Goal: Communication & Community: Answer question/provide support

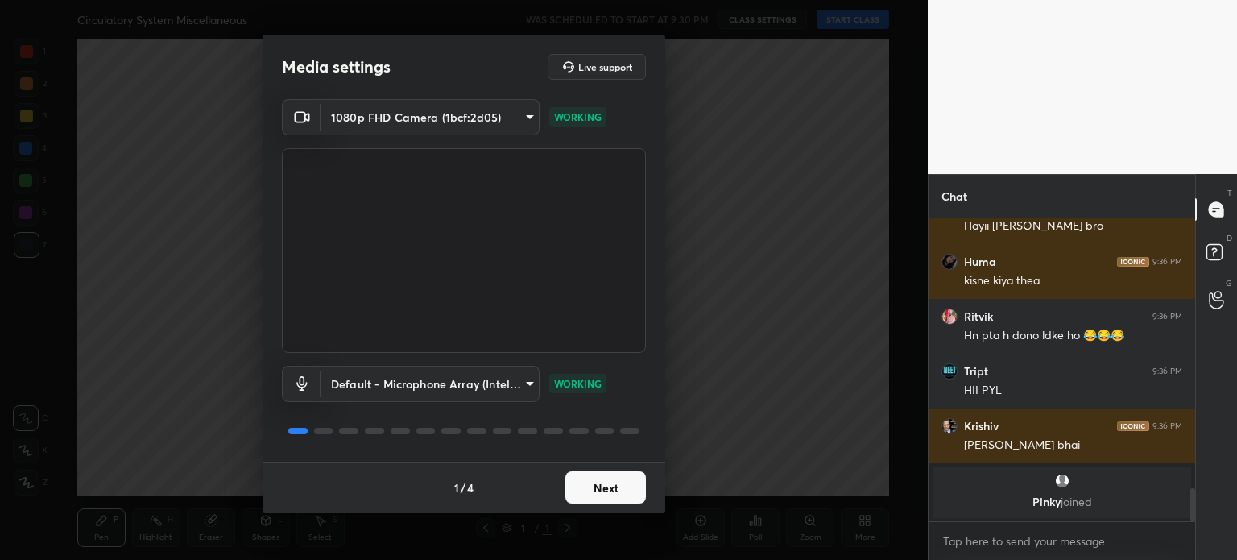
scroll to position [2408, 0]
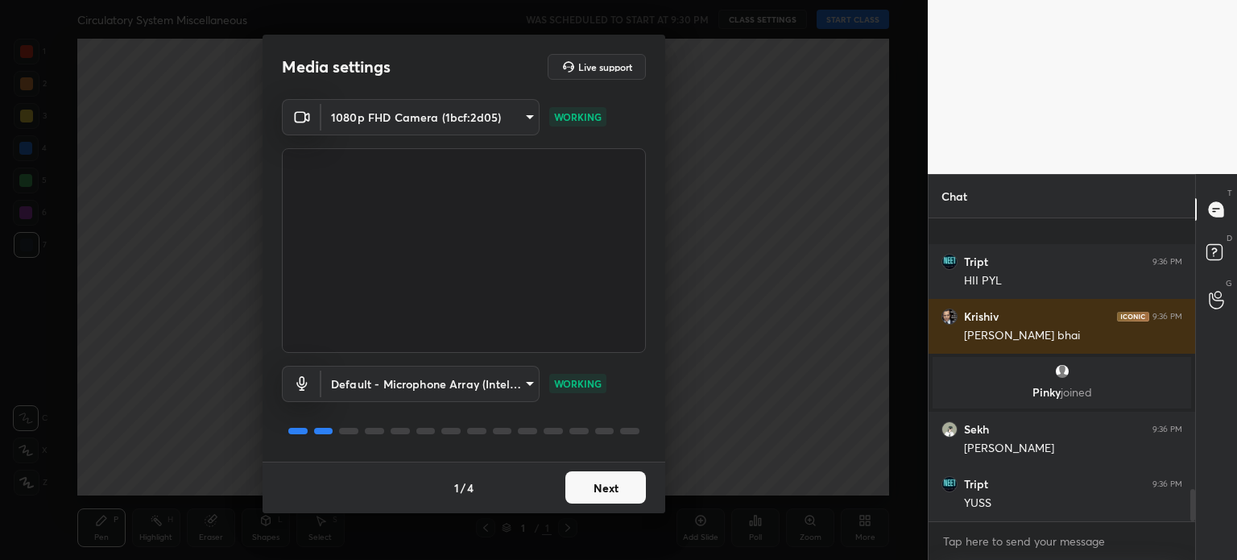
click at [580, 483] on button "Next" at bounding box center [605, 487] width 81 height 32
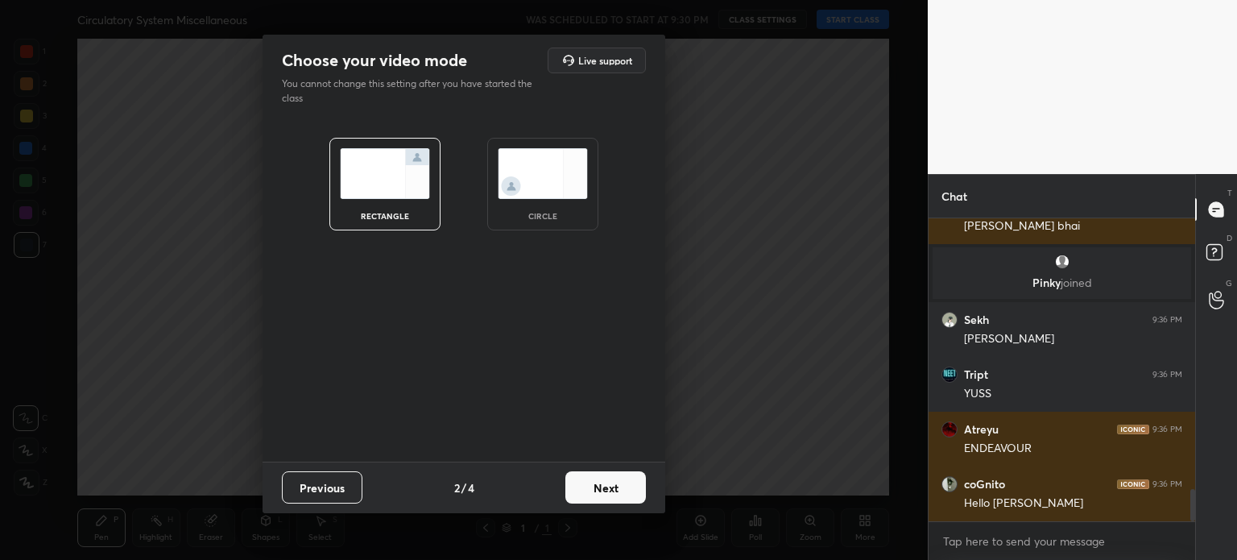
click at [580, 483] on button "Next" at bounding box center [605, 487] width 81 height 32
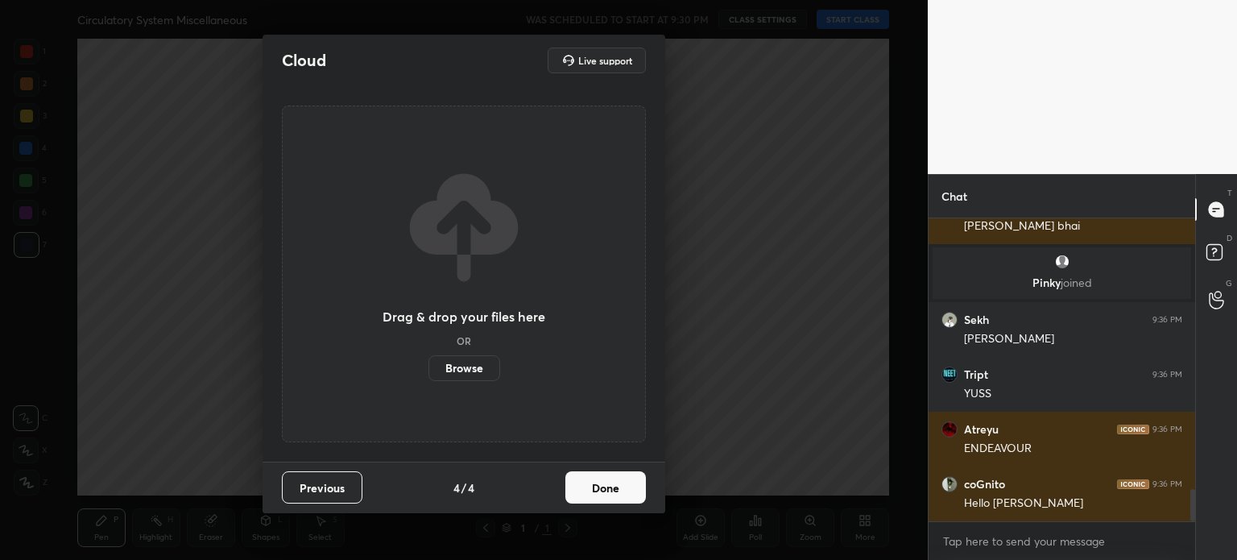
click at [580, 483] on button "Done" at bounding box center [605, 487] width 81 height 32
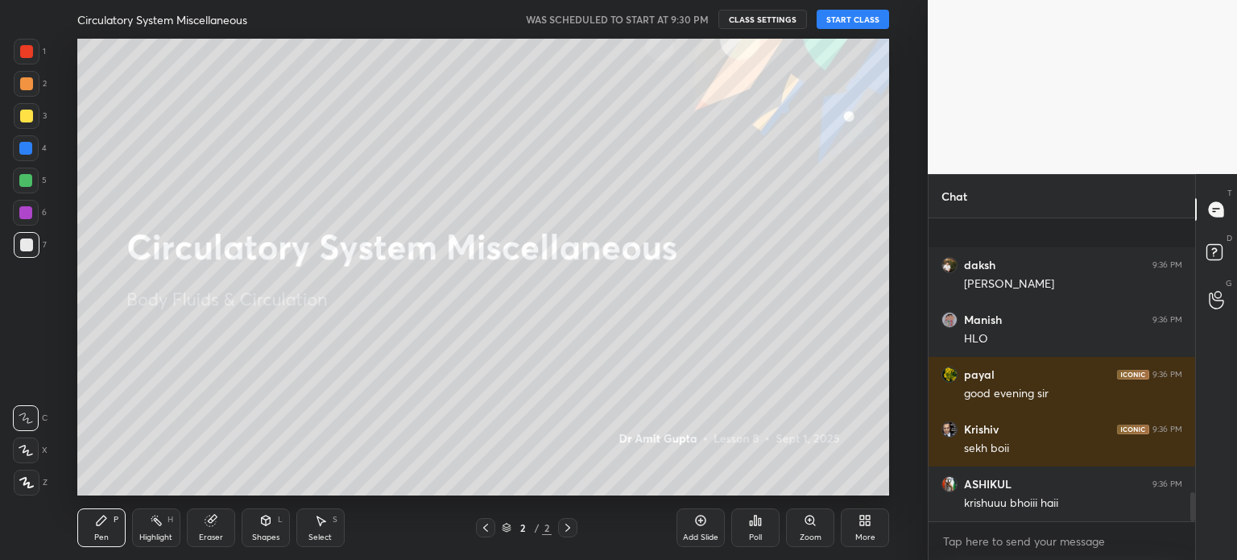
scroll to position [2901, 0]
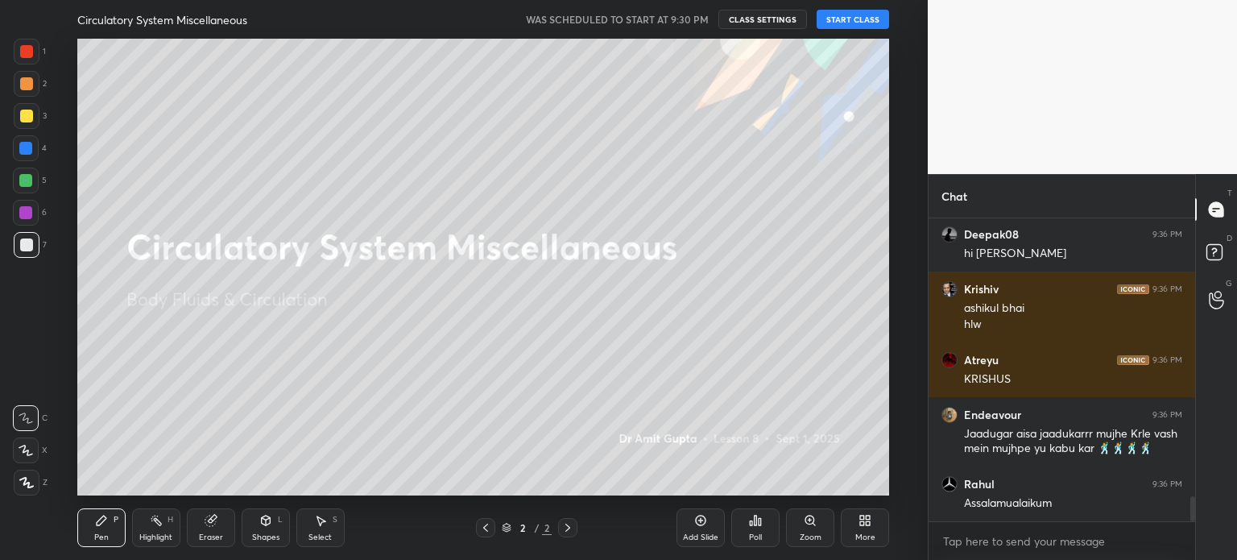
click at [841, 22] on button "START CLASS" at bounding box center [853, 19] width 72 height 19
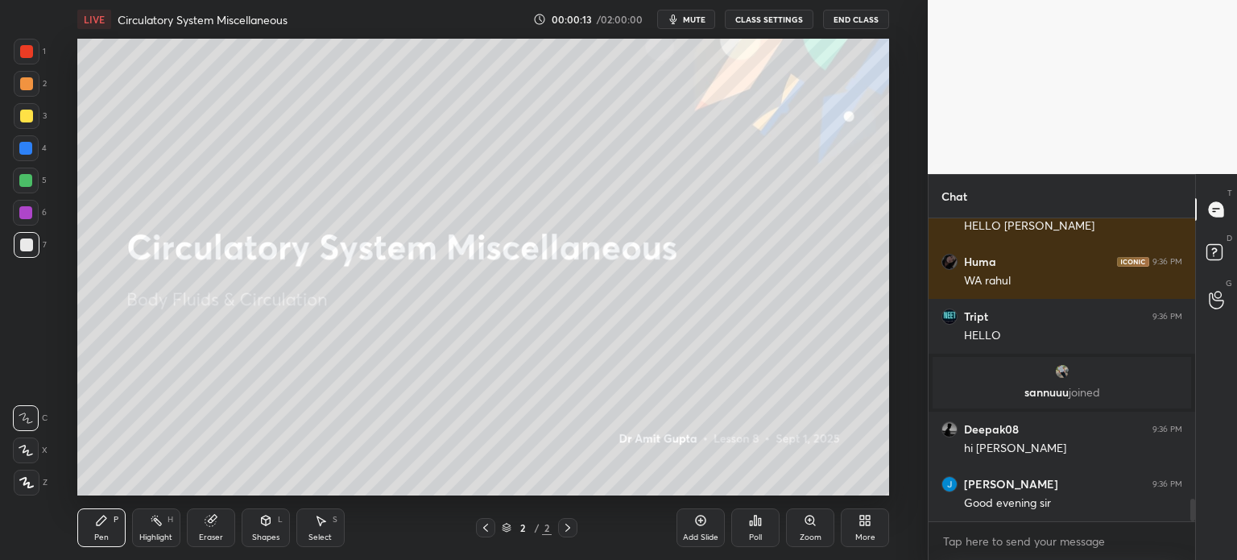
click at [26, 484] on icon at bounding box center [26, 482] width 14 height 11
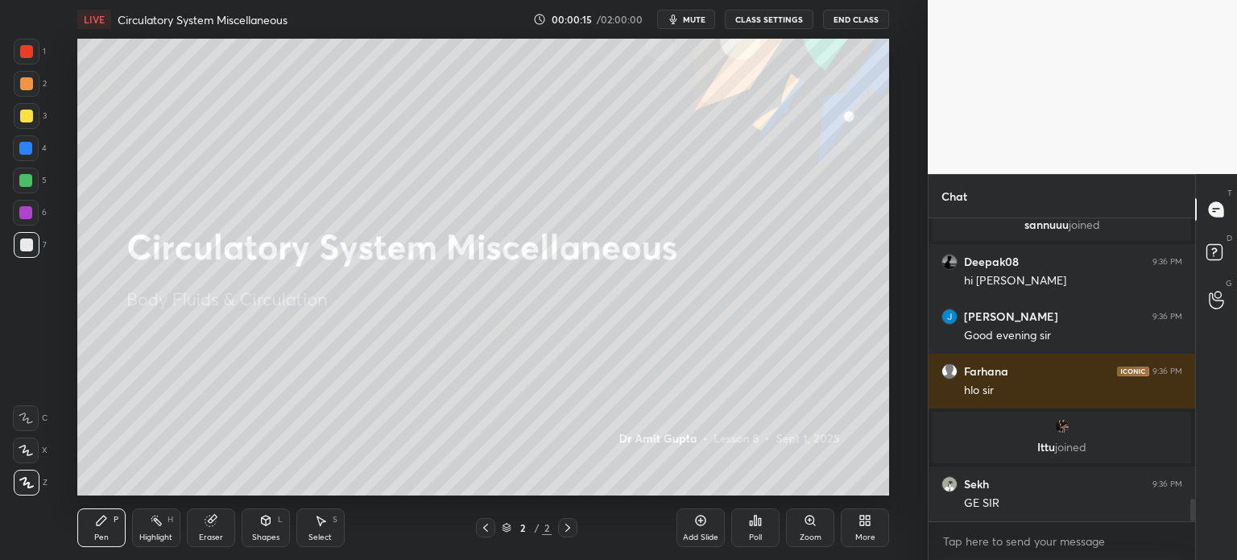
click at [267, 524] on icon at bounding box center [265, 521] width 9 height 10
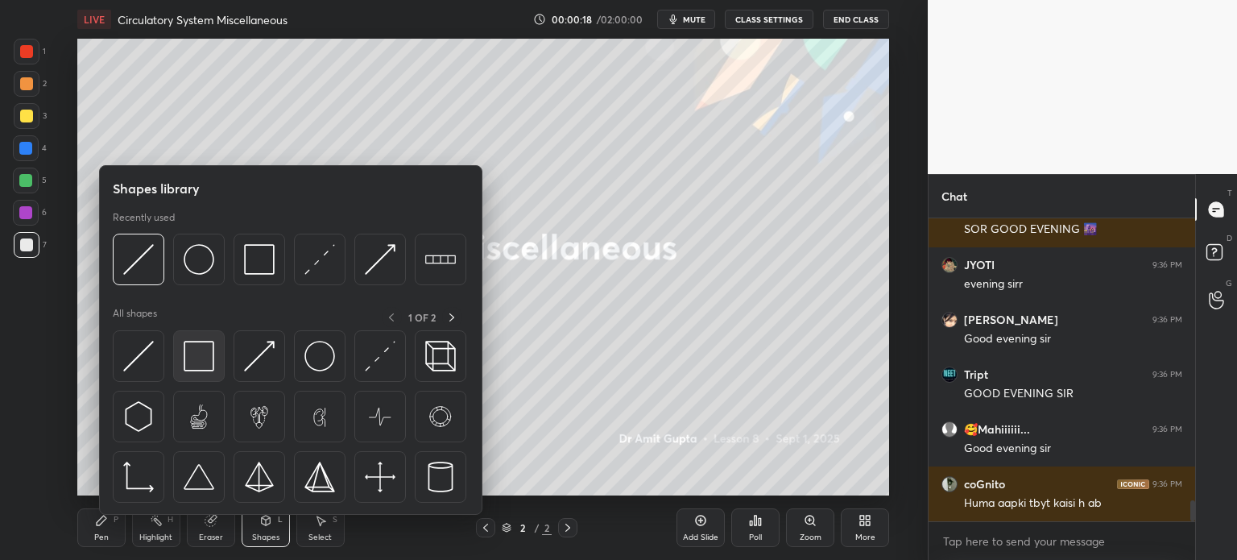
click at [204, 357] on img at bounding box center [199, 356] width 31 height 31
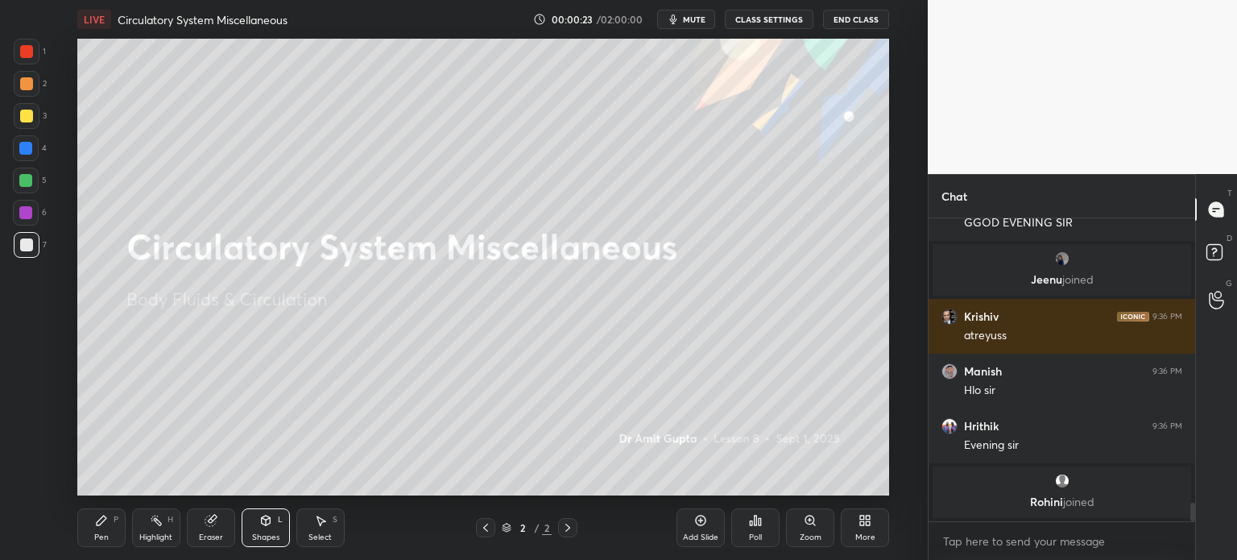
click at [699, 520] on icon at bounding box center [700, 520] width 13 height 13
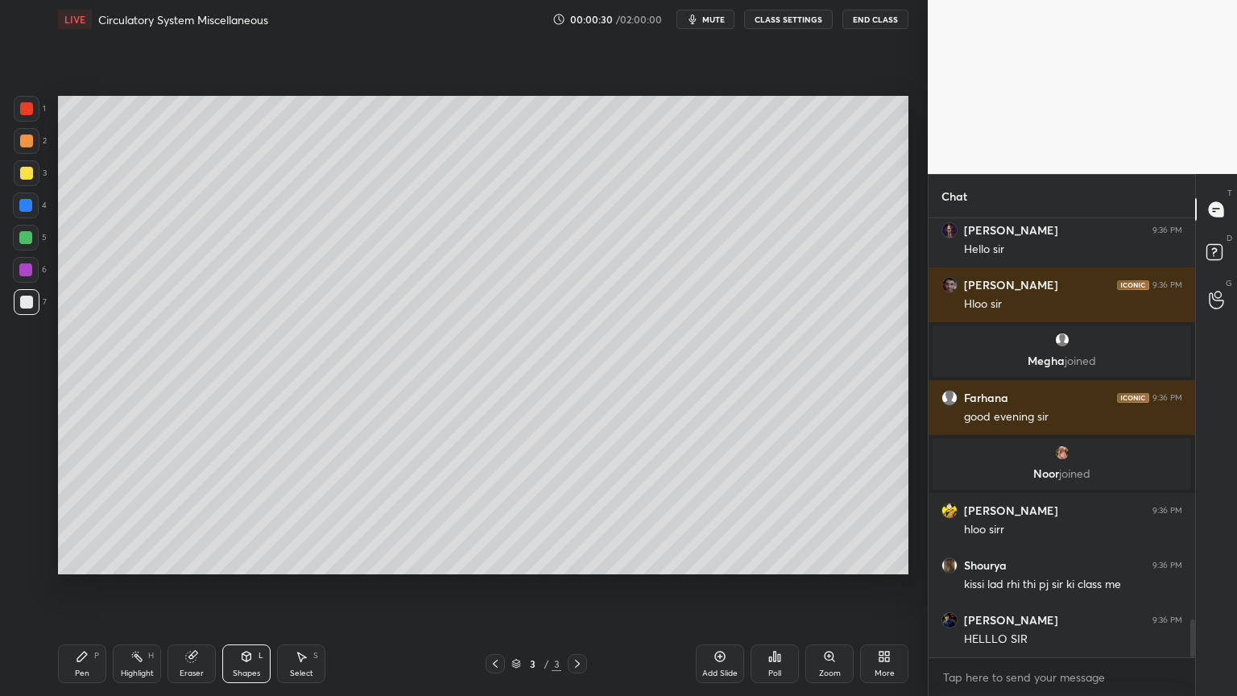
click at [85, 559] on icon at bounding box center [82, 657] width 10 height 10
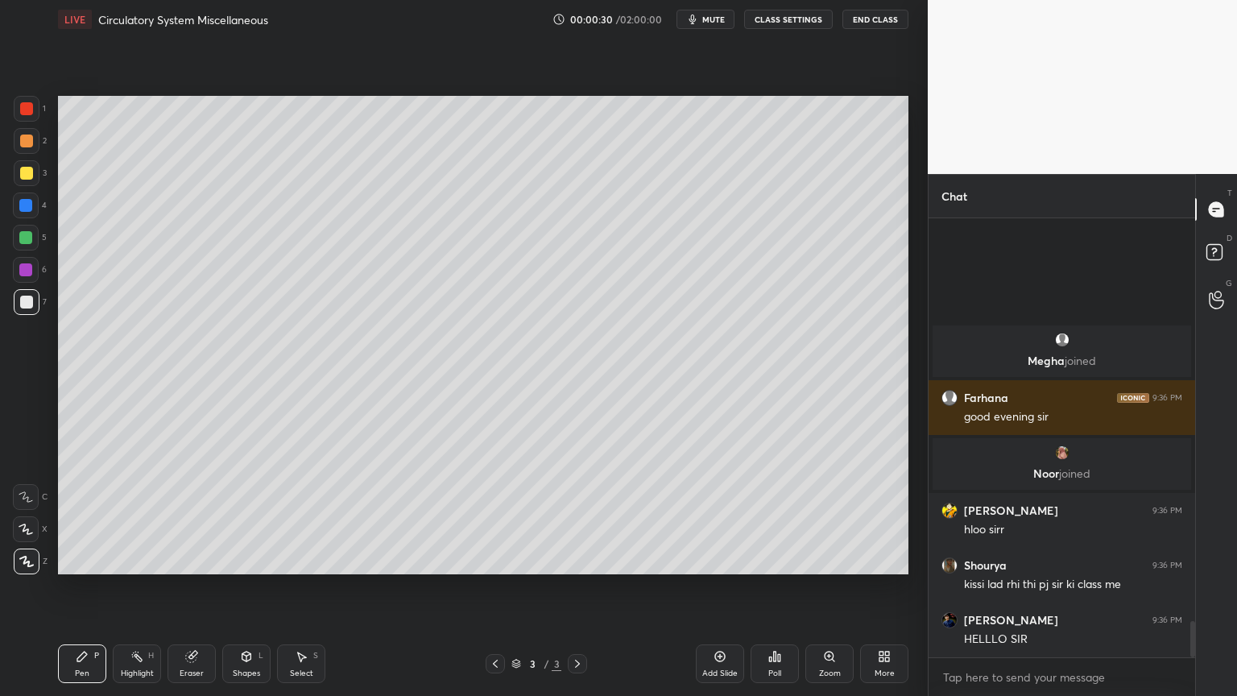
click at [86, 559] on icon at bounding box center [82, 657] width 10 height 10
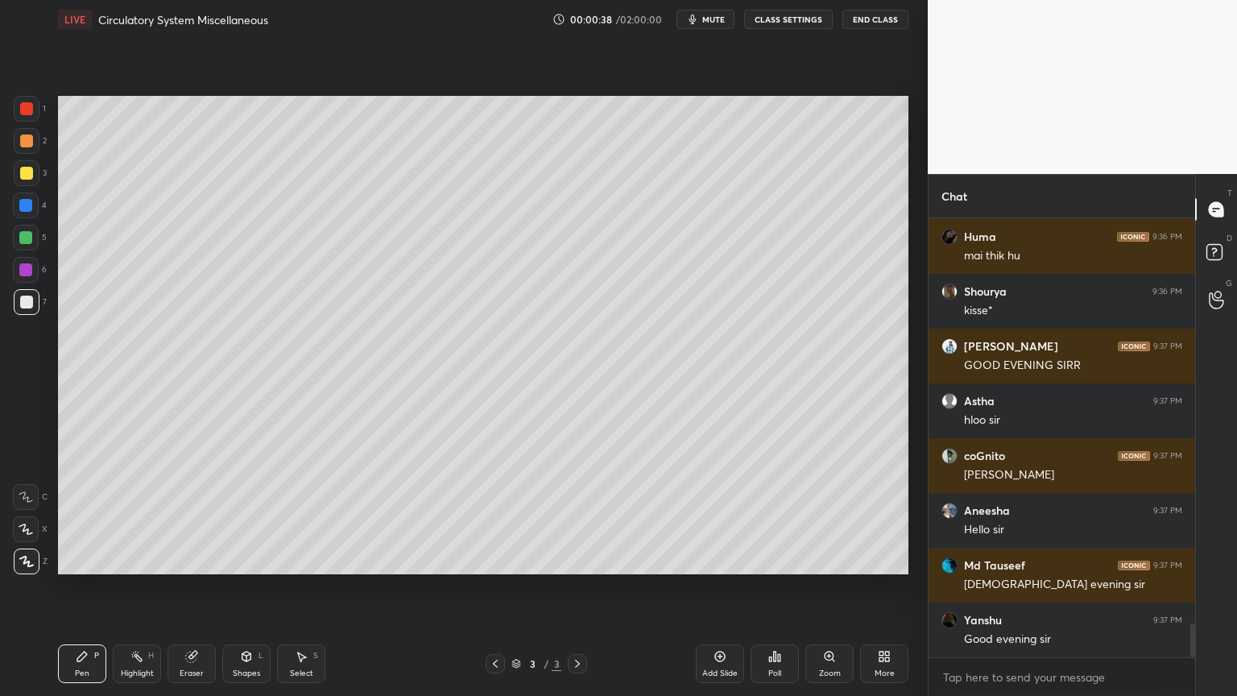
drag, startPoint x: 246, startPoint y: 652, endPoint x: 245, endPoint y: 641, distance: 11.4
click at [246, 559] on icon at bounding box center [246, 657] width 9 height 10
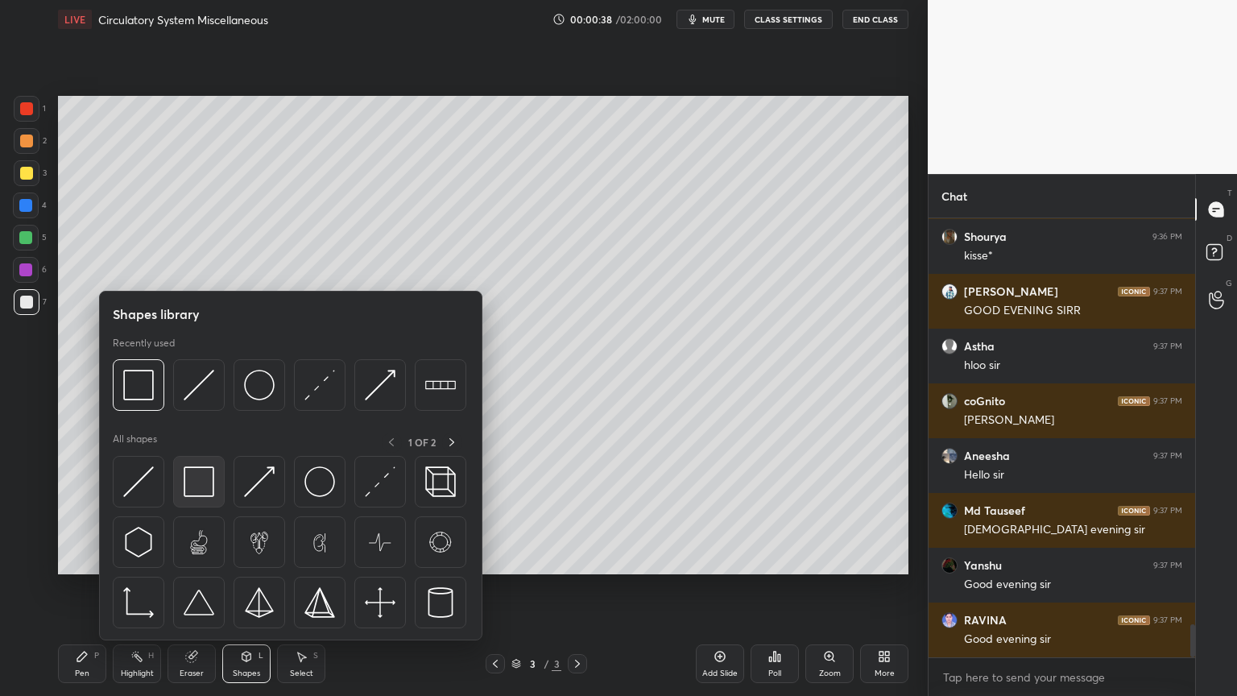
click at [206, 489] on img at bounding box center [199, 481] width 31 height 31
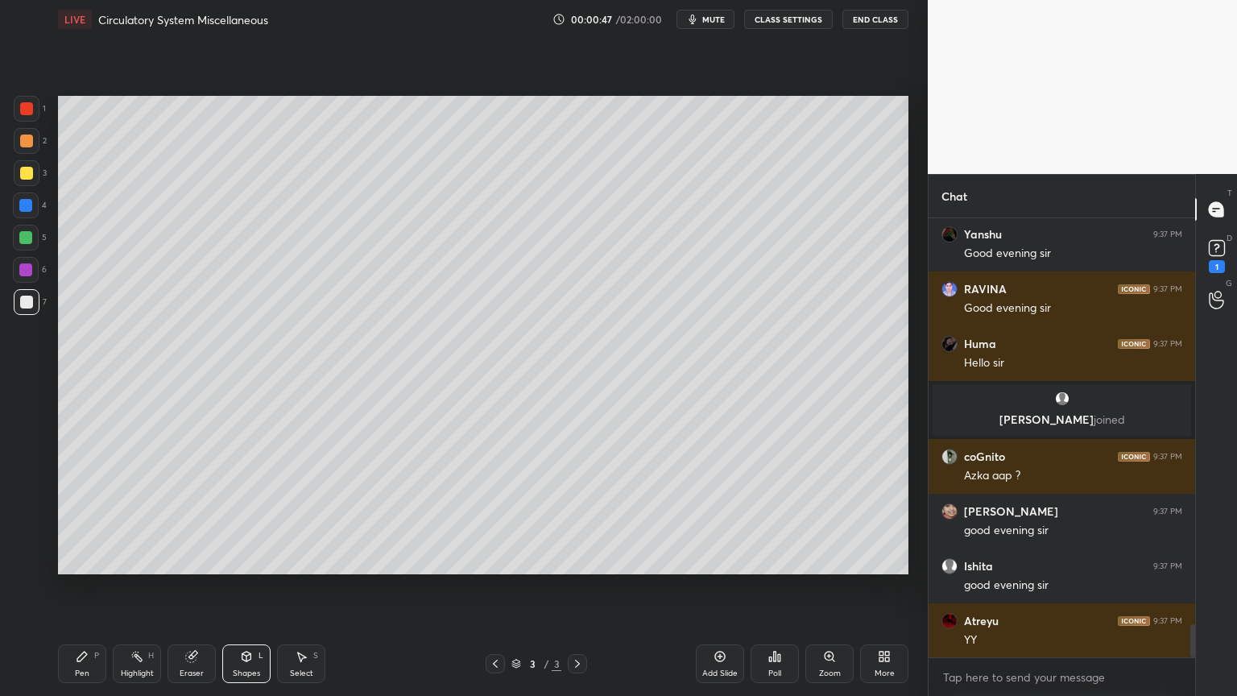
click at [85, 559] on icon at bounding box center [82, 656] width 13 height 13
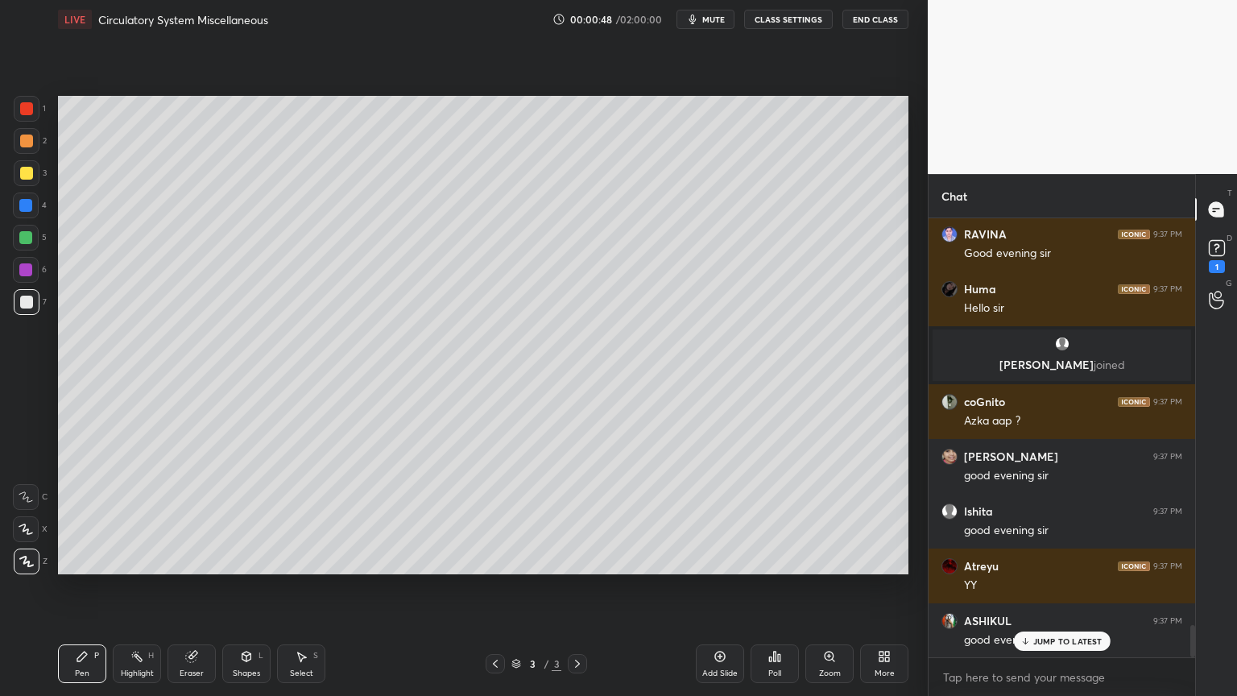
click at [32, 529] on div at bounding box center [26, 529] width 26 height 26
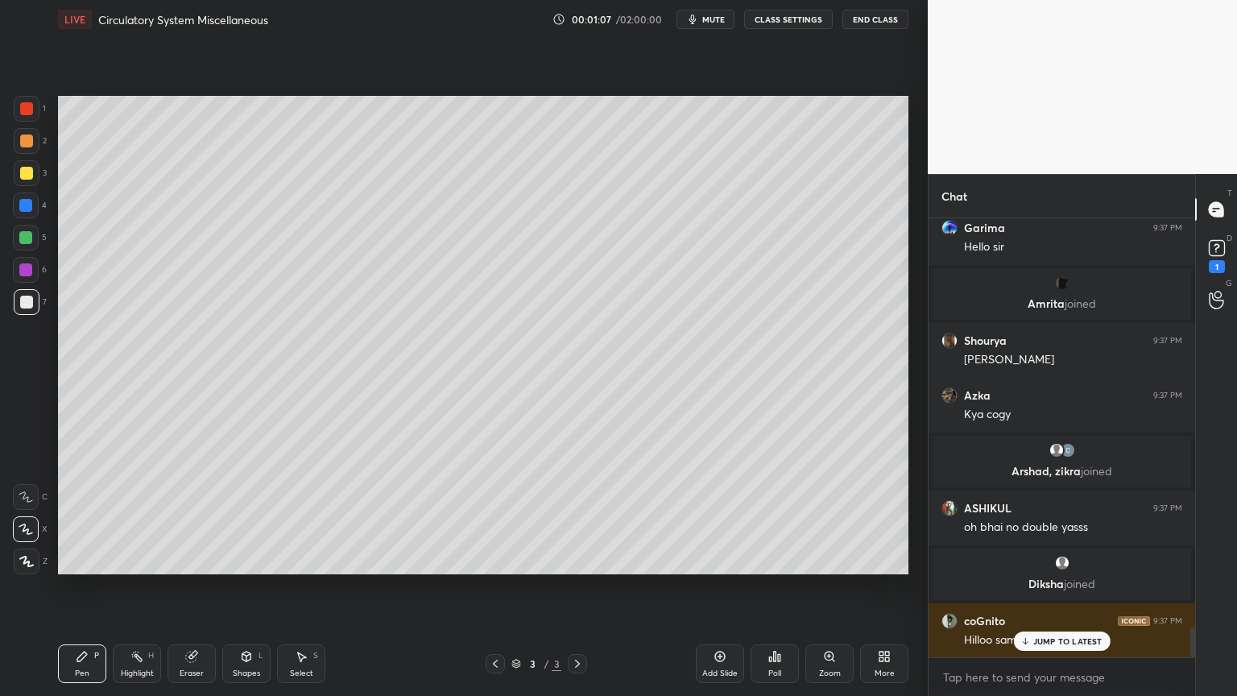
click at [497, 559] on div at bounding box center [495, 663] width 19 height 19
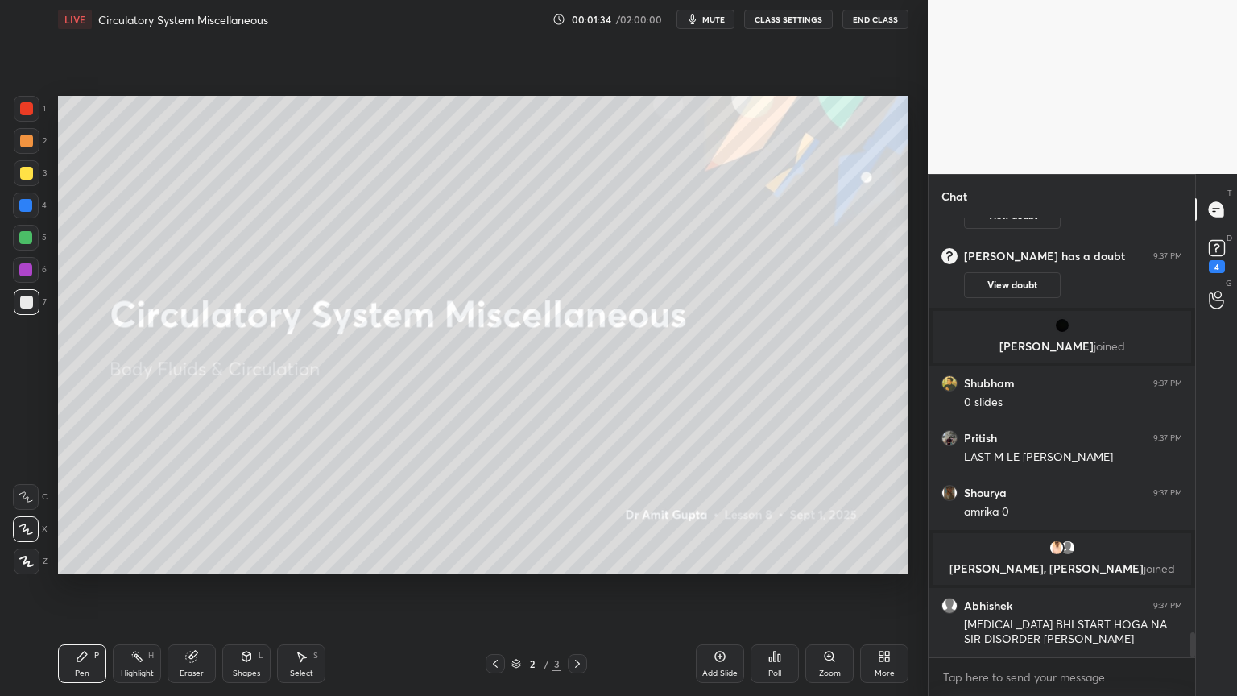
click at [723, 20] on span "mute" at bounding box center [713, 19] width 23 height 11
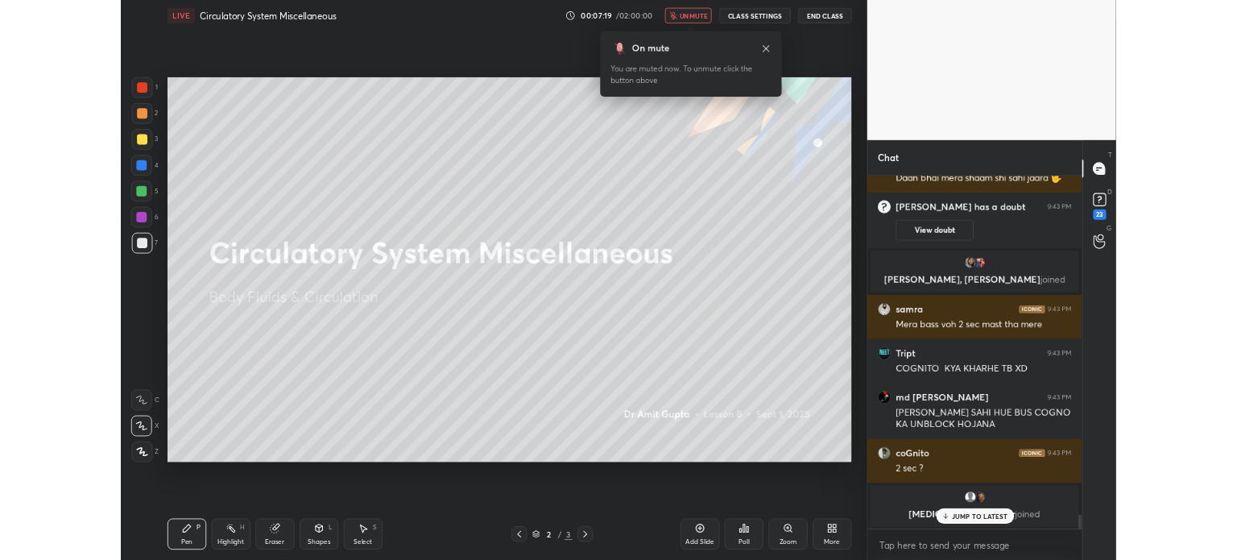
scroll to position [10198, 0]
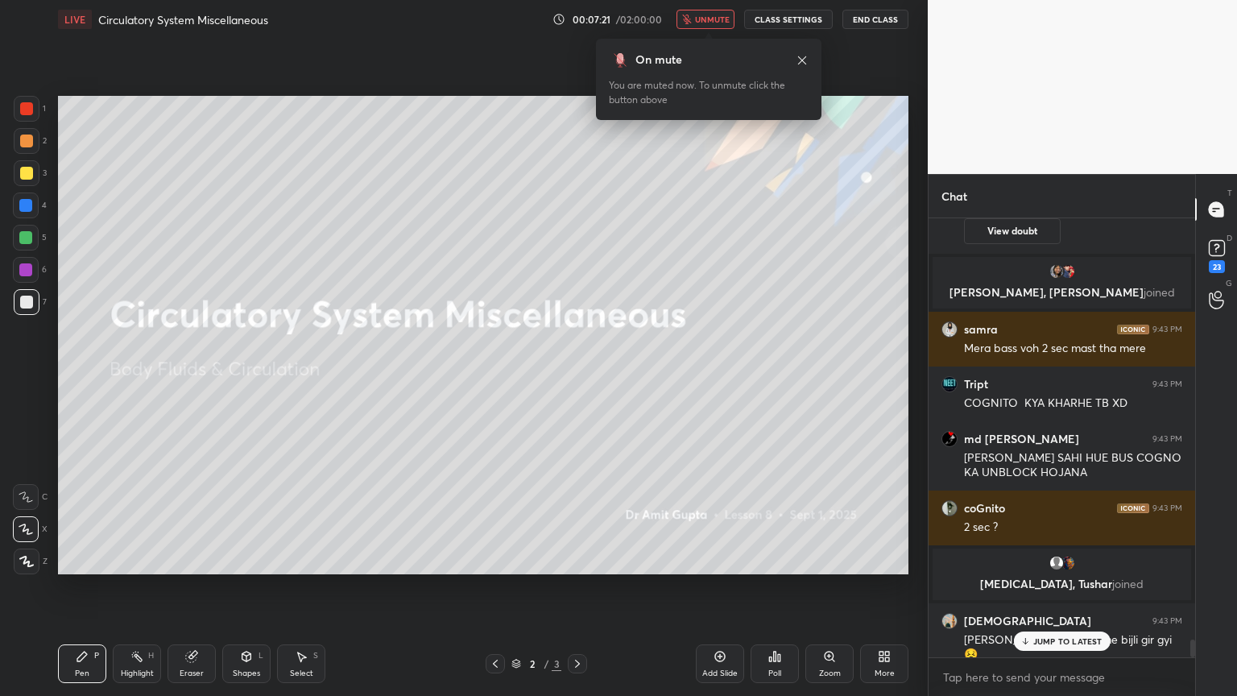
click at [704, 23] on span "unmute" at bounding box center [712, 19] width 35 height 11
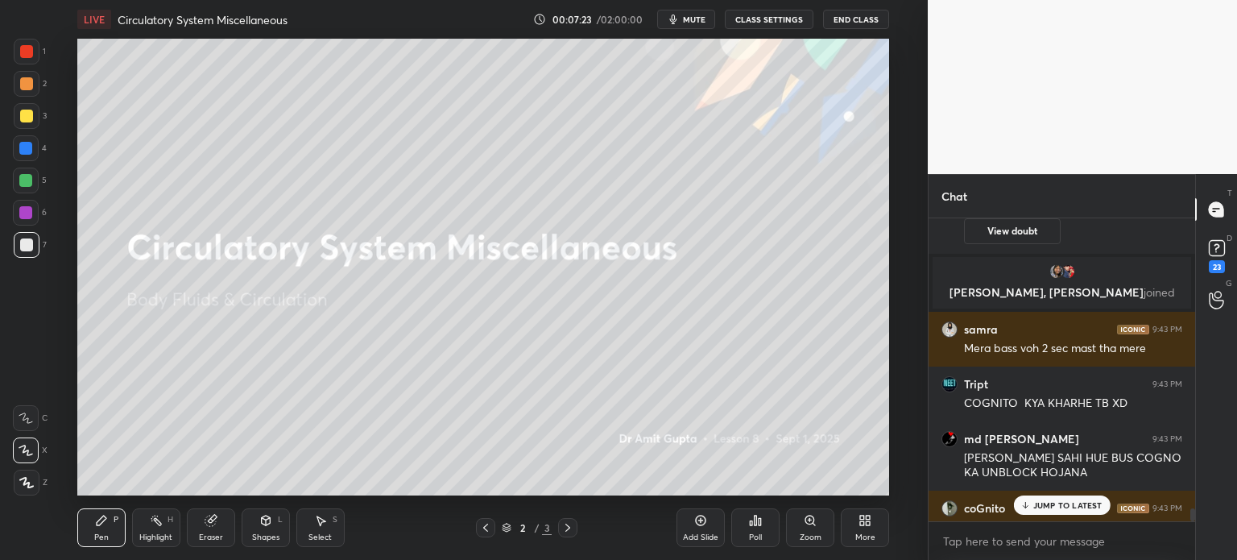
scroll to position [4, 5]
type textarea "x"
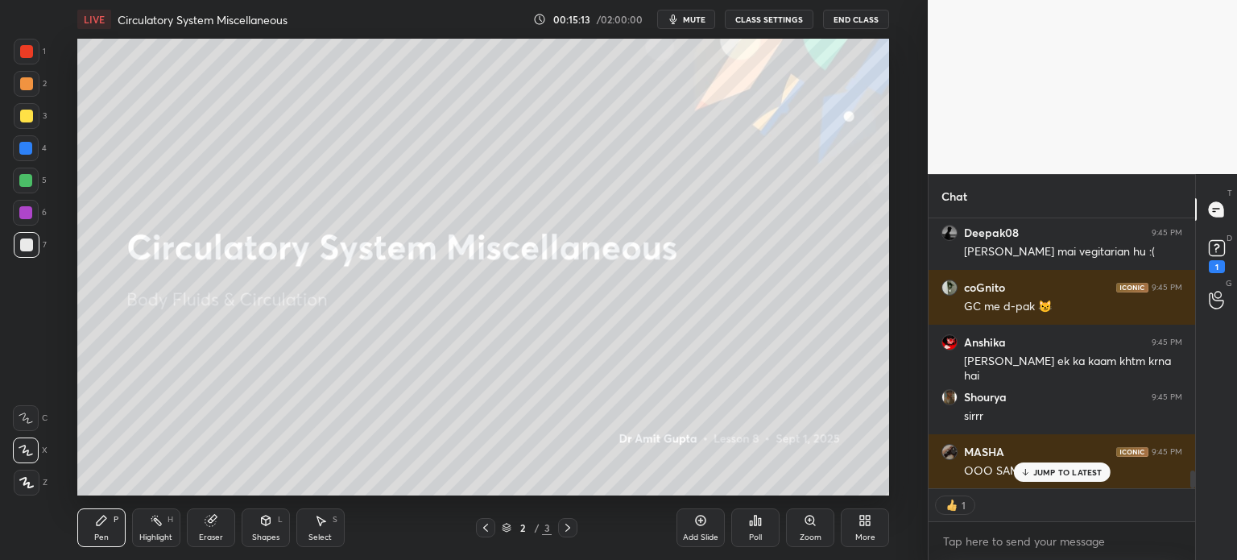
scroll to position [3899, 0]
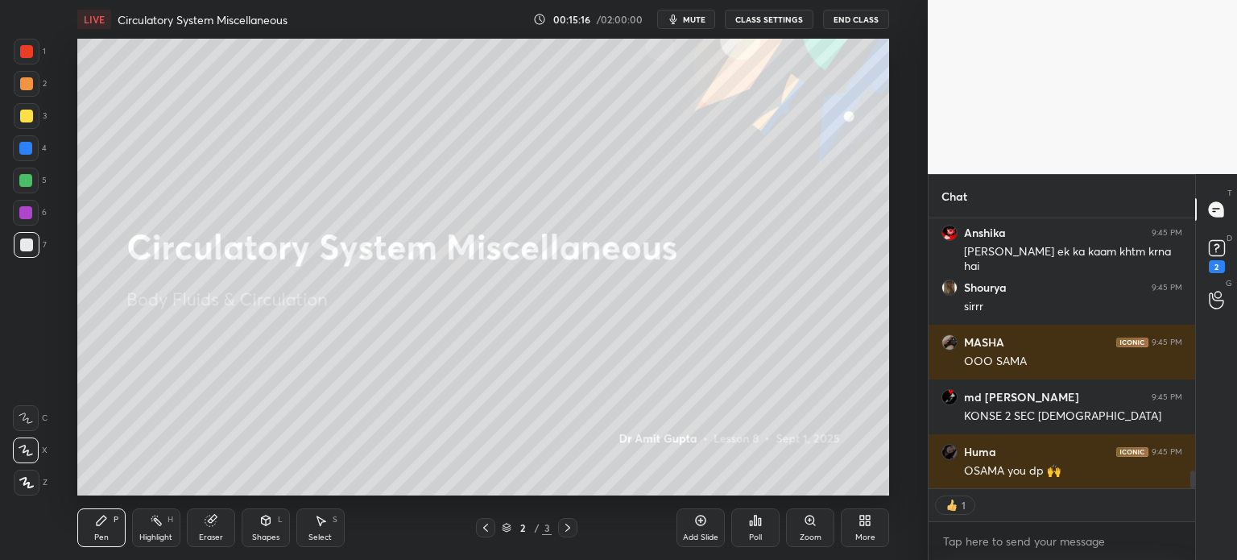
click at [691, 18] on span "mute" at bounding box center [694, 19] width 23 height 11
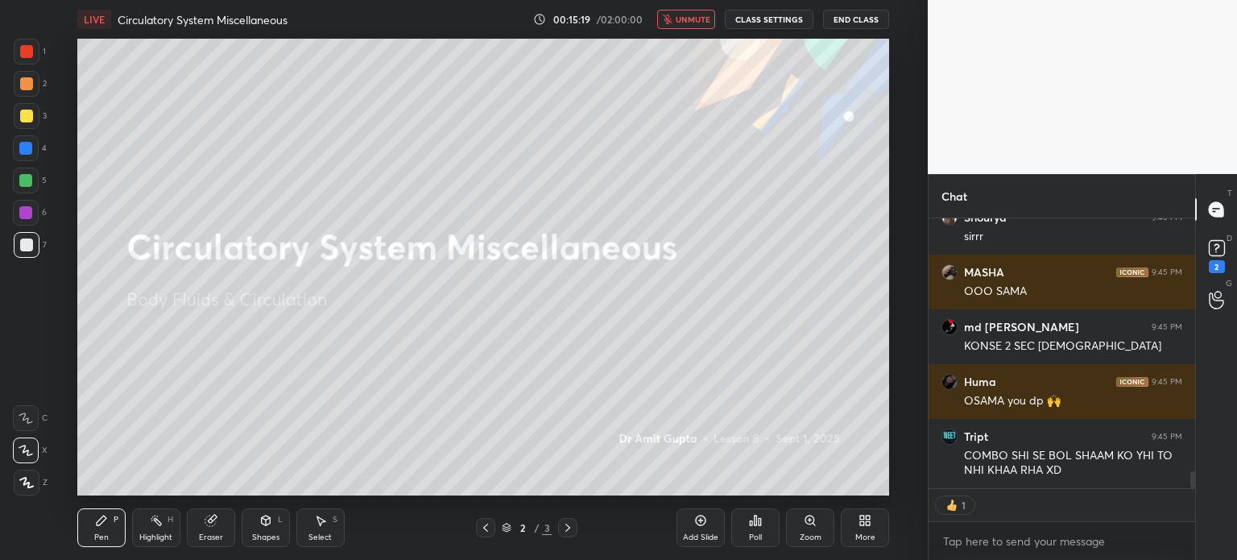
type textarea "x"
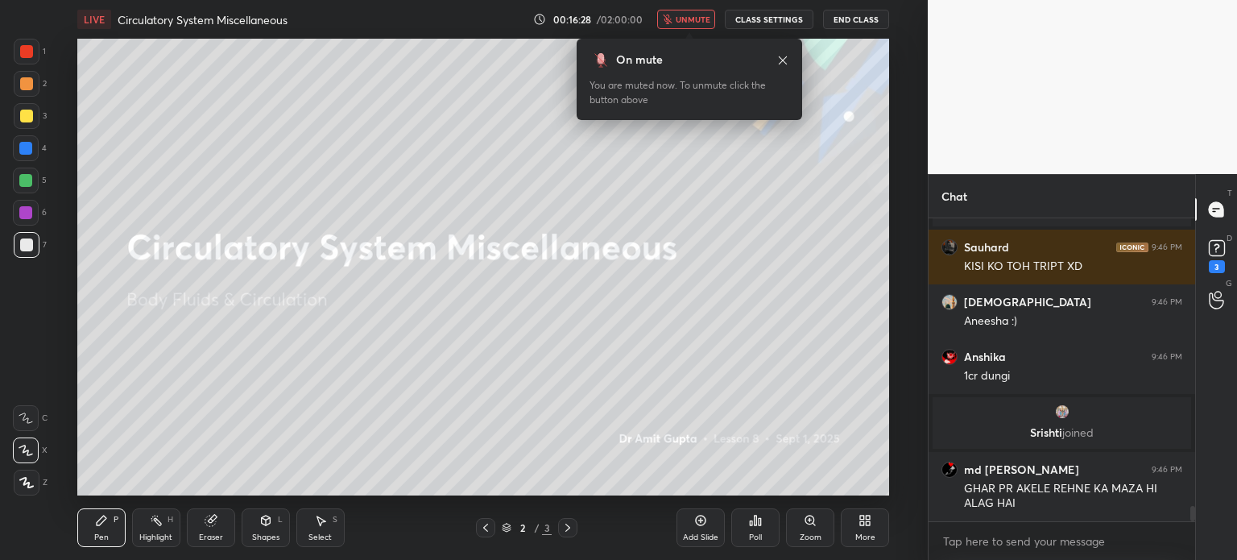
scroll to position [5537, 0]
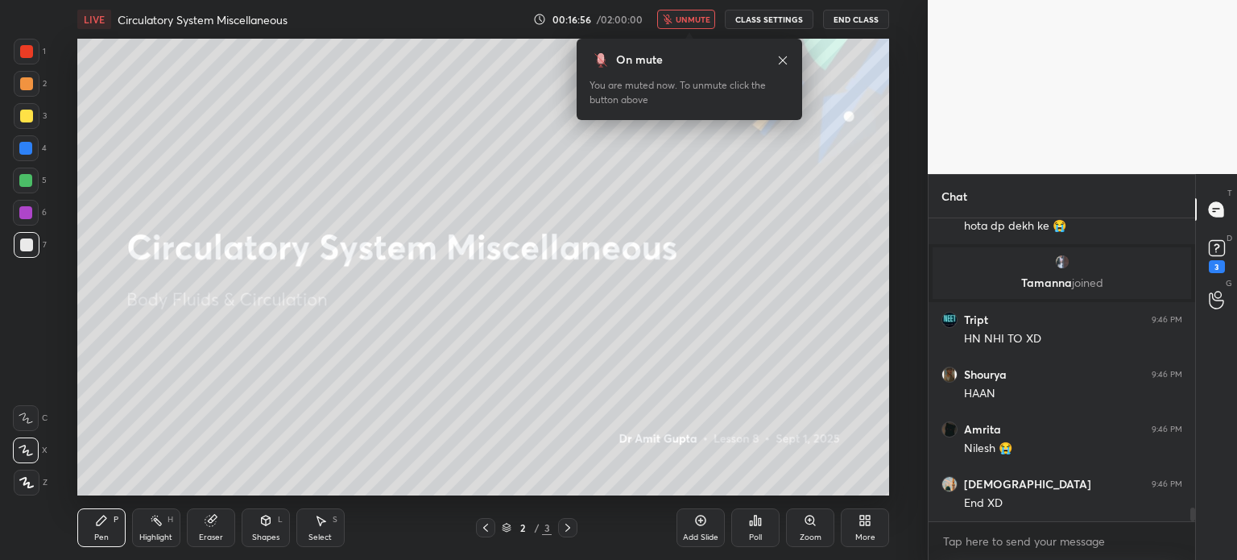
click at [700, 18] on span "unmute" at bounding box center [693, 19] width 35 height 11
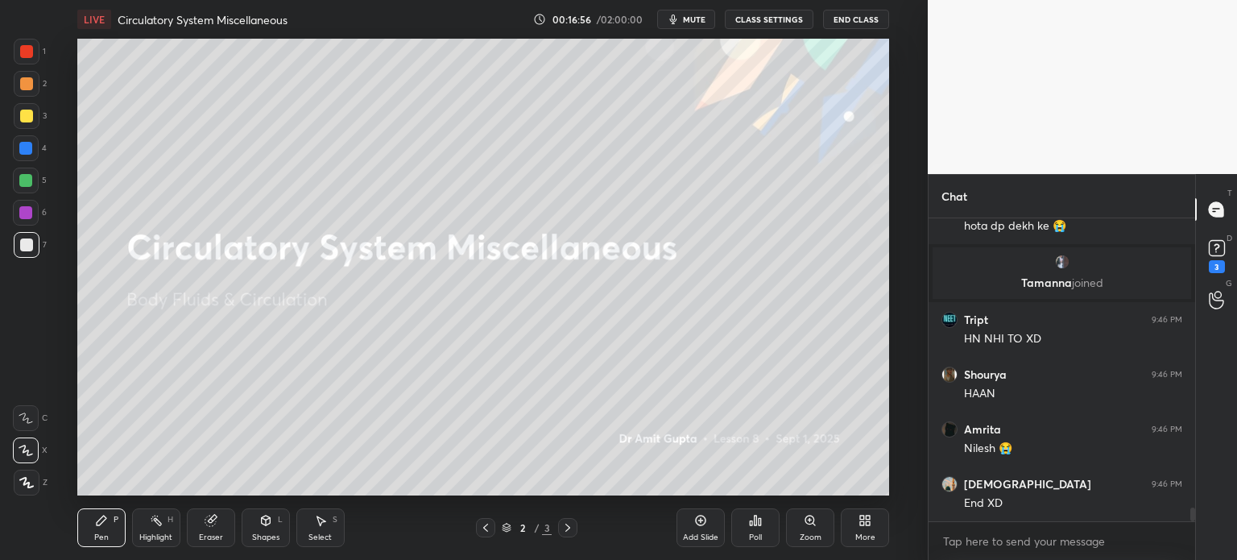
scroll to position [6352, 0]
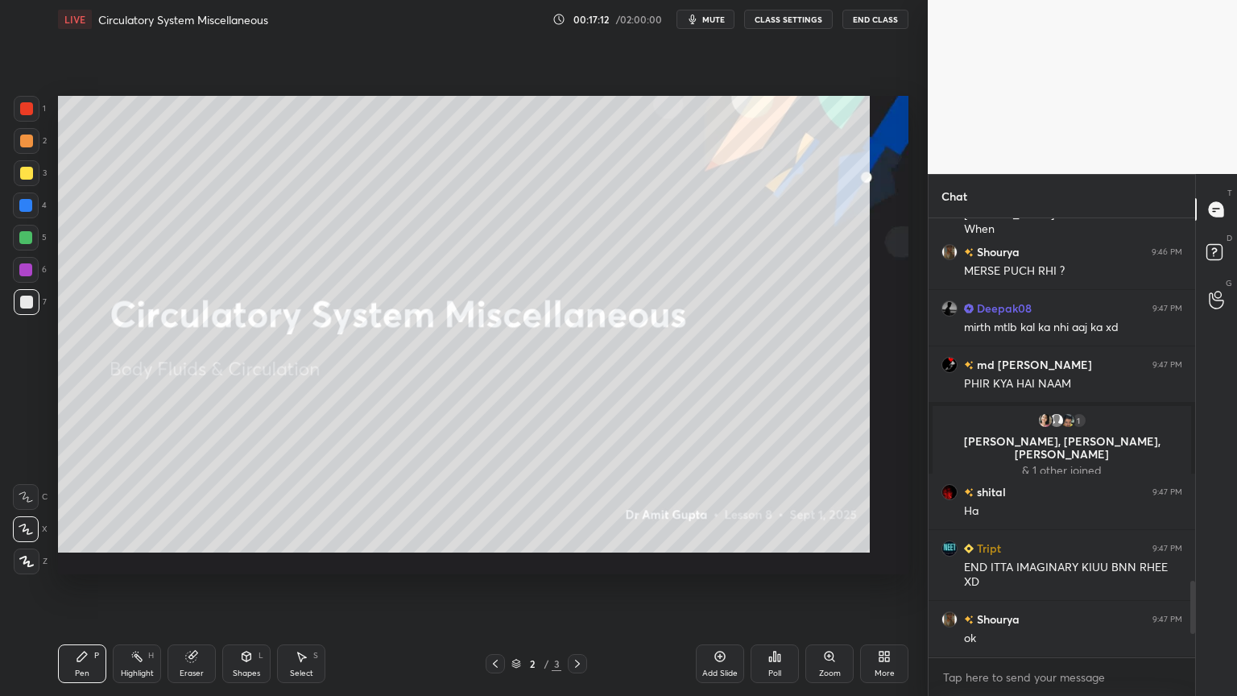
scroll to position [473, 262]
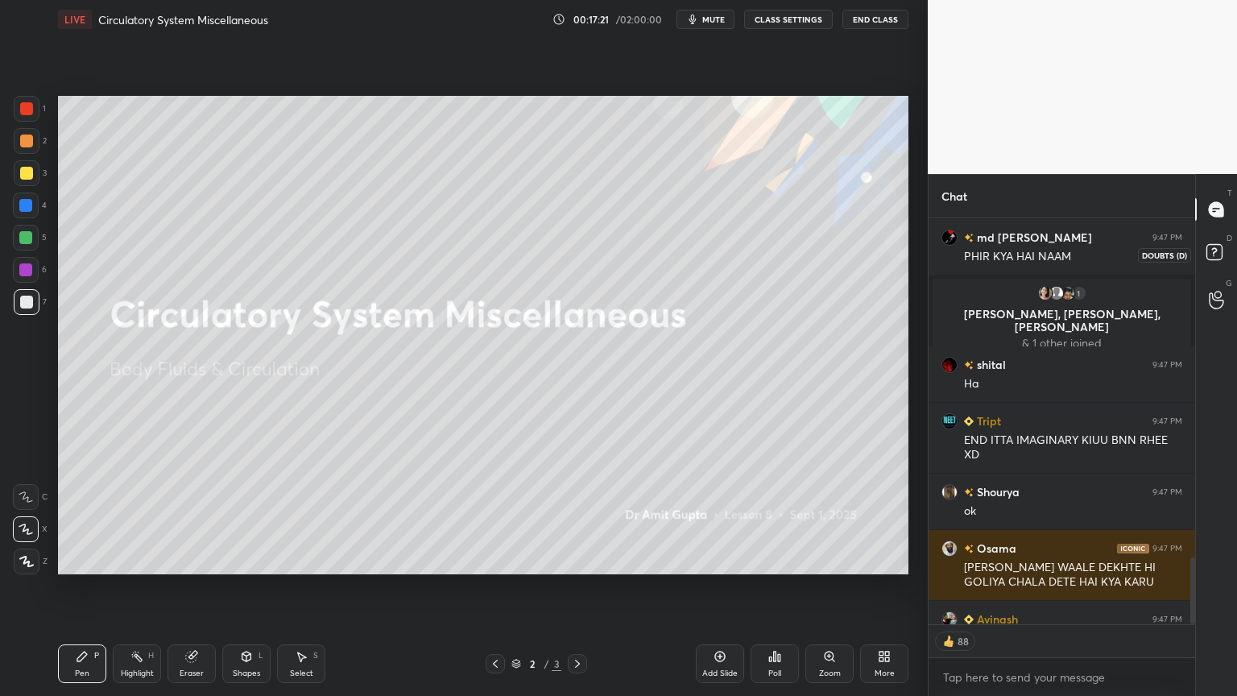
click at [1209, 245] on rect at bounding box center [1214, 252] width 15 height 15
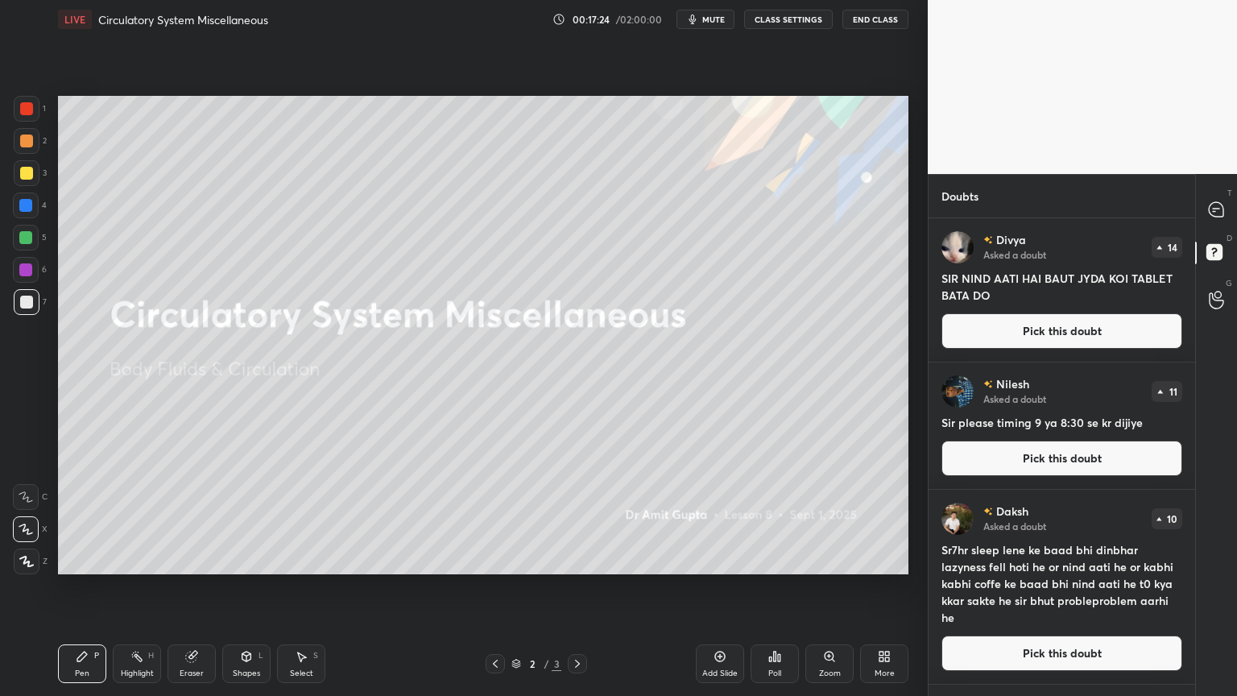
click at [729, 559] on div "Add Slide" at bounding box center [720, 663] width 48 height 39
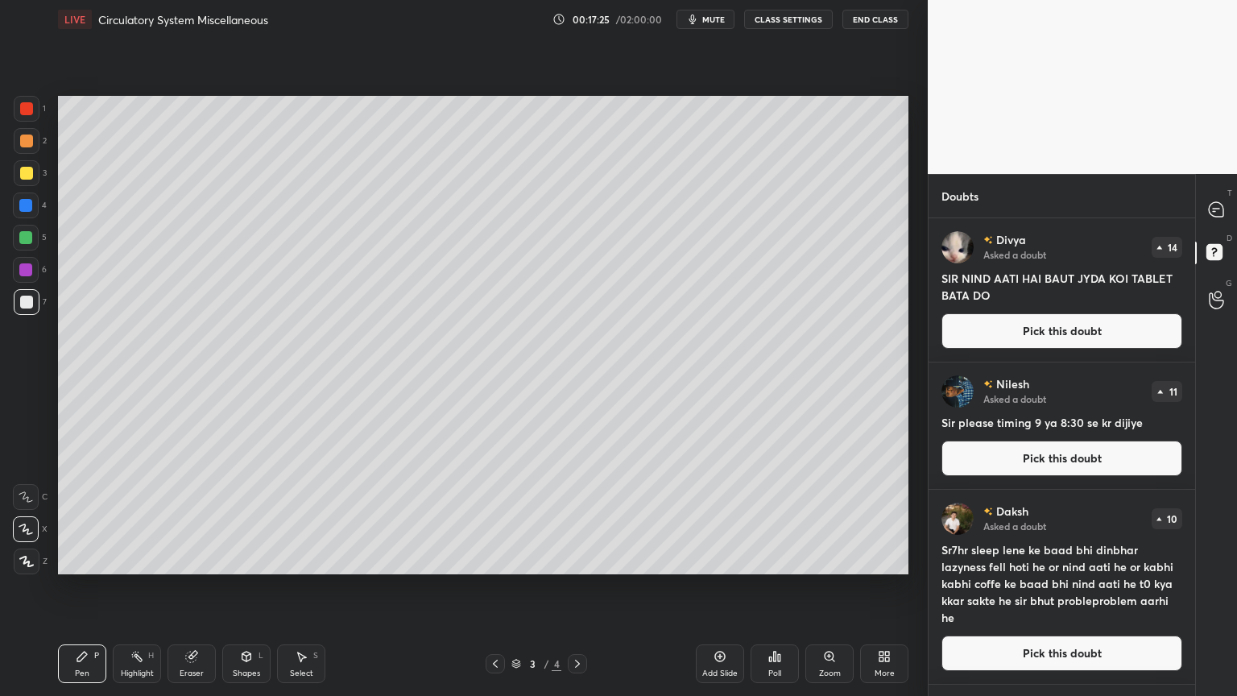
click at [721, 559] on icon at bounding box center [720, 656] width 13 height 13
click at [1090, 332] on button "Pick this doubt" at bounding box center [1062, 330] width 241 height 35
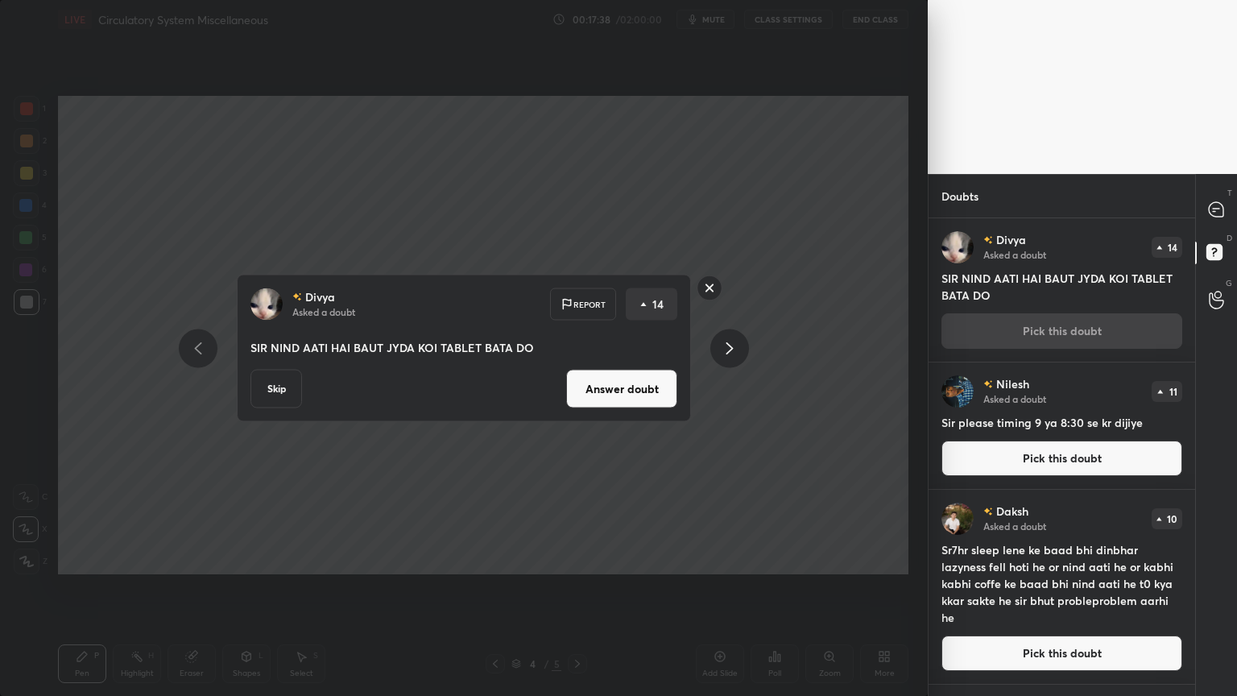
click at [626, 381] on button "Answer doubt" at bounding box center [621, 389] width 111 height 39
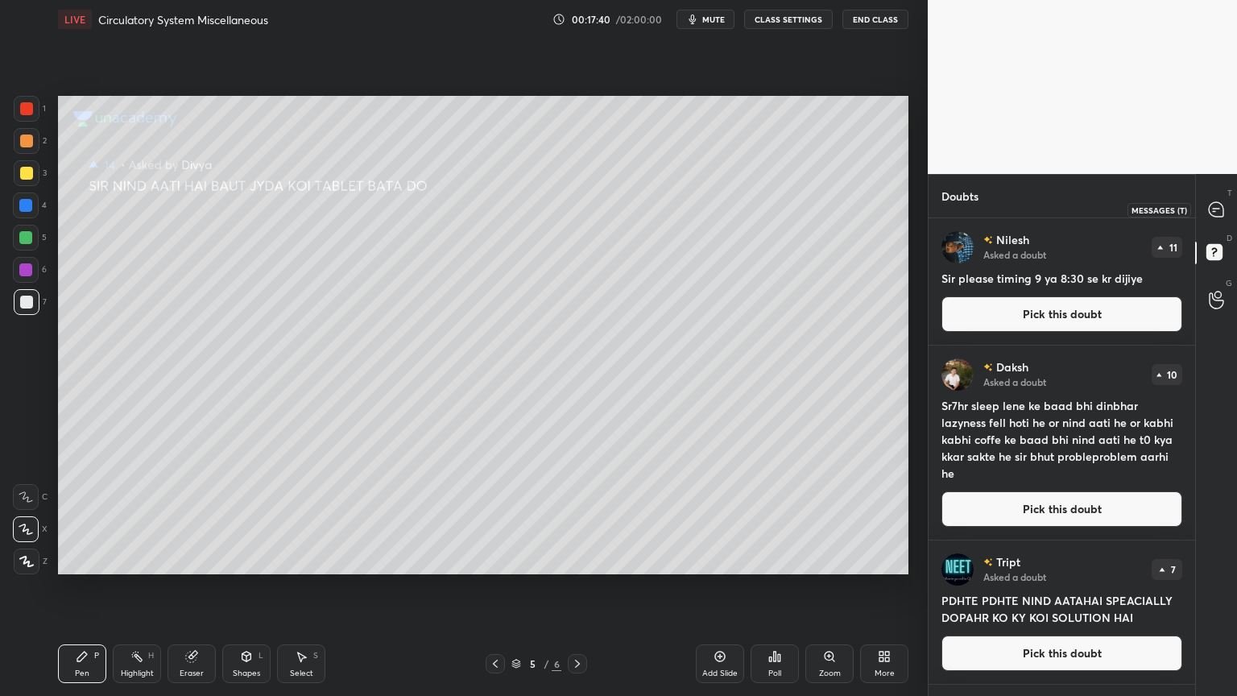
click at [1220, 209] on icon at bounding box center [1216, 209] width 6 height 0
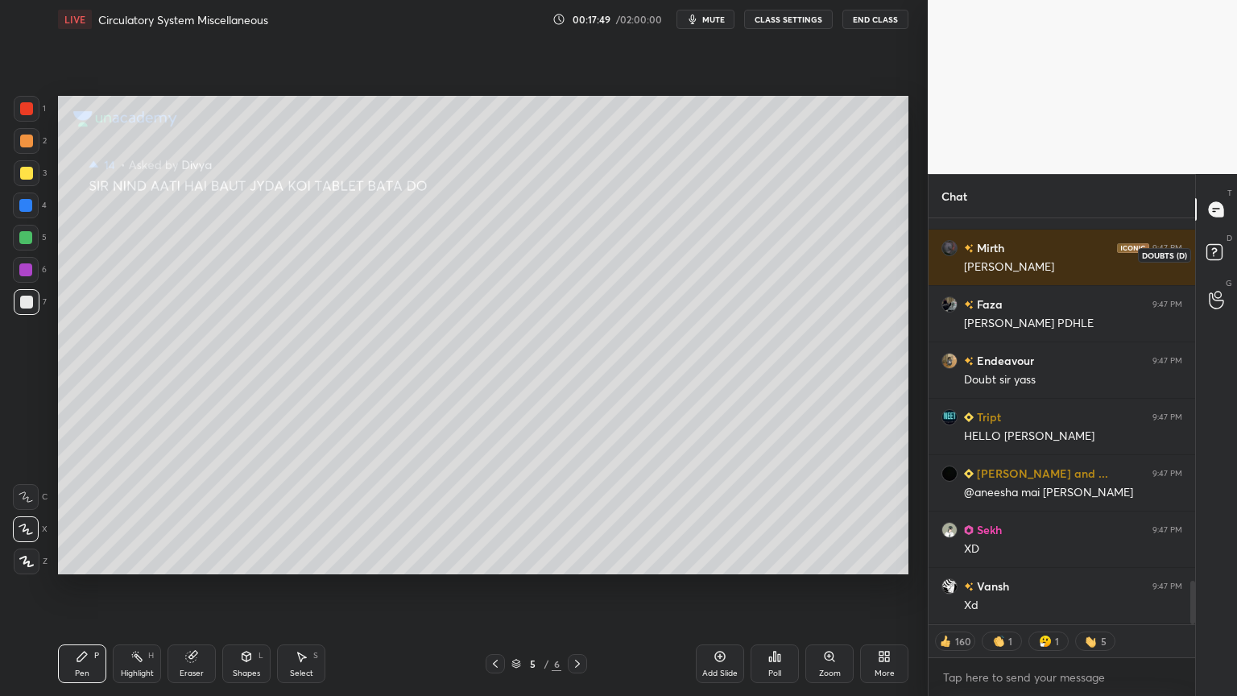
click at [1220, 251] on rect at bounding box center [1214, 252] width 15 height 15
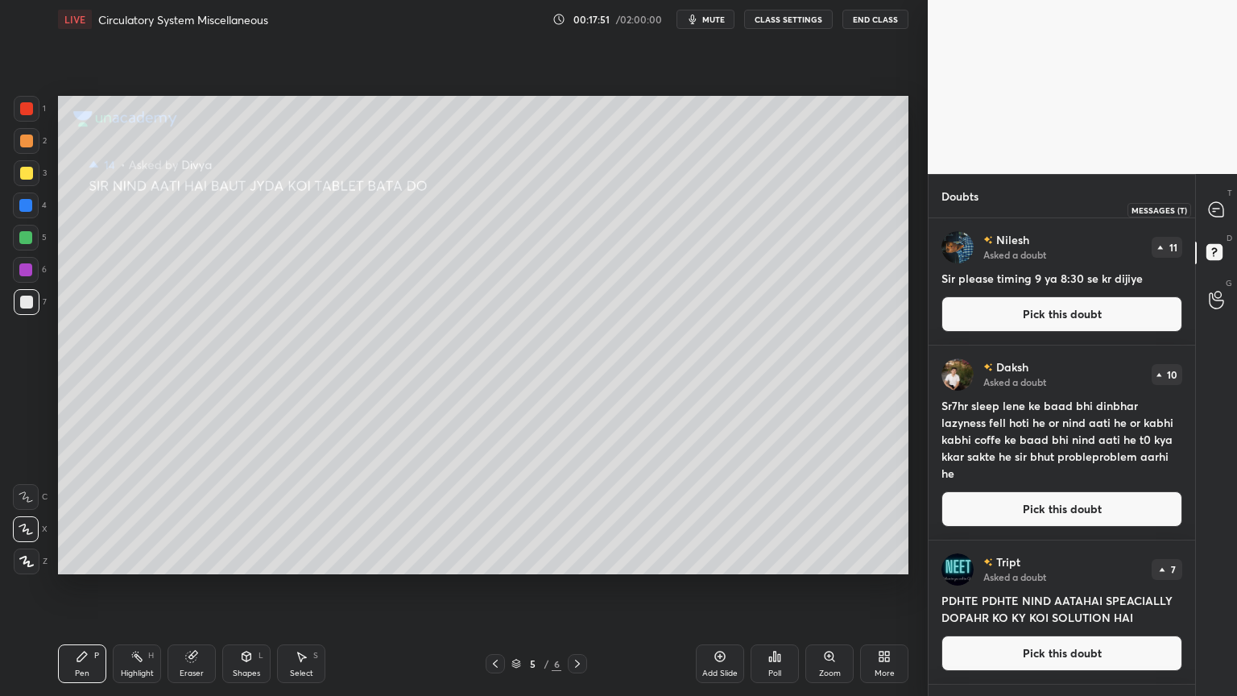
click at [1213, 205] on icon at bounding box center [1216, 209] width 14 height 14
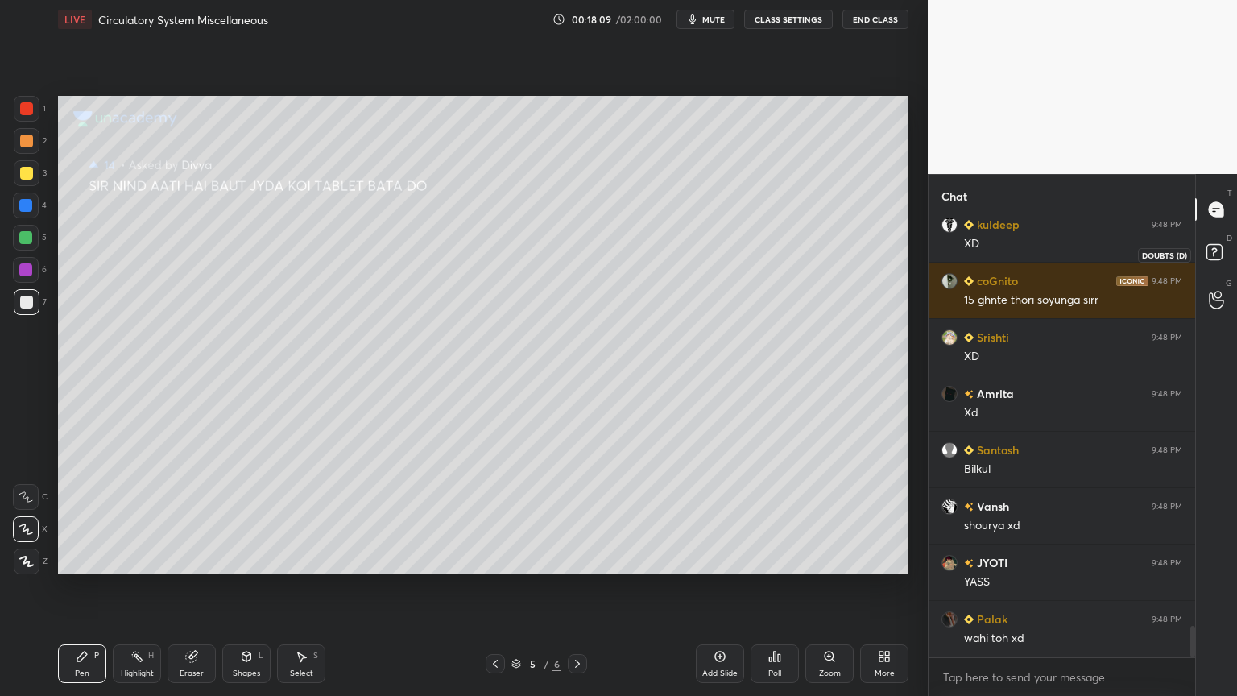
click at [1218, 252] on rect at bounding box center [1214, 252] width 15 height 15
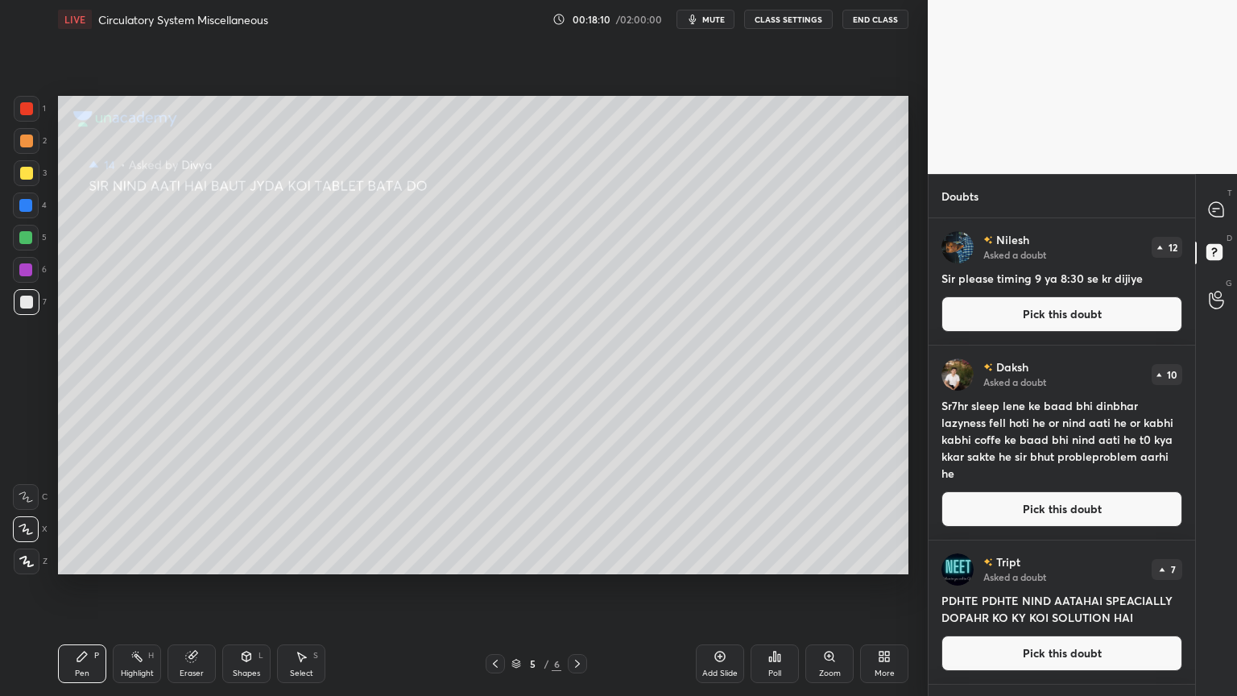
click at [1115, 309] on button "Pick this doubt" at bounding box center [1062, 313] width 241 height 35
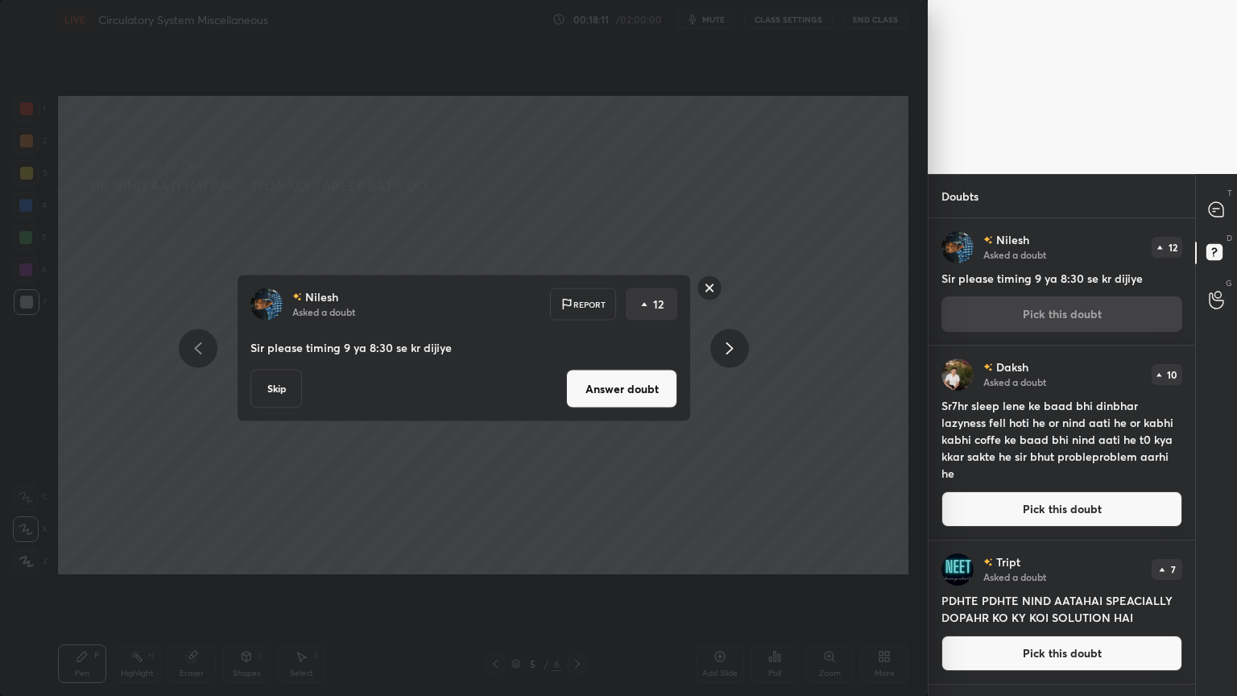
click at [652, 390] on button "Answer doubt" at bounding box center [621, 389] width 111 height 39
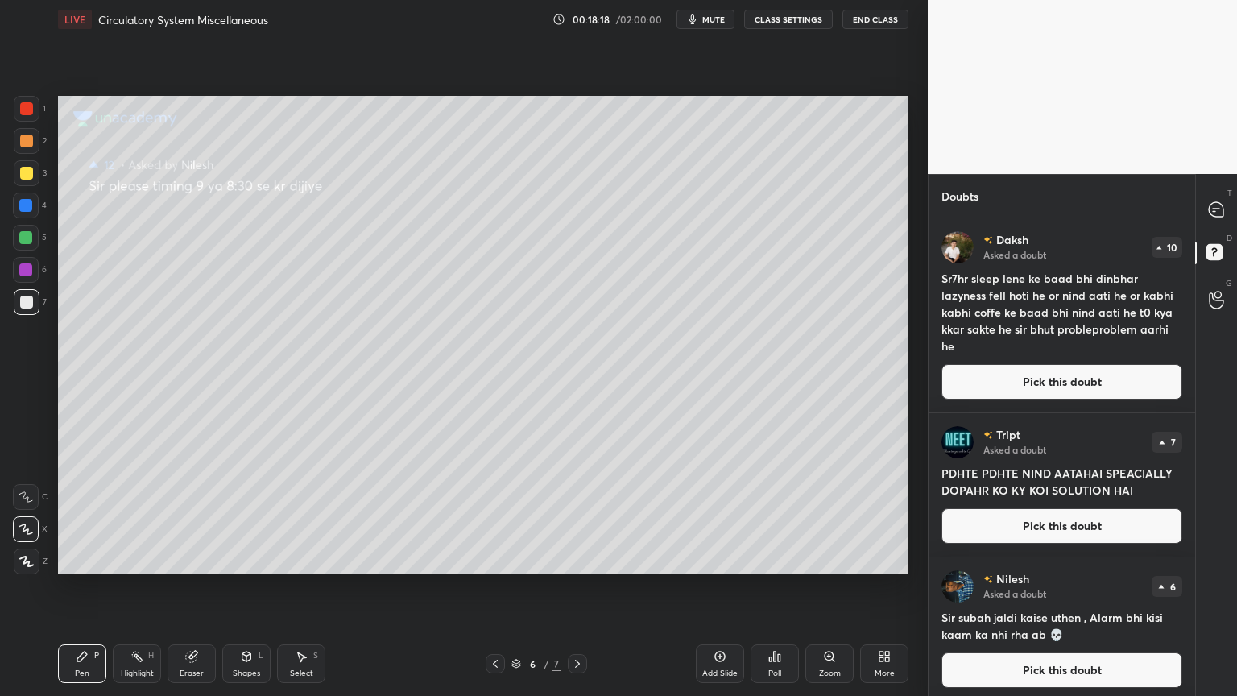
click at [1007, 380] on button "Pick this doubt" at bounding box center [1062, 381] width 241 height 35
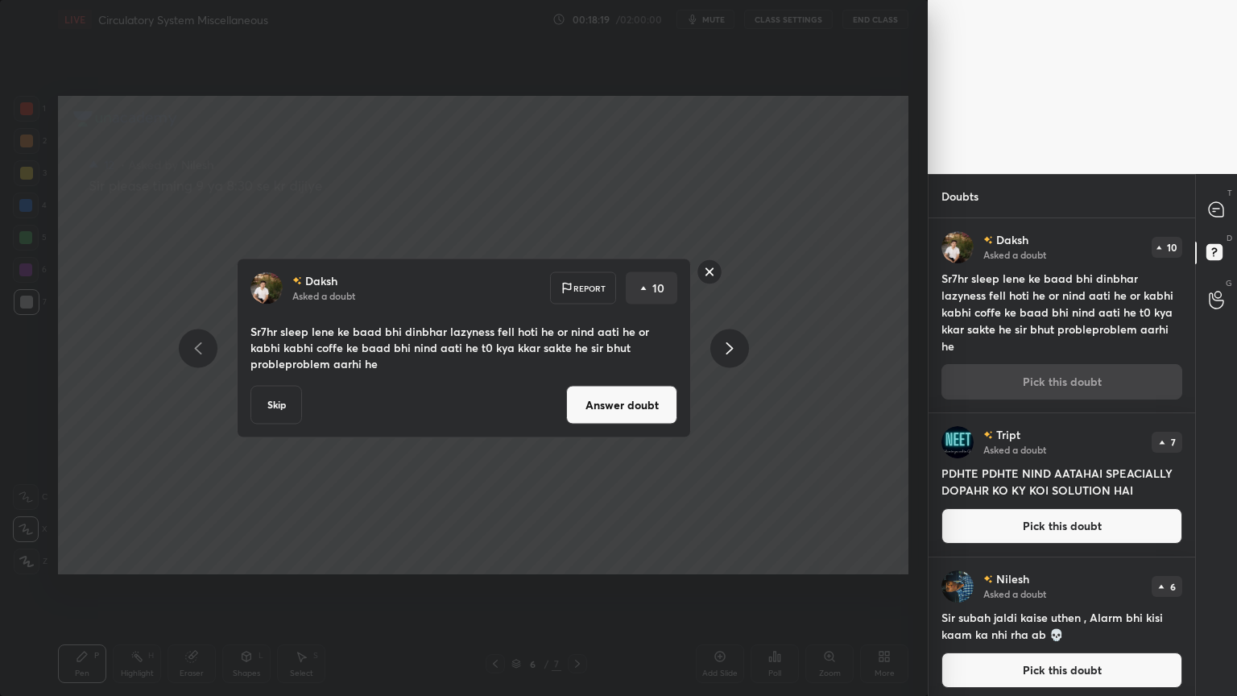
click at [647, 394] on button "Answer doubt" at bounding box center [621, 405] width 111 height 39
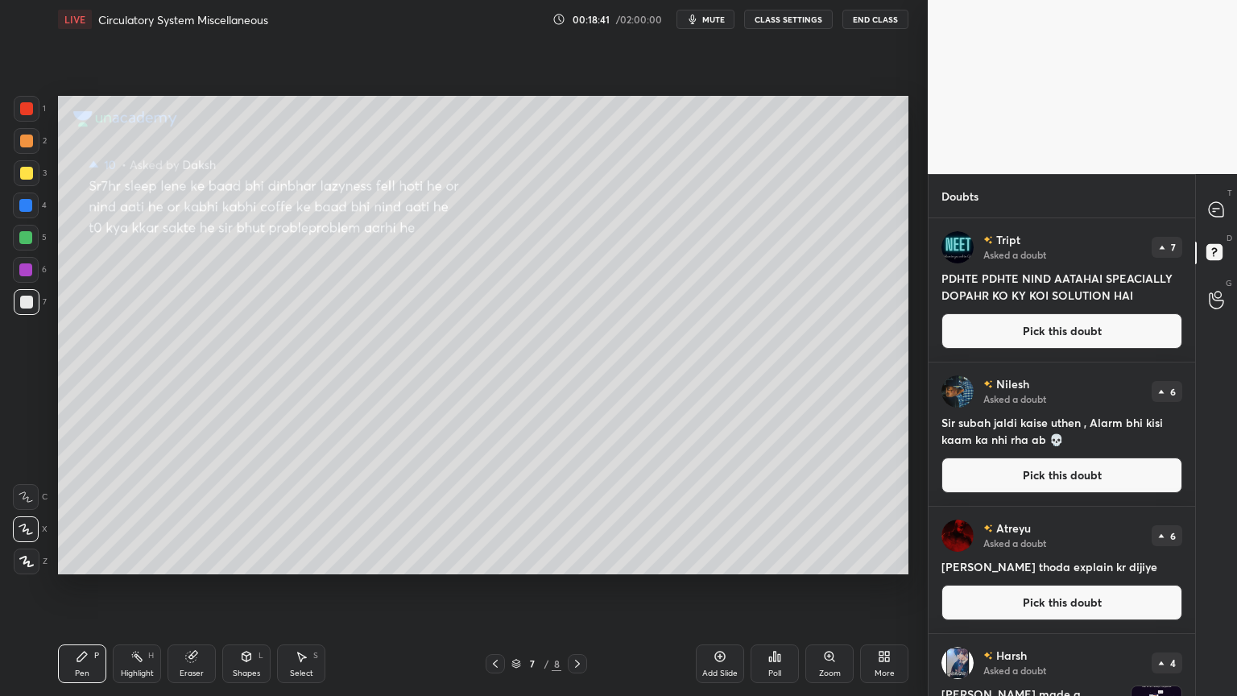
click at [1087, 325] on button "Pick this doubt" at bounding box center [1062, 330] width 241 height 35
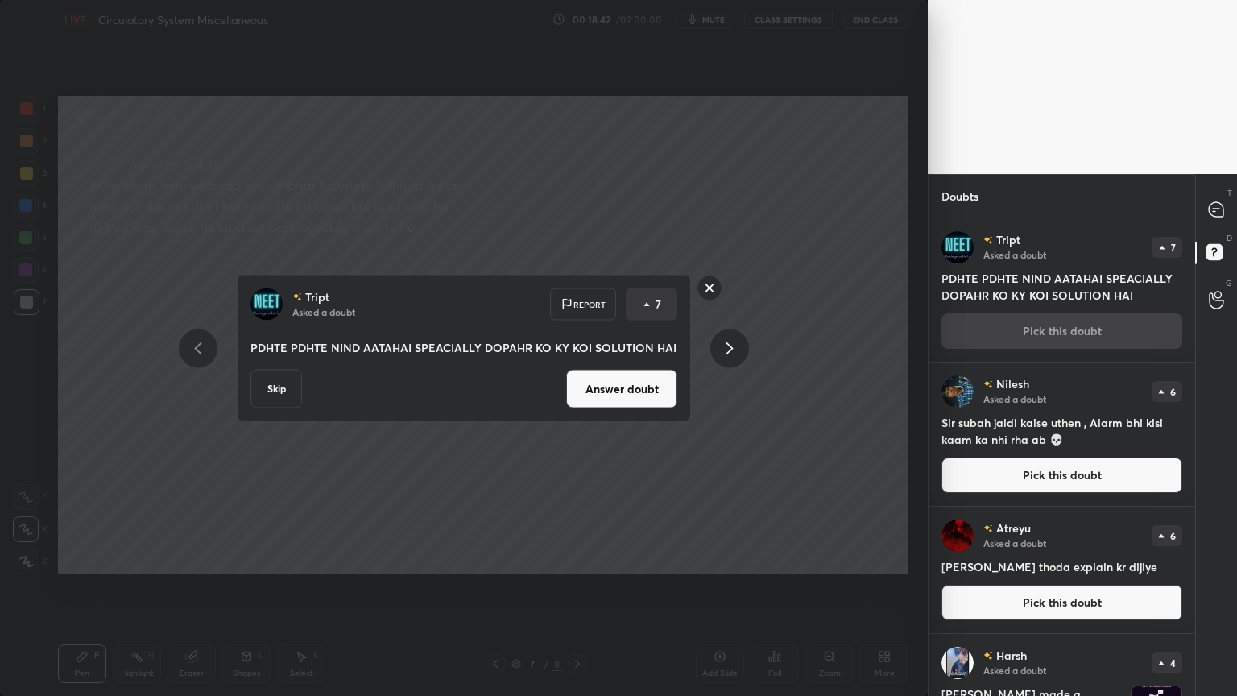
click at [590, 382] on button "Answer doubt" at bounding box center [621, 389] width 111 height 39
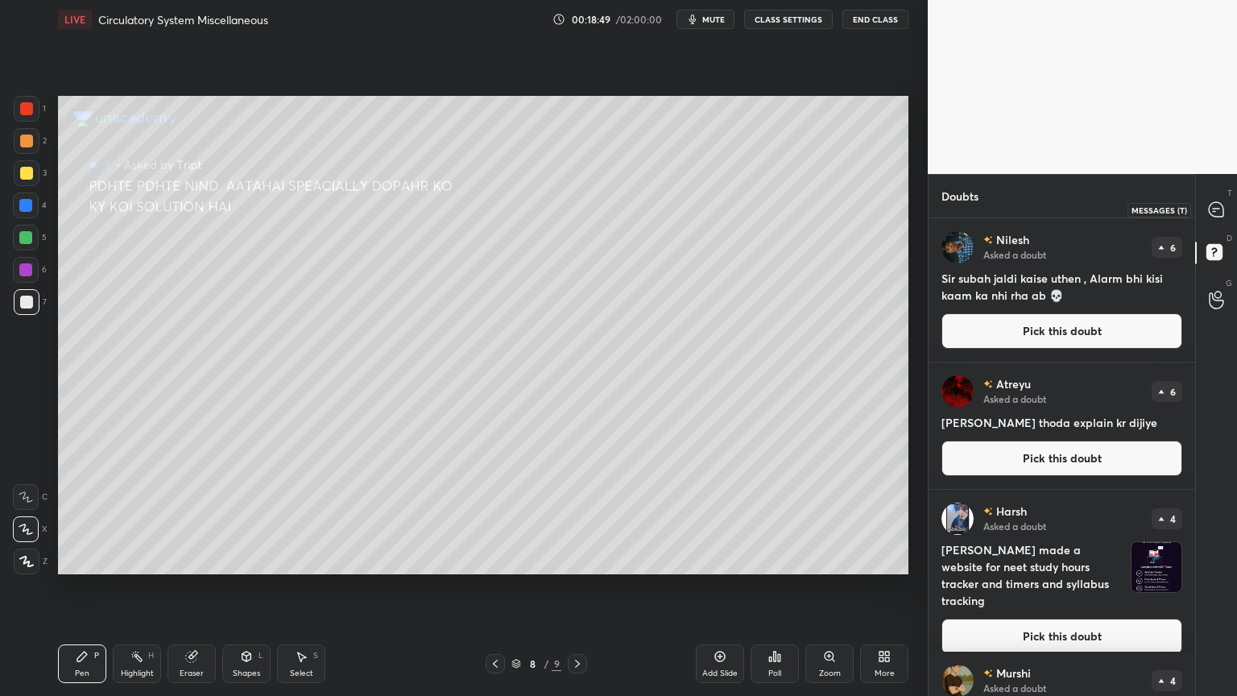
click at [1212, 207] on icon at bounding box center [1216, 209] width 14 height 14
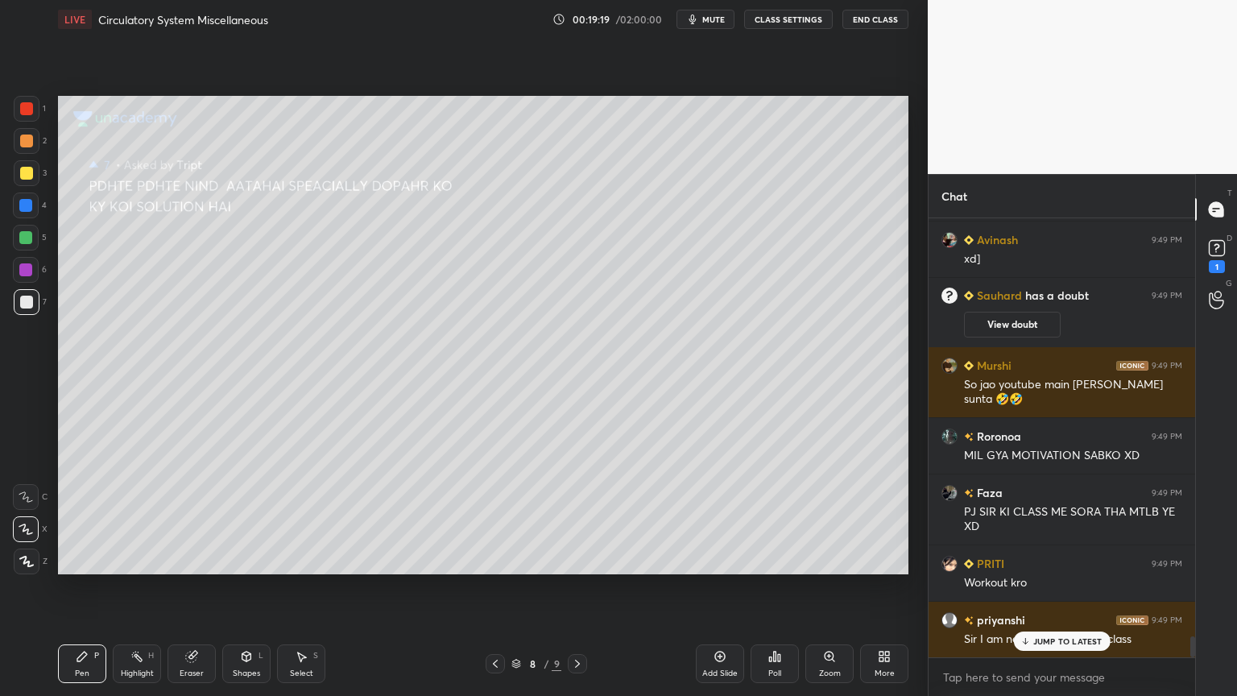
scroll to position [8850, 0]
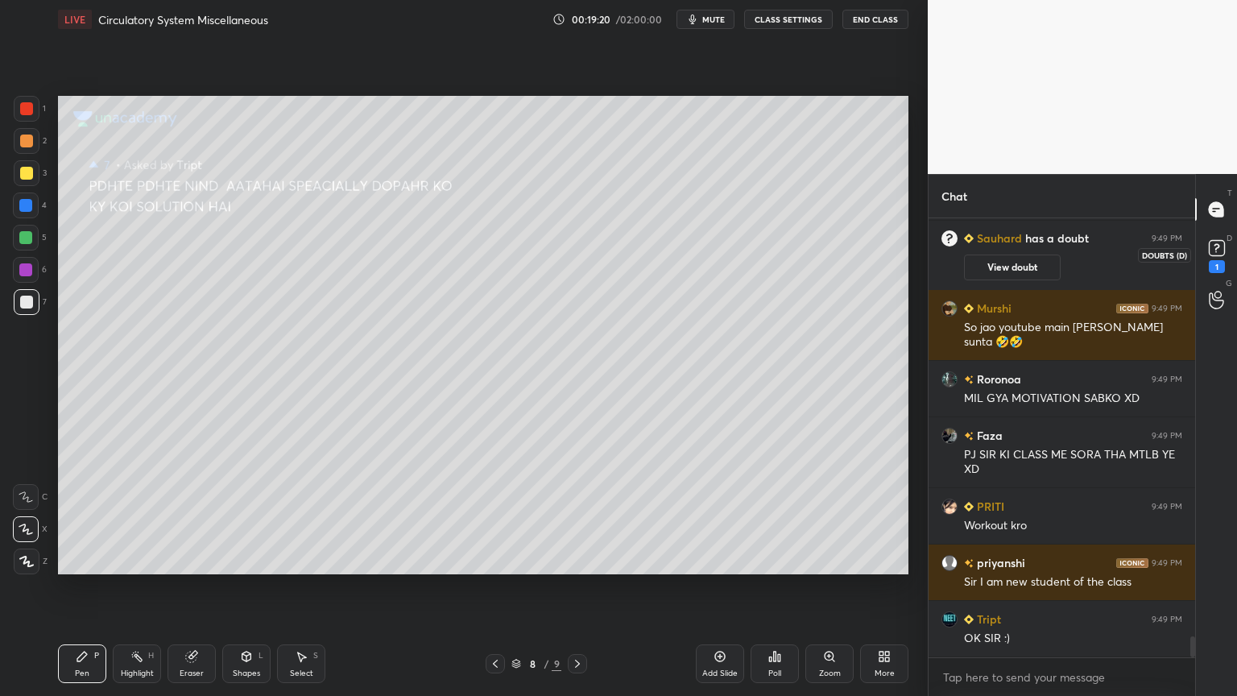
click at [1216, 245] on rect at bounding box center [1216, 248] width 15 height 15
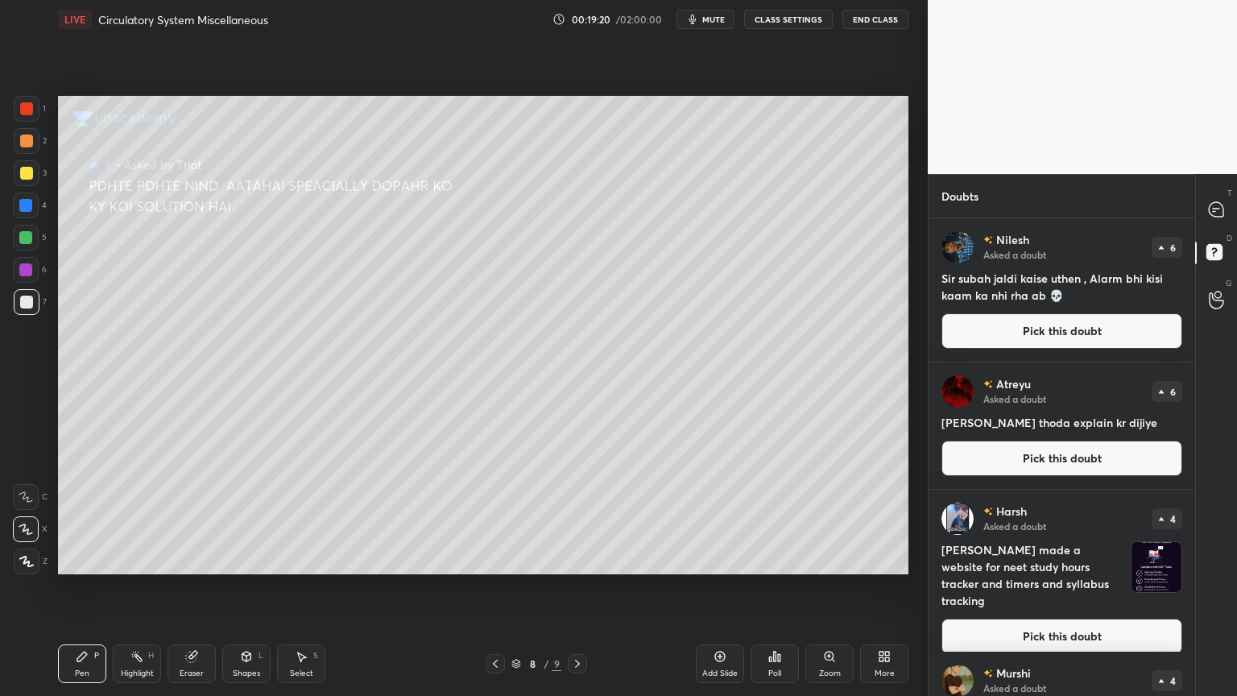
click at [1070, 330] on button "Pick this doubt" at bounding box center [1062, 330] width 241 height 35
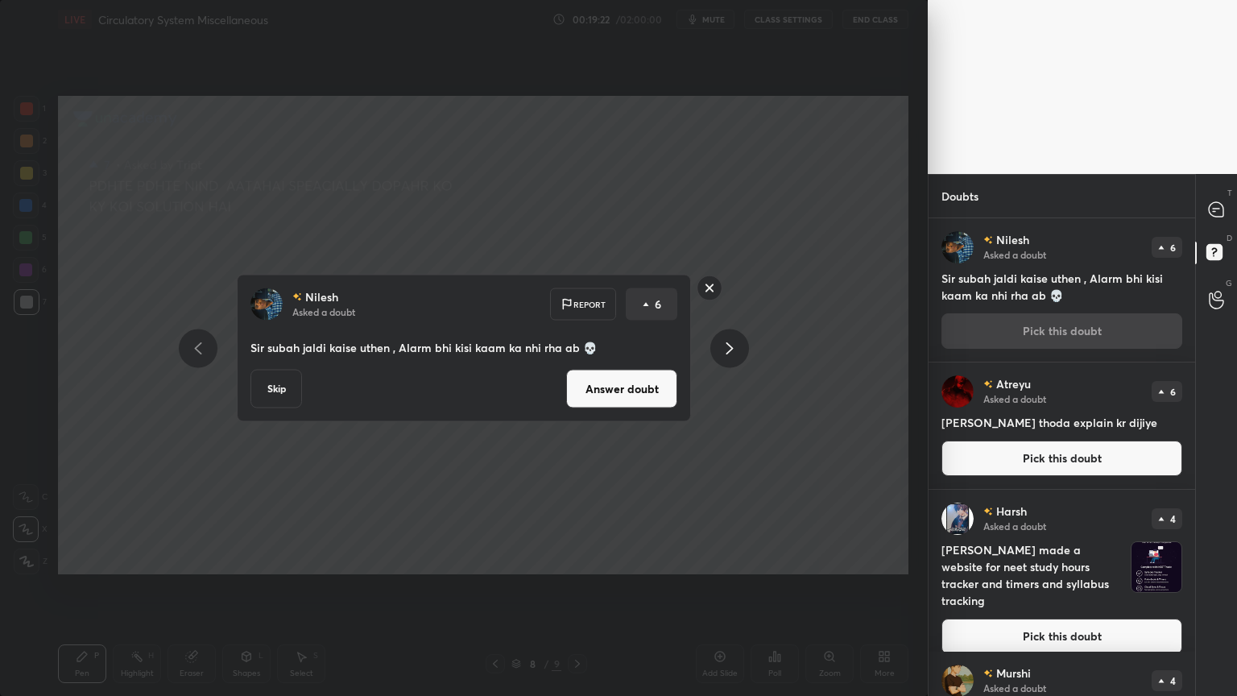
click at [666, 391] on button "Answer doubt" at bounding box center [621, 389] width 111 height 39
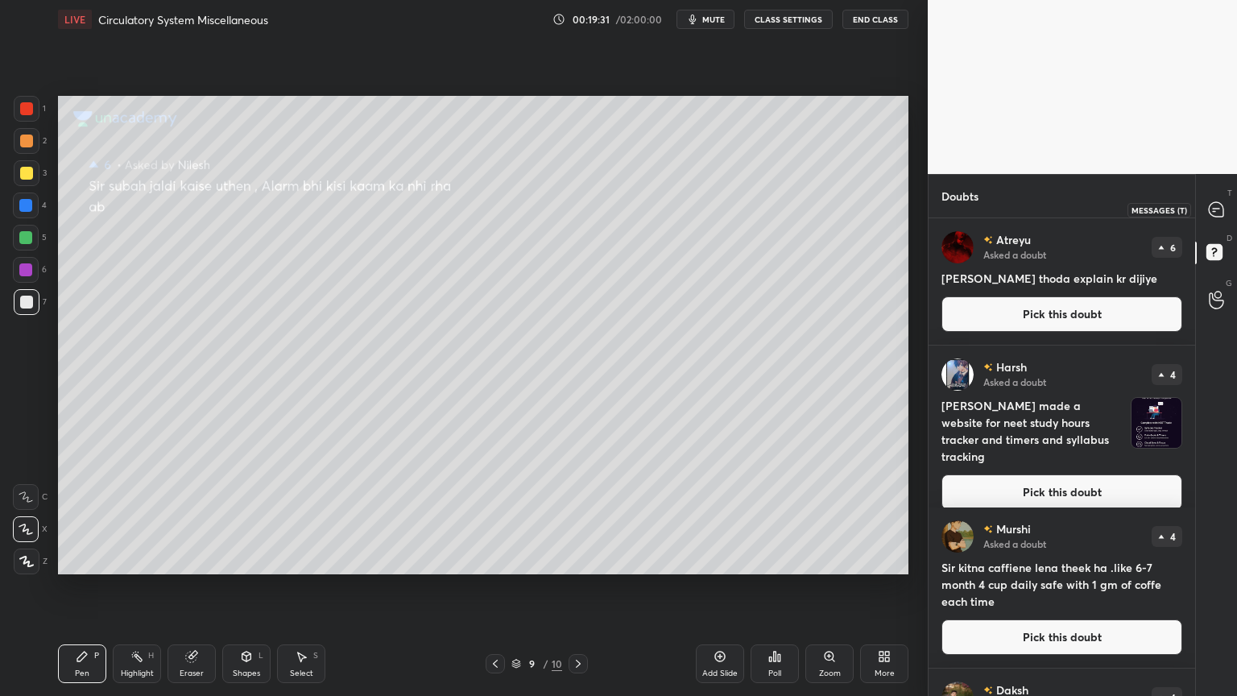
click at [1211, 208] on icon at bounding box center [1216, 209] width 14 height 14
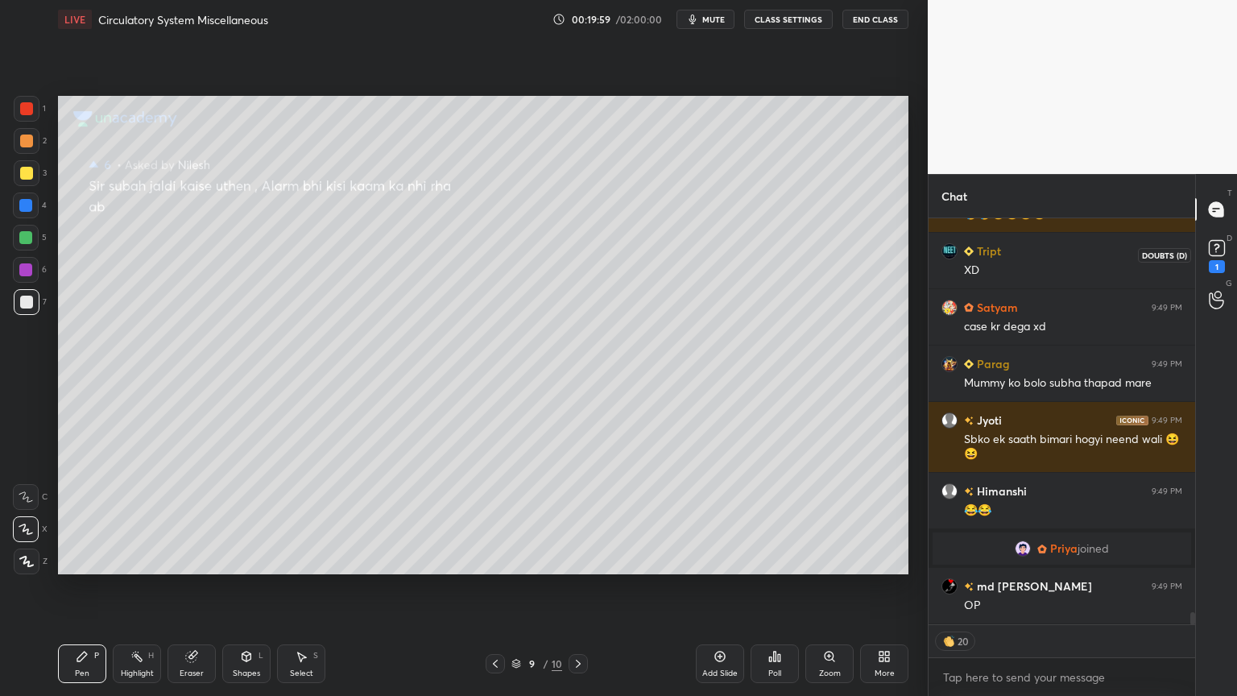
click at [1223, 258] on icon at bounding box center [1217, 248] width 24 height 24
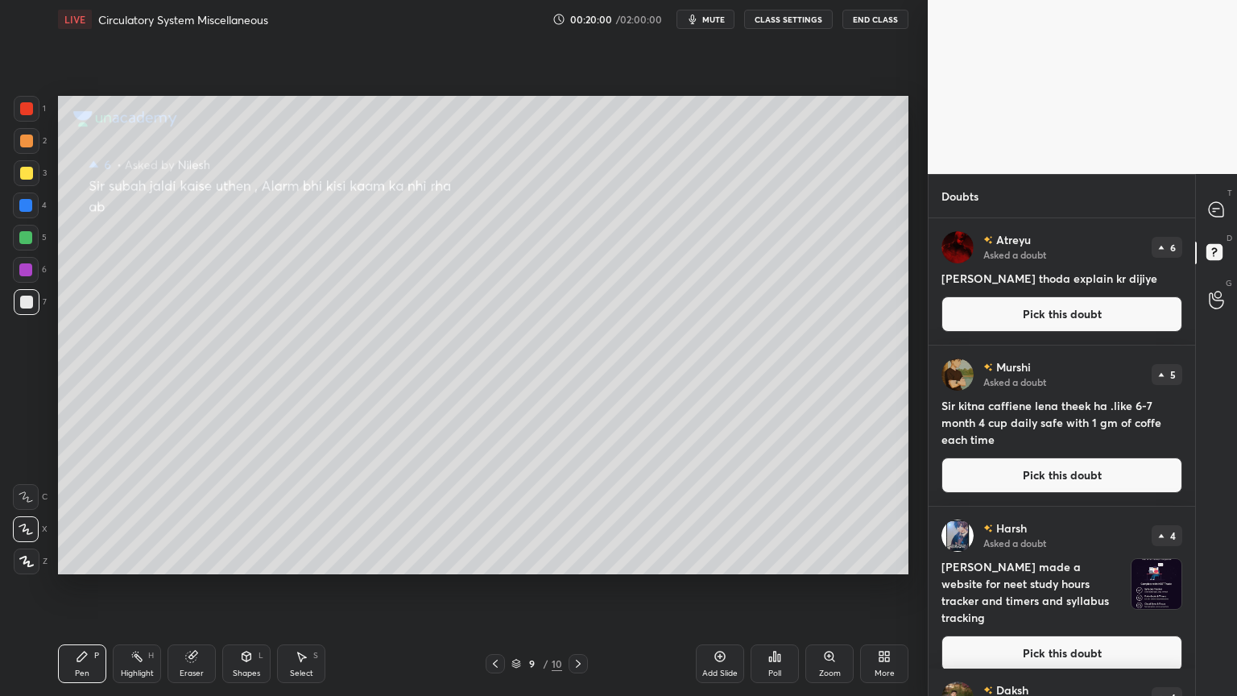
click at [1108, 318] on button "Pick this doubt" at bounding box center [1062, 313] width 241 height 35
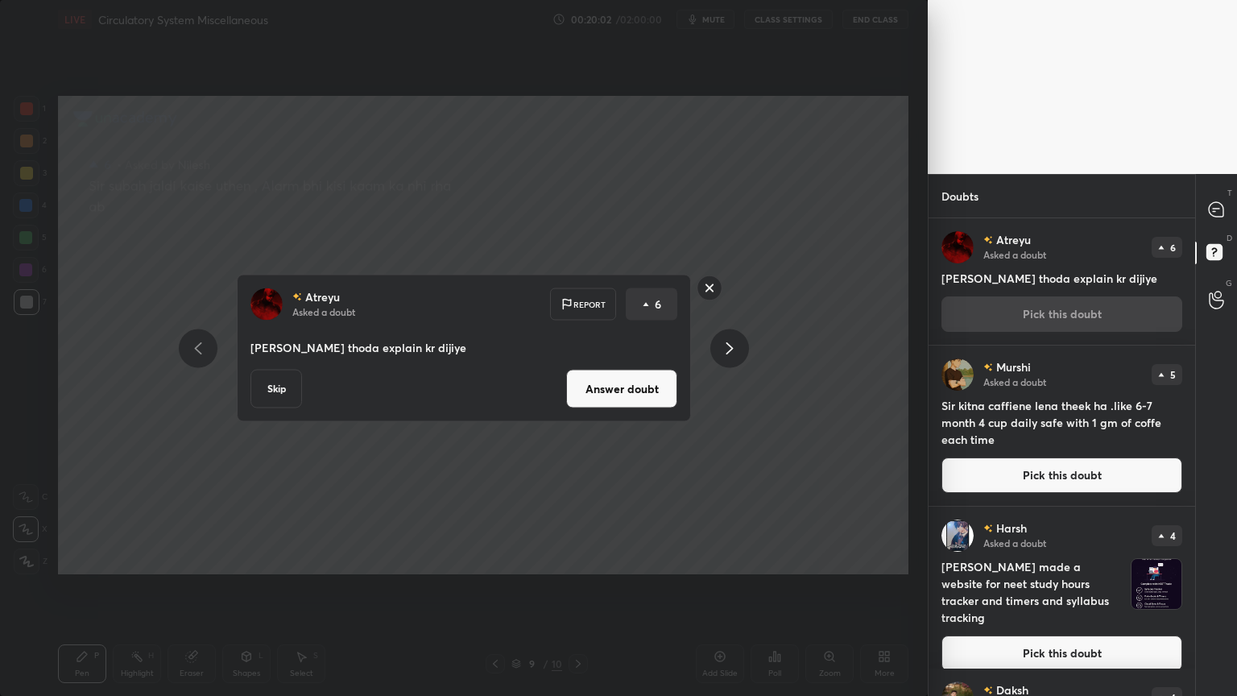
click at [709, 287] on rect at bounding box center [710, 287] width 25 height 25
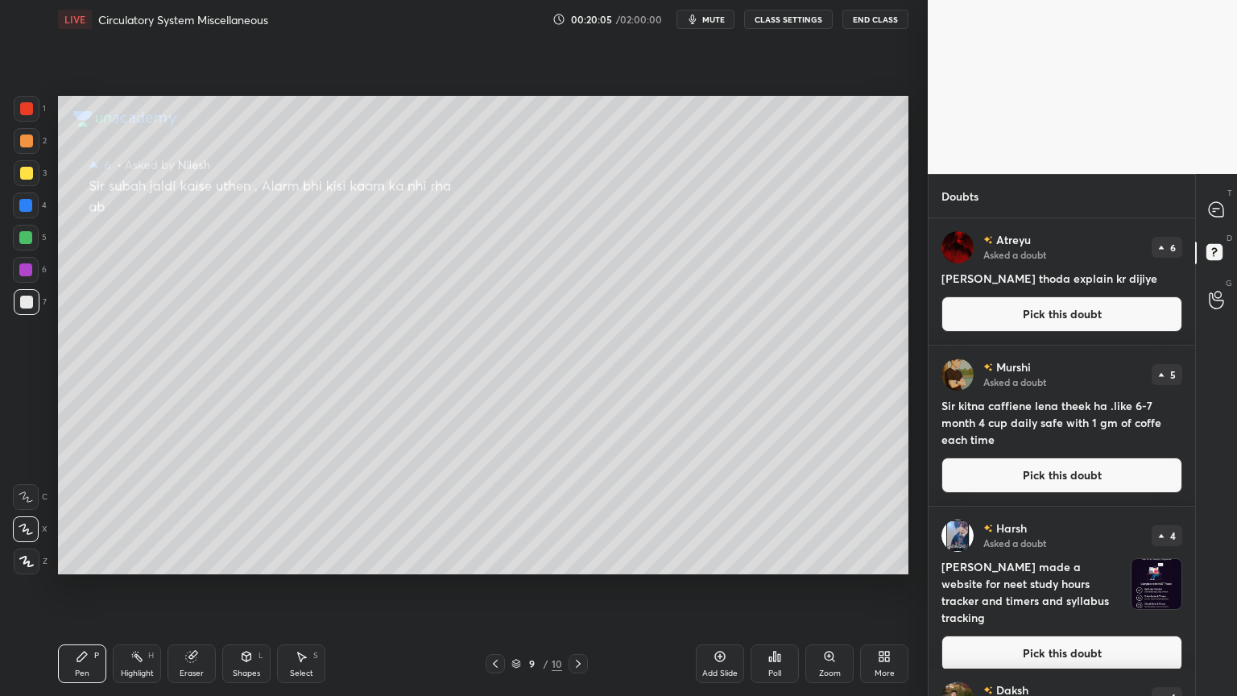
click at [997, 559] on button "Pick this doubt" at bounding box center [1062, 653] width 241 height 35
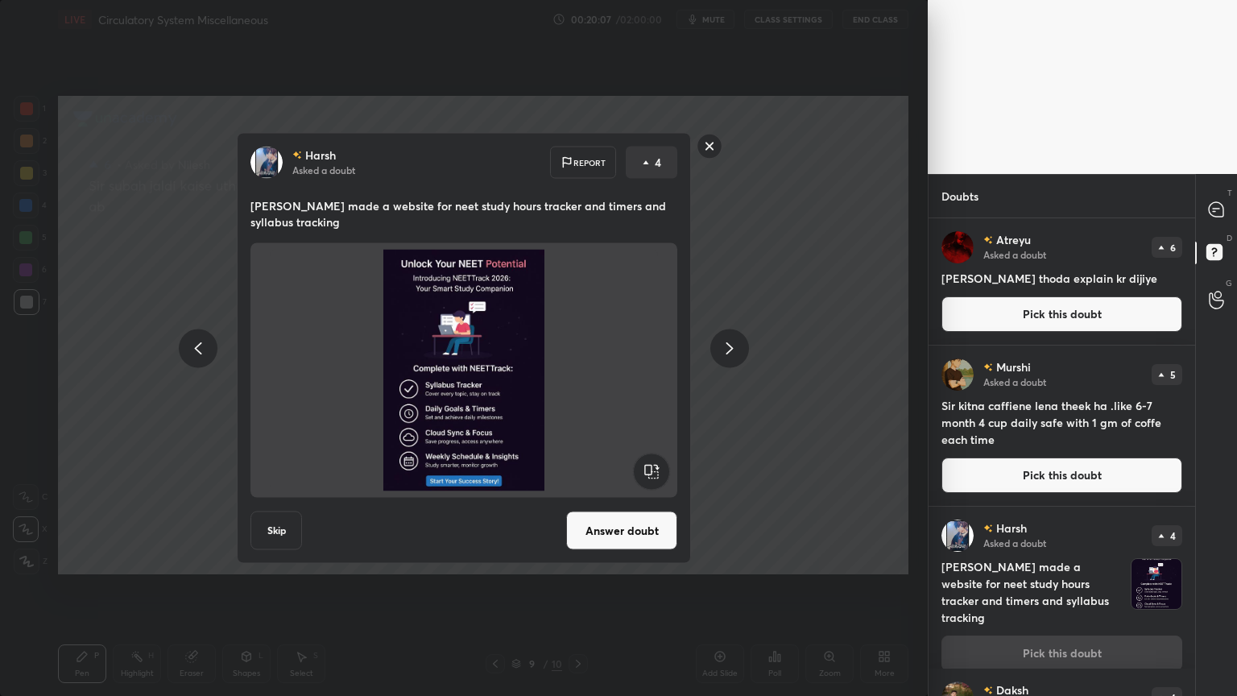
click at [648, 542] on button "Answer doubt" at bounding box center [621, 530] width 111 height 39
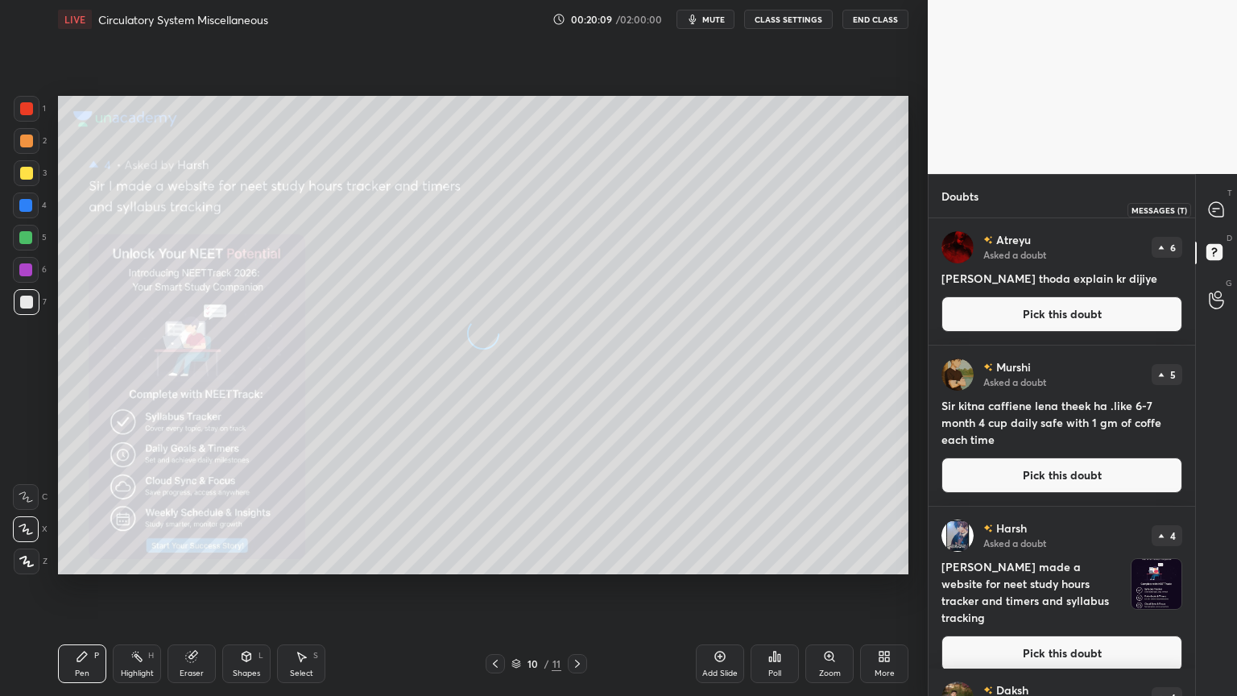
click at [1219, 209] on icon at bounding box center [1216, 209] width 14 height 14
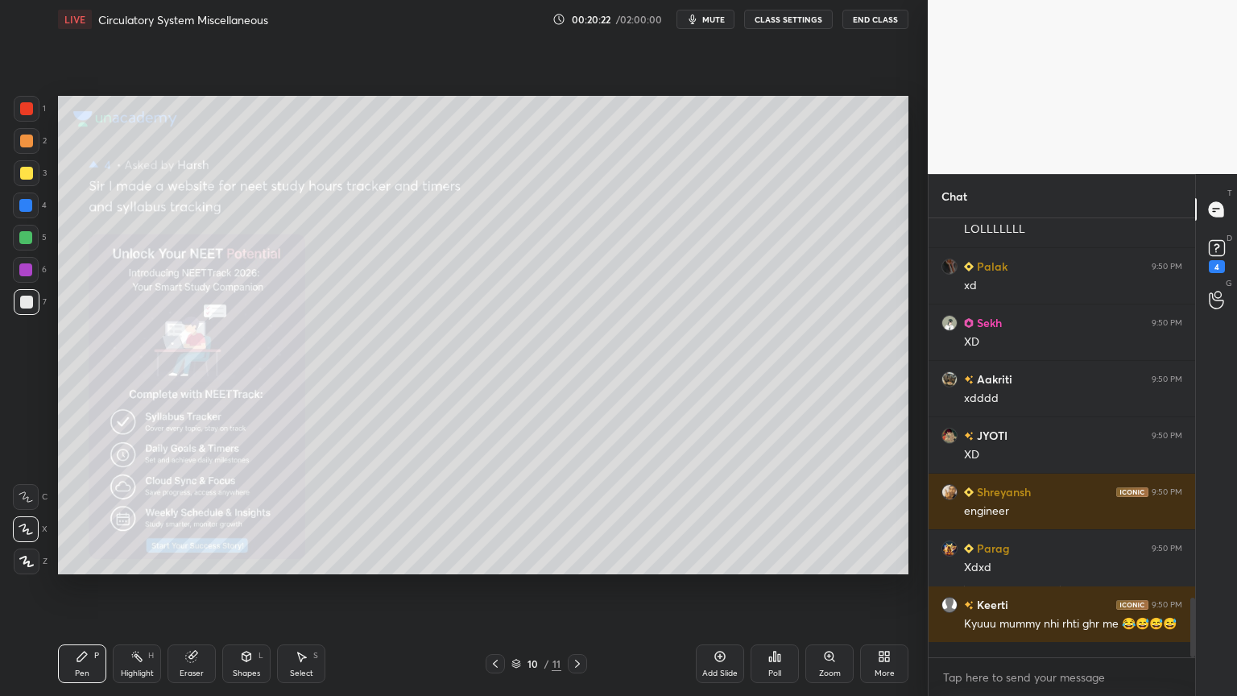
scroll to position [2955, 0]
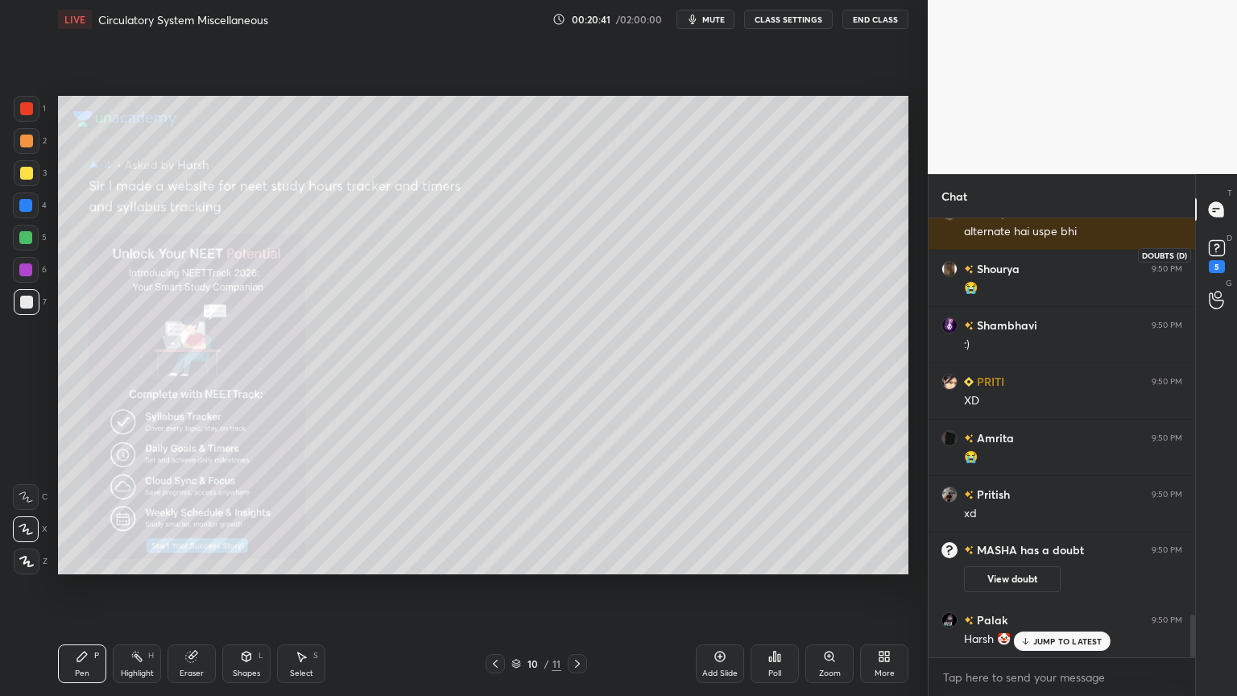
click at [1208, 260] on div "5" at bounding box center [1217, 254] width 24 height 37
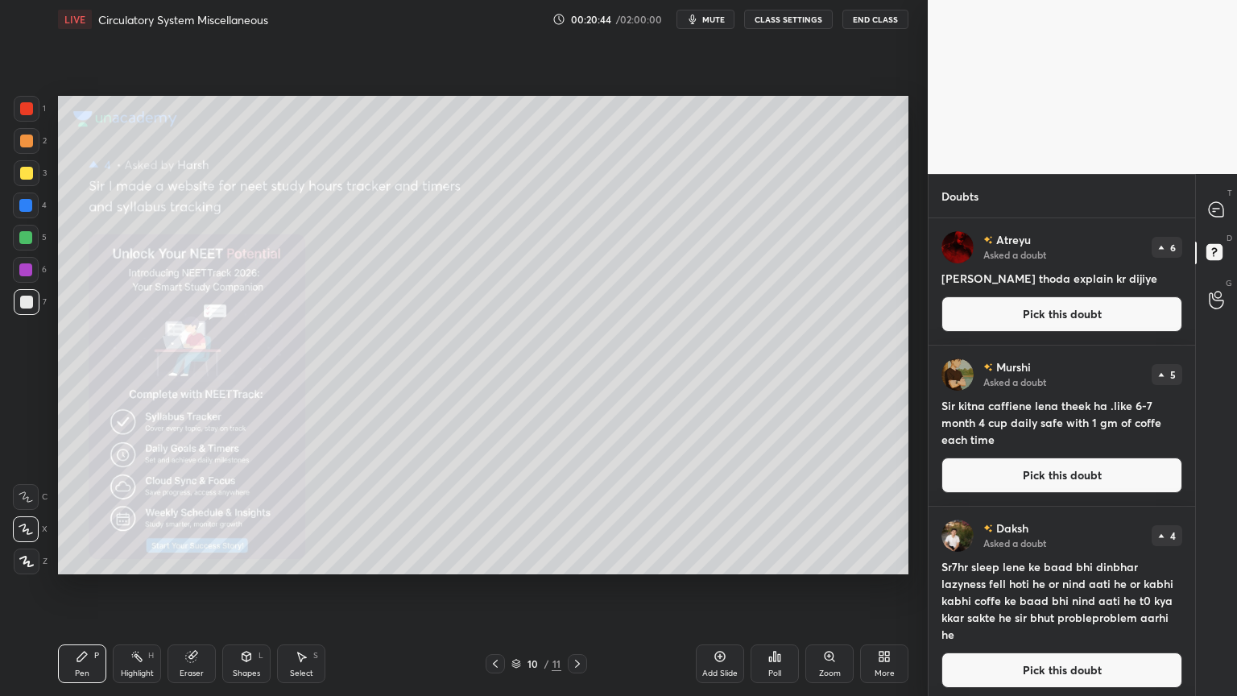
click at [1036, 469] on button "Pick this doubt" at bounding box center [1062, 475] width 241 height 35
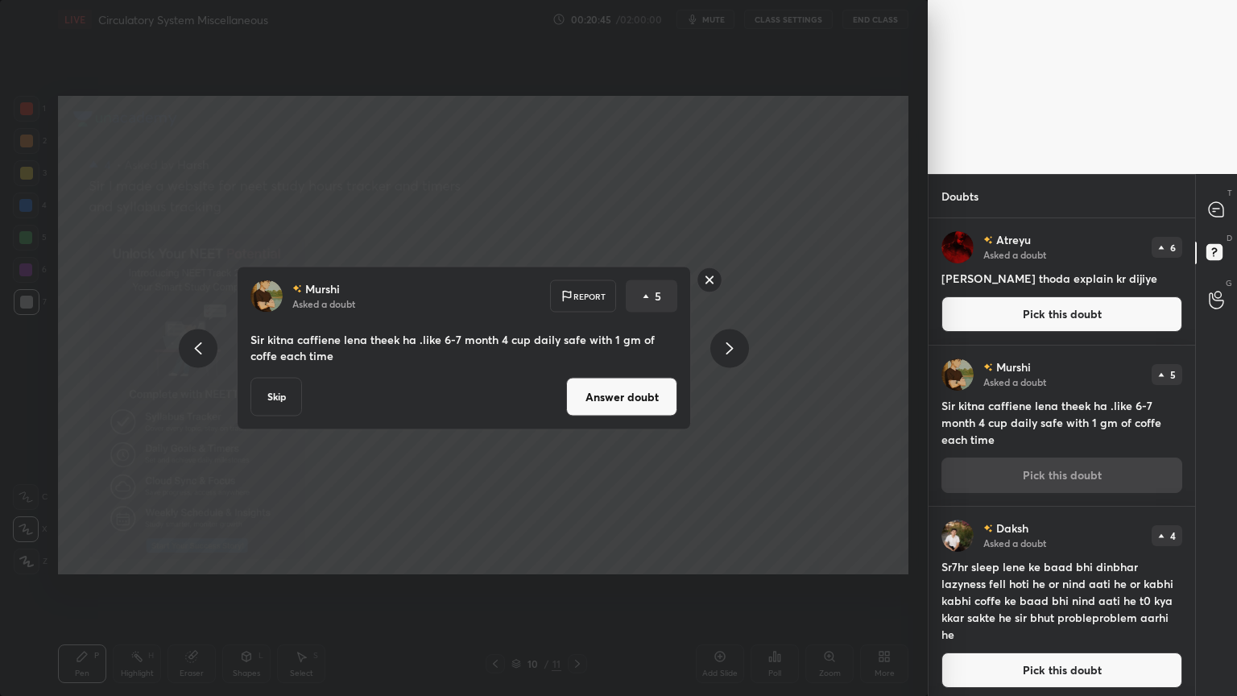
click at [612, 399] on button "Answer doubt" at bounding box center [621, 397] width 111 height 39
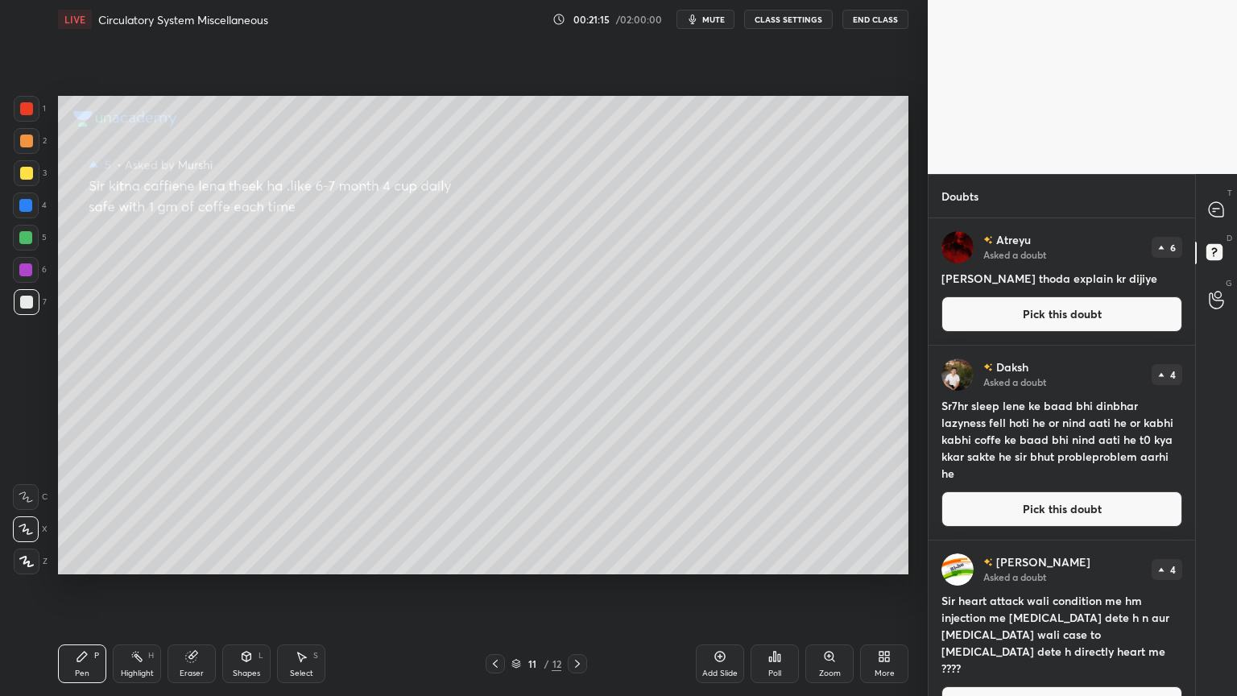
click at [1002, 498] on button "Pick this doubt" at bounding box center [1062, 508] width 241 height 35
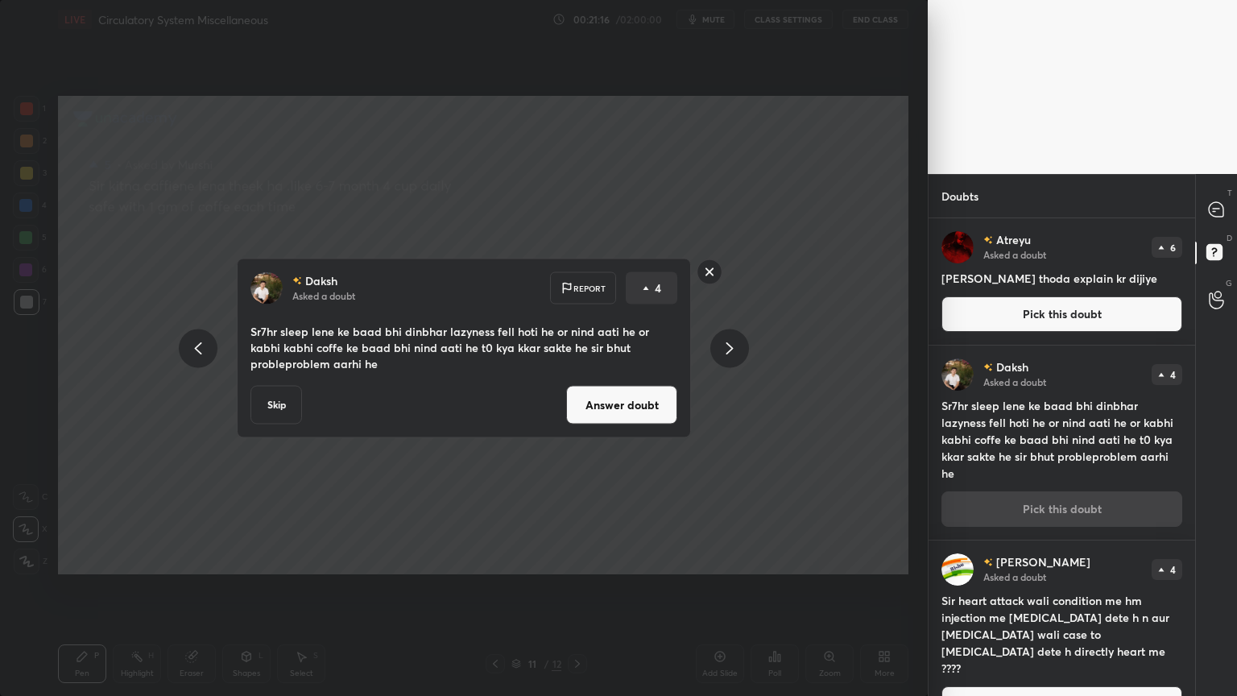
click at [623, 400] on button "Answer doubt" at bounding box center [621, 405] width 111 height 39
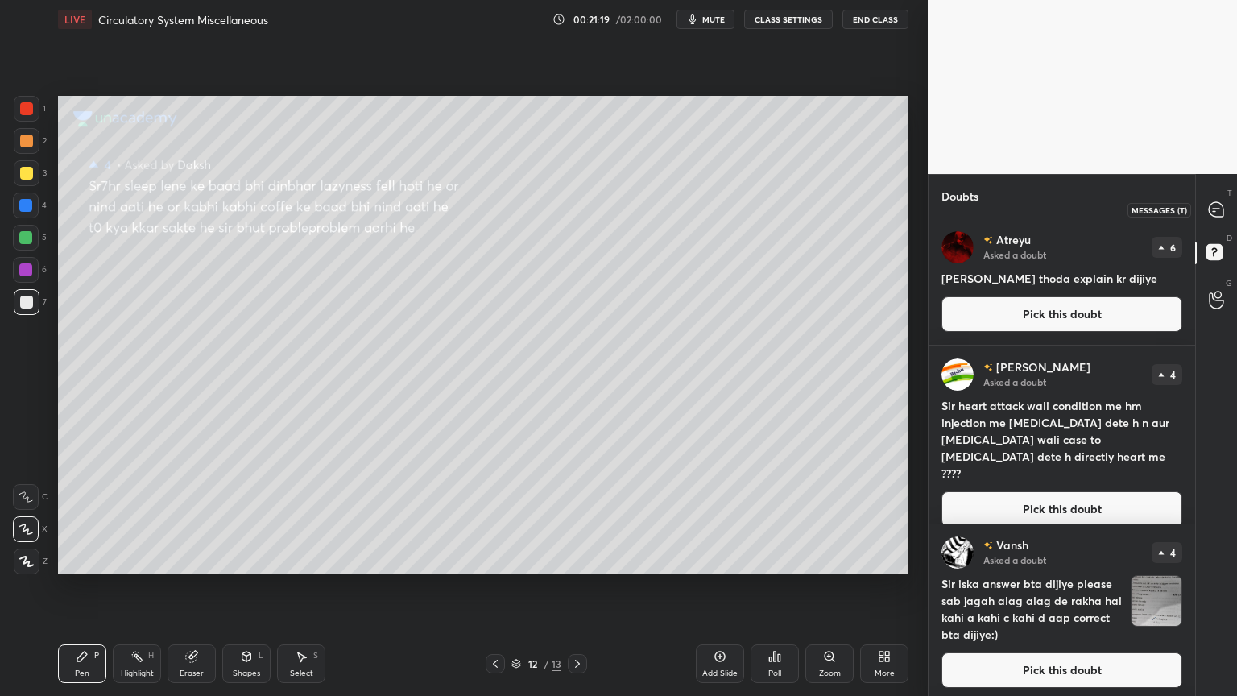
click at [1222, 213] on icon at bounding box center [1216, 209] width 14 height 14
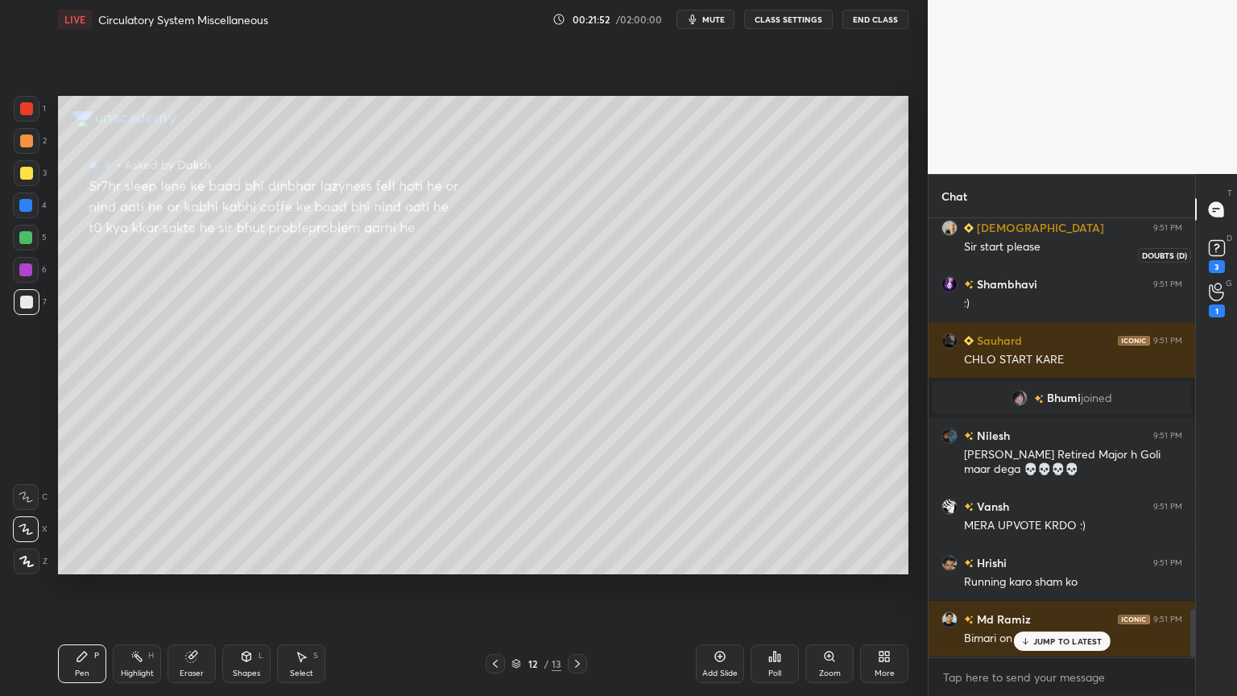
scroll to position [3621, 0]
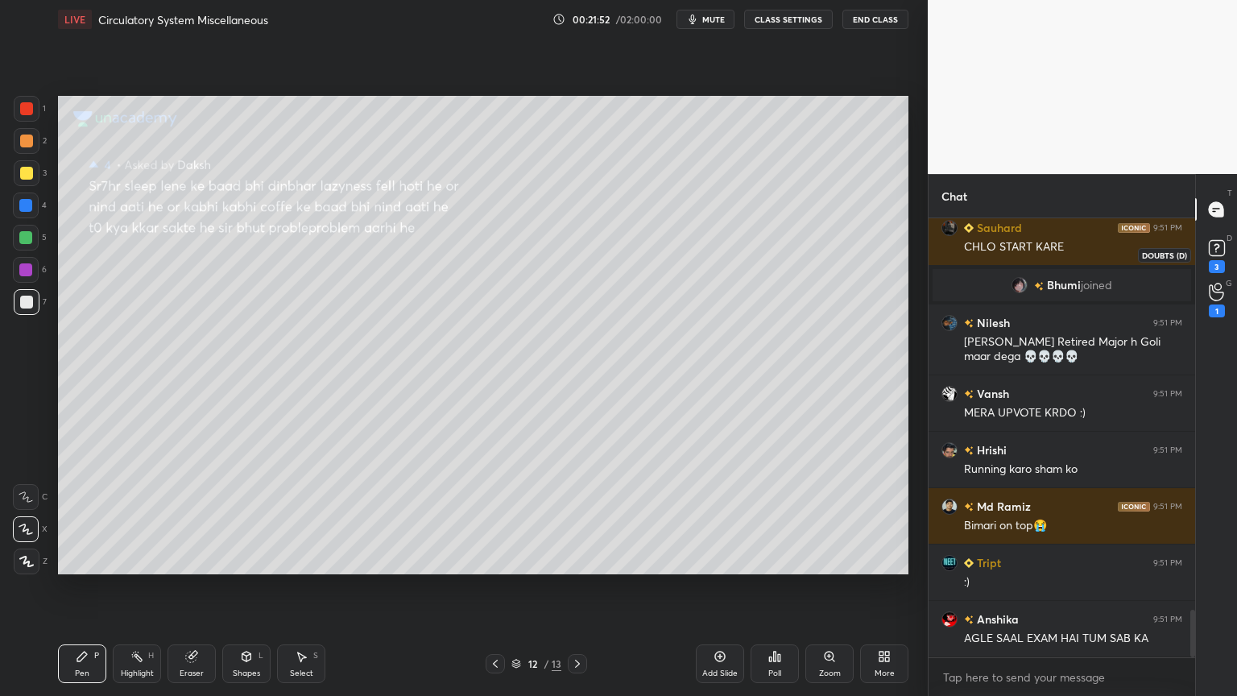
click at [1214, 263] on div "3" at bounding box center [1217, 266] width 16 height 13
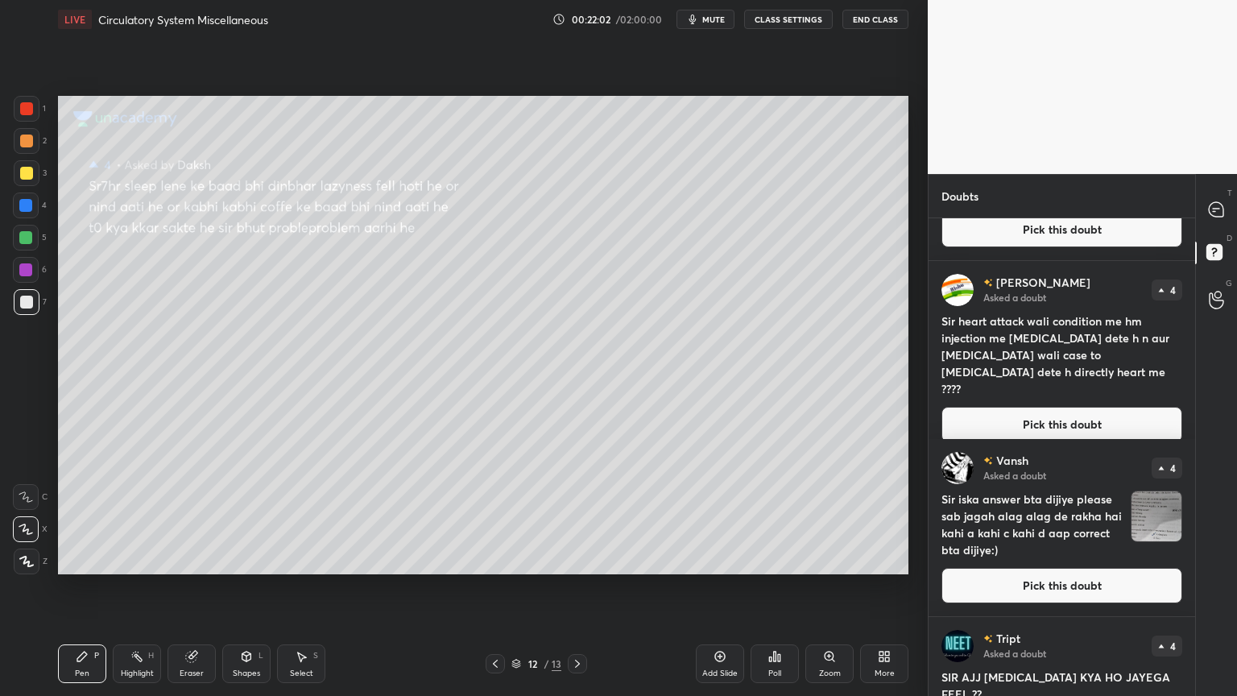
scroll to position [0, 0]
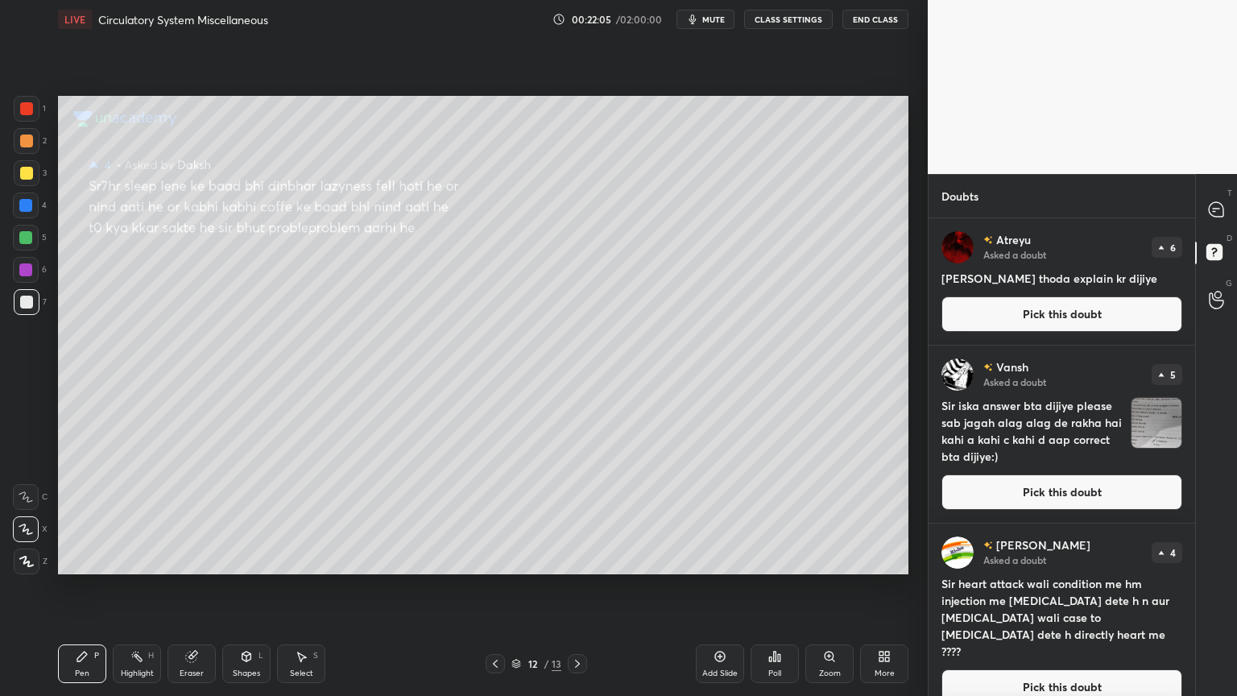
click at [1108, 323] on button "Pick this doubt" at bounding box center [1062, 313] width 241 height 35
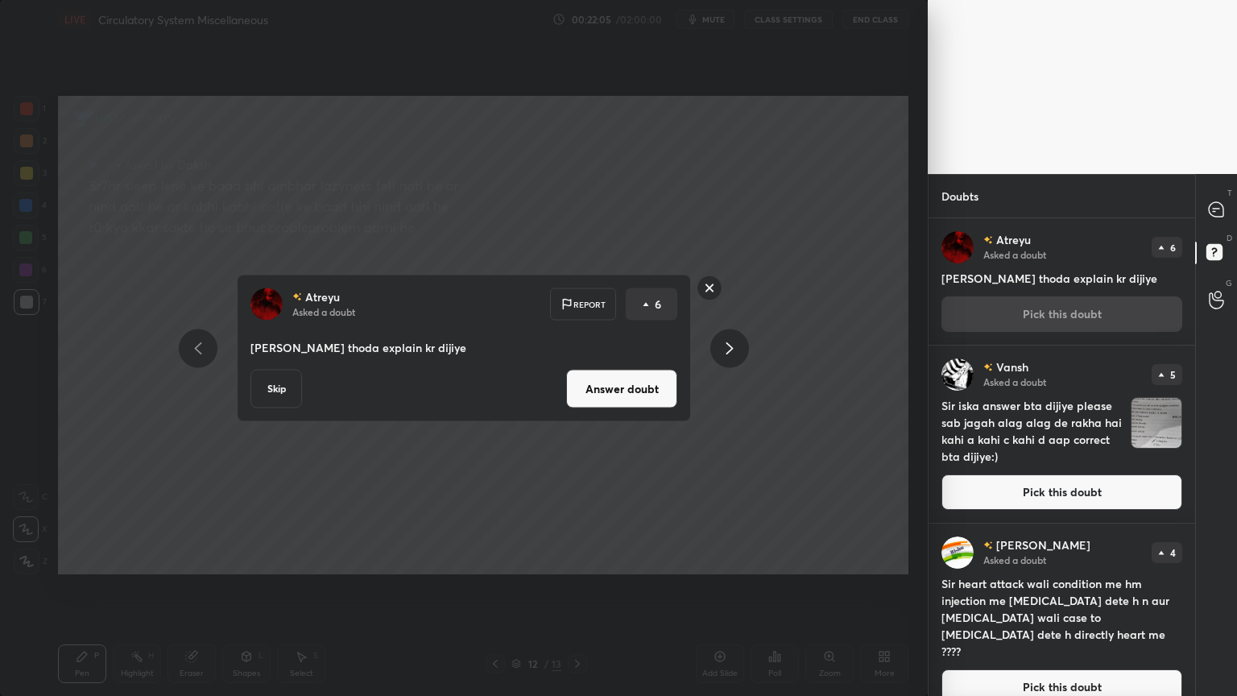
click at [613, 386] on button "Answer doubt" at bounding box center [621, 389] width 111 height 39
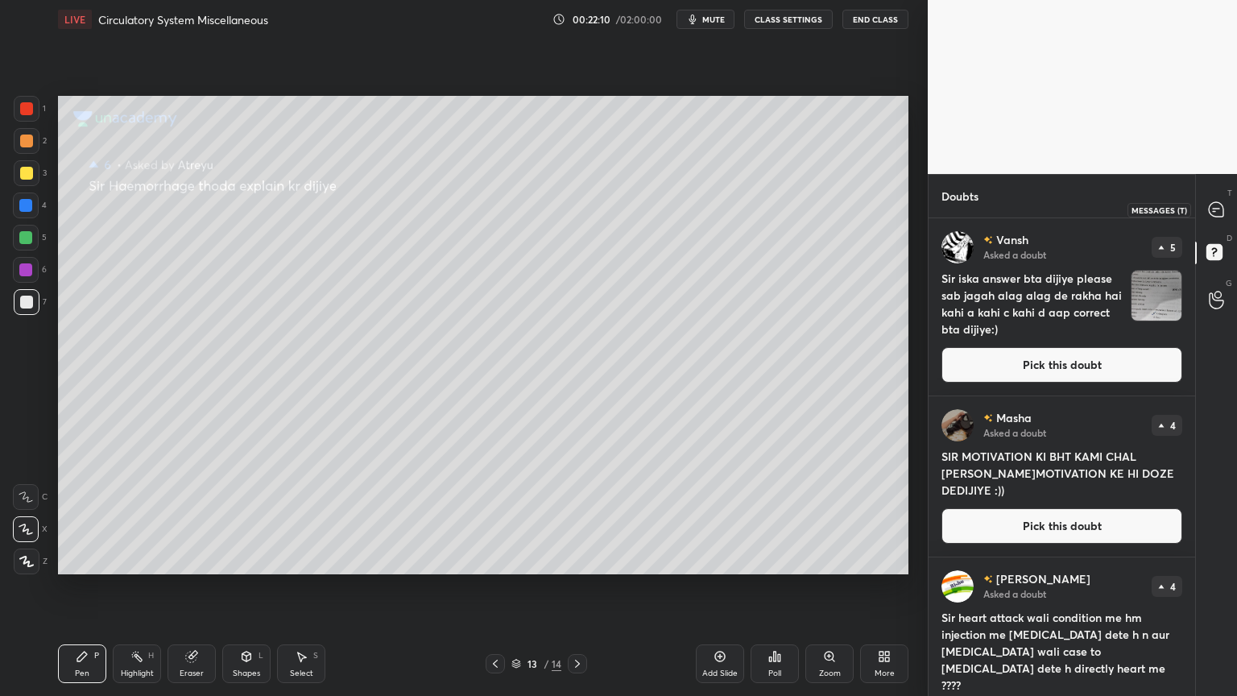
click at [1205, 202] on div at bounding box center [1217, 209] width 32 height 29
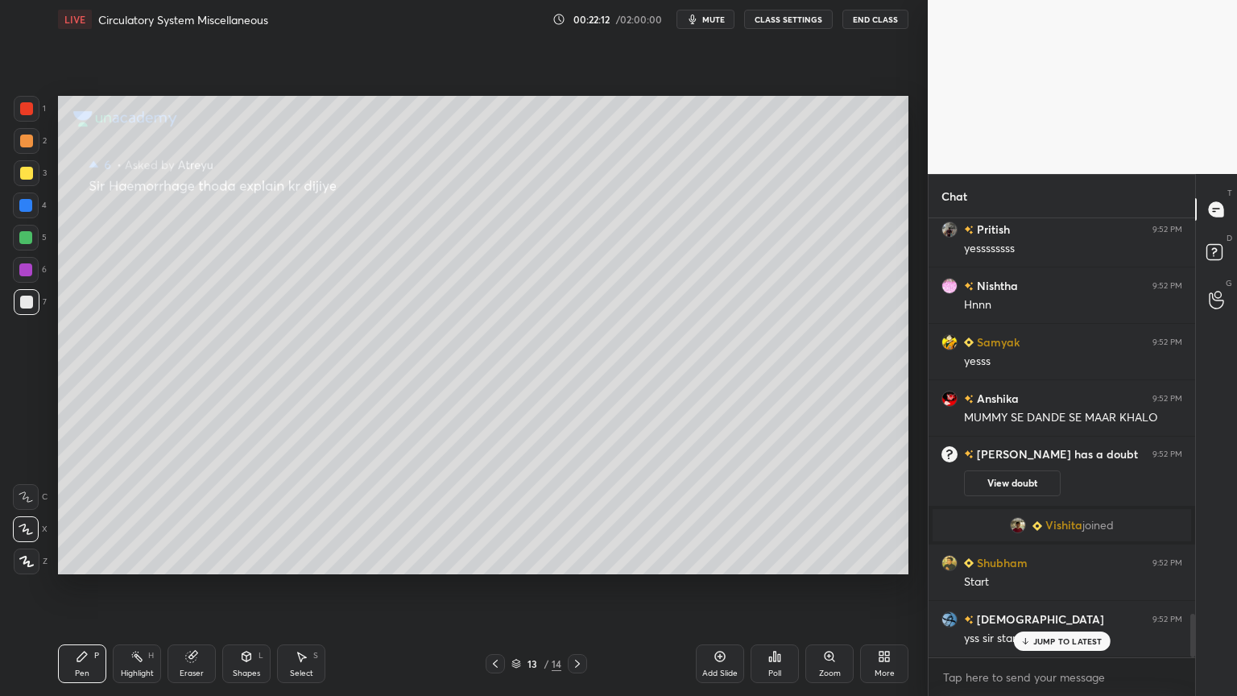
scroll to position [3957, 0]
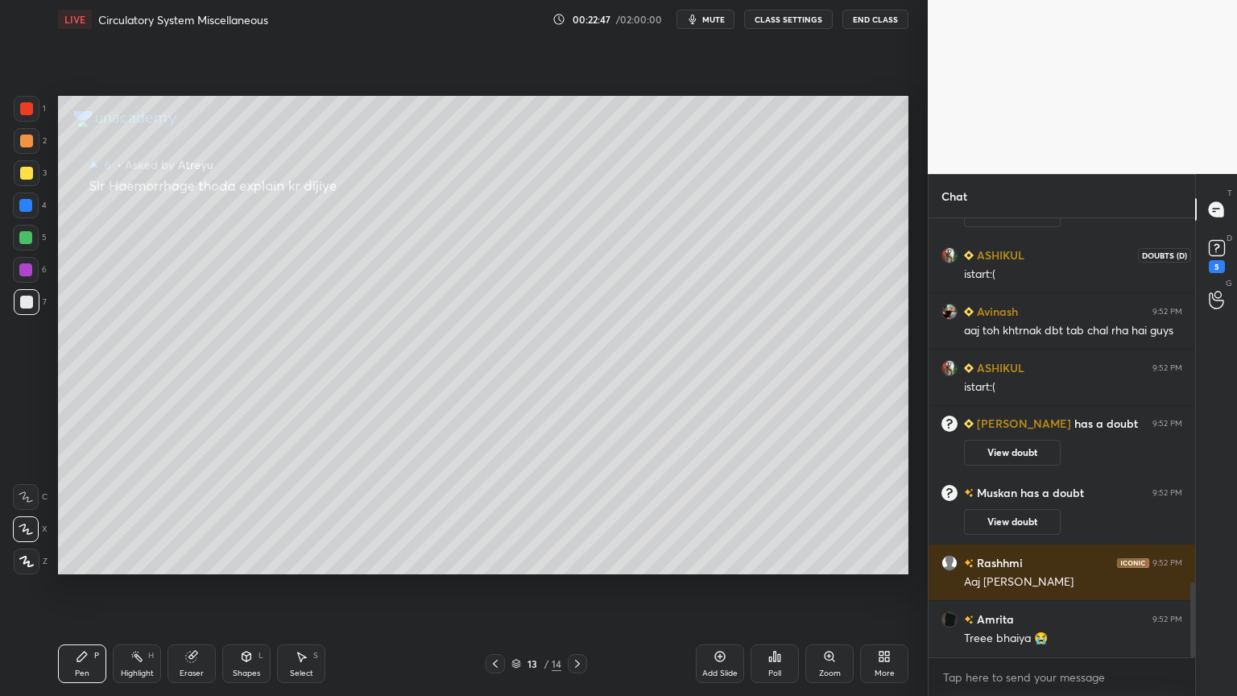
click at [1219, 254] on rect at bounding box center [1216, 248] width 15 height 15
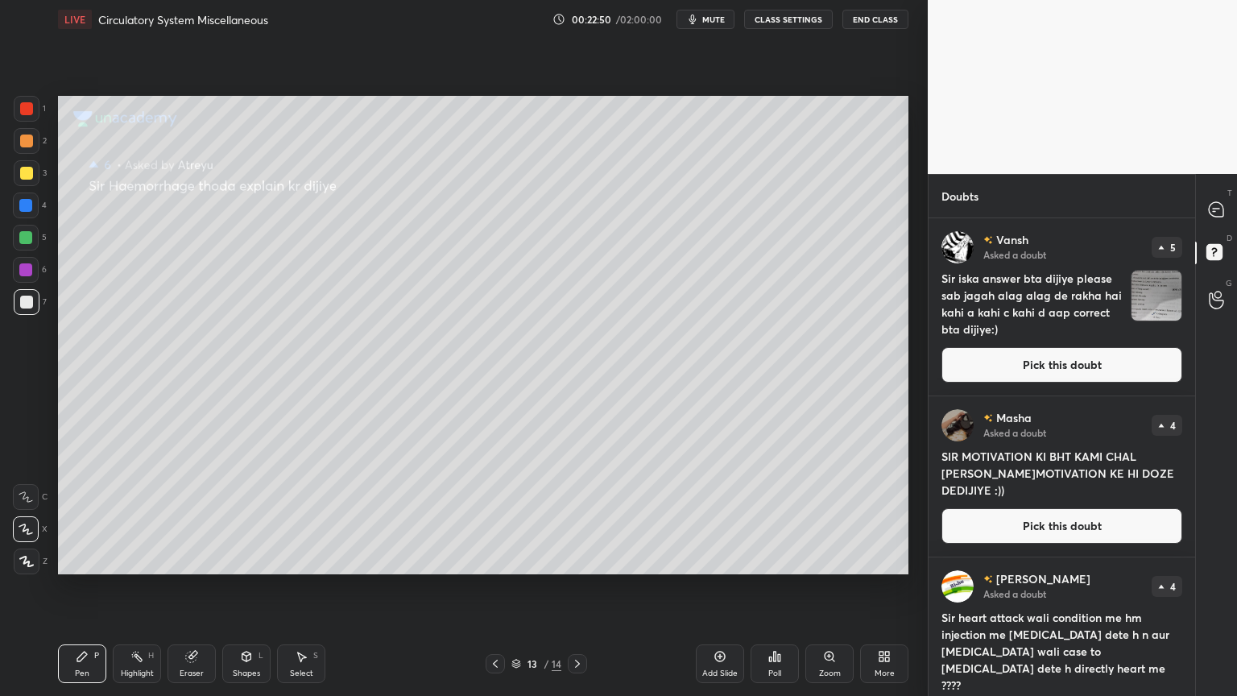
click at [1077, 364] on button "Pick this doubt" at bounding box center [1062, 364] width 241 height 35
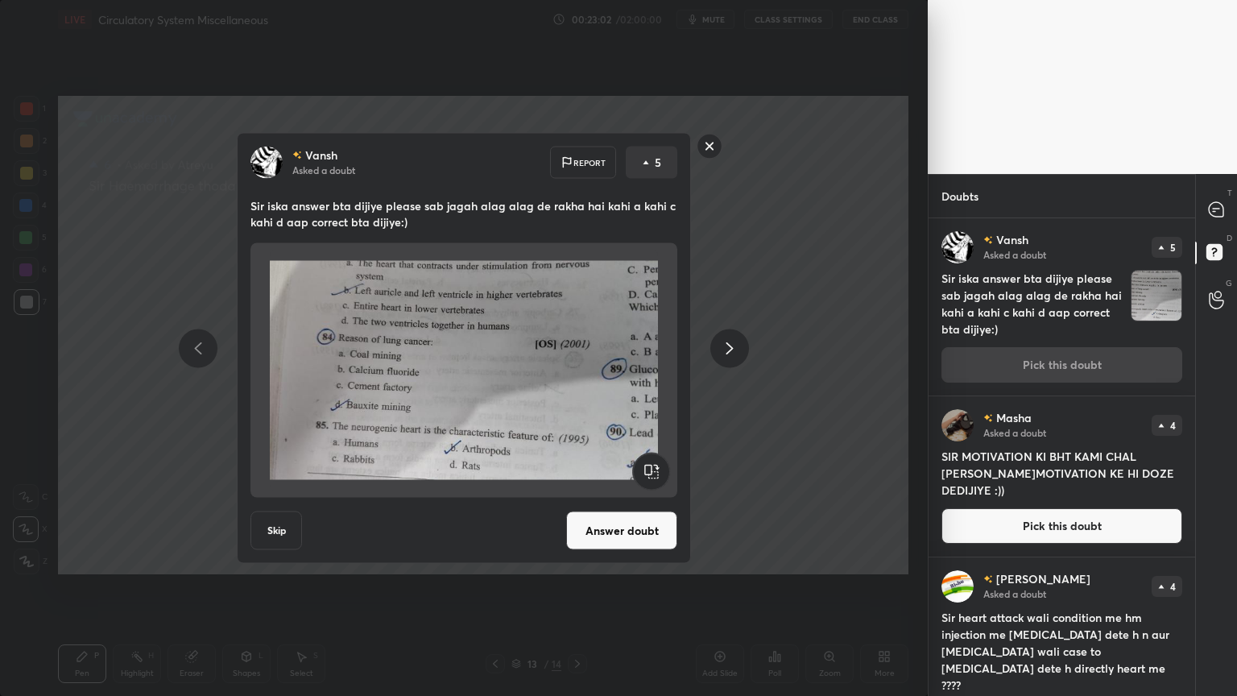
click at [711, 146] on rect at bounding box center [710, 146] width 25 height 25
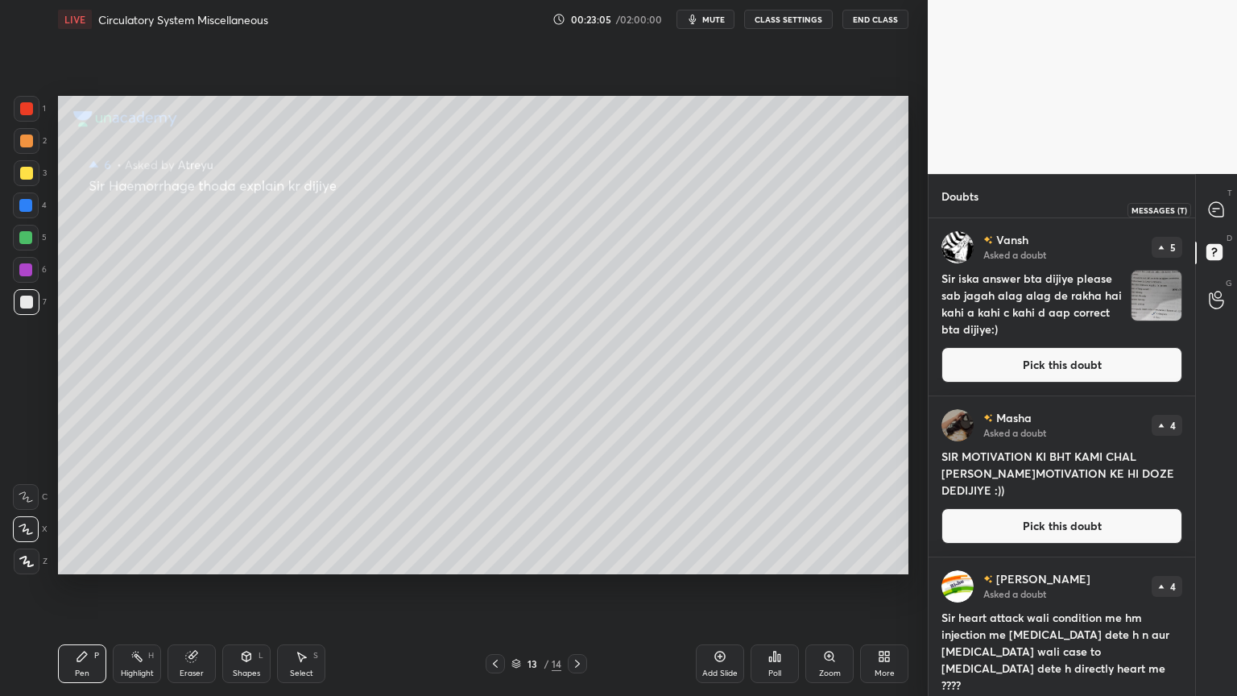
click at [1211, 204] on icon at bounding box center [1216, 209] width 14 height 14
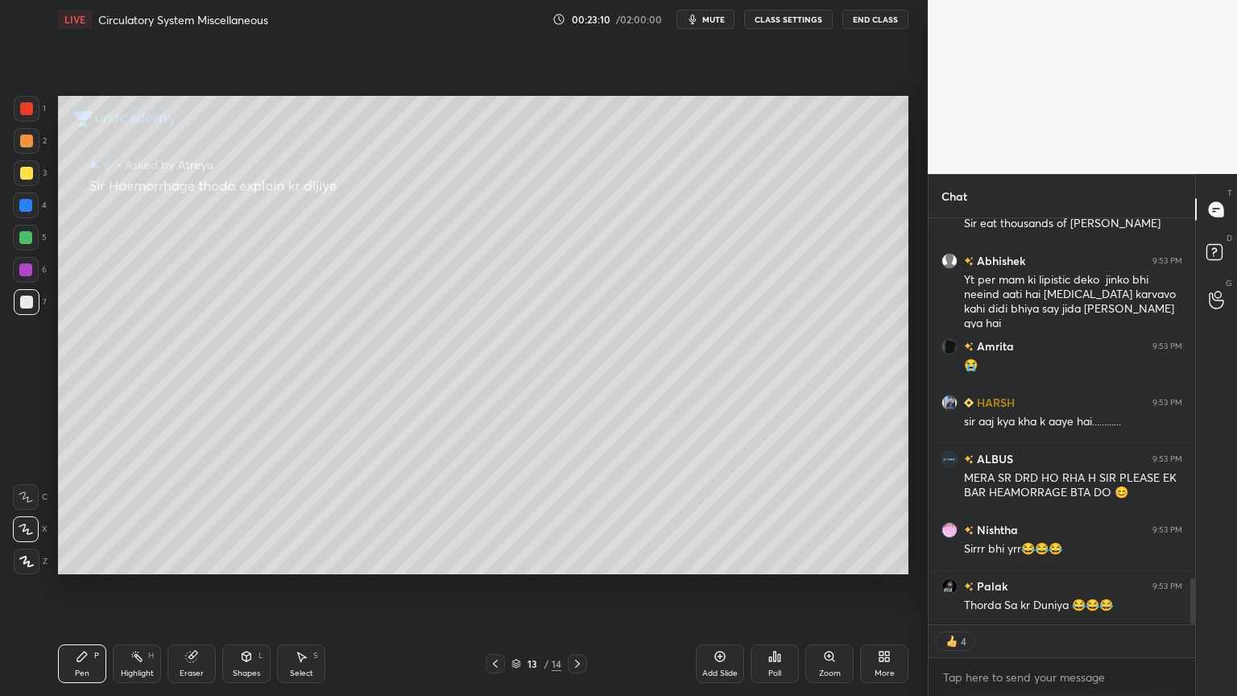
click at [818, 16] on button "CLASS SETTINGS" at bounding box center [788, 19] width 89 height 19
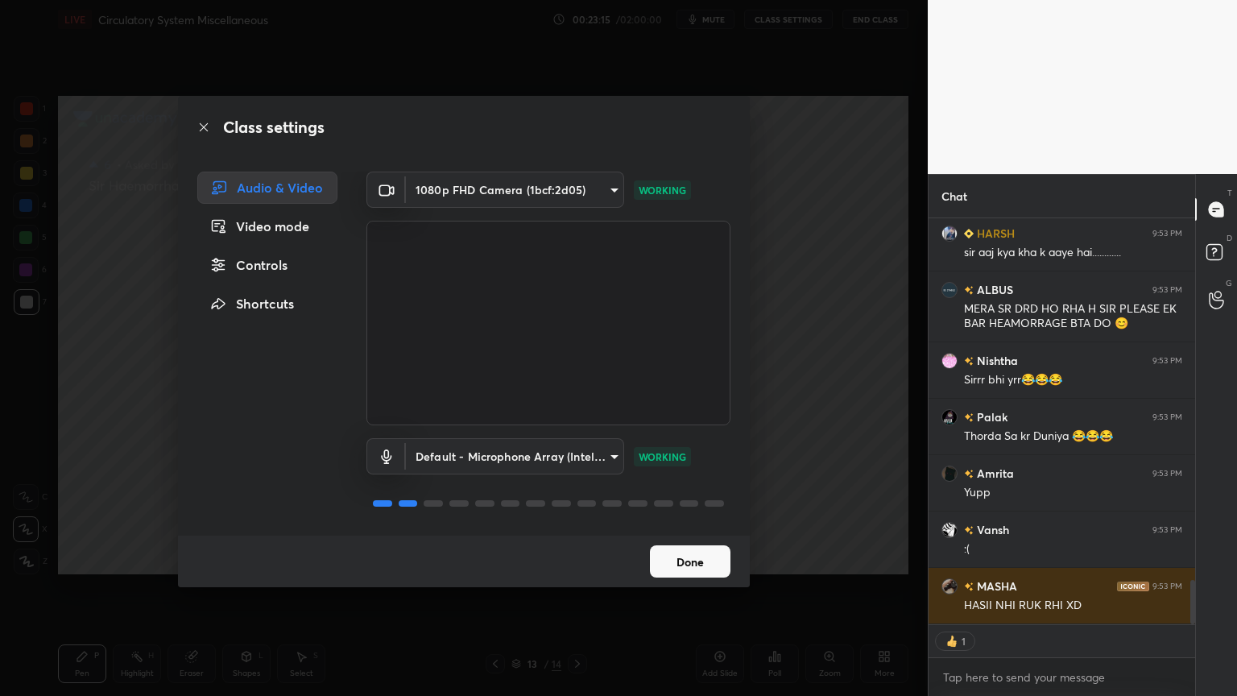
click at [275, 255] on div "Controls" at bounding box center [267, 265] width 140 height 32
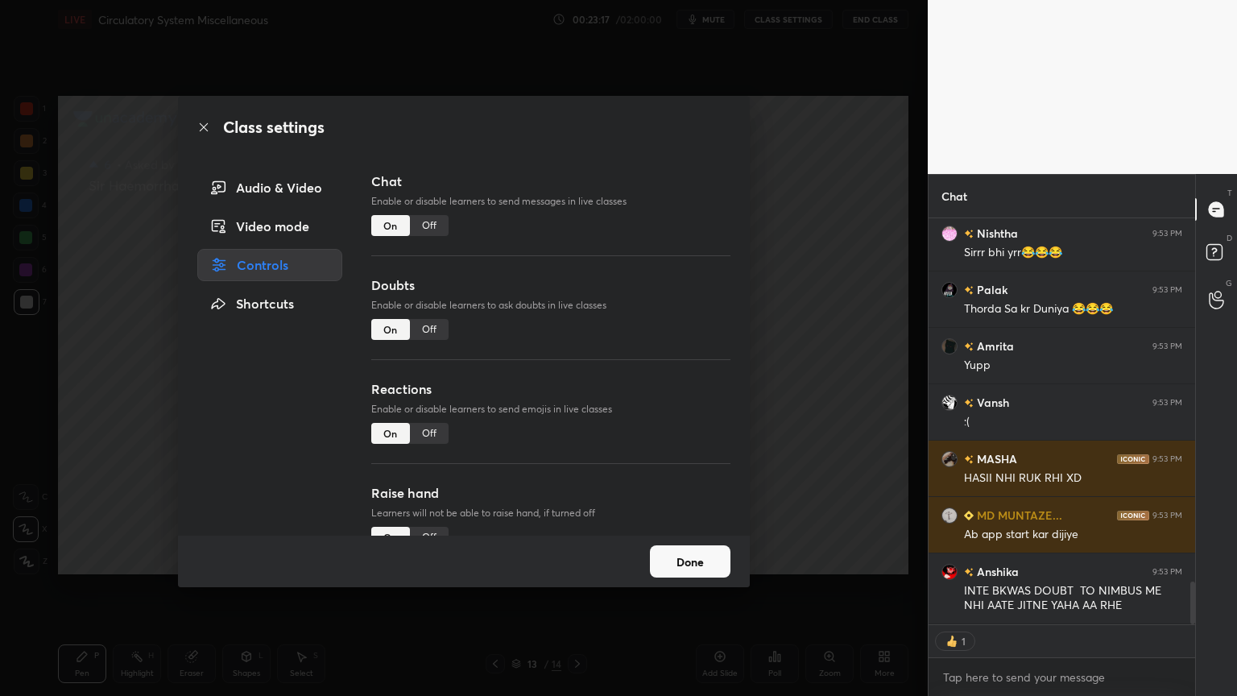
click at [430, 320] on div "Off" at bounding box center [429, 329] width 39 height 21
click at [420, 430] on div "Off" at bounding box center [429, 433] width 39 height 21
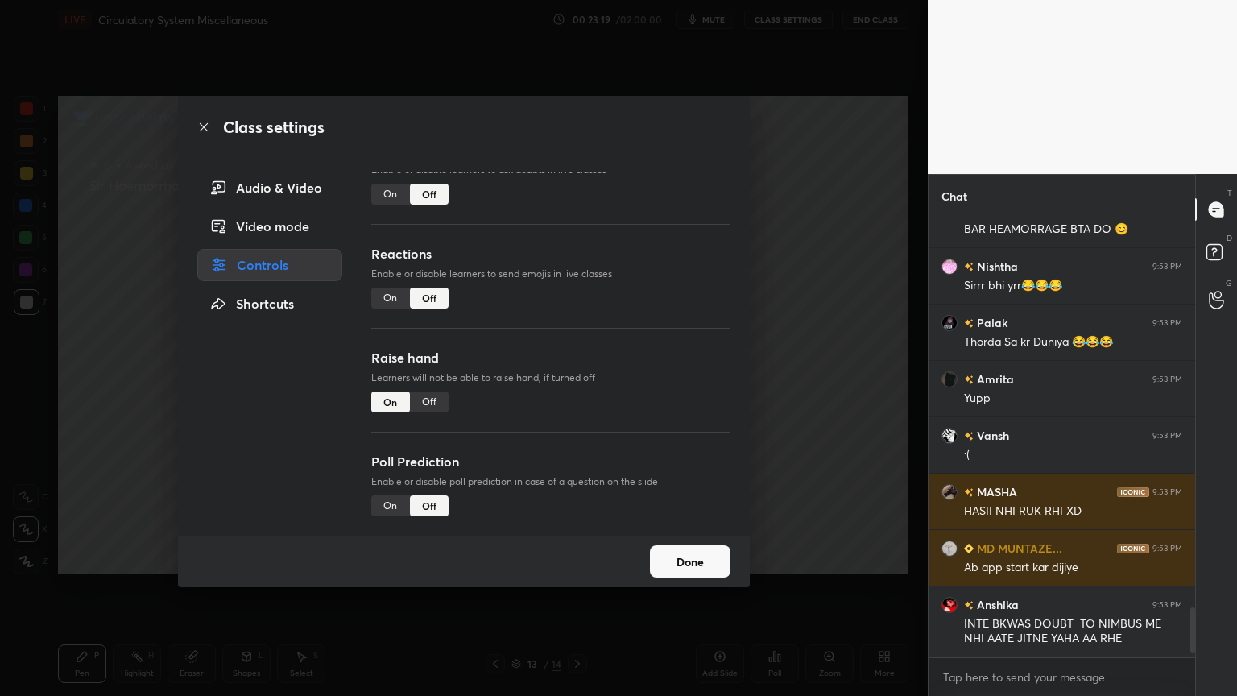
click at [435, 391] on div "Off" at bounding box center [429, 401] width 39 height 21
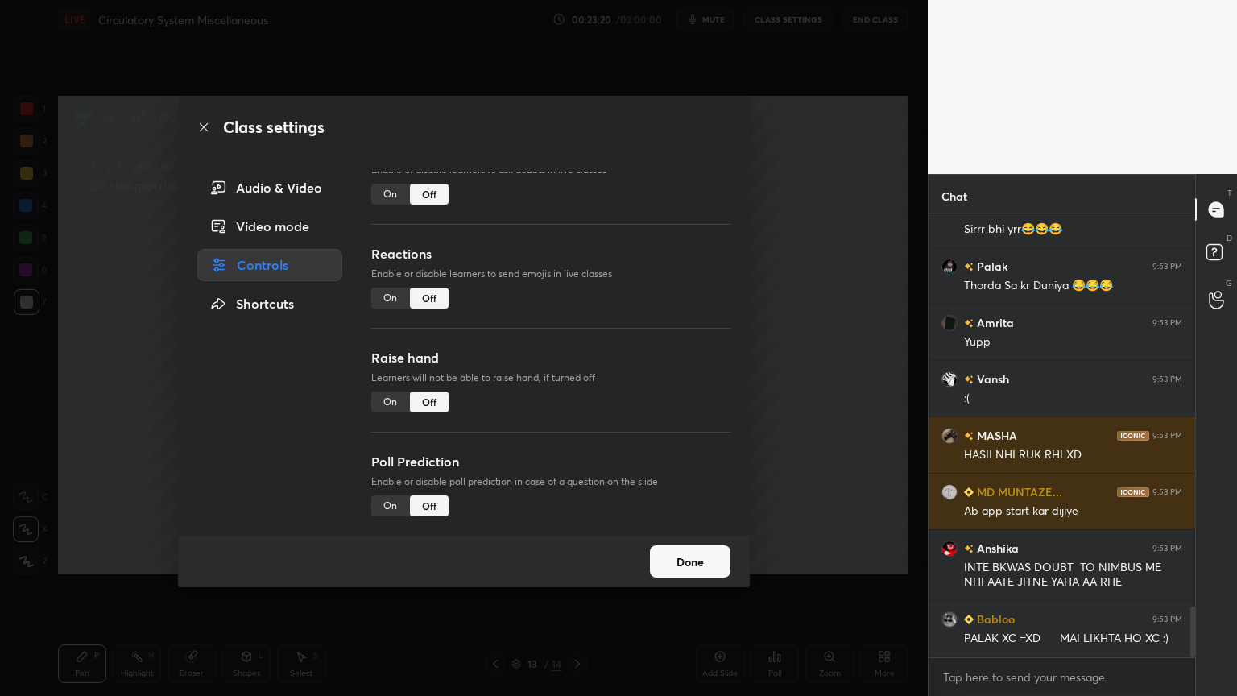
click at [688, 559] on button "Done" at bounding box center [690, 561] width 81 height 32
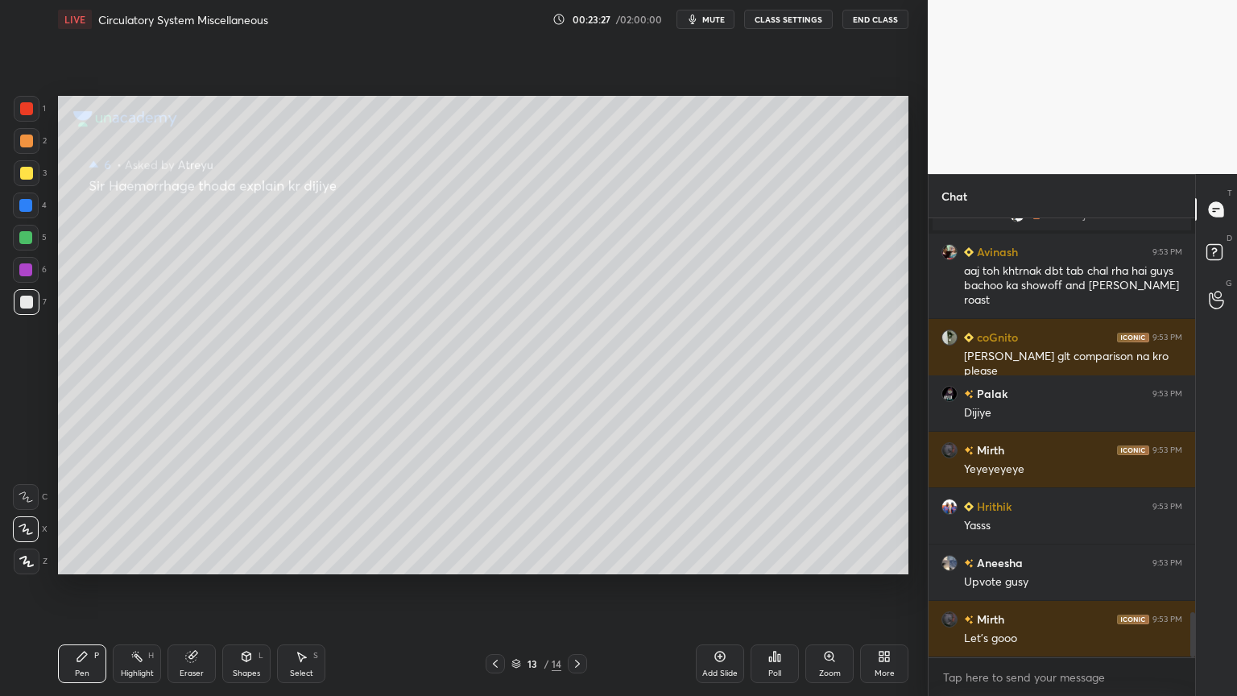
click at [490, 559] on icon at bounding box center [495, 663] width 13 height 13
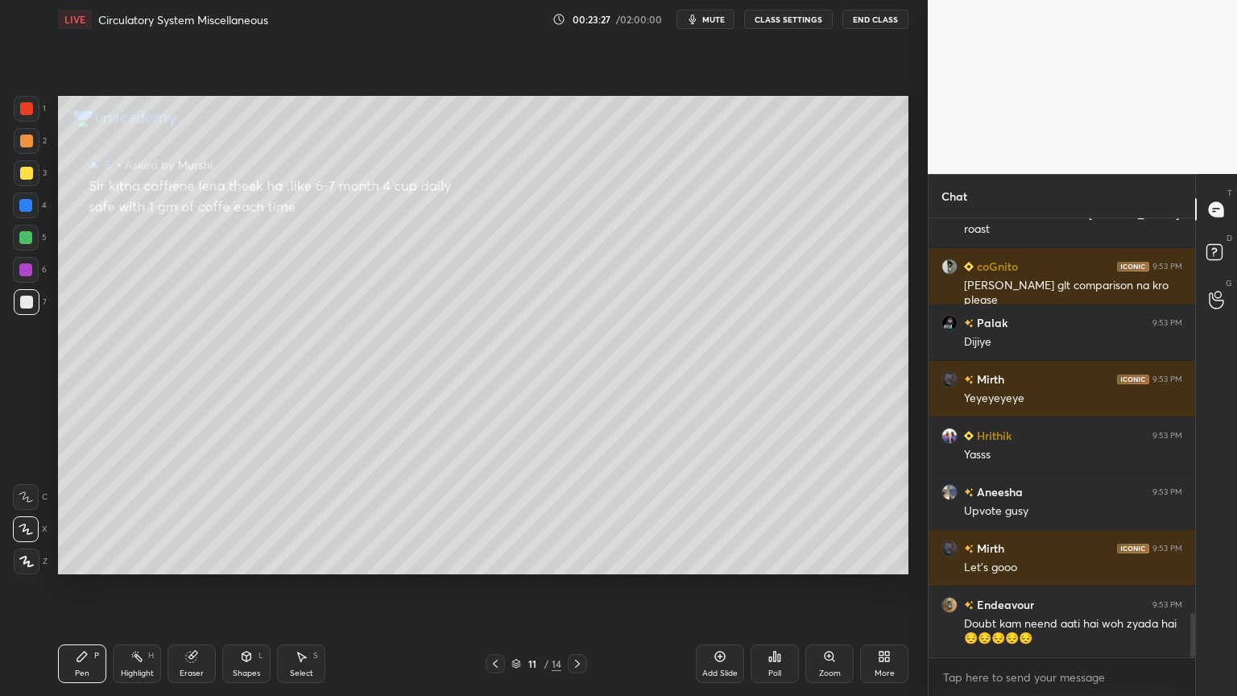
click at [490, 559] on icon at bounding box center [495, 663] width 13 height 13
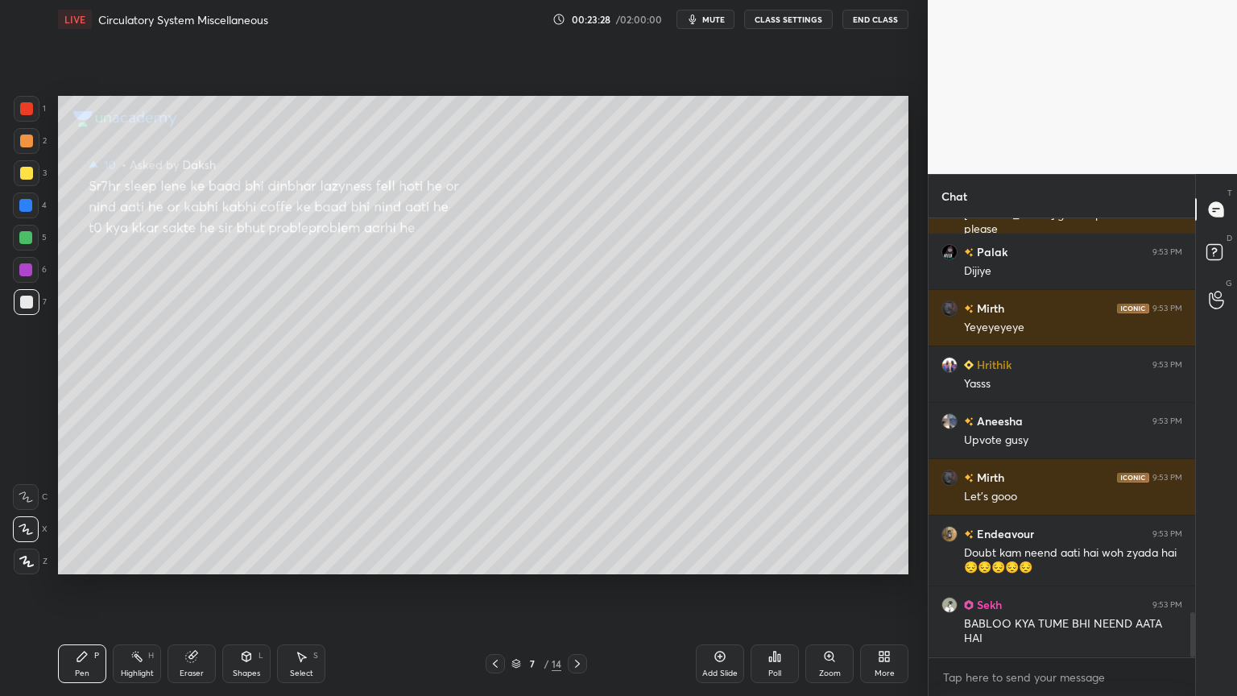
click at [490, 559] on icon at bounding box center [495, 663] width 13 height 13
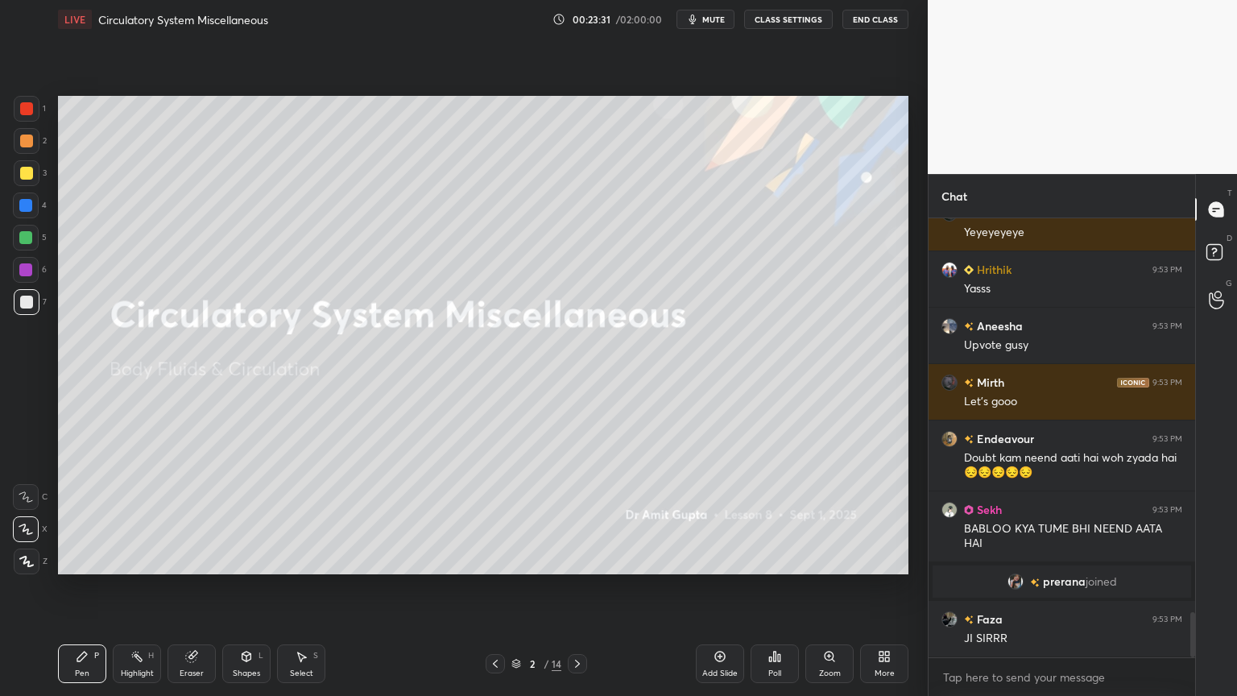
click at [575, 559] on icon at bounding box center [577, 663] width 13 height 13
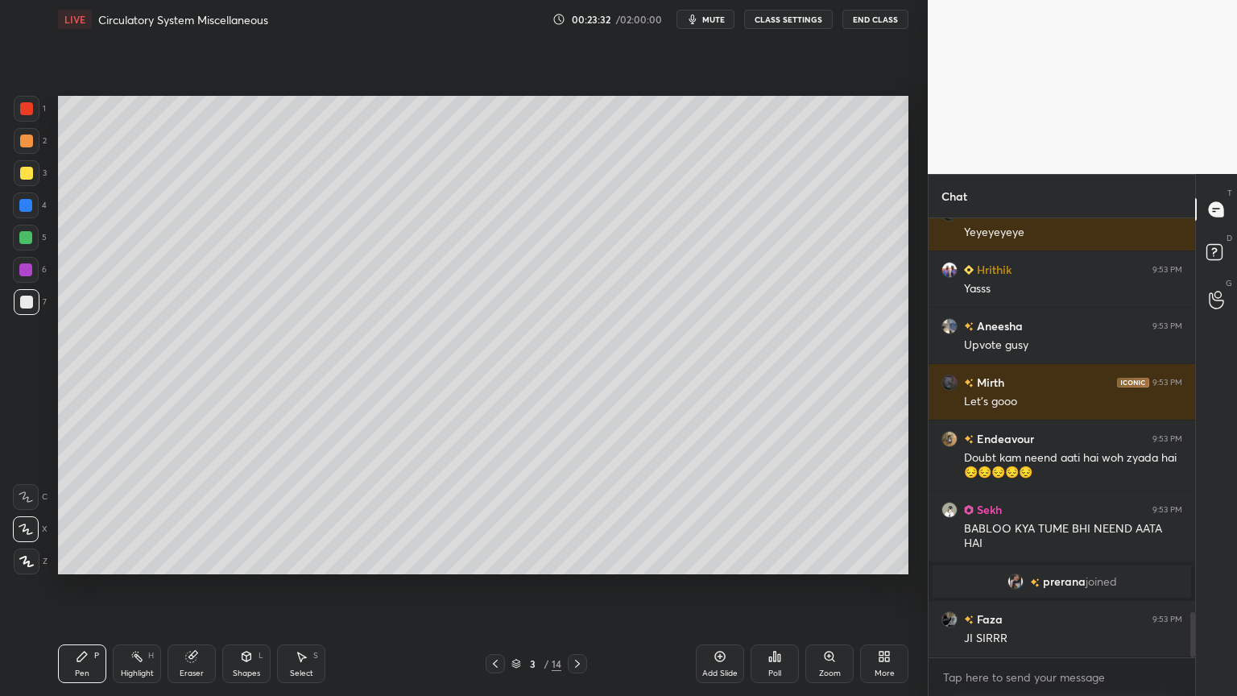
click at [725, 23] on span "mute" at bounding box center [713, 19] width 23 height 11
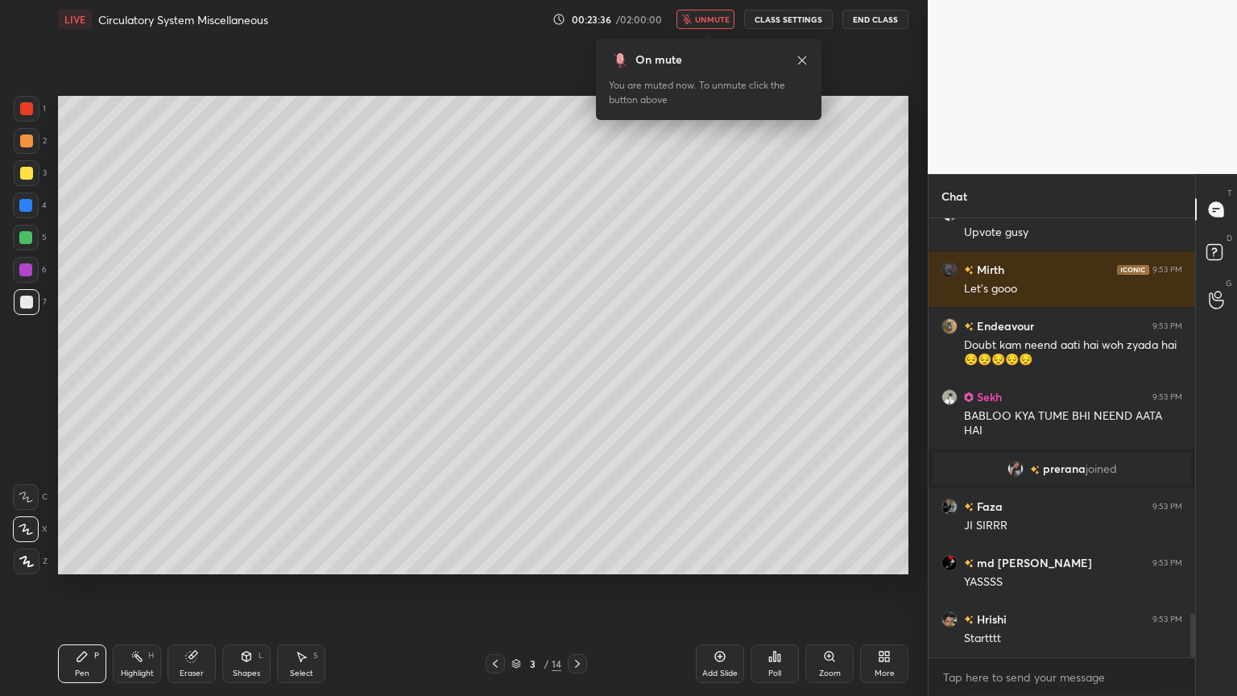
click at [722, 559] on icon at bounding box center [720, 656] width 5 height 5
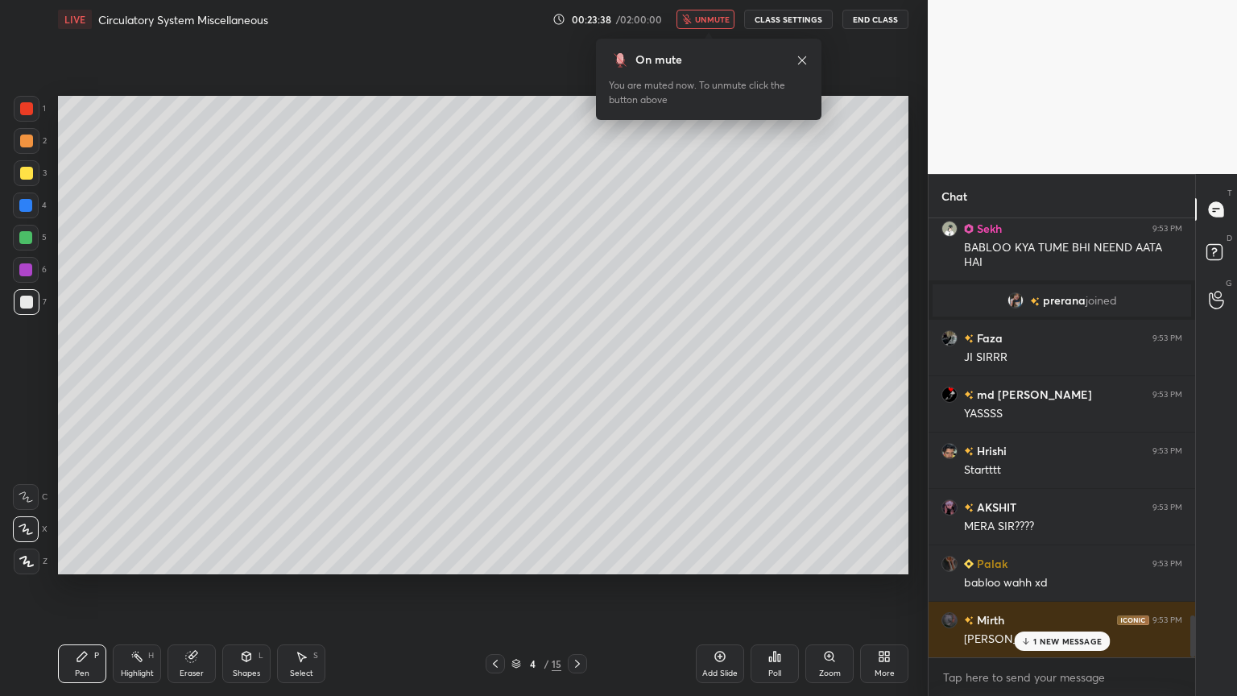
click at [722, 559] on icon at bounding box center [720, 656] width 5 height 5
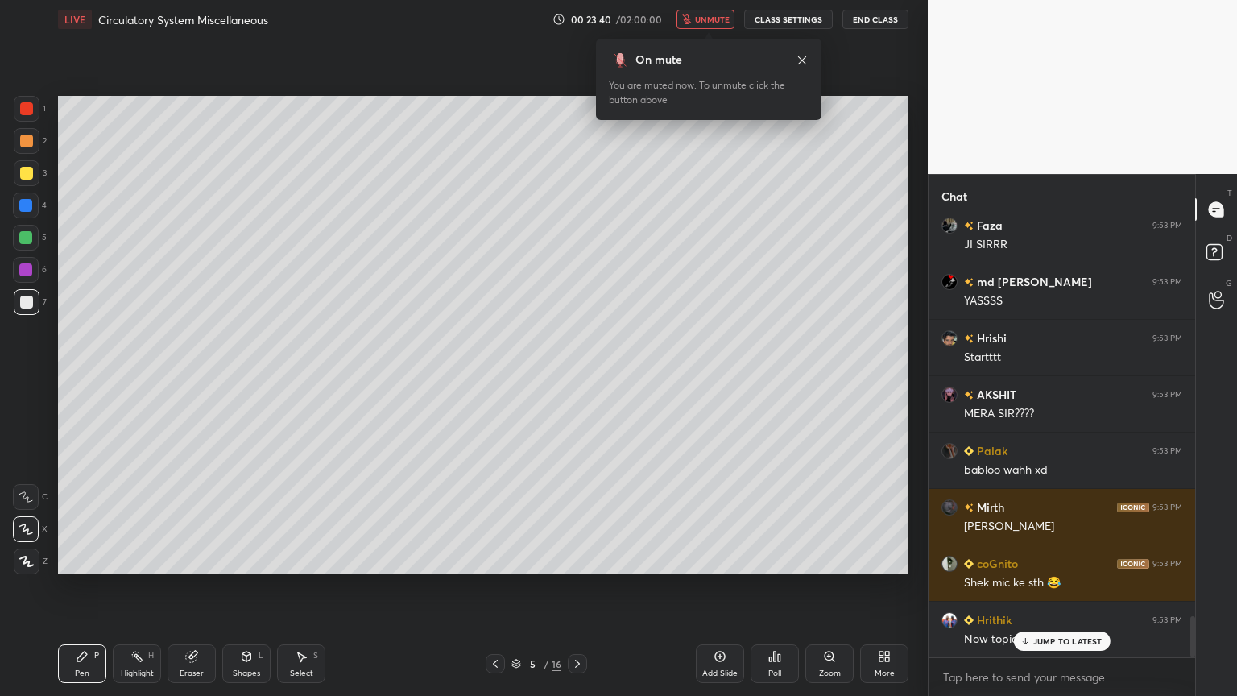
click at [499, 559] on icon at bounding box center [495, 663] width 13 height 13
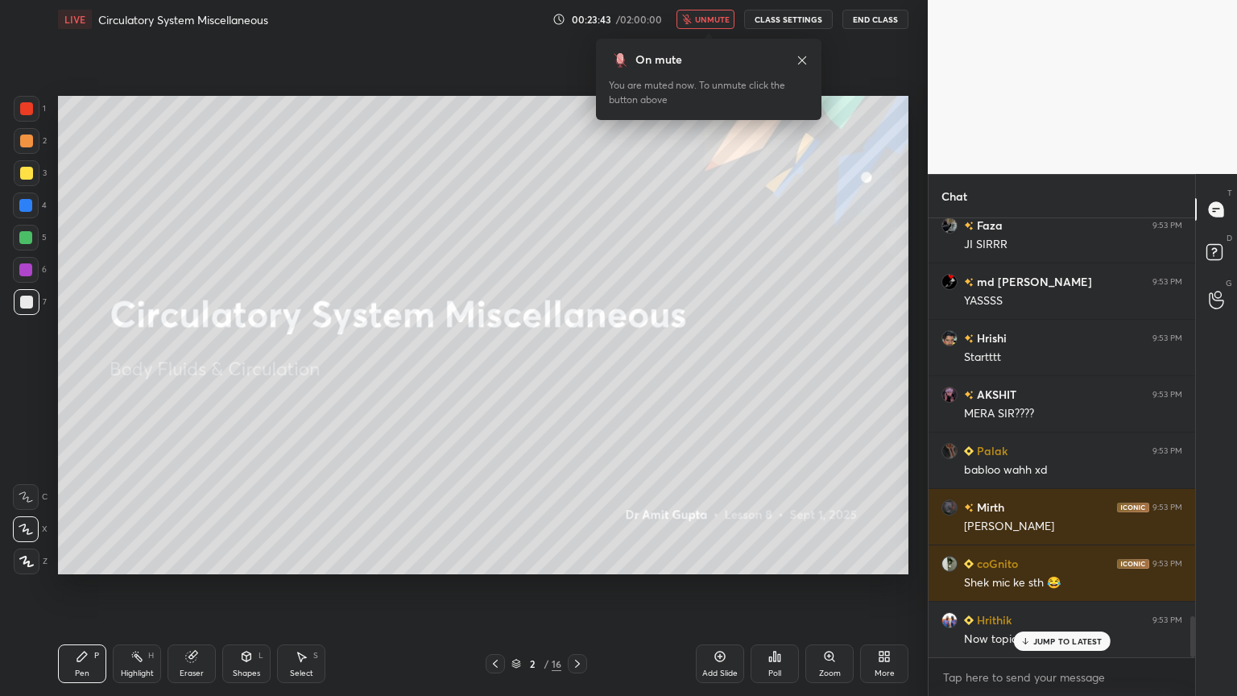
click at [579, 559] on icon at bounding box center [577, 664] width 5 height 8
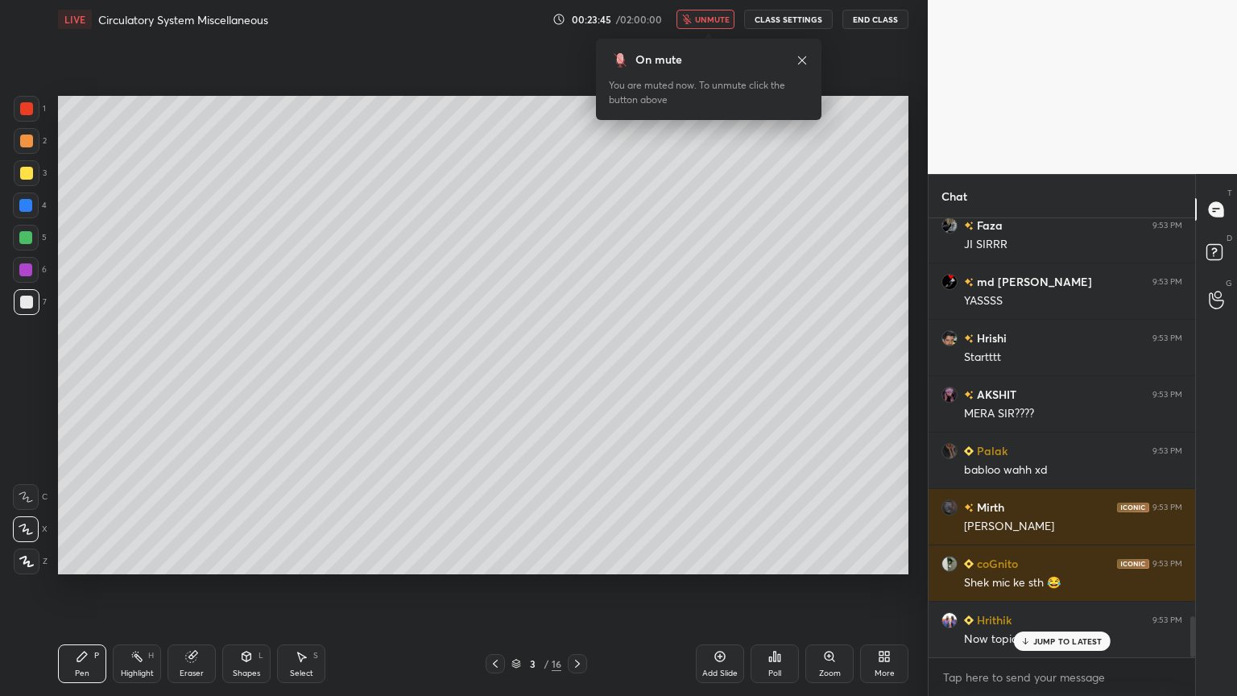
click at [723, 26] on button "unmute" at bounding box center [706, 19] width 58 height 19
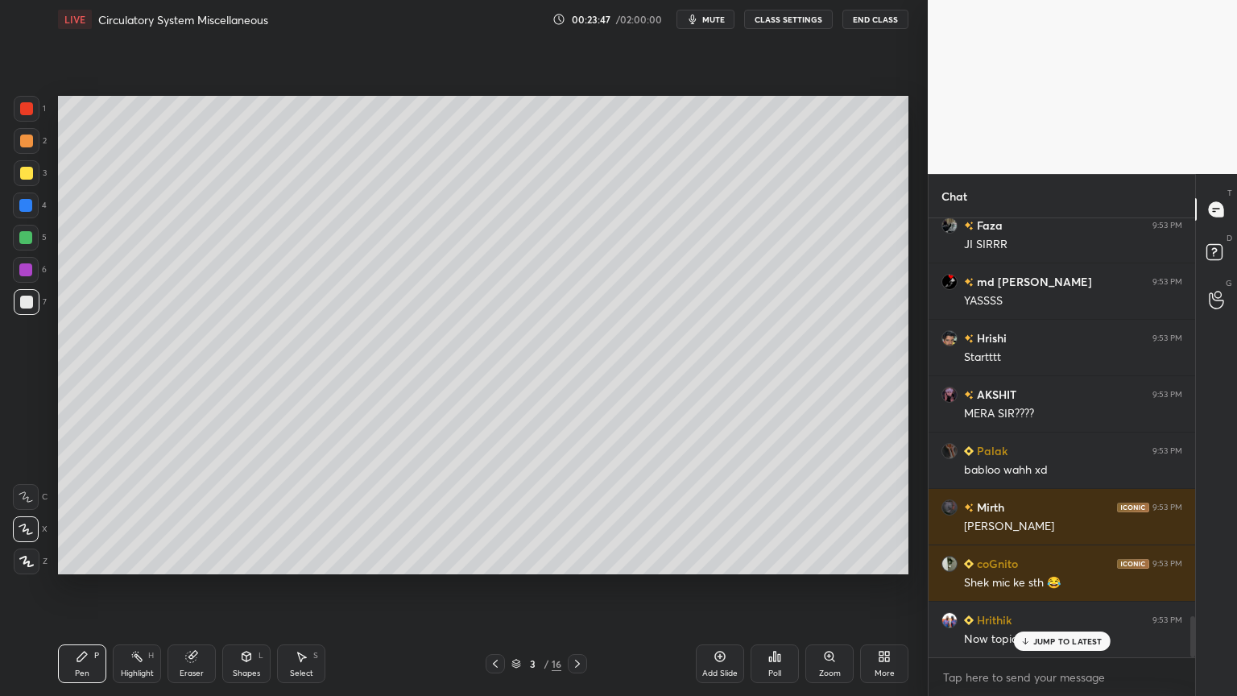
click at [1048, 559] on p "JUMP TO LATEST" at bounding box center [1067, 641] width 69 height 10
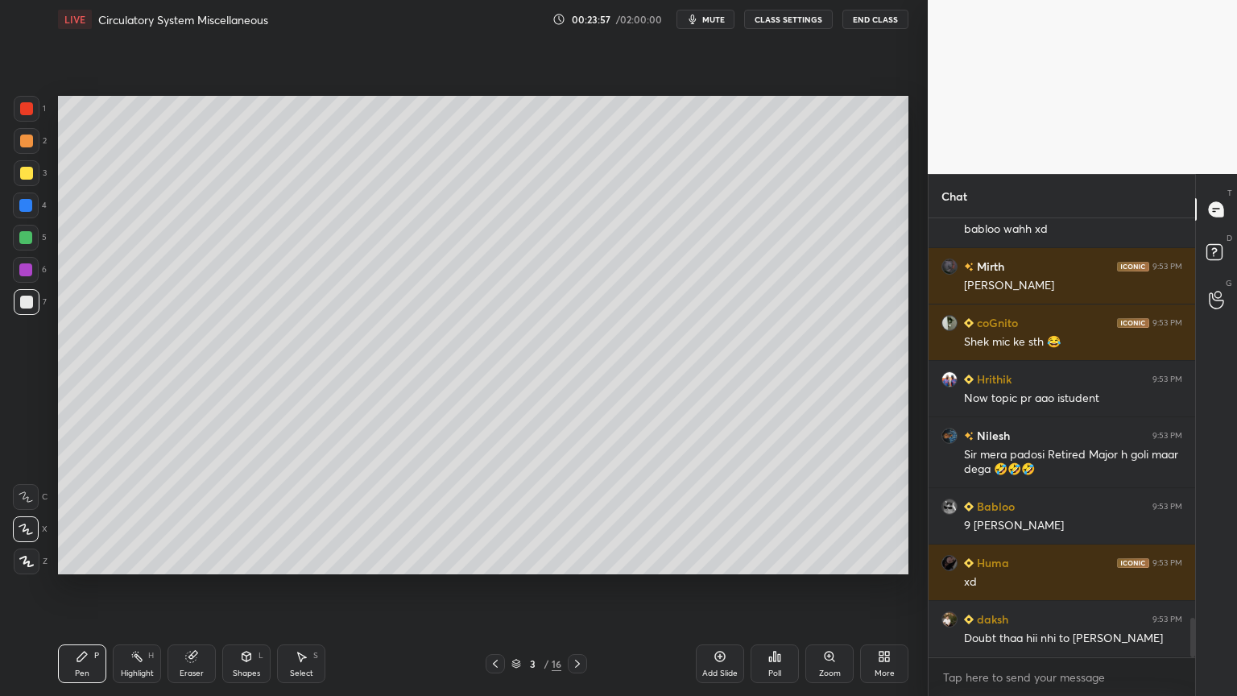
click at [495, 559] on icon at bounding box center [495, 664] width 5 height 8
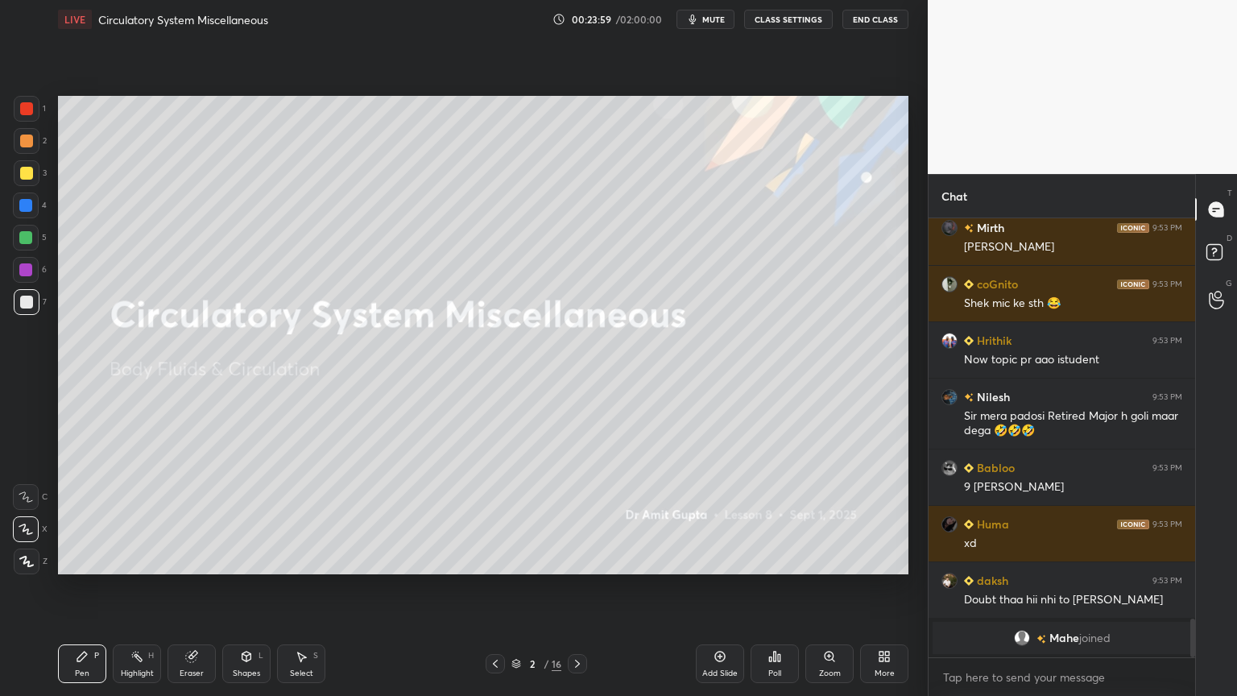
click at [578, 559] on icon at bounding box center [577, 663] width 13 height 13
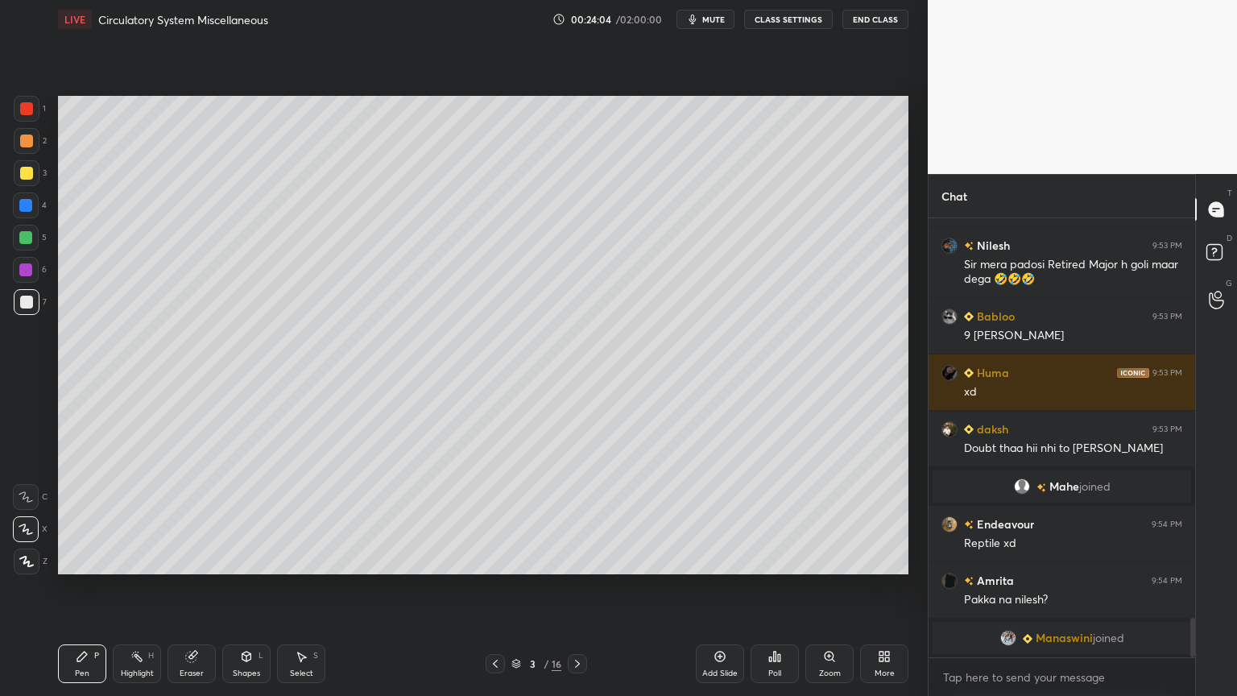
click at [493, 559] on icon at bounding box center [495, 663] width 13 height 13
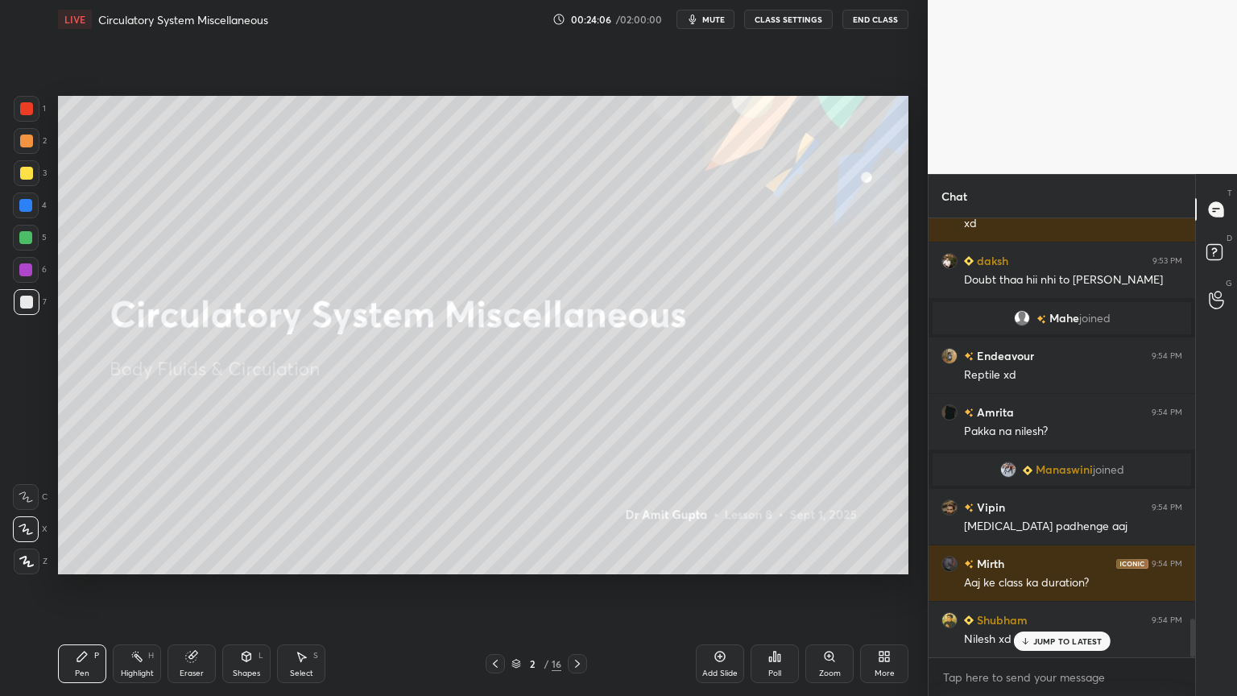
click at [583, 559] on icon at bounding box center [577, 663] width 13 height 13
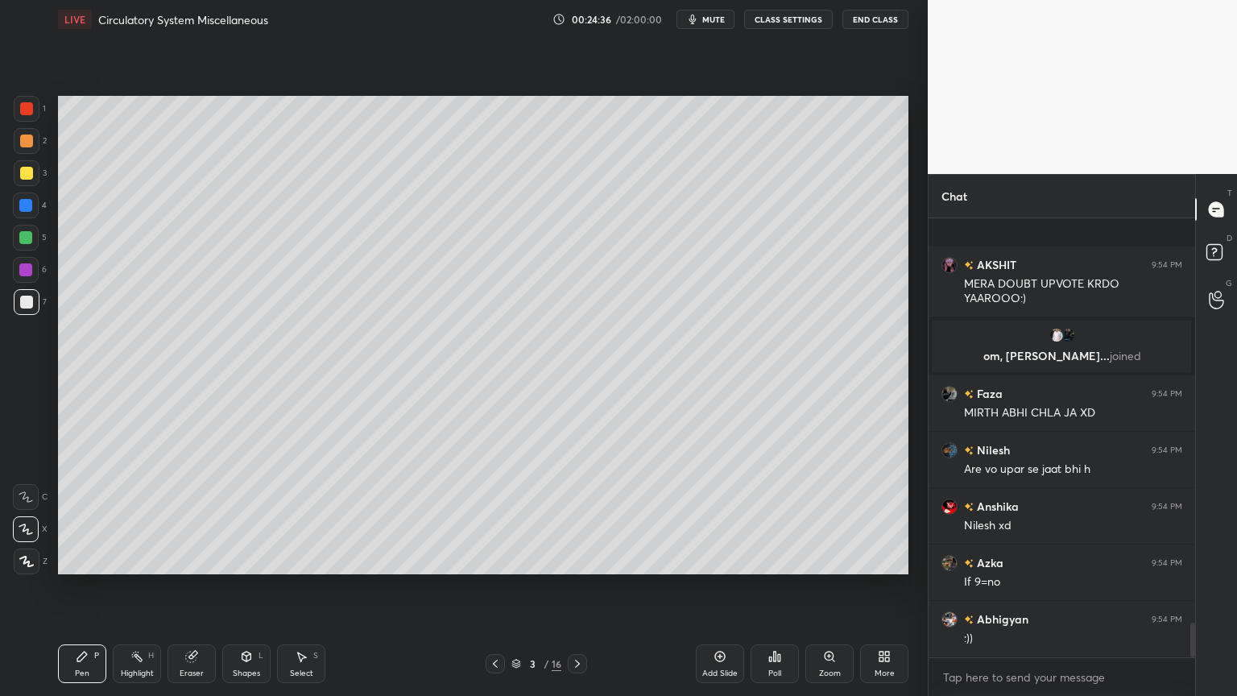
scroll to position [5154, 0]
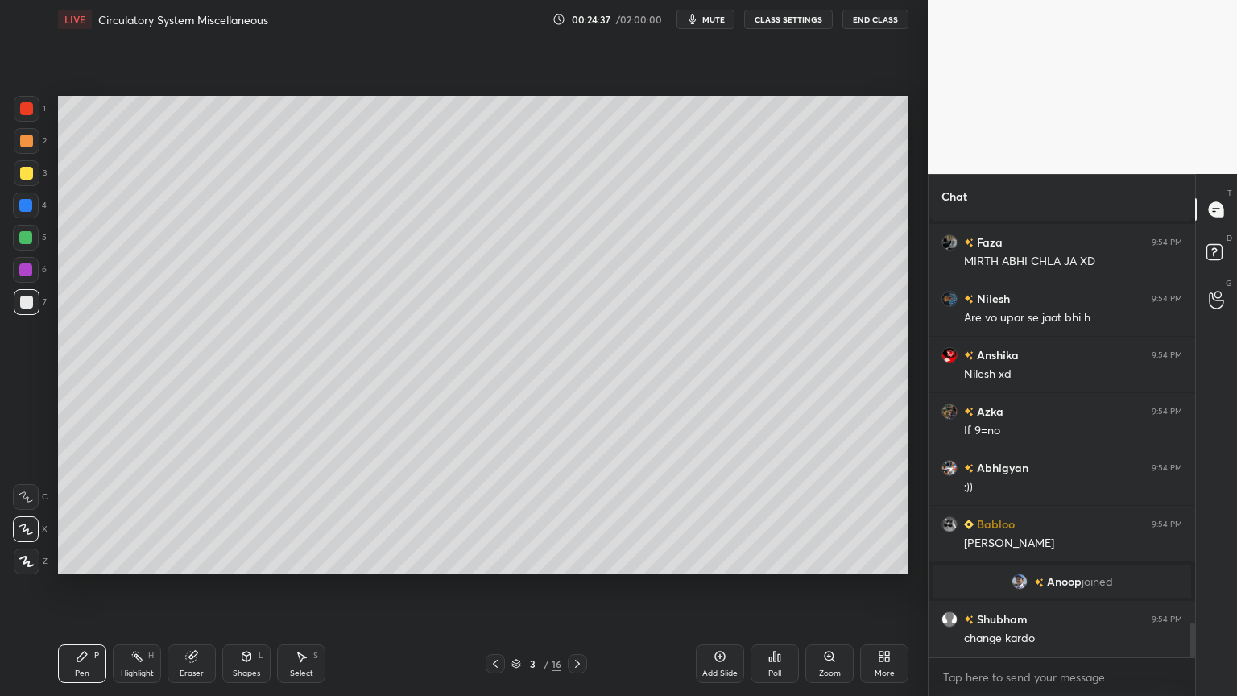
click at [714, 19] on span "mute" at bounding box center [713, 19] width 23 height 11
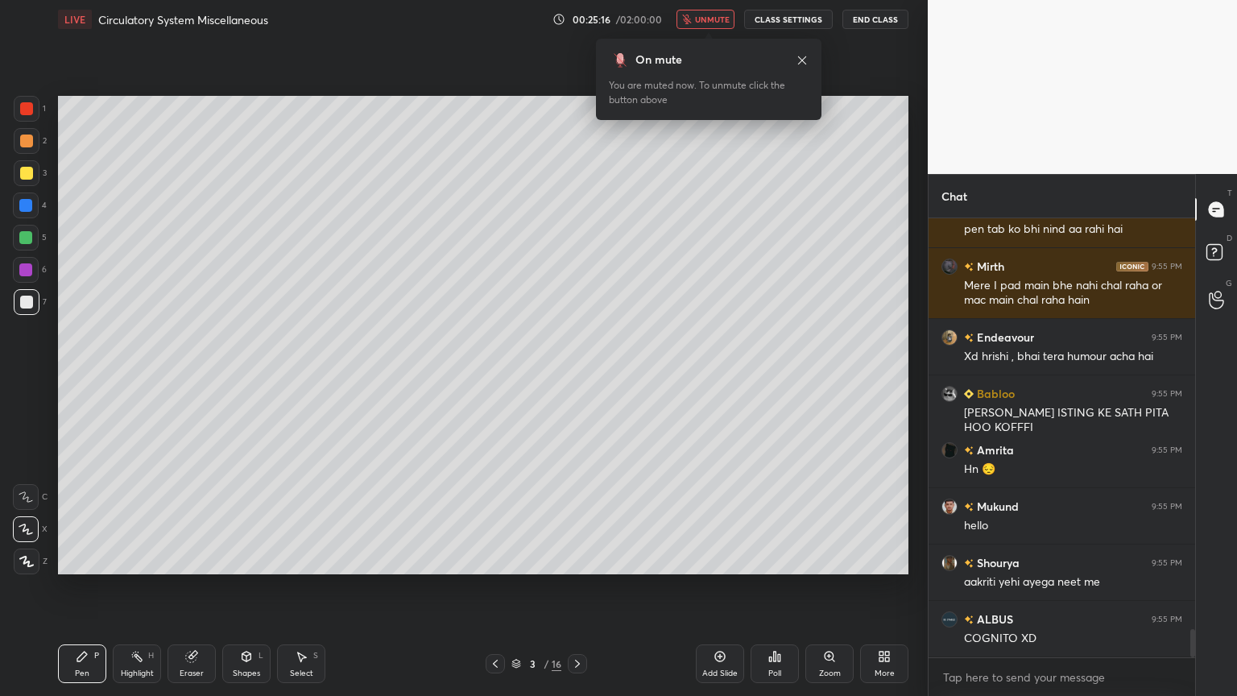
scroll to position [6409, 0]
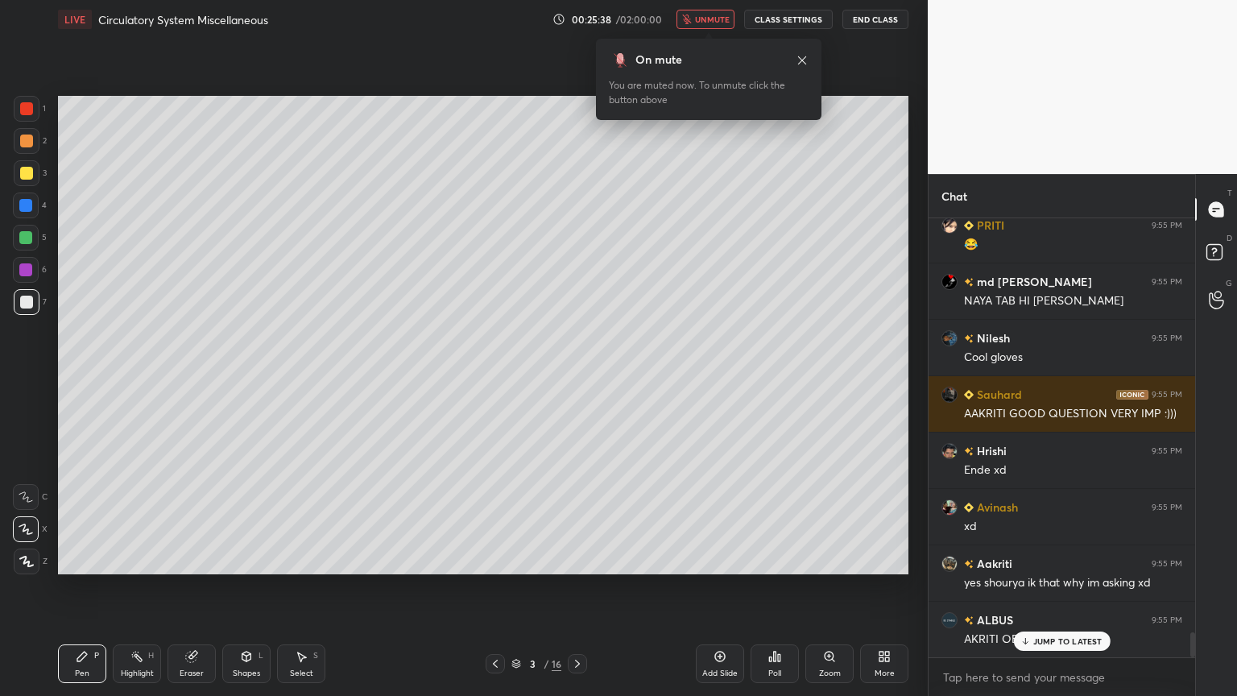
click at [725, 20] on span "unmute" at bounding box center [712, 19] width 35 height 11
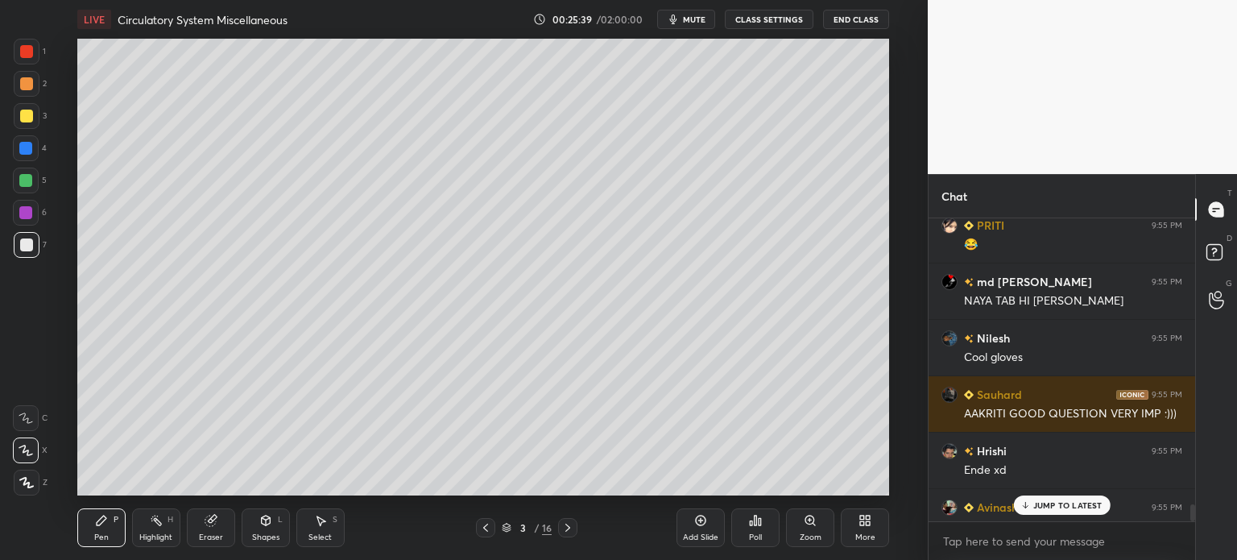
type textarea "x"
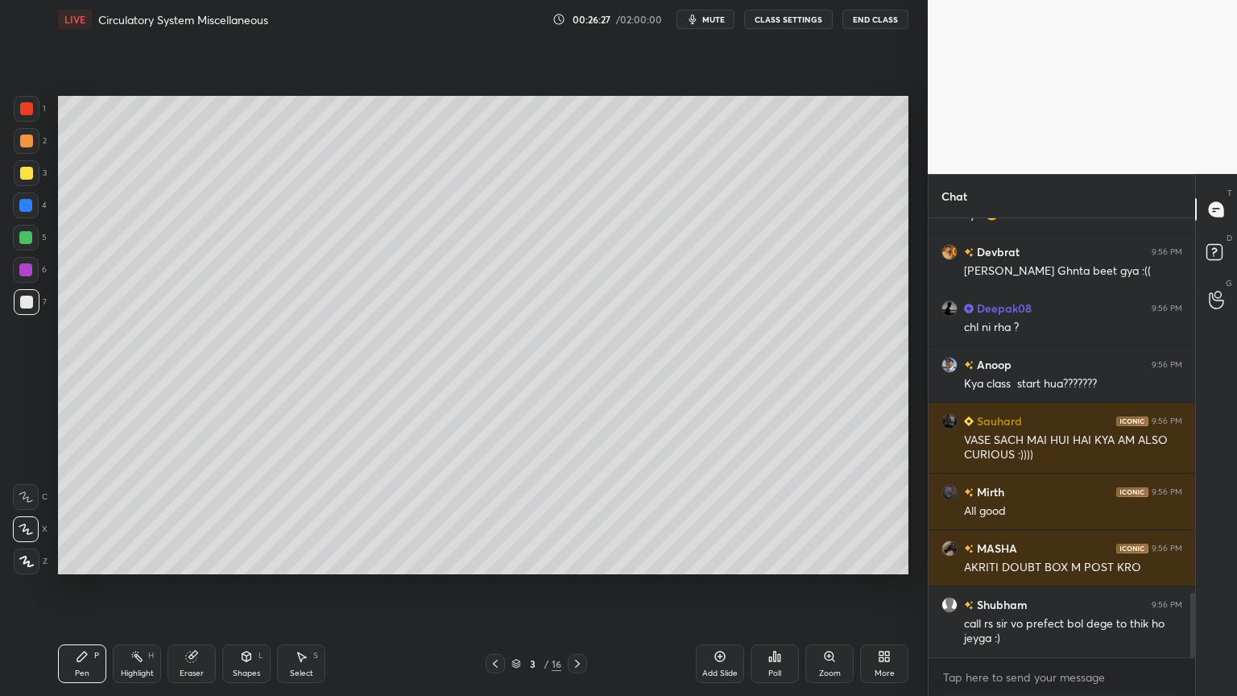
click at [494, 559] on icon at bounding box center [495, 664] width 5 height 8
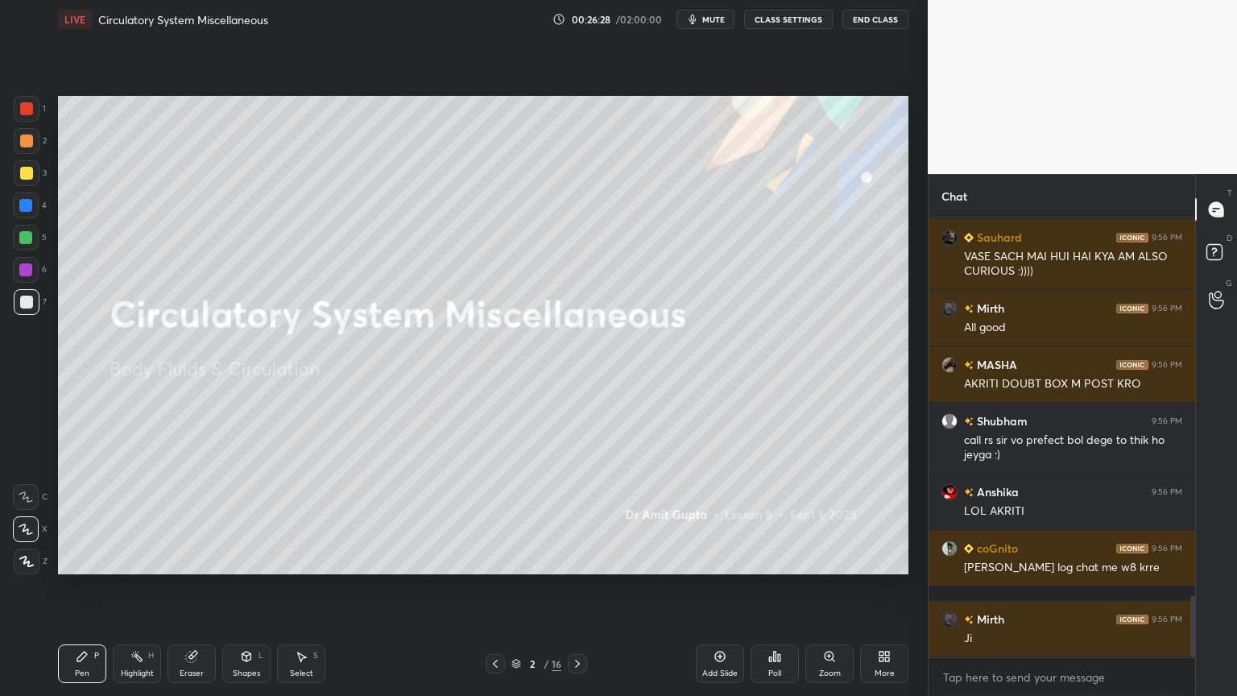
click at [578, 559] on icon at bounding box center [577, 664] width 5 height 8
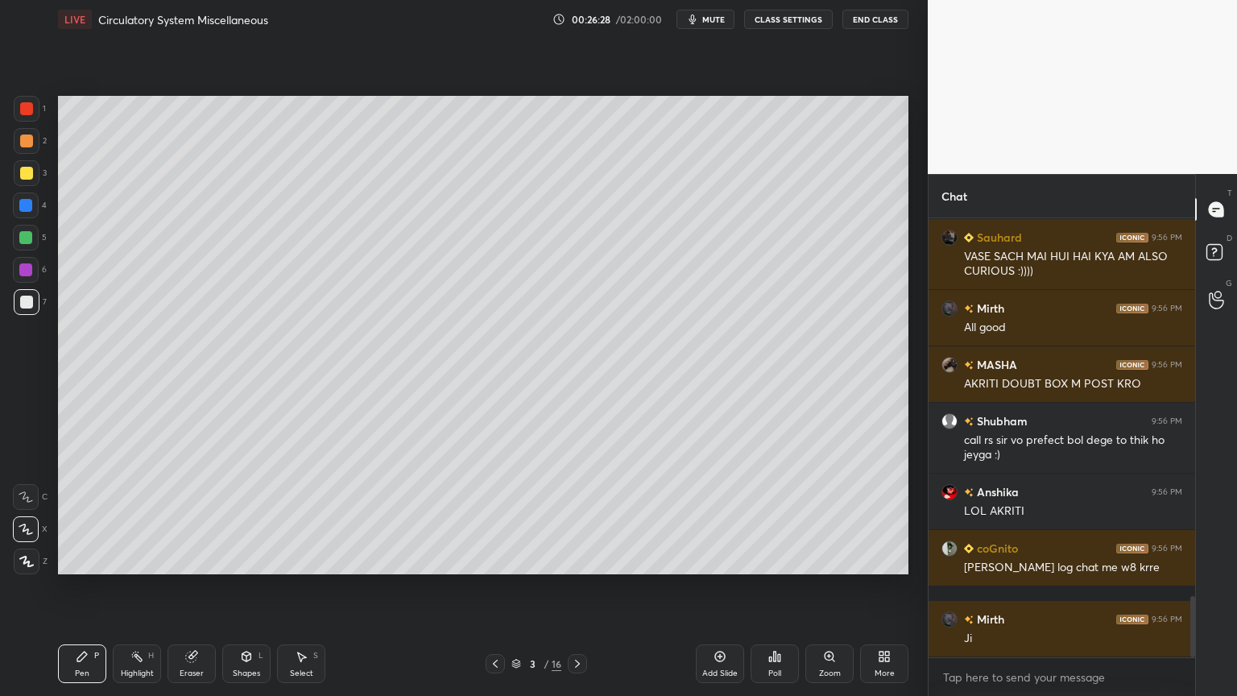
click at [578, 559] on icon at bounding box center [577, 664] width 5 height 8
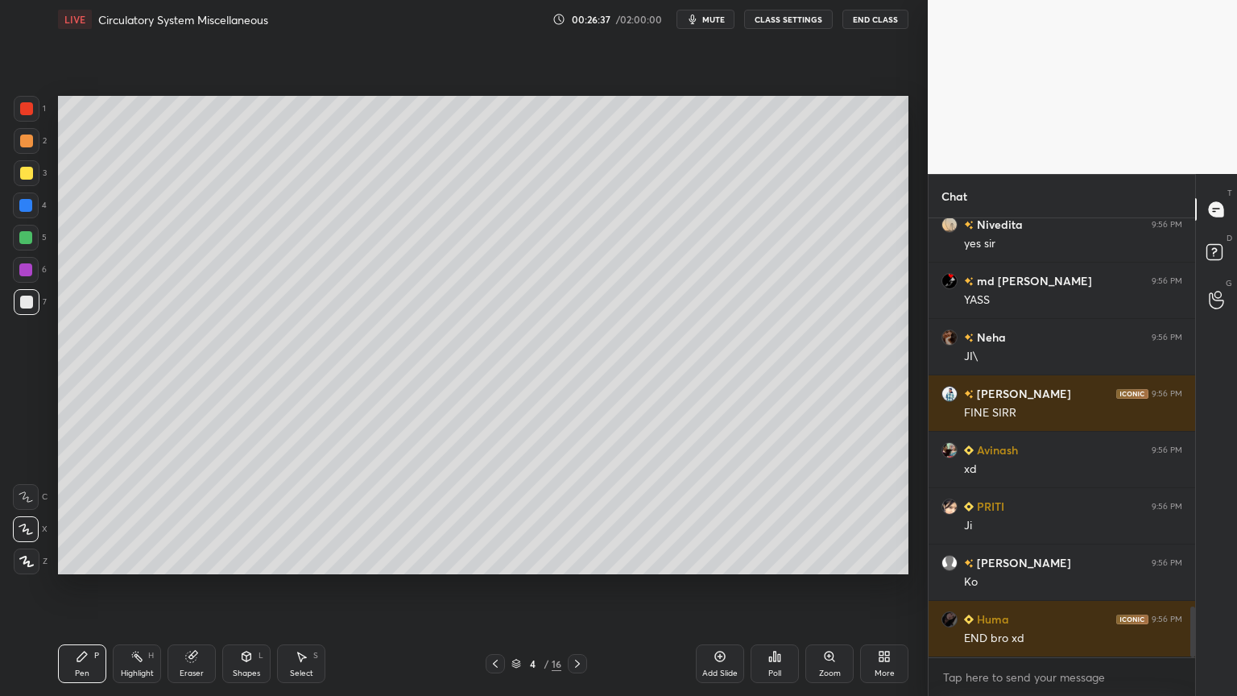
click at [245, 559] on icon at bounding box center [246, 656] width 13 height 13
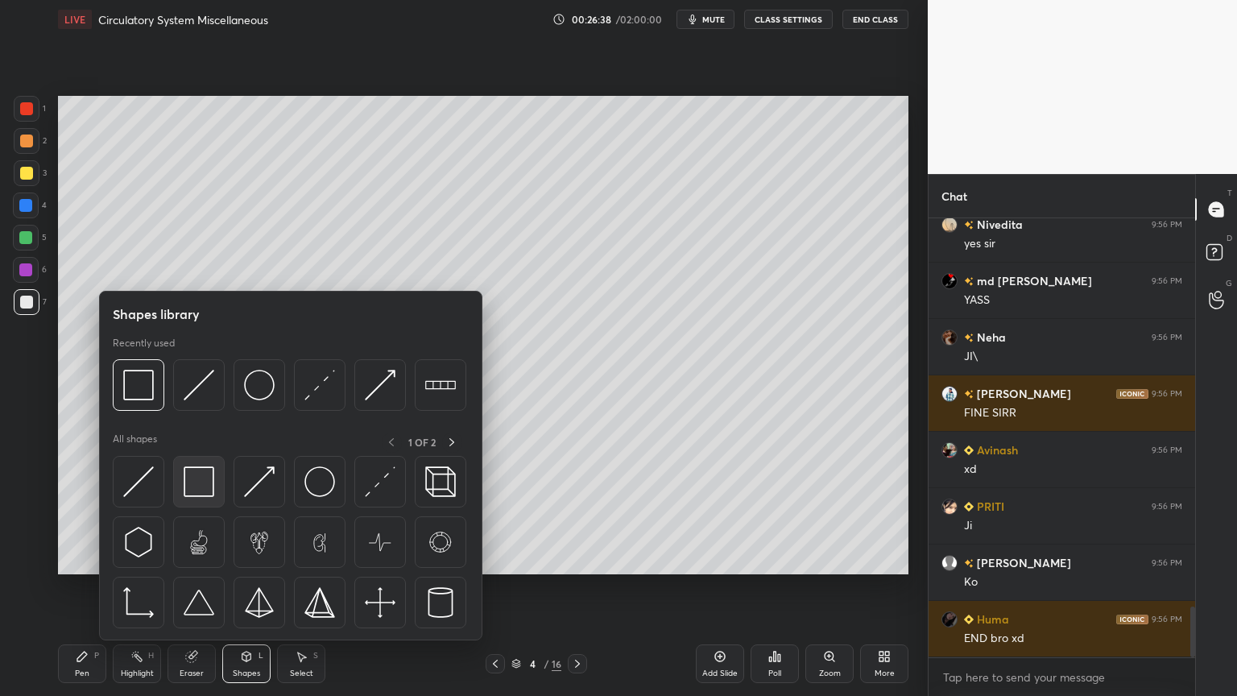
click at [207, 478] on img at bounding box center [199, 481] width 31 height 31
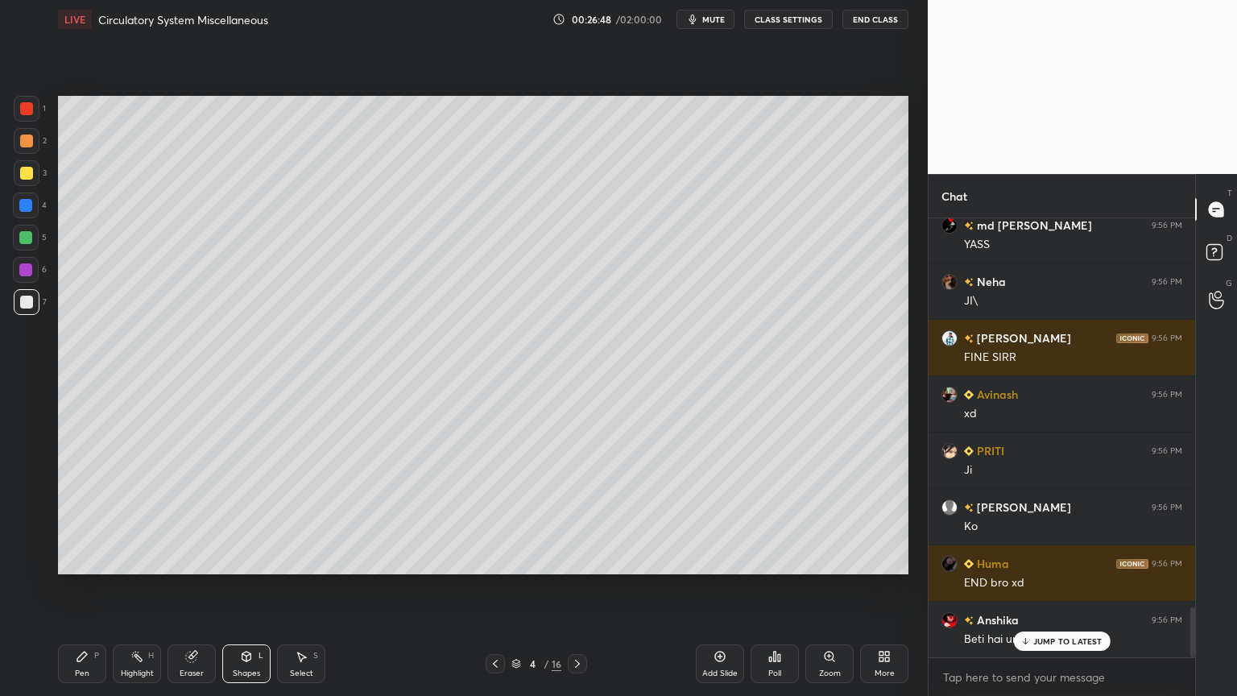
click at [246, 559] on div "Shapes L" at bounding box center [246, 663] width 48 height 39
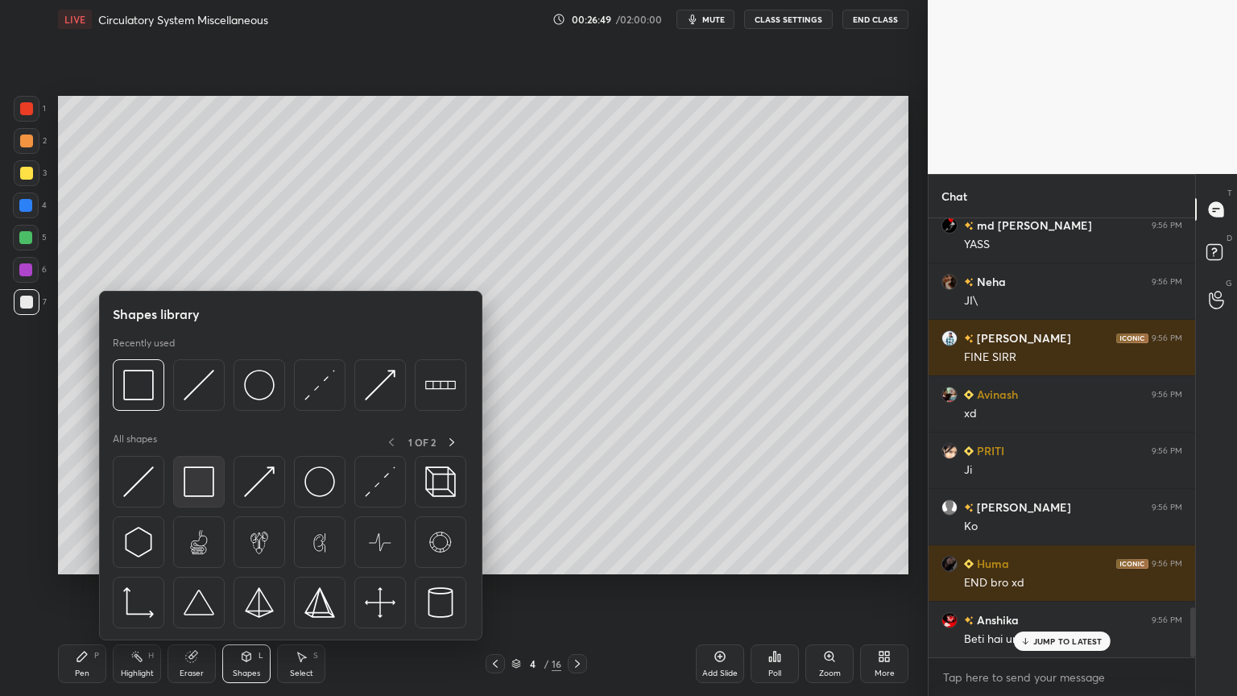
click at [208, 487] on img at bounding box center [199, 481] width 31 height 31
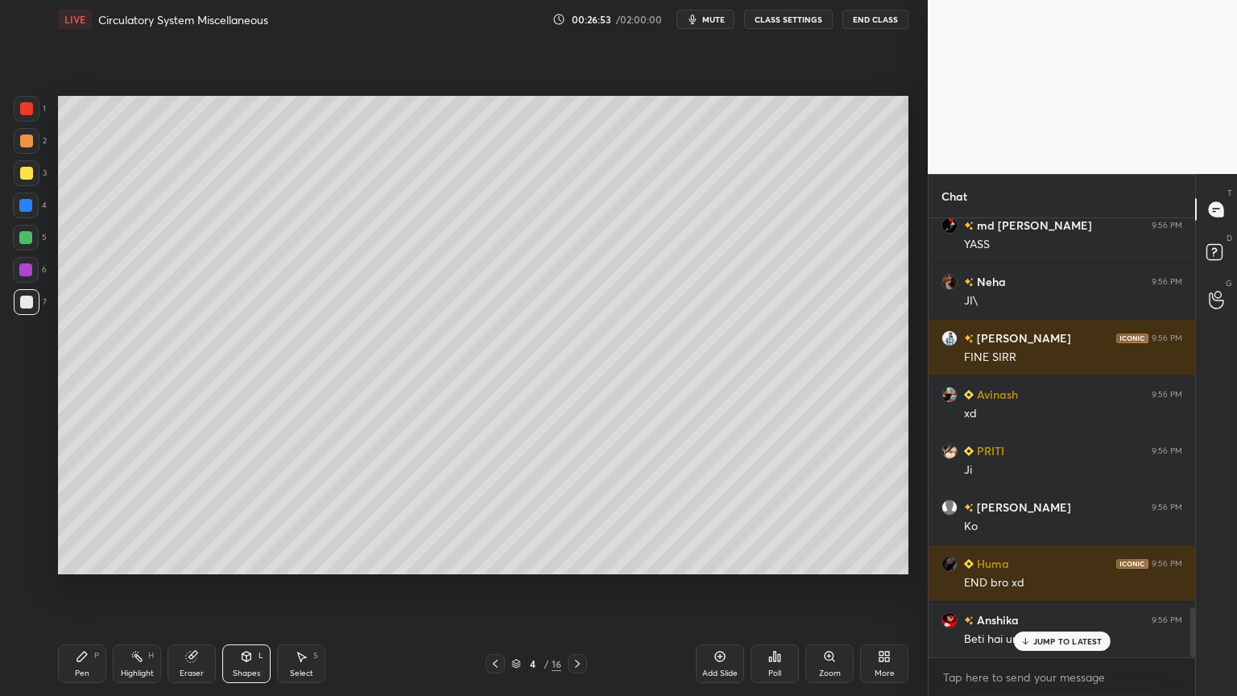
click at [18, 106] on div at bounding box center [27, 109] width 26 height 26
drag, startPoint x: 26, startPoint y: 109, endPoint x: 36, endPoint y: 106, distance: 10.7
click at [29, 108] on div at bounding box center [26, 108] width 13 height 13
click at [27, 110] on div at bounding box center [26, 108] width 13 height 13
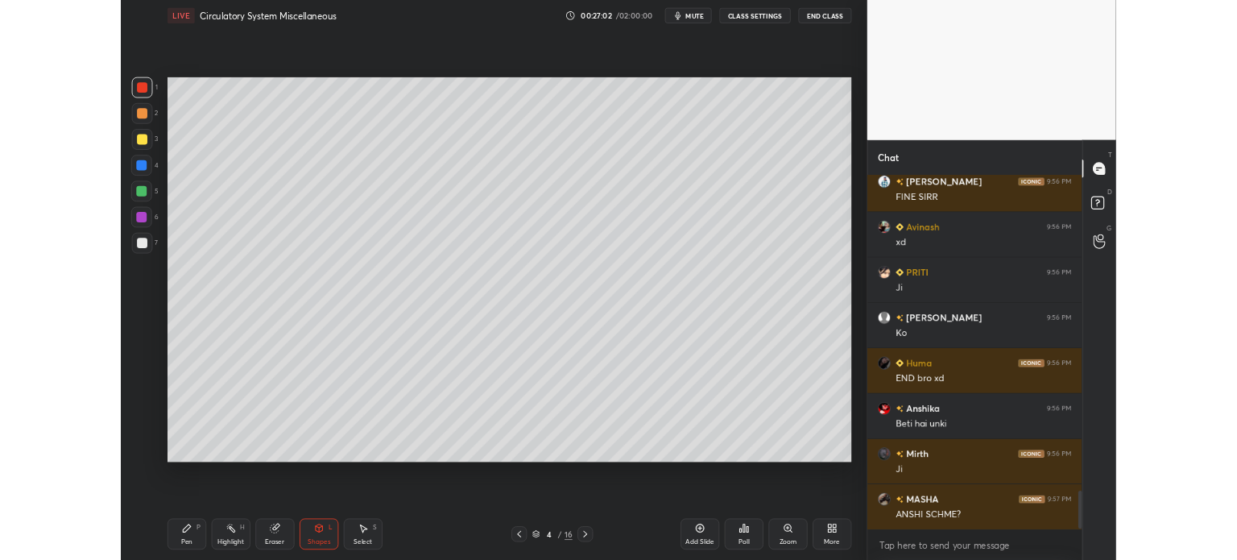
scroll to position [3627, 0]
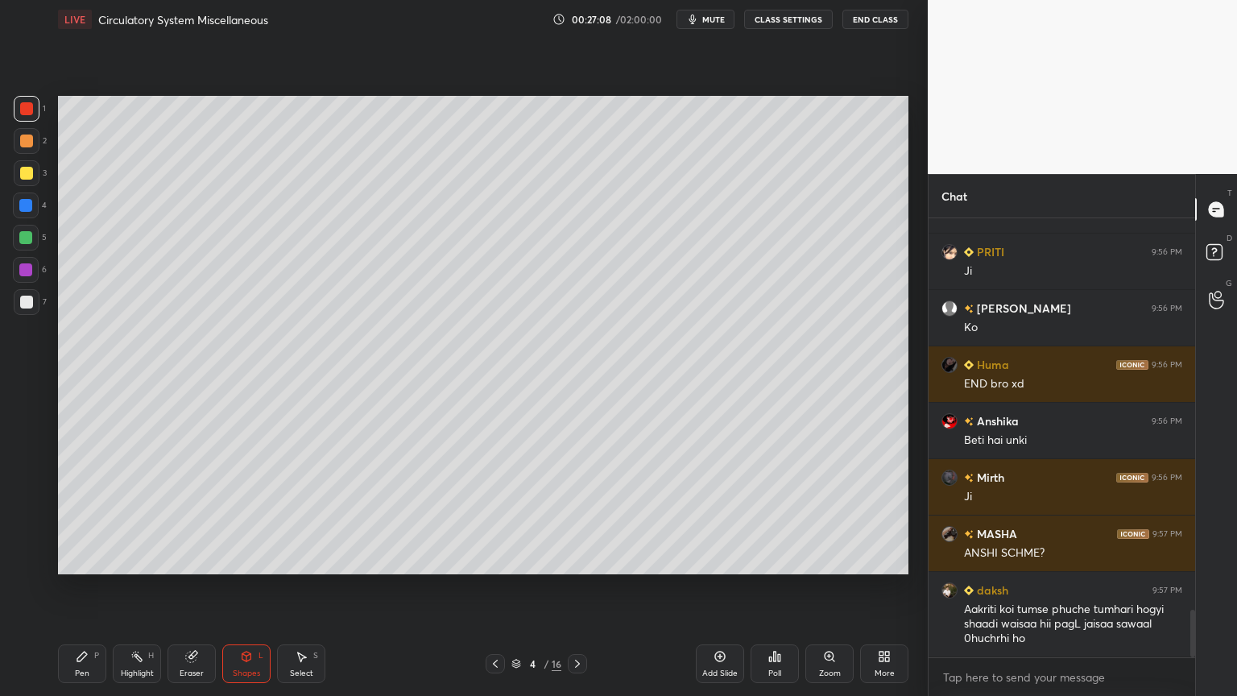
click at [711, 16] on span "mute" at bounding box center [713, 19] width 23 height 11
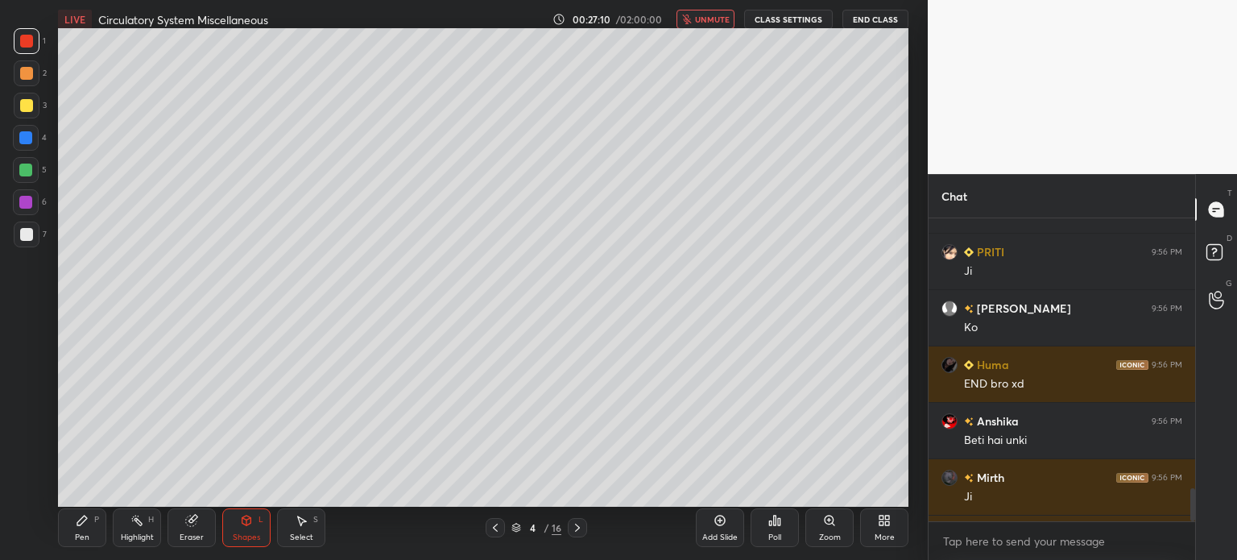
scroll to position [4, 5]
type textarea "x"
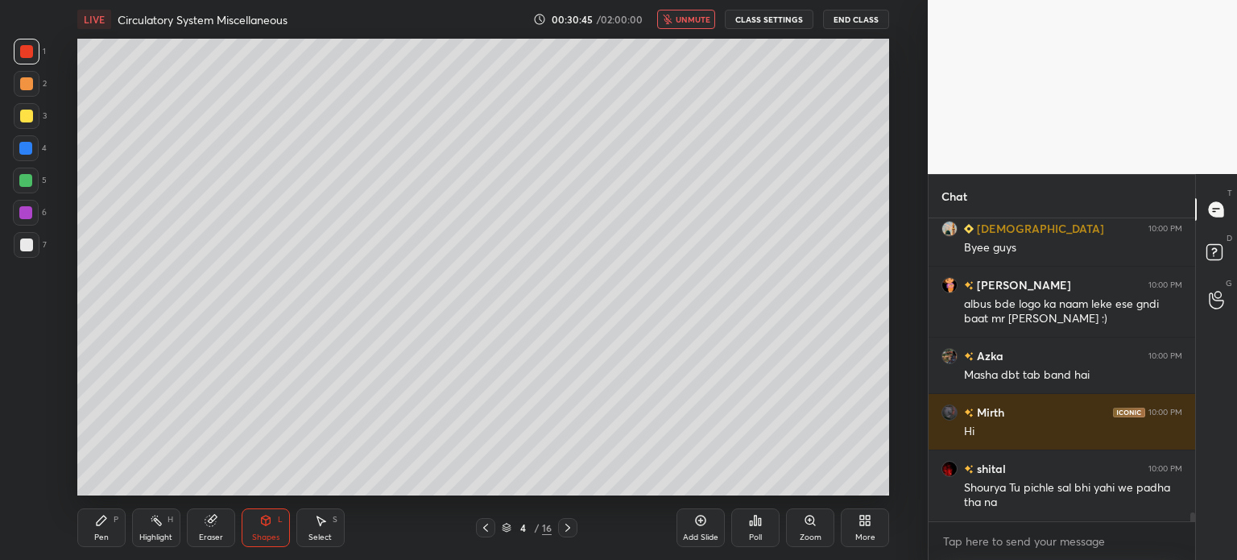
scroll to position [9643, 0]
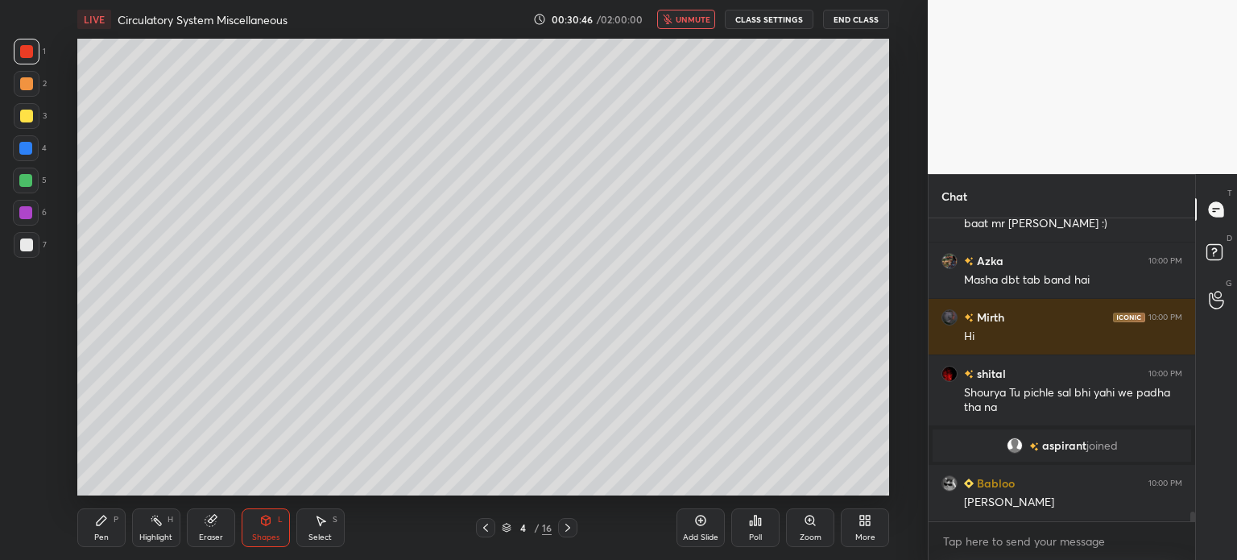
click at [704, 20] on span "unmute" at bounding box center [693, 19] width 35 height 11
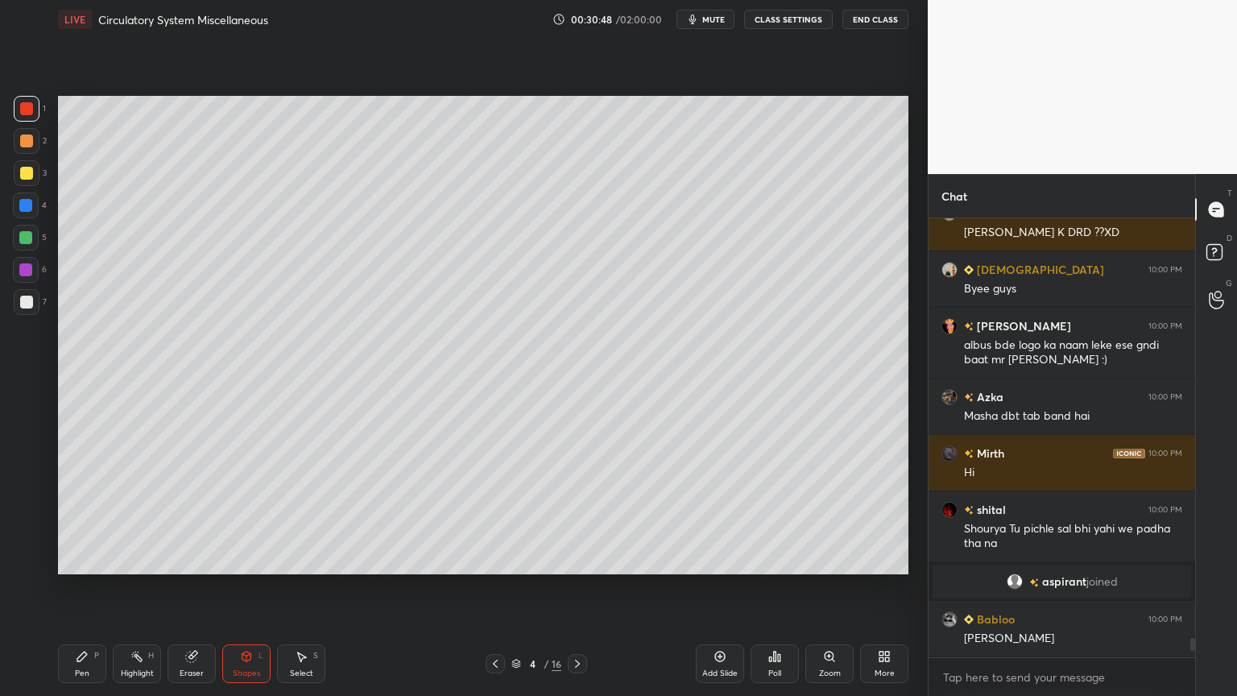
scroll to position [473, 262]
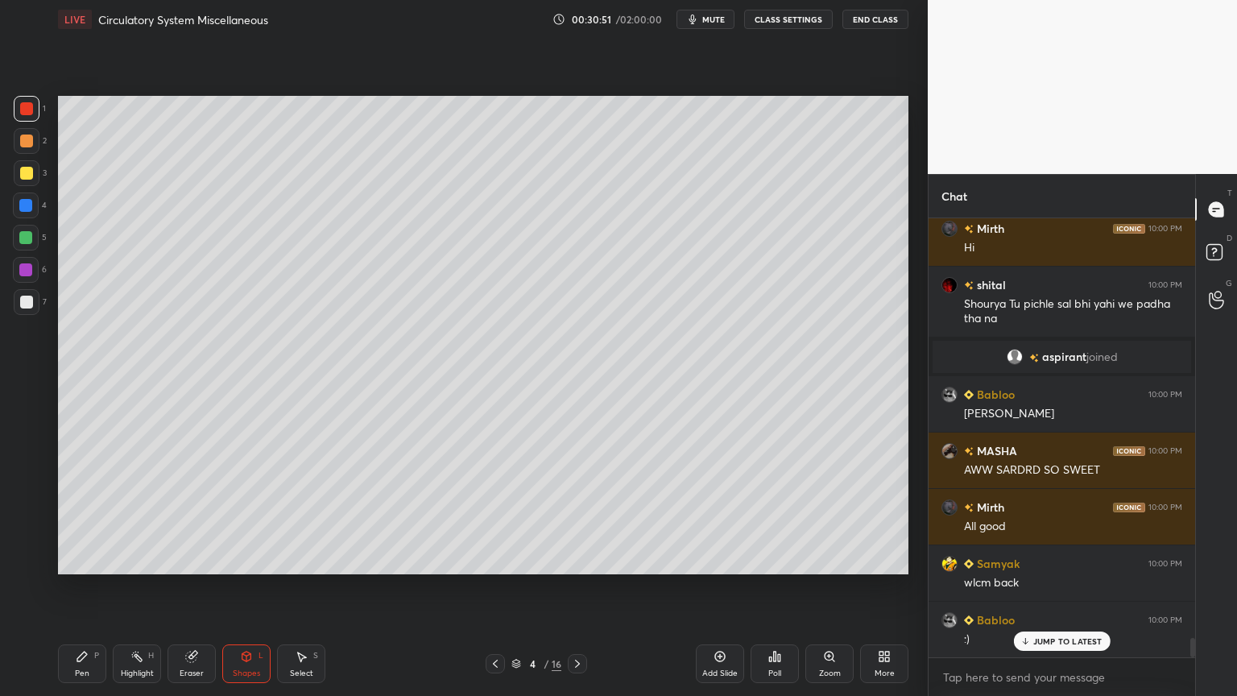
click at [32, 118] on div at bounding box center [27, 109] width 26 height 26
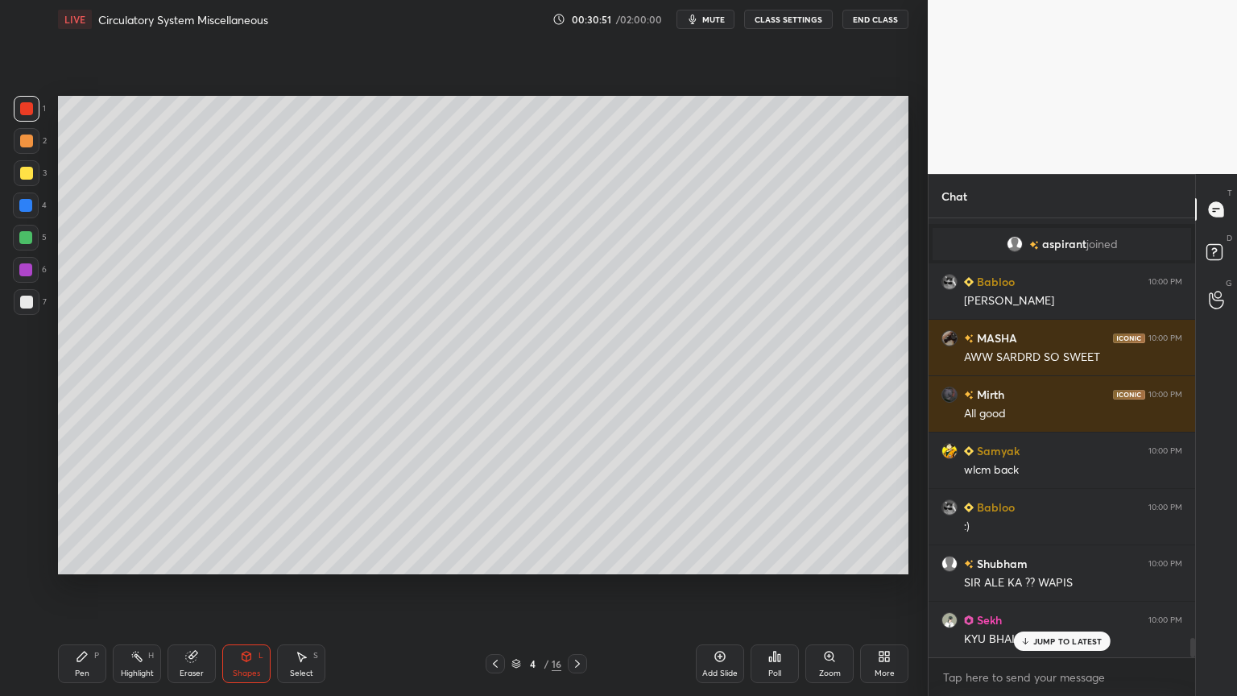
click at [255, 559] on div "Shapes L" at bounding box center [246, 663] width 48 height 39
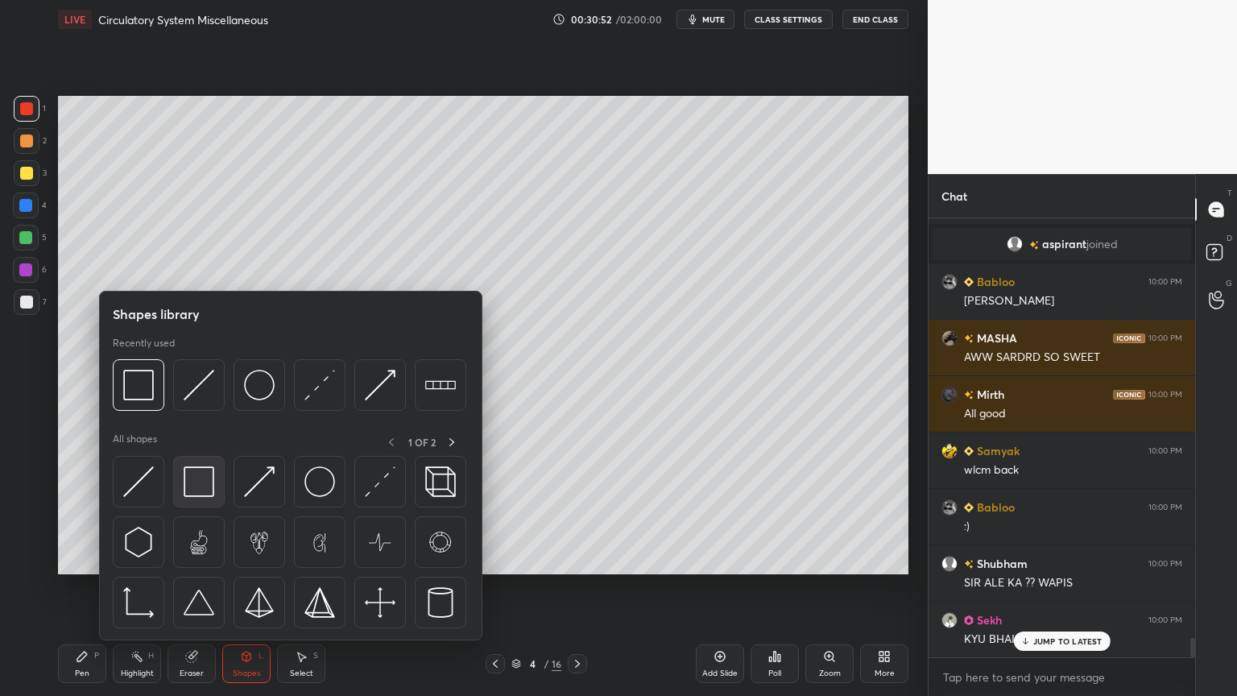
click at [197, 495] on img at bounding box center [199, 481] width 31 height 31
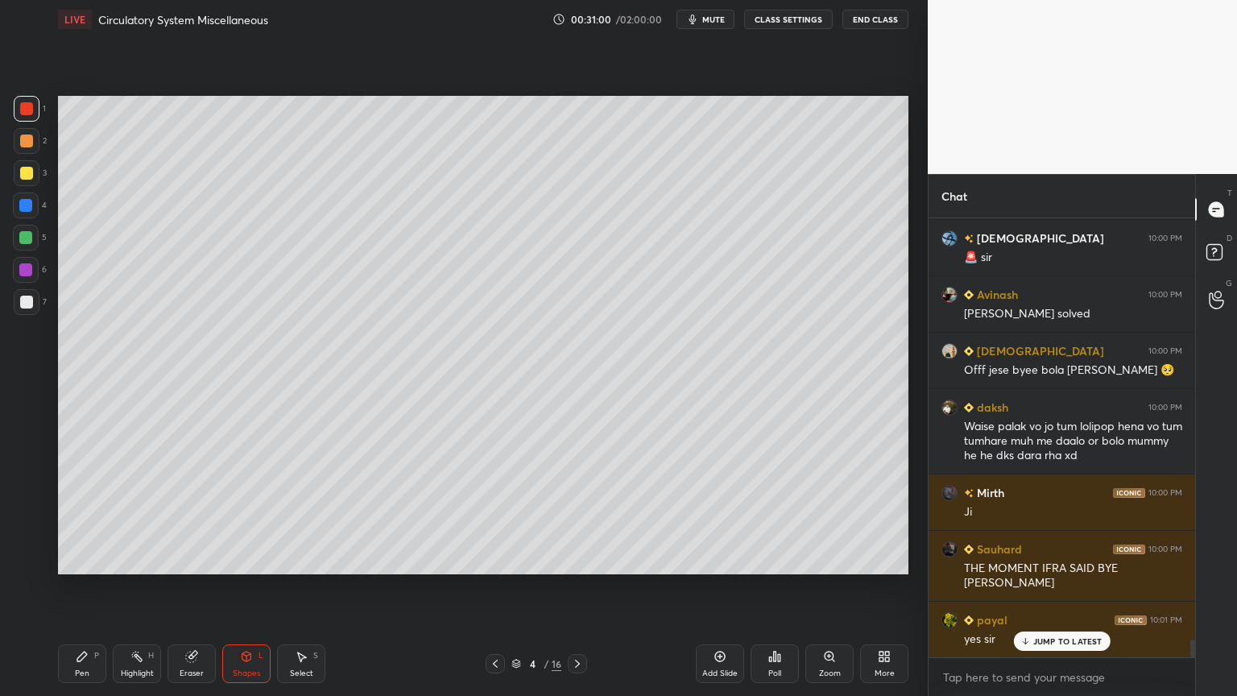
scroll to position [10287, 0]
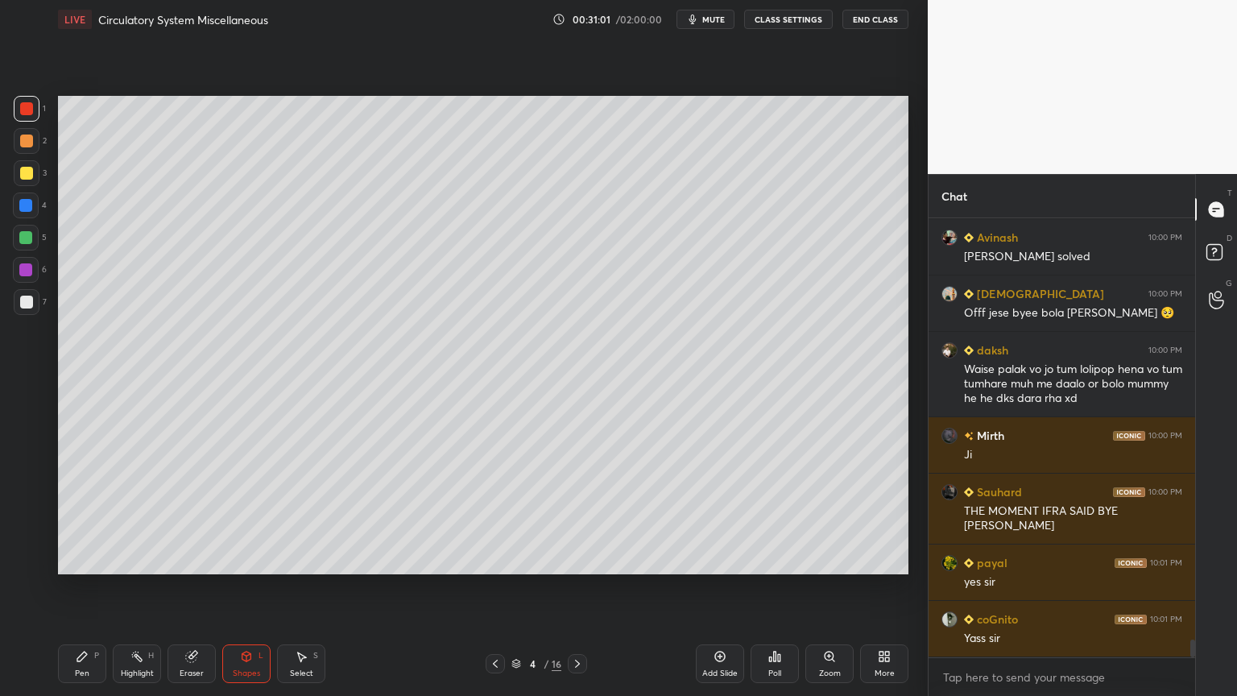
click at [25, 110] on div at bounding box center [26, 108] width 13 height 13
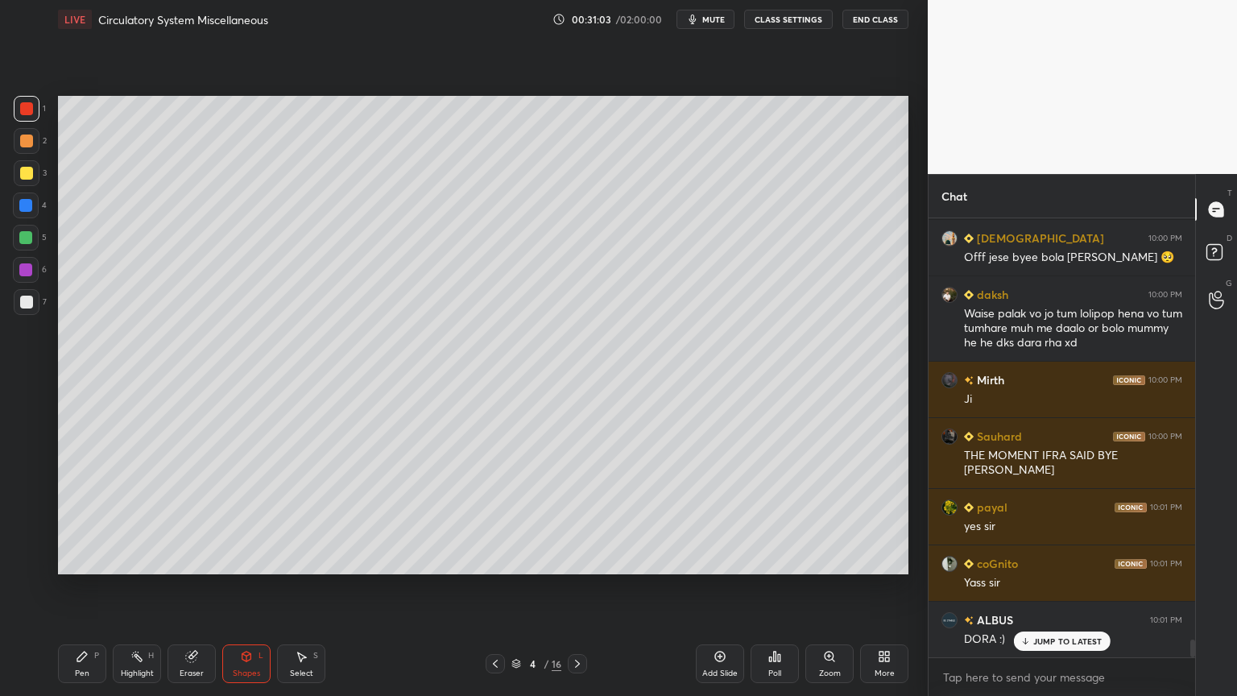
click at [87, 559] on div "Pen P" at bounding box center [82, 663] width 48 height 39
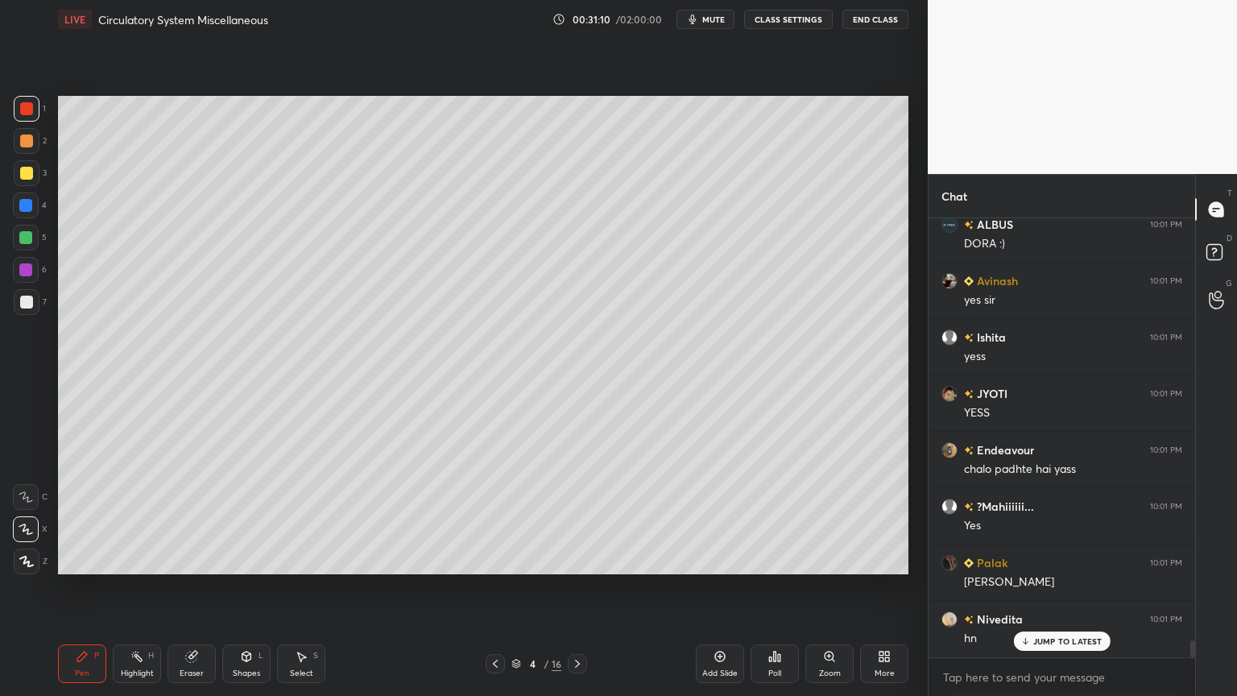
scroll to position [10794, 0]
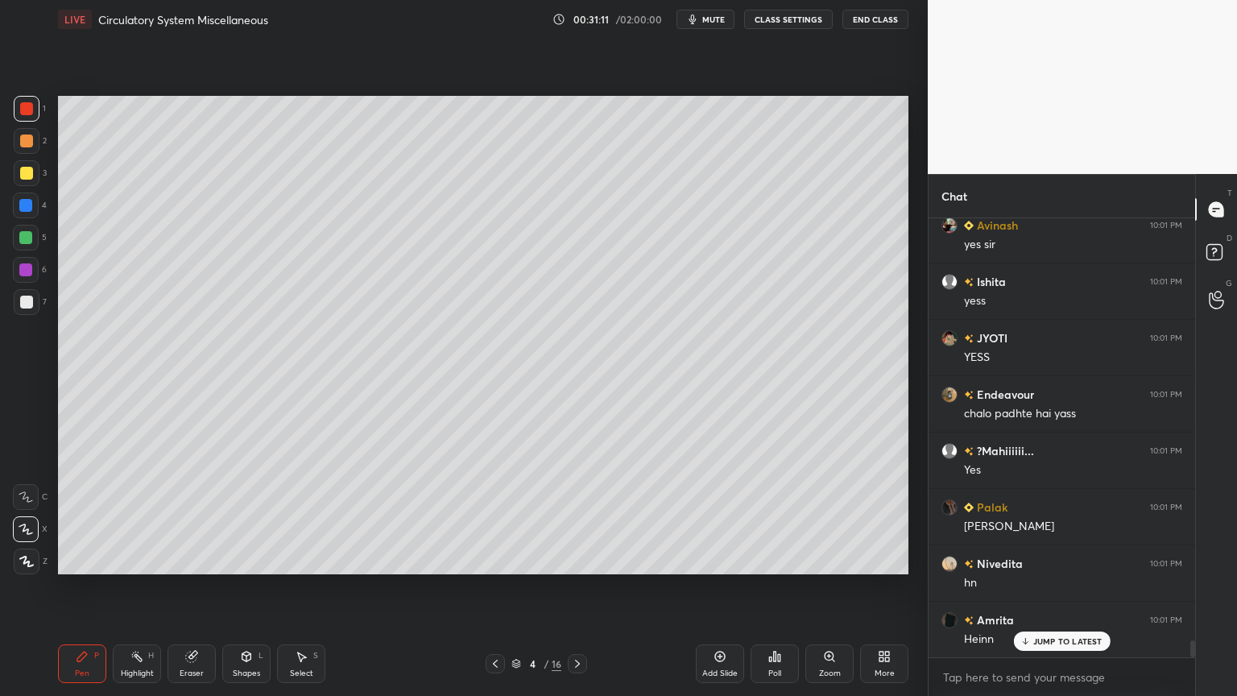
click at [31, 238] on div at bounding box center [25, 237] width 13 height 13
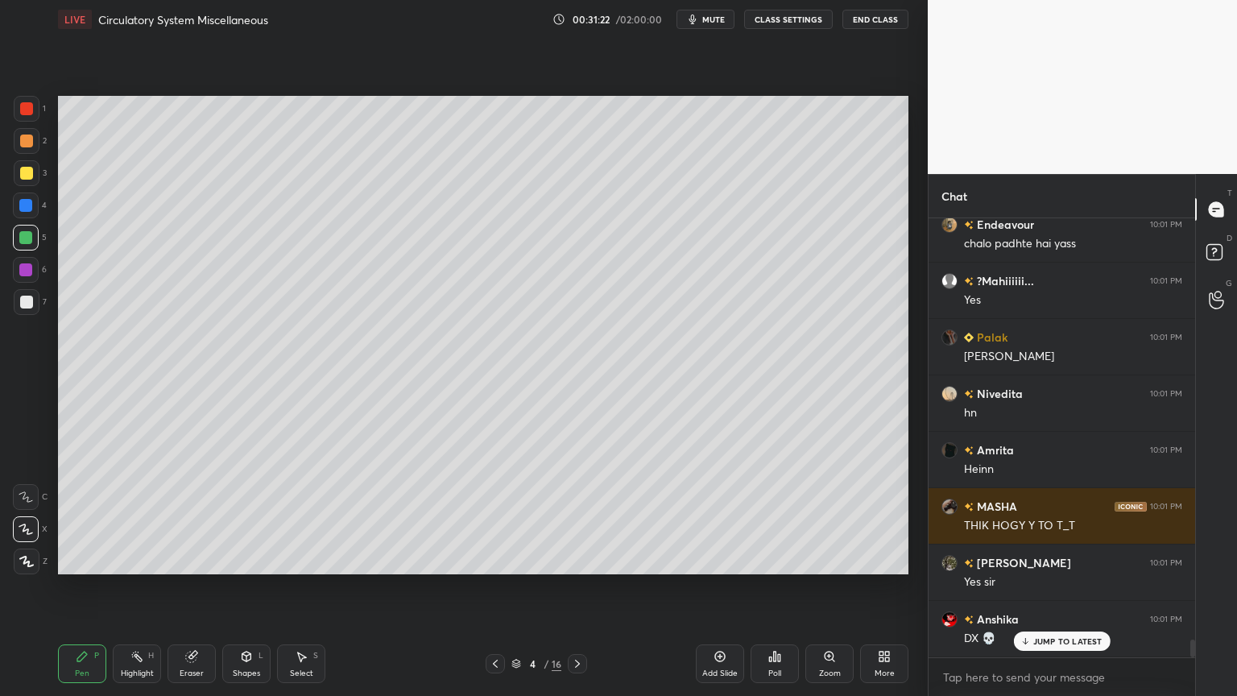
scroll to position [10639, 0]
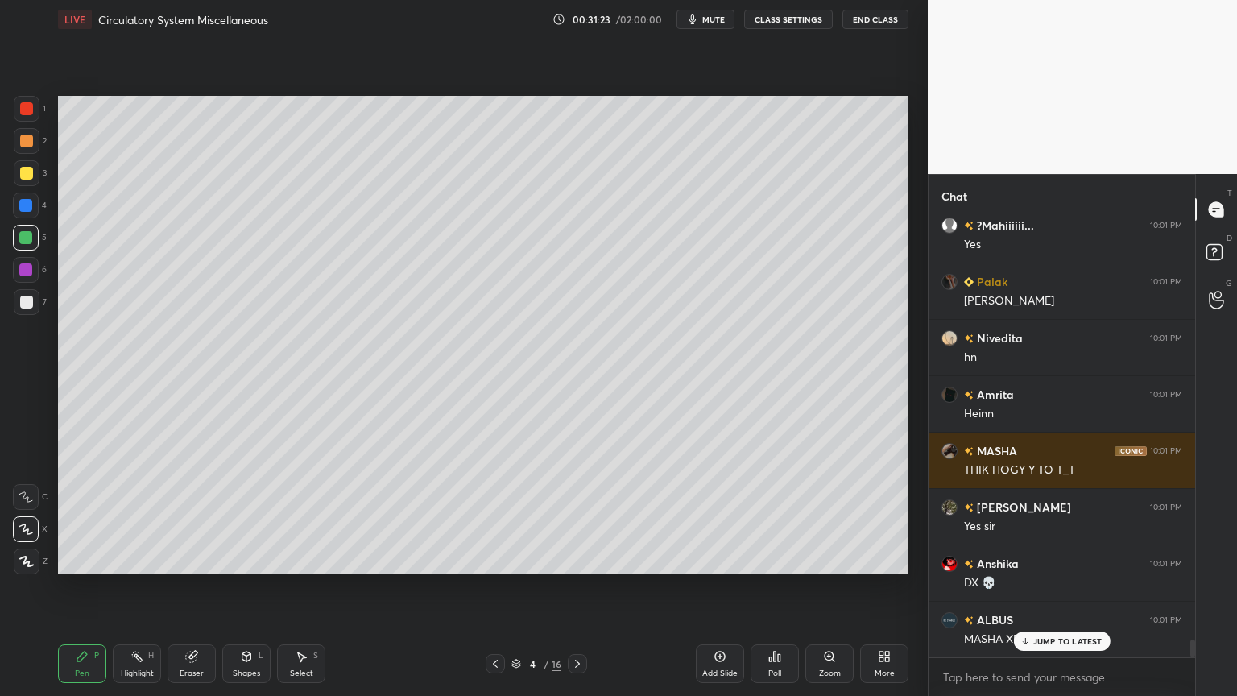
click at [193, 559] on div "Eraser" at bounding box center [192, 673] width 24 height 8
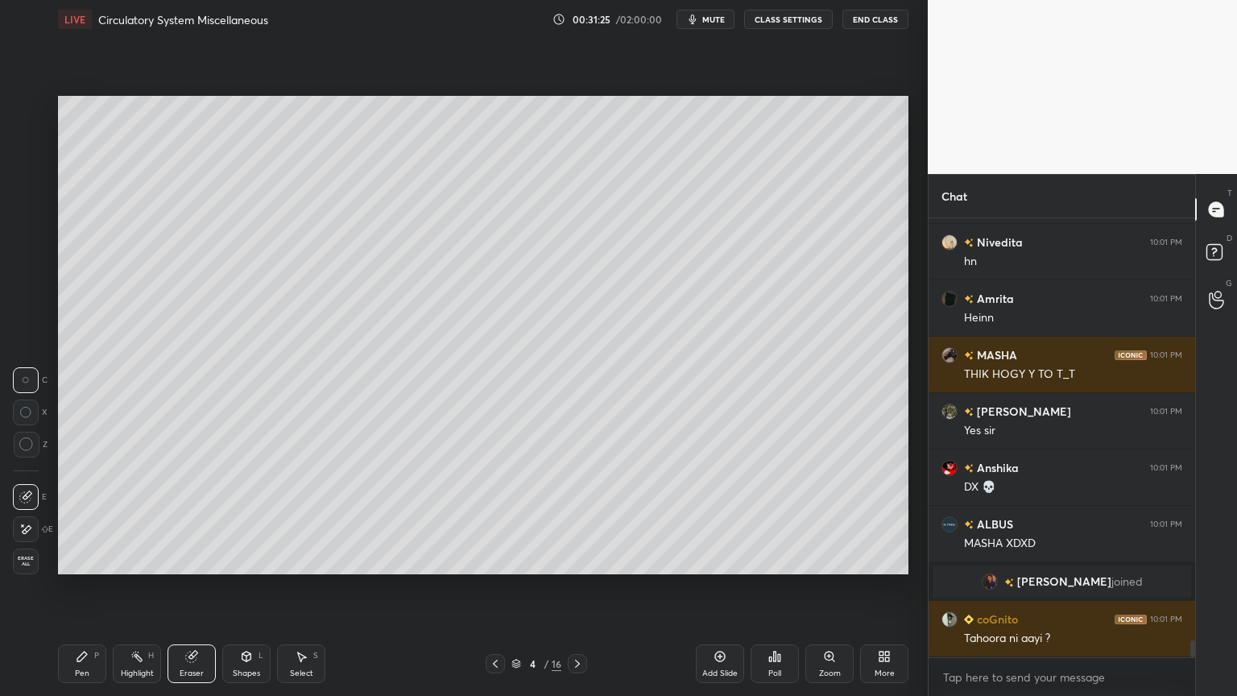
scroll to position [10791, 0]
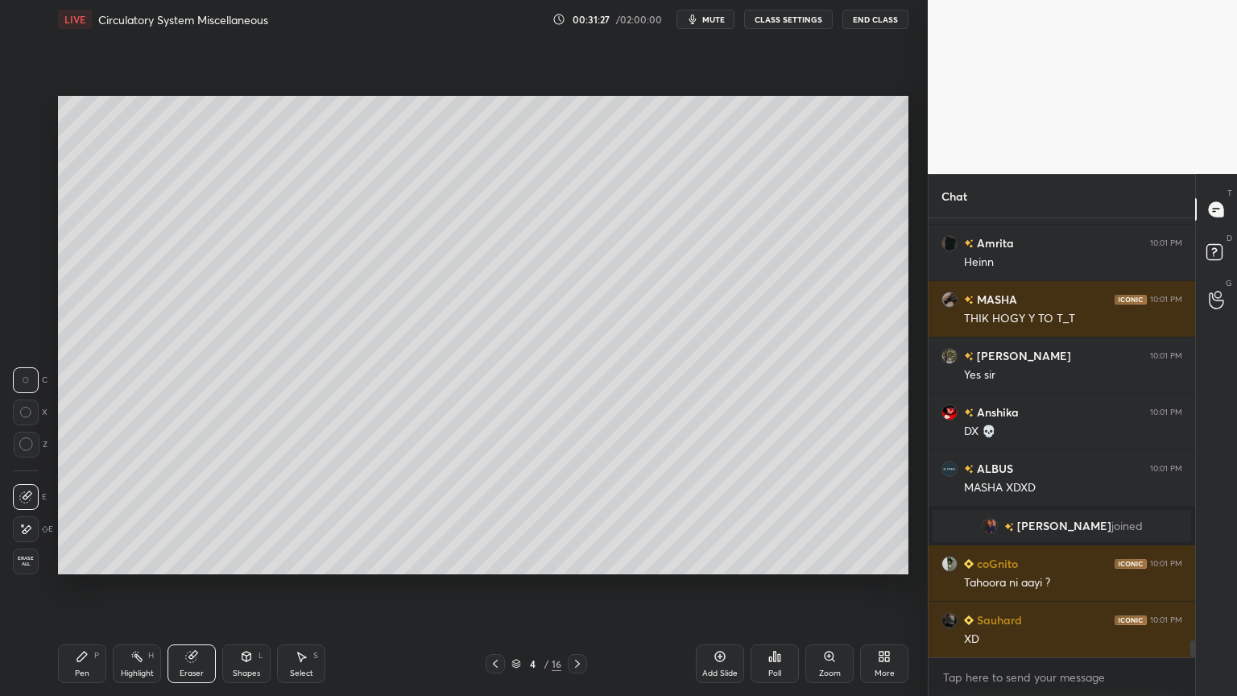
click at [93, 559] on div "Pen P" at bounding box center [82, 663] width 48 height 39
click at [35, 236] on div at bounding box center [26, 238] width 26 height 26
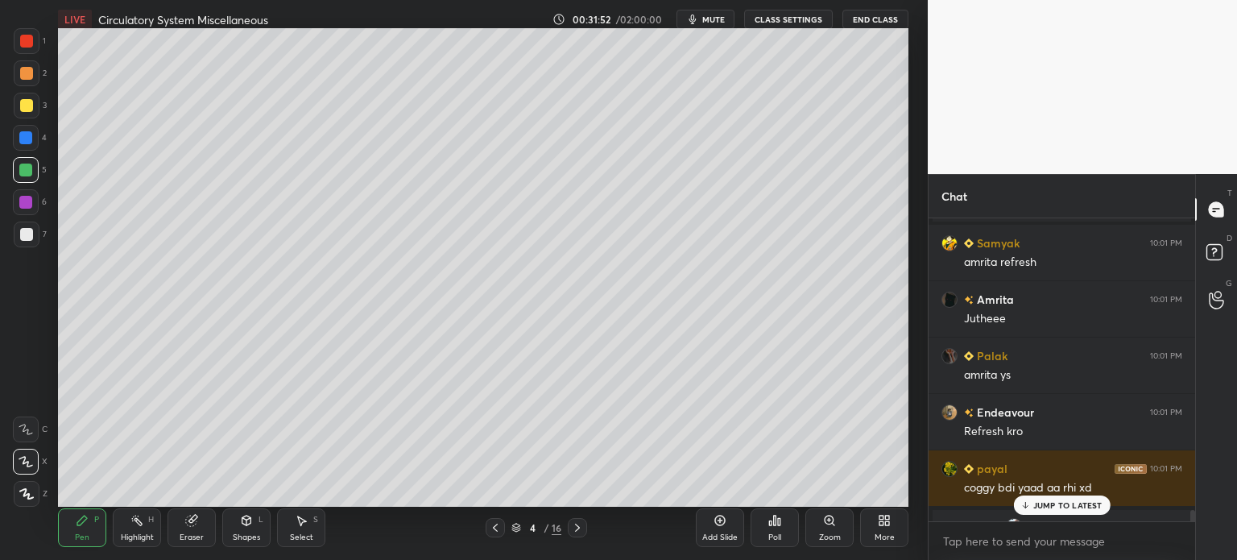
scroll to position [457, 863]
type textarea "x"
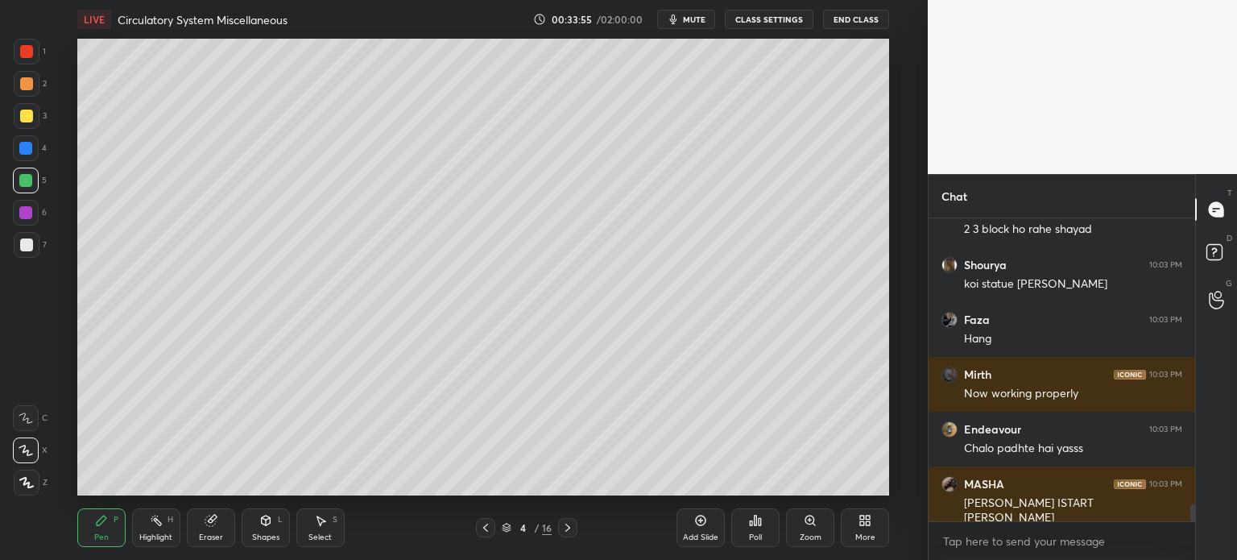
scroll to position [5158, 0]
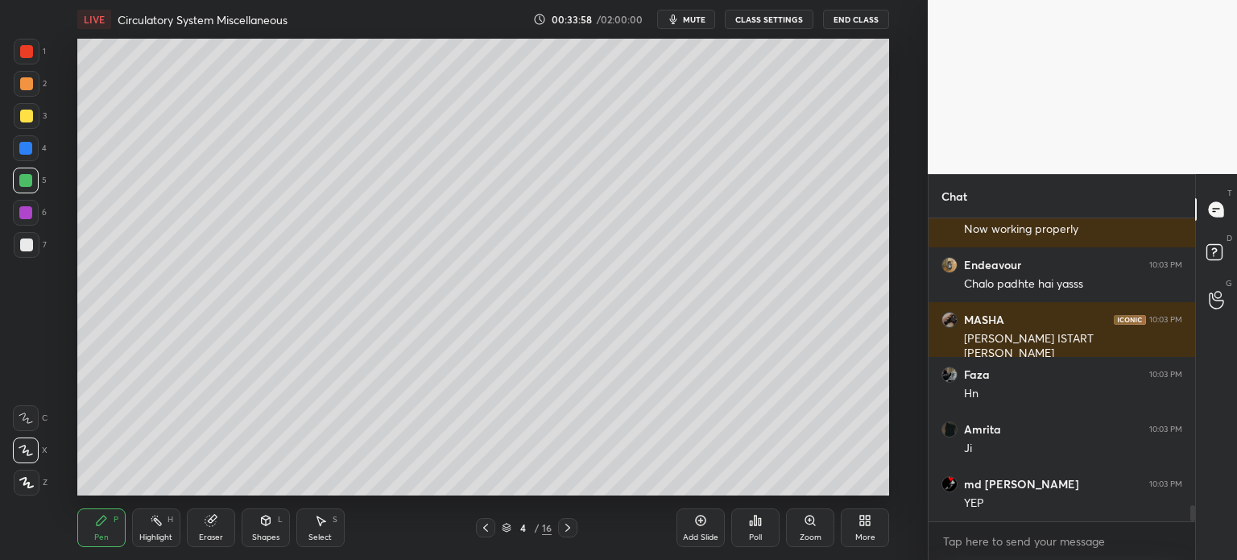
click at [213, 531] on div "Eraser" at bounding box center [211, 527] width 48 height 39
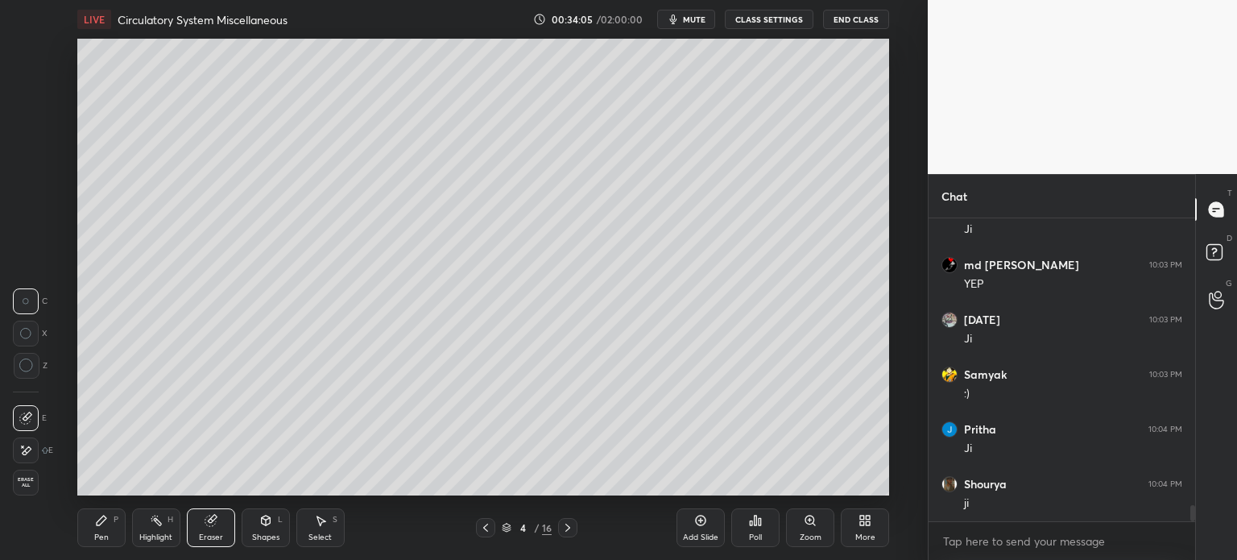
click at [100, 533] on div "Pen" at bounding box center [101, 537] width 14 height 8
click at [102, 525] on icon at bounding box center [101, 520] width 13 height 13
drag, startPoint x: 26, startPoint y: 242, endPoint x: 66, endPoint y: 246, distance: 40.5
click at [26, 244] on div at bounding box center [26, 244] width 13 height 13
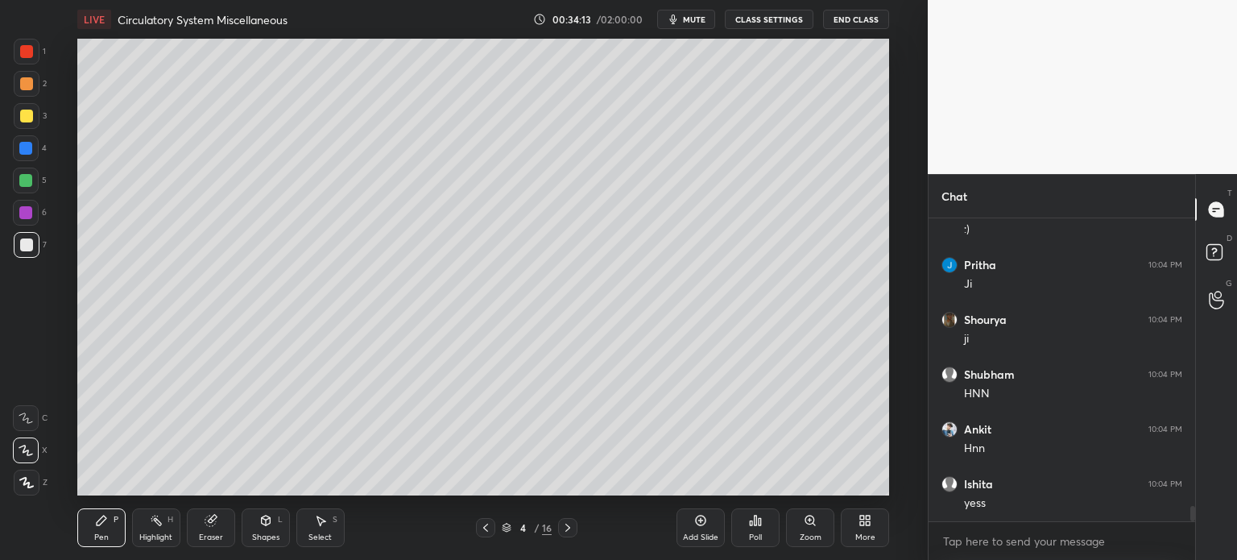
scroll to position [5706, 0]
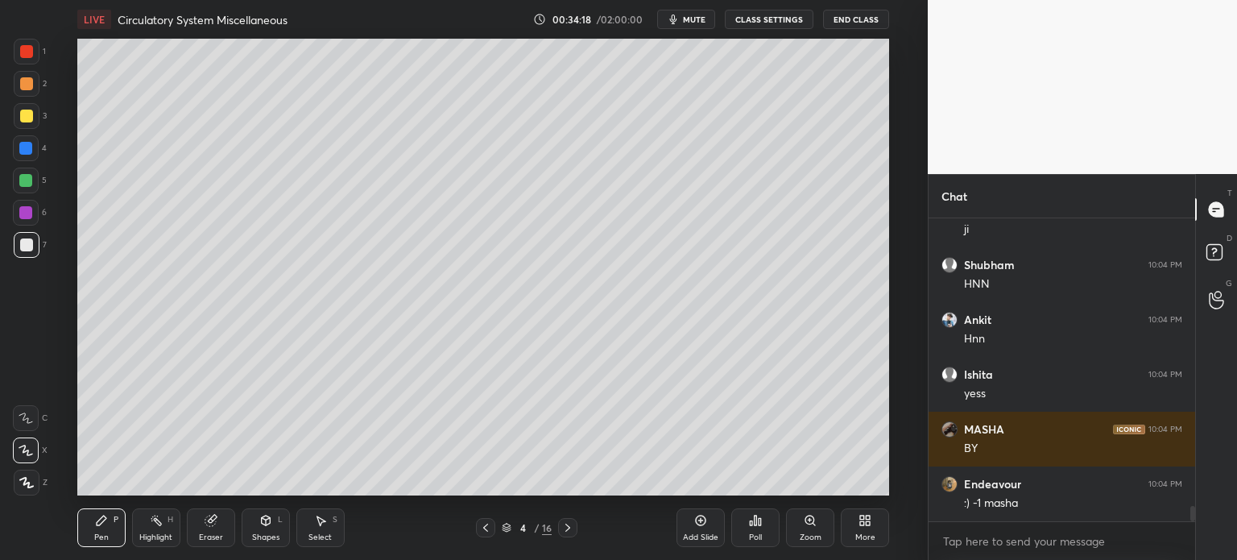
click at [213, 519] on icon at bounding box center [210, 521] width 10 height 10
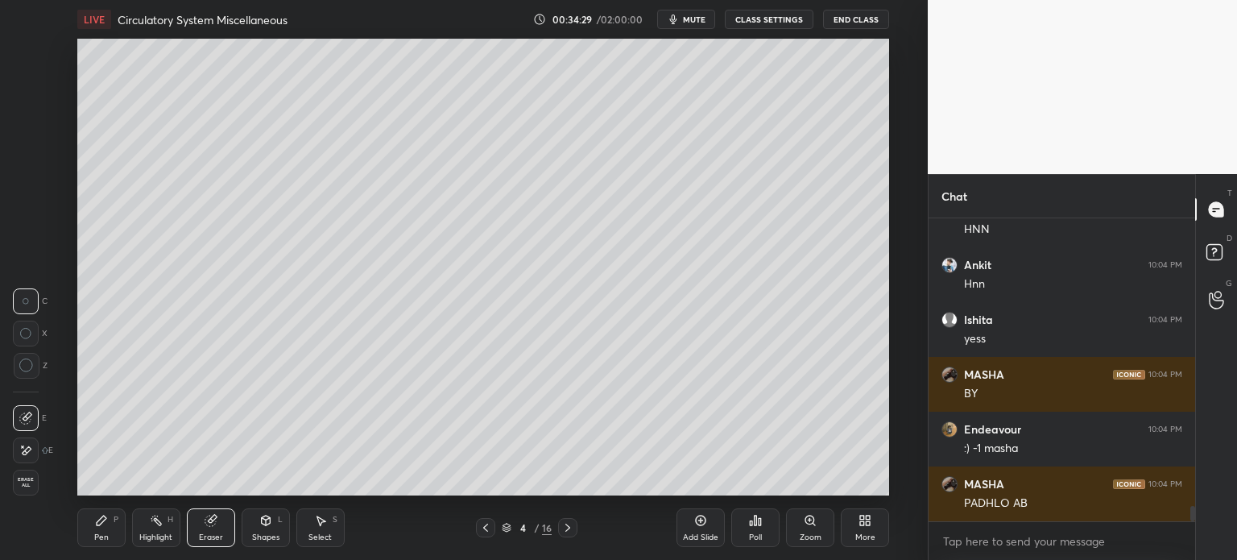
scroll to position [5874, 0]
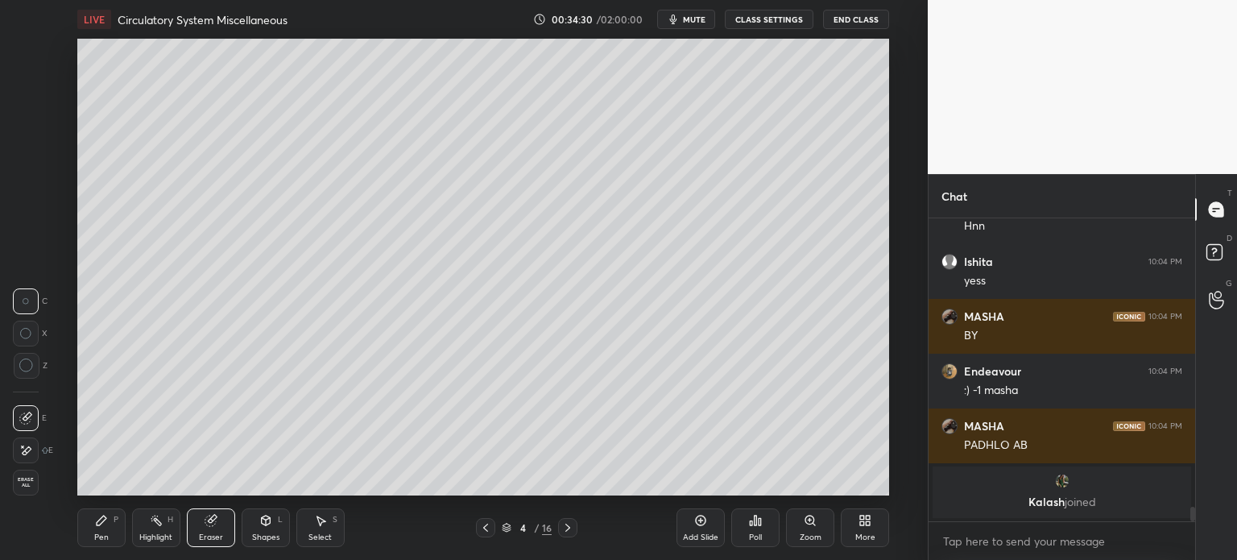
drag, startPoint x: 101, startPoint y: 528, endPoint x: 112, endPoint y: 499, distance: 31.1
click at [101, 528] on div "Pen P" at bounding box center [101, 527] width 48 height 39
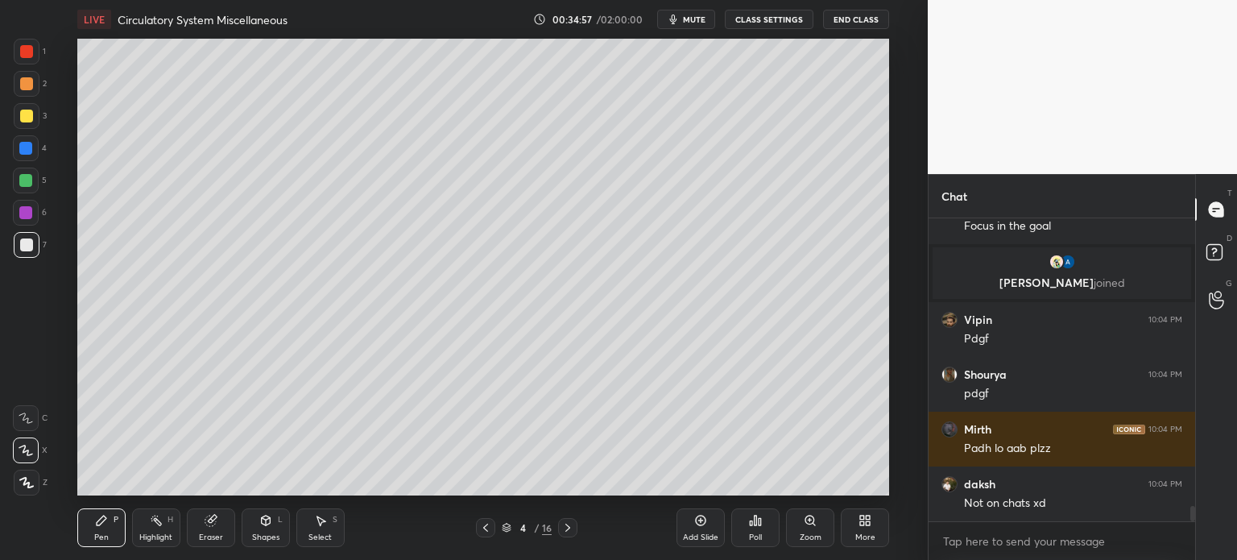
scroll to position [5862, 0]
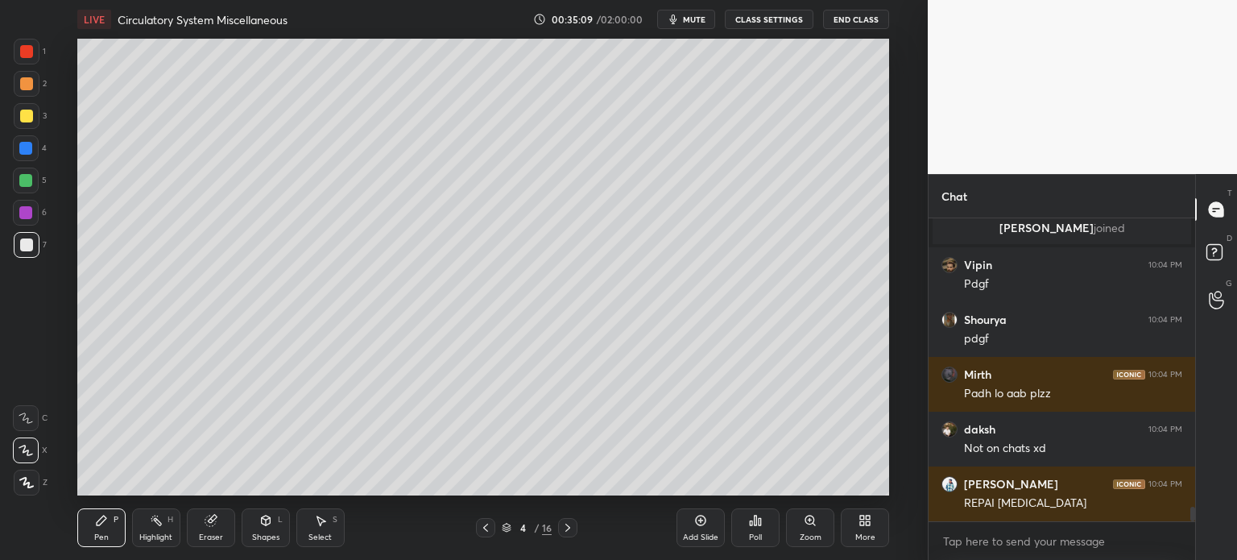
drag, startPoint x: 26, startPoint y: 150, endPoint x: 32, endPoint y: 159, distance: 11.0
click at [25, 151] on div at bounding box center [25, 148] width 13 height 13
click at [29, 179] on div at bounding box center [25, 180] width 13 height 13
click at [32, 57] on div at bounding box center [27, 52] width 26 height 26
click at [30, 54] on div at bounding box center [27, 52] width 26 height 26
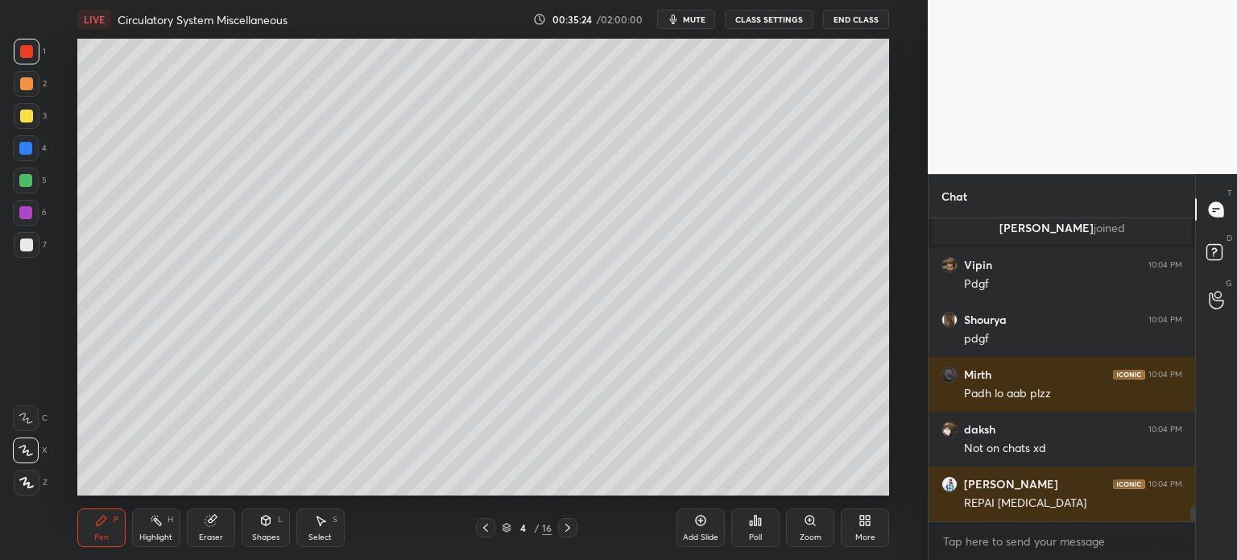
click at [31, 149] on div at bounding box center [25, 148] width 13 height 13
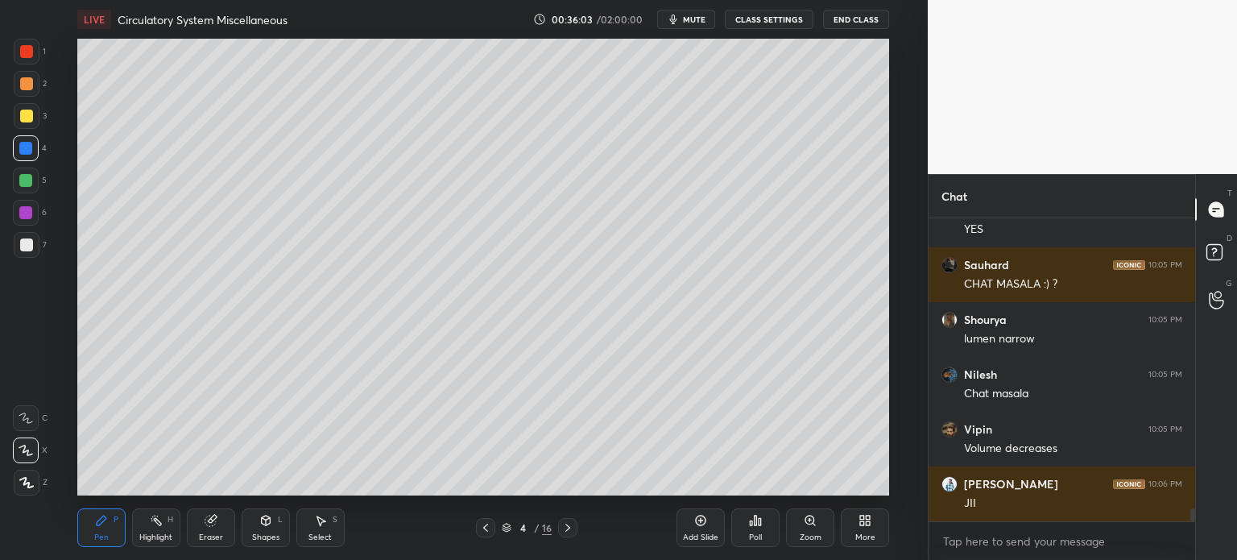
scroll to position [7024, 0]
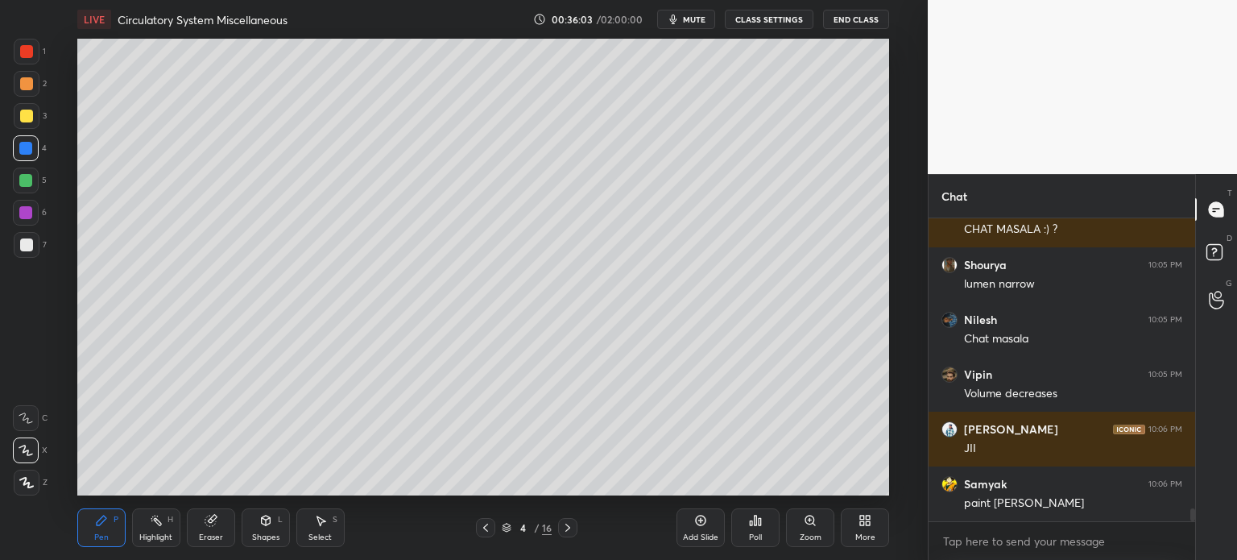
drag, startPoint x: 19, startPoint y: 43, endPoint x: 71, endPoint y: 68, distance: 58.0
click at [19, 44] on div at bounding box center [27, 52] width 26 height 26
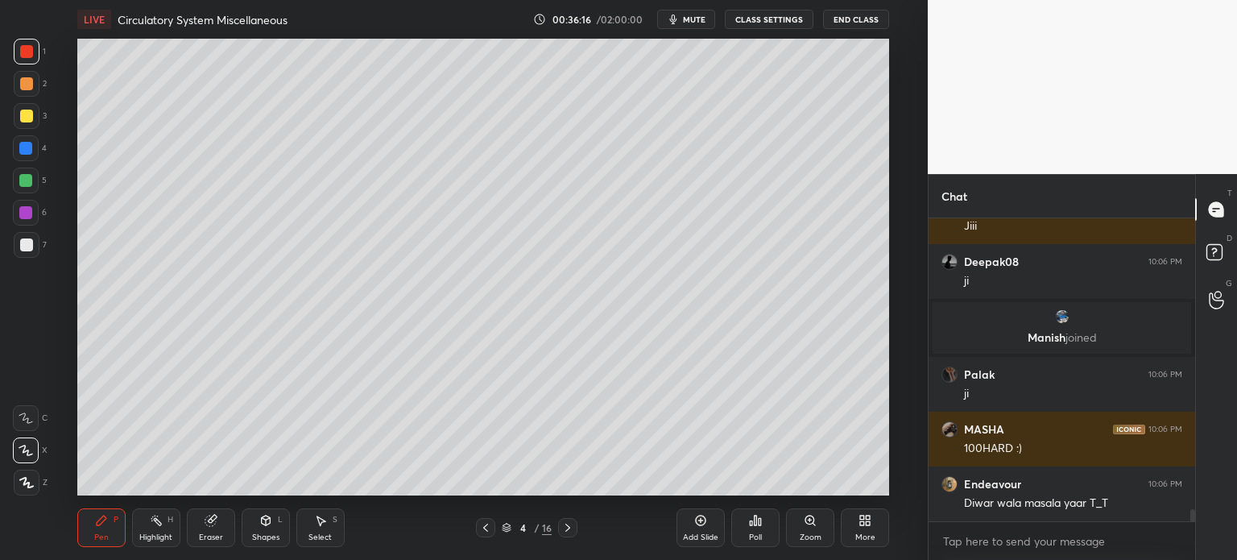
scroll to position [7093, 0]
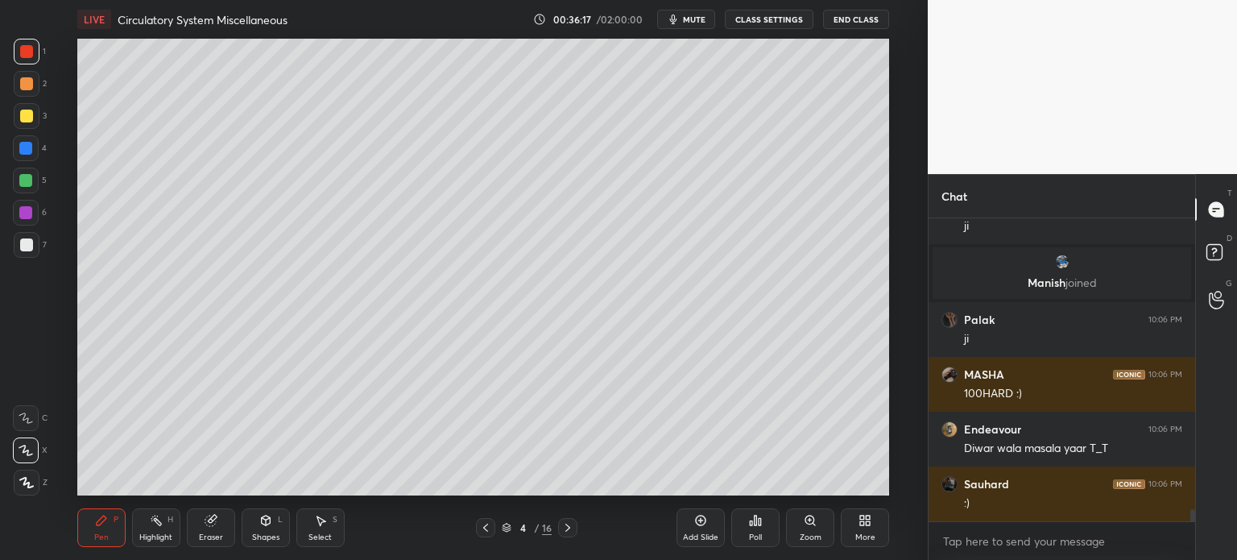
click at [29, 153] on div at bounding box center [25, 148] width 13 height 13
drag, startPoint x: 29, startPoint y: 154, endPoint x: 64, endPoint y: 172, distance: 40.0
click at [31, 153] on div at bounding box center [25, 148] width 13 height 13
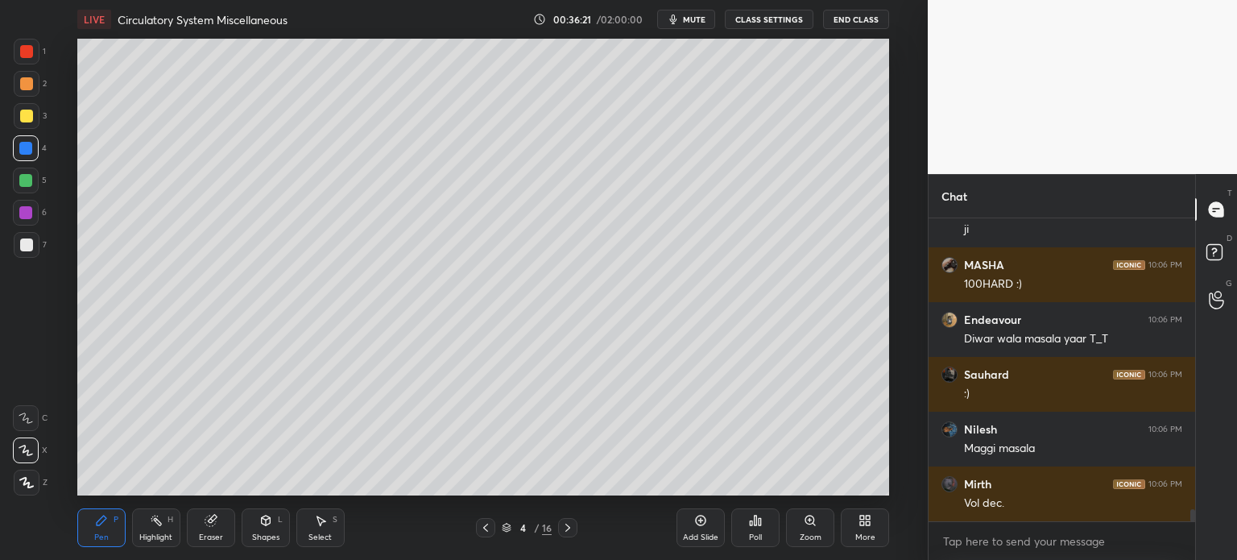
scroll to position [7258, 0]
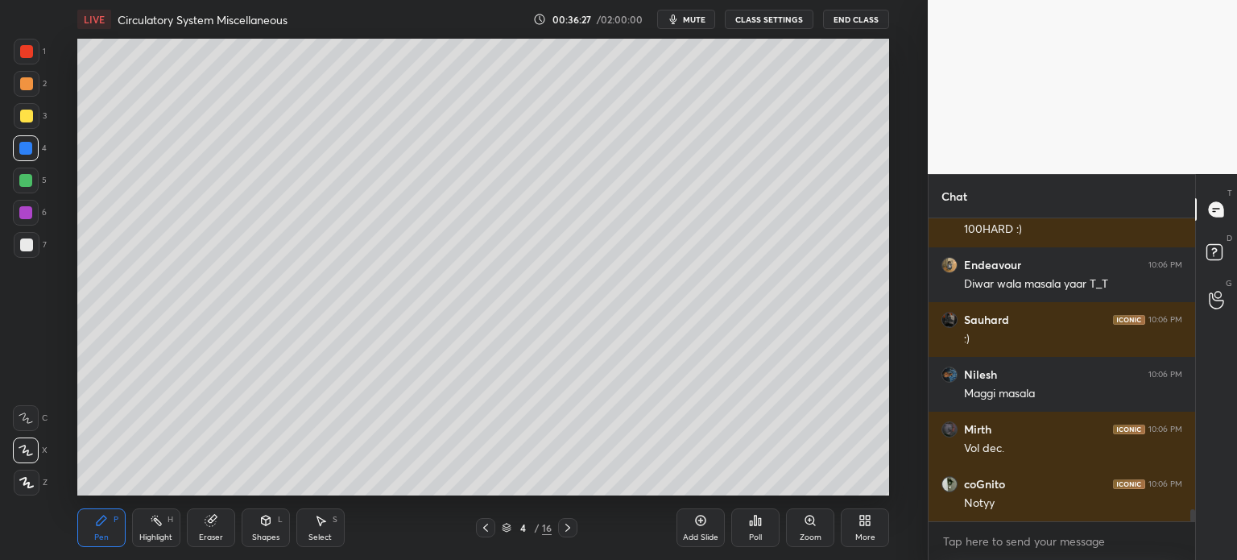
click at [26, 117] on div at bounding box center [26, 116] width 13 height 13
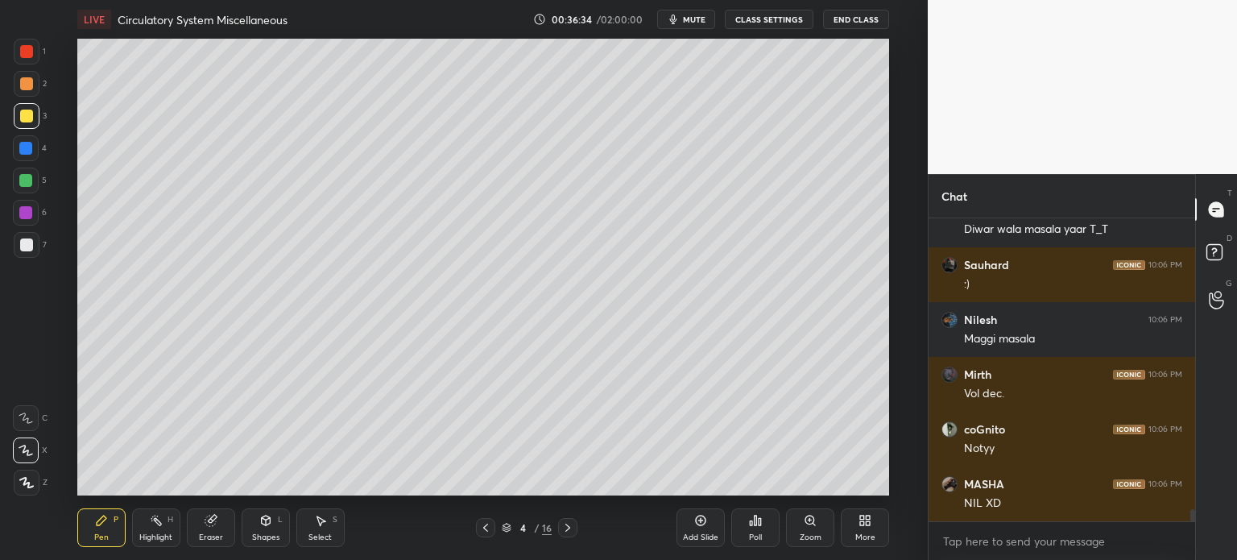
drag, startPoint x: 31, startPoint y: 180, endPoint x: 49, endPoint y: 180, distance: 18.5
click at [32, 180] on div at bounding box center [25, 180] width 13 height 13
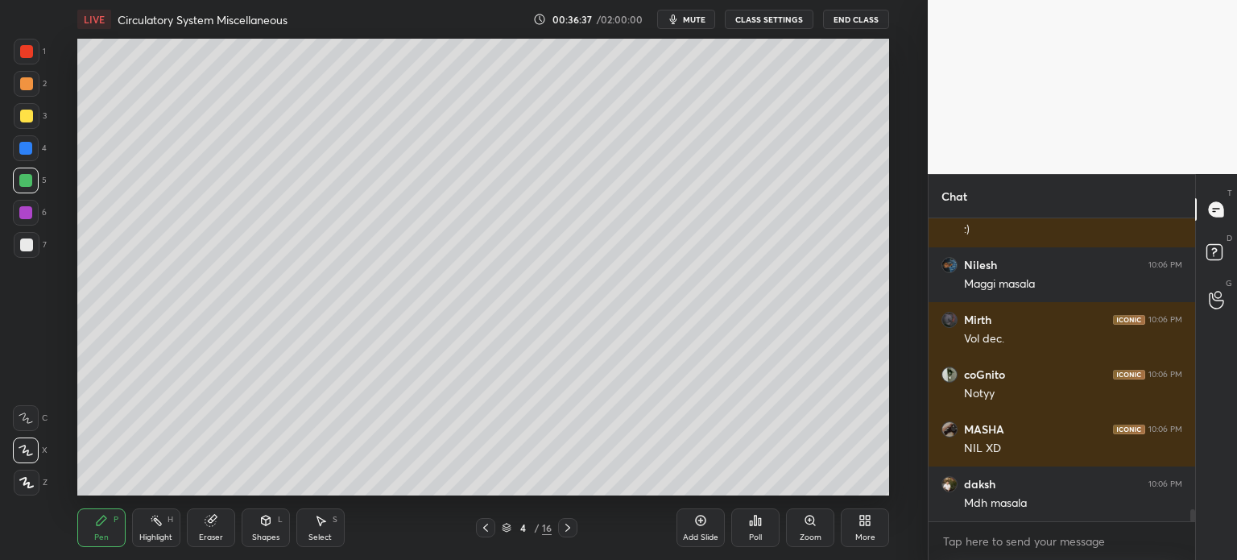
click at [26, 118] on div at bounding box center [26, 116] width 13 height 13
click at [28, 122] on div at bounding box center [26, 116] width 13 height 13
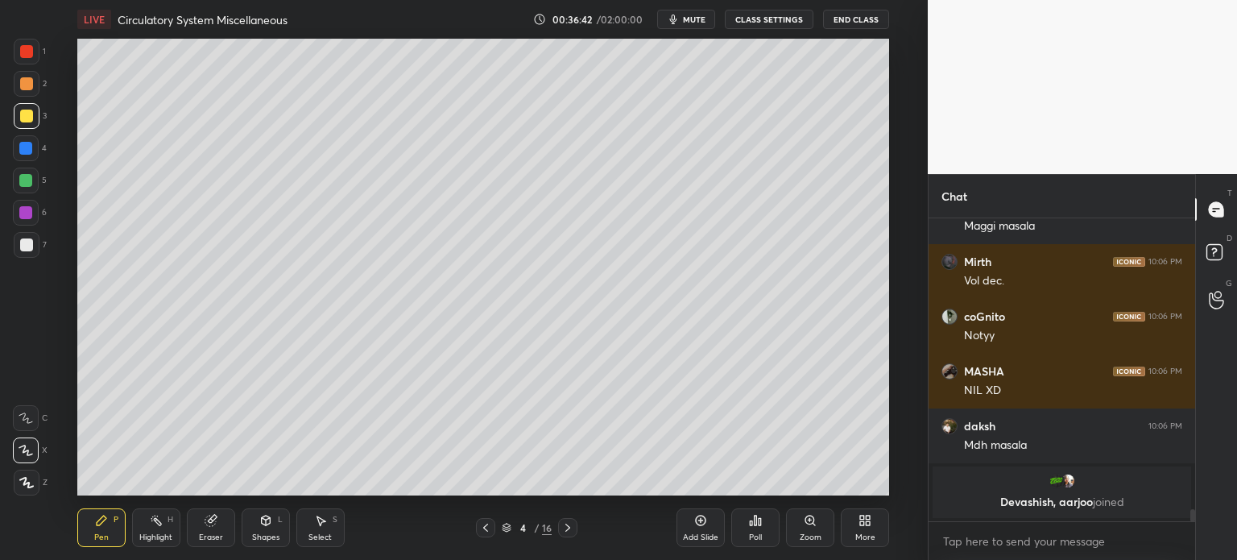
scroll to position [7349, 0]
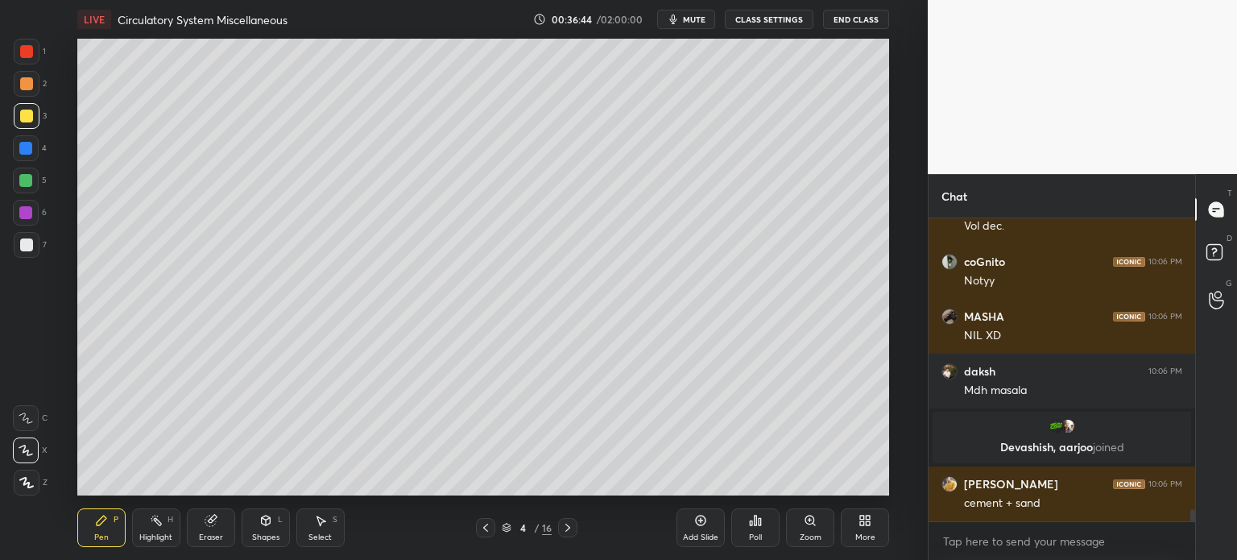
click at [30, 188] on div at bounding box center [26, 181] width 26 height 26
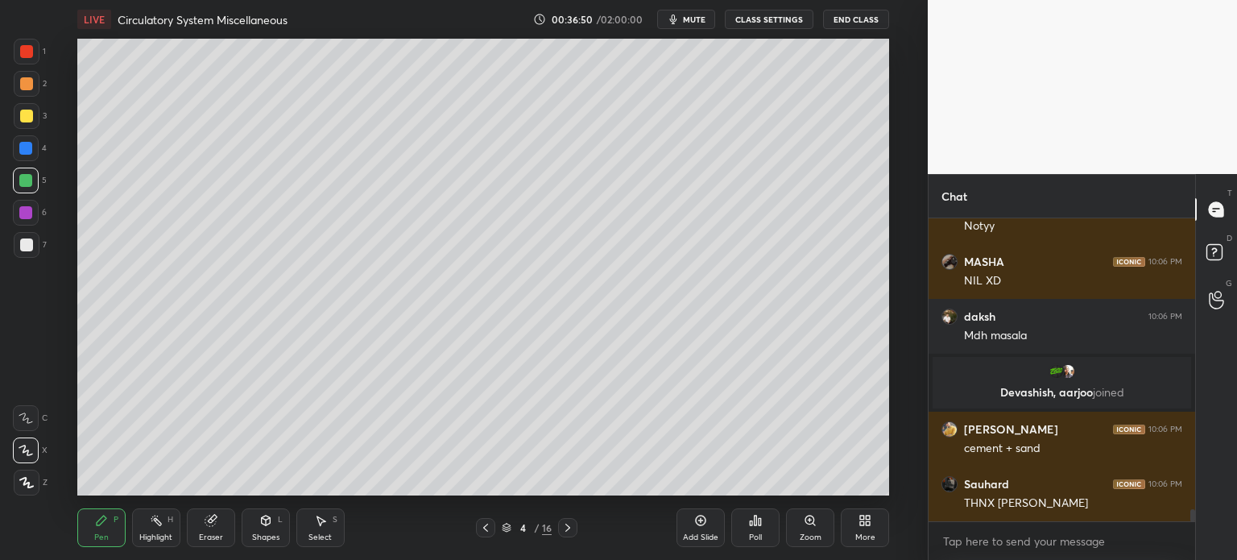
drag, startPoint x: 23, startPoint y: 115, endPoint x: 47, endPoint y: 137, distance: 31.9
click at [25, 118] on div at bounding box center [26, 116] width 13 height 13
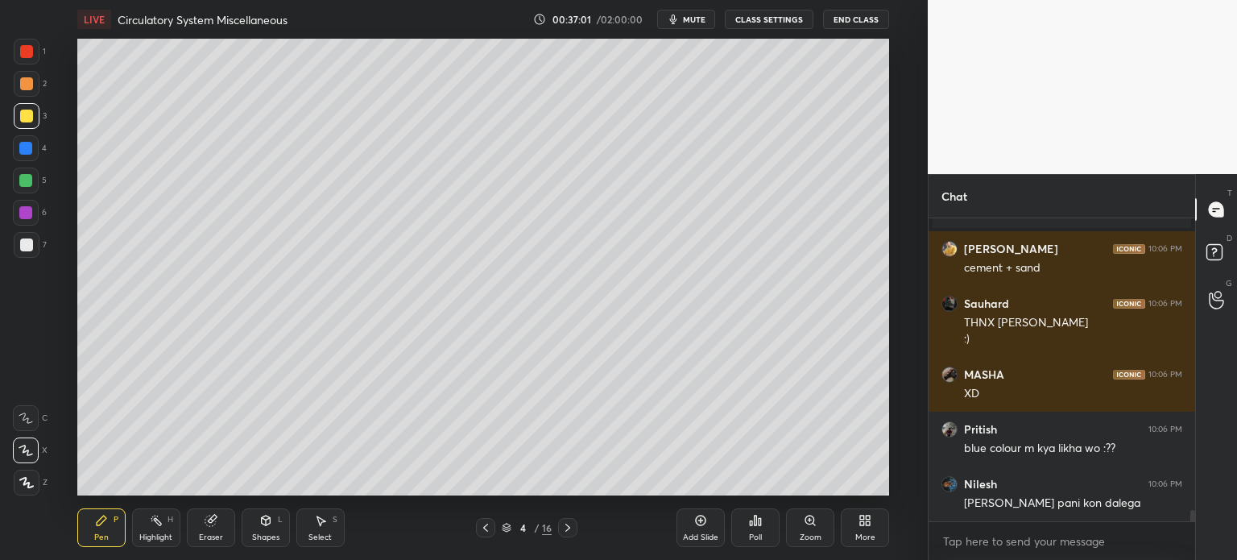
scroll to position [7639, 0]
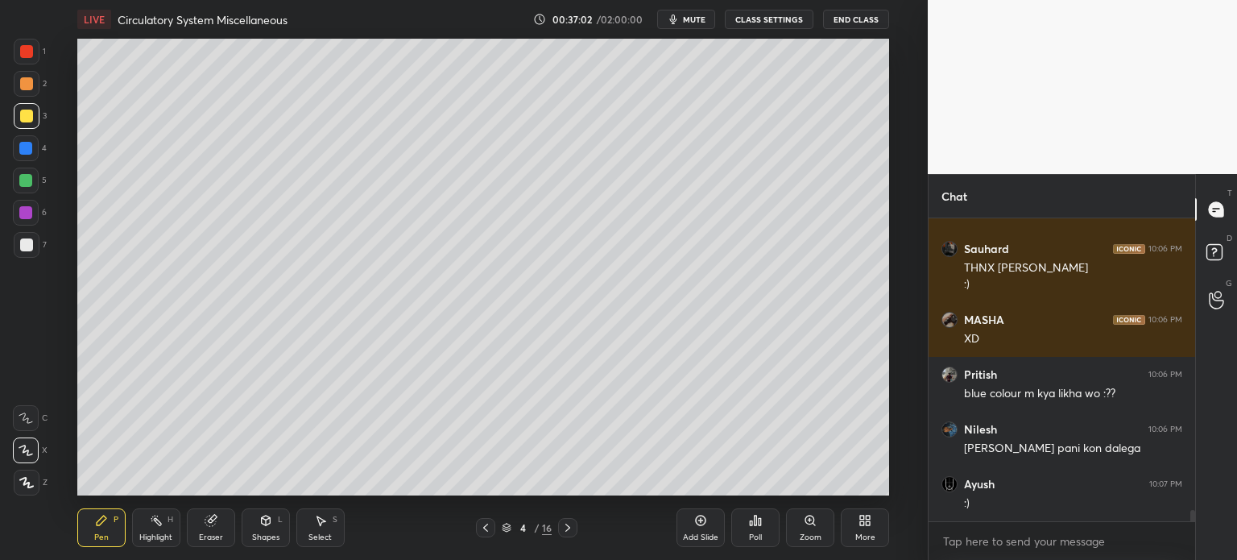
click at [32, 85] on div at bounding box center [26, 83] width 13 height 13
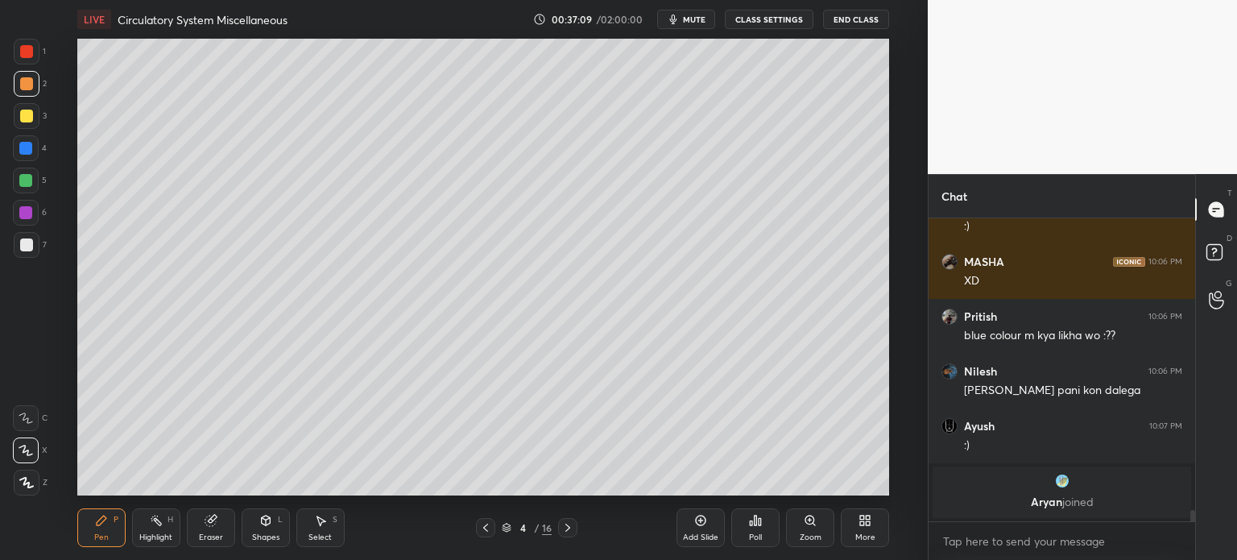
click at [32, 57] on div at bounding box center [27, 52] width 26 height 26
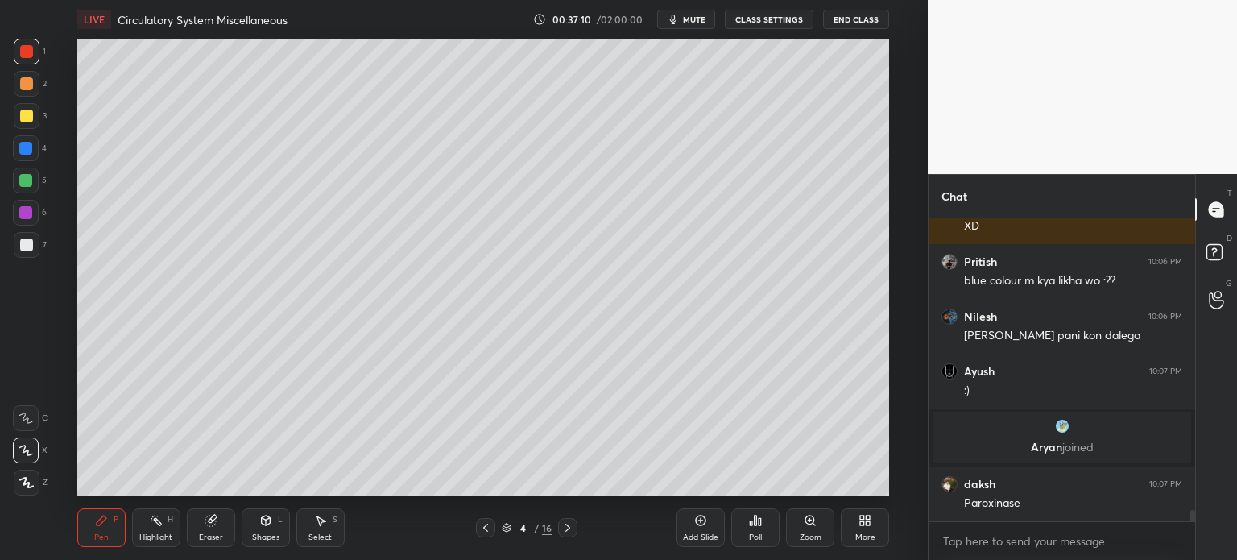
drag, startPoint x: 26, startPoint y: 480, endPoint x: 34, endPoint y: 476, distance: 9.0
click at [26, 480] on icon at bounding box center [26, 482] width 14 height 11
drag, startPoint x: 34, startPoint y: 476, endPoint x: 68, endPoint y: 460, distance: 38.2
click at [35, 478] on div at bounding box center [27, 483] width 26 height 26
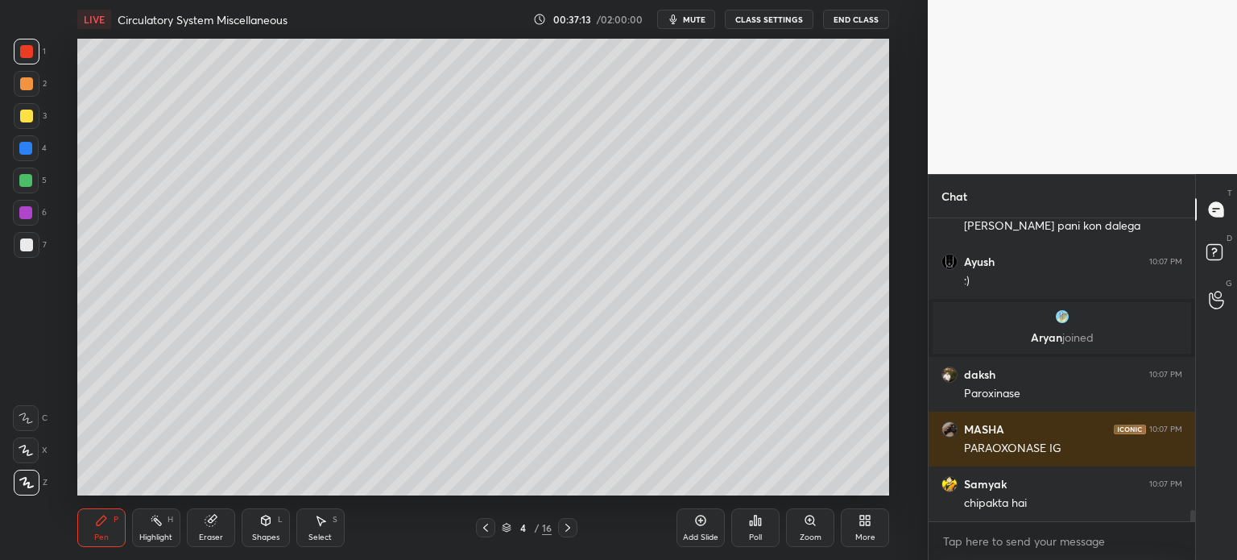
scroll to position [7797, 0]
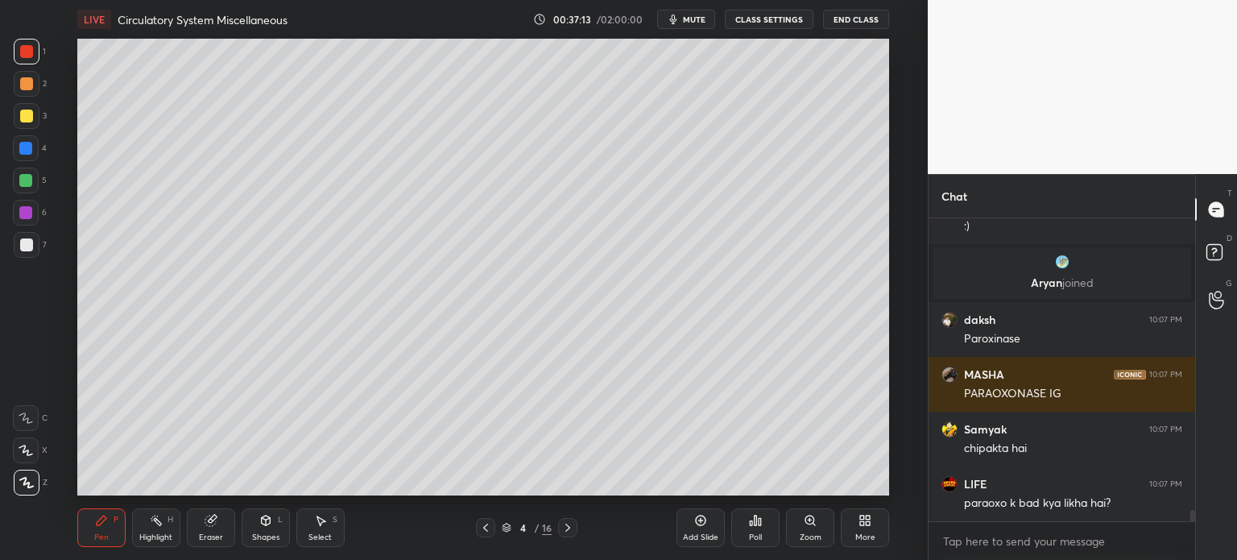
click at [23, 114] on div at bounding box center [26, 116] width 13 height 13
click at [26, 151] on div at bounding box center [25, 148] width 13 height 13
drag, startPoint x: 28, startPoint y: 118, endPoint x: 73, endPoint y: 144, distance: 52.4
click at [27, 123] on div at bounding box center [27, 116] width 26 height 26
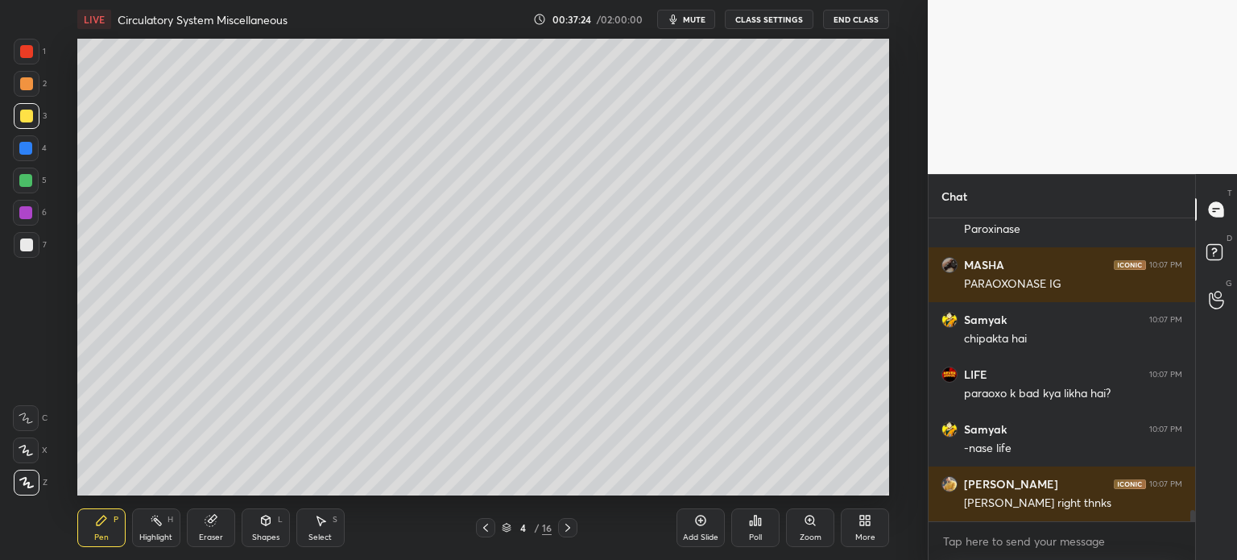
scroll to position [7962, 0]
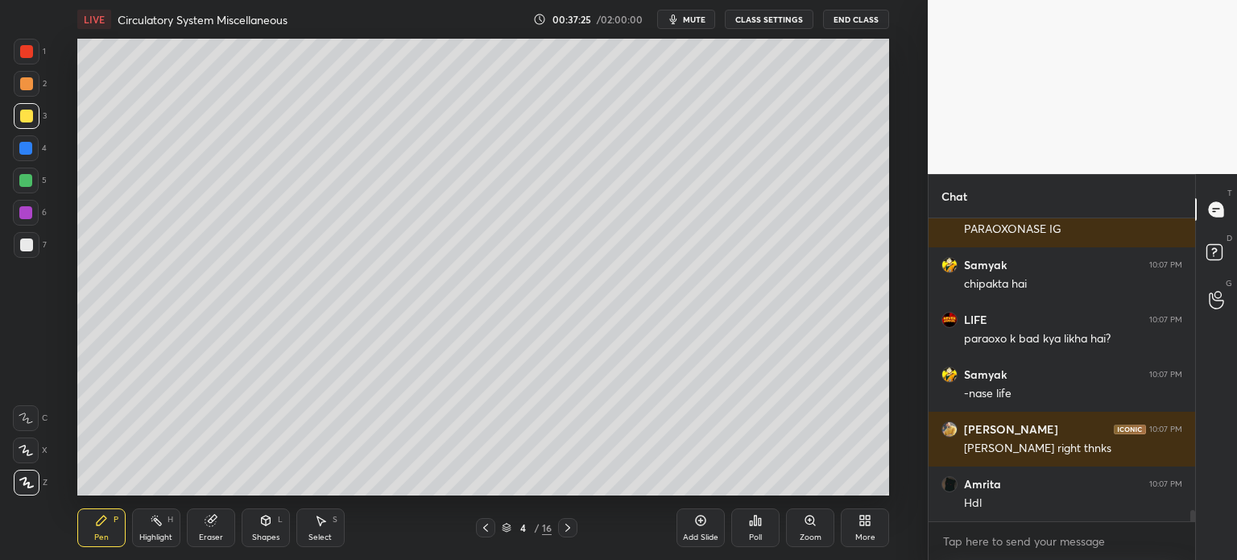
click at [29, 86] on div at bounding box center [26, 83] width 13 height 13
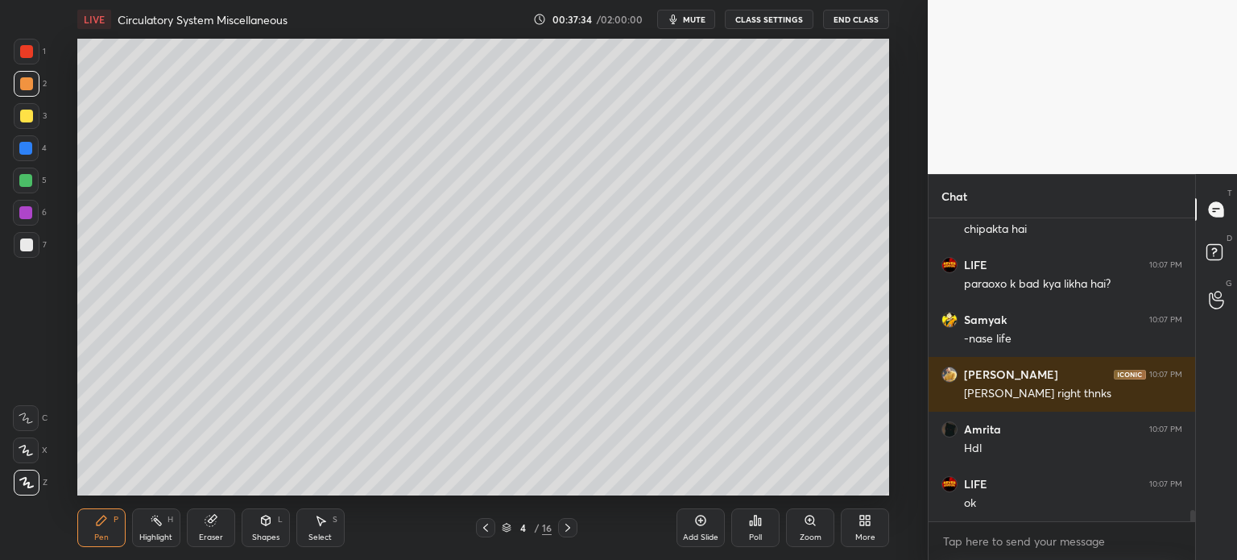
click at [23, 149] on div at bounding box center [25, 148] width 13 height 13
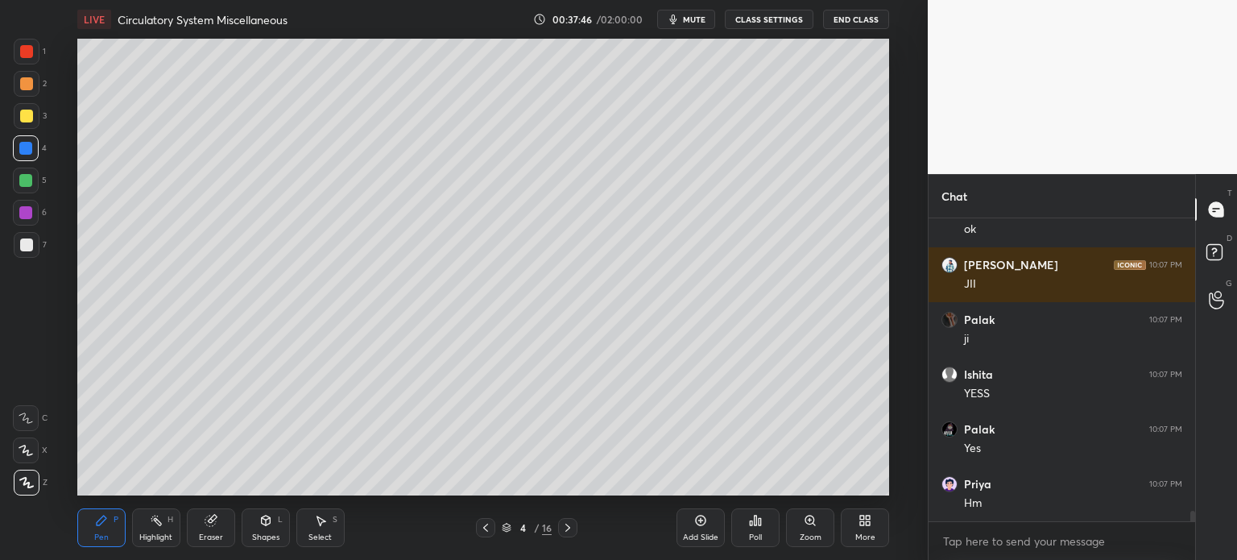
scroll to position [8348, 0]
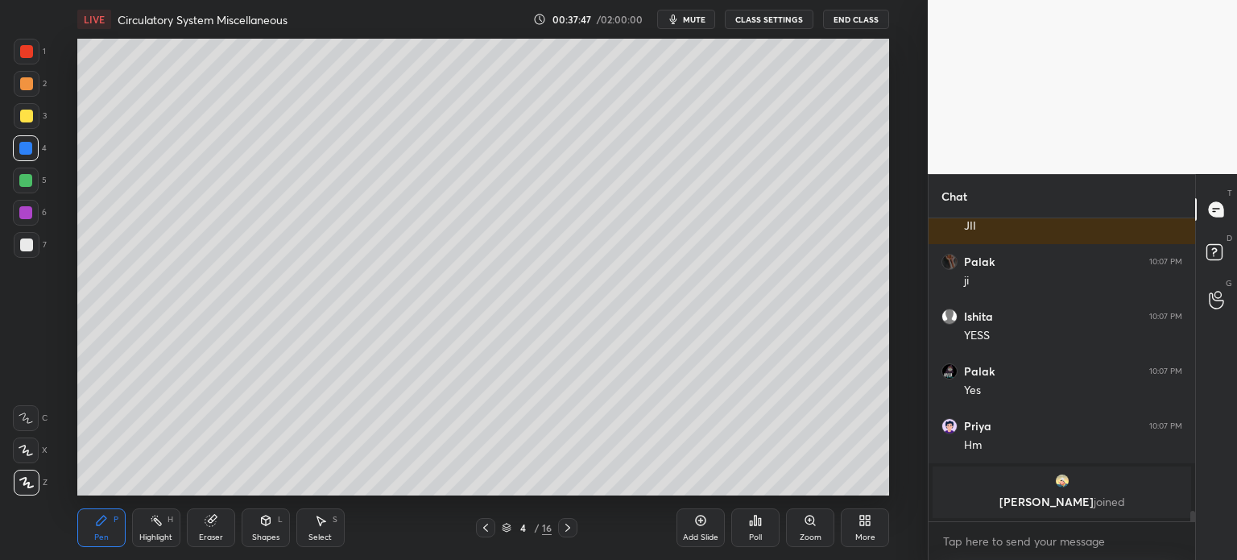
click at [702, 522] on icon at bounding box center [700, 520] width 13 height 13
click at [29, 117] on div at bounding box center [26, 116] width 13 height 13
click at [484, 528] on icon at bounding box center [485, 527] width 13 height 13
drag, startPoint x: 36, startPoint y: 52, endPoint x: 48, endPoint y: 77, distance: 27.4
click at [30, 55] on div at bounding box center [27, 52] width 26 height 26
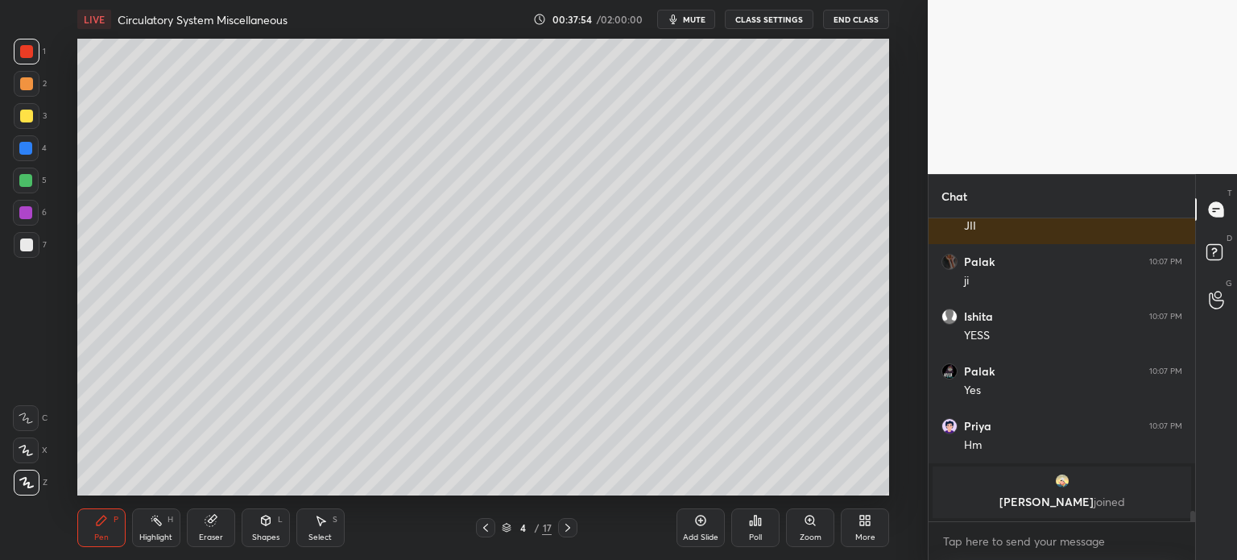
click at [262, 518] on icon at bounding box center [265, 520] width 13 height 13
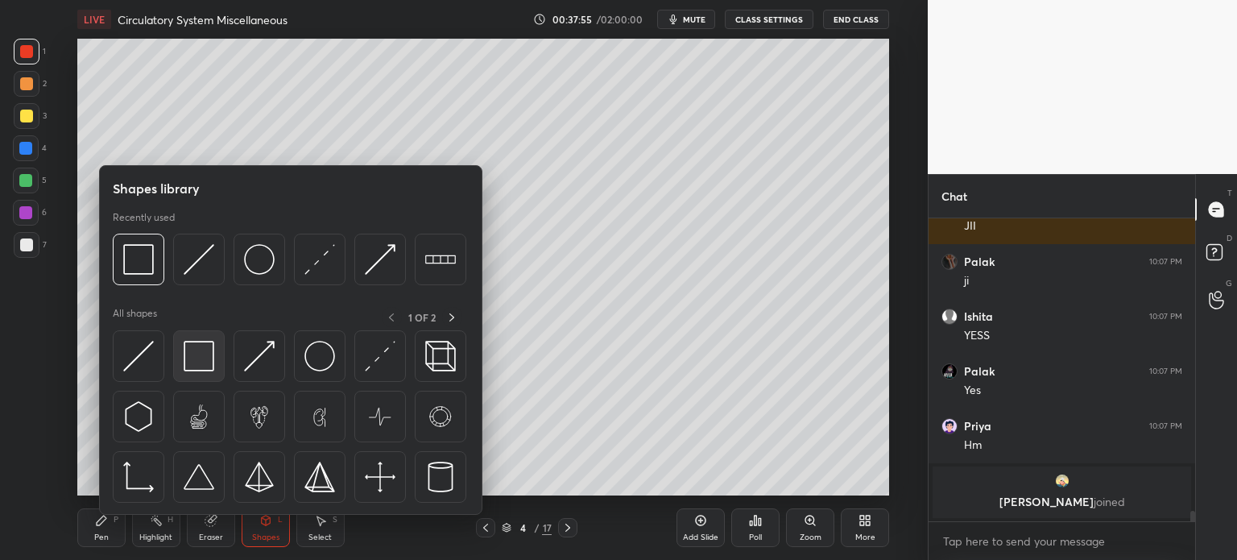
click at [199, 357] on img at bounding box center [199, 356] width 31 height 31
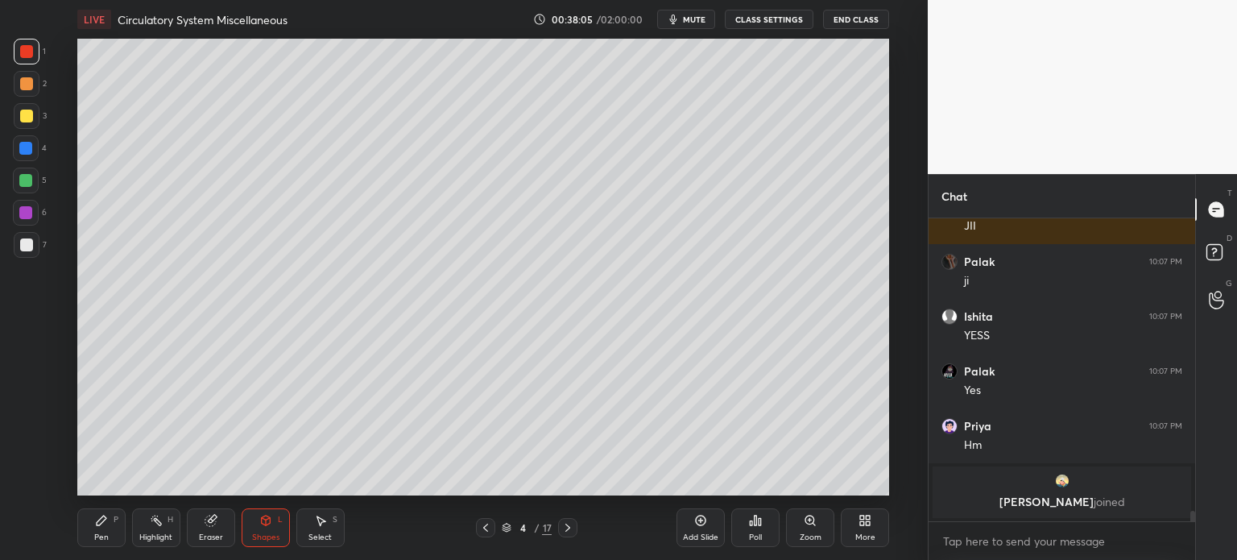
click at [159, 528] on div "Highlight H" at bounding box center [156, 527] width 48 height 39
click at [209, 518] on icon at bounding box center [210, 521] width 10 height 10
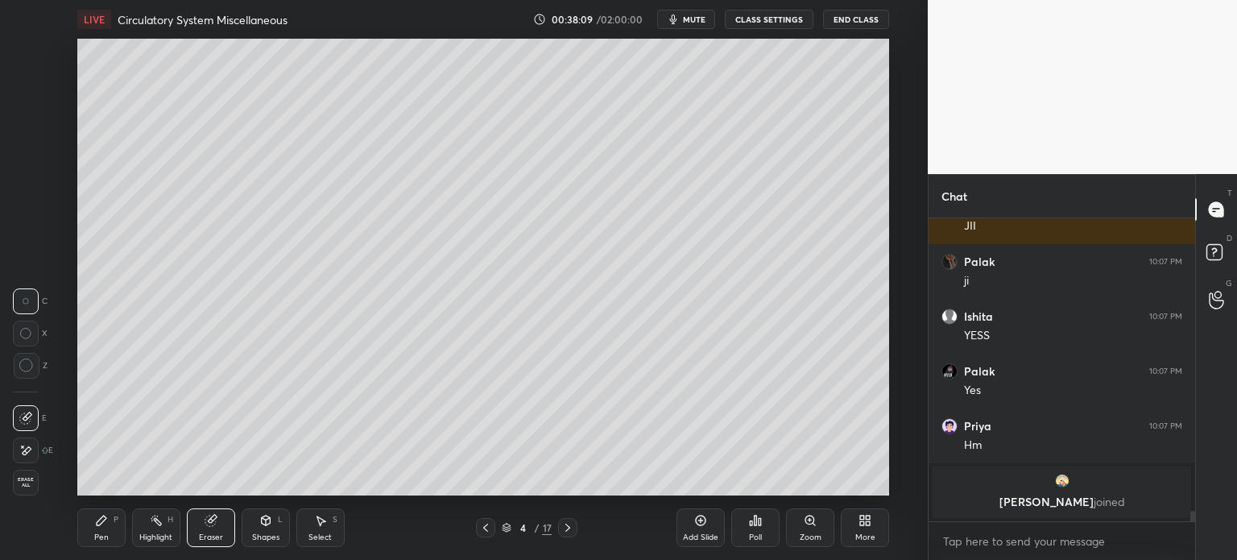
scroll to position [8181, 0]
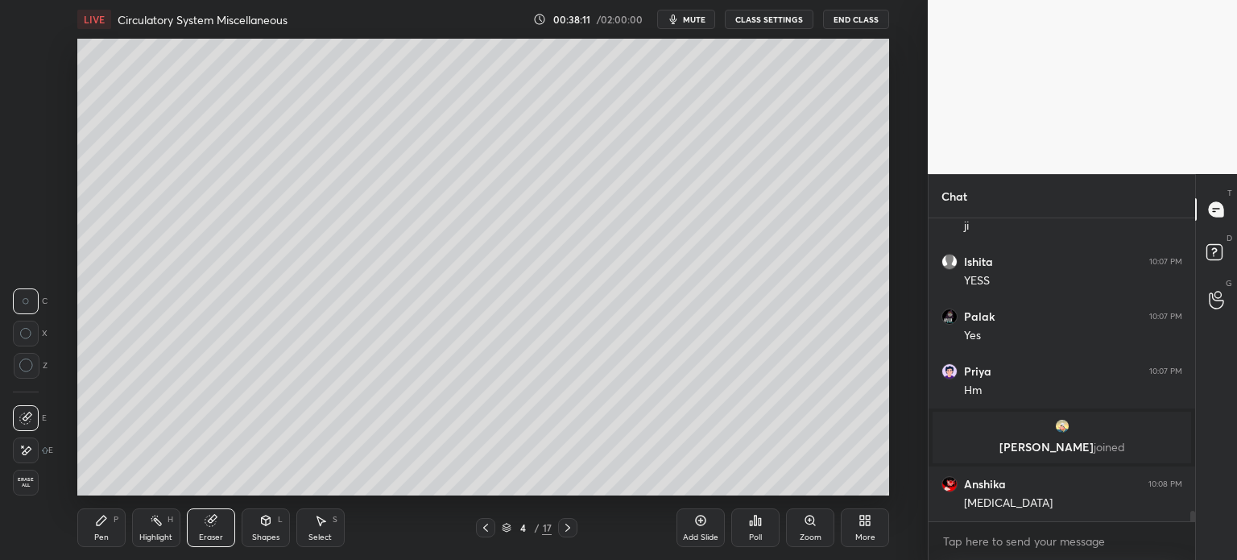
click at [267, 526] on icon at bounding box center [265, 520] width 13 height 13
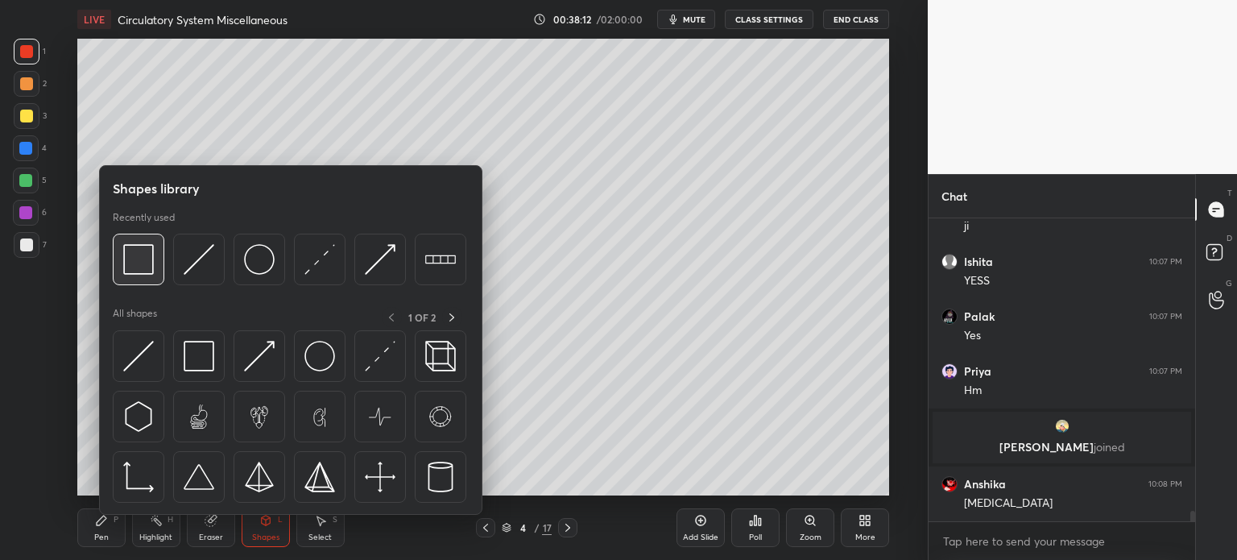
click at [147, 272] on img at bounding box center [138, 259] width 31 height 31
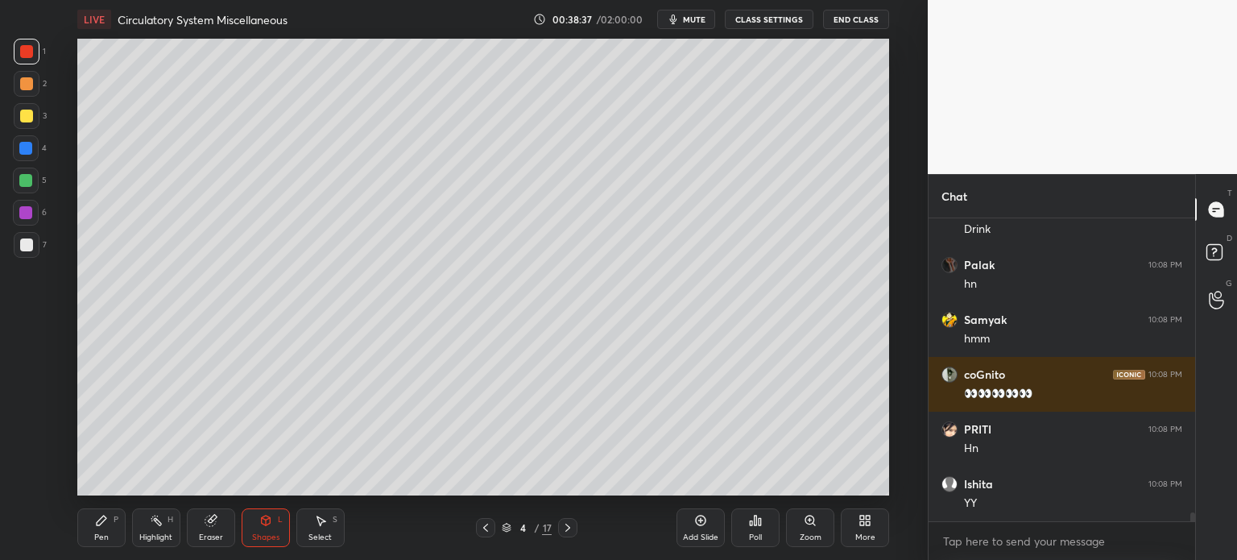
scroll to position [9780, 0]
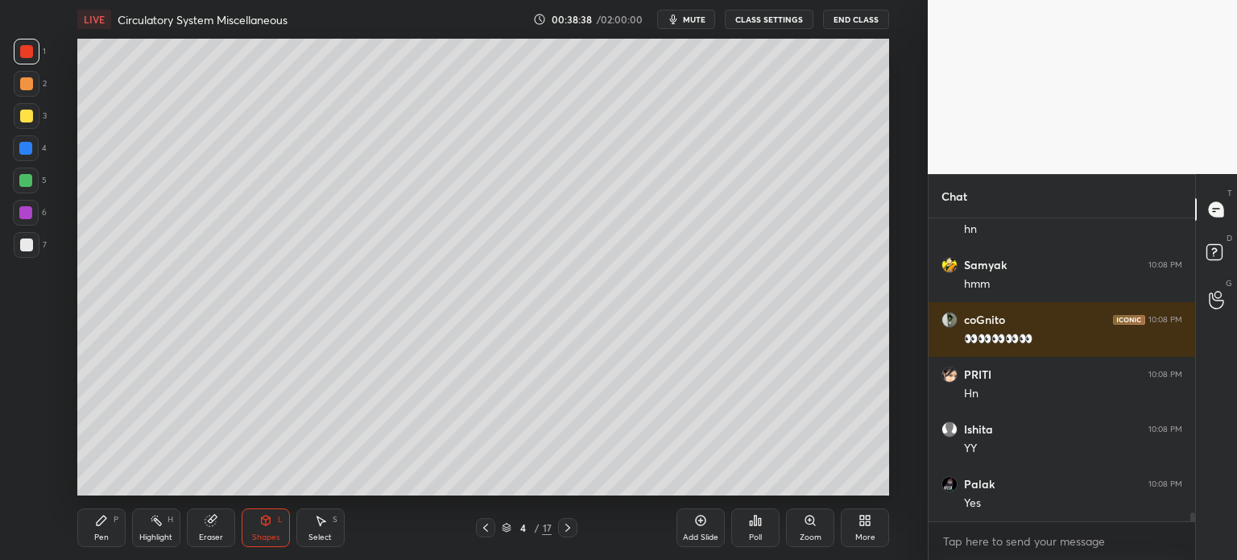
click at [119, 522] on div "Pen P" at bounding box center [101, 527] width 48 height 39
click at [114, 520] on div "P" at bounding box center [116, 520] width 5 height 8
click at [217, 521] on div "Eraser" at bounding box center [211, 527] width 48 height 39
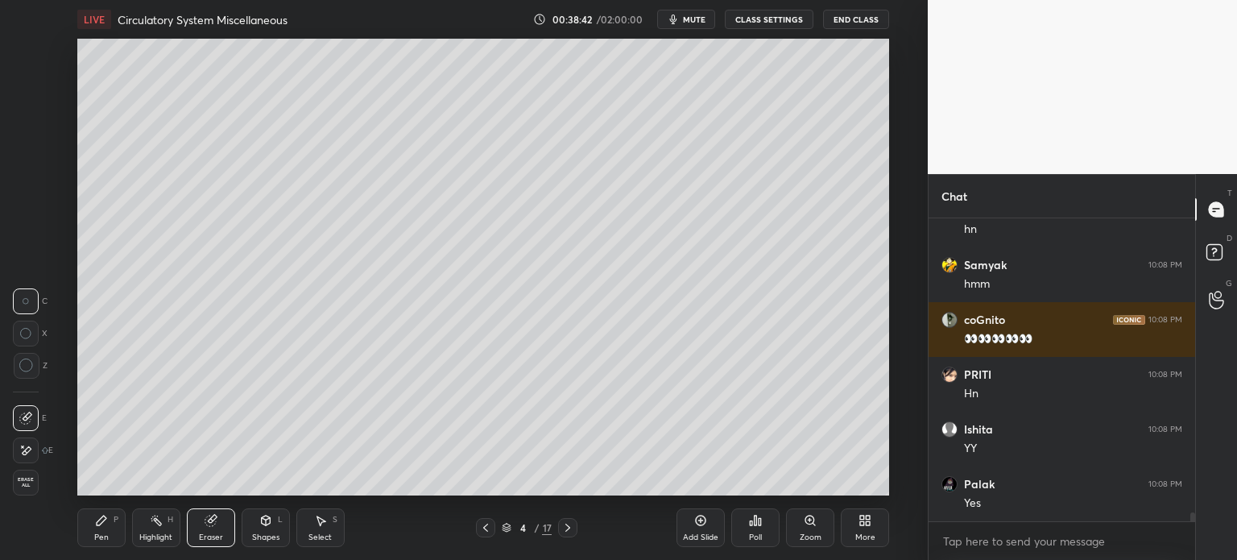
scroll to position [9835, 0]
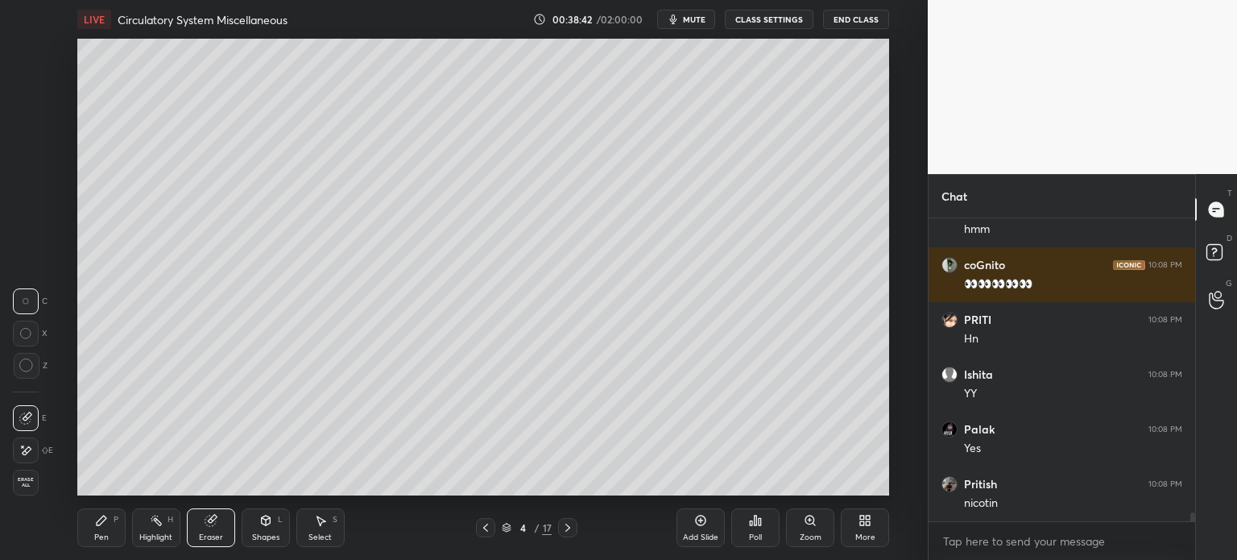
drag, startPoint x: 27, startPoint y: 296, endPoint x: 39, endPoint y: 279, distance: 20.8
click at [29, 296] on div at bounding box center [26, 301] width 26 height 26
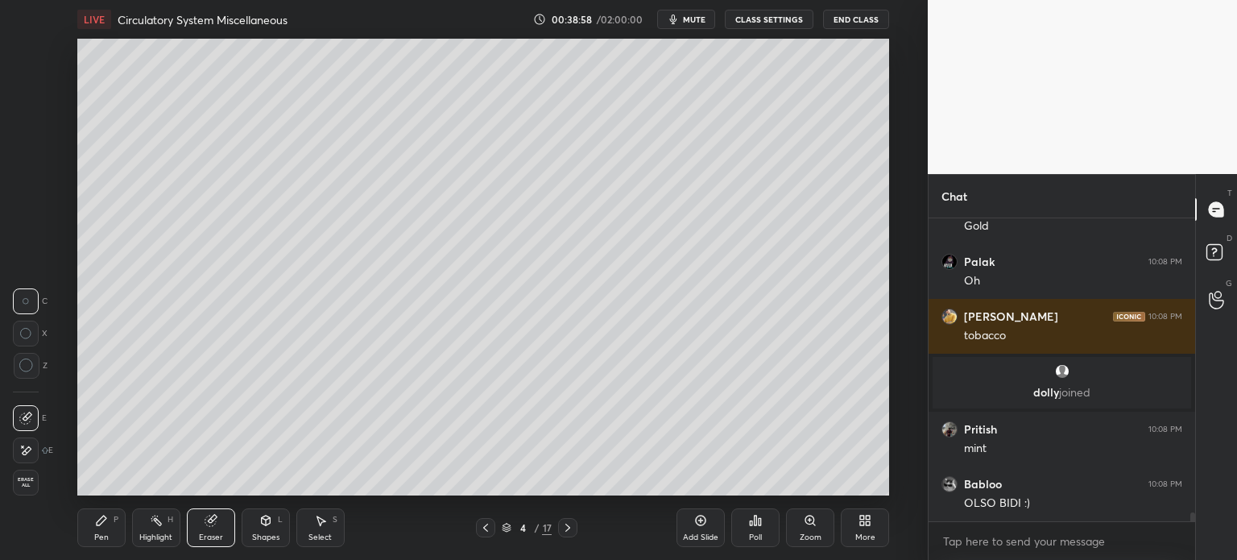
scroll to position [9751, 0]
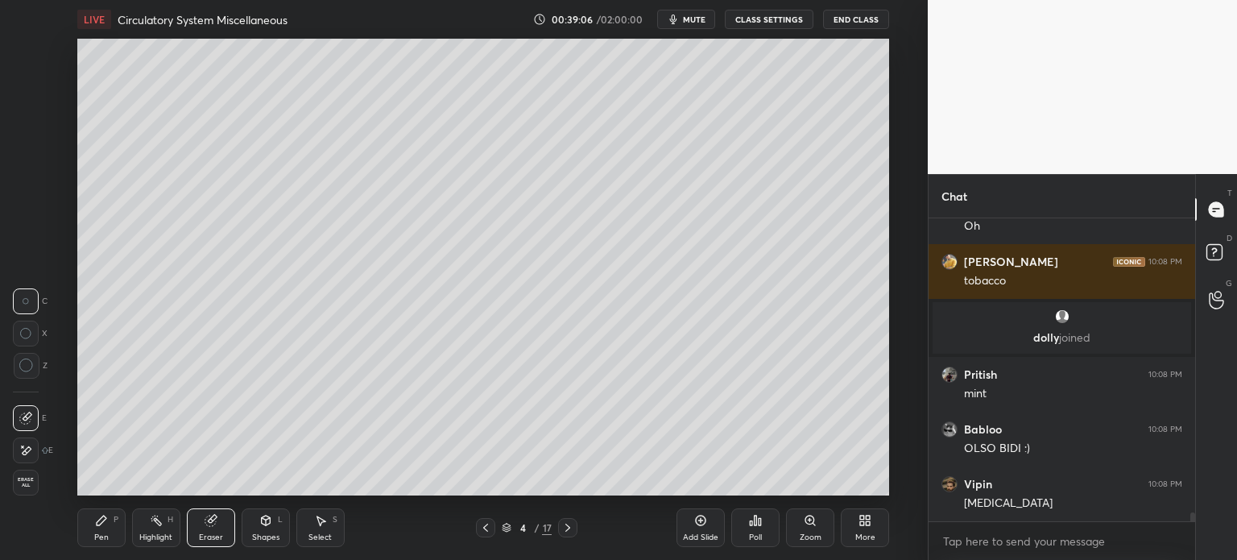
click at [152, 537] on div "Highlight" at bounding box center [155, 537] width 33 height 8
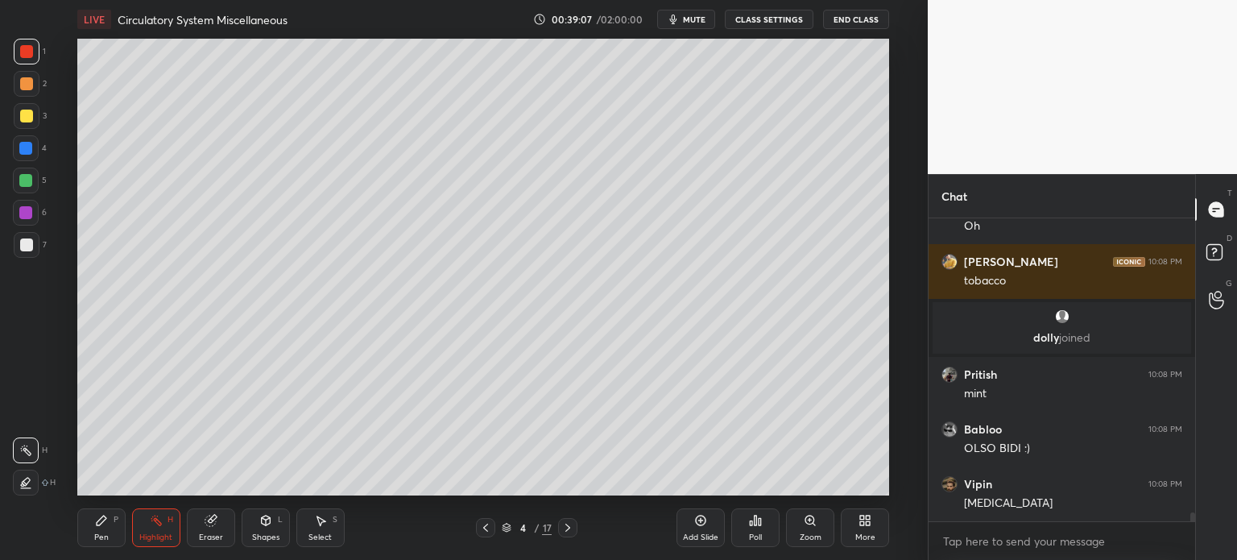
drag, startPoint x: 157, startPoint y: 515, endPoint x: 158, endPoint y: 502, distance: 12.9
click at [158, 502] on div "Pen P Highlight H Eraser Shapes L Select S 4 / 17 Add Slide Poll Zoom More" at bounding box center [483, 527] width 812 height 64
click at [32, 173] on div at bounding box center [26, 181] width 26 height 26
drag, startPoint x: 33, startPoint y: 174, endPoint x: 72, endPoint y: 160, distance: 41.8
click at [33, 175] on div at bounding box center [26, 181] width 26 height 26
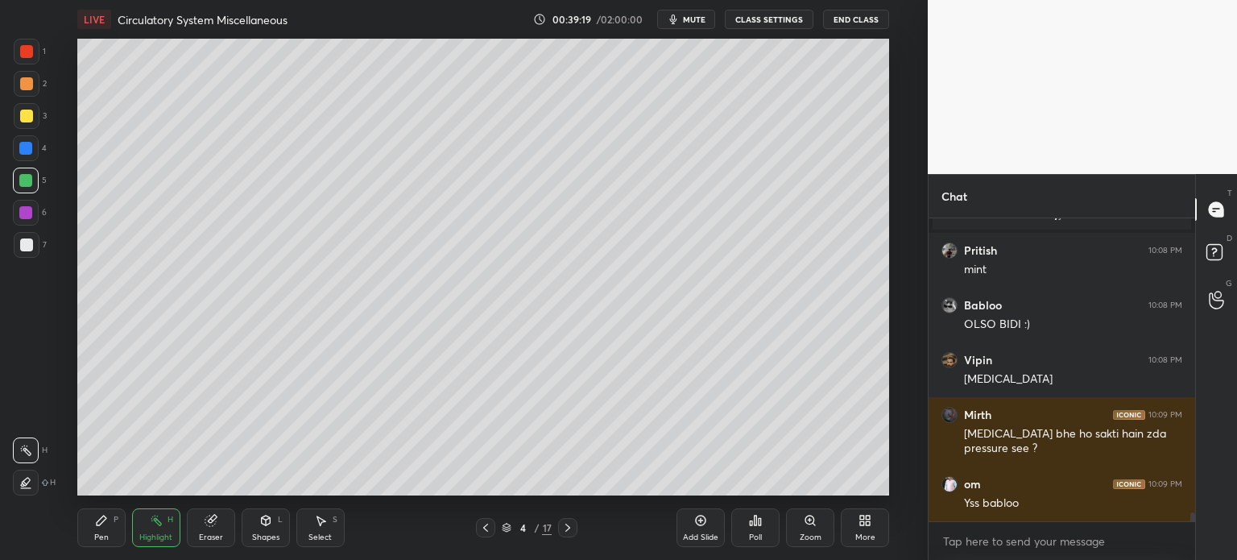
scroll to position [9930, 0]
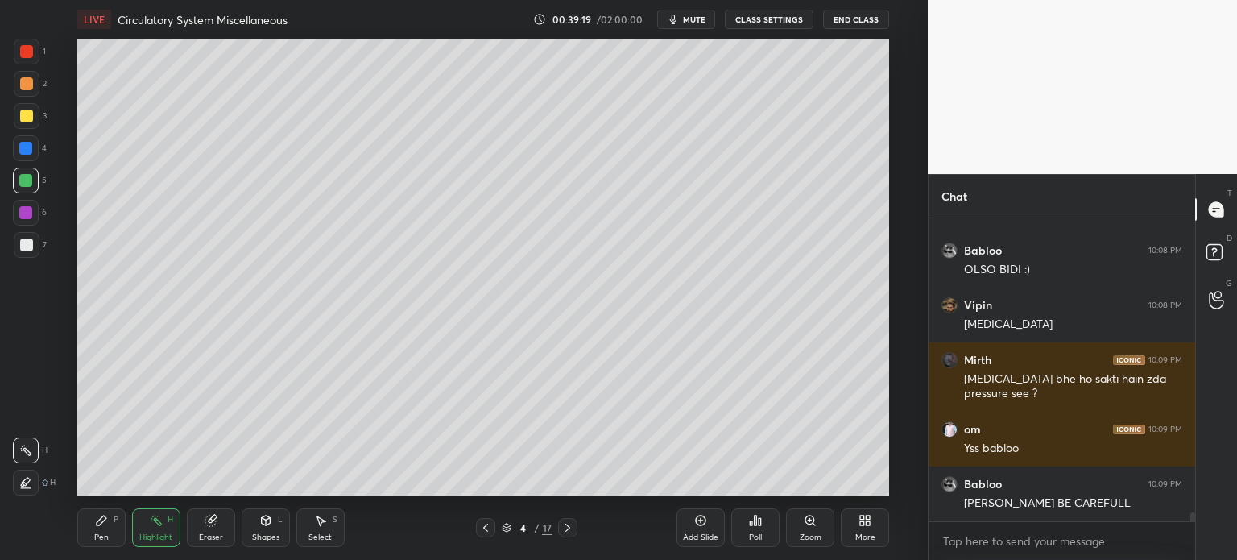
click at [105, 521] on icon at bounding box center [101, 520] width 13 height 13
click at [103, 514] on icon at bounding box center [101, 520] width 13 height 13
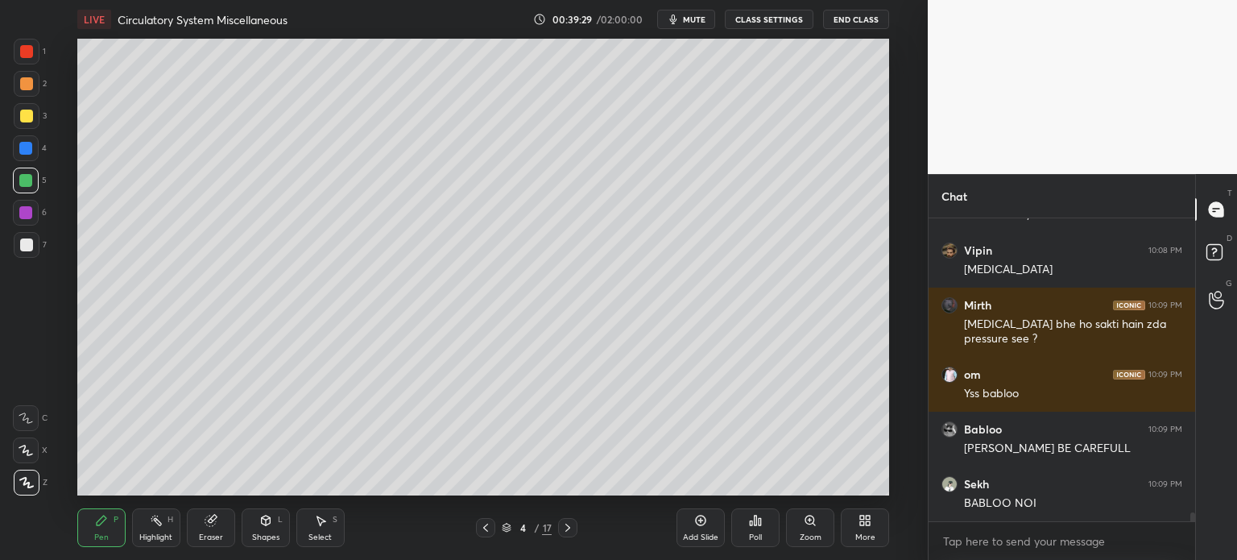
scroll to position [10040, 0]
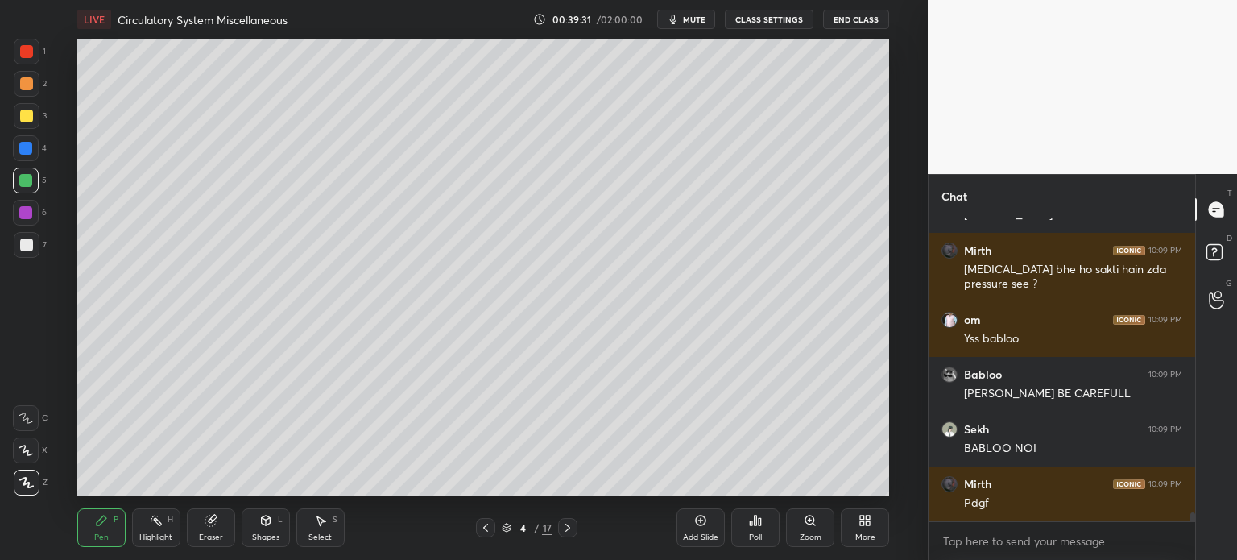
drag, startPoint x: 126, startPoint y: 510, endPoint x: 130, endPoint y: 518, distance: 9.0
click at [124, 516] on div "Pen P Highlight H Eraser Shapes L Select S" at bounding box center [227, 527] width 300 height 39
drag, startPoint x: 144, startPoint y: 526, endPoint x: 155, endPoint y: 525, distance: 10.5
click at [155, 525] on div "Highlight H" at bounding box center [156, 527] width 48 height 39
click at [180, 520] on div "Pen P Highlight H Eraser Shapes L Select S" at bounding box center [227, 527] width 300 height 39
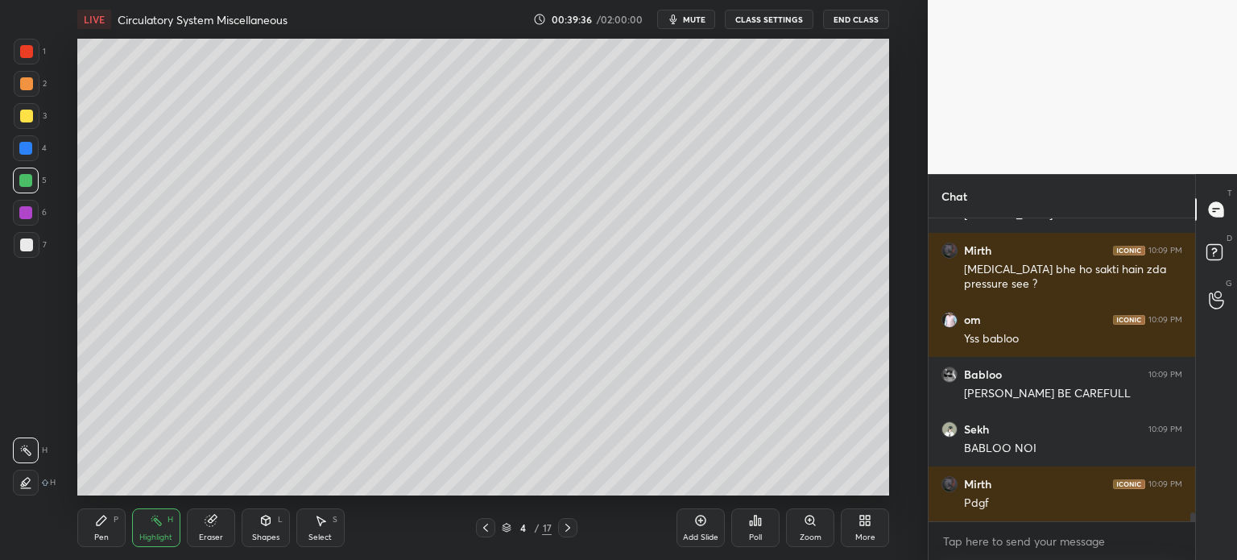
drag, startPoint x: 10, startPoint y: 109, endPoint x: 22, endPoint y: 125, distance: 20.1
click at [14, 114] on div at bounding box center [27, 116] width 26 height 26
click at [101, 526] on icon at bounding box center [101, 520] width 13 height 13
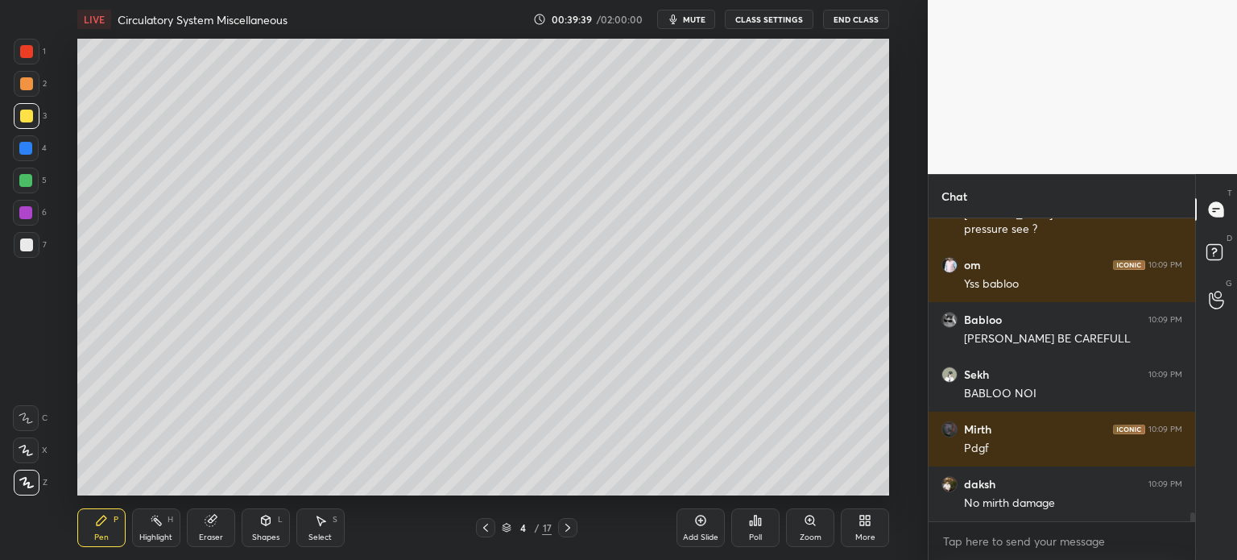
click at [155, 524] on icon at bounding box center [156, 520] width 13 height 13
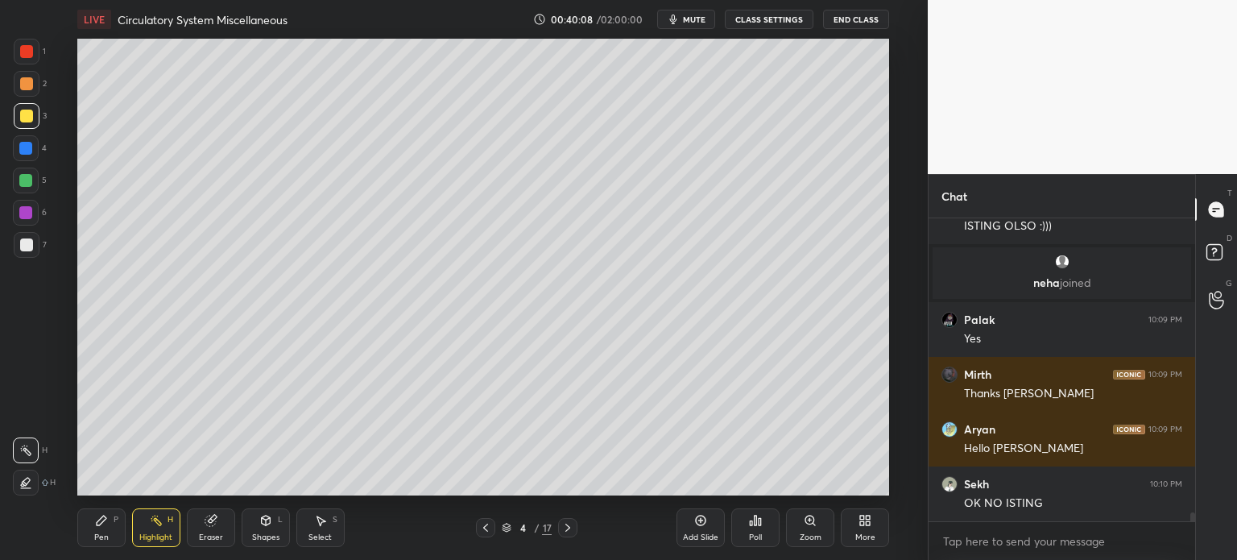
scroll to position [10338, 0]
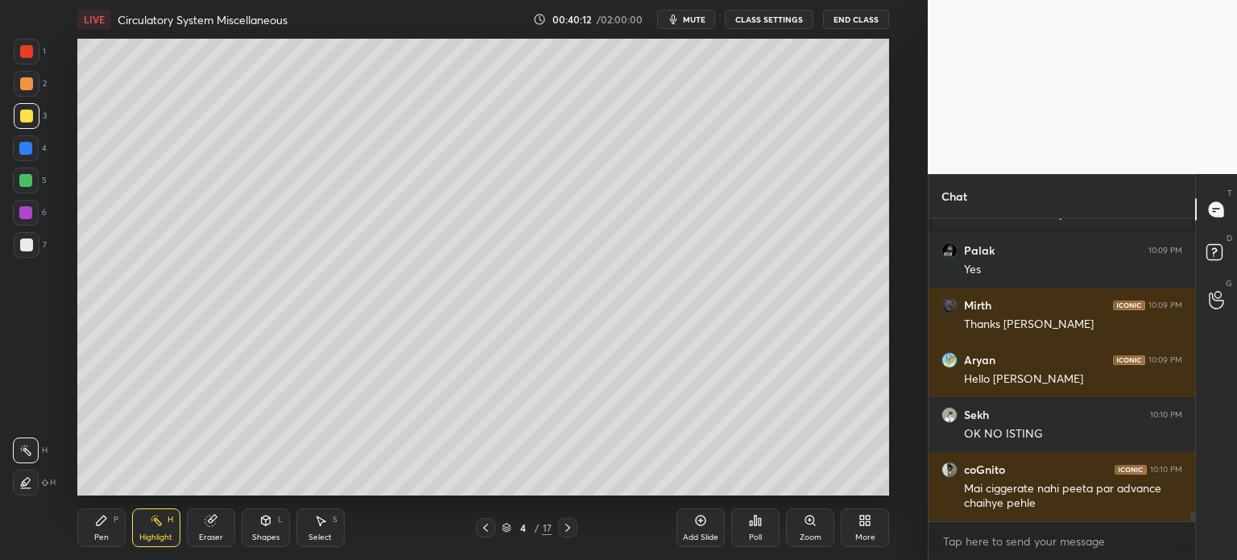
click at [29, 56] on div at bounding box center [26, 51] width 13 height 13
drag, startPoint x: 97, startPoint y: 520, endPoint x: 71, endPoint y: 418, distance: 105.5
click at [96, 521] on icon at bounding box center [101, 520] width 13 height 13
click at [29, 417] on icon at bounding box center [26, 417] width 14 height 11
click at [31, 418] on icon at bounding box center [26, 417] width 14 height 11
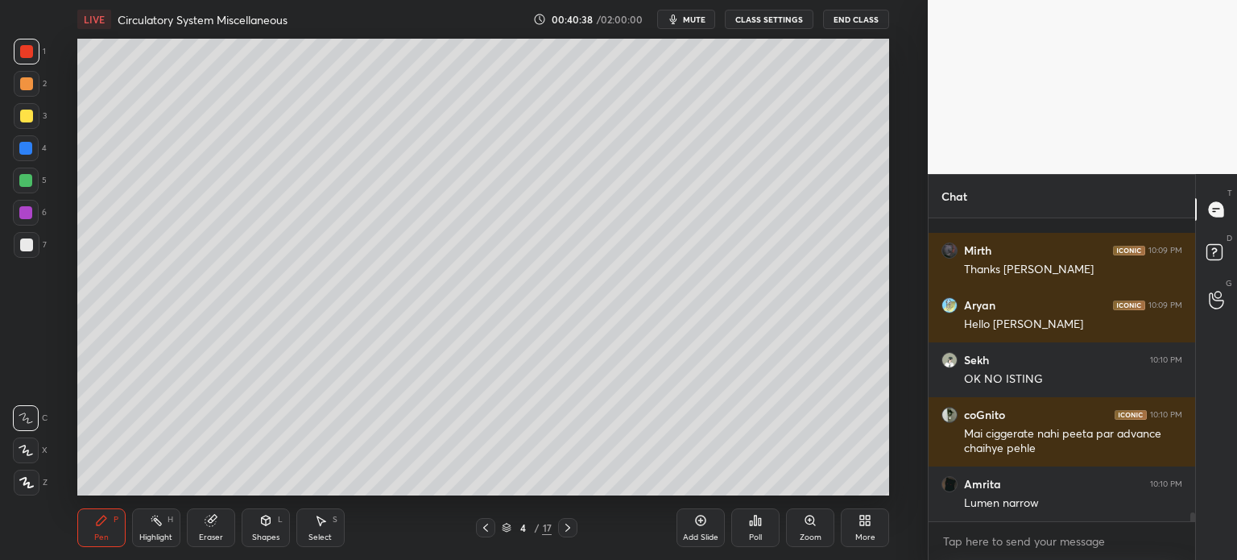
scroll to position [10462, 0]
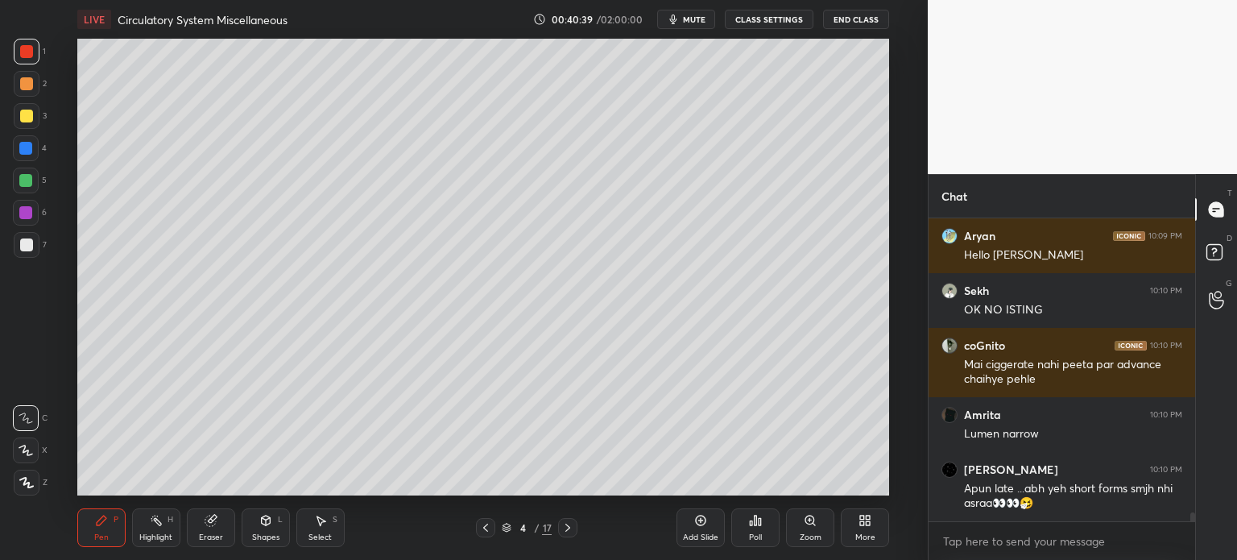
click at [32, 449] on icon at bounding box center [26, 450] width 14 height 11
click at [35, 447] on div at bounding box center [26, 450] width 26 height 26
drag, startPoint x: 28, startPoint y: 52, endPoint x: 39, endPoint y: 96, distance: 44.7
click at [29, 55] on div at bounding box center [26, 51] width 13 height 13
click at [31, 449] on icon at bounding box center [26, 450] width 14 height 11
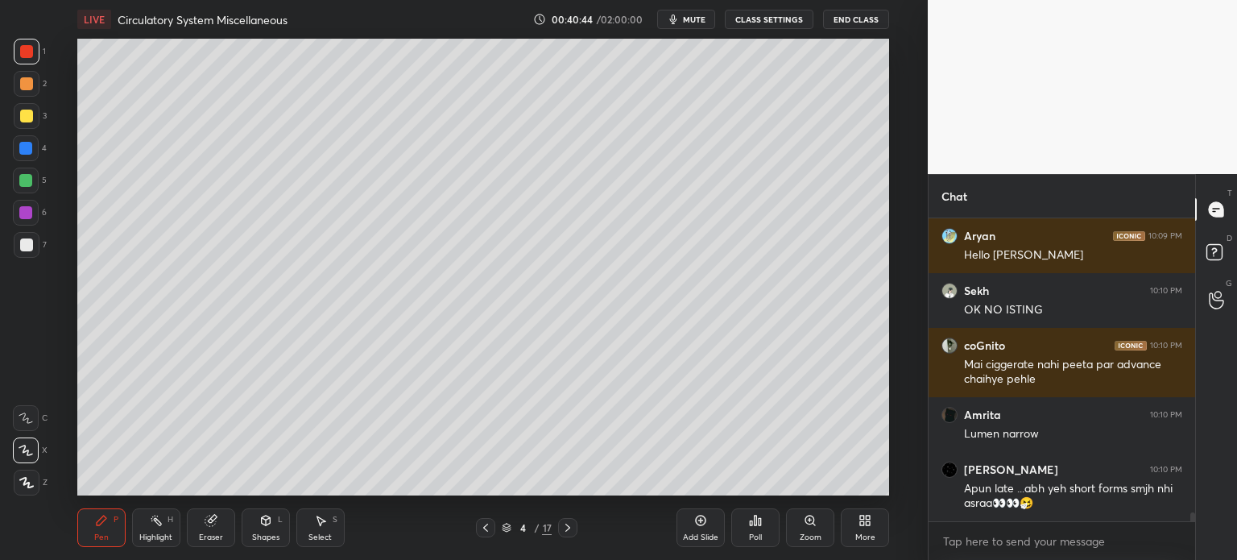
scroll to position [10517, 0]
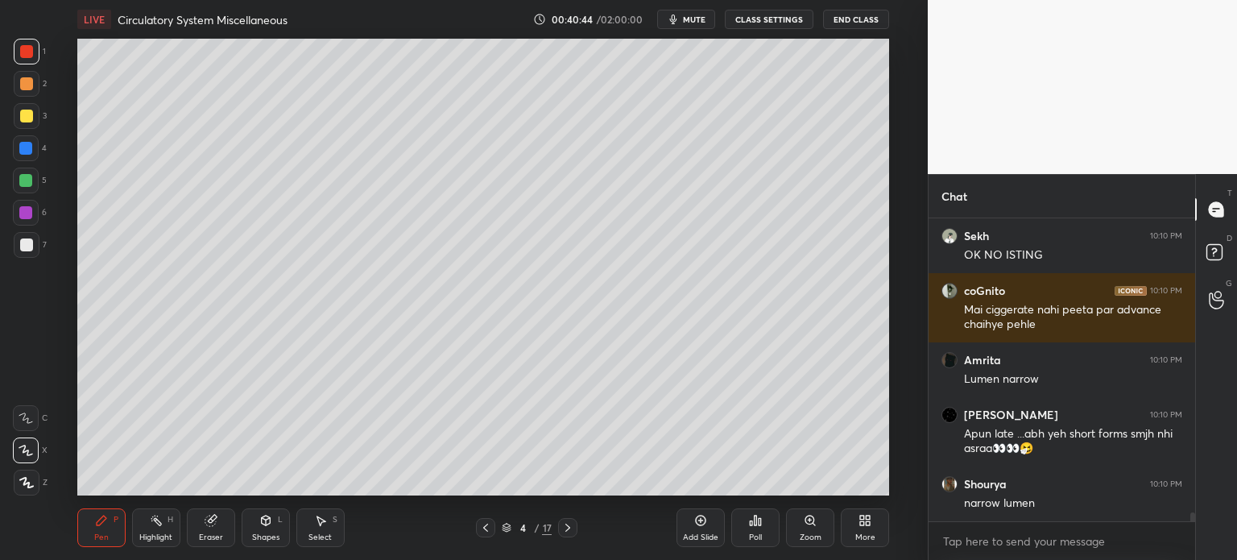
click at [31, 446] on icon at bounding box center [26, 450] width 14 height 11
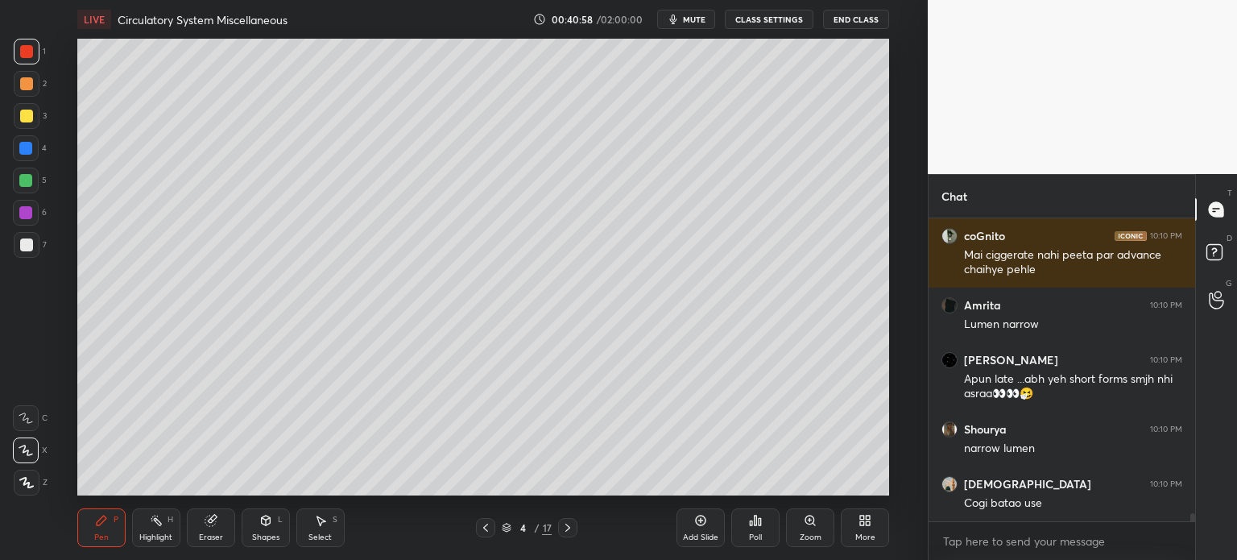
click at [155, 522] on icon at bounding box center [156, 520] width 13 height 13
click at [26, 118] on div at bounding box center [26, 116] width 13 height 13
click at [106, 526] on div "Pen P" at bounding box center [101, 527] width 48 height 39
click at [29, 480] on icon at bounding box center [26, 482] width 14 height 11
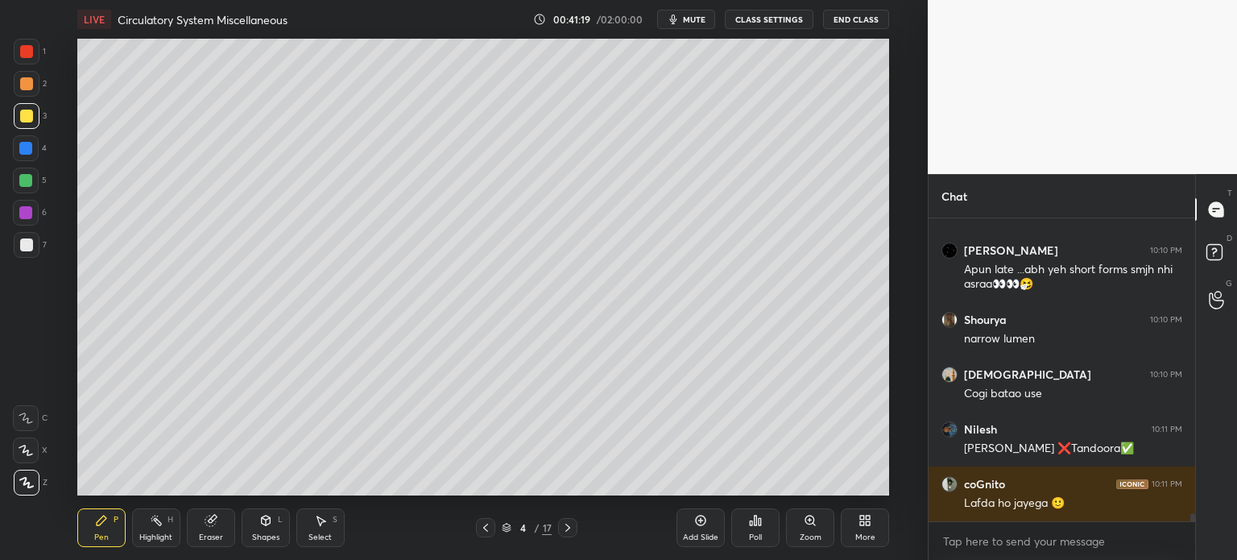
scroll to position [10736, 0]
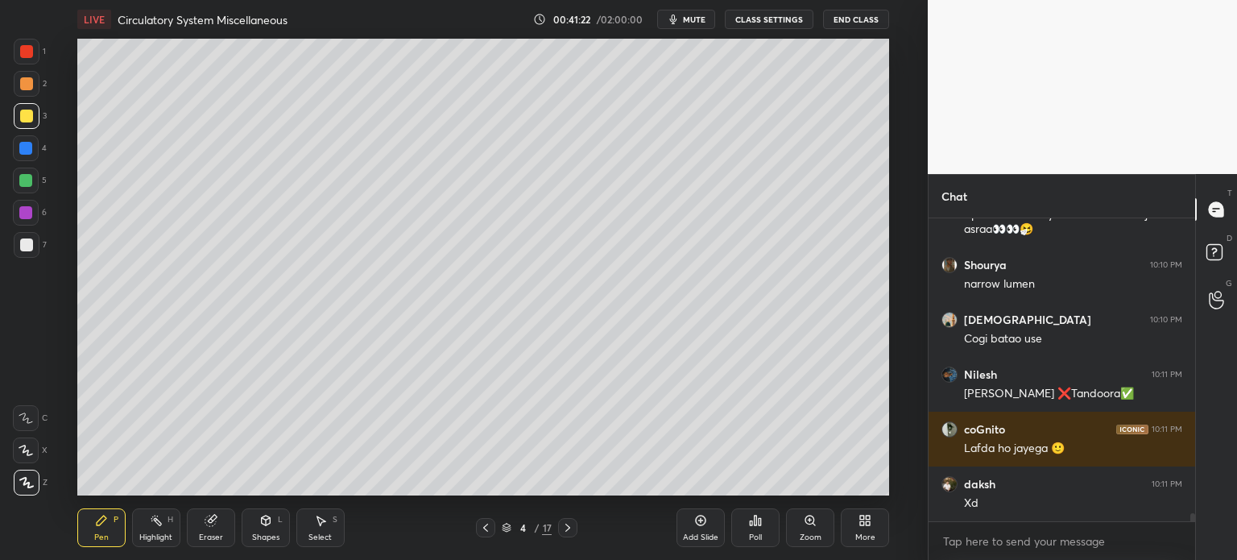
drag, startPoint x: 35, startPoint y: 450, endPoint x: 39, endPoint y: 365, distance: 85.5
click at [42, 447] on div "X" at bounding box center [30, 450] width 35 height 26
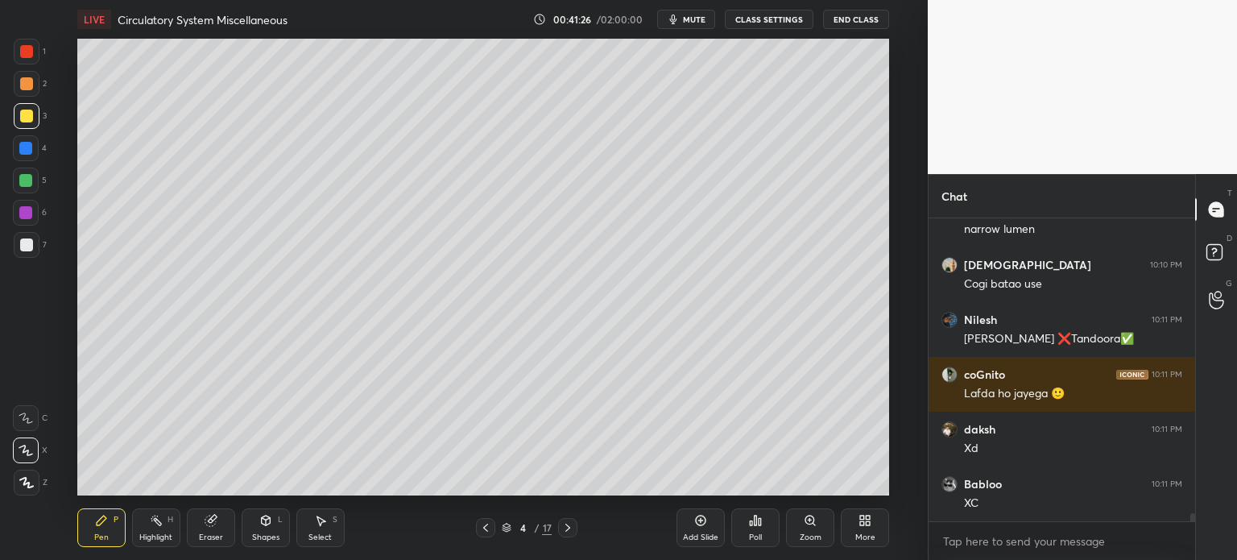
scroll to position [10845, 0]
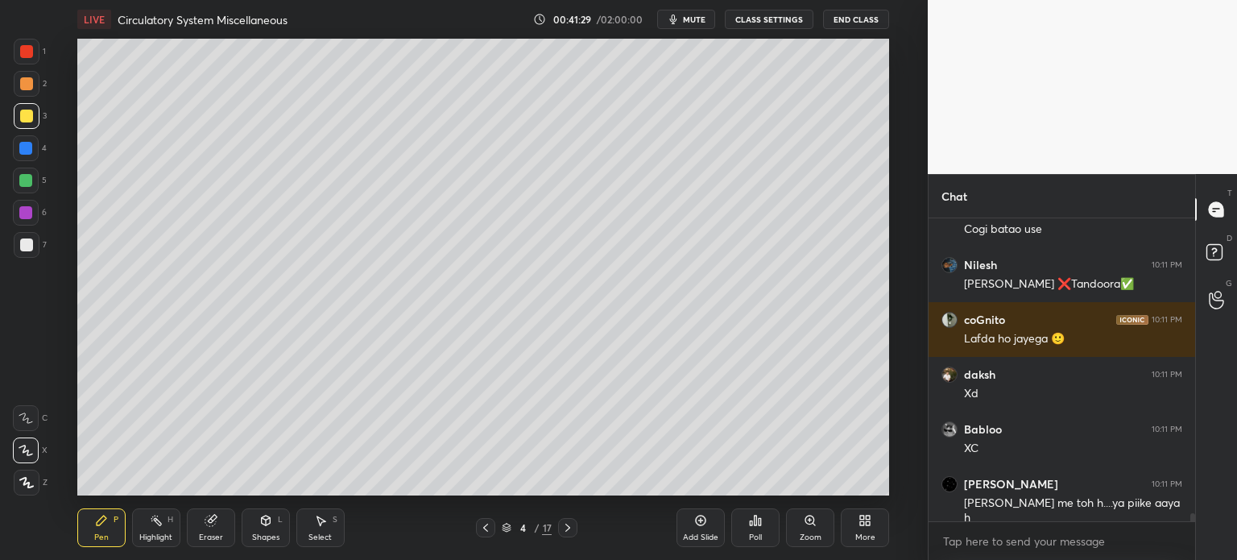
drag, startPoint x: 27, startPoint y: 145, endPoint x: 55, endPoint y: 116, distance: 39.9
click at [30, 148] on div at bounding box center [25, 148] width 13 height 13
click at [268, 518] on icon at bounding box center [265, 519] width 9 height 2
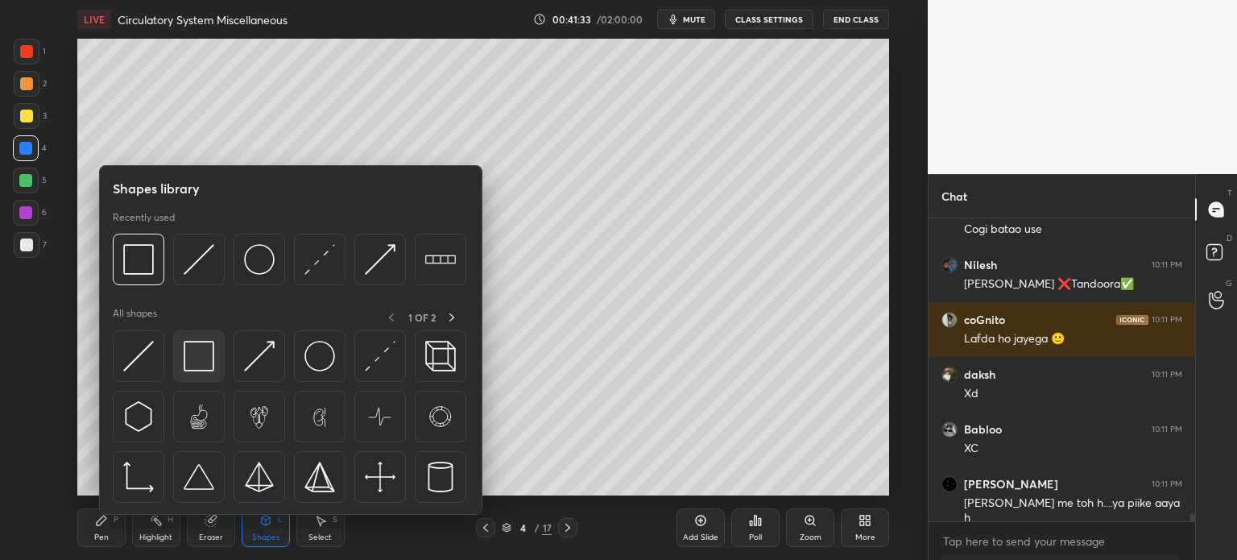
click at [213, 363] on img at bounding box center [199, 356] width 31 height 31
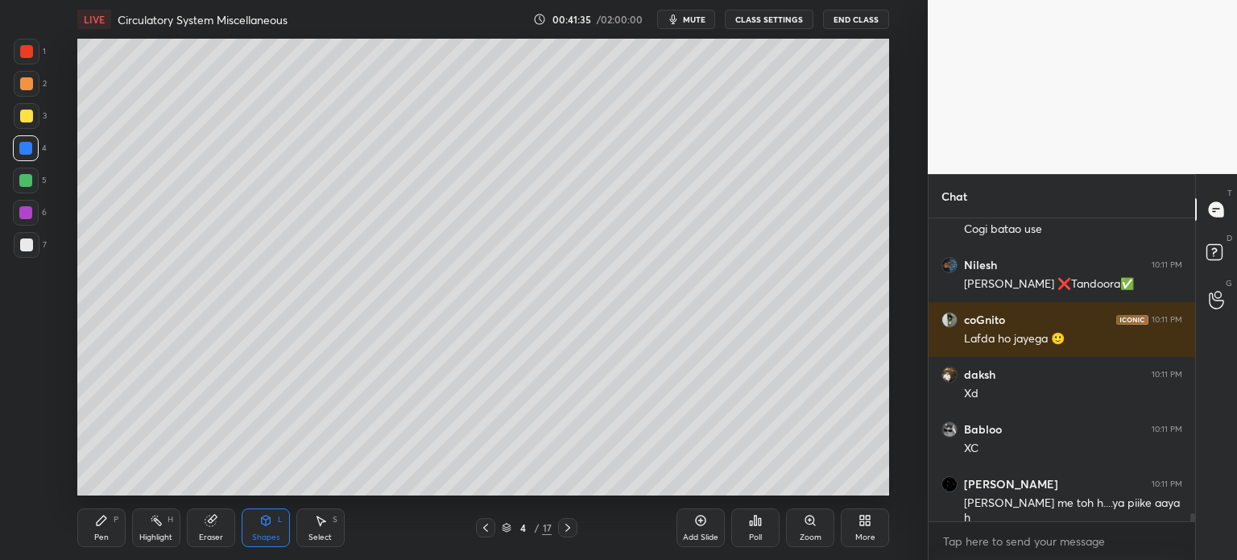
scroll to position [10900, 0]
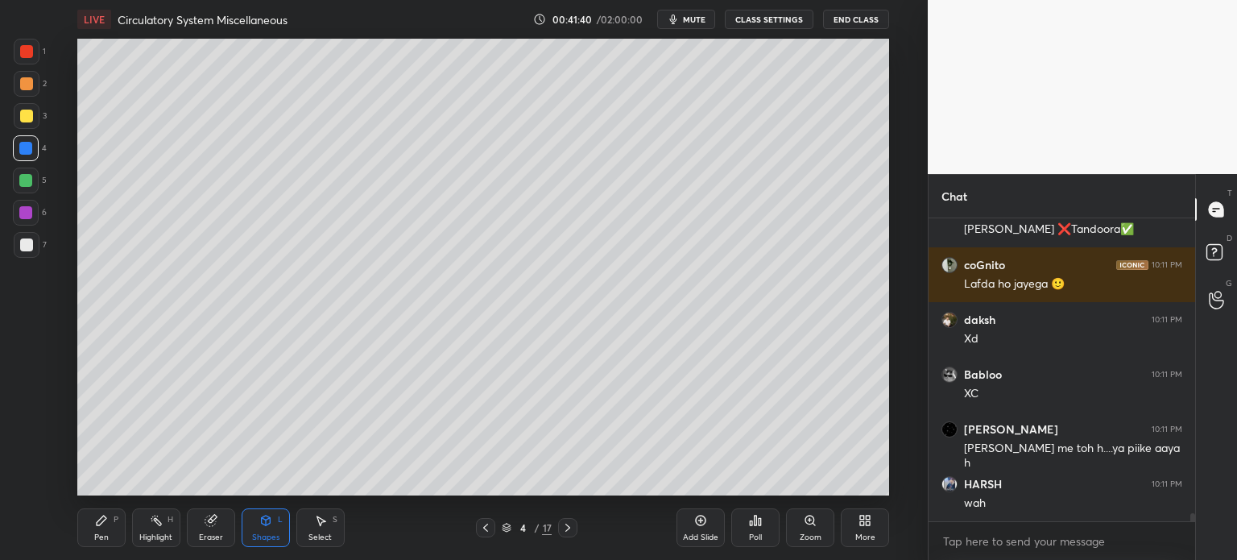
click at [108, 521] on div "Pen P" at bounding box center [101, 527] width 48 height 39
click at [29, 238] on div at bounding box center [26, 244] width 13 height 13
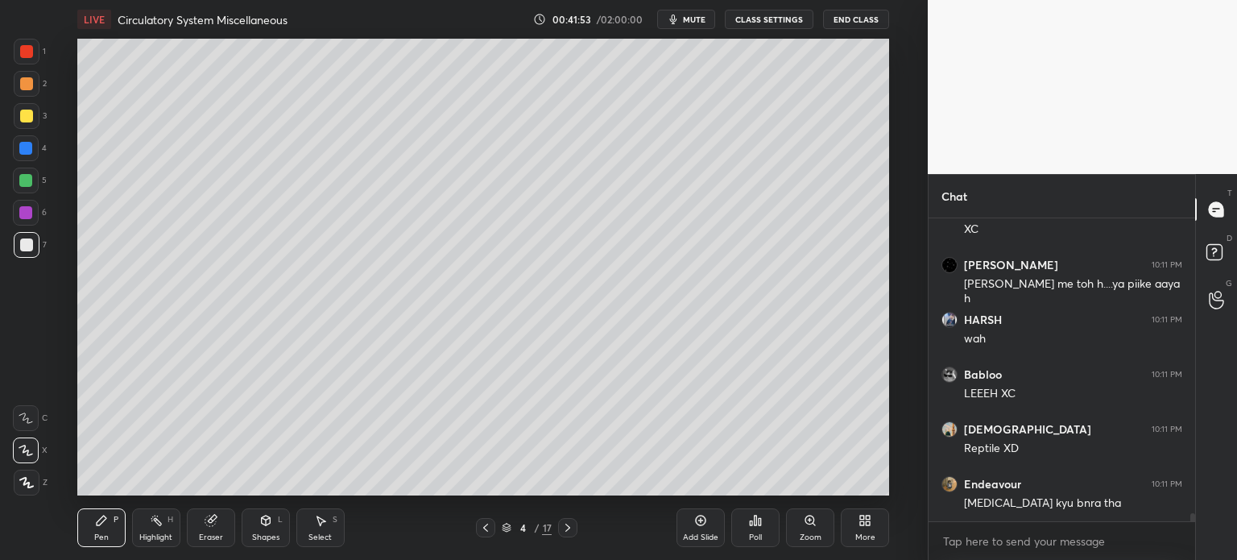
scroll to position [11119, 0]
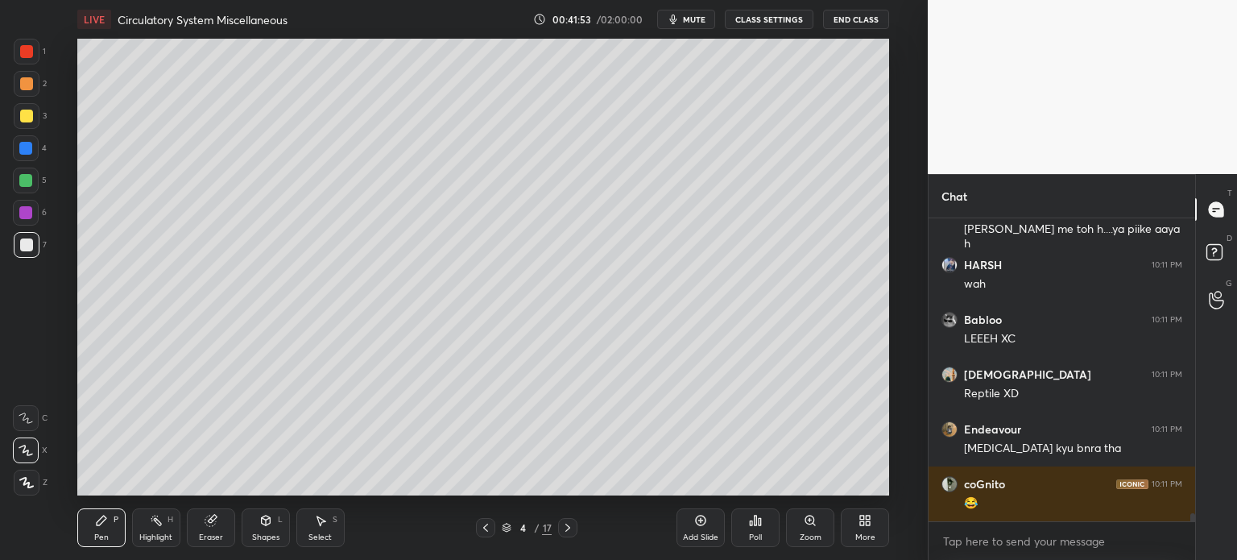
click at [32, 254] on div at bounding box center [27, 245] width 26 height 26
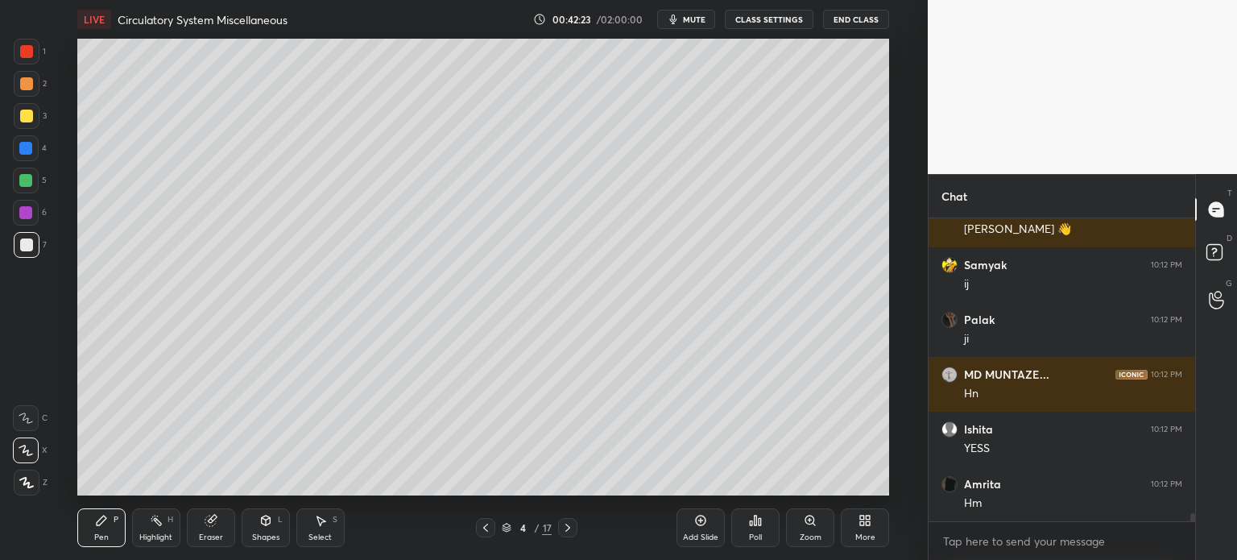
scroll to position [11507, 0]
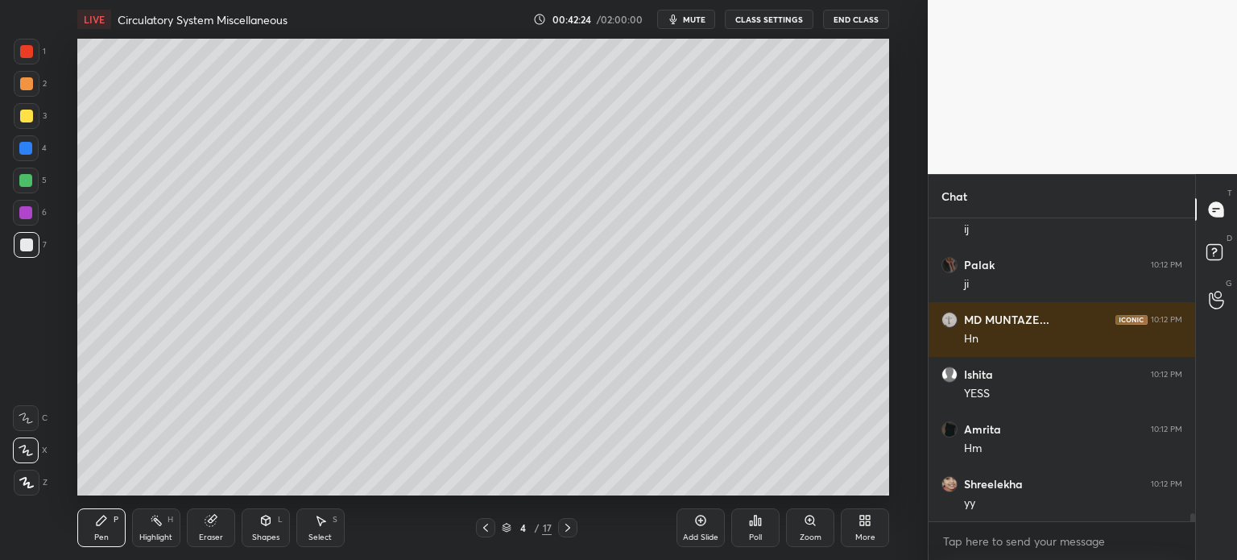
click at [164, 520] on div "Highlight H" at bounding box center [156, 527] width 48 height 39
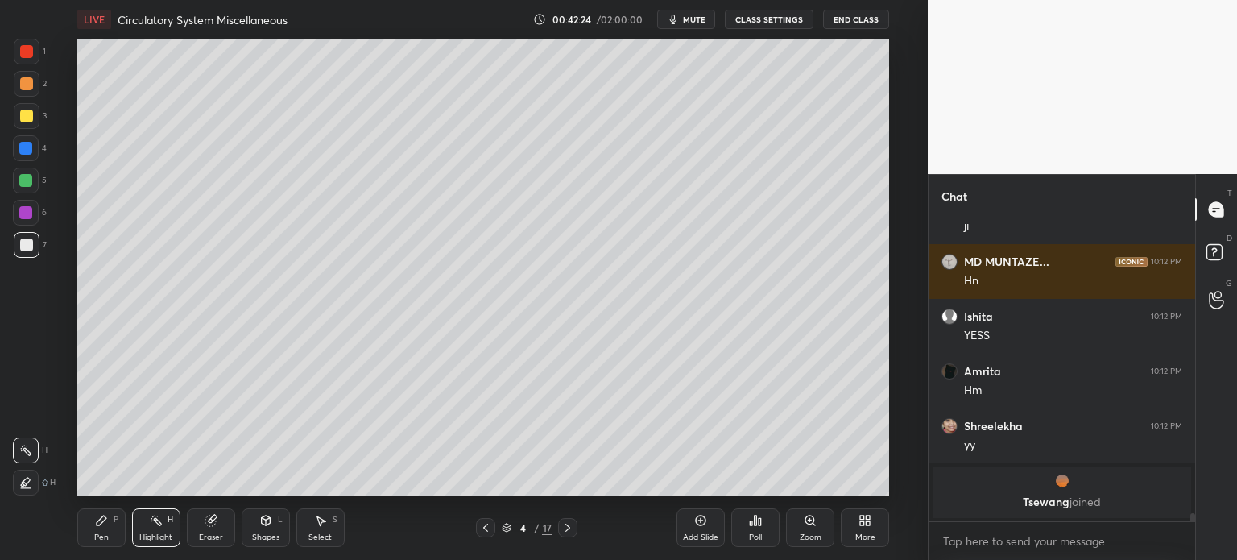
click at [166, 524] on div "Highlight H" at bounding box center [156, 527] width 48 height 39
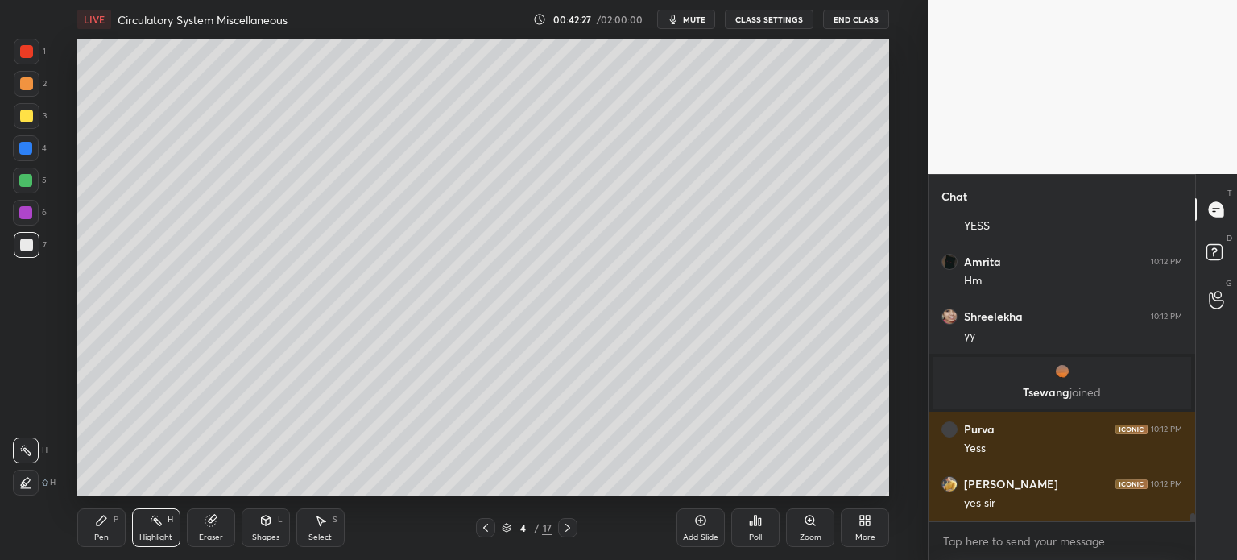
scroll to position [11527, 0]
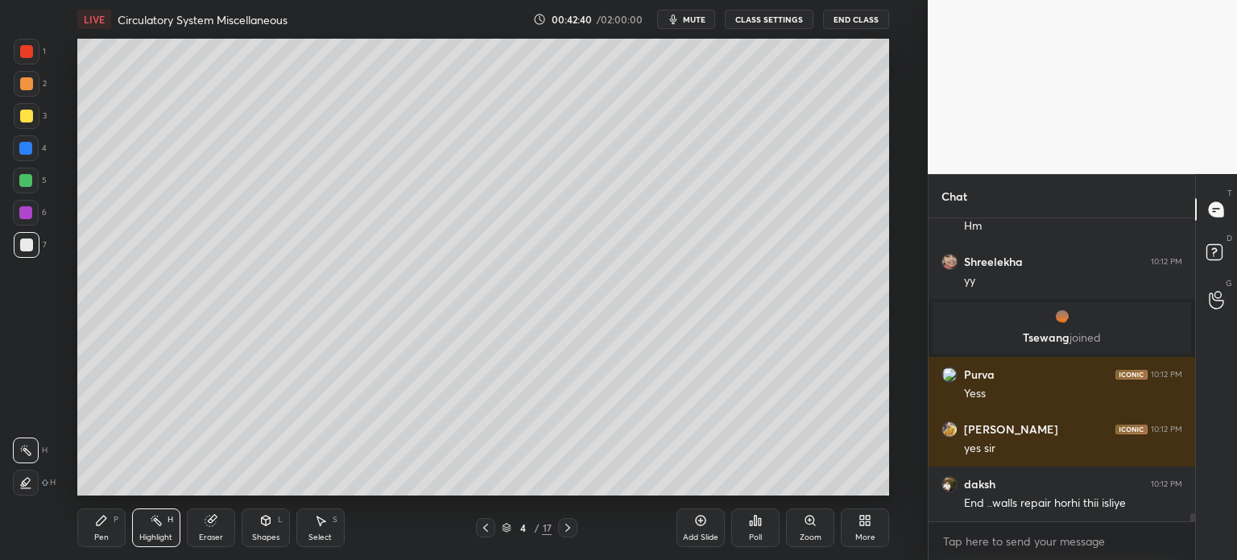
click at [20, 187] on div at bounding box center [26, 181] width 26 height 26
click at [20, 186] on div at bounding box center [25, 180] width 13 height 13
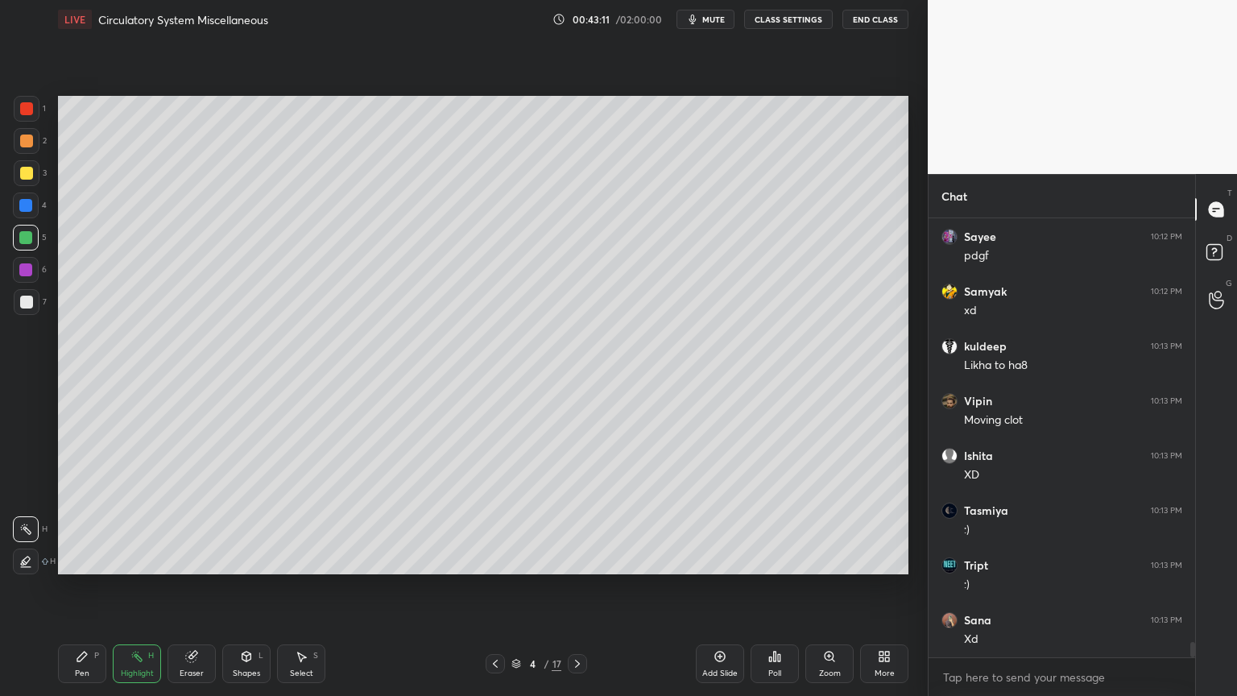
scroll to position [12282, 0]
click at [300, 559] on div "Select S" at bounding box center [301, 663] width 48 height 39
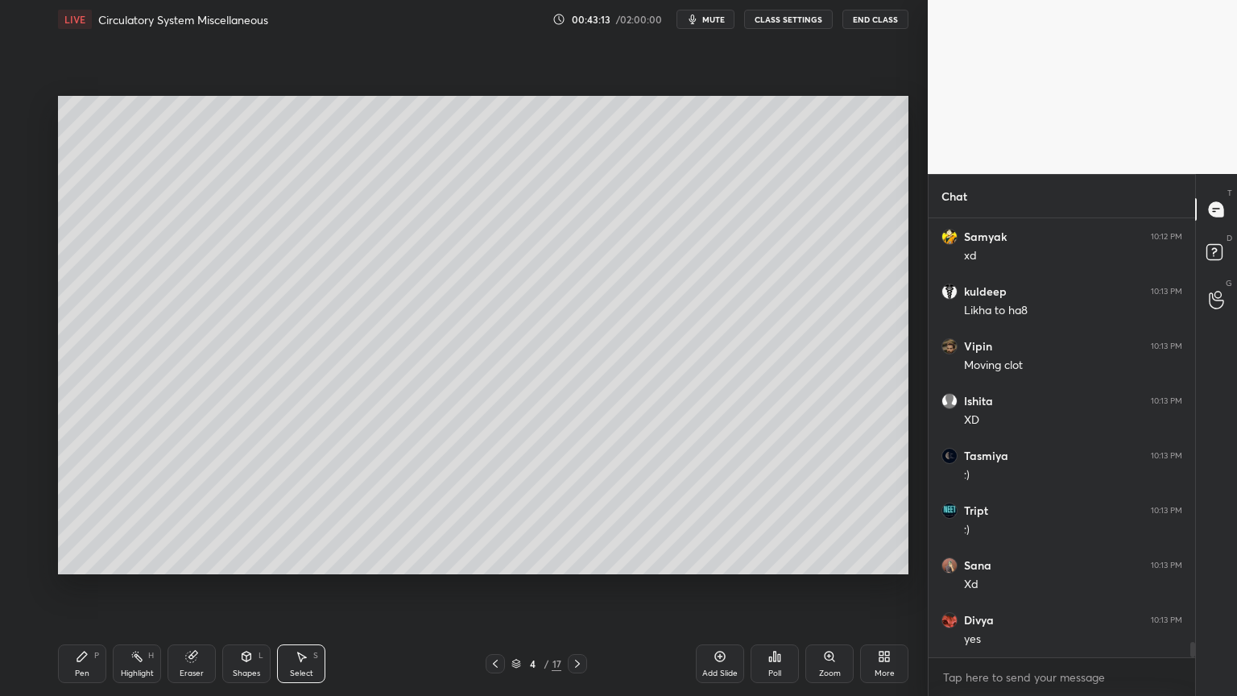
scroll to position [12336, 0]
drag, startPoint x: 361, startPoint y: 93, endPoint x: 382, endPoint y: 109, distance: 25.9
click at [400, 122] on div "0 ° Undo Copy Duplicate Duplicate to new slide Delete Setting up your live clas…" at bounding box center [483, 335] width 863 height 593
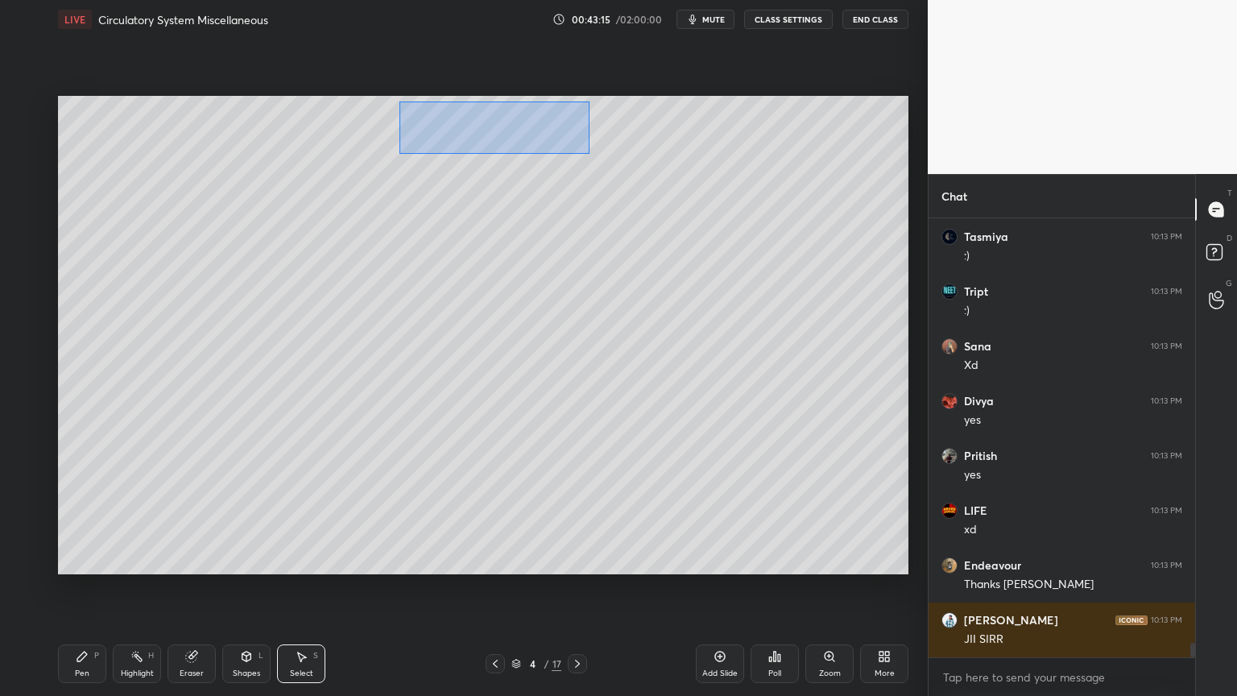
scroll to position [12584, 0]
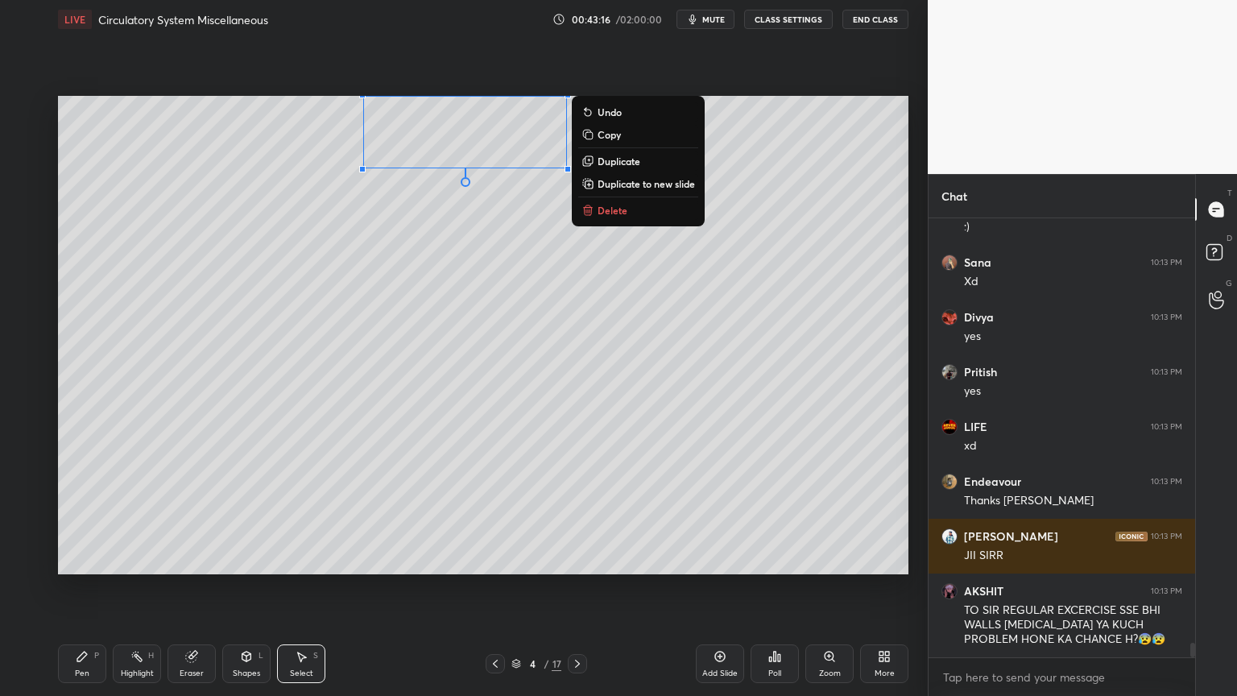
drag, startPoint x: 588, startPoint y: 153, endPoint x: 364, endPoint y: 91, distance: 232.4
click at [364, 91] on div "0 ° Undo Copy Duplicate Duplicate to new slide Delete Setting up your live clas…" at bounding box center [483, 335] width 863 height 593
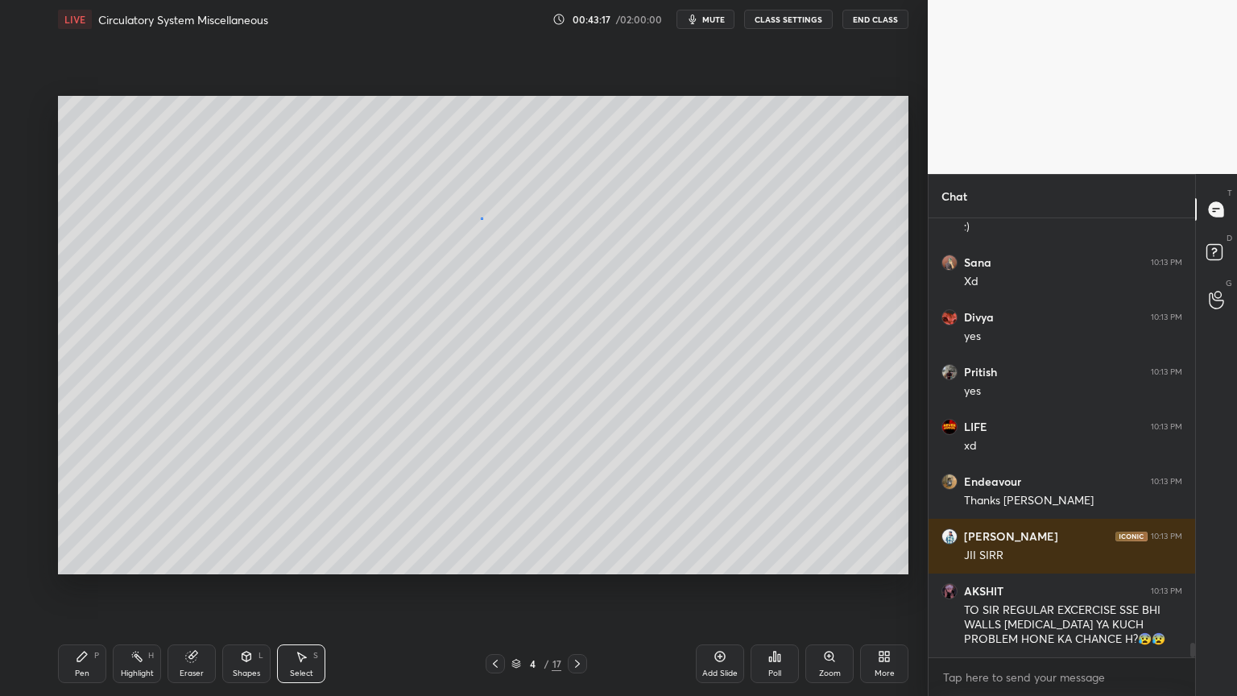
click at [480, 217] on div "0 ° Undo Copy Duplicate Duplicate to new slide Delete" at bounding box center [483, 335] width 851 height 478
drag, startPoint x: 569, startPoint y: 129, endPoint x: 374, endPoint y: 97, distance: 198.4
click at [375, 98] on div "0 ° Undo Copy Duplicate Duplicate to new slide Delete" at bounding box center [483, 335] width 851 height 478
drag, startPoint x: 449, startPoint y: 113, endPoint x: 353, endPoint y: 110, distance: 96.7
click at [342, 116] on div "0 ° Undo Copy Duplicate Duplicate to new slide Delete" at bounding box center [483, 335] width 851 height 478
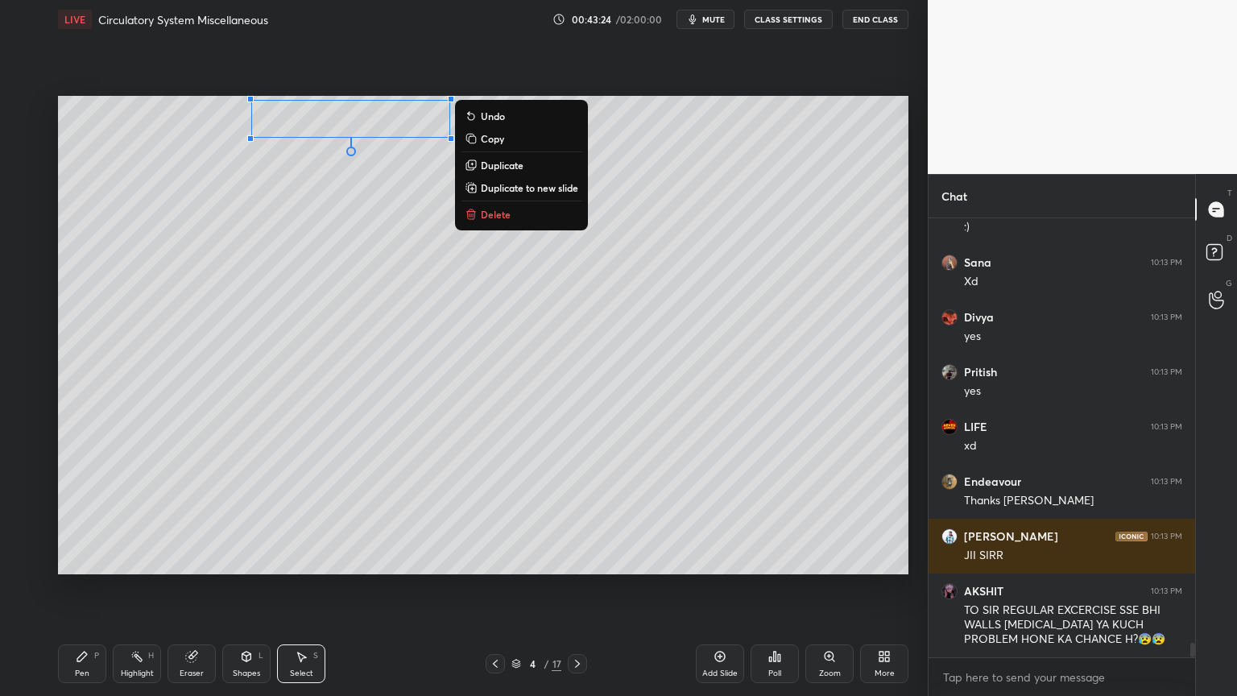
click at [631, 135] on div "0 ° Undo Copy Duplicate Duplicate to new slide Delete" at bounding box center [483, 335] width 851 height 478
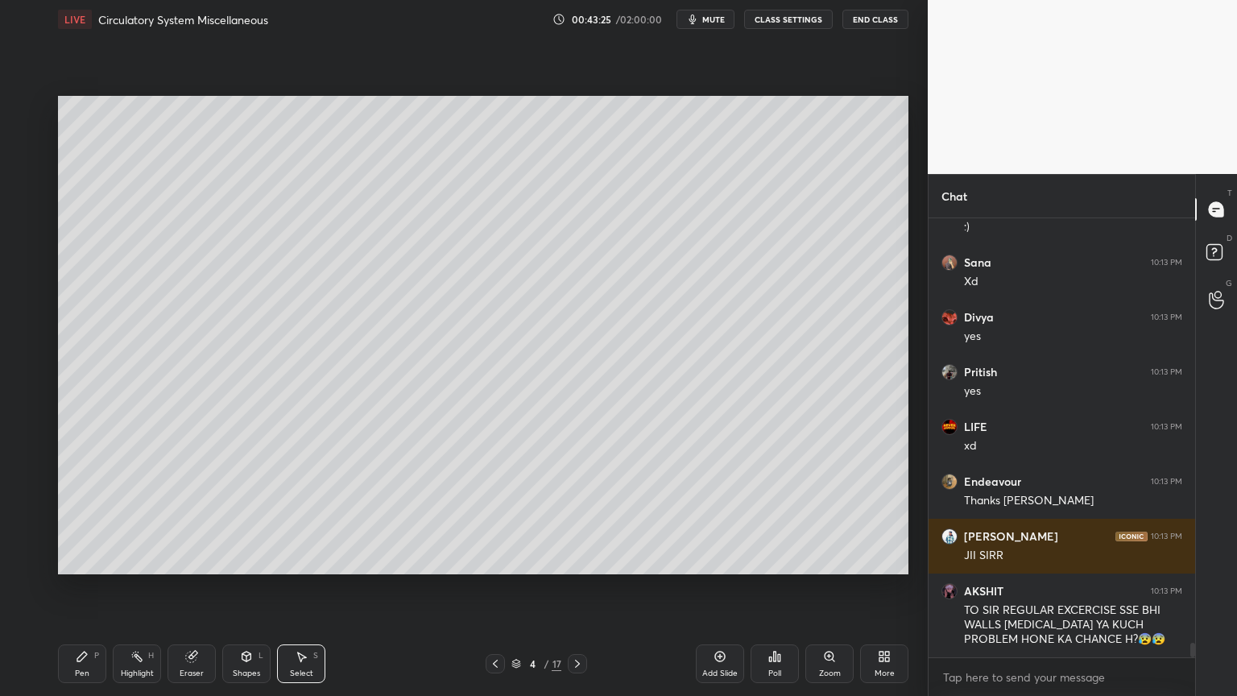
click at [97, 559] on div "Pen P" at bounding box center [82, 663] width 48 height 39
click at [95, 559] on div "Pen P" at bounding box center [82, 663] width 48 height 39
click at [29, 554] on div at bounding box center [27, 562] width 26 height 26
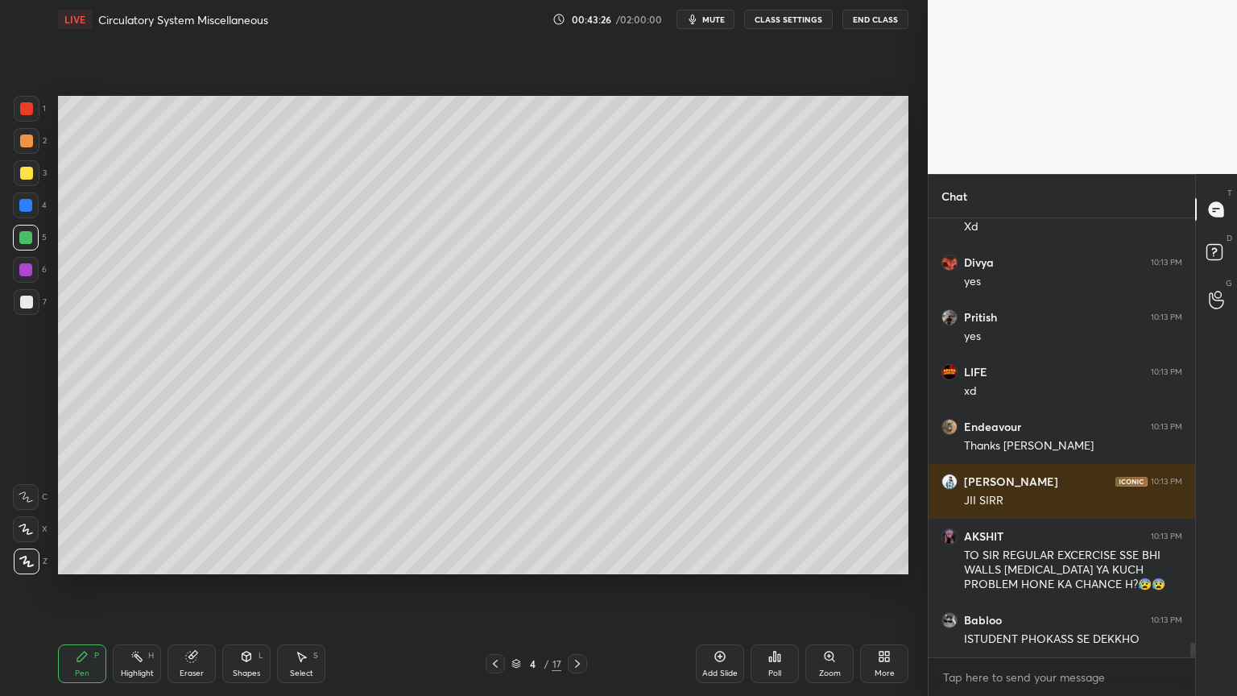
click at [21, 316] on div "7" at bounding box center [30, 305] width 33 height 32
click at [23, 309] on div at bounding box center [27, 302] width 26 height 26
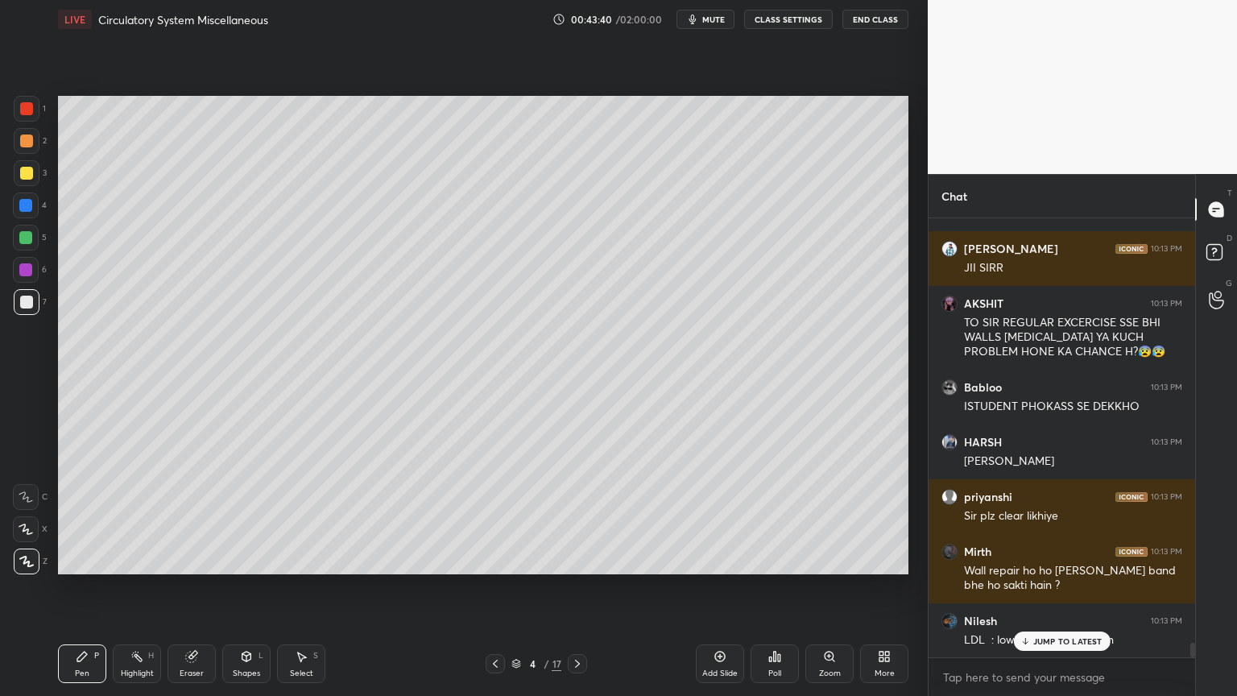
scroll to position [12942, 0]
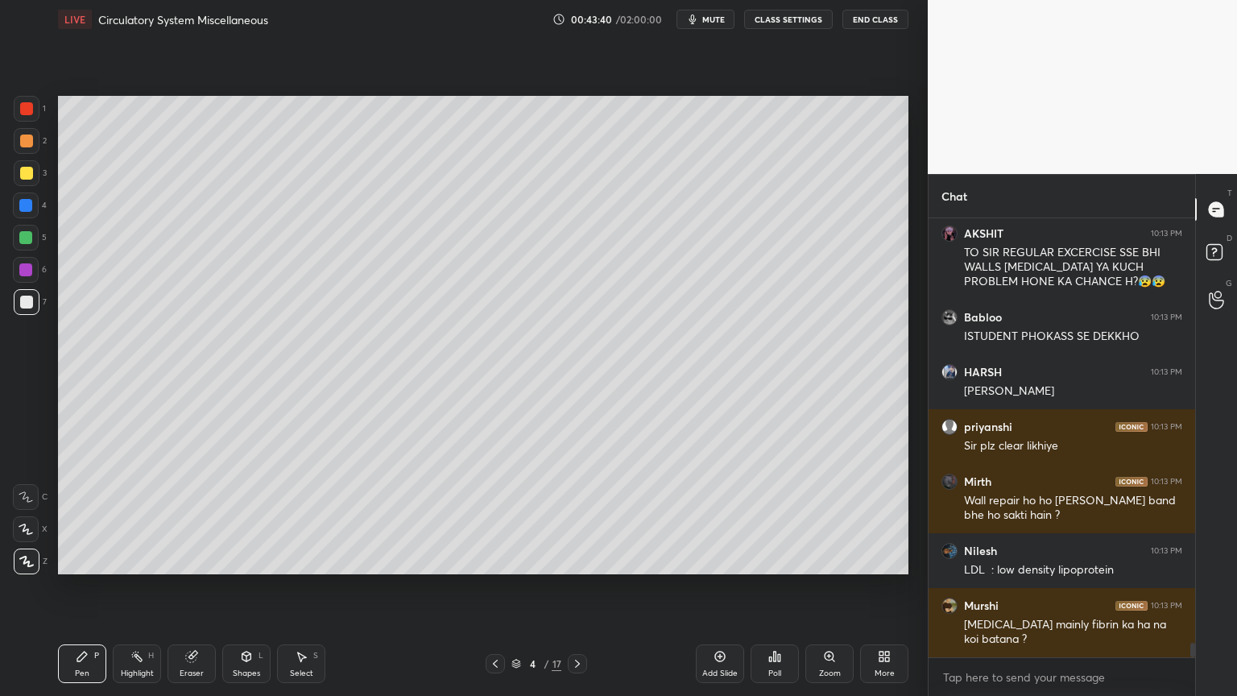
click at [248, 559] on div "Shapes L" at bounding box center [246, 663] width 48 height 39
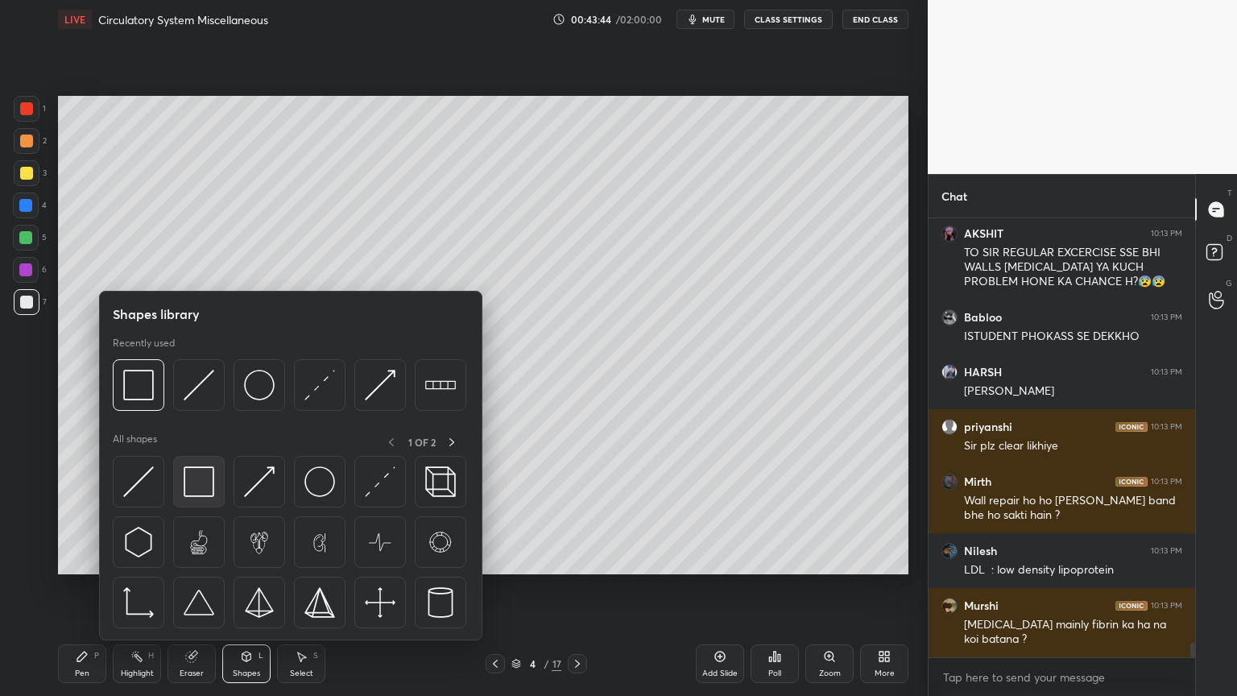
click at [214, 489] on div at bounding box center [199, 482] width 52 height 52
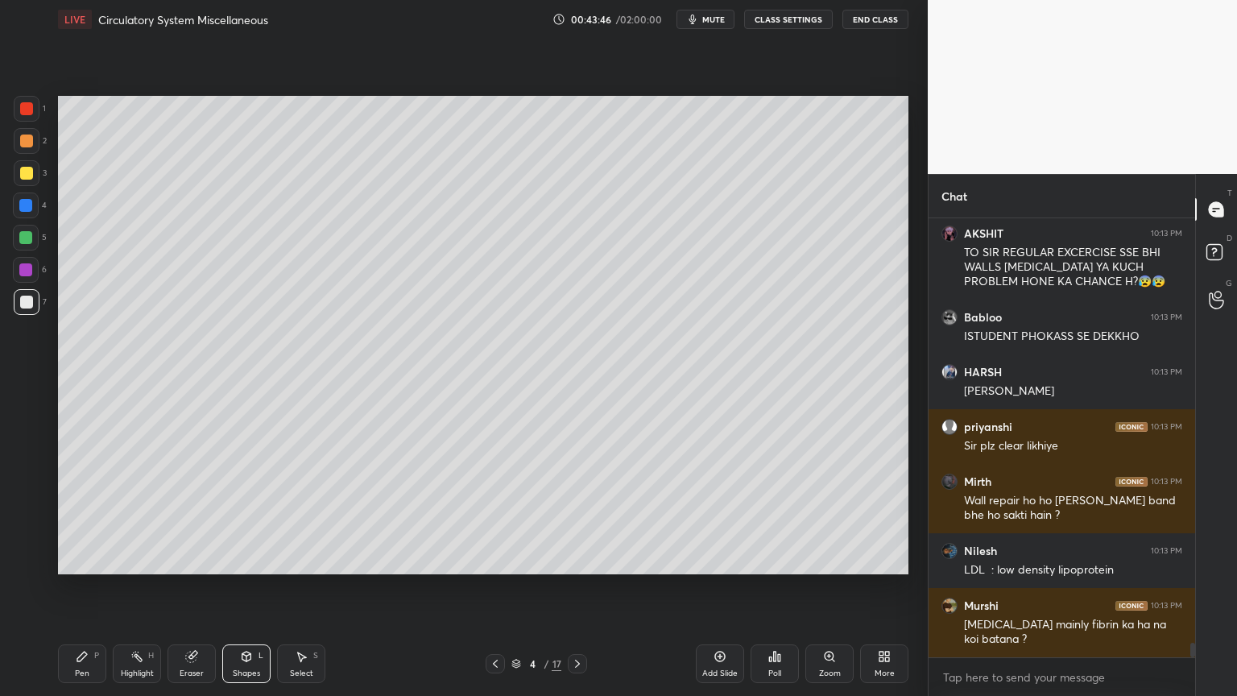
scroll to position [12997, 0]
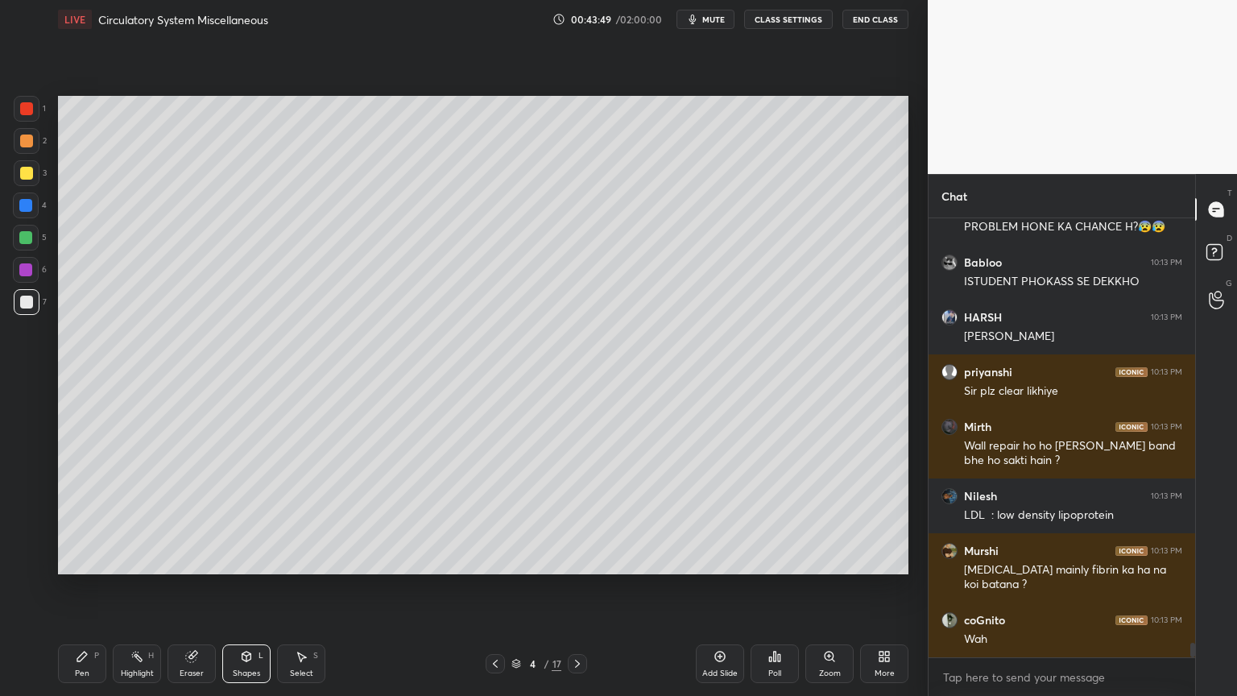
click at [242, 559] on icon at bounding box center [246, 656] width 13 height 13
click at [31, 116] on div at bounding box center [27, 109] width 26 height 26
click at [251, 559] on icon at bounding box center [246, 657] width 9 height 10
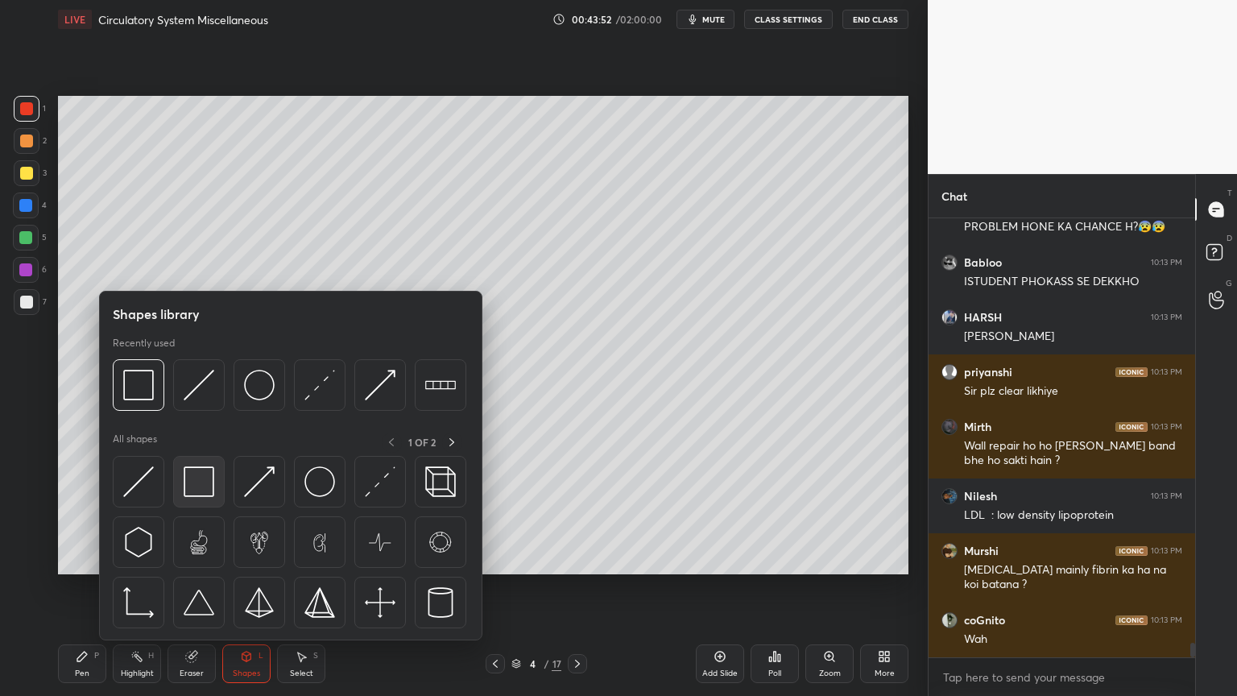
click at [203, 499] on div at bounding box center [199, 482] width 52 height 52
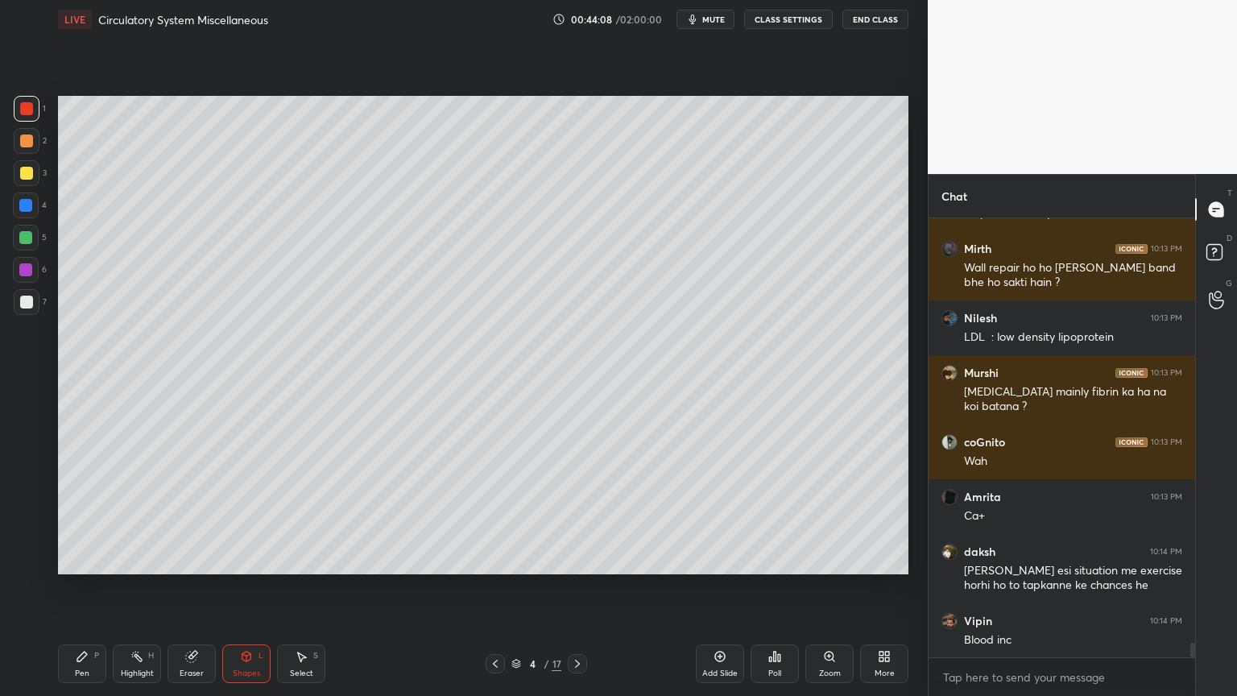
scroll to position [13230, 0]
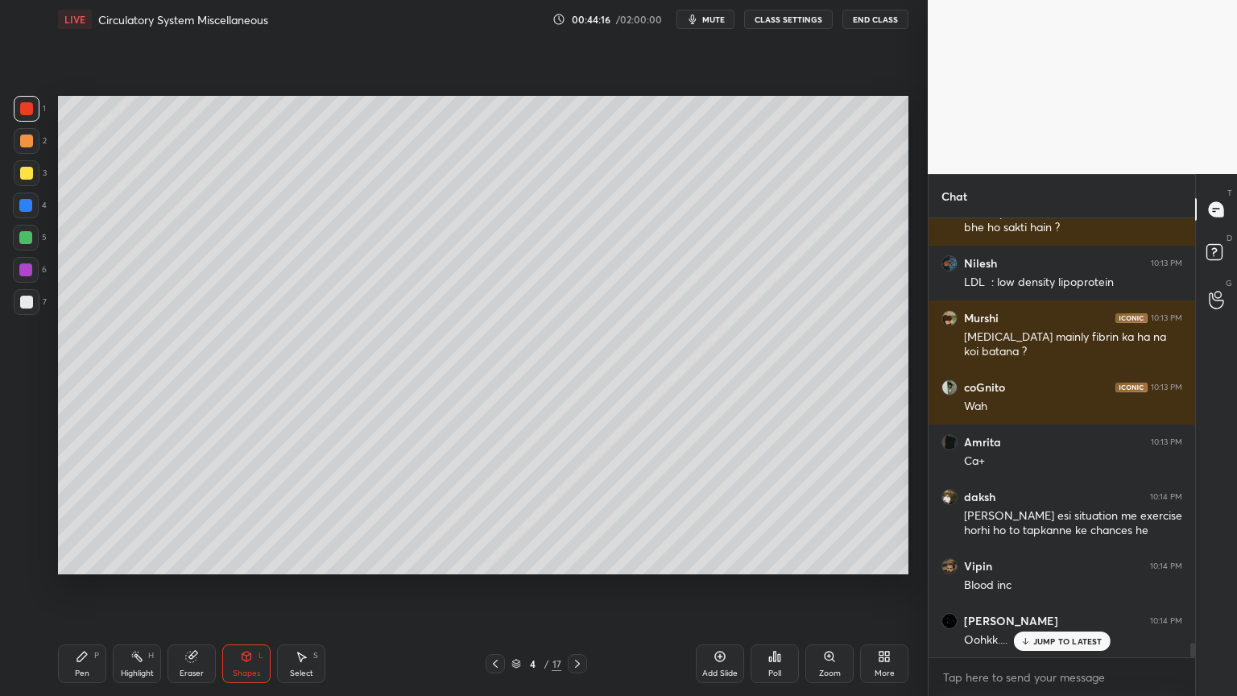
click at [85, 559] on icon at bounding box center [82, 656] width 13 height 13
click at [86, 559] on icon at bounding box center [82, 656] width 13 height 13
click at [42, 532] on div "X" at bounding box center [30, 529] width 35 height 26
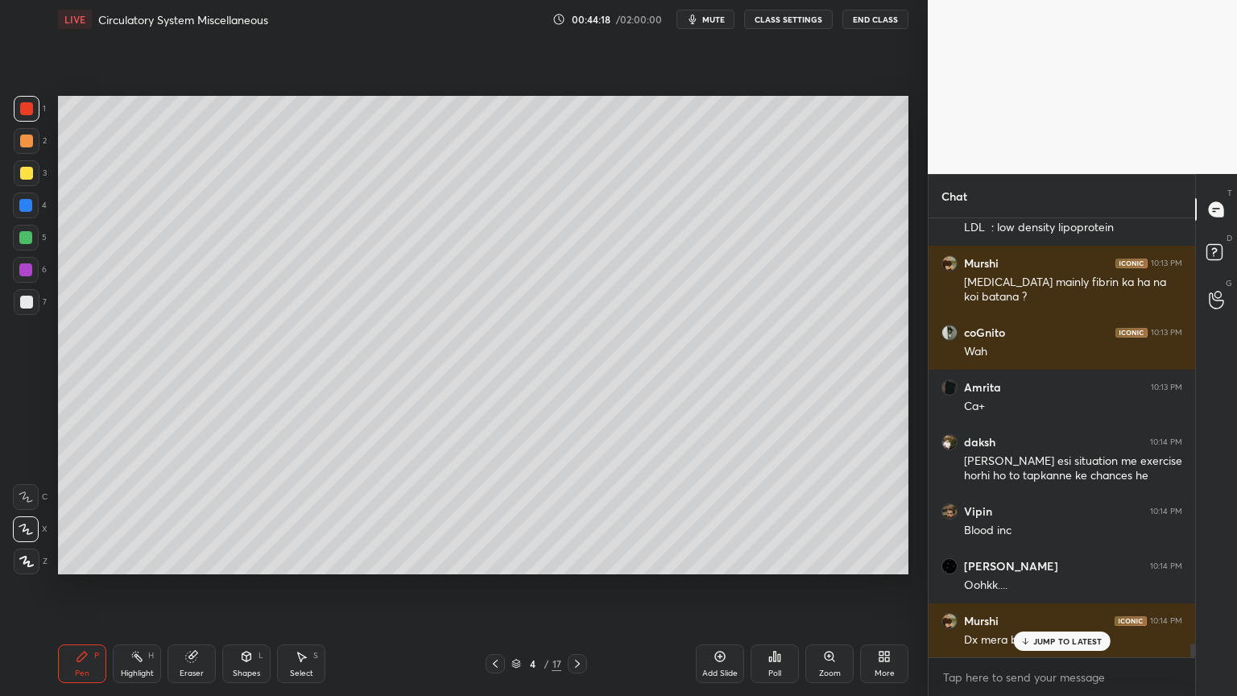
scroll to position [13339, 0]
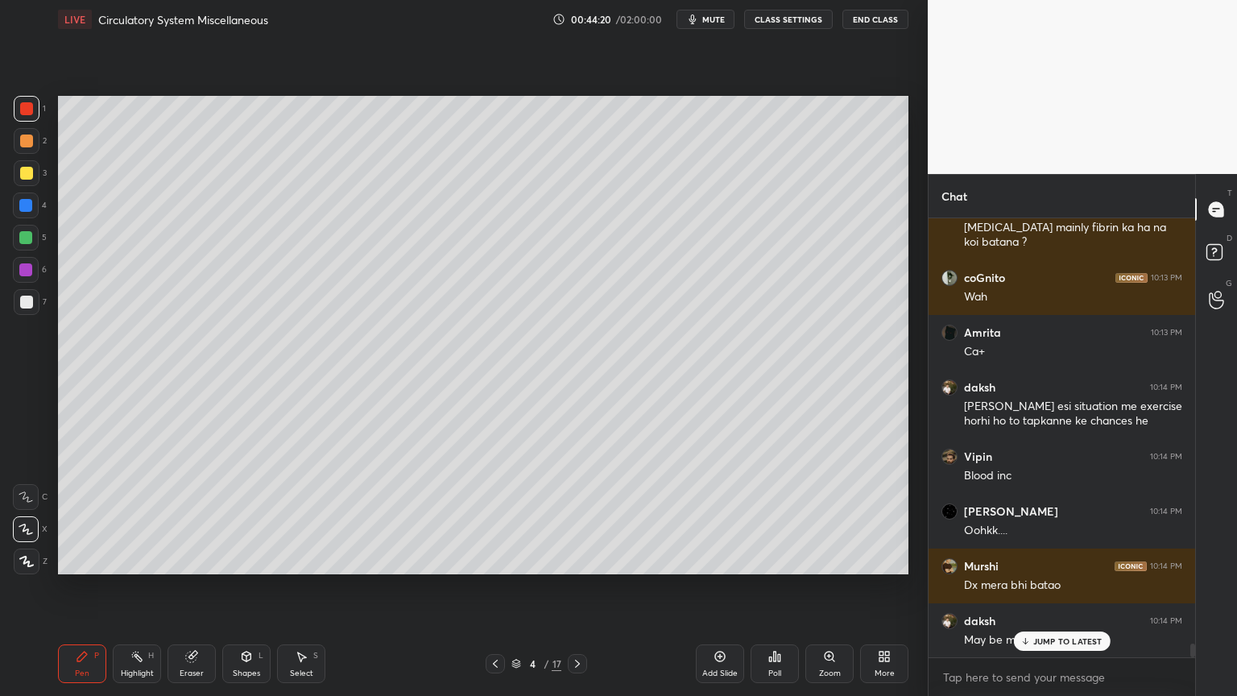
drag, startPoint x: 24, startPoint y: 301, endPoint x: 57, endPoint y: 287, distance: 36.1
click at [34, 300] on div at bounding box center [27, 302] width 26 height 26
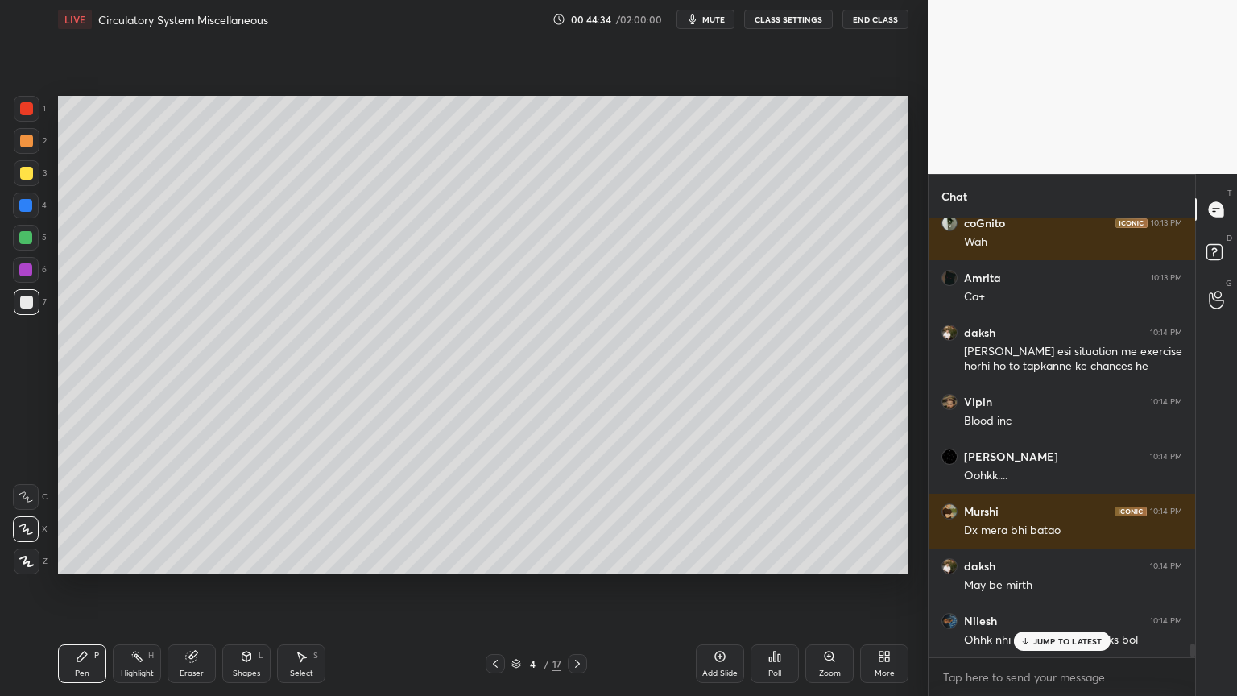
drag, startPoint x: 261, startPoint y: 663, endPoint x: 252, endPoint y: 648, distance: 17.7
click at [261, 559] on div "Shapes L" at bounding box center [246, 663] width 48 height 39
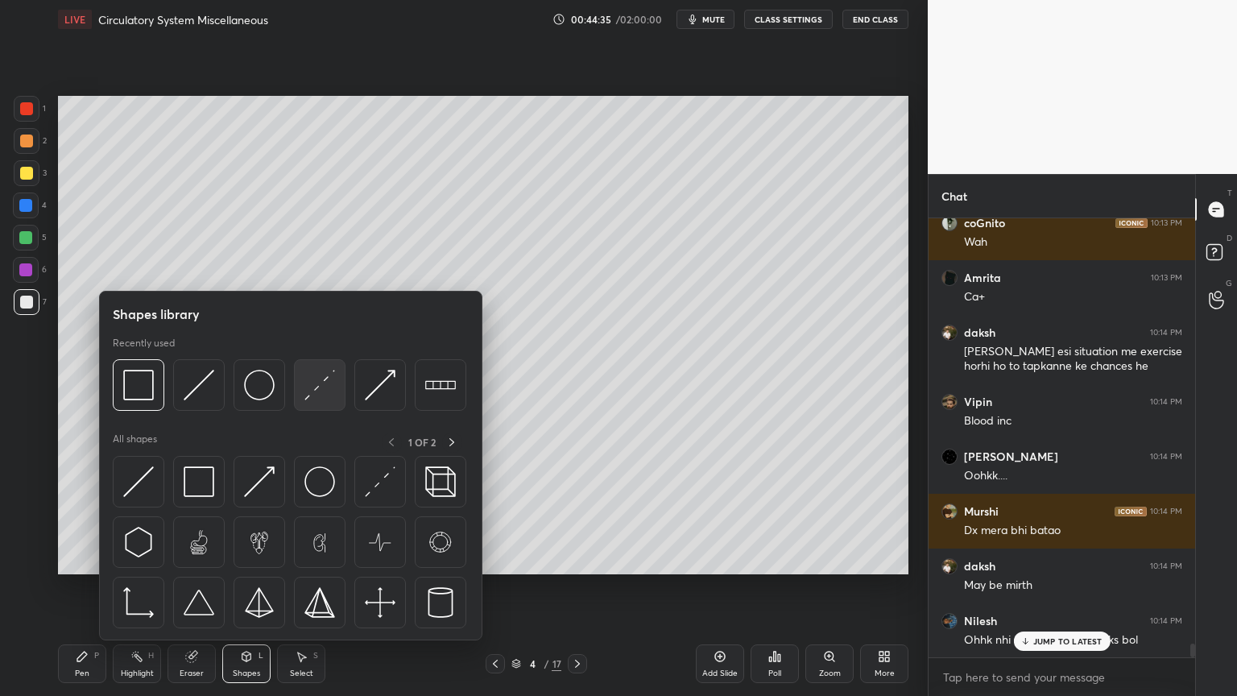
scroll to position [13449, 0]
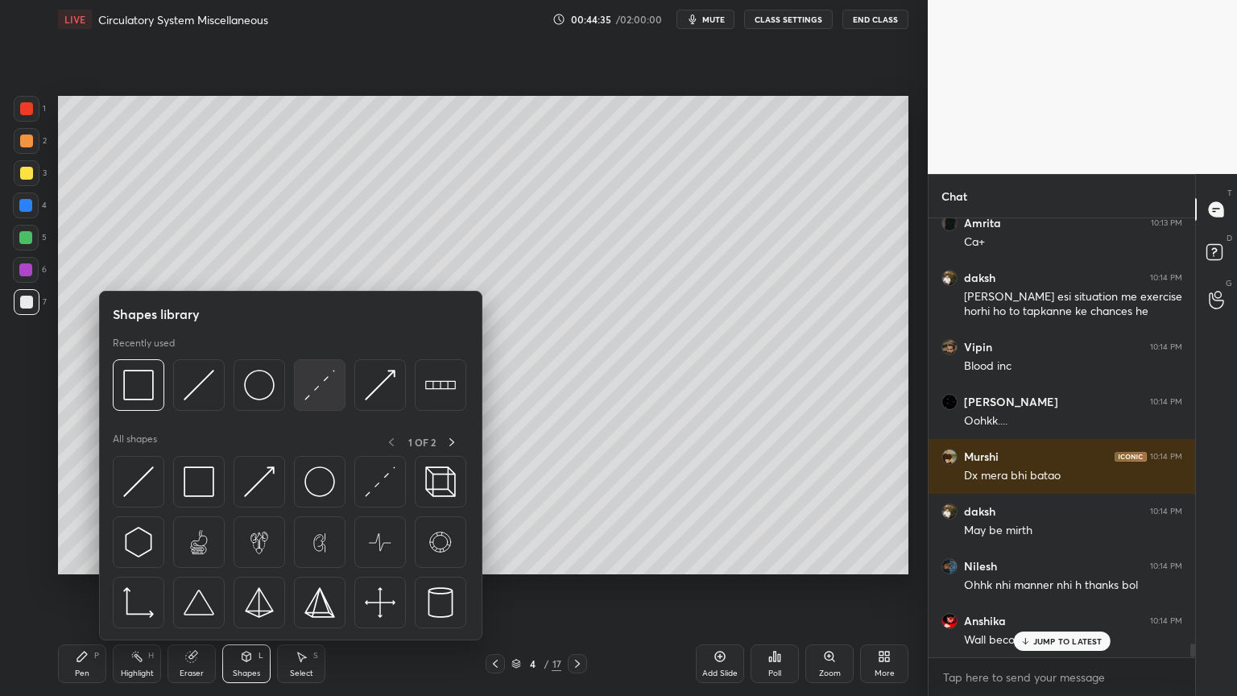
click at [316, 393] on img at bounding box center [319, 385] width 31 height 31
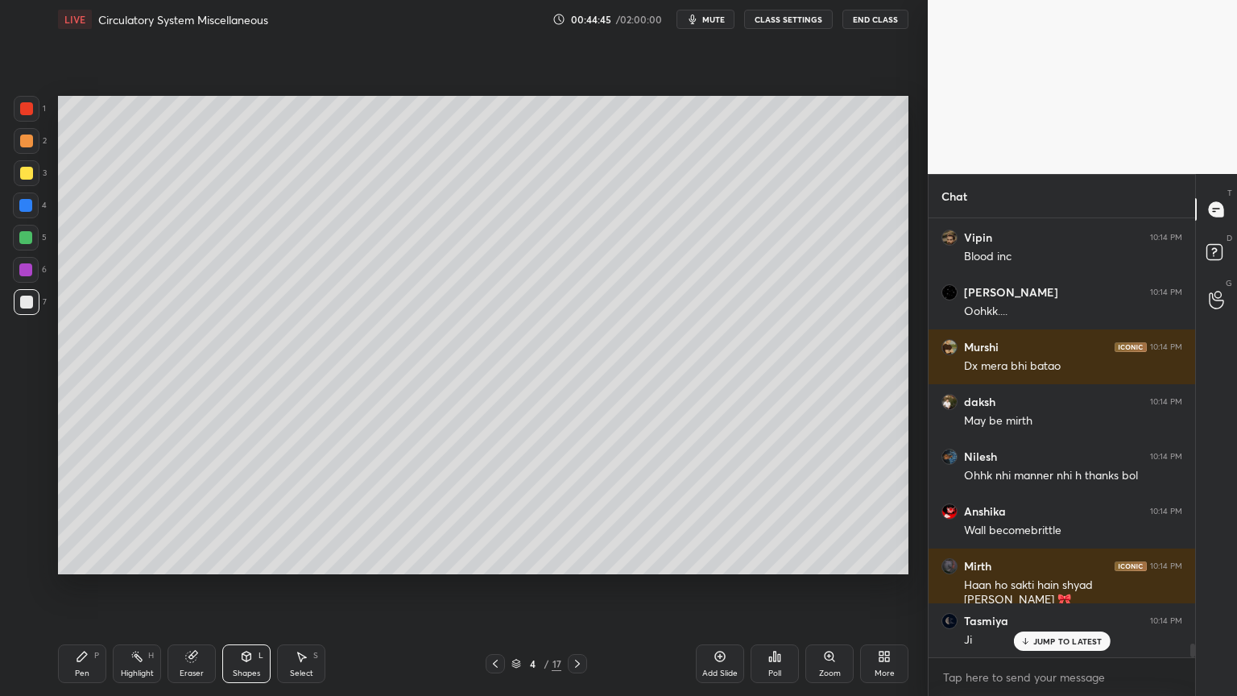
scroll to position [13613, 0]
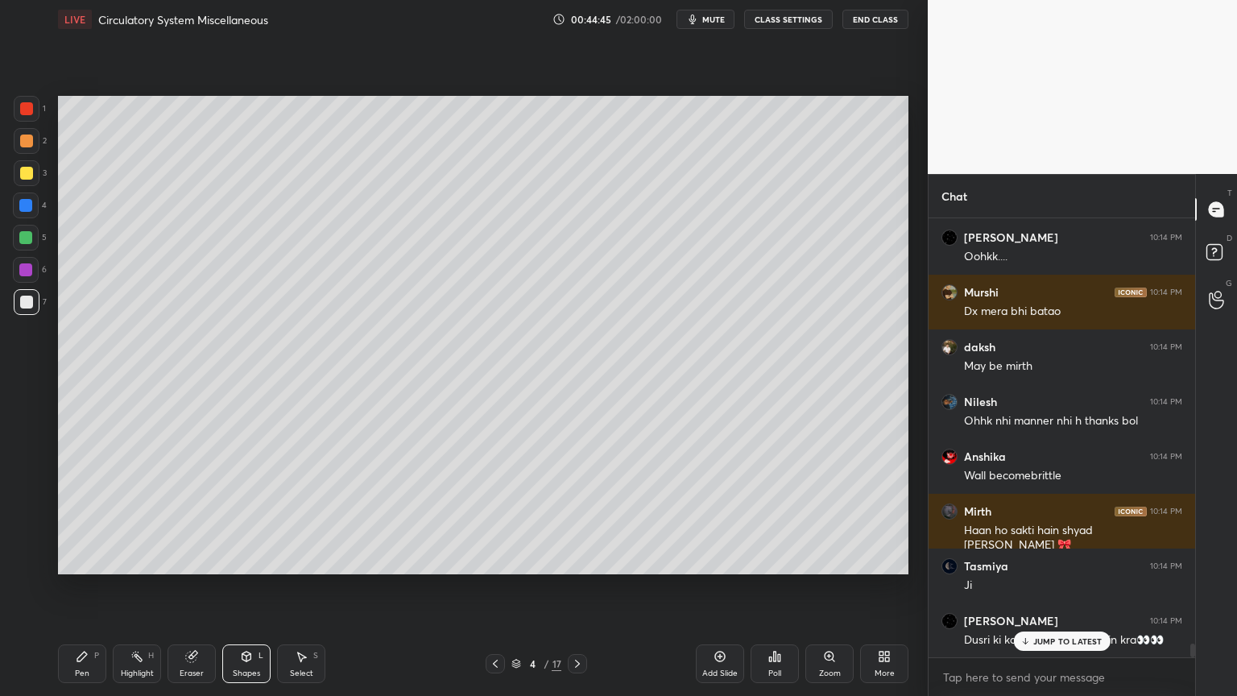
click at [1075, 559] on p "JUMP TO LATEST" at bounding box center [1067, 641] width 69 height 10
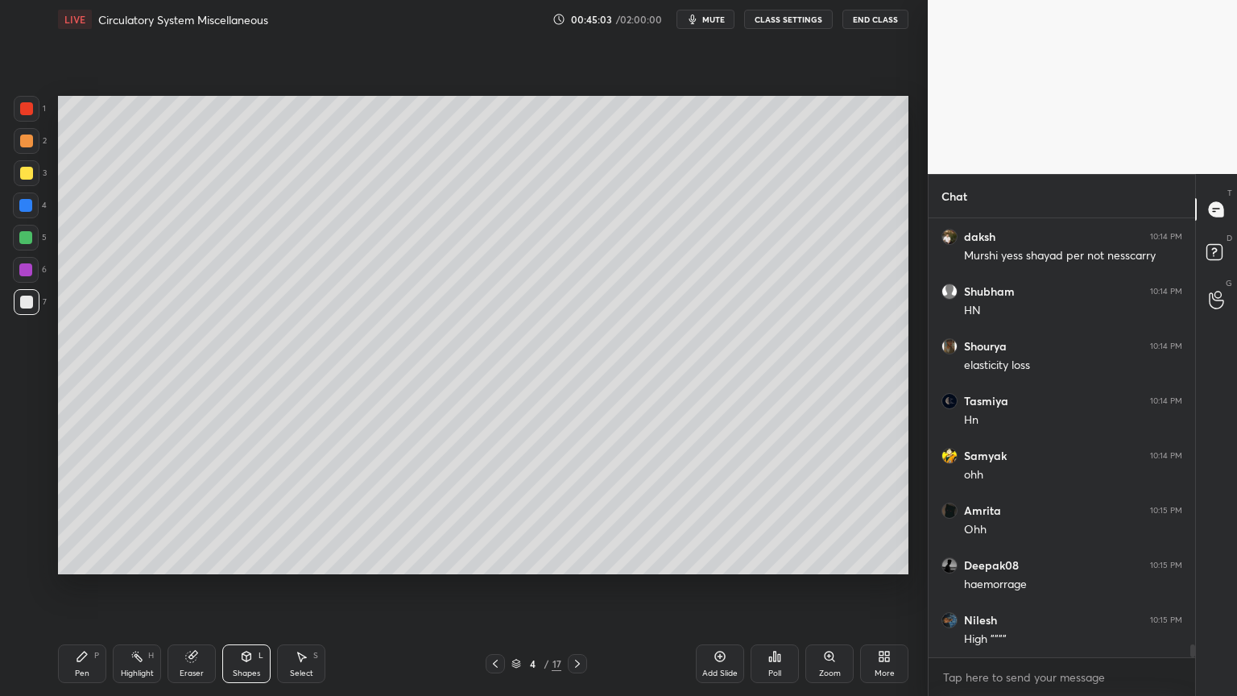
scroll to position [14176, 0]
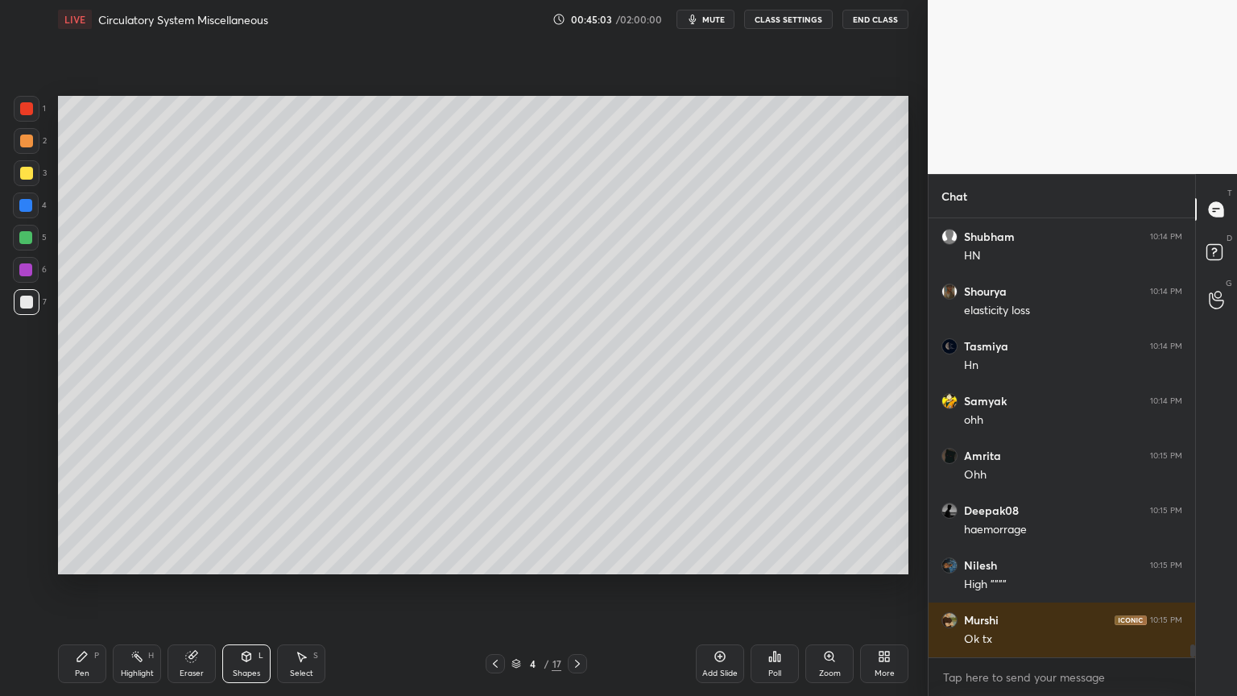
click at [309, 559] on div "Select S" at bounding box center [301, 663] width 48 height 39
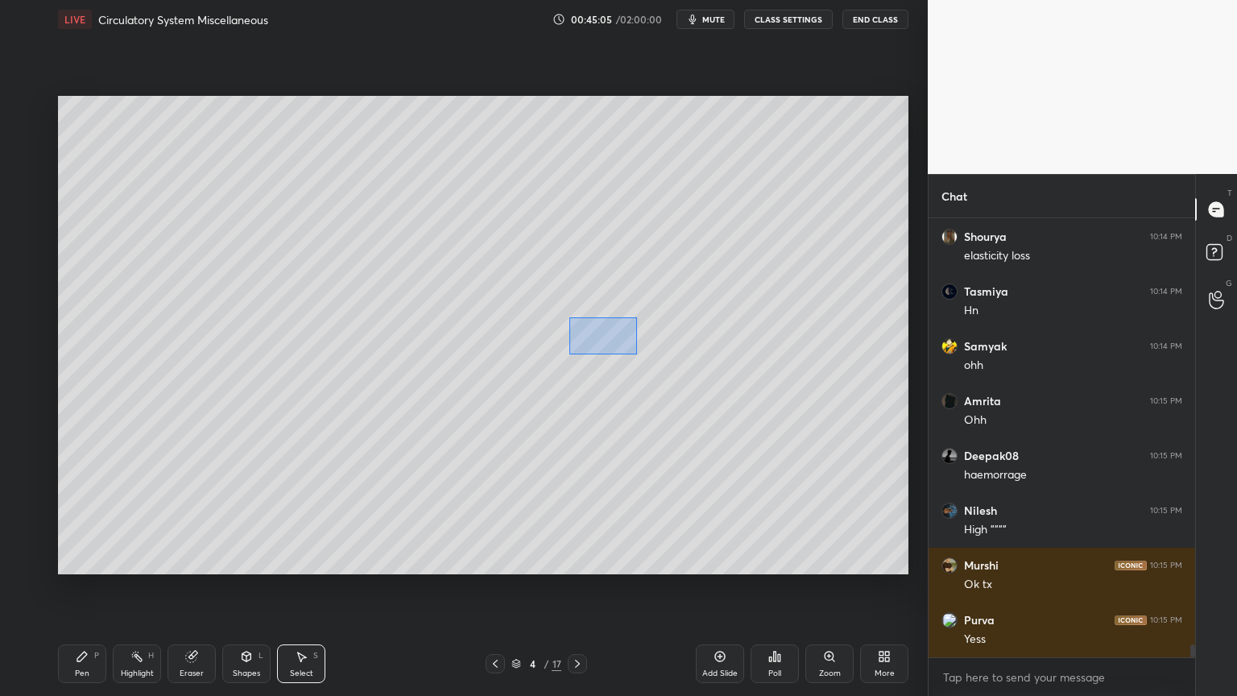
scroll to position [14340, 0]
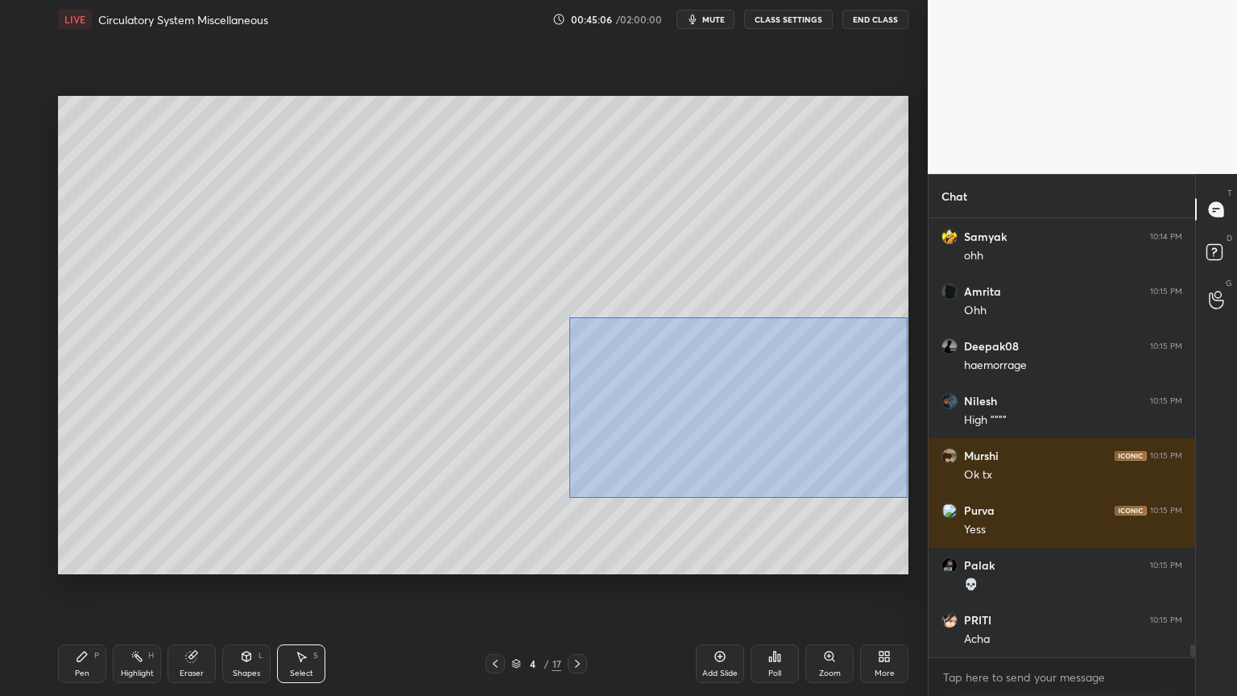
drag, startPoint x: 569, startPoint y: 317, endPoint x: 906, endPoint y: 504, distance: 385.1
click at [908, 504] on div "0 ° Undo Copy Duplicate Duplicate to new slide Delete" at bounding box center [483, 335] width 851 height 478
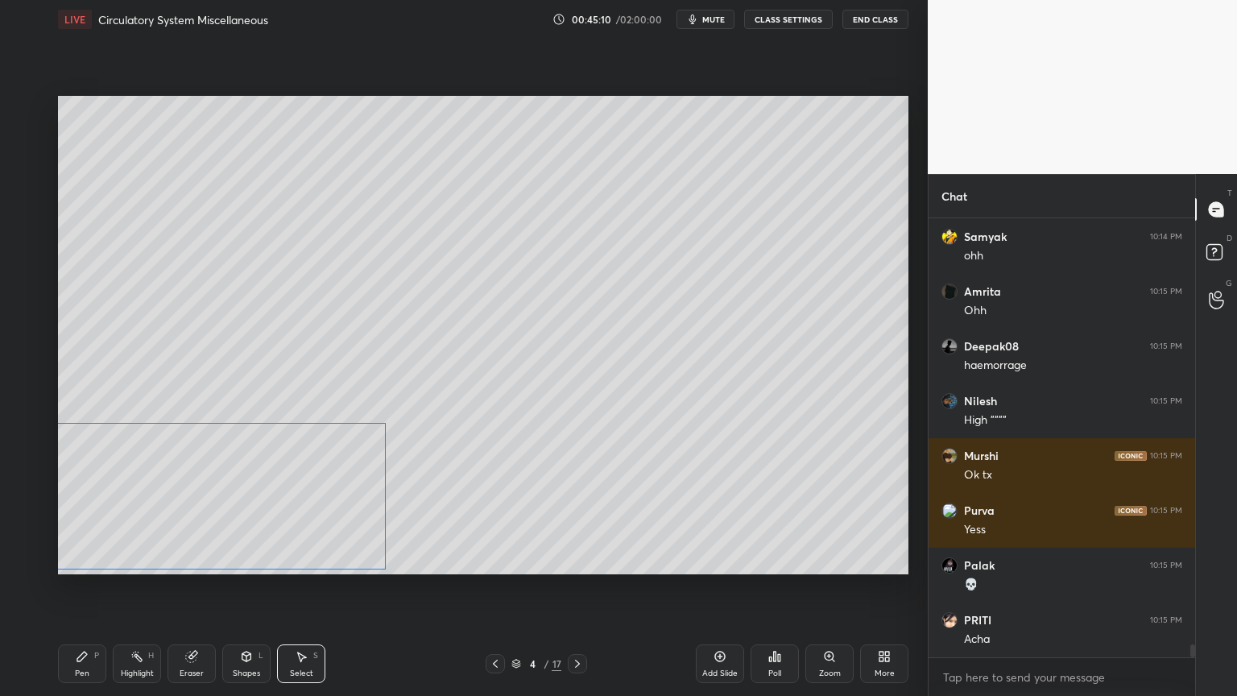
scroll to position [14395, 0]
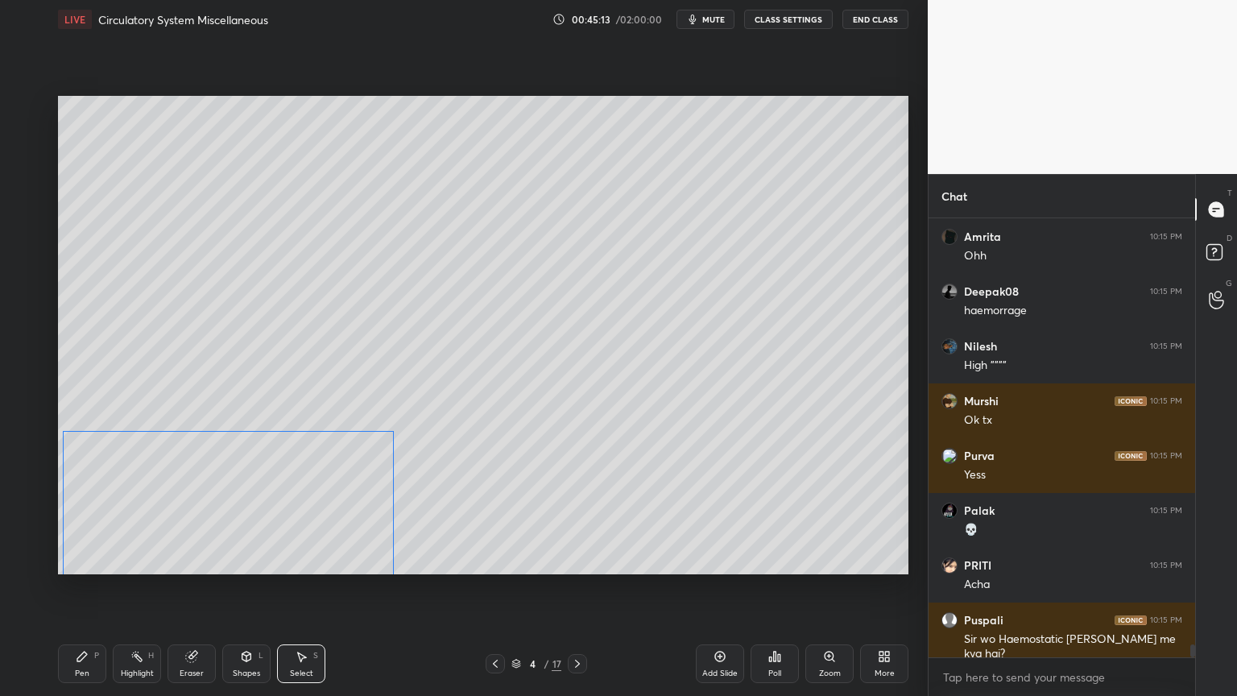
drag, startPoint x: 789, startPoint y: 390, endPoint x: 277, endPoint y: 492, distance: 522.4
click at [280, 498] on div "0 ° Undo Copy Duplicate Duplicate to new slide Delete" at bounding box center [483, 335] width 851 height 478
drag, startPoint x: 392, startPoint y: 437, endPoint x: 408, endPoint y: 415, distance: 27.1
click at [409, 416] on div "0 ° Undo Copy Duplicate Duplicate to new slide Delete" at bounding box center [483, 335] width 851 height 478
drag, startPoint x: 409, startPoint y: 557, endPoint x: 380, endPoint y: 559, distance: 29.0
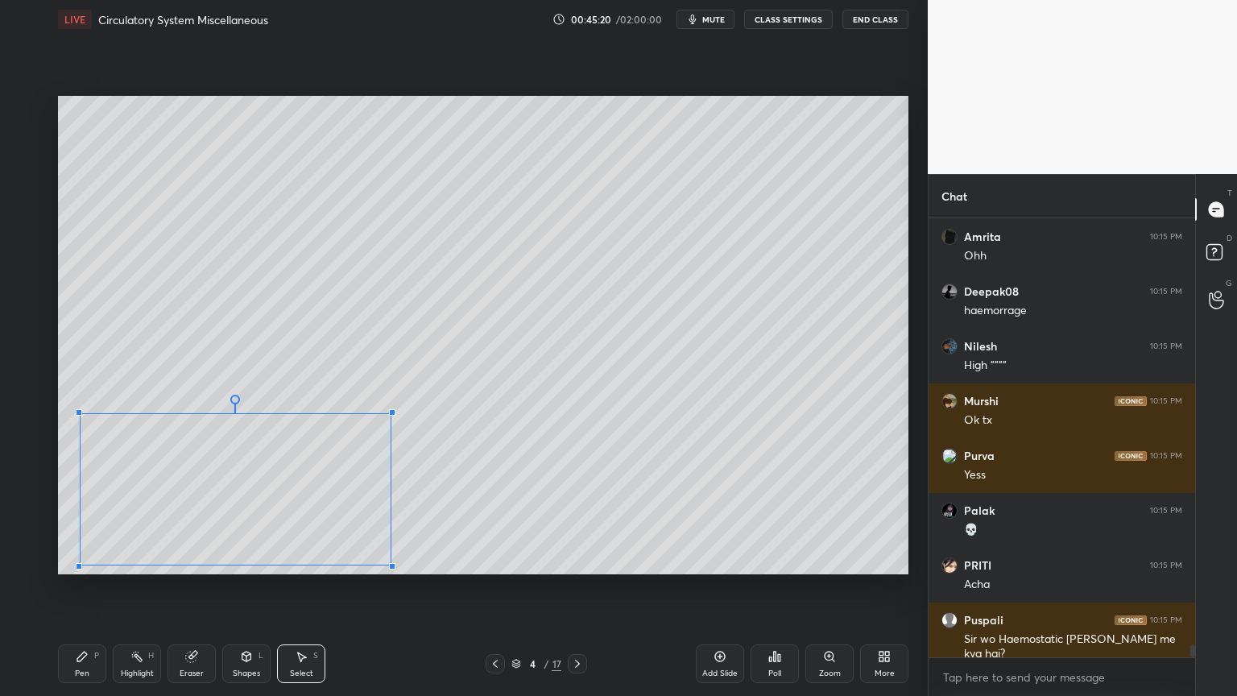
click at [389, 559] on div at bounding box center [392, 566] width 6 height 6
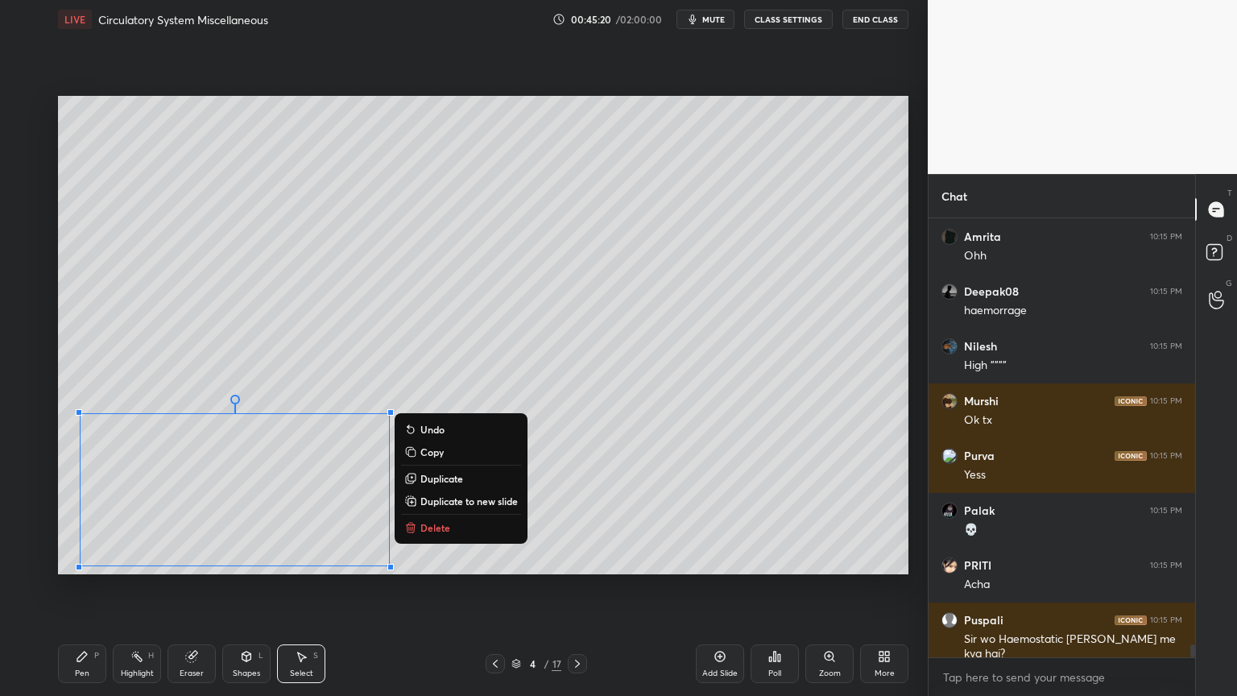
scroll to position [14450, 0]
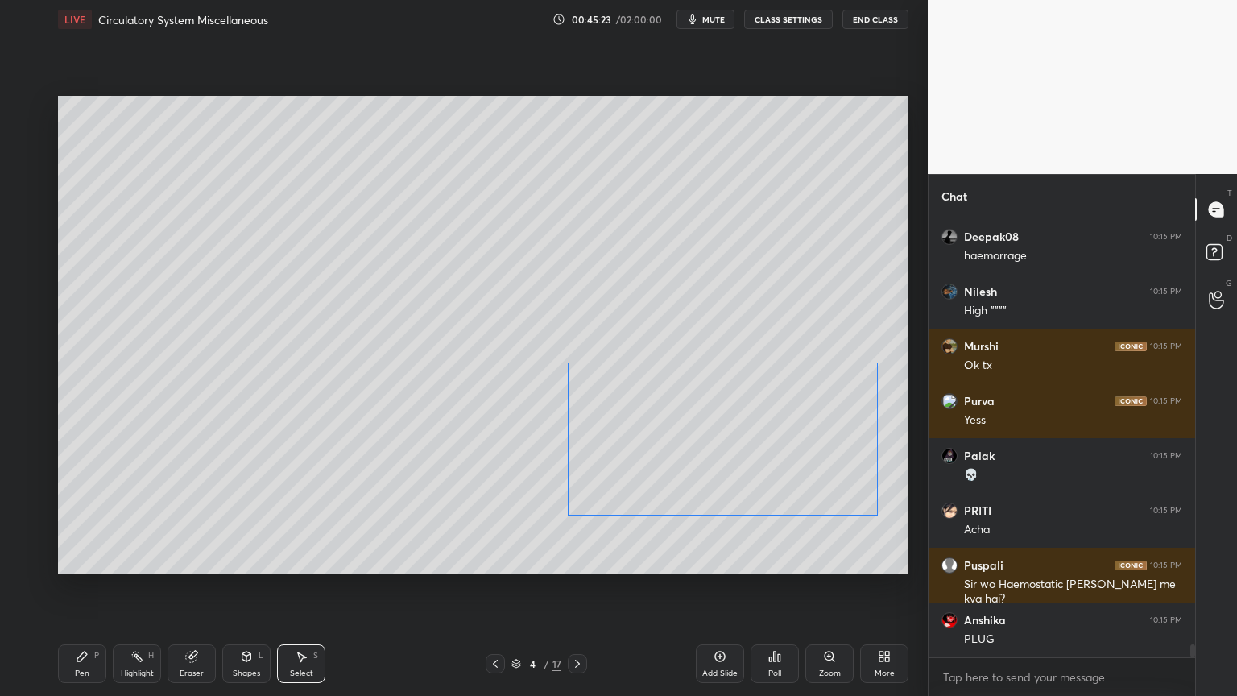
drag, startPoint x: 329, startPoint y: 515, endPoint x: 801, endPoint y: 466, distance: 475.4
click at [825, 462] on div "0 ° Undo Copy Duplicate Duplicate to new slide Delete" at bounding box center [483, 335] width 851 height 478
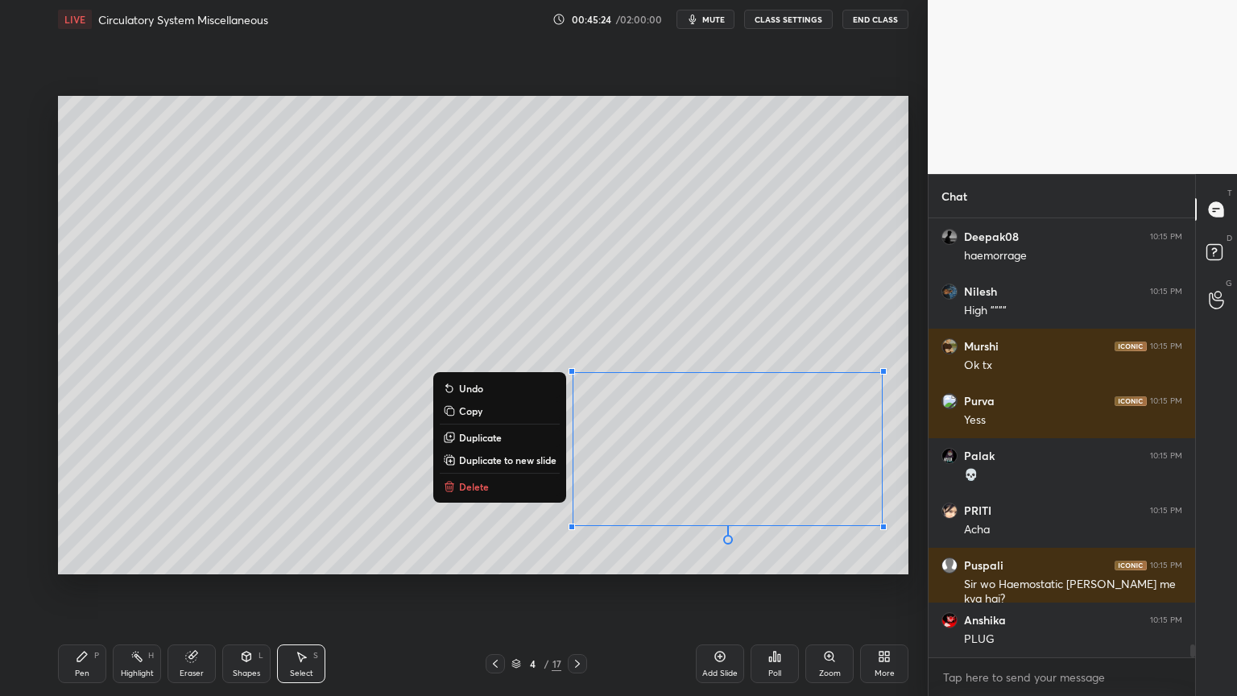
click at [709, 545] on div "0 ° Undo Copy Duplicate Duplicate to new slide Delete" at bounding box center [483, 335] width 851 height 478
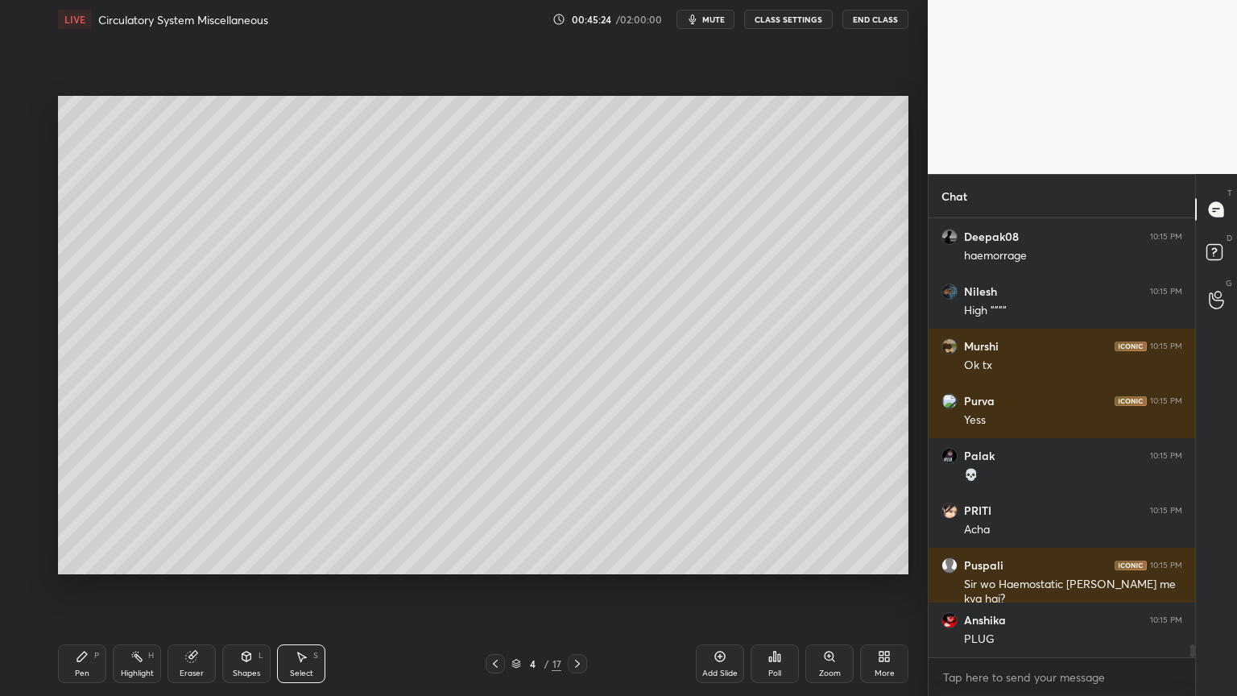
scroll to position [14505, 0]
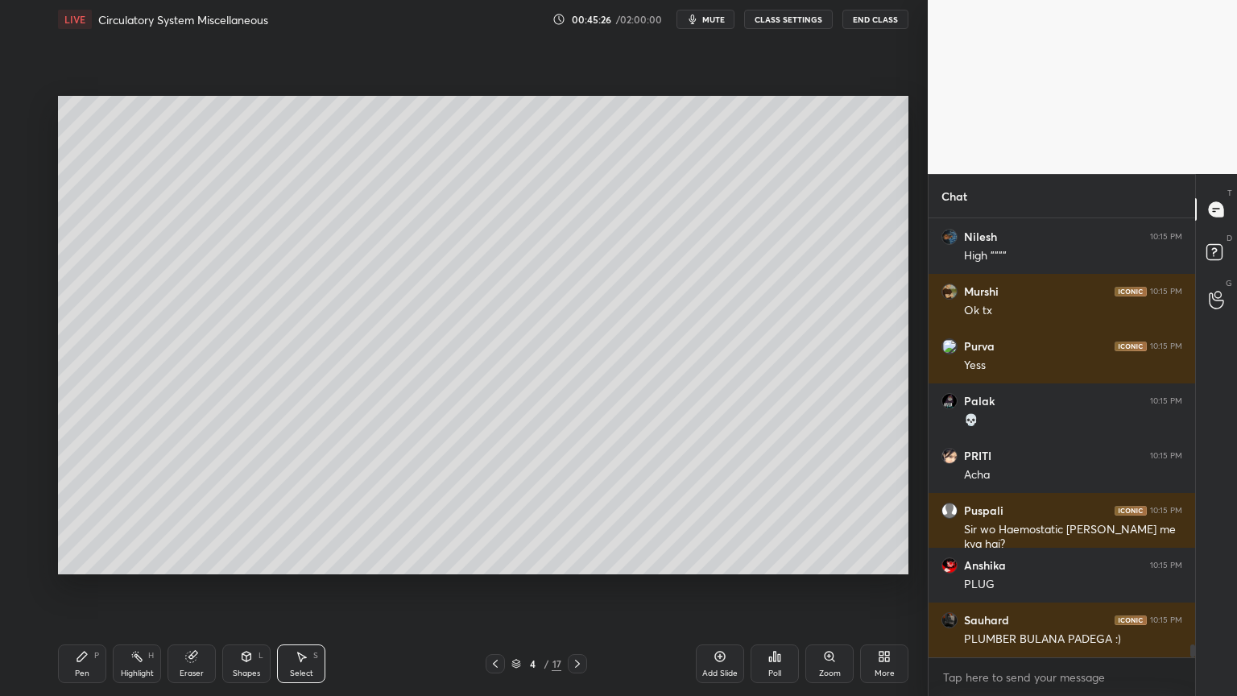
drag, startPoint x: 307, startPoint y: 661, endPoint x: 286, endPoint y: 560, distance: 102.8
click at [308, 559] on div "Select S" at bounding box center [301, 663] width 48 height 39
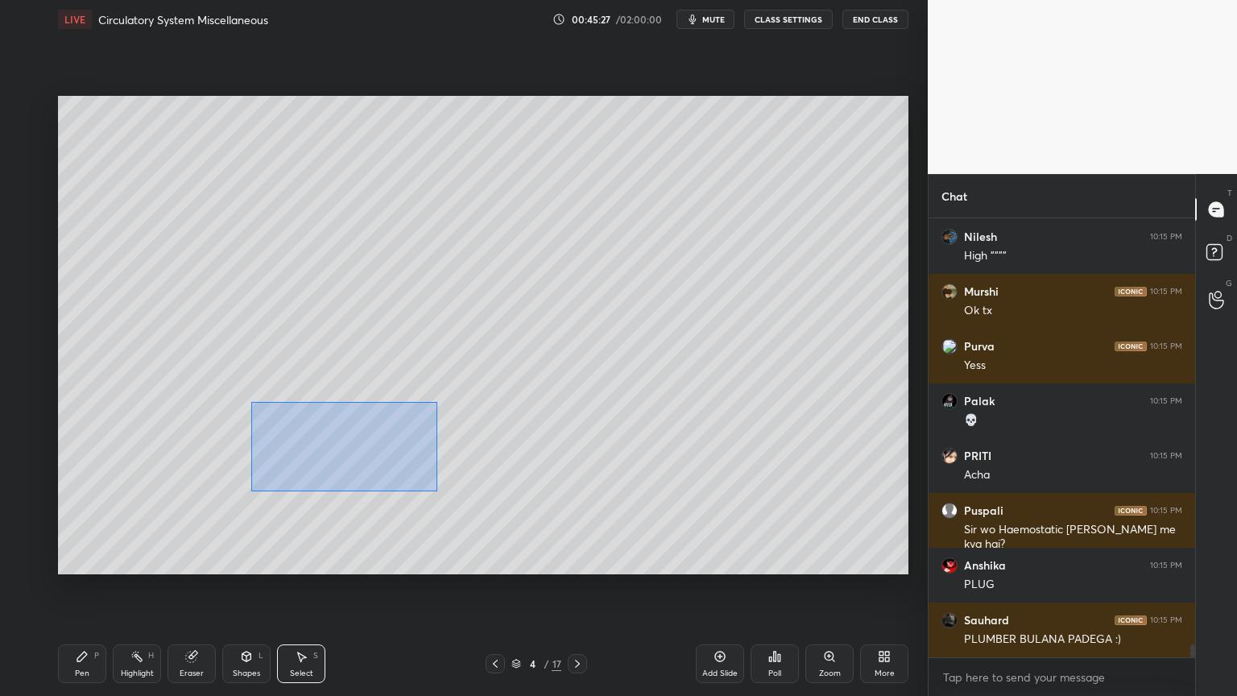
drag, startPoint x: 254, startPoint y: 403, endPoint x: 433, endPoint y: 495, distance: 201.7
click at [436, 494] on div "0 ° Undo Copy Duplicate Duplicate to new slide Delete" at bounding box center [483, 335] width 851 height 478
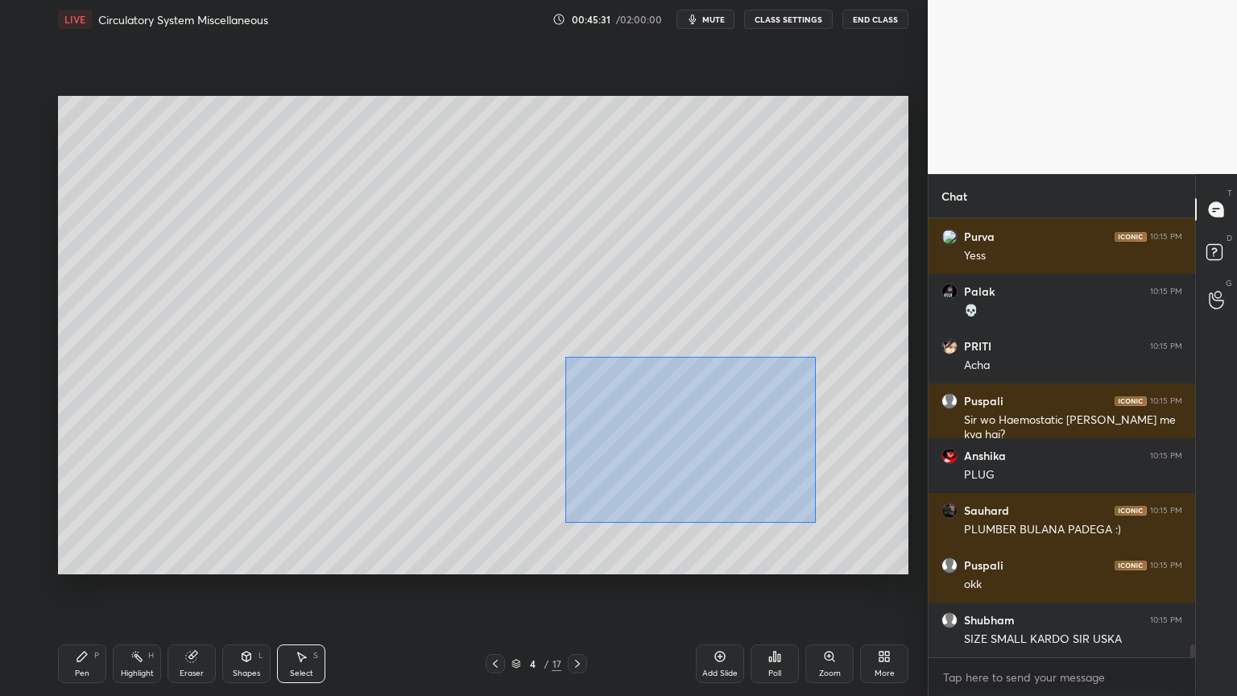
scroll to position [14669, 0]
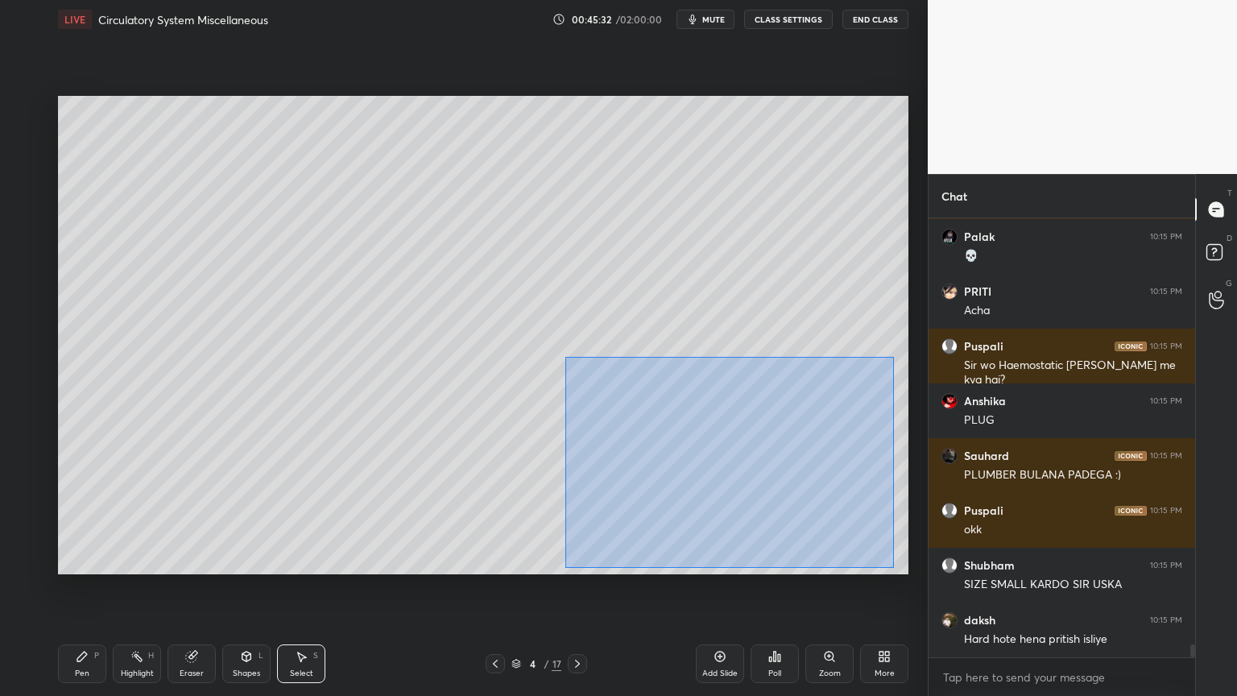
drag, startPoint x: 569, startPoint y: 362, endPoint x: 868, endPoint y: 555, distance: 355.5
click at [893, 559] on div "0 ° Undo Copy Duplicate Duplicate to new slide Delete" at bounding box center [483, 335] width 851 height 478
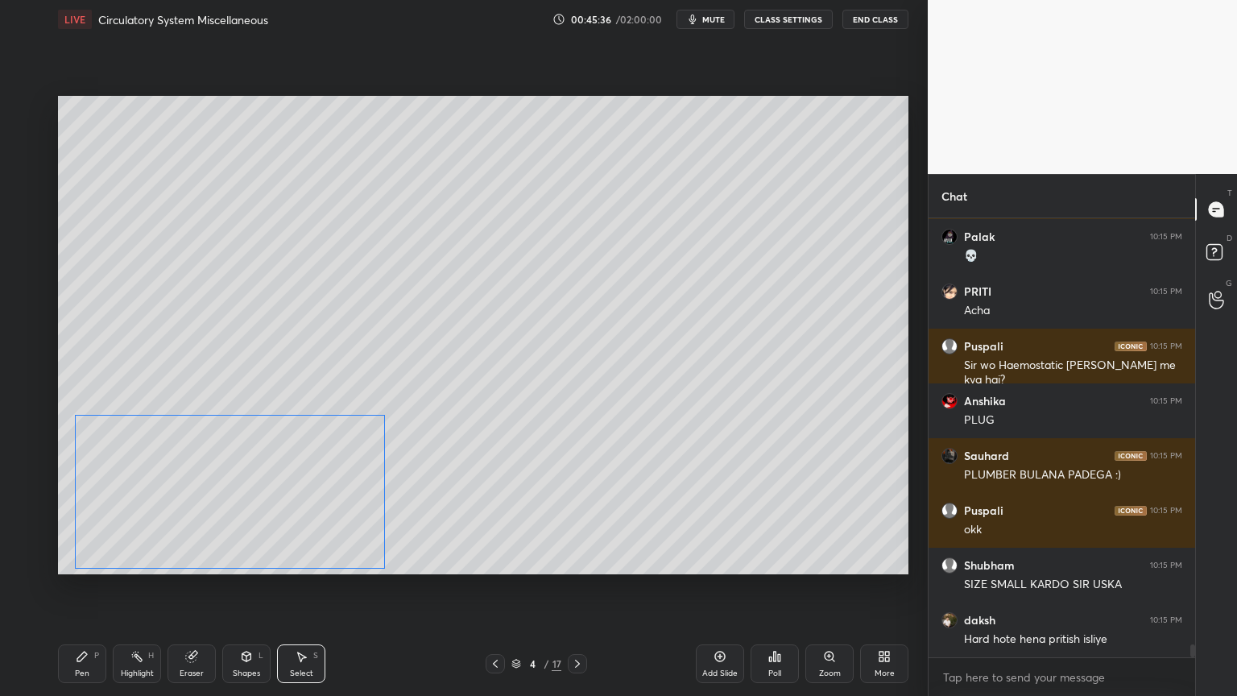
drag, startPoint x: 777, startPoint y: 464, endPoint x: 287, endPoint y: 500, distance: 491.1
click at [278, 509] on div "0 ° Undo Copy Duplicate Duplicate to new slide Delete" at bounding box center [483, 335] width 851 height 478
click at [606, 462] on div "0 ° Undo Copy Duplicate Duplicate to new slide Delete" at bounding box center [483, 335] width 851 height 478
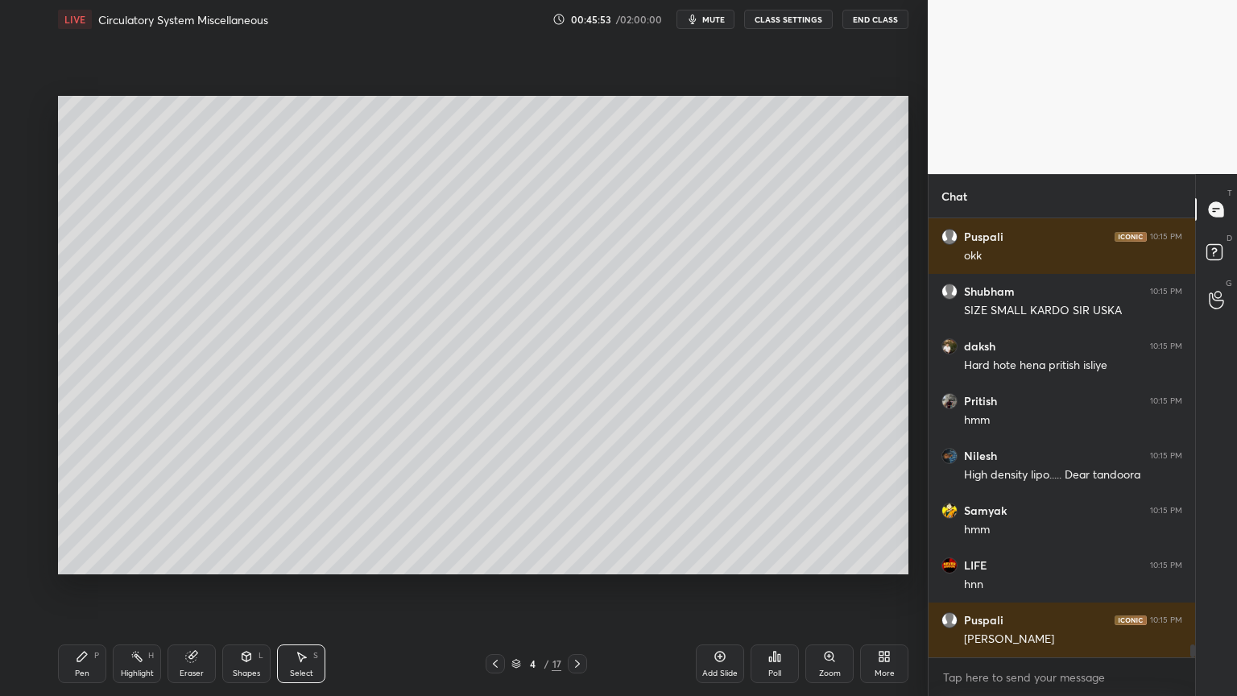
scroll to position [14998, 0]
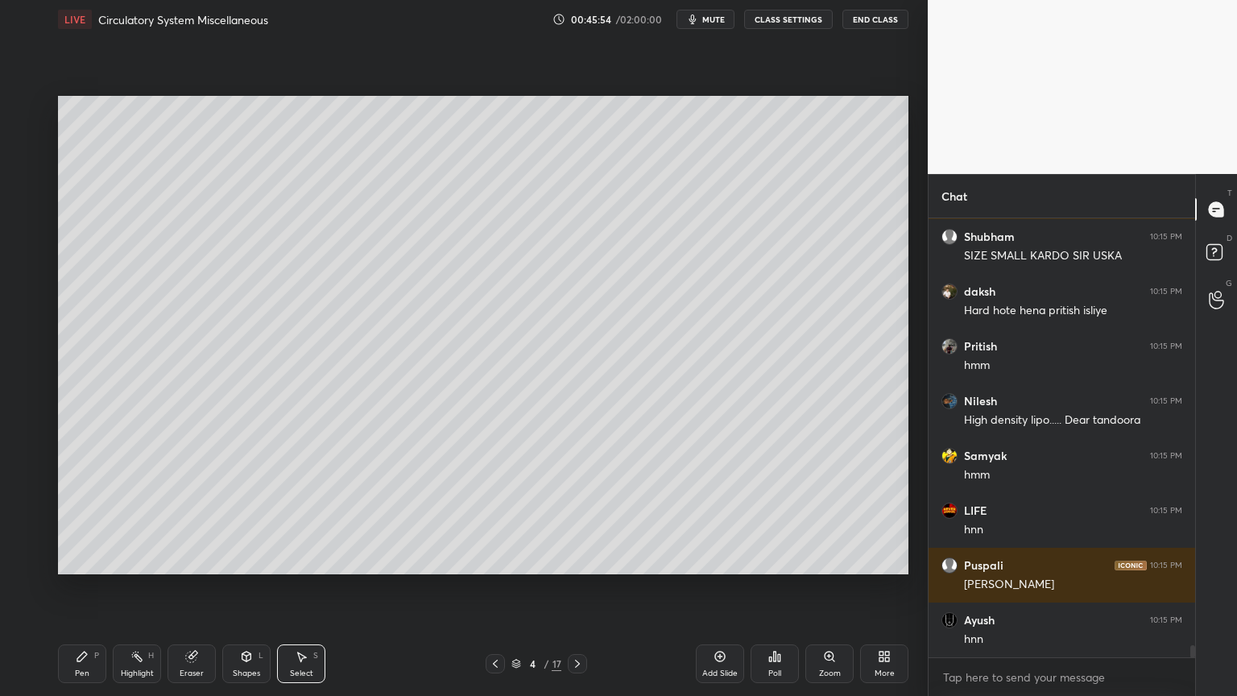
click at [61, 559] on div "0 ° Undo Copy Duplicate Duplicate to new slide Delete Setting up your live clas…" at bounding box center [483, 335] width 863 height 593
click at [86, 559] on icon at bounding box center [82, 656] width 13 height 13
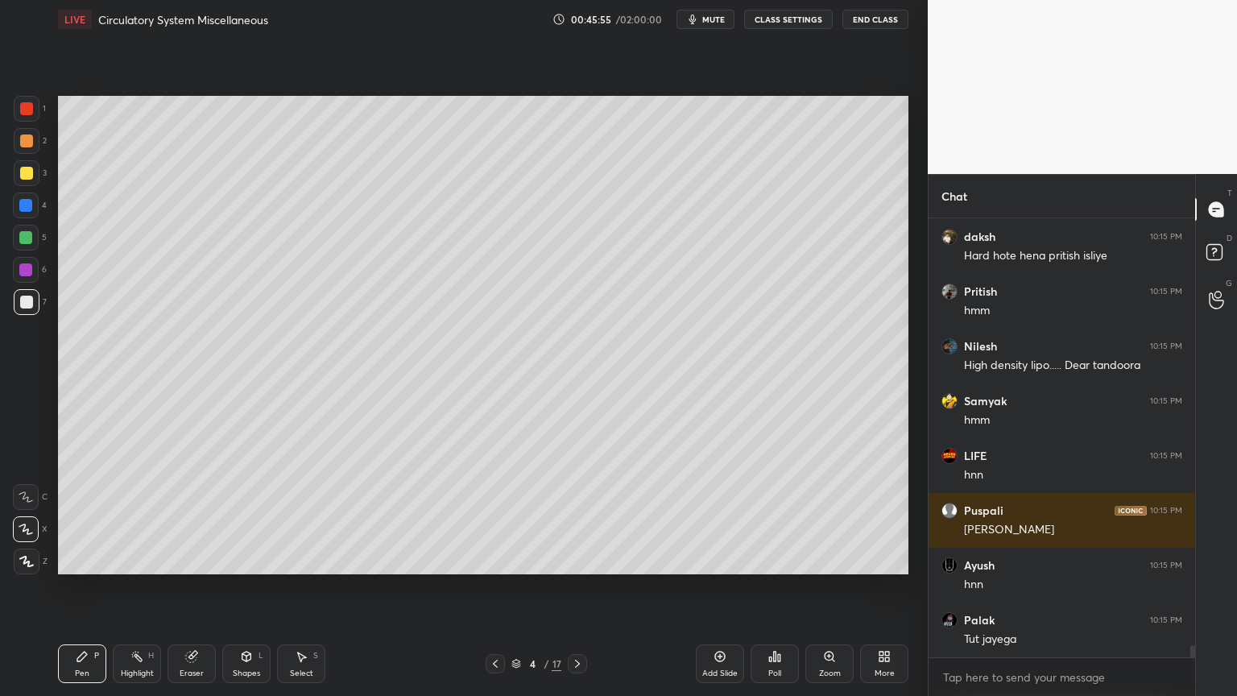
drag, startPoint x: 87, startPoint y: 660, endPoint x: 78, endPoint y: 631, distance: 30.3
click at [87, 559] on icon at bounding box center [82, 656] width 13 height 13
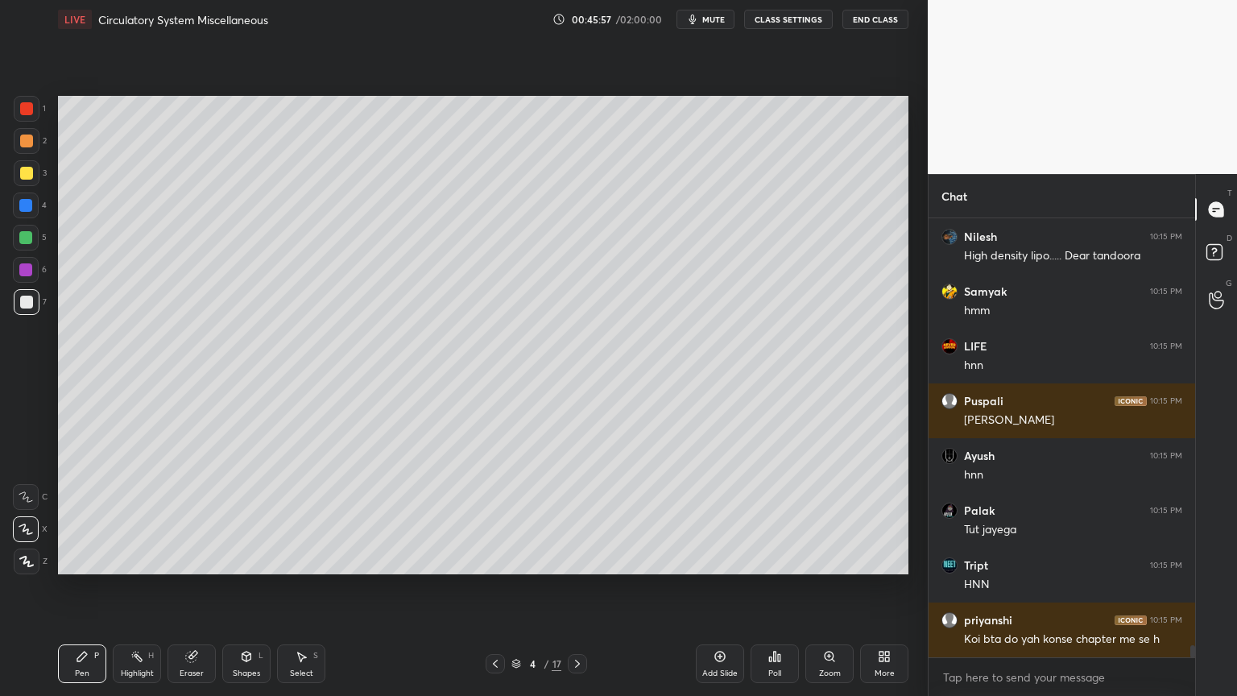
scroll to position [15217, 0]
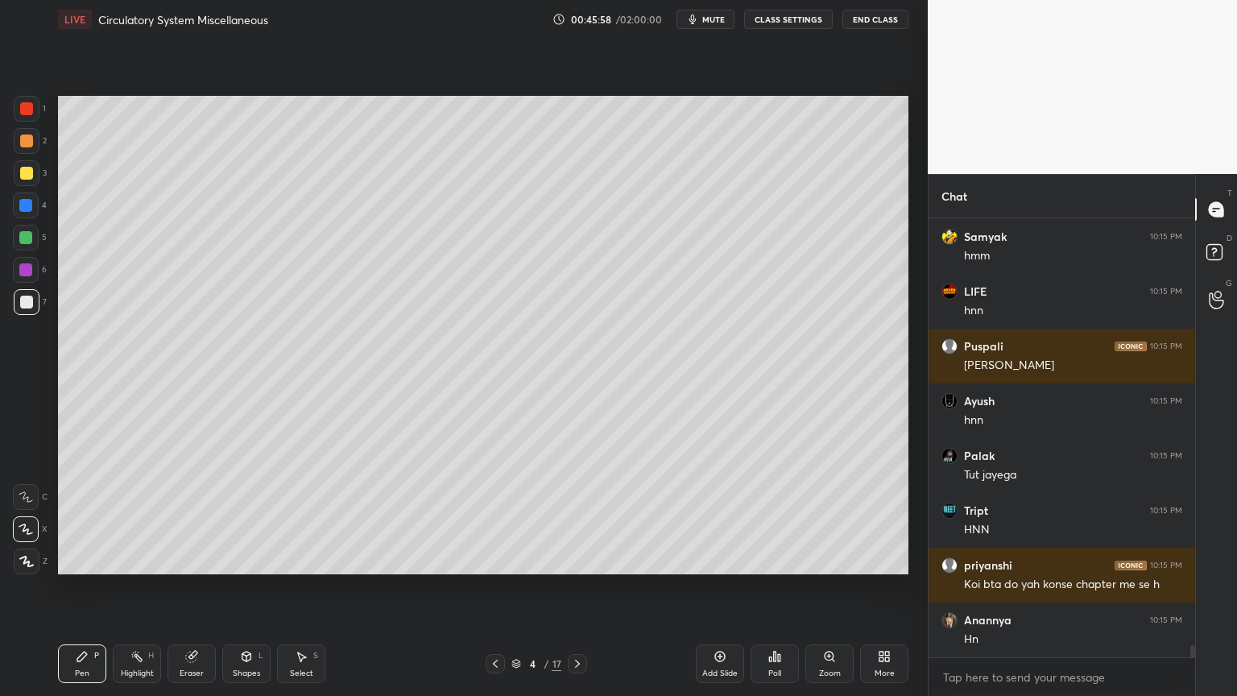
click at [31, 529] on icon at bounding box center [26, 529] width 14 height 11
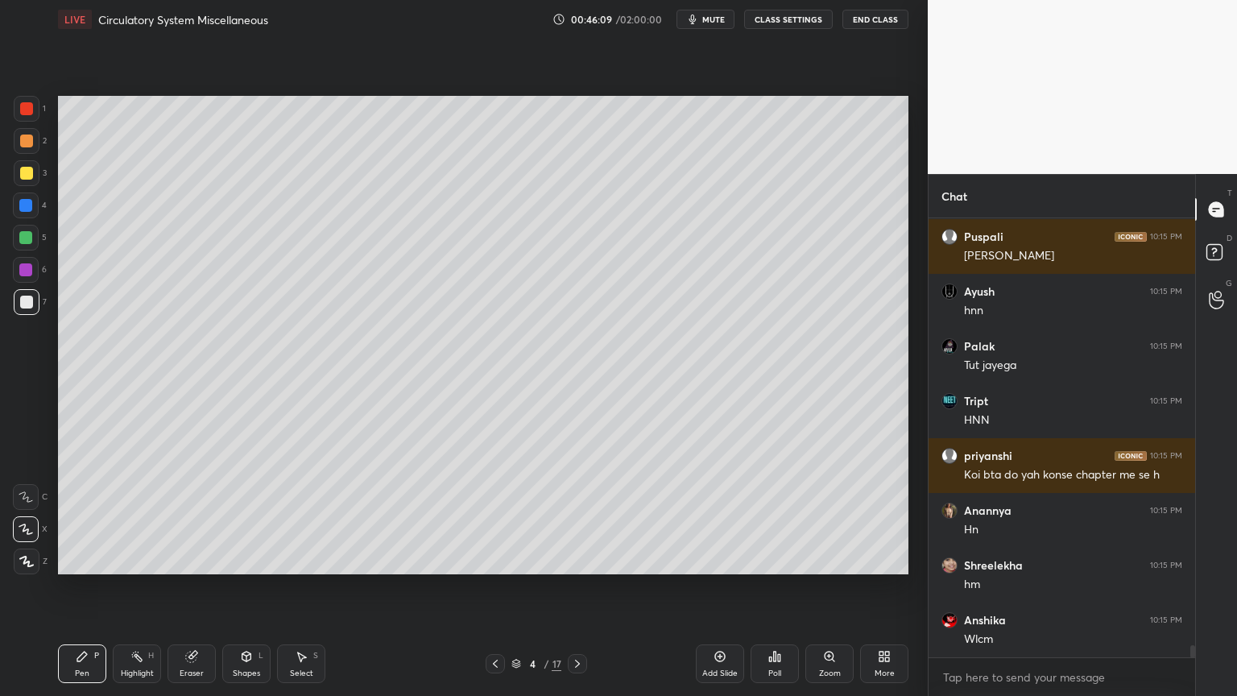
click at [26, 144] on div at bounding box center [26, 141] width 13 height 13
click at [26, 147] on div at bounding box center [27, 141] width 26 height 26
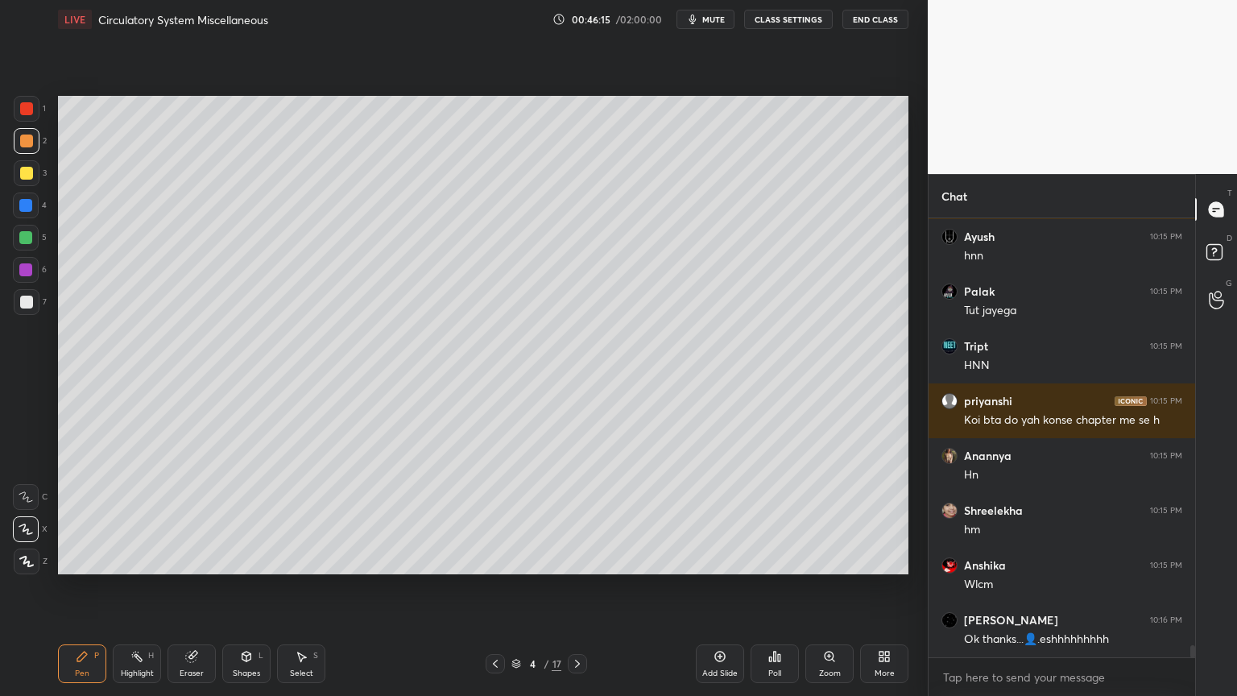
scroll to position [15436, 0]
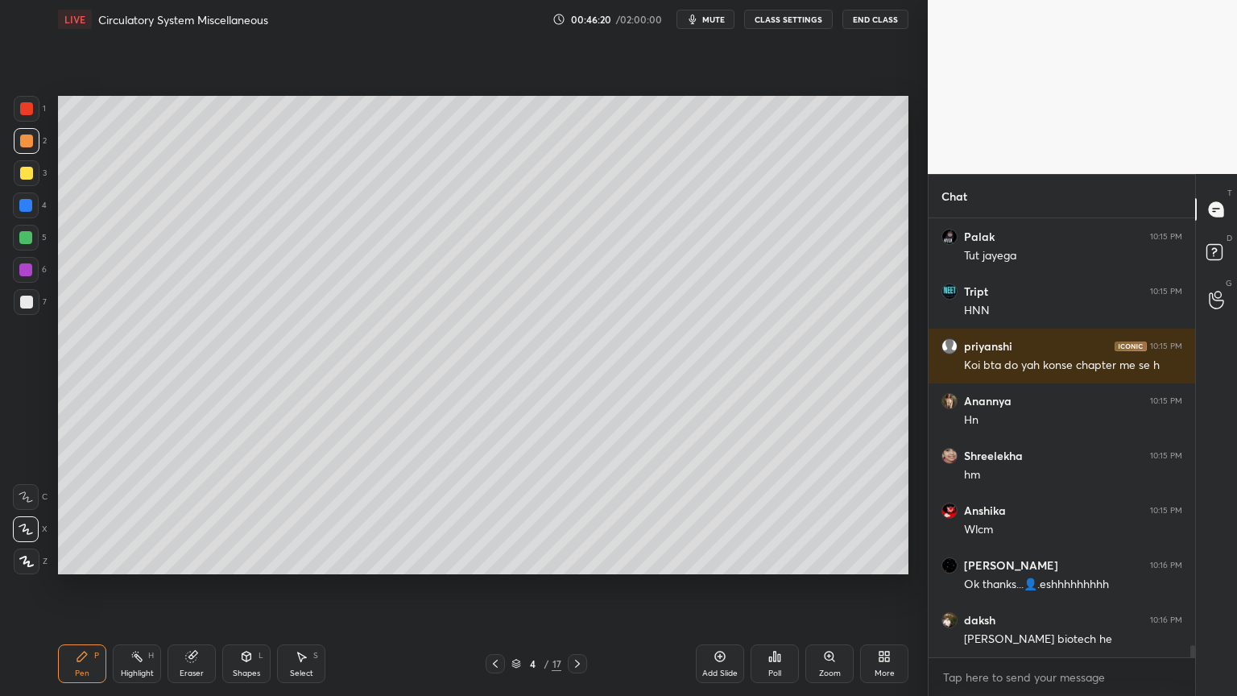
click at [35, 303] on div at bounding box center [27, 302] width 26 height 26
click at [249, 559] on icon at bounding box center [246, 656] width 13 height 13
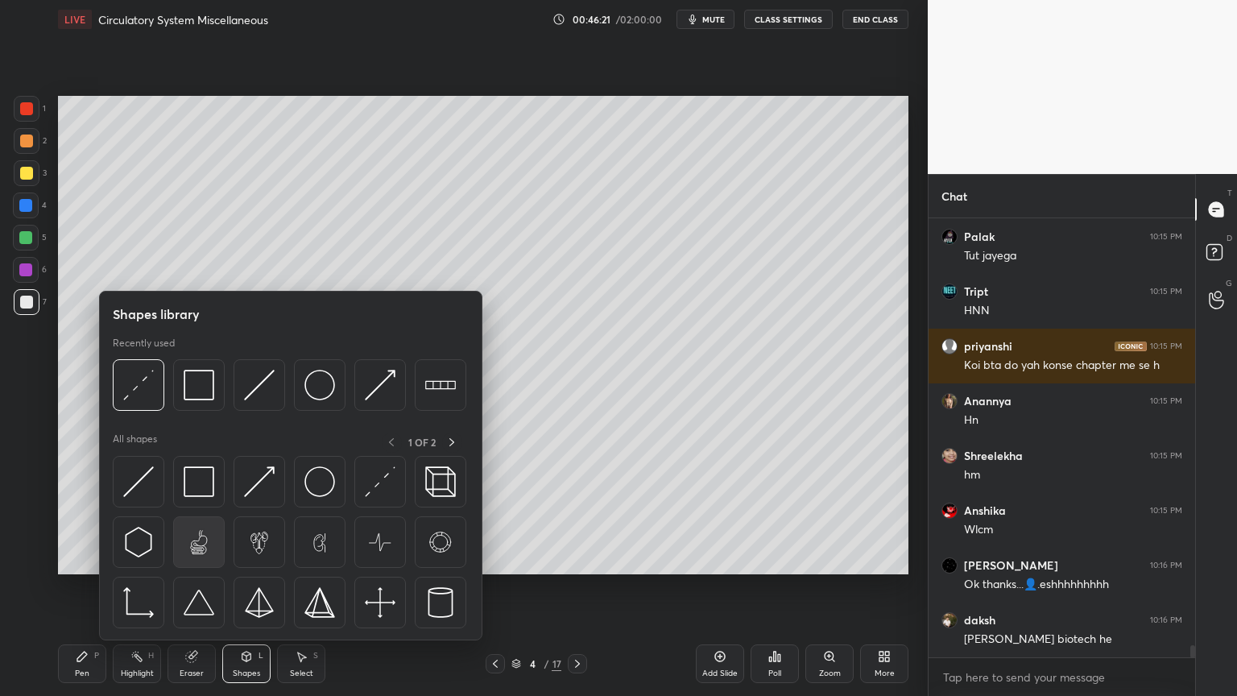
scroll to position [15491, 0]
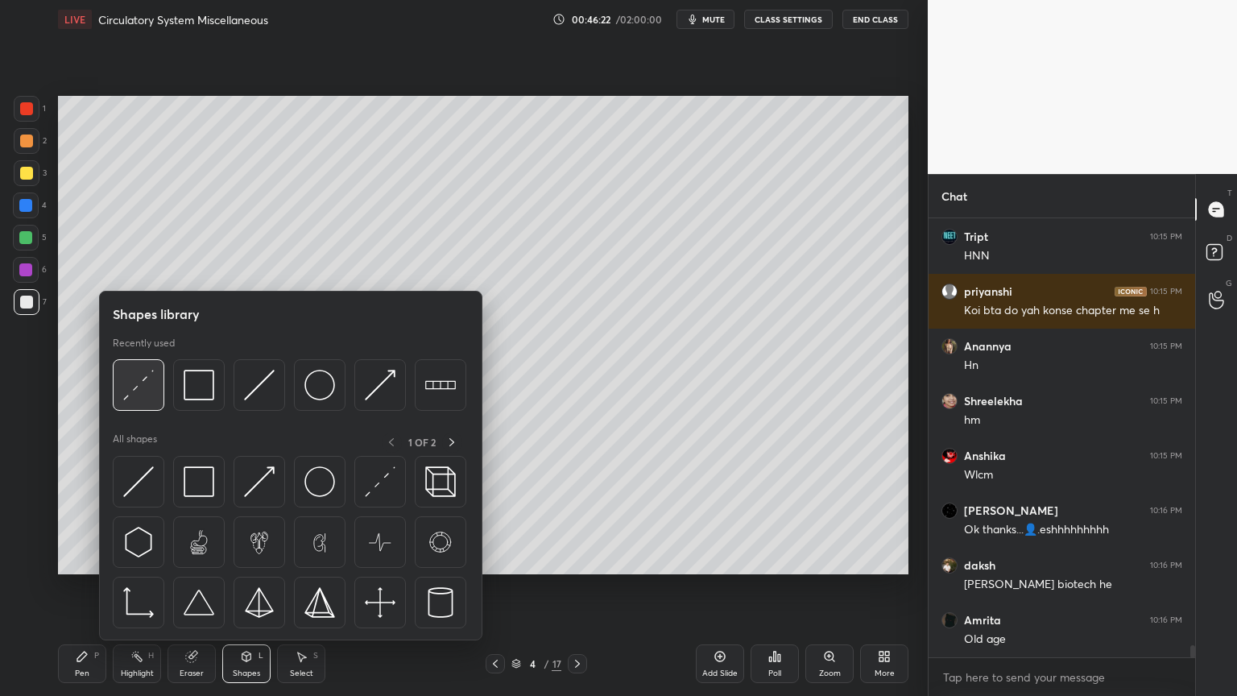
click at [148, 403] on div at bounding box center [139, 385] width 52 height 52
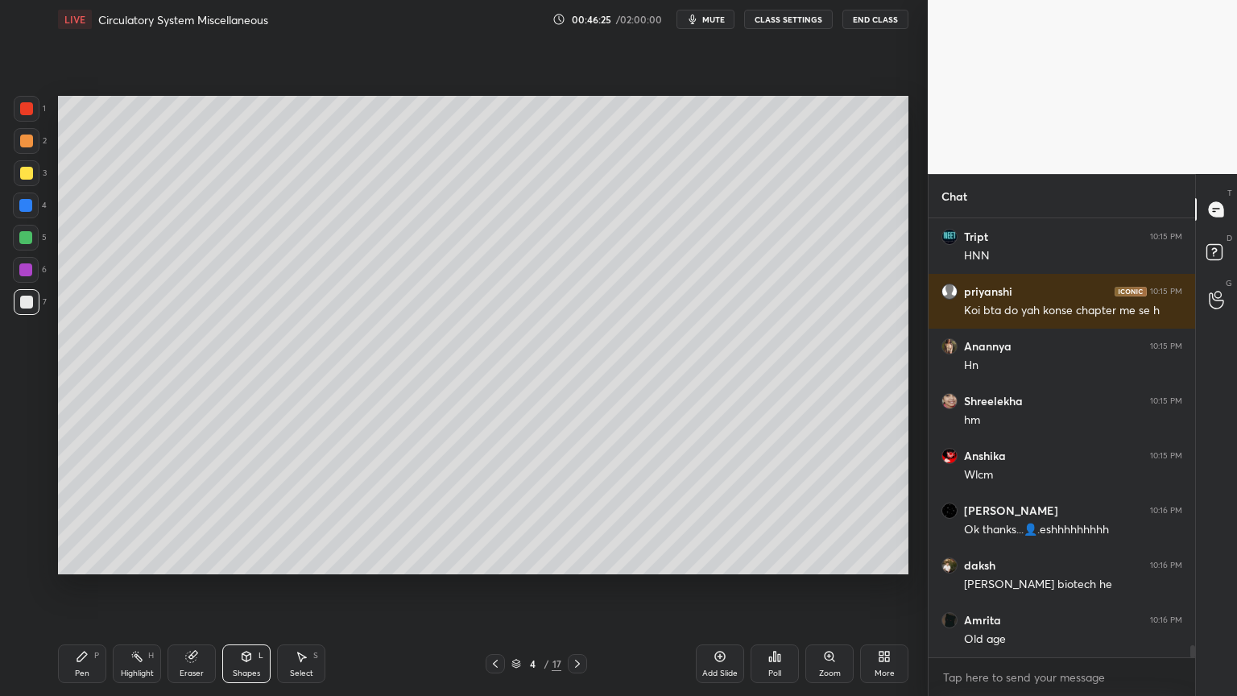
drag, startPoint x: 89, startPoint y: 649, endPoint x: 70, endPoint y: 585, distance: 67.1
click at [90, 559] on div "Pen P" at bounding box center [82, 663] width 48 height 39
click at [29, 301] on div at bounding box center [26, 302] width 13 height 13
click at [25, 144] on div at bounding box center [26, 141] width 13 height 13
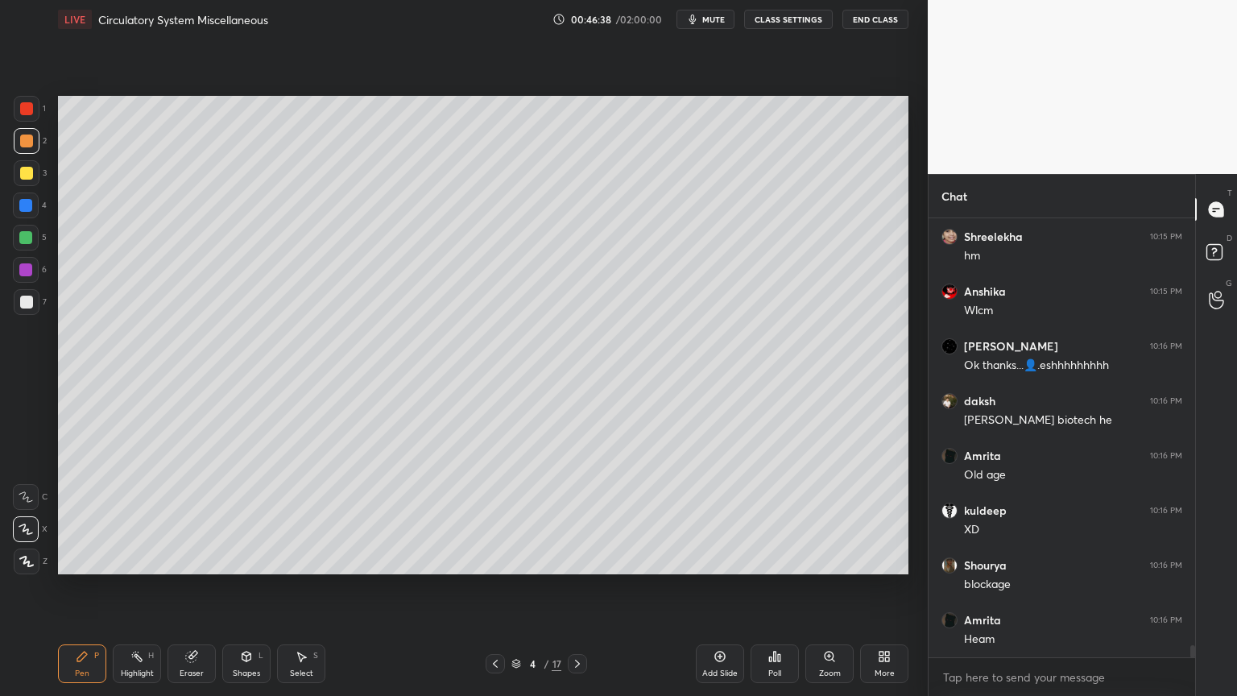
scroll to position [15710, 0]
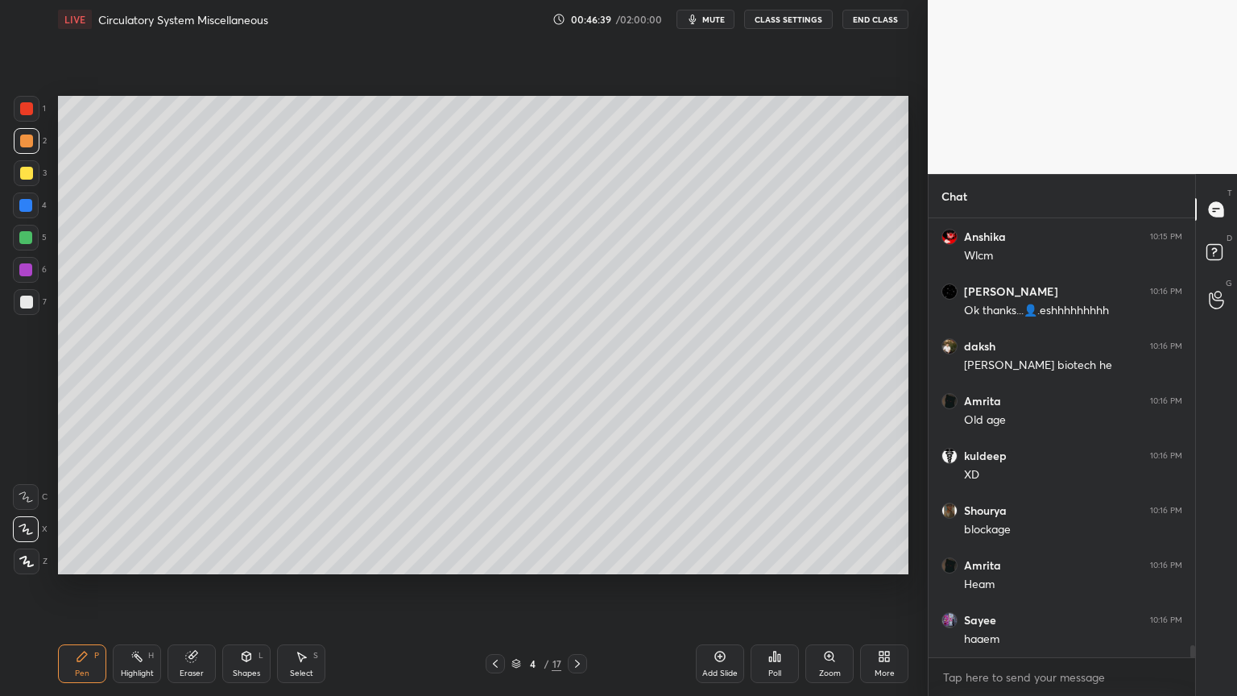
click at [31, 308] on div at bounding box center [26, 302] width 13 height 13
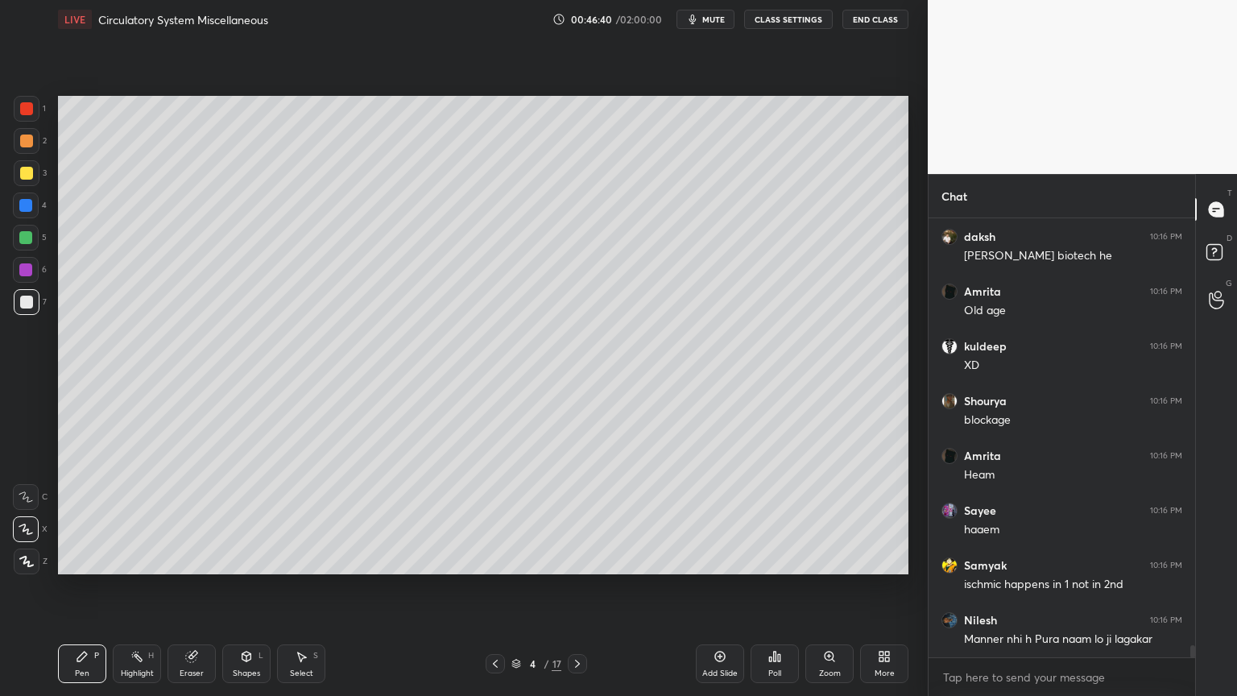
click at [247, 559] on icon at bounding box center [246, 656] width 13 height 13
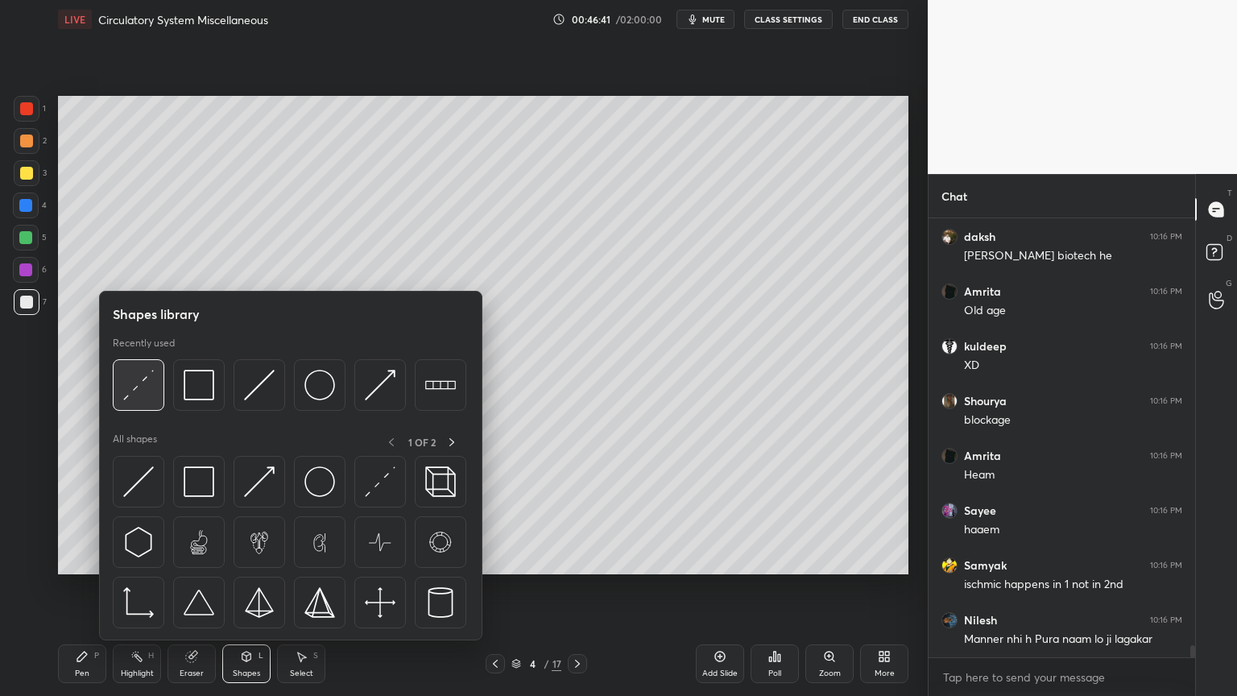
click at [140, 400] on img at bounding box center [138, 385] width 31 height 31
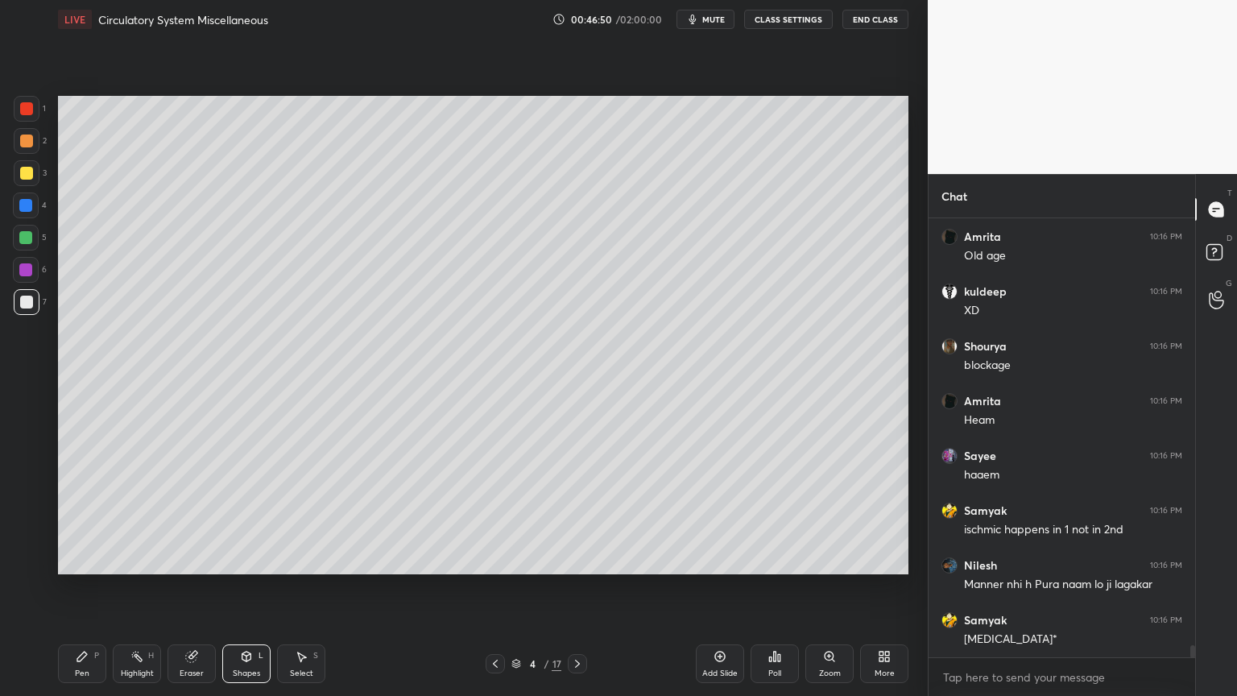
scroll to position [15929, 0]
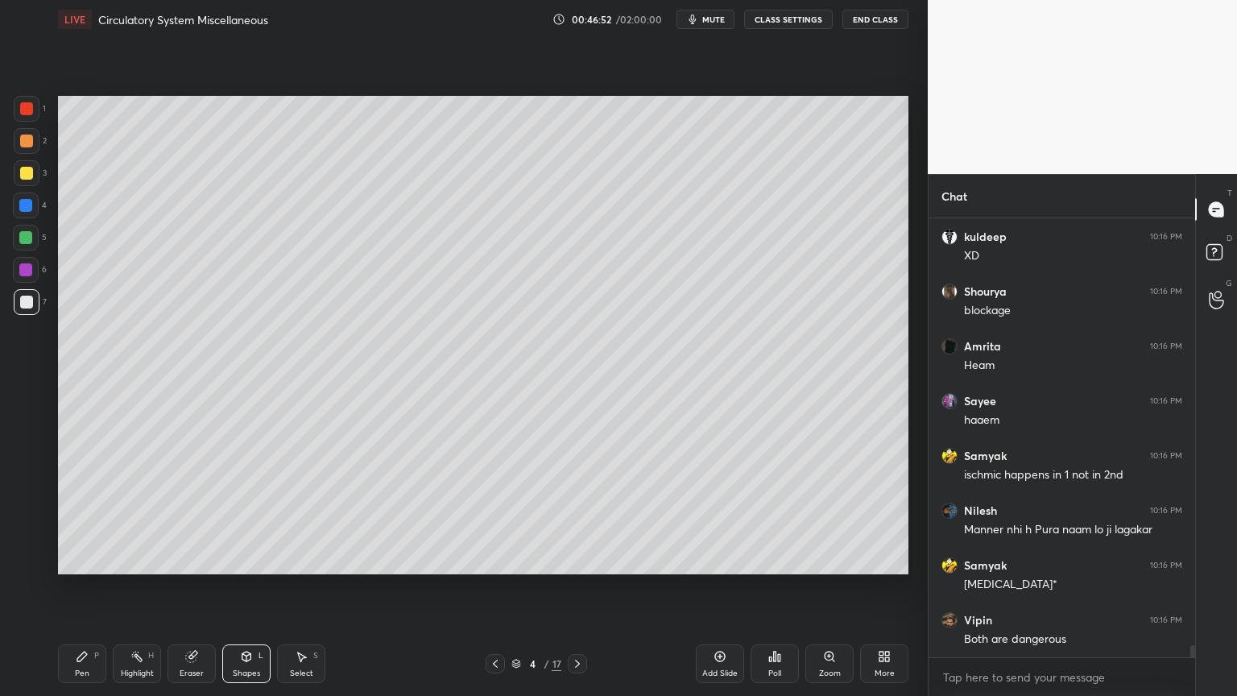
drag, startPoint x: 208, startPoint y: 661, endPoint x: 209, endPoint y: 638, distance: 23.4
click at [208, 559] on div "Eraser" at bounding box center [192, 663] width 48 height 39
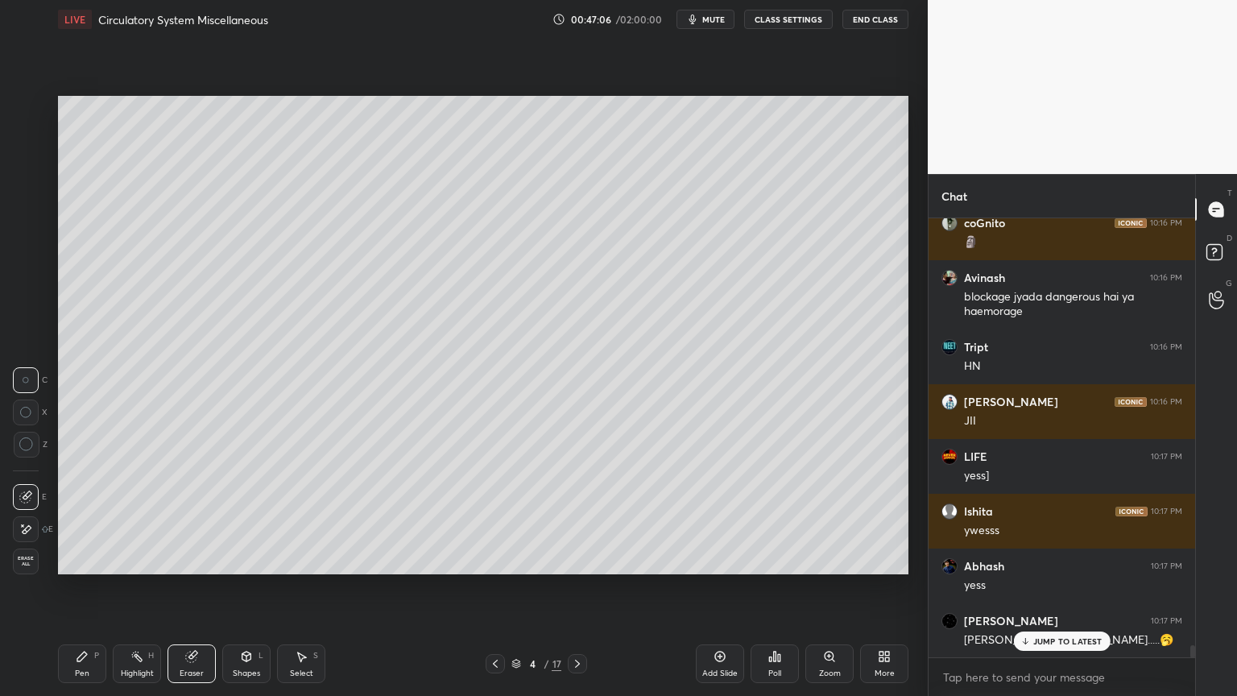
scroll to position [15182, 0]
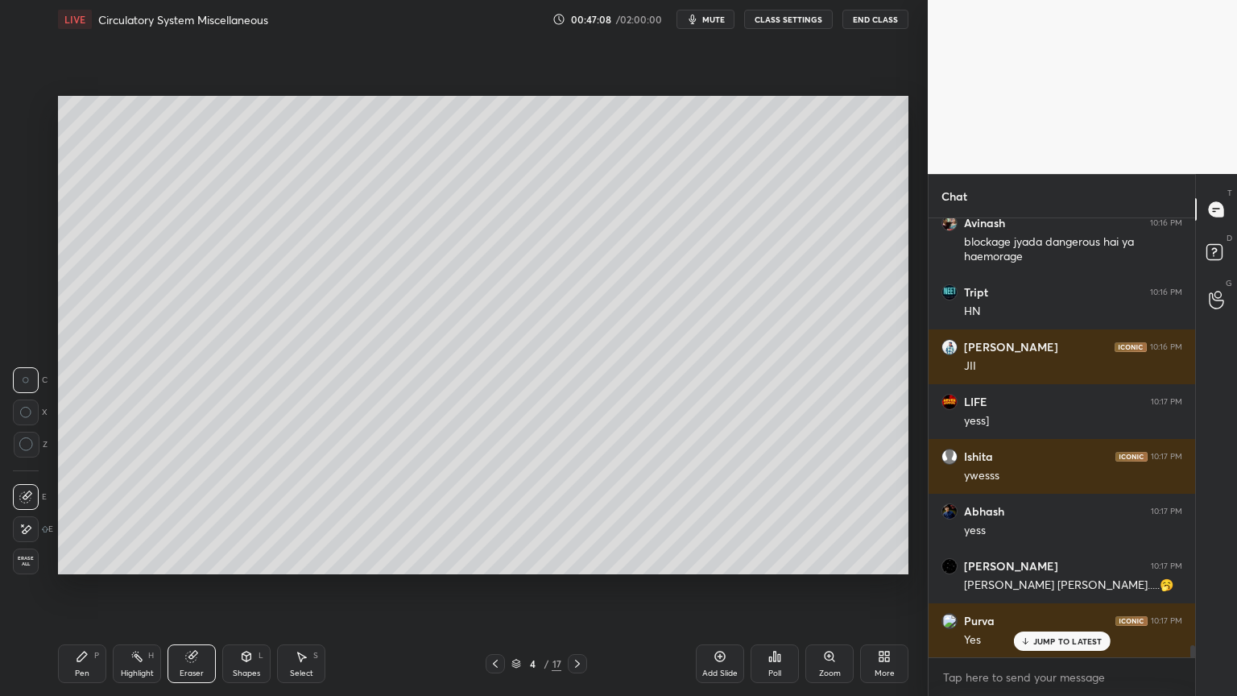
click at [87, 559] on div "Pen P" at bounding box center [82, 663] width 48 height 39
click at [26, 309] on div at bounding box center [27, 302] width 26 height 26
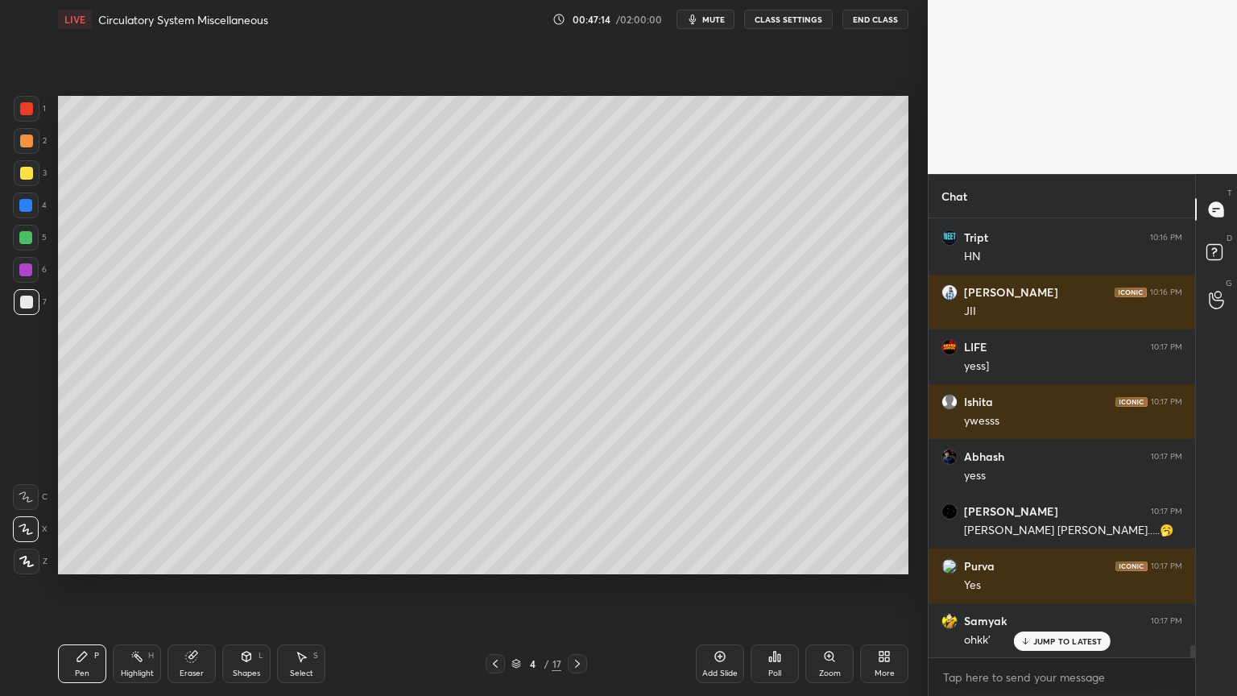
scroll to position [15292, 0]
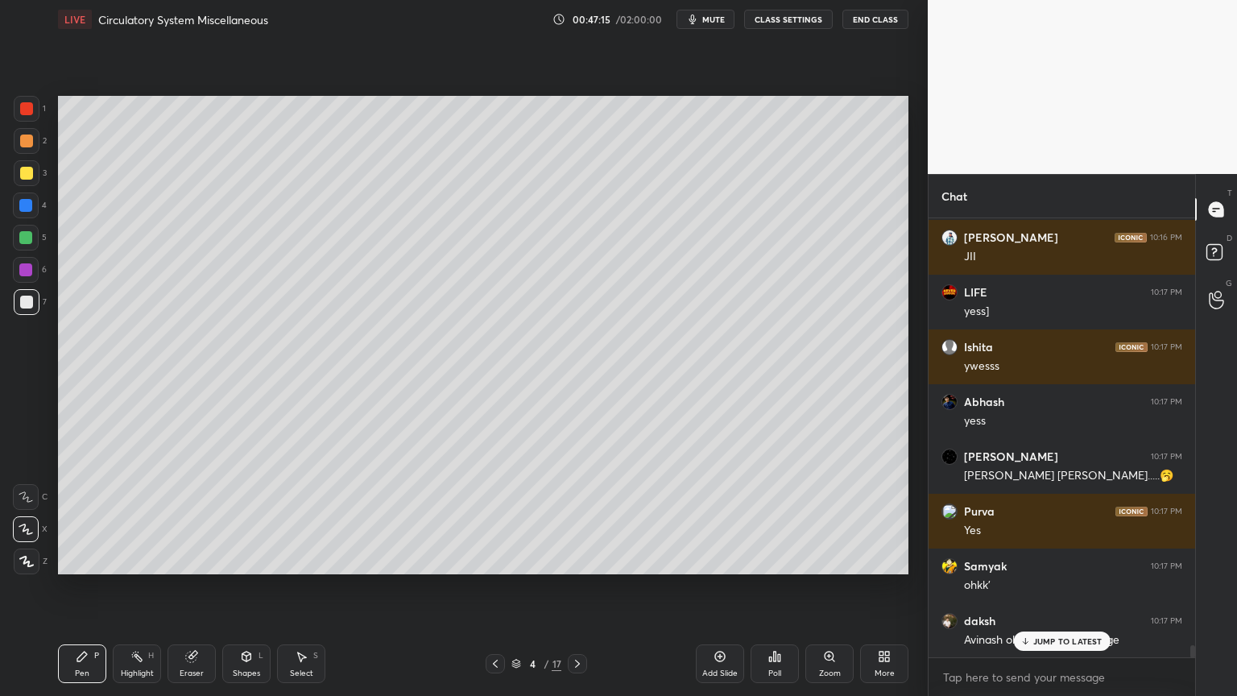
click at [208, 559] on div "Eraser" at bounding box center [192, 663] width 48 height 39
click at [83, 559] on icon at bounding box center [82, 657] width 10 height 10
click at [24, 145] on div at bounding box center [26, 141] width 13 height 13
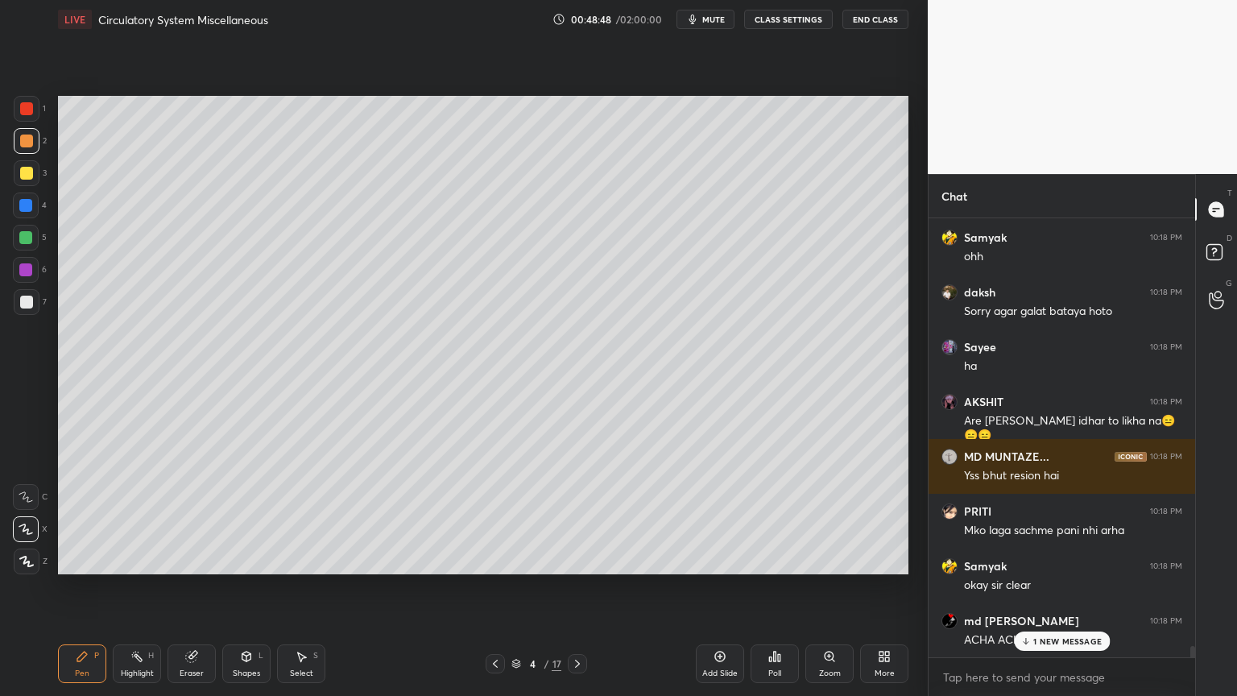
scroll to position [16912, 0]
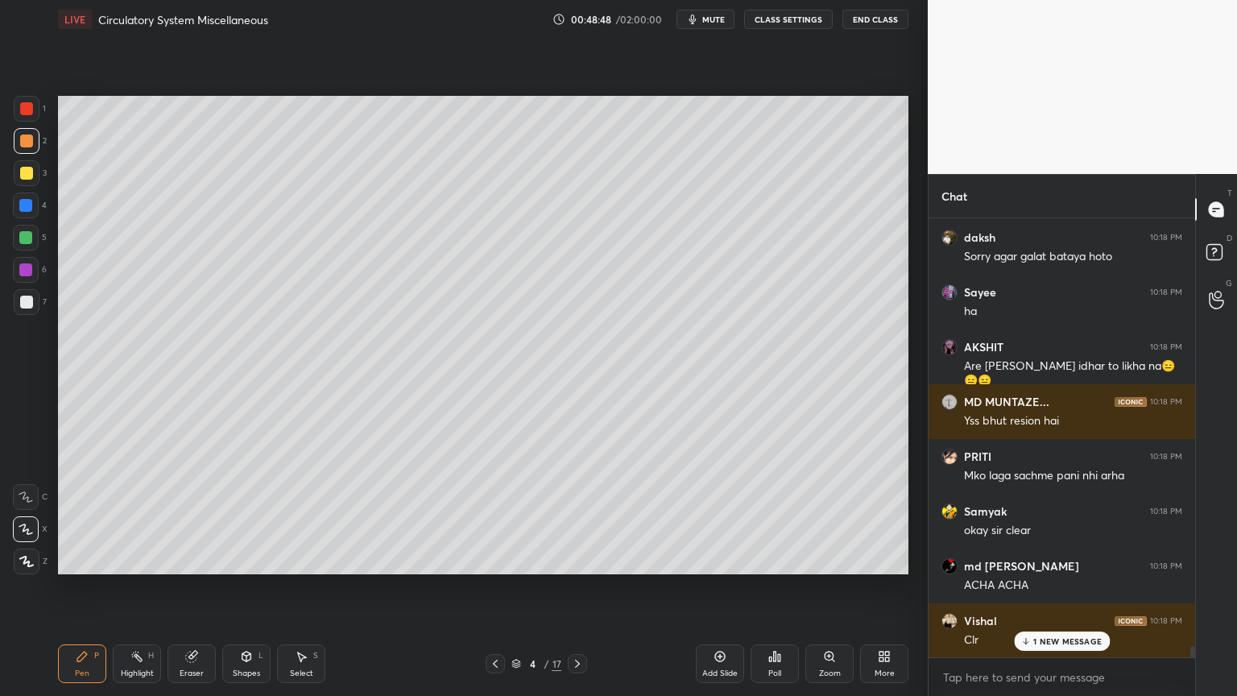
click at [777, 559] on div "Poll" at bounding box center [775, 663] width 48 height 39
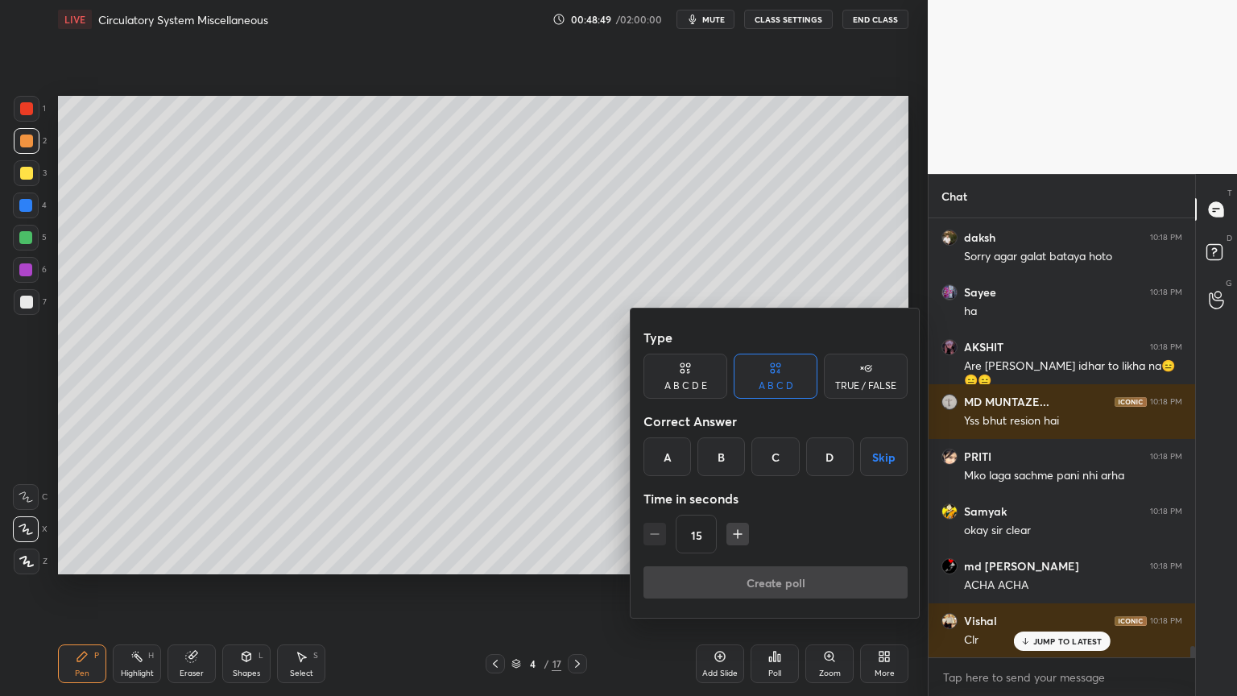
scroll to position [16996, 0]
click at [869, 384] on div "TRUE / FALSE" at bounding box center [865, 386] width 61 height 10
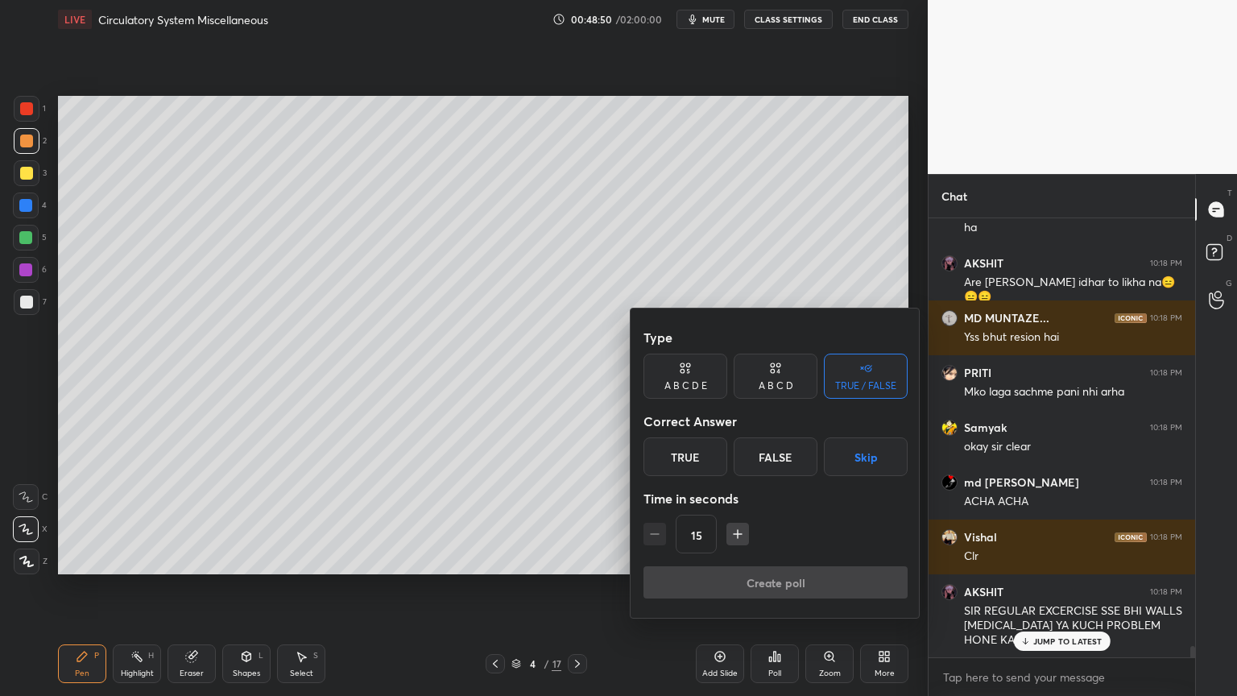
click at [872, 460] on button "Skip" at bounding box center [866, 456] width 84 height 39
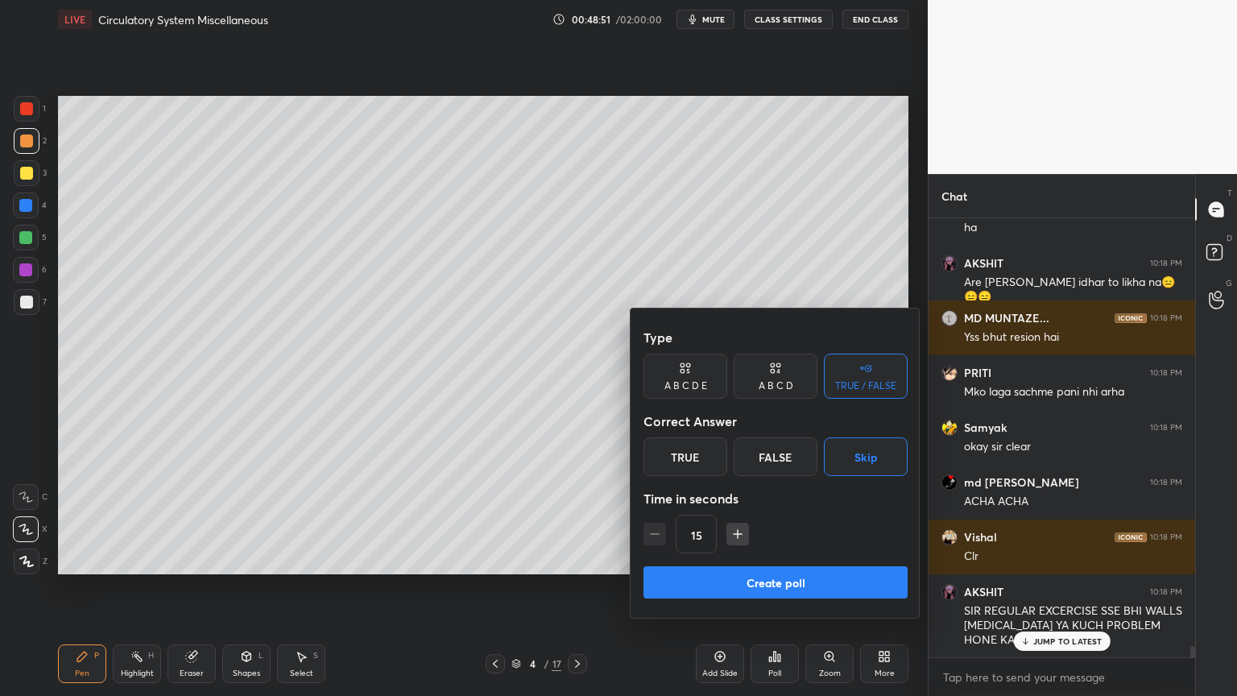
click at [831, 559] on button "Create poll" at bounding box center [776, 582] width 264 height 32
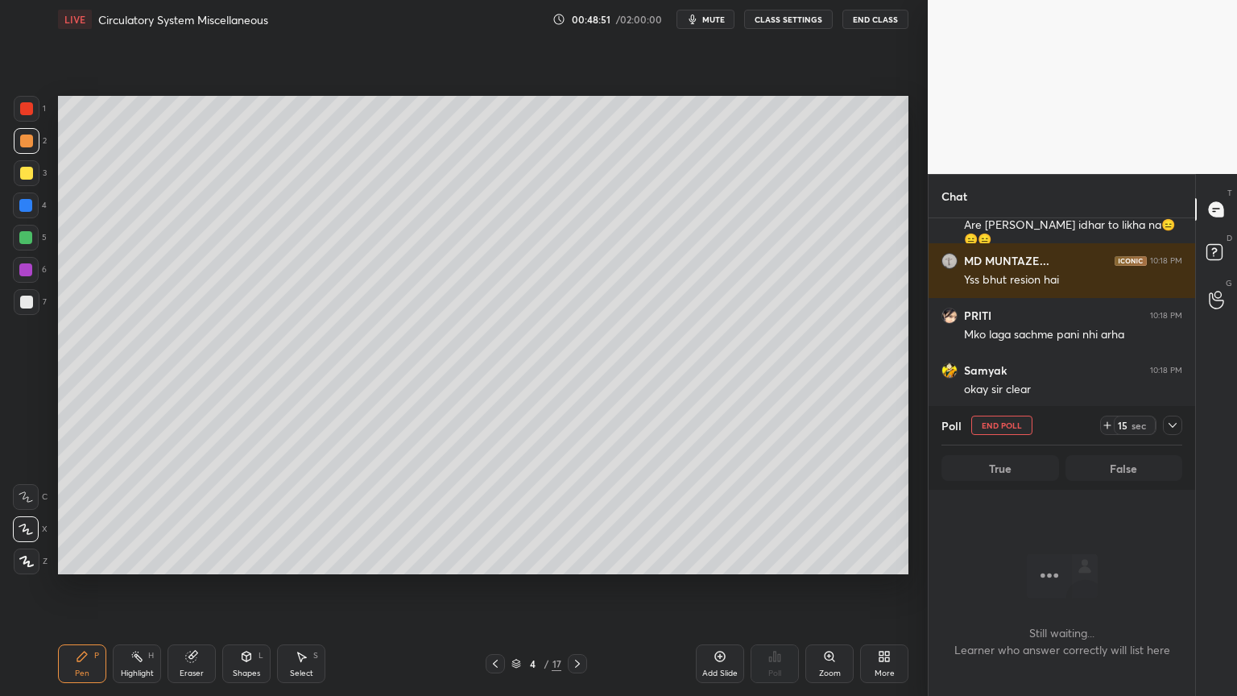
scroll to position [5, 5]
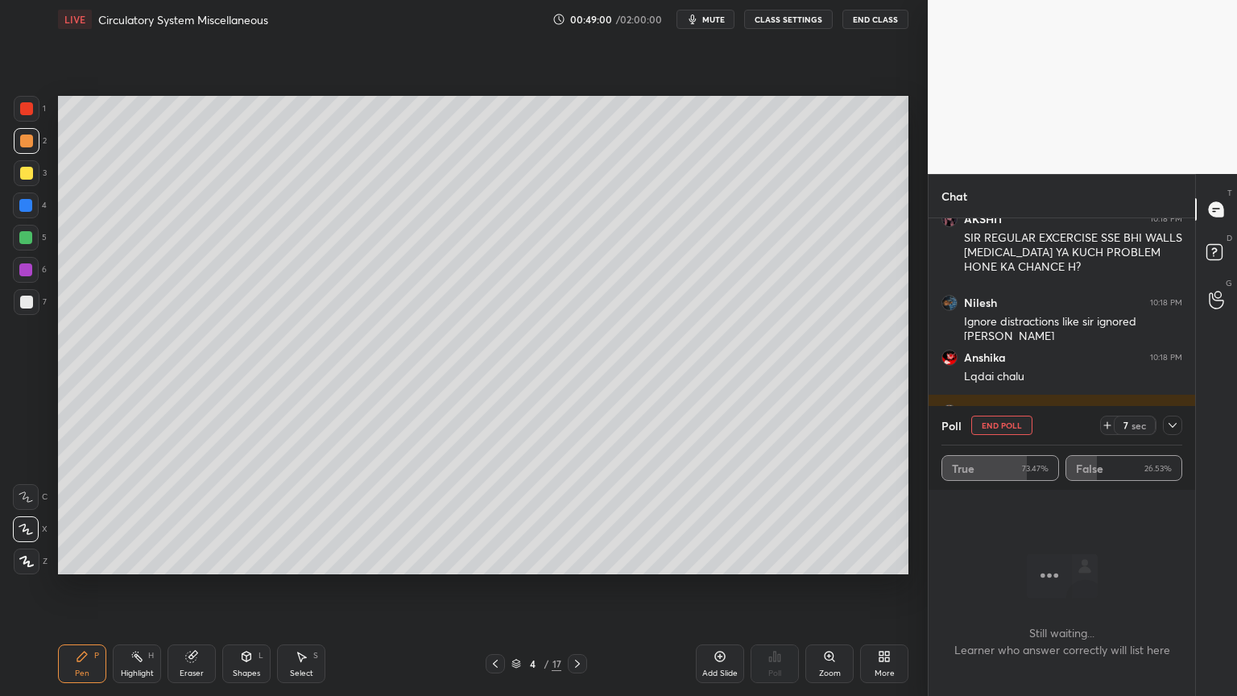
click at [1011, 428] on button "End Poll" at bounding box center [1001, 425] width 61 height 19
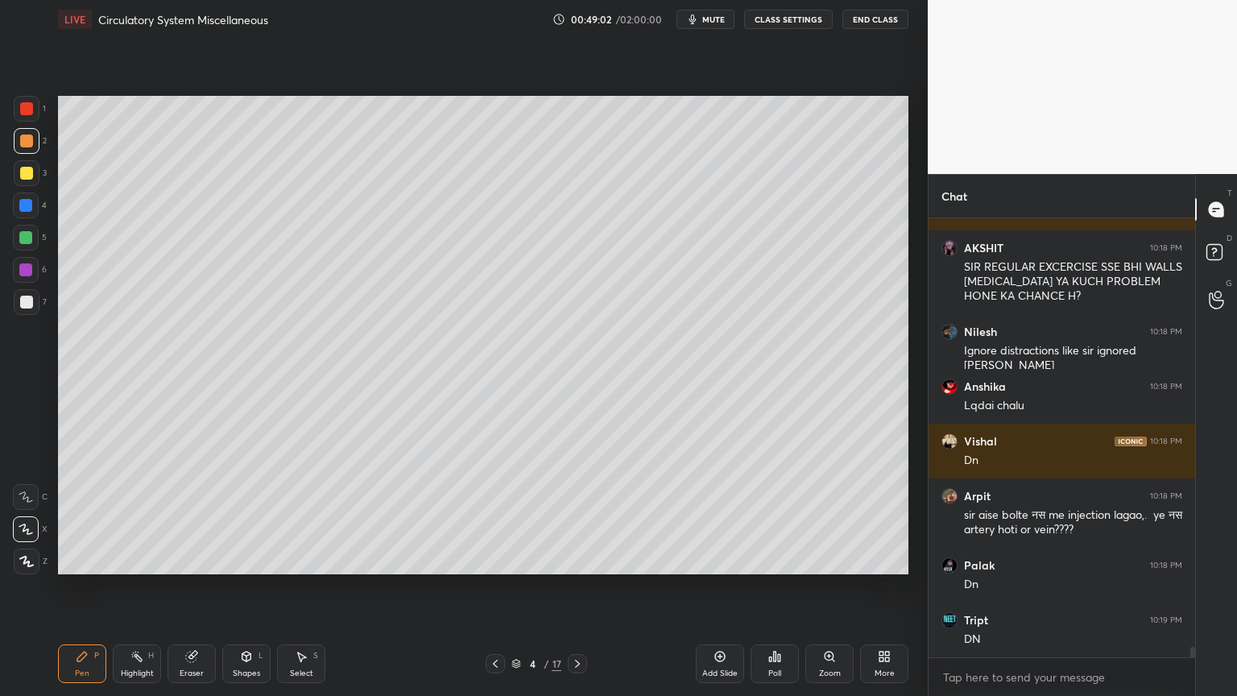
click at [725, 19] on span "mute" at bounding box center [713, 19] width 23 height 11
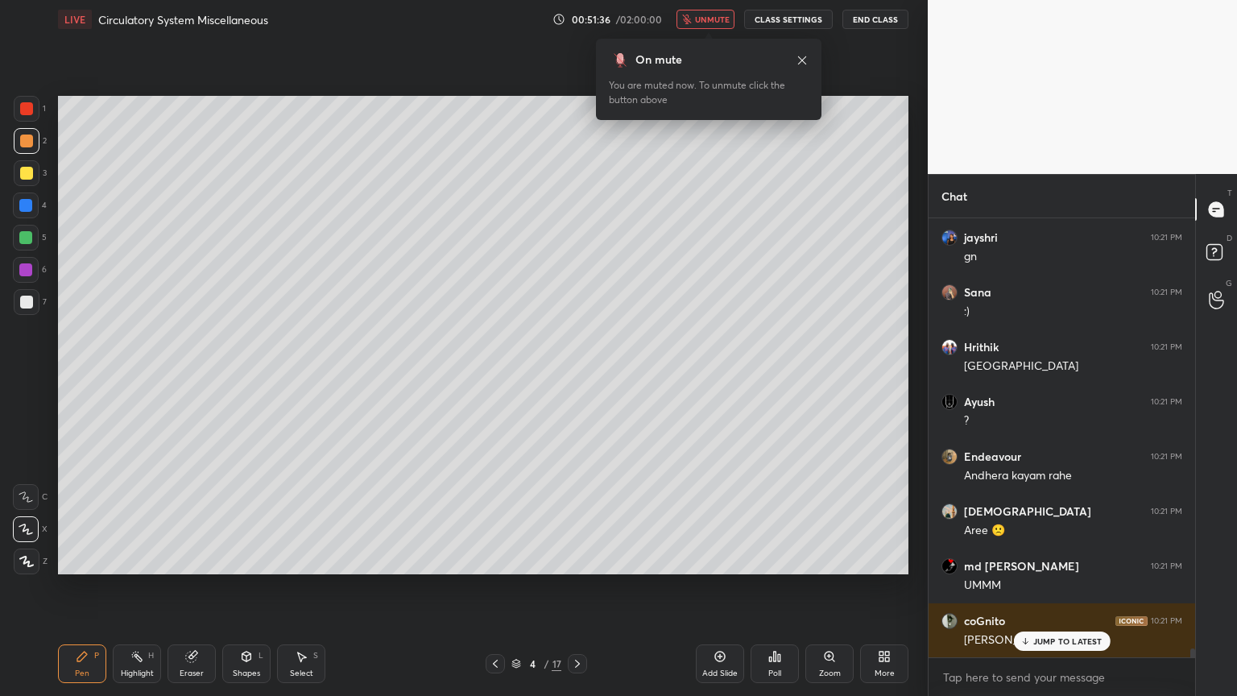
scroll to position [21742, 0]
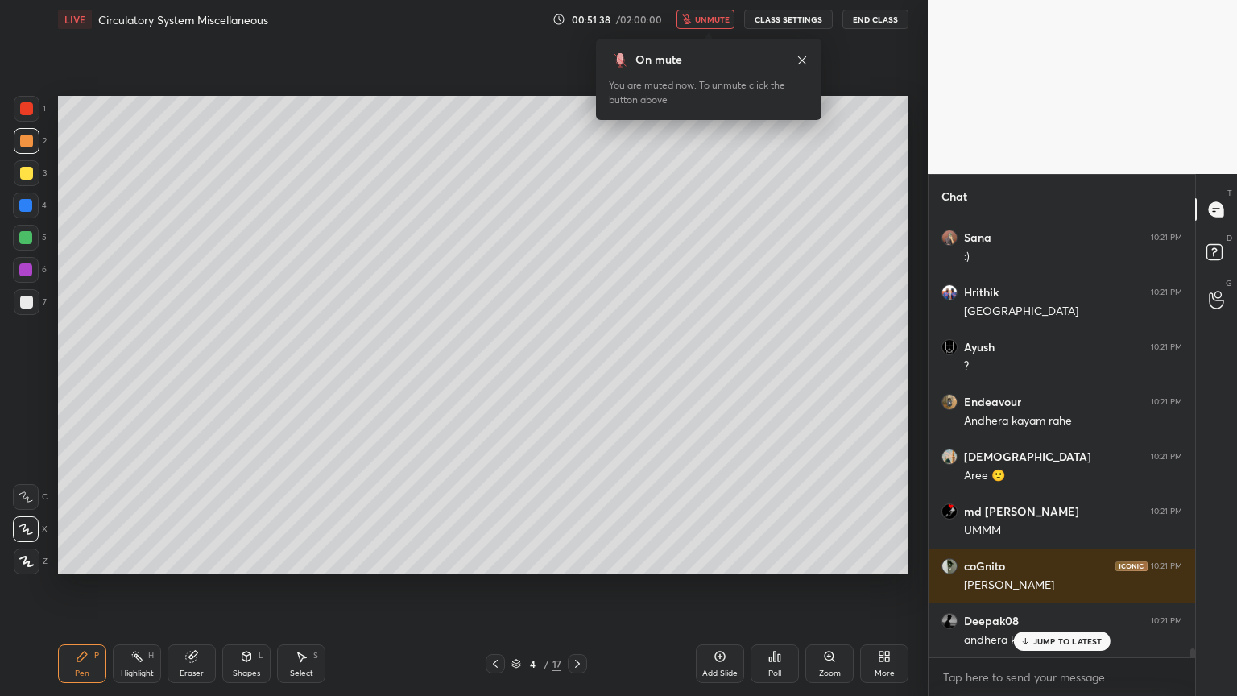
click at [712, 17] on span "unmute" at bounding box center [712, 19] width 35 height 11
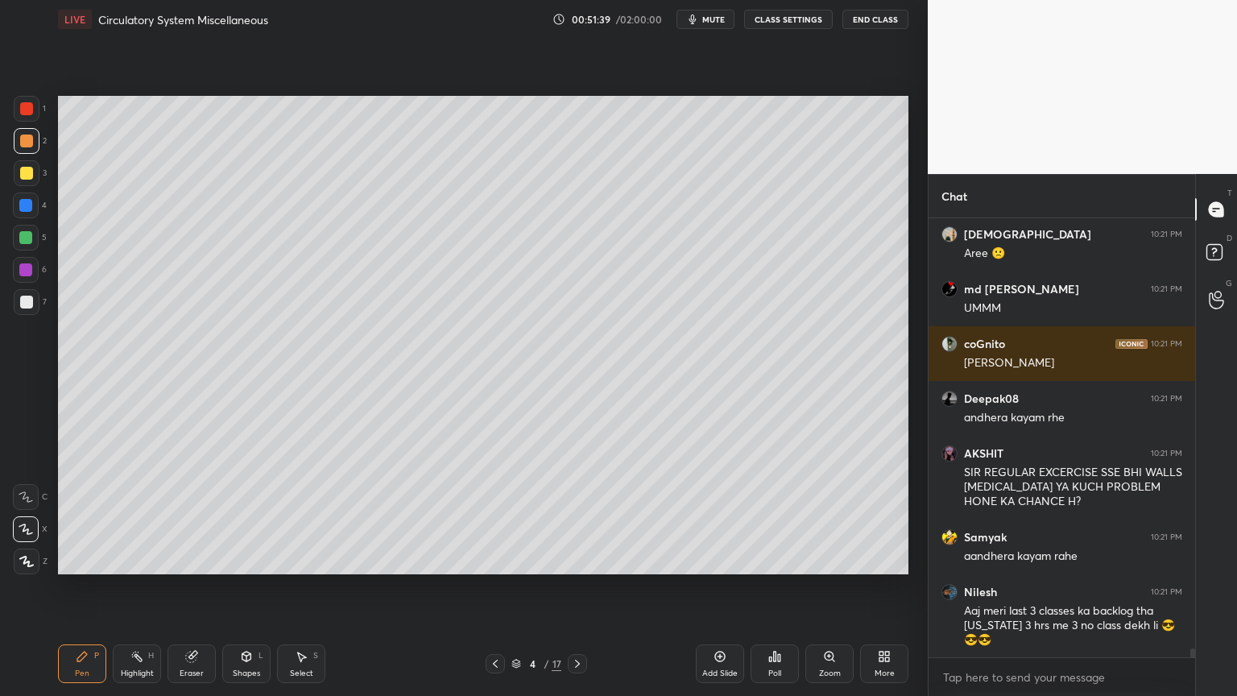
scroll to position [22035, 0]
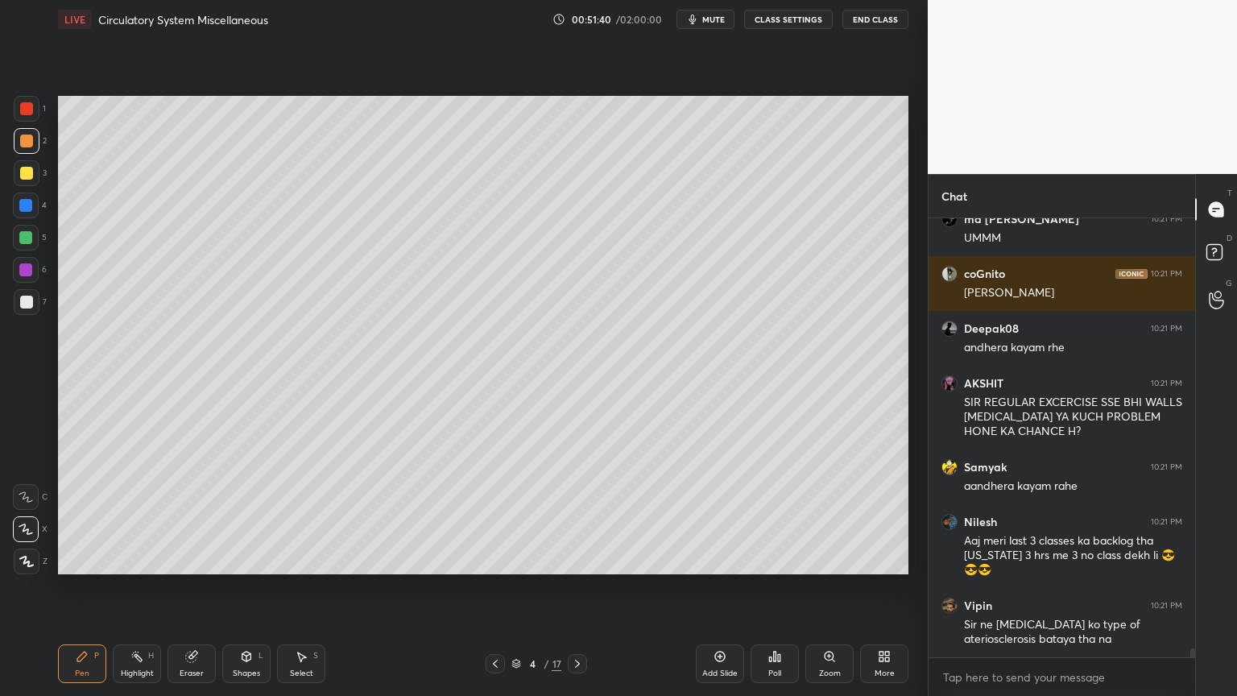
click at [772, 559] on icon at bounding box center [774, 656] width 13 height 13
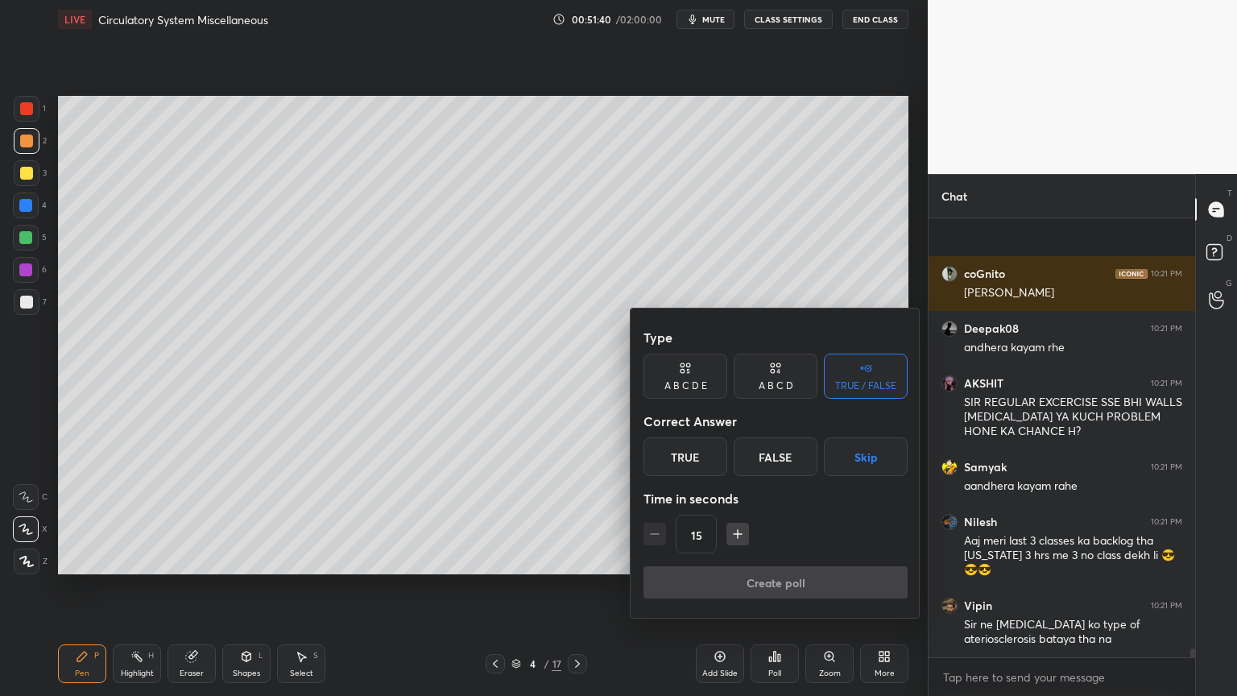
click at [863, 464] on button "Skip" at bounding box center [866, 456] width 84 height 39
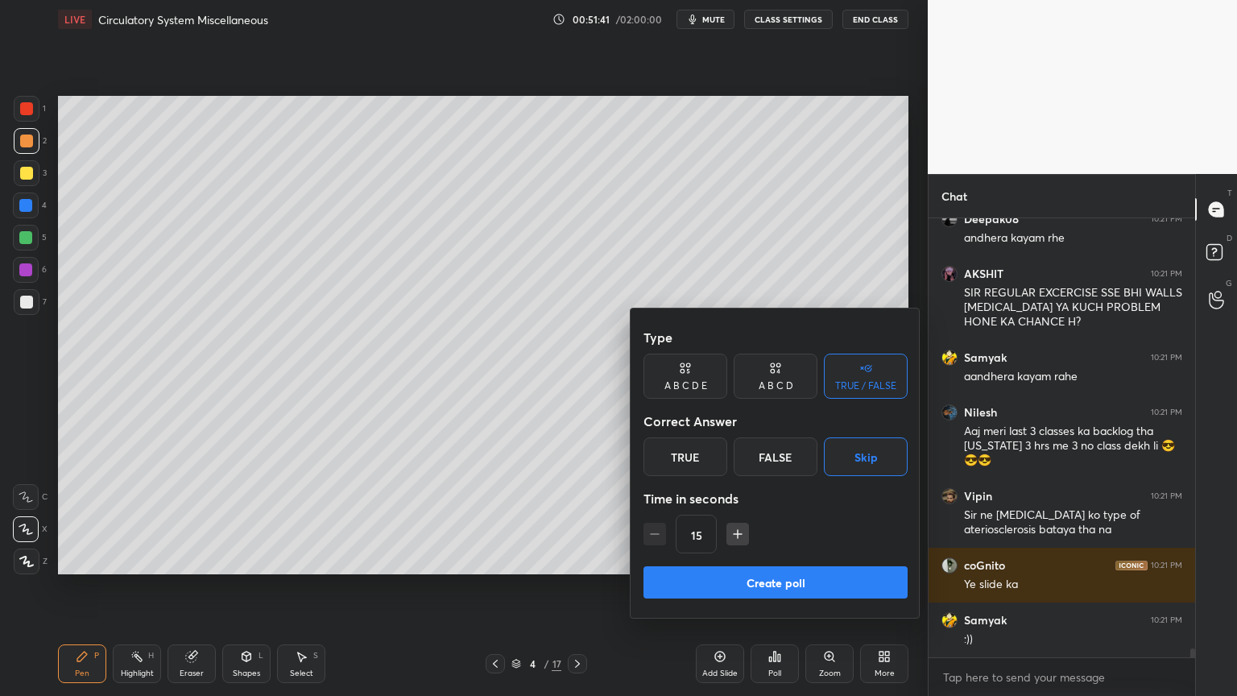
click at [829, 559] on button "Create poll" at bounding box center [776, 582] width 264 height 32
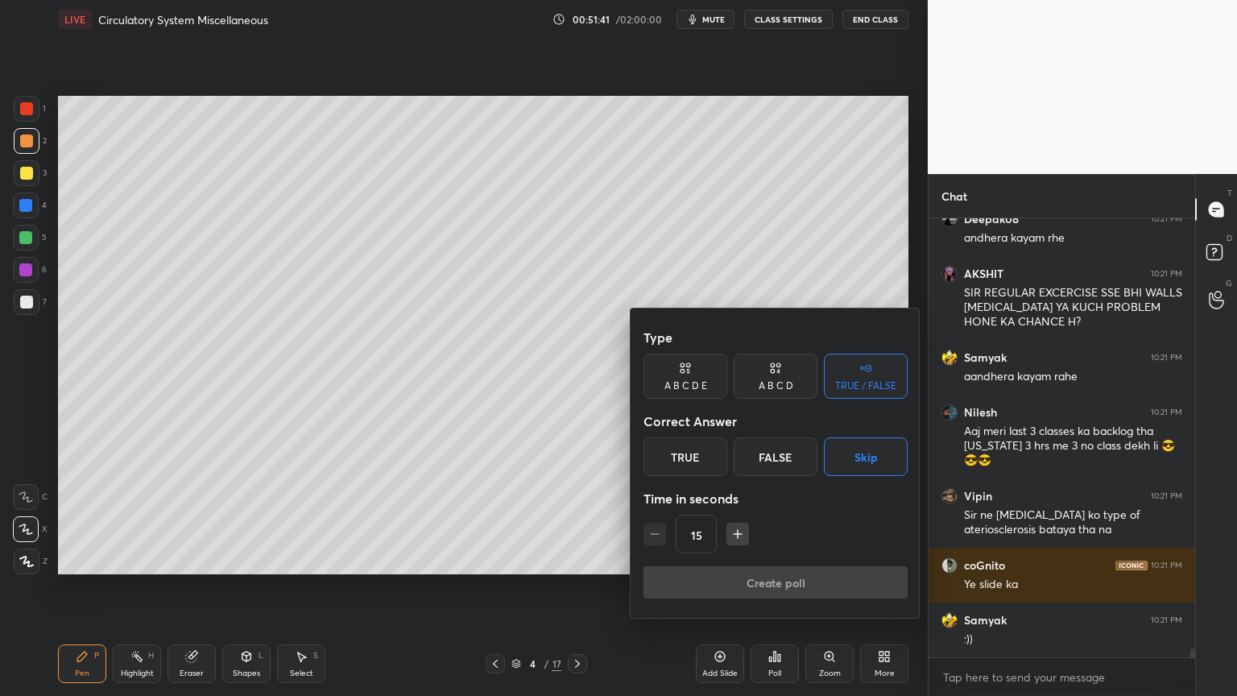
scroll to position [446, 262]
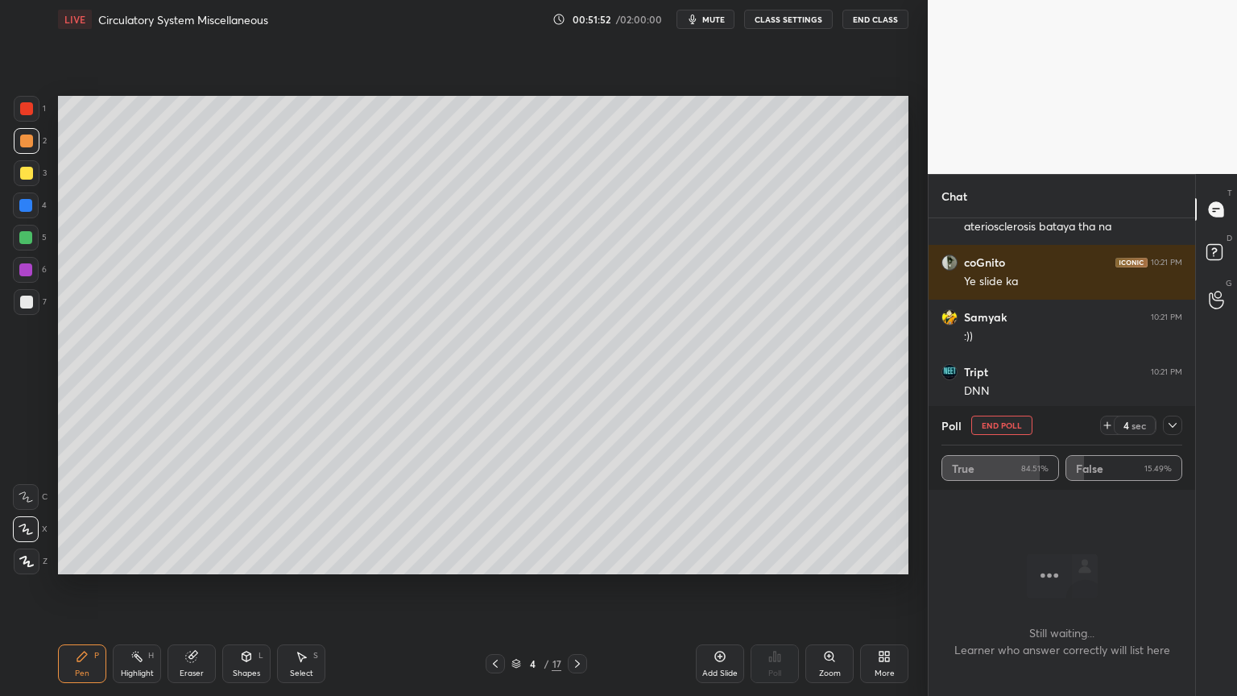
click at [725, 23] on span "mute" at bounding box center [713, 19] width 23 height 11
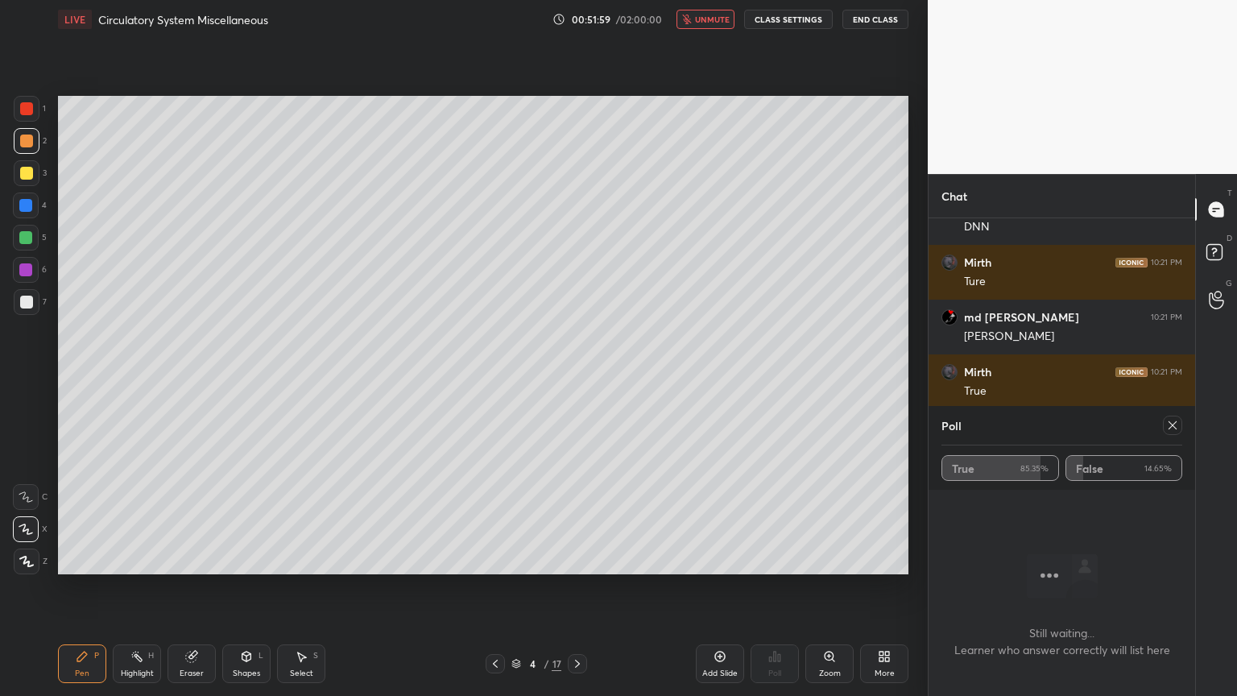
click at [718, 14] on span "unmute" at bounding box center [712, 19] width 35 height 11
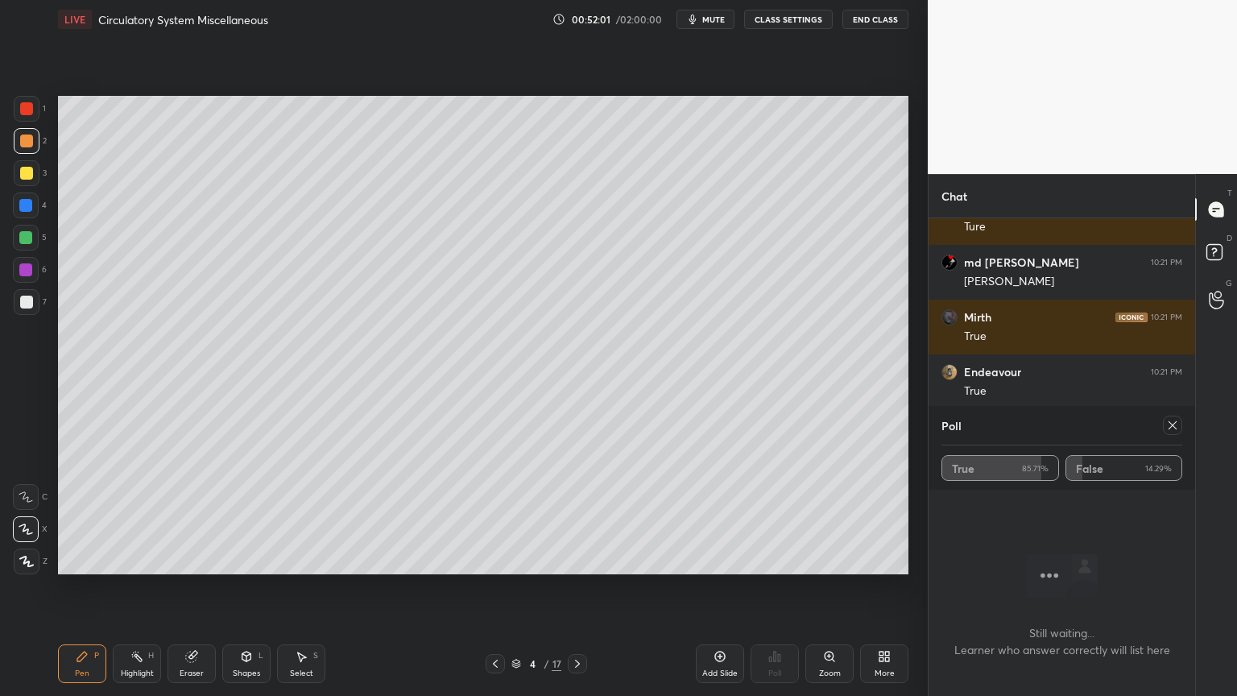
click at [1173, 425] on icon at bounding box center [1173, 425] width 8 height 8
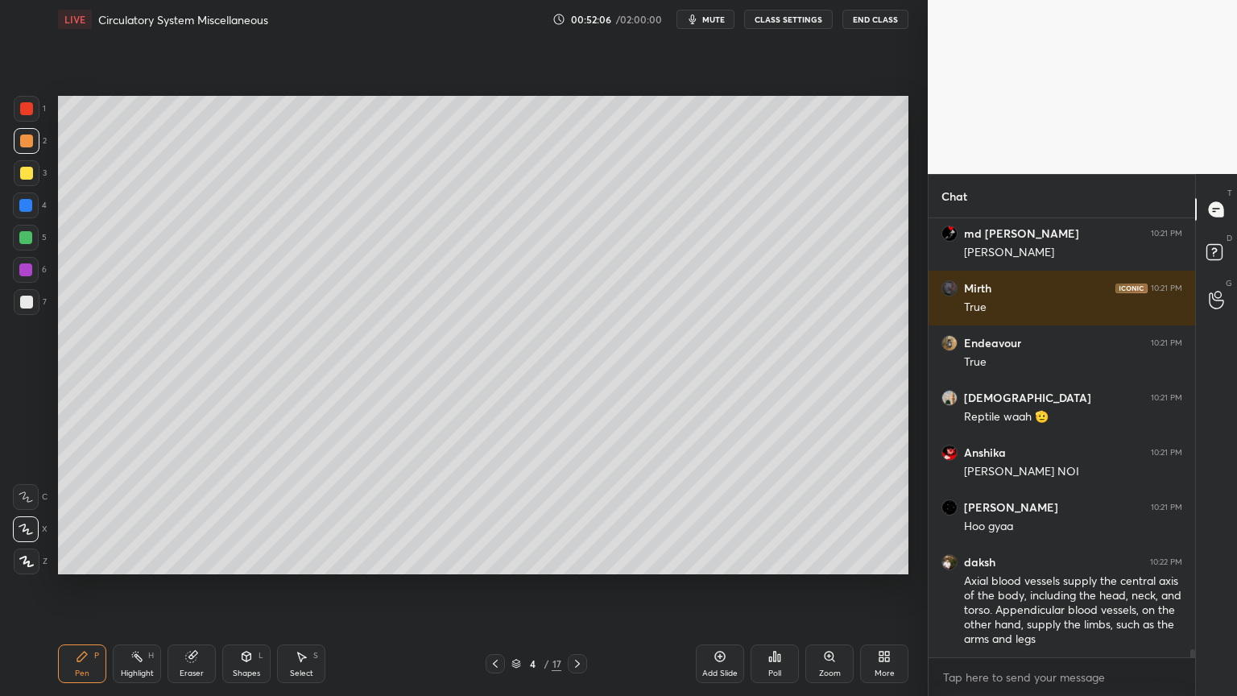
click at [581, 559] on icon at bounding box center [577, 663] width 13 height 13
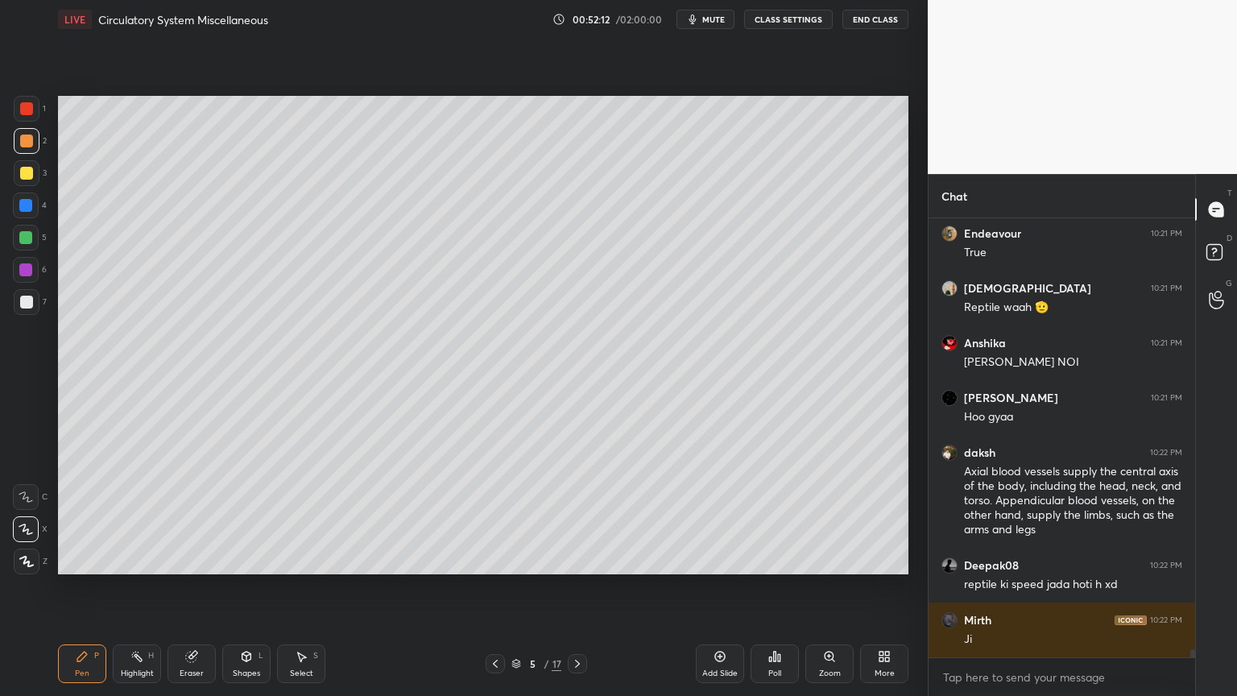
click at [884, 559] on icon at bounding box center [884, 656] width 13 height 13
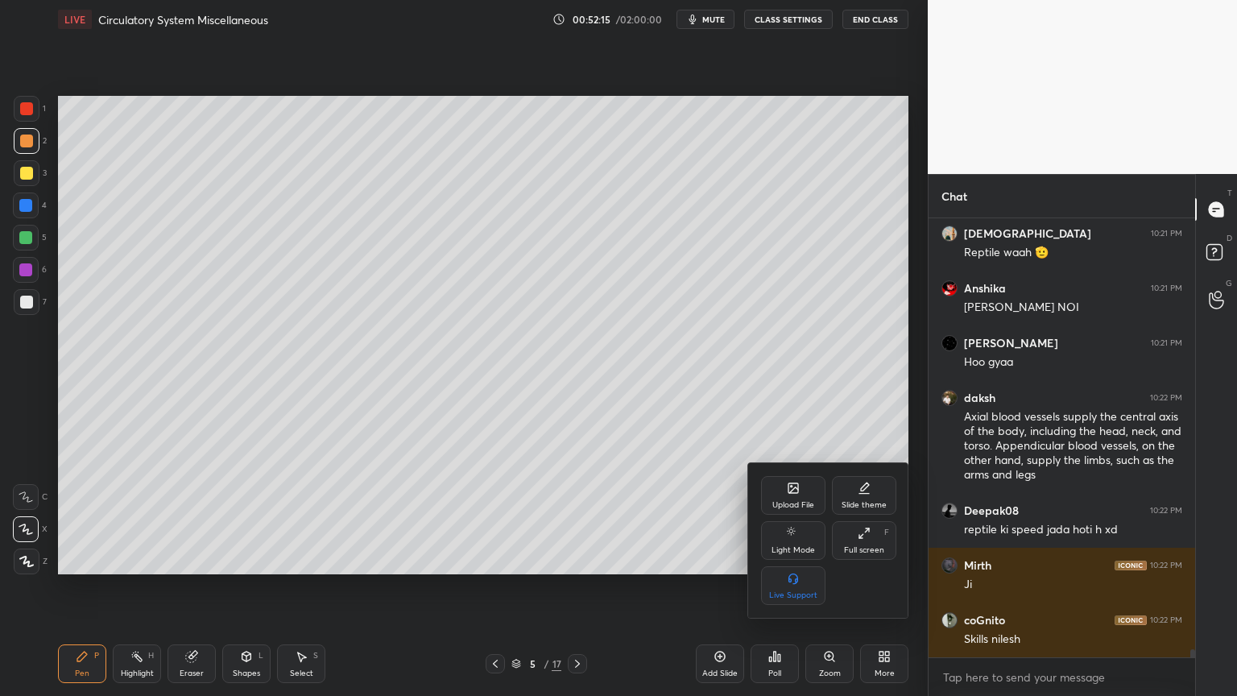
click at [791, 491] on icon at bounding box center [793, 490] width 9 height 6
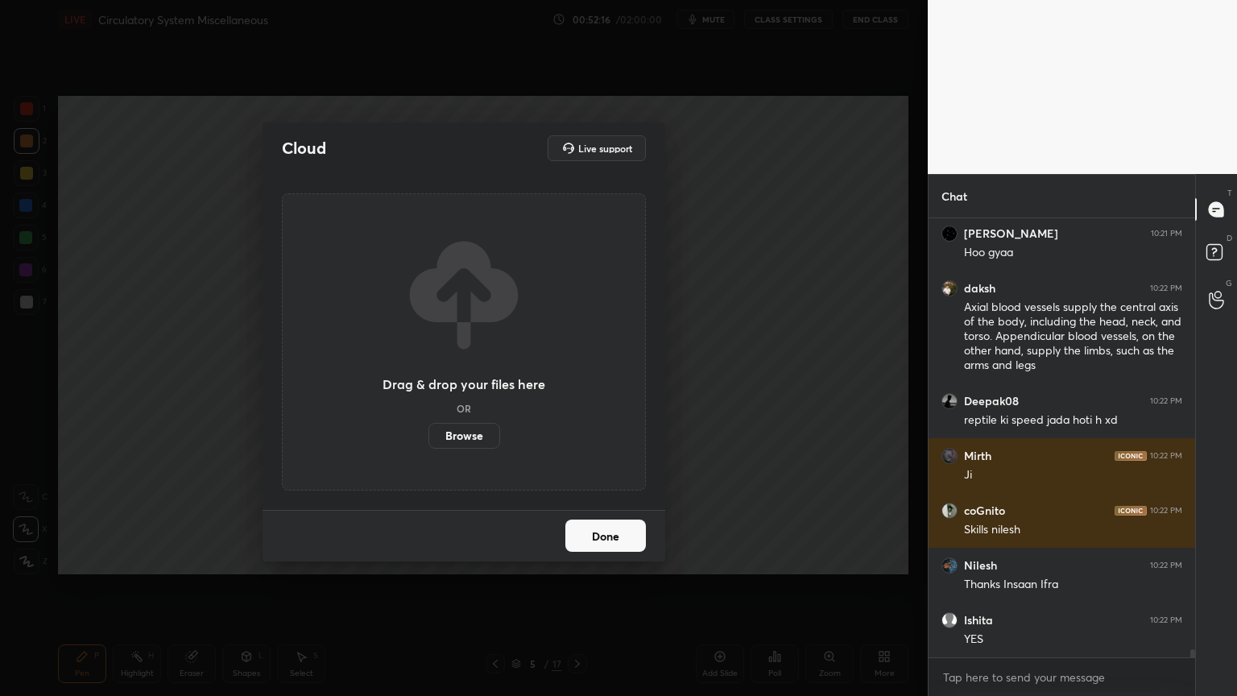
drag, startPoint x: 465, startPoint y: 435, endPoint x: 467, endPoint y: 338, distance: 97.5
click at [467, 435] on label "Browse" at bounding box center [465, 436] width 72 height 26
click at [429, 435] on input "Browse" at bounding box center [429, 436] width 0 height 26
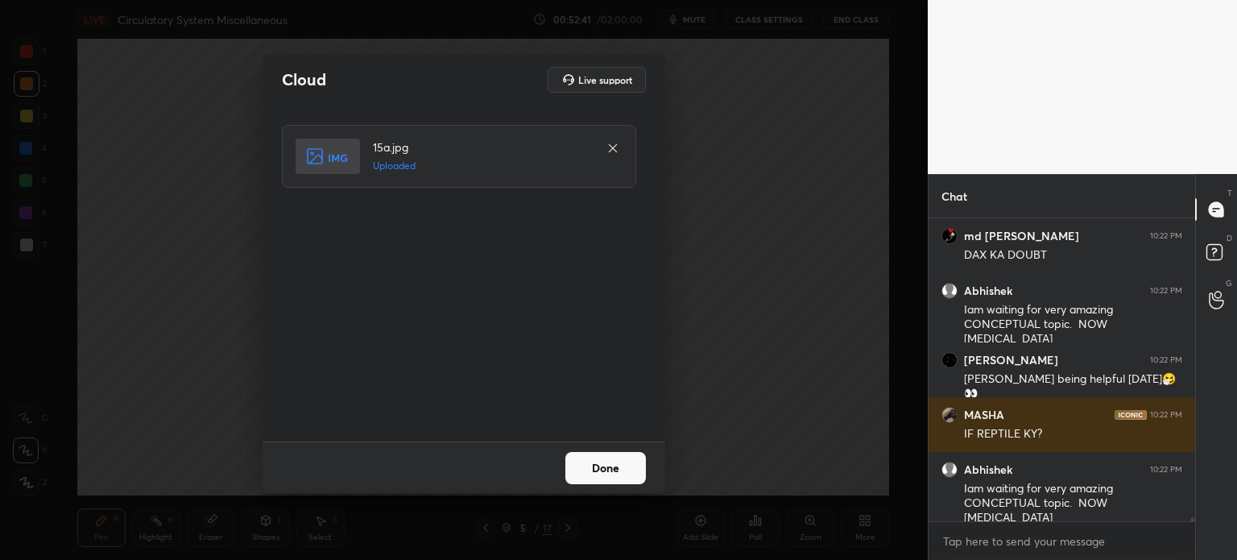
click at [612, 472] on button "Done" at bounding box center [605, 468] width 81 height 32
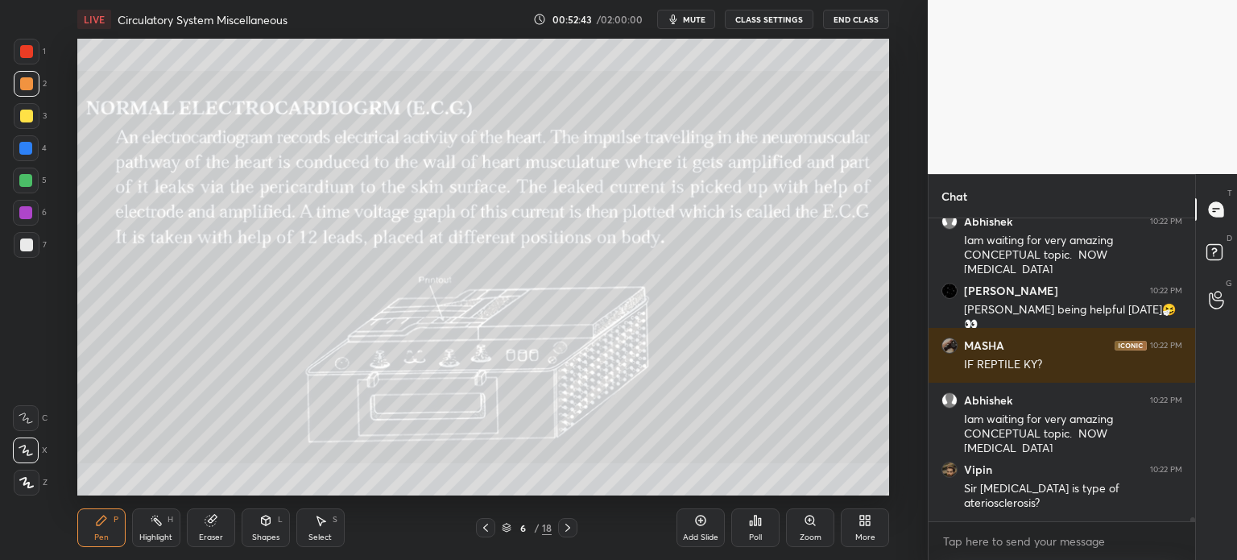
click at [869, 520] on icon at bounding box center [865, 520] width 13 height 13
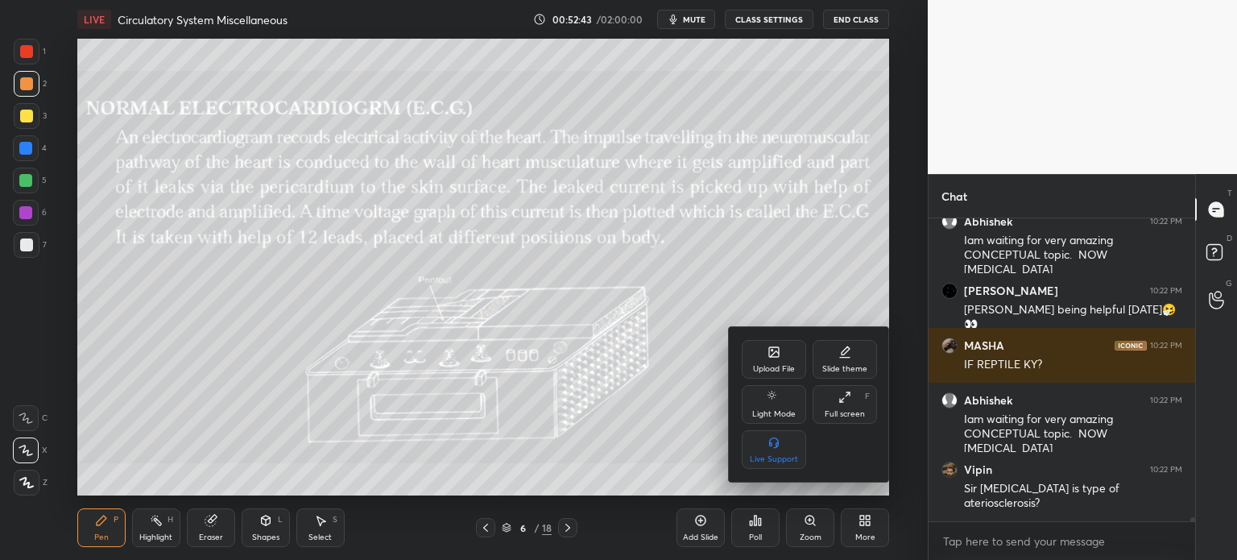
click at [773, 353] on icon at bounding box center [774, 354] width 9 height 6
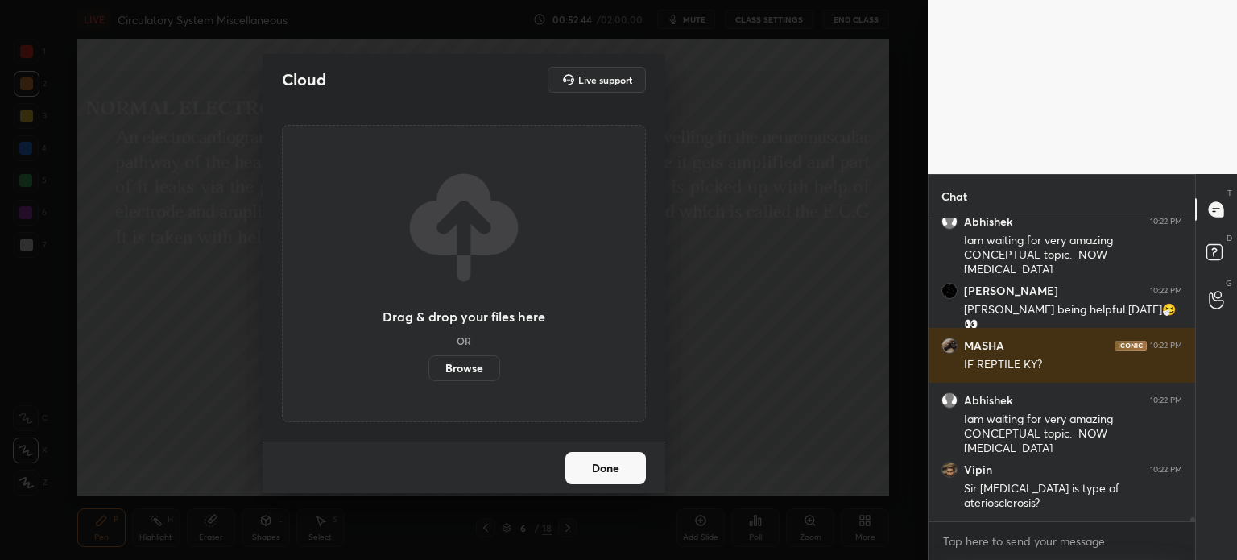
click at [484, 375] on label "Browse" at bounding box center [465, 368] width 72 height 26
click at [429, 375] on input "Browse" at bounding box center [429, 368] width 0 height 26
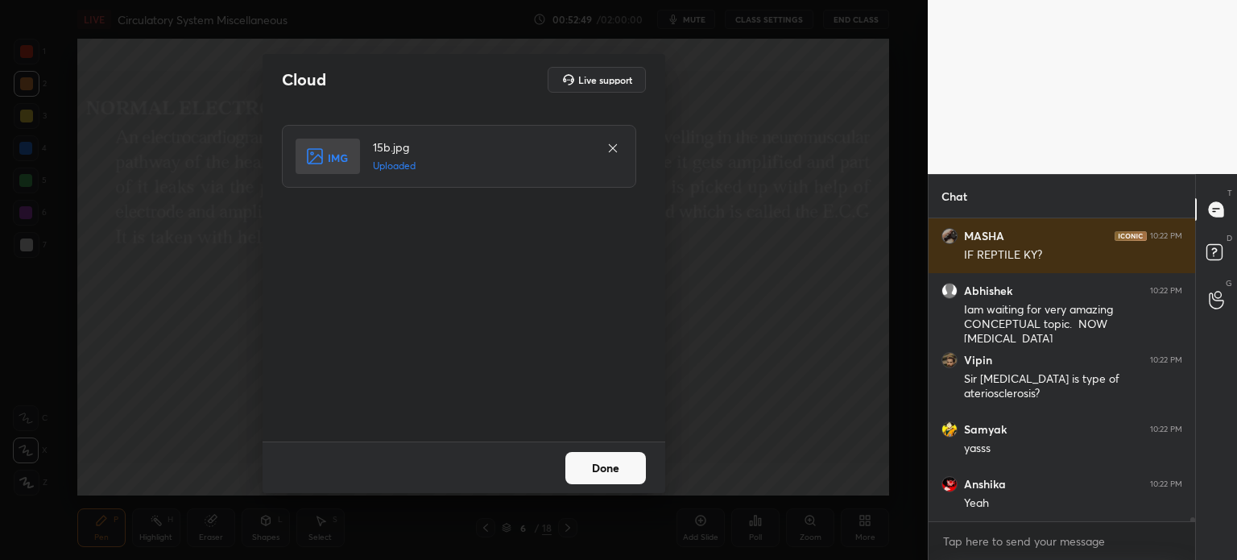
click at [619, 466] on button "Done" at bounding box center [605, 468] width 81 height 32
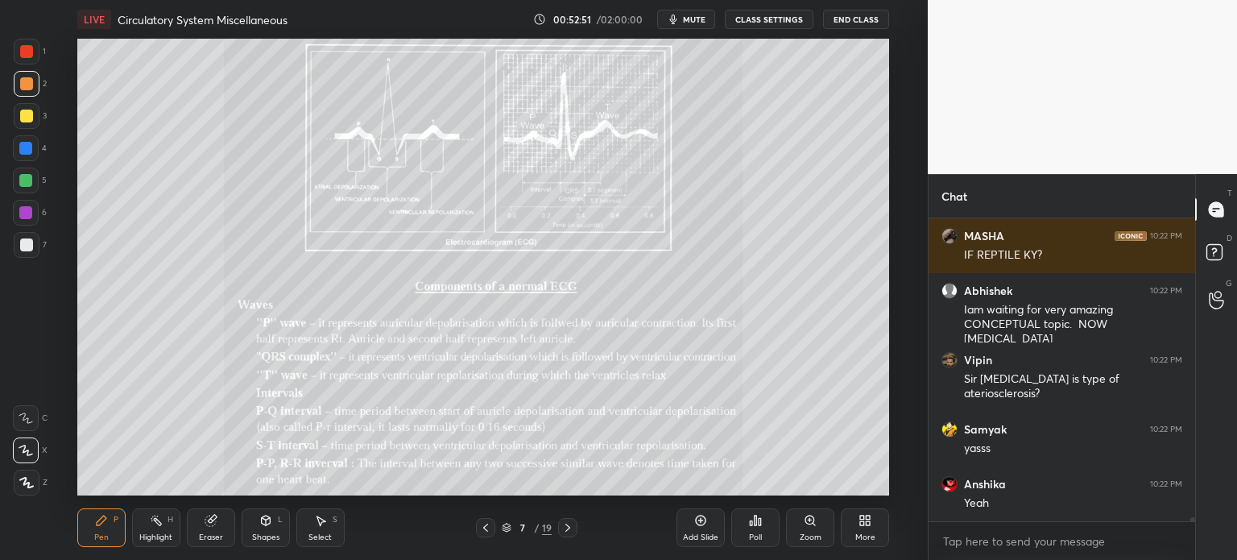
click at [868, 521] on icon at bounding box center [869, 523] width 4 height 4
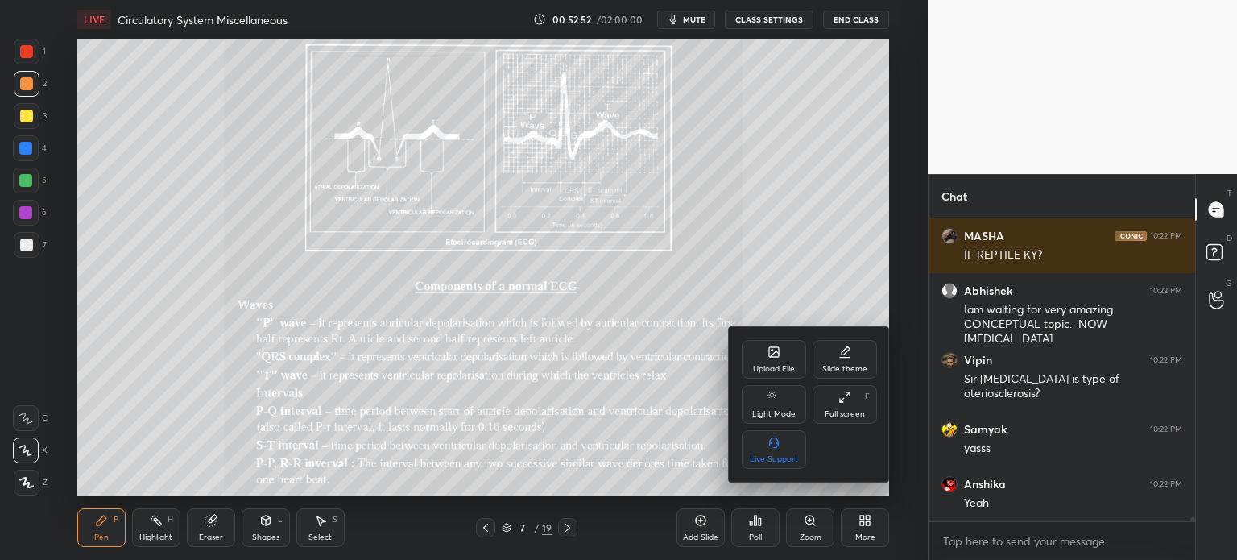
click at [775, 362] on div "Upload File" at bounding box center [774, 359] width 64 height 39
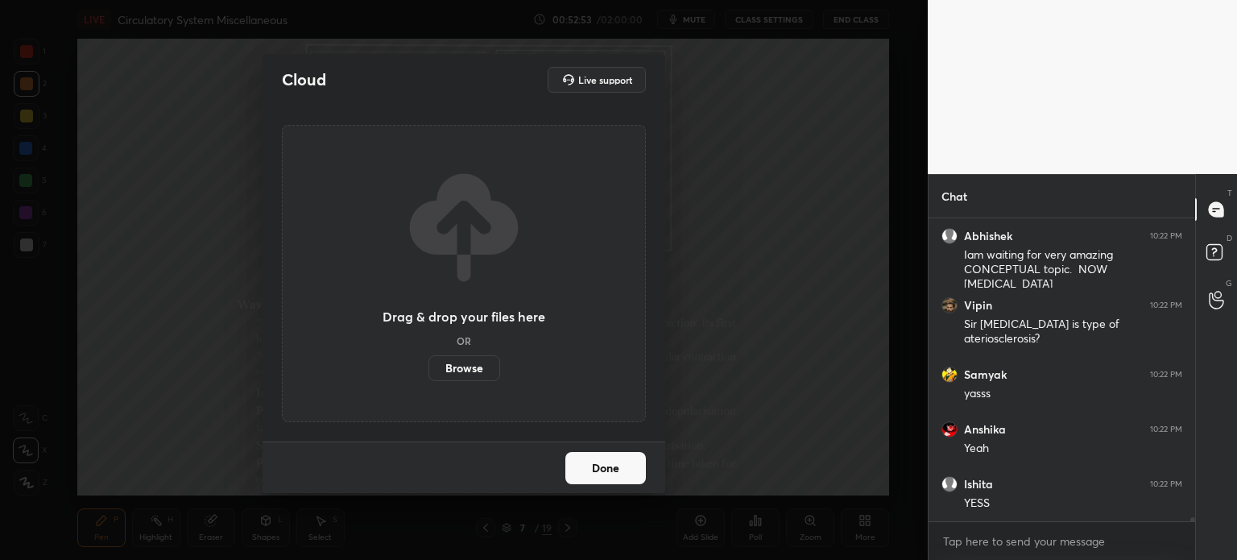
click at [470, 370] on label "Browse" at bounding box center [465, 368] width 72 height 26
click at [429, 370] on input "Browse" at bounding box center [429, 368] width 0 height 26
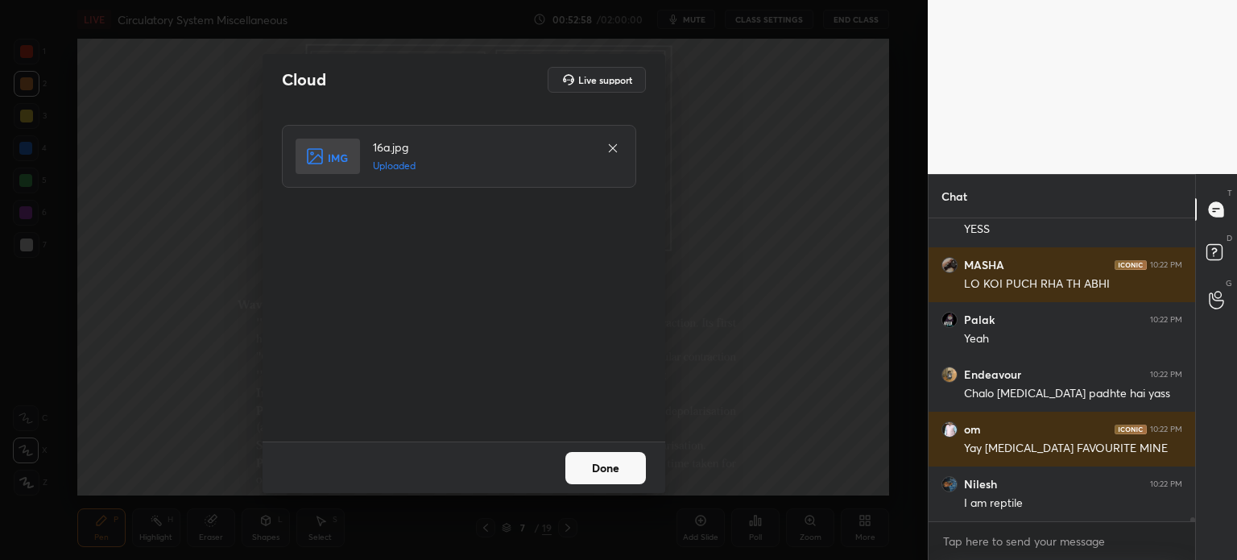
click at [623, 475] on button "Done" at bounding box center [605, 468] width 81 height 32
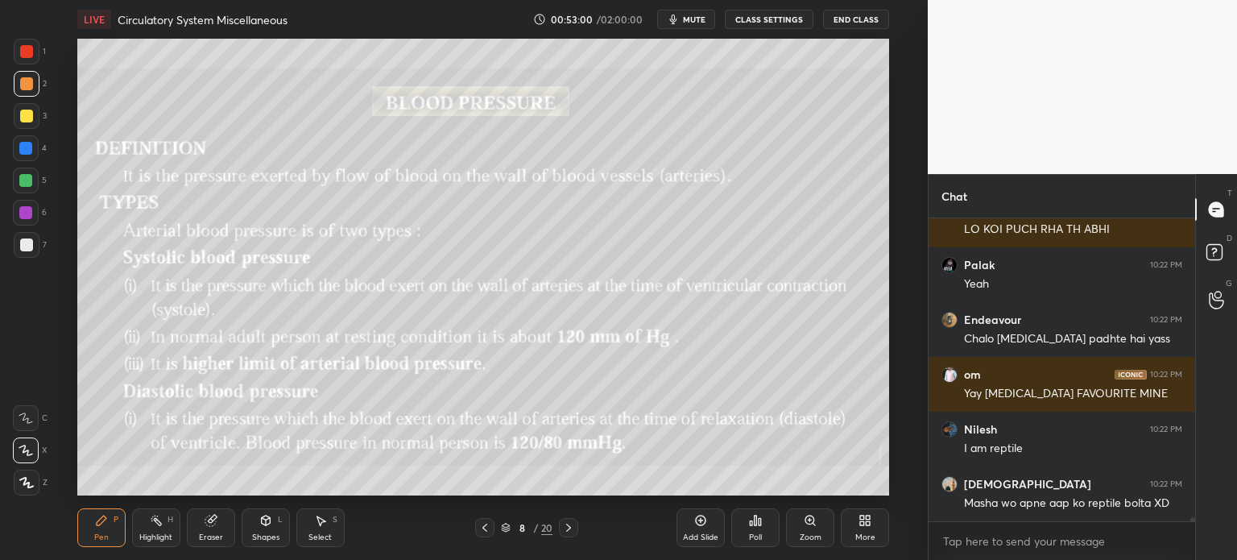
click at [872, 521] on div "More" at bounding box center [865, 527] width 48 height 39
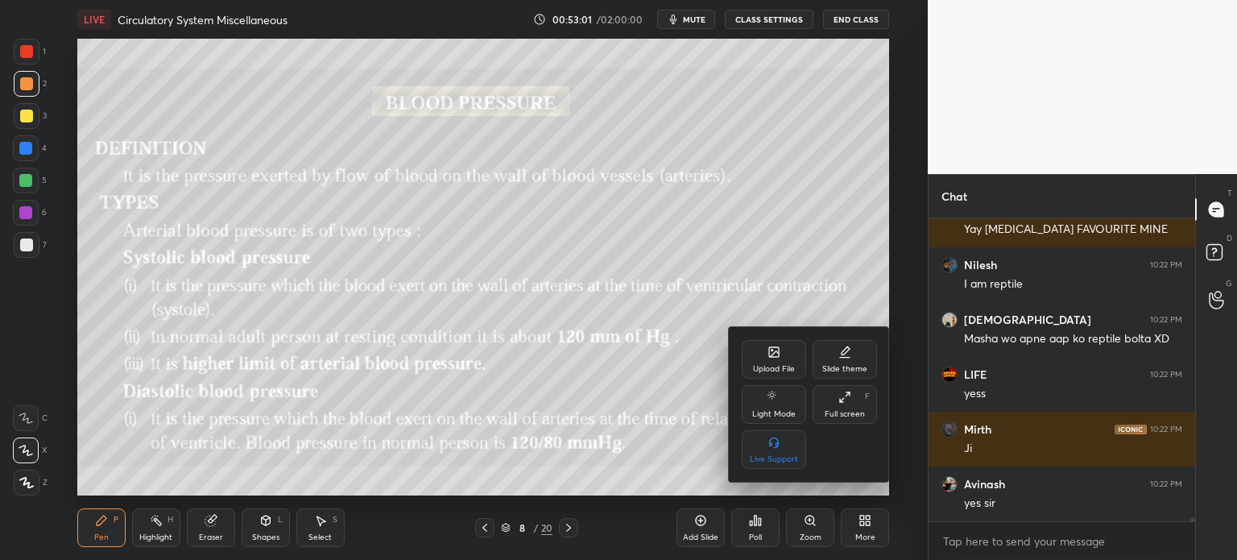
click at [670, 325] on div at bounding box center [618, 280] width 1237 height 560
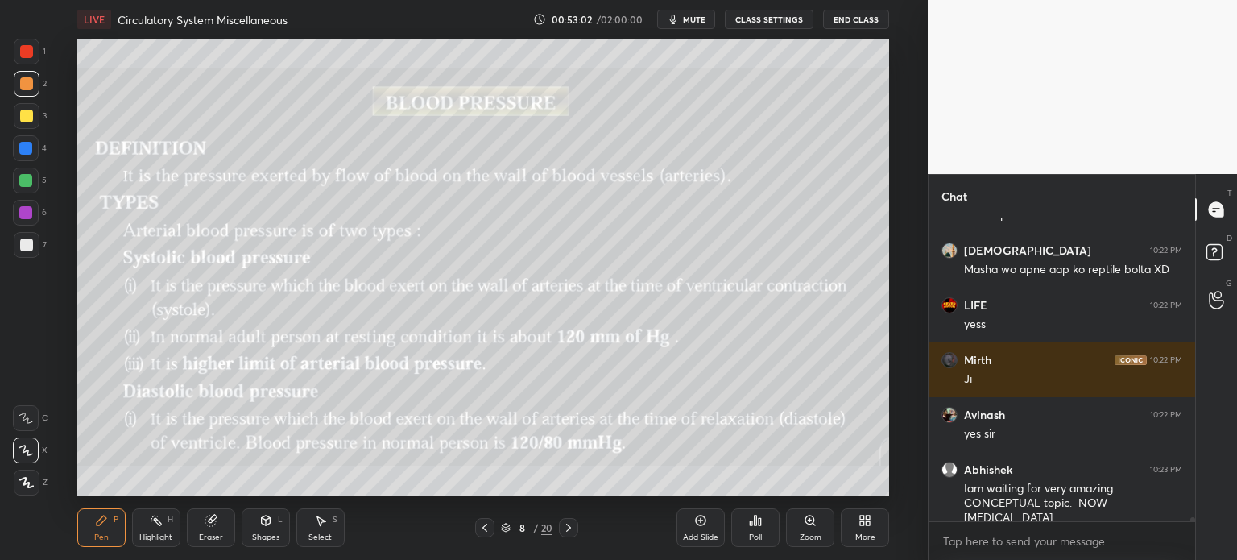
click at [487, 528] on icon at bounding box center [484, 527] width 13 height 13
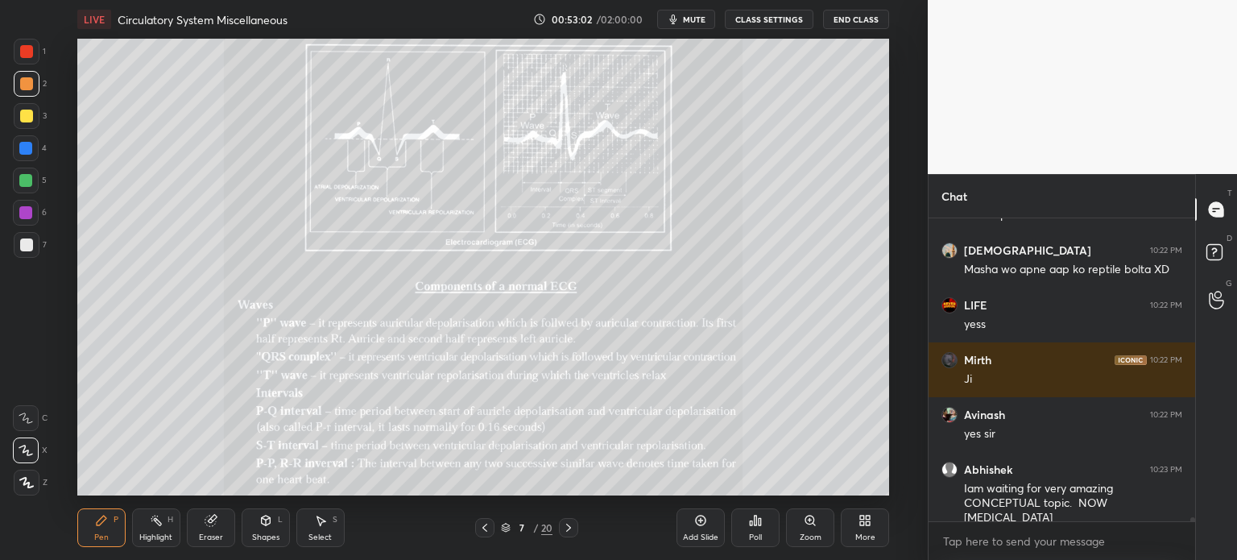
click at [489, 528] on icon at bounding box center [484, 527] width 13 height 13
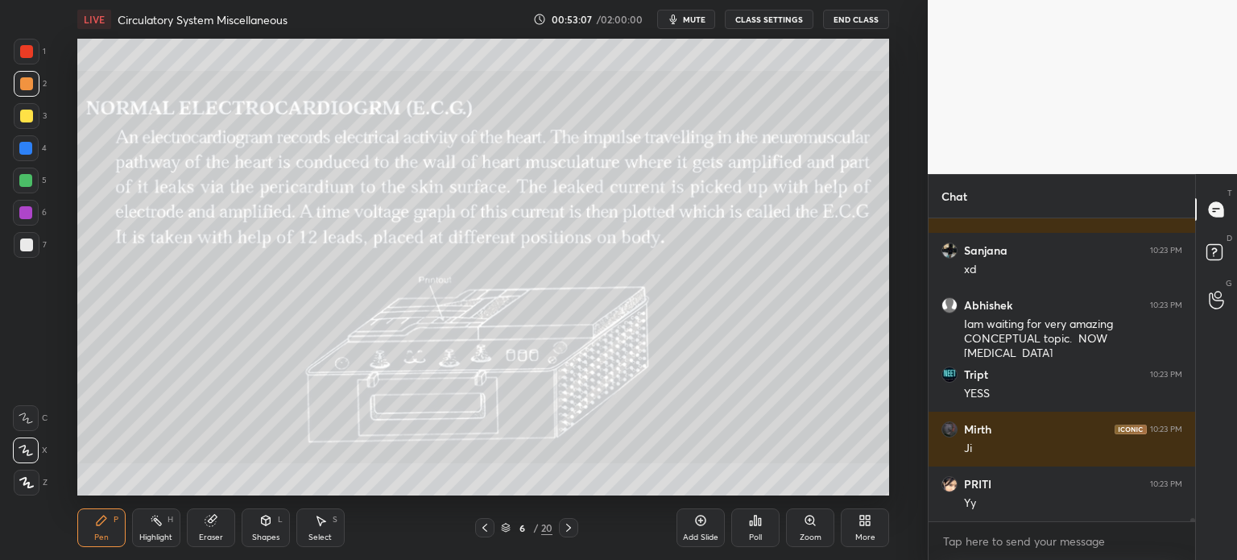
click at [487, 530] on icon at bounding box center [484, 527] width 13 height 13
click at [23, 53] on div at bounding box center [26, 51] width 13 height 13
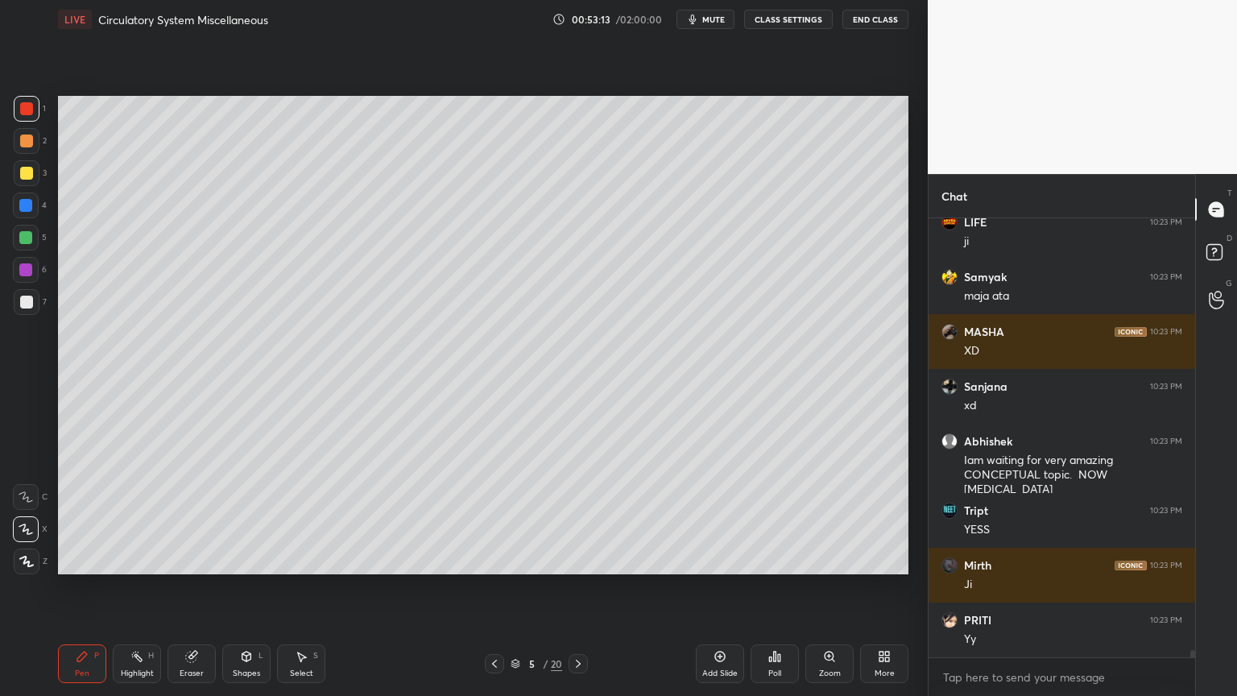
drag, startPoint x: 27, startPoint y: 106, endPoint x: 14, endPoint y: 167, distance: 61.9
click at [27, 108] on div at bounding box center [26, 108] width 13 height 13
click at [141, 559] on icon at bounding box center [136, 656] width 13 height 13
click at [139, 559] on icon at bounding box center [136, 656] width 13 height 13
click at [26, 559] on icon at bounding box center [25, 561] width 13 height 13
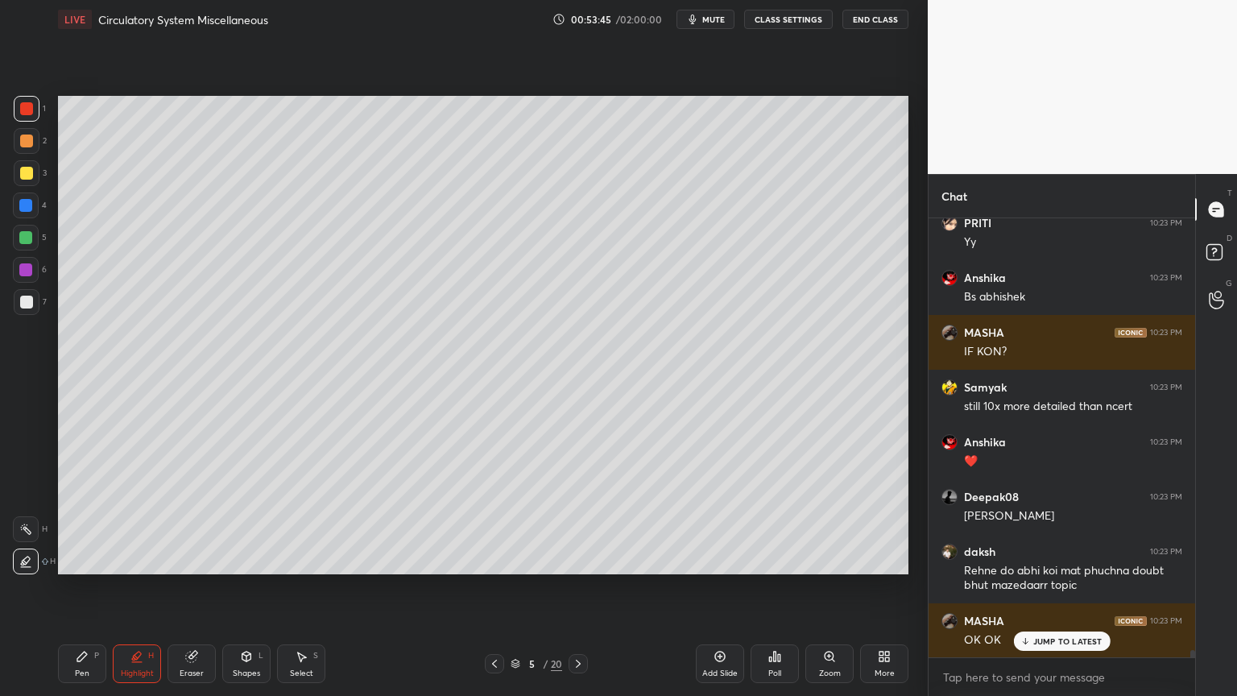
scroll to position [25425, 0]
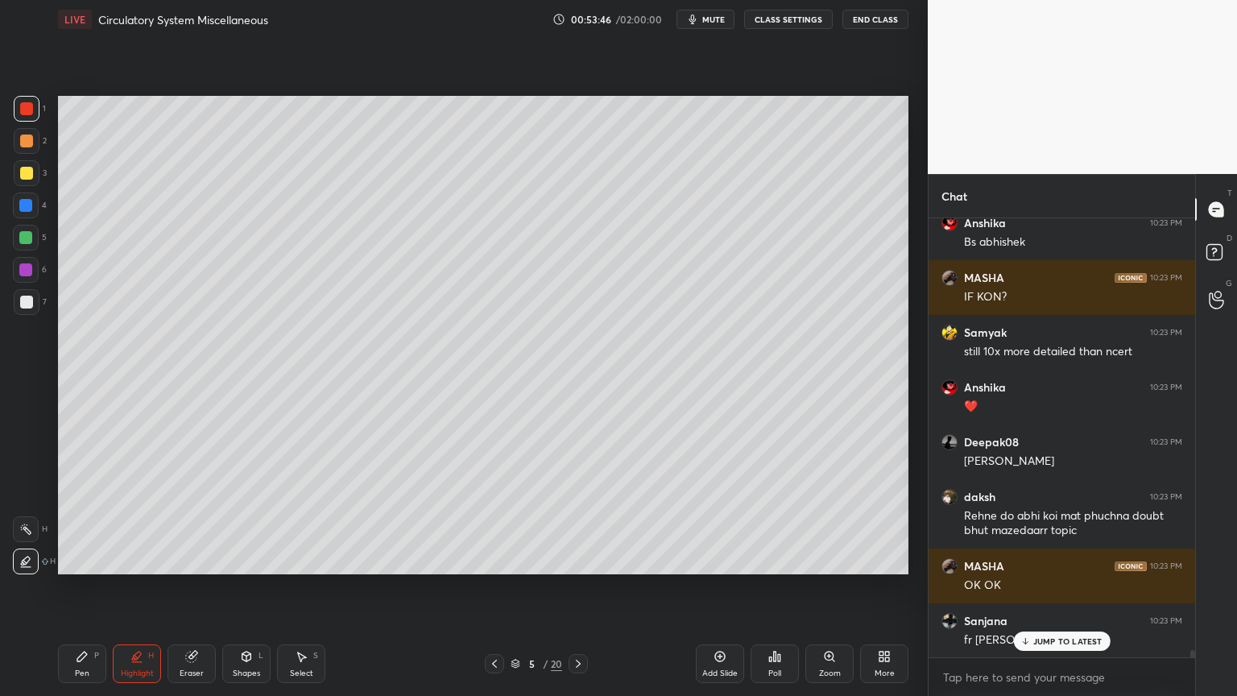
click at [81, 559] on icon at bounding box center [82, 656] width 13 height 13
drag, startPoint x: 27, startPoint y: 168, endPoint x: 35, endPoint y: 245, distance: 76.9
click at [27, 171] on div at bounding box center [26, 173] width 13 height 13
click at [24, 495] on icon at bounding box center [25, 497] width 13 height 10
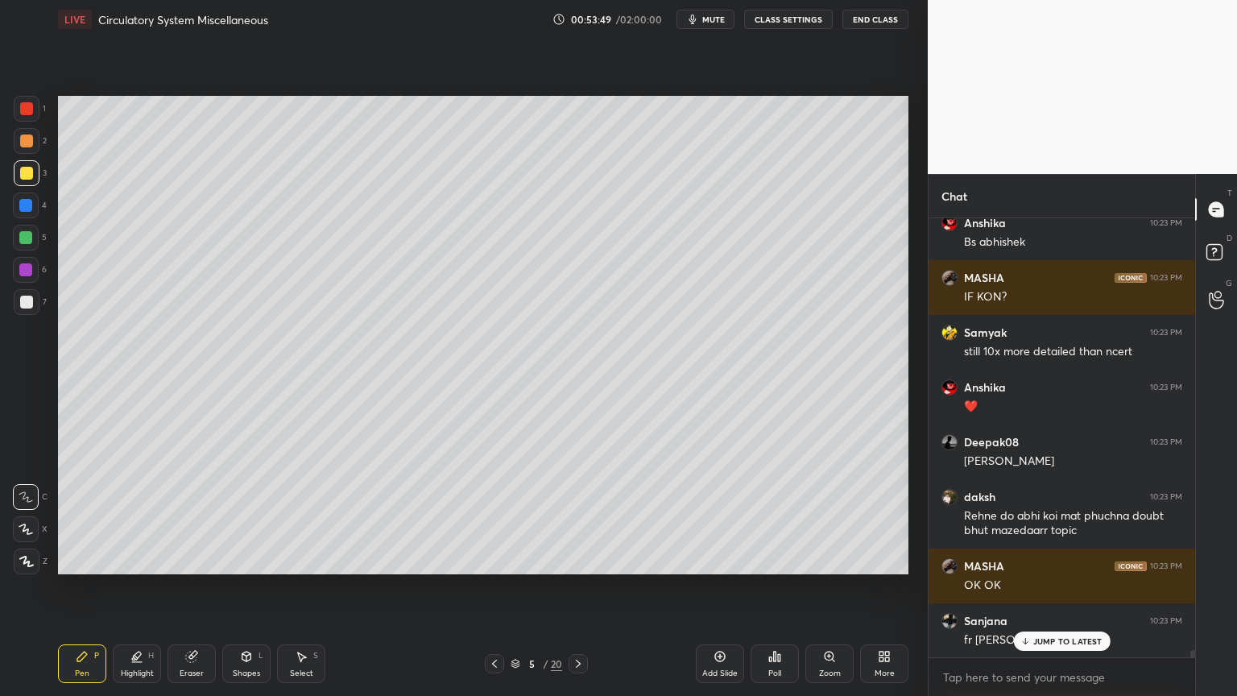
click at [26, 496] on icon at bounding box center [26, 496] width 14 height 11
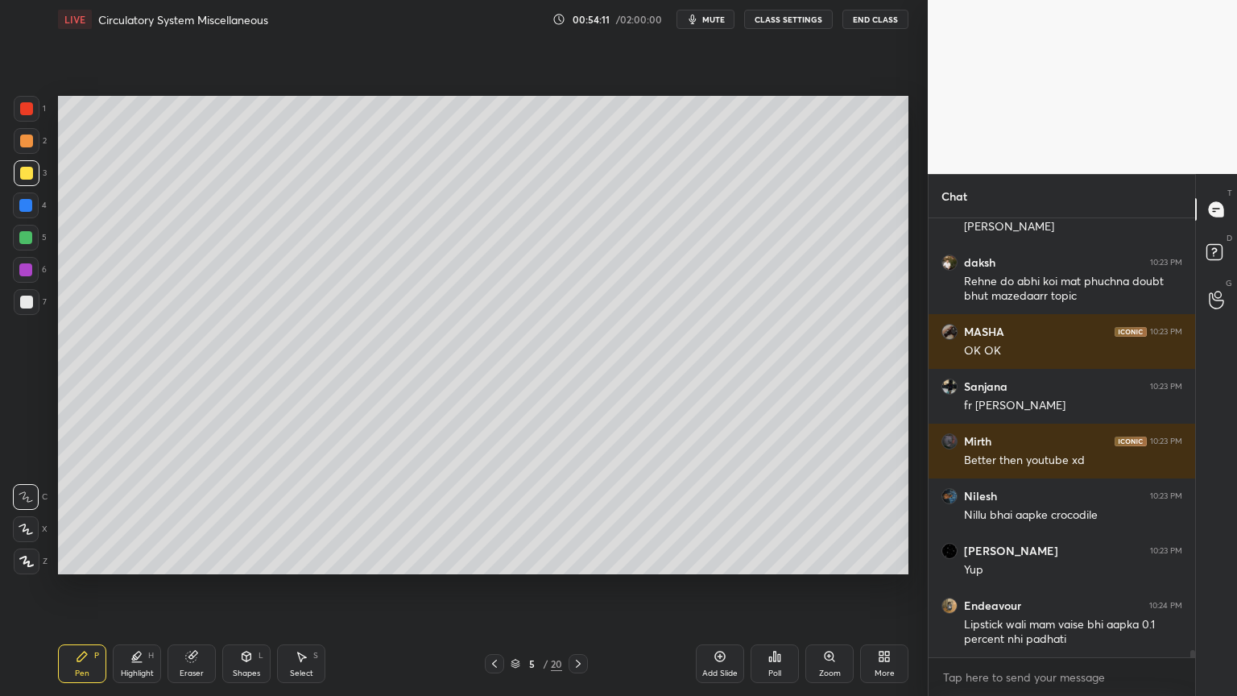
scroll to position [25717, 0]
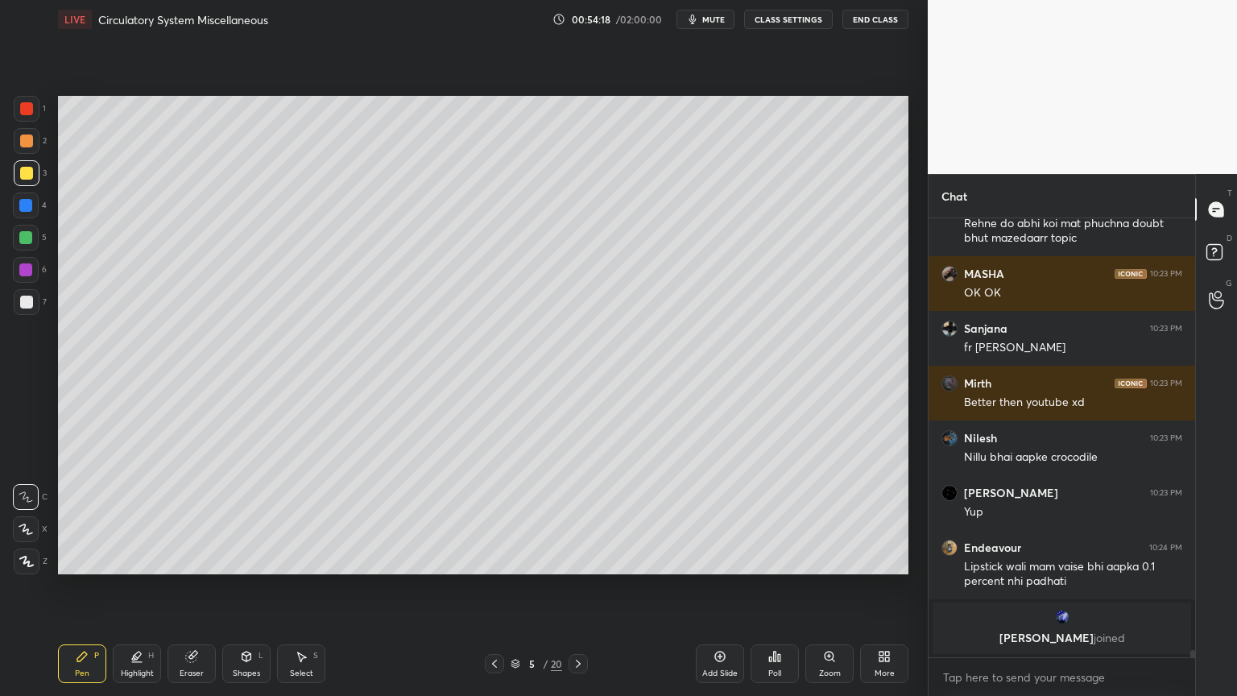
click at [29, 300] on div at bounding box center [26, 302] width 13 height 13
drag, startPoint x: 29, startPoint y: 303, endPoint x: 23, endPoint y: 239, distance: 63.9
click at [29, 303] on div at bounding box center [26, 302] width 13 height 13
drag, startPoint x: 30, startPoint y: 165, endPoint x: 35, endPoint y: 177, distance: 13.3
click at [29, 166] on div at bounding box center [27, 173] width 26 height 26
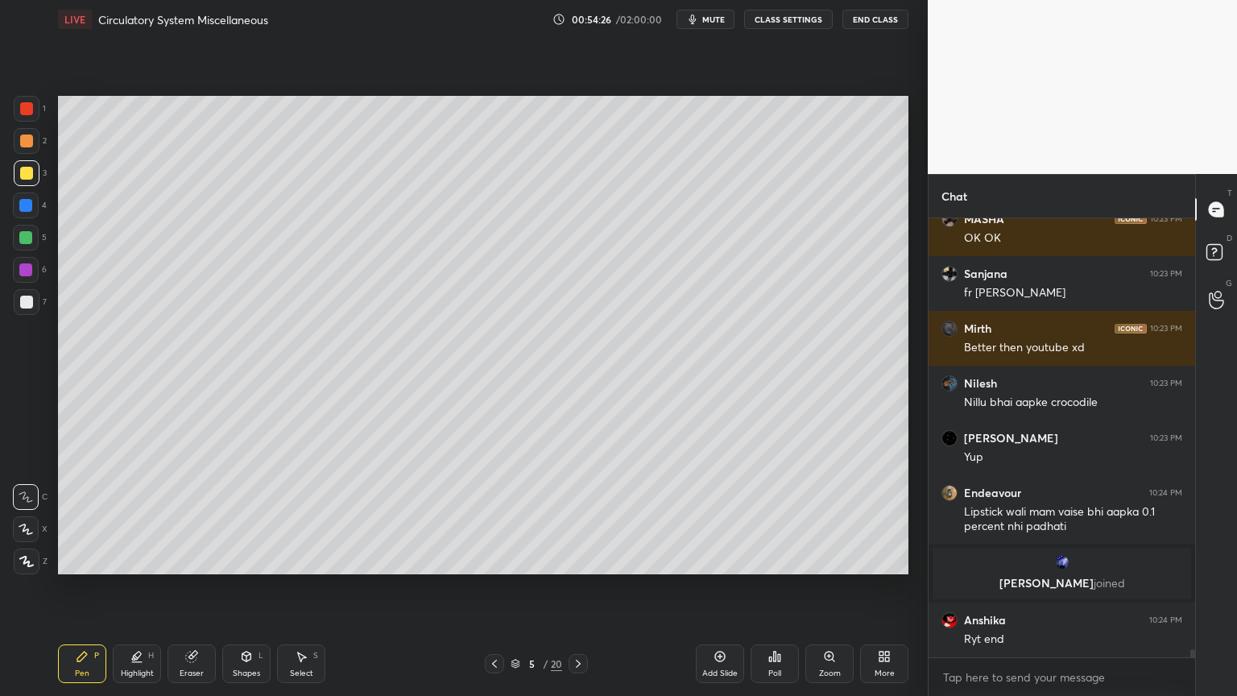
scroll to position [22521, 0]
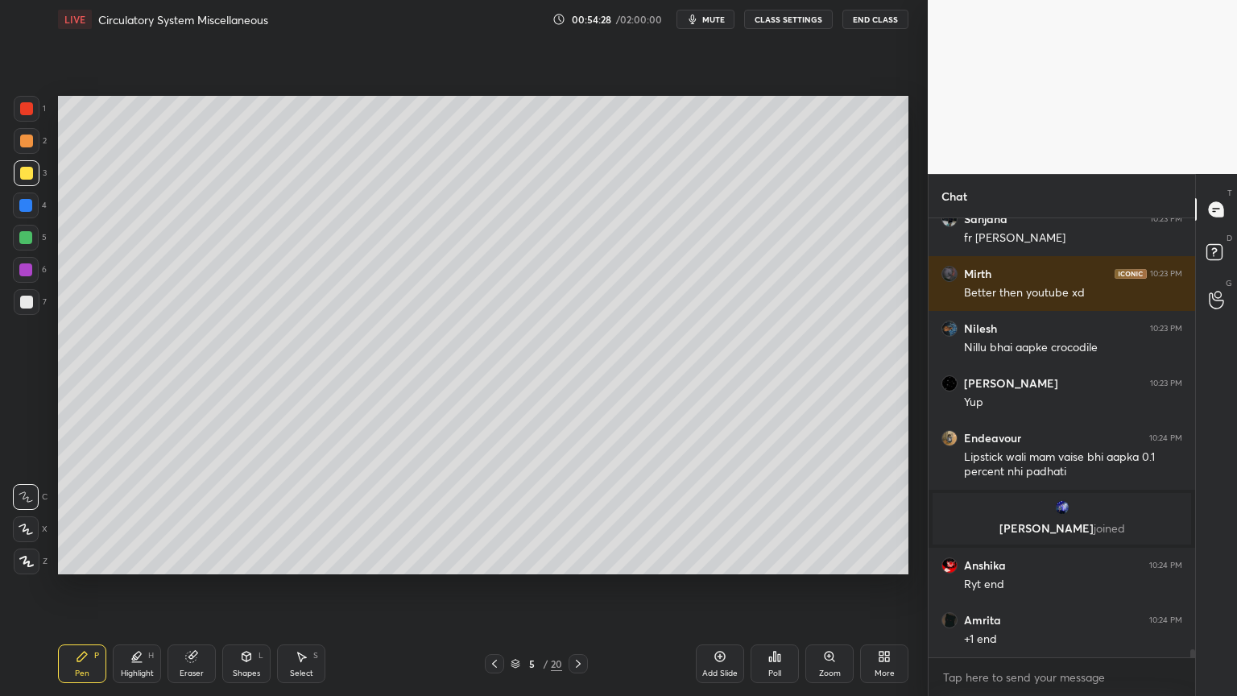
click at [26, 557] on icon at bounding box center [26, 561] width 14 height 11
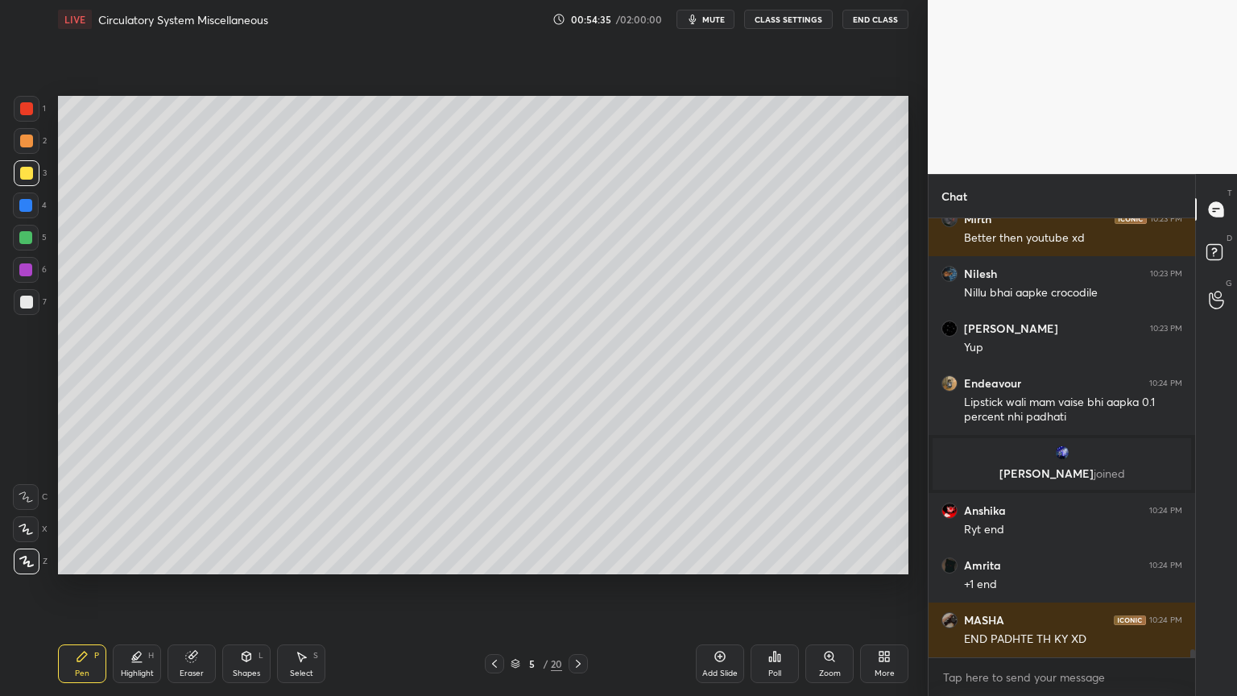
click at [29, 300] on div at bounding box center [26, 302] width 13 height 13
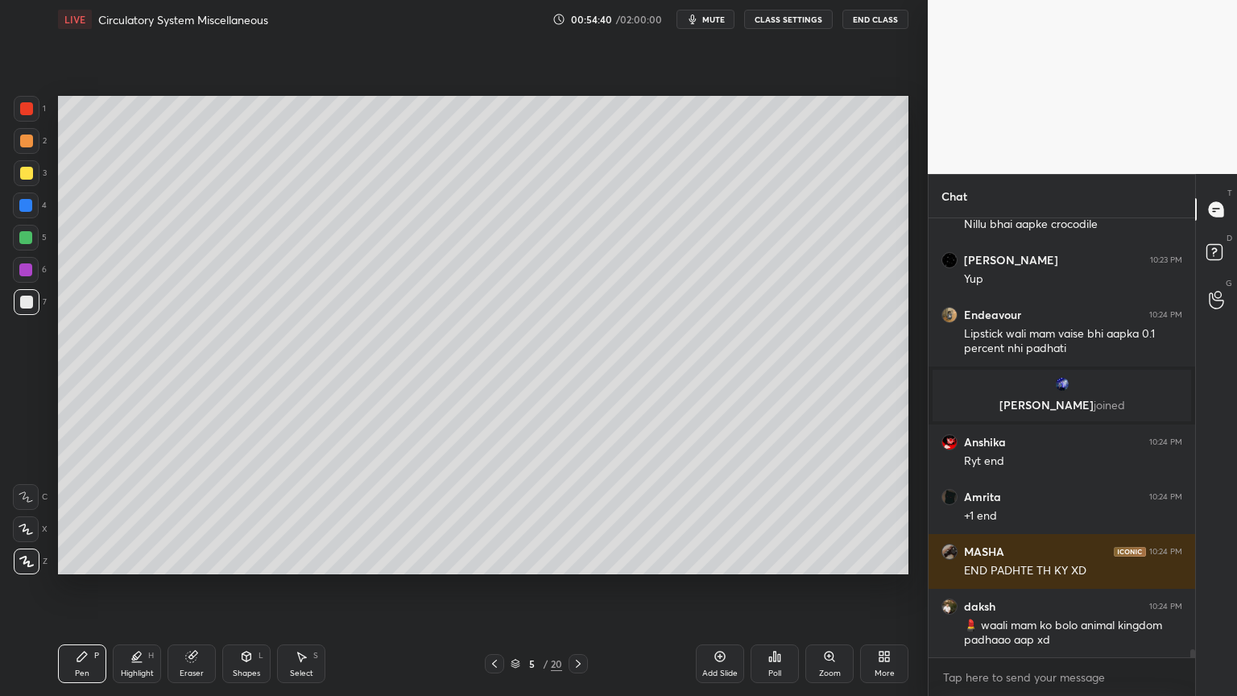
scroll to position [22714, 0]
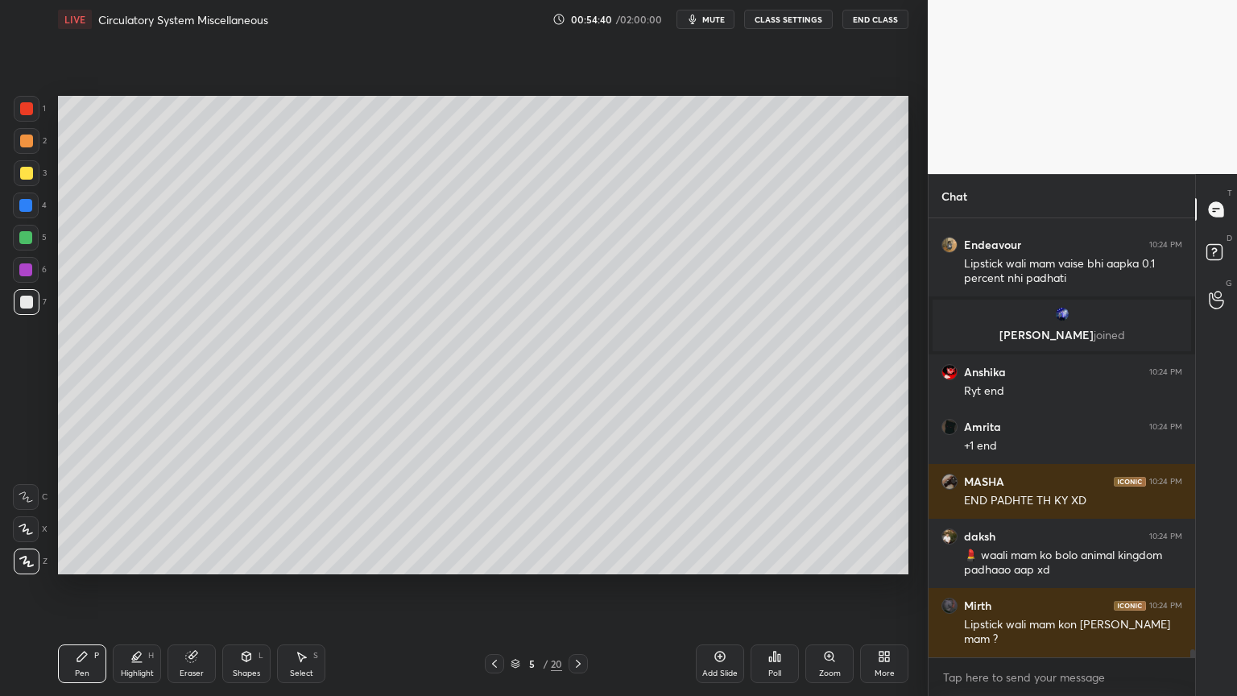
click at [25, 168] on div at bounding box center [26, 173] width 13 height 13
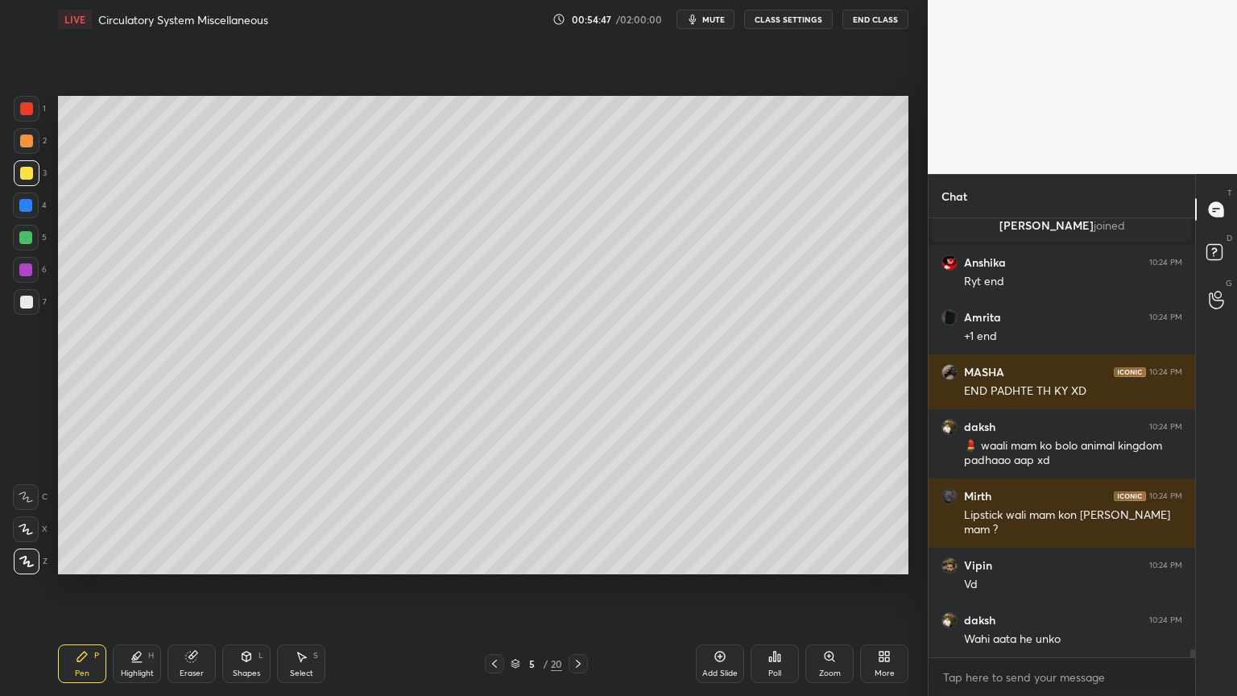
scroll to position [22879, 0]
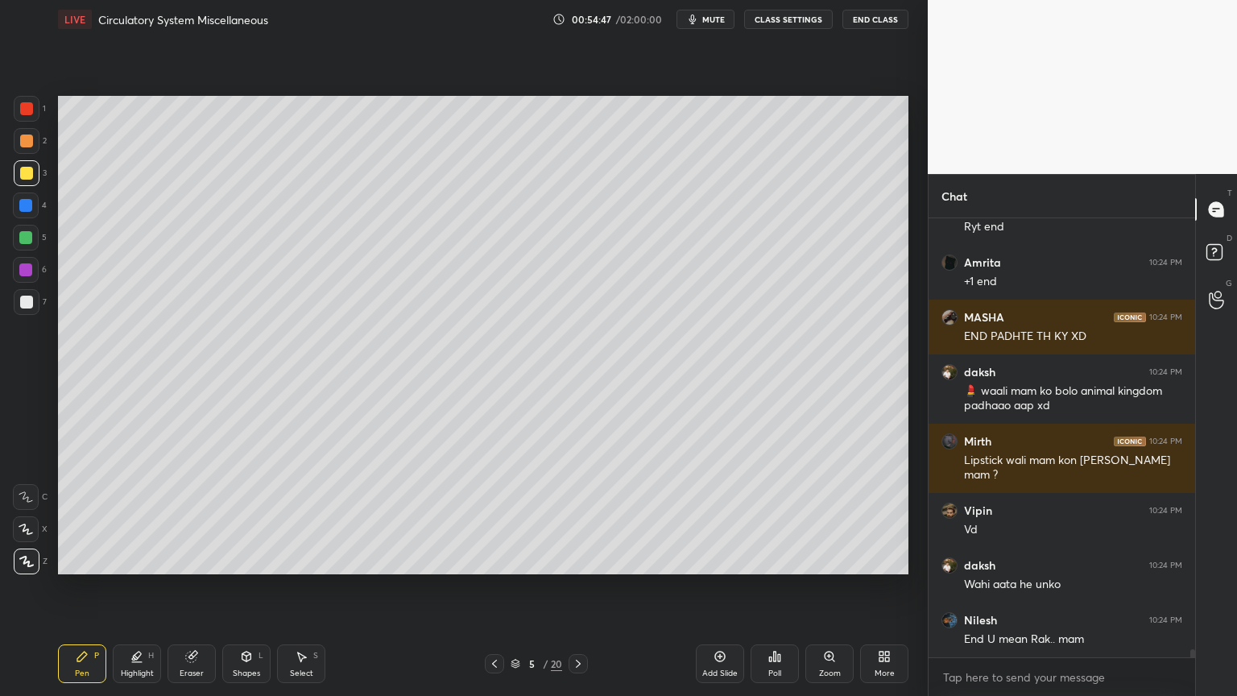
click at [136, 559] on div "Highlight H" at bounding box center [137, 663] width 48 height 39
click at [141, 559] on div "Highlight" at bounding box center [137, 673] width 33 height 8
click at [26, 536] on div at bounding box center [26, 529] width 26 height 26
click at [29, 535] on icon at bounding box center [25, 529] width 13 height 13
drag, startPoint x: 30, startPoint y: 535, endPoint x: 42, endPoint y: 524, distance: 16.5
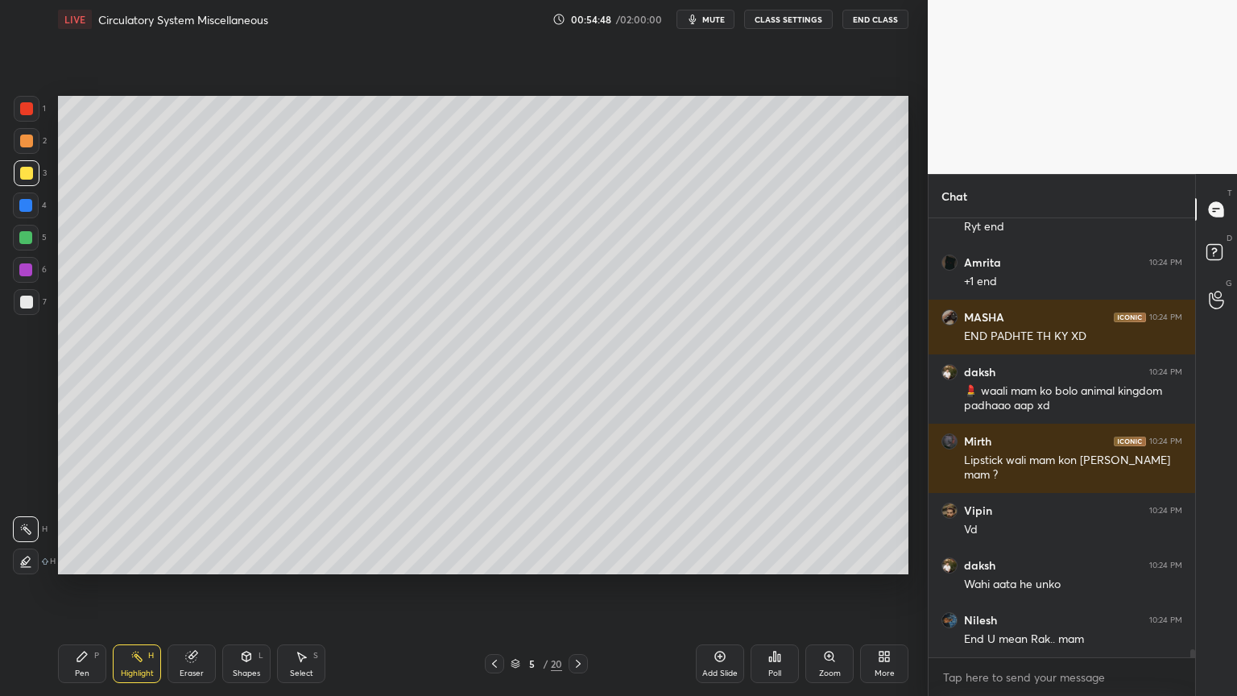
click at [30, 537] on div at bounding box center [26, 529] width 26 height 26
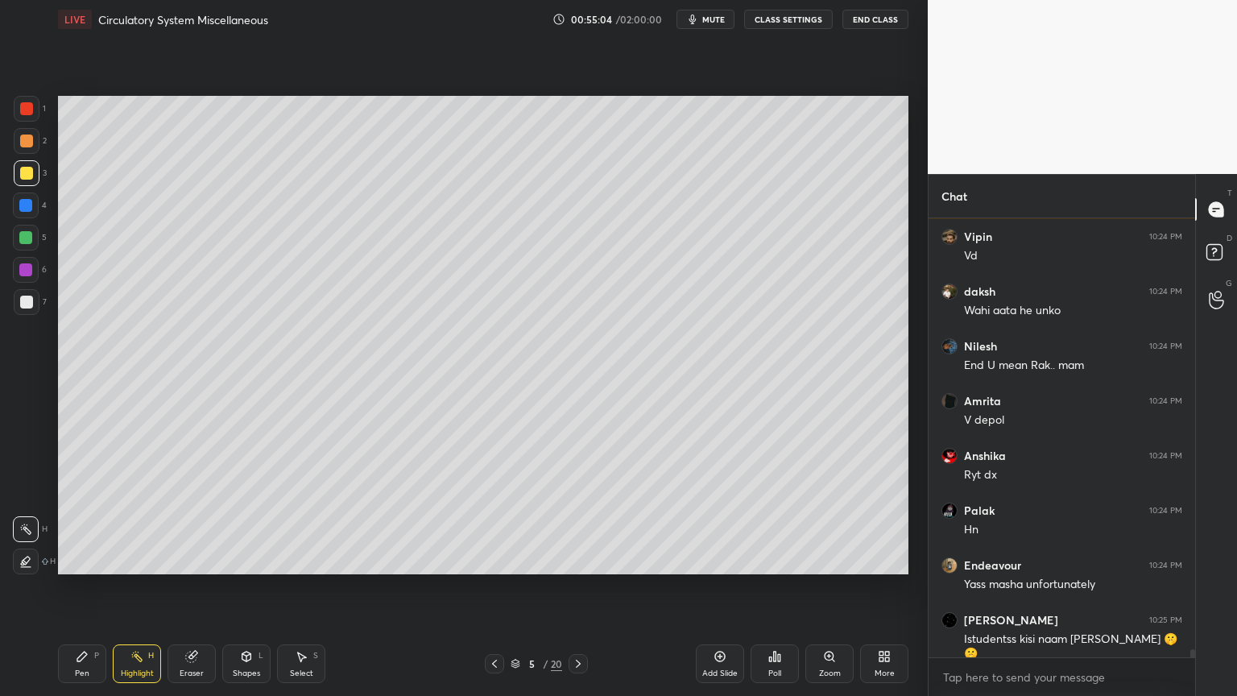
scroll to position [23207, 0]
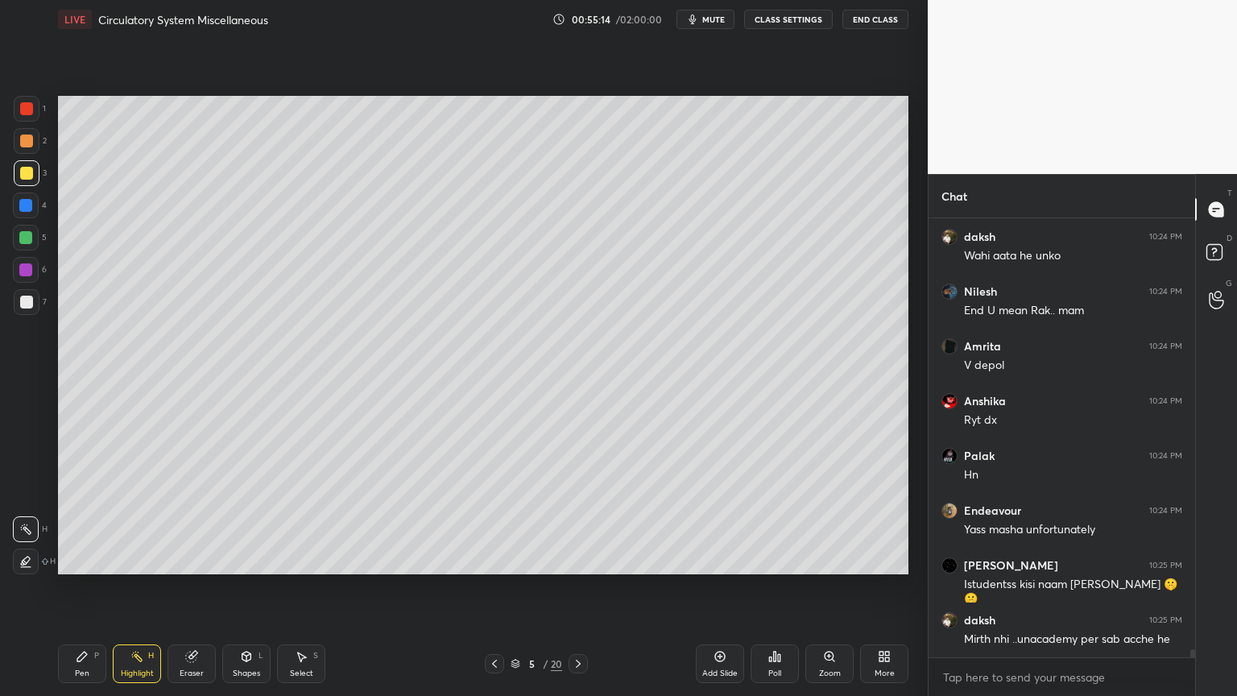
click at [29, 304] on div at bounding box center [26, 302] width 13 height 13
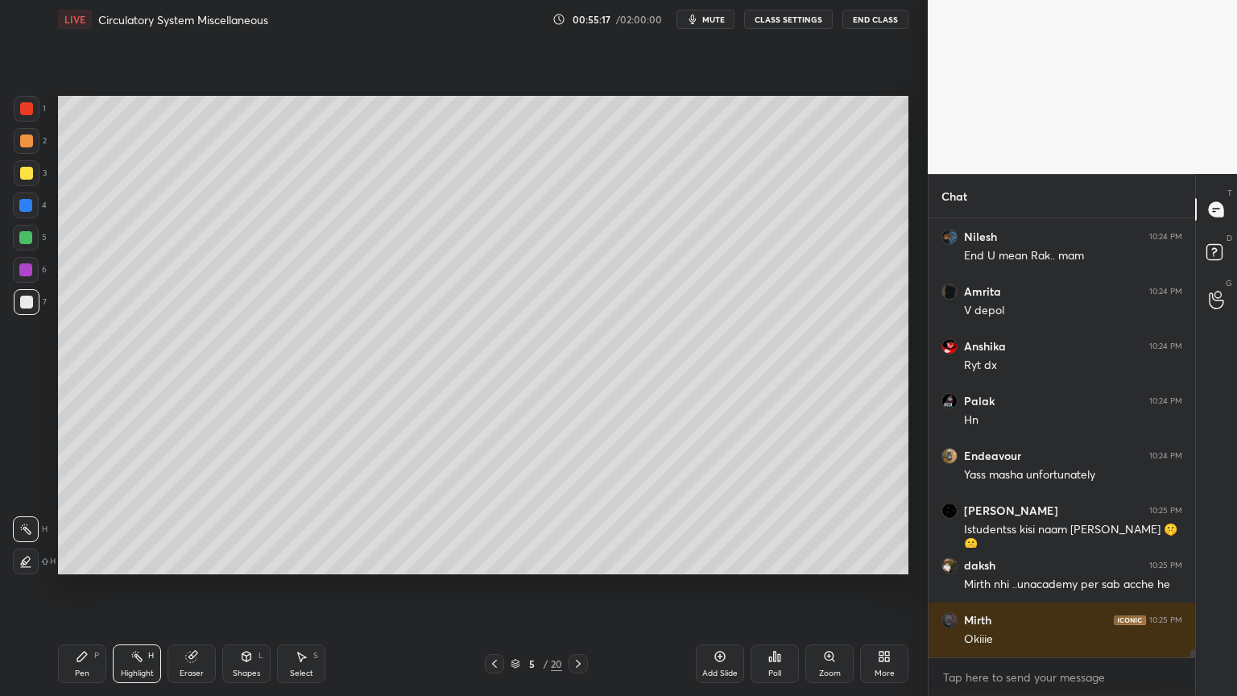
scroll to position [23317, 0]
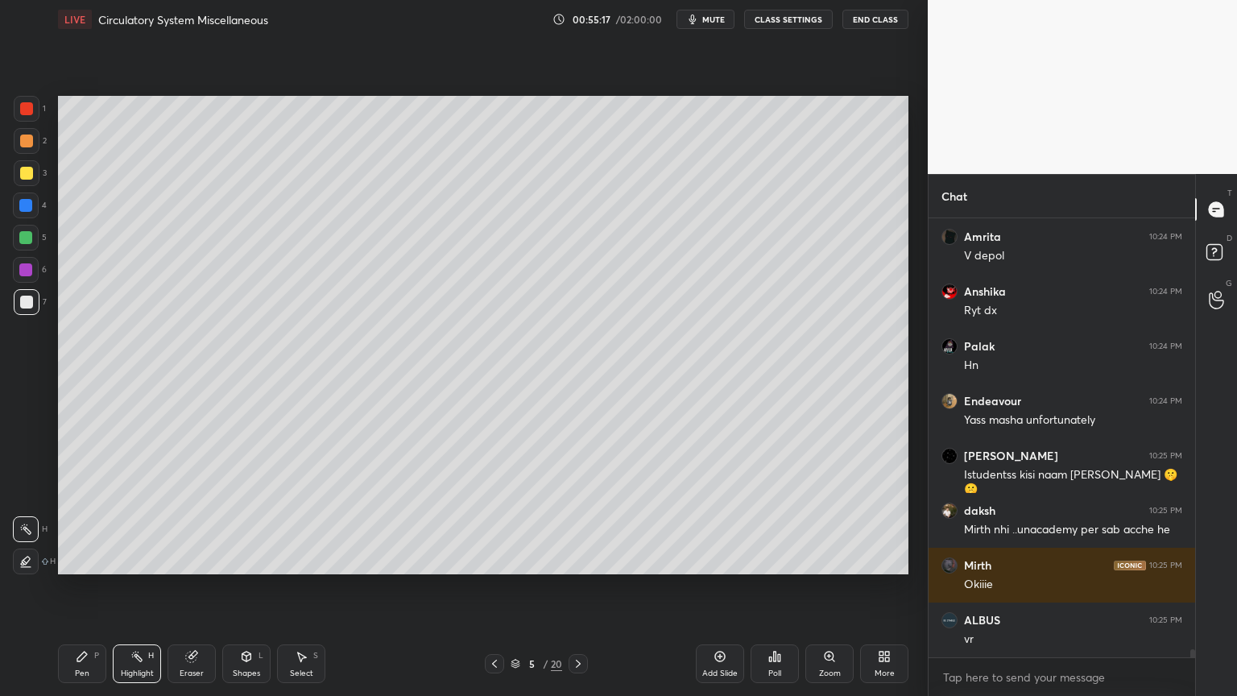
click at [87, 559] on div "Pen P" at bounding box center [82, 663] width 48 height 39
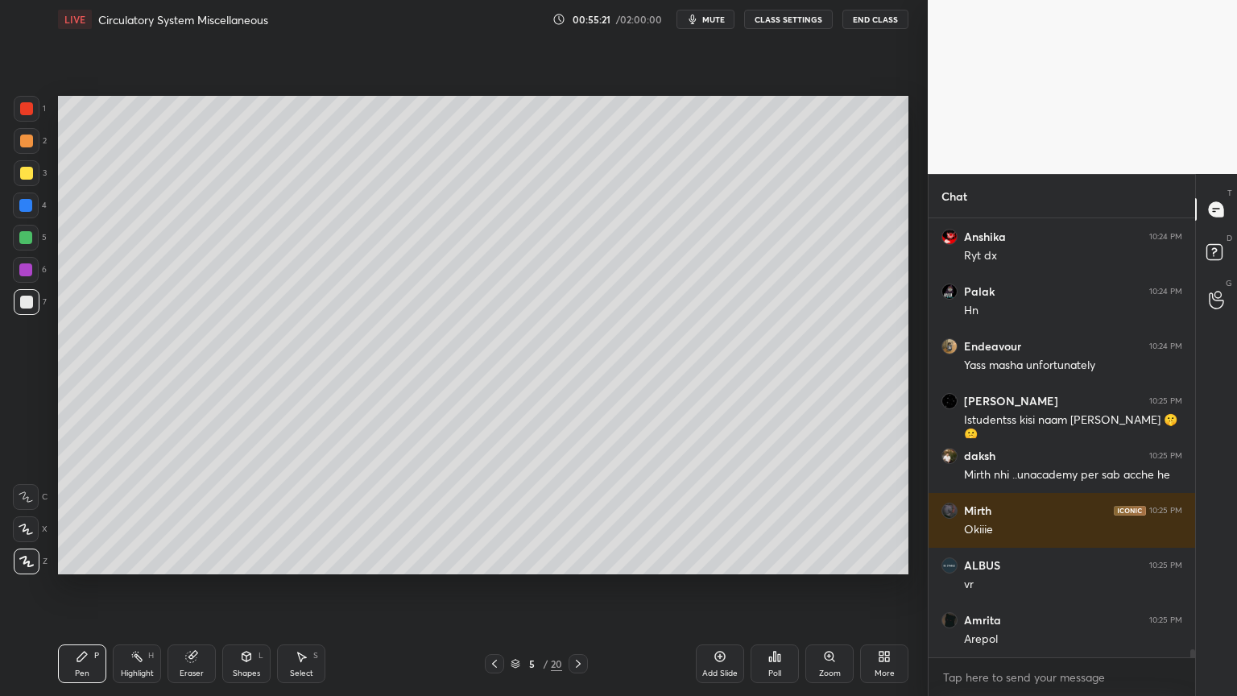
click at [22, 175] on div at bounding box center [26, 173] width 13 height 13
click at [29, 303] on div at bounding box center [26, 302] width 13 height 13
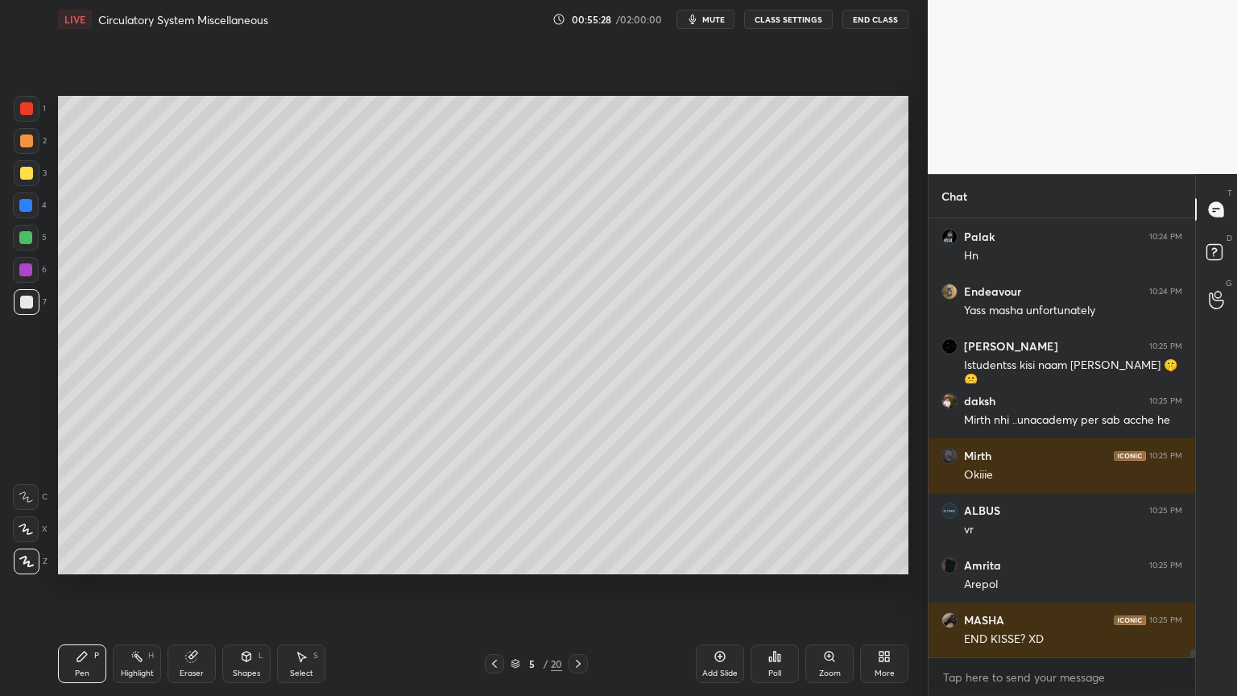
scroll to position [23481, 0]
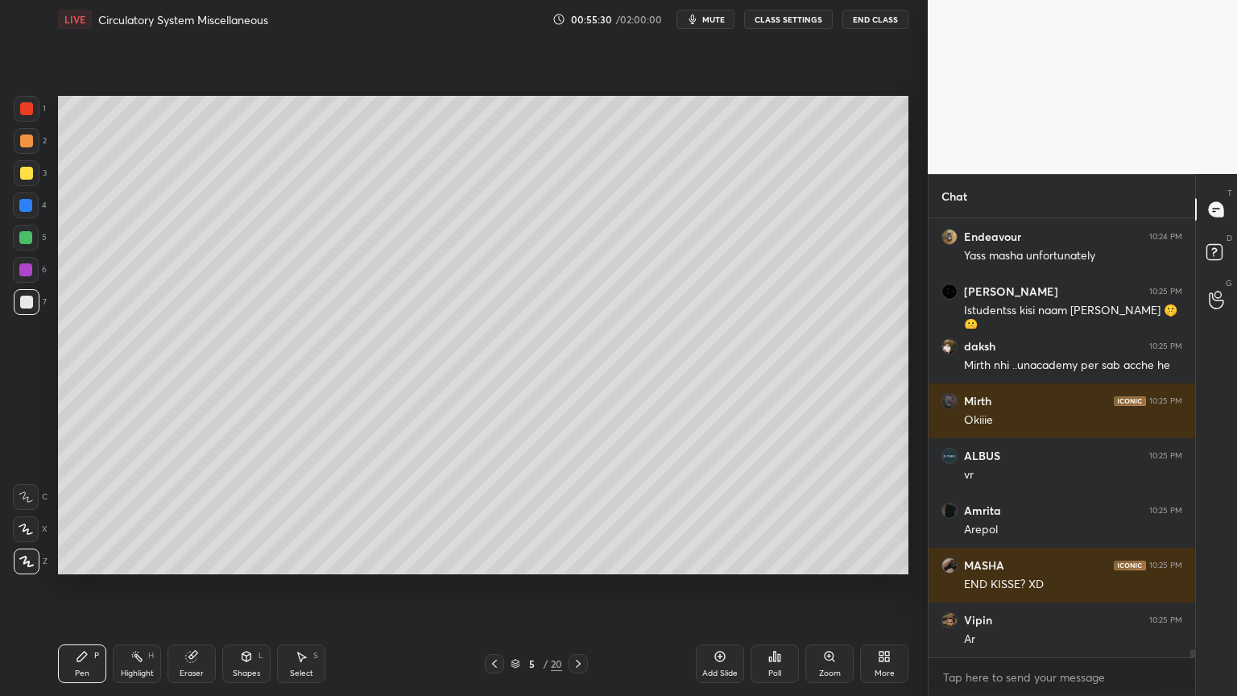
click at [24, 176] on div at bounding box center [26, 173] width 13 height 13
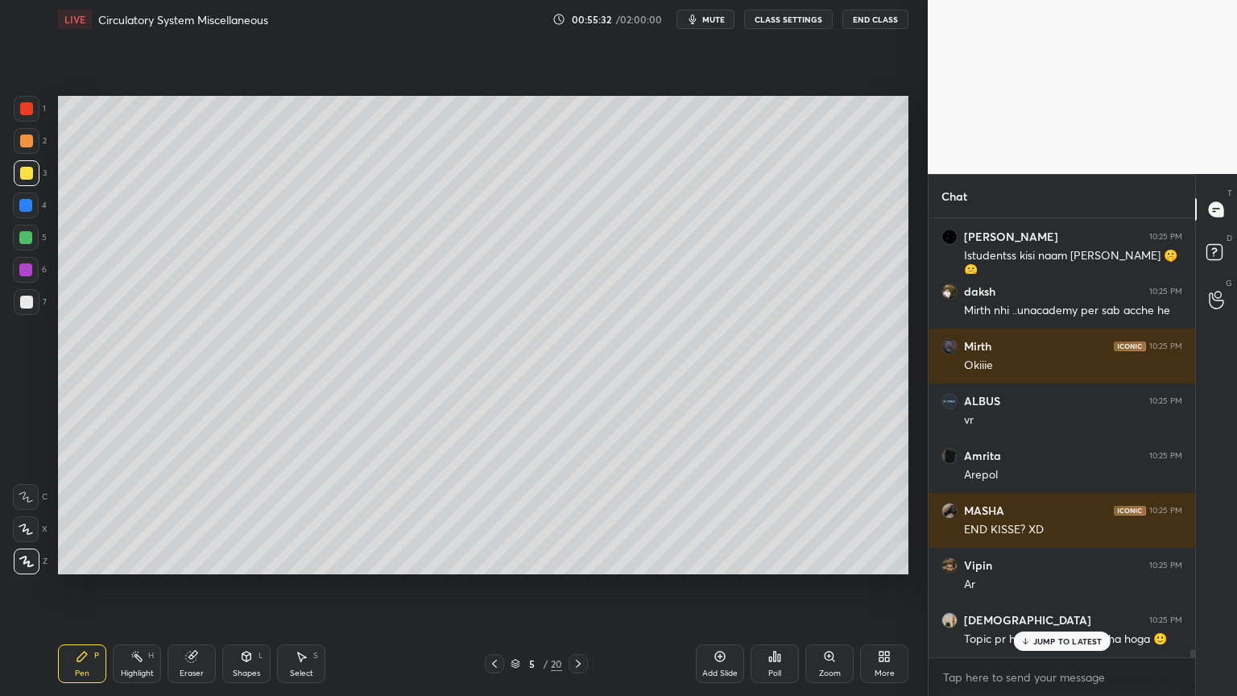
scroll to position [23604, 0]
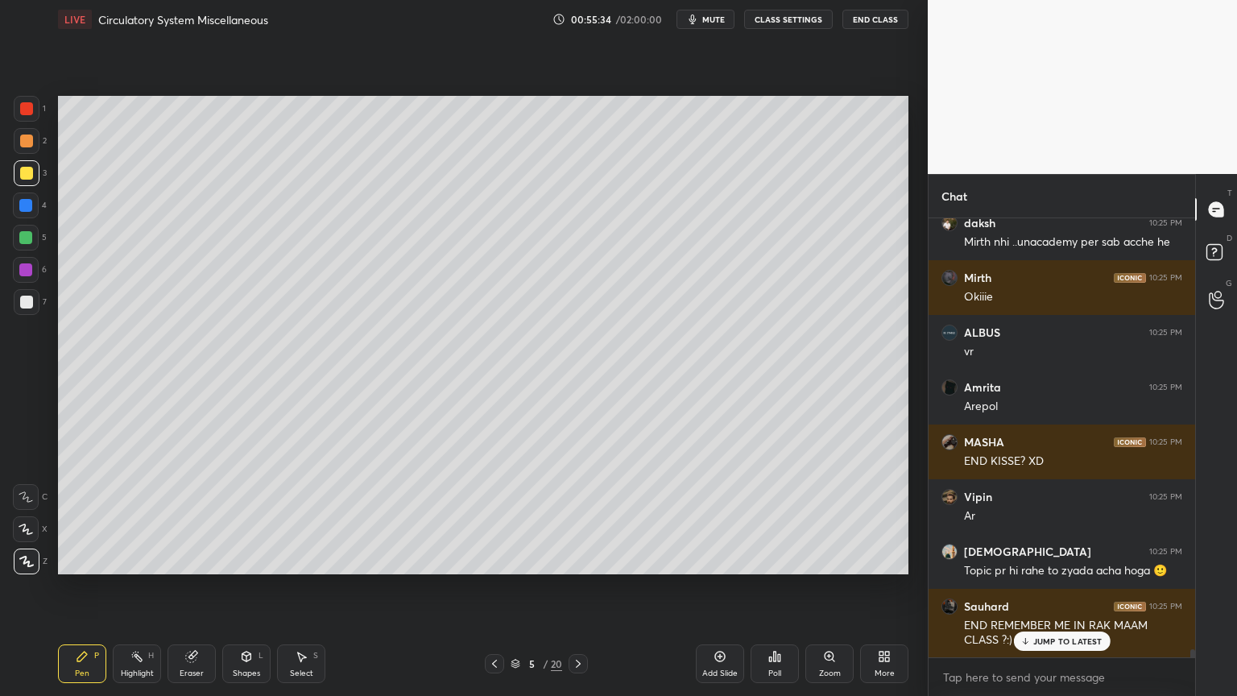
drag, startPoint x: 31, startPoint y: 305, endPoint x: 29, endPoint y: 297, distance: 8.4
click at [29, 304] on div at bounding box center [26, 302] width 13 height 13
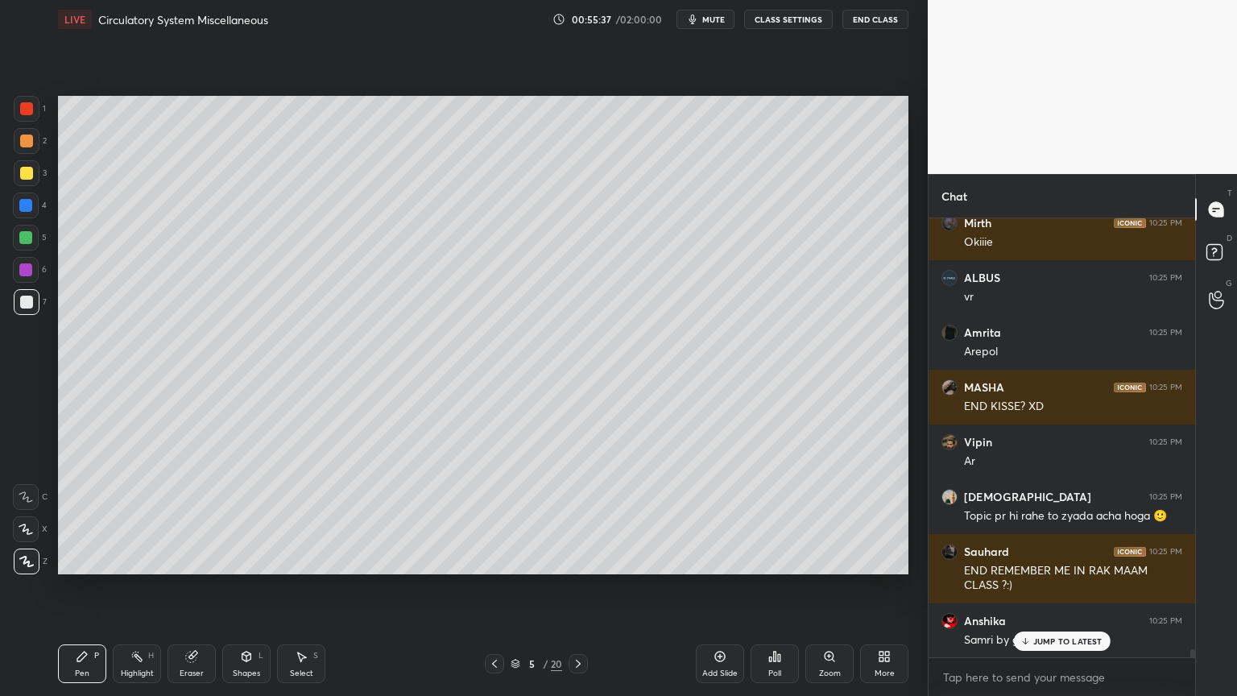
scroll to position [23714, 0]
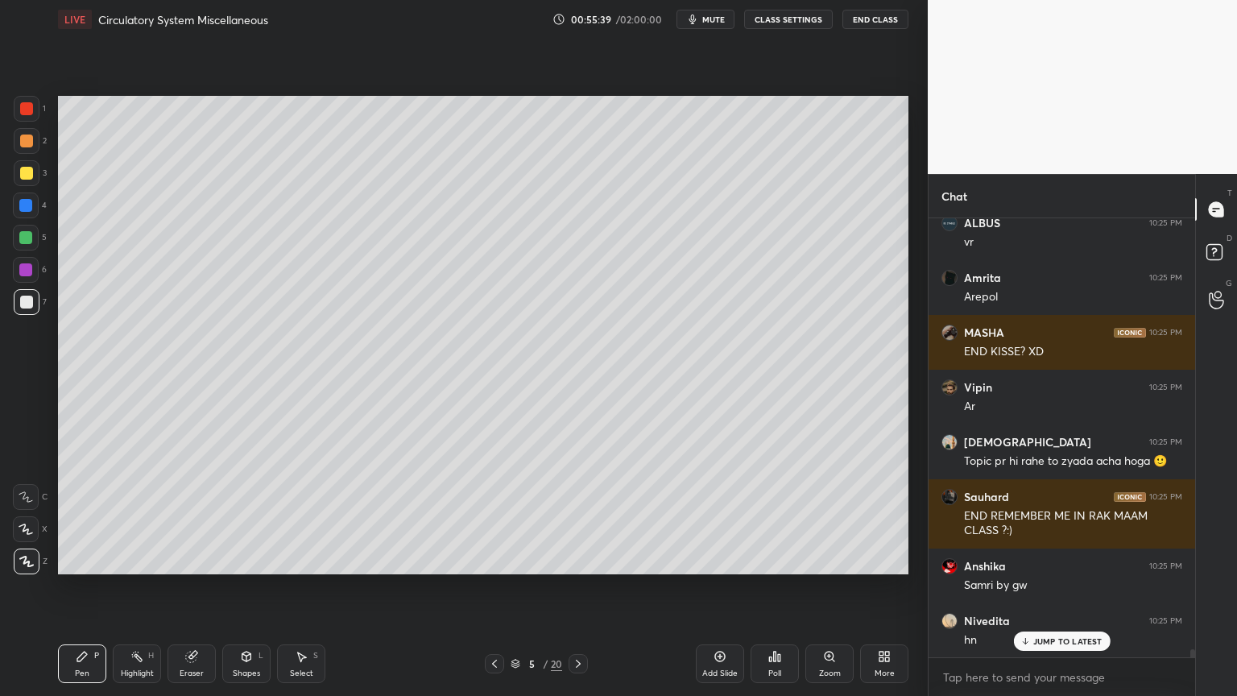
click at [136, 559] on div "Highlight H" at bounding box center [137, 663] width 48 height 39
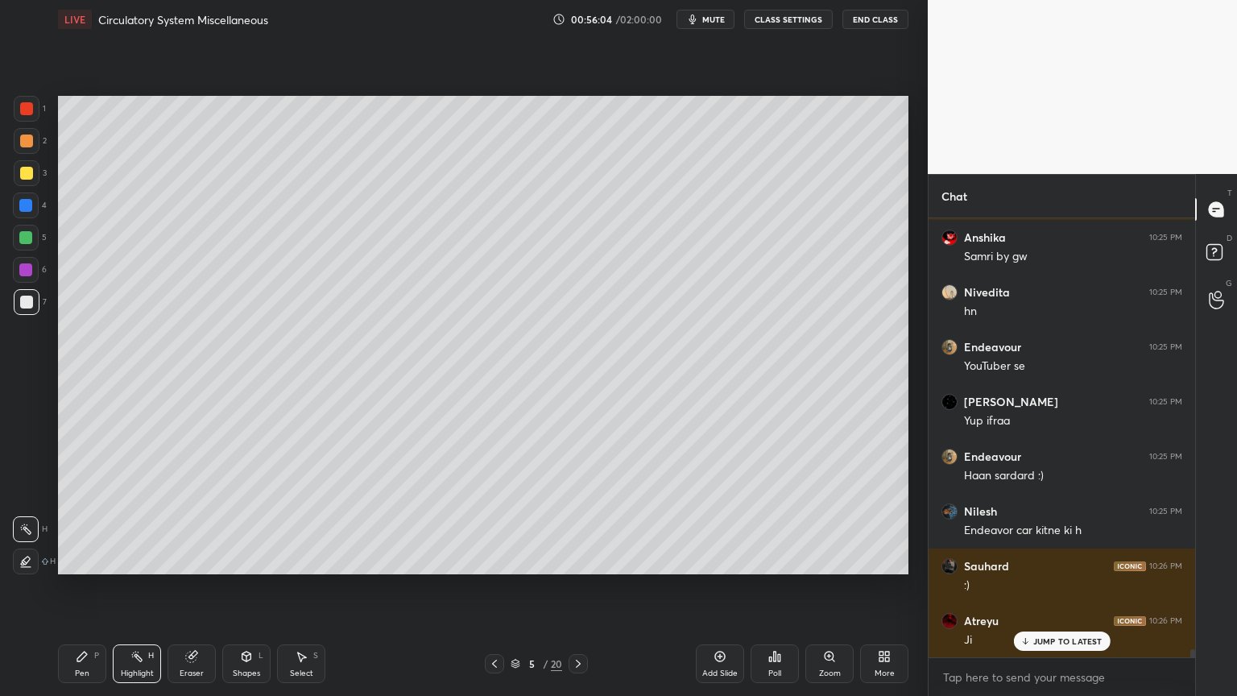
scroll to position [24097, 0]
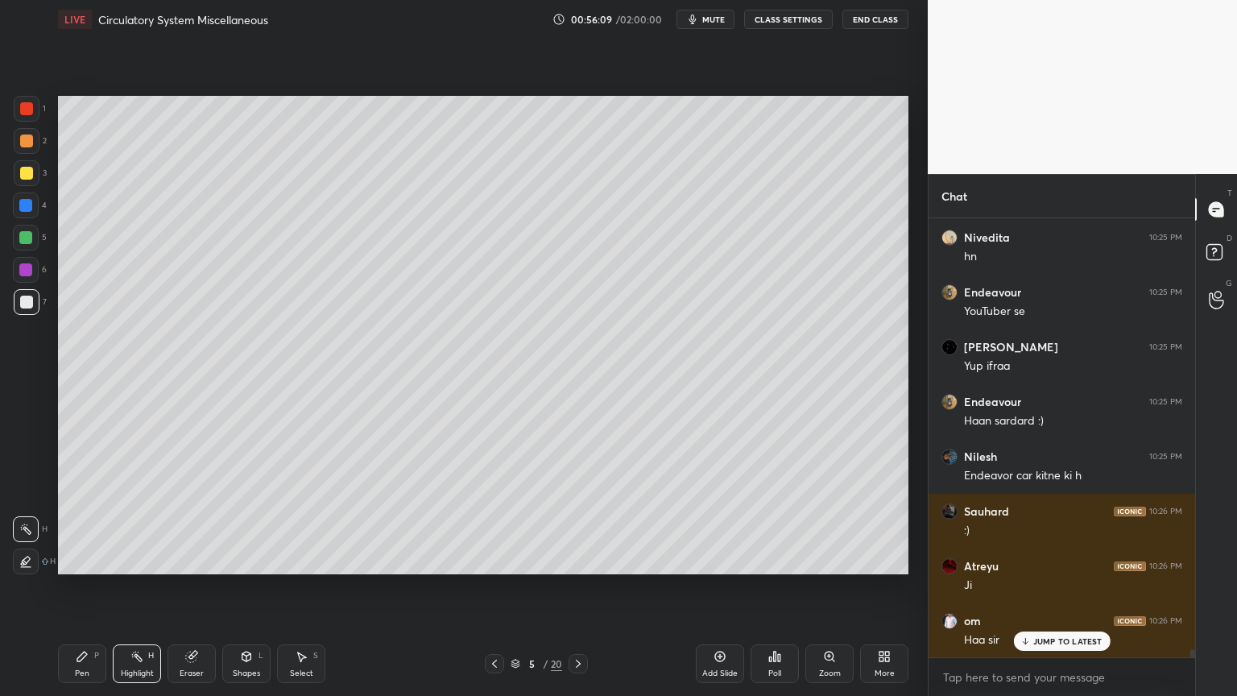
click at [728, 15] on button "mute" at bounding box center [706, 19] width 58 height 19
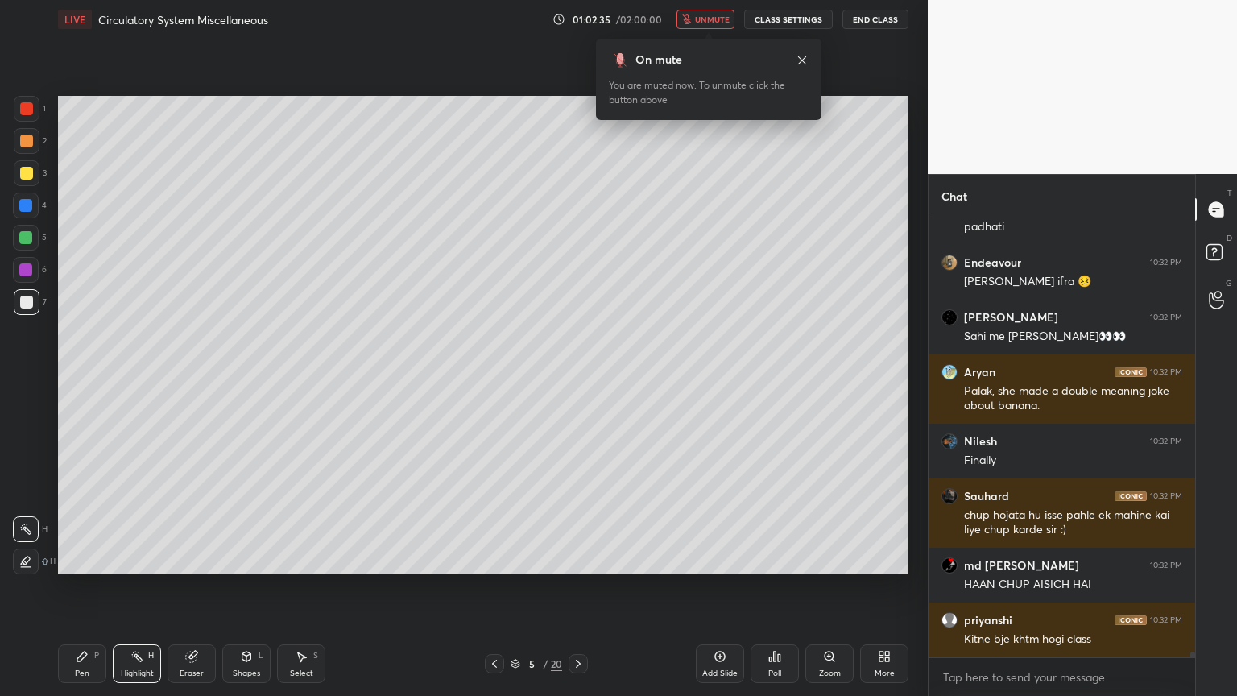
scroll to position [34768, 0]
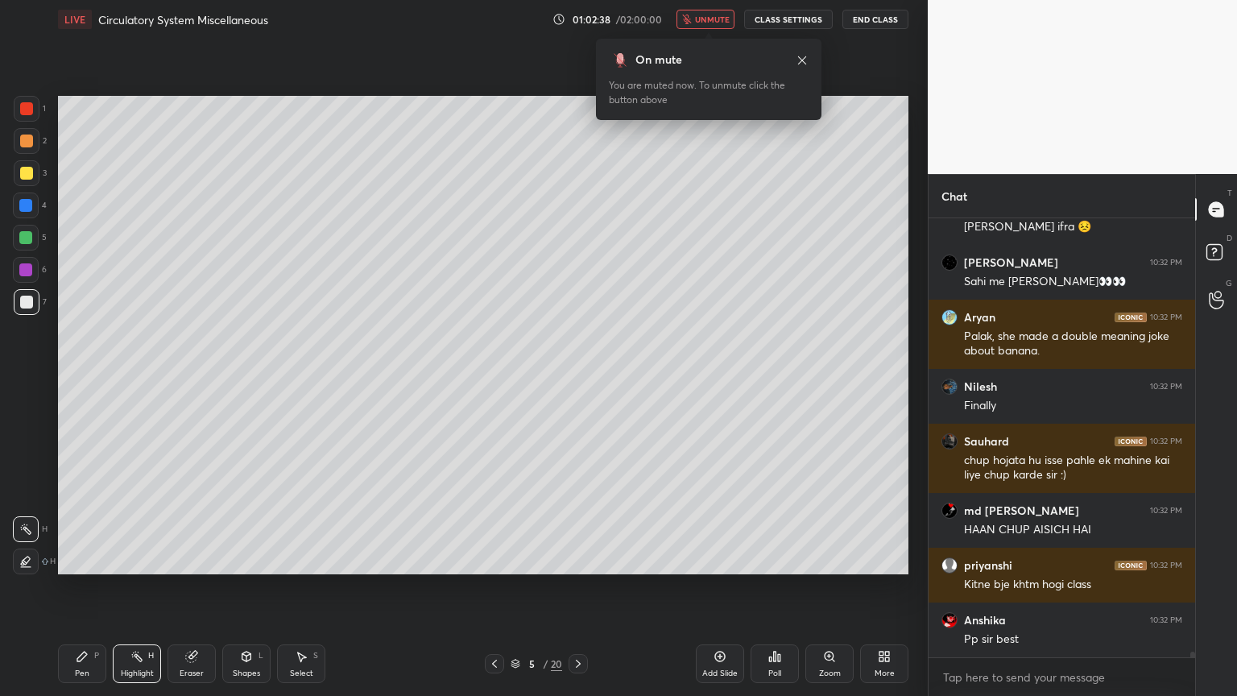
click at [722, 19] on span "unmute" at bounding box center [712, 19] width 35 height 11
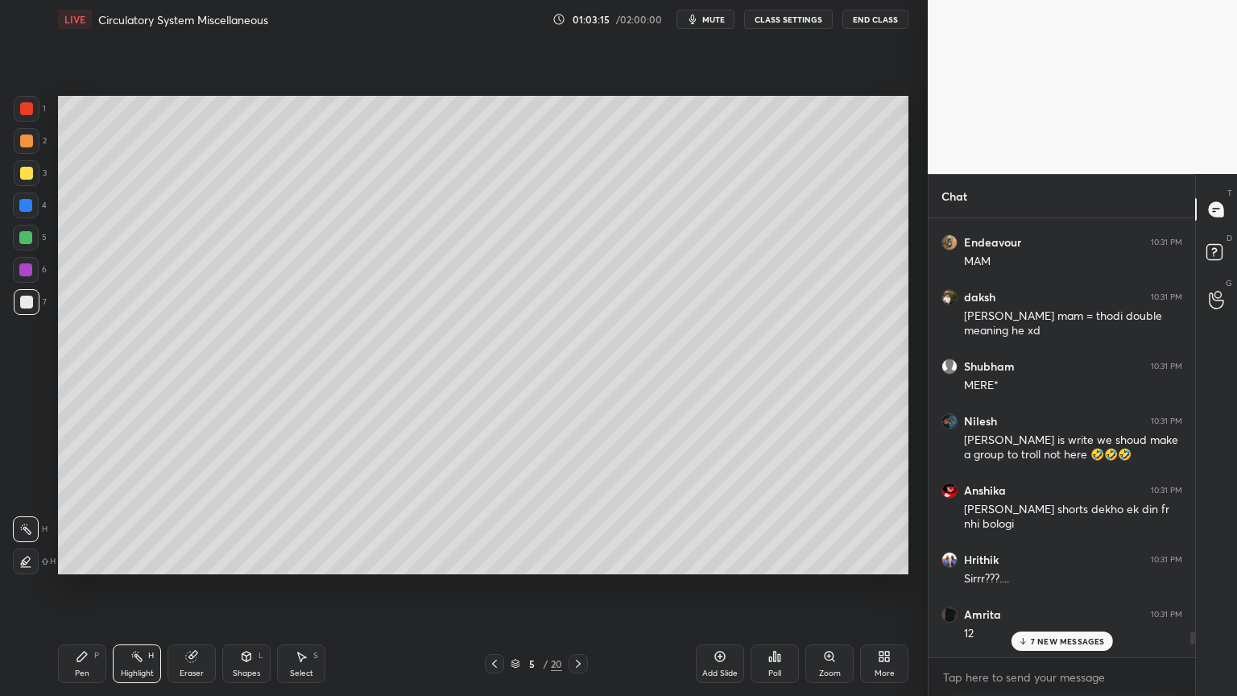
scroll to position [33016, 0]
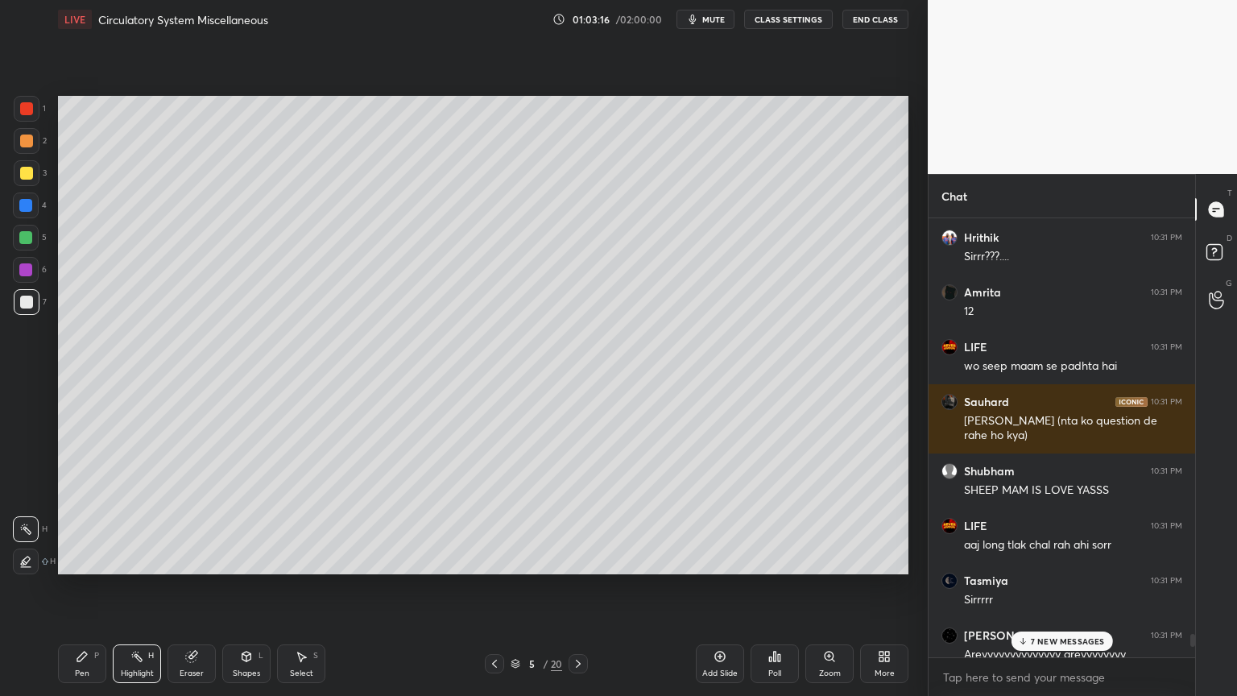
click at [1087, 559] on p "7 NEW MESSAGES" at bounding box center [1068, 641] width 74 height 10
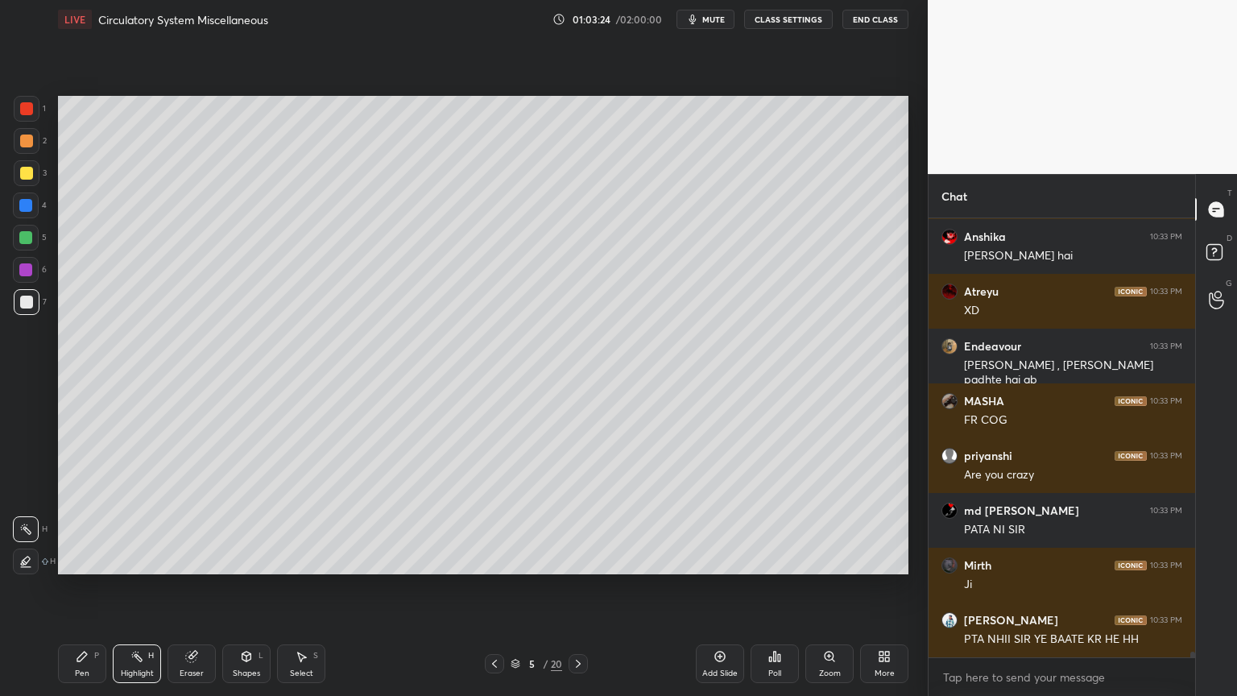
scroll to position [35728, 0]
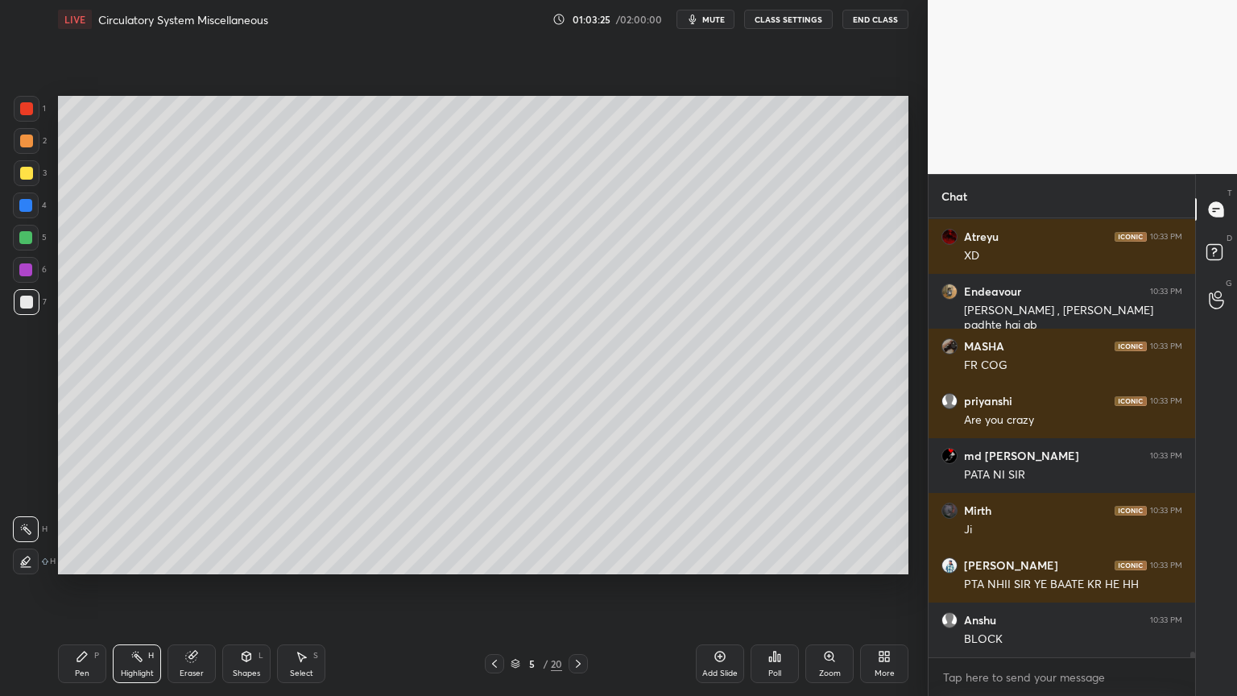
click at [148, 559] on div "Highlight H" at bounding box center [137, 663] width 48 height 39
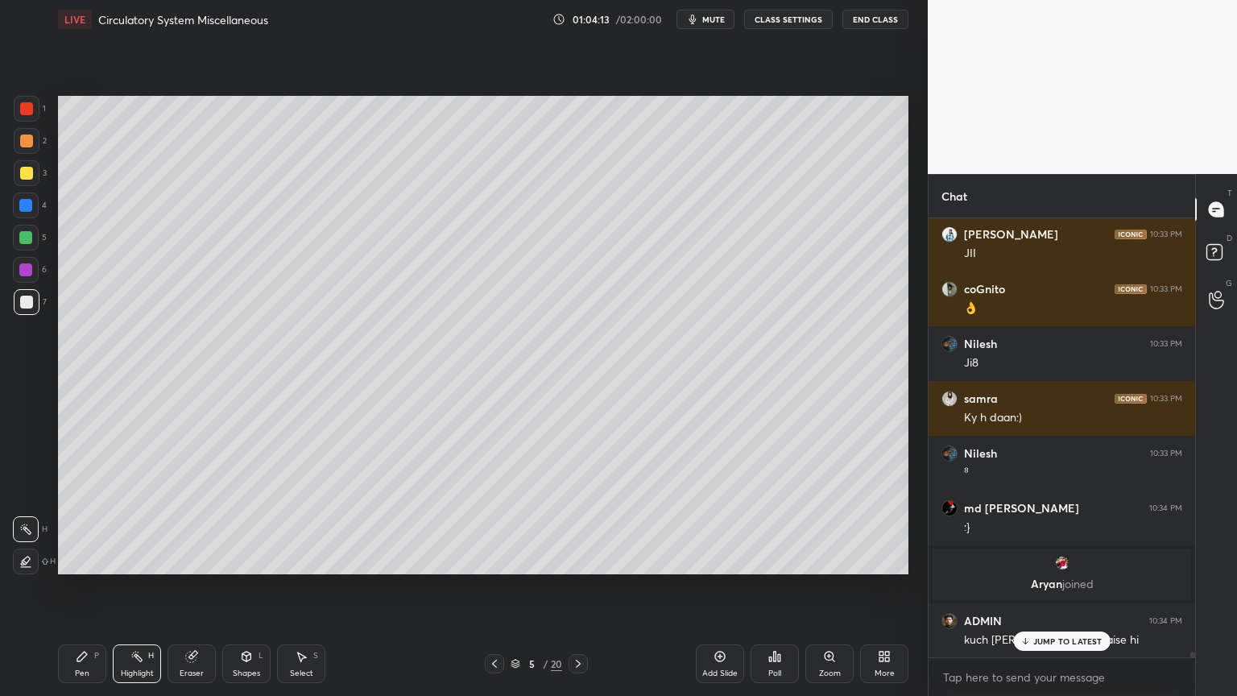
scroll to position [33100, 0]
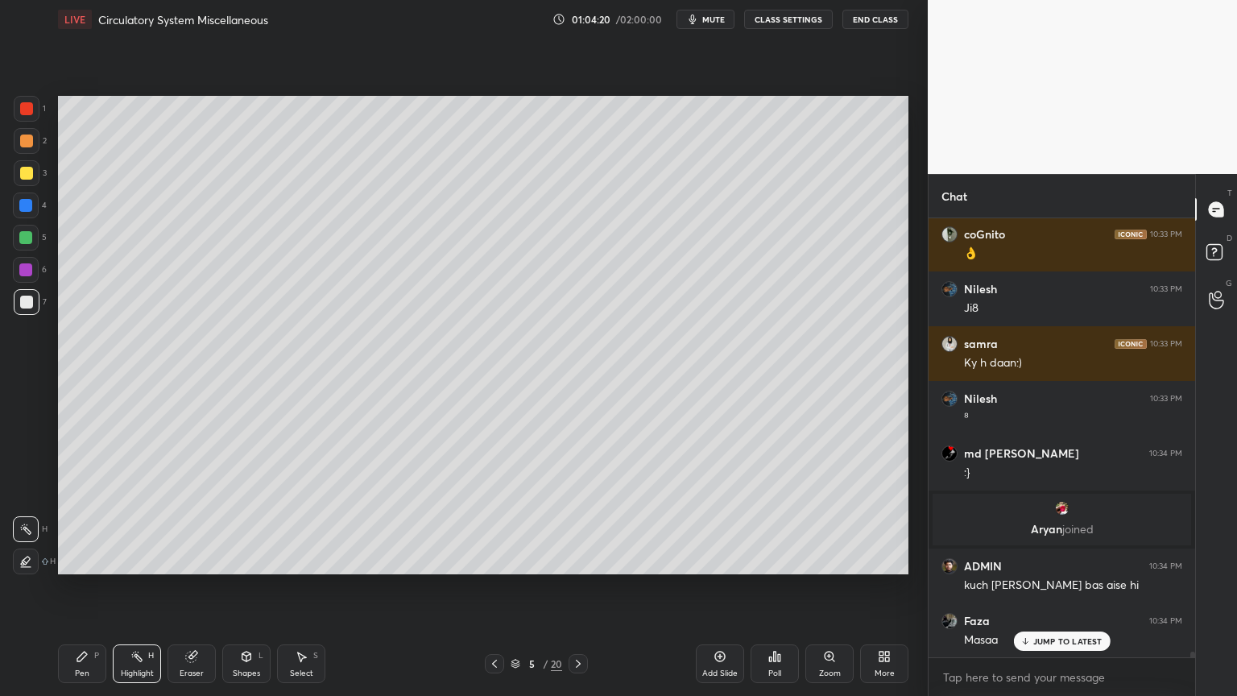
click at [245, 559] on div "Shapes L" at bounding box center [246, 663] width 48 height 39
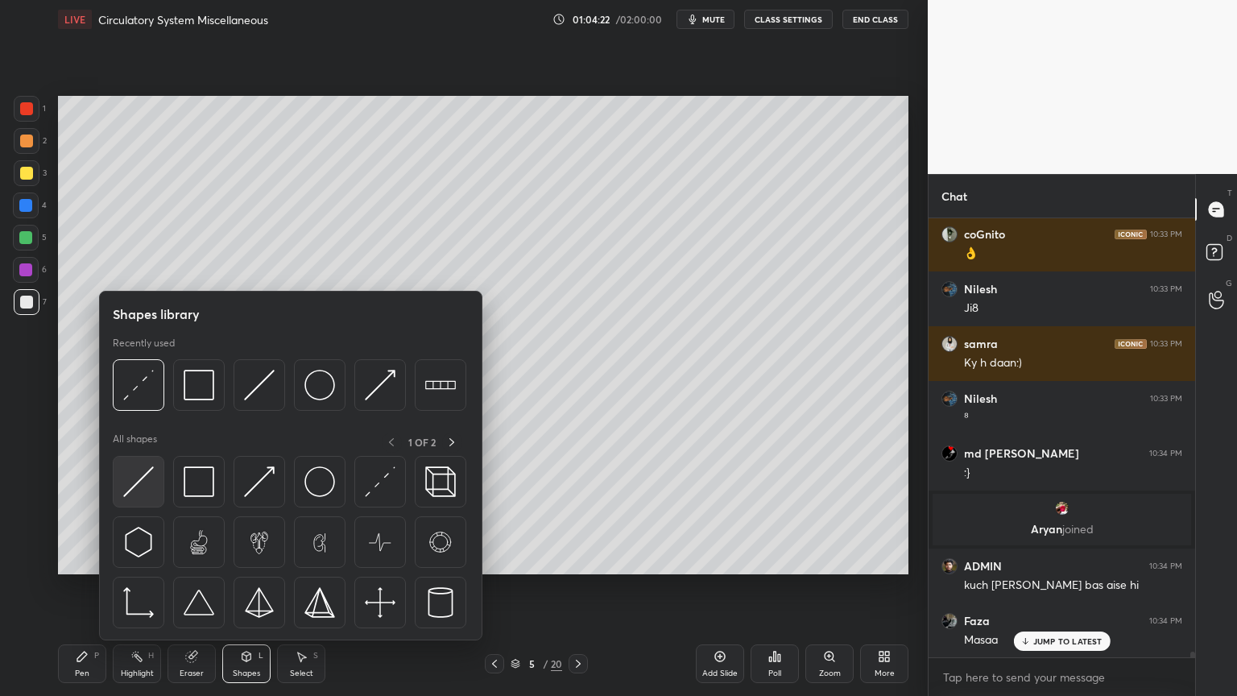
click at [140, 485] on img at bounding box center [138, 481] width 31 height 31
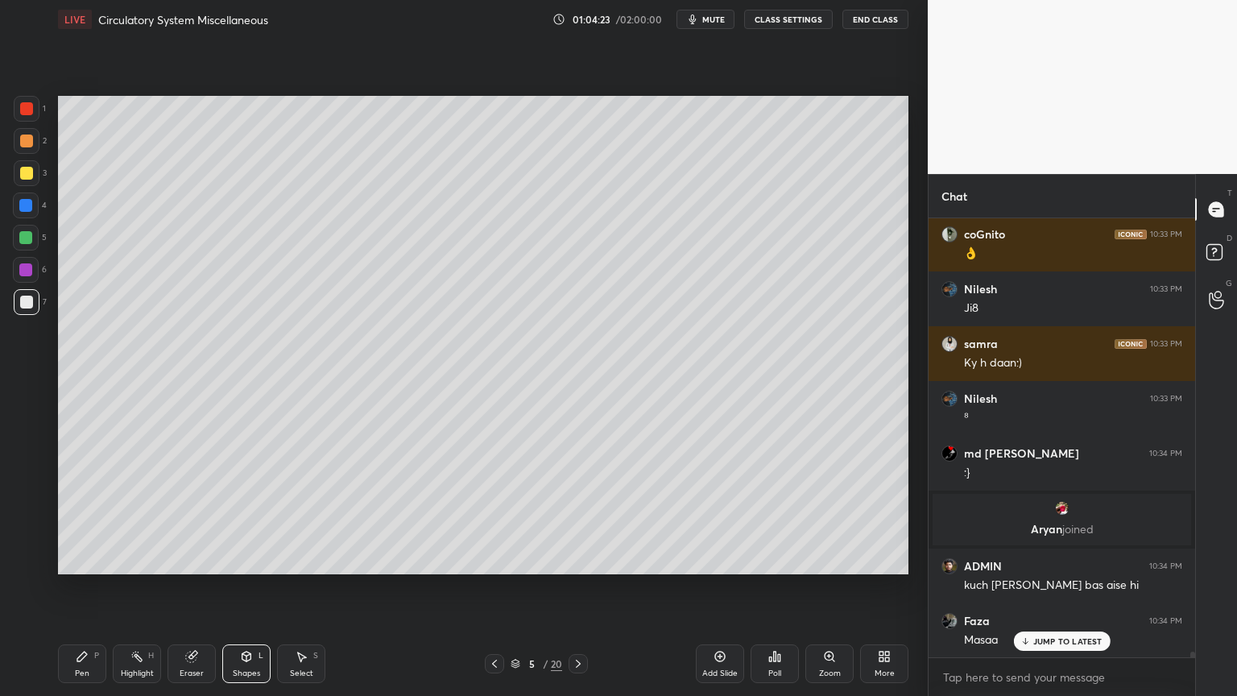
click at [28, 297] on div at bounding box center [26, 302] width 13 height 13
drag, startPoint x: 81, startPoint y: 654, endPoint x: 72, endPoint y: 639, distance: 17.3
click at [80, 559] on icon at bounding box center [82, 656] width 13 height 13
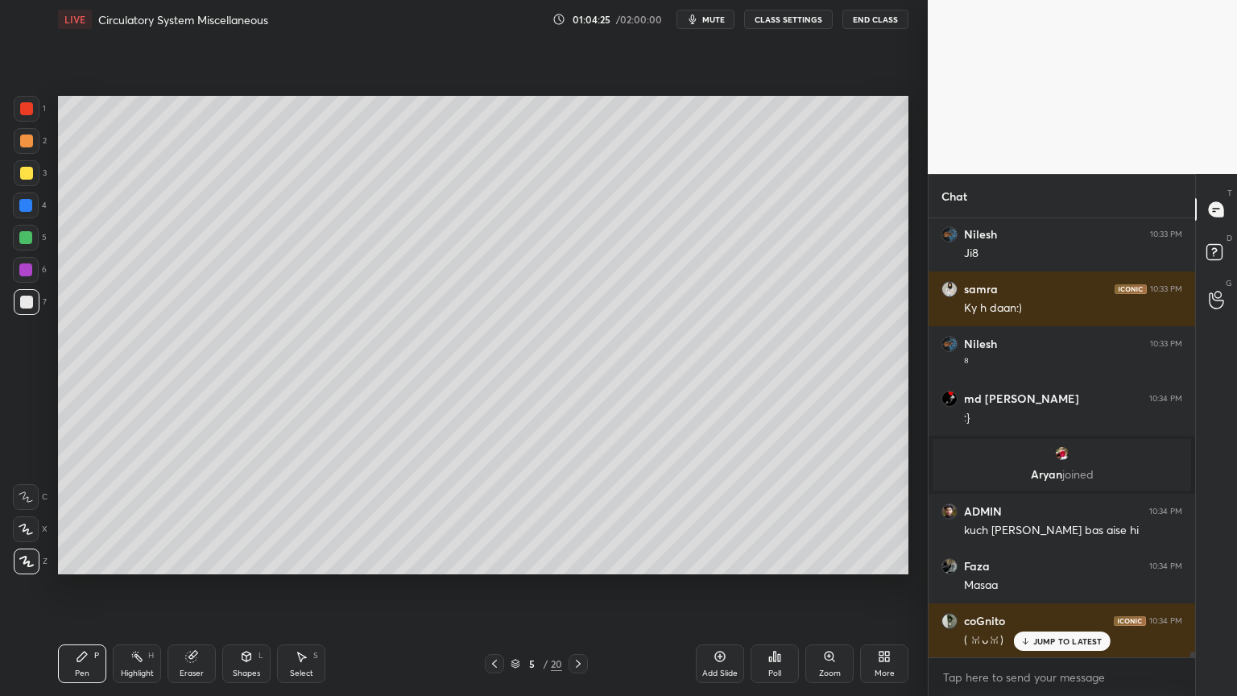
click at [251, 559] on div "Shapes L" at bounding box center [246, 663] width 48 height 39
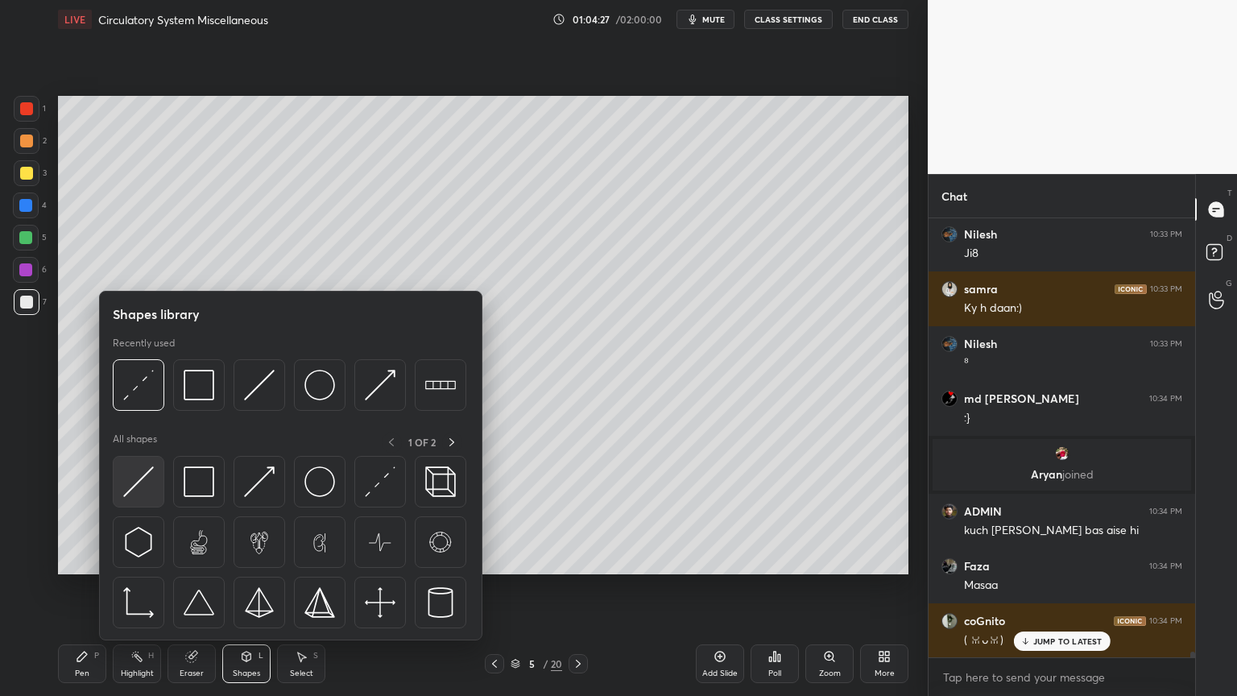
click at [147, 483] on img at bounding box center [138, 481] width 31 height 31
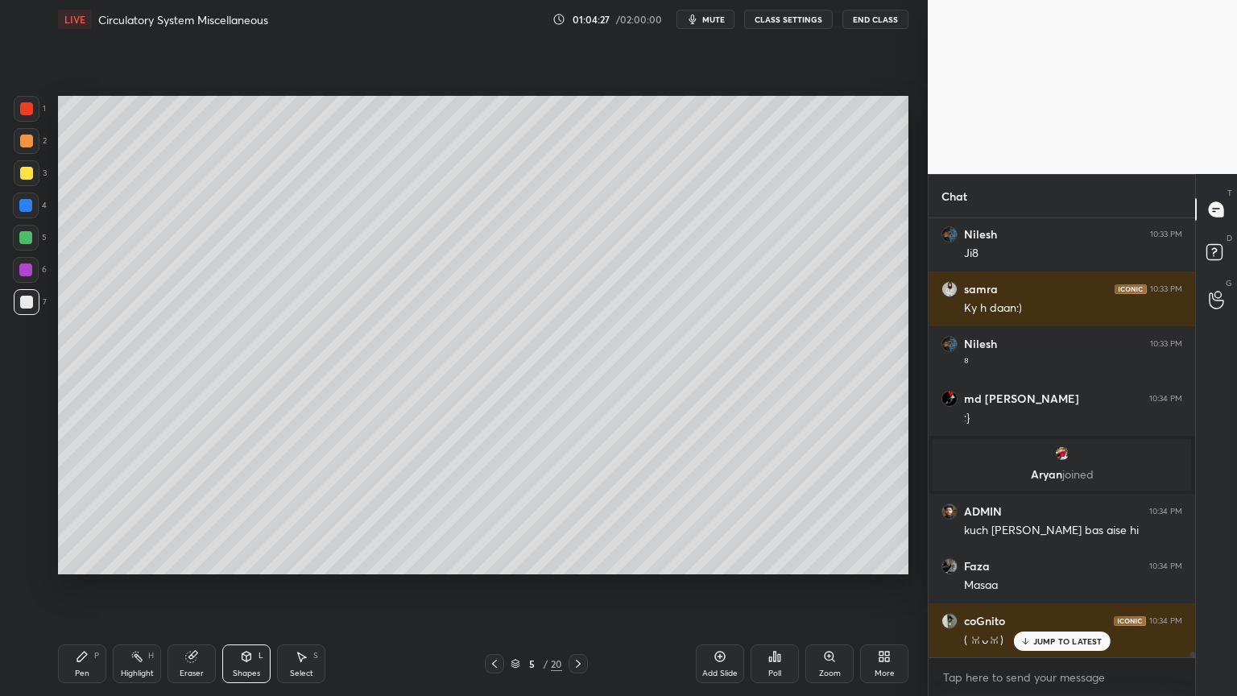
scroll to position [33209, 0]
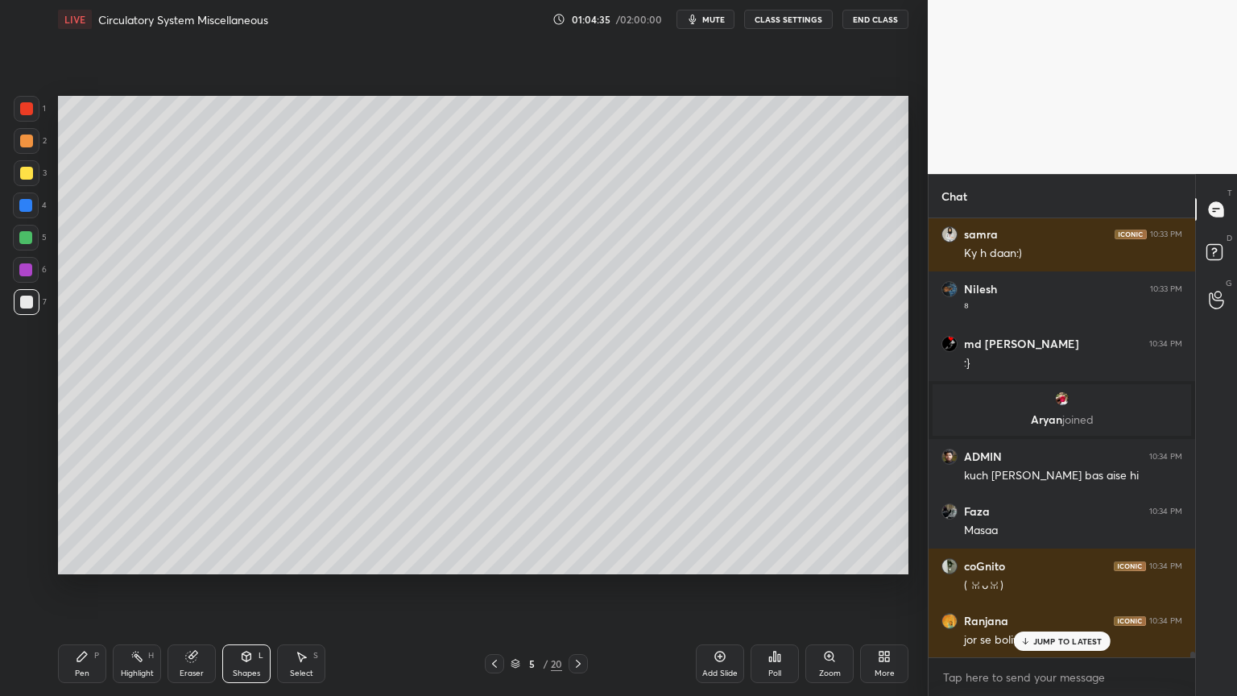
click at [292, 559] on div "Select S" at bounding box center [301, 663] width 48 height 39
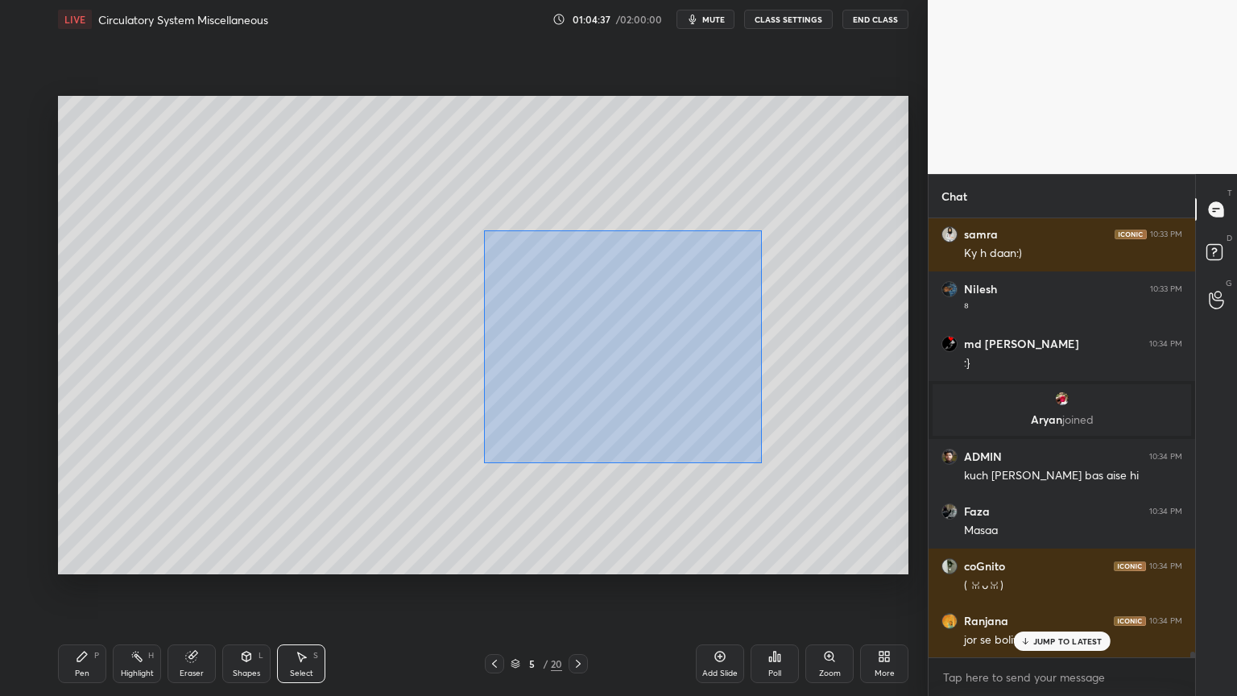
drag, startPoint x: 483, startPoint y: 230, endPoint x: 757, endPoint y: 460, distance: 357.9
click at [762, 464] on div "0 ° Undo Copy Duplicate Duplicate to new slide Delete" at bounding box center [483, 335] width 851 height 478
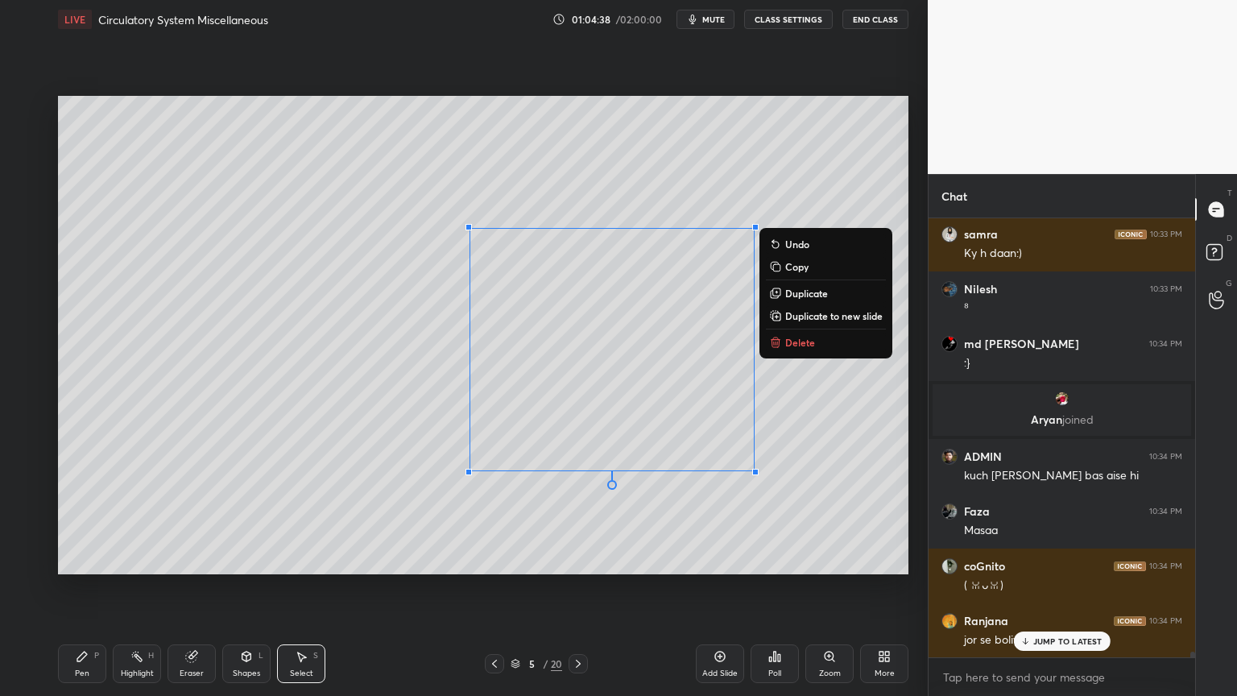
scroll to position [33264, 0]
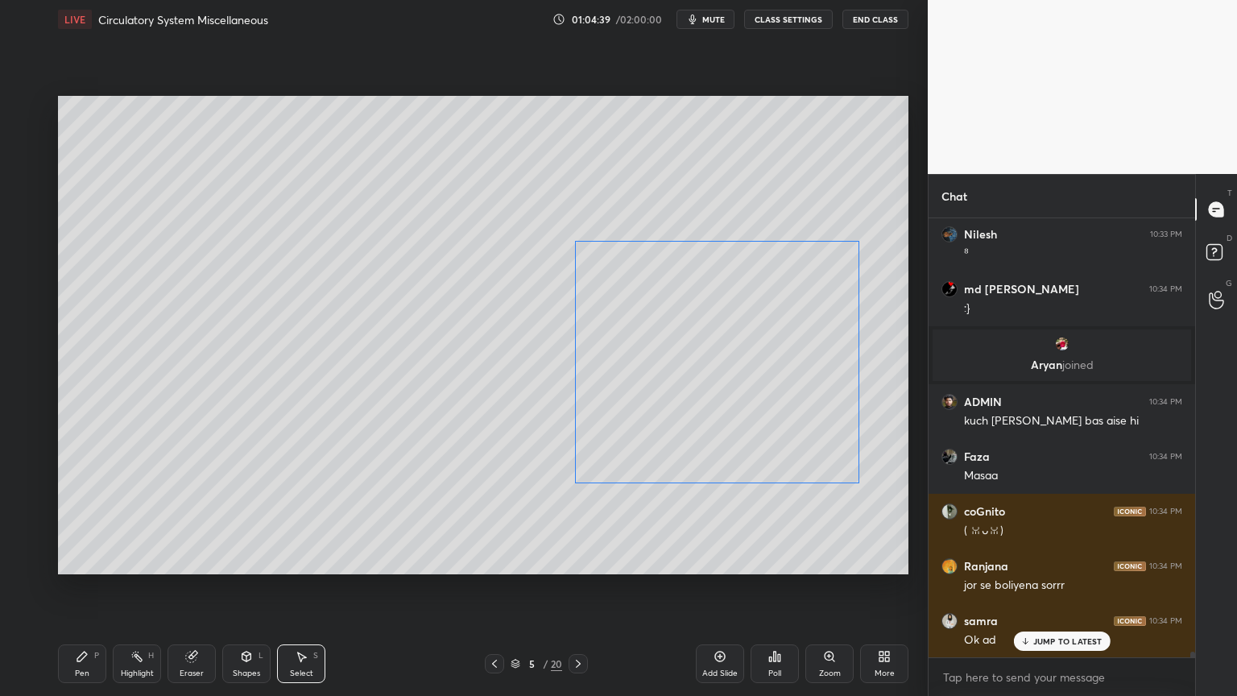
drag, startPoint x: 645, startPoint y: 333, endPoint x: 738, endPoint y: 336, distance: 92.7
click at [751, 345] on div "0 ° Undo Copy Duplicate Duplicate to new slide Delete" at bounding box center [483, 335] width 851 height 478
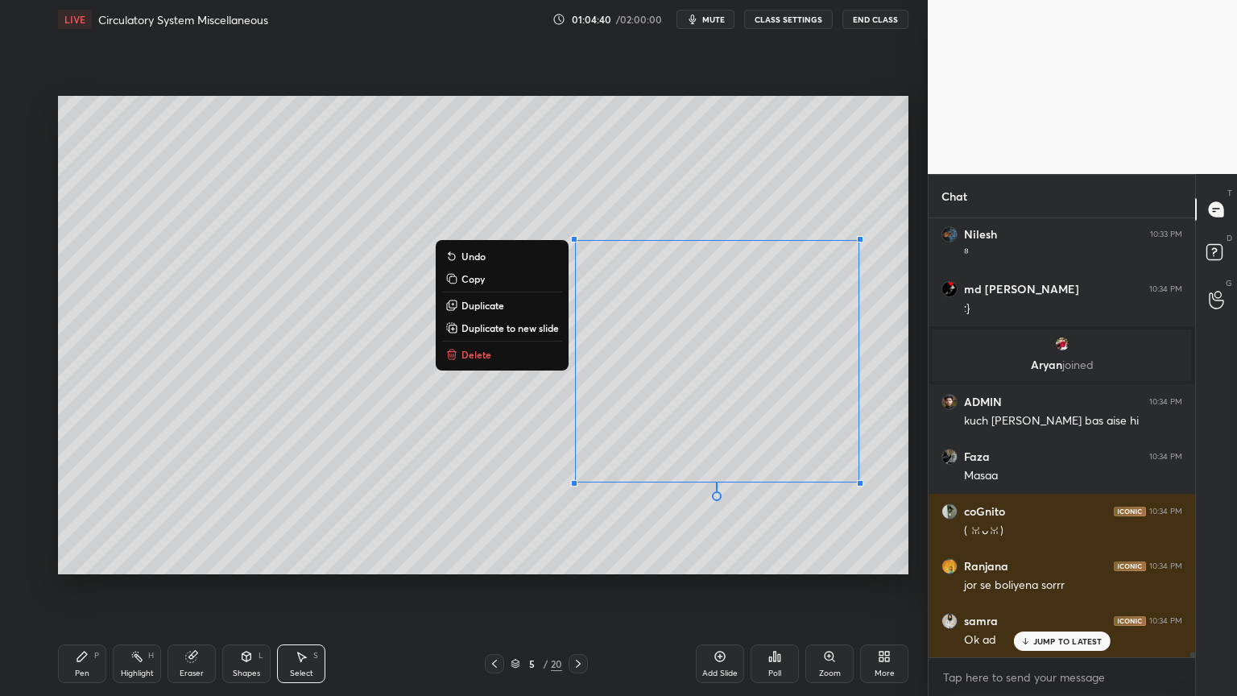
click at [528, 206] on div "0 ° Undo Copy Duplicate Duplicate to new slide Delete" at bounding box center [483, 335] width 851 height 478
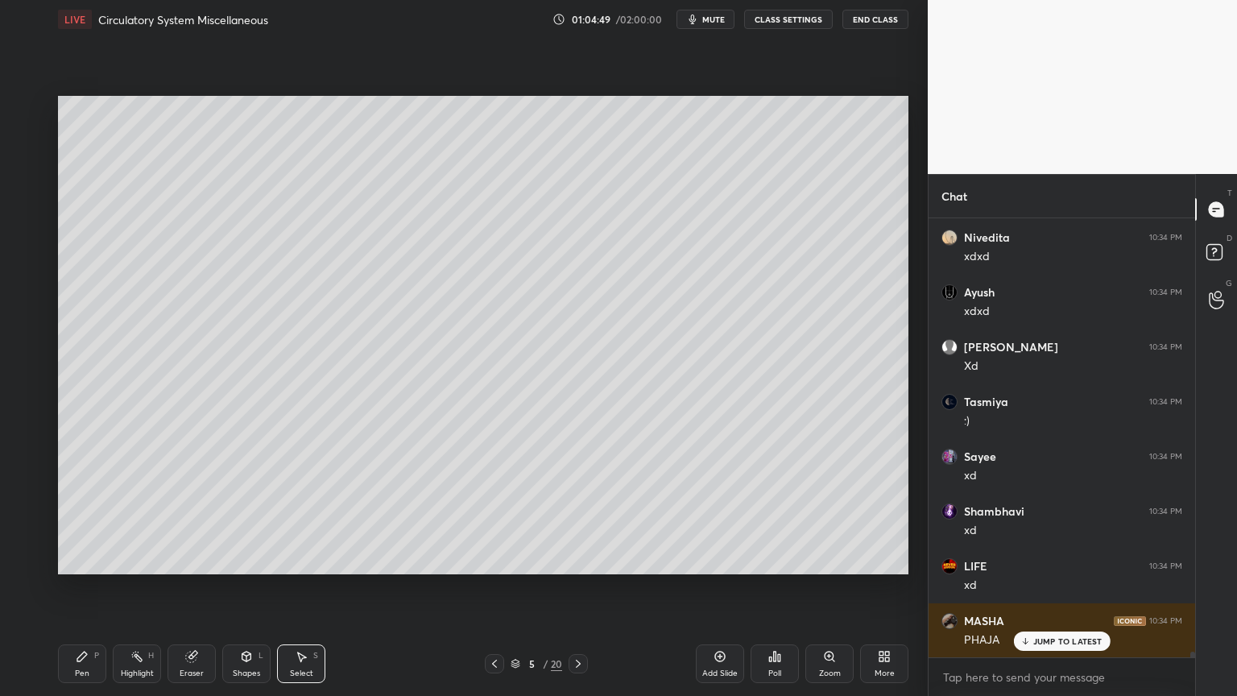
scroll to position [34047, 0]
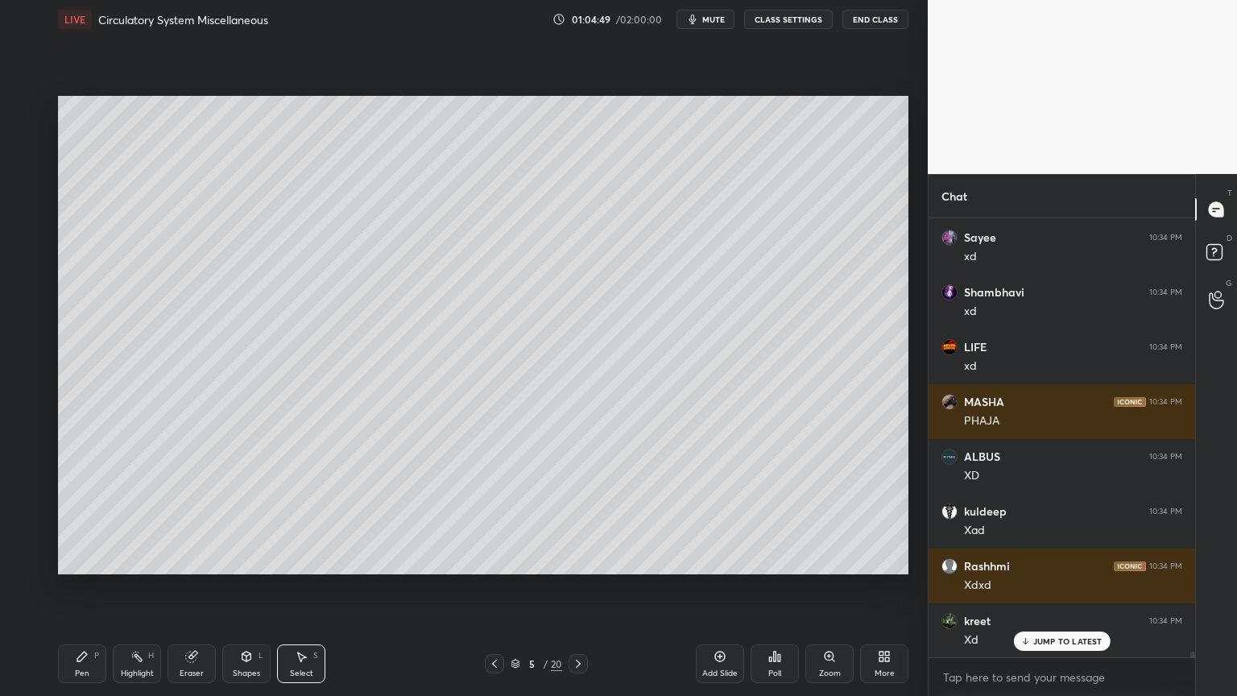
drag, startPoint x: 194, startPoint y: 664, endPoint x: 203, endPoint y: 654, distance: 13.1
click at [196, 559] on div "Eraser" at bounding box center [192, 663] width 48 height 39
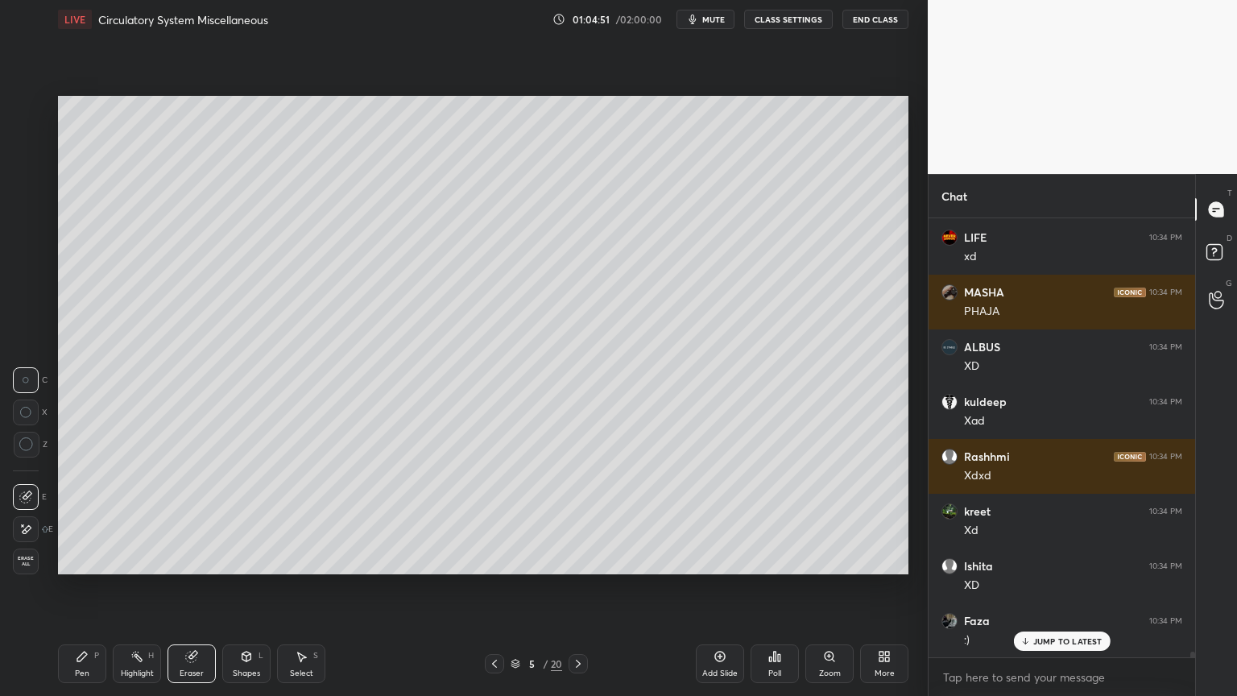
scroll to position [34211, 0]
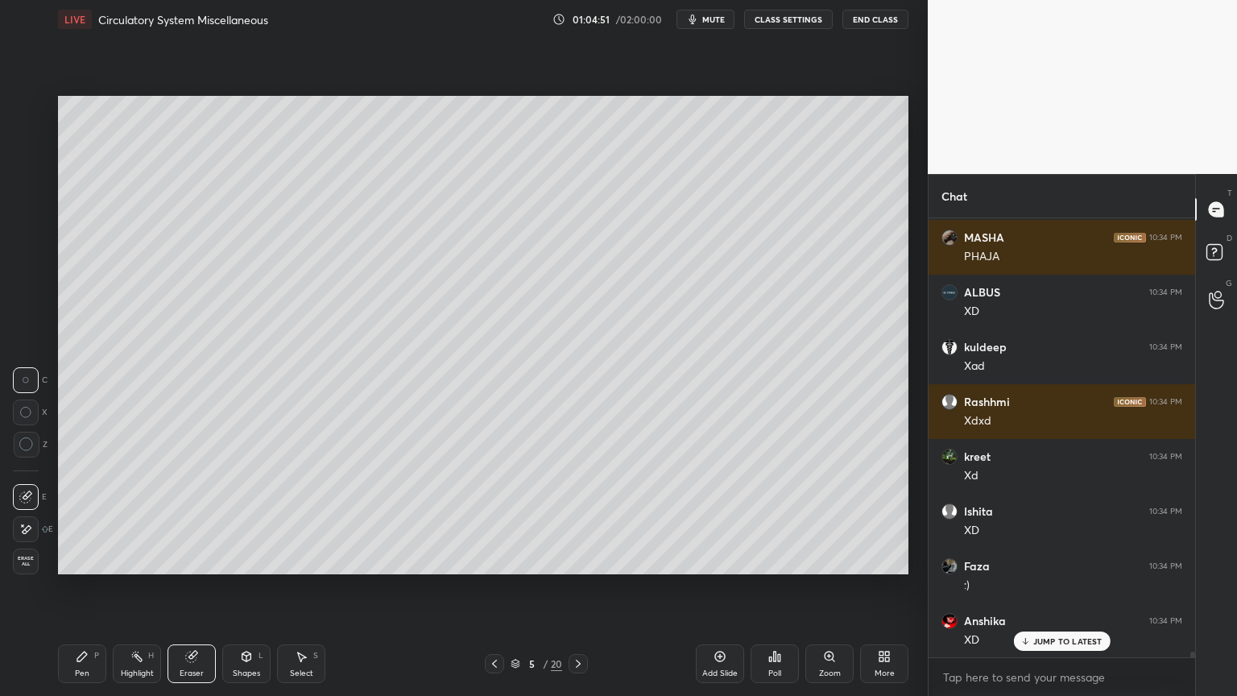
click at [18, 529] on div at bounding box center [26, 529] width 26 height 26
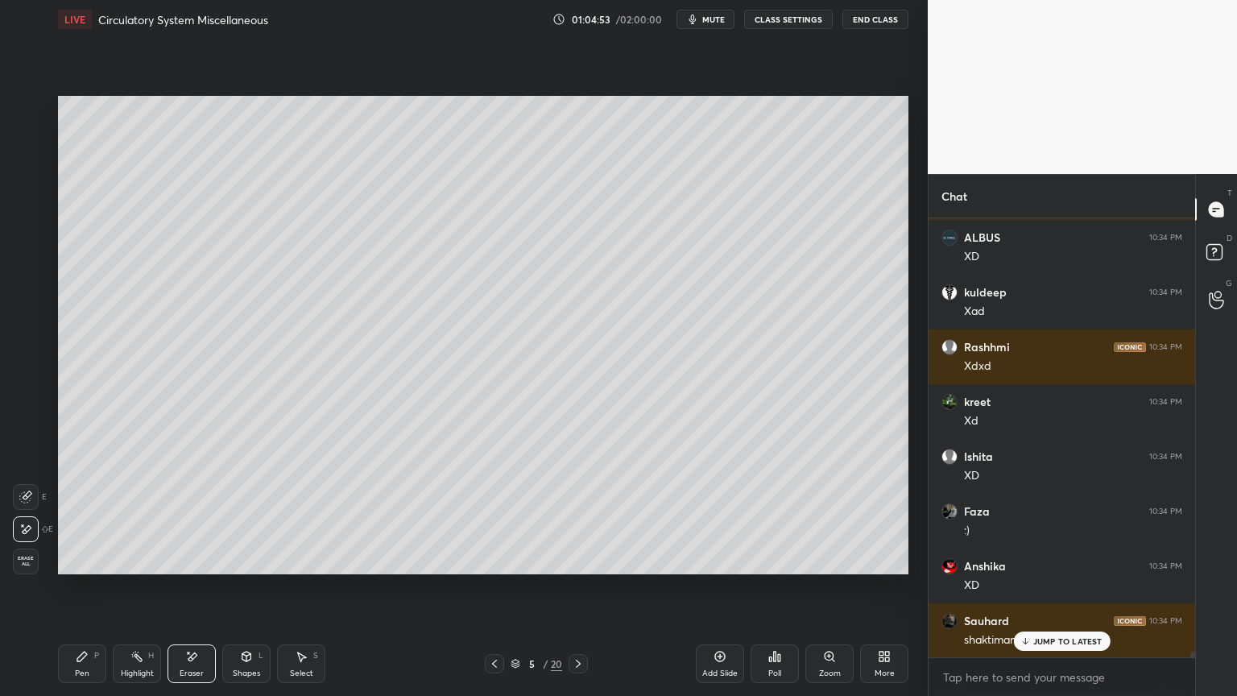
click at [245, 559] on icon at bounding box center [246, 657] width 9 height 10
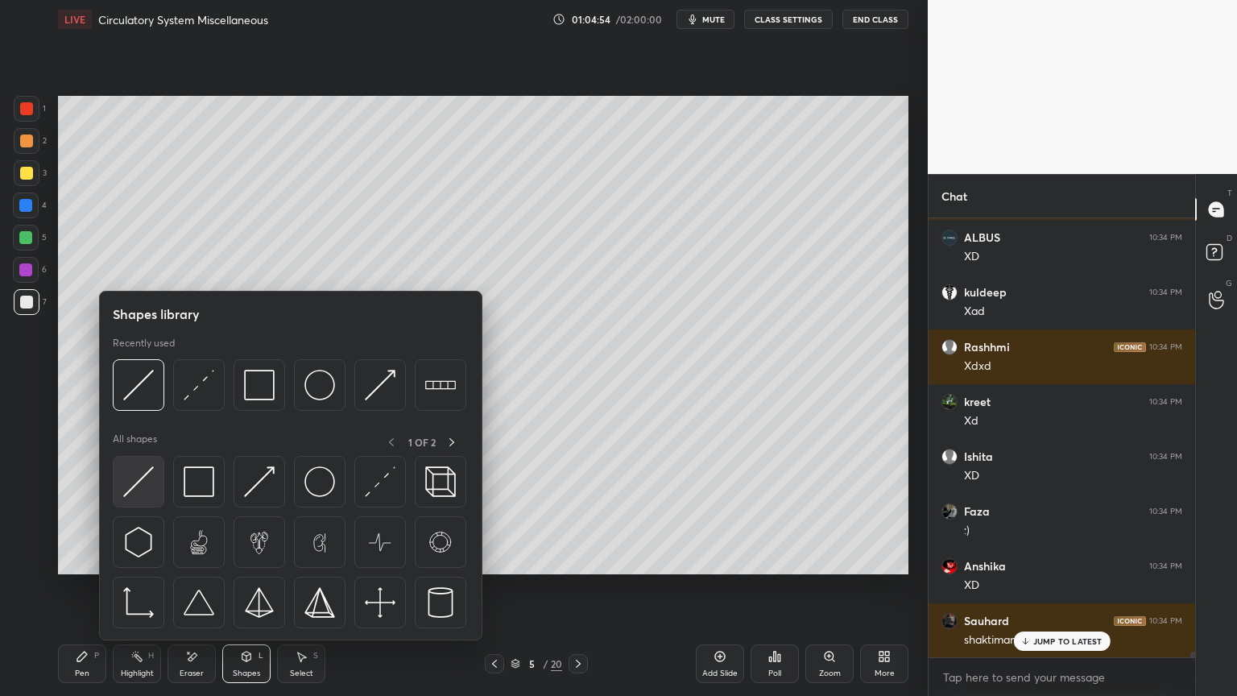
scroll to position [34321, 0]
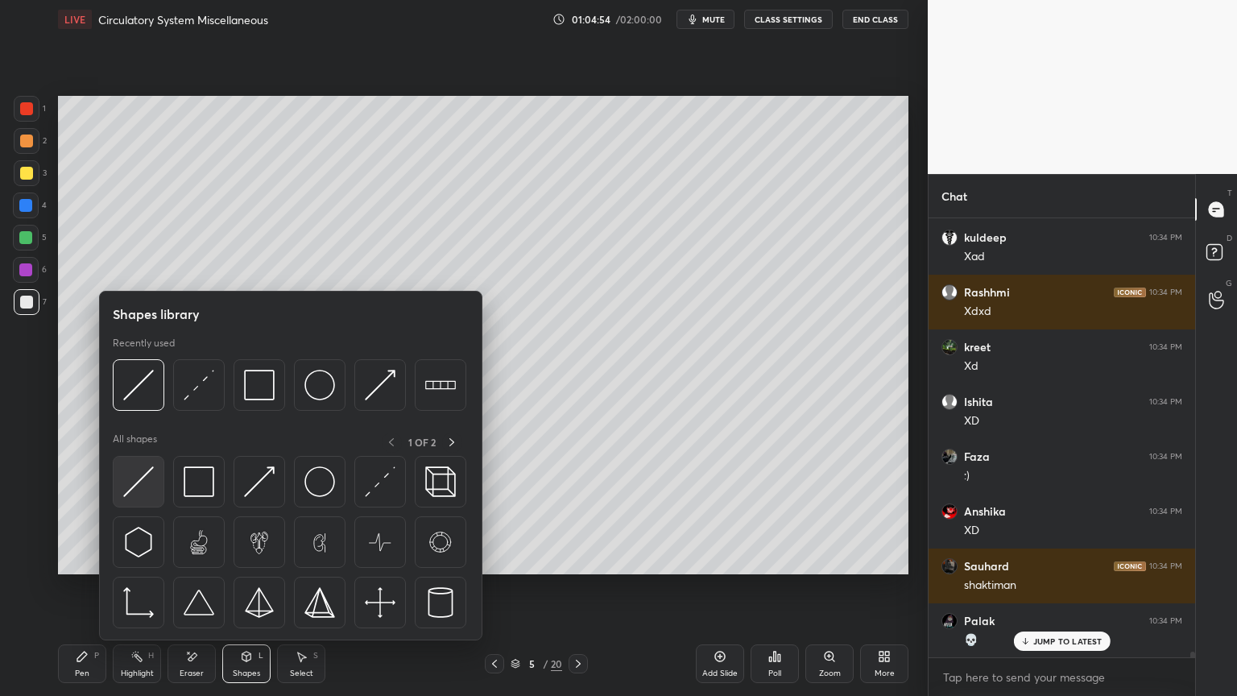
click at [142, 486] on img at bounding box center [138, 481] width 31 height 31
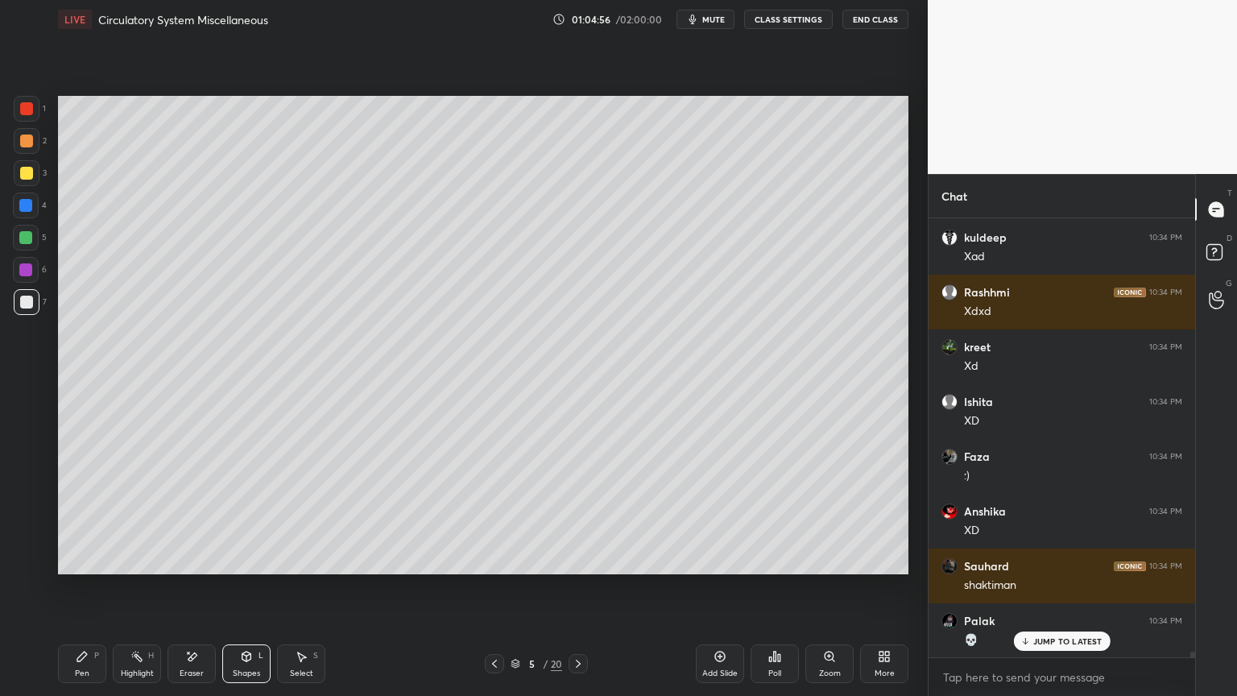
click at [55, 403] on div "Setting up your live class Poll for secs No correct answer Start poll" at bounding box center [483, 335] width 863 height 593
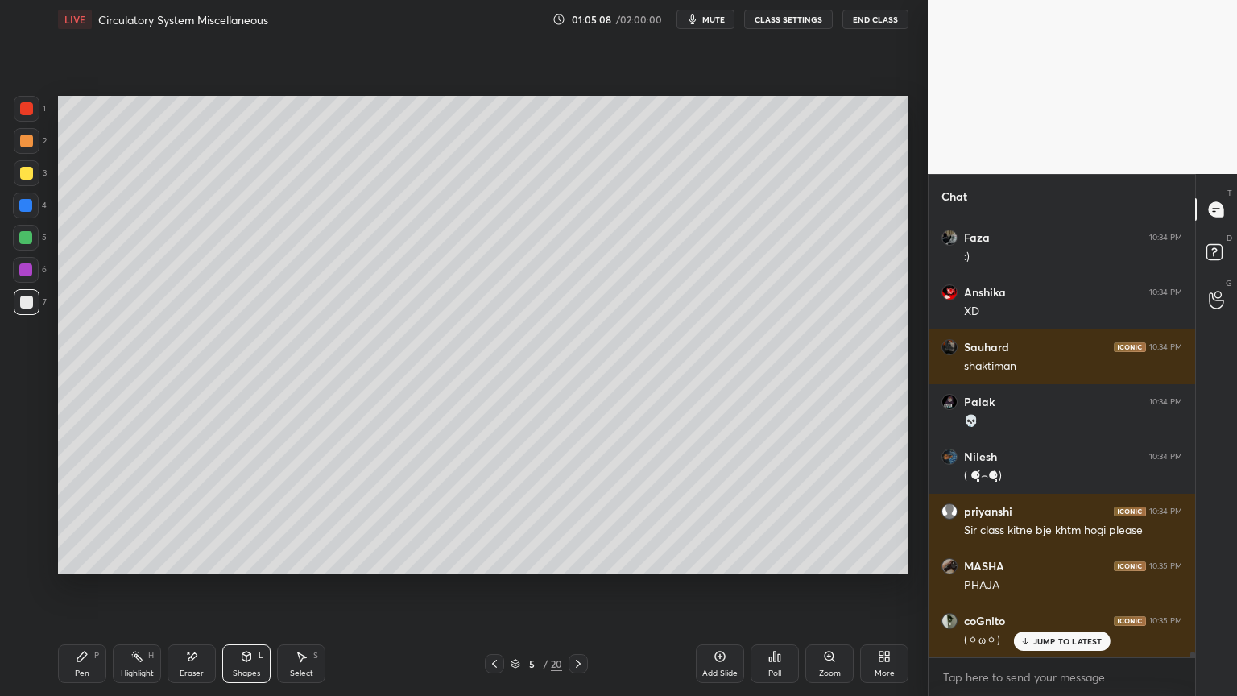
scroll to position [34595, 0]
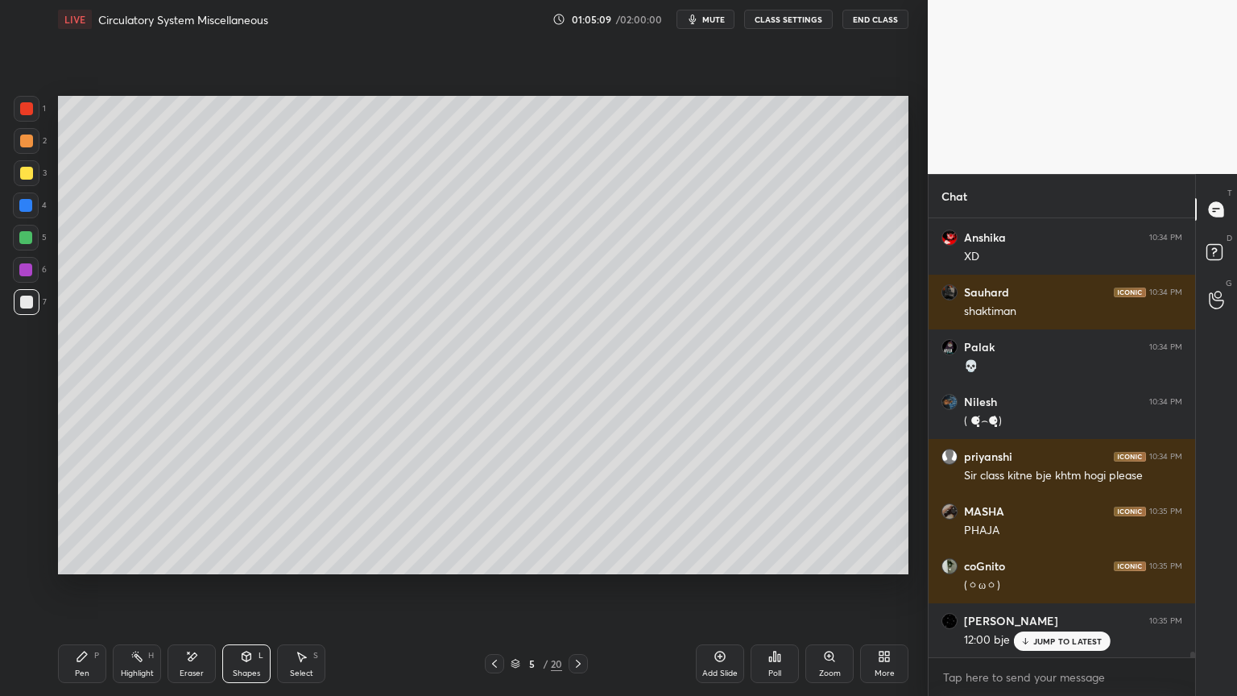
click at [85, 559] on div "Pen P" at bounding box center [82, 663] width 48 height 39
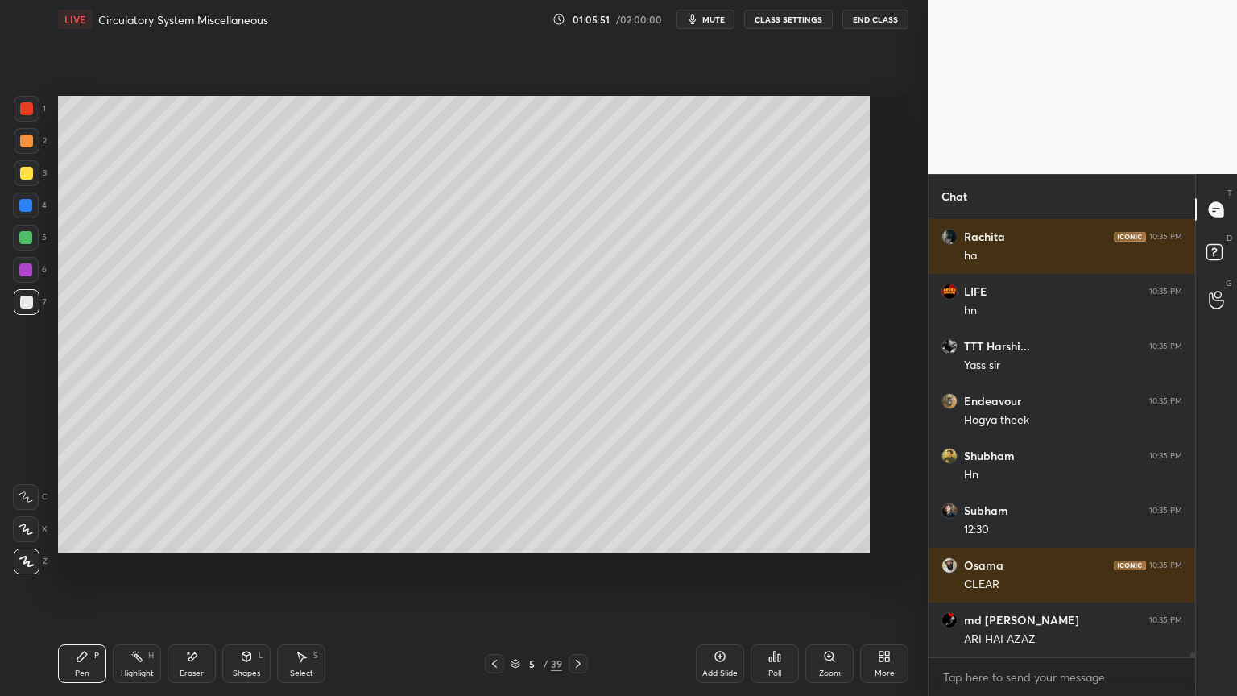
scroll to position [5, 5]
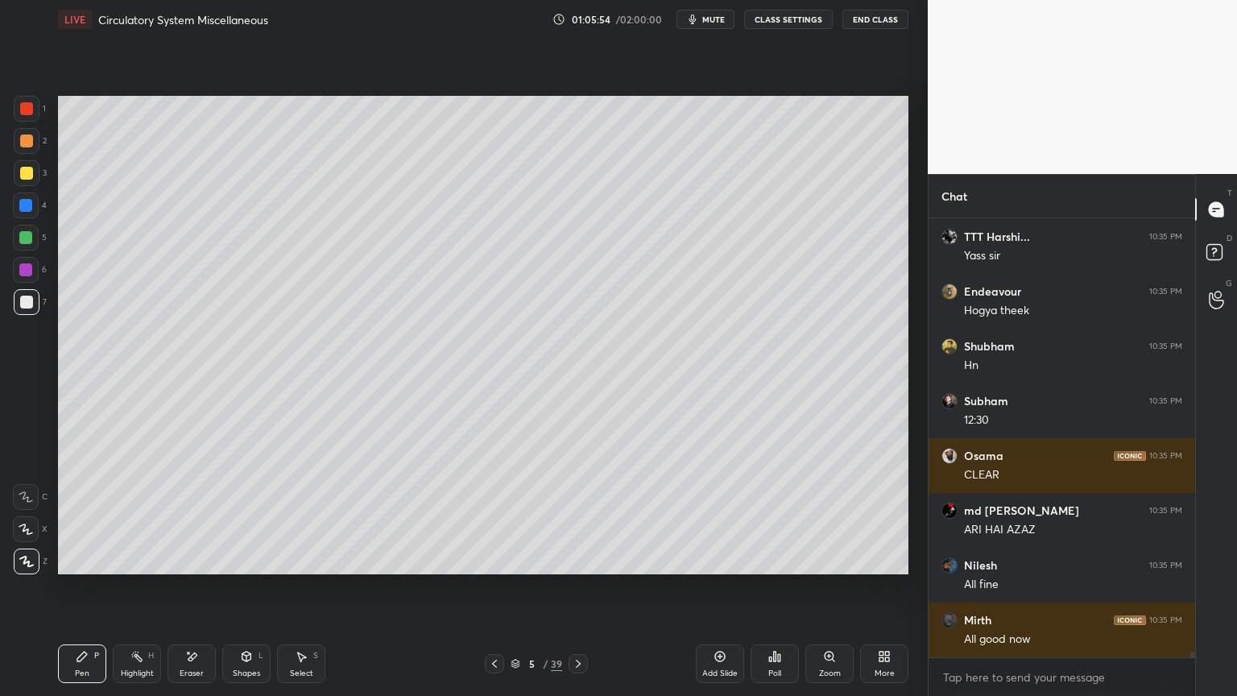
click at [725, 21] on span "mute" at bounding box center [713, 19] width 23 height 11
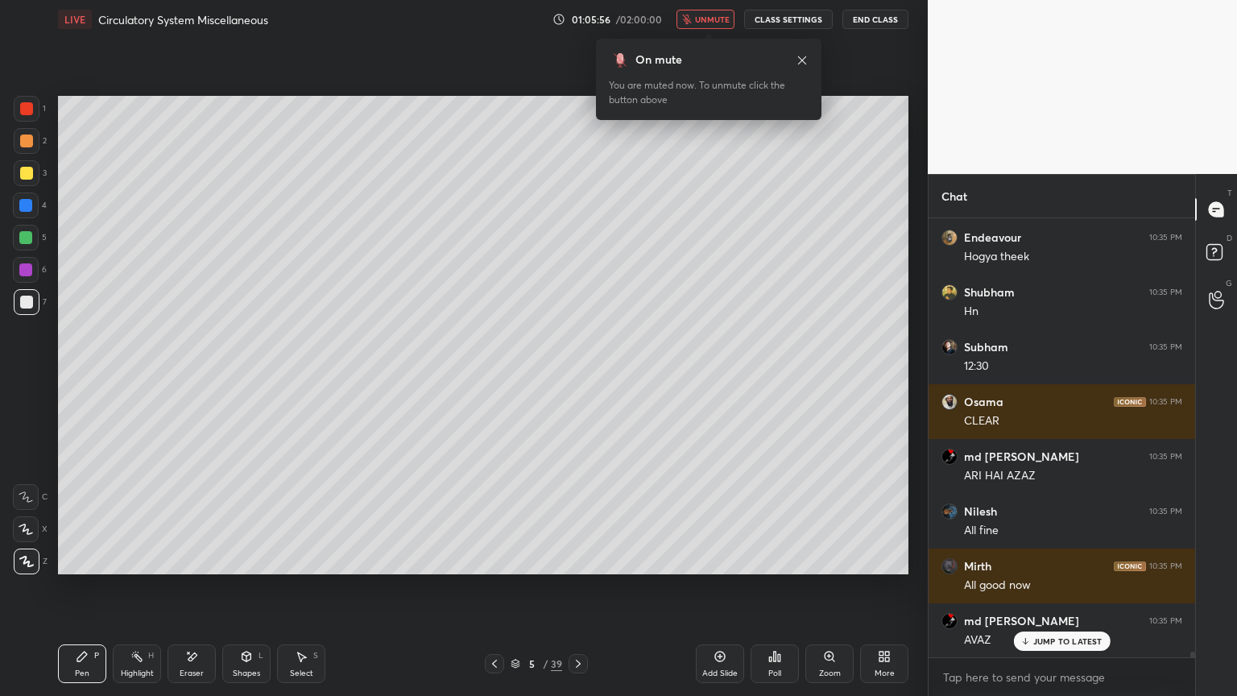
click at [722, 14] on span "unmute" at bounding box center [712, 19] width 35 height 11
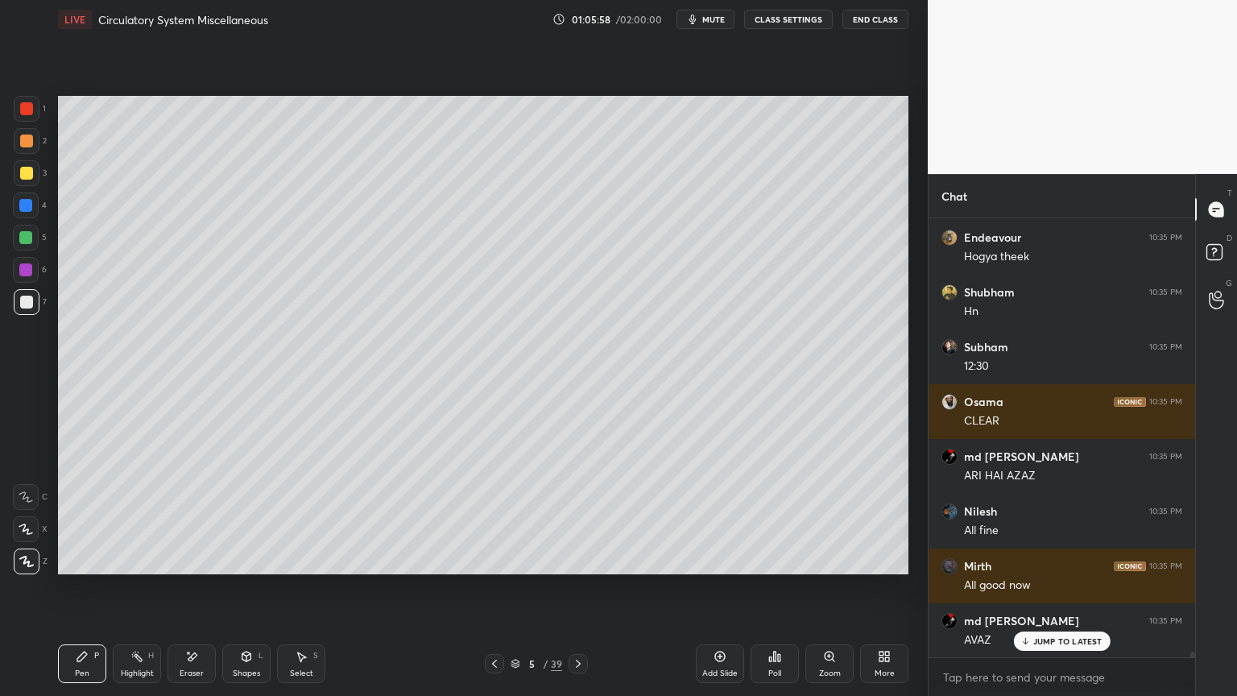
drag, startPoint x: 27, startPoint y: 307, endPoint x: 55, endPoint y: 255, distance: 59.1
click at [29, 307] on div at bounding box center [26, 302] width 13 height 13
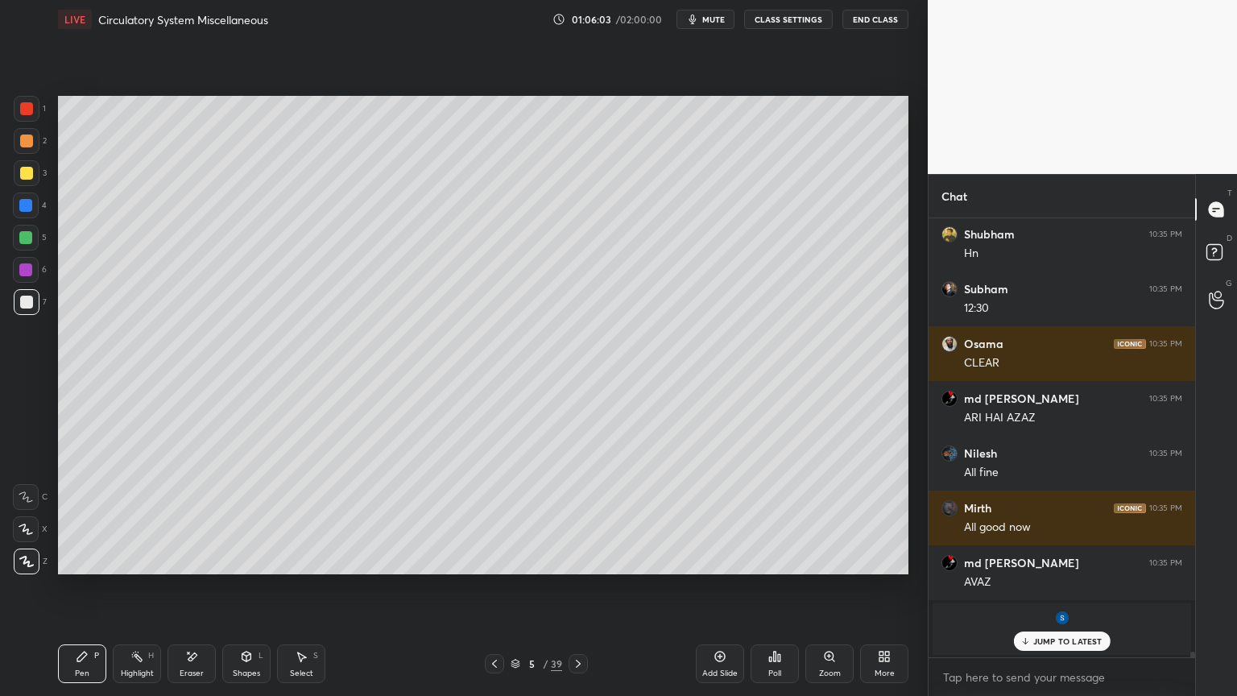
click at [145, 559] on div "Highlight H" at bounding box center [137, 663] width 48 height 39
click at [144, 559] on div "Highlight H" at bounding box center [137, 663] width 48 height 39
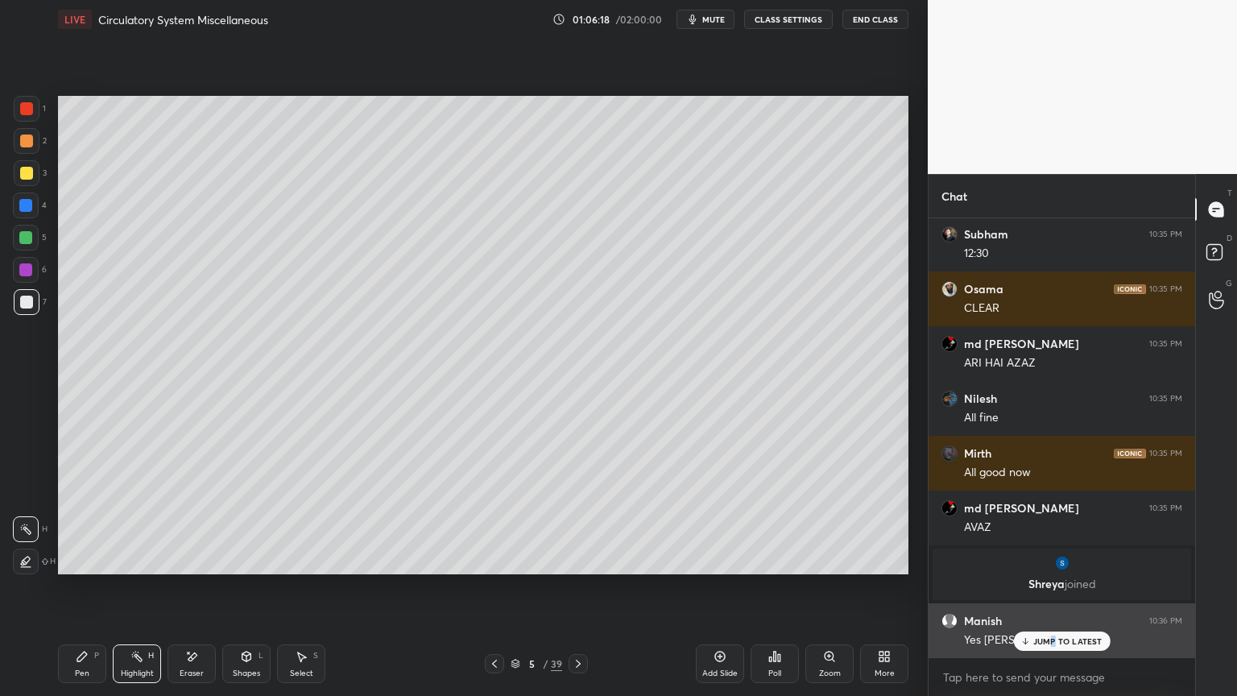
click at [1052, 559] on p "JUMP TO LATEST" at bounding box center [1067, 641] width 69 height 10
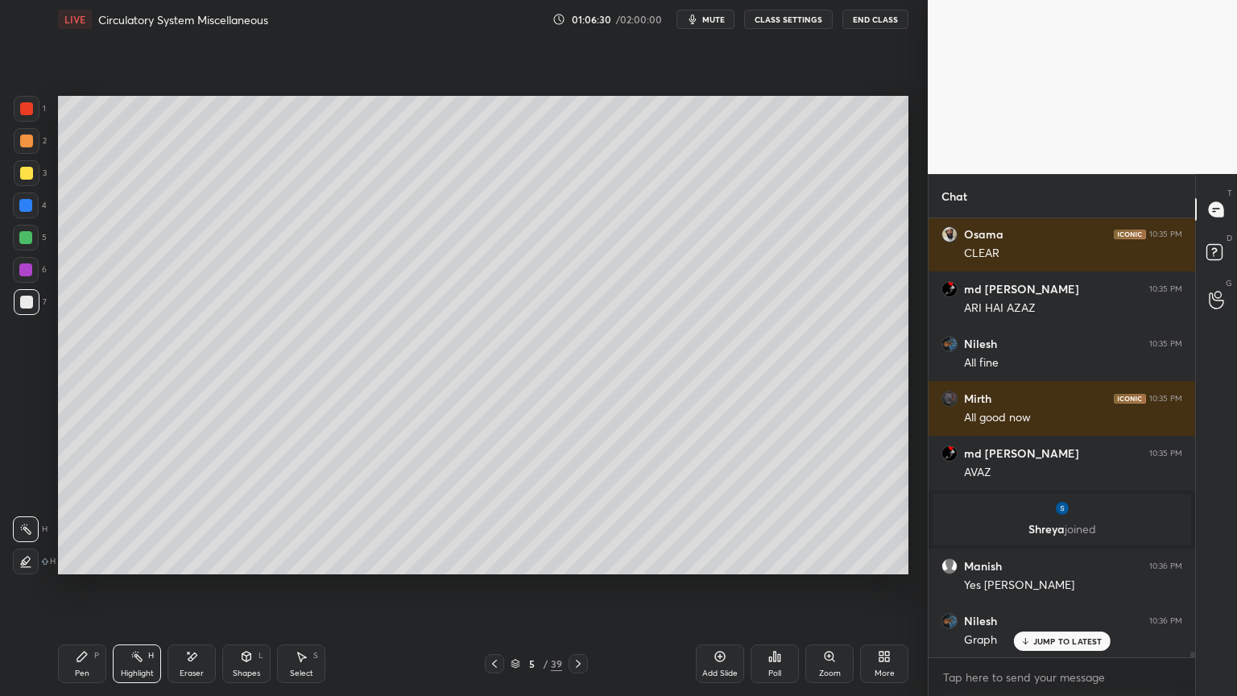
scroll to position [36012, 0]
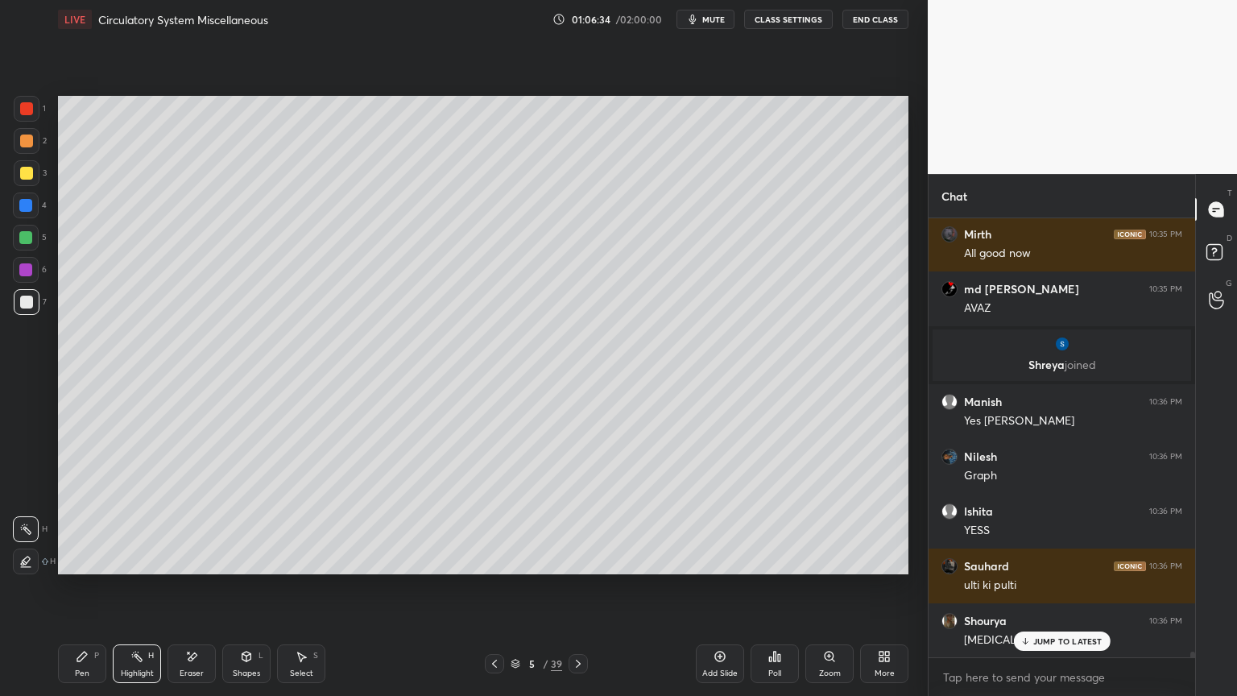
drag, startPoint x: 578, startPoint y: 663, endPoint x: 564, endPoint y: 660, distance: 14.1
click at [578, 559] on icon at bounding box center [578, 663] width 13 height 13
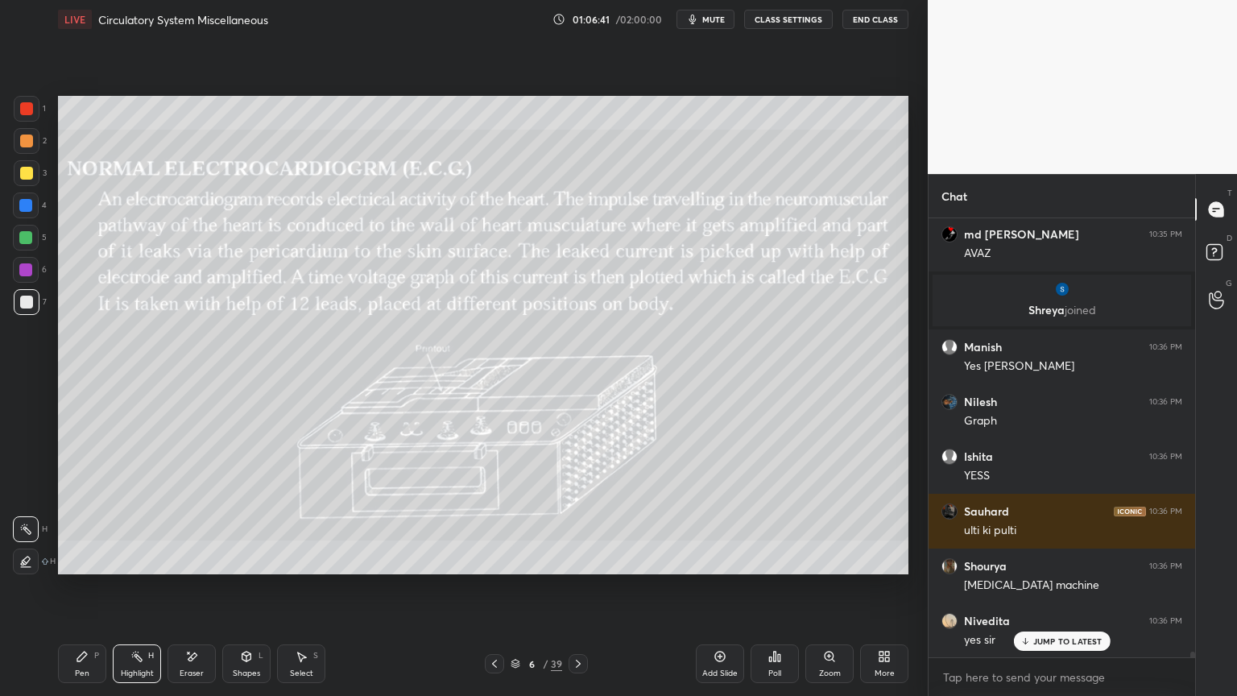
click at [87, 559] on icon at bounding box center [82, 656] width 13 height 13
click at [31, 559] on icon at bounding box center [26, 561] width 14 height 11
click at [23, 174] on div at bounding box center [26, 173] width 13 height 13
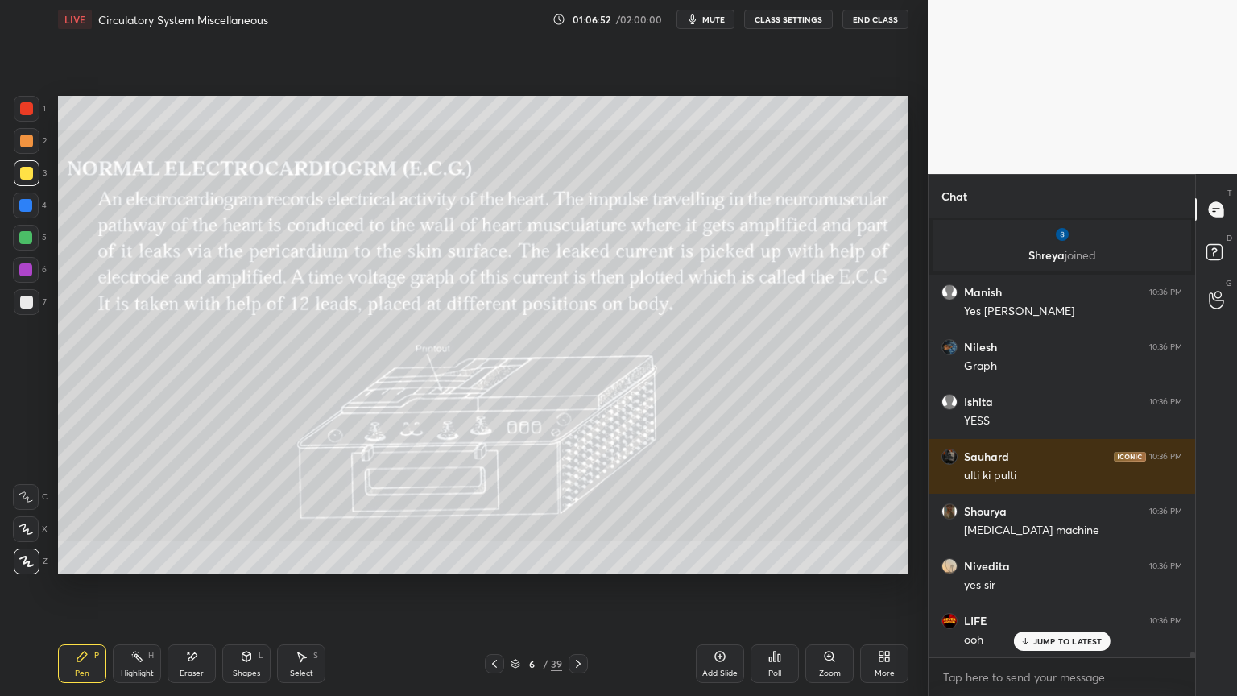
click at [19, 495] on icon at bounding box center [26, 496] width 14 height 11
click at [31, 493] on icon at bounding box center [26, 496] width 14 height 11
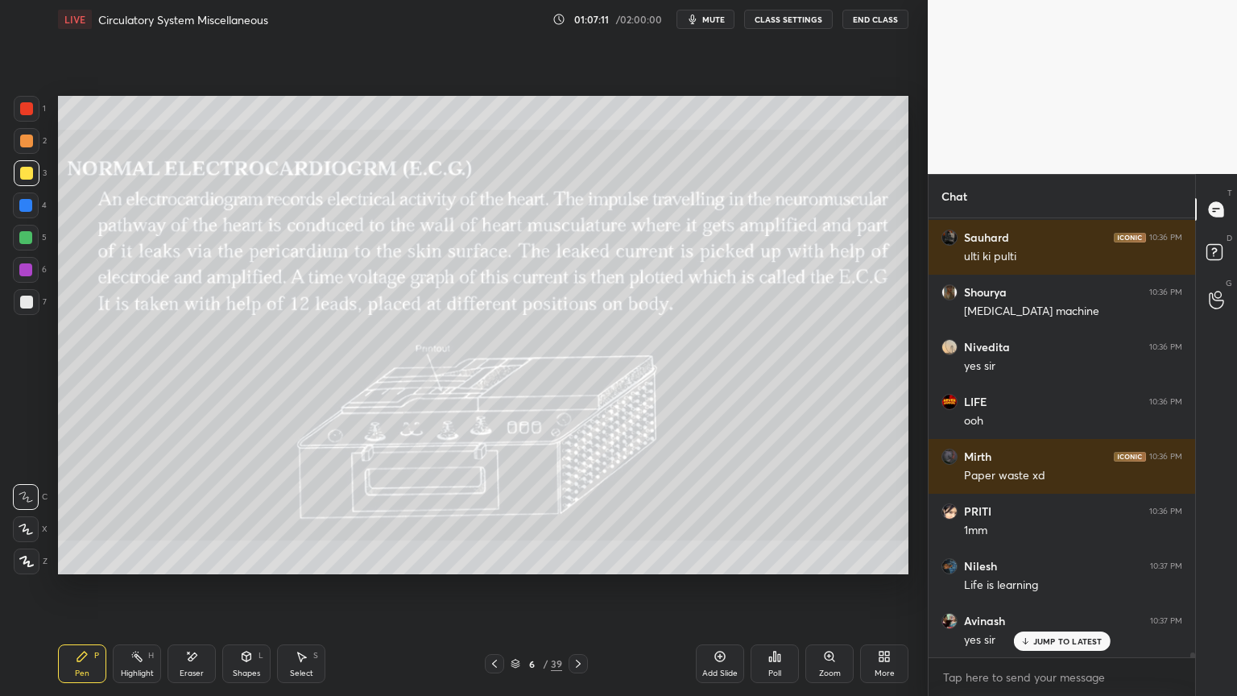
scroll to position [36505, 0]
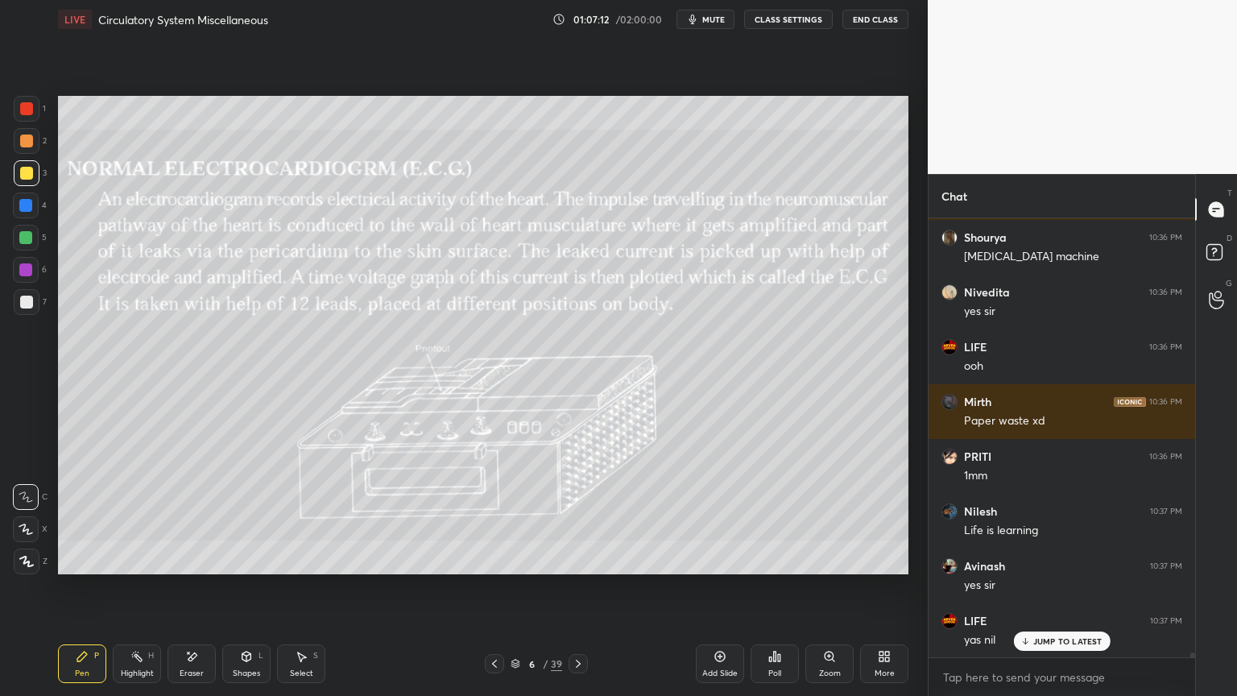
click at [26, 242] on div at bounding box center [25, 237] width 13 height 13
drag, startPoint x: 23, startPoint y: 242, endPoint x: 29, endPoint y: 253, distance: 11.9
click at [26, 250] on div at bounding box center [26, 238] width 26 height 26
click at [30, 262] on div at bounding box center [26, 270] width 26 height 26
click at [32, 270] on div at bounding box center [26, 270] width 26 height 26
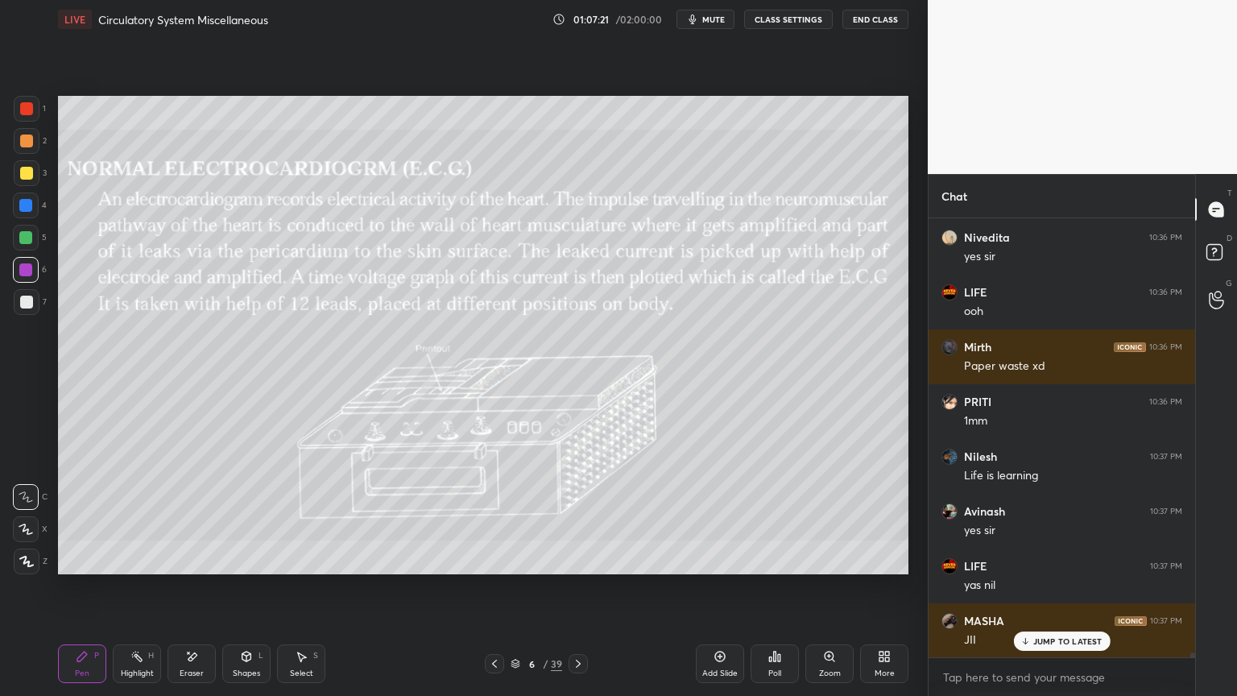
scroll to position [36615, 0]
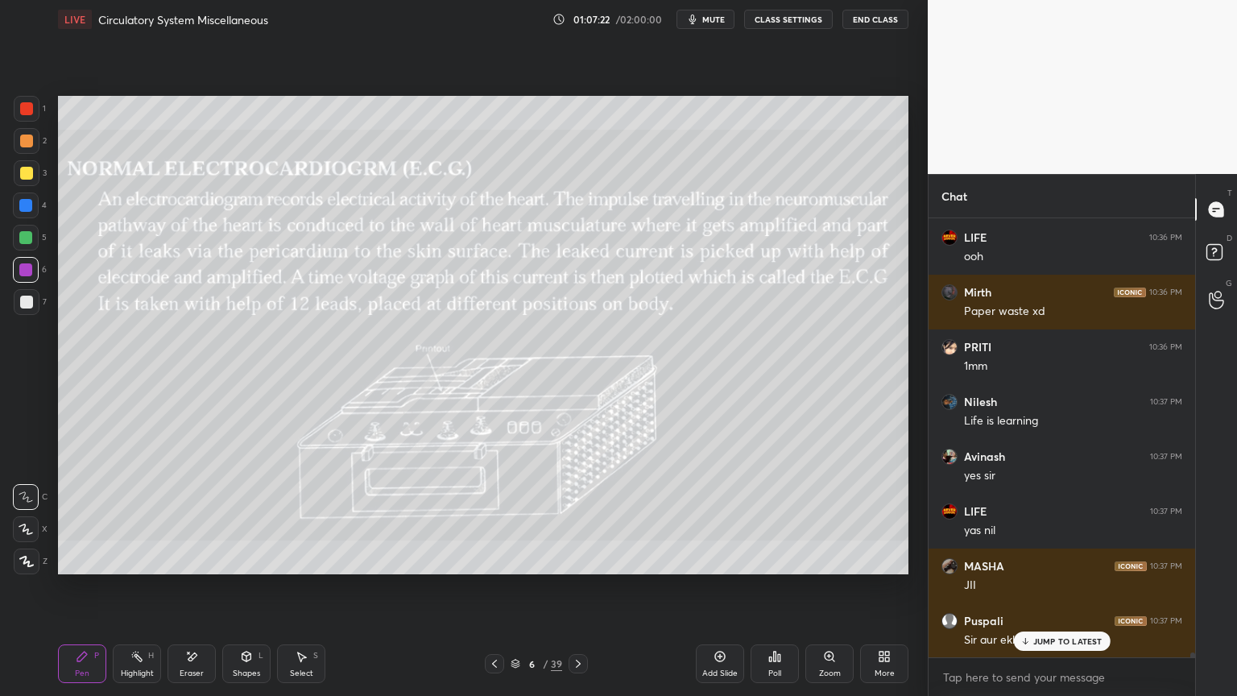
click at [35, 209] on div at bounding box center [26, 206] width 26 height 26
click at [31, 222] on div "4" at bounding box center [30, 209] width 34 height 32
click at [128, 559] on div "Highlight H" at bounding box center [137, 663] width 48 height 39
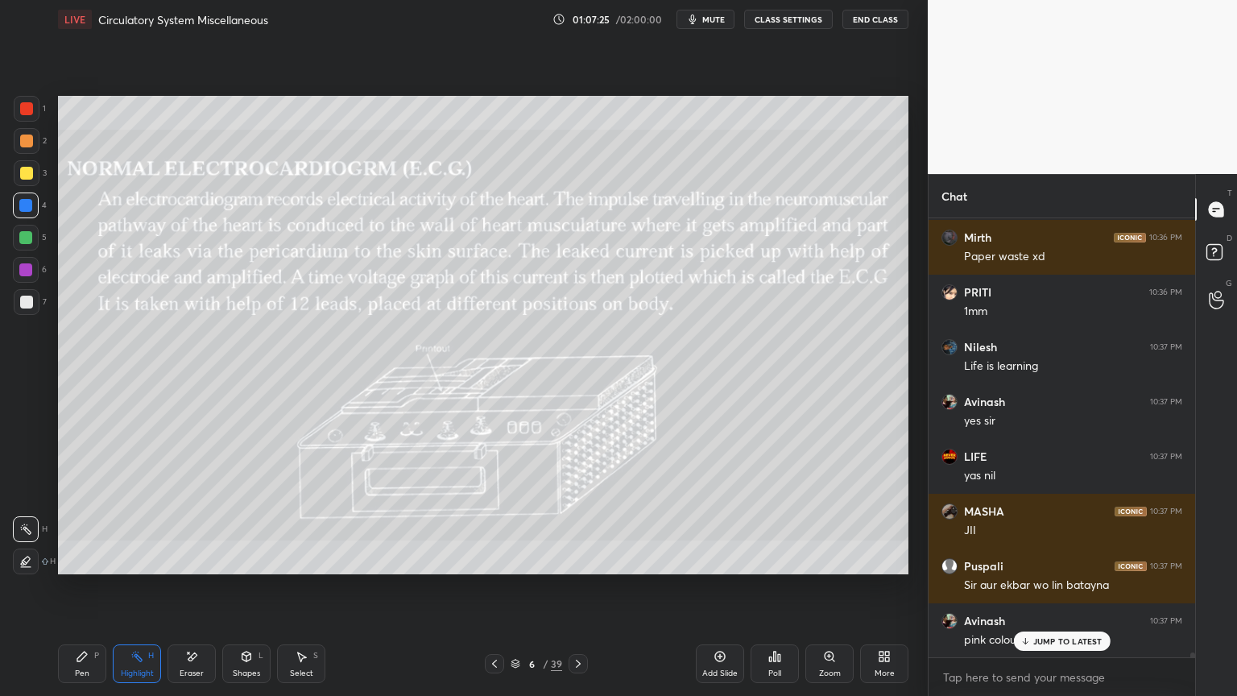
click at [19, 272] on div at bounding box center [26, 270] width 26 height 26
click at [26, 284] on div "6" at bounding box center [30, 273] width 34 height 32
click at [85, 559] on div "Pen P" at bounding box center [82, 663] width 48 height 39
drag, startPoint x: 31, startPoint y: 564, endPoint x: 35, endPoint y: 524, distance: 39.7
click at [35, 559] on div at bounding box center [27, 562] width 26 height 26
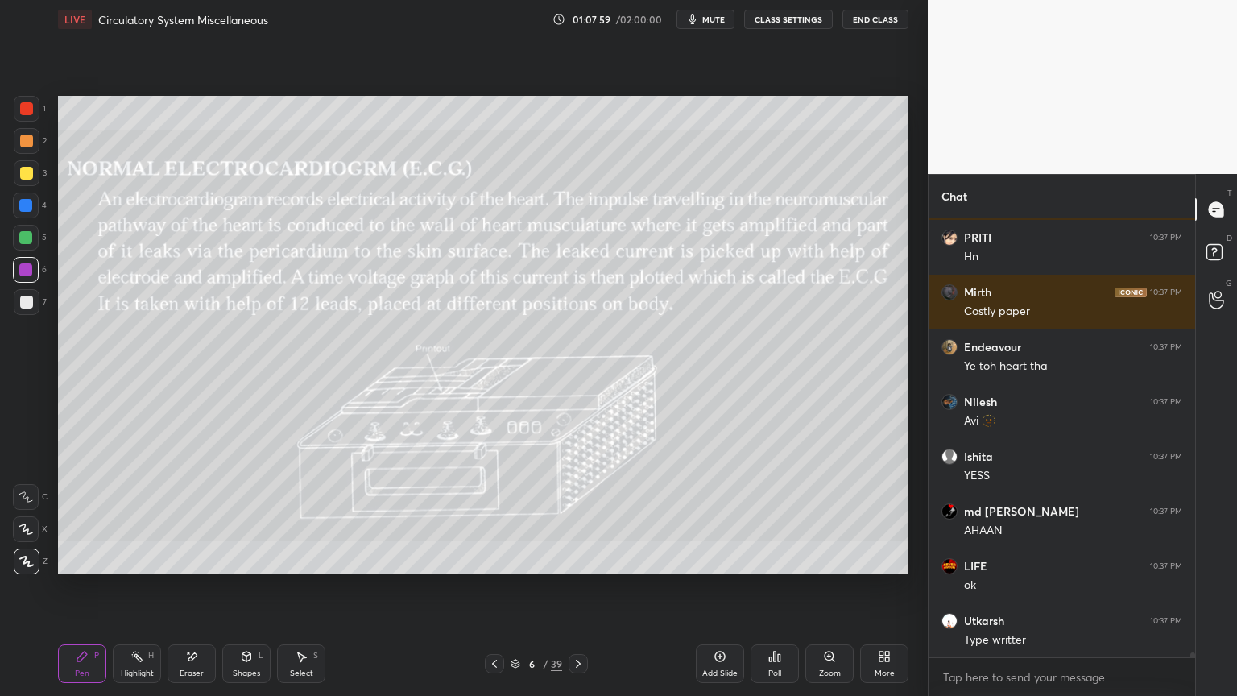
scroll to position [37234, 0]
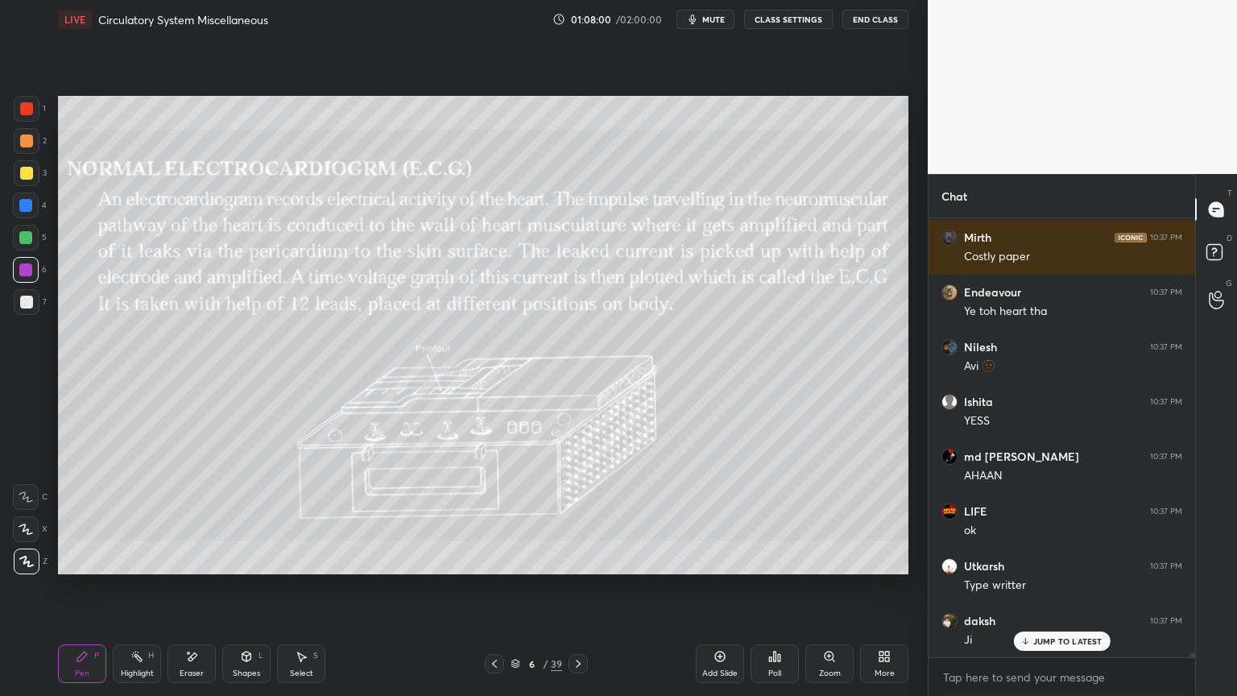
click at [26, 180] on div at bounding box center [27, 173] width 26 height 26
click at [27, 180] on div at bounding box center [27, 173] width 26 height 26
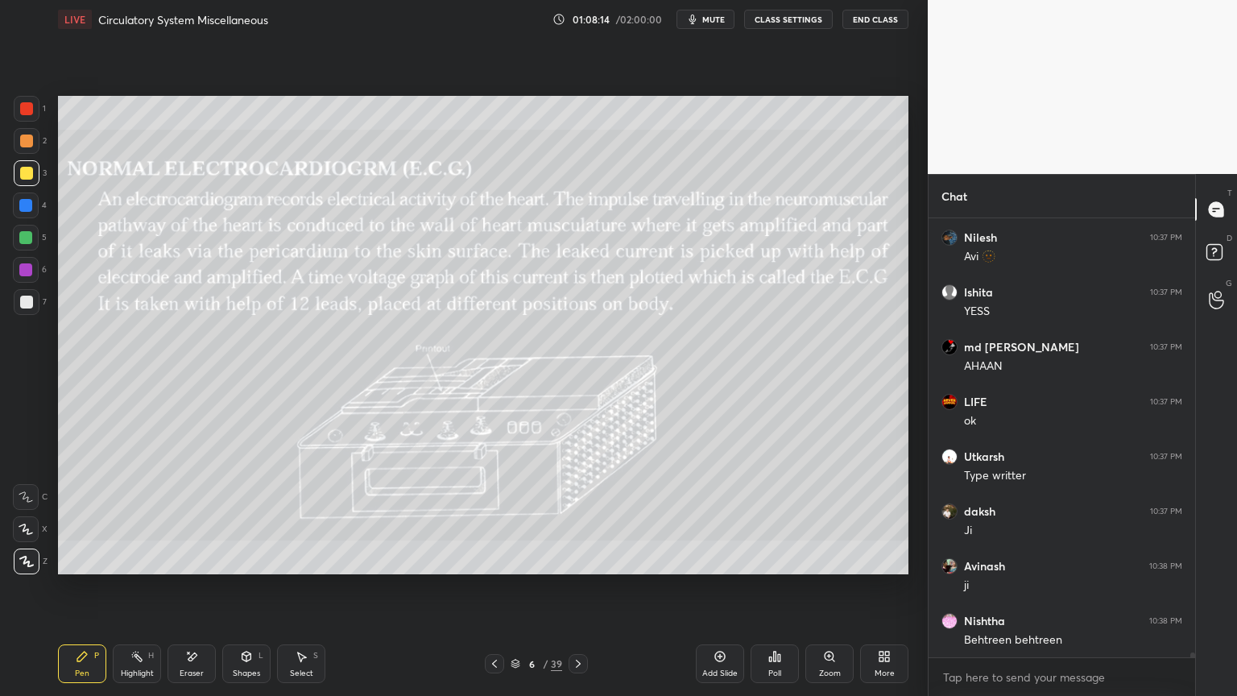
scroll to position [37398, 0]
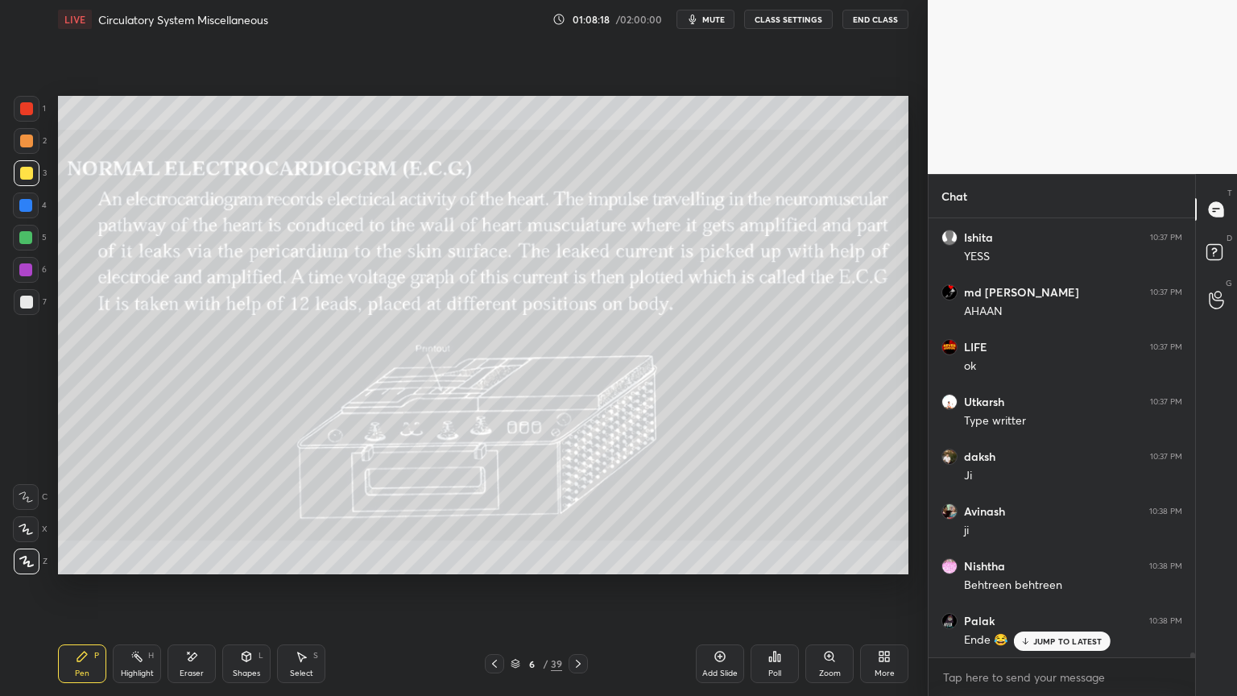
click at [30, 537] on div at bounding box center [26, 529] width 26 height 26
click at [32, 536] on div at bounding box center [26, 529] width 26 height 26
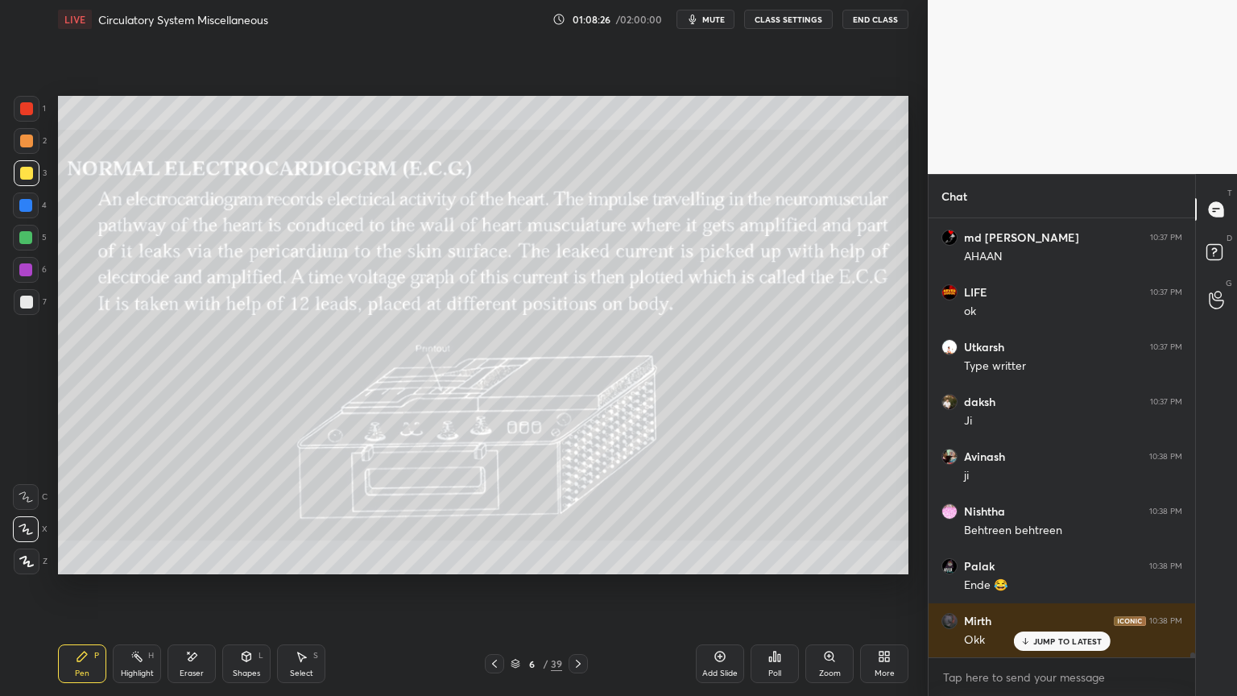
click at [139, 559] on icon at bounding box center [136, 656] width 13 height 13
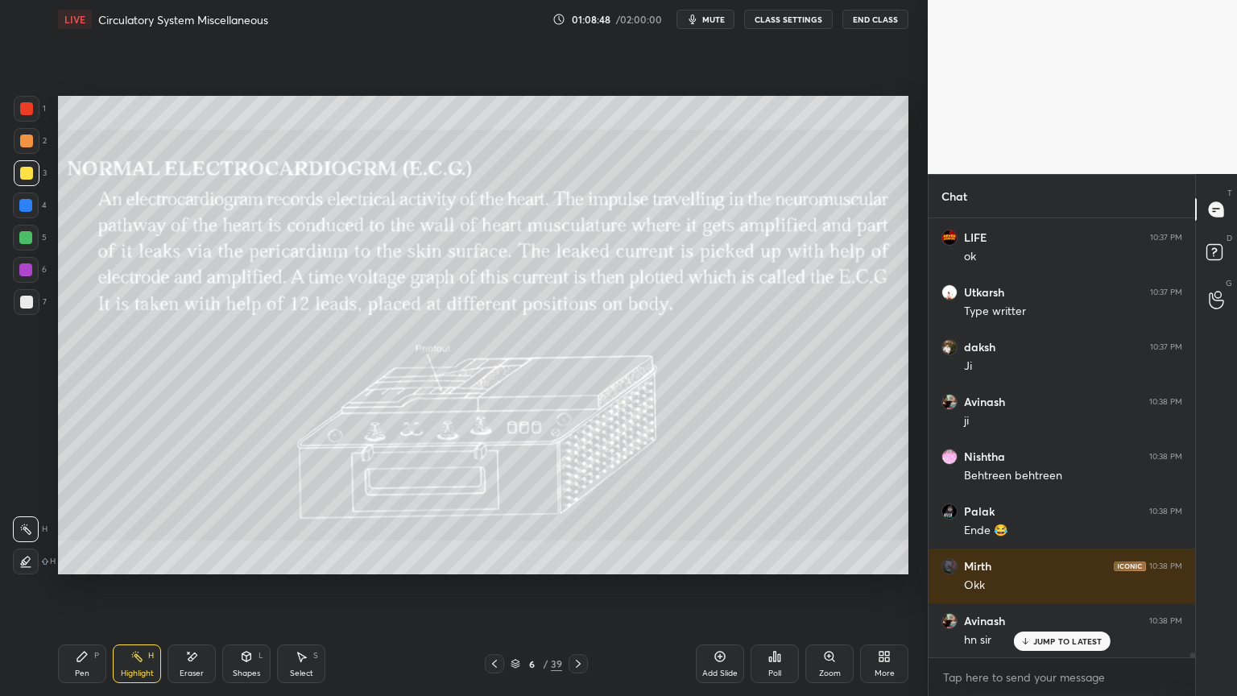
click at [488, 559] on icon at bounding box center [494, 663] width 13 height 13
click at [29, 172] on div at bounding box center [26, 173] width 13 height 13
click at [74, 559] on div "Pen P" at bounding box center [82, 663] width 48 height 39
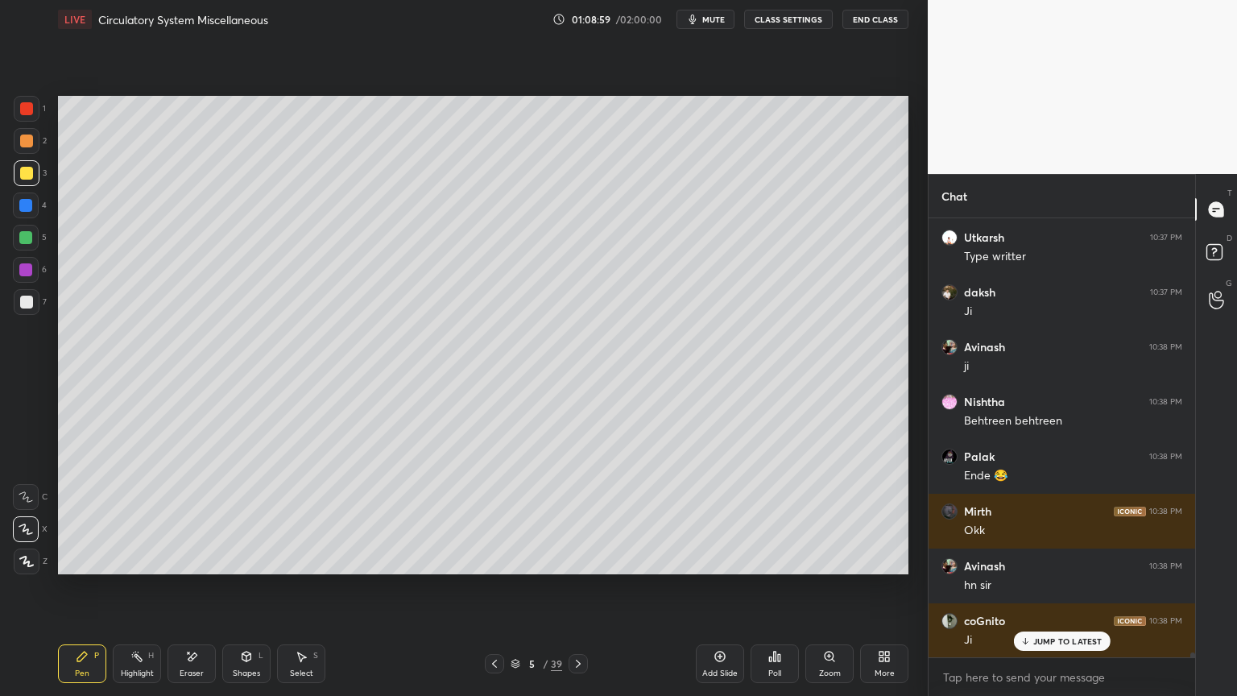
scroll to position [37617, 0]
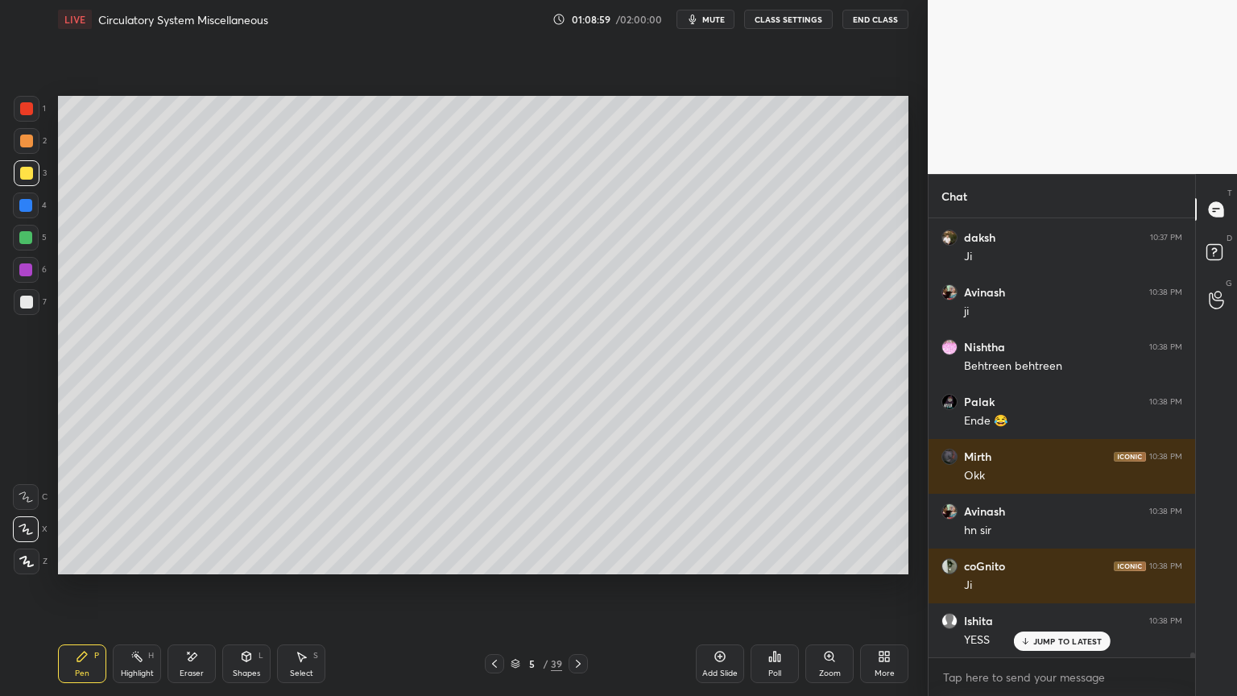
drag, startPoint x: 147, startPoint y: 654, endPoint x: 154, endPoint y: 597, distance: 57.6
click at [148, 559] on div "H" at bounding box center [151, 656] width 6 height 8
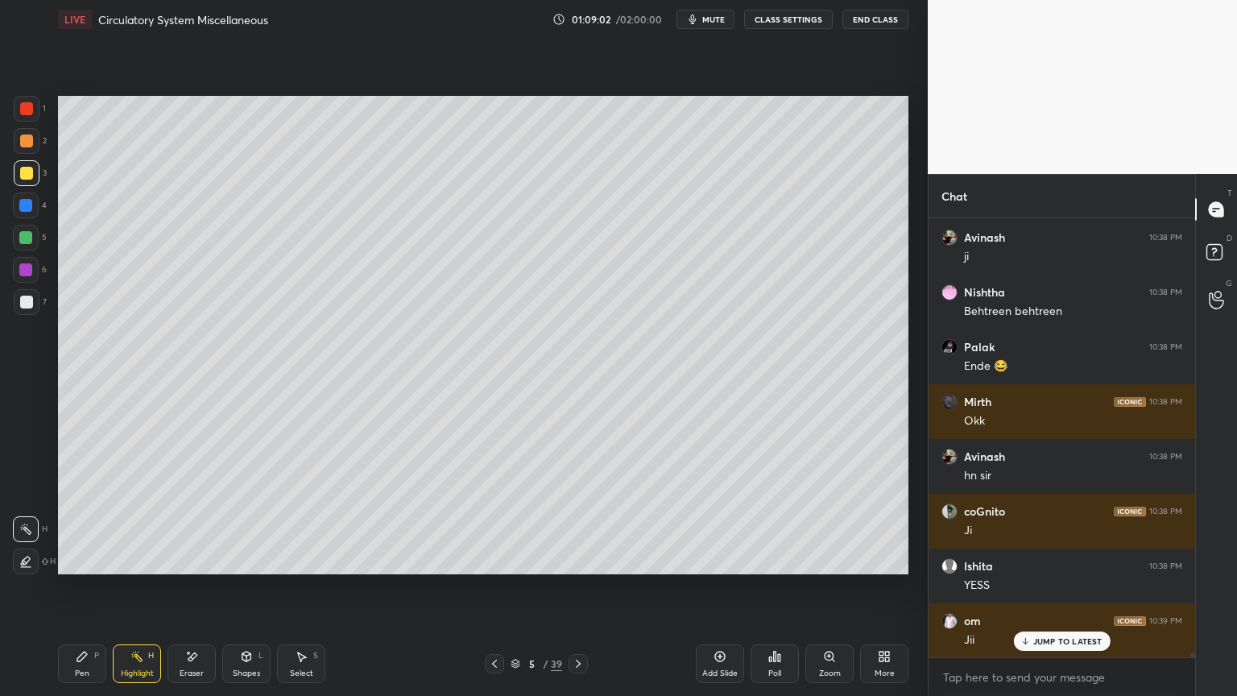
scroll to position [37727, 0]
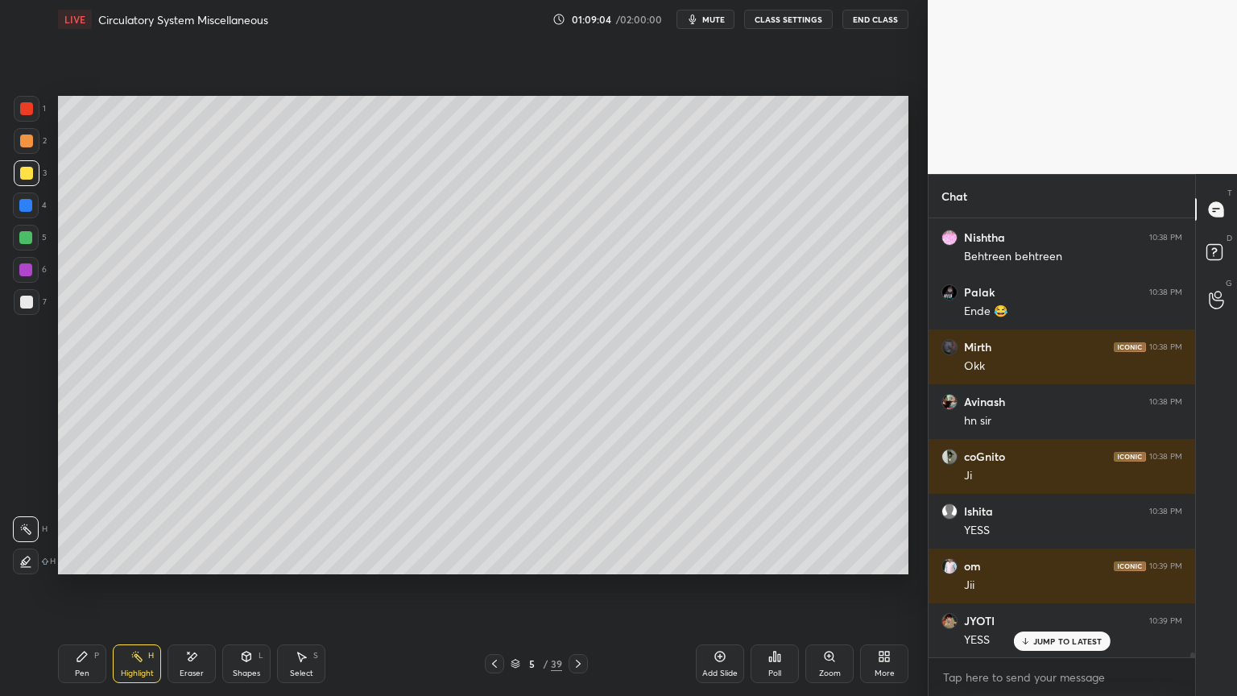
click at [30, 296] on div at bounding box center [26, 302] width 13 height 13
click at [77, 559] on div "Pen P" at bounding box center [82, 663] width 48 height 39
click at [34, 525] on div at bounding box center [26, 529] width 26 height 26
drag, startPoint x: 136, startPoint y: 663, endPoint x: 139, endPoint y: 652, distance: 11.0
click at [136, 559] on div "Highlight H" at bounding box center [137, 663] width 48 height 39
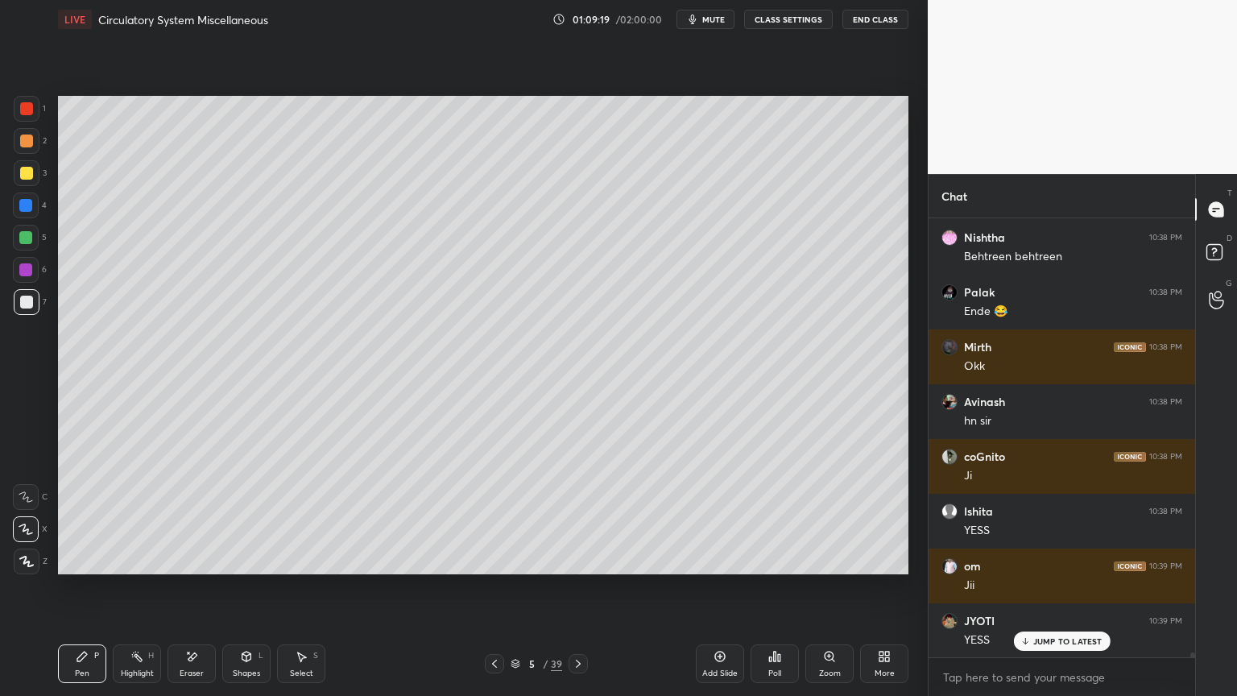
click at [140, 559] on icon at bounding box center [136, 656] width 13 height 13
click at [26, 320] on div "7" at bounding box center [30, 305] width 33 height 32
click at [81, 559] on icon at bounding box center [82, 657] width 10 height 10
click at [31, 316] on div "7" at bounding box center [30, 305] width 33 height 32
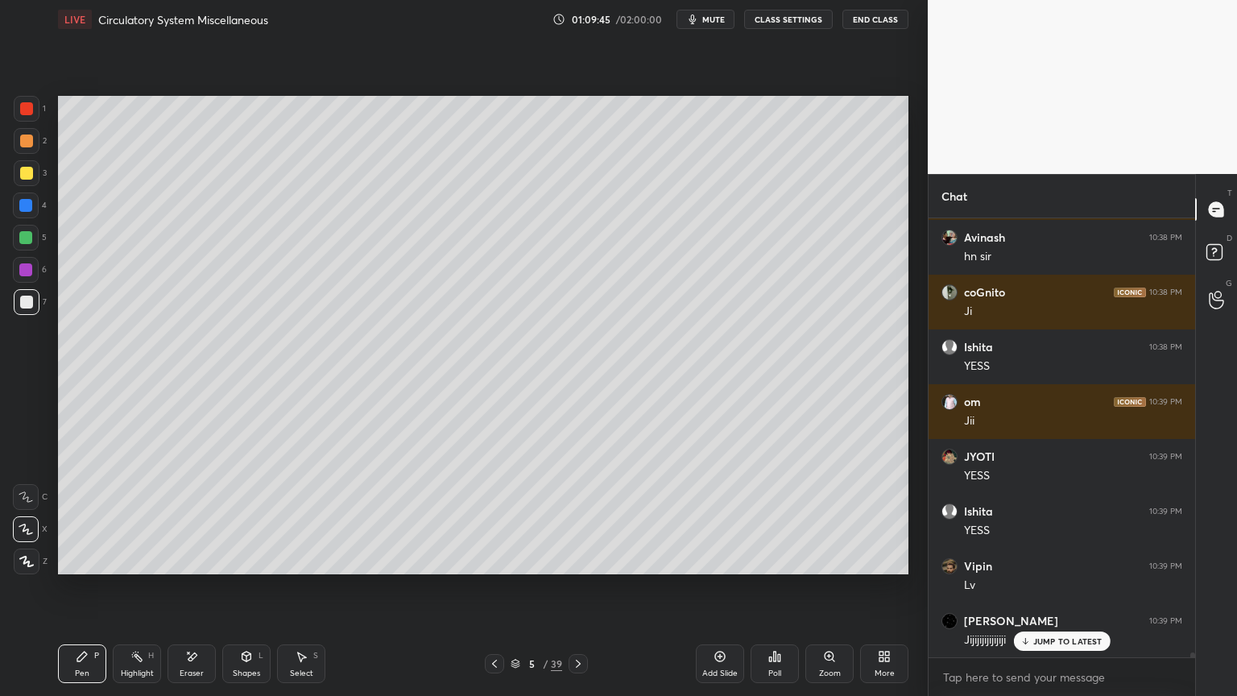
scroll to position [37946, 0]
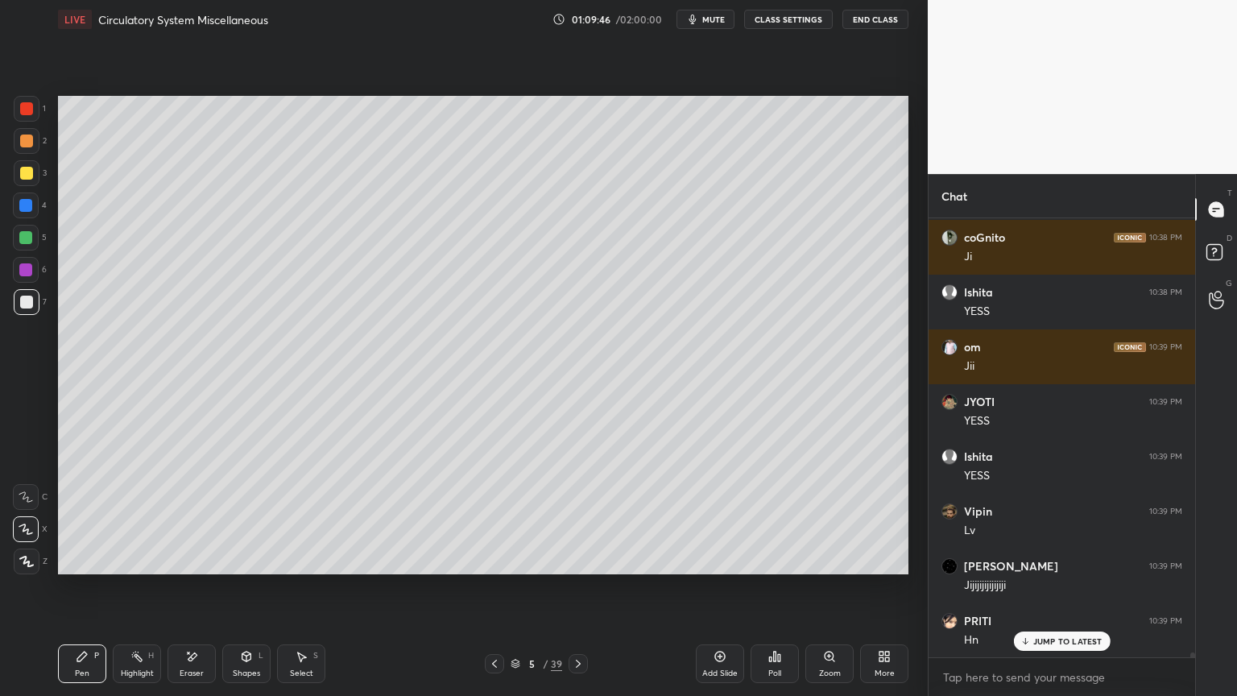
click at [145, 559] on div "Highlight H" at bounding box center [137, 663] width 48 height 39
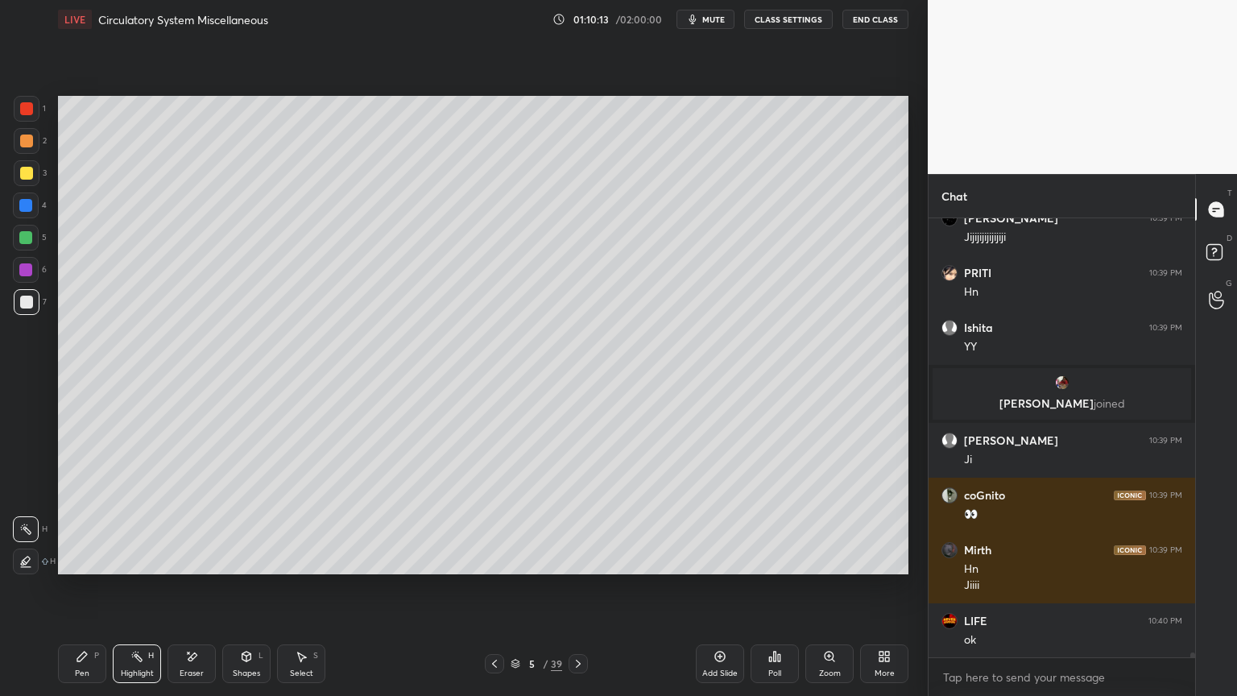
scroll to position [38348, 0]
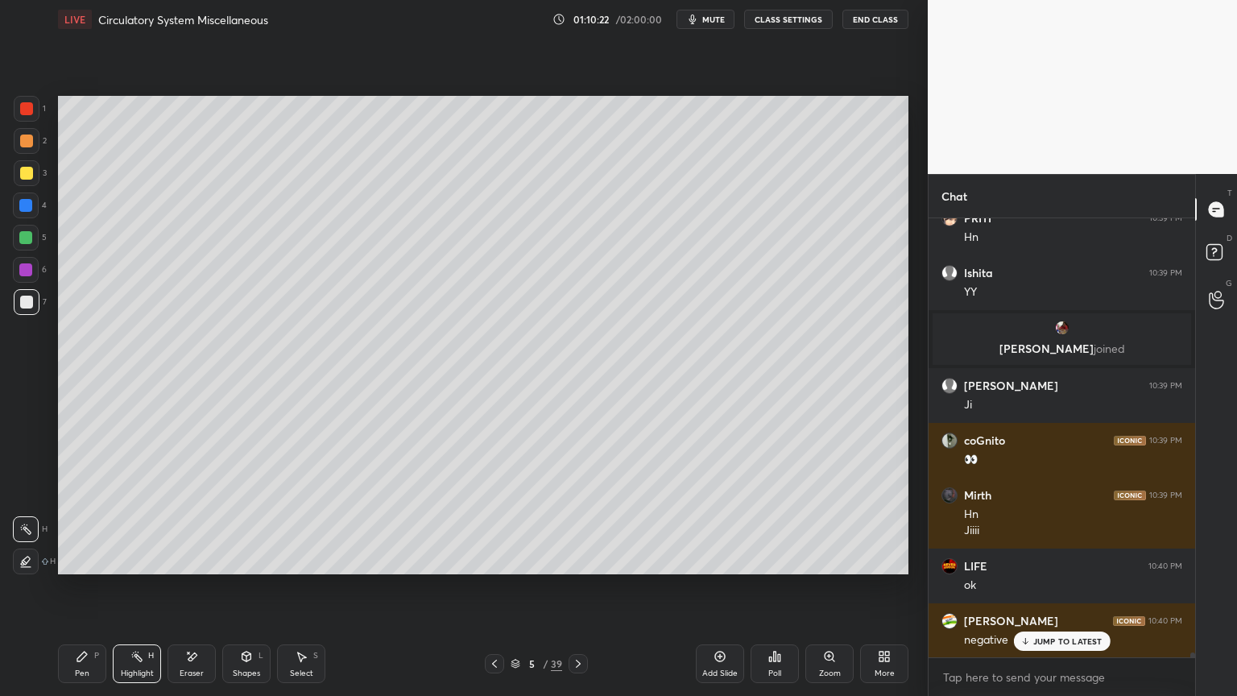
click at [81, 559] on div "Pen" at bounding box center [82, 673] width 14 height 8
click at [84, 559] on div "Pen" at bounding box center [82, 673] width 14 height 8
click at [50, 309] on div "1 2 3 4 5 6 7 C X Z E E Erase all H H" at bounding box center [26, 335] width 52 height 478
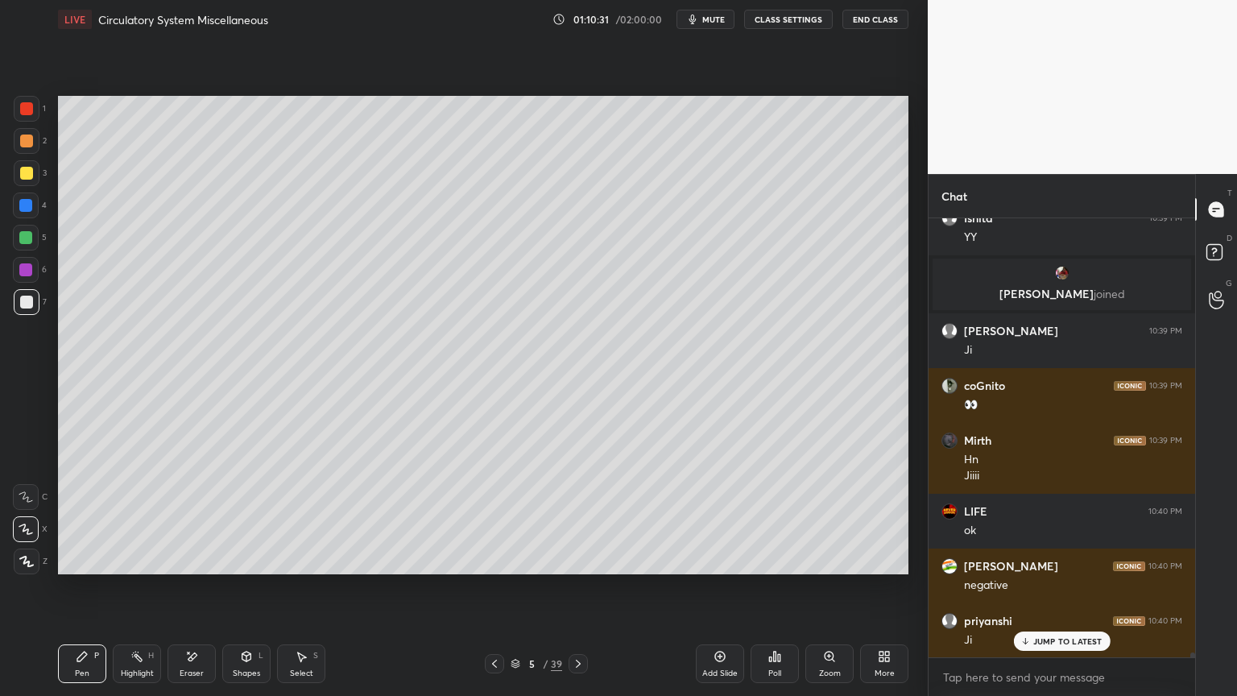
drag, startPoint x: 499, startPoint y: 661, endPoint x: 576, endPoint y: 667, distance: 76.7
click at [499, 559] on icon at bounding box center [494, 663] width 13 height 13
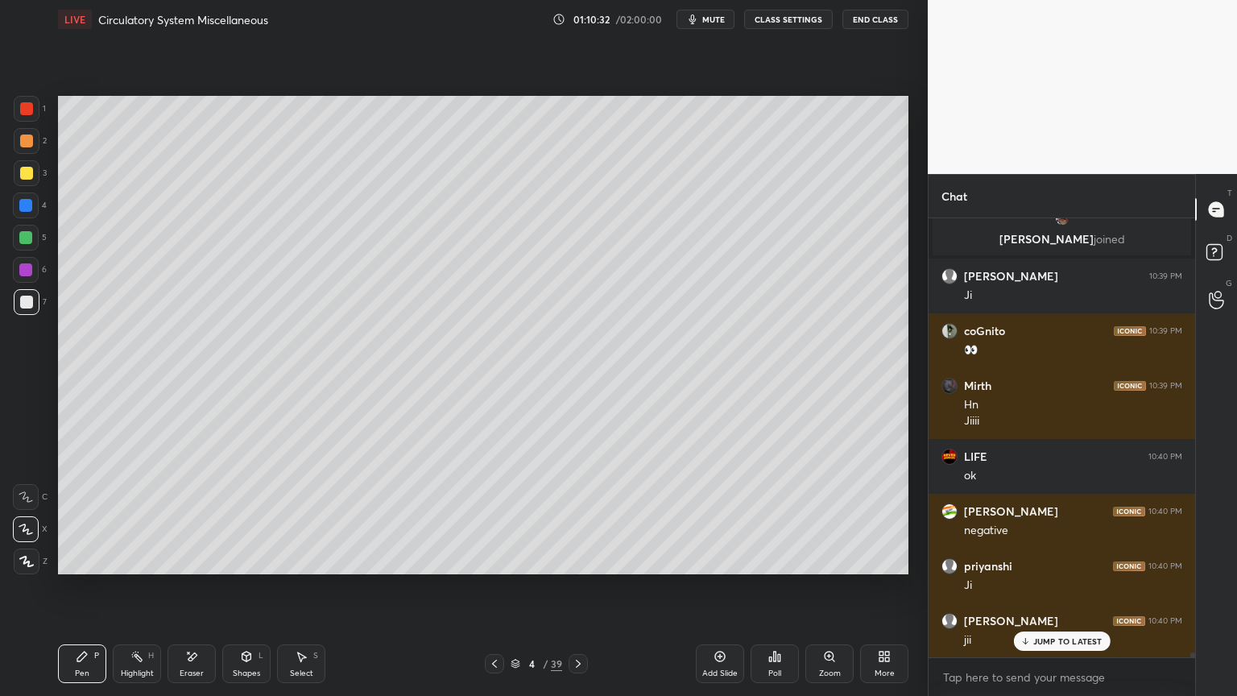
click at [575, 559] on icon at bounding box center [578, 663] width 13 height 13
click at [496, 559] on icon at bounding box center [494, 663] width 13 height 13
click at [579, 559] on icon at bounding box center [578, 663] width 13 height 13
click at [580, 559] on icon at bounding box center [578, 663] width 13 height 13
click at [578, 559] on icon at bounding box center [578, 663] width 13 height 13
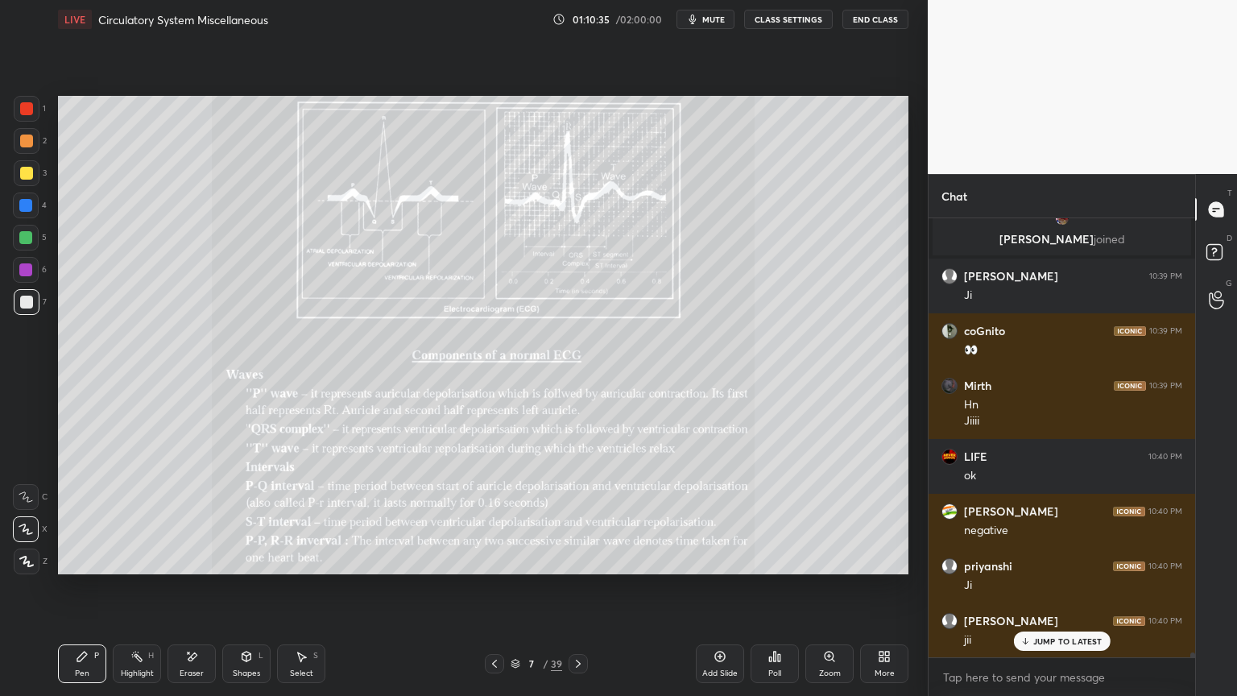
click at [499, 559] on div at bounding box center [494, 663] width 19 height 19
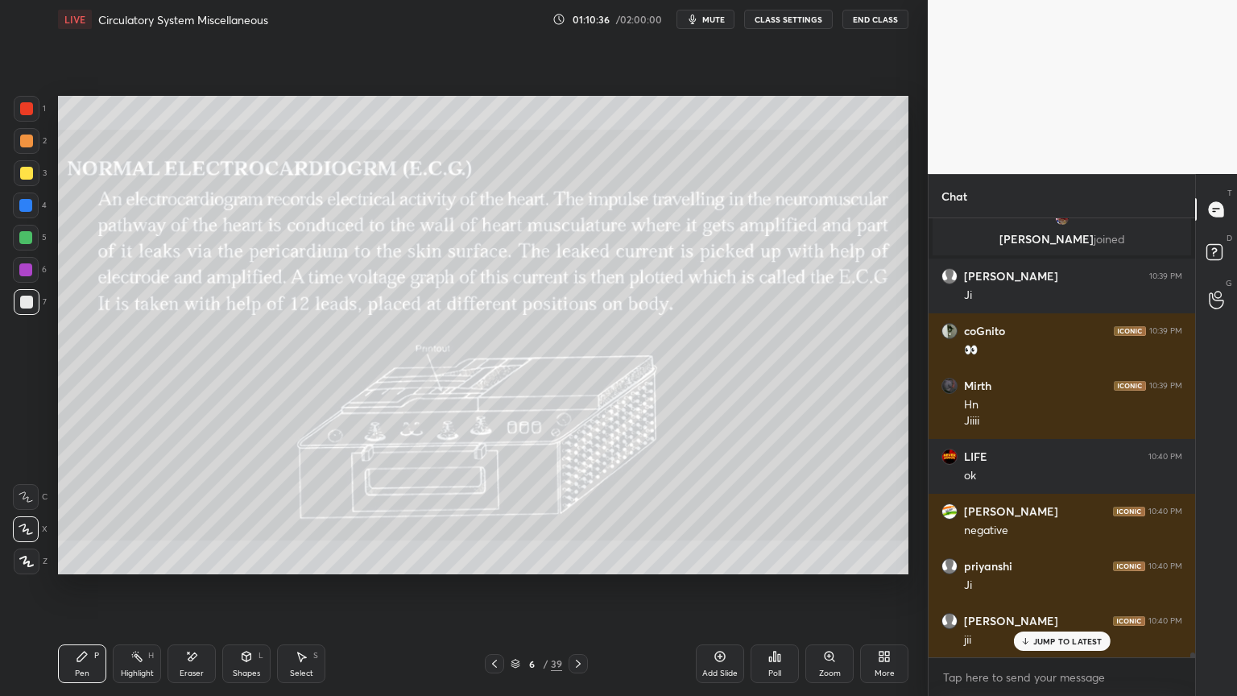
click at [140, 559] on rect at bounding box center [139, 658] width 8 height 8
click at [583, 559] on div "Pen P Highlight H Eraser Shapes L Select S 6 / 39 Add Slide Poll Zoom More" at bounding box center [483, 664] width 851 height 64
click at [580, 559] on icon at bounding box center [578, 663] width 13 height 13
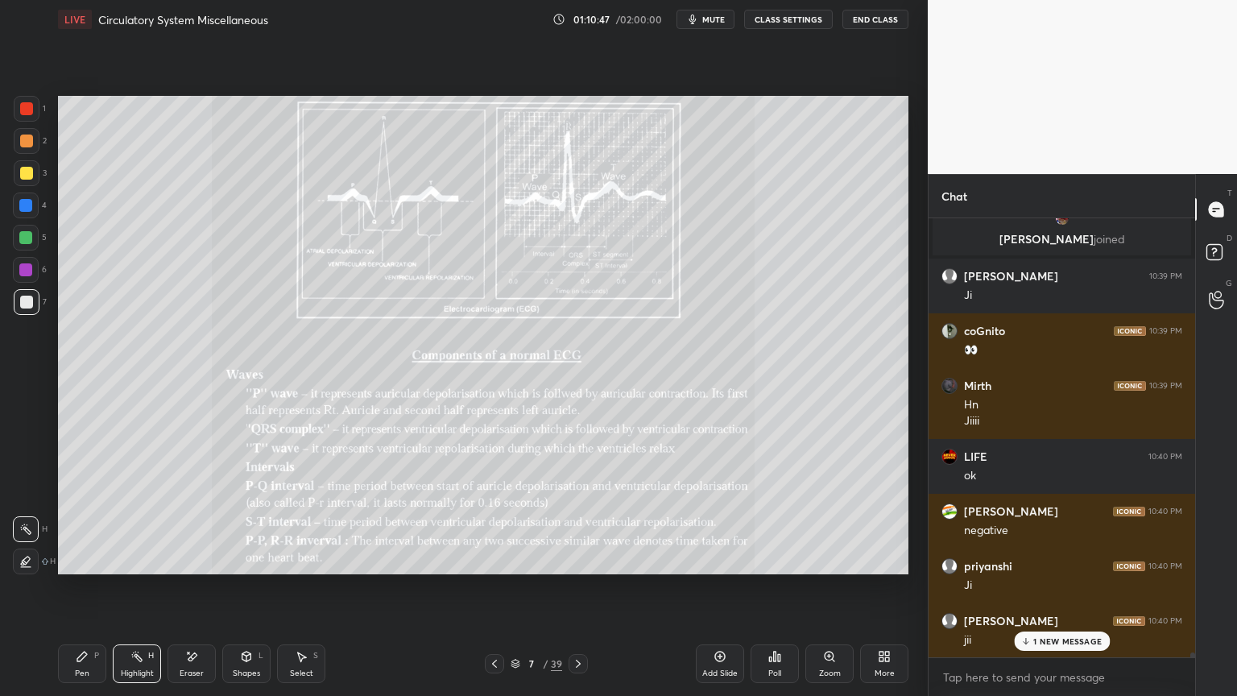
scroll to position [38513, 0]
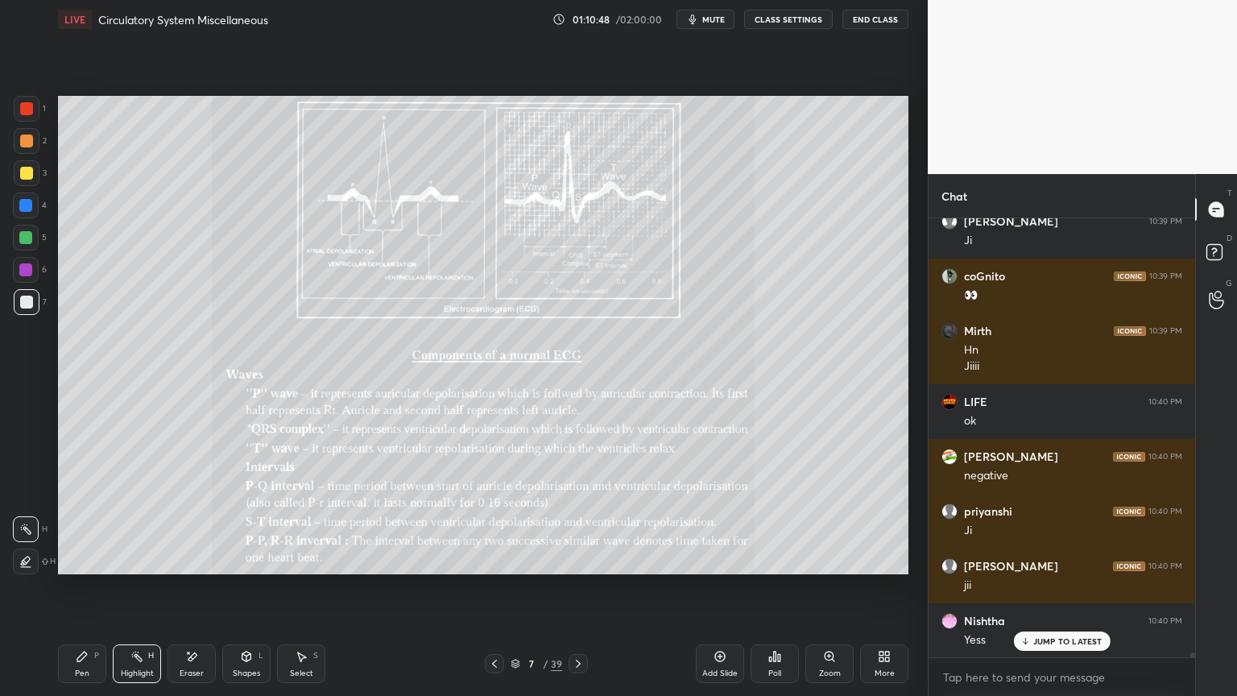
click at [497, 559] on div at bounding box center [494, 663] width 19 height 19
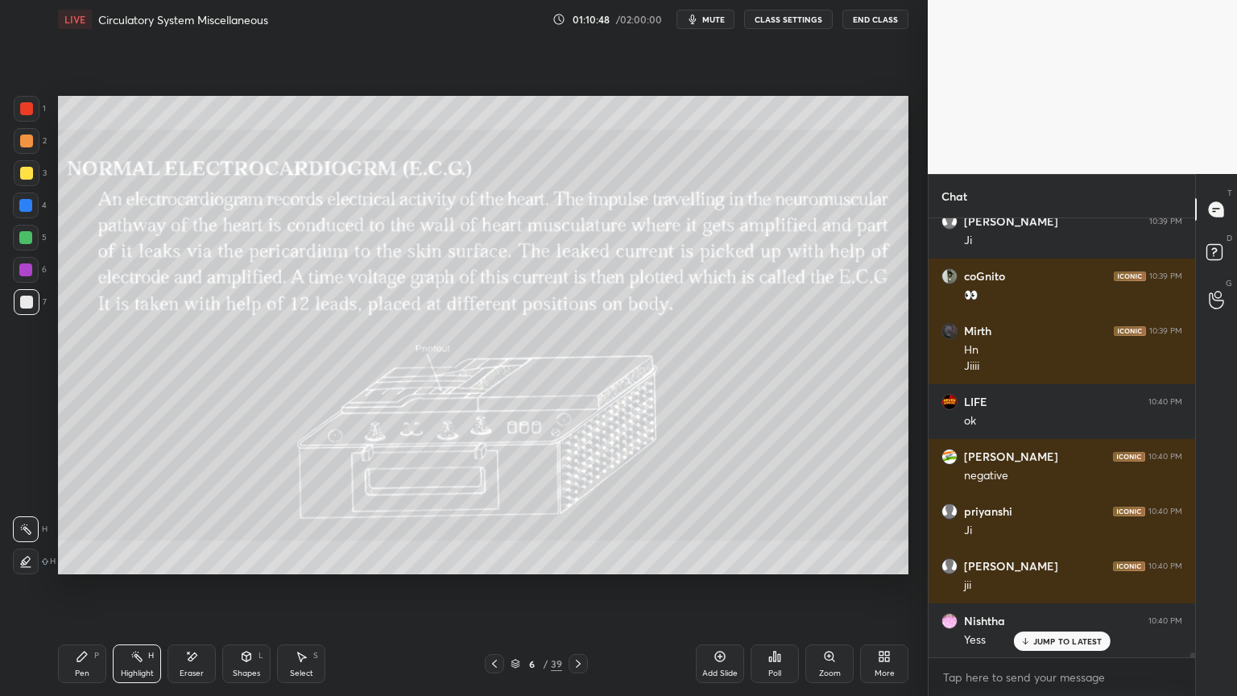
click at [496, 559] on icon at bounding box center [494, 663] width 13 height 13
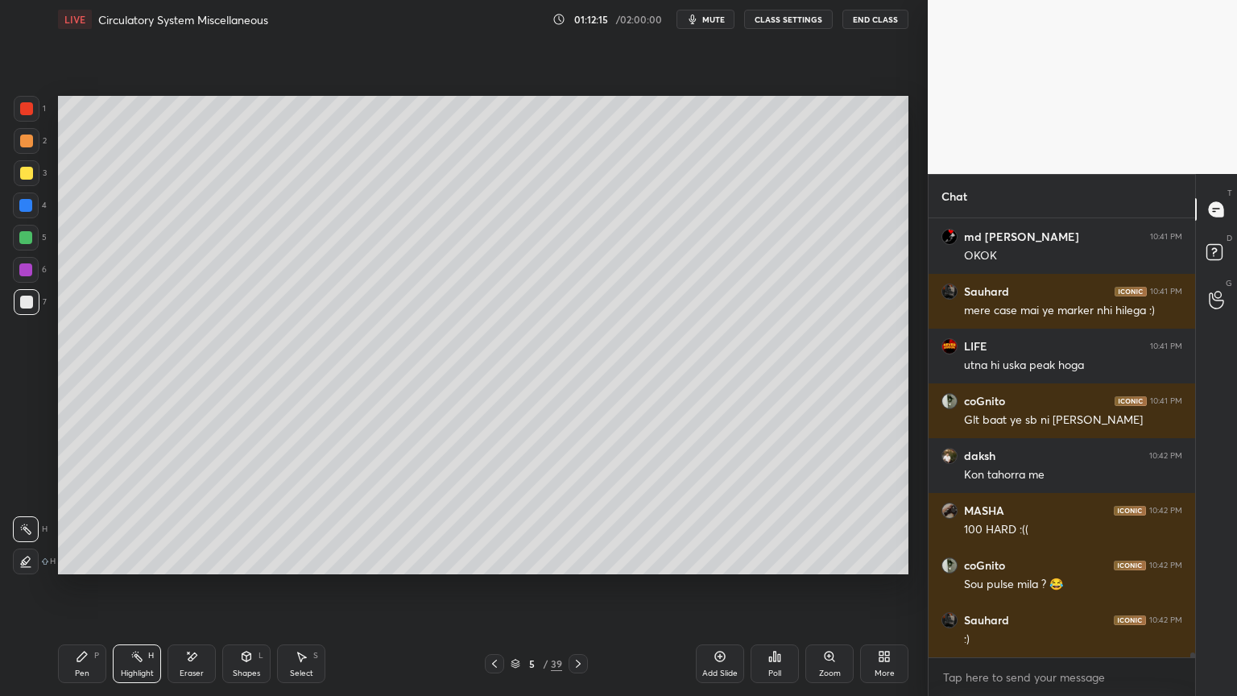
scroll to position [39240, 0]
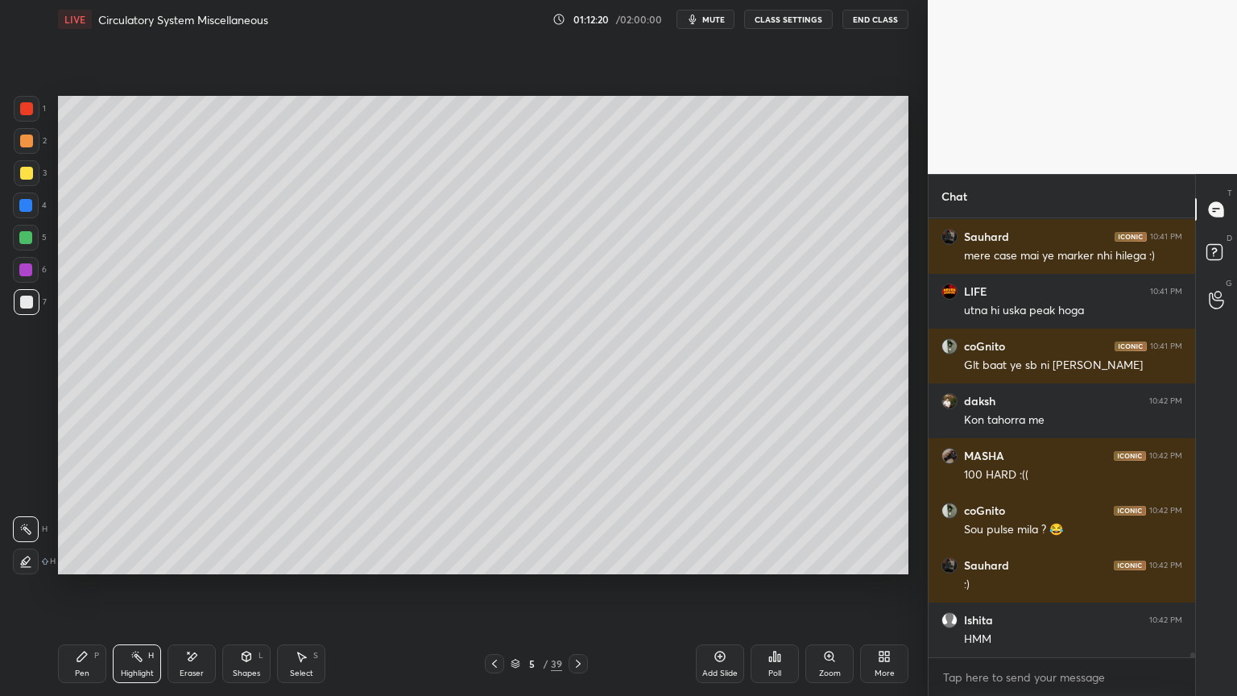
click at [496, 559] on icon at bounding box center [494, 663] width 13 height 13
click at [573, 559] on icon at bounding box center [578, 663] width 13 height 13
drag, startPoint x: 496, startPoint y: 667, endPoint x: 627, endPoint y: 669, distance: 131.3
click at [496, 559] on icon at bounding box center [494, 663] width 13 height 13
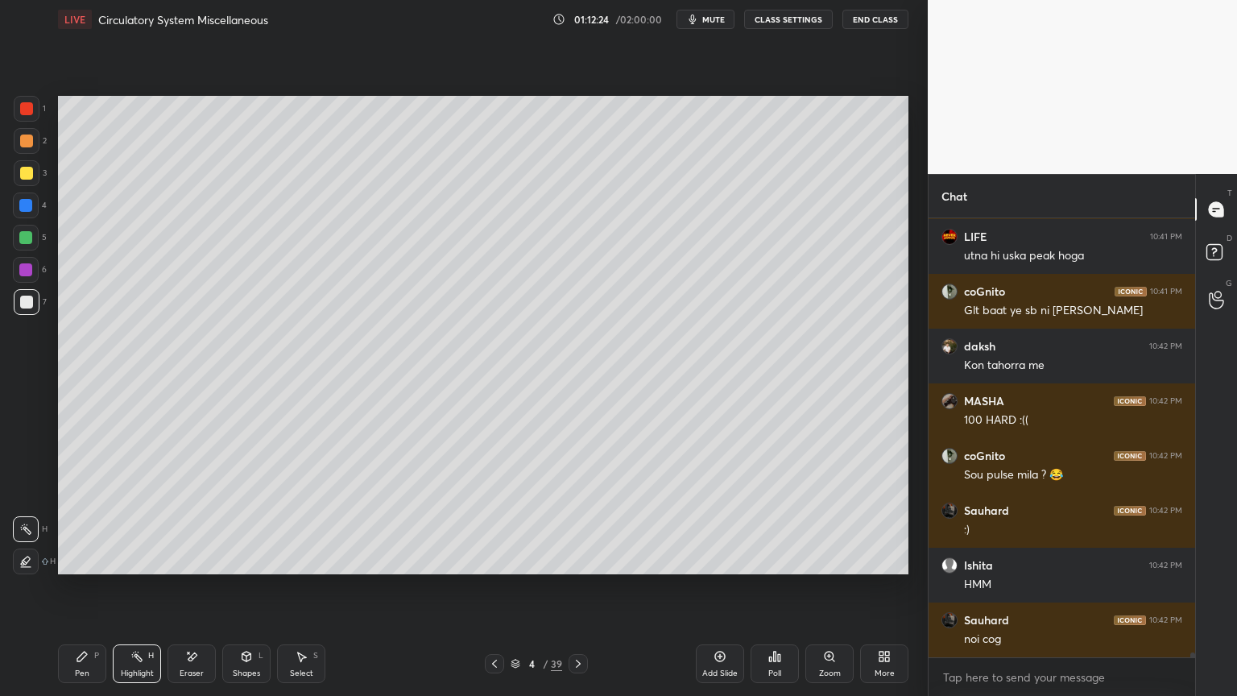
click at [719, 559] on icon at bounding box center [720, 656] width 13 height 13
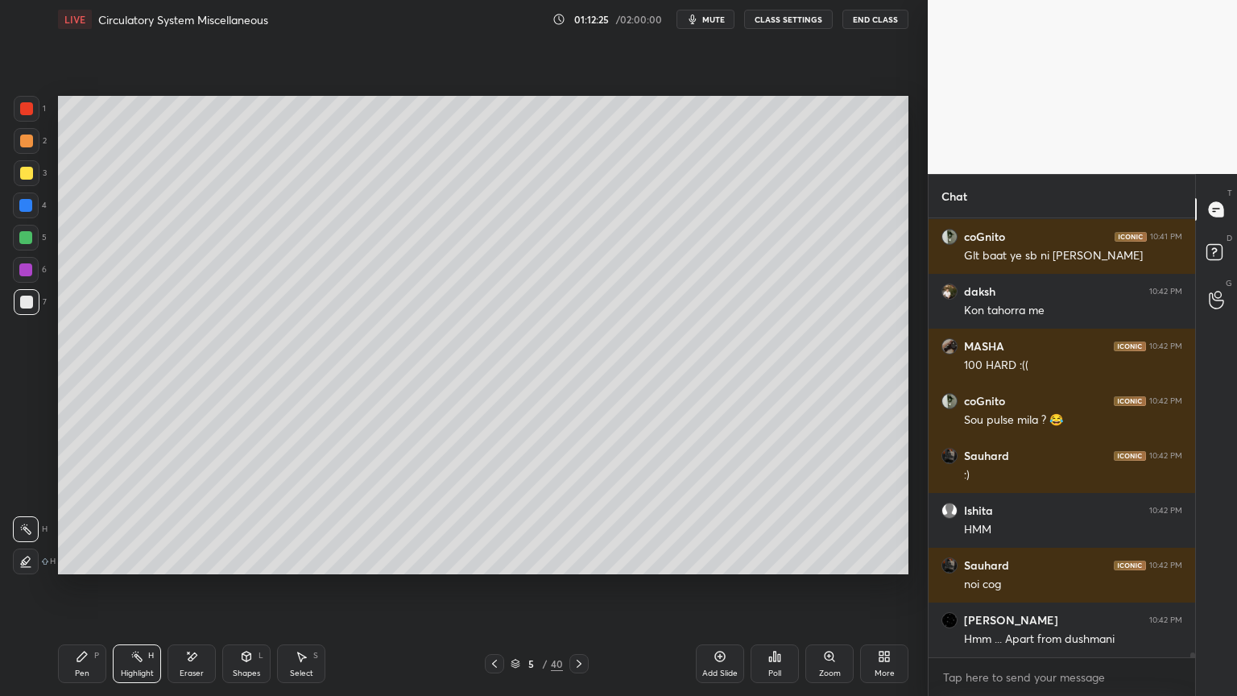
click at [31, 293] on div "7" at bounding box center [30, 302] width 33 height 26
drag, startPoint x: 88, startPoint y: 665, endPoint x: 71, endPoint y: 638, distance: 31.5
click at [81, 559] on div "Pen P" at bounding box center [82, 663] width 48 height 39
click at [29, 532] on icon at bounding box center [26, 529] width 14 height 11
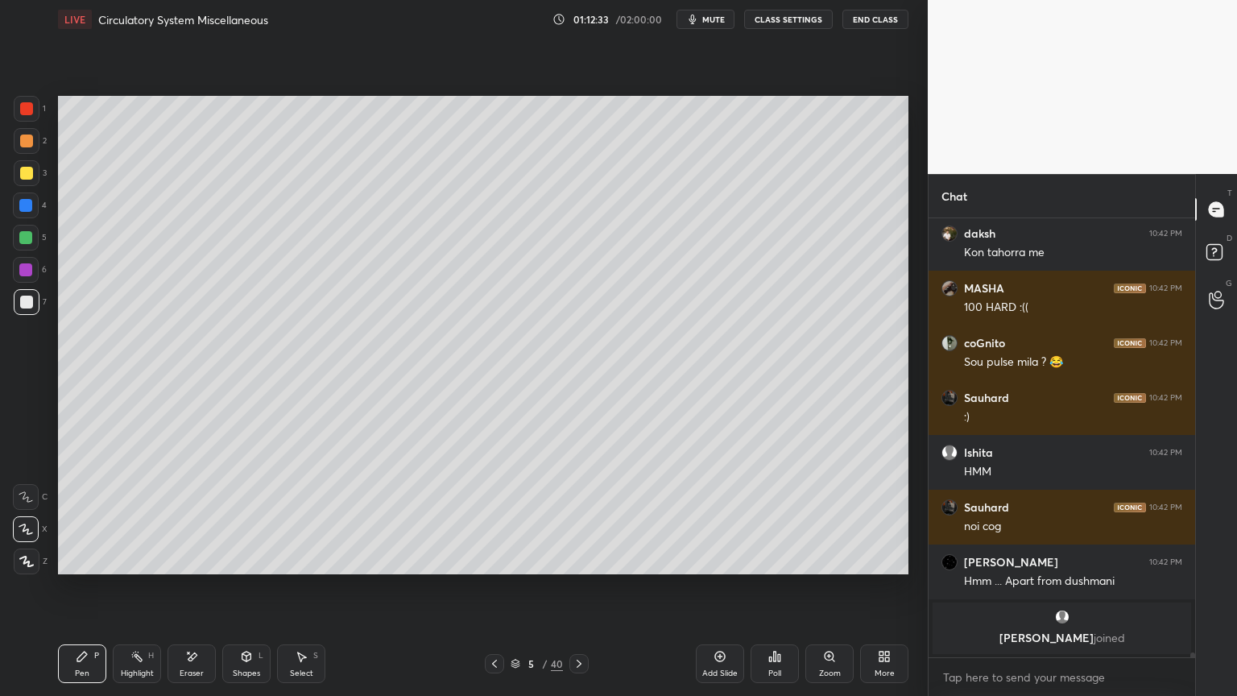
scroll to position [38467, 0]
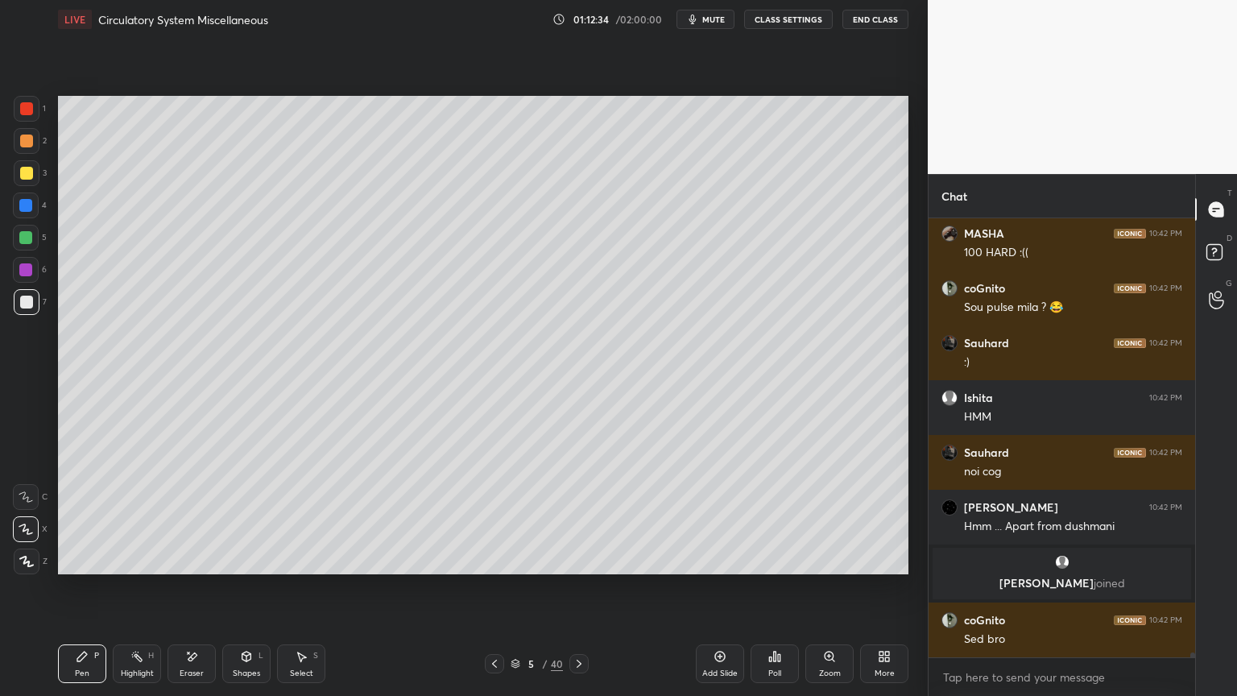
click at [234, 559] on div "Shapes L" at bounding box center [246, 663] width 48 height 39
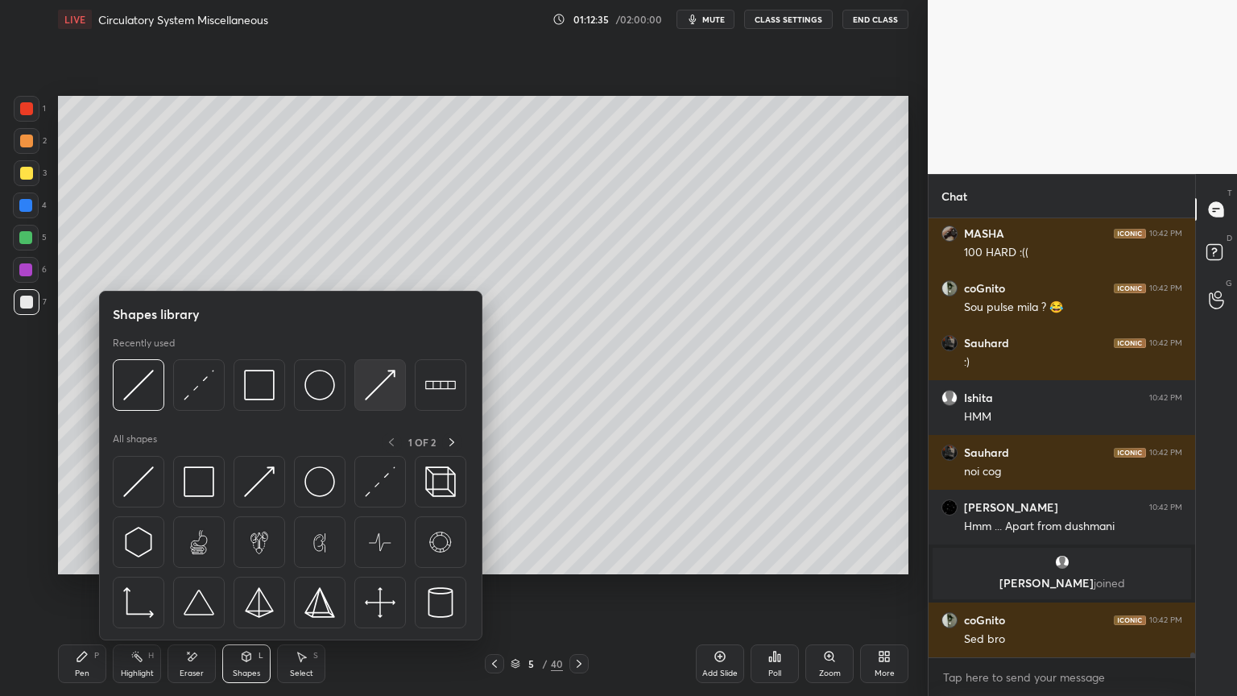
click at [377, 387] on img at bounding box center [380, 385] width 31 height 31
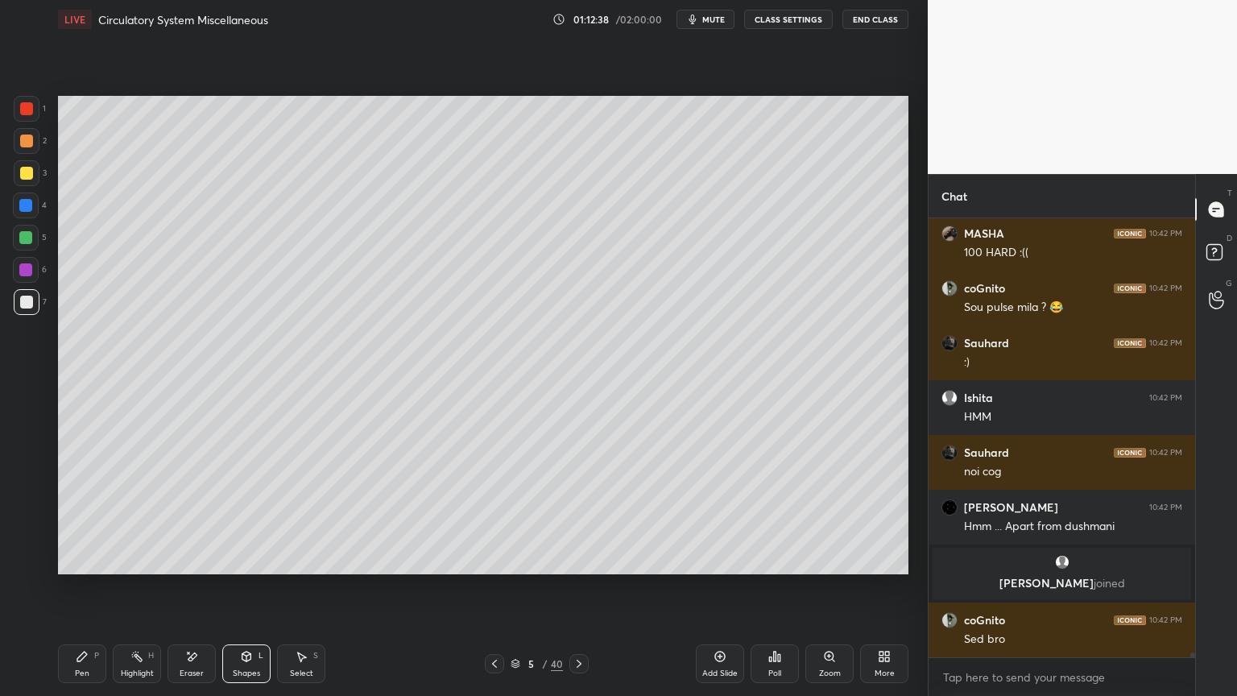
scroll to position [38522, 0]
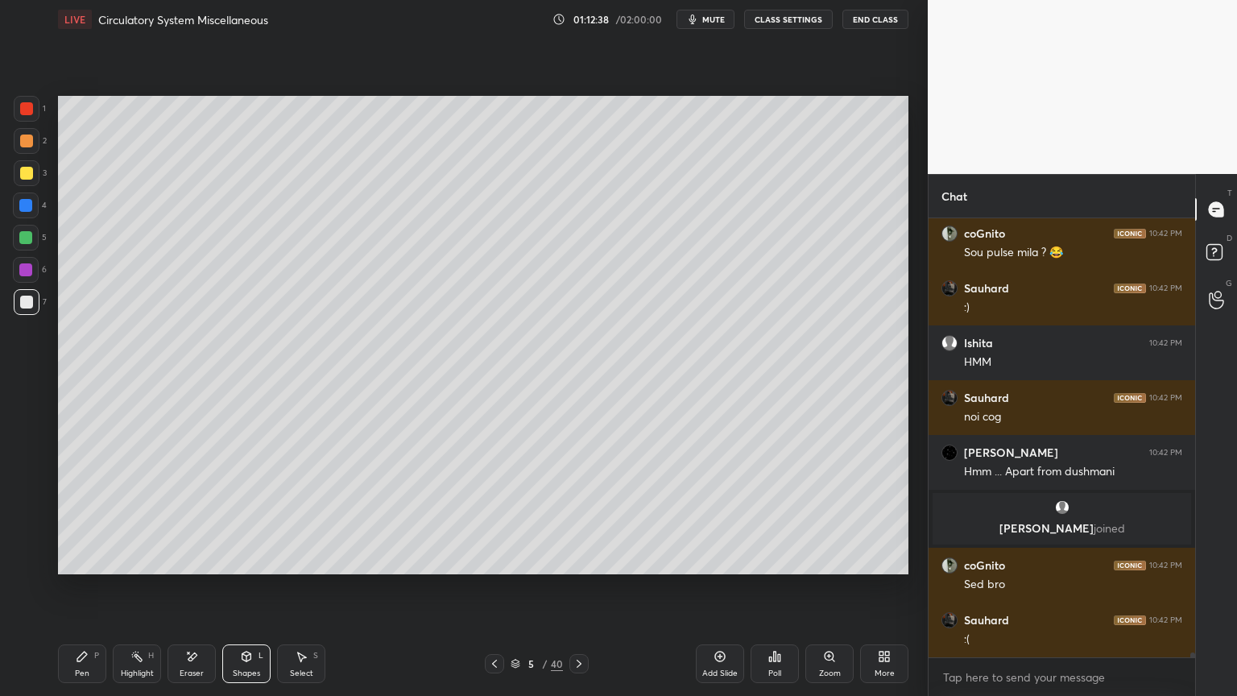
click at [25, 237] on div at bounding box center [25, 237] width 13 height 13
click at [31, 235] on div at bounding box center [25, 237] width 13 height 13
click at [81, 559] on div "Pen P" at bounding box center [82, 663] width 48 height 39
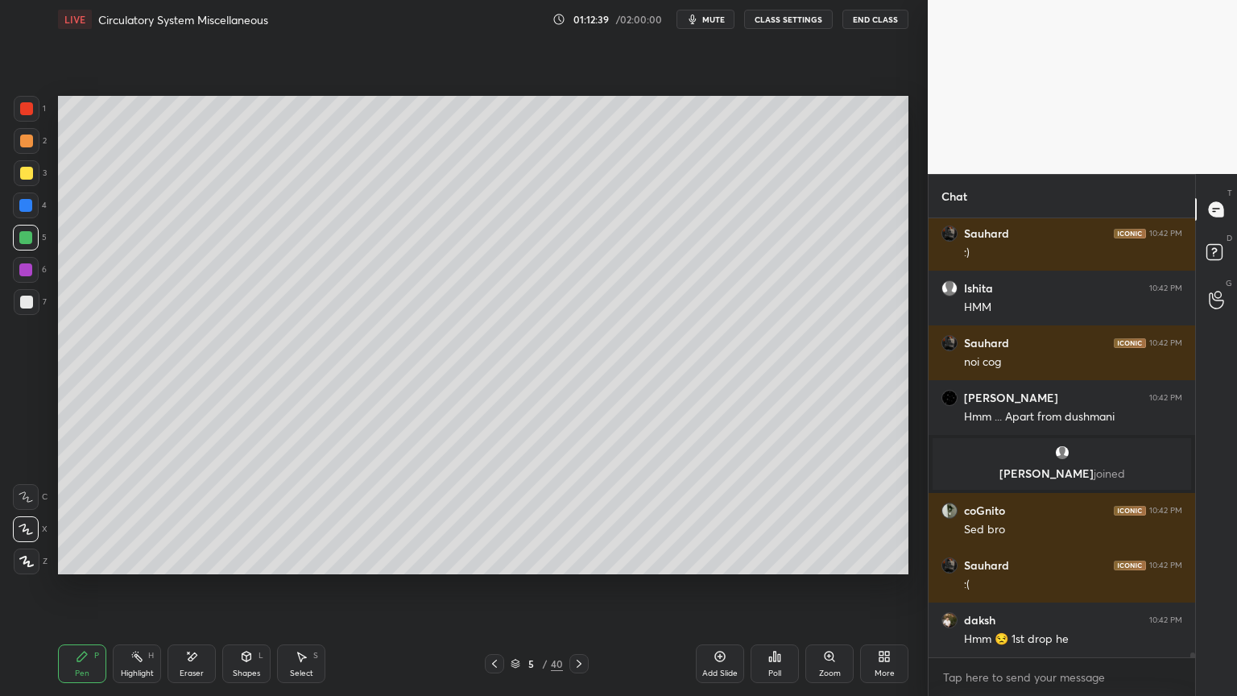
drag, startPoint x: 84, startPoint y: 664, endPoint x: 77, endPoint y: 615, distance: 48.8
click at [81, 559] on div "Pen P" at bounding box center [82, 663] width 48 height 39
click at [35, 559] on div at bounding box center [27, 562] width 26 height 26
drag, startPoint x: 24, startPoint y: 306, endPoint x: 55, endPoint y: 290, distance: 34.6
click at [28, 306] on div at bounding box center [26, 302] width 13 height 13
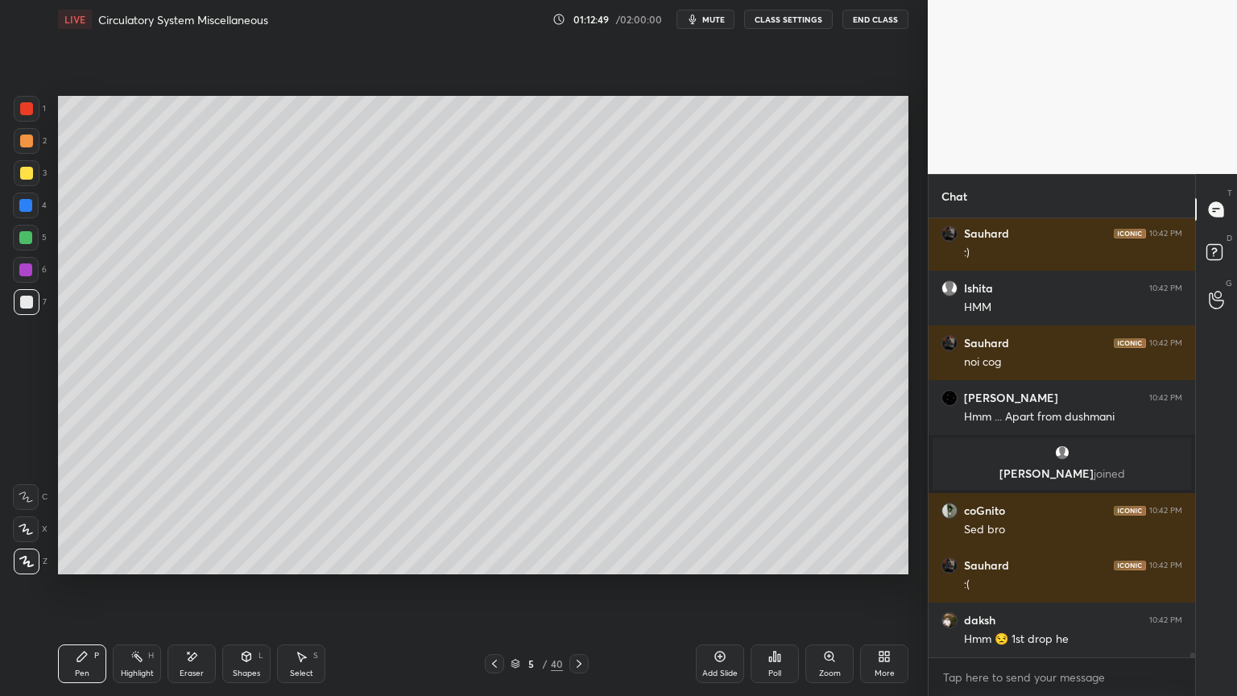
click at [182, 559] on div "Eraser" at bounding box center [192, 663] width 48 height 39
click at [141, 559] on div "Highlight H" at bounding box center [137, 663] width 48 height 39
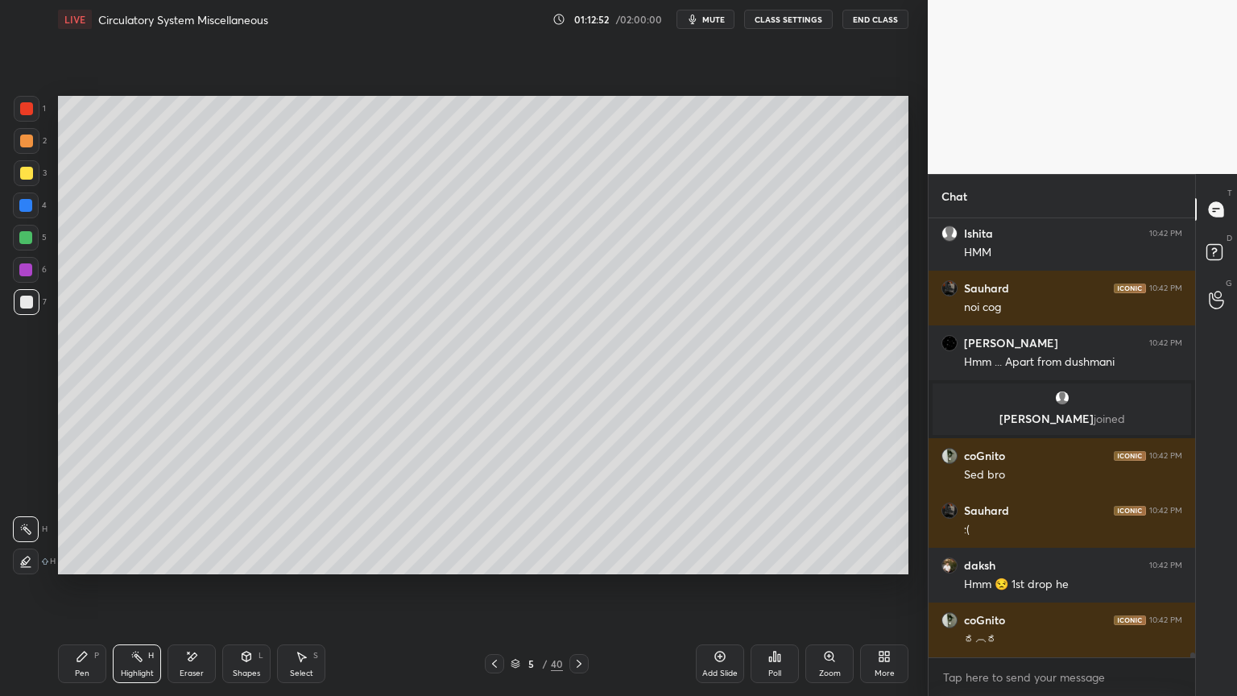
drag, startPoint x: 68, startPoint y: 662, endPoint x: 42, endPoint y: 453, distance: 211.0
click at [71, 559] on div "Pen P" at bounding box center [82, 663] width 48 height 39
drag, startPoint x: 32, startPoint y: 233, endPoint x: 50, endPoint y: 228, distance: 18.4
click at [32, 234] on div at bounding box center [26, 238] width 26 height 26
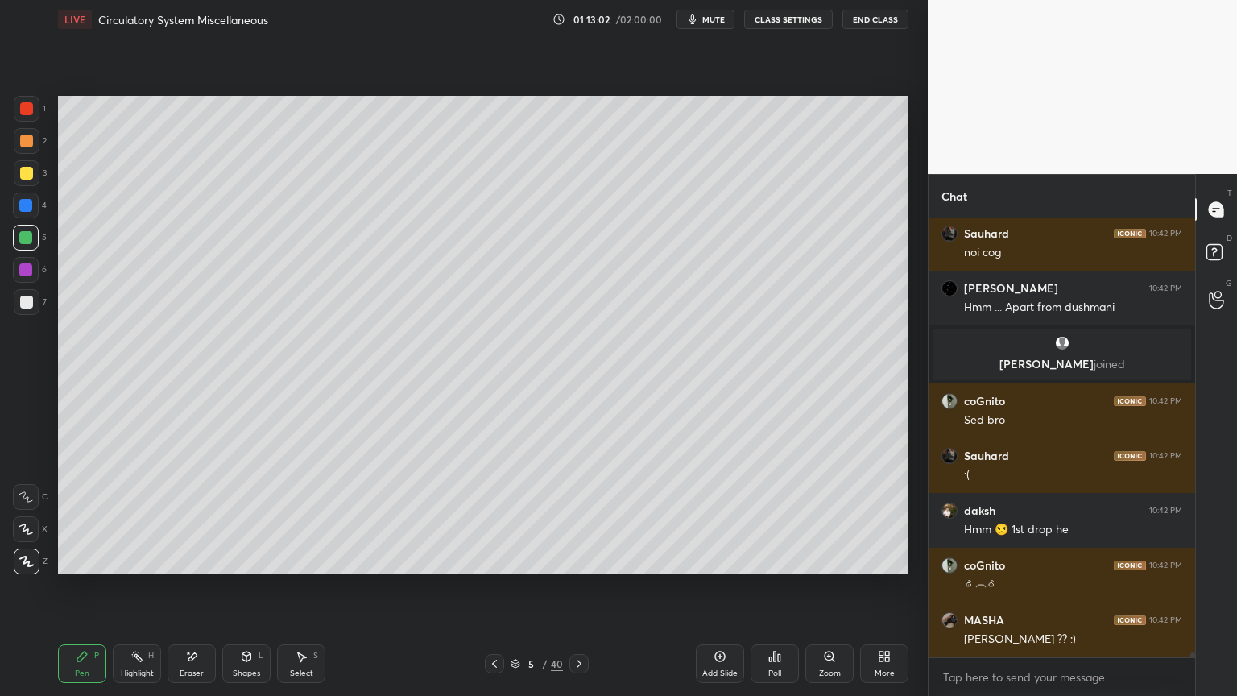
click at [32, 169] on div at bounding box center [27, 173] width 26 height 26
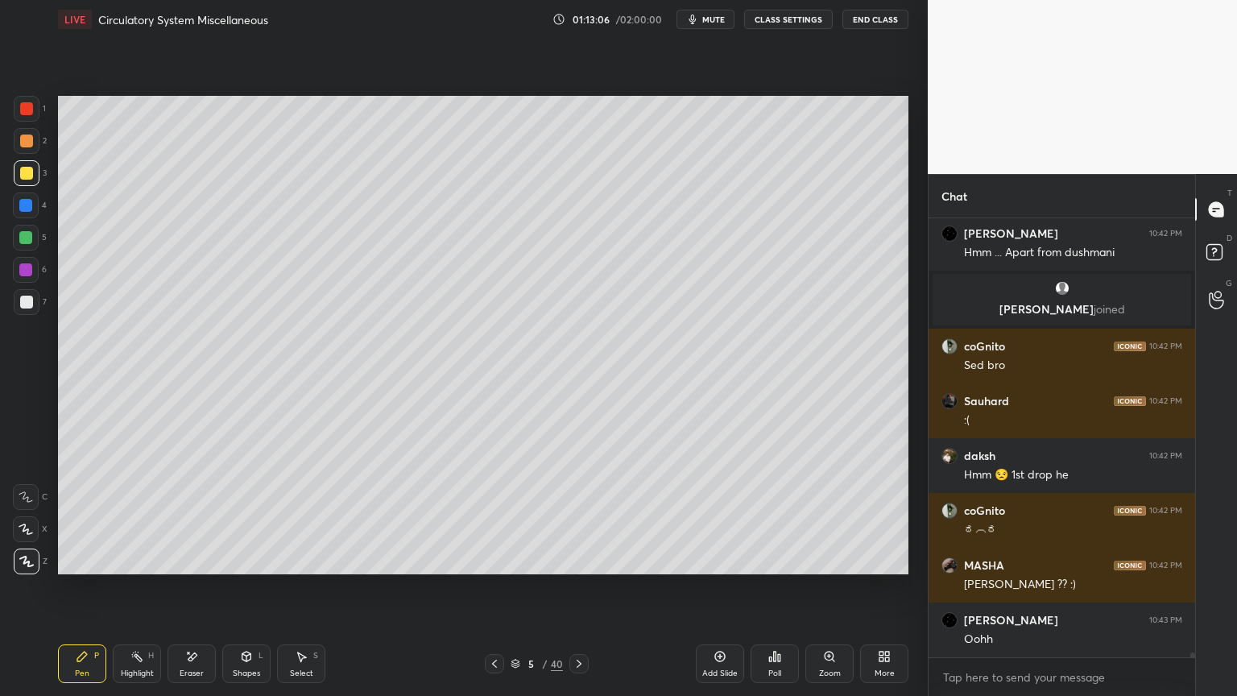
scroll to position [38850, 0]
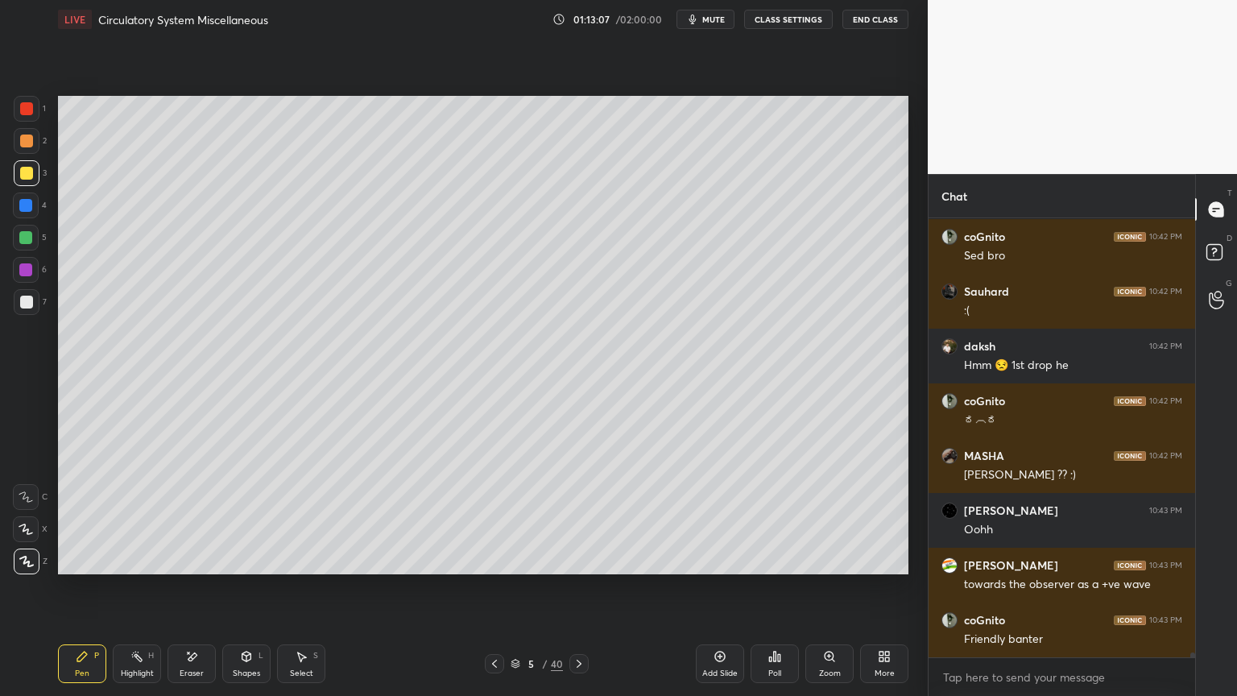
click at [31, 304] on div at bounding box center [26, 302] width 13 height 13
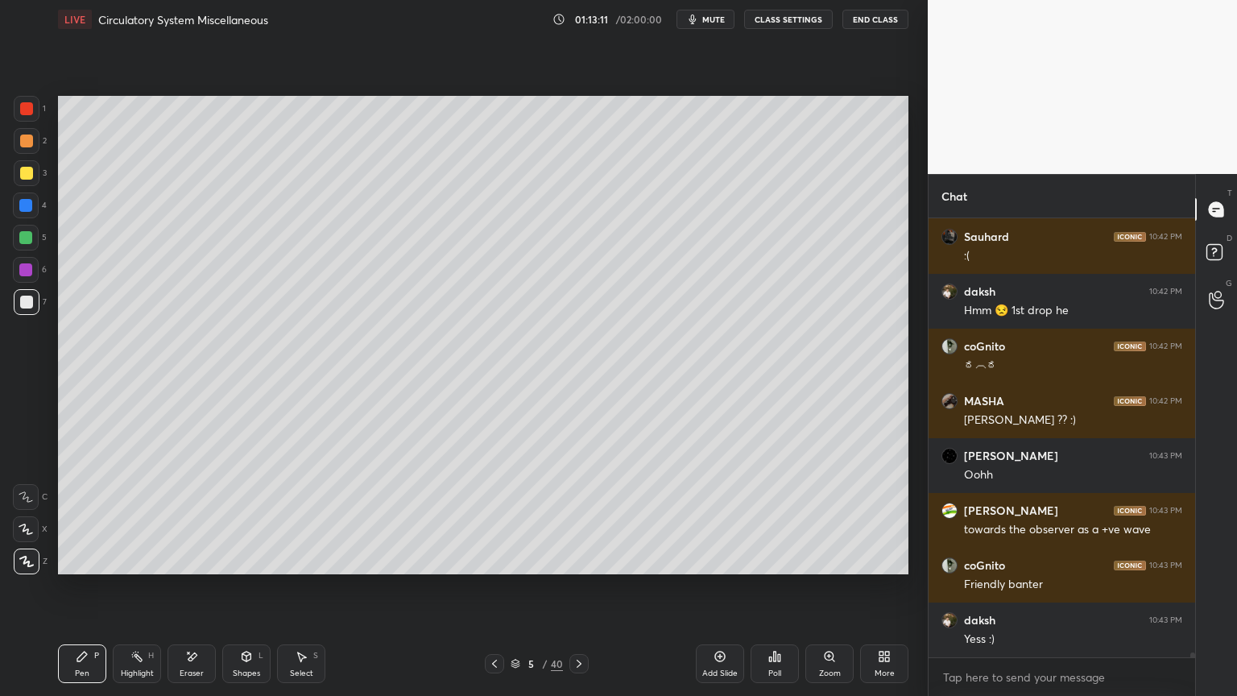
drag, startPoint x: 135, startPoint y: 669, endPoint x: 108, endPoint y: 586, distance: 86.6
click at [135, 559] on div "Highlight" at bounding box center [137, 673] width 33 height 8
drag, startPoint x: 26, startPoint y: 171, endPoint x: 53, endPoint y: 187, distance: 31.8
click at [25, 175] on div at bounding box center [26, 173] width 13 height 13
click at [89, 559] on div "Pen P" at bounding box center [82, 663] width 48 height 39
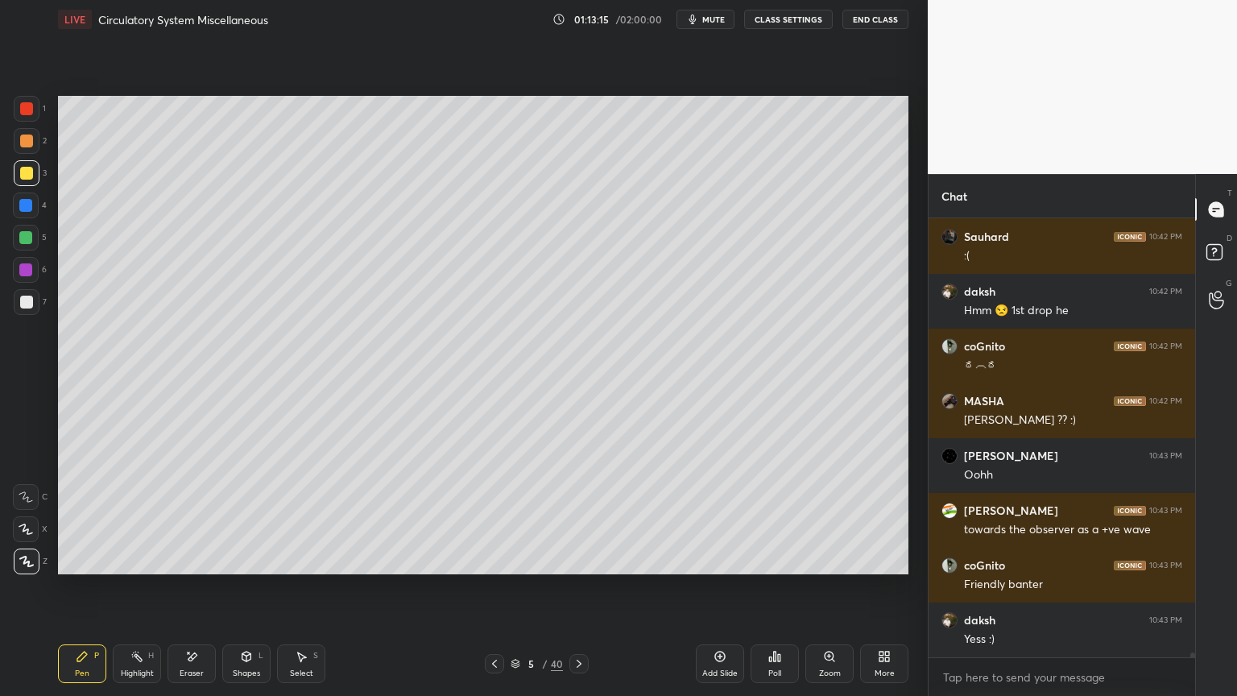
drag, startPoint x: 89, startPoint y: 659, endPoint x: 71, endPoint y: 640, distance: 25.6
click at [87, 559] on div "Pen P" at bounding box center [82, 663] width 48 height 39
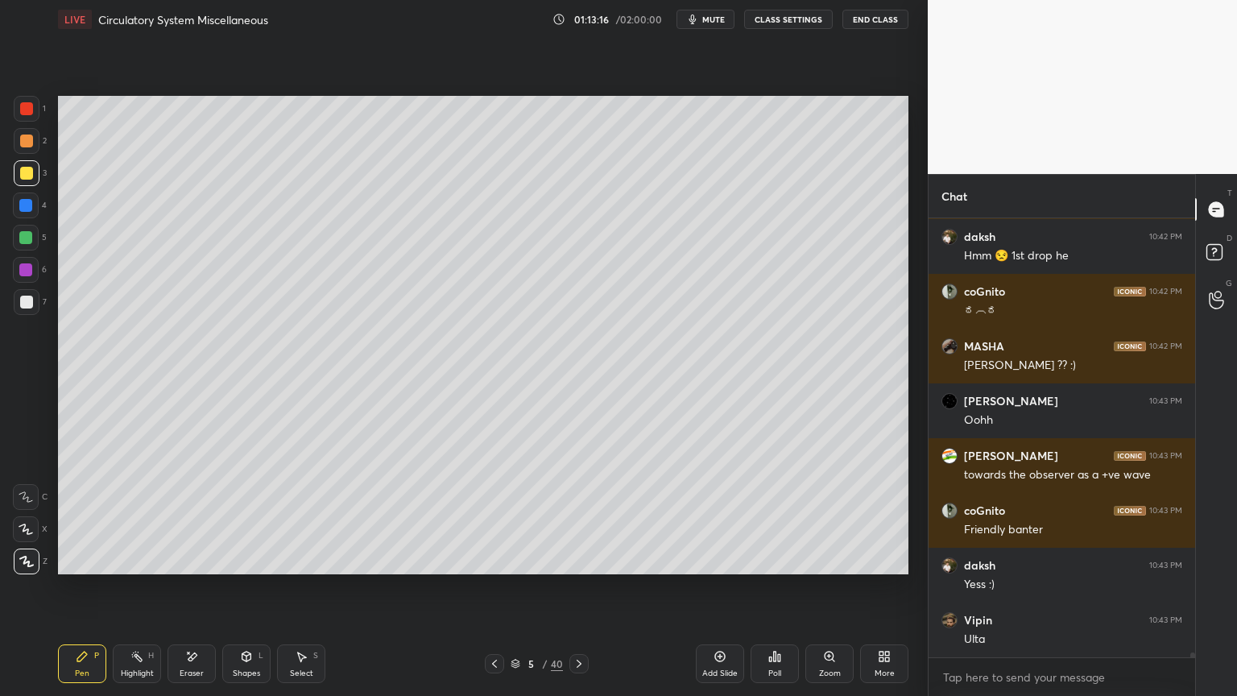
drag, startPoint x: 24, startPoint y: 528, endPoint x: 55, endPoint y: 342, distance: 188.6
click at [24, 526] on icon at bounding box center [26, 529] width 14 height 11
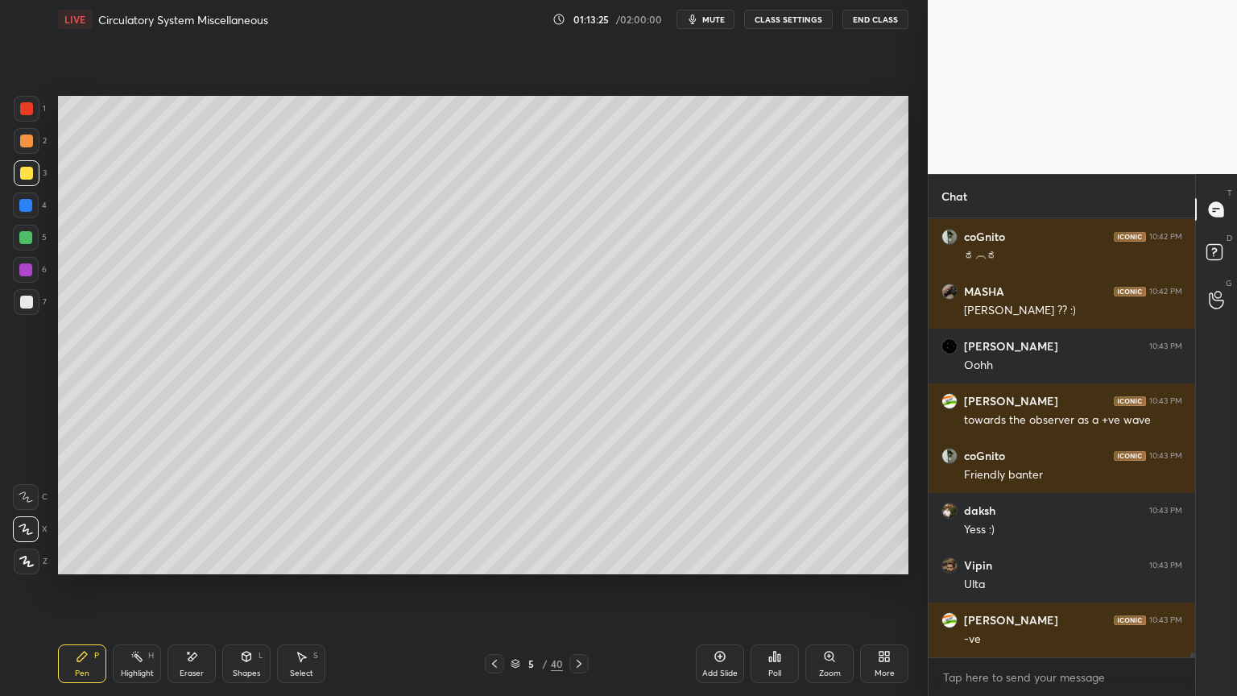
scroll to position [39069, 0]
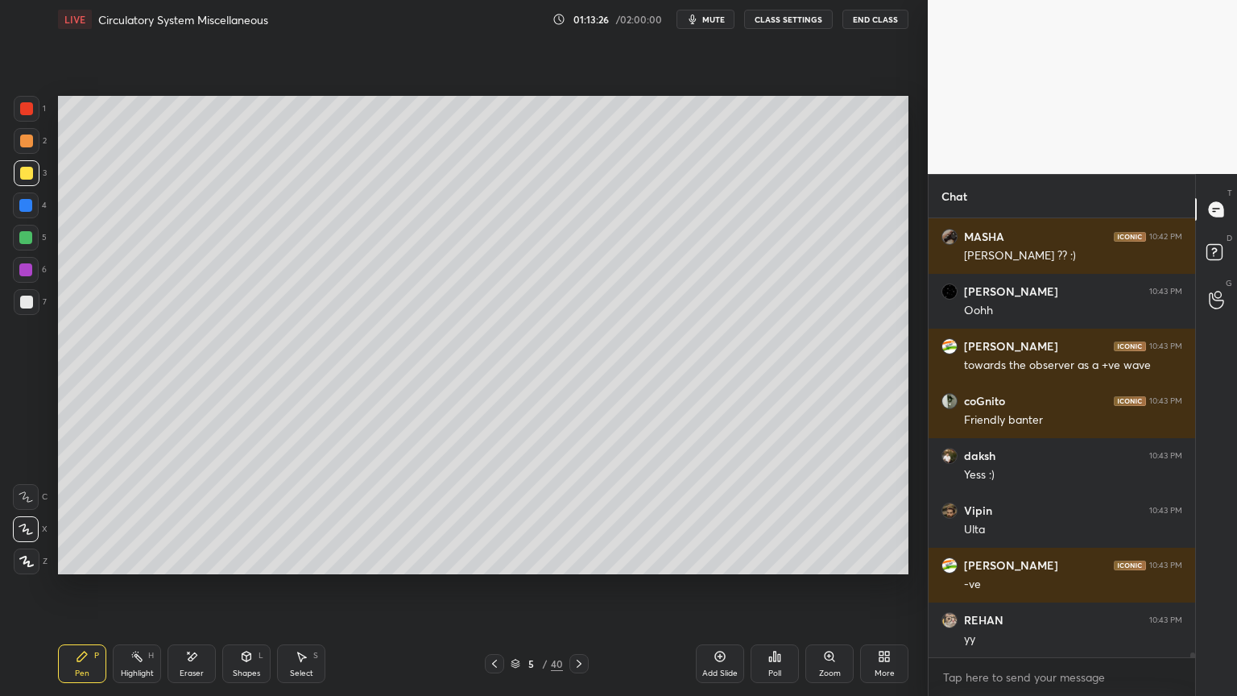
drag, startPoint x: 30, startPoint y: 141, endPoint x: 38, endPoint y: 148, distance: 10.8
click at [32, 144] on div at bounding box center [27, 141] width 26 height 26
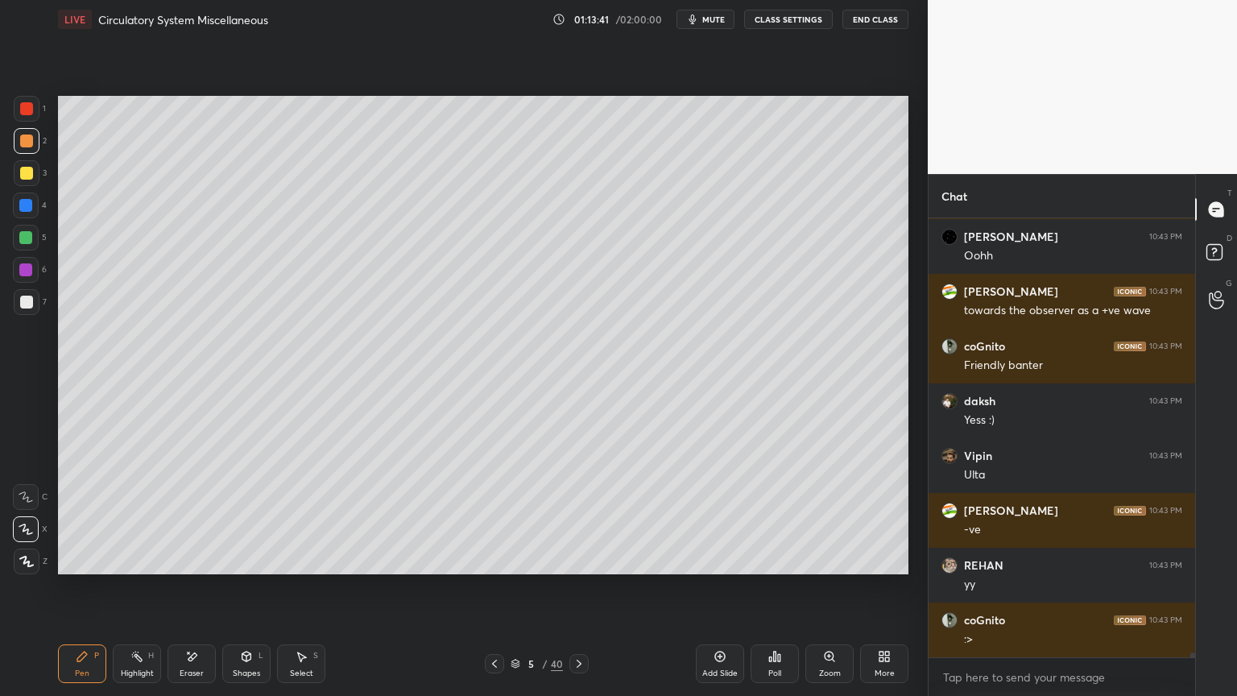
drag, startPoint x: 31, startPoint y: 143, endPoint x: 51, endPoint y: 155, distance: 22.8
click at [29, 144] on div at bounding box center [26, 141] width 13 height 13
click at [247, 559] on icon at bounding box center [246, 656] width 13 height 13
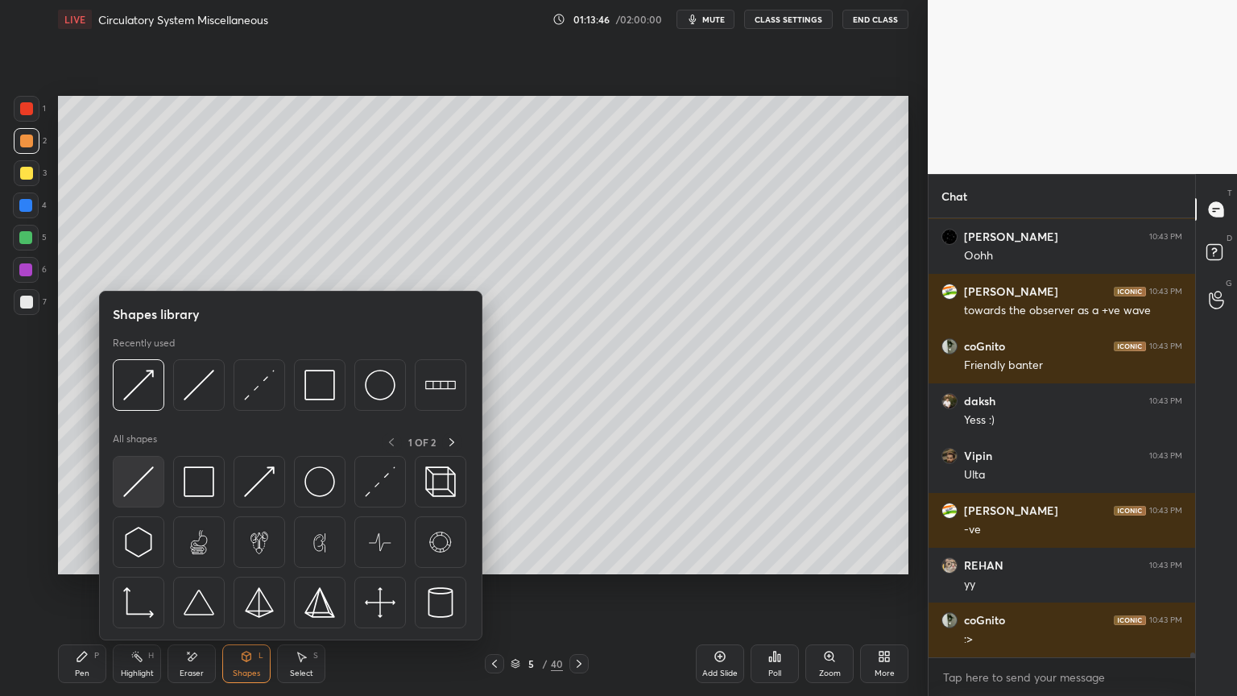
click at [147, 482] on img at bounding box center [138, 481] width 31 height 31
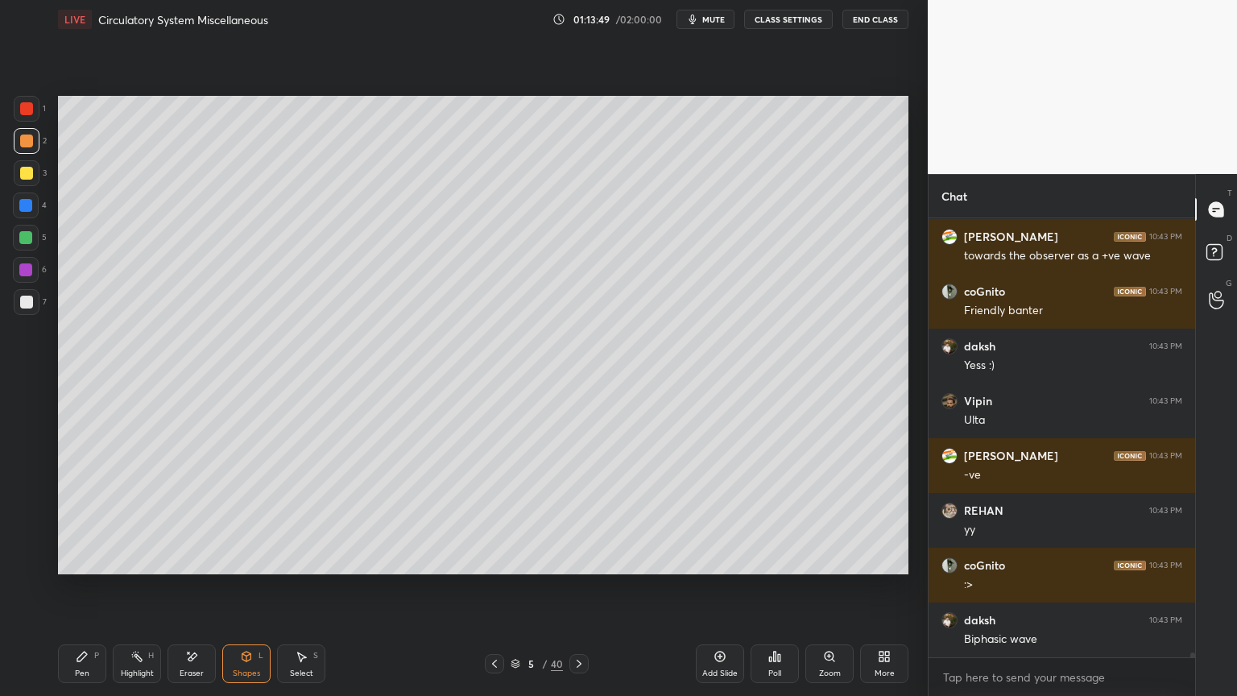
scroll to position [39234, 0]
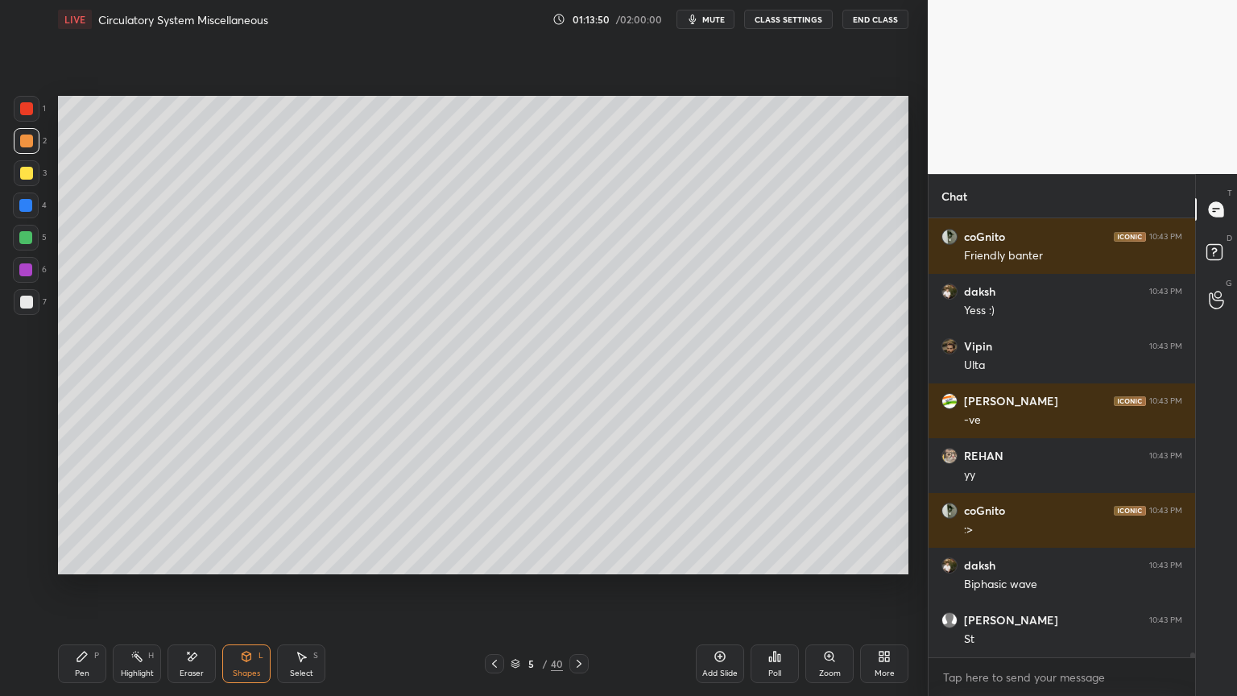
click at [84, 559] on icon at bounding box center [82, 657] width 10 height 10
click at [87, 559] on icon at bounding box center [82, 656] width 13 height 13
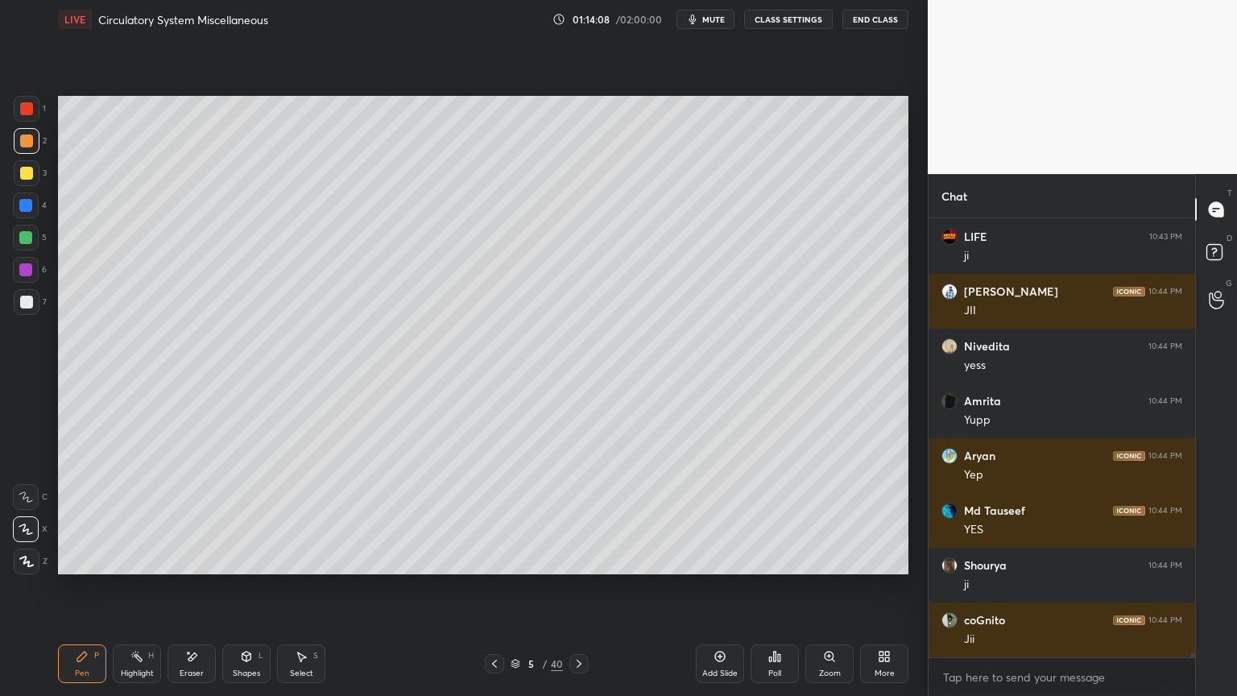
scroll to position [40110, 0]
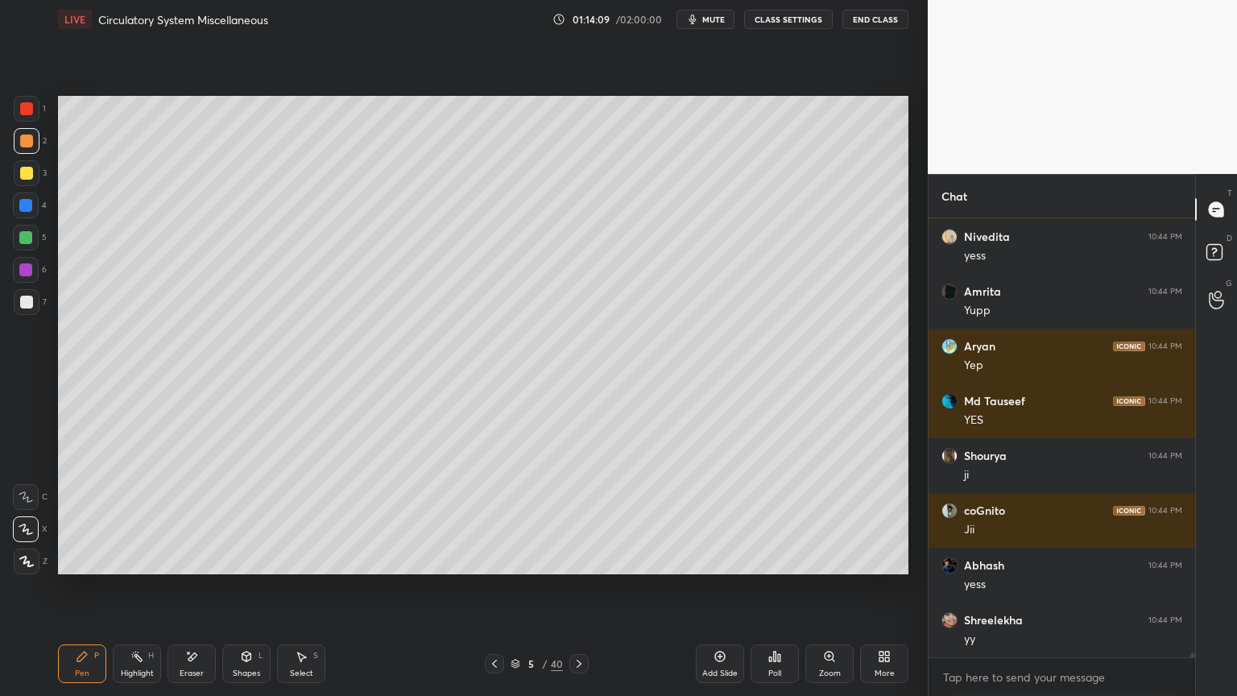
click at [27, 110] on div at bounding box center [26, 108] width 13 height 13
drag, startPoint x: 27, startPoint y: 110, endPoint x: 43, endPoint y: 106, distance: 16.4
click at [29, 110] on div at bounding box center [26, 108] width 13 height 13
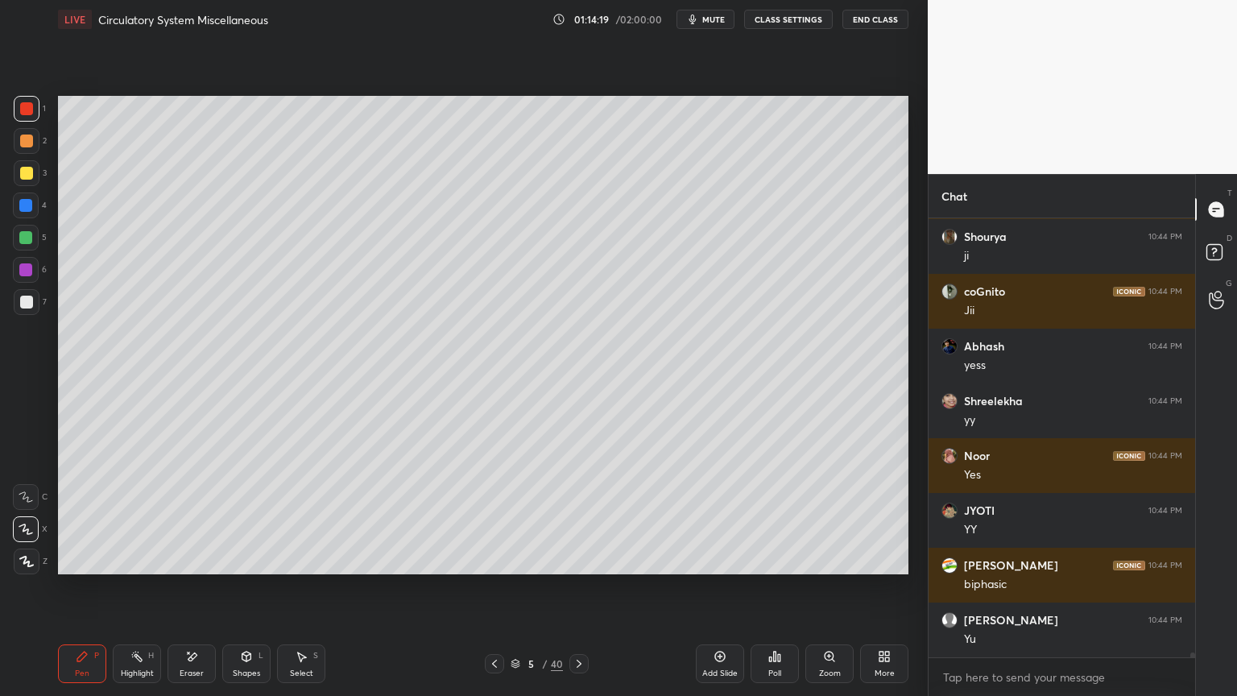
scroll to position [40384, 0]
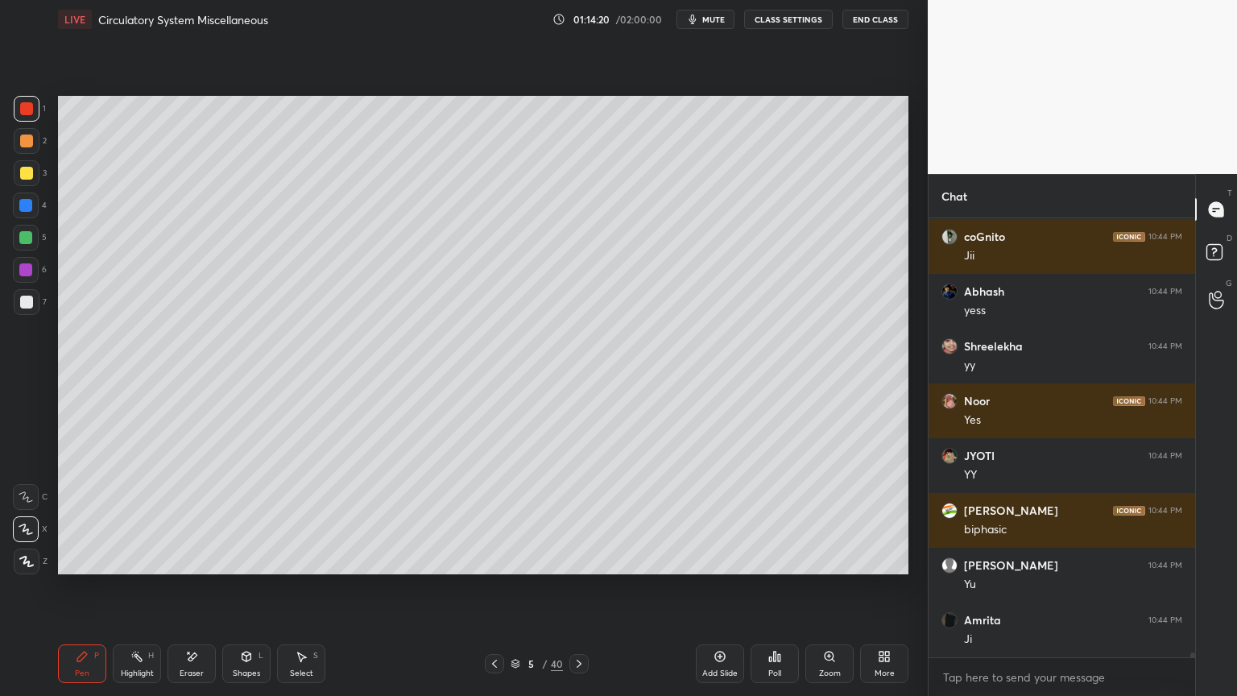
click at [497, 559] on icon at bounding box center [494, 663] width 13 height 13
click at [498, 559] on icon at bounding box center [494, 663] width 13 height 13
click at [580, 559] on div at bounding box center [578, 663] width 19 height 19
click at [581, 559] on icon at bounding box center [579, 663] width 13 height 13
click at [577, 559] on icon at bounding box center [579, 664] width 5 height 8
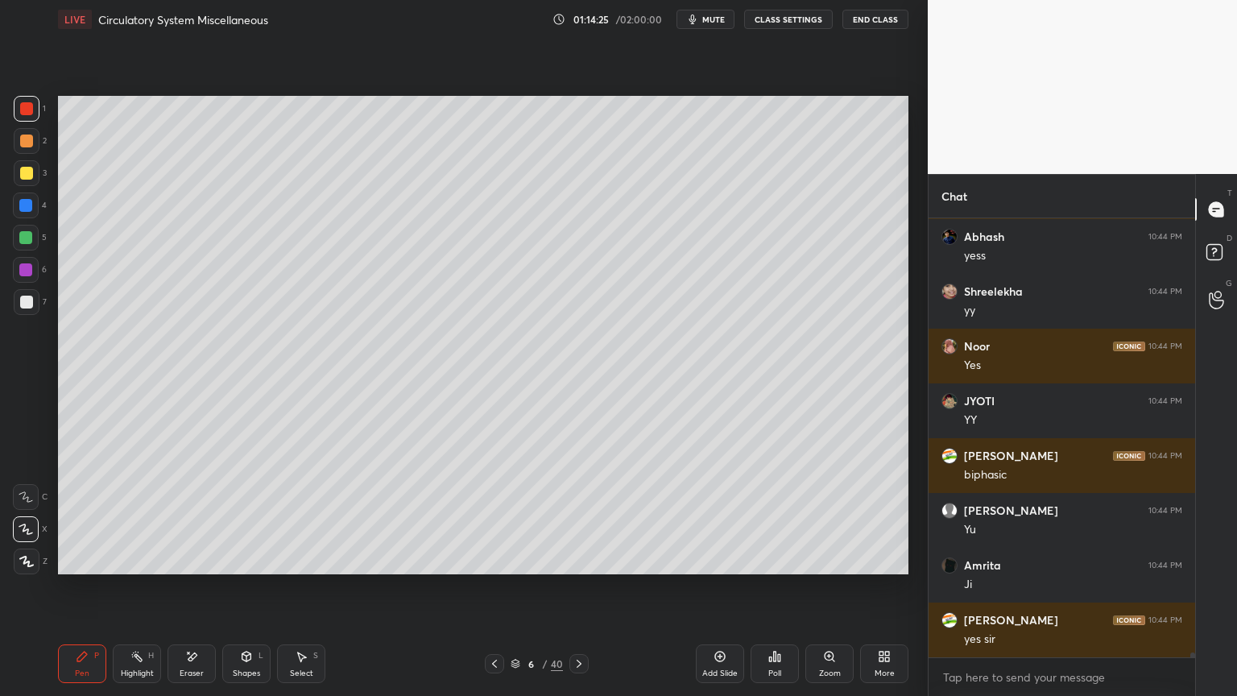
scroll to position [40493, 0]
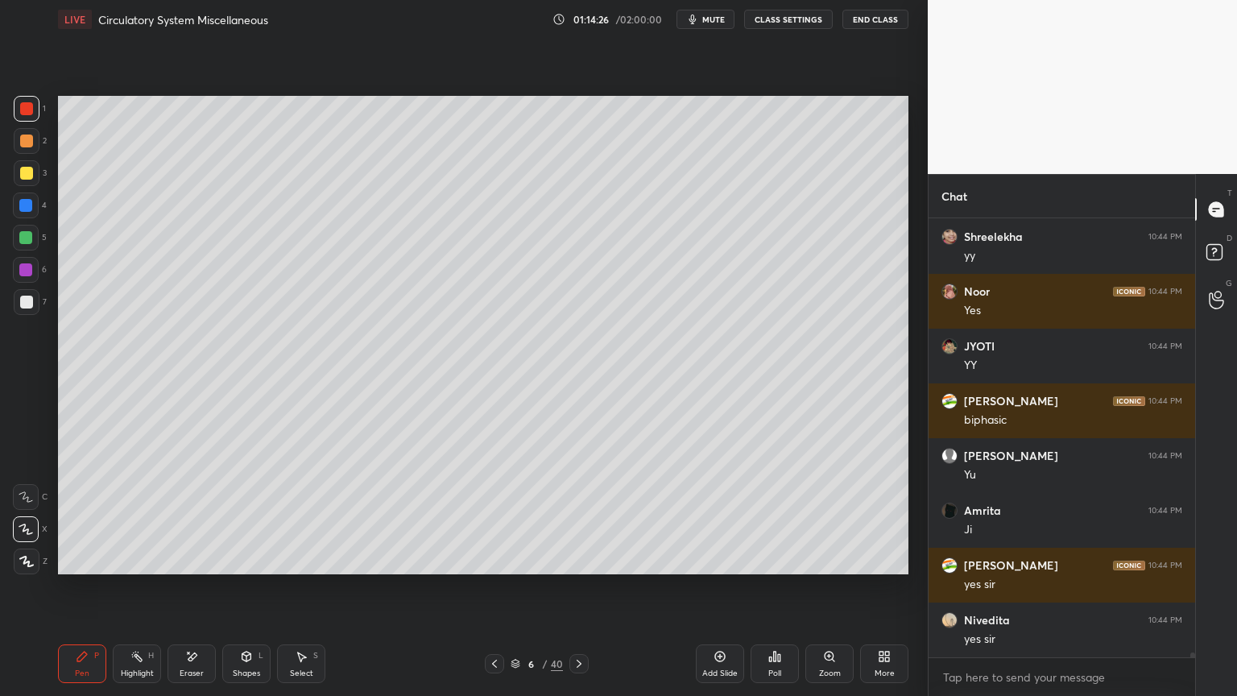
click at [135, 559] on div "Highlight" at bounding box center [137, 673] width 33 height 8
click at [140, 559] on div "Highlight" at bounding box center [137, 673] width 33 height 8
click at [23, 306] on div at bounding box center [26, 302] width 13 height 13
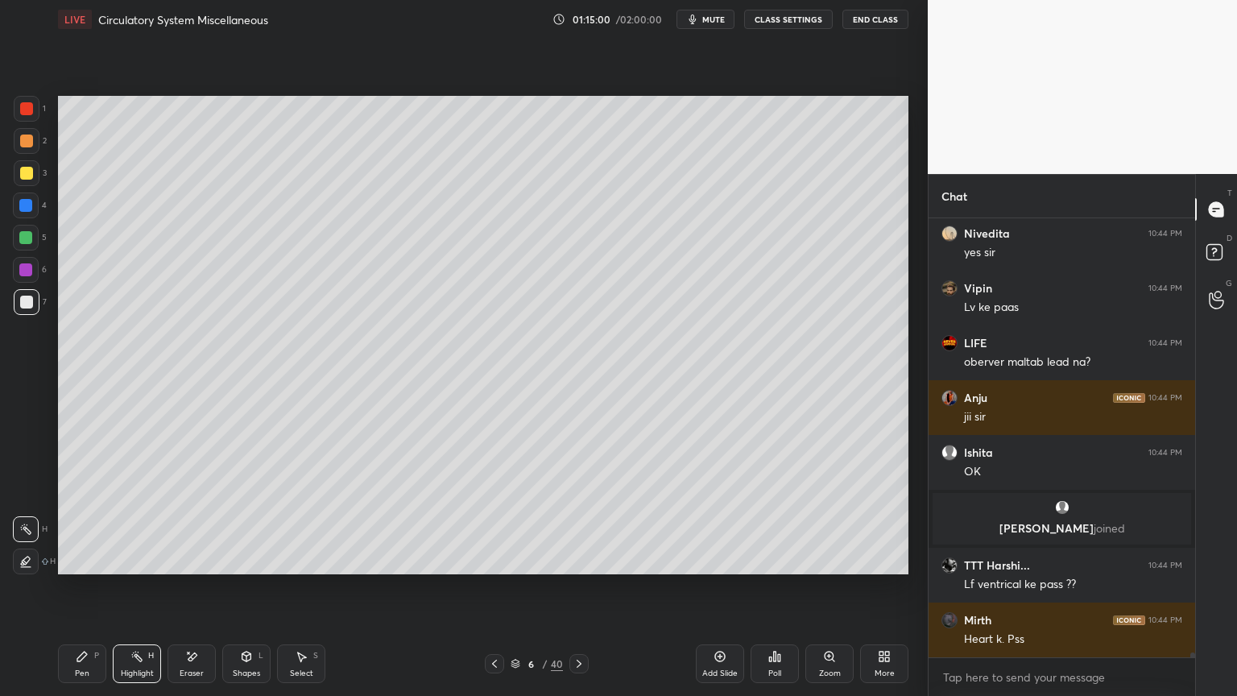
scroll to position [40294, 0]
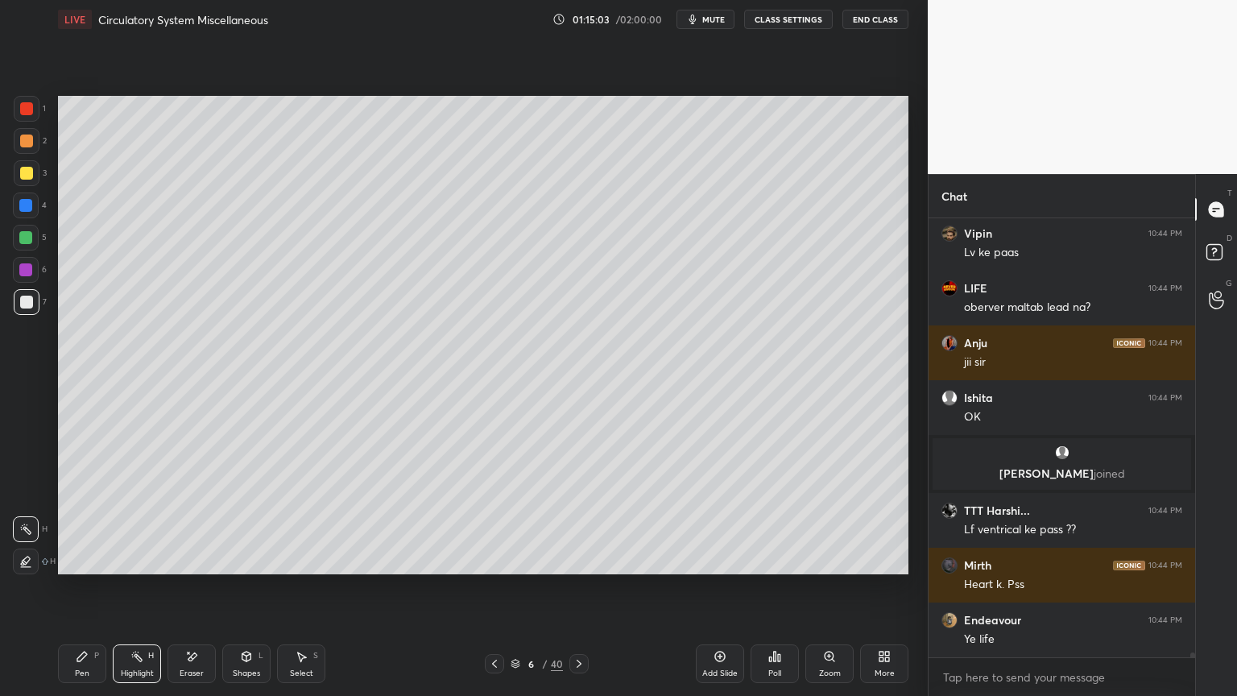
click at [90, 559] on div "Pen P" at bounding box center [82, 663] width 48 height 39
click at [29, 559] on icon at bounding box center [26, 562] width 13 height 10
click at [246, 559] on icon at bounding box center [246, 659] width 0 height 6
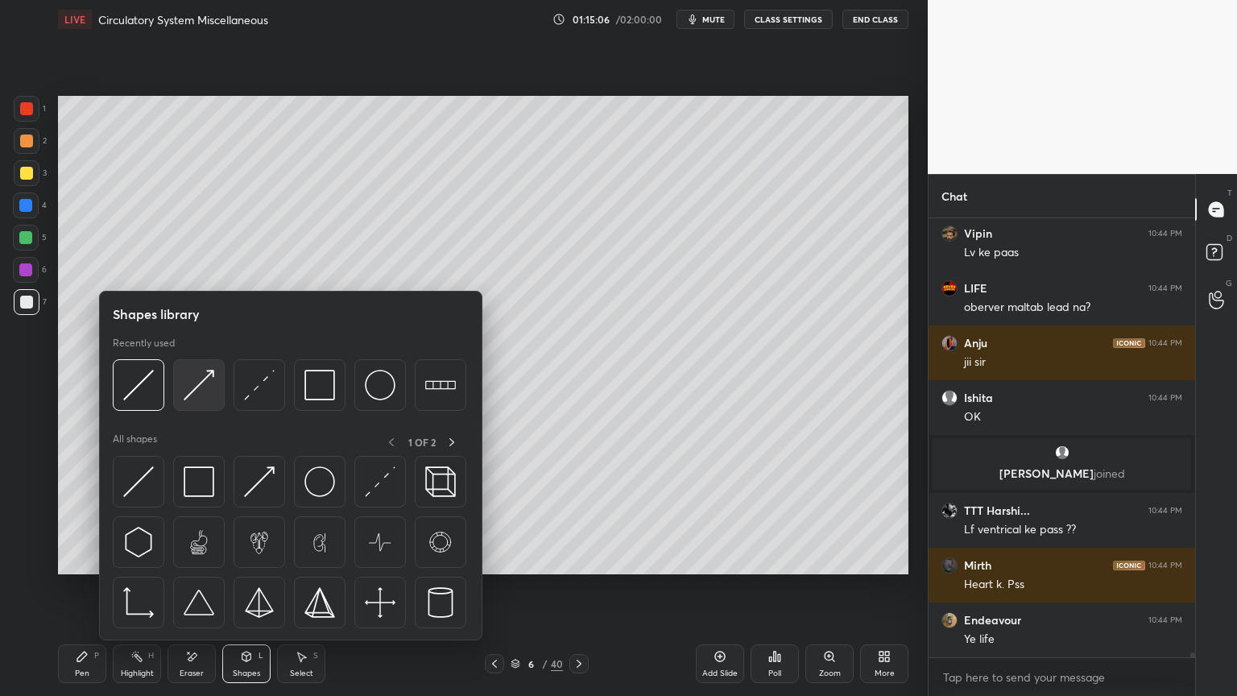
click at [203, 396] on img at bounding box center [199, 385] width 31 height 31
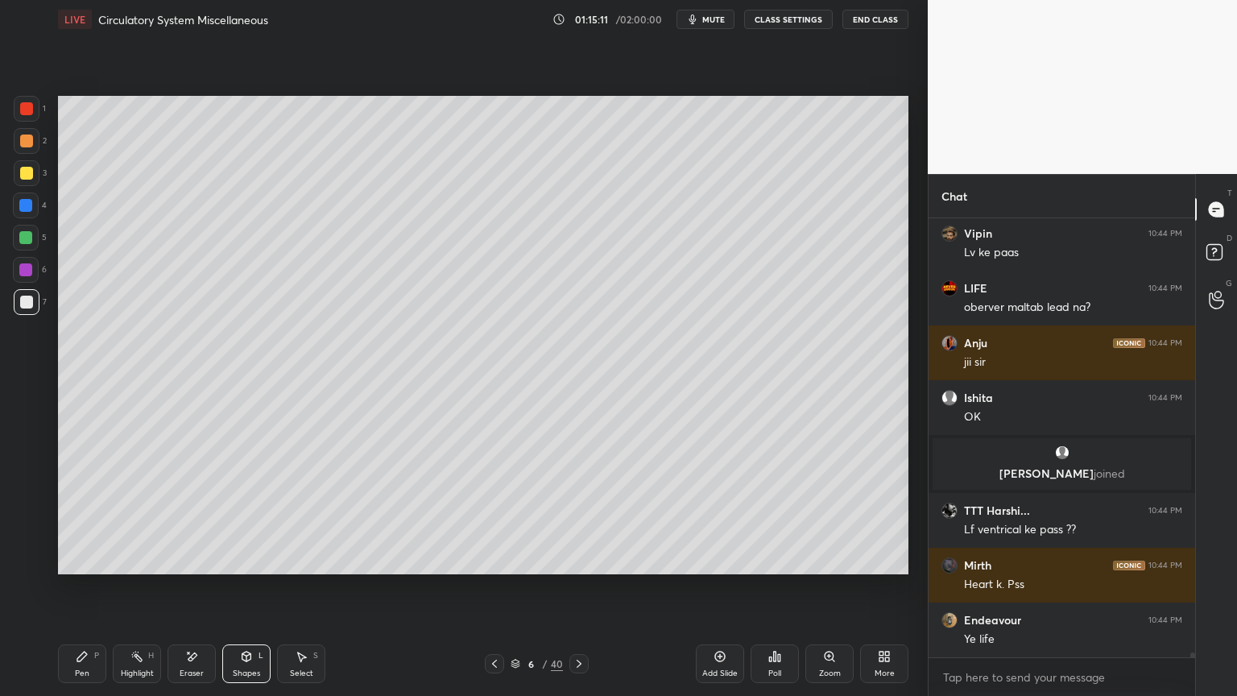
click at [26, 208] on div at bounding box center [25, 205] width 13 height 13
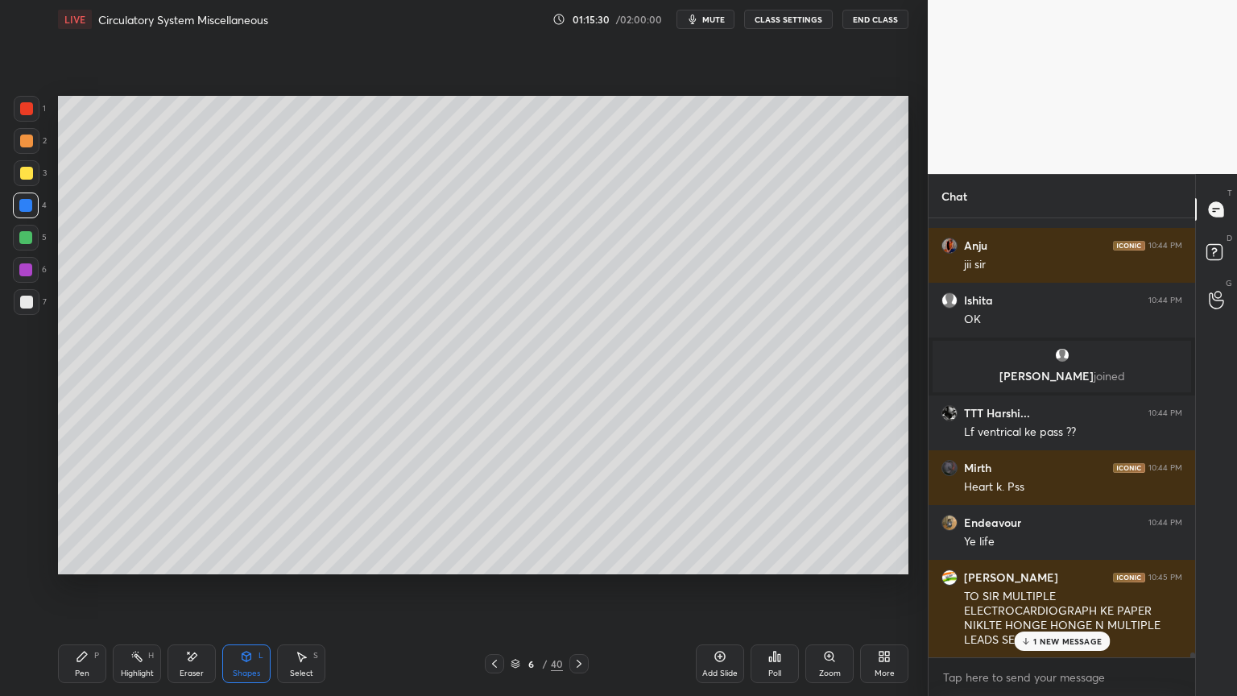
scroll to position [40446, 0]
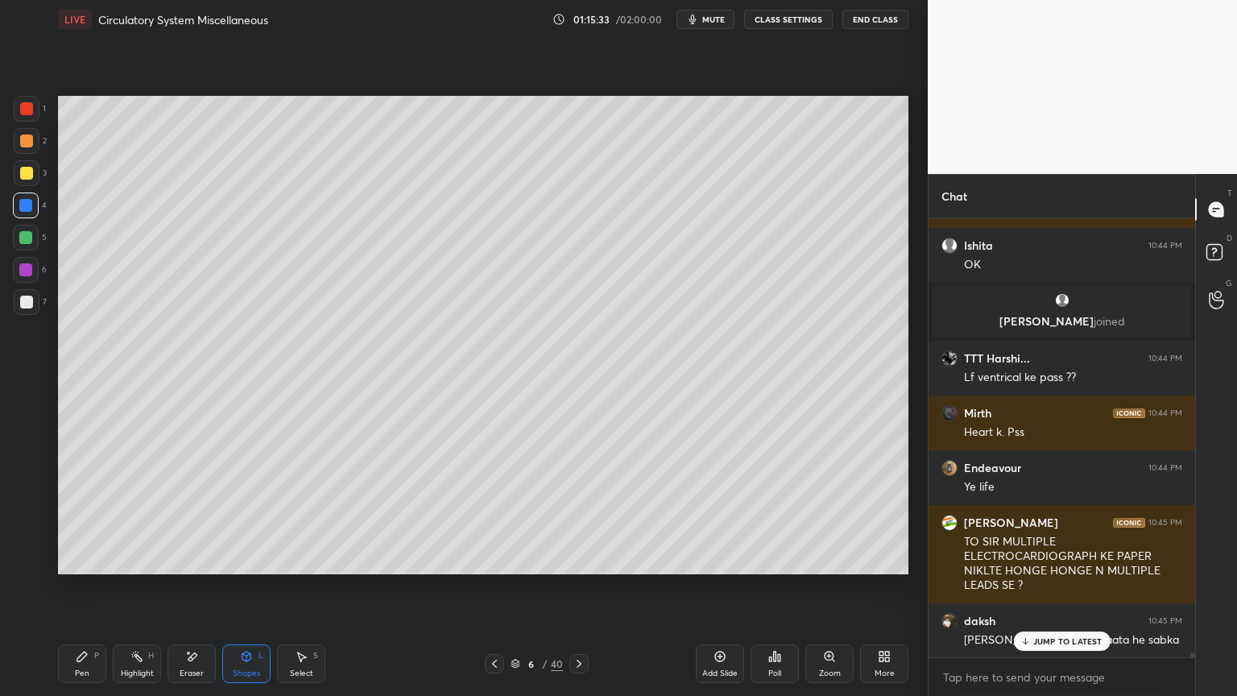
click at [148, 559] on div "Highlight H" at bounding box center [137, 663] width 48 height 39
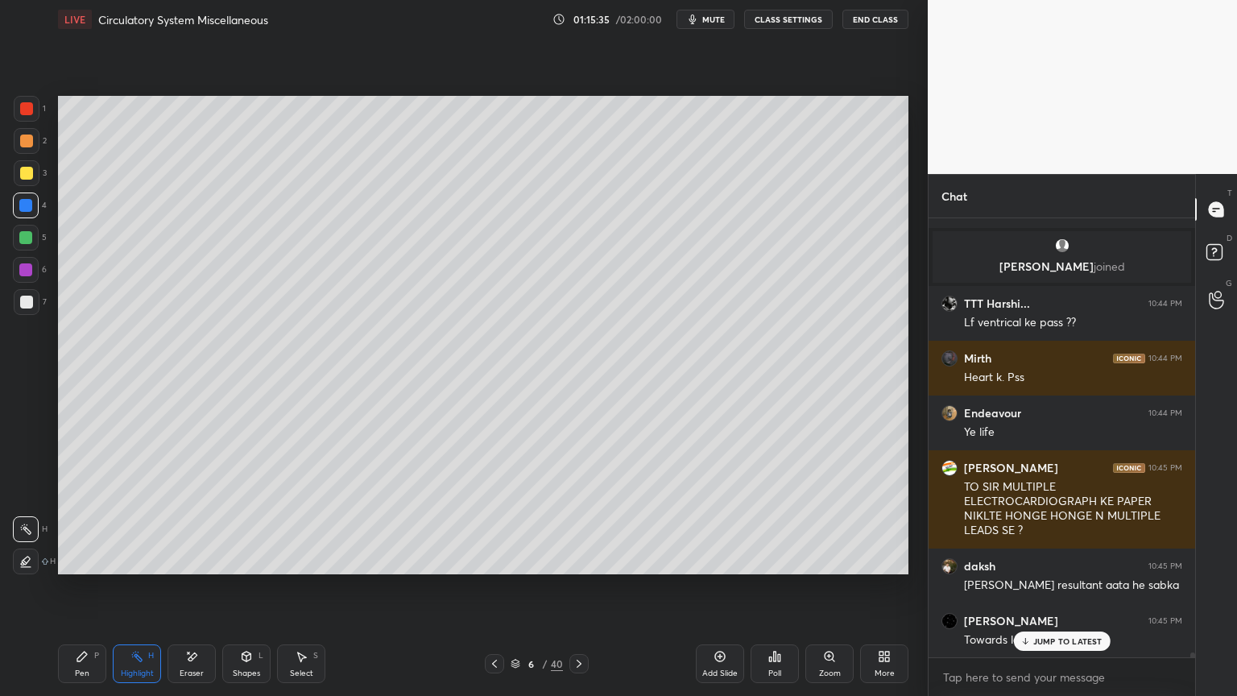
scroll to position [40555, 0]
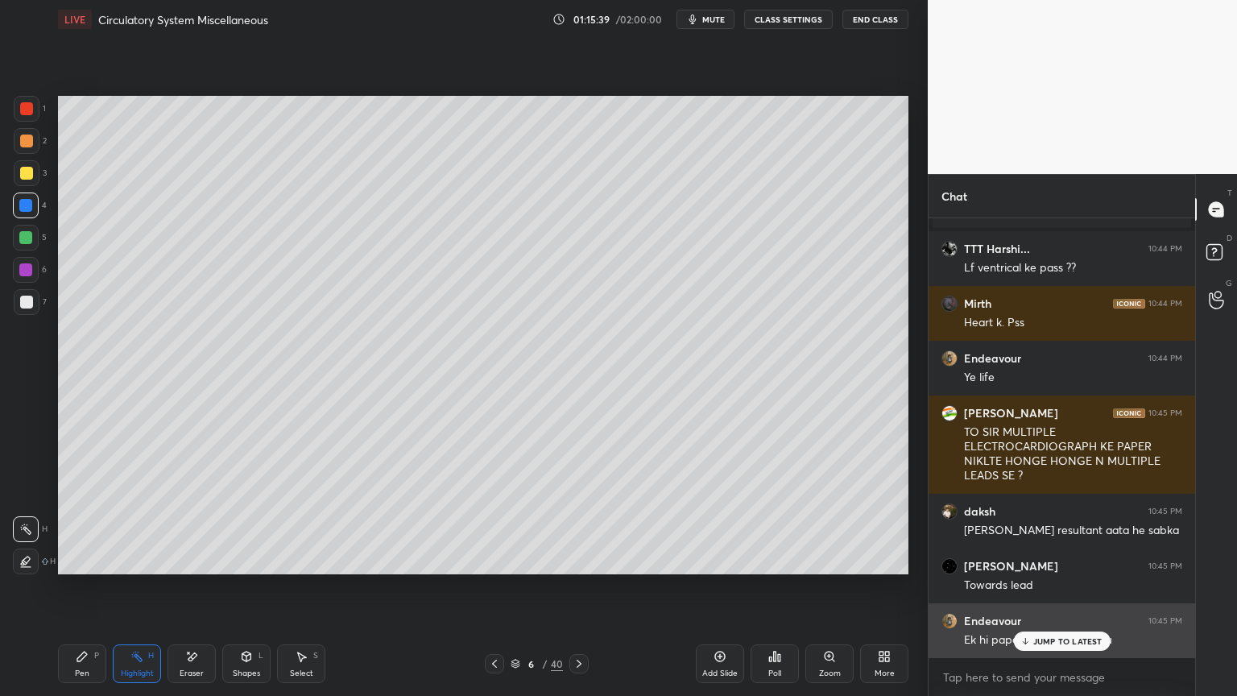
drag, startPoint x: 1054, startPoint y: 635, endPoint x: 1039, endPoint y: 655, distance: 24.8
click at [1054, 559] on div "JUMP TO LATEST" at bounding box center [1061, 641] width 97 height 19
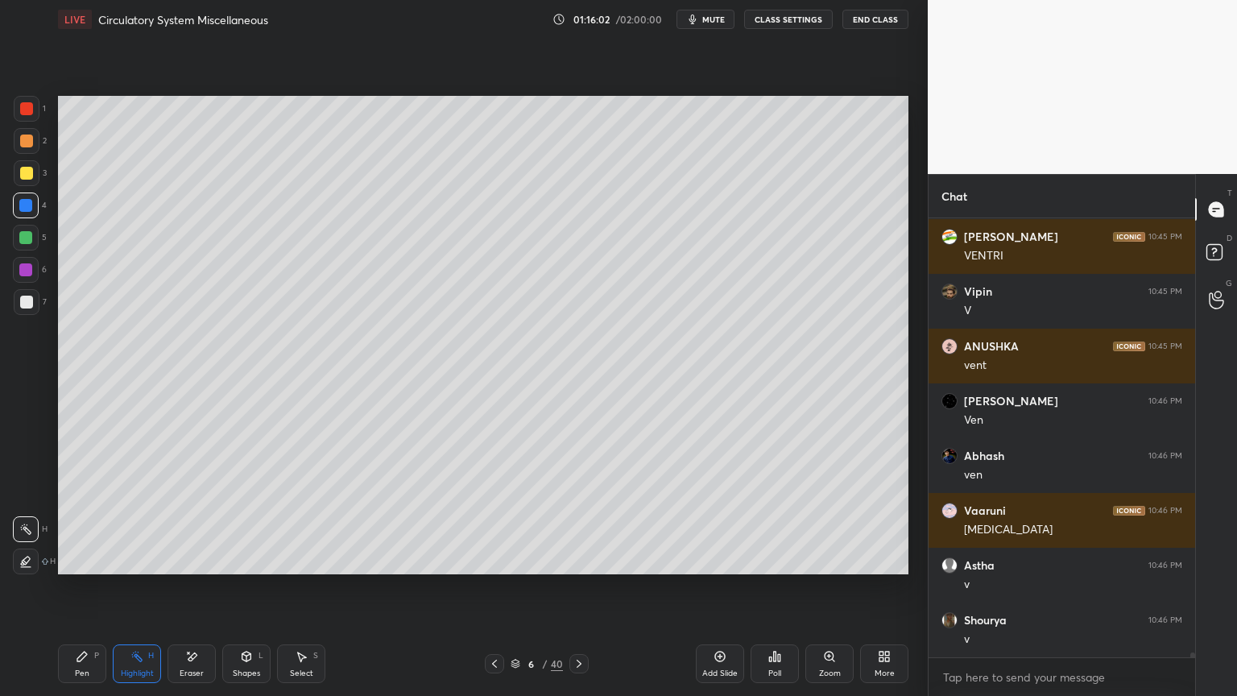
scroll to position [41666, 0]
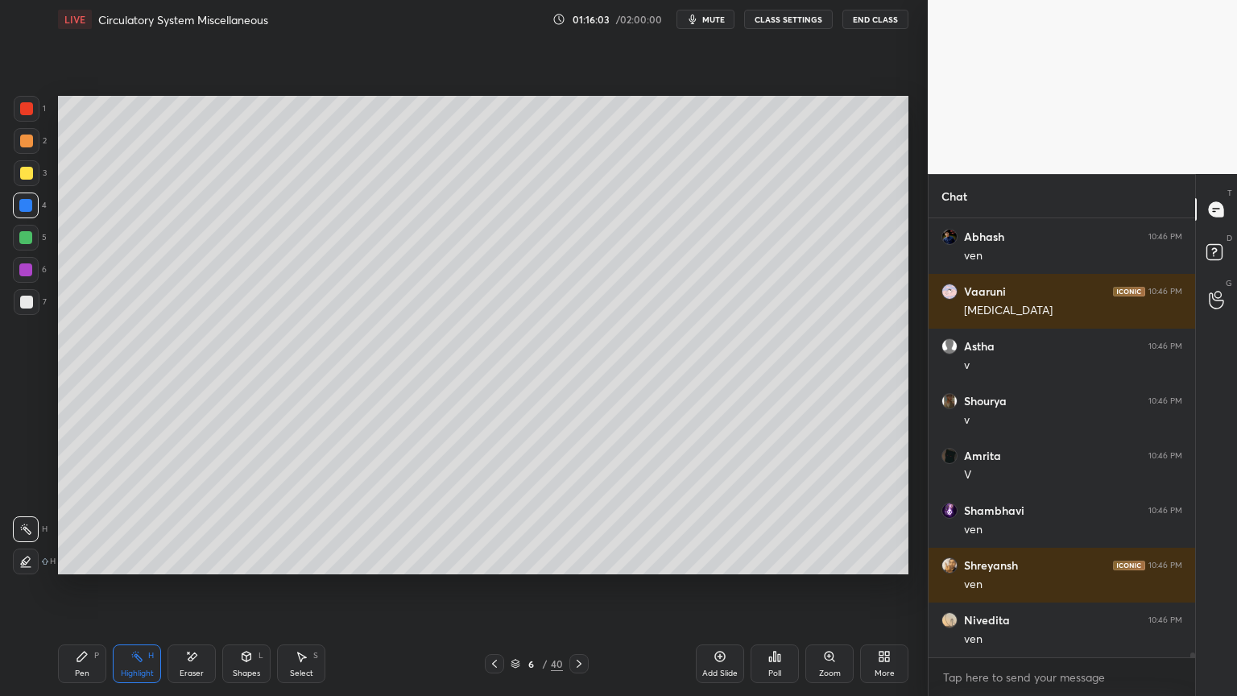
click at [16, 313] on div at bounding box center [27, 302] width 26 height 26
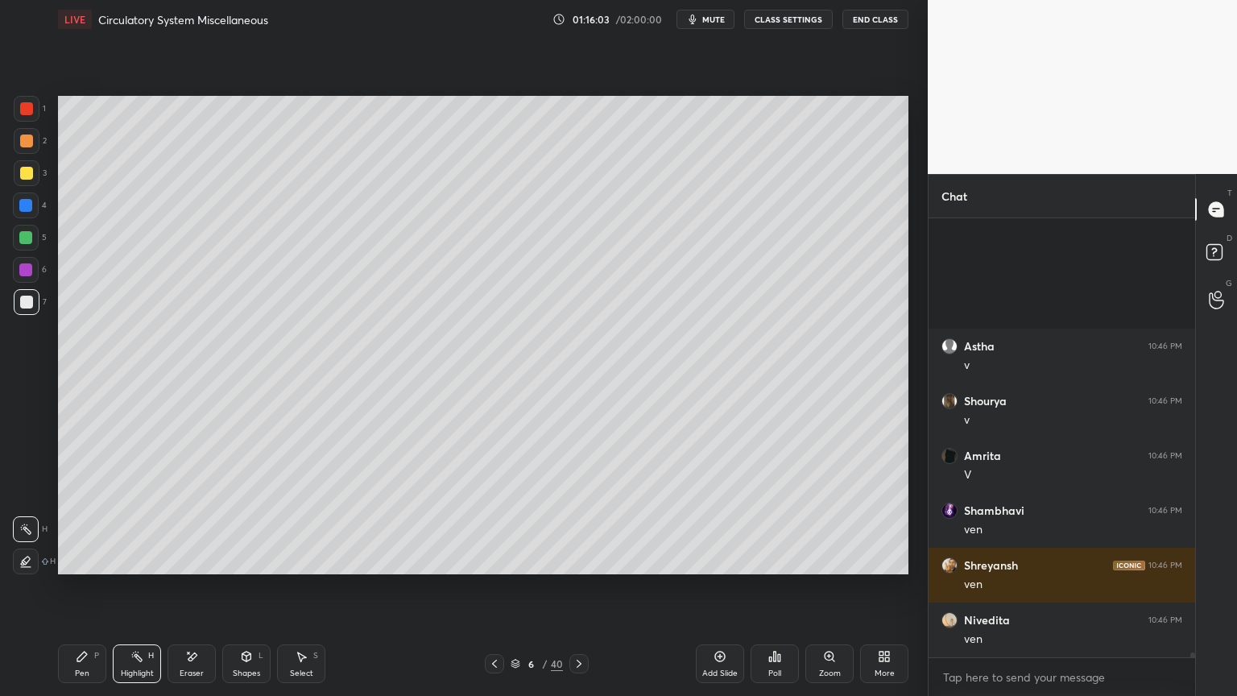
click at [27, 306] on div at bounding box center [26, 302] width 13 height 13
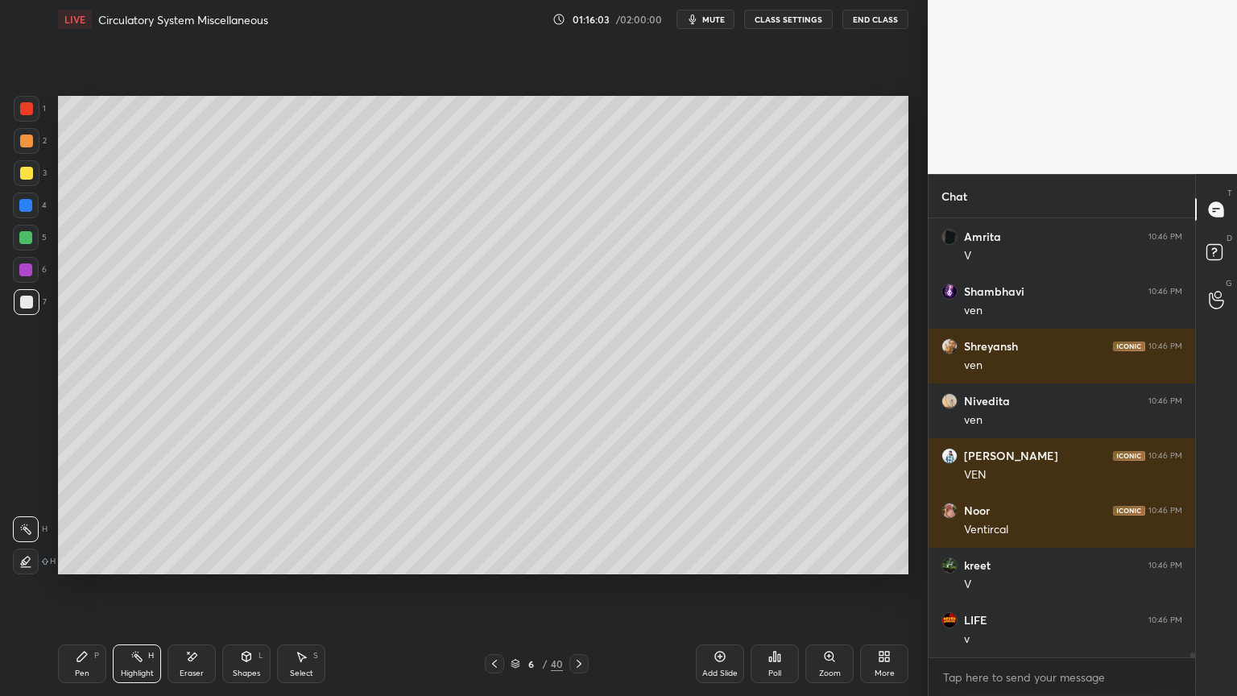
click at [35, 297] on div at bounding box center [27, 302] width 26 height 26
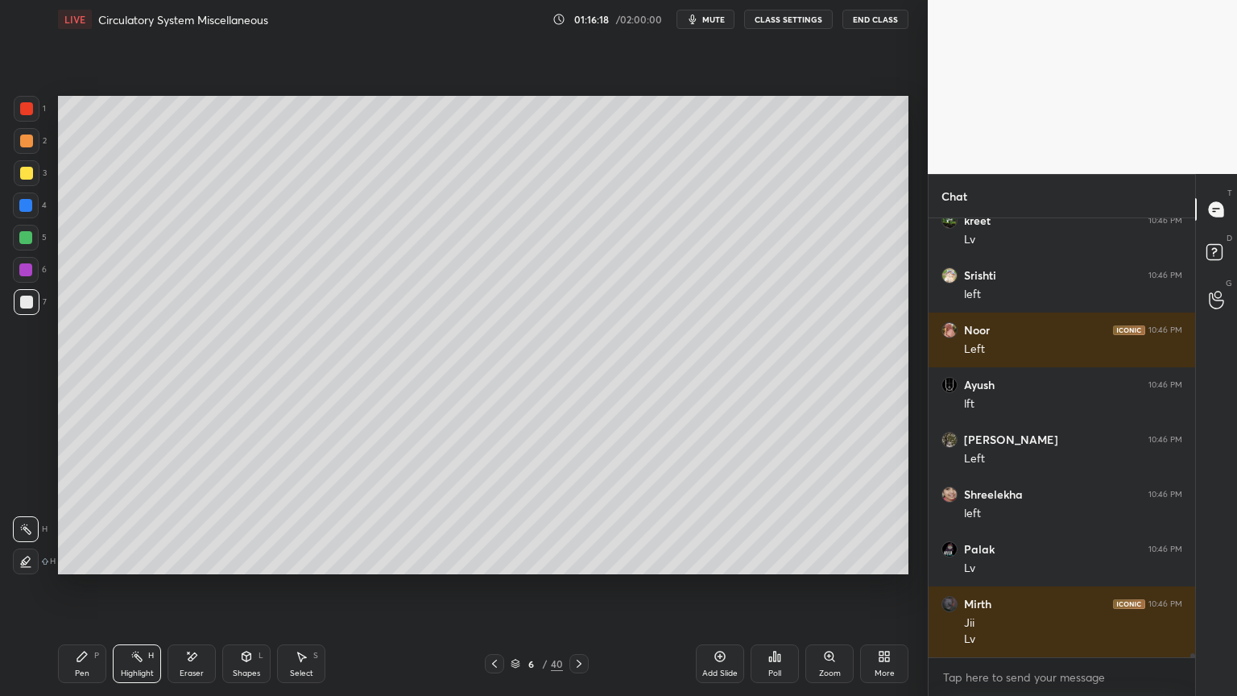
scroll to position [43654, 0]
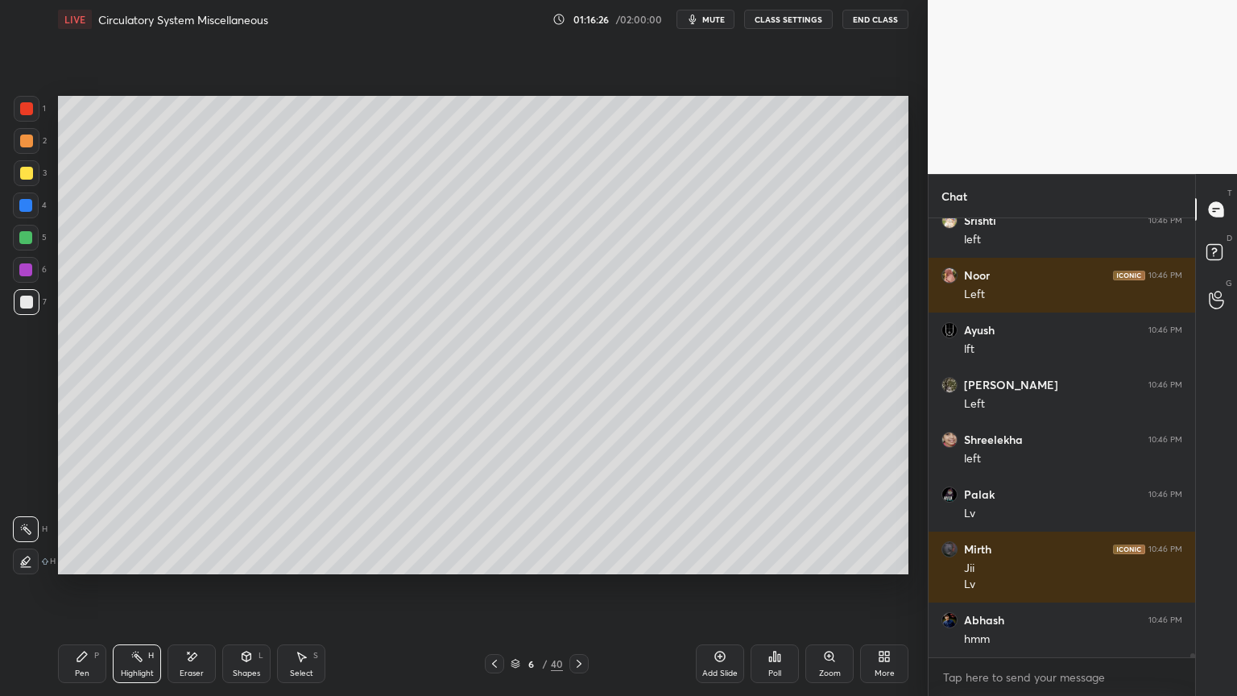
click at [28, 112] on div at bounding box center [26, 108] width 13 height 13
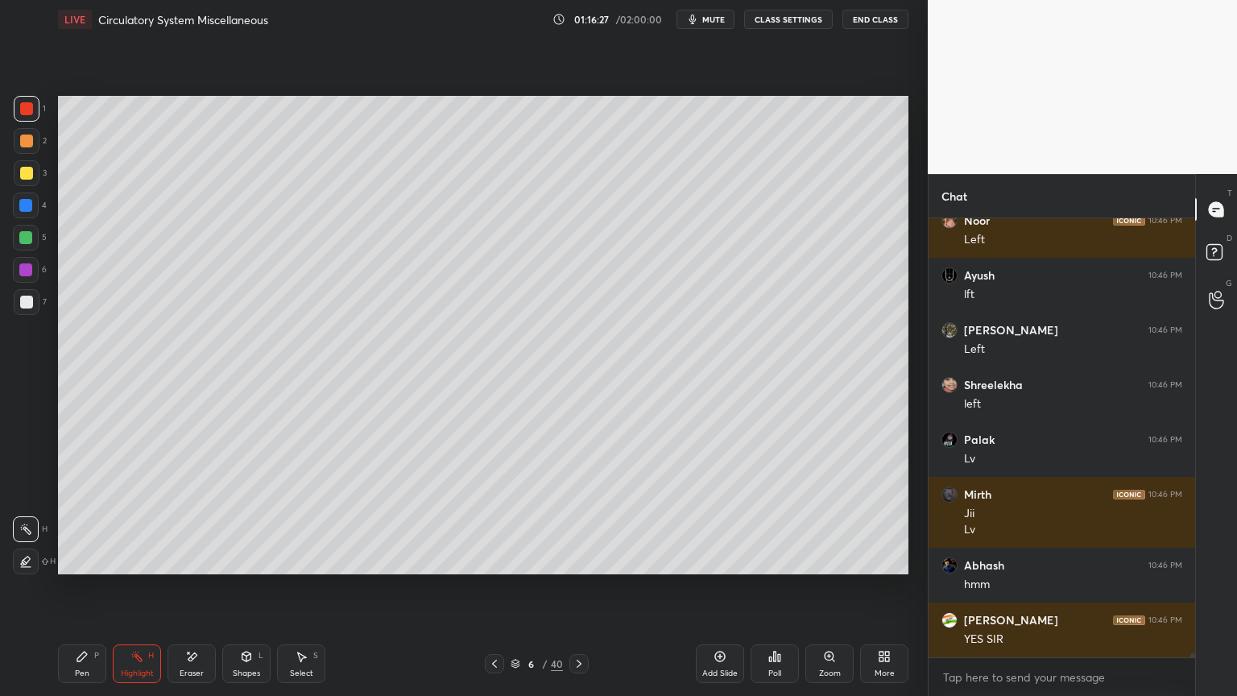
click at [89, 559] on div "Pen P" at bounding box center [82, 663] width 48 height 39
click at [32, 559] on div at bounding box center [27, 562] width 26 height 26
click at [26, 211] on div at bounding box center [25, 205] width 13 height 13
drag, startPoint x: 29, startPoint y: 242, endPoint x: 44, endPoint y: 263, distance: 26.6
click at [29, 242] on div at bounding box center [25, 237] width 13 height 13
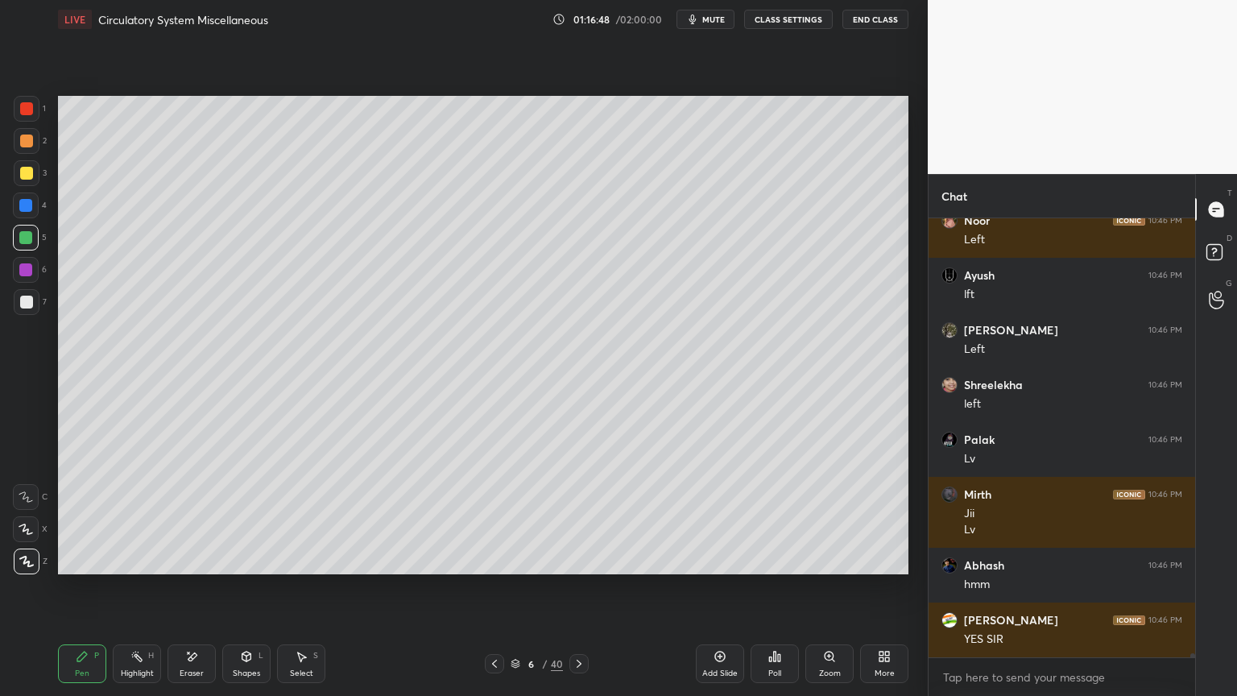
click at [25, 528] on icon at bounding box center [26, 529] width 14 height 11
click at [26, 528] on icon at bounding box center [26, 529] width 14 height 11
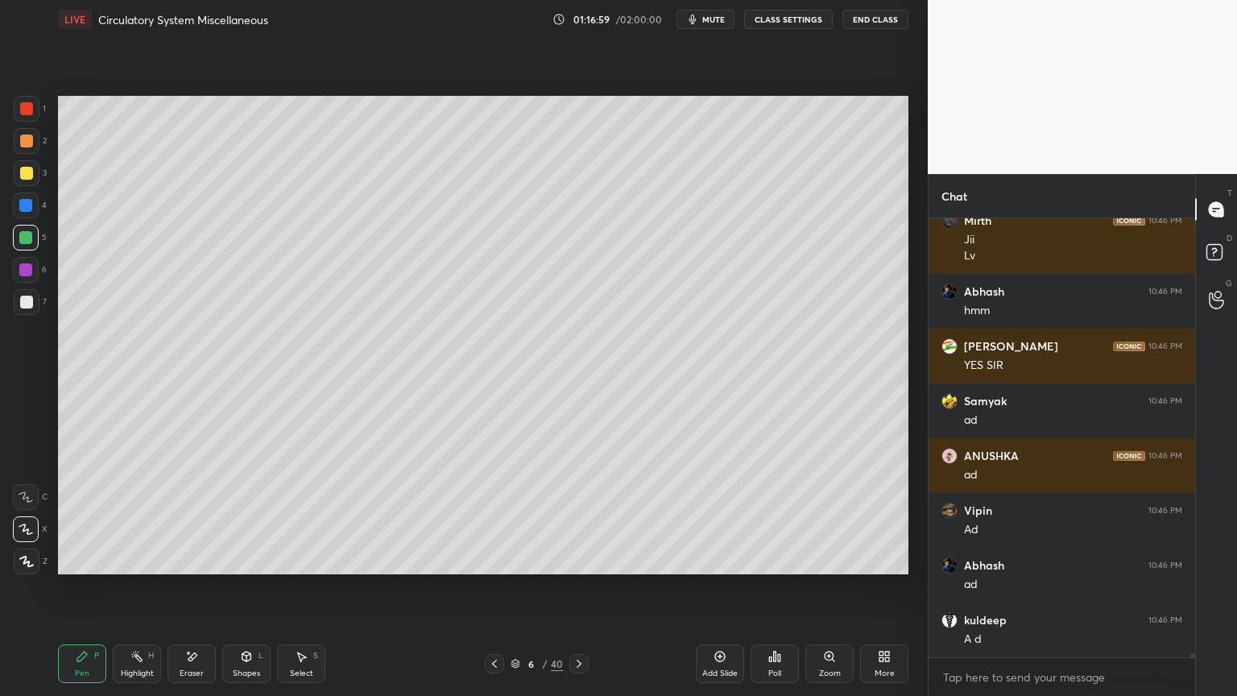
scroll to position [44038, 0]
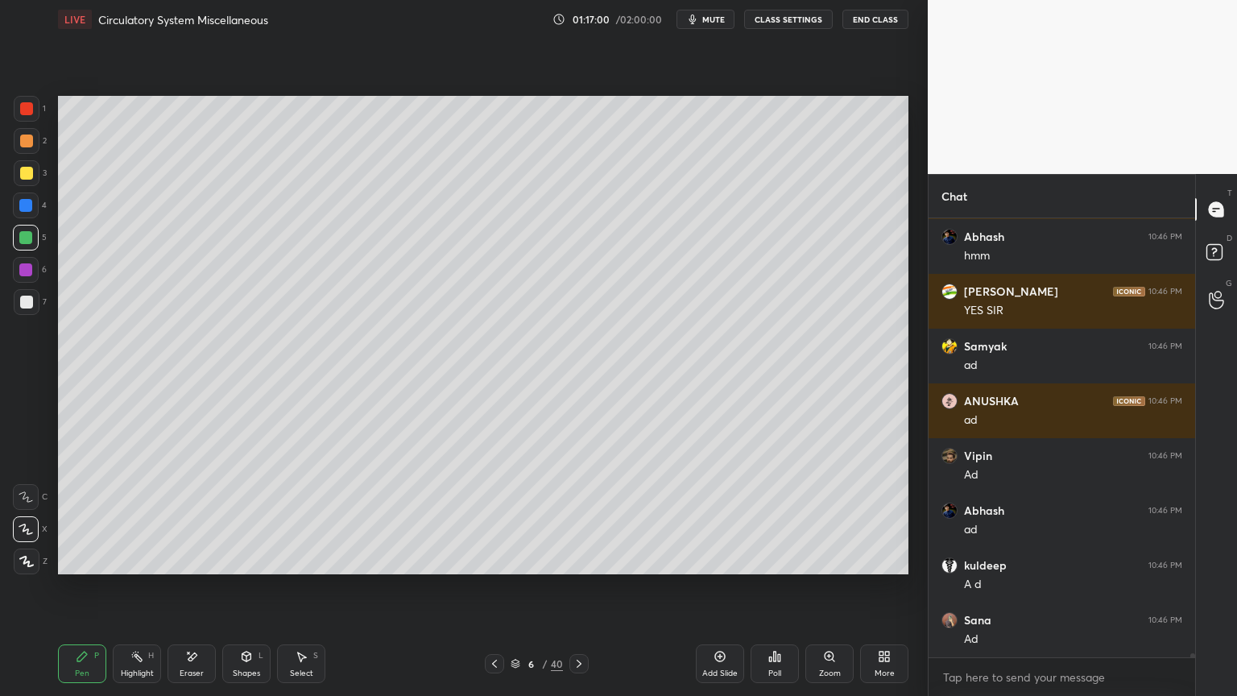
click at [29, 114] on div at bounding box center [27, 109] width 26 height 26
drag, startPoint x: 28, startPoint y: 115, endPoint x: 56, endPoint y: 113, distance: 27.5
click at [34, 116] on div at bounding box center [27, 109] width 26 height 26
click at [143, 559] on icon at bounding box center [136, 656] width 13 height 13
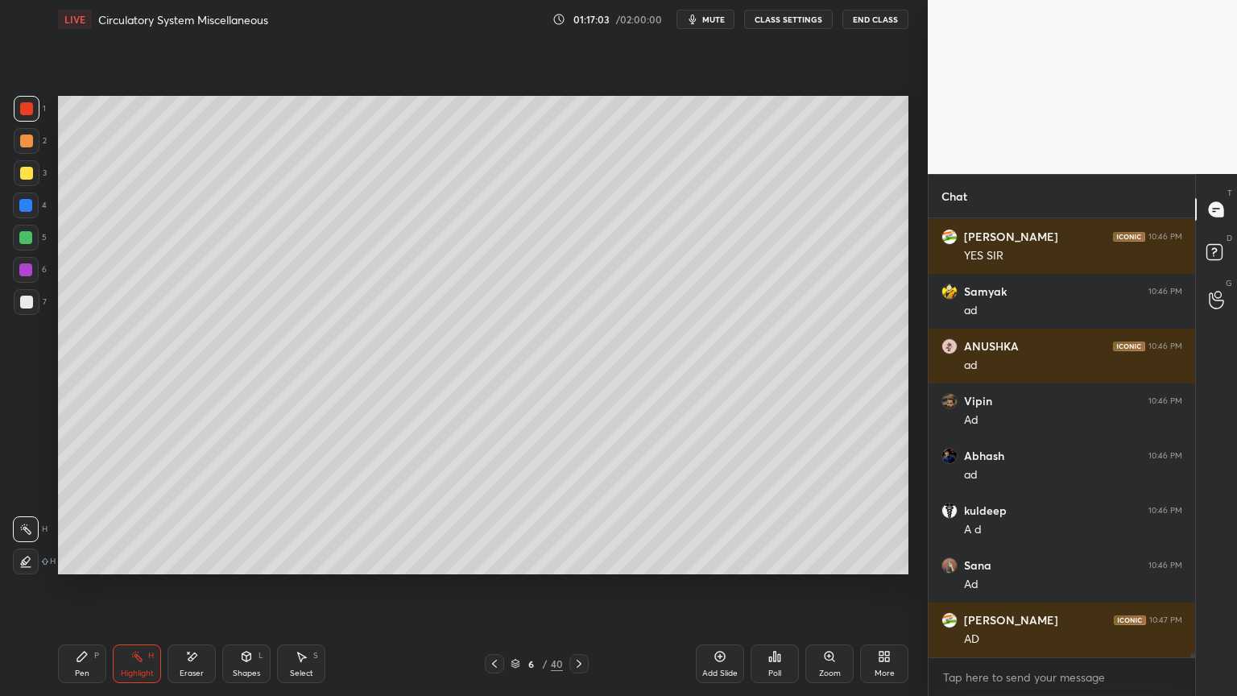
click at [29, 171] on div at bounding box center [26, 173] width 13 height 13
drag, startPoint x: 29, startPoint y: 171, endPoint x: 46, endPoint y: 176, distance: 17.8
click at [29, 172] on div at bounding box center [26, 173] width 13 height 13
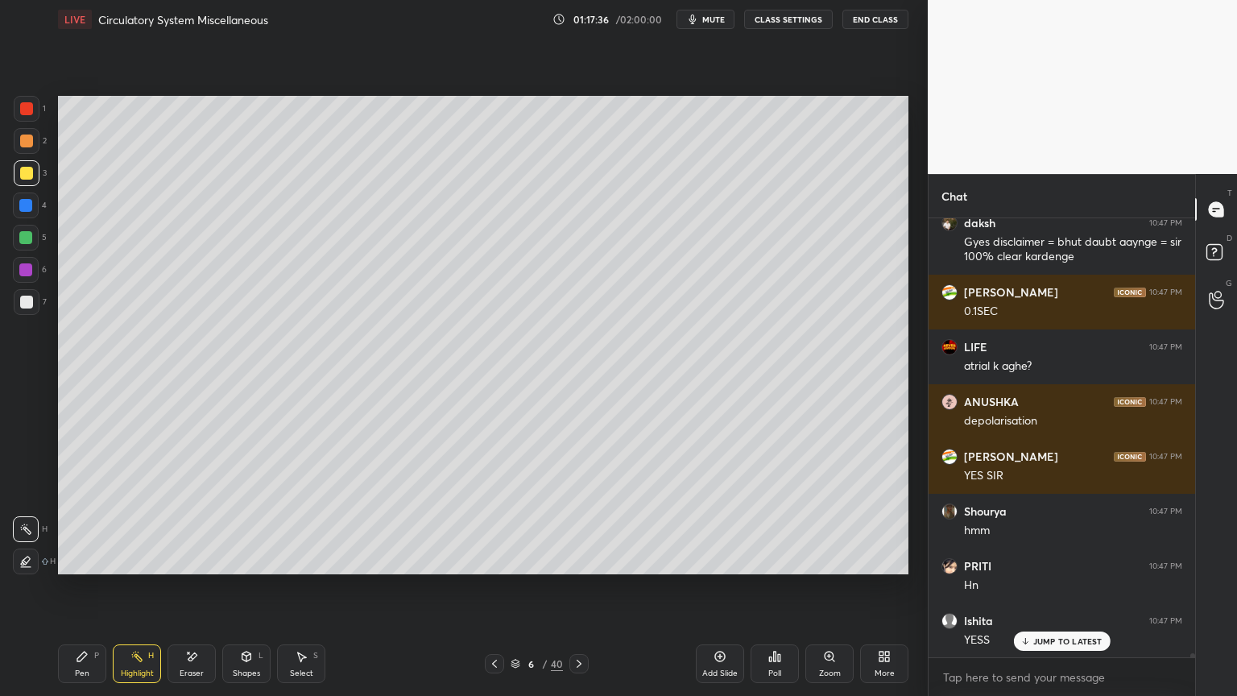
scroll to position [44654, 0]
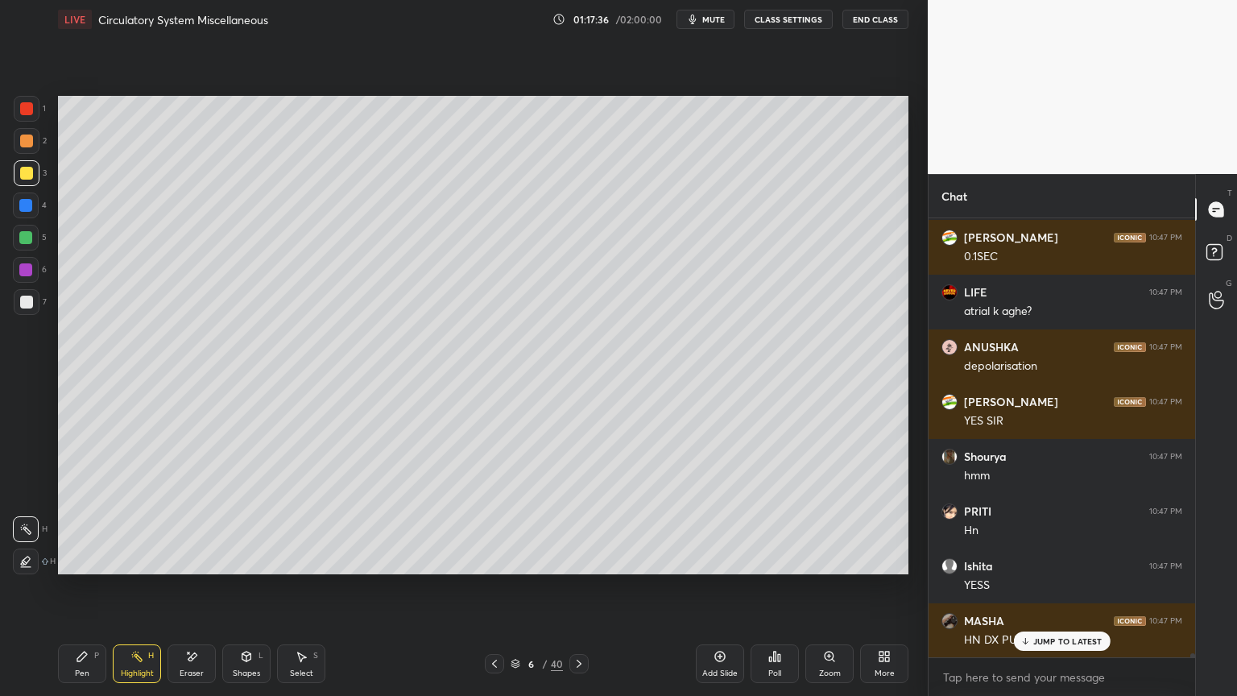
drag, startPoint x: 256, startPoint y: 657, endPoint x: 247, endPoint y: 659, distance: 9.0
click at [255, 559] on div "Shapes L" at bounding box center [246, 663] width 48 height 39
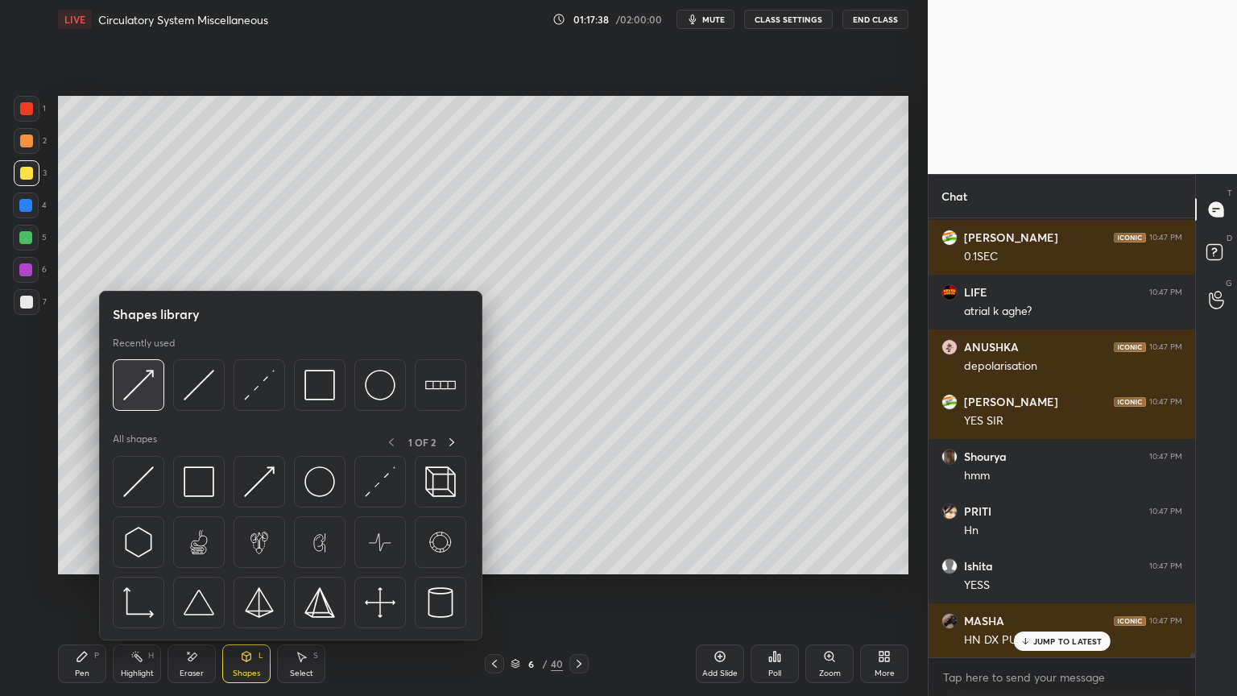
click at [145, 390] on img at bounding box center [138, 385] width 31 height 31
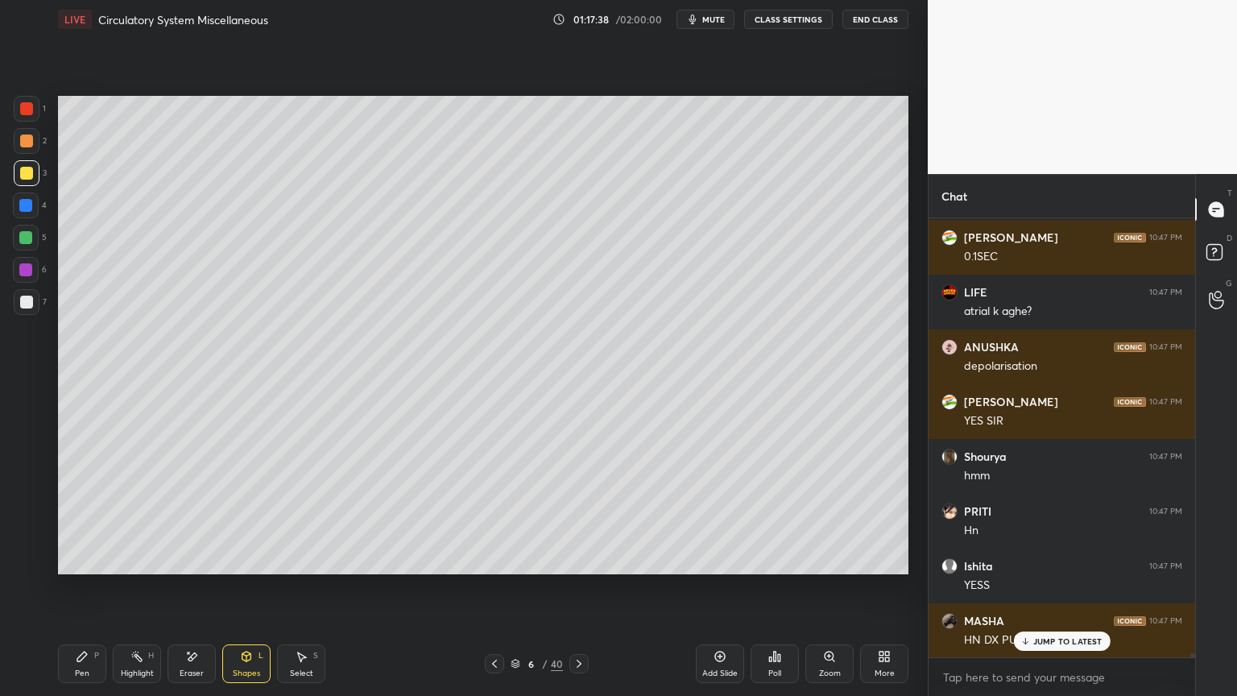
click at [31, 205] on div at bounding box center [25, 205] width 13 height 13
click at [30, 203] on div at bounding box center [25, 205] width 13 height 13
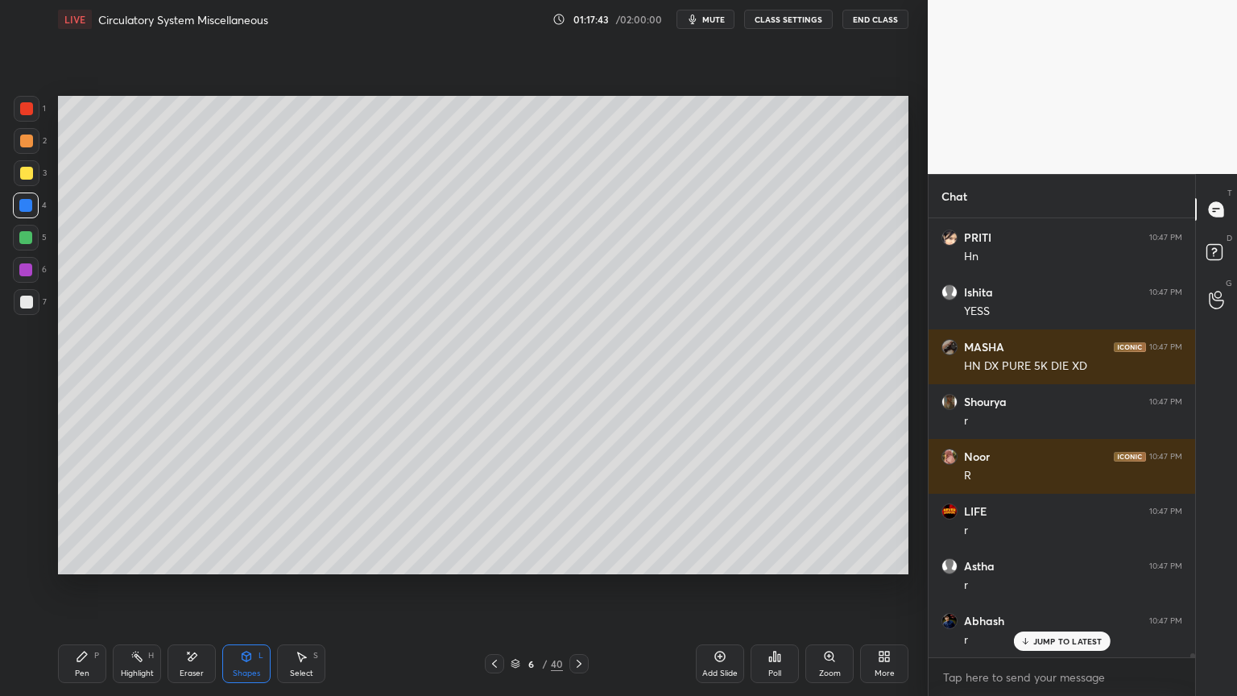
scroll to position [45037, 0]
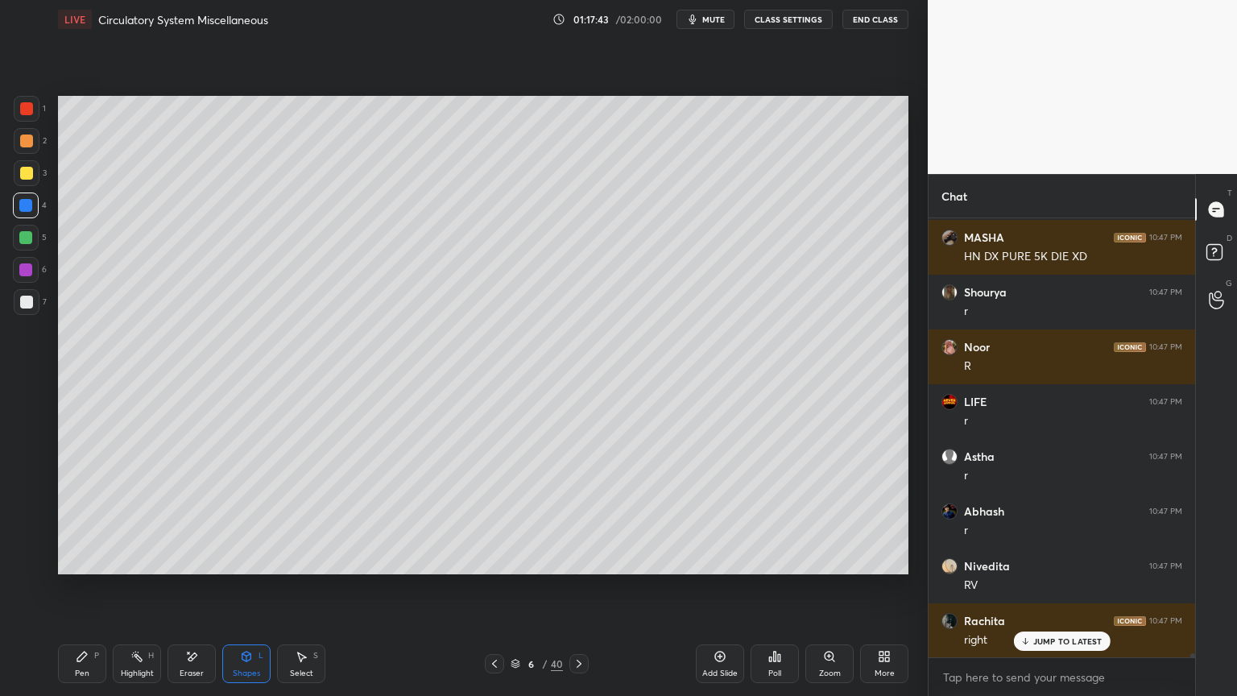
click at [89, 559] on div "Pen P" at bounding box center [82, 663] width 48 height 39
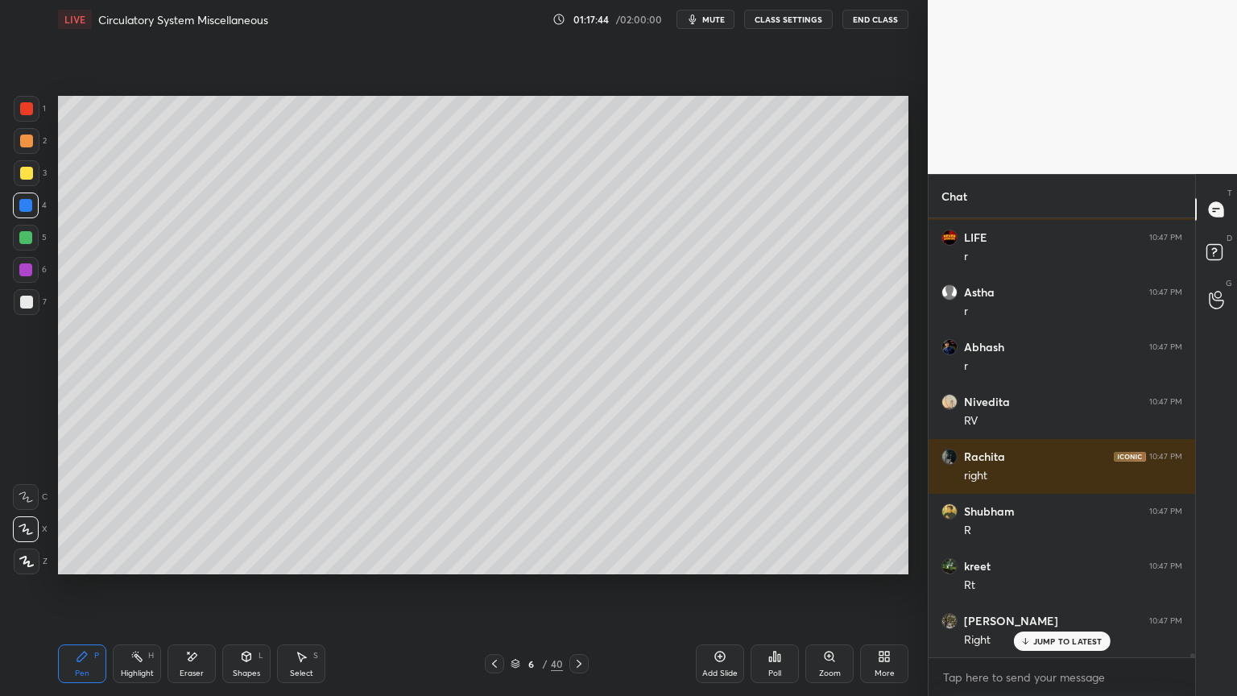
click at [29, 559] on icon at bounding box center [26, 562] width 13 height 10
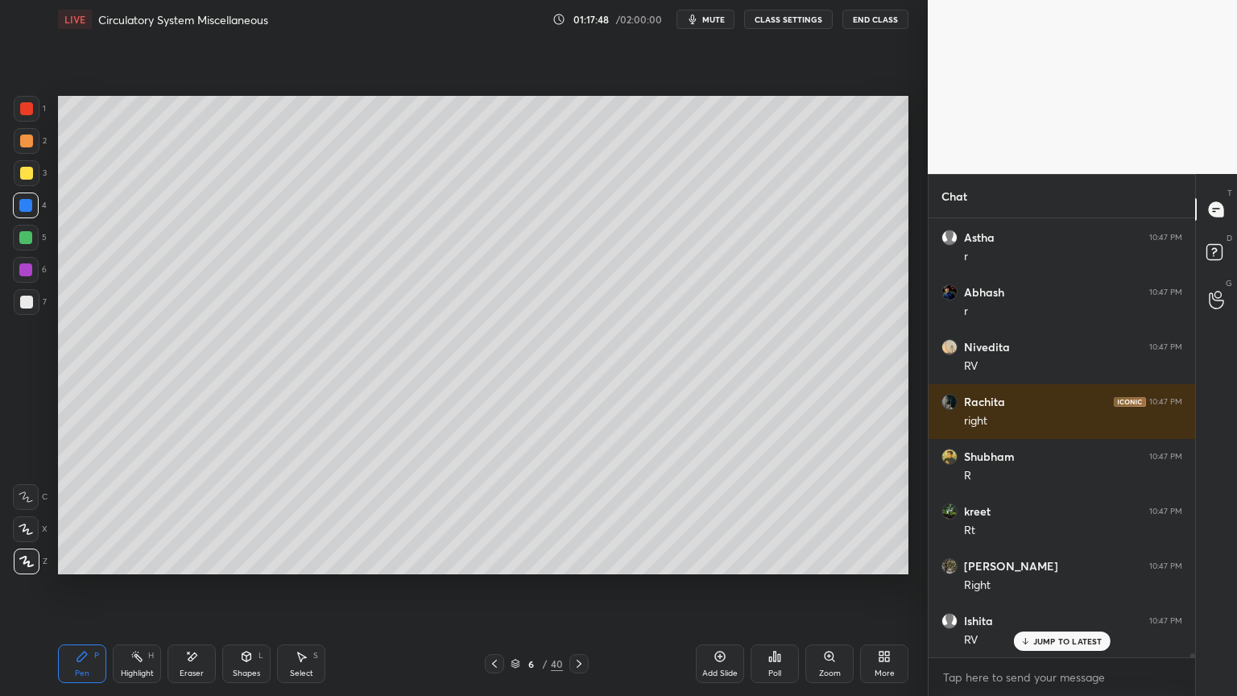
click at [259, 559] on div "Shapes L" at bounding box center [246, 663] width 48 height 39
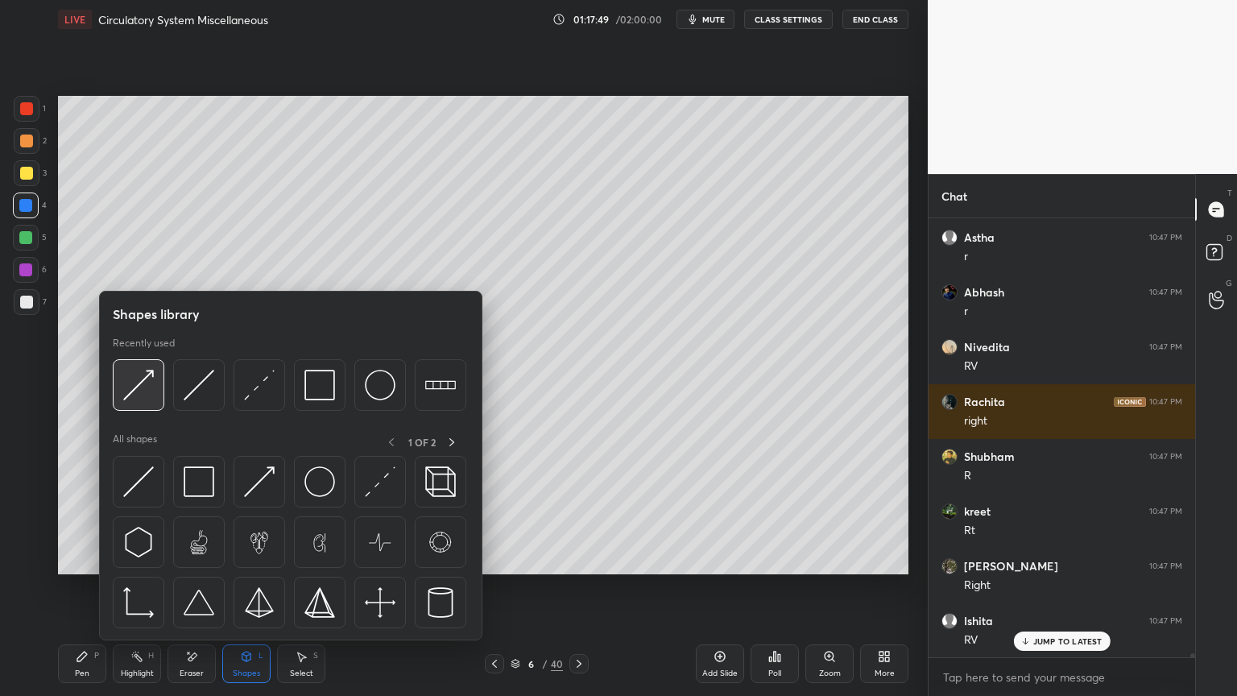
click at [144, 393] on img at bounding box center [138, 385] width 31 height 31
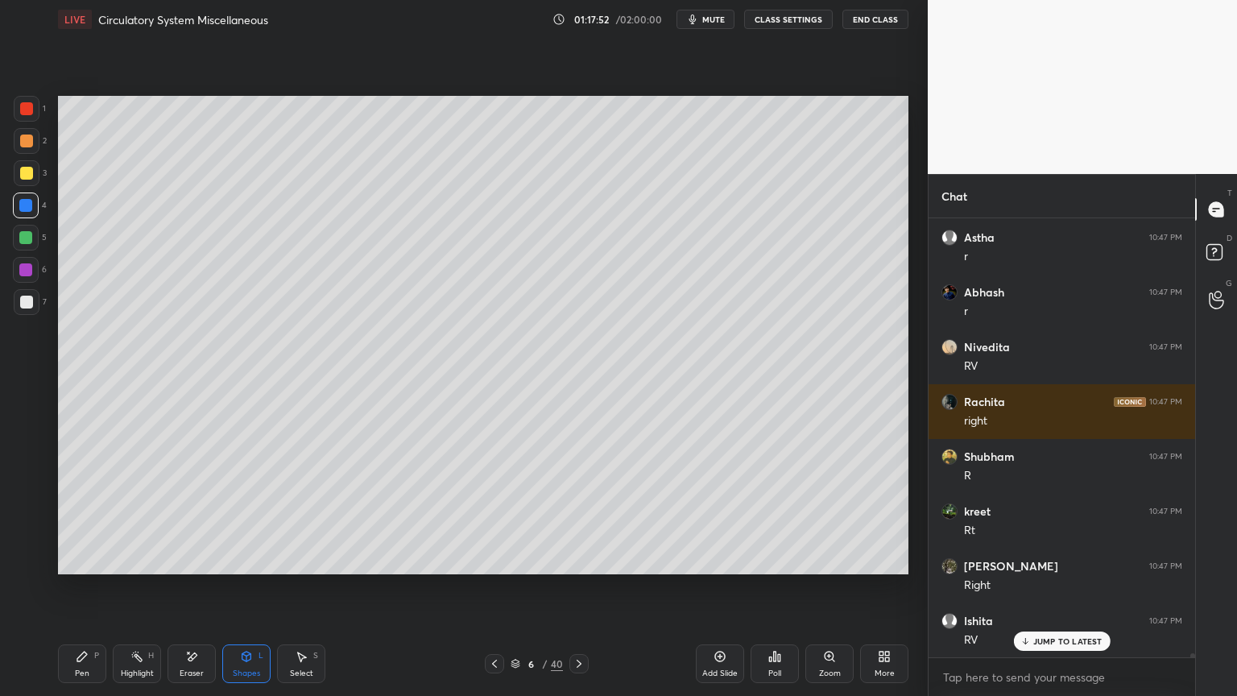
scroll to position [45311, 0]
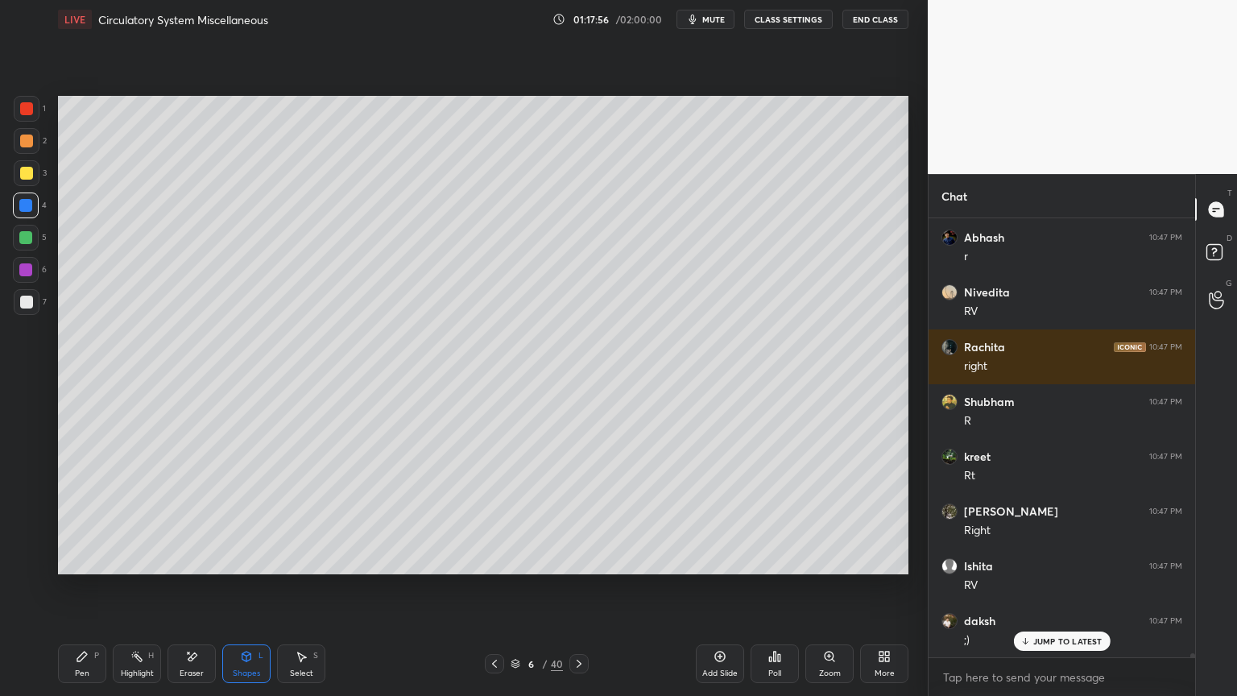
click at [148, 559] on div "H" at bounding box center [151, 656] width 6 height 8
click at [143, 559] on div "Highlight H" at bounding box center [137, 663] width 48 height 39
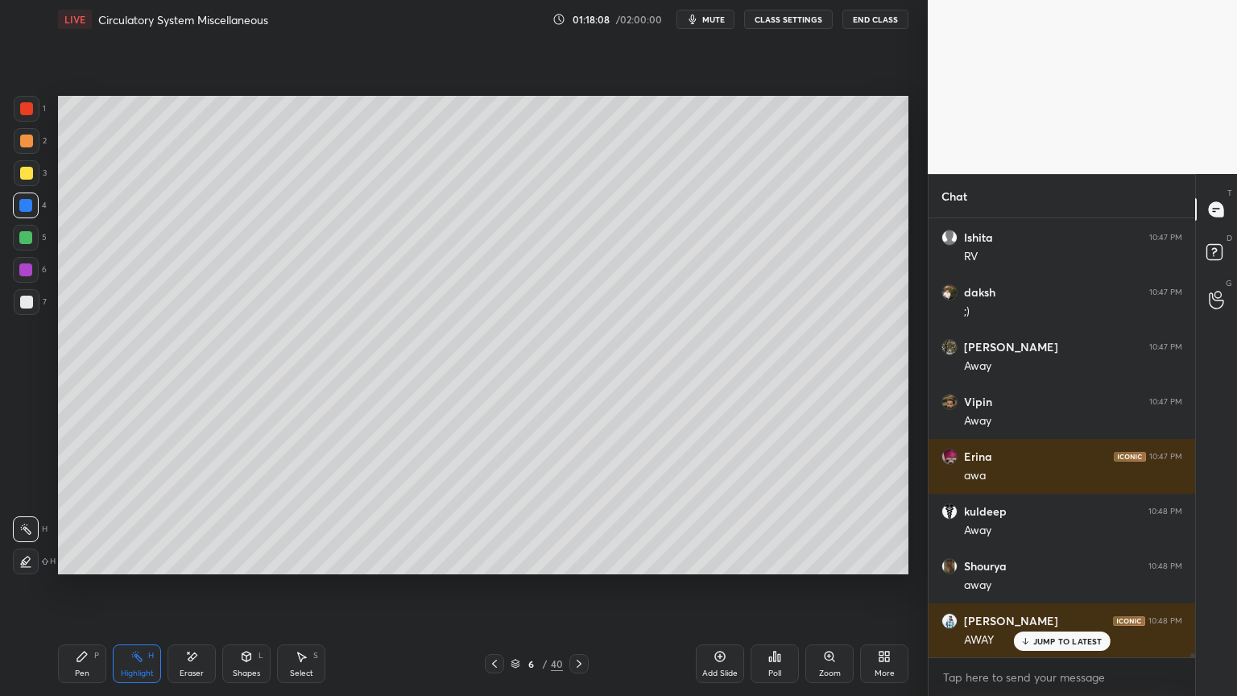
scroll to position [45695, 0]
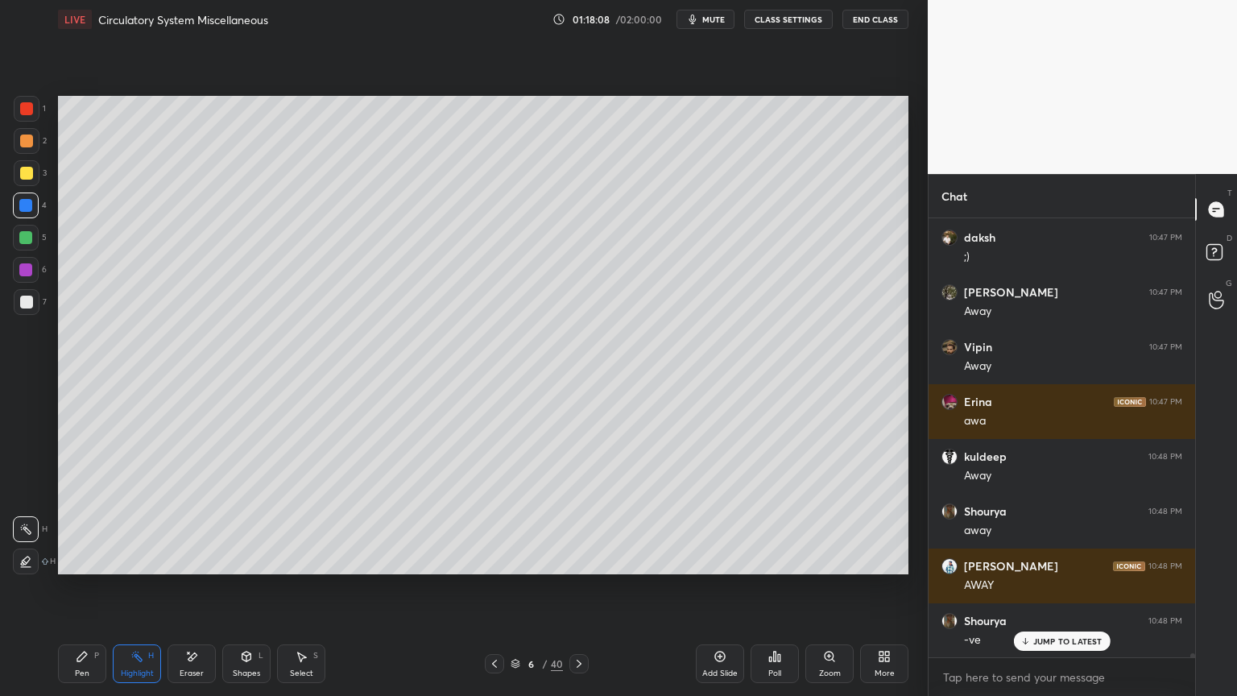
drag, startPoint x: 32, startPoint y: 102, endPoint x: 39, endPoint y: 115, distance: 14.8
click at [38, 111] on div at bounding box center [27, 109] width 26 height 26
drag, startPoint x: 81, startPoint y: 661, endPoint x: 79, endPoint y: 652, distance: 8.2
click at [79, 559] on icon at bounding box center [82, 657] width 10 height 10
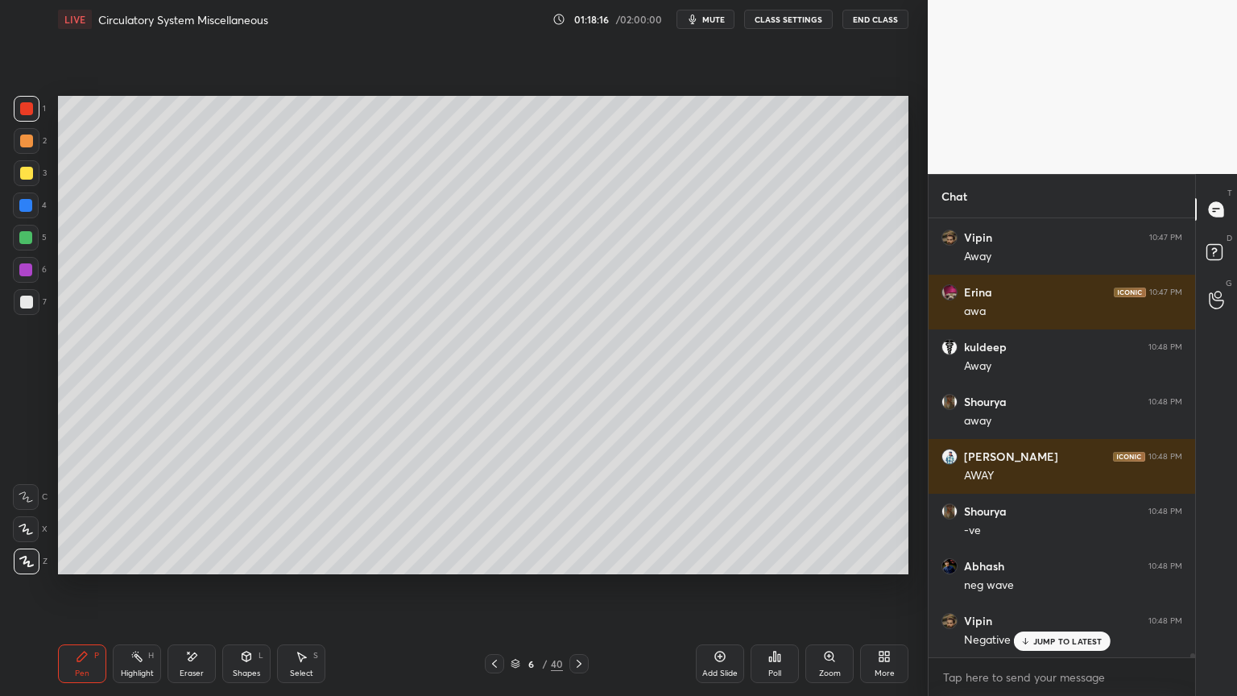
scroll to position [45859, 0]
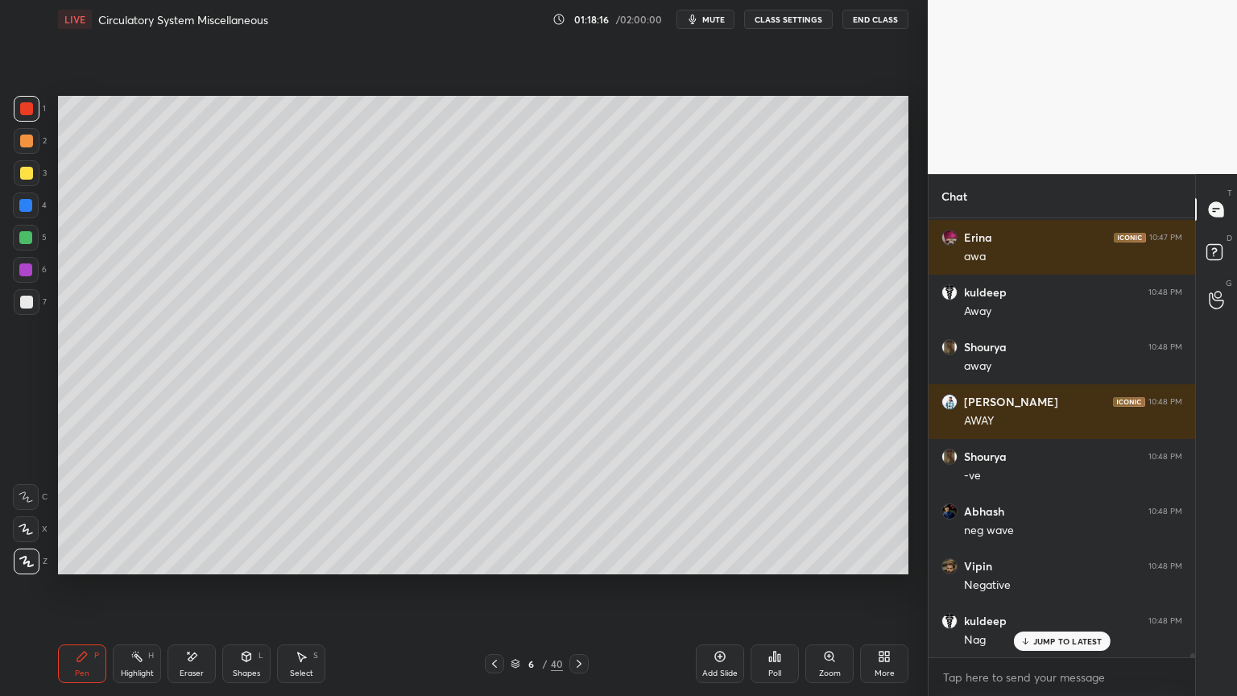
click at [31, 242] on div at bounding box center [25, 237] width 13 height 13
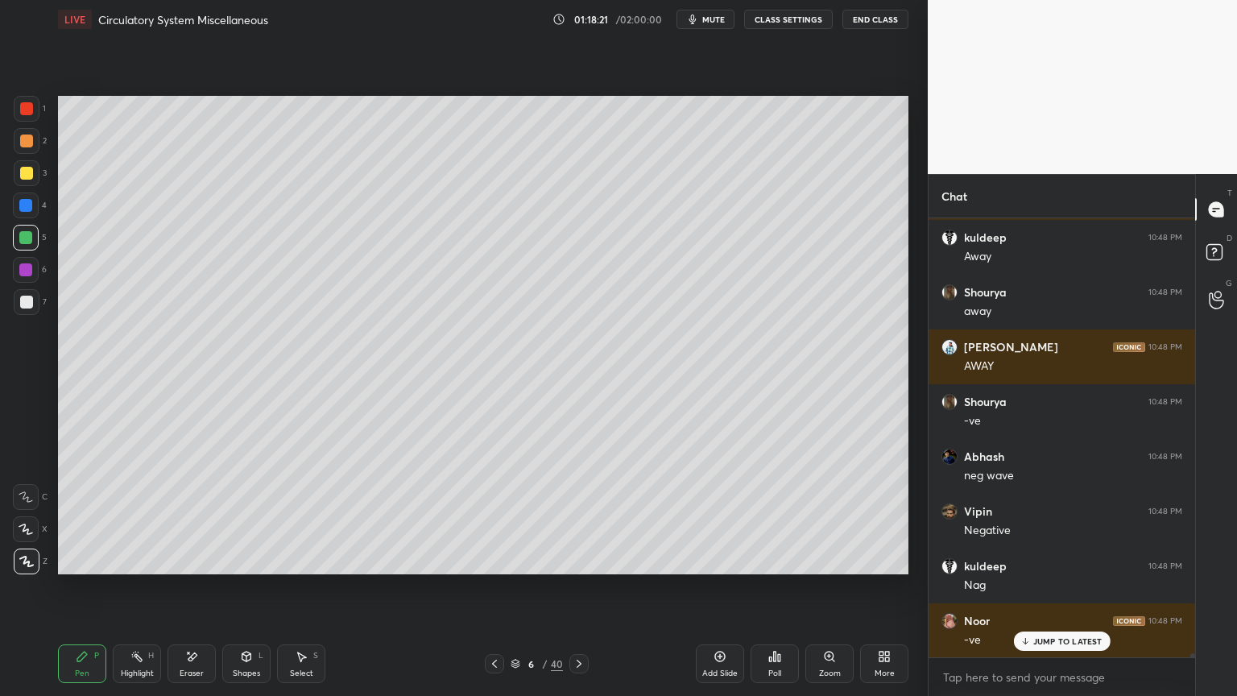
click at [32, 526] on icon at bounding box center [26, 529] width 14 height 11
click at [27, 528] on icon at bounding box center [26, 529] width 14 height 11
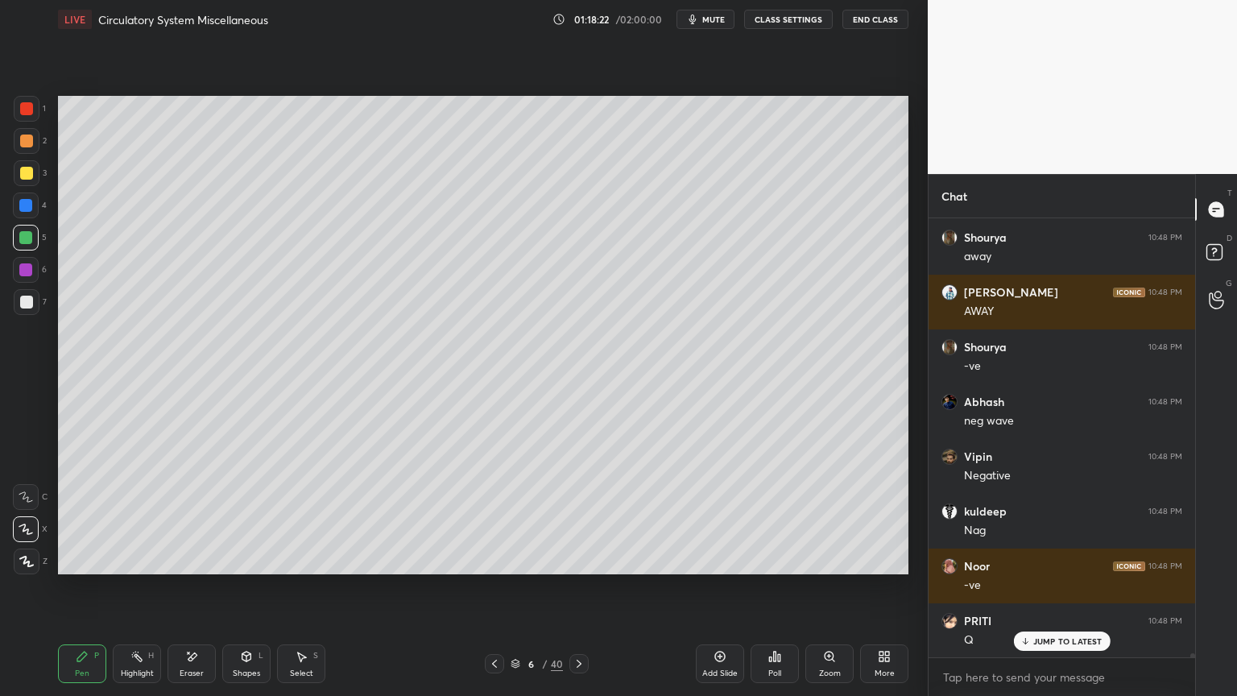
click at [129, 559] on div "Highlight H" at bounding box center [137, 663] width 48 height 39
click at [137, 559] on div "Highlight H" at bounding box center [137, 663] width 48 height 39
click at [142, 559] on div "Highlight H" at bounding box center [137, 663] width 48 height 39
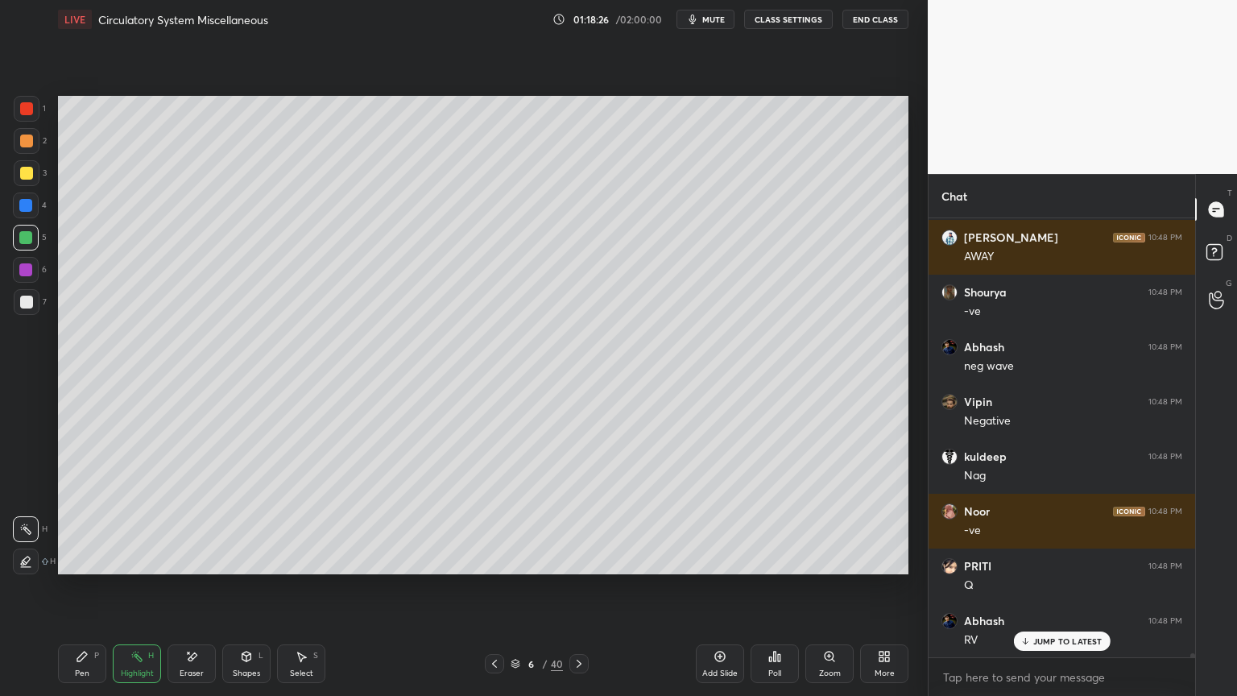
scroll to position [46078, 0]
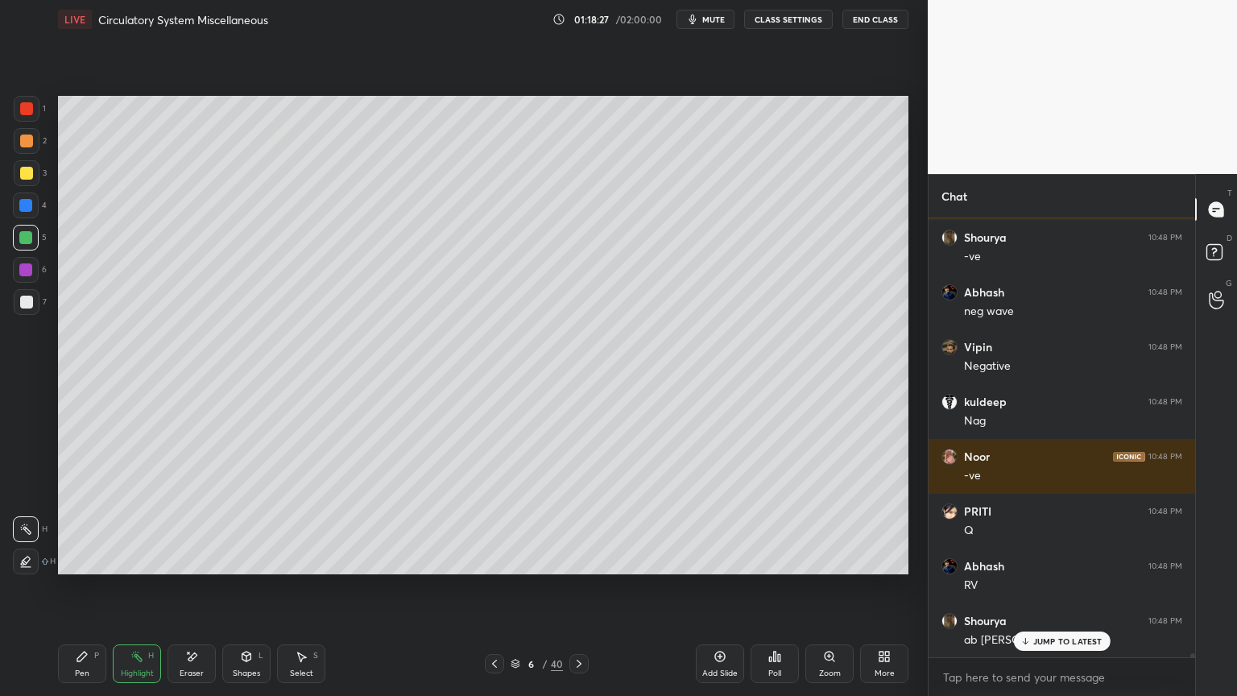
click at [35, 113] on div at bounding box center [27, 109] width 26 height 26
drag, startPoint x: 31, startPoint y: 113, endPoint x: 52, endPoint y: 132, distance: 28.5
click at [35, 118] on div at bounding box center [27, 109] width 26 height 26
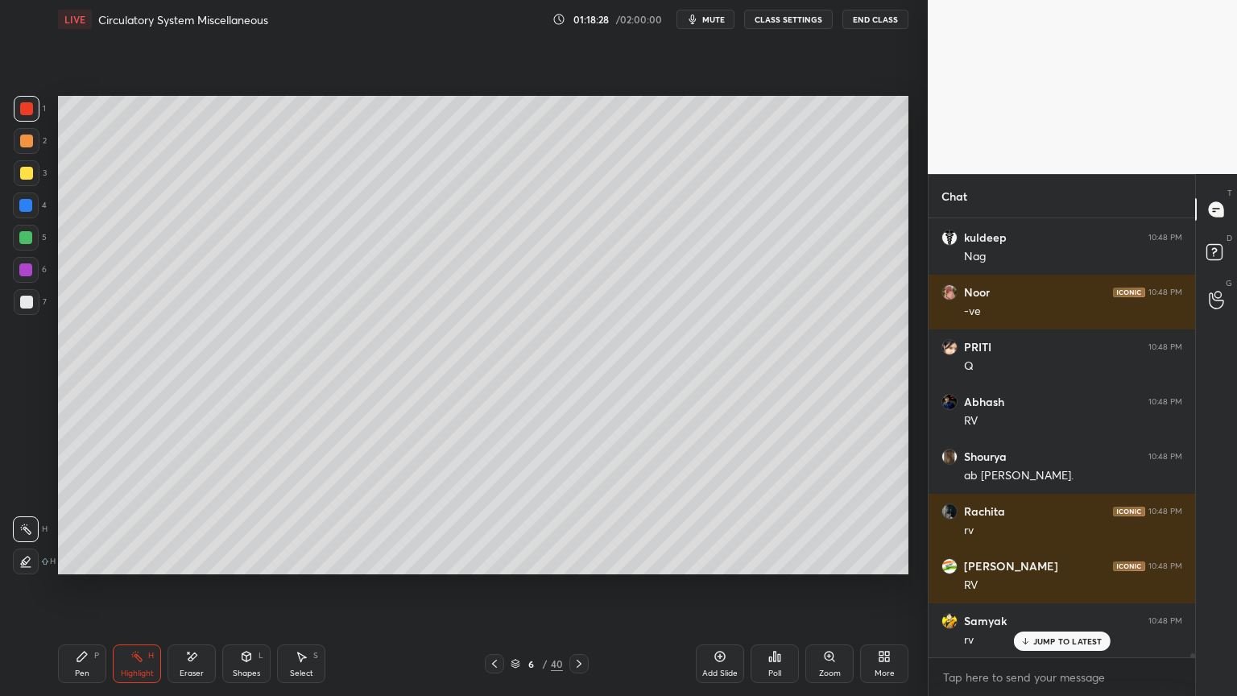
scroll to position [46297, 0]
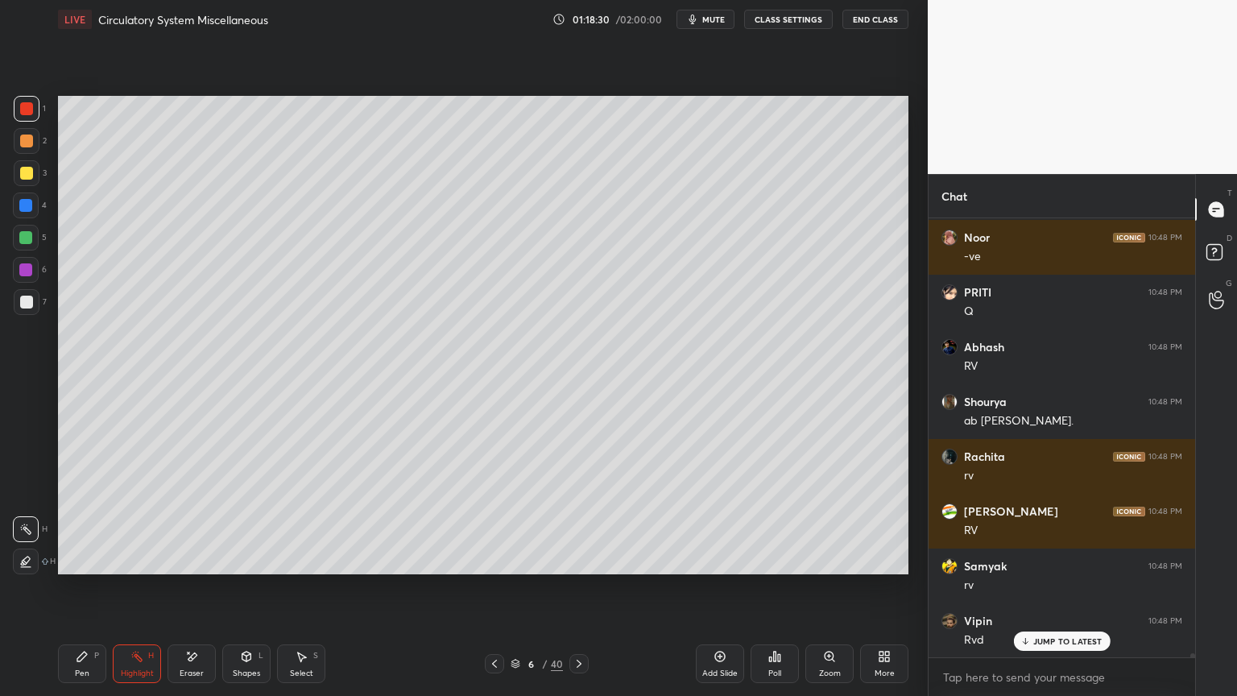
click at [31, 207] on div at bounding box center [25, 205] width 13 height 13
click at [86, 559] on div "Pen P" at bounding box center [82, 663] width 48 height 39
click at [29, 559] on icon at bounding box center [26, 561] width 14 height 11
click at [247, 559] on icon at bounding box center [246, 657] width 9 height 10
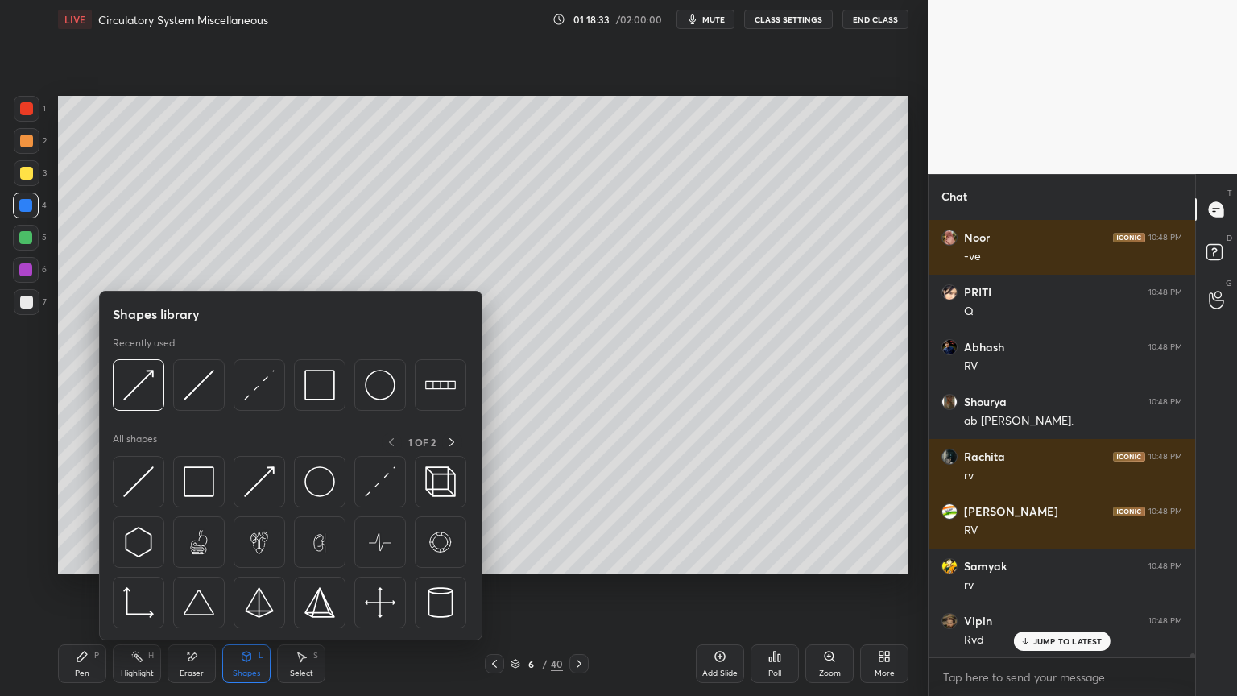
scroll to position [46352, 0]
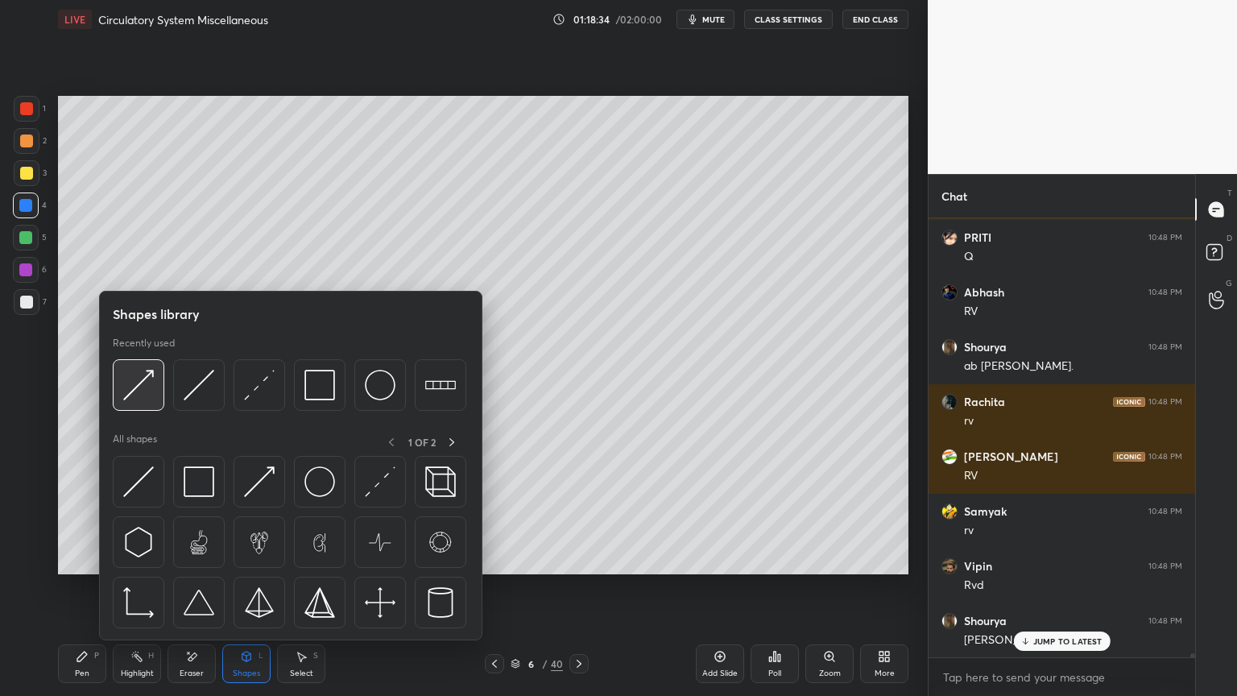
click at [156, 396] on div at bounding box center [139, 385] width 52 height 52
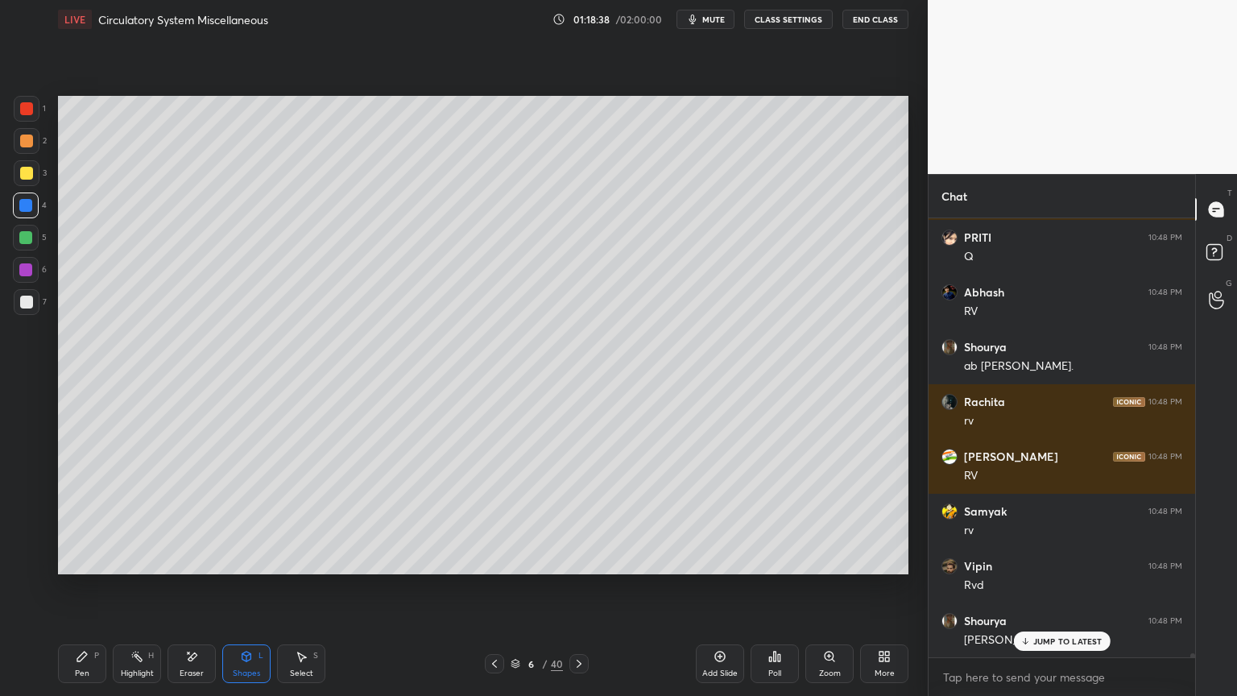
scroll to position [46410, 0]
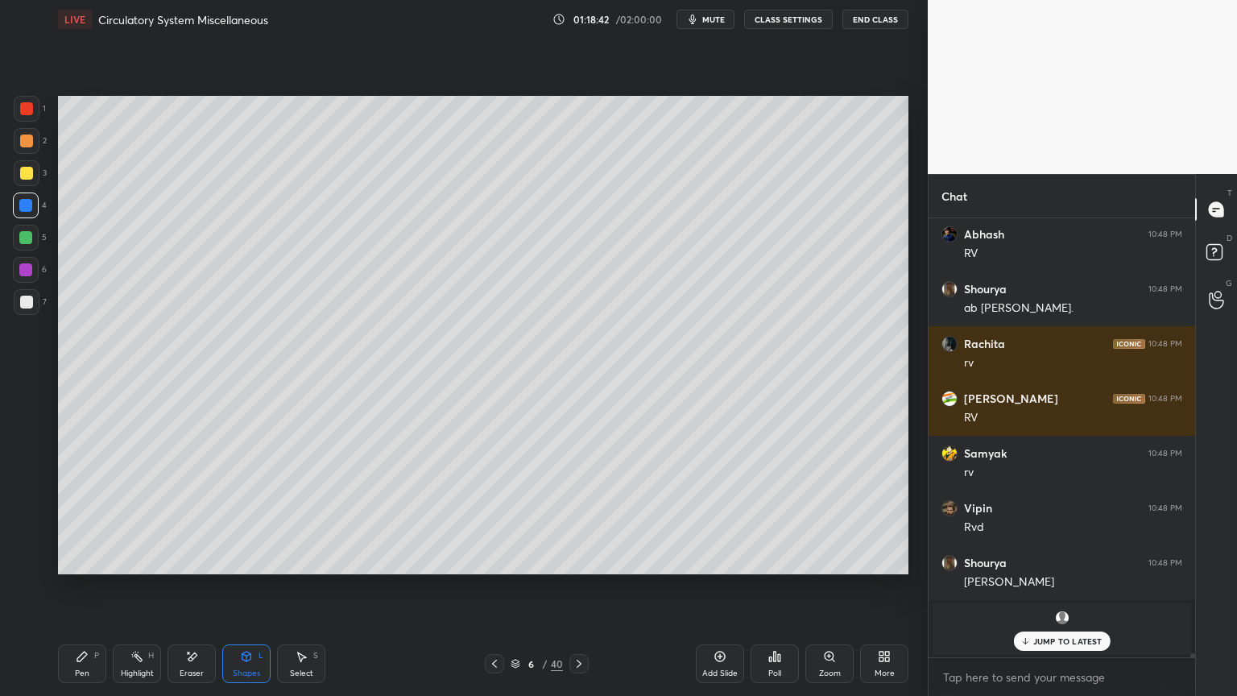
click at [138, 559] on div "Highlight H" at bounding box center [137, 663] width 48 height 39
drag, startPoint x: 139, startPoint y: 669, endPoint x: 176, endPoint y: 649, distance: 42.2
click at [150, 559] on div "Highlight" at bounding box center [137, 673] width 33 height 8
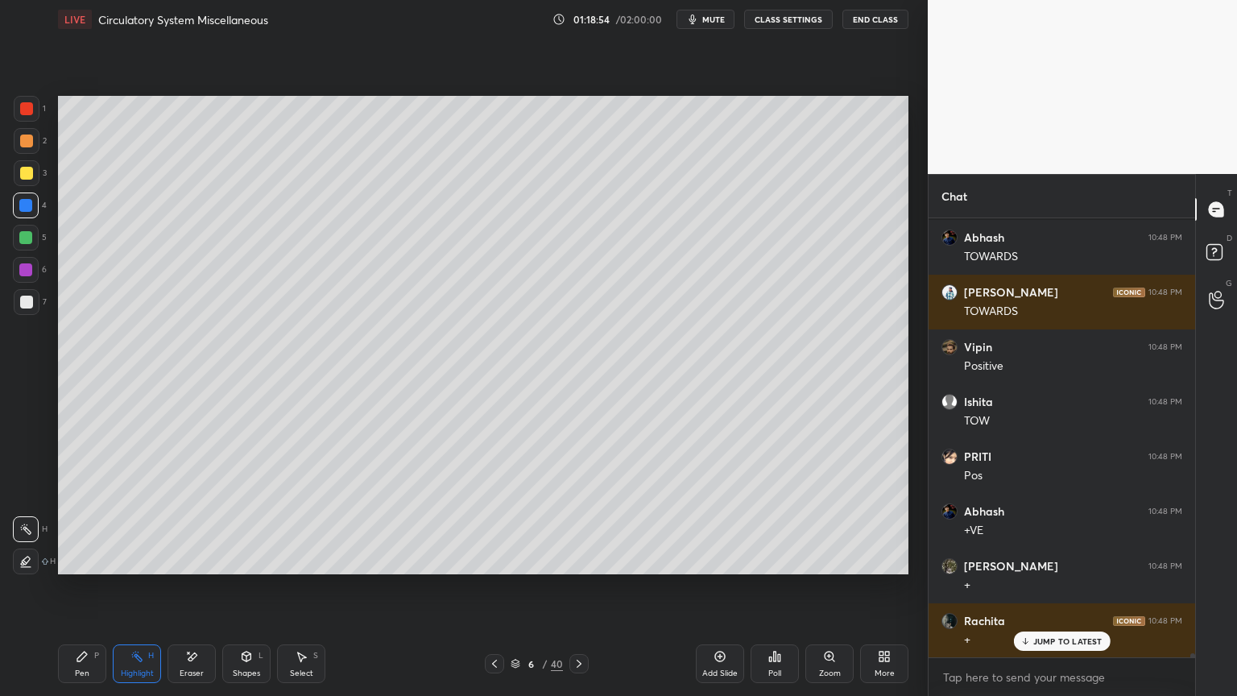
scroll to position [46903, 0]
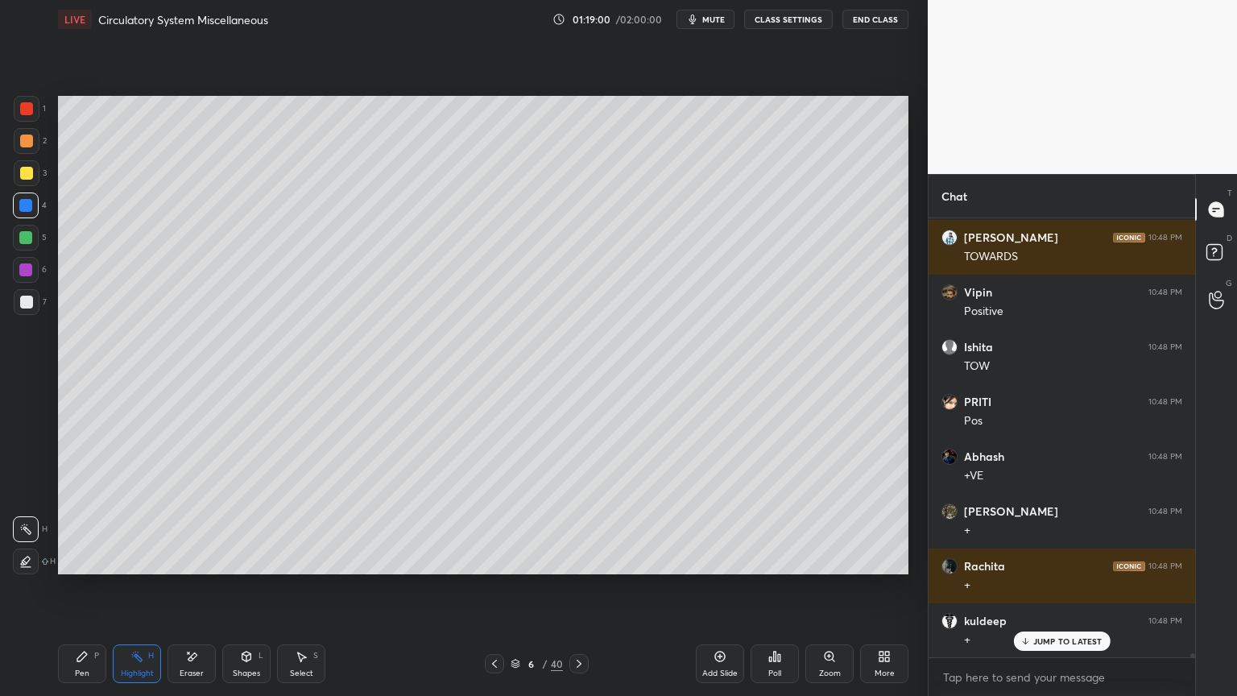
click at [81, 559] on div "Pen P" at bounding box center [82, 663] width 48 height 39
click at [83, 559] on icon at bounding box center [82, 657] width 10 height 10
click at [31, 499] on div at bounding box center [26, 497] width 26 height 26
click at [31, 492] on icon at bounding box center [26, 496] width 14 height 11
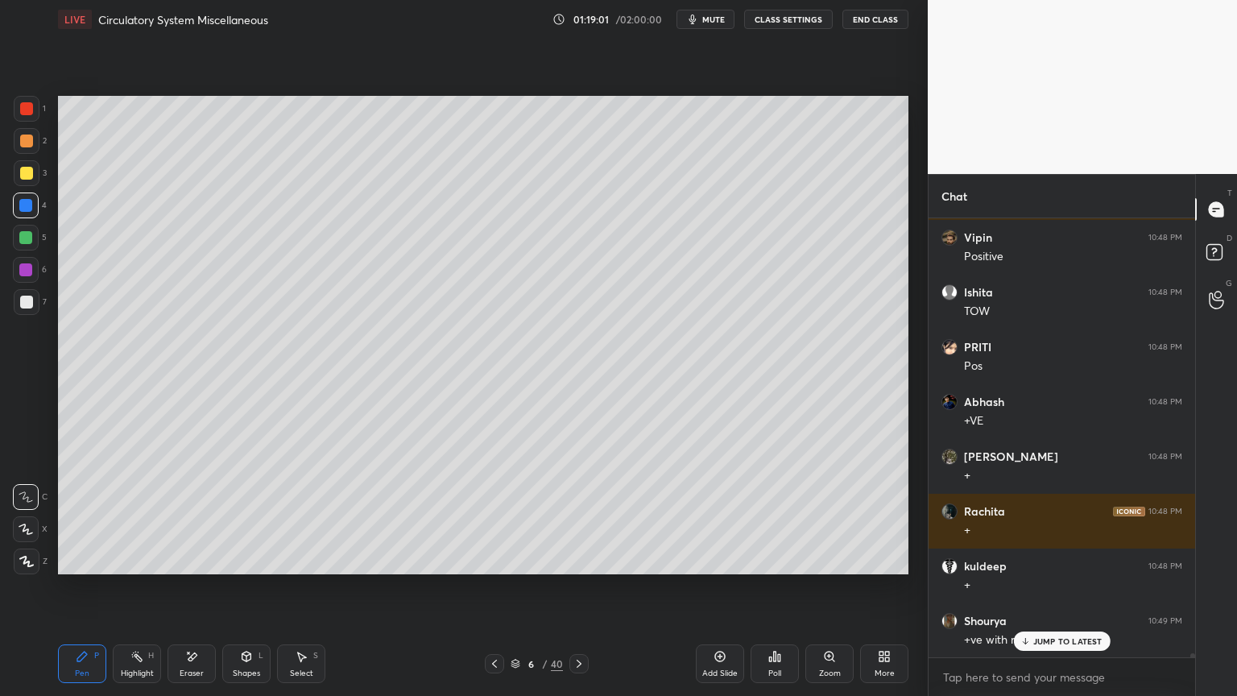
click at [26, 304] on div at bounding box center [27, 302] width 26 height 26
click at [27, 304] on div at bounding box center [26, 302] width 13 height 13
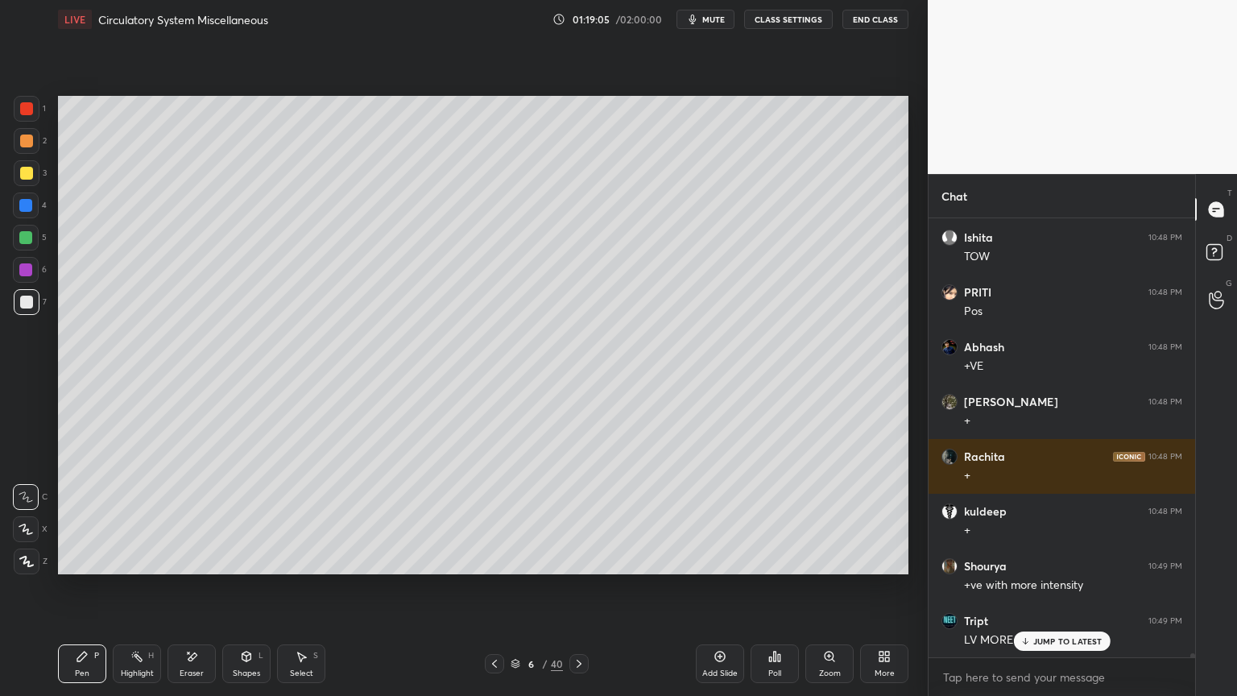
click at [138, 559] on icon at bounding box center [136, 656] width 13 height 13
click at [142, 559] on div "Highlight H" at bounding box center [137, 663] width 48 height 39
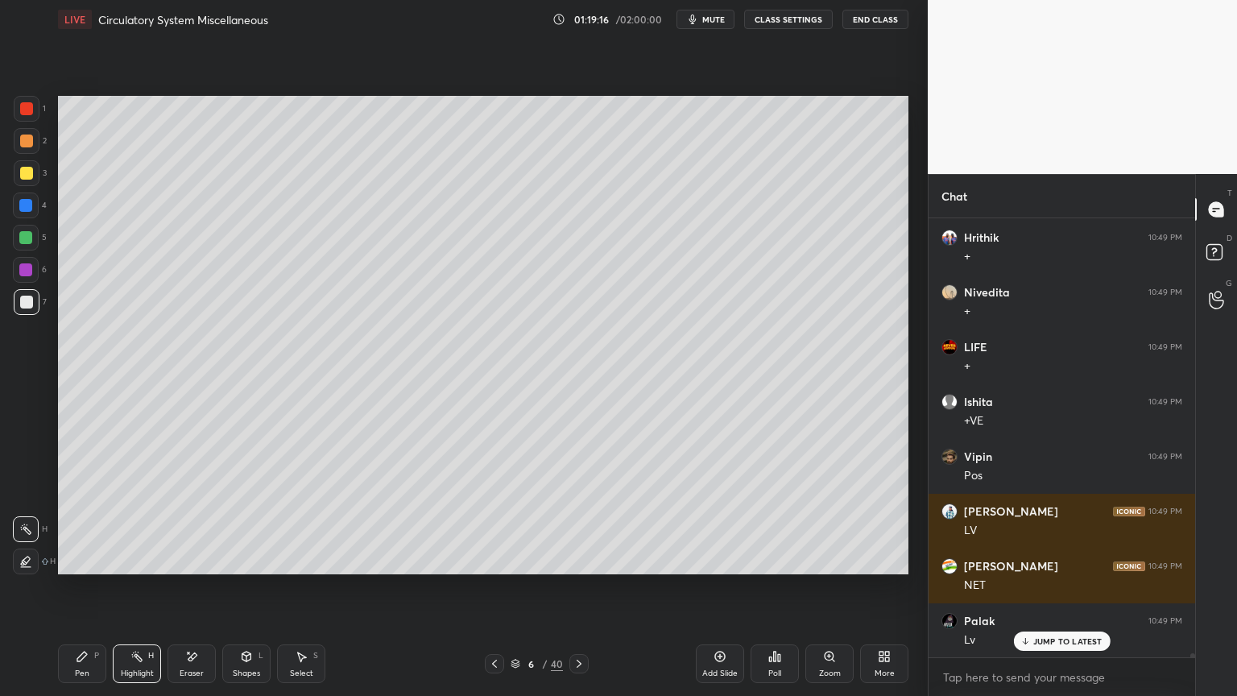
scroll to position [48272, 0]
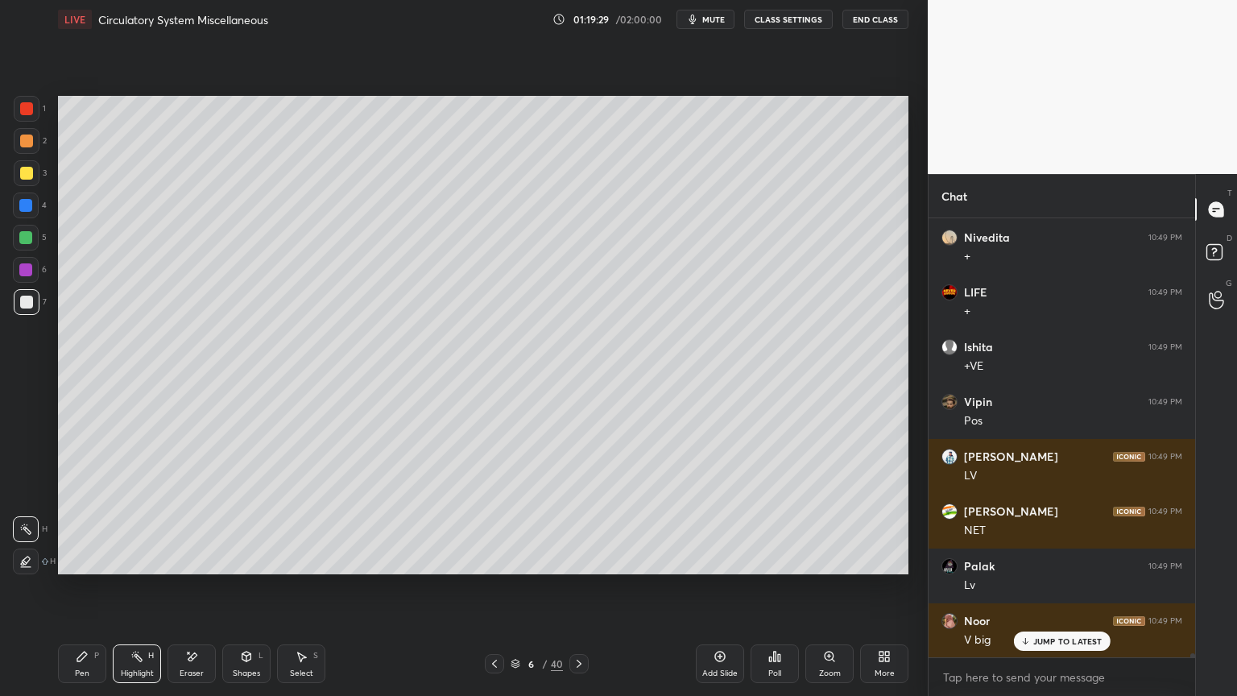
click at [27, 106] on div at bounding box center [26, 108] width 13 height 13
click at [249, 559] on icon at bounding box center [246, 656] width 13 height 13
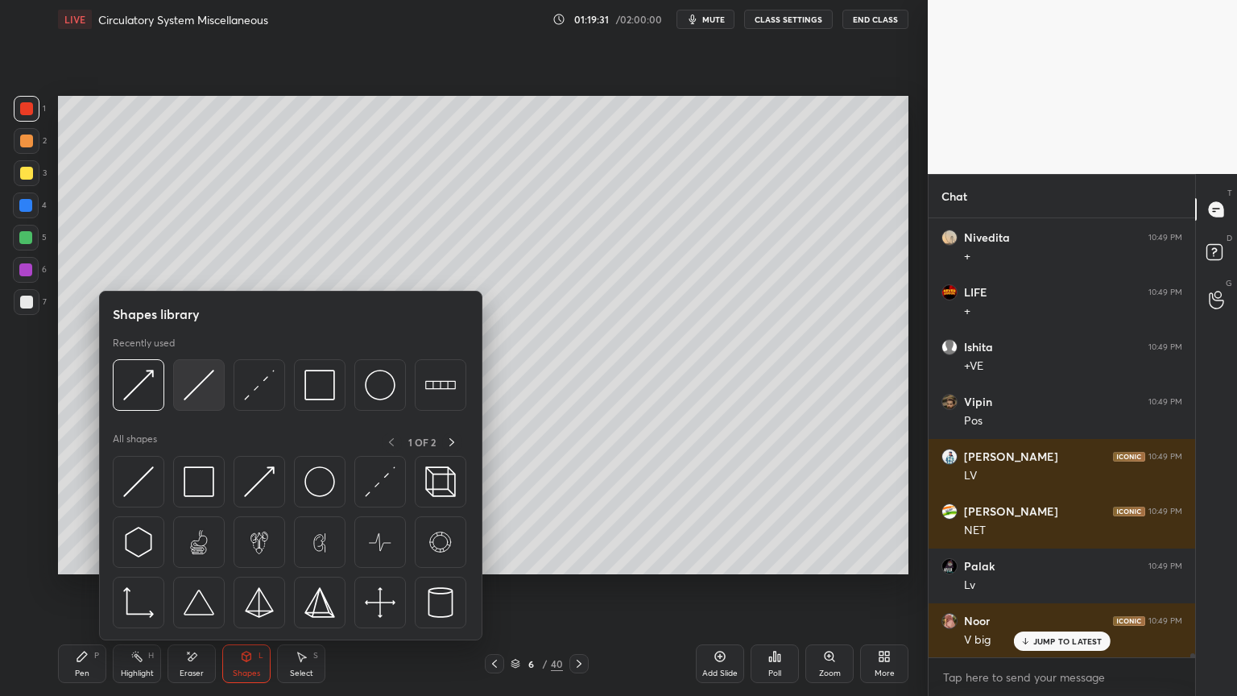
click at [200, 390] on img at bounding box center [199, 385] width 31 height 31
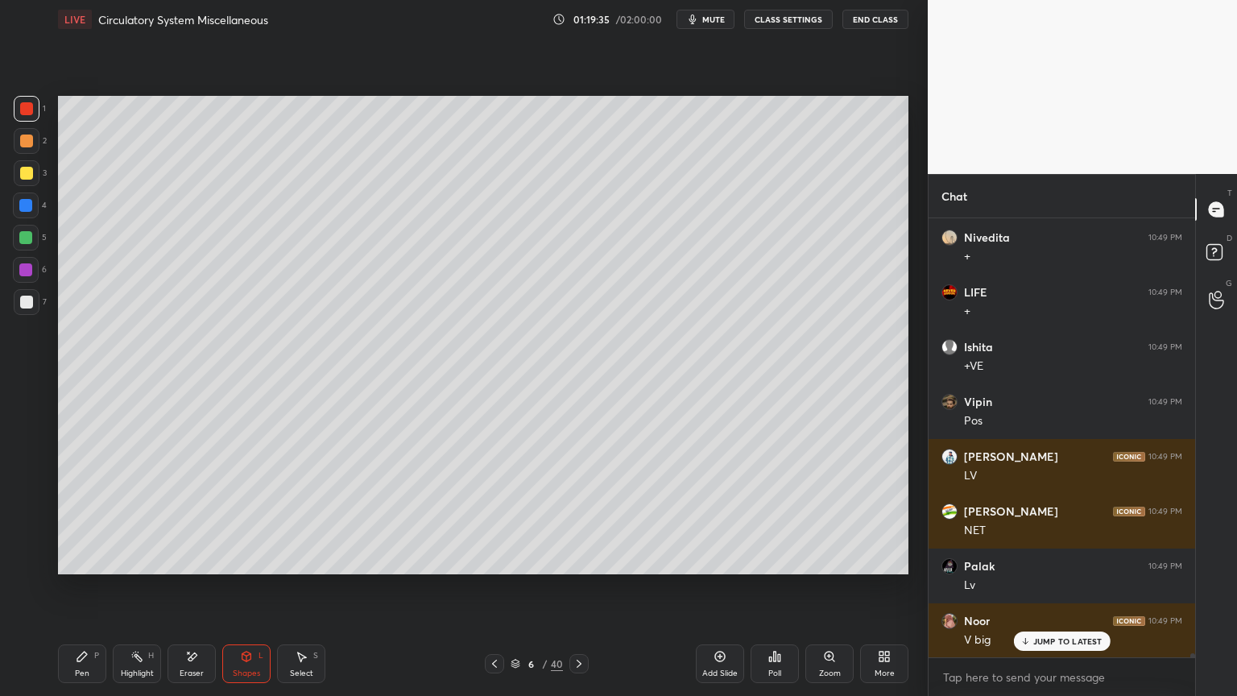
drag, startPoint x: 77, startPoint y: 660, endPoint x: 68, endPoint y: 623, distance: 37.5
click at [77, 559] on icon at bounding box center [82, 657] width 10 height 10
click at [29, 559] on icon at bounding box center [26, 561] width 14 height 11
click at [251, 559] on div "Shapes L" at bounding box center [246, 663] width 48 height 39
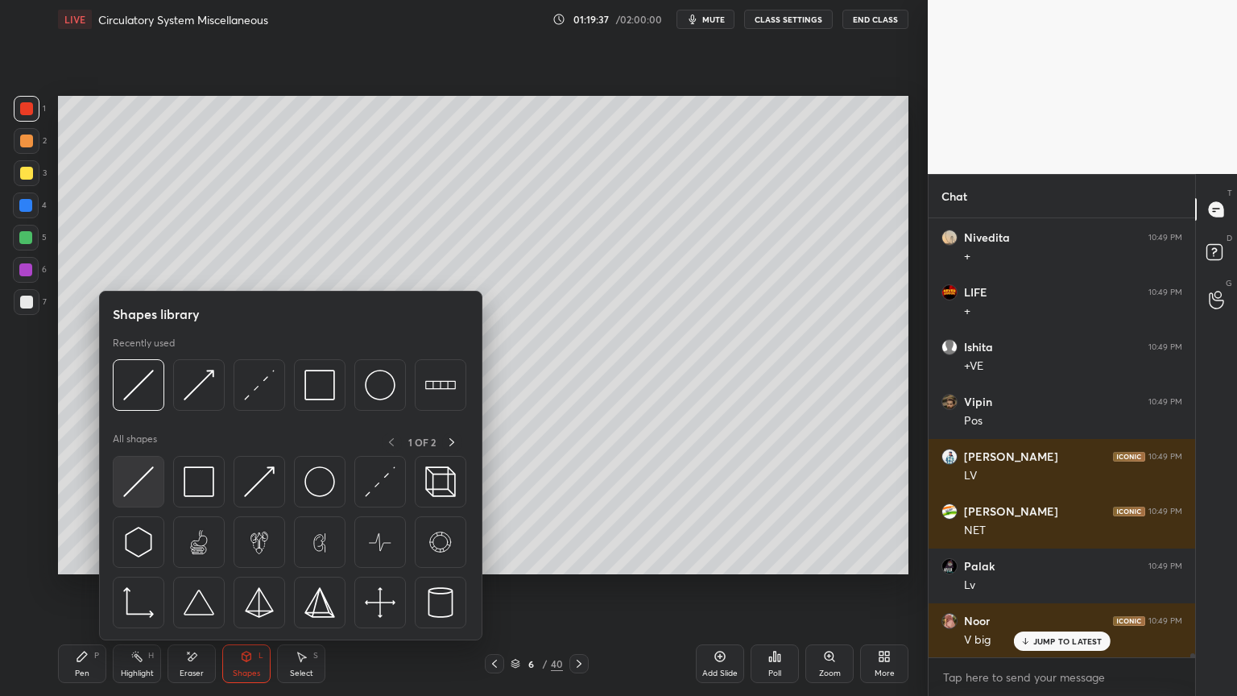
click at [145, 486] on img at bounding box center [138, 481] width 31 height 31
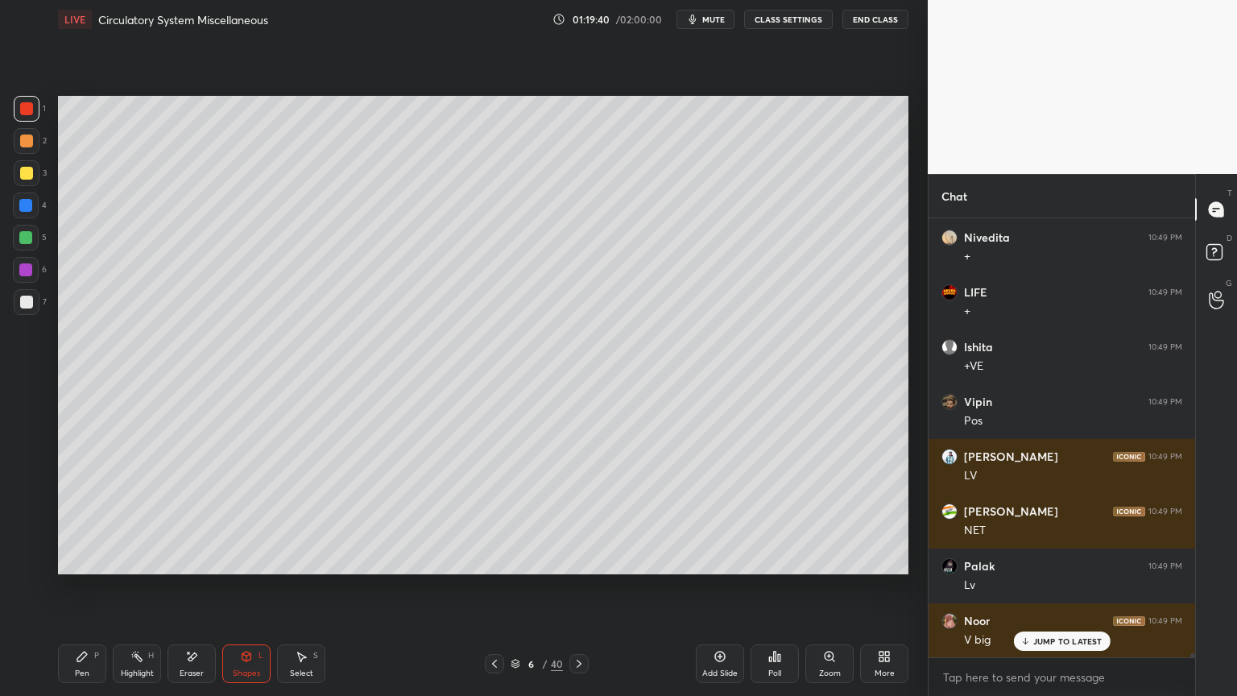
scroll to position [48327, 0]
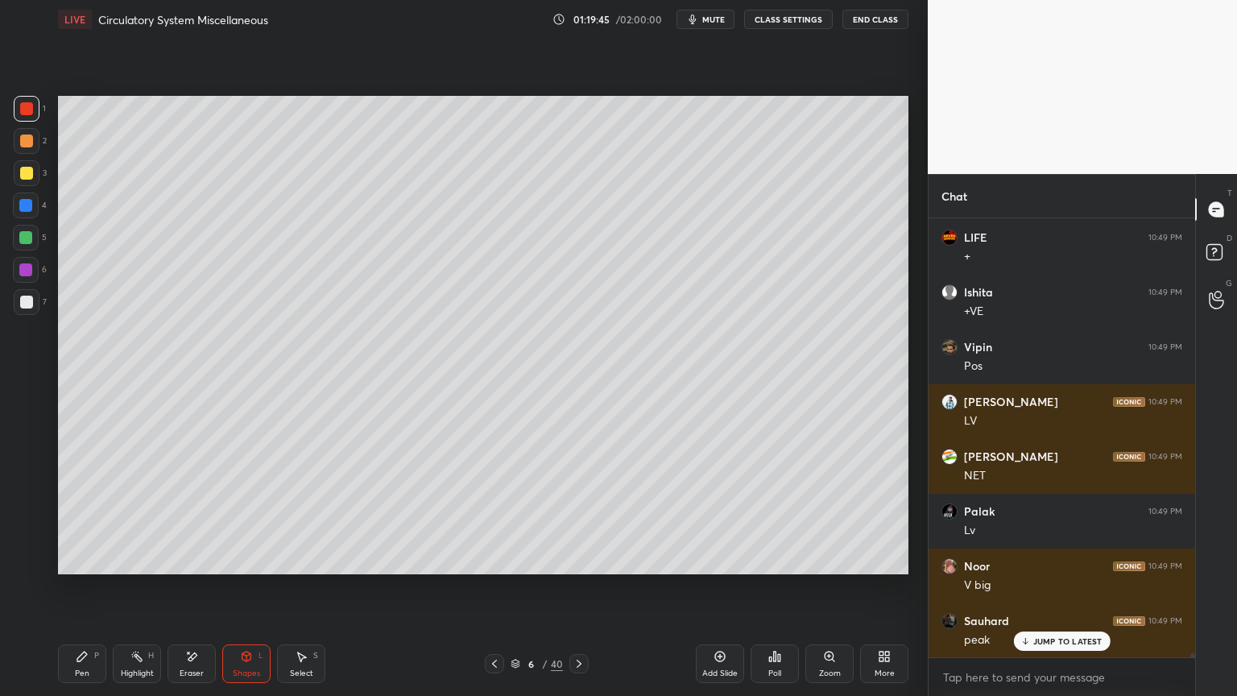
click at [79, 559] on icon at bounding box center [82, 657] width 10 height 10
click at [32, 235] on div at bounding box center [26, 238] width 26 height 26
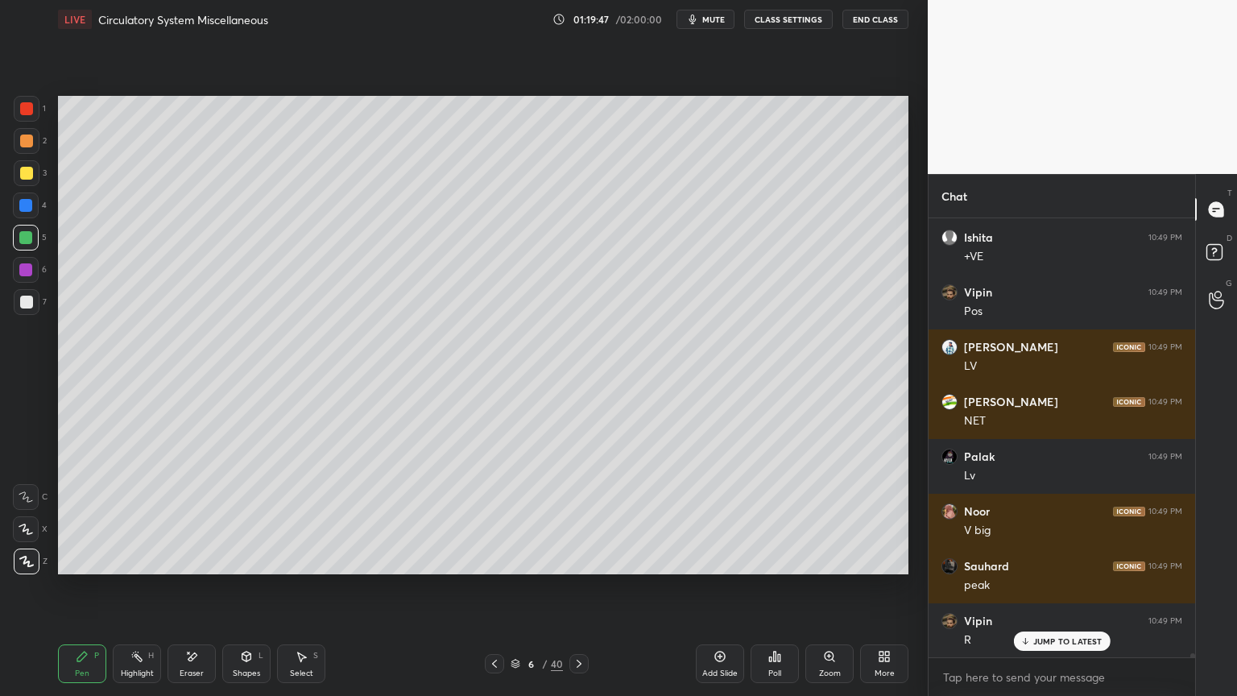
scroll to position [48437, 0]
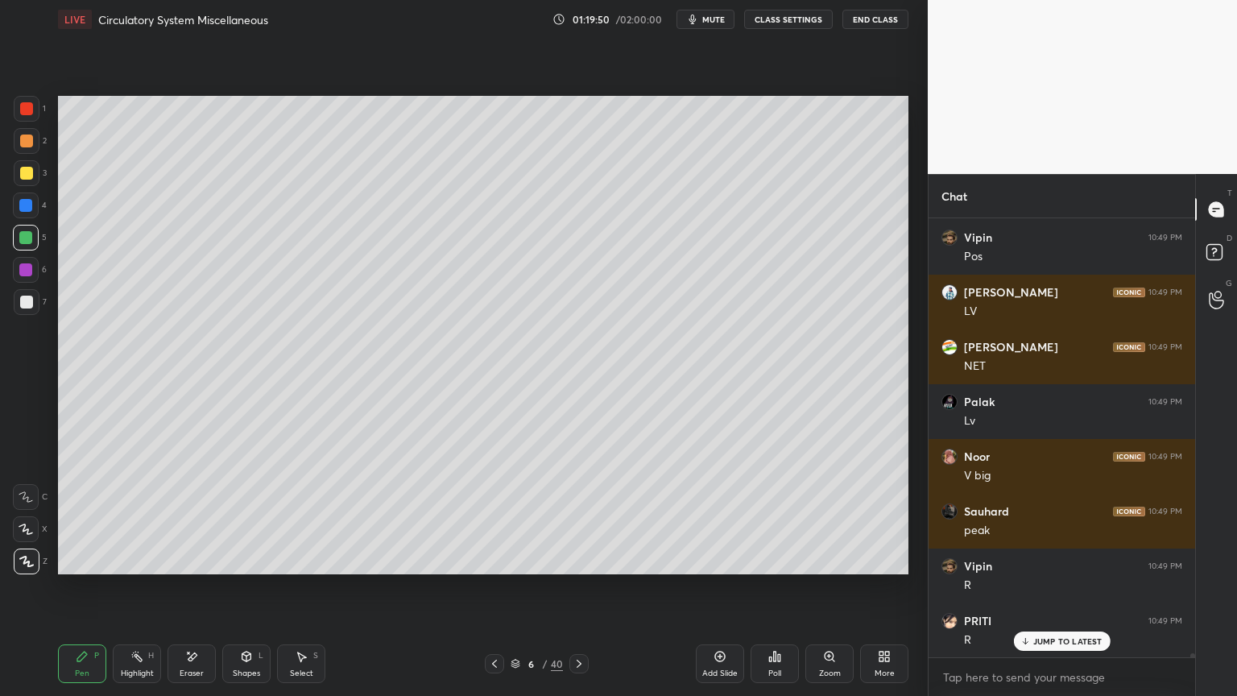
click at [147, 559] on div "Highlight H" at bounding box center [137, 663] width 48 height 39
click at [143, 559] on div "Highlight H" at bounding box center [137, 663] width 48 height 39
click at [143, 559] on div "Highlight" at bounding box center [137, 673] width 33 height 8
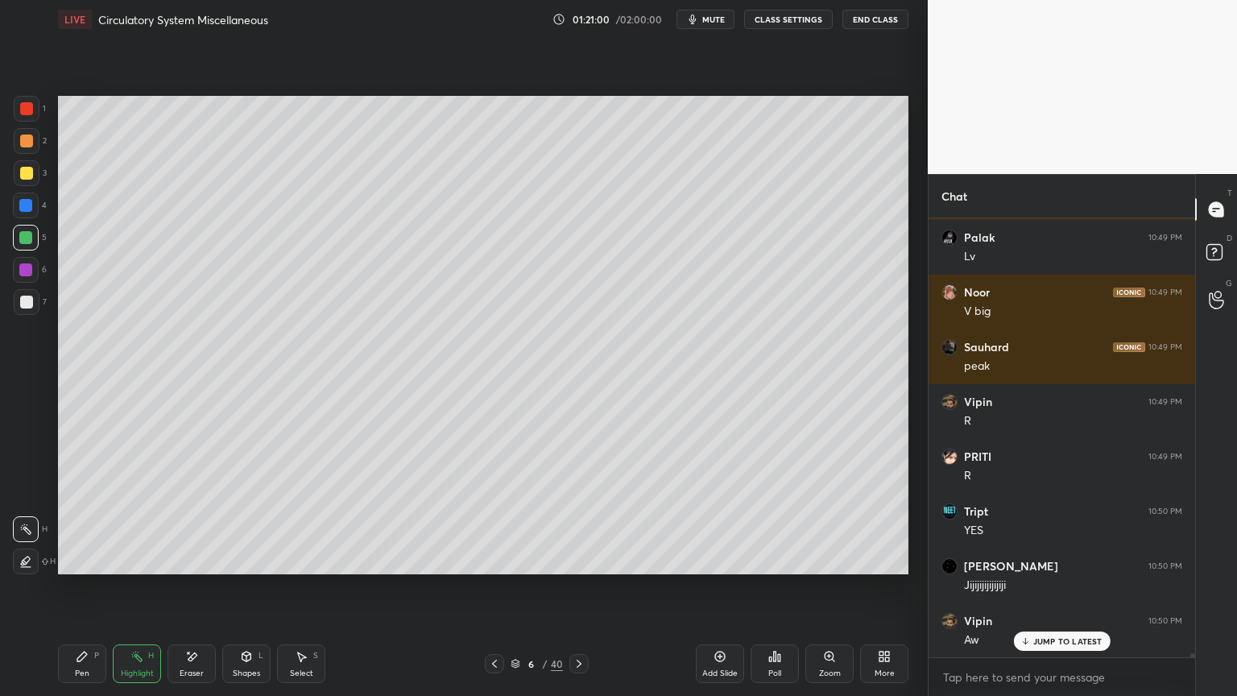
scroll to position [48656, 0]
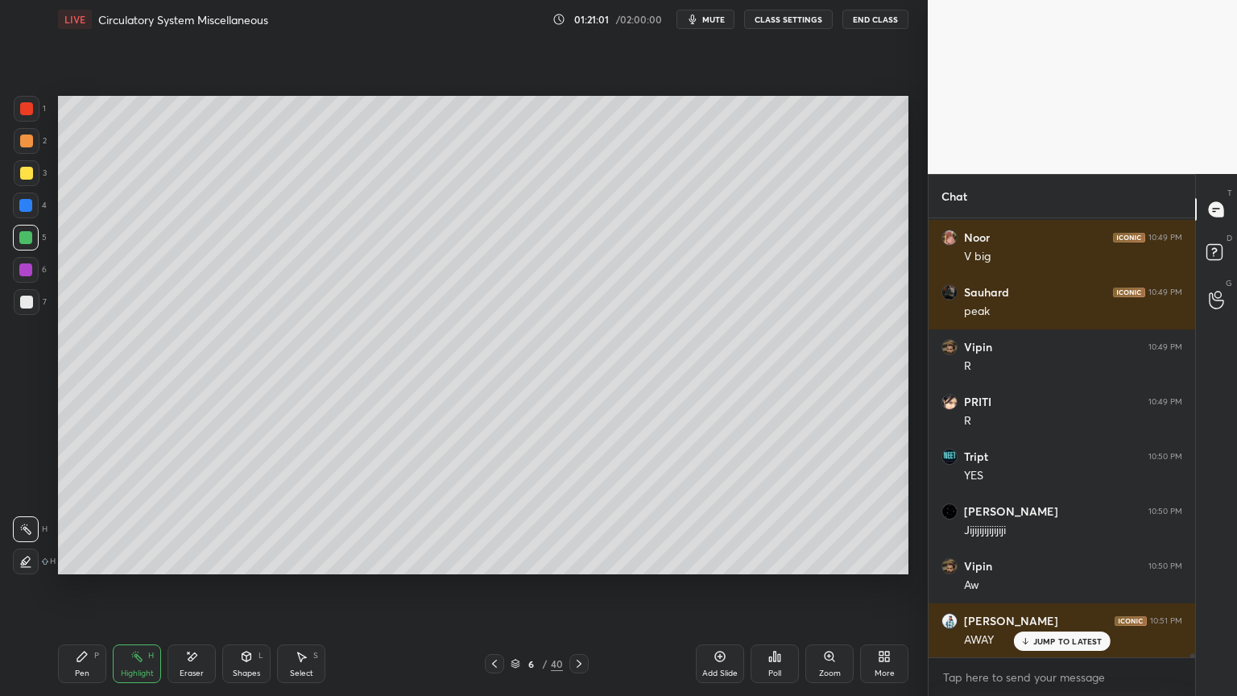
click at [246, 559] on div "Shapes L" at bounding box center [246, 663] width 48 height 39
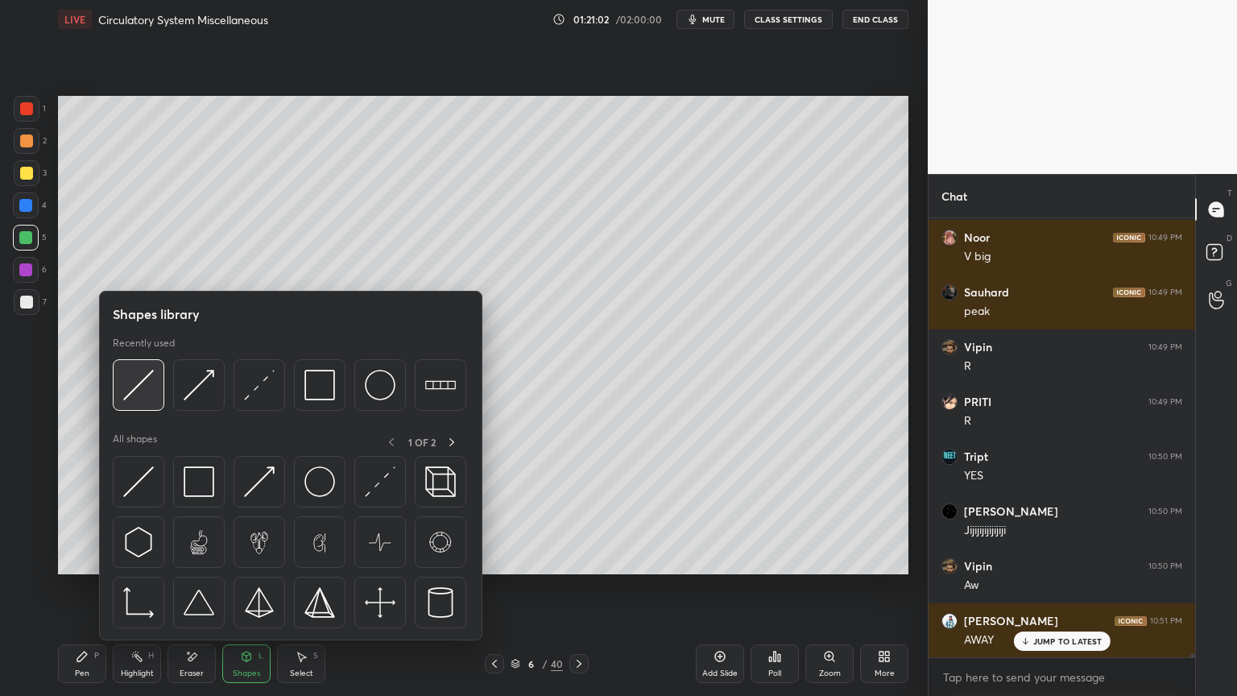
click at [153, 393] on img at bounding box center [138, 385] width 31 height 31
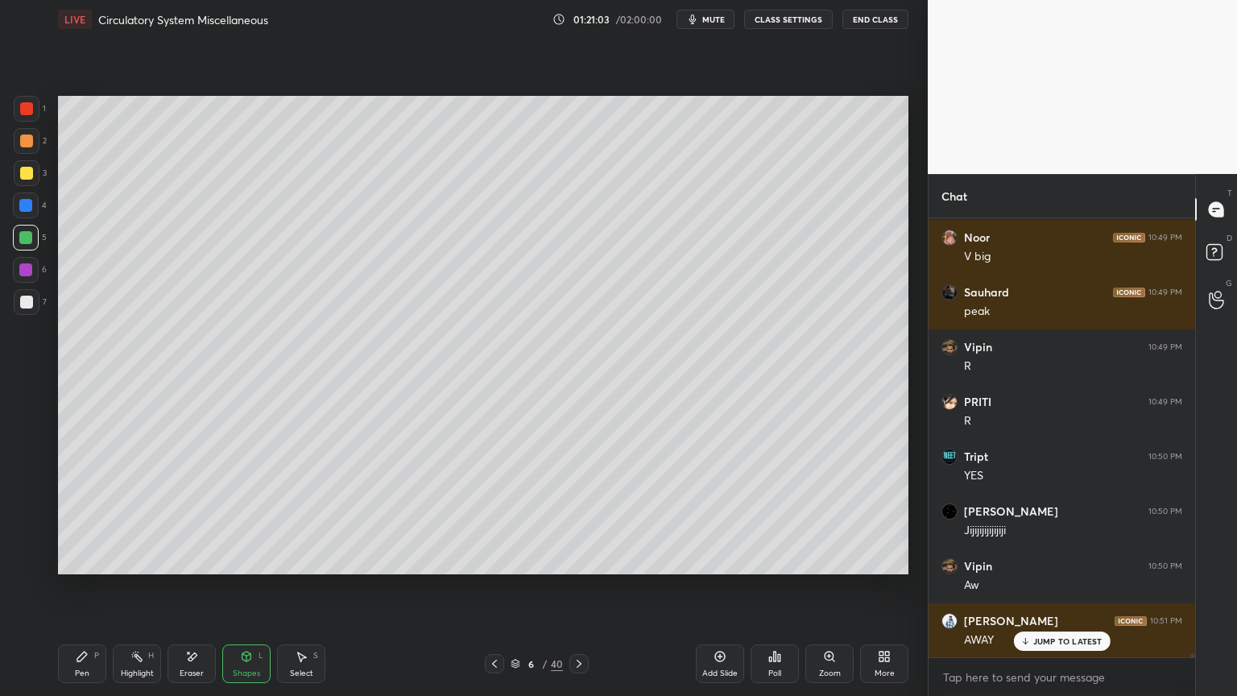
scroll to position [48710, 0]
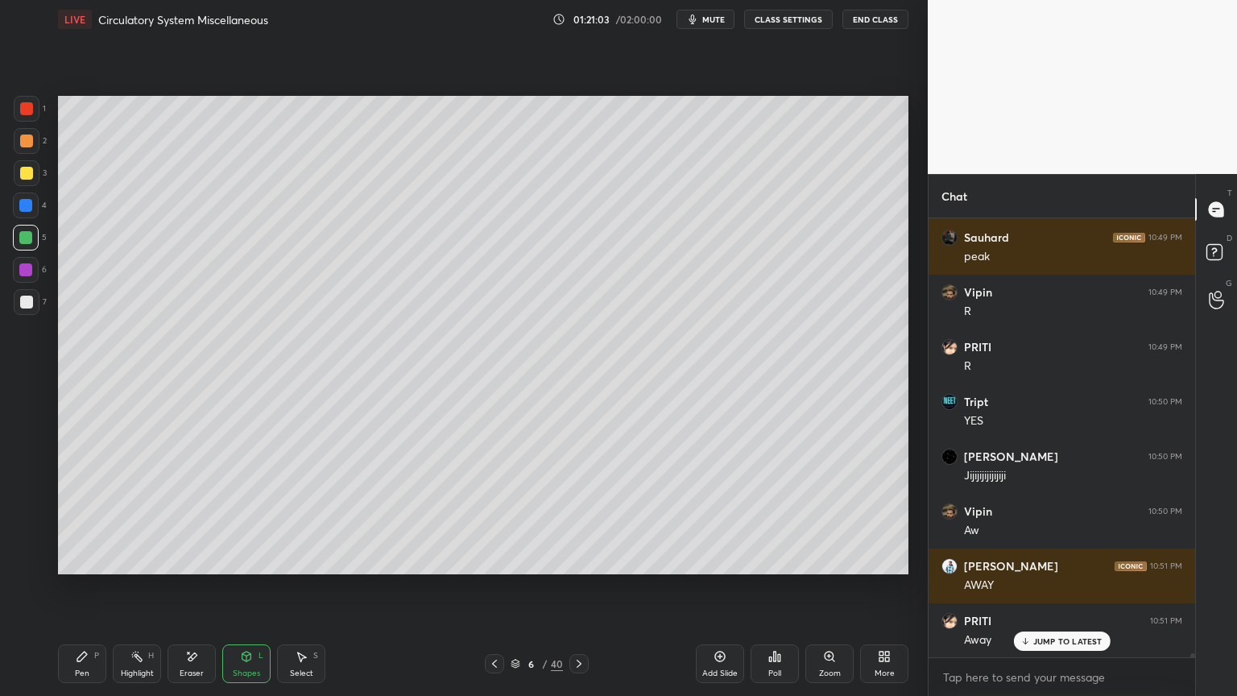
click at [31, 106] on div at bounding box center [26, 108] width 13 height 13
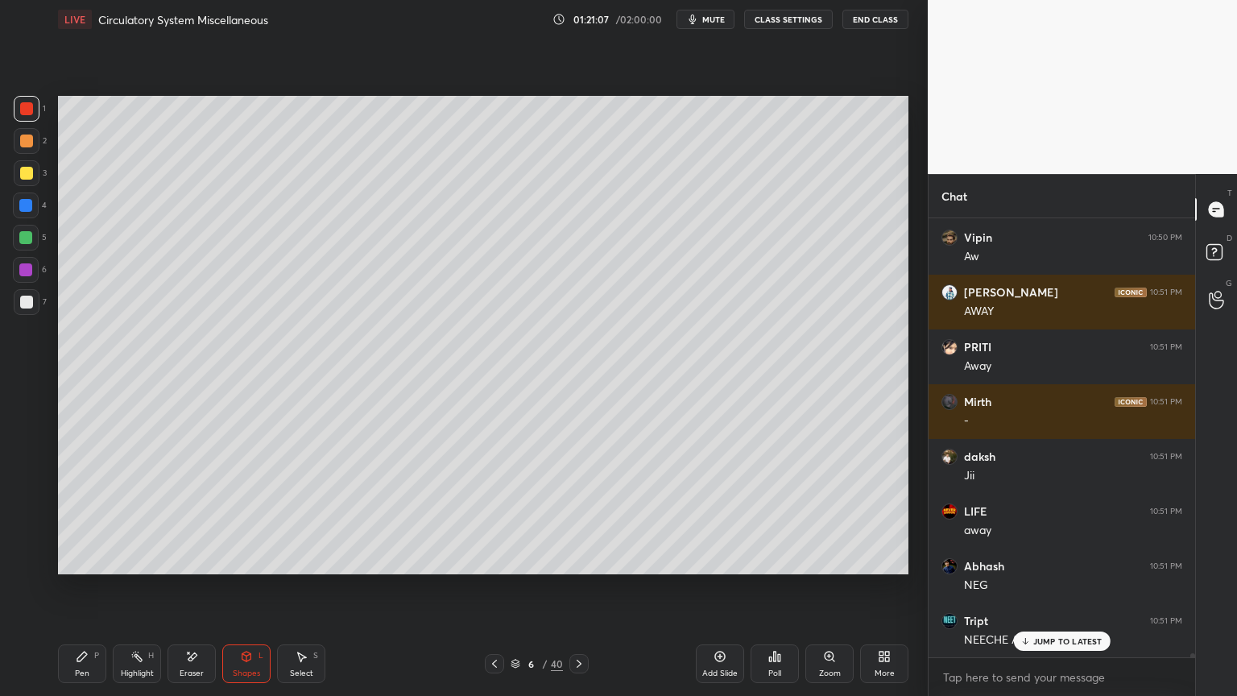
scroll to position [49039, 0]
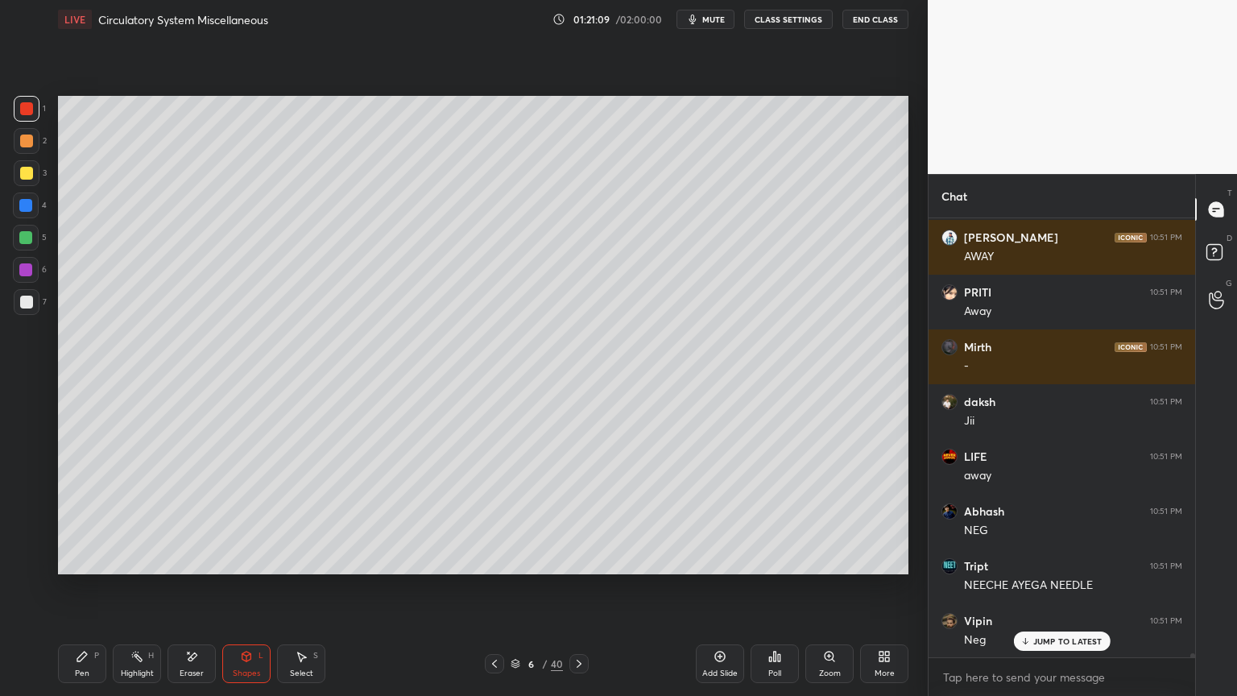
click at [87, 559] on div "Pen P" at bounding box center [82, 663] width 48 height 39
click at [31, 240] on div at bounding box center [25, 237] width 13 height 13
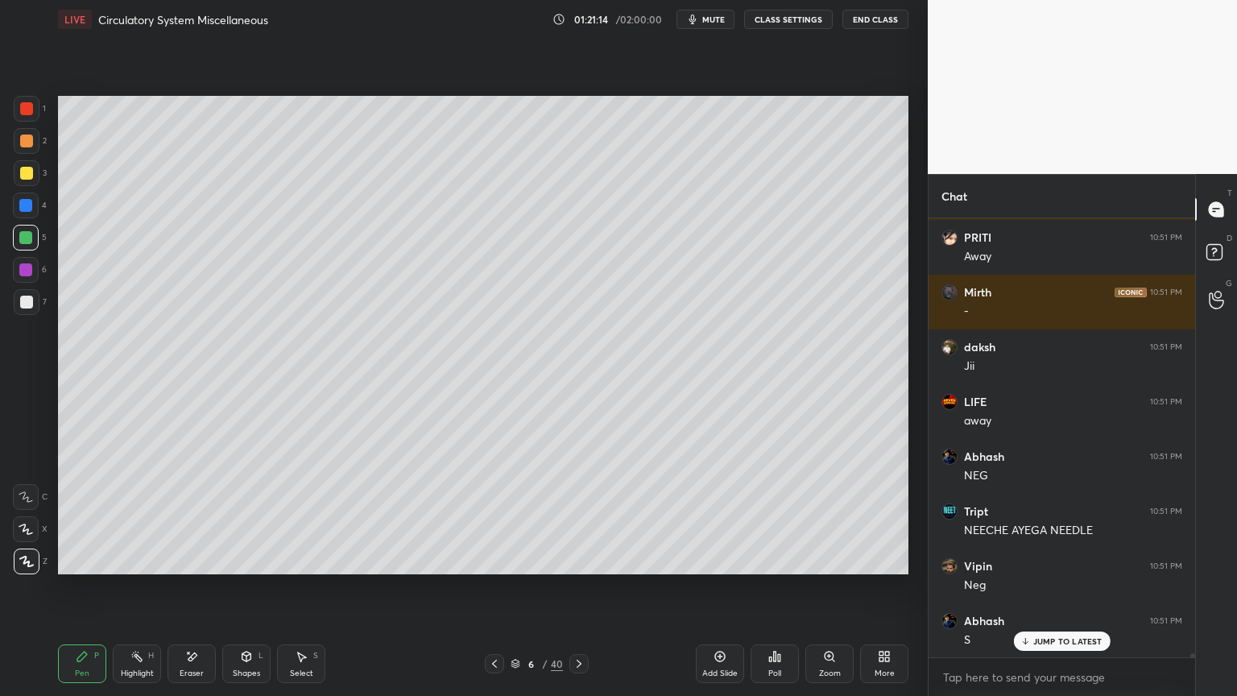
click at [26, 536] on div at bounding box center [26, 529] width 26 height 26
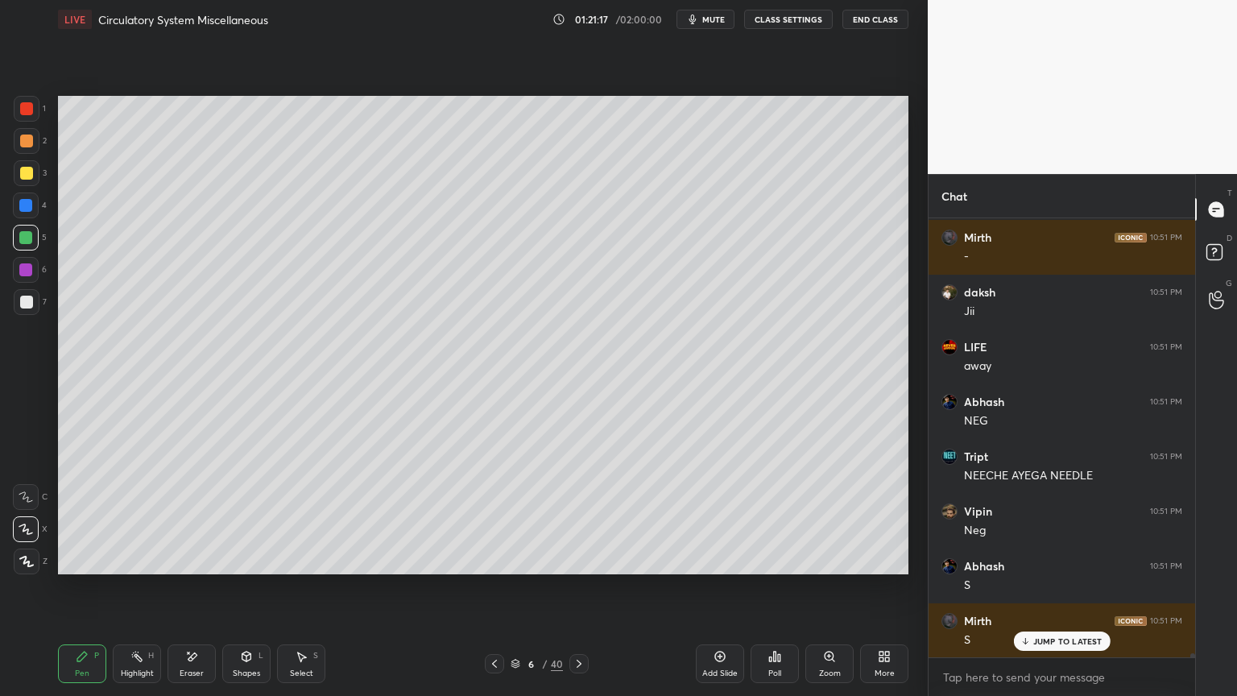
scroll to position [49207, 0]
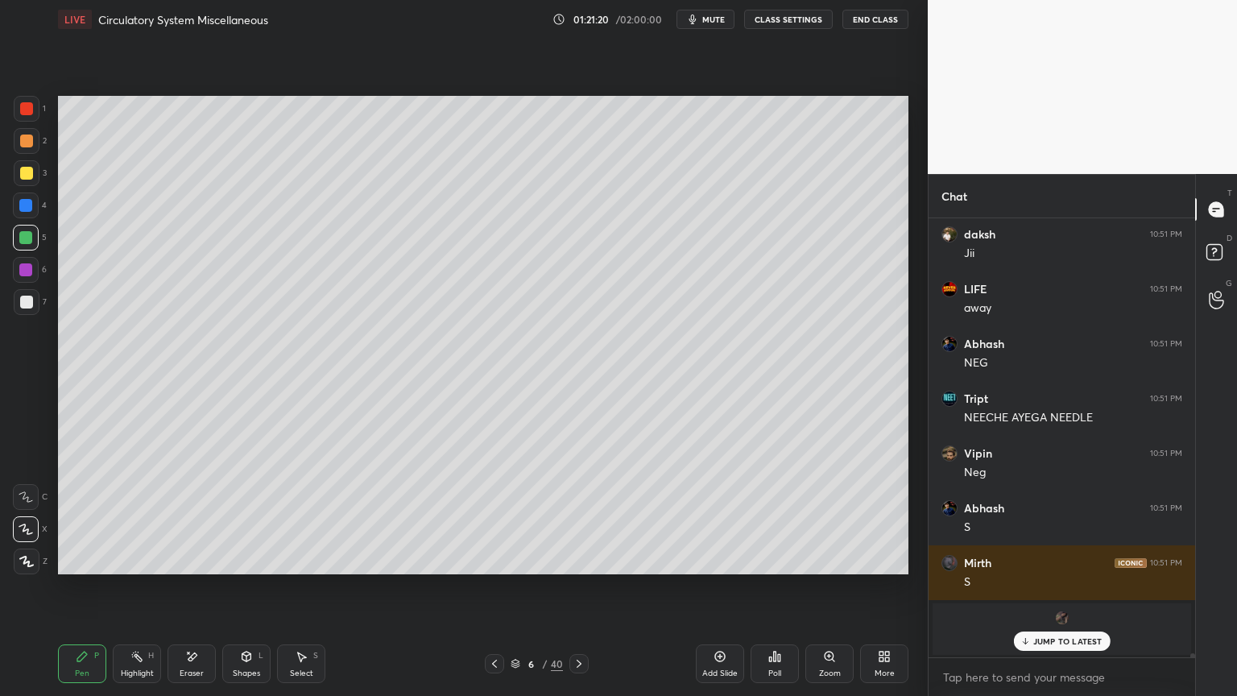
drag, startPoint x: 35, startPoint y: 107, endPoint x: 42, endPoint y: 125, distance: 19.1
click at [32, 112] on div at bounding box center [27, 109] width 26 height 26
drag, startPoint x: 248, startPoint y: 656, endPoint x: 240, endPoint y: 644, distance: 13.9
click at [246, 559] on icon at bounding box center [246, 656] width 13 height 13
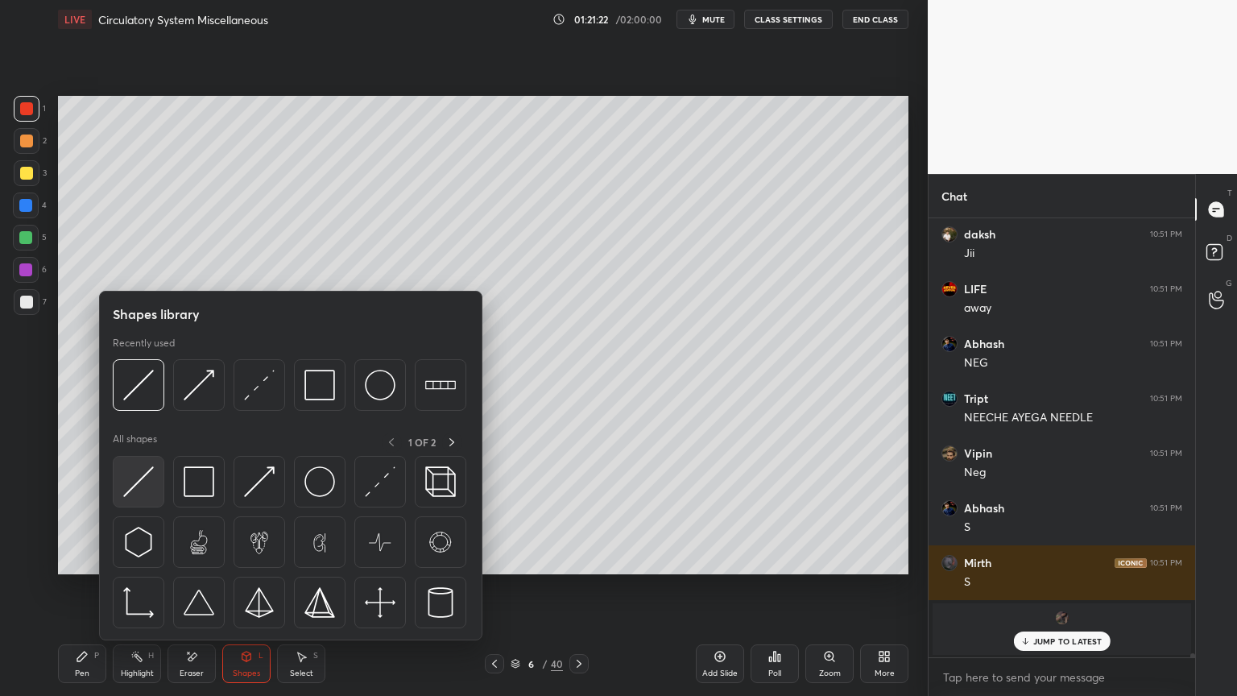
click at [145, 481] on img at bounding box center [138, 481] width 31 height 31
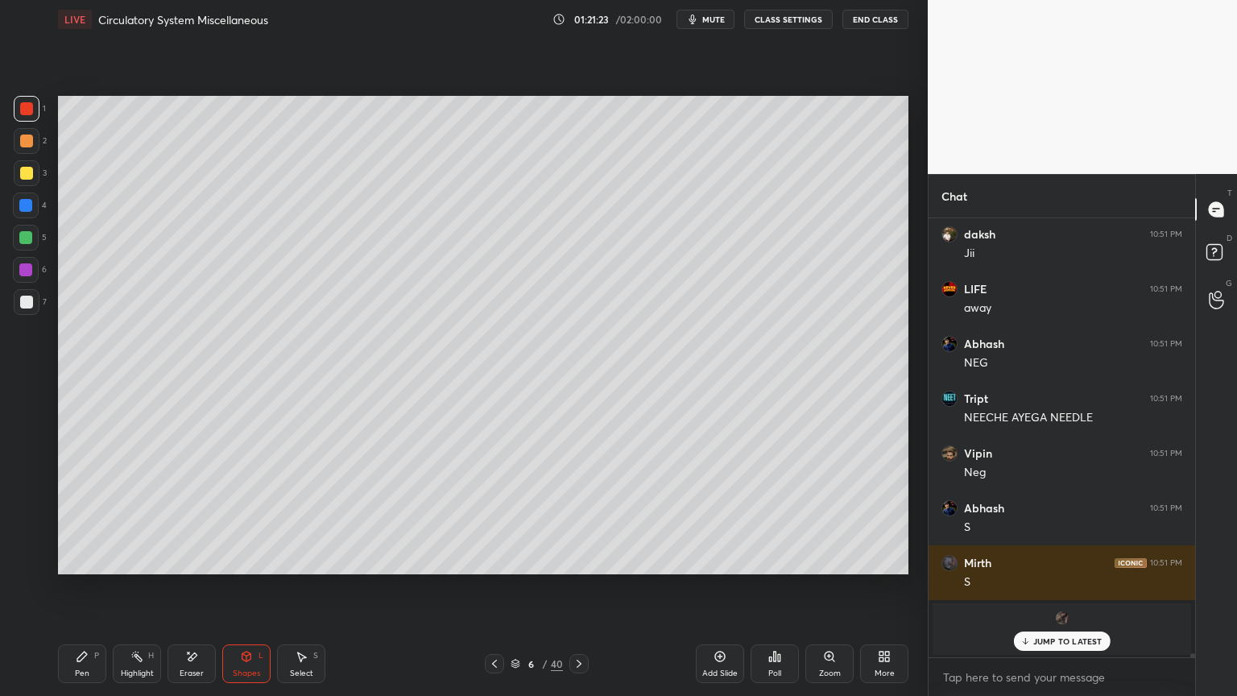
scroll to position [49261, 0]
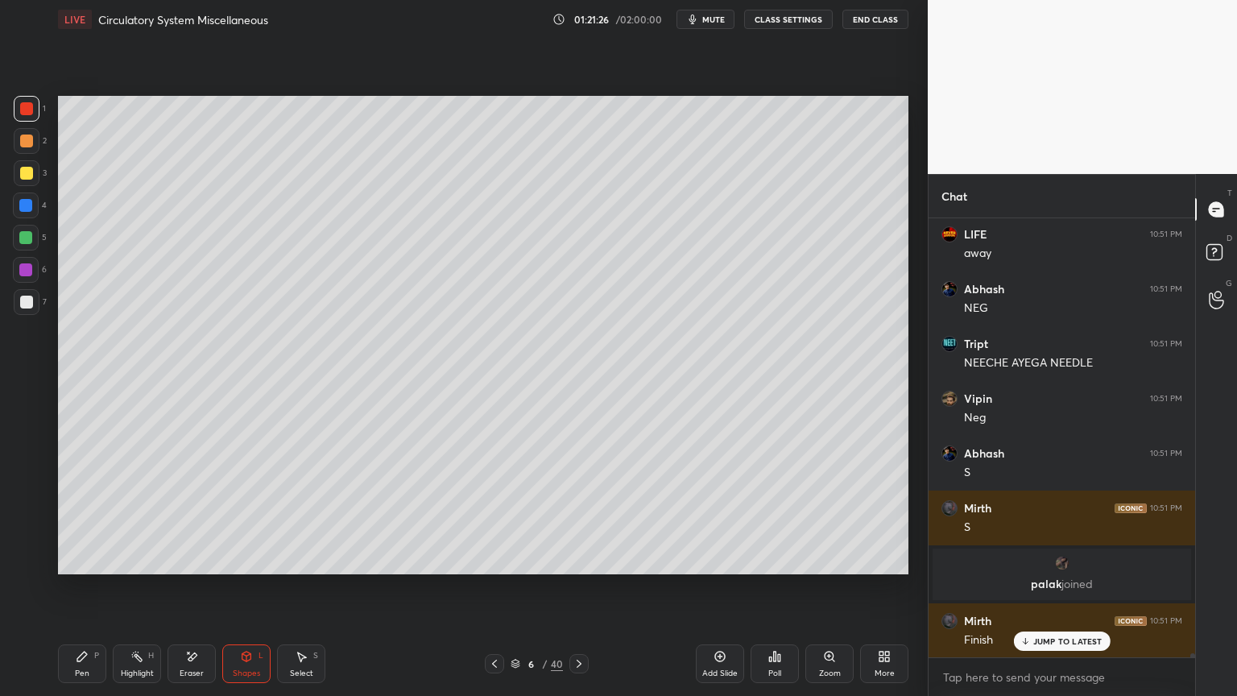
click at [79, 559] on icon at bounding box center [82, 657] width 10 height 10
click at [32, 559] on icon at bounding box center [26, 561] width 14 height 11
click at [249, 559] on div "Shapes L" at bounding box center [246, 663] width 48 height 39
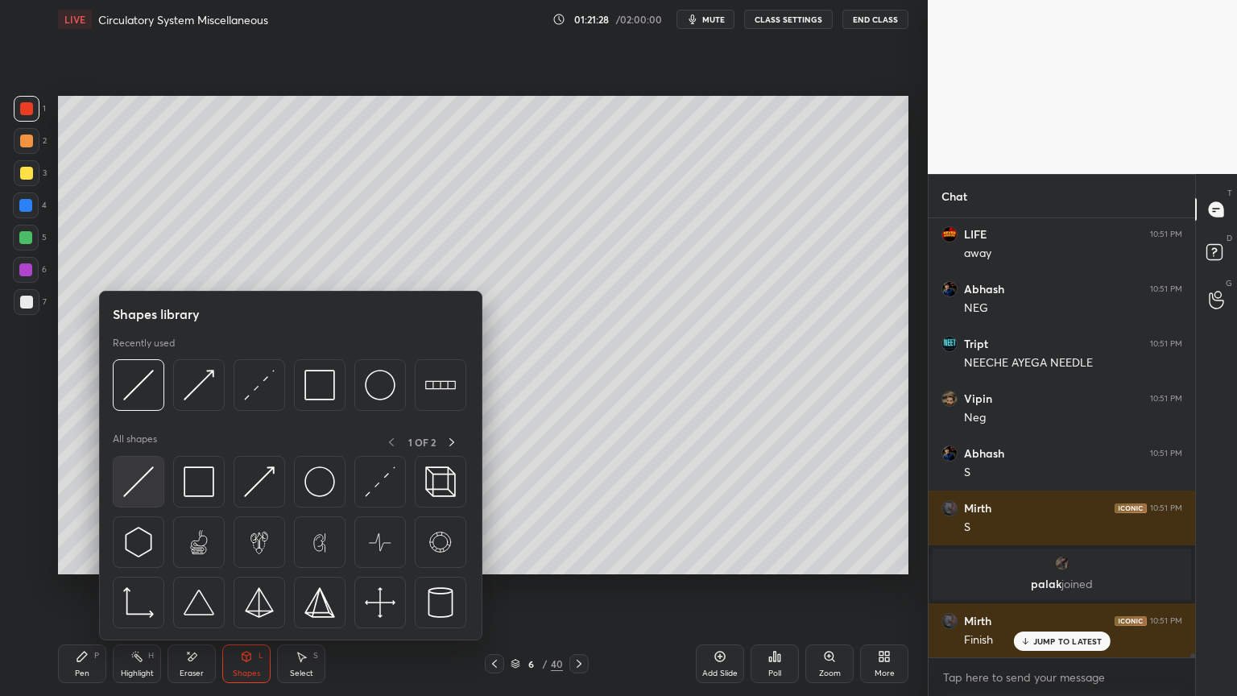
click at [139, 487] on img at bounding box center [138, 481] width 31 height 31
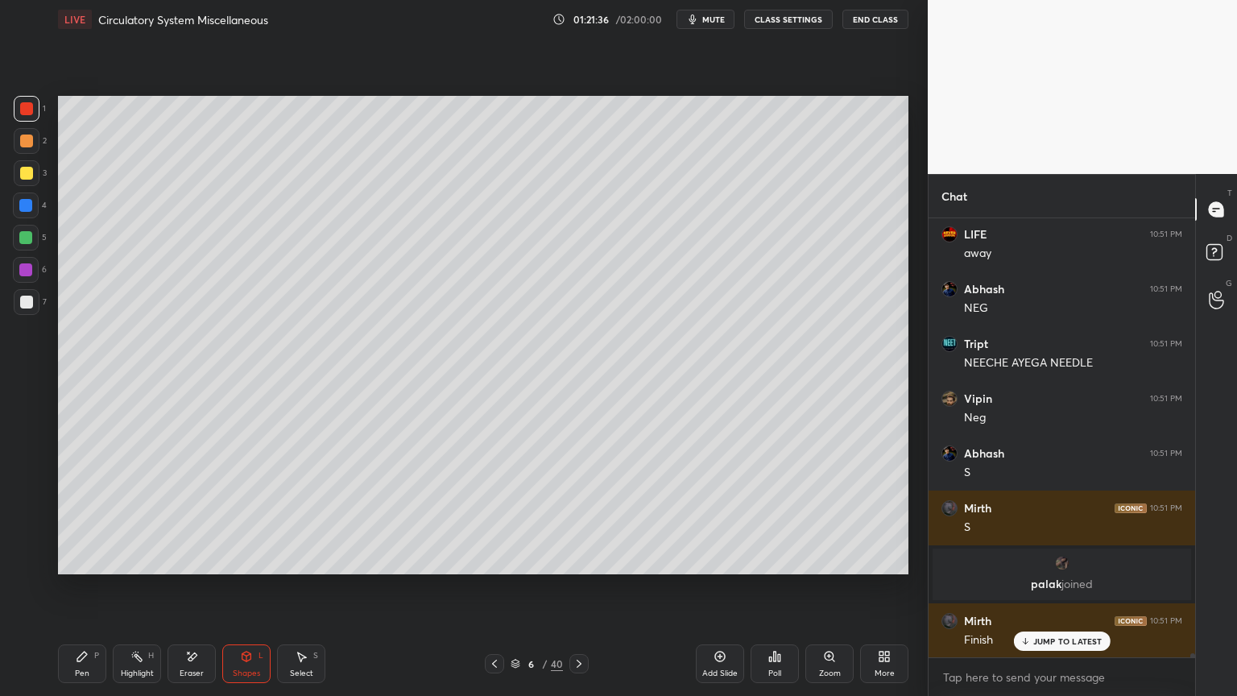
scroll to position [49316, 0]
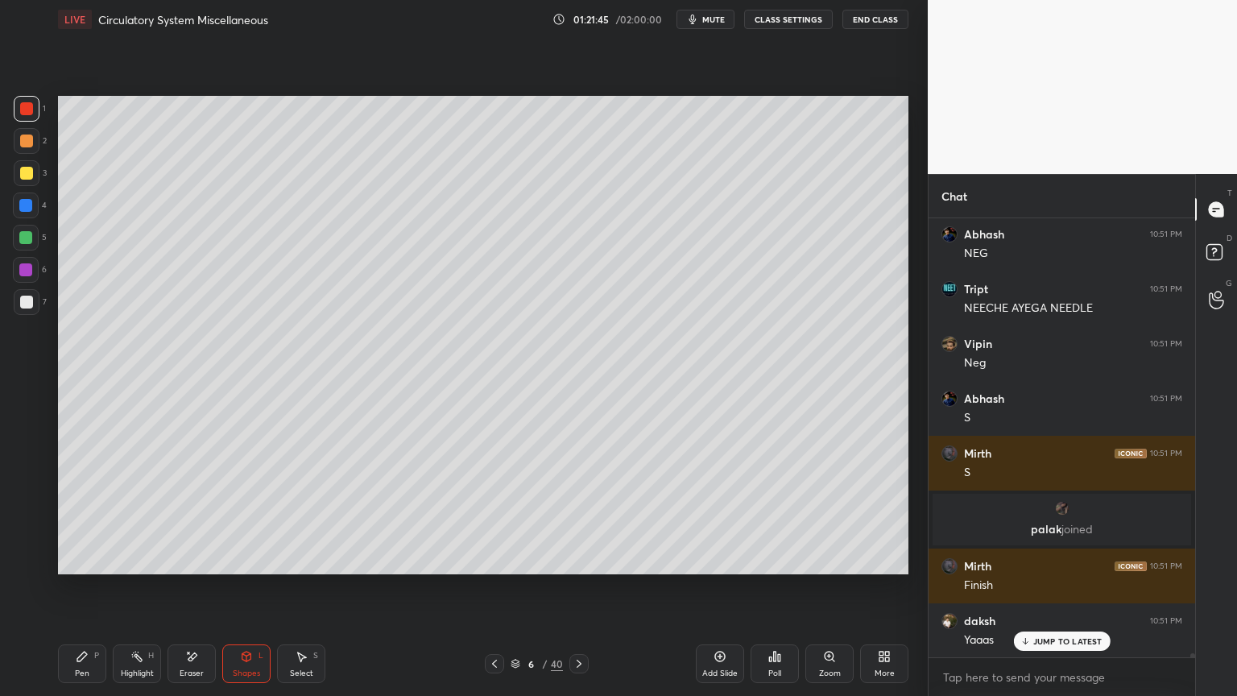
click at [87, 559] on icon at bounding box center [82, 656] width 13 height 13
drag, startPoint x: 31, startPoint y: 240, endPoint x: 52, endPoint y: 265, distance: 33.1
click at [29, 242] on div at bounding box center [25, 237] width 13 height 13
click at [27, 530] on icon at bounding box center [26, 529] width 14 height 11
click at [31, 533] on icon at bounding box center [26, 529] width 14 height 11
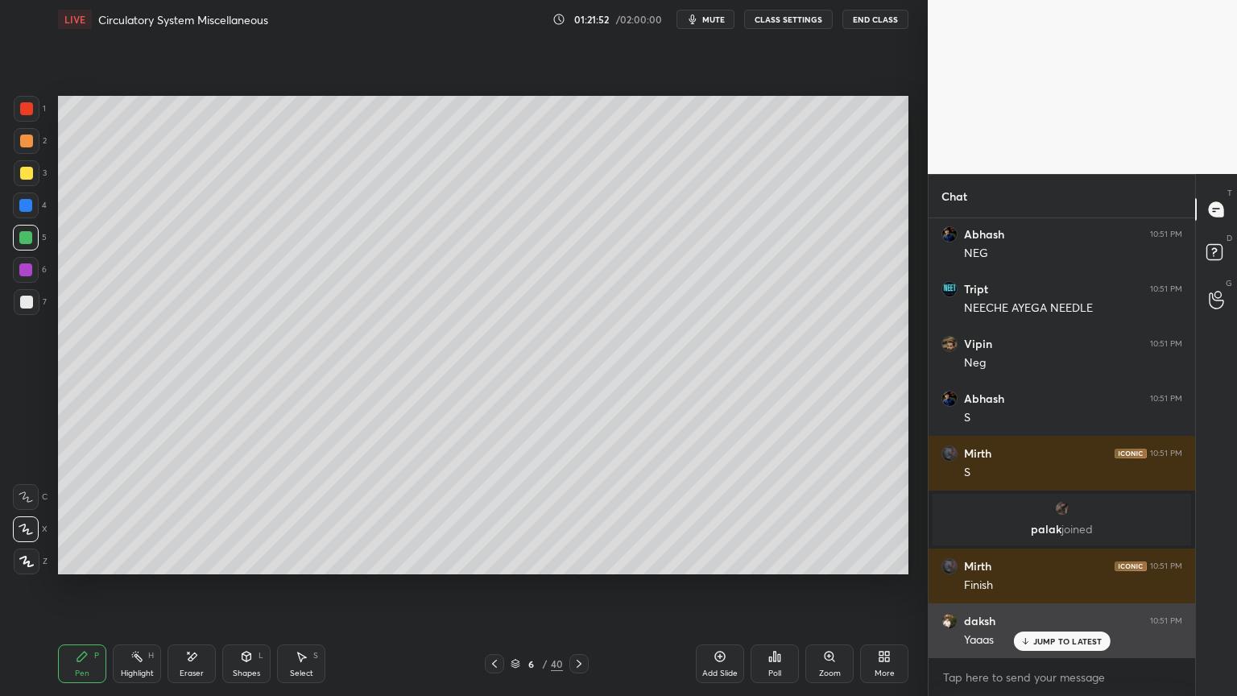
drag, startPoint x: 1026, startPoint y: 642, endPoint x: 984, endPoint y: 651, distance: 42.8
click at [1025, 559] on icon at bounding box center [1025, 641] width 10 height 10
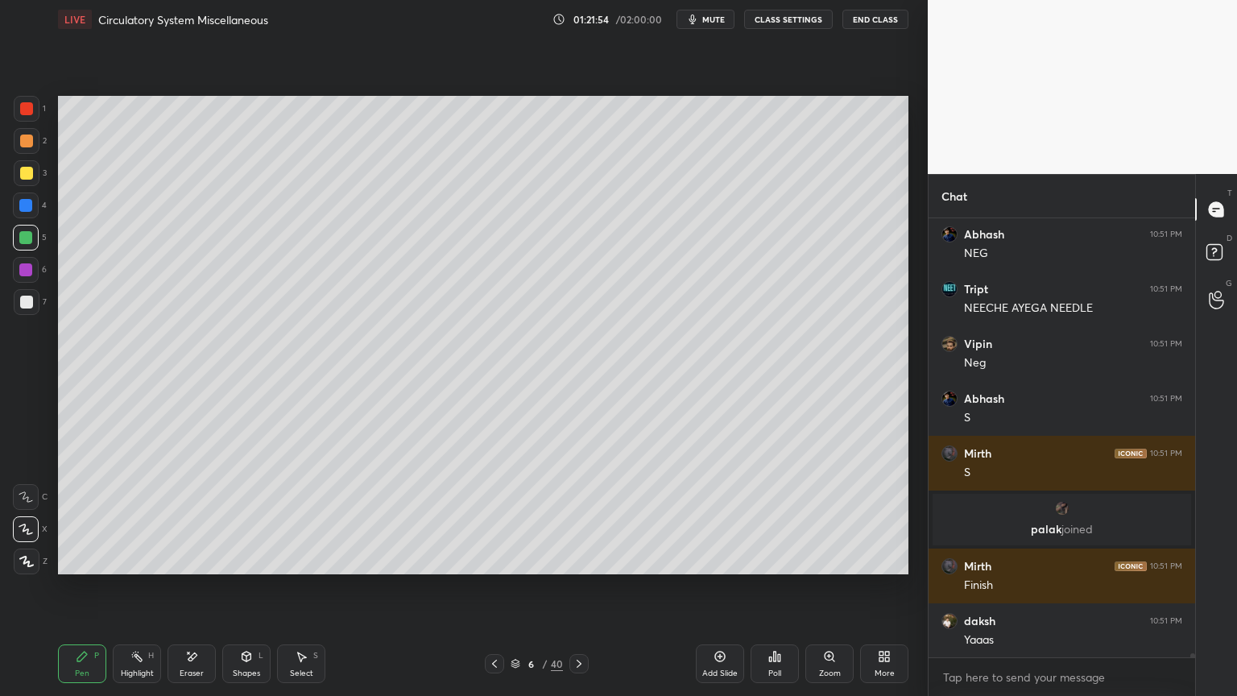
click at [27, 241] on div at bounding box center [25, 237] width 13 height 13
click at [29, 527] on icon at bounding box center [26, 529] width 14 height 11
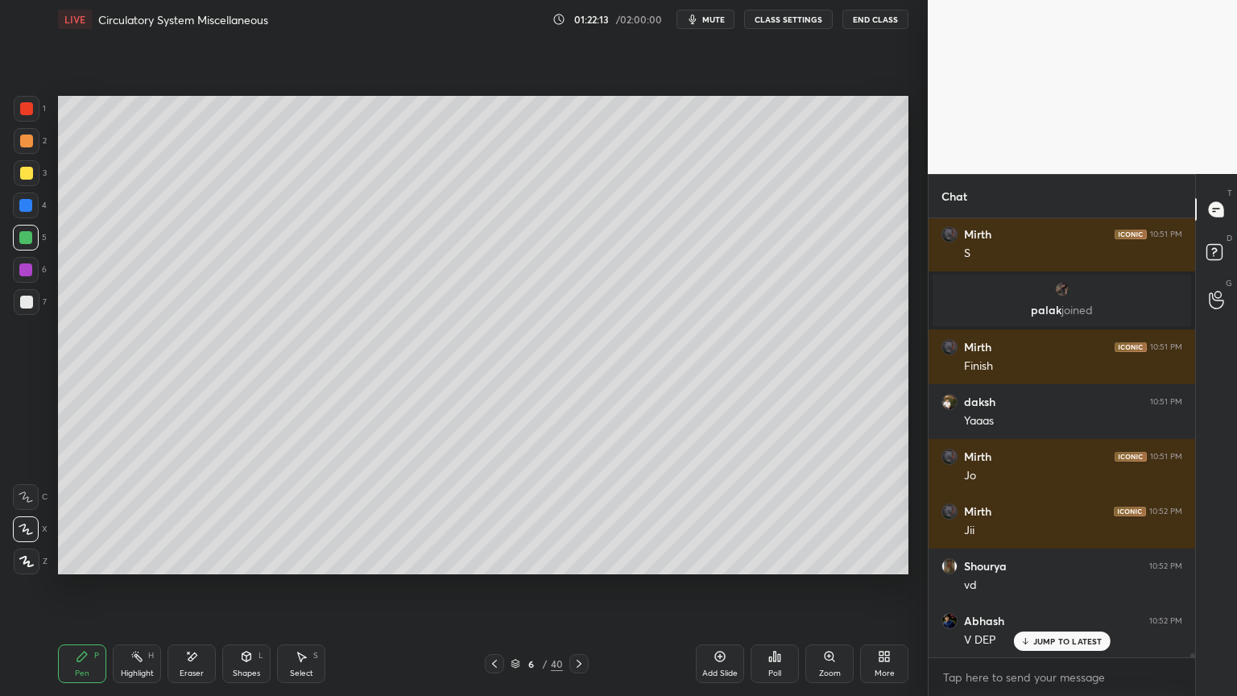
scroll to position [49590, 0]
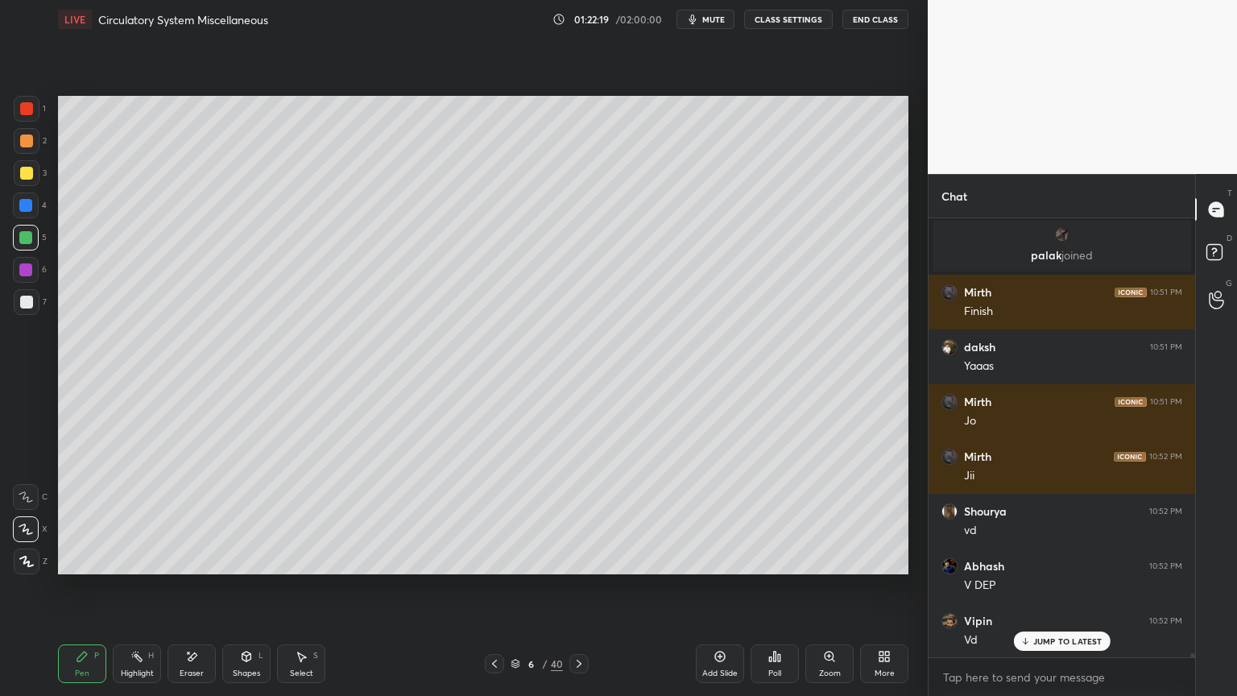
click at [25, 116] on div at bounding box center [27, 109] width 26 height 26
click at [255, 559] on div "Shapes L" at bounding box center [246, 663] width 48 height 39
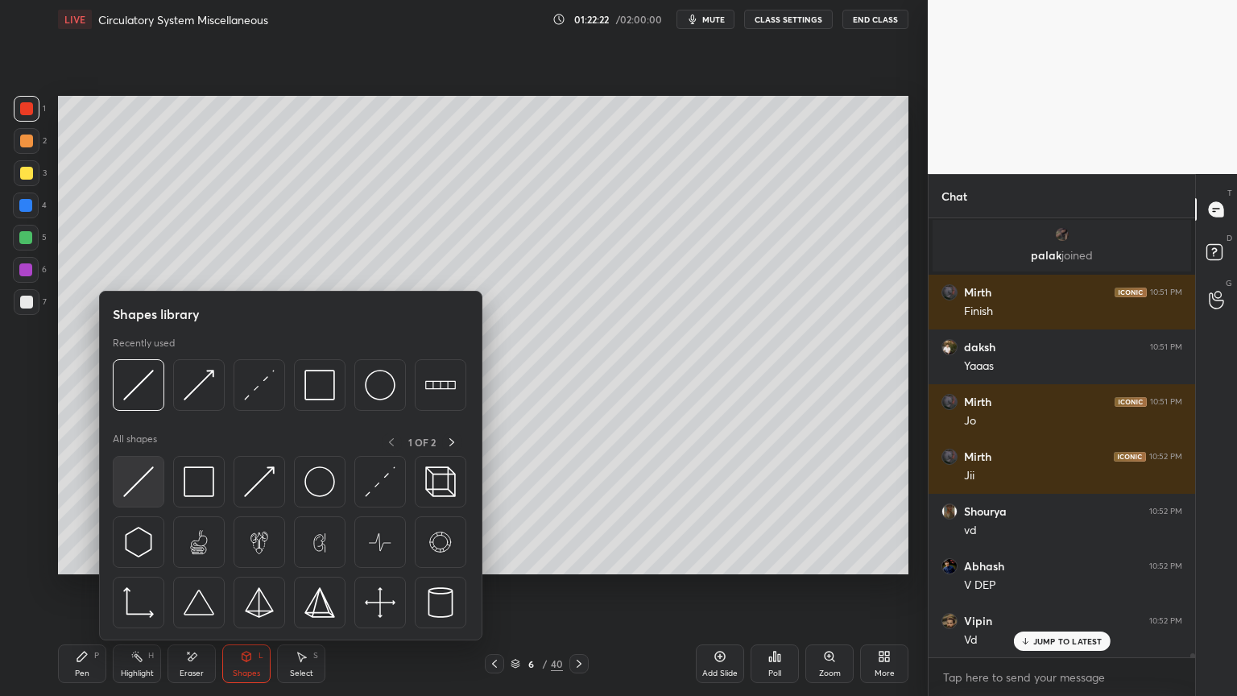
click at [139, 483] on img at bounding box center [138, 481] width 31 height 31
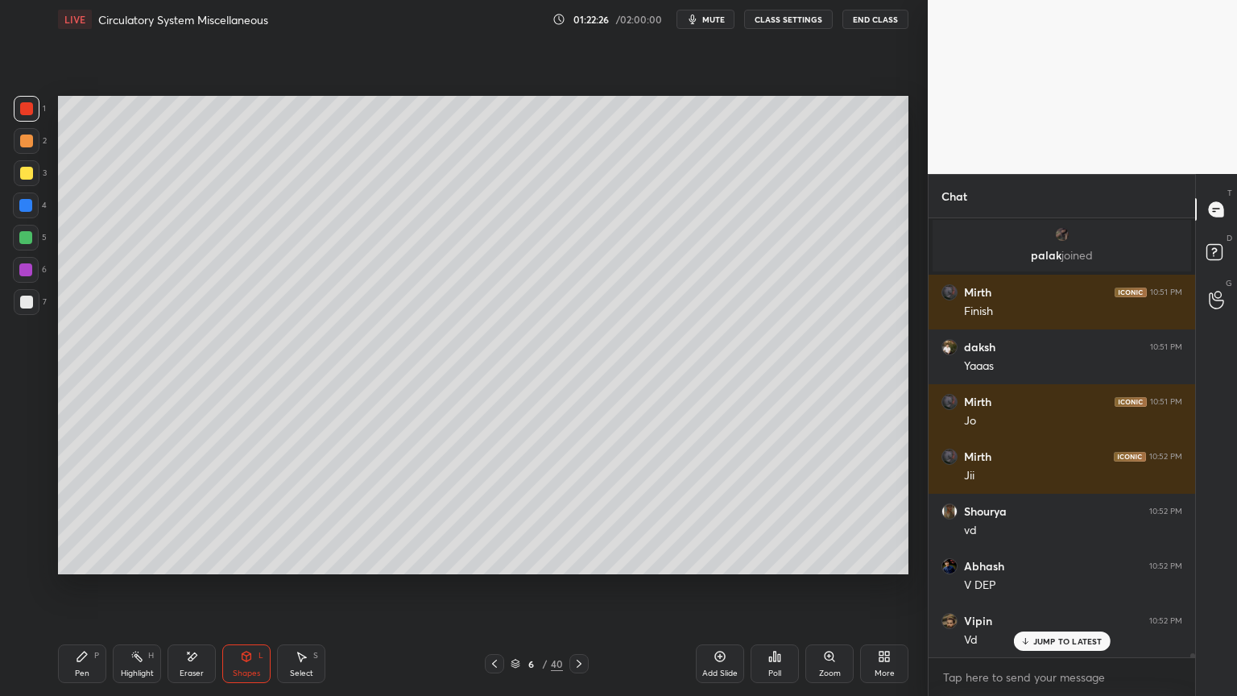
click at [94, 559] on div "Pen P" at bounding box center [82, 663] width 48 height 39
click at [33, 559] on div at bounding box center [27, 562] width 26 height 26
click at [32, 559] on div at bounding box center [27, 562] width 26 height 26
drag, startPoint x: 35, startPoint y: 565, endPoint x: 93, endPoint y: 603, distance: 69.3
click at [35, 559] on div at bounding box center [27, 562] width 26 height 26
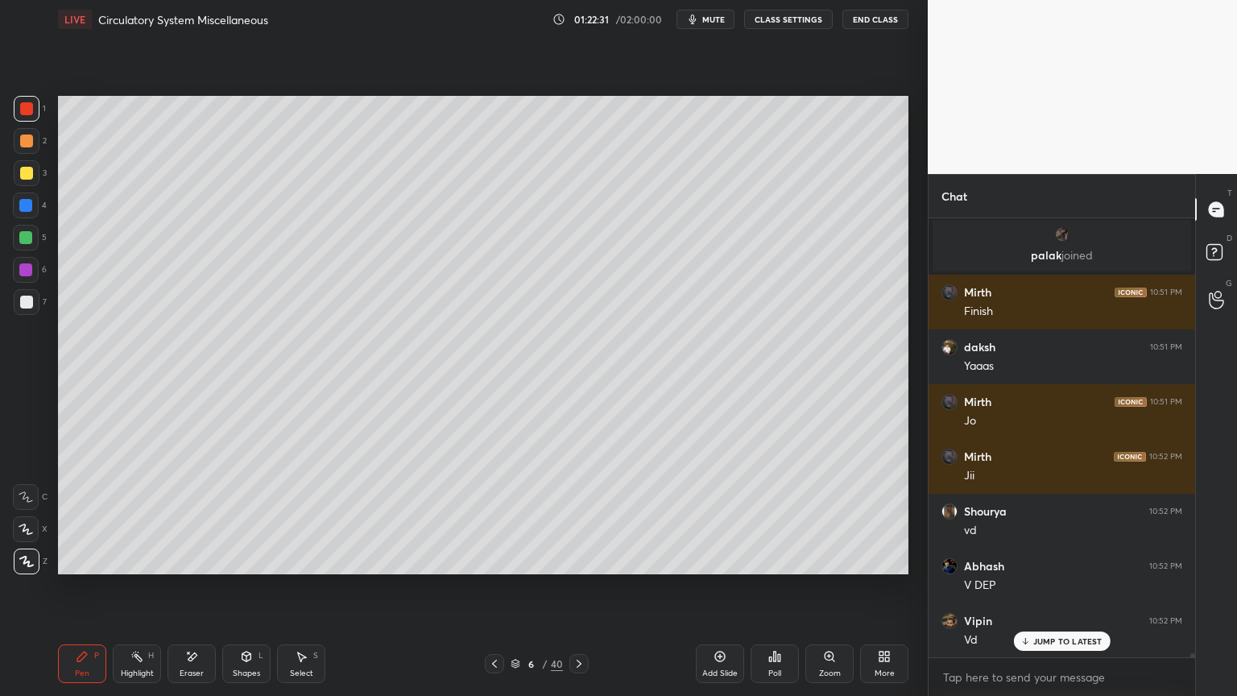
click at [246, 559] on icon at bounding box center [246, 656] width 13 height 13
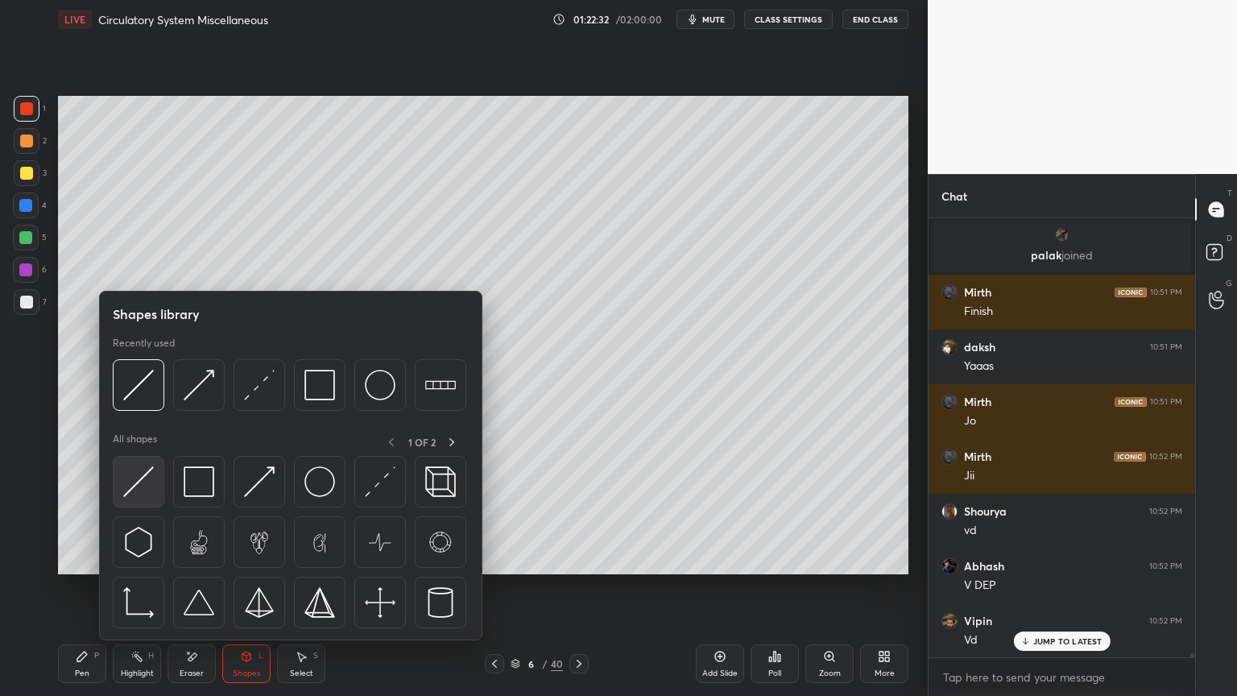
click at [139, 493] on img at bounding box center [138, 481] width 31 height 31
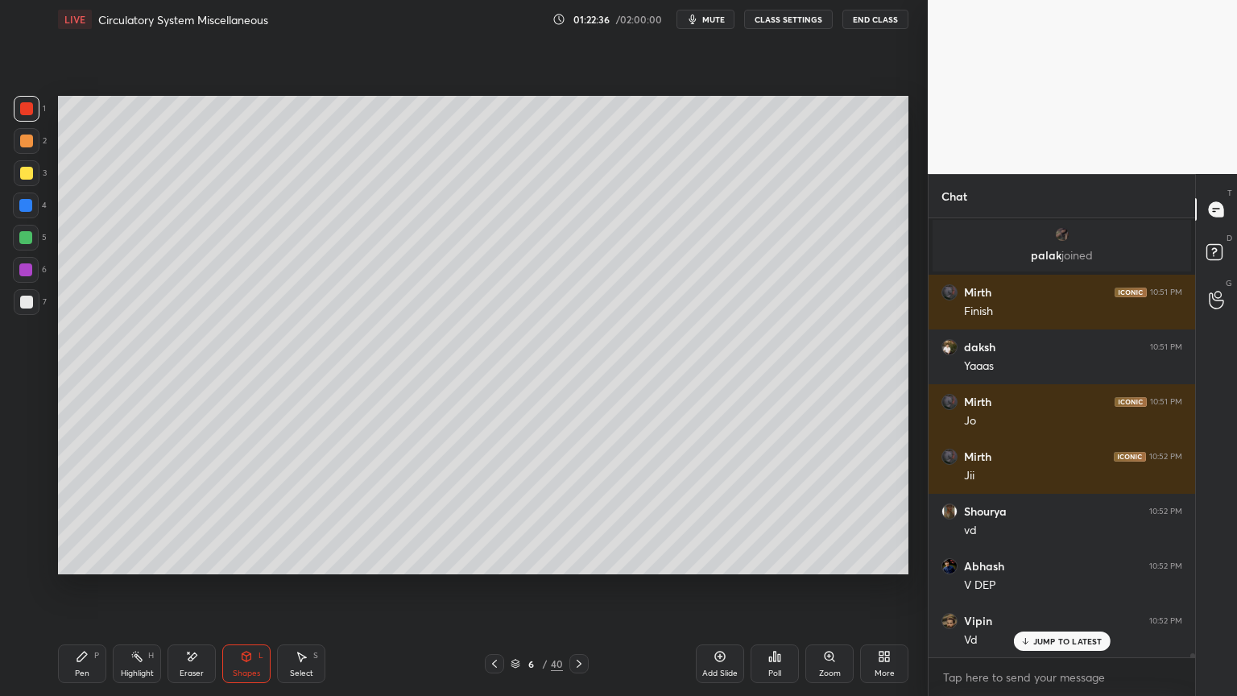
scroll to position [49645, 0]
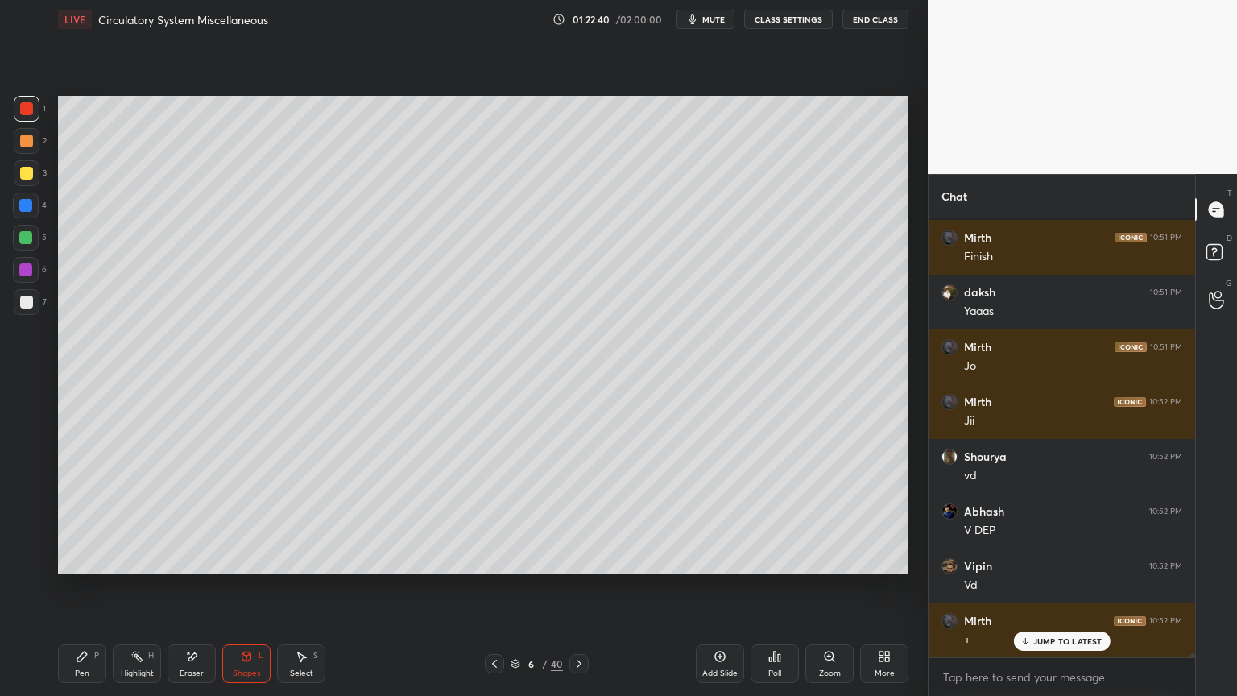
click at [87, 559] on icon at bounding box center [82, 656] width 13 height 13
drag, startPoint x: 34, startPoint y: 242, endPoint x: 45, endPoint y: 251, distance: 13.9
click at [32, 242] on div at bounding box center [26, 238] width 26 height 26
click at [35, 242] on div at bounding box center [26, 238] width 26 height 26
click at [29, 527] on icon at bounding box center [26, 529] width 14 height 11
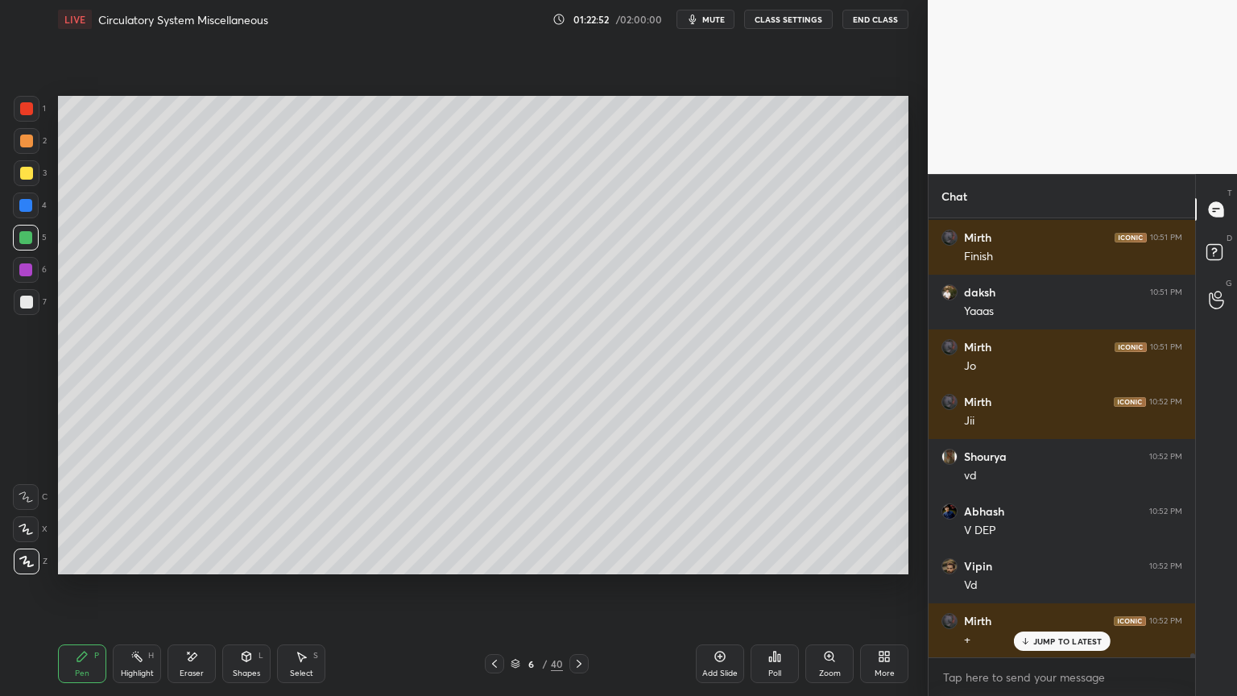
drag, startPoint x: 29, startPoint y: 530, endPoint x: 29, endPoint y: 516, distance: 13.7
click at [29, 531] on icon at bounding box center [26, 529] width 14 height 11
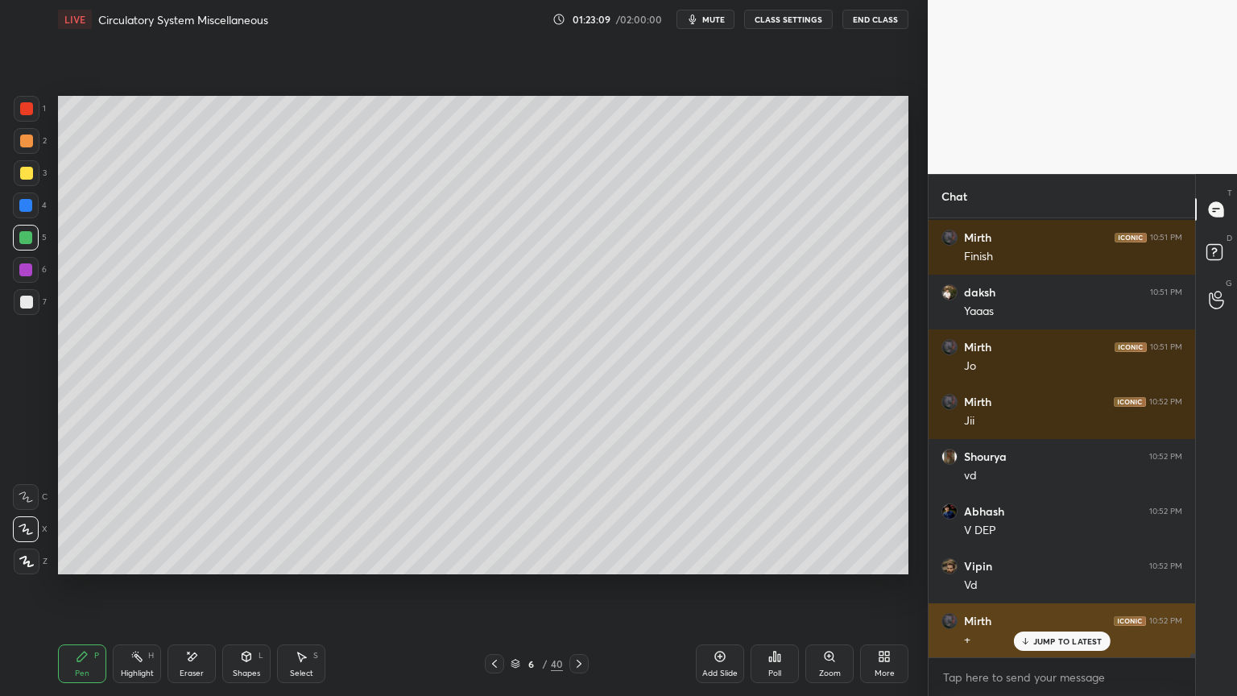
click at [1054, 559] on p "JUMP TO LATEST" at bounding box center [1067, 641] width 69 height 10
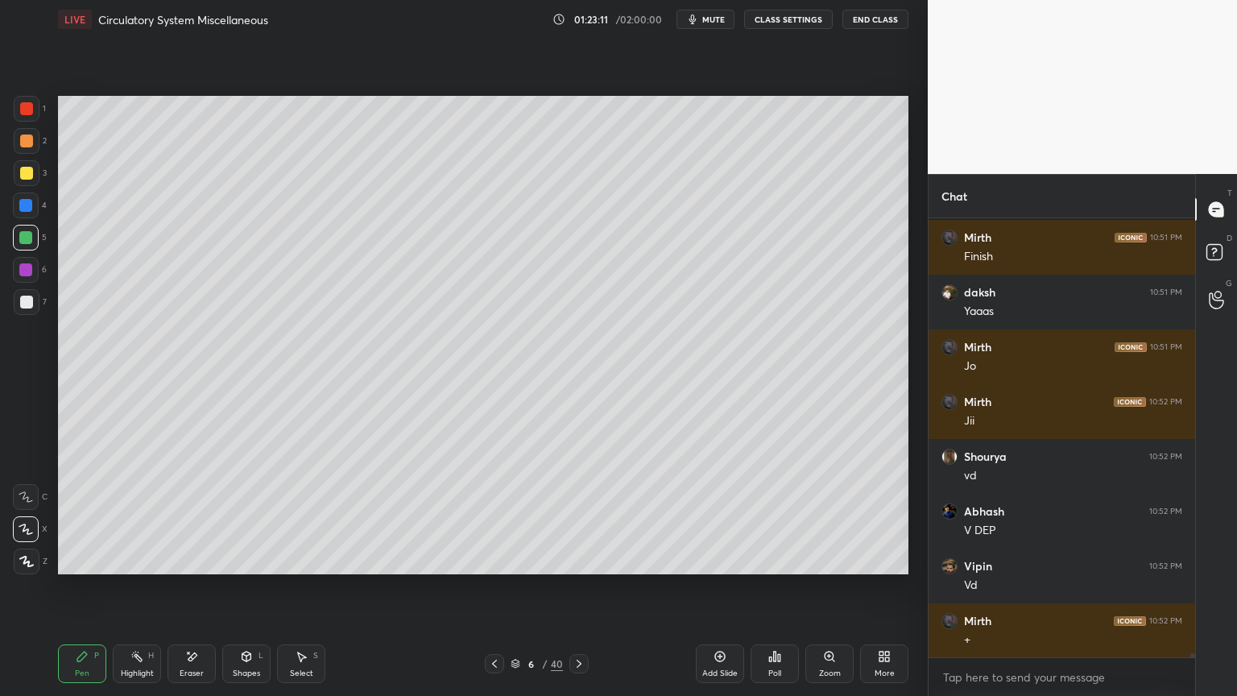
drag, startPoint x: 24, startPoint y: 114, endPoint x: 57, endPoint y: 147, distance: 46.1
click at [34, 122] on div "1" at bounding box center [30, 112] width 32 height 32
click at [30, 238] on div at bounding box center [25, 237] width 13 height 13
click at [30, 142] on div at bounding box center [26, 141] width 13 height 13
click at [35, 143] on div at bounding box center [27, 141] width 26 height 26
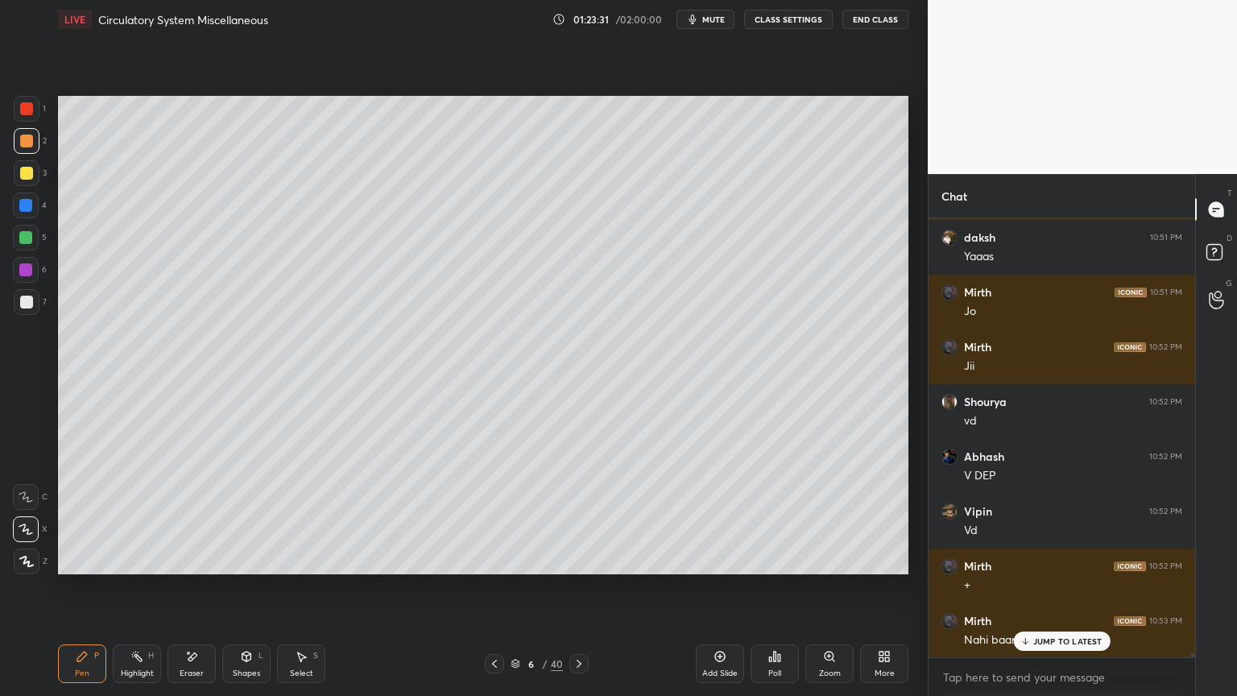
scroll to position [49754, 0]
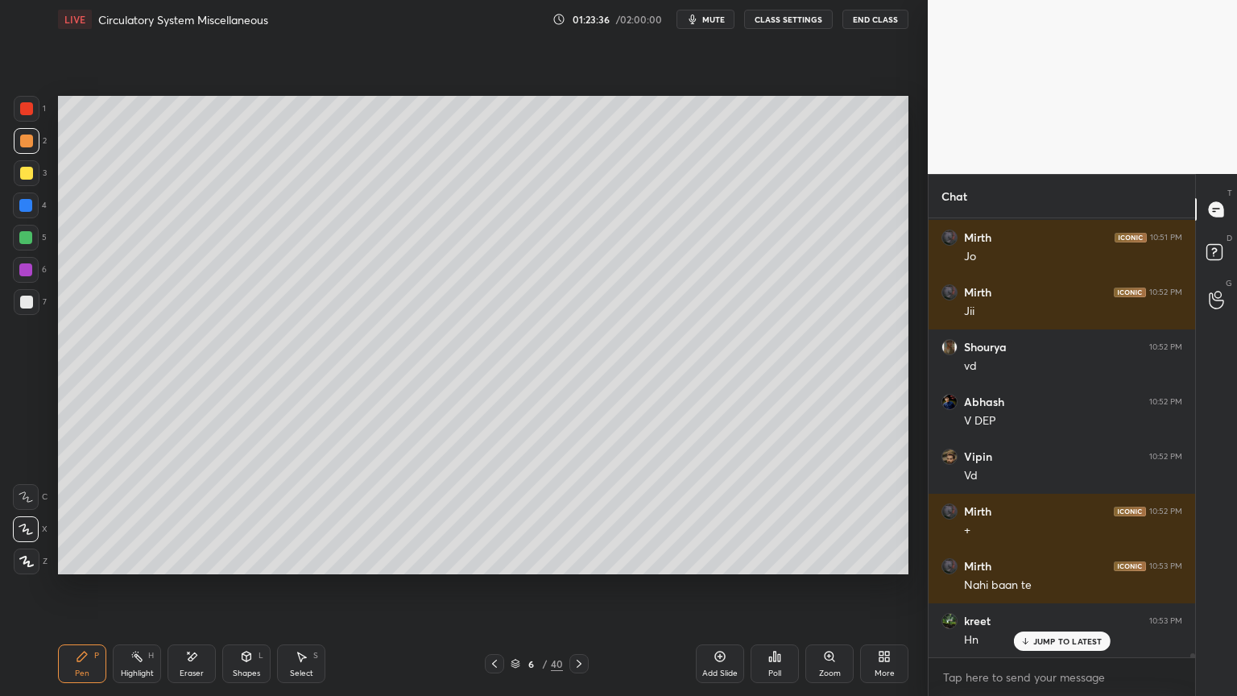
click at [476, 94] on div "Setting up your live class Poll for secs No correct answer Start poll" at bounding box center [483, 335] width 863 height 593
click at [142, 559] on div "Highlight H" at bounding box center [137, 663] width 48 height 39
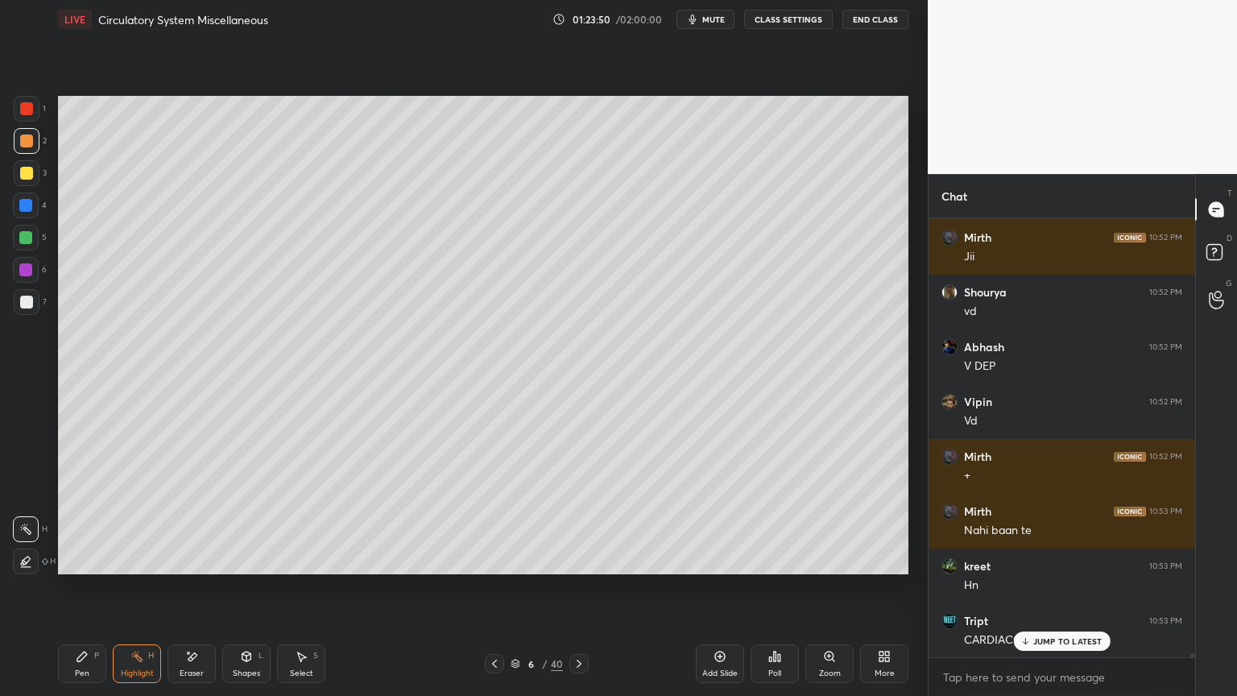
drag, startPoint x: 29, startPoint y: 110, endPoint x: 41, endPoint y: 141, distance: 33.7
click at [31, 116] on div at bounding box center [27, 109] width 26 height 26
click at [86, 559] on div "Pen P" at bounding box center [82, 663] width 48 height 39
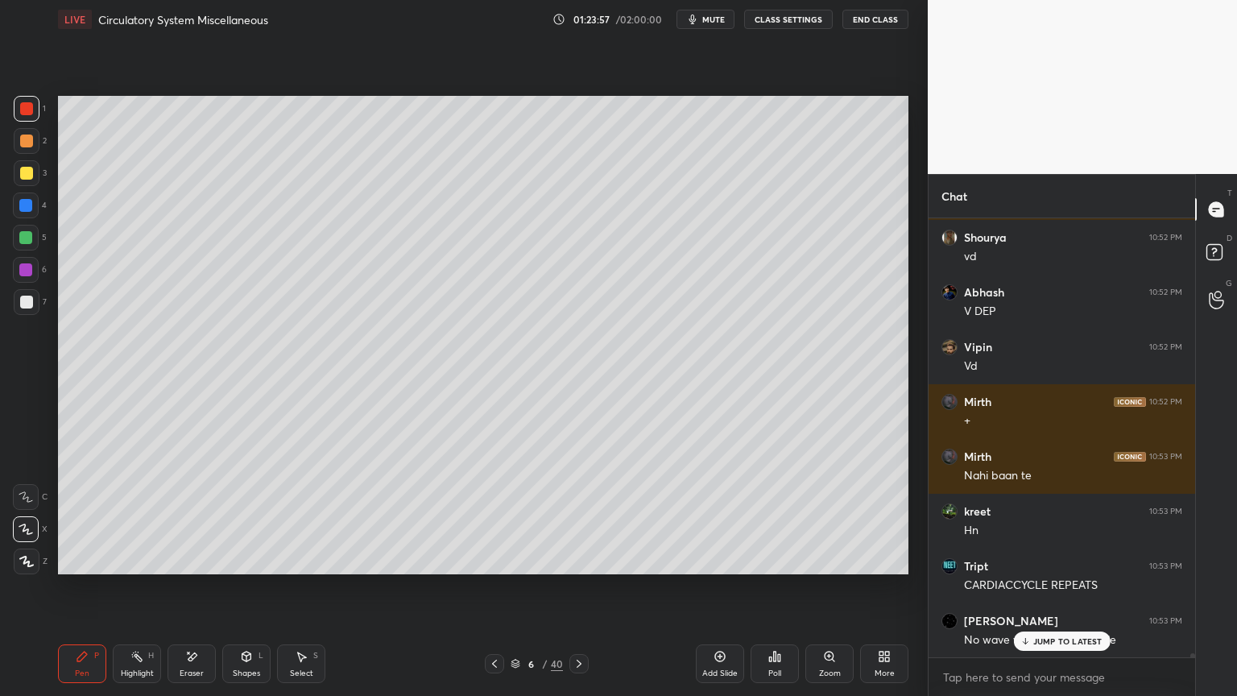
drag, startPoint x: 29, startPoint y: 564, endPoint x: 45, endPoint y: 520, distance: 46.4
click at [32, 559] on div at bounding box center [27, 562] width 26 height 26
drag, startPoint x: 255, startPoint y: 661, endPoint x: 246, endPoint y: 644, distance: 19.5
click at [254, 559] on div "Shapes L" at bounding box center [246, 663] width 48 height 39
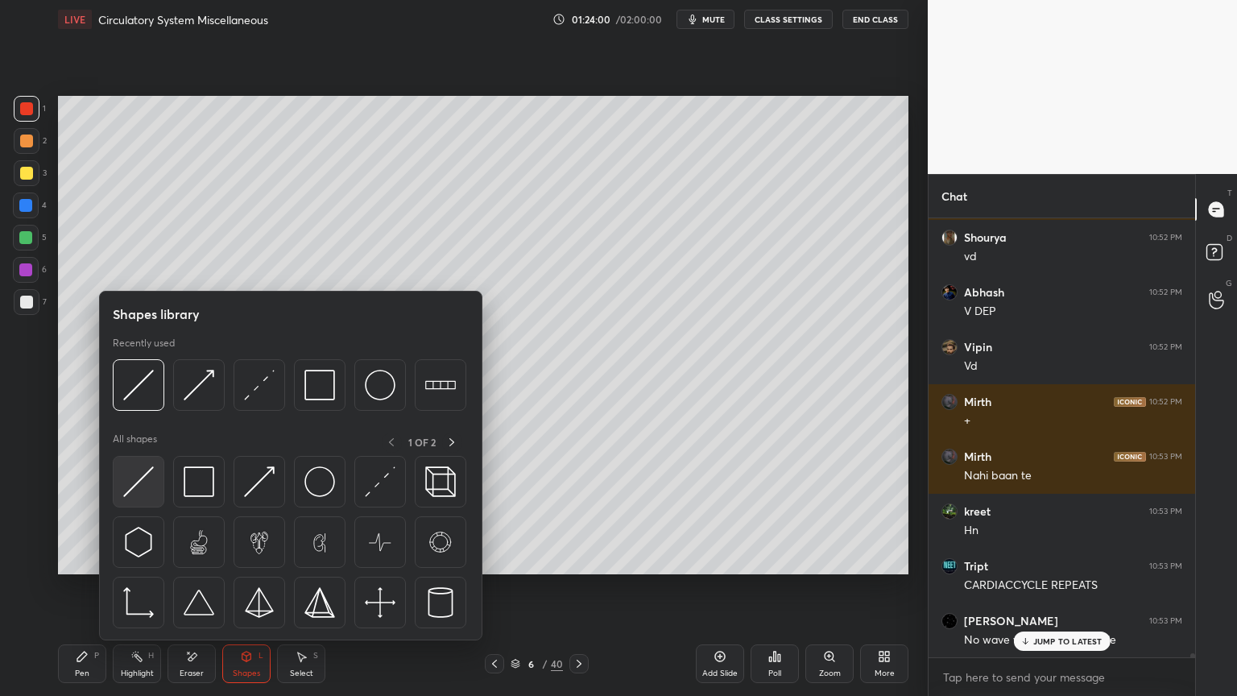
click at [142, 482] on img at bounding box center [138, 481] width 31 height 31
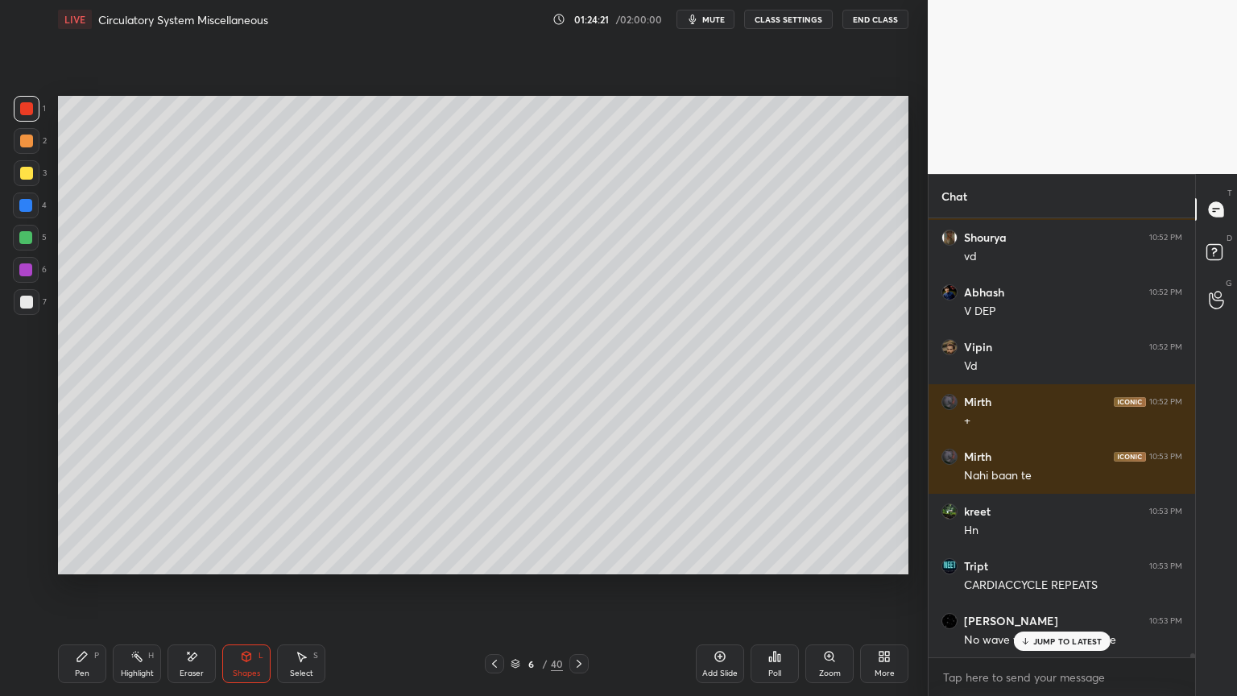
drag, startPoint x: 86, startPoint y: 653, endPoint x: 171, endPoint y: 594, distance: 103.0
click at [87, 559] on icon at bounding box center [82, 656] width 13 height 13
click at [34, 529] on div at bounding box center [26, 529] width 26 height 26
drag, startPoint x: 23, startPoint y: 245, endPoint x: 51, endPoint y: 258, distance: 31.0
click at [23, 247] on div at bounding box center [26, 238] width 26 height 26
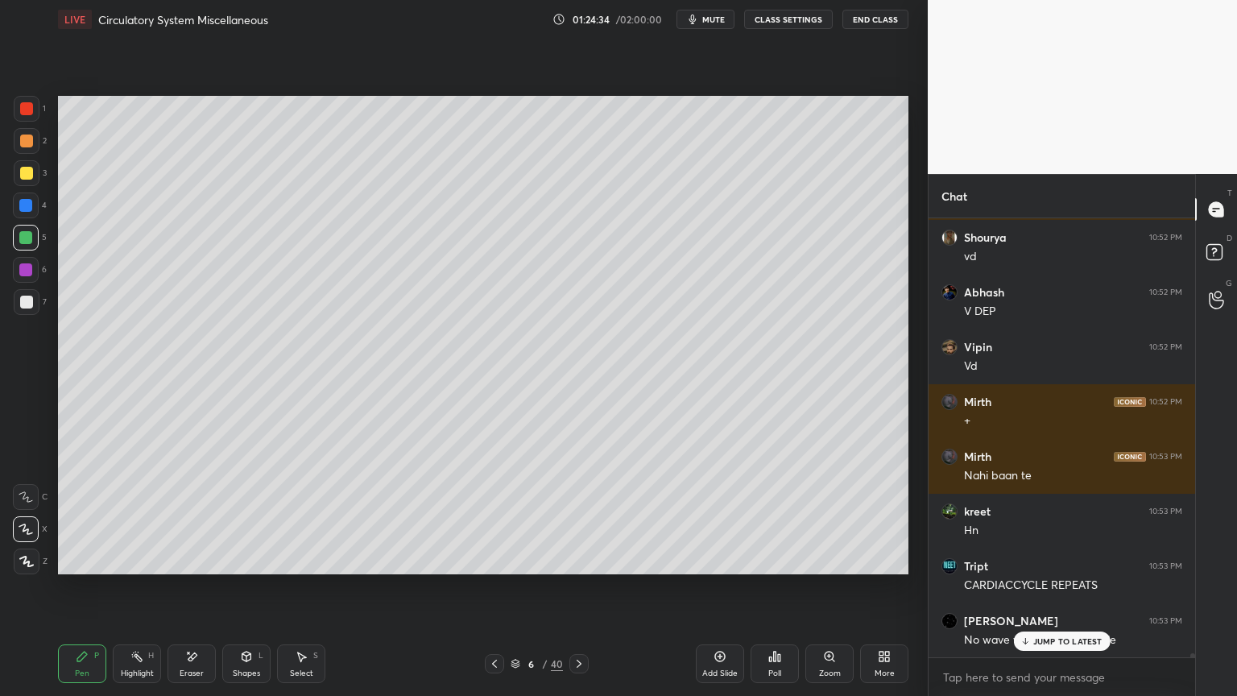
drag, startPoint x: 187, startPoint y: 661, endPoint x: 197, endPoint y: 595, distance: 66.1
click at [187, 559] on icon at bounding box center [191, 657] width 13 height 14
click at [28, 491] on icon at bounding box center [27, 495] width 9 height 8
click at [85, 559] on div "Pen P" at bounding box center [82, 663] width 48 height 39
drag, startPoint x: 32, startPoint y: 238, endPoint x: 57, endPoint y: 245, distance: 25.8
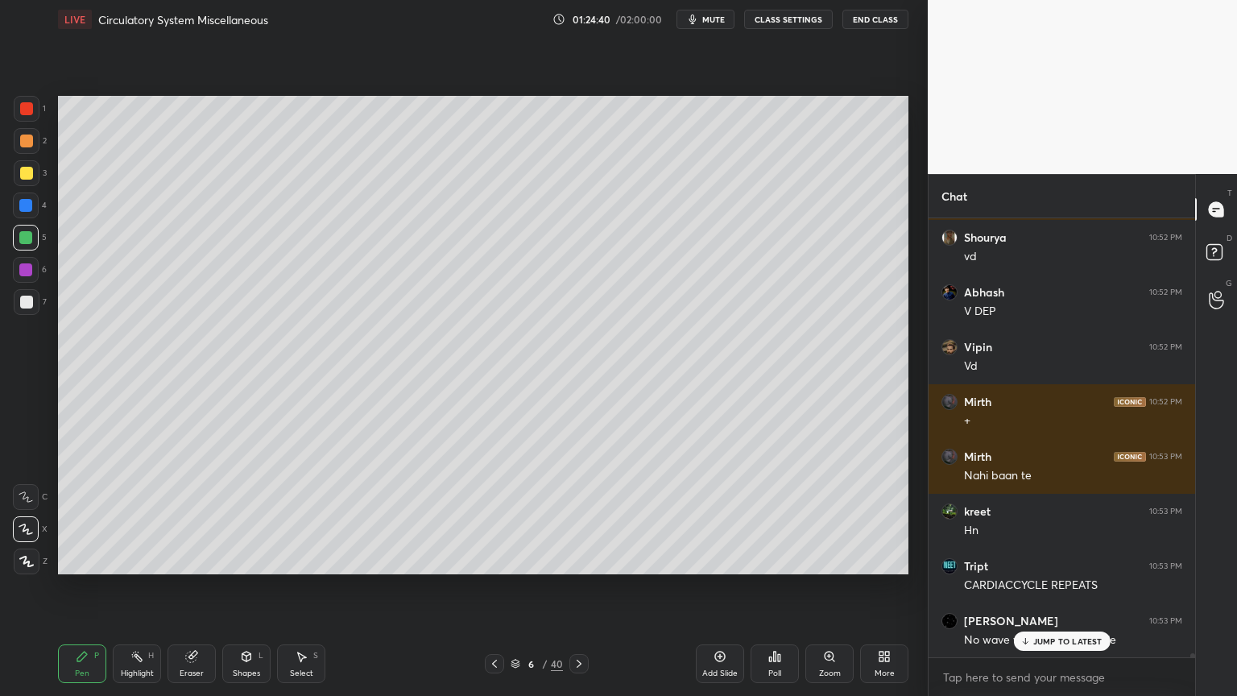
click at [35, 240] on div at bounding box center [26, 238] width 26 height 26
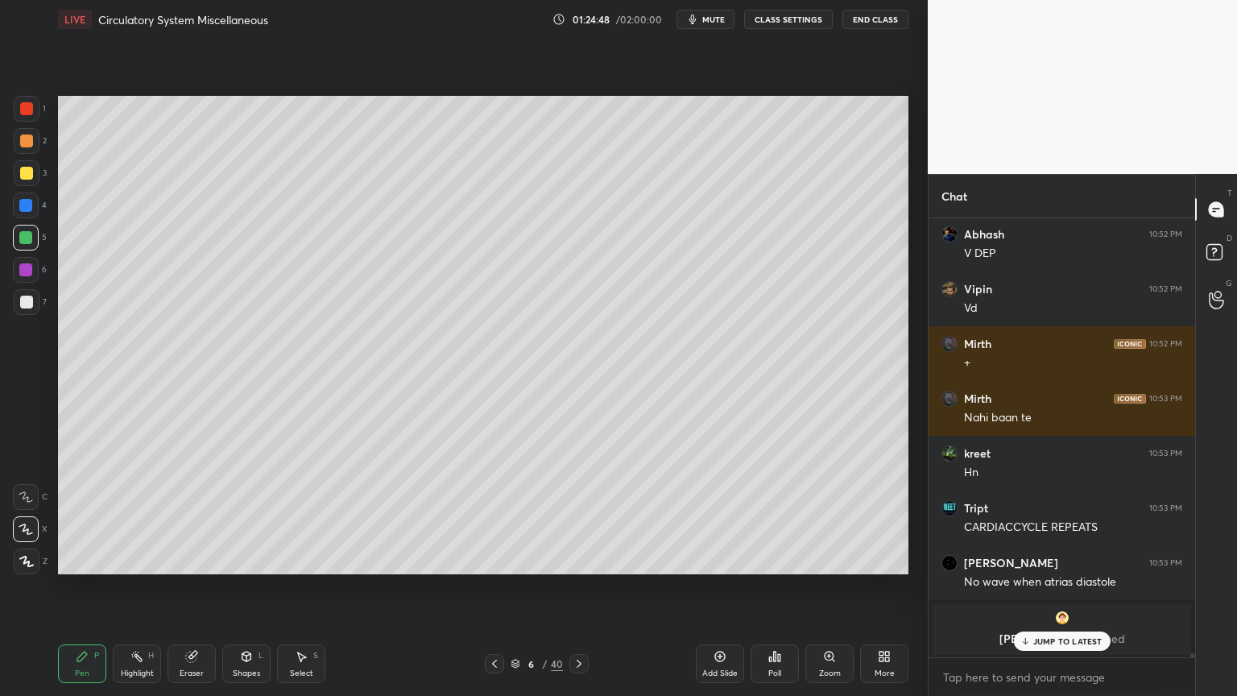
click at [1054, 559] on p "JUMP TO LATEST" at bounding box center [1067, 641] width 69 height 10
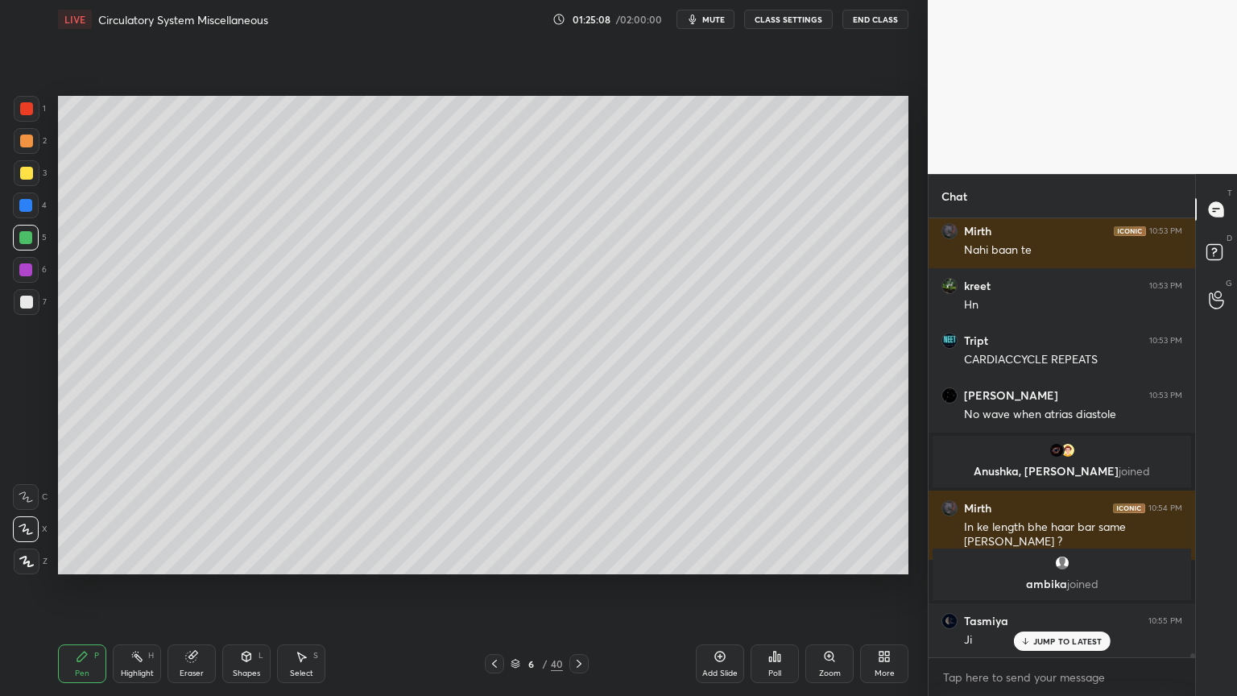
scroll to position [50144, 0]
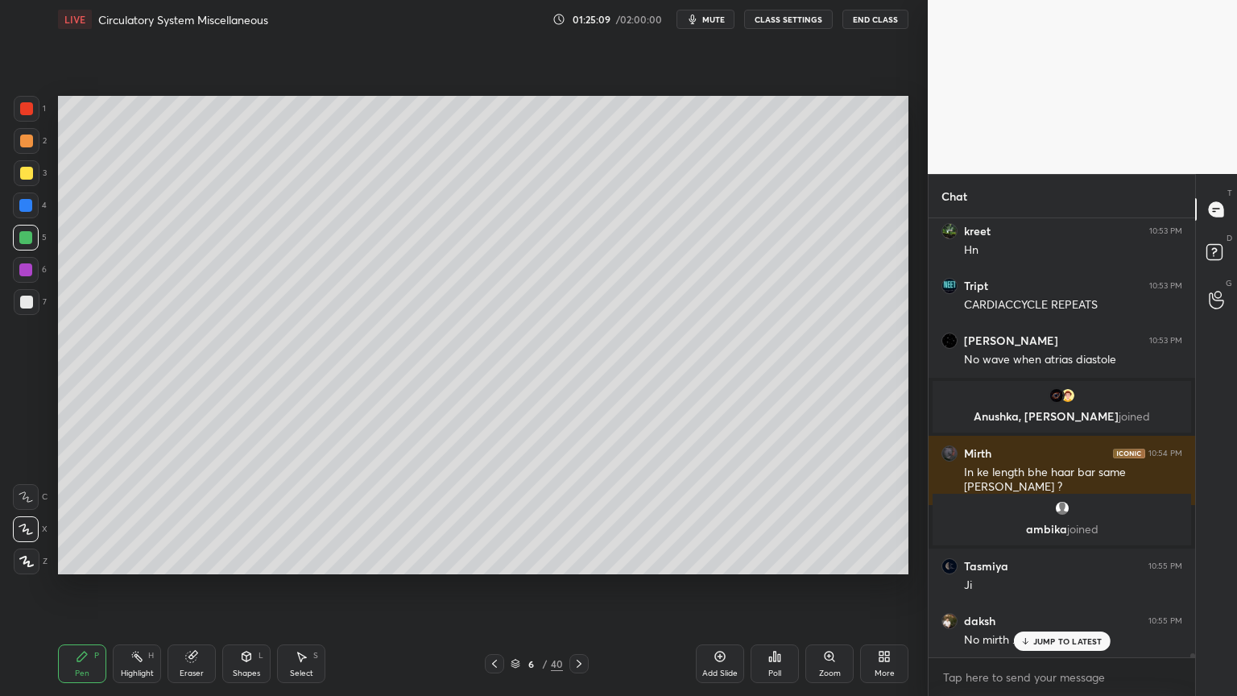
drag, startPoint x: 141, startPoint y: 656, endPoint x: 148, endPoint y: 651, distance: 8.7
click at [140, 559] on icon at bounding box center [136, 656] width 13 height 13
drag, startPoint x: 25, startPoint y: 238, endPoint x: 33, endPoint y: 230, distance: 10.8
click at [23, 238] on div at bounding box center [25, 237] width 13 height 13
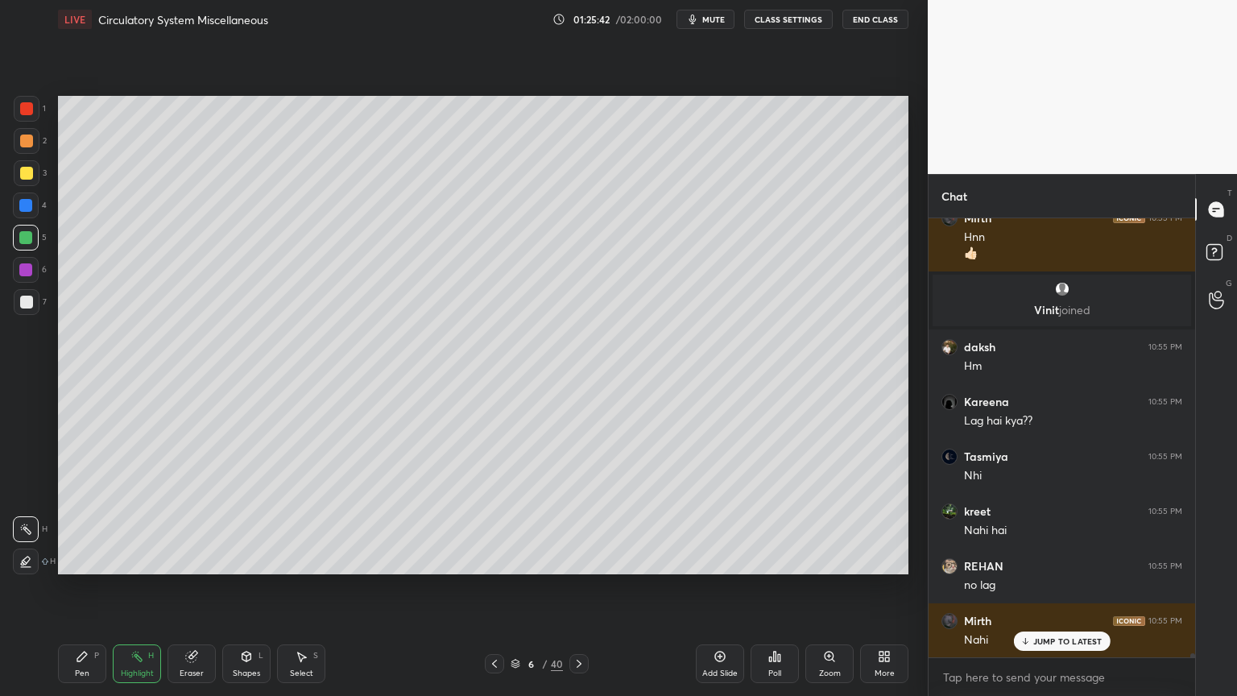
scroll to position [50656, 0]
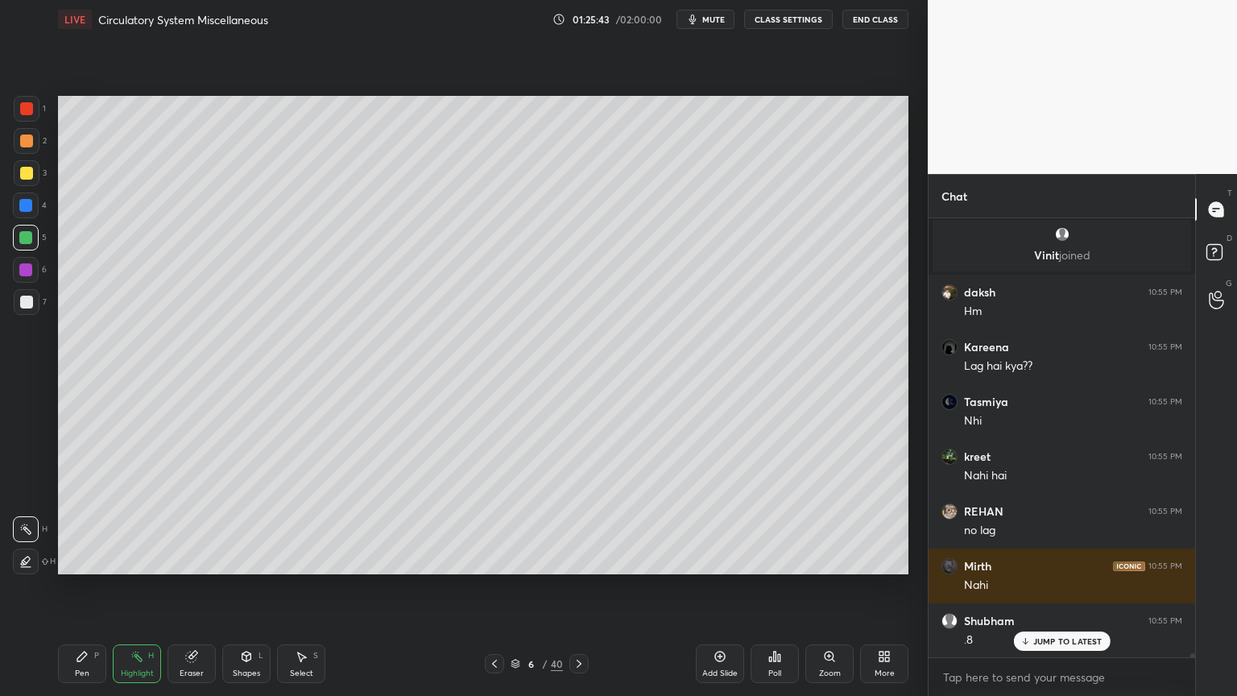
click at [29, 299] on div at bounding box center [26, 302] width 13 height 13
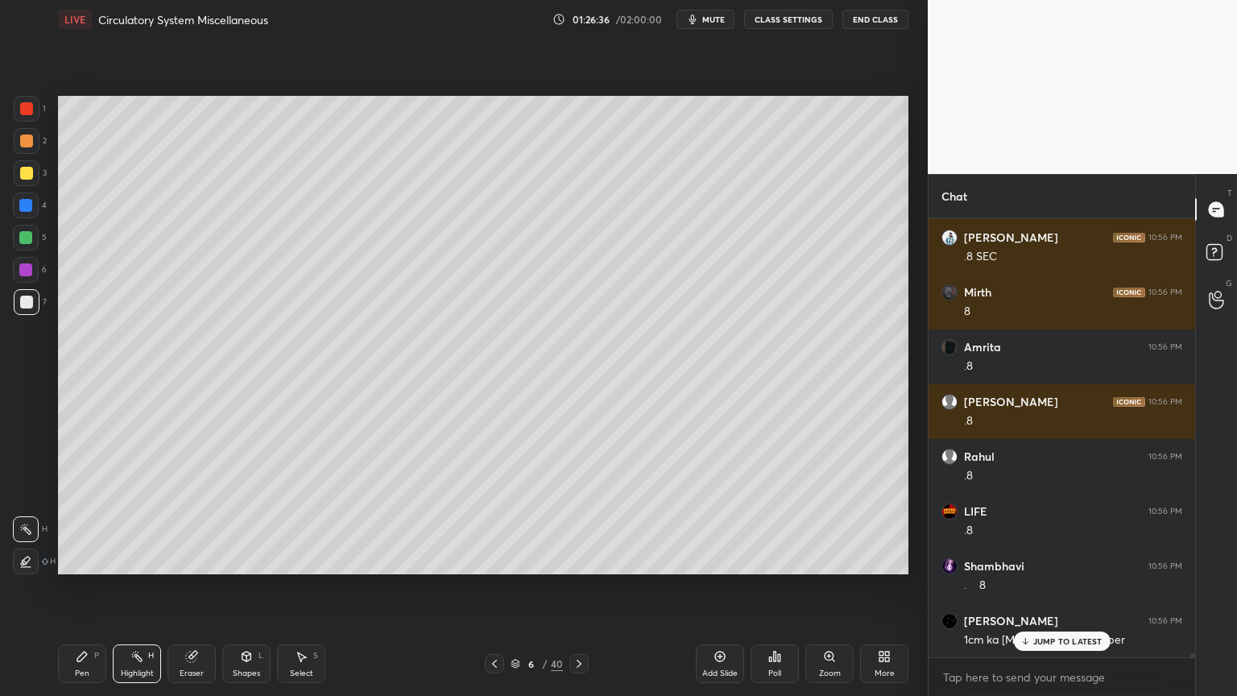
scroll to position [51916, 0]
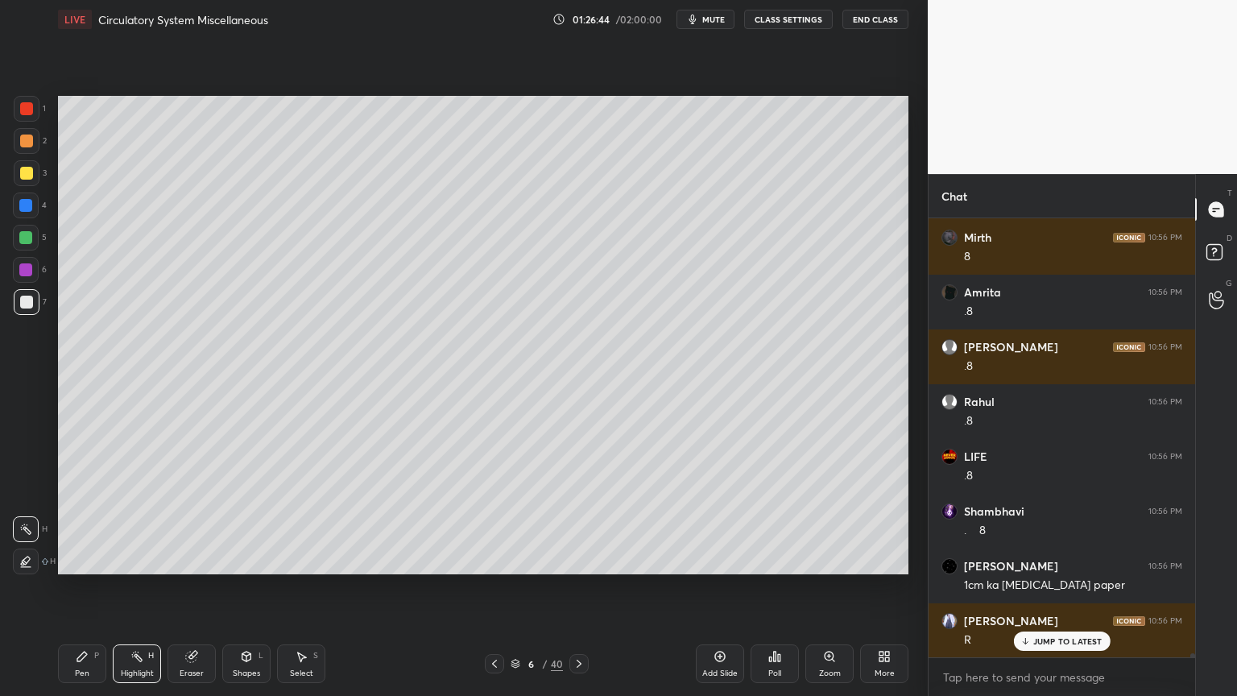
click at [246, 559] on icon at bounding box center [246, 656] width 13 height 13
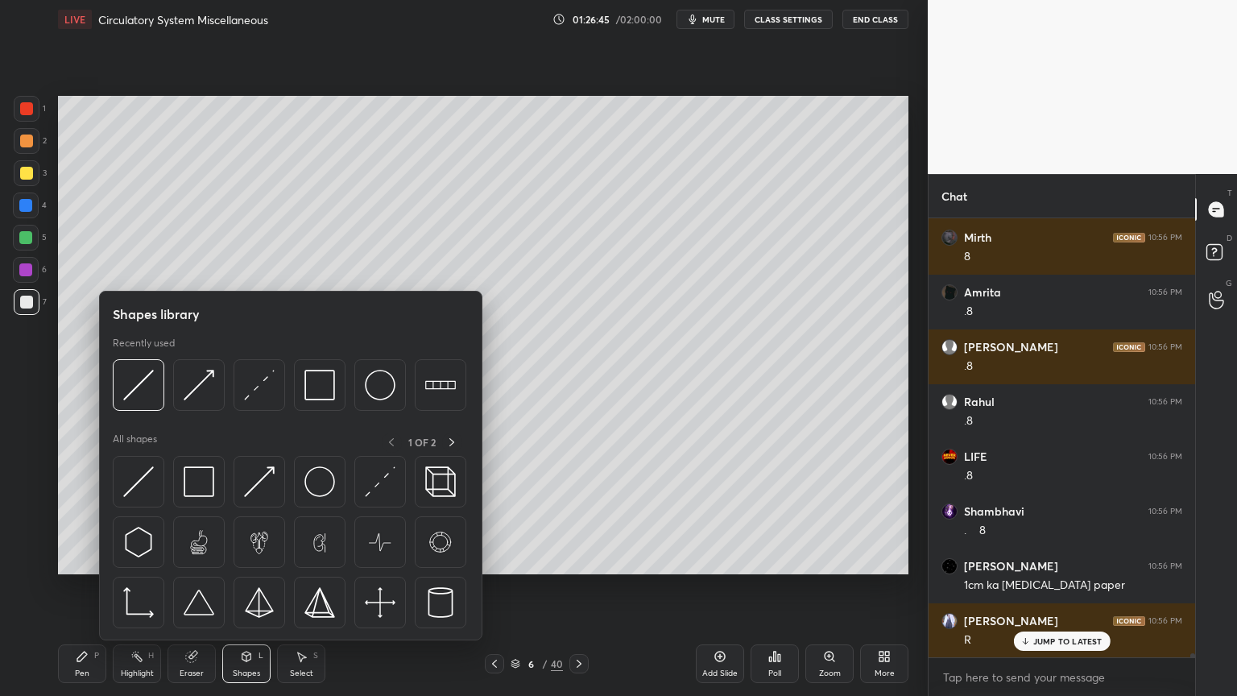
click at [32, 171] on div at bounding box center [26, 173] width 13 height 13
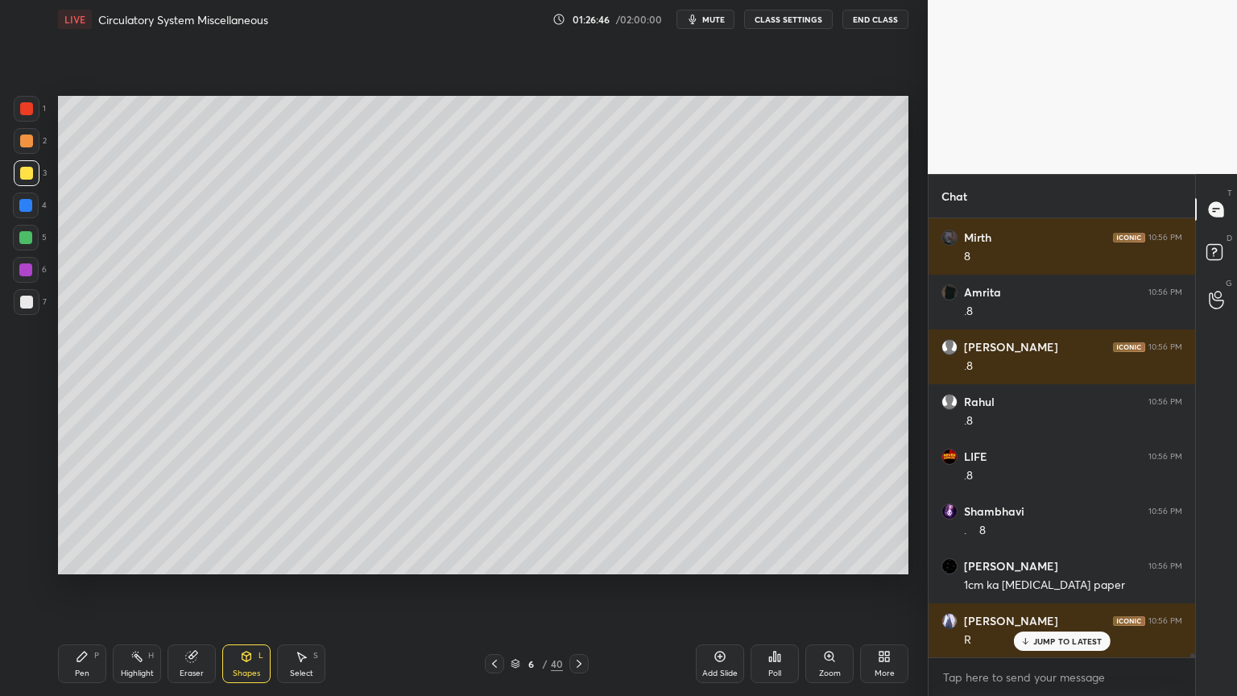
click at [248, 559] on icon at bounding box center [246, 656] width 13 height 13
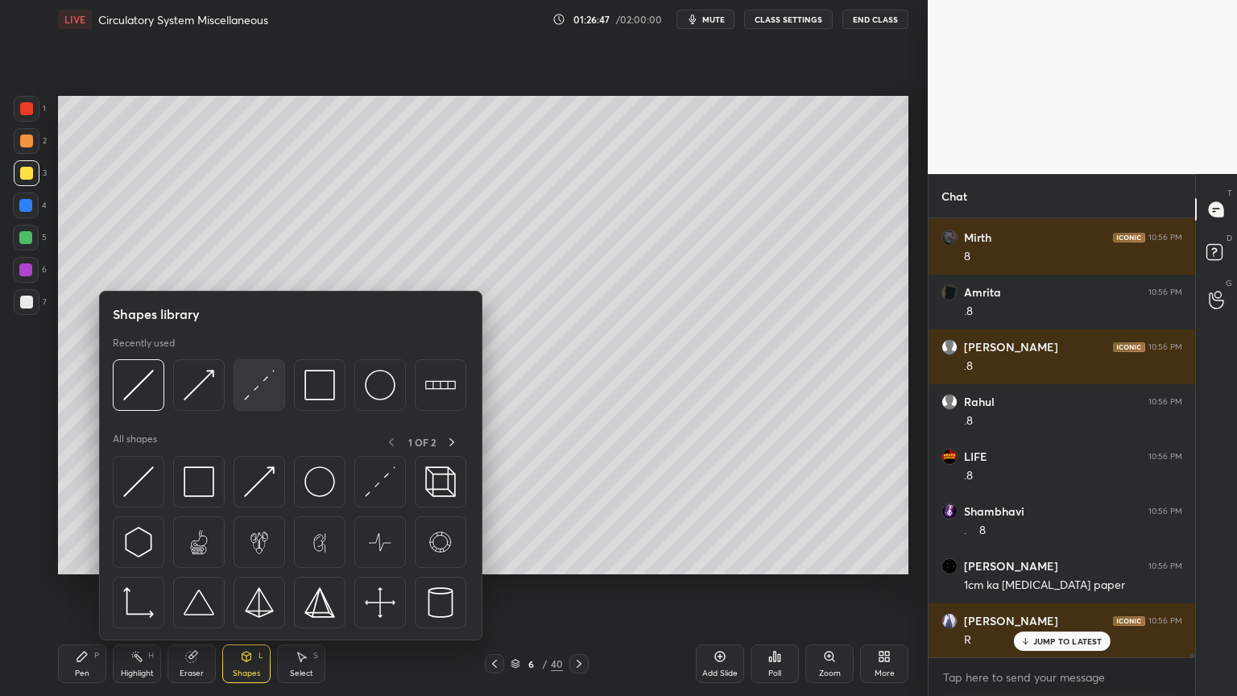
click at [262, 394] on img at bounding box center [259, 385] width 31 height 31
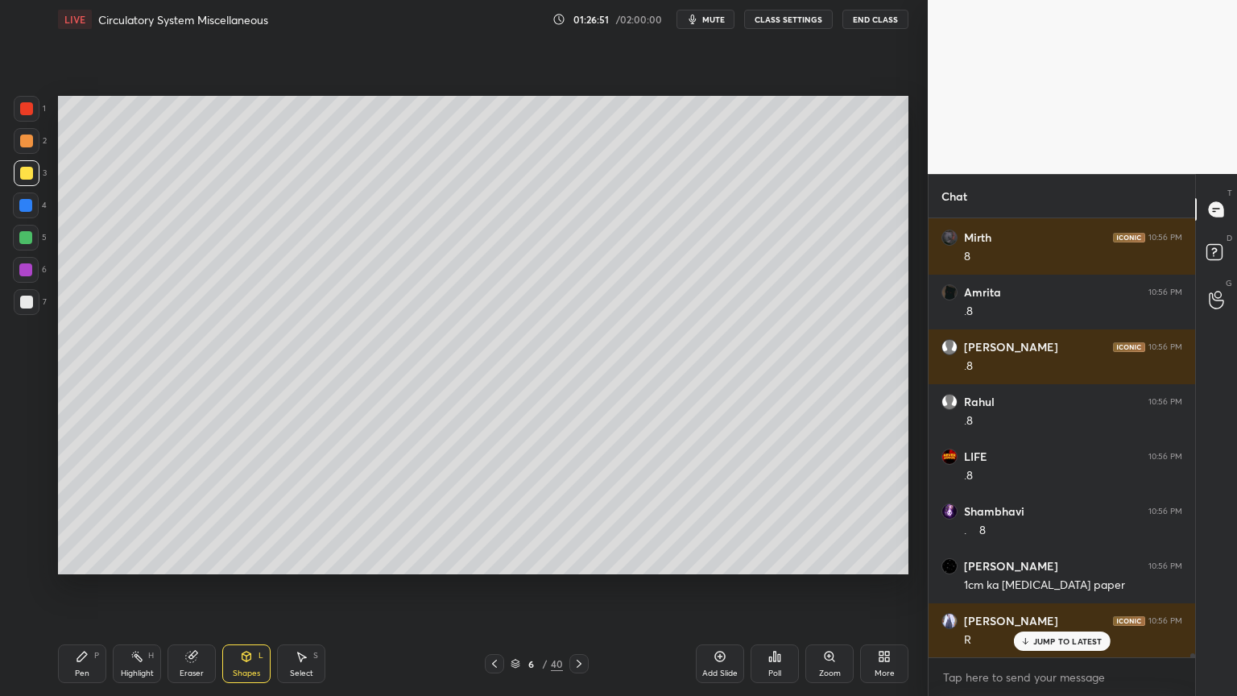
click at [90, 559] on div "Pen P" at bounding box center [82, 663] width 48 height 39
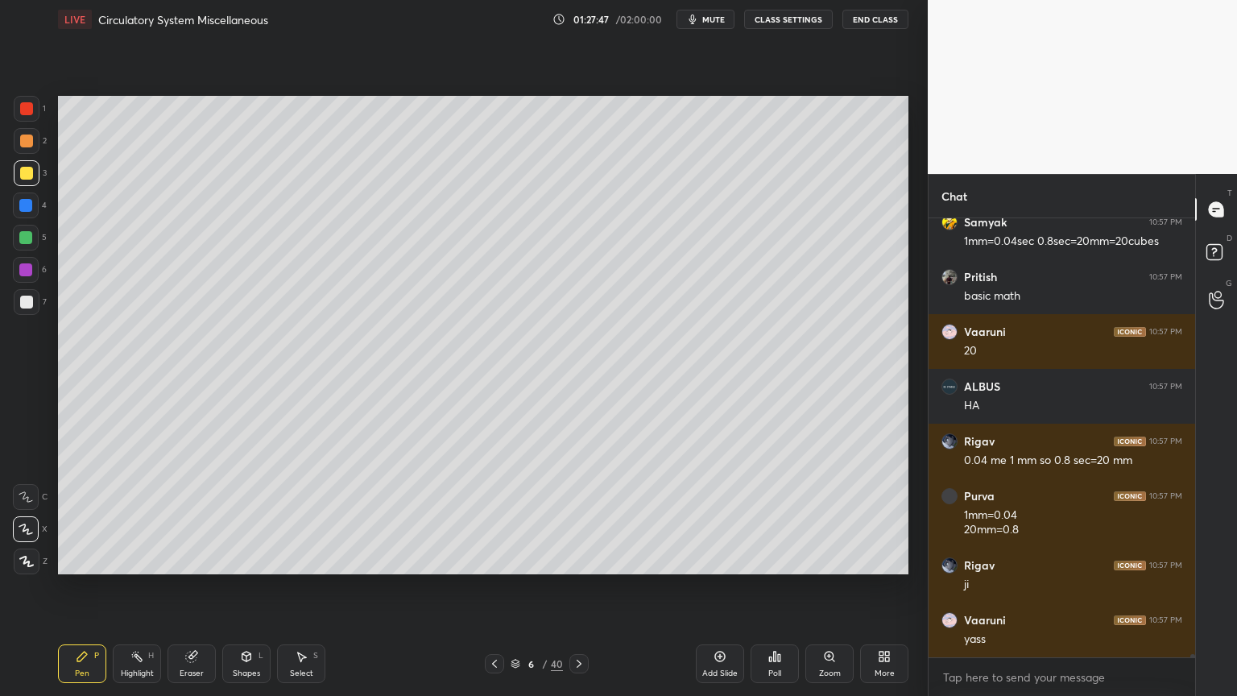
scroll to position [53082, 0]
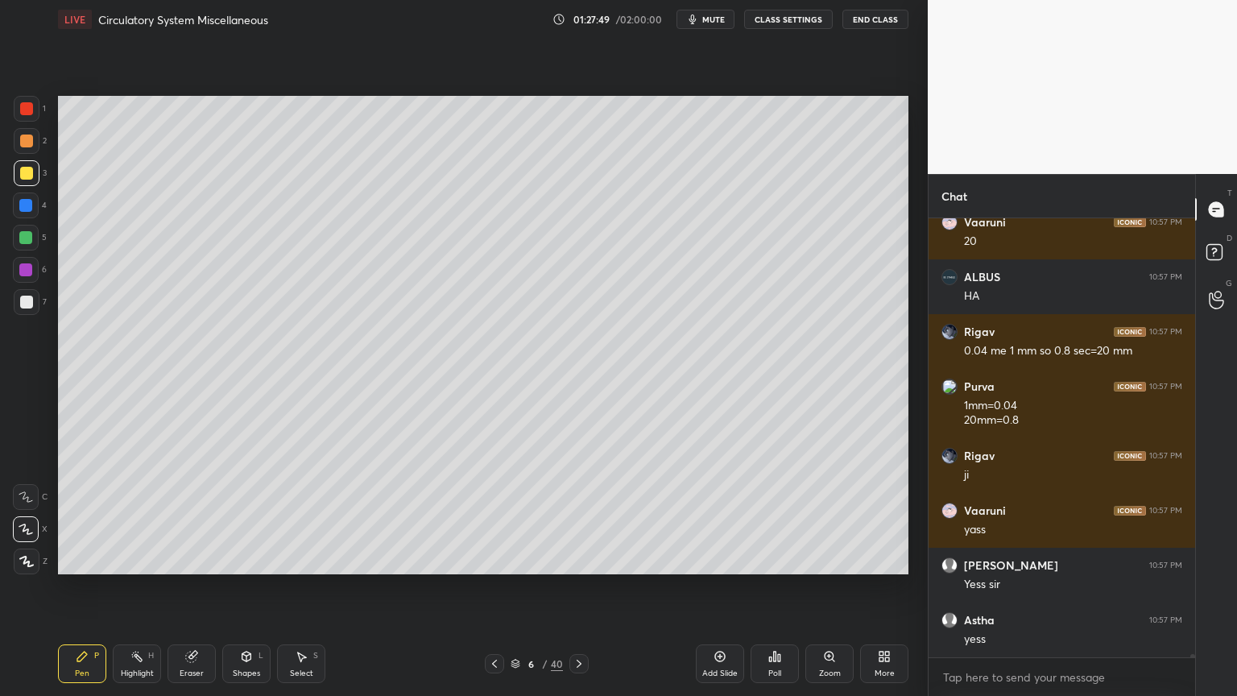
drag, startPoint x: 133, startPoint y: 654, endPoint x: 136, endPoint y: 578, distance: 76.6
click at [135, 559] on div "Highlight H" at bounding box center [137, 663] width 48 height 39
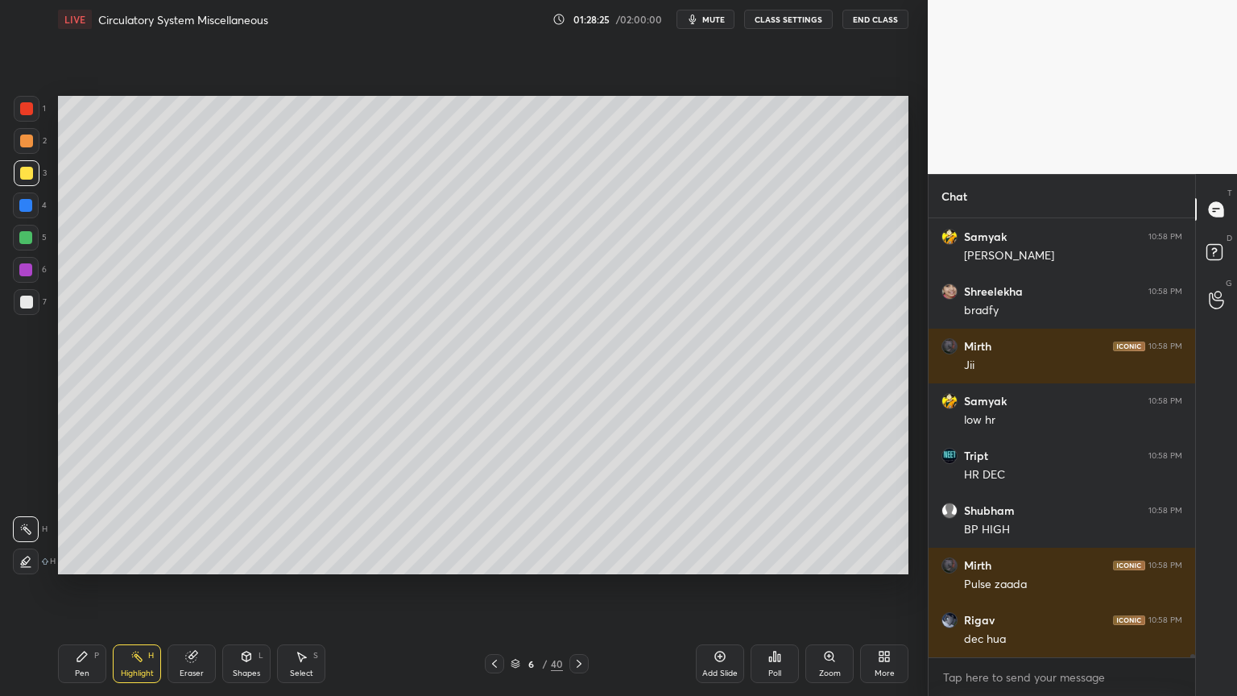
scroll to position [54944, 0]
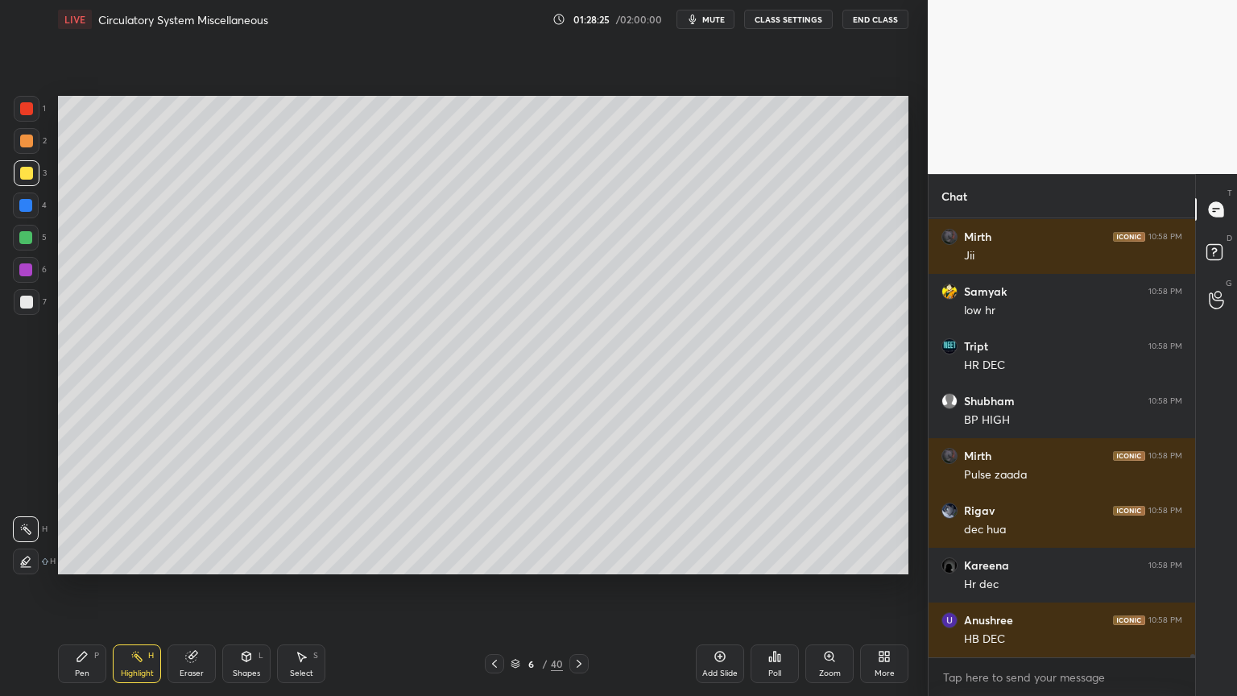
click at [715, 559] on icon at bounding box center [720, 656] width 13 height 13
click at [32, 266] on div at bounding box center [26, 270] width 26 height 26
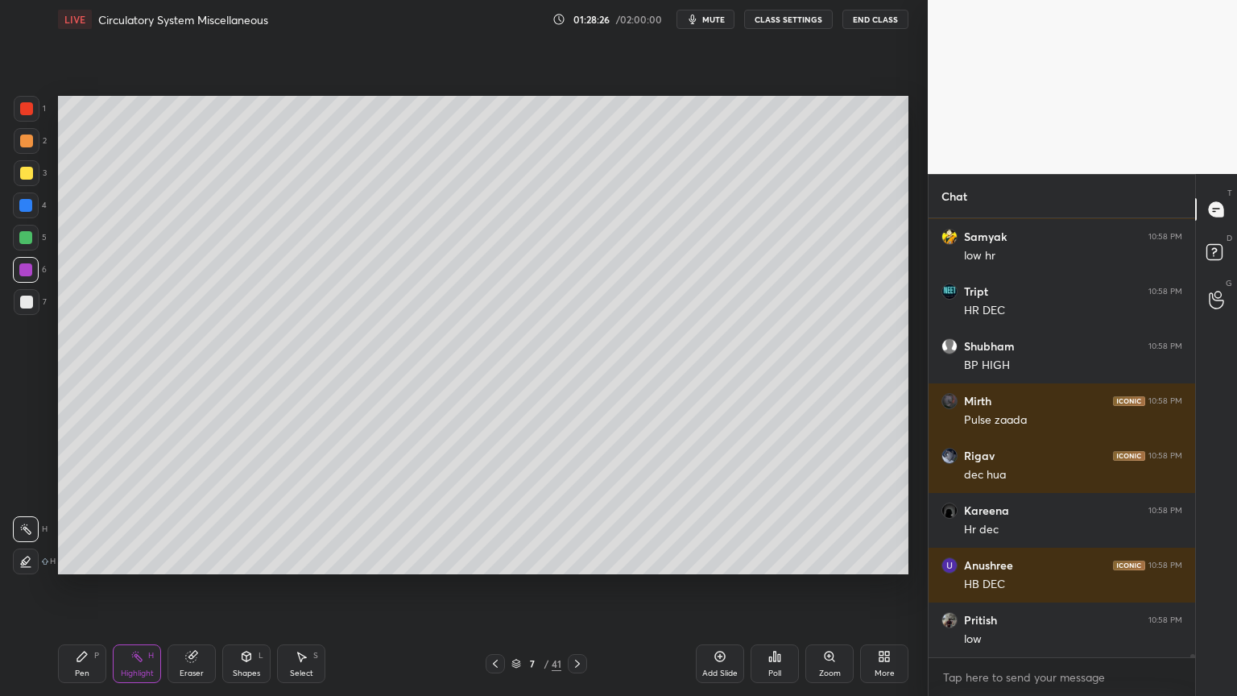
click at [29, 263] on div at bounding box center [26, 270] width 26 height 26
drag, startPoint x: 32, startPoint y: 234, endPoint x: 29, endPoint y: 255, distance: 20.4
click at [27, 239] on div at bounding box center [25, 237] width 13 height 13
click at [82, 559] on div "Pen P" at bounding box center [82, 663] width 48 height 39
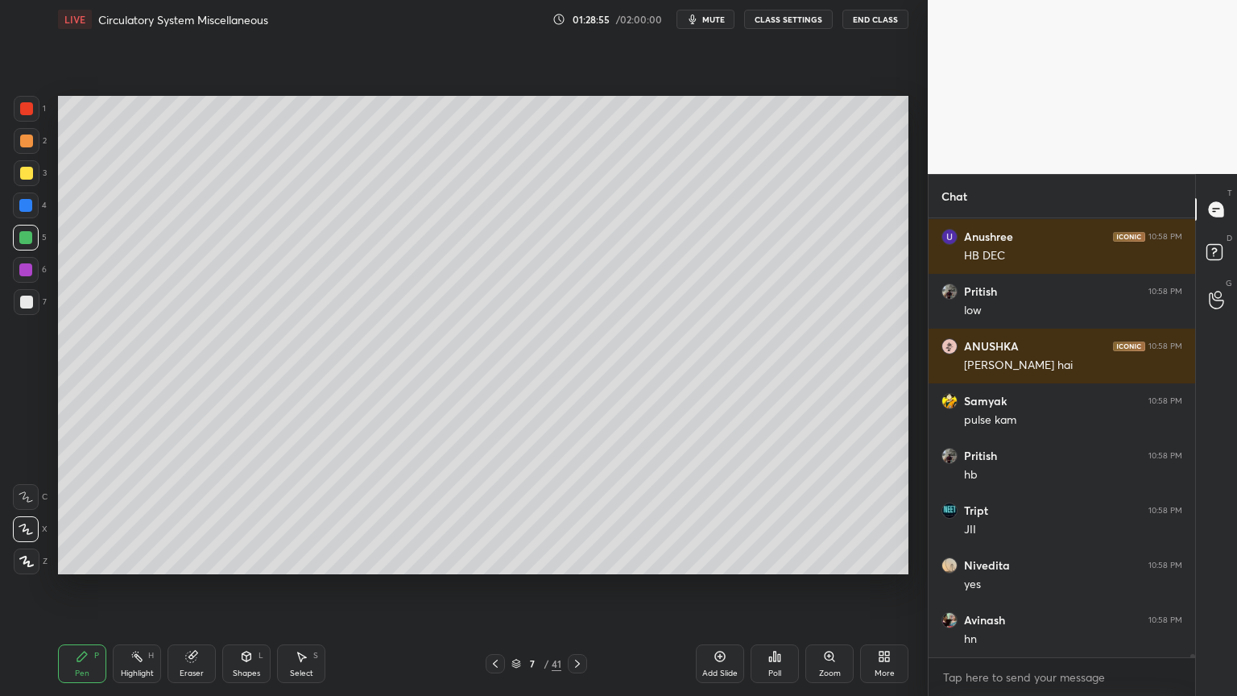
scroll to position [55382, 0]
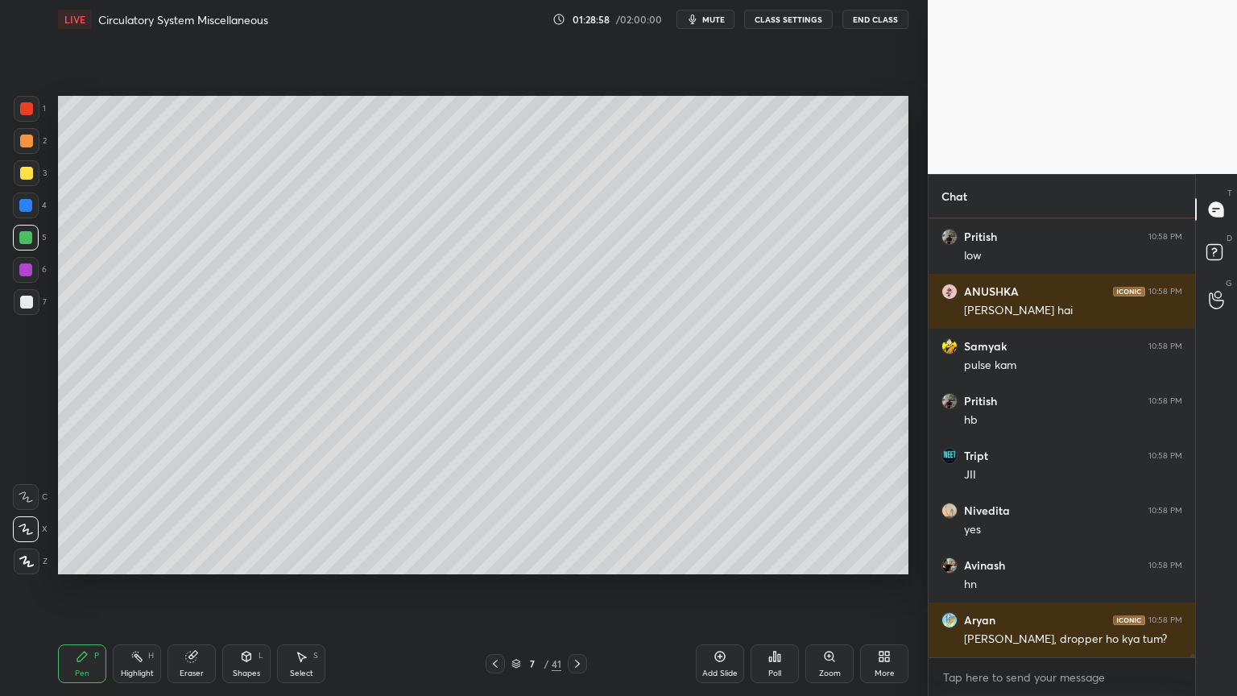
drag, startPoint x: 36, startPoint y: 172, endPoint x: 47, endPoint y: 181, distance: 14.3
click at [32, 175] on div at bounding box center [27, 173] width 26 height 26
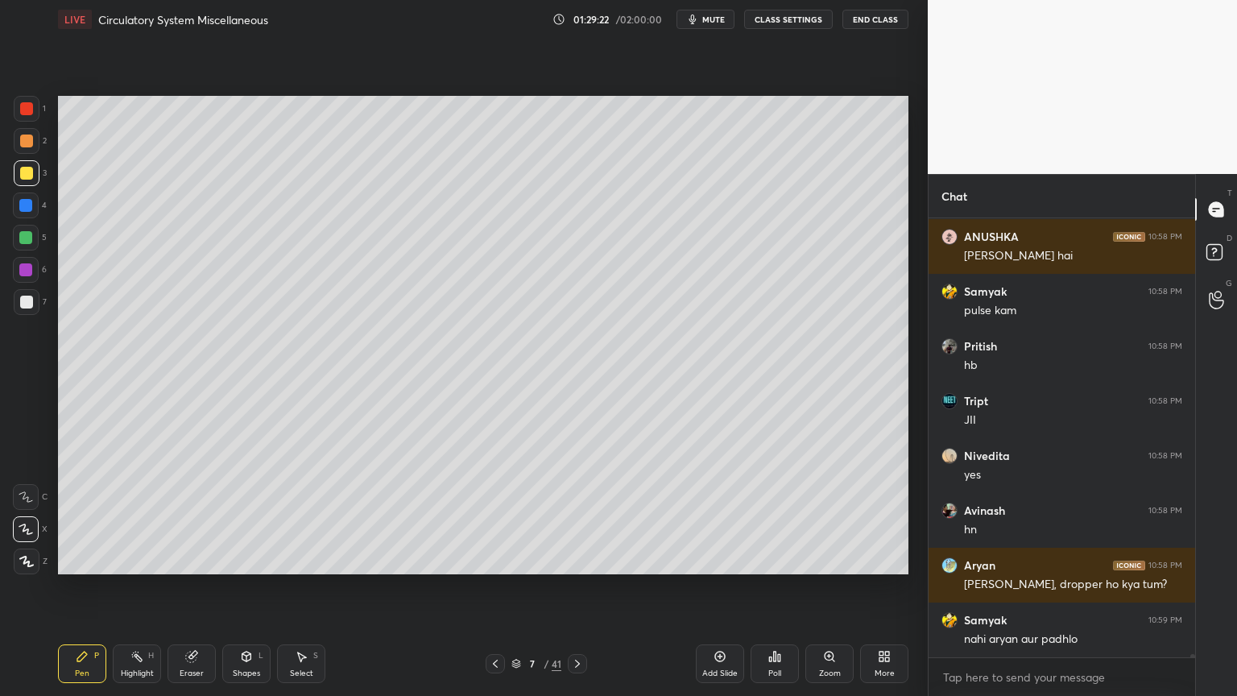
click at [27, 235] on div at bounding box center [25, 237] width 13 height 13
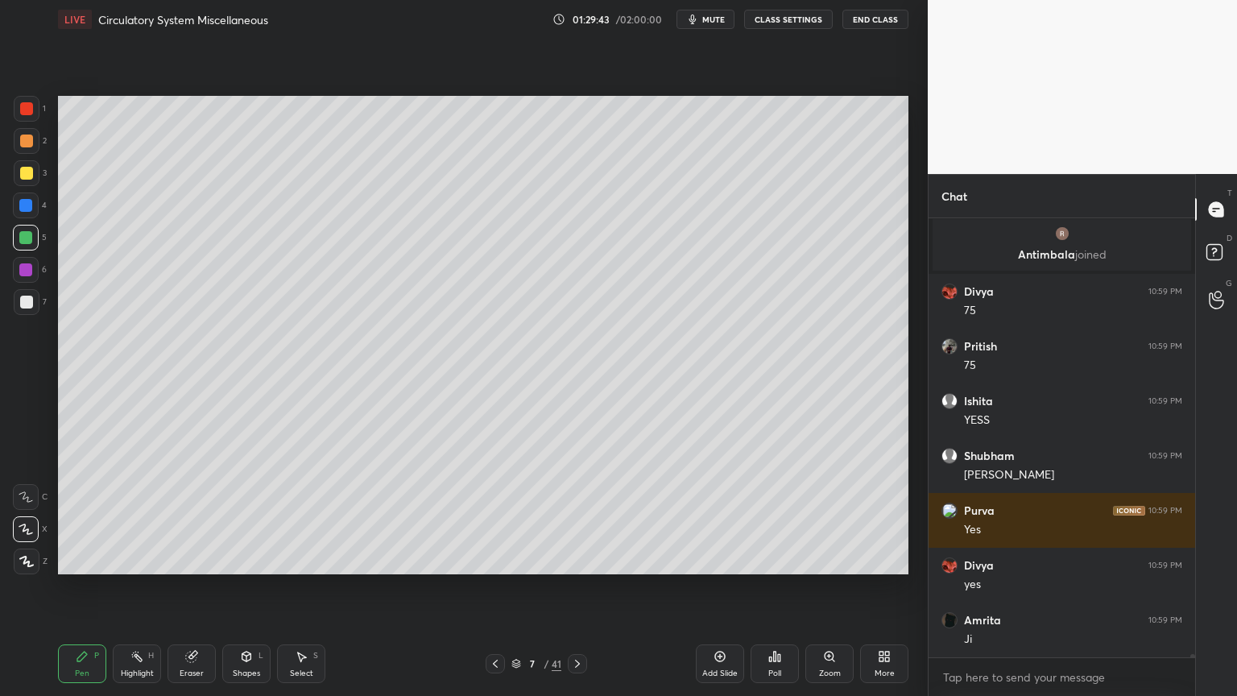
scroll to position [56207, 0]
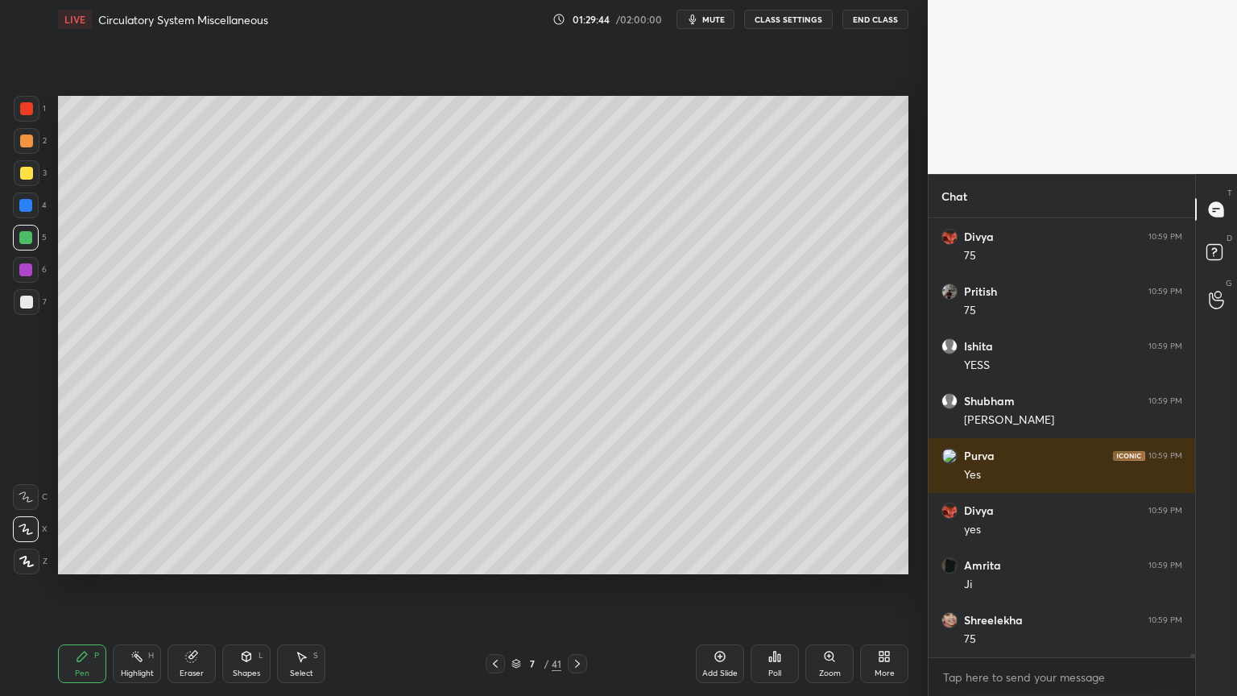
click at [577, 559] on icon at bounding box center [577, 663] width 13 height 13
click at [574, 559] on icon at bounding box center [577, 663] width 13 height 13
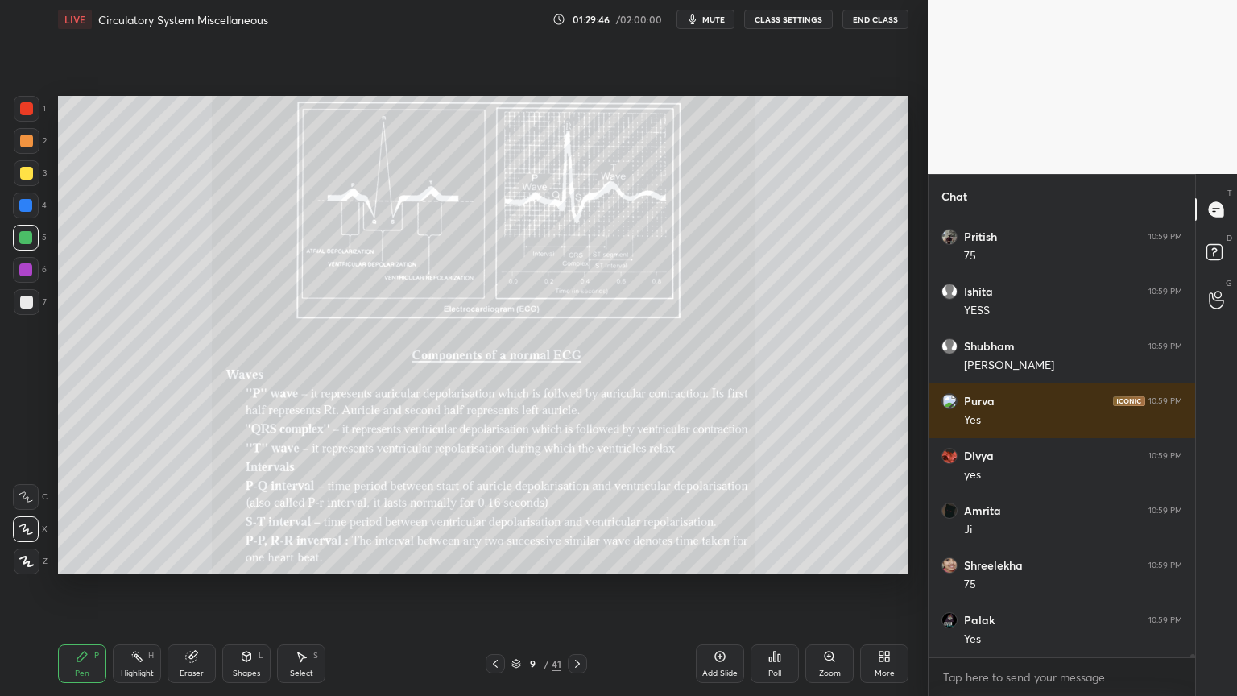
click at [831, 559] on icon at bounding box center [829, 656] width 9 height 9
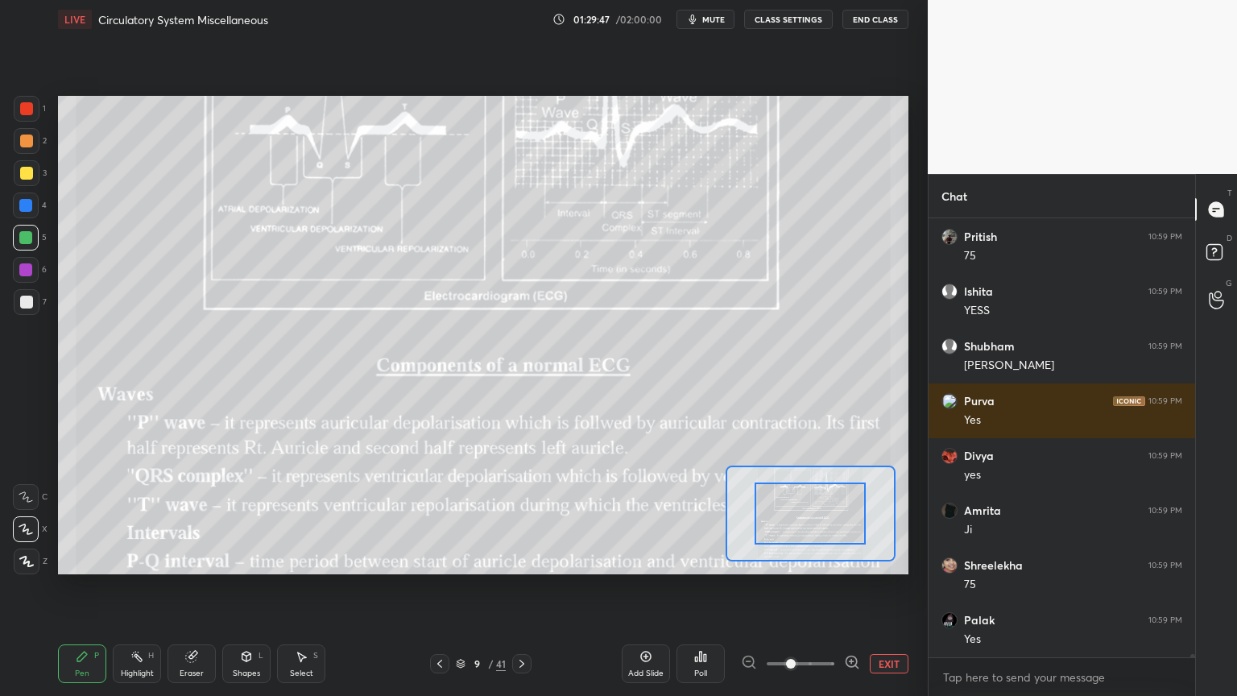
click at [834, 559] on div at bounding box center [800, 663] width 119 height 19
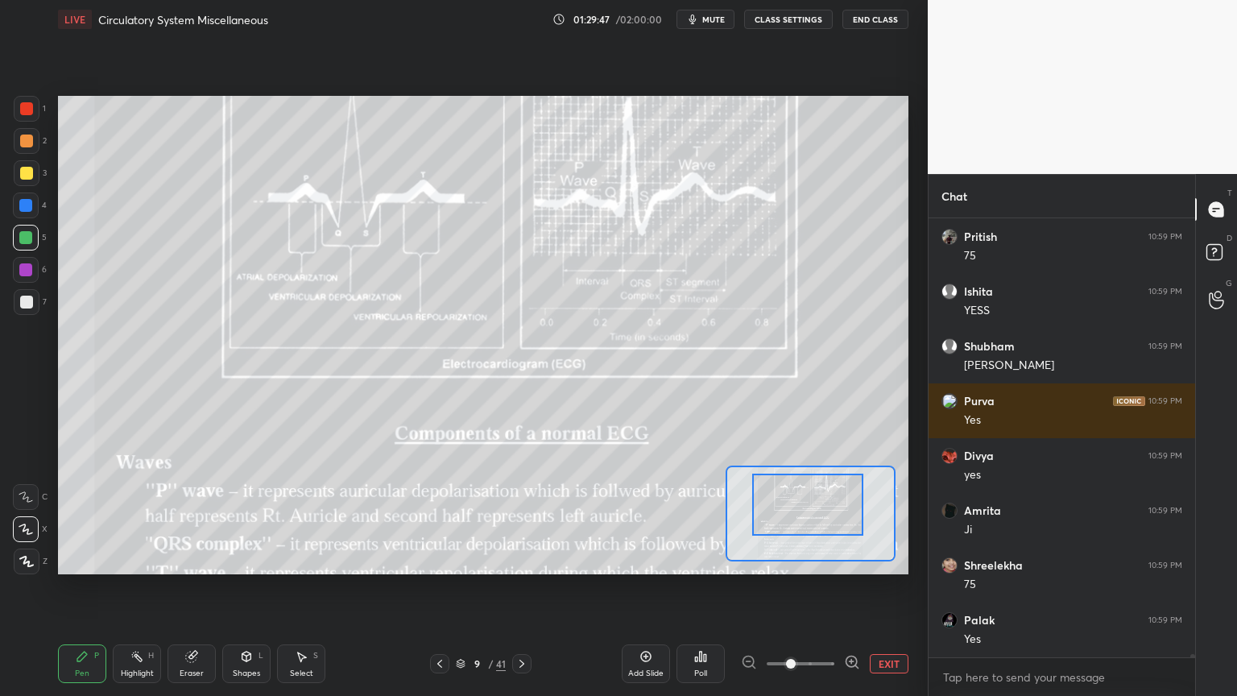
drag, startPoint x: 851, startPoint y: 495, endPoint x: 857, endPoint y: 488, distance: 9.2
click at [855, 493] on div at bounding box center [807, 505] width 111 height 62
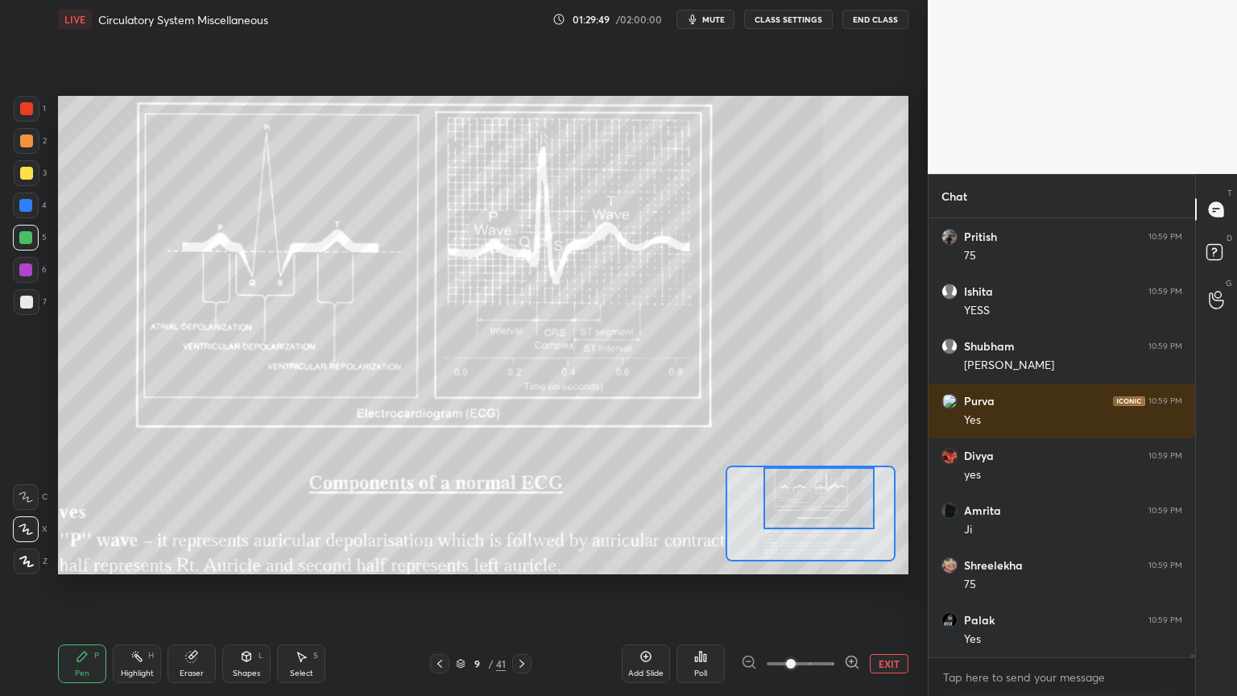
drag, startPoint x: 30, startPoint y: 304, endPoint x: 28, endPoint y: 404, distance: 99.9
click at [29, 309] on div at bounding box center [27, 302] width 26 height 26
click at [32, 559] on div at bounding box center [27, 562] width 26 height 26
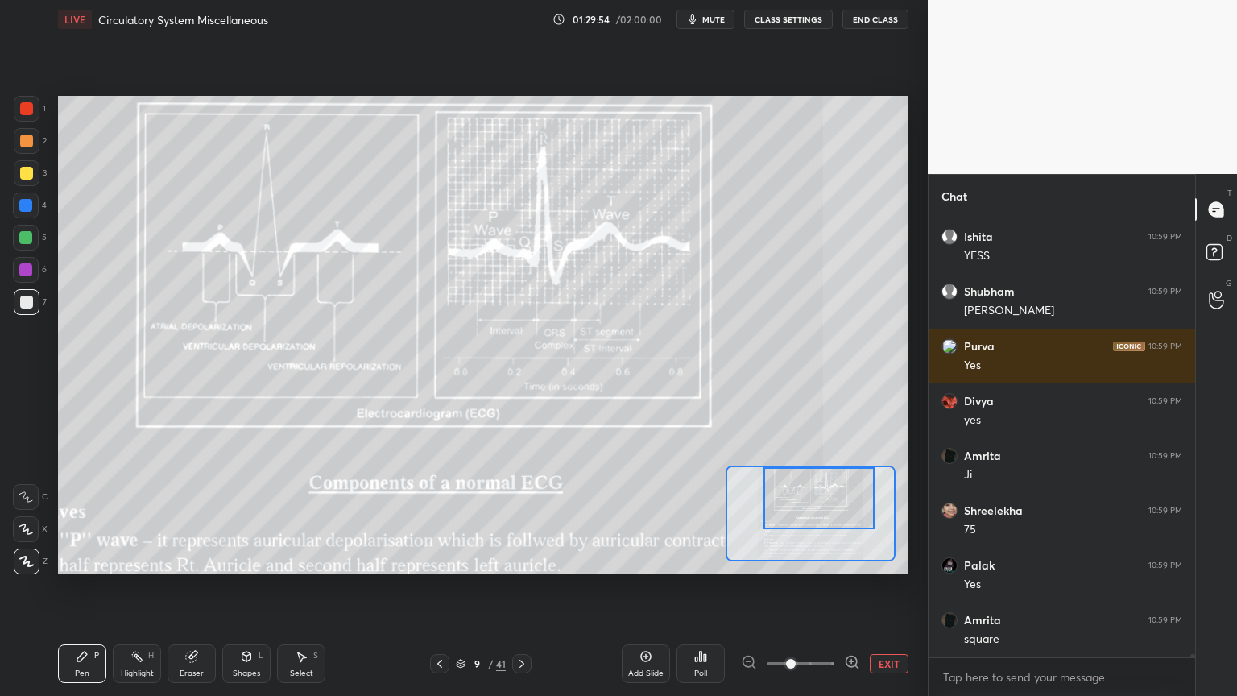
scroll to position [56372, 0]
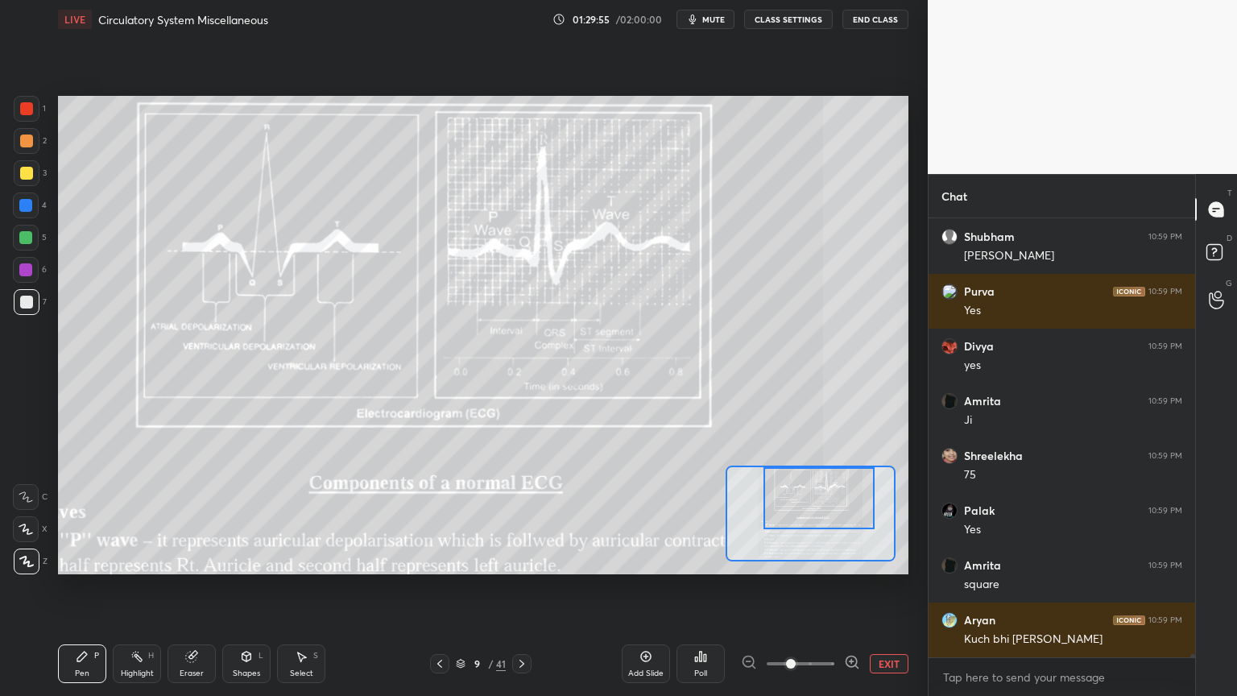
drag, startPoint x: 24, startPoint y: 171, endPoint x: 52, endPoint y: 171, distance: 28.2
click at [31, 172] on div at bounding box center [26, 173] width 13 height 13
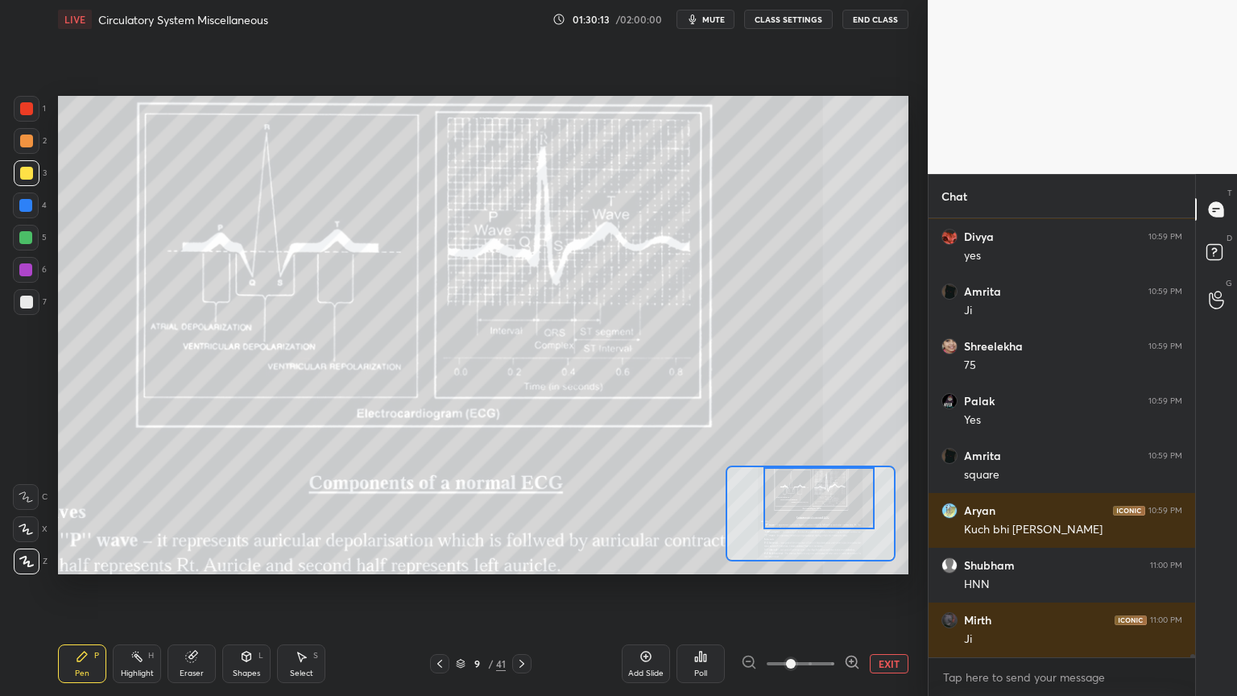
scroll to position [56591, 0]
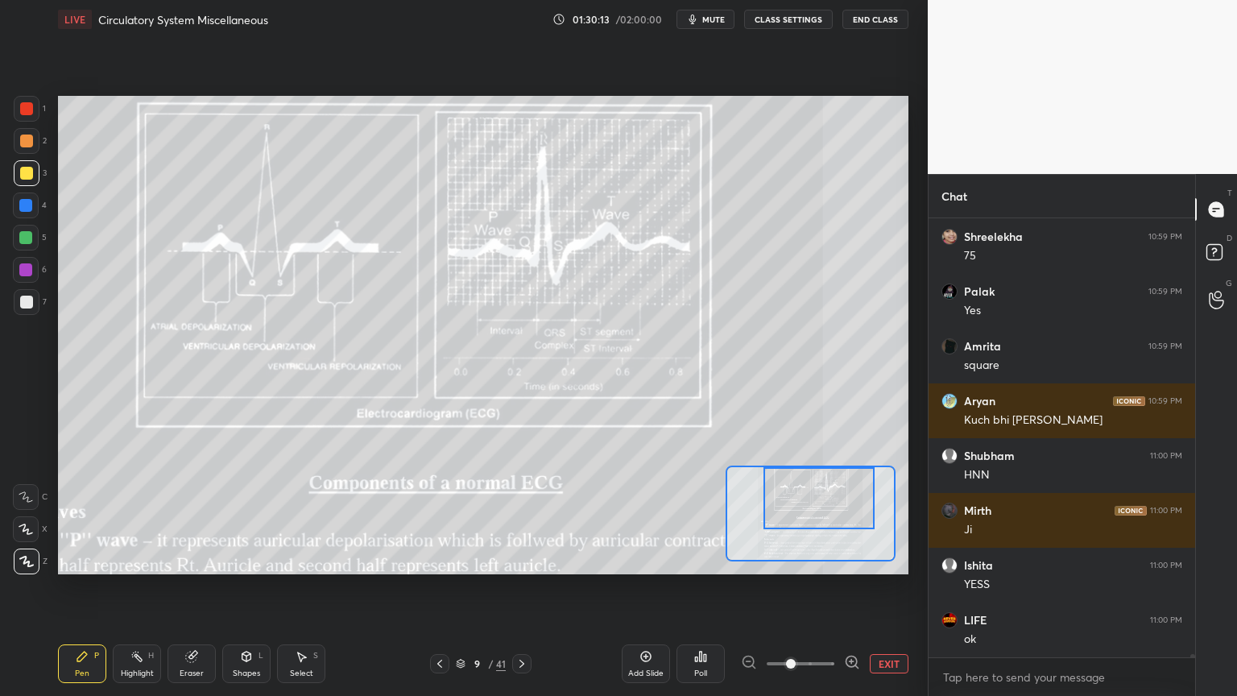
click at [886, 559] on button "EXIT" at bounding box center [889, 663] width 39 height 19
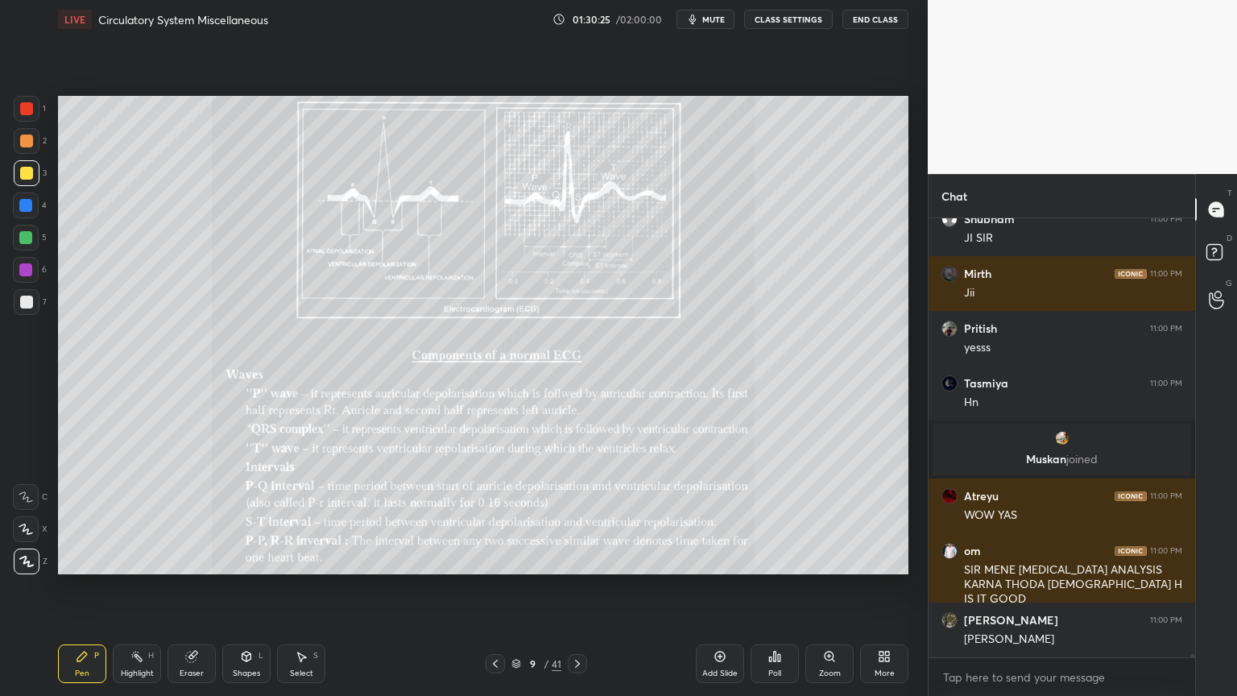
scroll to position [53282, 0]
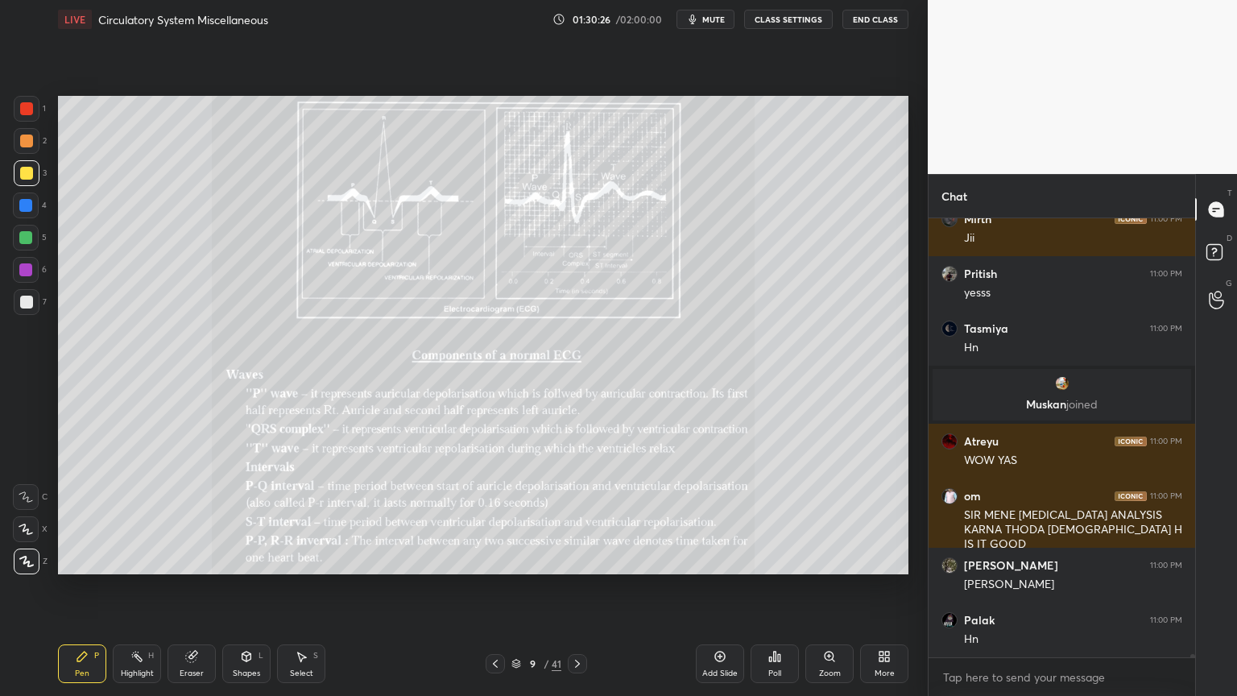
click at [31, 293] on div at bounding box center [27, 302] width 26 height 26
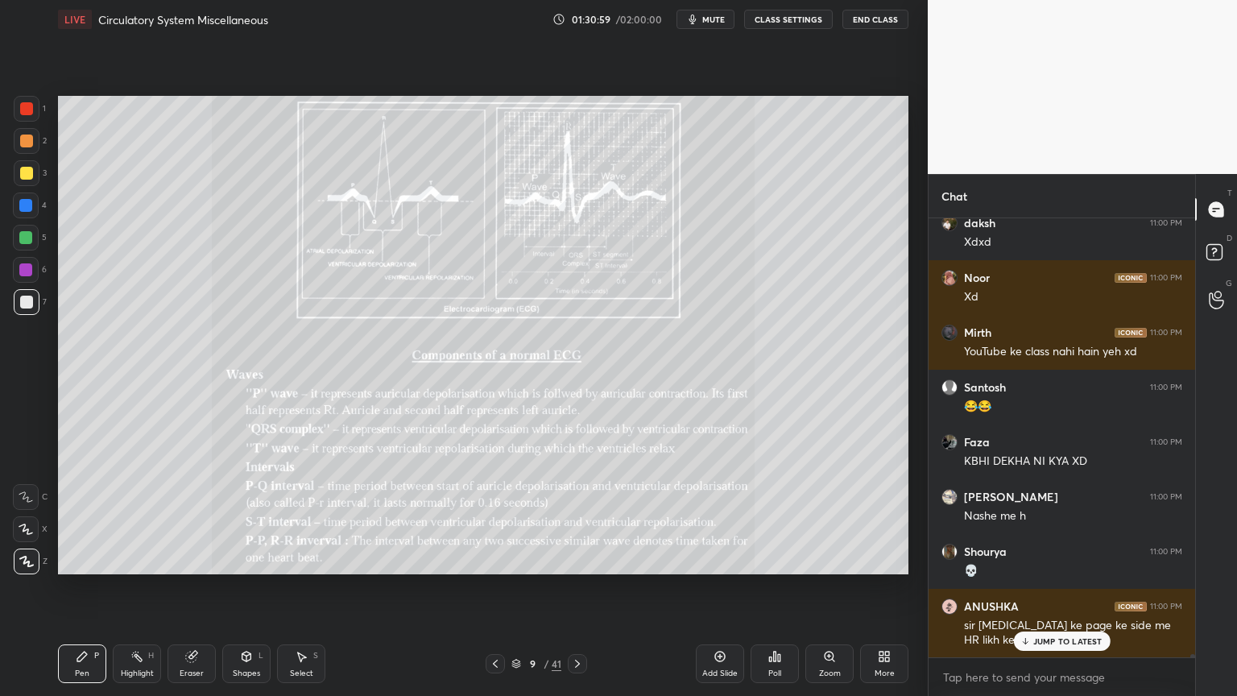
scroll to position [56034, 0]
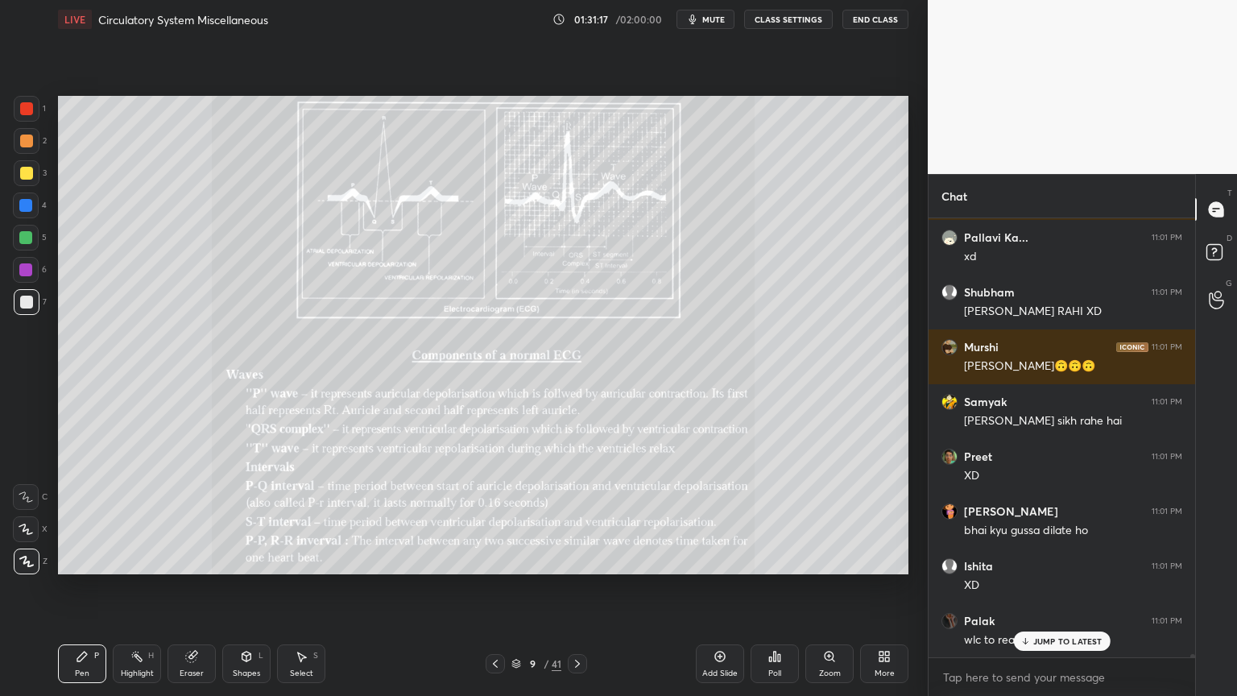
click at [25, 534] on icon at bounding box center [26, 529] width 14 height 11
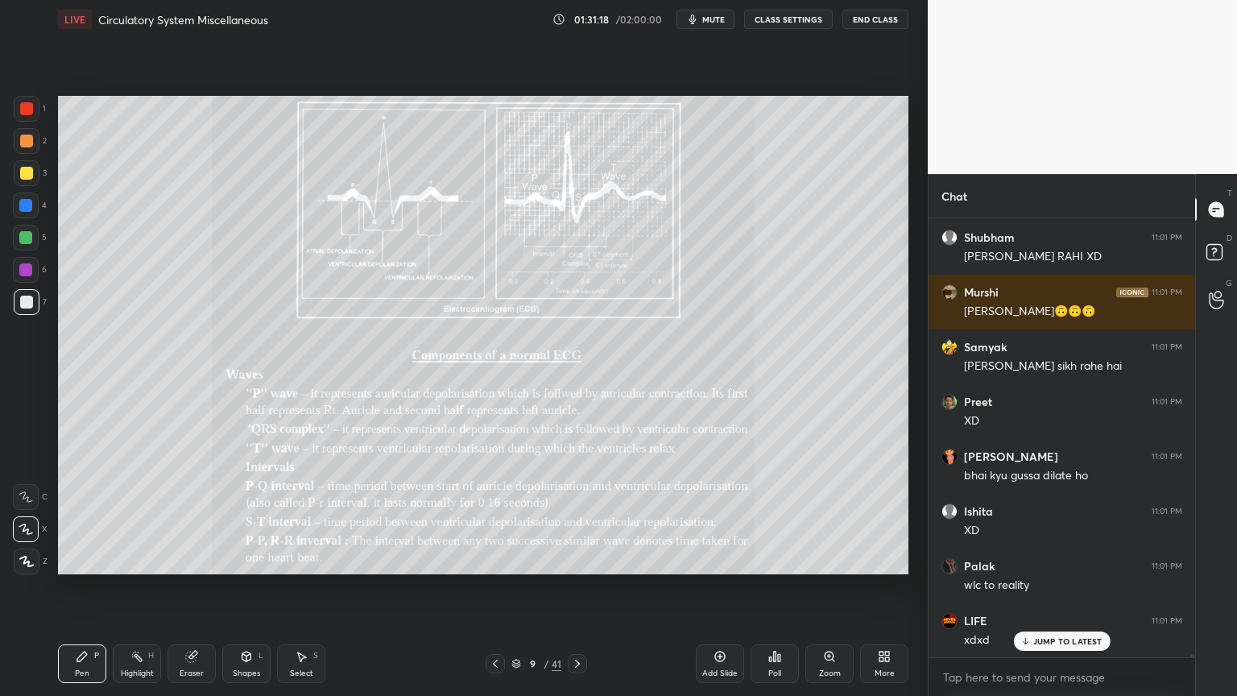
click at [26, 311] on div at bounding box center [27, 302] width 26 height 26
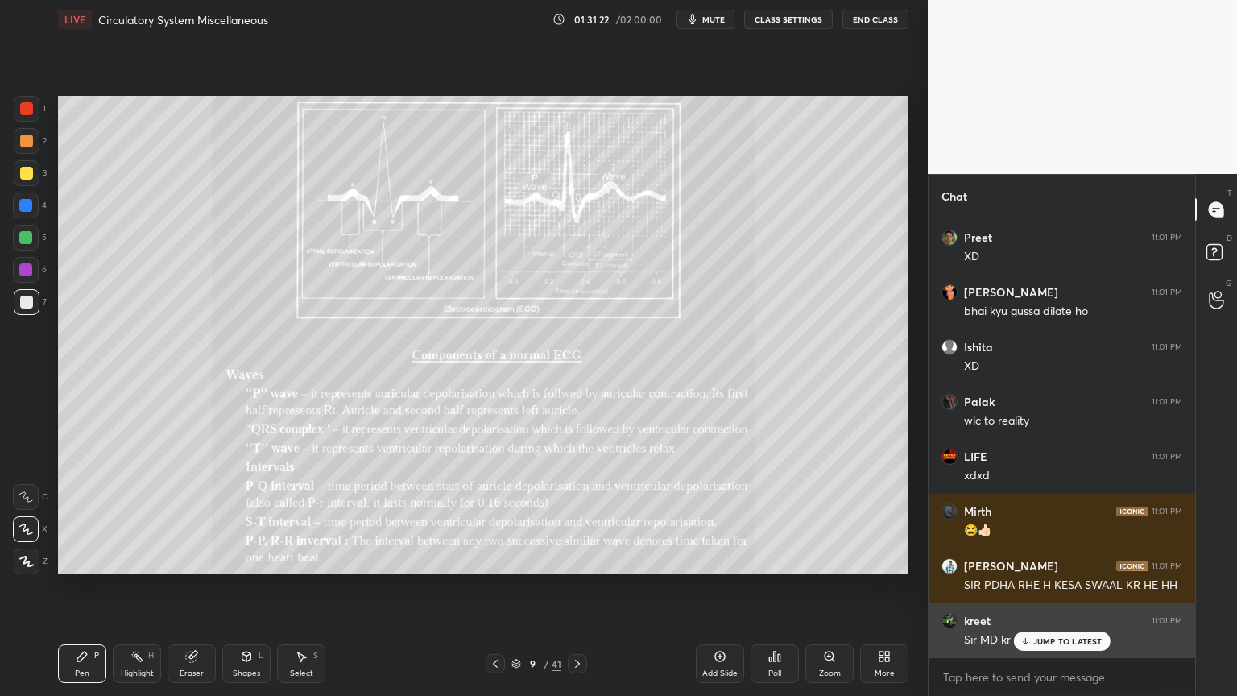
click at [1047, 559] on div "JUMP TO LATEST" at bounding box center [1061, 641] width 97 height 19
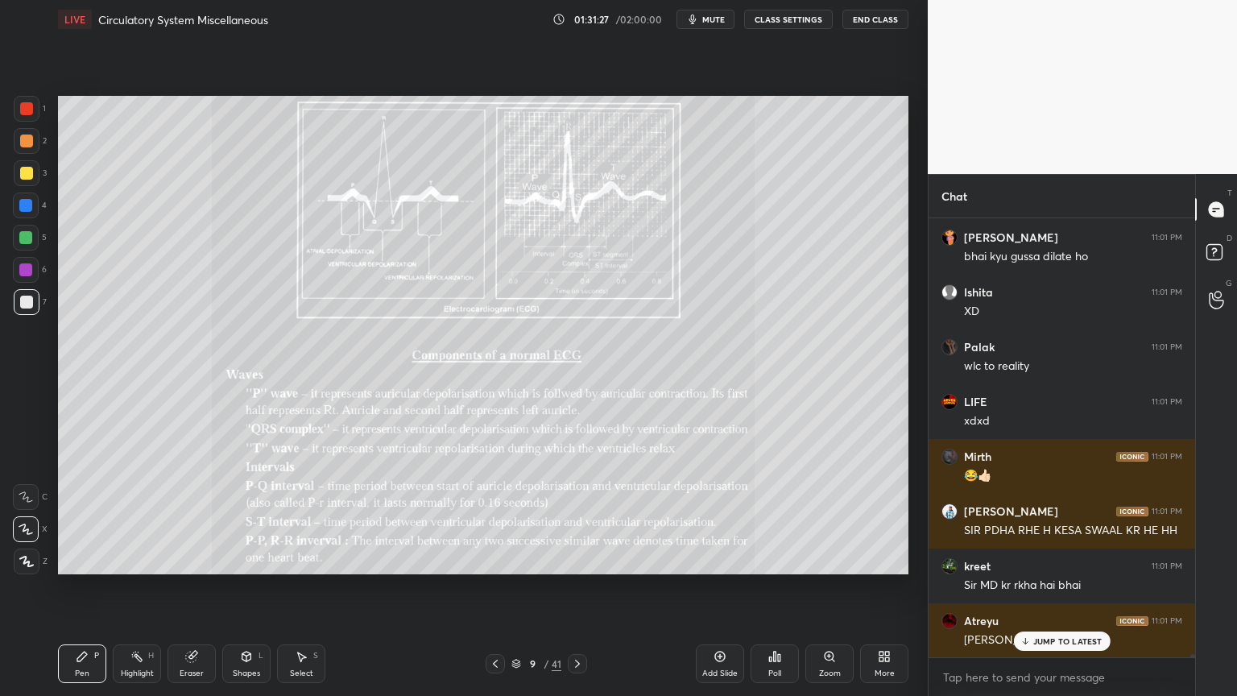
click at [151, 559] on div "Highlight H" at bounding box center [137, 663] width 48 height 39
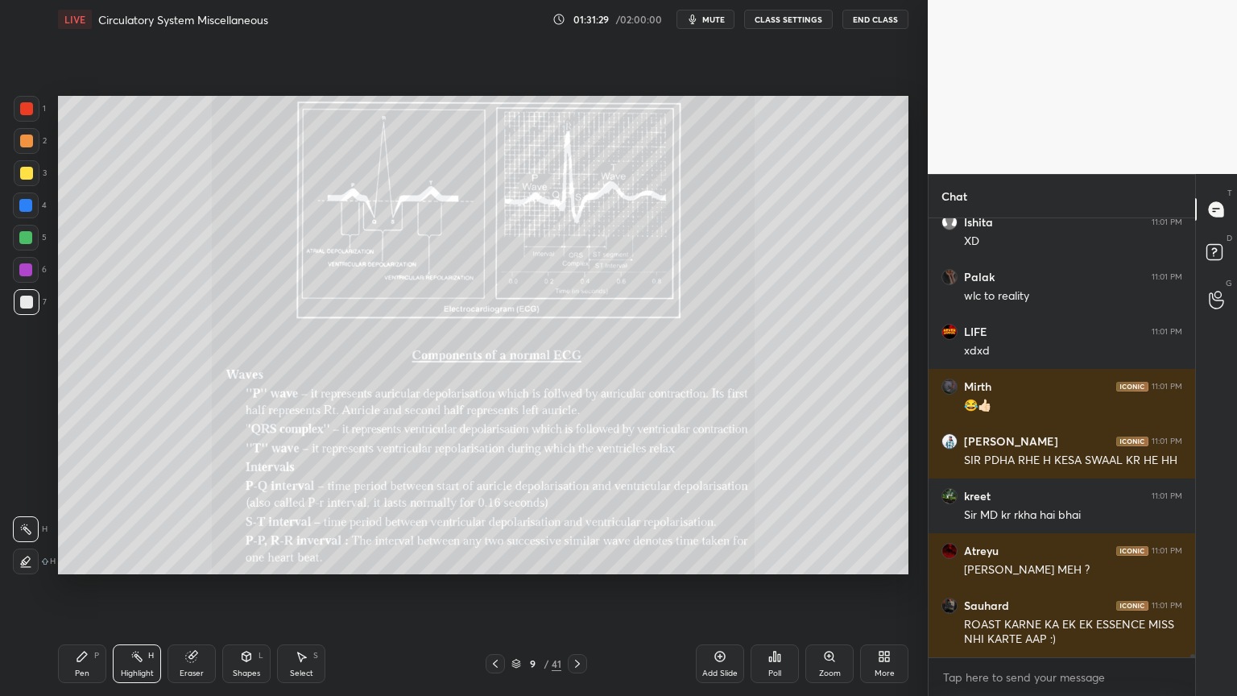
click at [179, 559] on div "Eraser" at bounding box center [192, 663] width 48 height 39
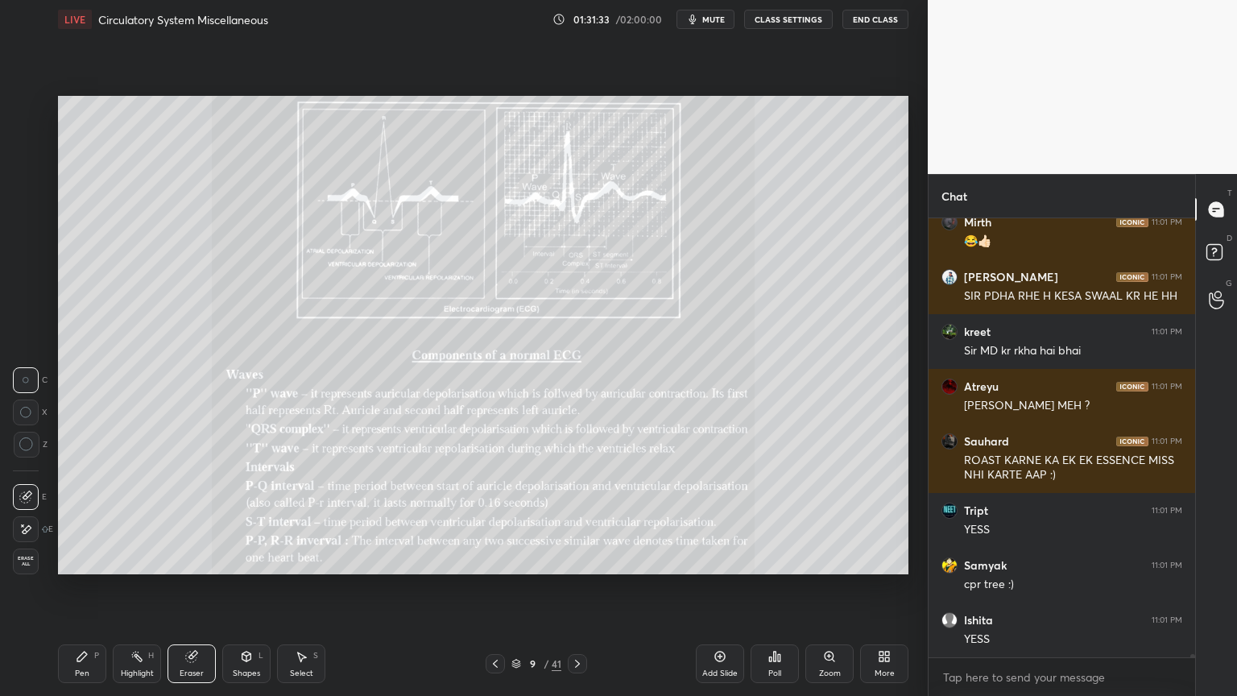
drag, startPoint x: 34, startPoint y: 524, endPoint x: 33, endPoint y: 532, distance: 8.9
click at [32, 524] on div at bounding box center [26, 529] width 26 height 26
drag, startPoint x: 33, startPoint y: 532, endPoint x: 27, endPoint y: 521, distance: 13.0
click at [32, 535] on div at bounding box center [26, 529] width 26 height 26
drag, startPoint x: 140, startPoint y: 663, endPoint x: 129, endPoint y: 654, distance: 14.3
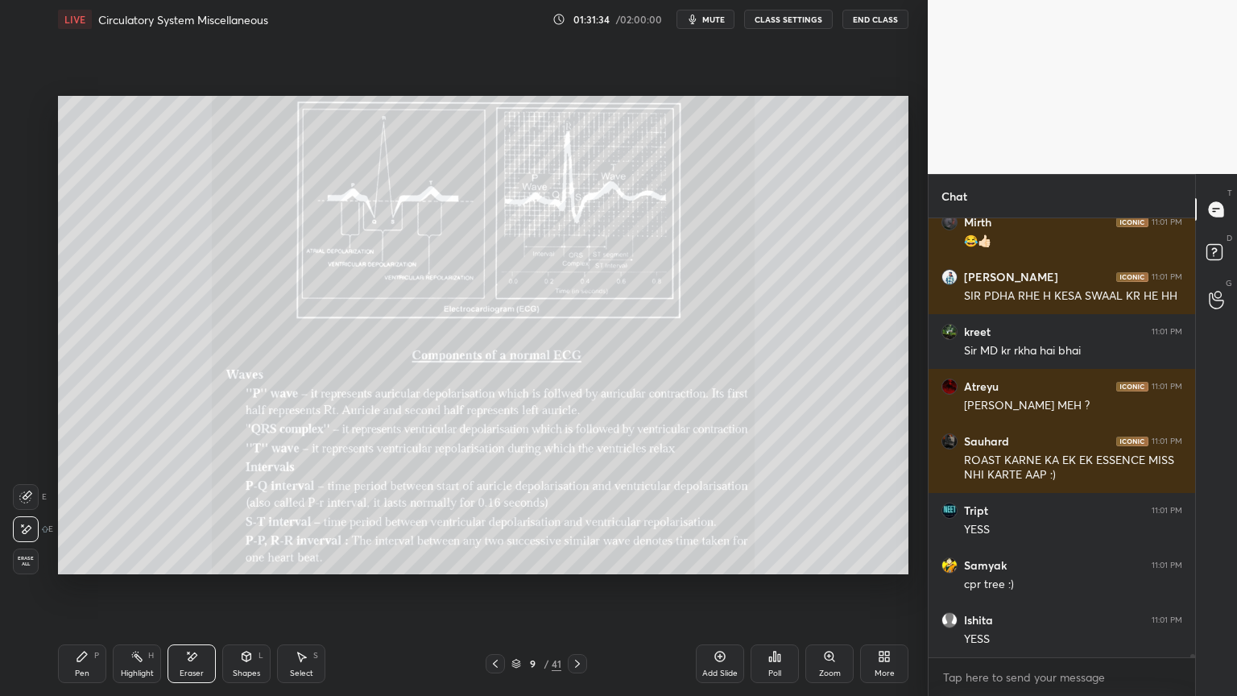
click at [141, 559] on div "Highlight H" at bounding box center [137, 663] width 48 height 39
click at [35, 292] on div at bounding box center [27, 302] width 26 height 26
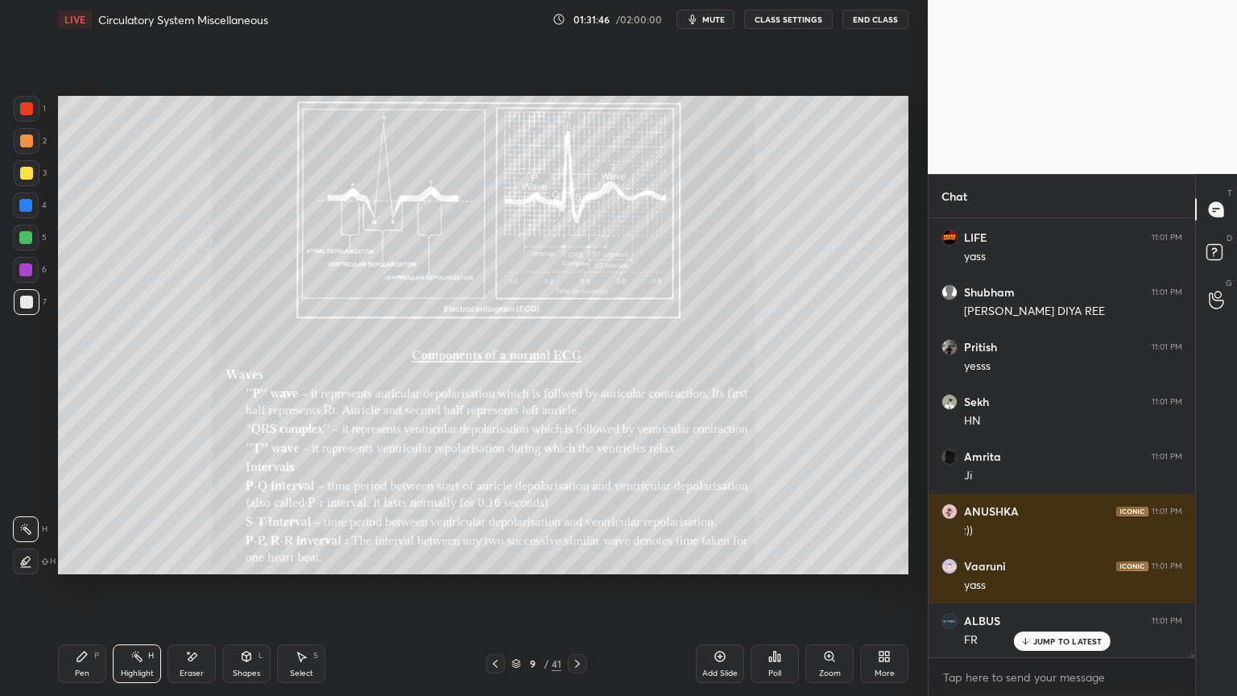
click at [493, 559] on icon at bounding box center [495, 664] width 5 height 8
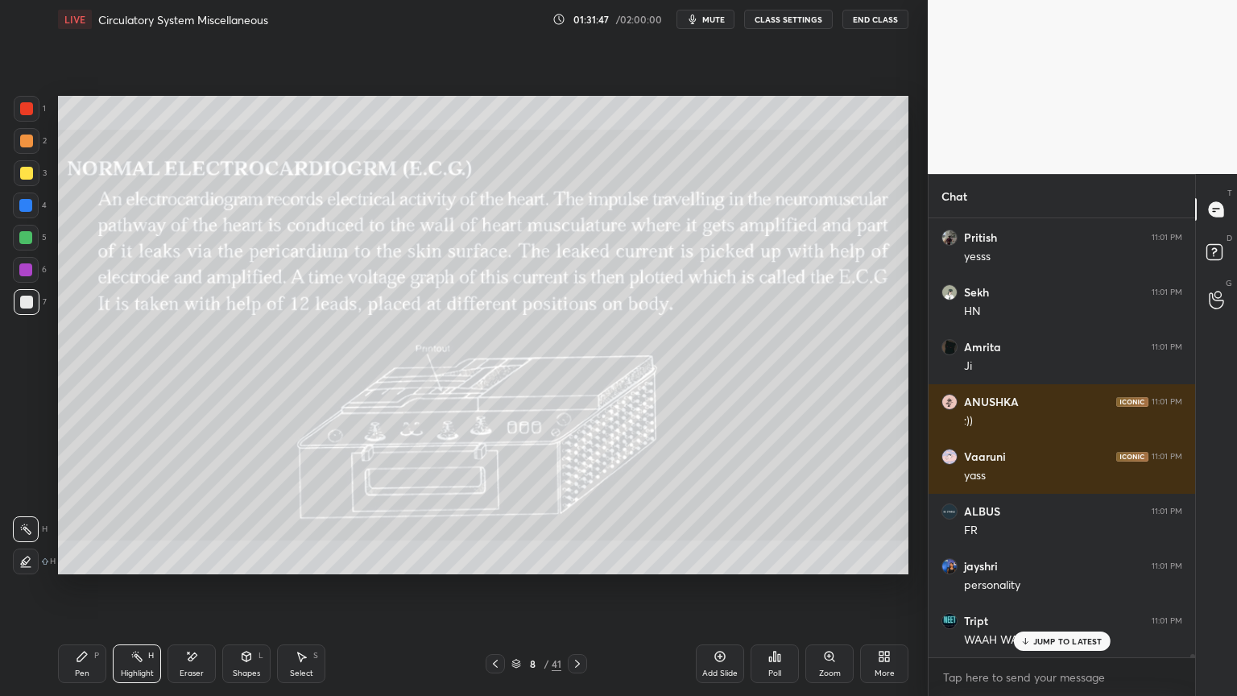
click at [577, 559] on icon at bounding box center [577, 664] width 5 height 8
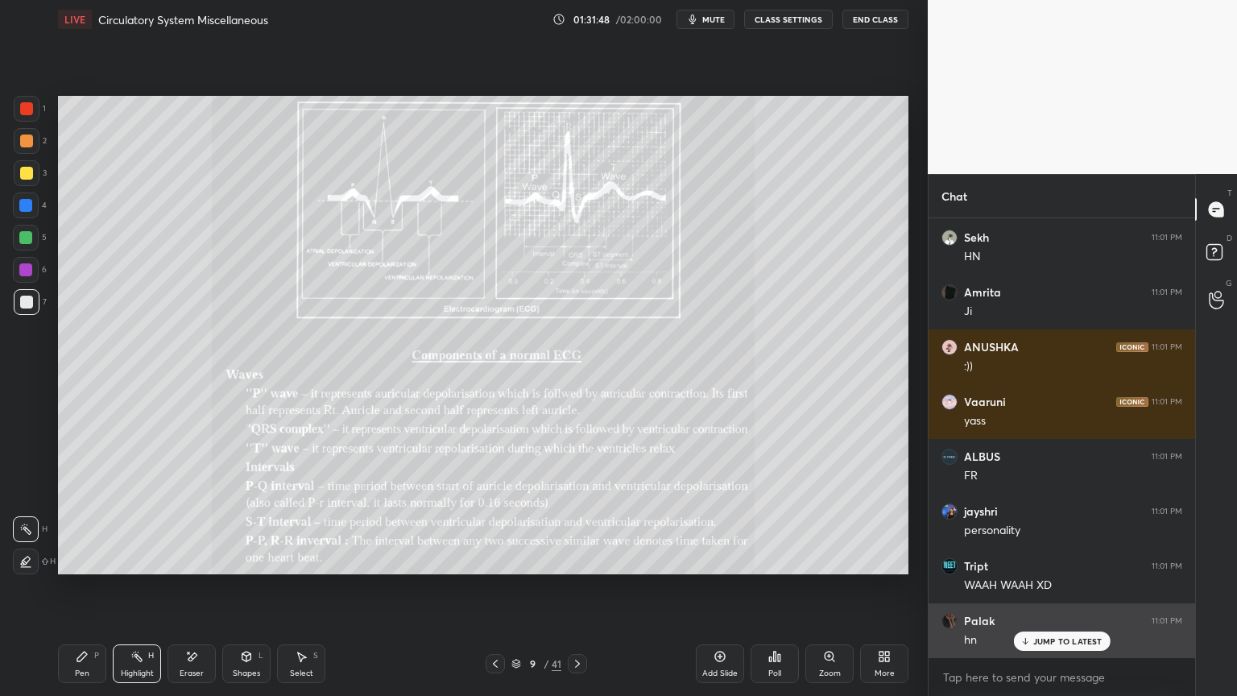
drag, startPoint x: 1041, startPoint y: 638, endPoint x: 1002, endPoint y: 645, distance: 39.3
click at [1040, 559] on p "JUMP TO LATEST" at bounding box center [1067, 641] width 69 height 10
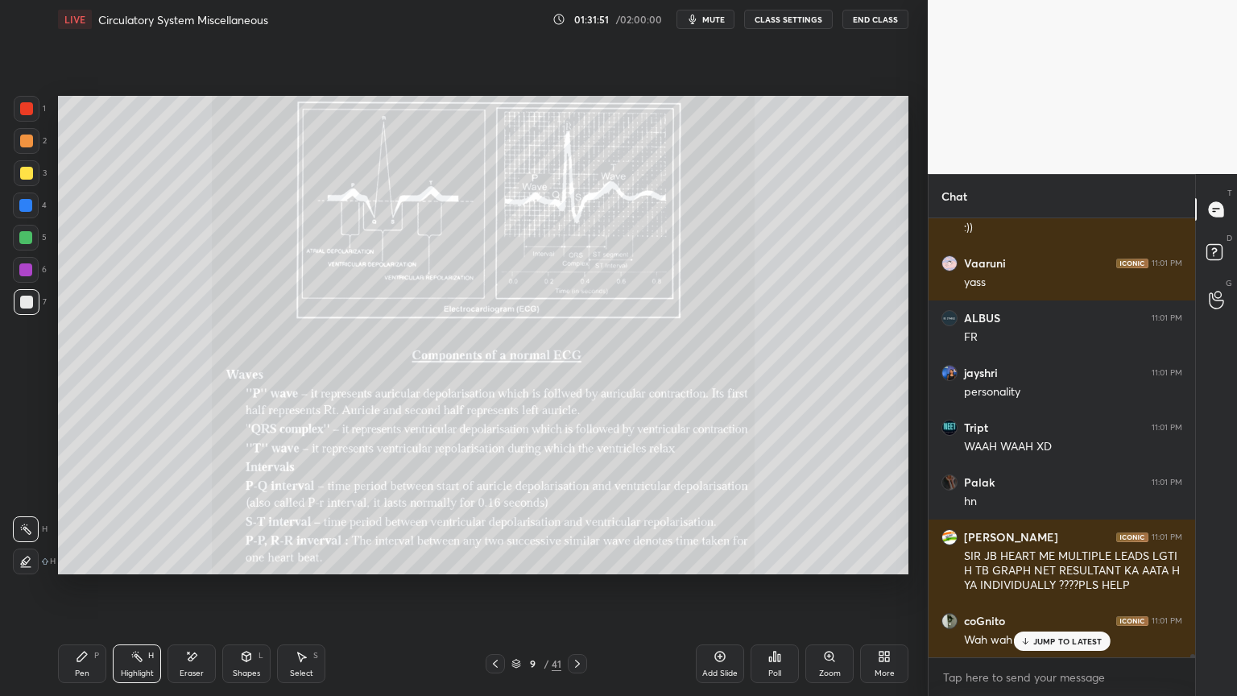
click at [574, 559] on icon at bounding box center [577, 663] width 13 height 13
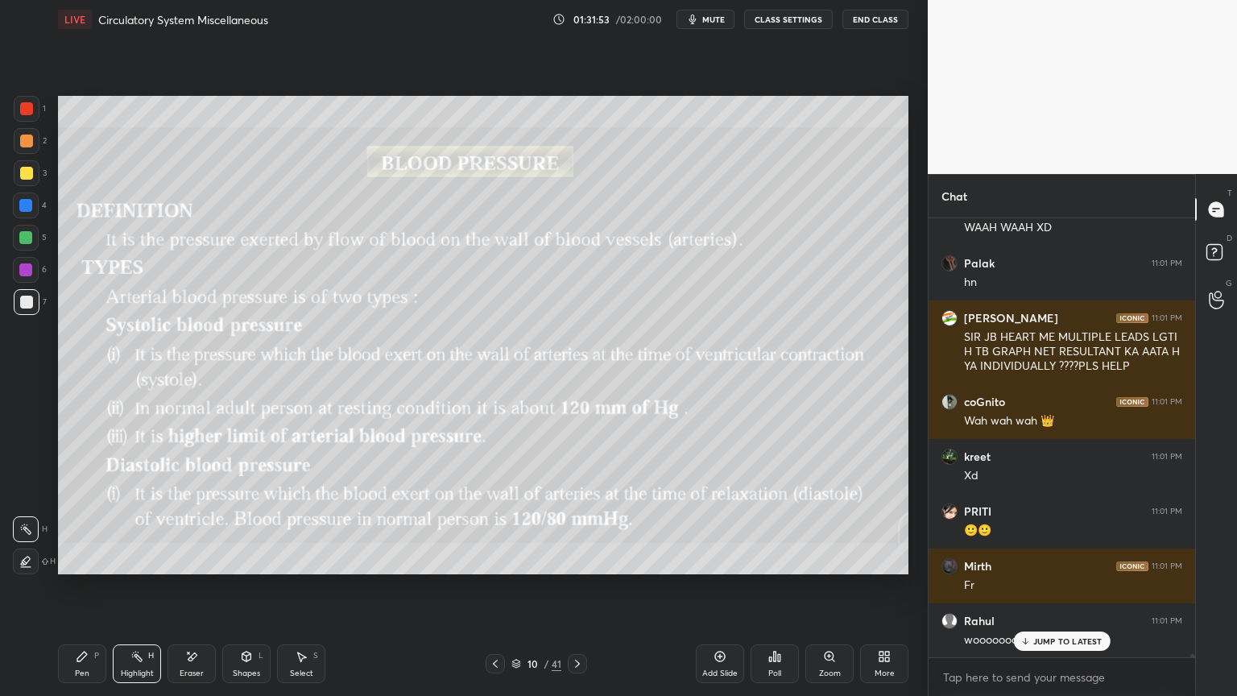
click at [496, 559] on icon at bounding box center [495, 663] width 13 height 13
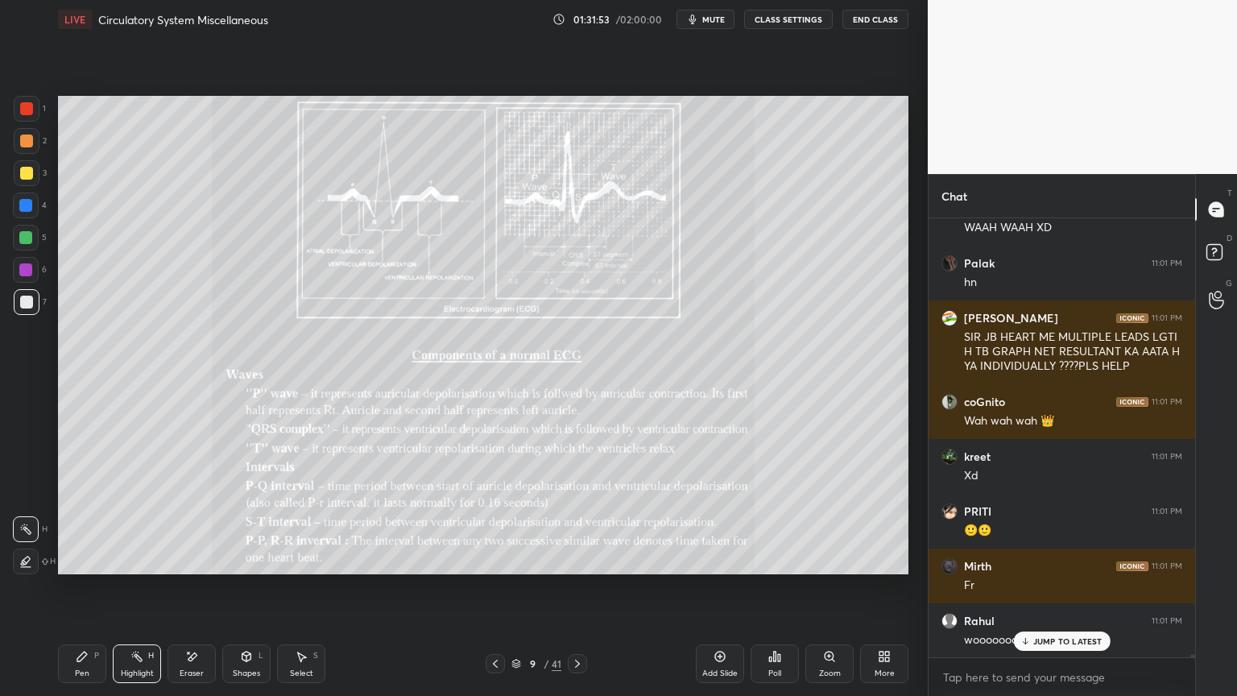
click at [495, 559] on icon at bounding box center [495, 663] width 13 height 13
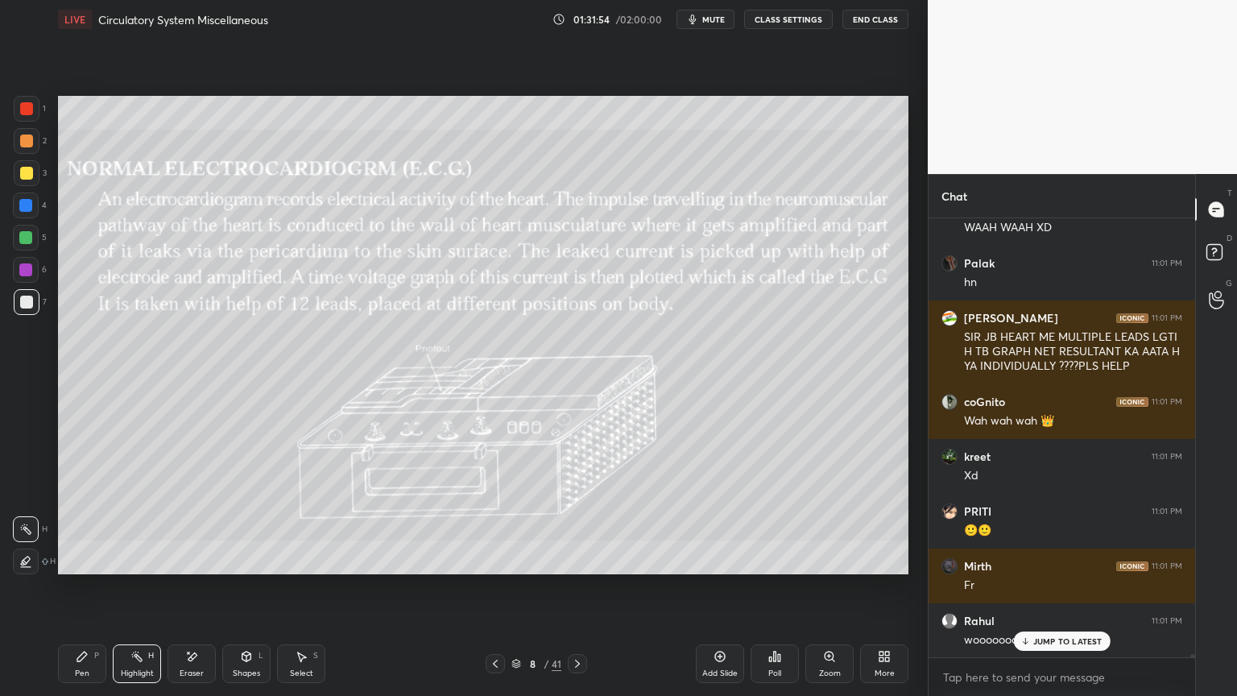
click at [498, 559] on icon at bounding box center [495, 663] width 13 height 13
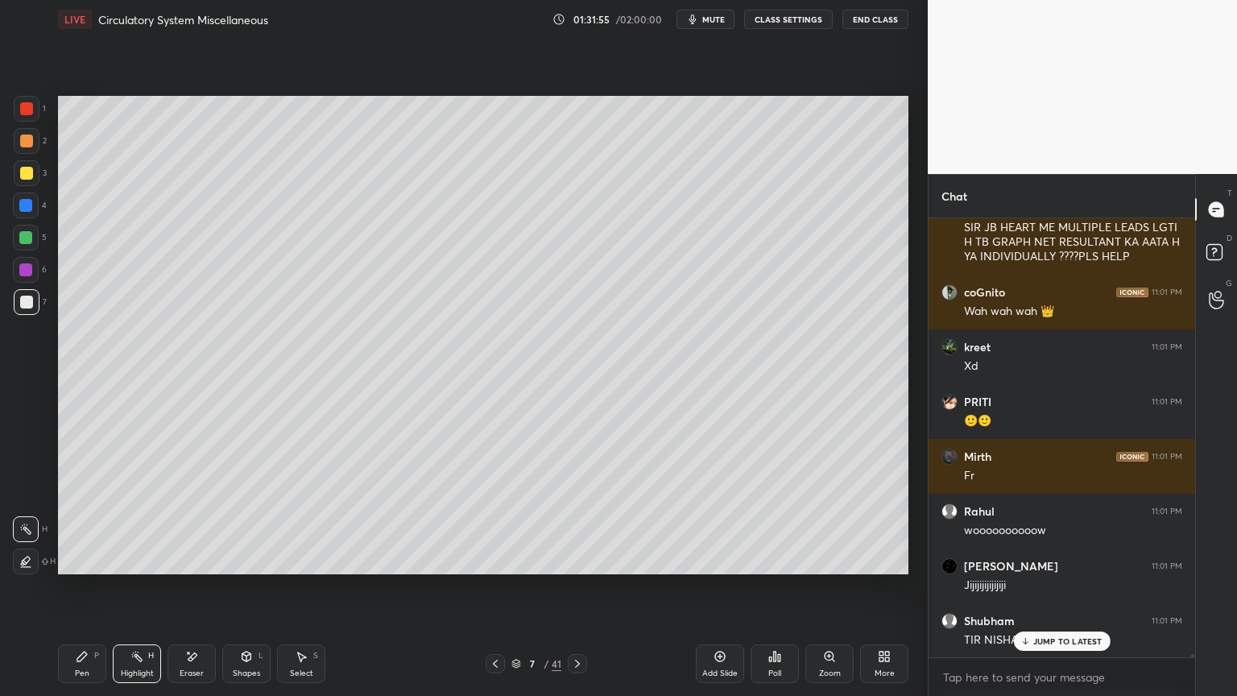
click at [487, 559] on div at bounding box center [495, 663] width 19 height 19
click at [576, 559] on icon at bounding box center [577, 663] width 13 height 13
click at [580, 559] on icon at bounding box center [577, 663] width 13 height 13
click at [578, 559] on icon at bounding box center [577, 663] width 13 height 13
drag, startPoint x: 1073, startPoint y: 638, endPoint x: 1033, endPoint y: 664, distance: 47.1
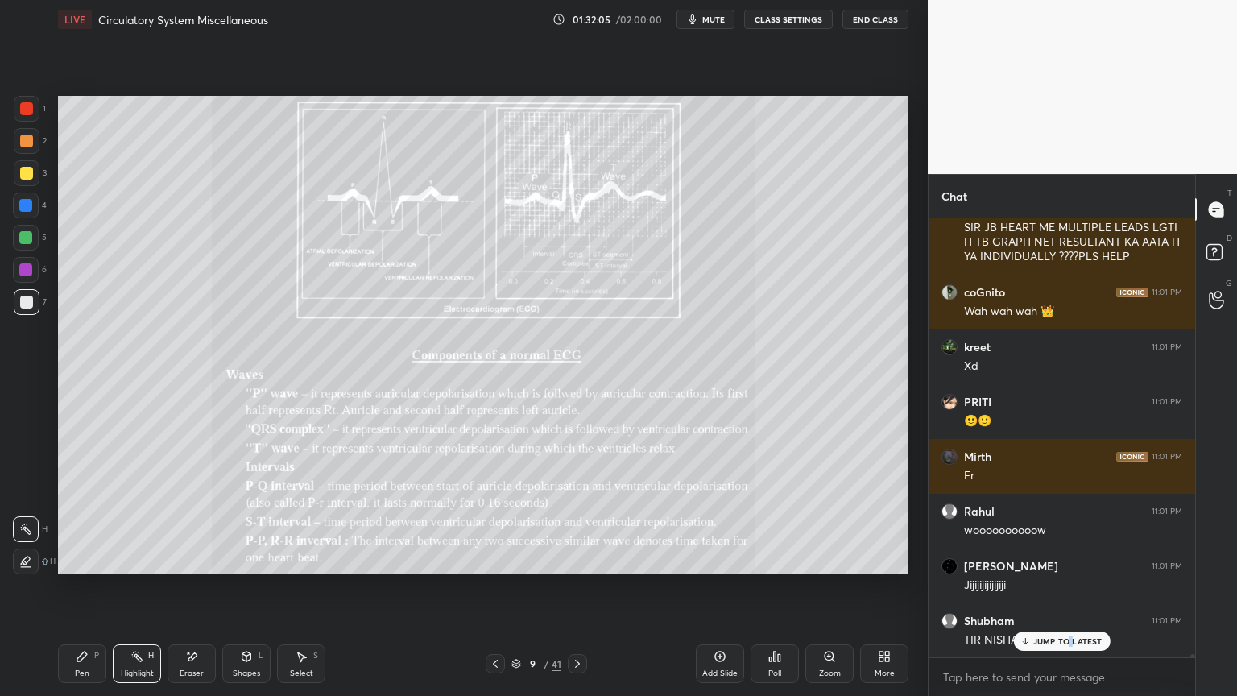
click at [1067, 559] on p "JUMP TO LATEST" at bounding box center [1067, 641] width 69 height 10
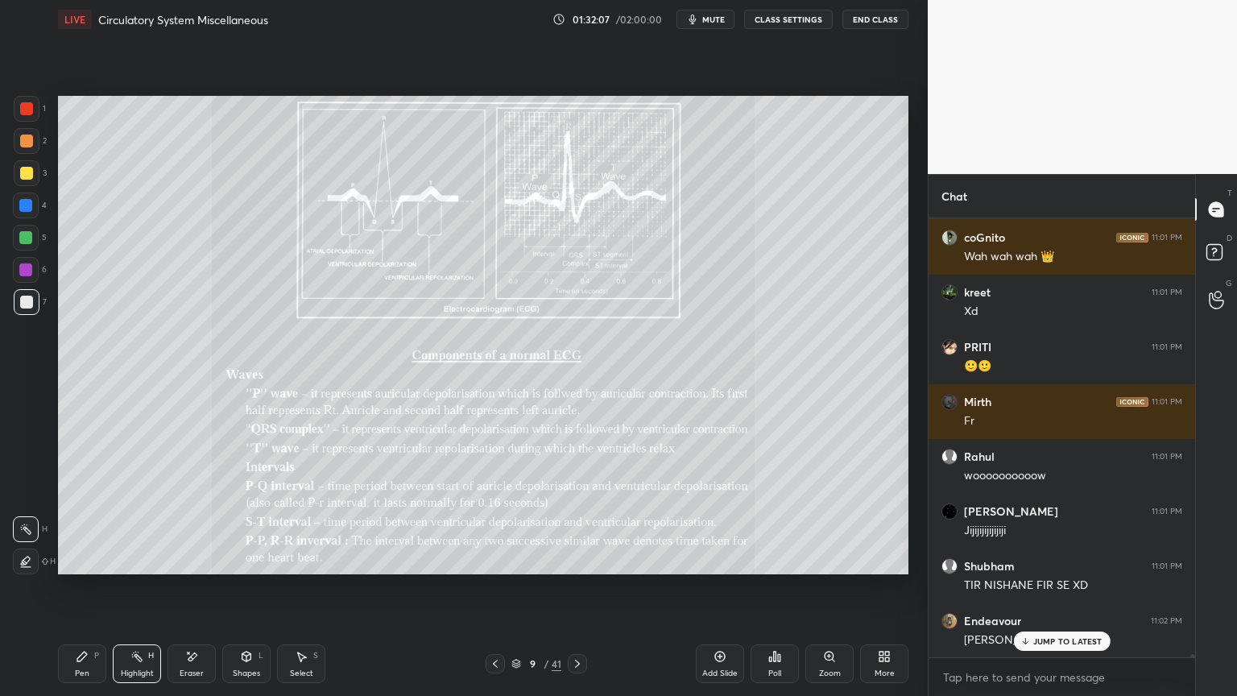
click at [723, 16] on span "mute" at bounding box center [713, 19] width 23 height 11
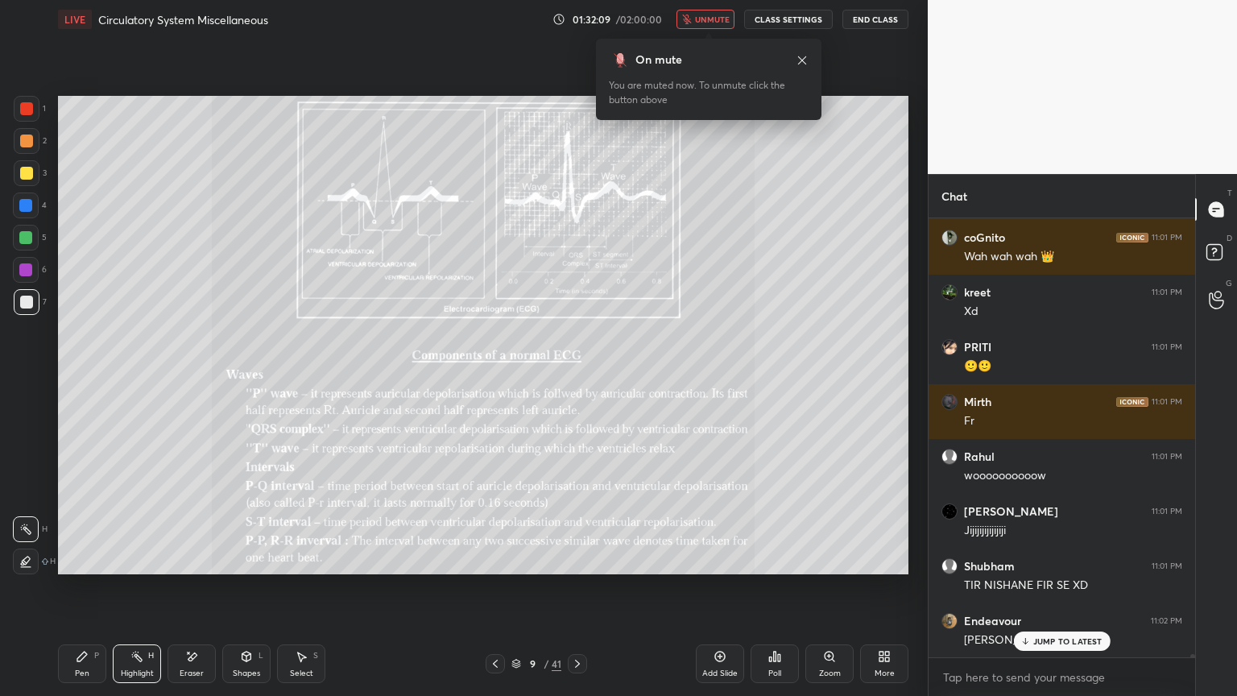
scroll to position [57407, 0]
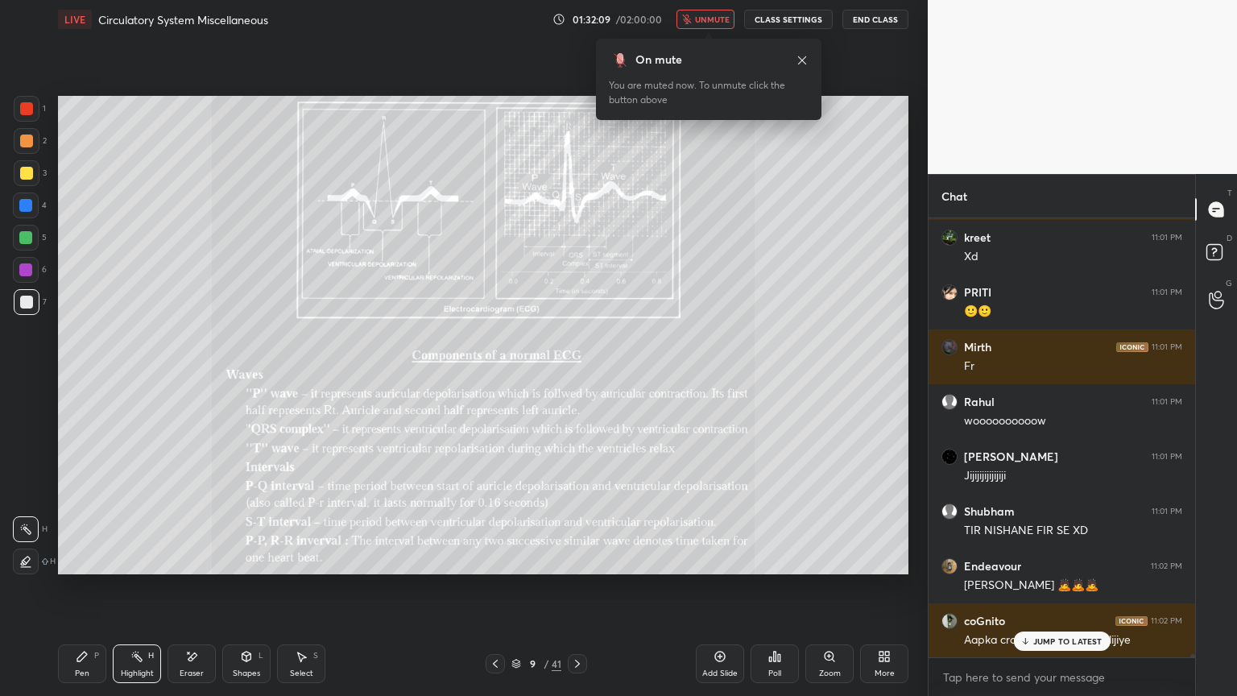
click at [724, 17] on span "unmute" at bounding box center [712, 19] width 35 height 11
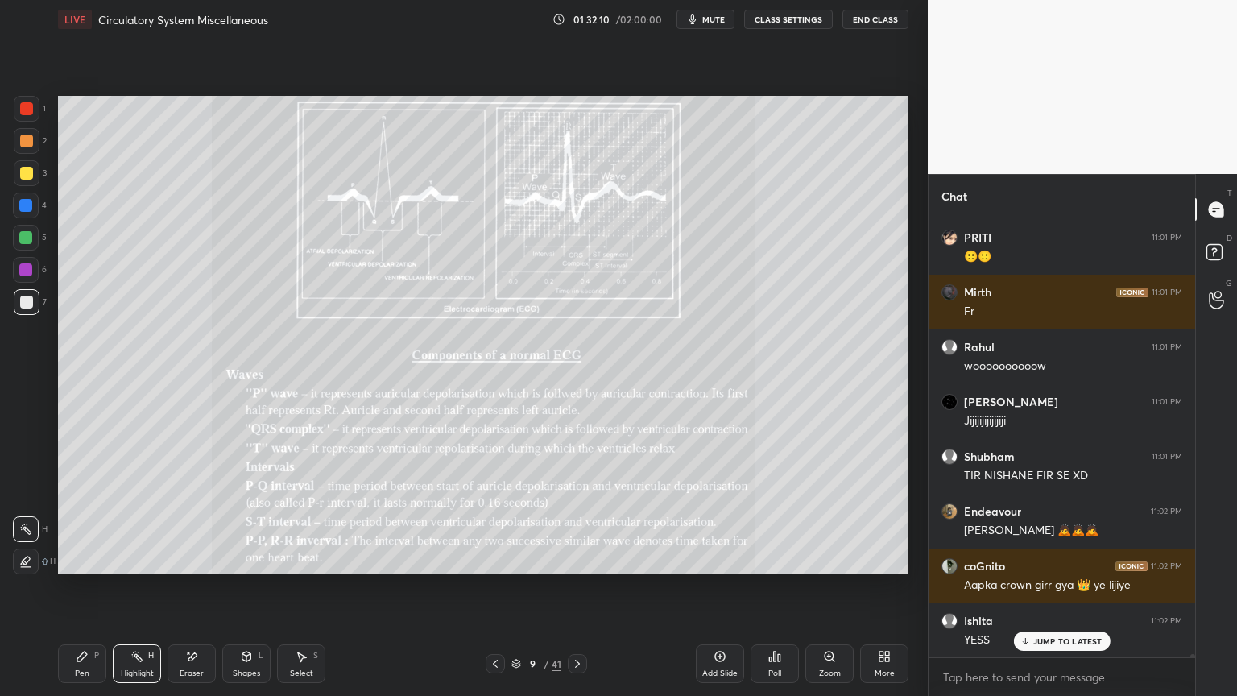
scroll to position [57516, 0]
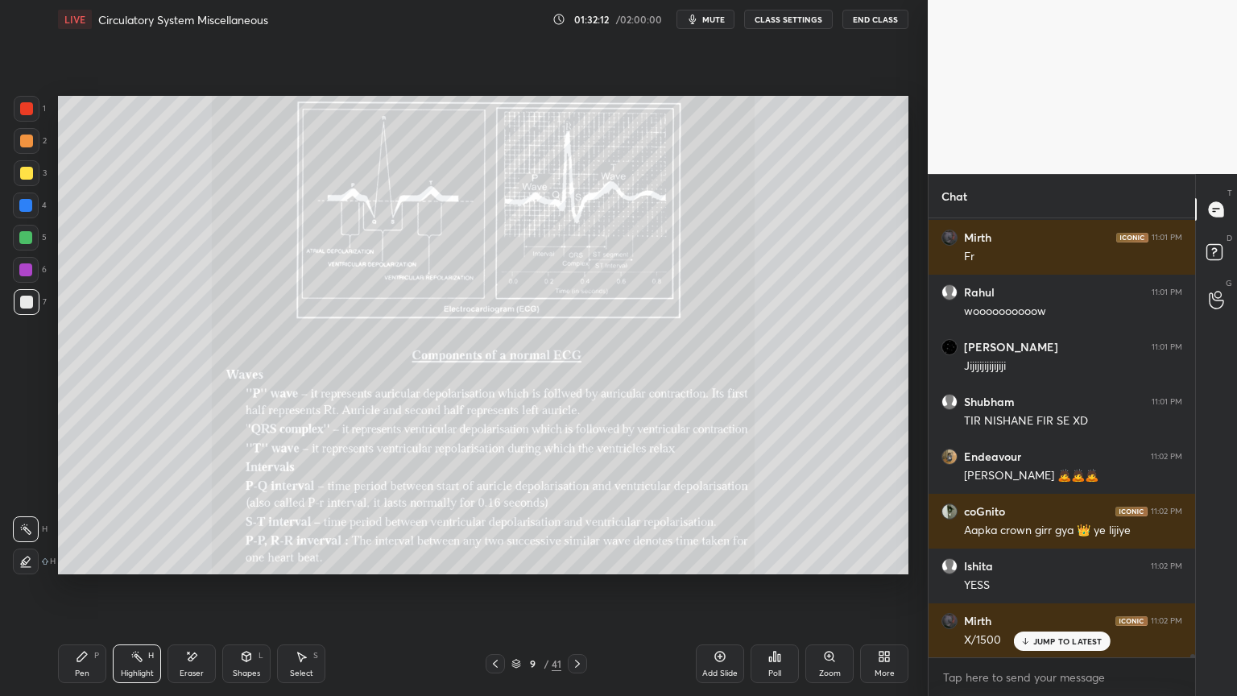
click at [492, 559] on icon at bounding box center [495, 663] width 13 height 13
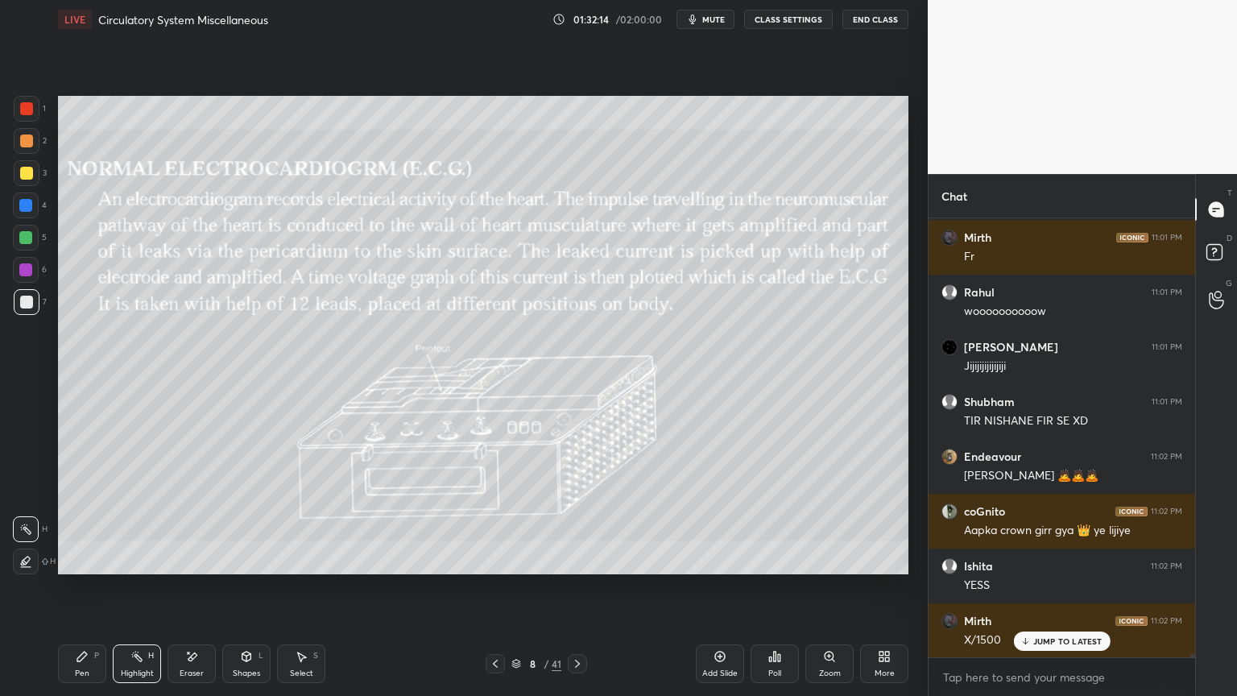
click at [576, 559] on icon at bounding box center [577, 663] width 13 height 13
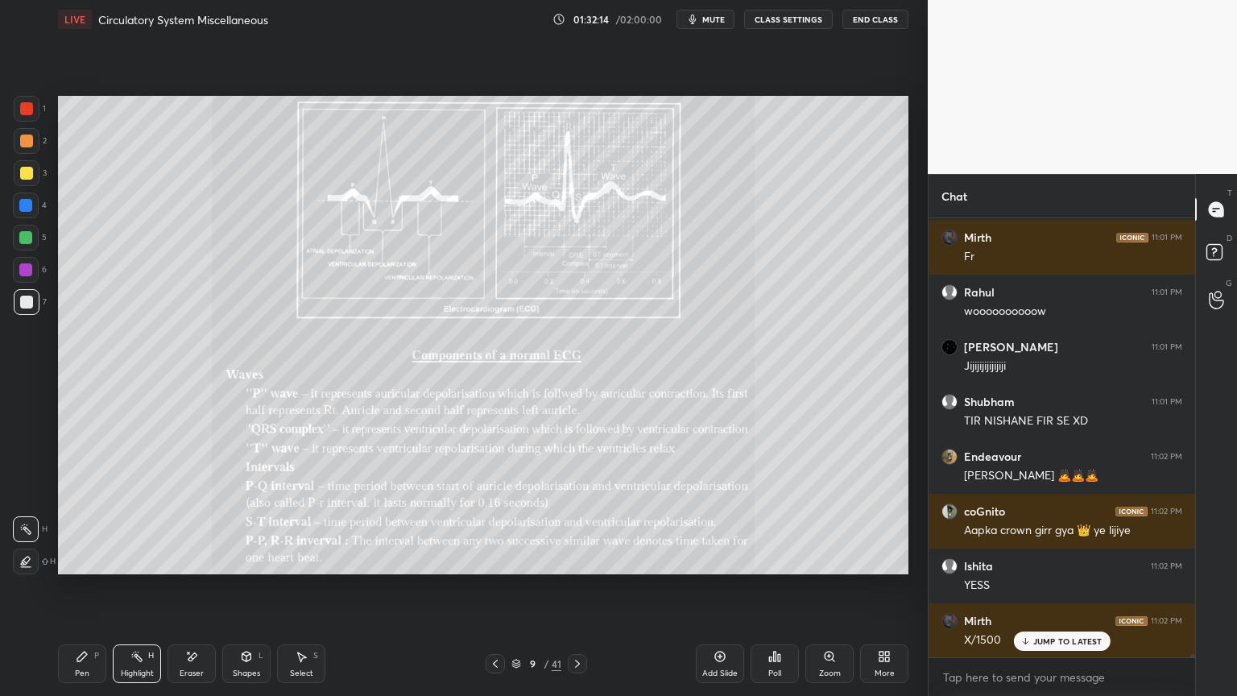
click at [577, 559] on icon at bounding box center [577, 664] width 5 height 8
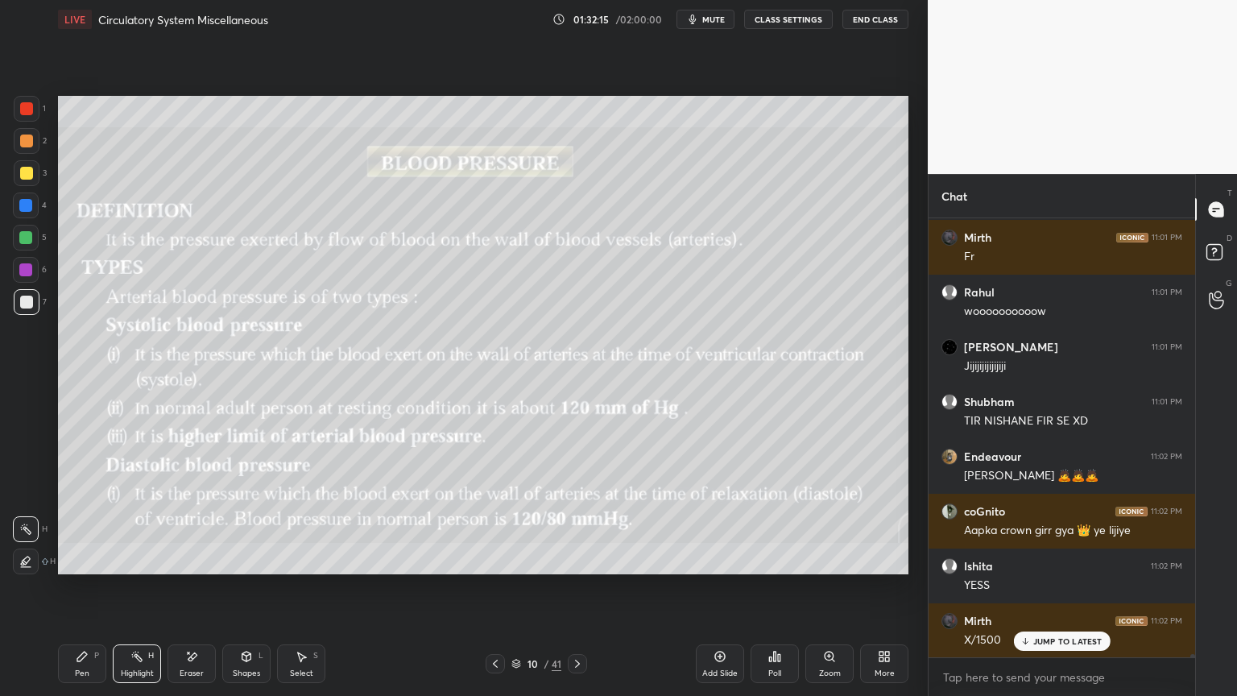
scroll to position [57571, 0]
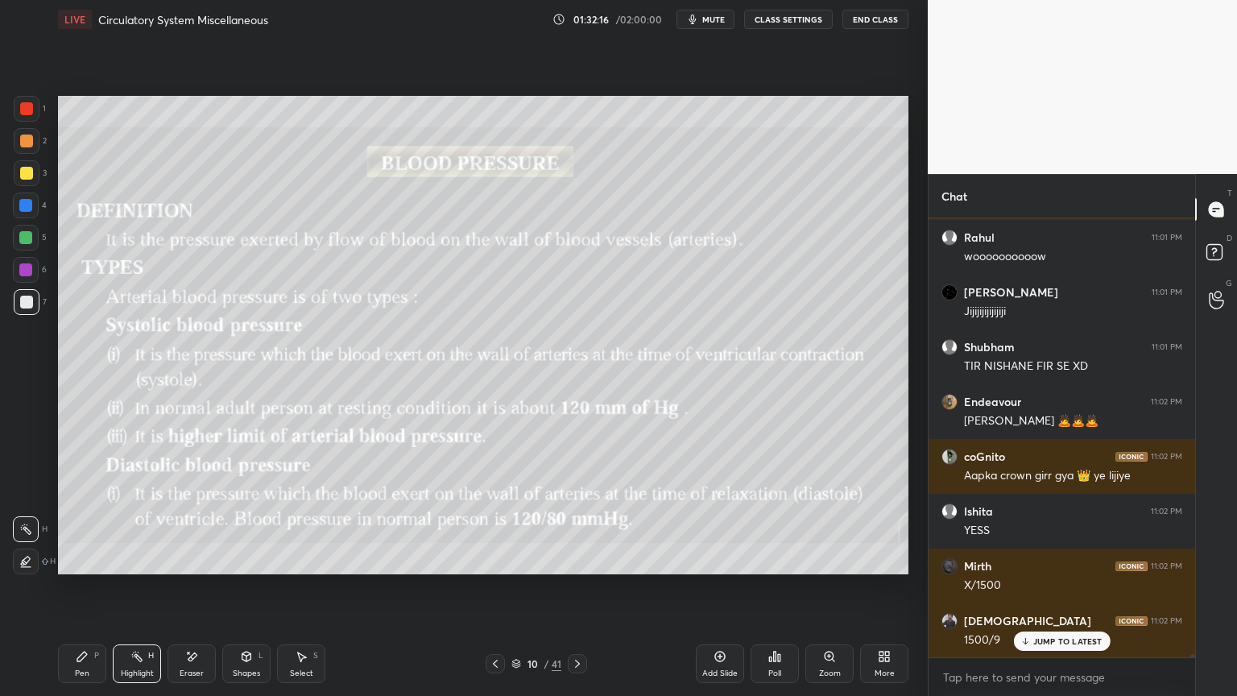
click at [491, 559] on icon at bounding box center [495, 663] width 13 height 13
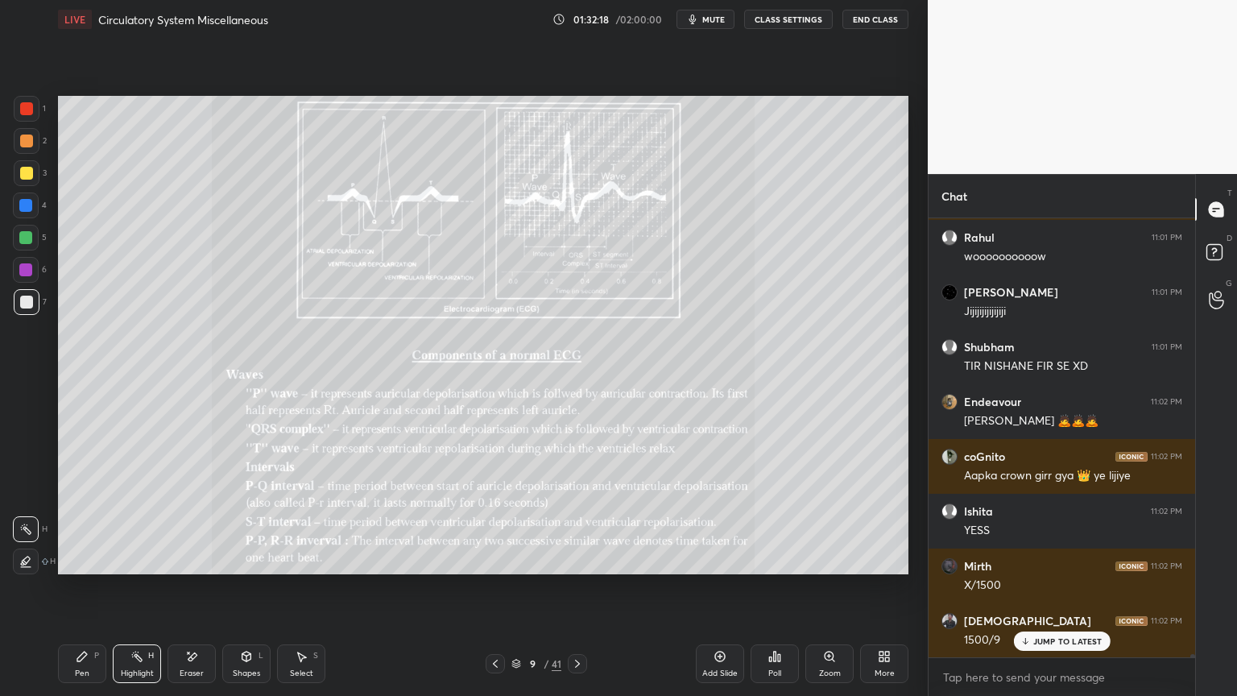
click at [578, 559] on icon at bounding box center [577, 663] width 13 height 13
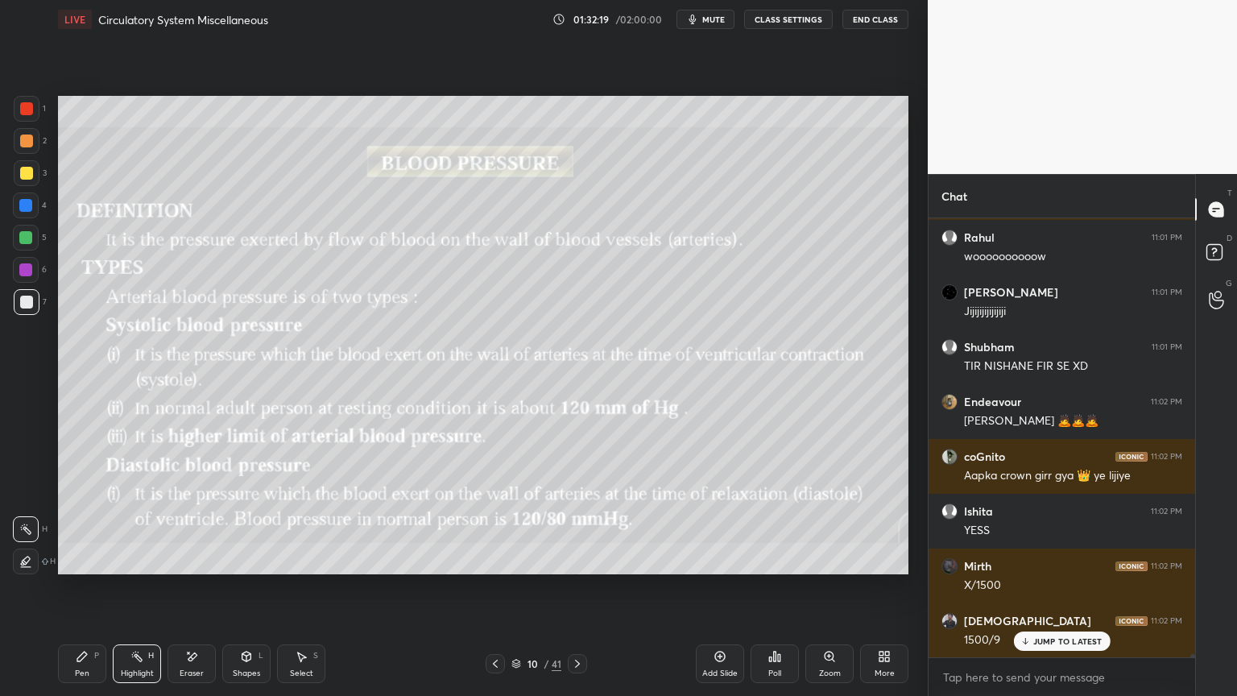
click at [577, 559] on icon at bounding box center [577, 663] width 13 height 13
click at [495, 559] on div at bounding box center [495, 663] width 19 height 19
click at [496, 559] on icon at bounding box center [495, 663] width 13 height 13
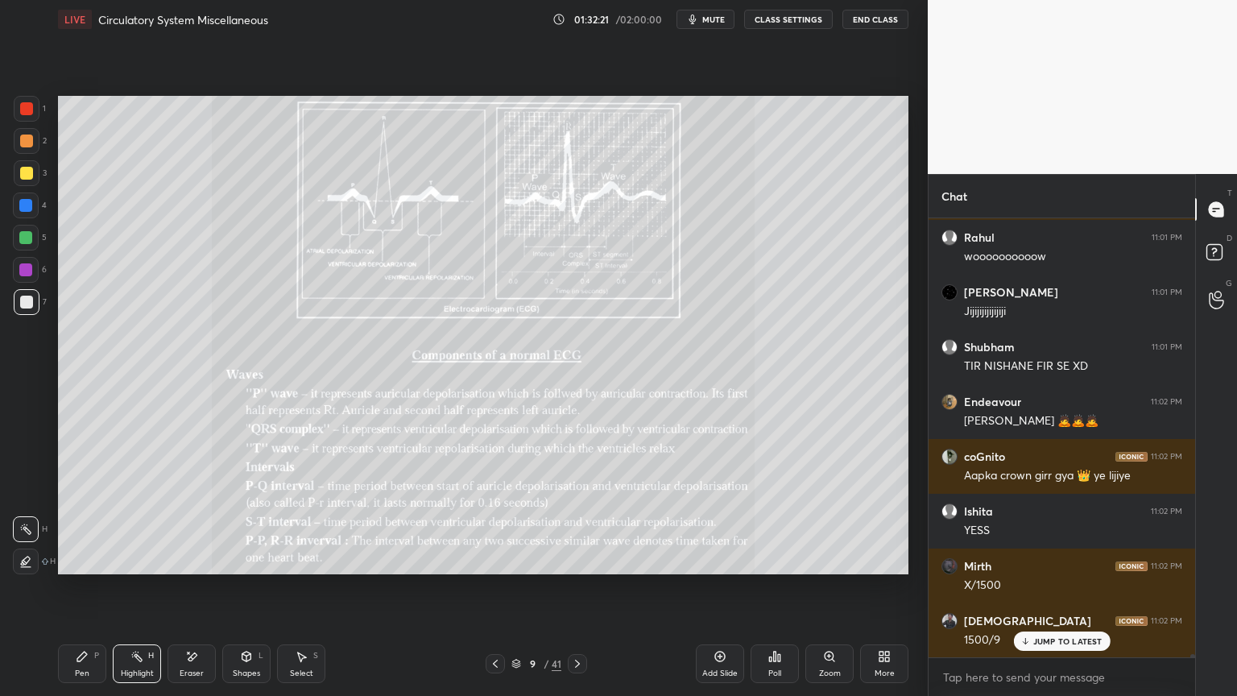
click at [499, 559] on icon at bounding box center [495, 663] width 13 height 13
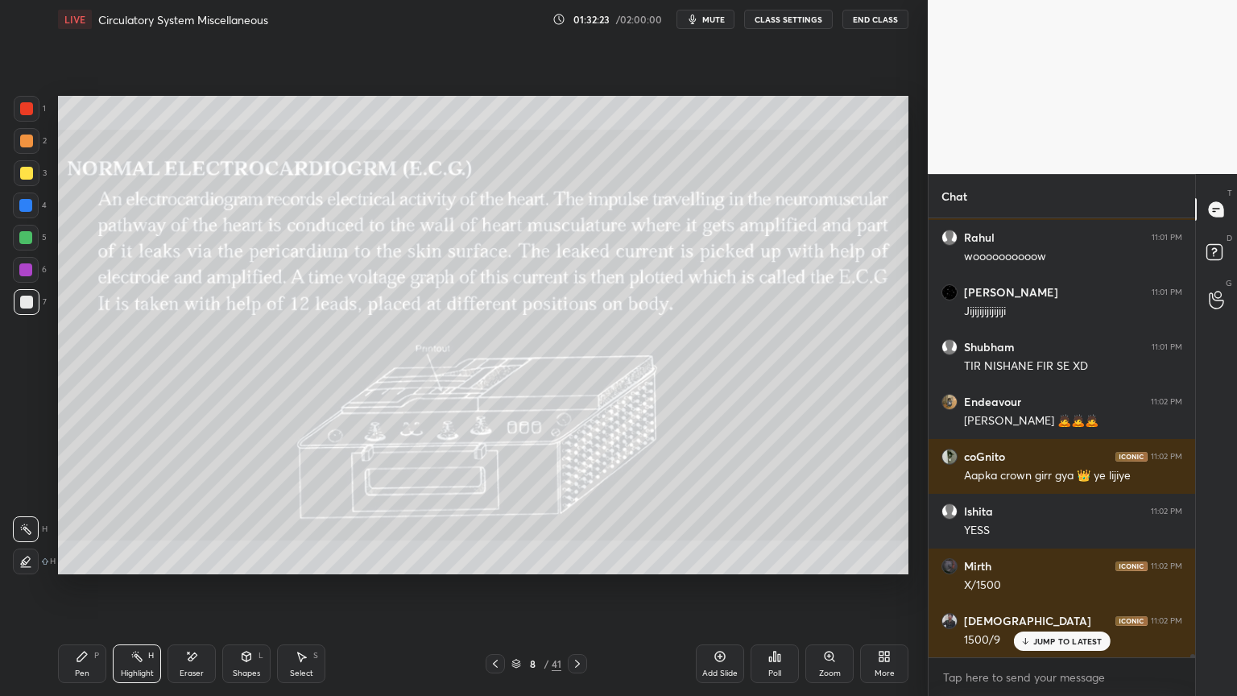
click at [495, 559] on icon at bounding box center [495, 663] width 13 height 13
click at [578, 559] on icon at bounding box center [577, 663] width 13 height 13
click at [579, 559] on icon at bounding box center [577, 663] width 13 height 13
click at [580, 559] on icon at bounding box center [577, 663] width 13 height 13
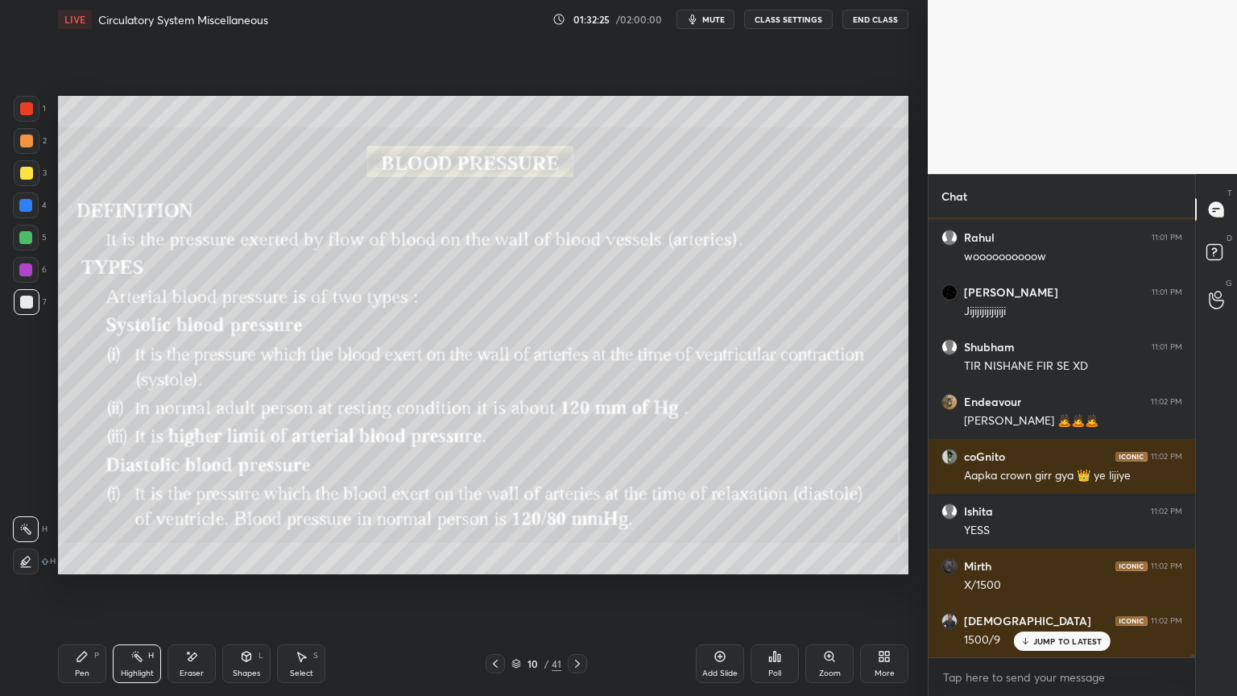
click at [578, 559] on icon at bounding box center [577, 663] width 13 height 13
click at [575, 559] on icon at bounding box center [577, 663] width 13 height 13
click at [498, 559] on icon at bounding box center [495, 663] width 13 height 13
click at [497, 559] on icon at bounding box center [495, 663] width 13 height 13
click at [496, 559] on icon at bounding box center [495, 663] width 13 height 13
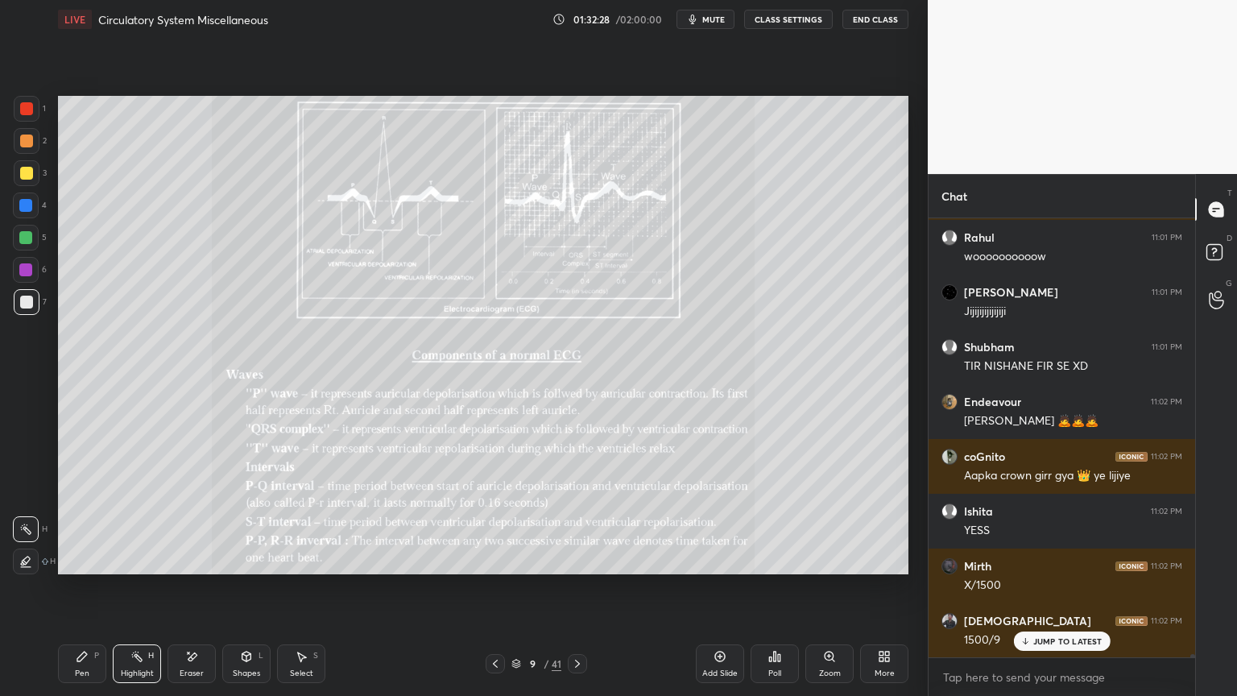
click at [497, 559] on icon at bounding box center [495, 663] width 13 height 13
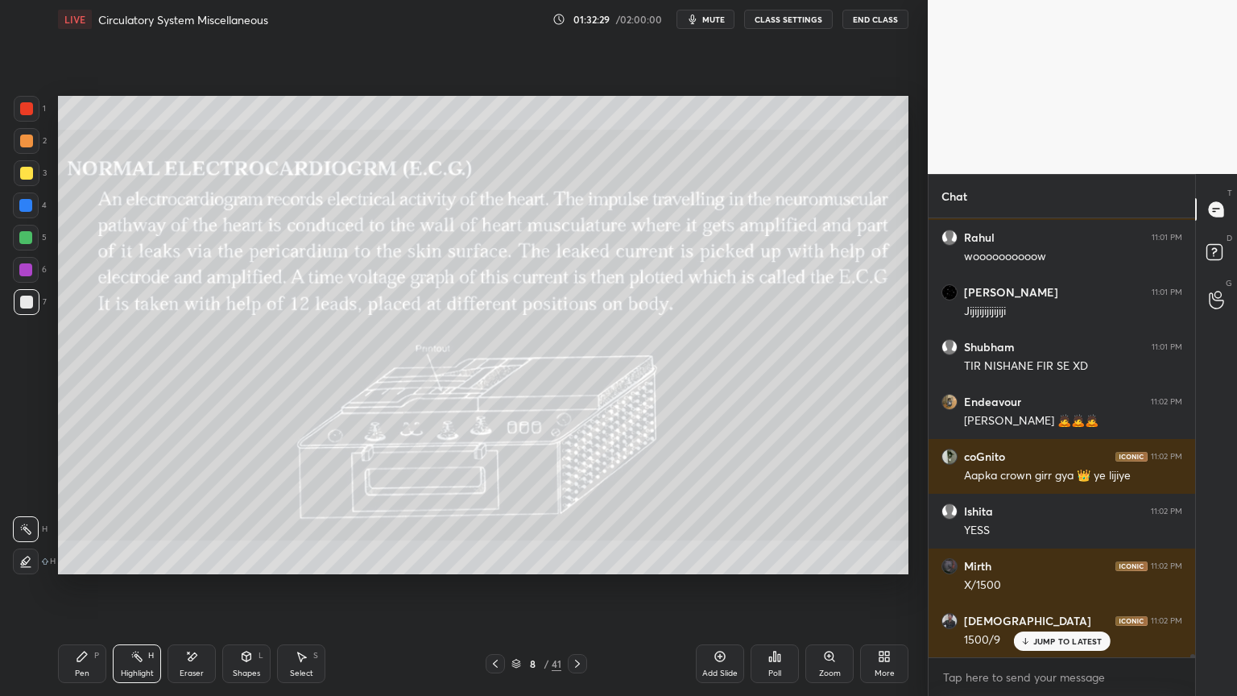
click at [499, 559] on icon at bounding box center [495, 663] width 13 height 13
click at [497, 559] on icon at bounding box center [495, 663] width 13 height 13
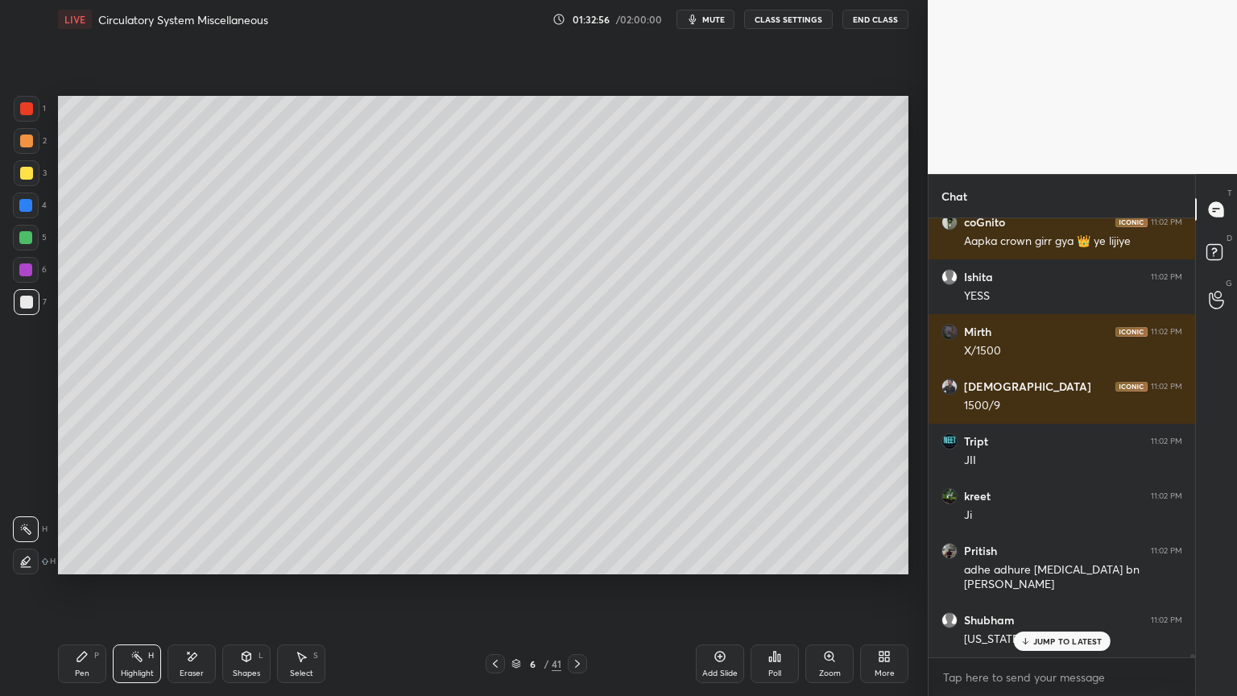
scroll to position [57874, 0]
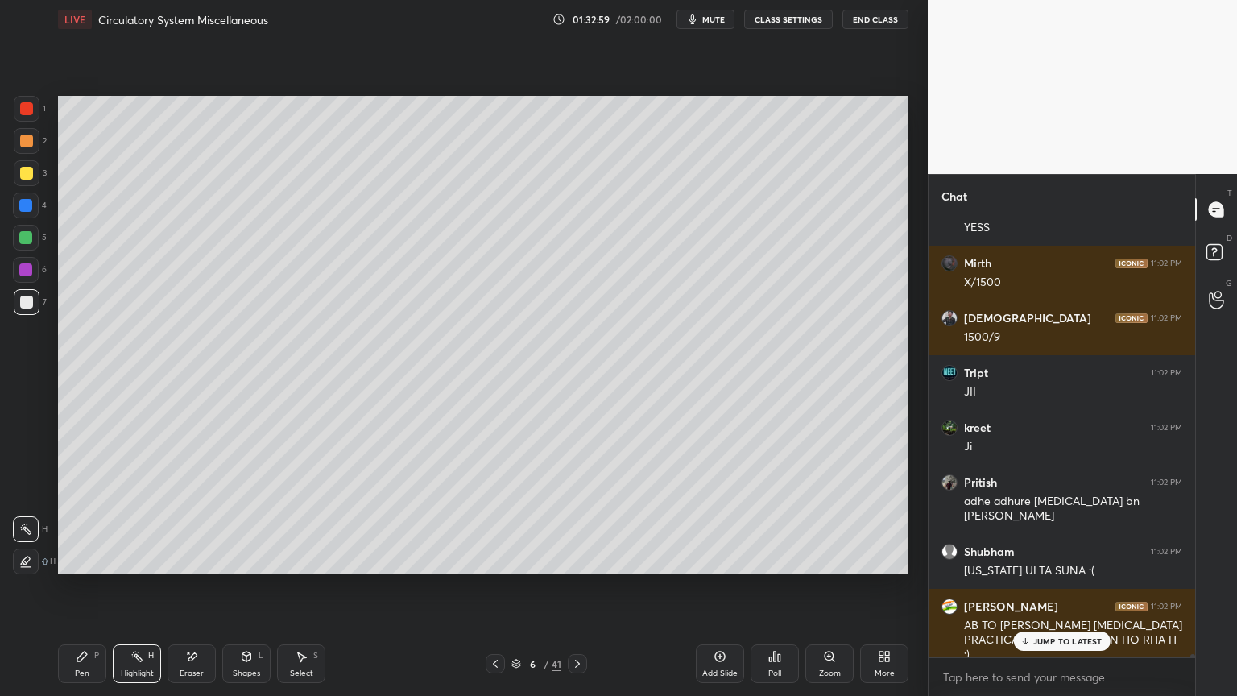
drag, startPoint x: 251, startPoint y: 655, endPoint x: 244, endPoint y: 641, distance: 15.1
click at [251, 559] on icon at bounding box center [246, 656] width 13 height 13
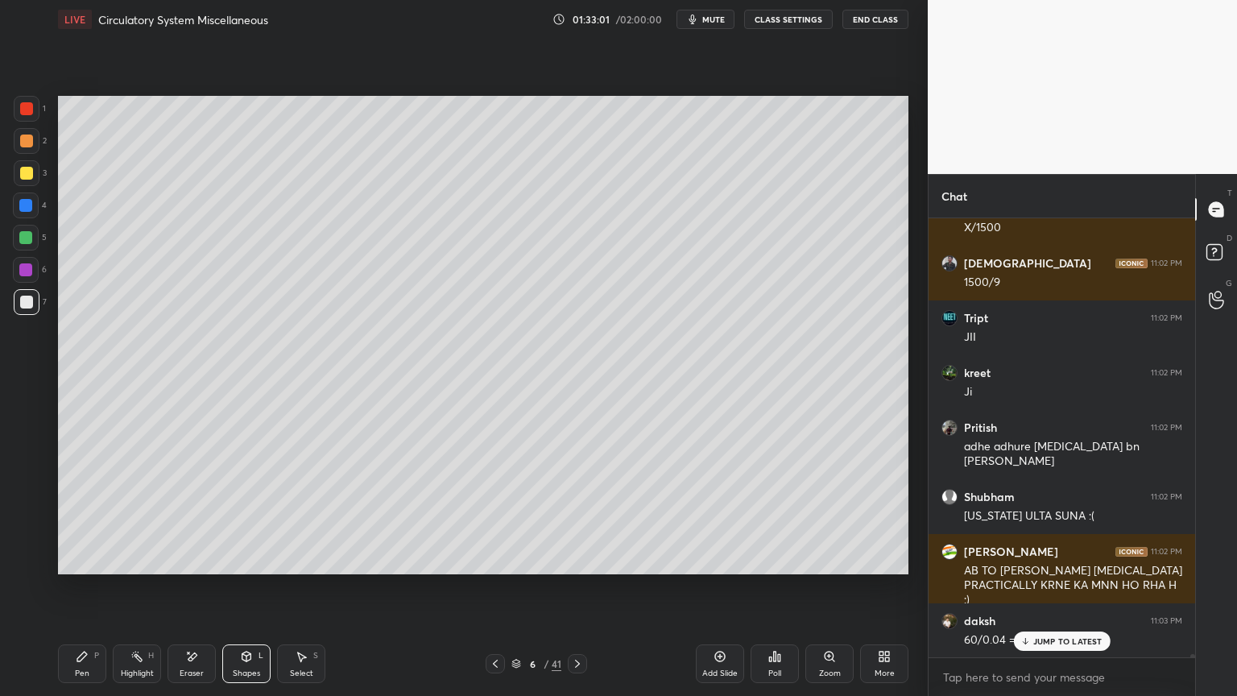
click at [304, 559] on icon at bounding box center [301, 656] width 13 height 13
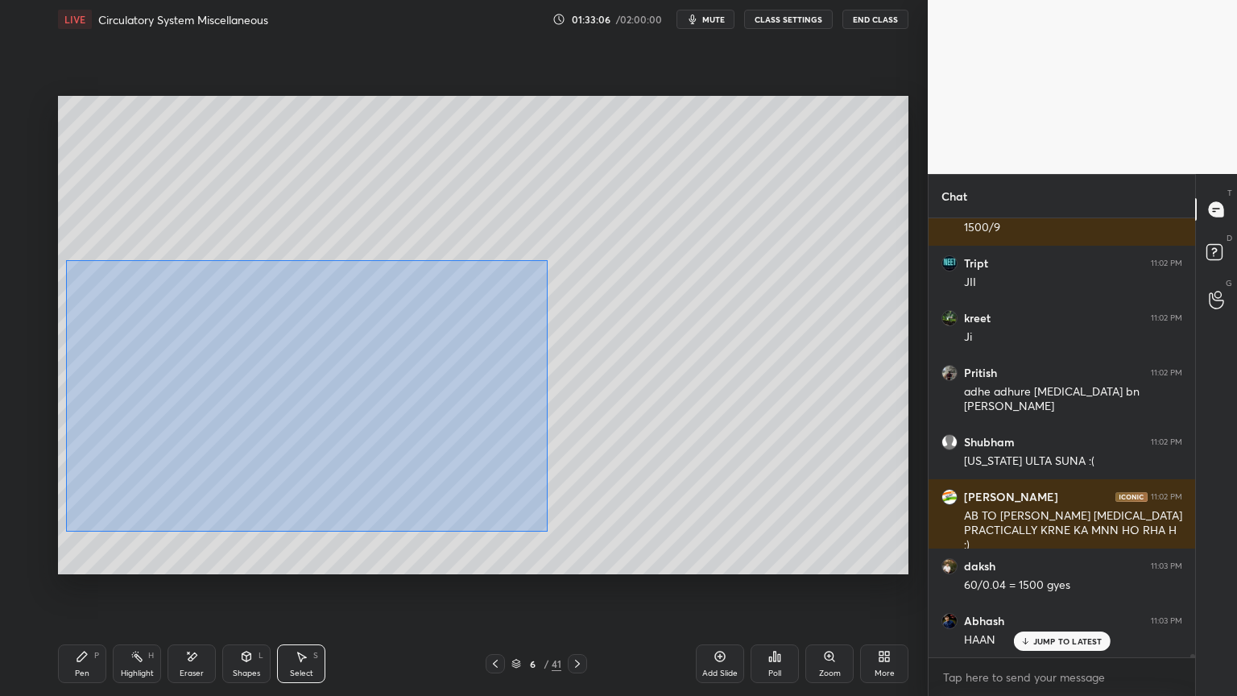
drag, startPoint x: 65, startPoint y: 260, endPoint x: 534, endPoint y: 532, distance: 541.7
click at [545, 532] on div "0 ° Undo Copy Duplicate Duplicate to new slide Delete" at bounding box center [483, 335] width 851 height 478
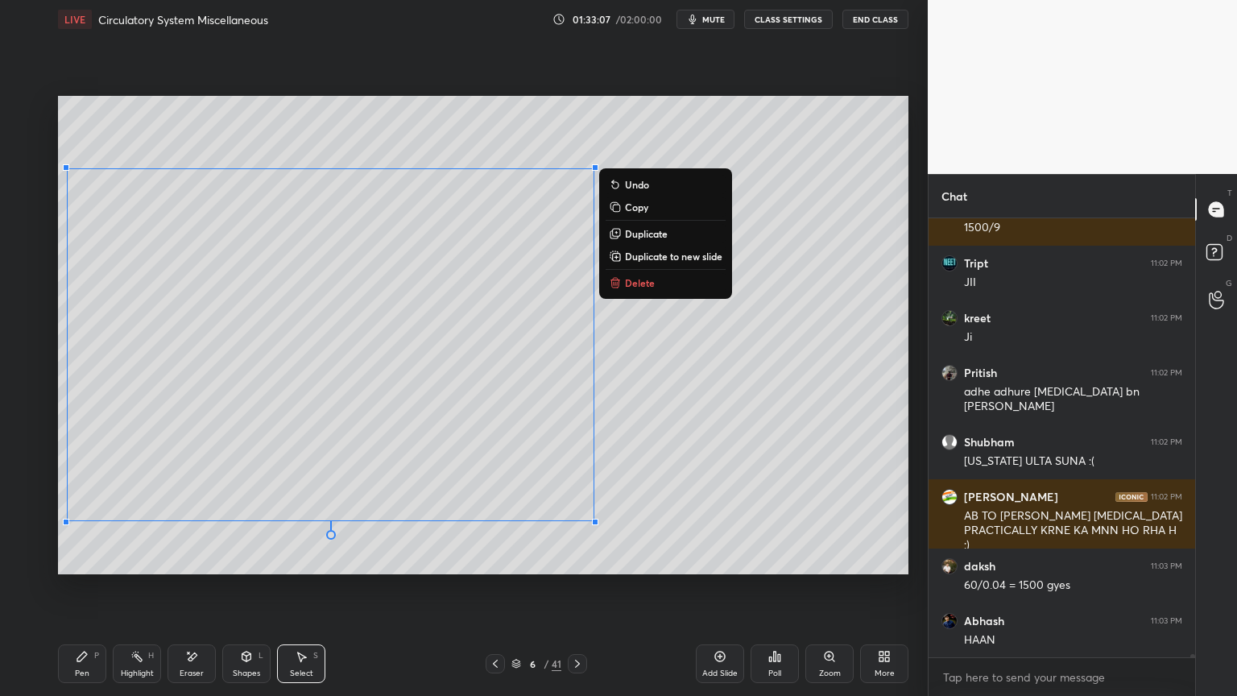
scroll to position [58038, 0]
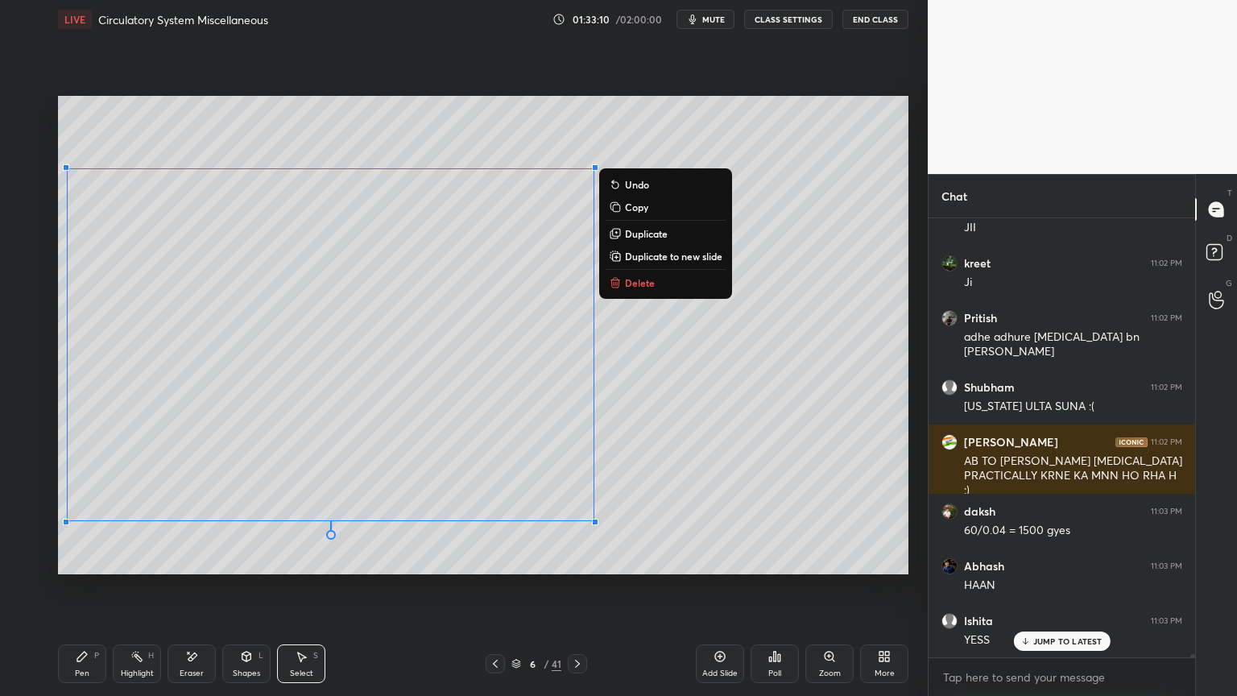
click at [632, 208] on p "Copy" at bounding box center [636, 207] width 23 height 13
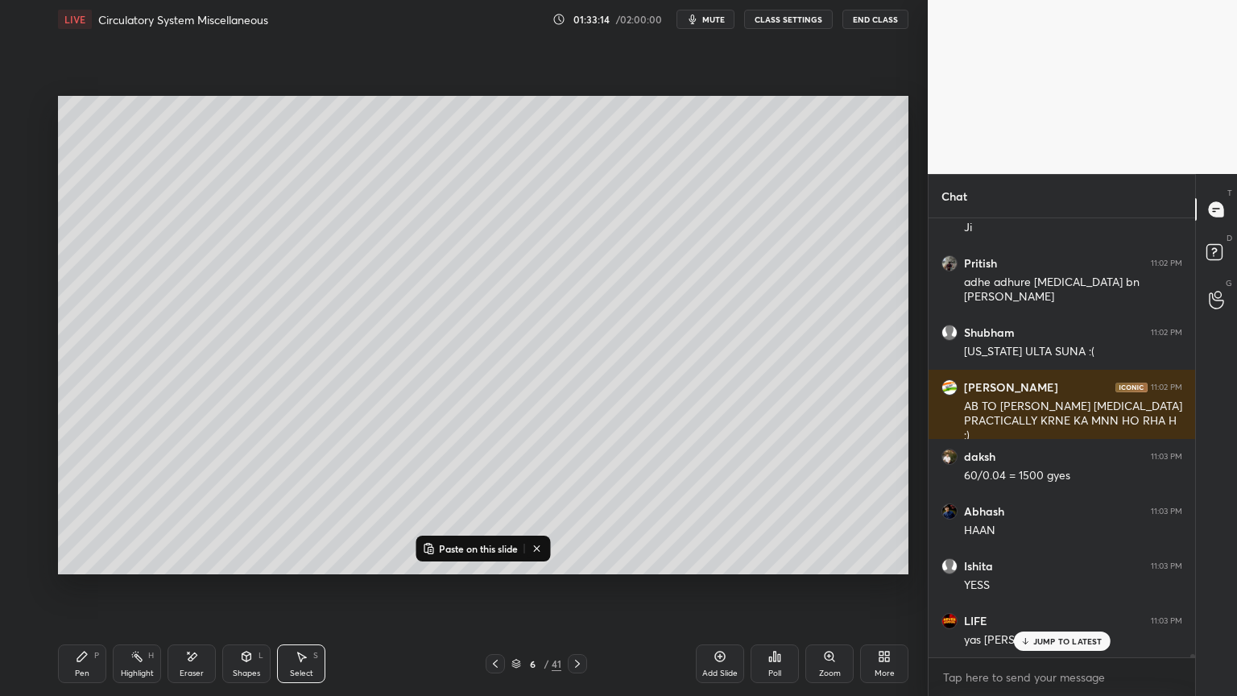
scroll to position [58148, 0]
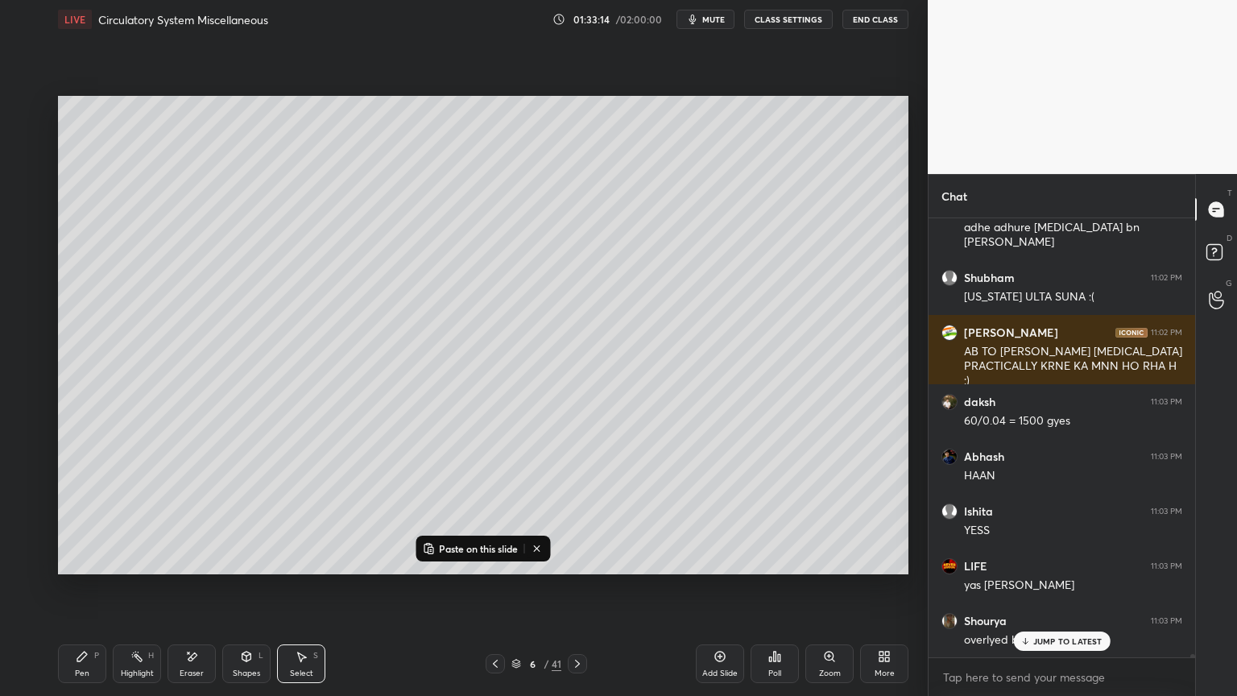
click at [578, 559] on icon at bounding box center [577, 663] width 13 height 13
click at [496, 559] on icon at bounding box center [495, 663] width 13 height 13
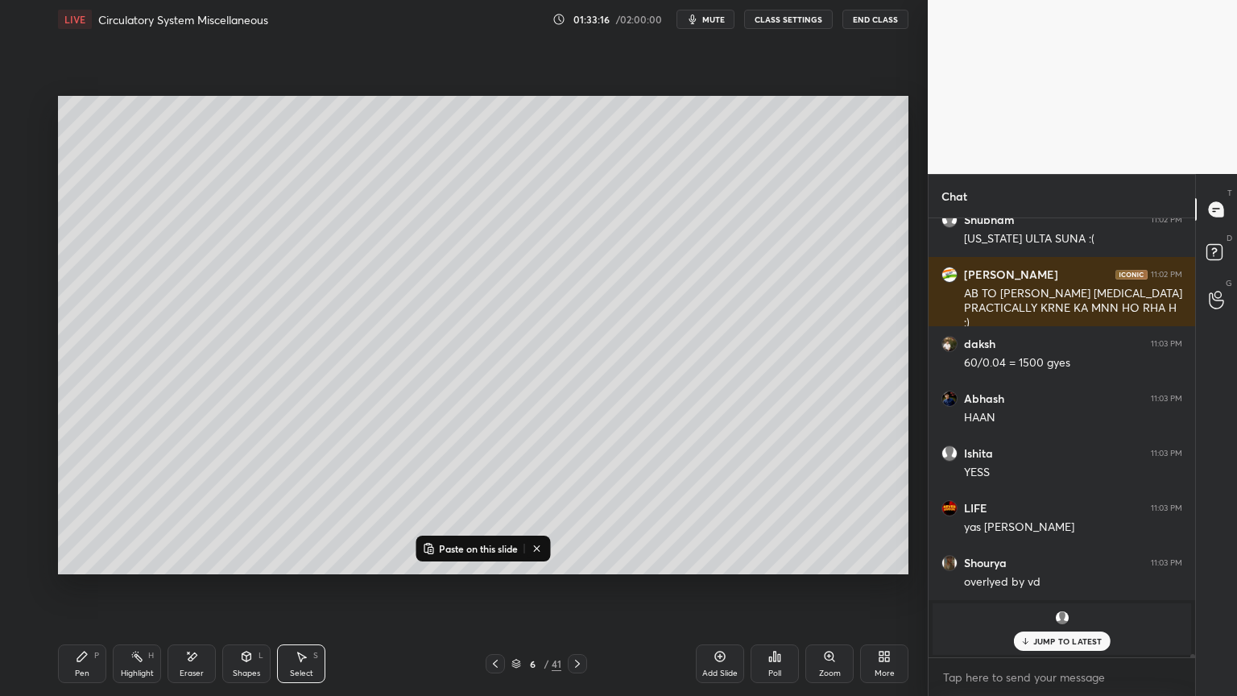
click at [496, 559] on icon at bounding box center [495, 663] width 13 height 13
click at [721, 559] on icon at bounding box center [720, 656] width 13 height 13
click at [507, 542] on p "Paste on this slide" at bounding box center [478, 548] width 79 height 13
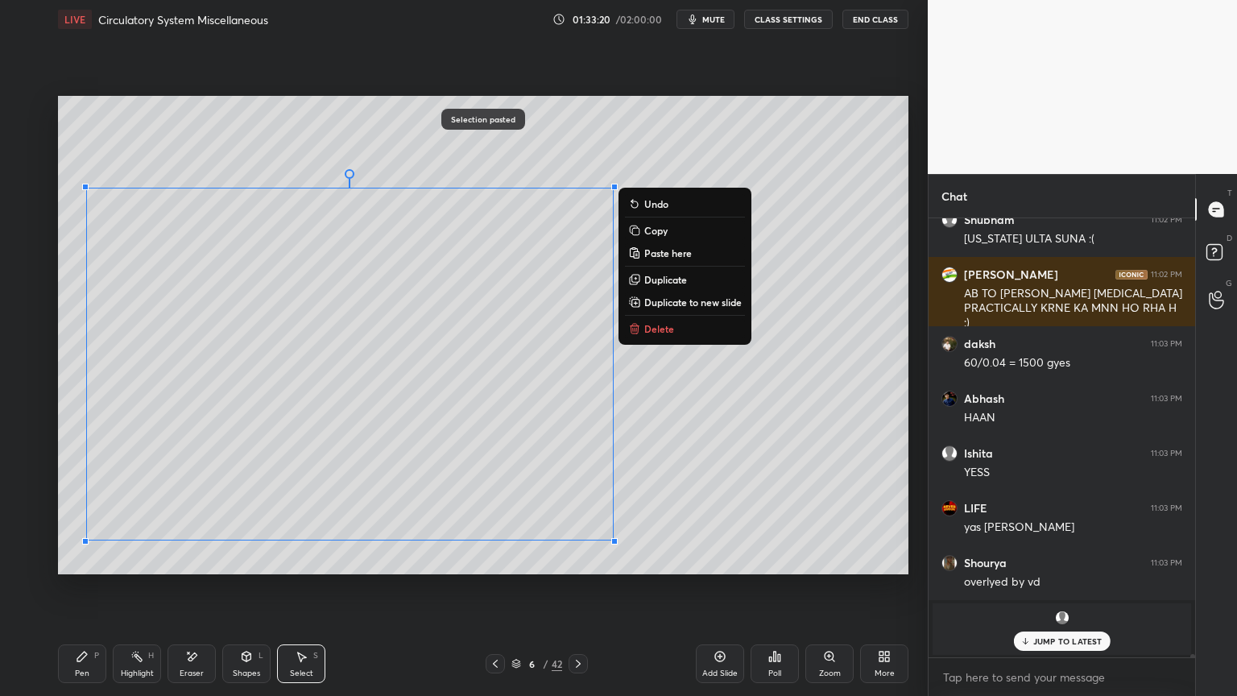
click at [509, 319] on div "0 ° Undo Copy Paste here Duplicate Duplicate to new slide Delete" at bounding box center [483, 335] width 851 height 478
click at [690, 362] on div "0 ° Undo Copy Paste here Duplicate Duplicate to new slide Delete" at bounding box center [483, 335] width 851 height 478
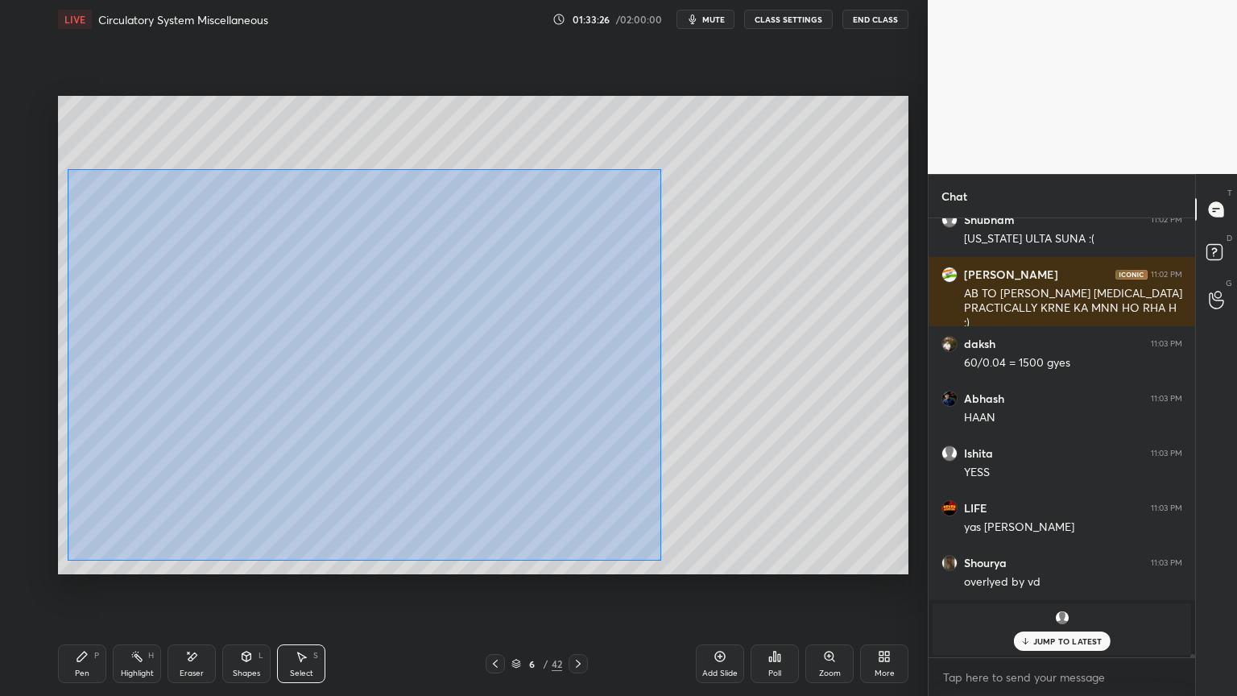
drag, startPoint x: 87, startPoint y: 177, endPoint x: 641, endPoint y: 554, distance: 670.2
click at [662, 559] on div "0 ° Undo Copy Paste here Duplicate Duplicate to new slide Delete" at bounding box center [483, 335] width 851 height 478
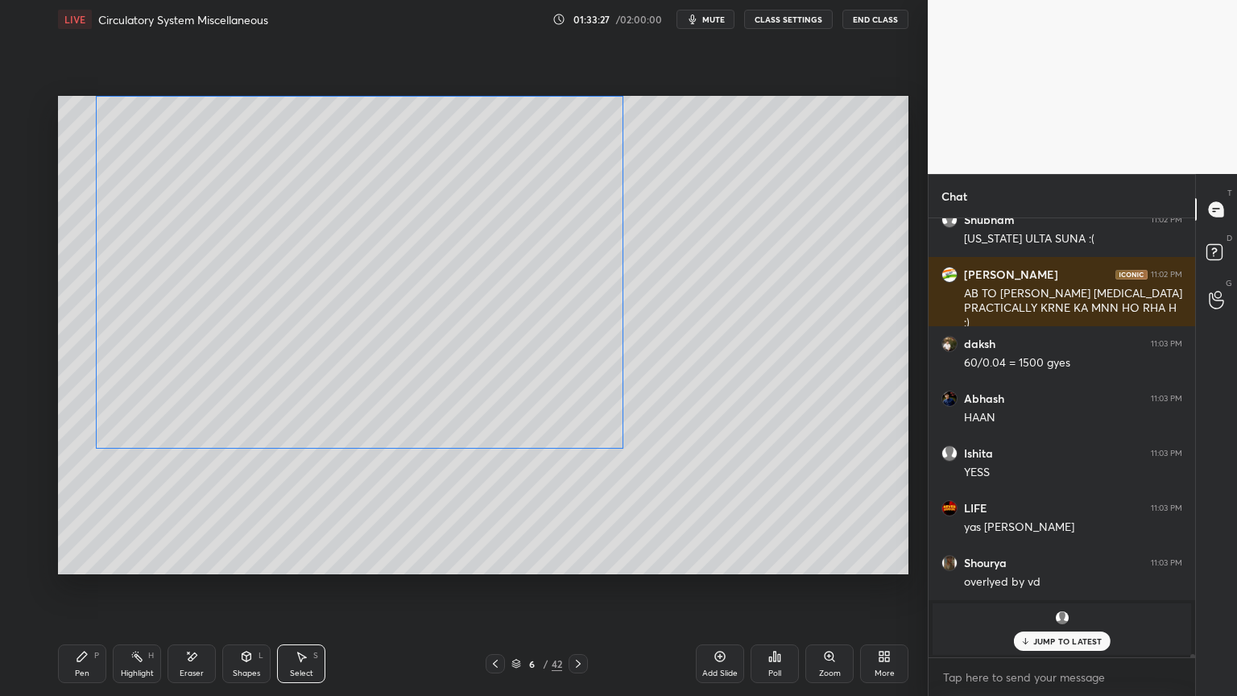
drag, startPoint x: 449, startPoint y: 396, endPoint x: 467, endPoint y: 309, distance: 88.8
click at [458, 305] on div "0 ° Undo Copy Paste here Duplicate Duplicate to new slide Delete" at bounding box center [483, 335] width 851 height 478
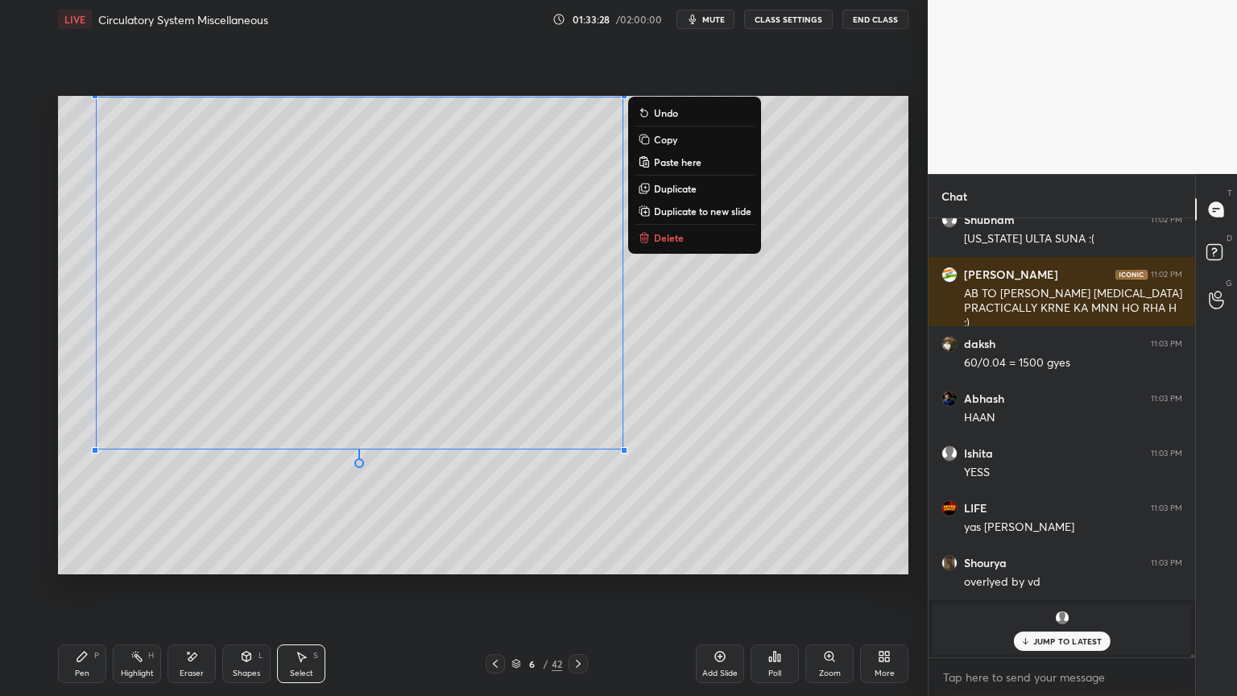
click at [706, 329] on div "0 ° Undo Copy Paste here Duplicate Duplicate to new slide Delete" at bounding box center [483, 335] width 851 height 478
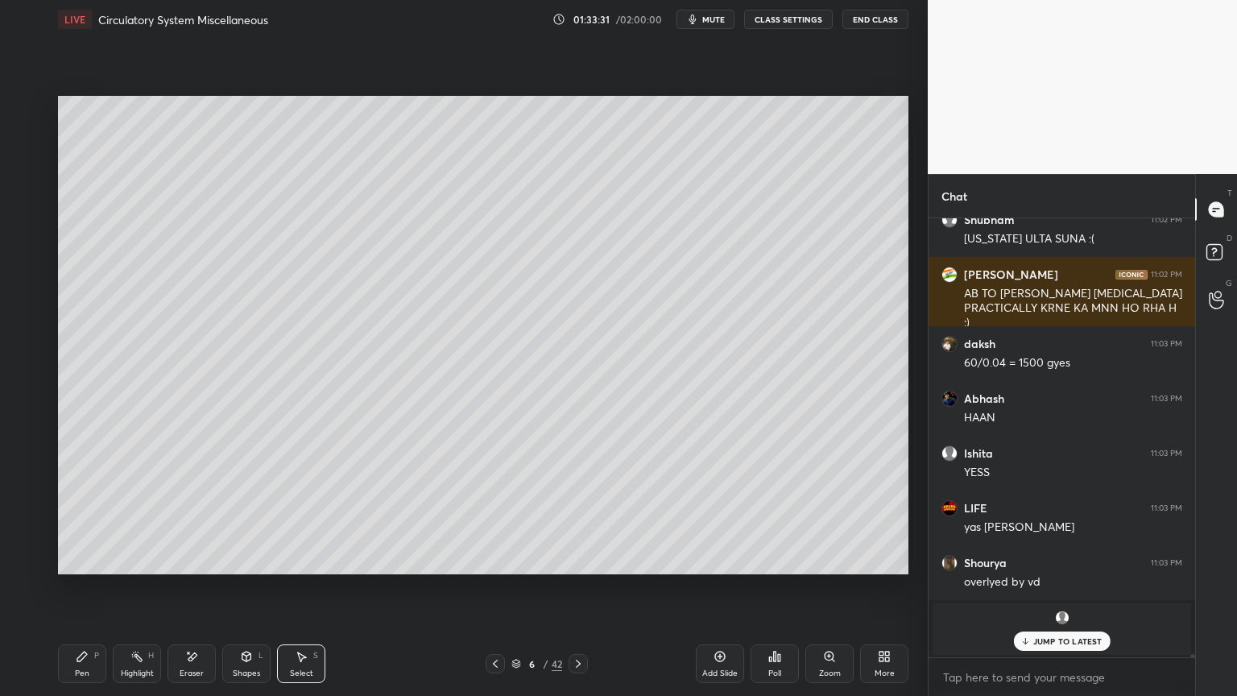
click at [1037, 559] on p "JUMP TO LATEST" at bounding box center [1067, 641] width 69 height 10
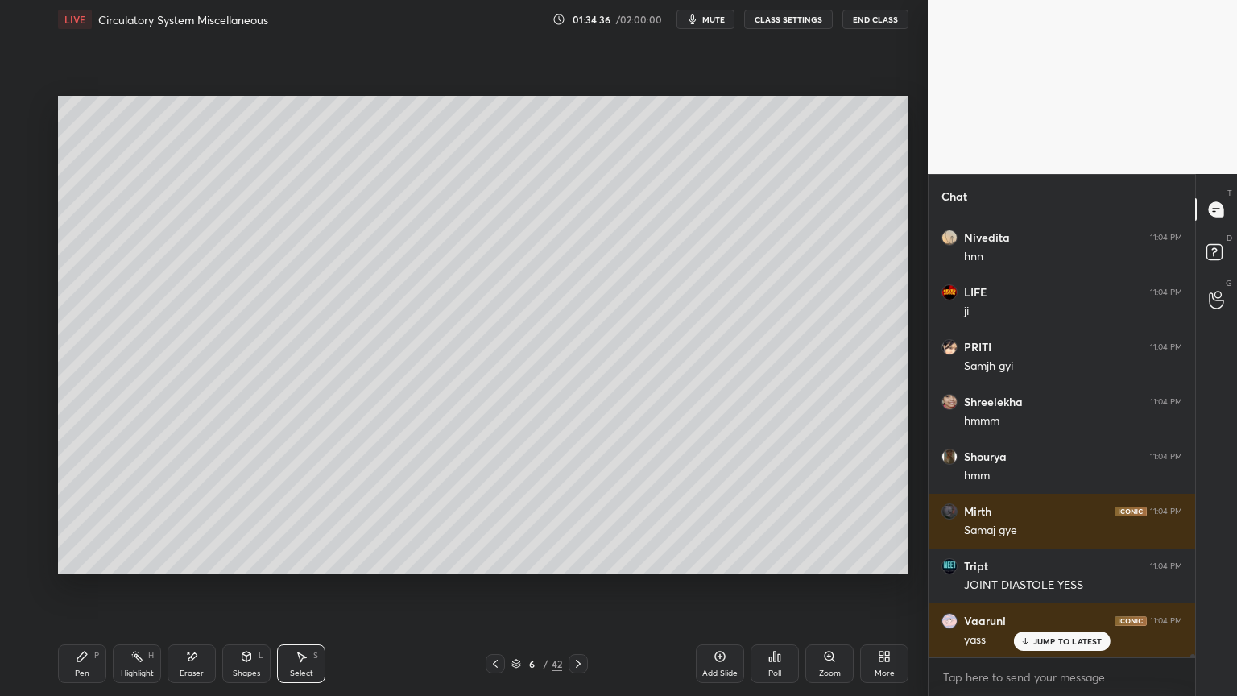
scroll to position [60342, 0]
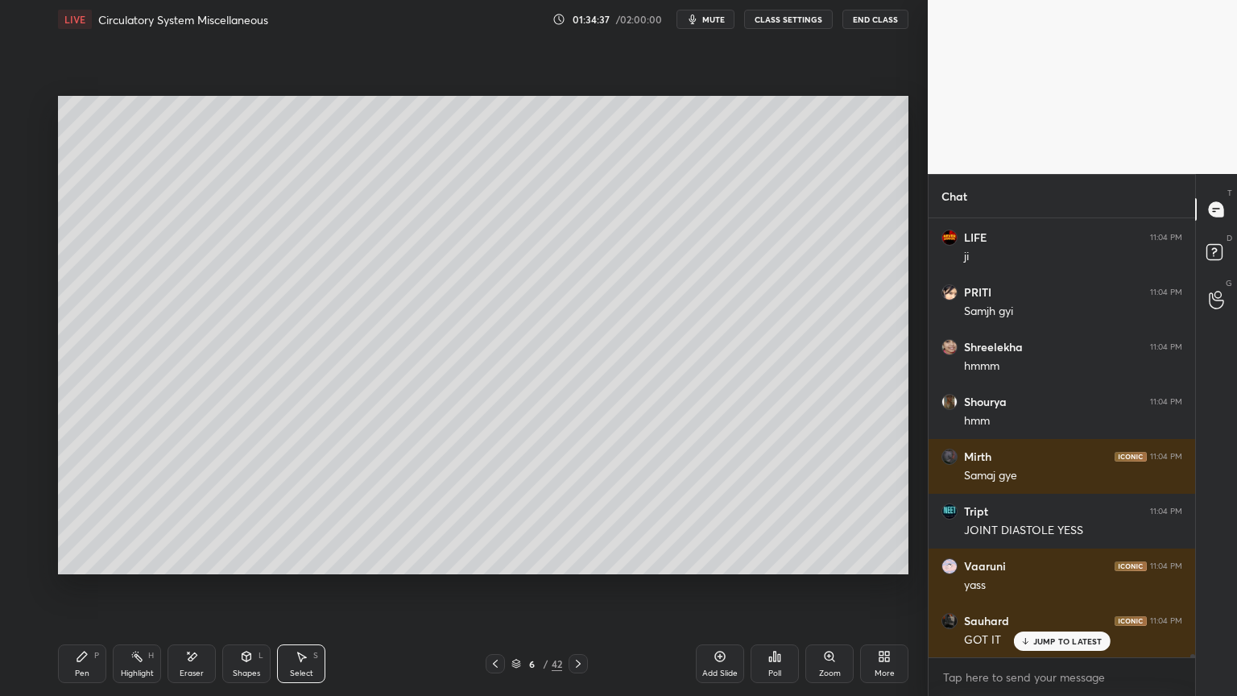
click at [81, 559] on icon at bounding box center [82, 657] width 10 height 10
click at [83, 559] on icon at bounding box center [82, 656] width 13 height 13
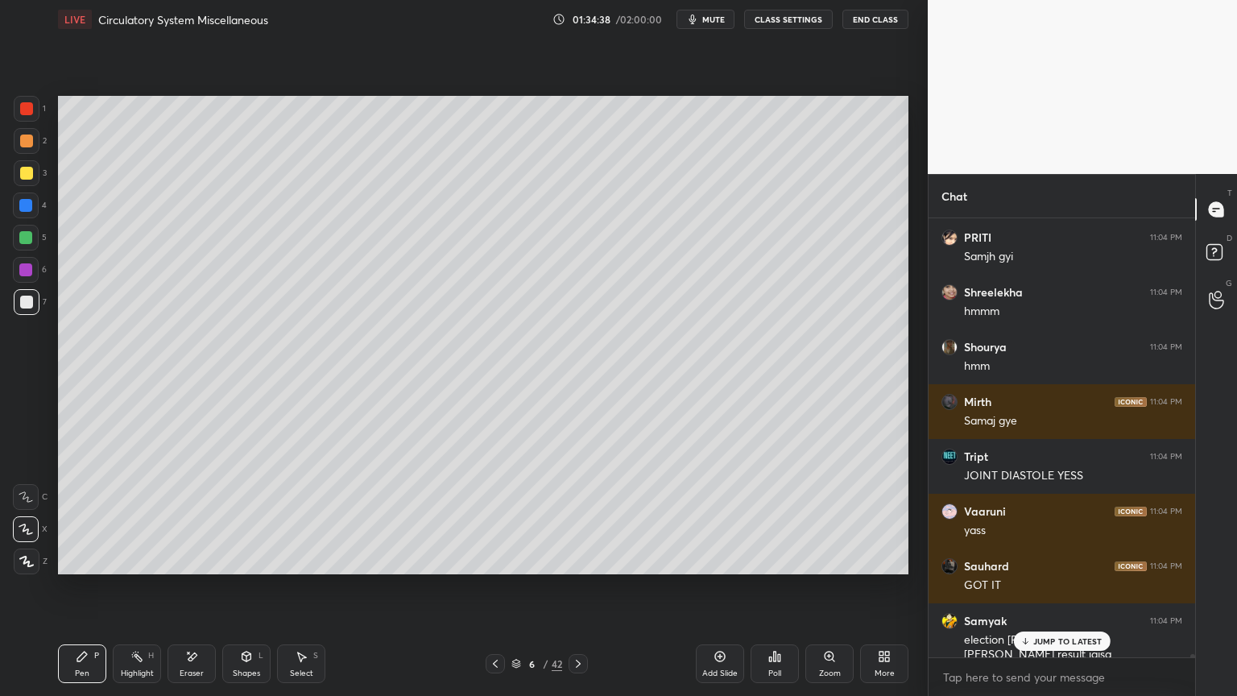
drag, startPoint x: 33, startPoint y: 237, endPoint x: 49, endPoint y: 269, distance: 36.0
click at [32, 237] on div at bounding box center [26, 238] width 26 height 26
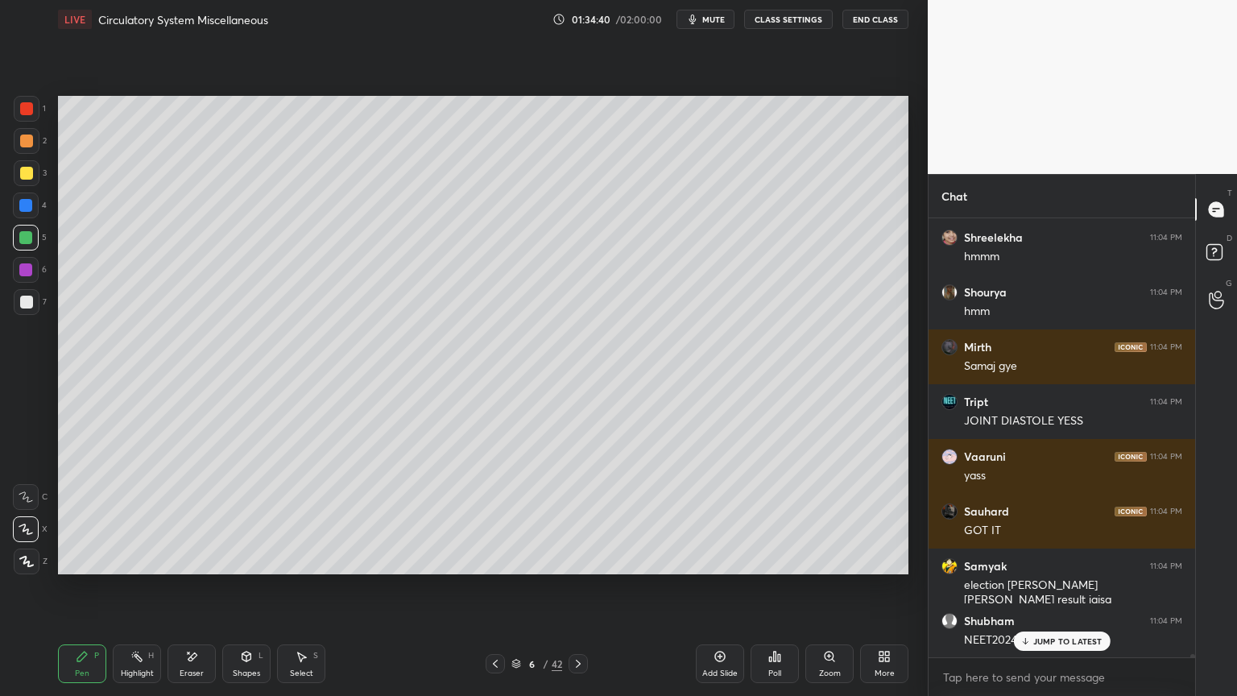
click at [29, 178] on div at bounding box center [26, 173] width 13 height 13
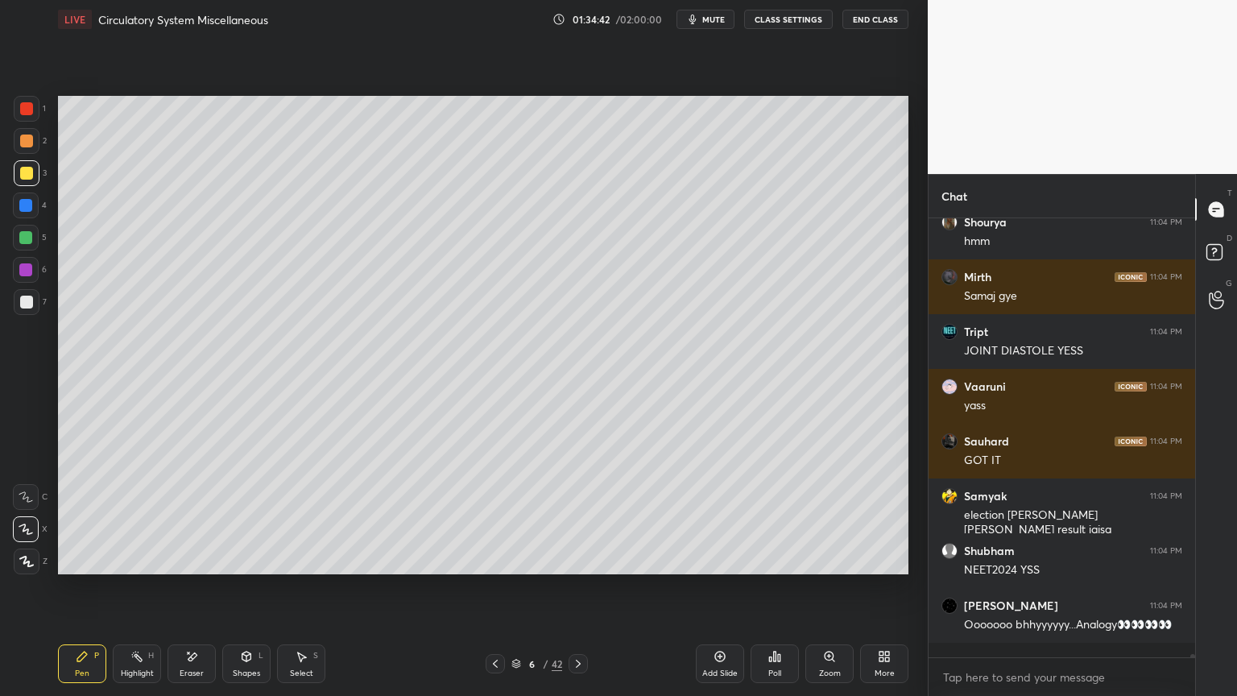
click at [27, 306] on div at bounding box center [26, 302] width 13 height 13
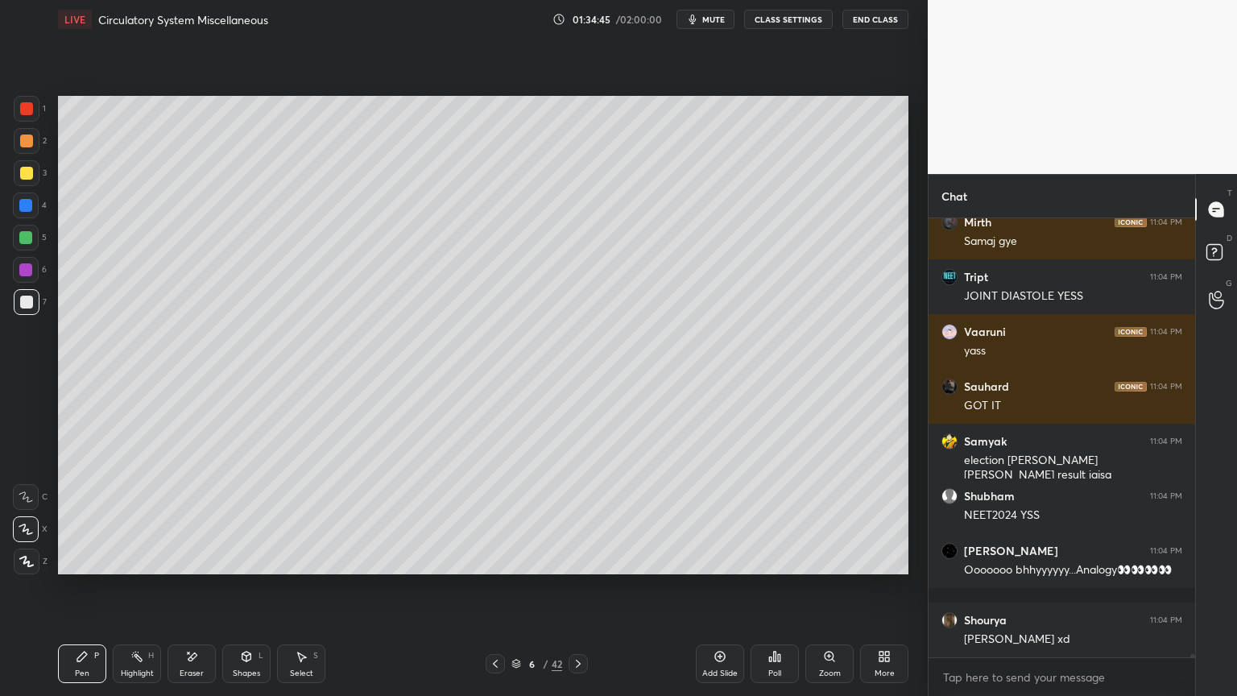
drag, startPoint x: 31, startPoint y: 235, endPoint x: 56, endPoint y: 261, distance: 36.5
click at [31, 237] on div at bounding box center [25, 237] width 13 height 13
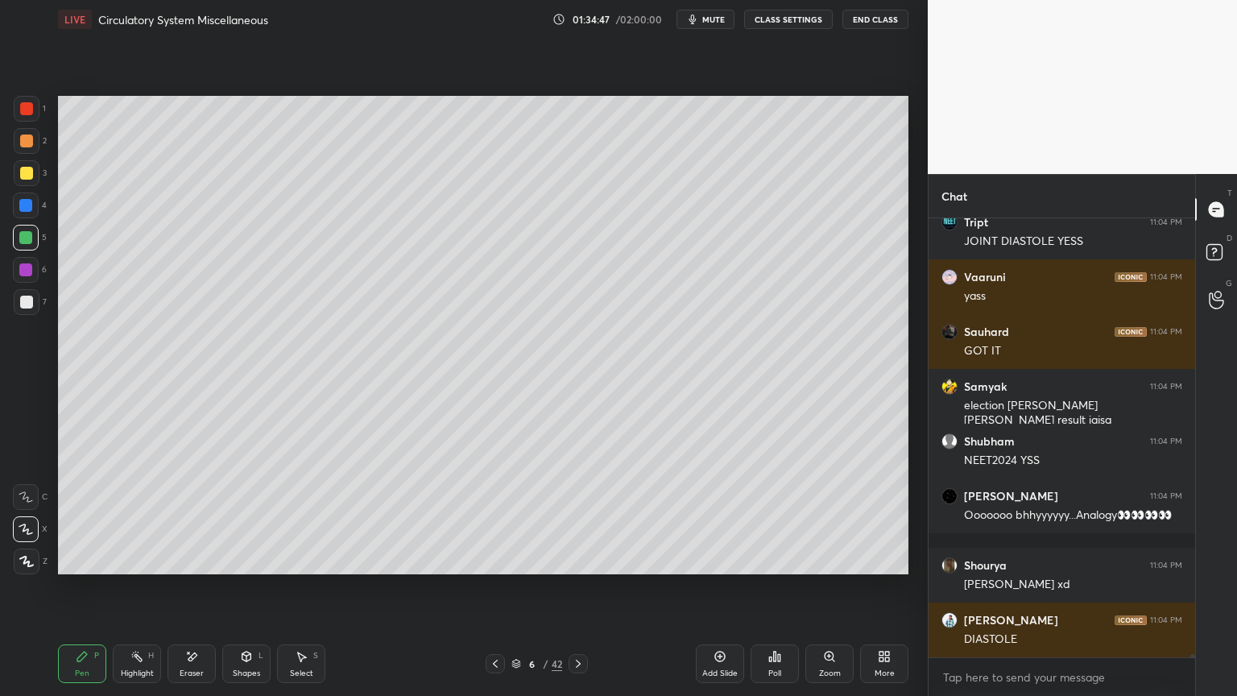
drag, startPoint x: 28, startPoint y: 172, endPoint x: 43, endPoint y: 206, distance: 37.1
click at [28, 174] on div at bounding box center [26, 173] width 13 height 13
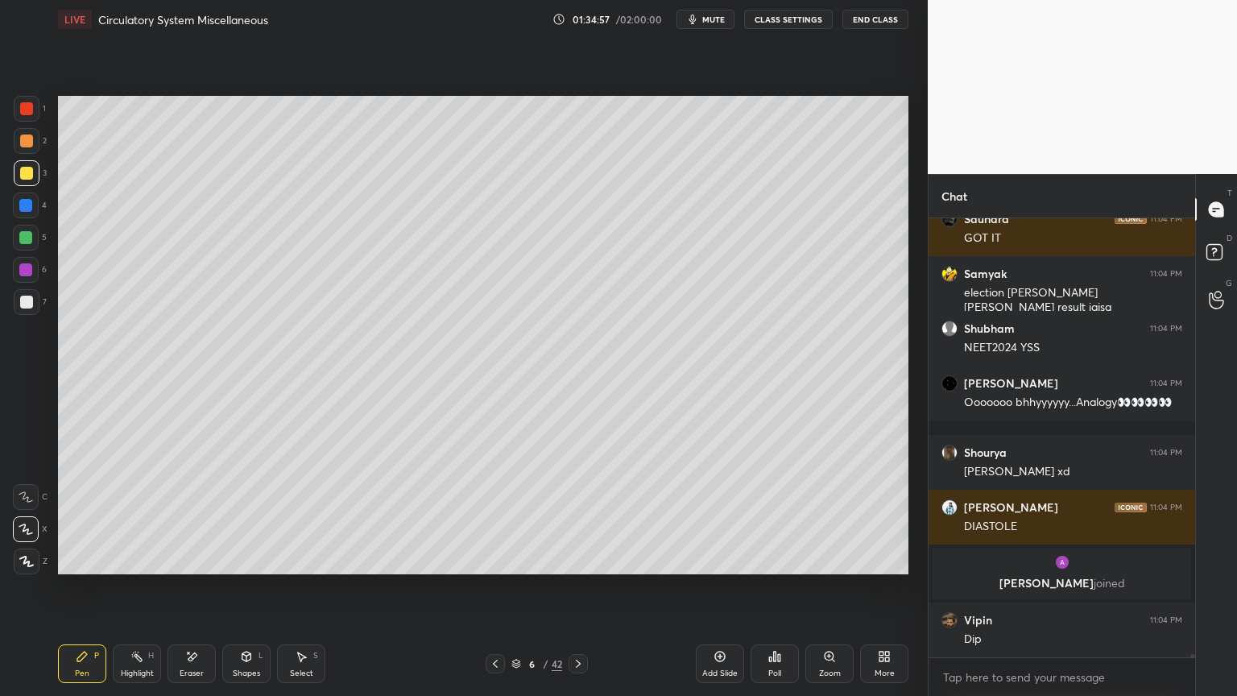
scroll to position [59545, 0]
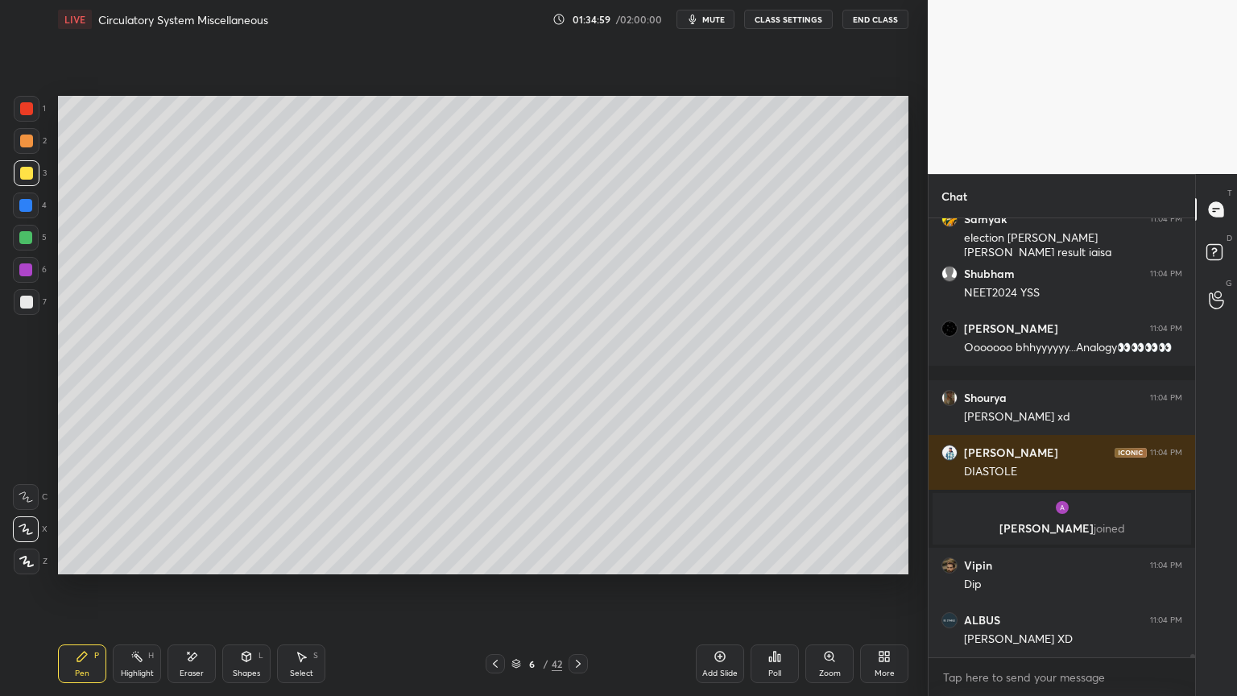
click at [248, 559] on icon at bounding box center [246, 657] width 9 height 10
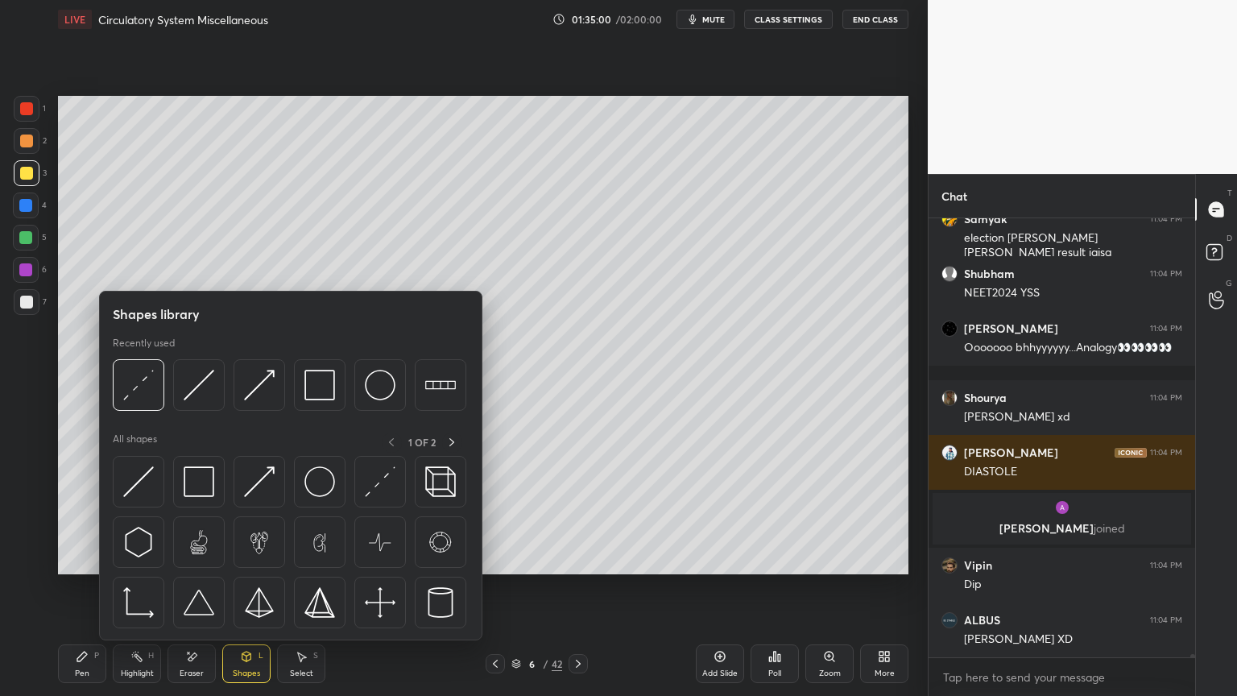
scroll to position [59600, 0]
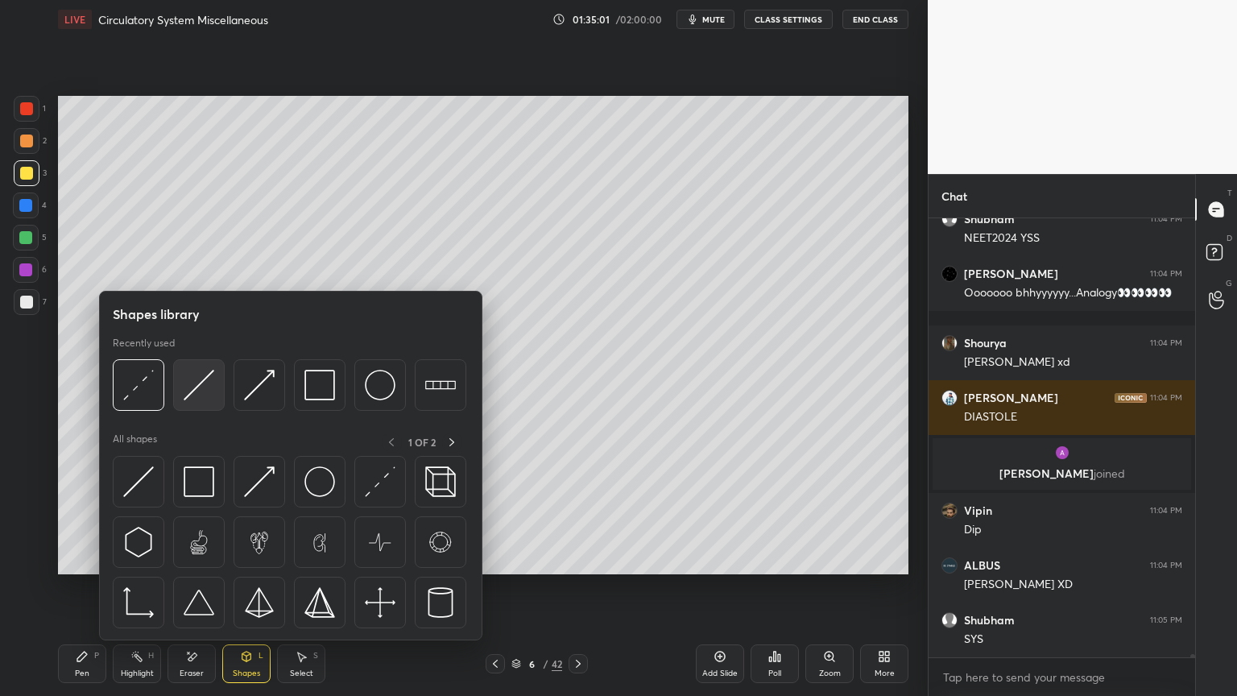
click at [191, 397] on img at bounding box center [199, 385] width 31 height 31
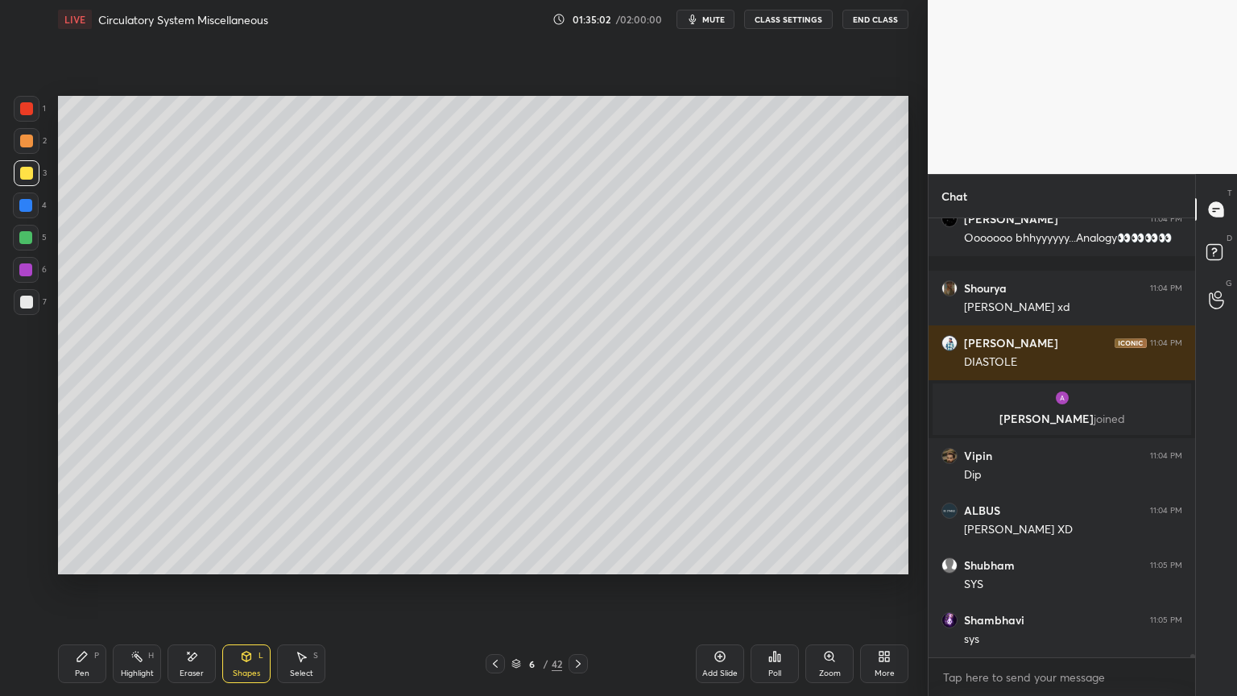
scroll to position [59710, 0]
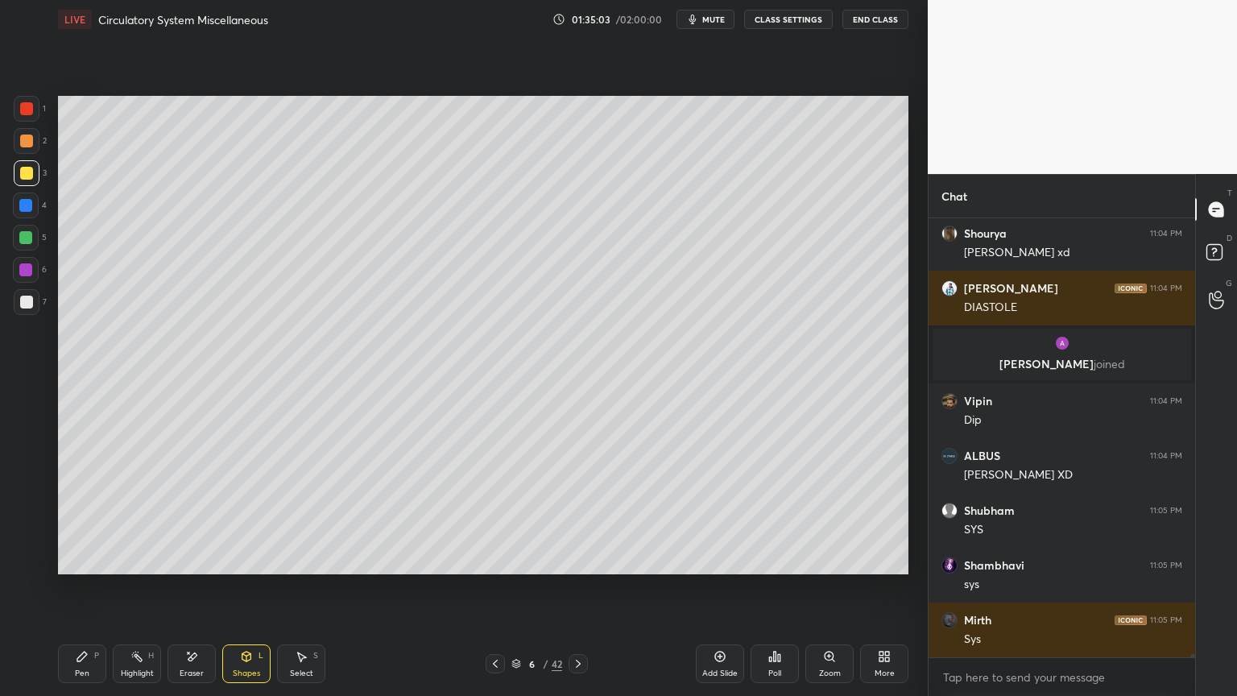
drag, startPoint x: 88, startPoint y: 657, endPoint x: 84, endPoint y: 610, distance: 47.7
click at [87, 559] on icon at bounding box center [82, 656] width 13 height 13
click at [241, 559] on icon at bounding box center [246, 656] width 13 height 13
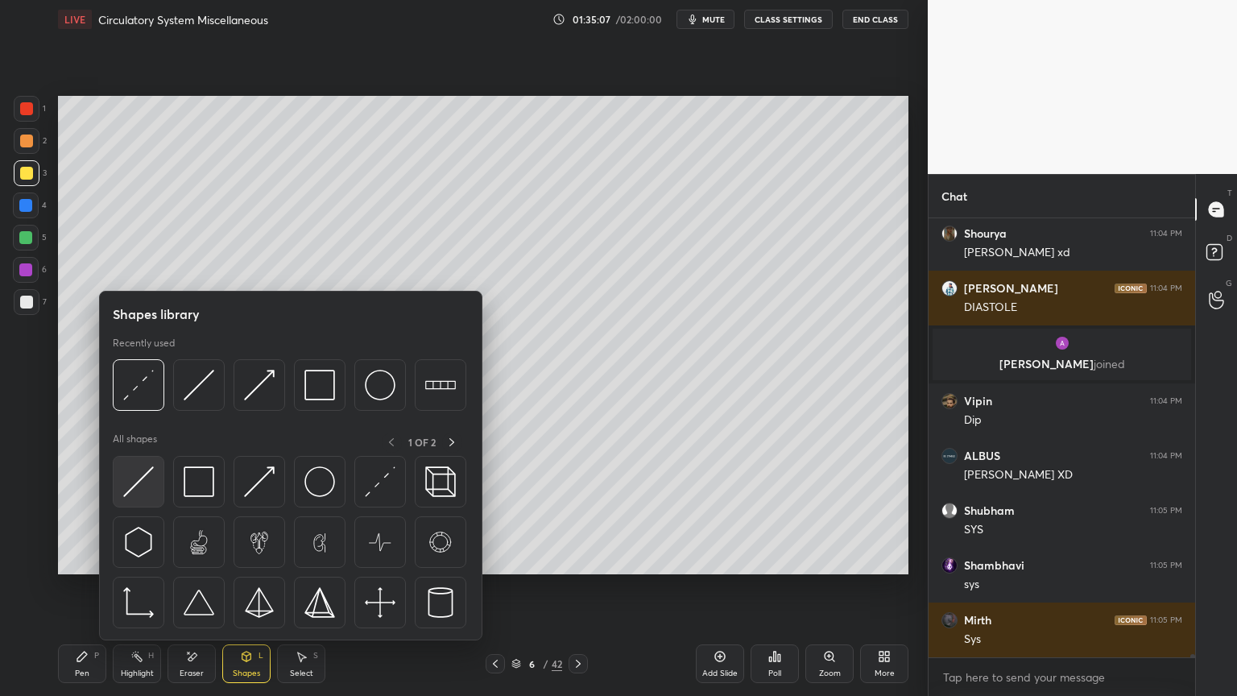
click at [144, 490] on img at bounding box center [138, 481] width 31 height 31
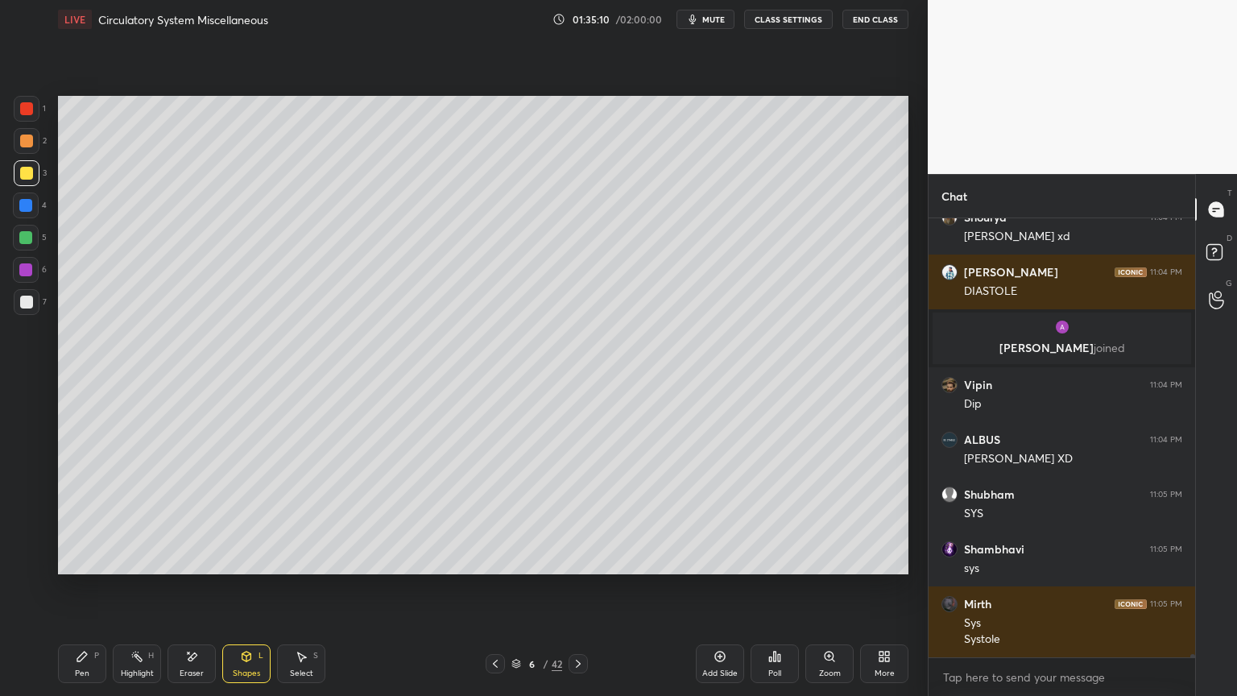
scroll to position [59780, 0]
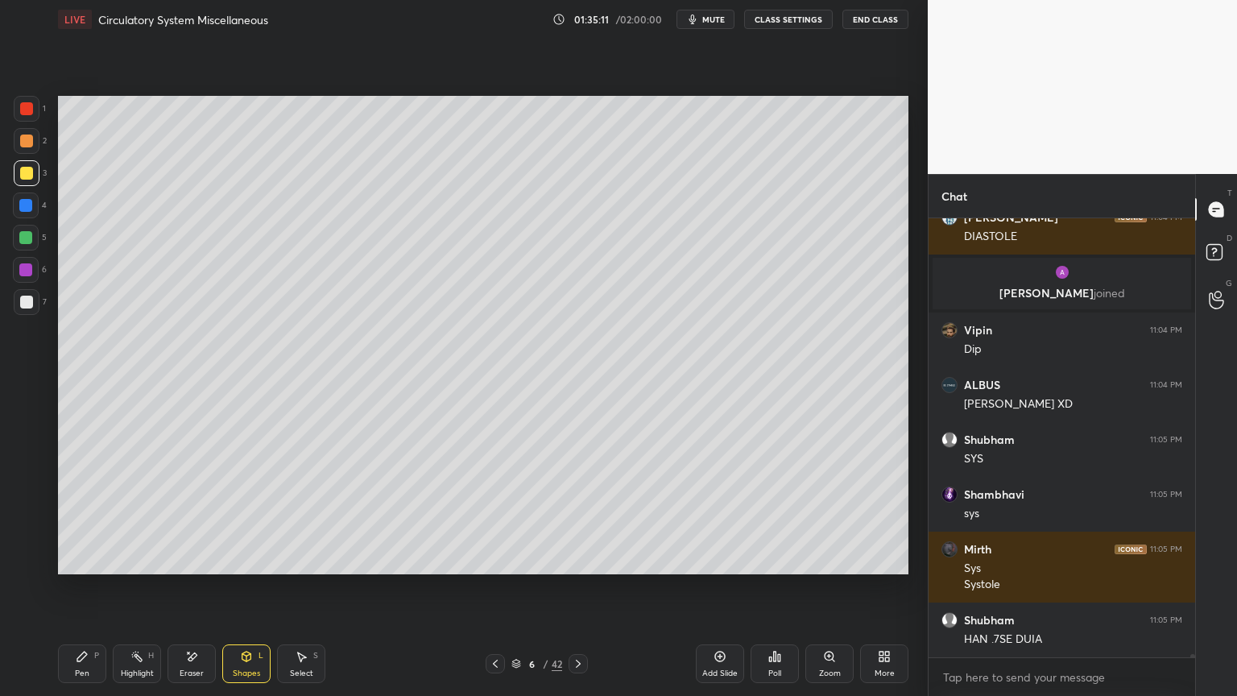
click at [88, 559] on icon at bounding box center [82, 656] width 13 height 13
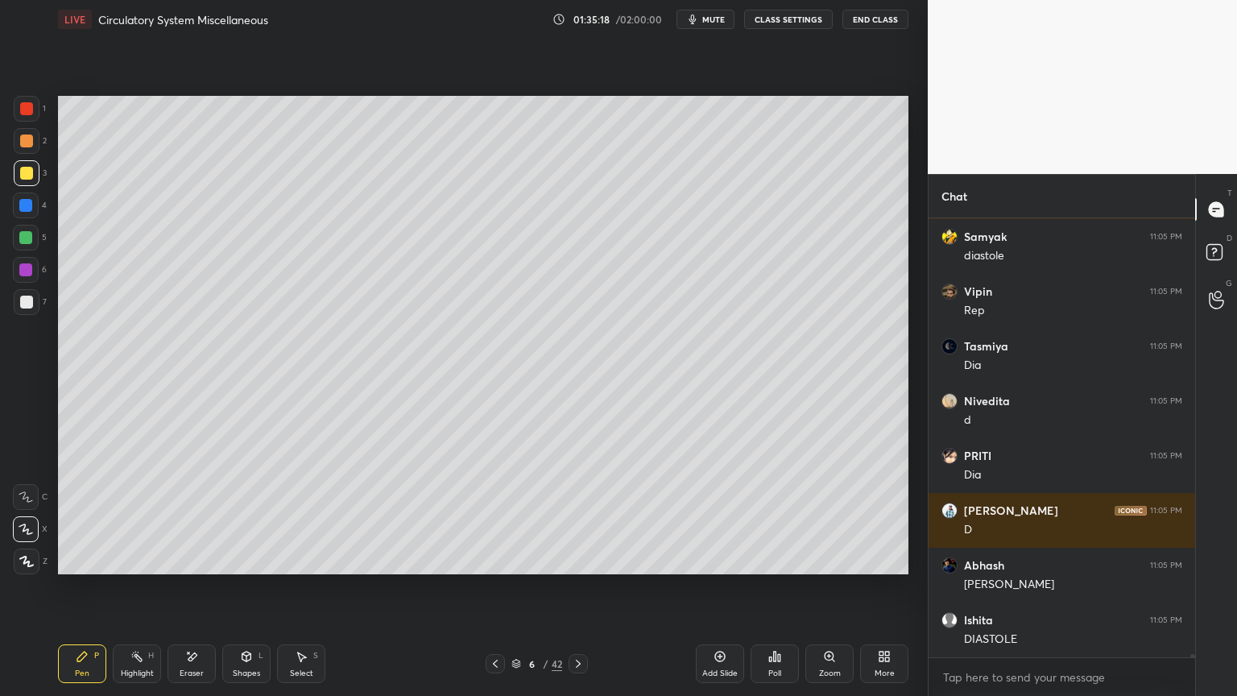
scroll to position [60547, 0]
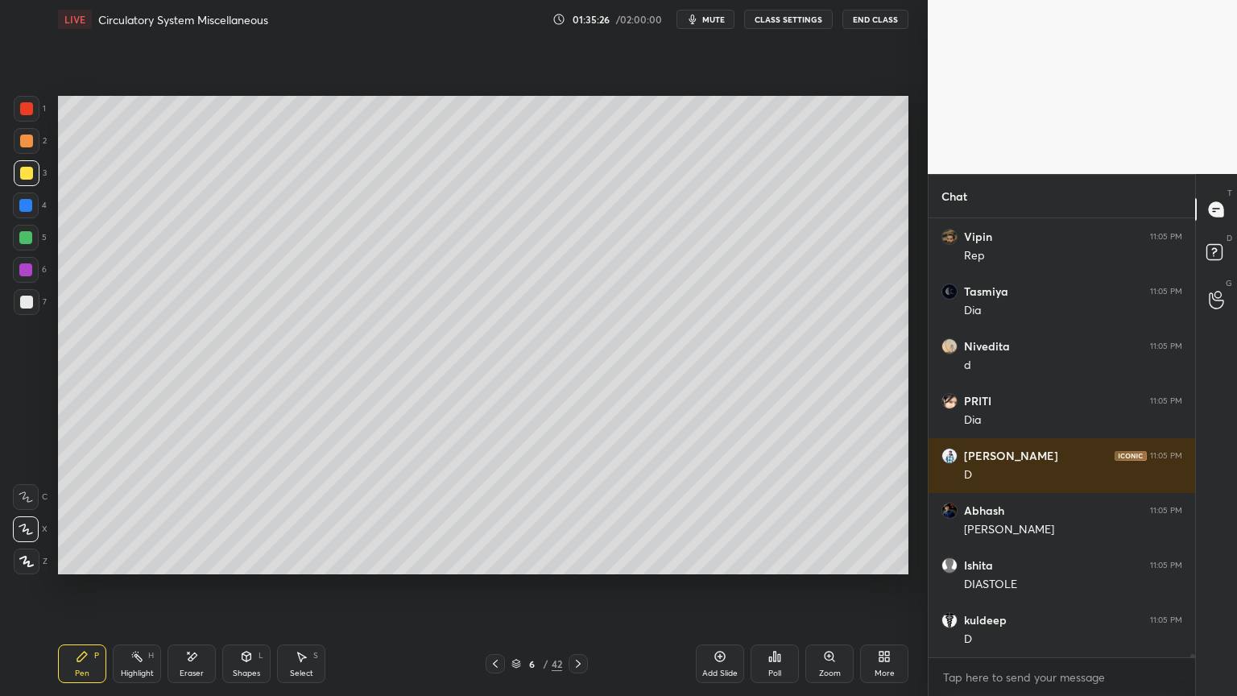
click at [135, 559] on icon at bounding box center [136, 656] width 13 height 13
click at [142, 559] on rect at bounding box center [139, 658] width 8 height 8
drag, startPoint x: 30, startPoint y: 558, endPoint x: 57, endPoint y: 521, distance: 46.1
click at [31, 558] on icon at bounding box center [25, 561] width 13 height 13
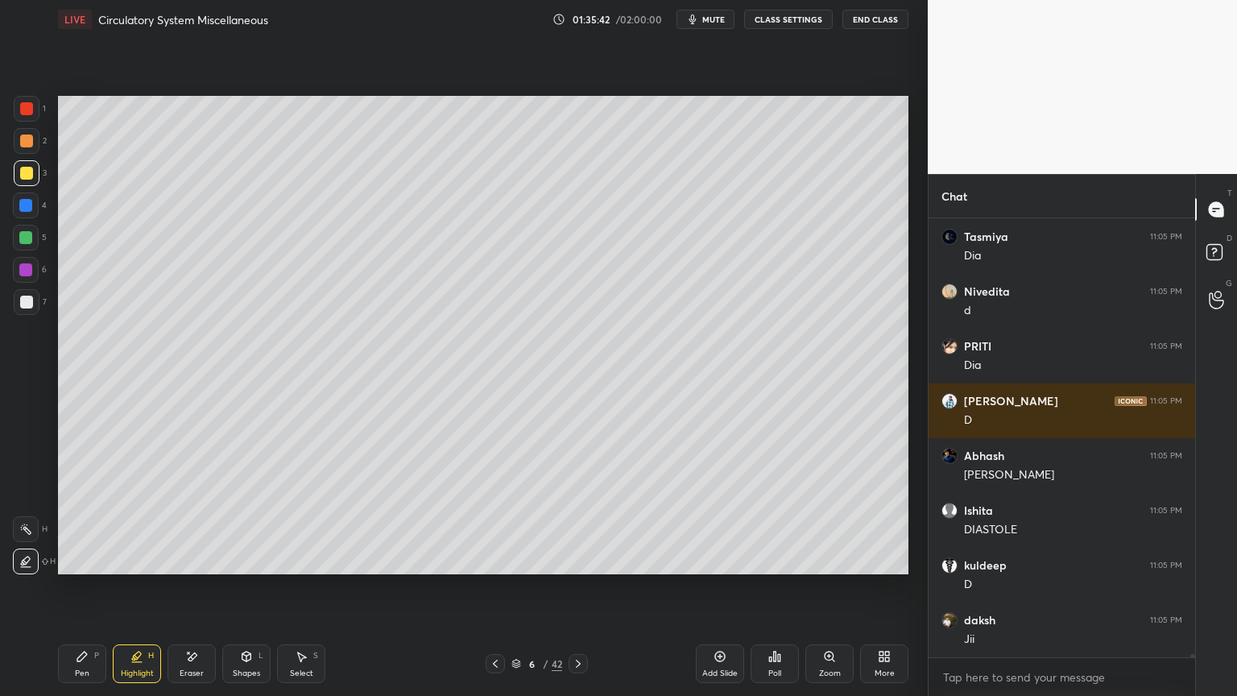
click at [496, 559] on icon at bounding box center [495, 664] width 5 height 8
click at [491, 559] on div at bounding box center [495, 663] width 19 height 19
click at [575, 559] on icon at bounding box center [578, 663] width 13 height 13
click at [577, 559] on icon at bounding box center [578, 663] width 13 height 13
click at [576, 559] on icon at bounding box center [578, 663] width 13 height 13
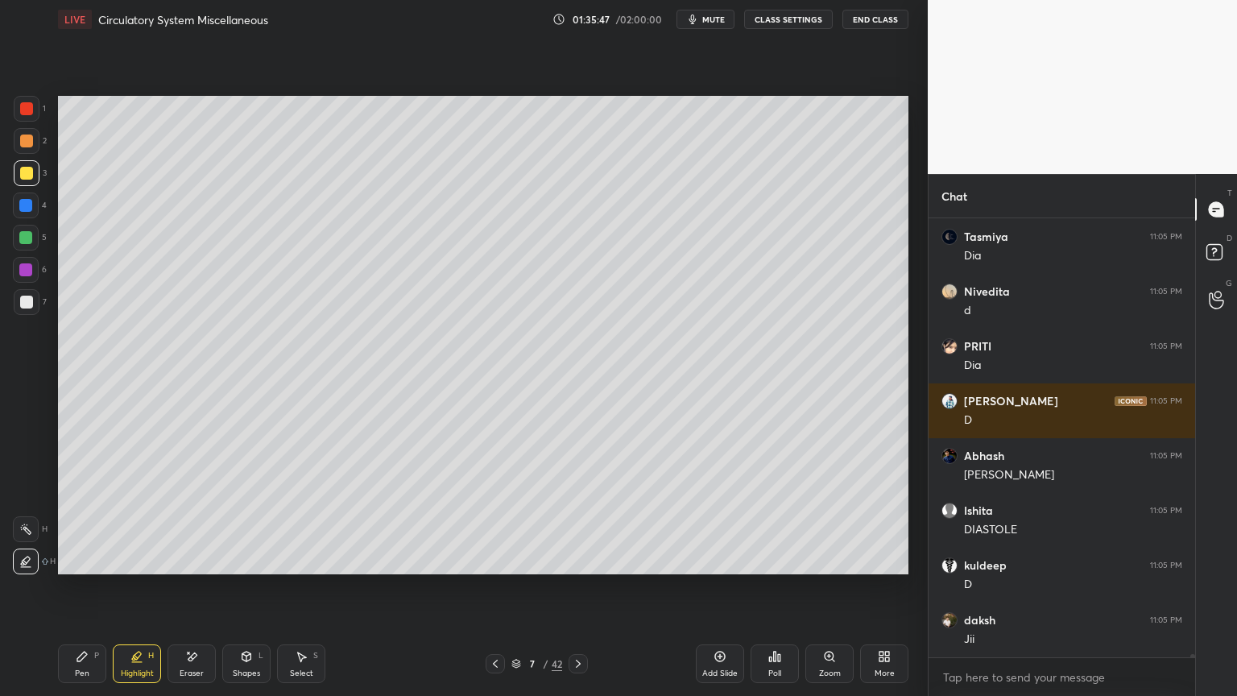
click at [145, 559] on div "Highlight H" at bounding box center [137, 663] width 48 height 39
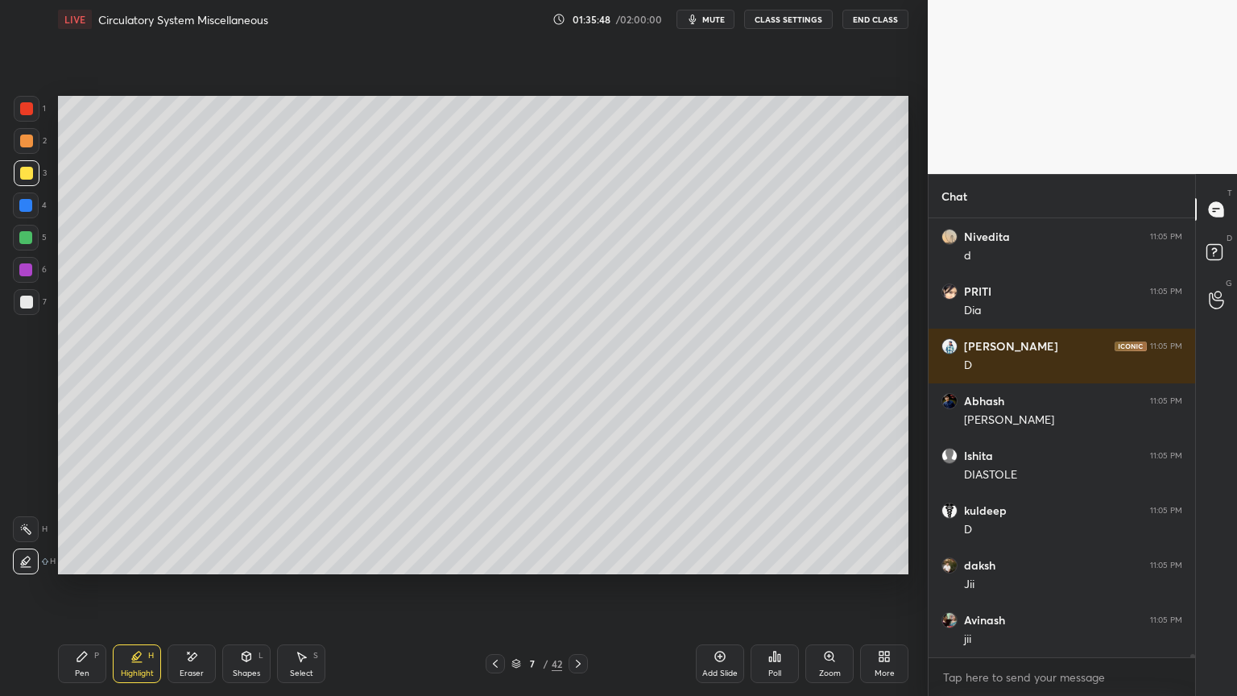
click at [27, 525] on div at bounding box center [26, 529] width 26 height 26
drag, startPoint x: 29, startPoint y: 523, endPoint x: 50, endPoint y: 476, distance: 51.2
click at [28, 526] on icon at bounding box center [25, 529] width 13 height 13
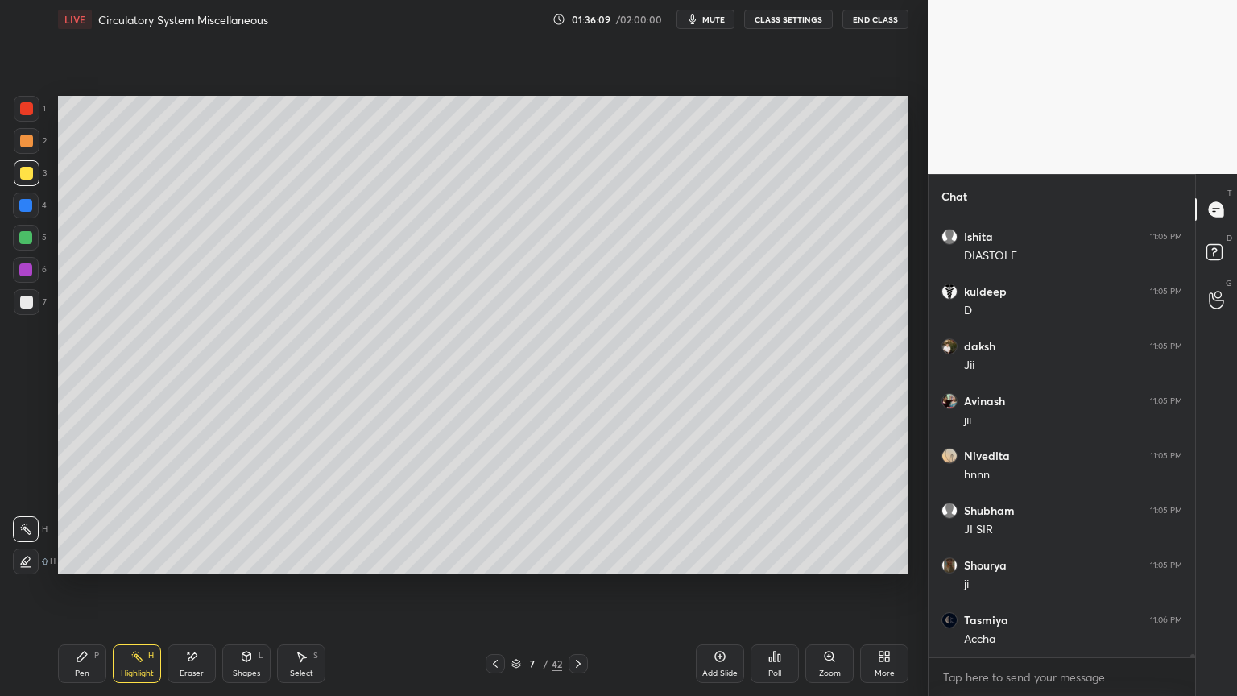
scroll to position [60931, 0]
click at [570, 559] on div at bounding box center [578, 663] width 19 height 19
click at [577, 559] on icon at bounding box center [578, 663] width 13 height 13
click at [491, 559] on div at bounding box center [495, 663] width 19 height 19
click at [495, 559] on icon at bounding box center [495, 663] width 13 height 13
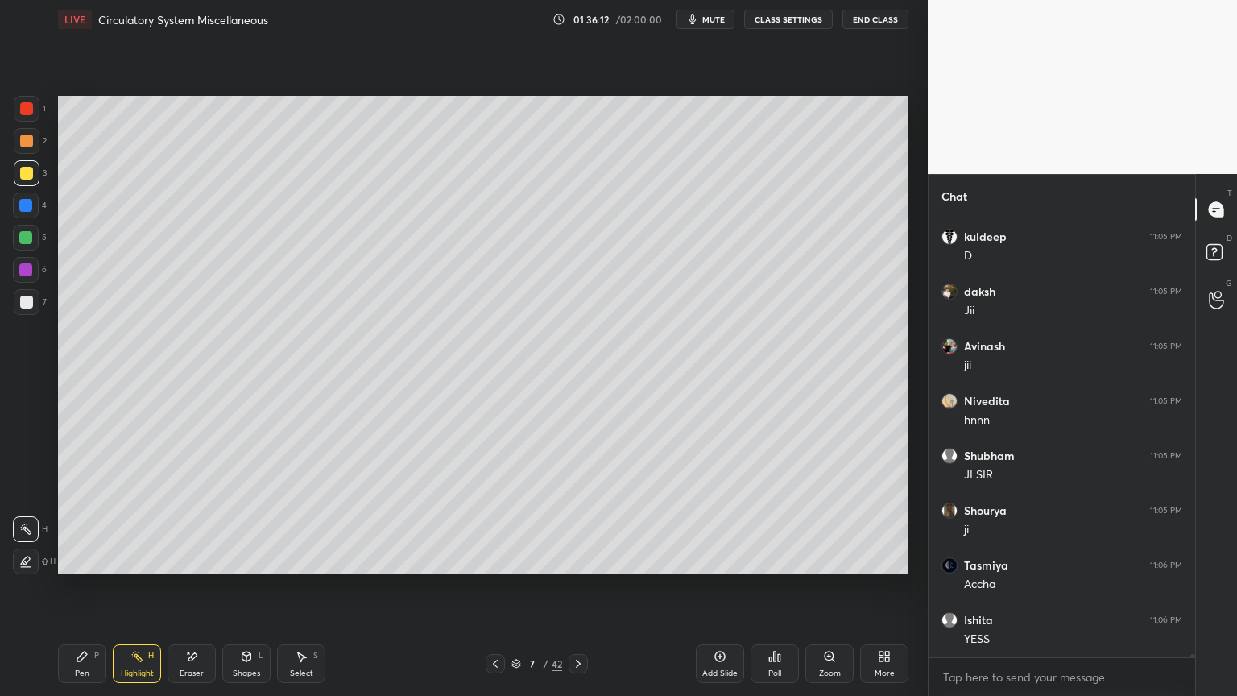
click at [495, 559] on icon at bounding box center [495, 663] width 13 height 13
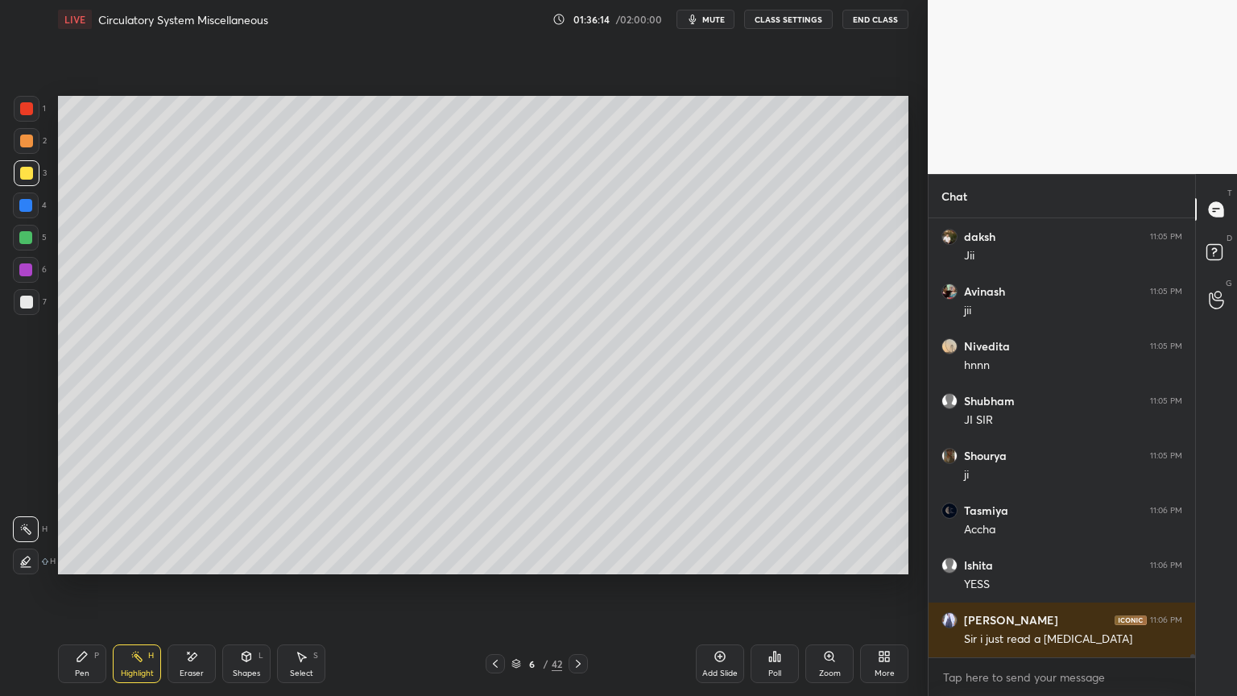
drag, startPoint x: 30, startPoint y: 267, endPoint x: 42, endPoint y: 273, distance: 13.3
click at [28, 268] on div at bounding box center [25, 269] width 13 height 13
drag, startPoint x: 26, startPoint y: 563, endPoint x: 32, endPoint y: 511, distance: 52.0
click at [26, 559] on icon at bounding box center [25, 561] width 13 height 13
click at [27, 205] on div at bounding box center [25, 205] width 13 height 13
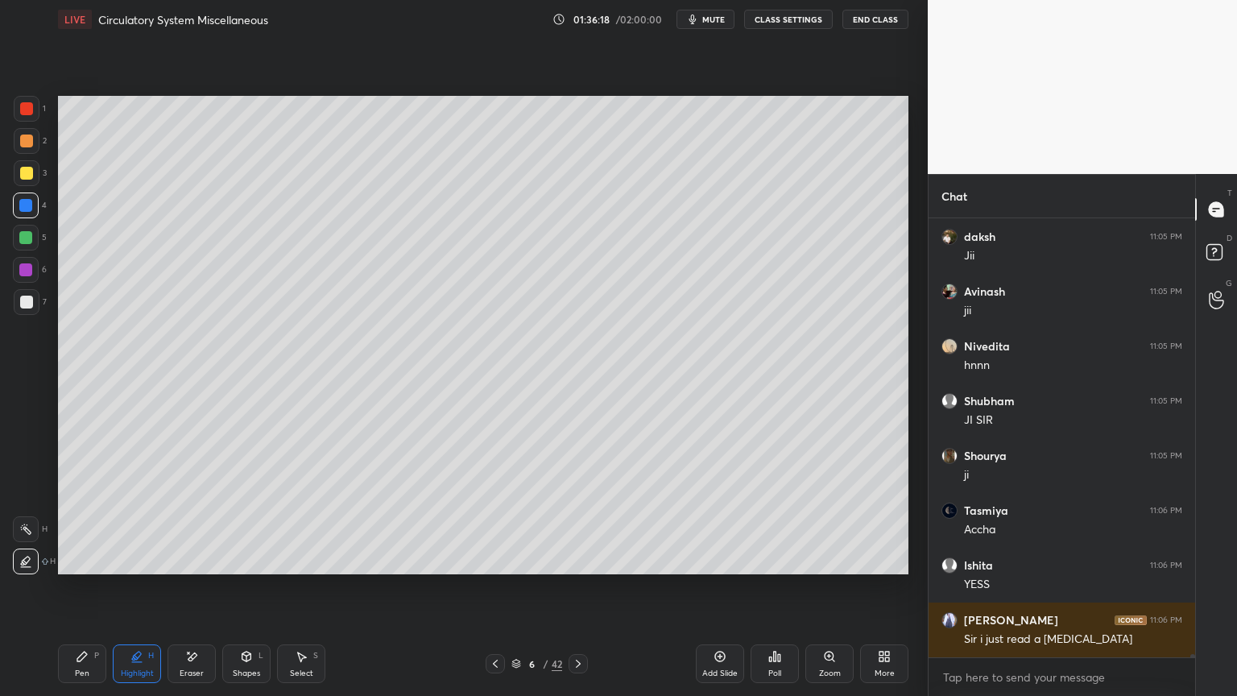
drag, startPoint x: 81, startPoint y: 669, endPoint x: 49, endPoint y: 540, distance: 132.1
click at [81, 559] on div "Pen P" at bounding box center [82, 663] width 48 height 39
drag, startPoint x: 29, startPoint y: 166, endPoint x: 35, endPoint y: 176, distance: 11.6
click at [32, 172] on div at bounding box center [26, 173] width 13 height 13
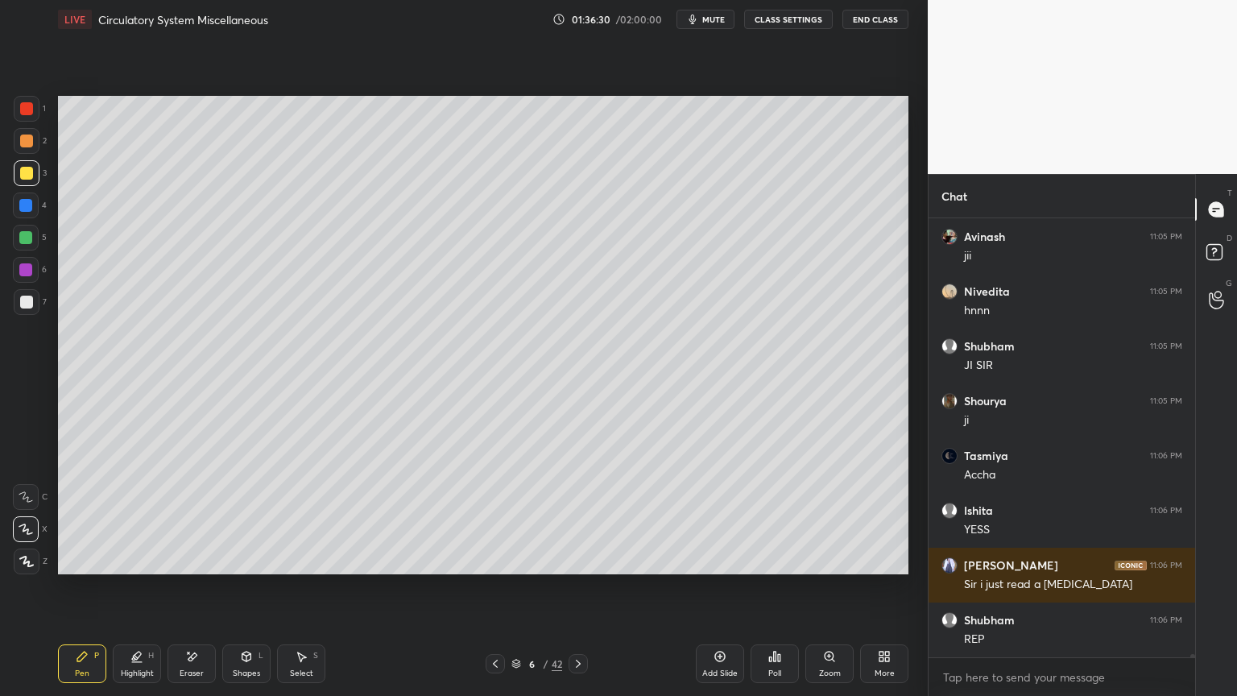
click at [31, 240] on div at bounding box center [25, 237] width 13 height 13
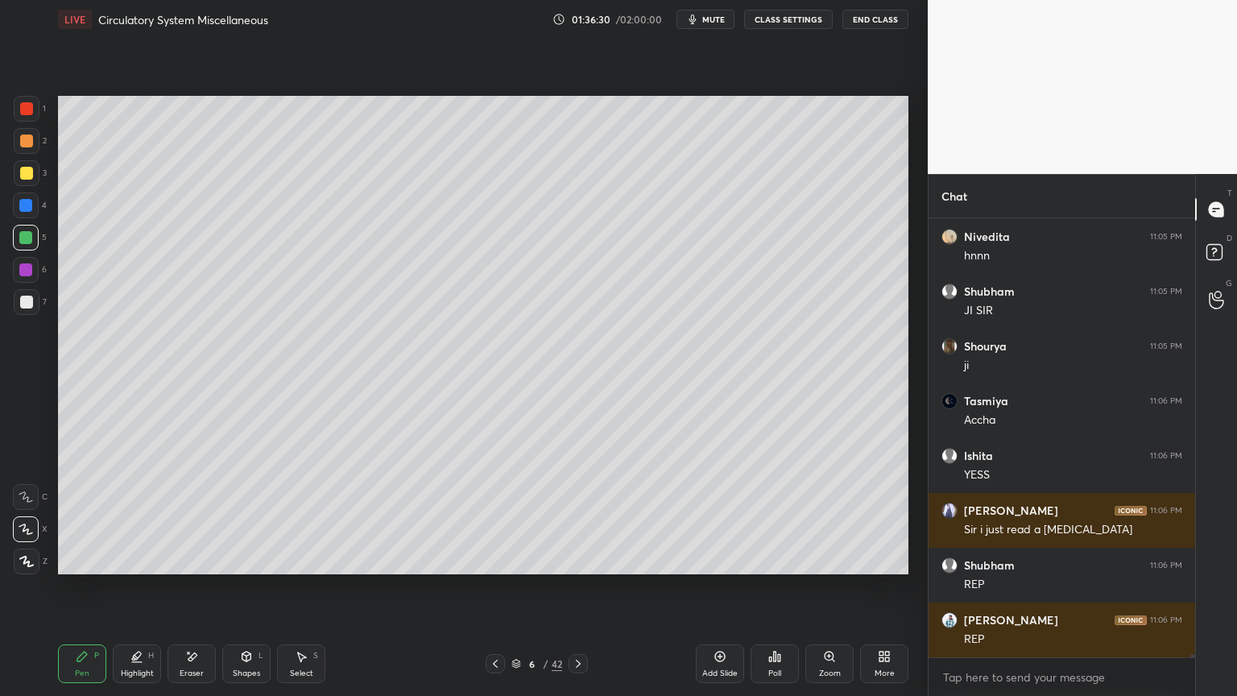
click at [35, 206] on div at bounding box center [26, 206] width 26 height 26
click at [26, 273] on div at bounding box center [25, 269] width 13 height 13
click at [251, 559] on icon at bounding box center [246, 656] width 13 height 13
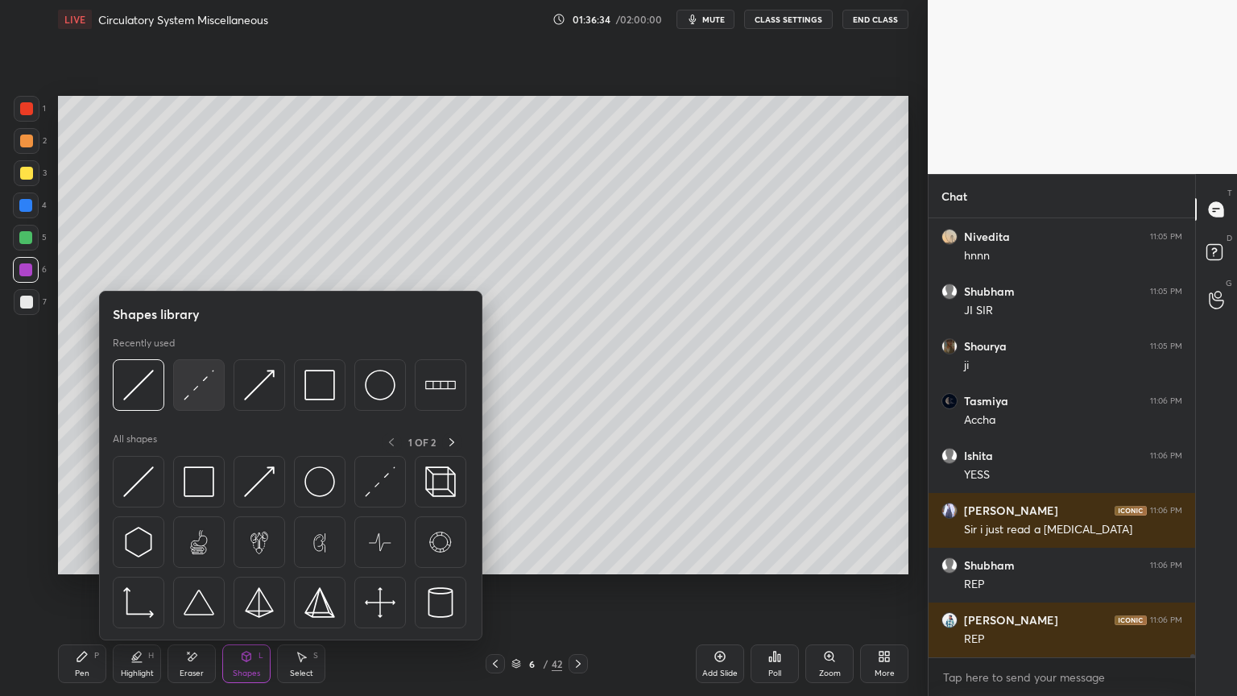
click at [194, 394] on img at bounding box center [199, 385] width 31 height 31
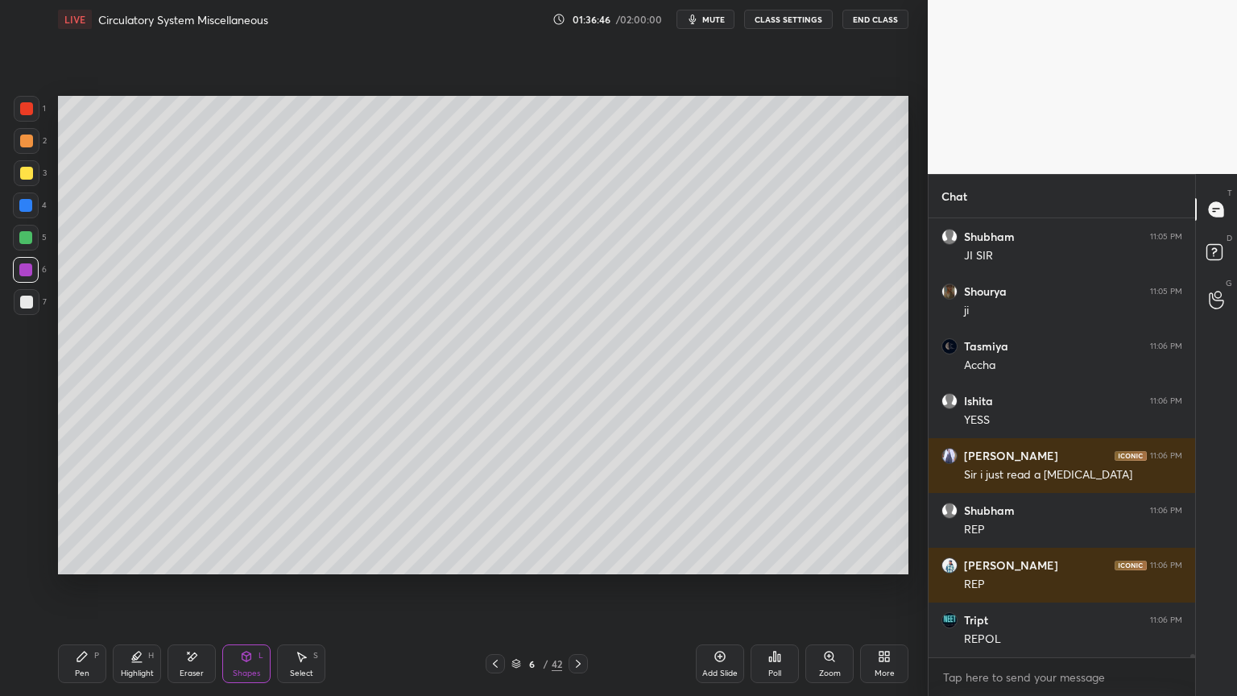
scroll to position [61205, 0]
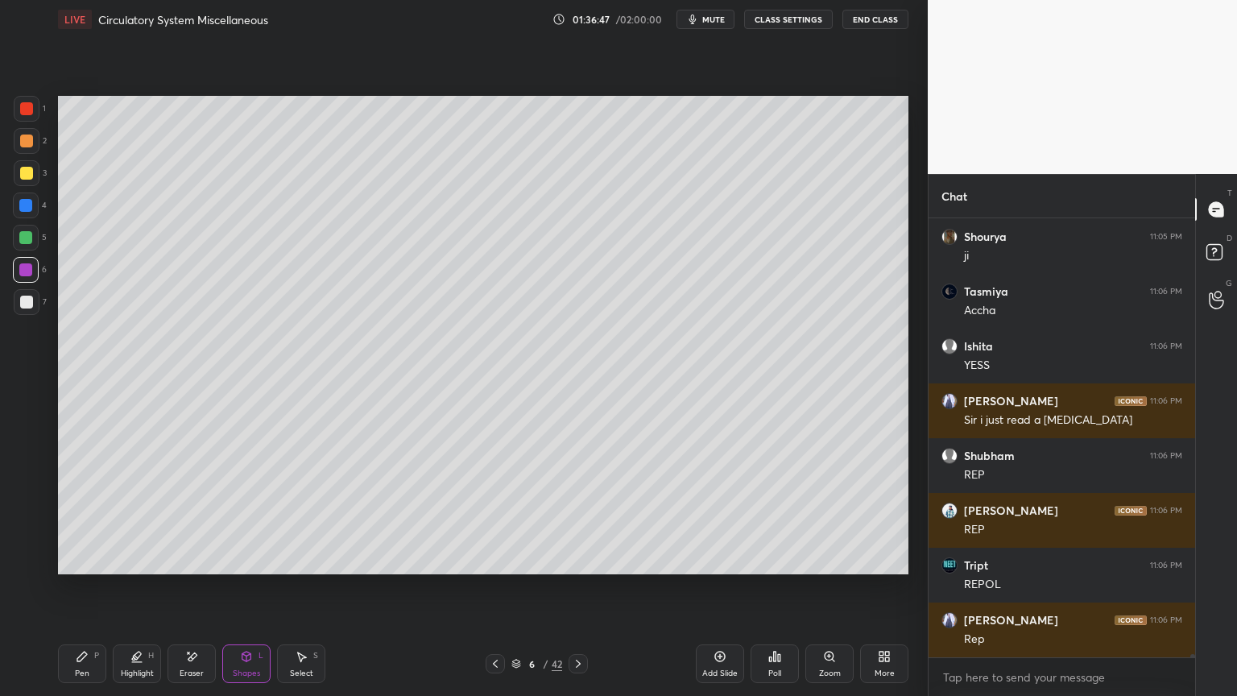
drag, startPoint x: 82, startPoint y: 665, endPoint x: 77, endPoint y: 596, distance: 69.4
click at [84, 559] on div "Pen P" at bounding box center [82, 663] width 48 height 39
drag, startPoint x: 195, startPoint y: 648, endPoint x: 172, endPoint y: 590, distance: 61.8
click at [193, 559] on div "Eraser" at bounding box center [192, 663] width 48 height 39
click at [32, 482] on div "E" at bounding box center [30, 494] width 34 height 32
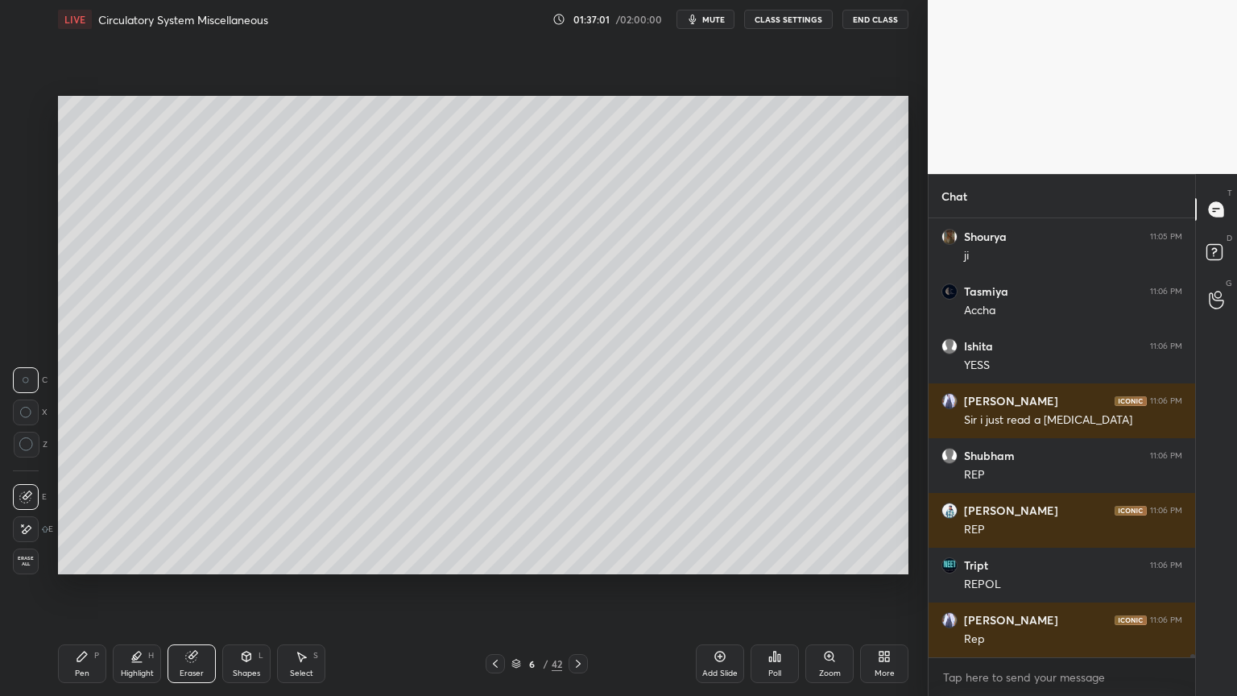
click at [78, 559] on icon at bounding box center [82, 657] width 10 height 10
drag, startPoint x: 151, startPoint y: 657, endPoint x: 148, endPoint y: 649, distance: 8.4
click at [148, 559] on div "Highlight H" at bounding box center [137, 663] width 48 height 39
drag, startPoint x: 35, startPoint y: 524, endPoint x: 47, endPoint y: 499, distance: 27.7
click at [29, 528] on div at bounding box center [26, 529] width 26 height 26
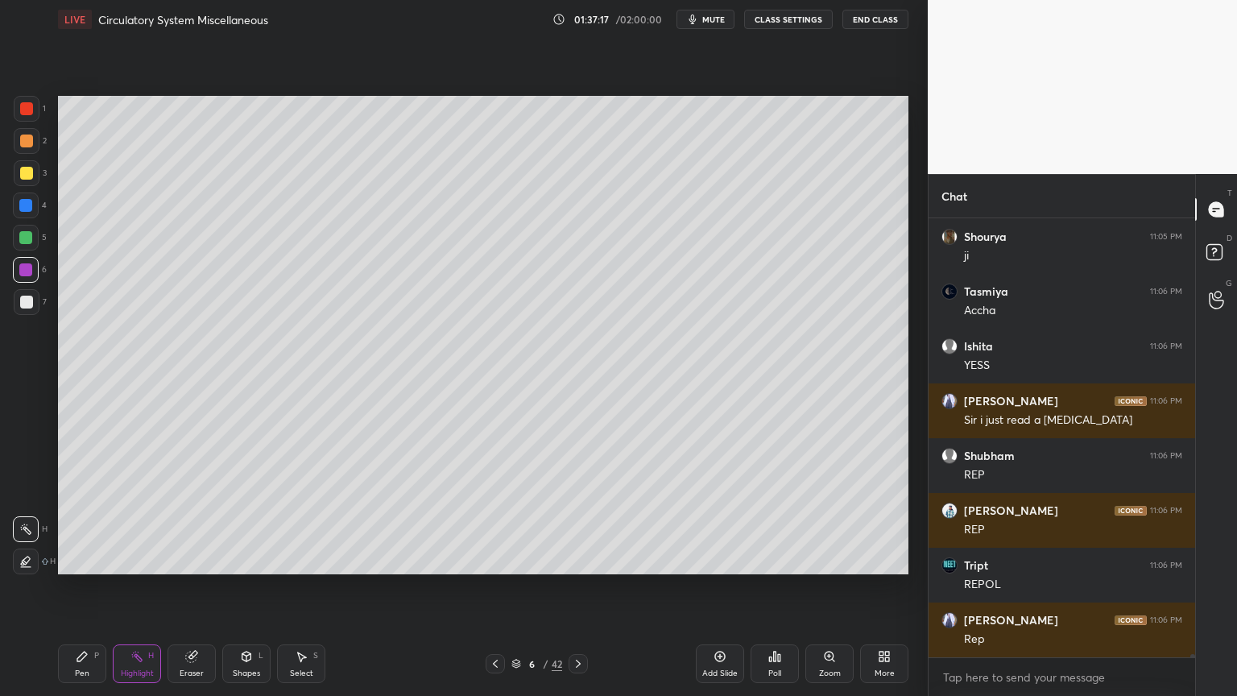
click at [497, 559] on icon at bounding box center [495, 663] width 13 height 13
click at [495, 559] on icon at bounding box center [495, 663] width 13 height 13
click at [496, 559] on icon at bounding box center [495, 663] width 13 height 13
click at [495, 559] on icon at bounding box center [495, 663] width 13 height 13
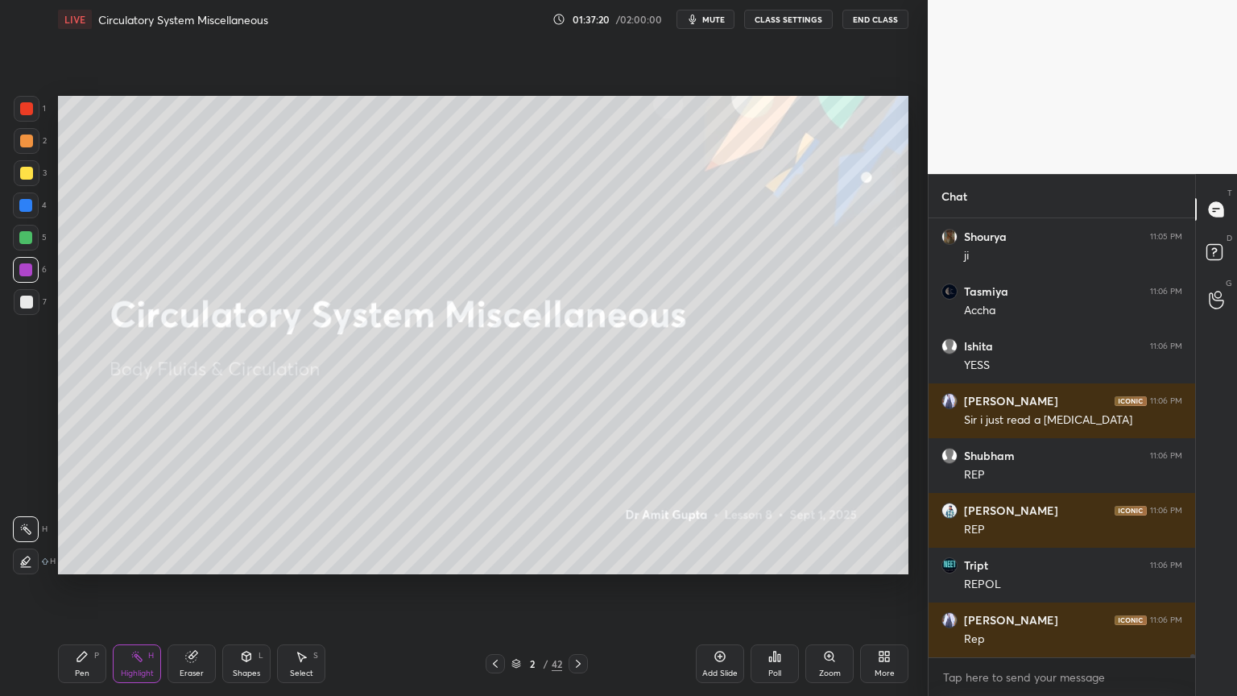
click at [582, 559] on icon at bounding box center [578, 663] width 13 height 13
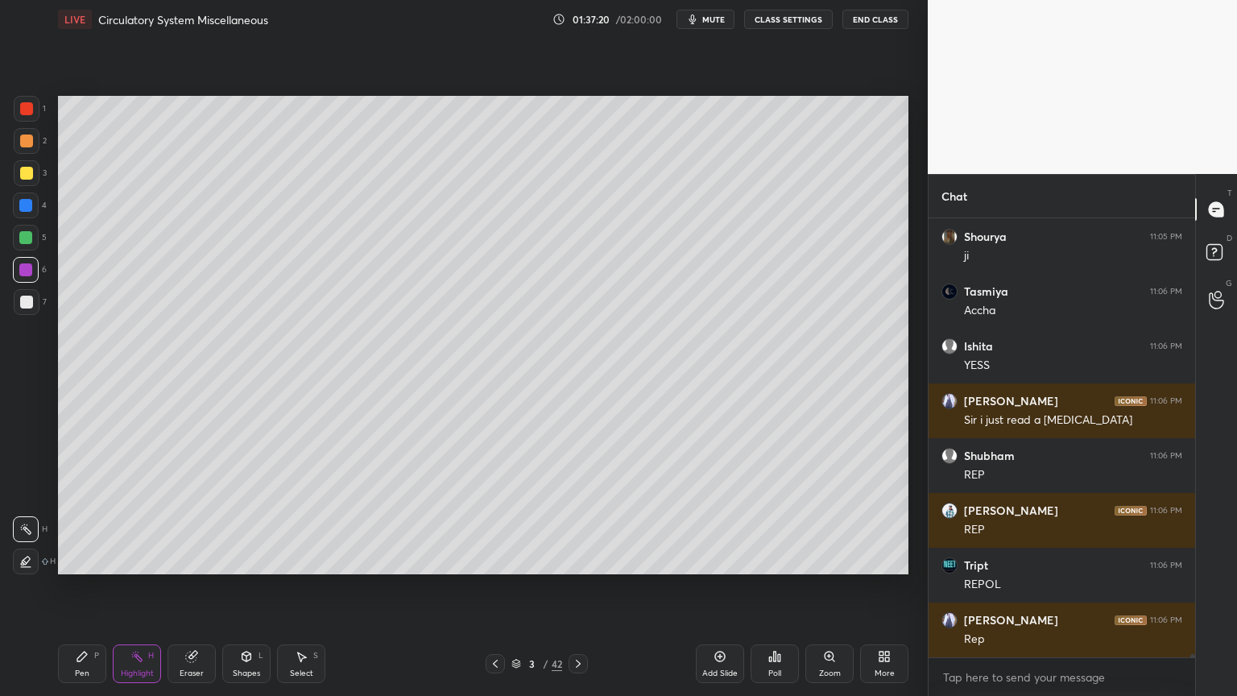
click at [580, 559] on icon at bounding box center [578, 663] width 13 height 13
click at [579, 559] on icon at bounding box center [578, 663] width 13 height 13
drag, startPoint x: 22, startPoint y: 298, endPoint x: 26, endPoint y: 309, distance: 12.0
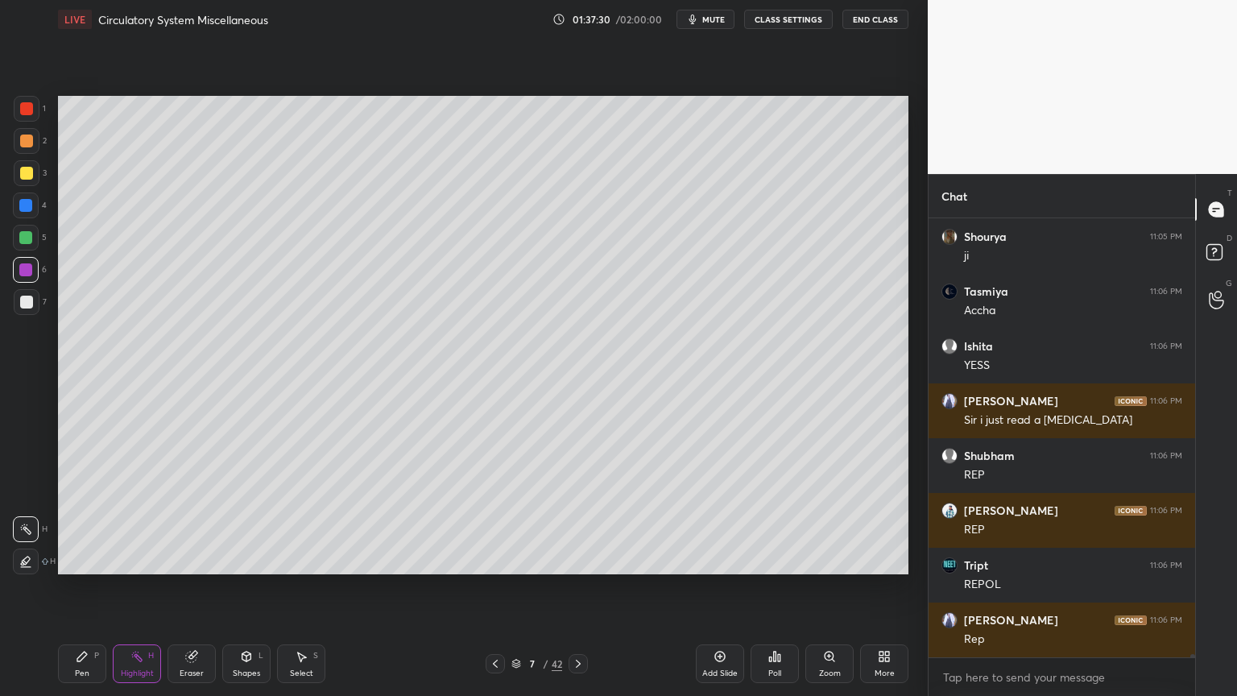
click at [20, 299] on div at bounding box center [26, 302] width 13 height 13
click at [21, 296] on div at bounding box center [26, 302] width 13 height 13
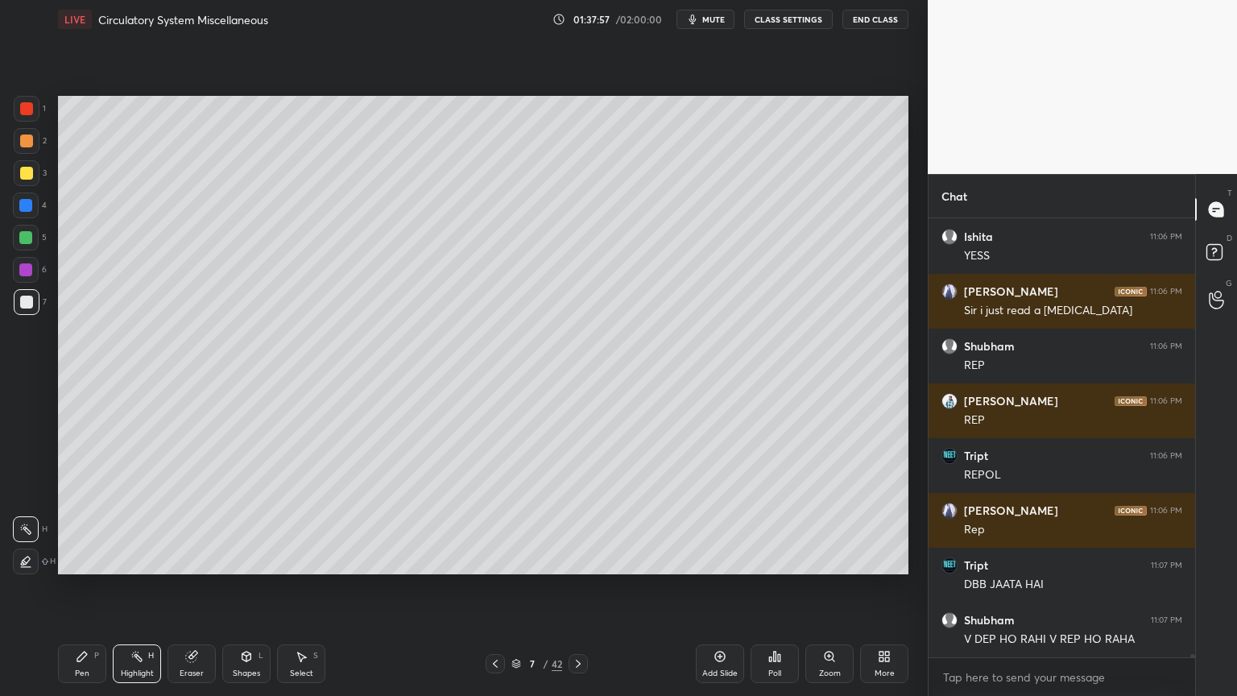
scroll to position [61369, 0]
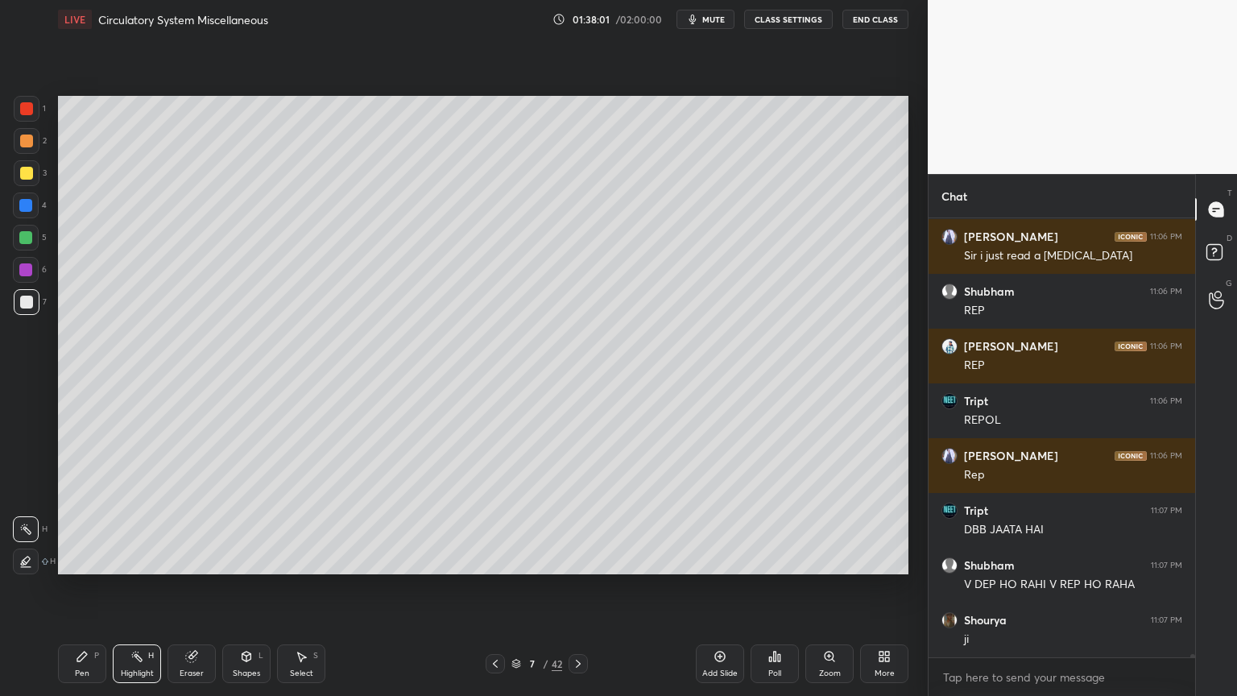
click at [724, 22] on span "mute" at bounding box center [713, 19] width 23 height 11
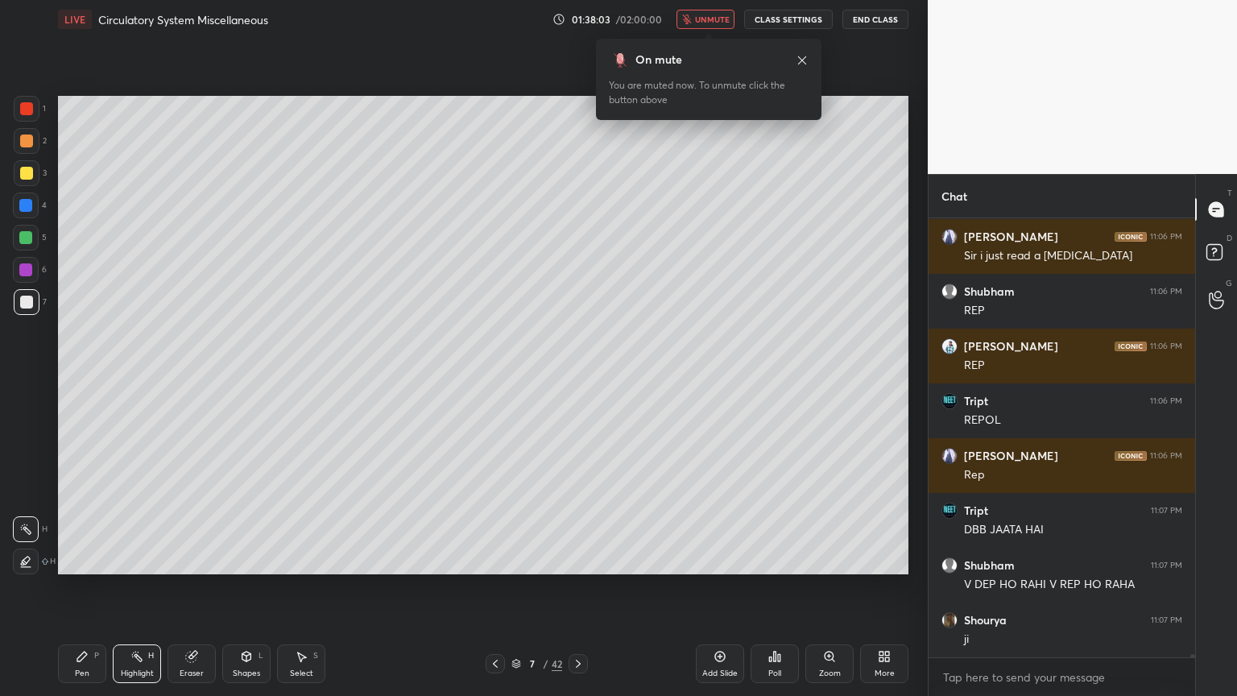
click at [720, 18] on span "unmute" at bounding box center [712, 19] width 35 height 11
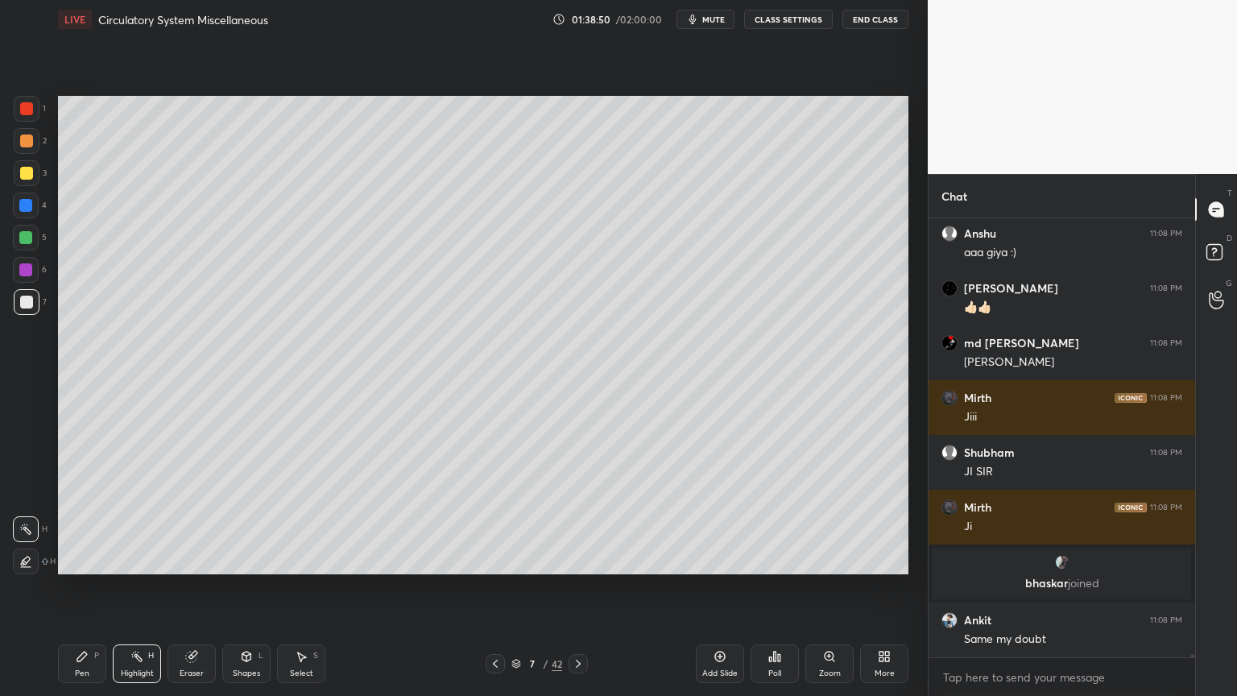
scroll to position [61328, 0]
click at [578, 559] on icon at bounding box center [578, 663] width 13 height 13
click at [580, 559] on icon at bounding box center [578, 663] width 13 height 13
click at [578, 559] on icon at bounding box center [578, 664] width 5 height 8
click at [577, 559] on icon at bounding box center [578, 663] width 13 height 13
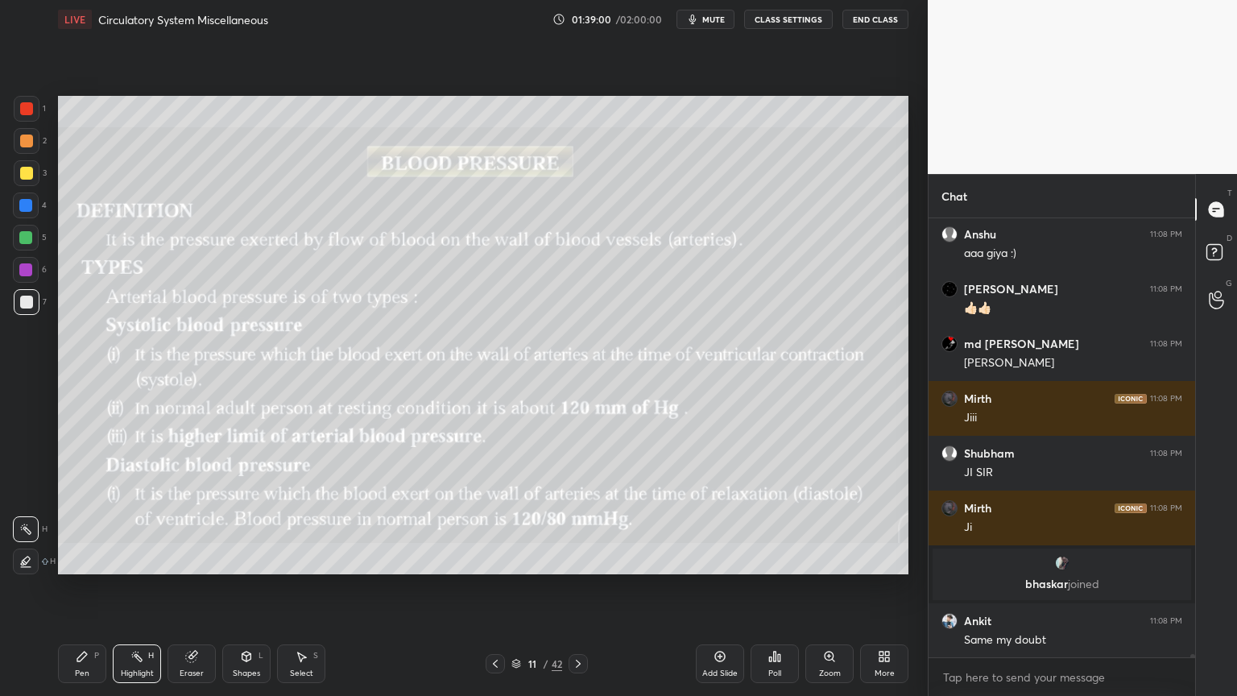
click at [501, 559] on div "11 / 42" at bounding box center [537, 663] width 102 height 19
click at [499, 559] on icon at bounding box center [495, 663] width 13 height 13
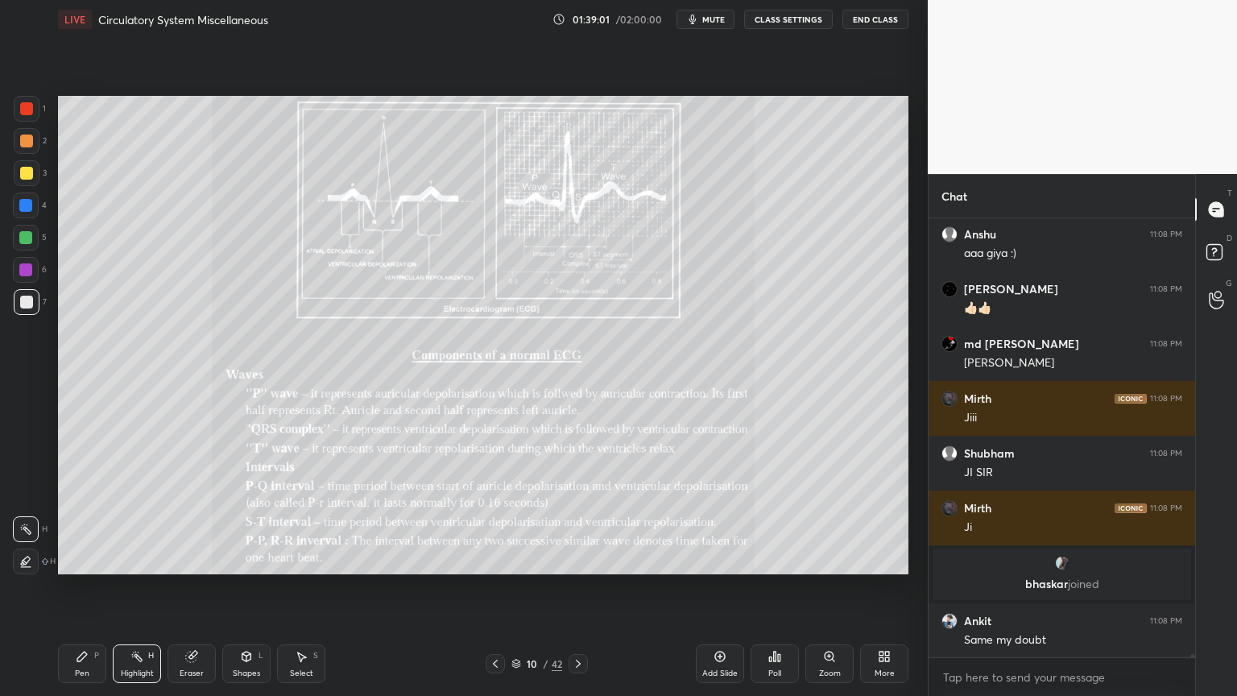
click at [499, 559] on icon at bounding box center [495, 663] width 13 height 13
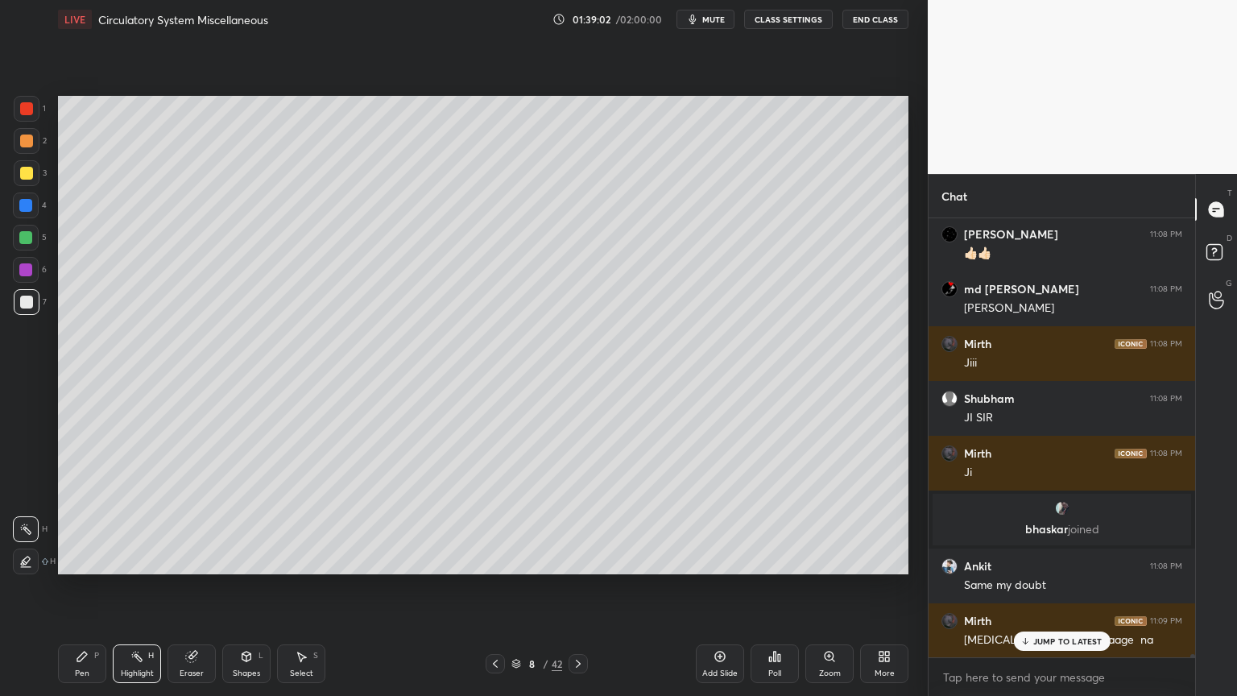
click at [497, 559] on icon at bounding box center [495, 663] width 13 height 13
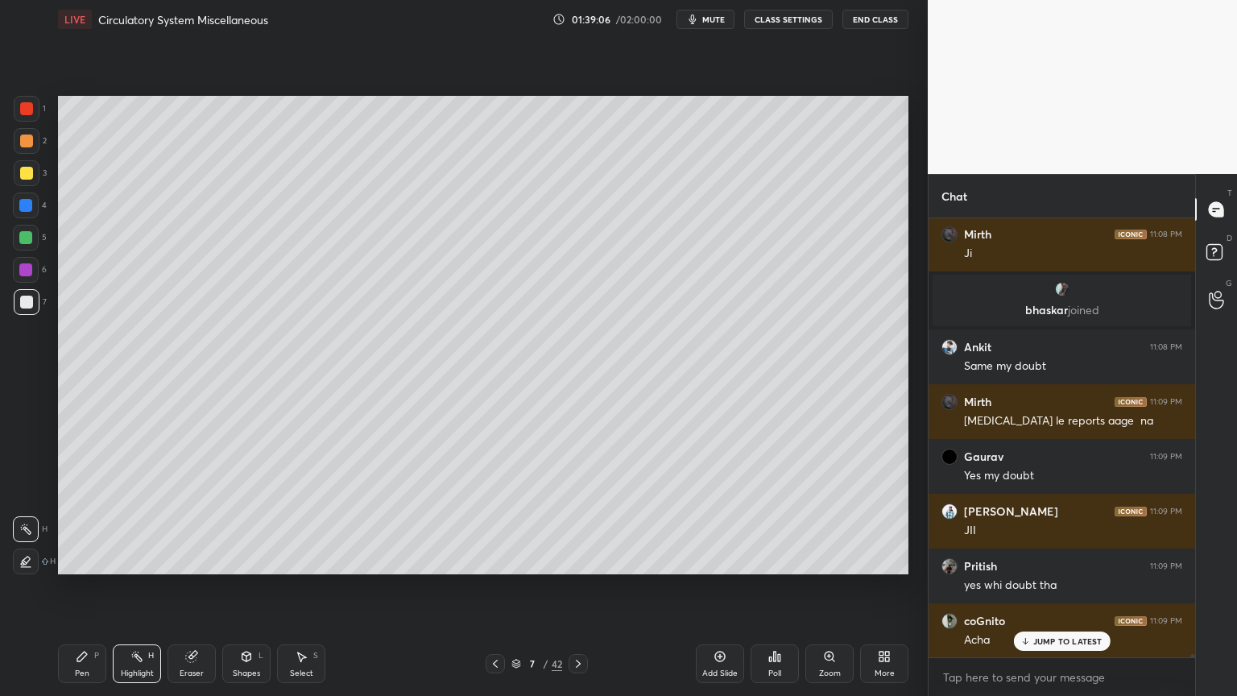
scroll to position [61656, 0]
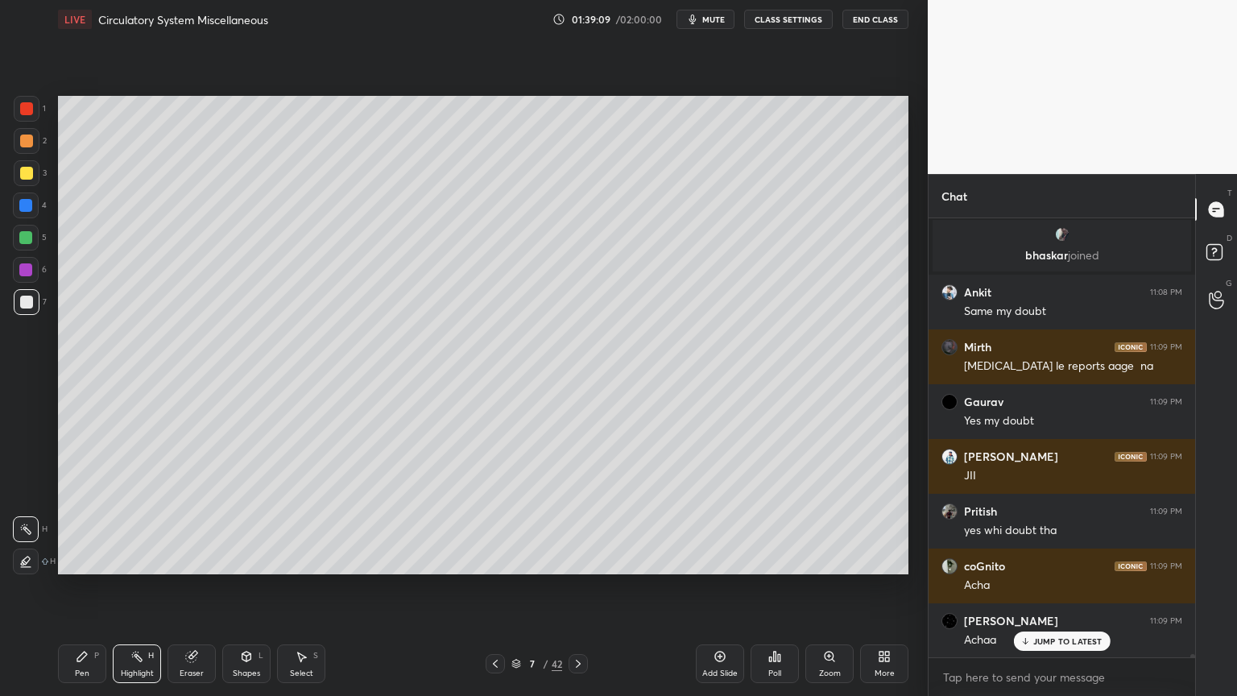
click at [581, 559] on icon at bounding box center [578, 663] width 13 height 13
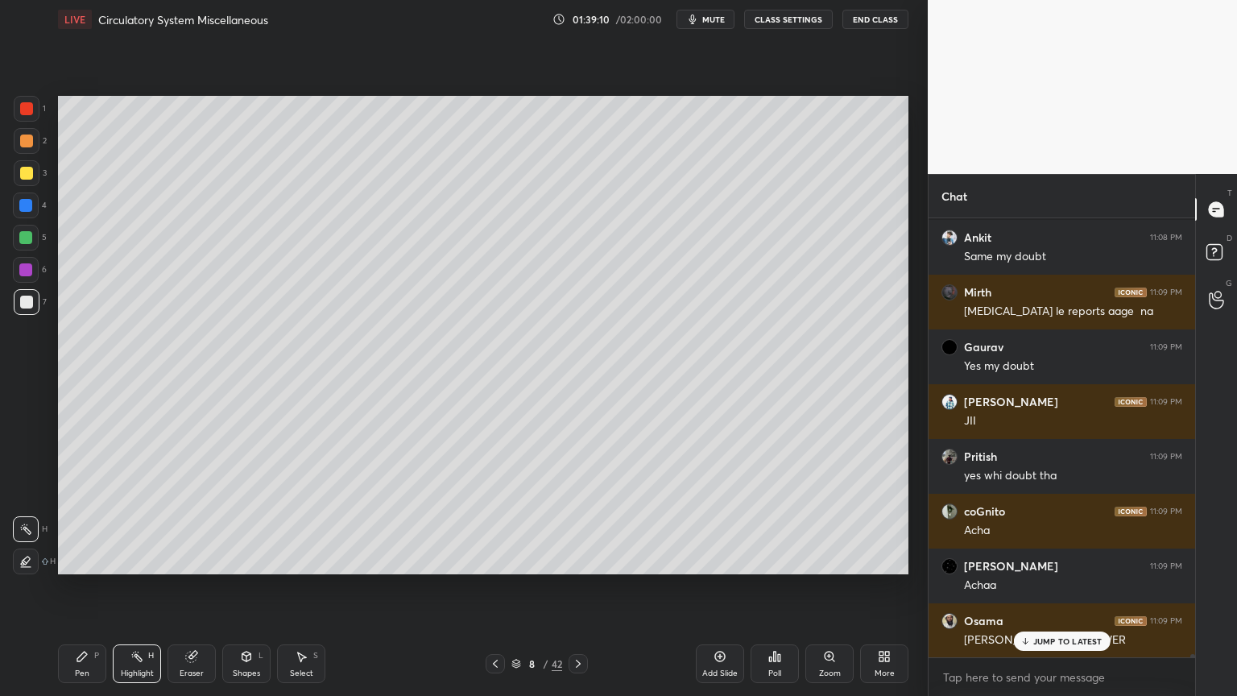
click at [578, 559] on icon at bounding box center [578, 664] width 5 height 8
click at [495, 559] on icon at bounding box center [495, 663] width 13 height 13
click at [721, 559] on icon at bounding box center [720, 656] width 13 height 13
click at [35, 304] on div at bounding box center [27, 302] width 26 height 26
click at [84, 559] on div "Pen P" at bounding box center [82, 663] width 48 height 39
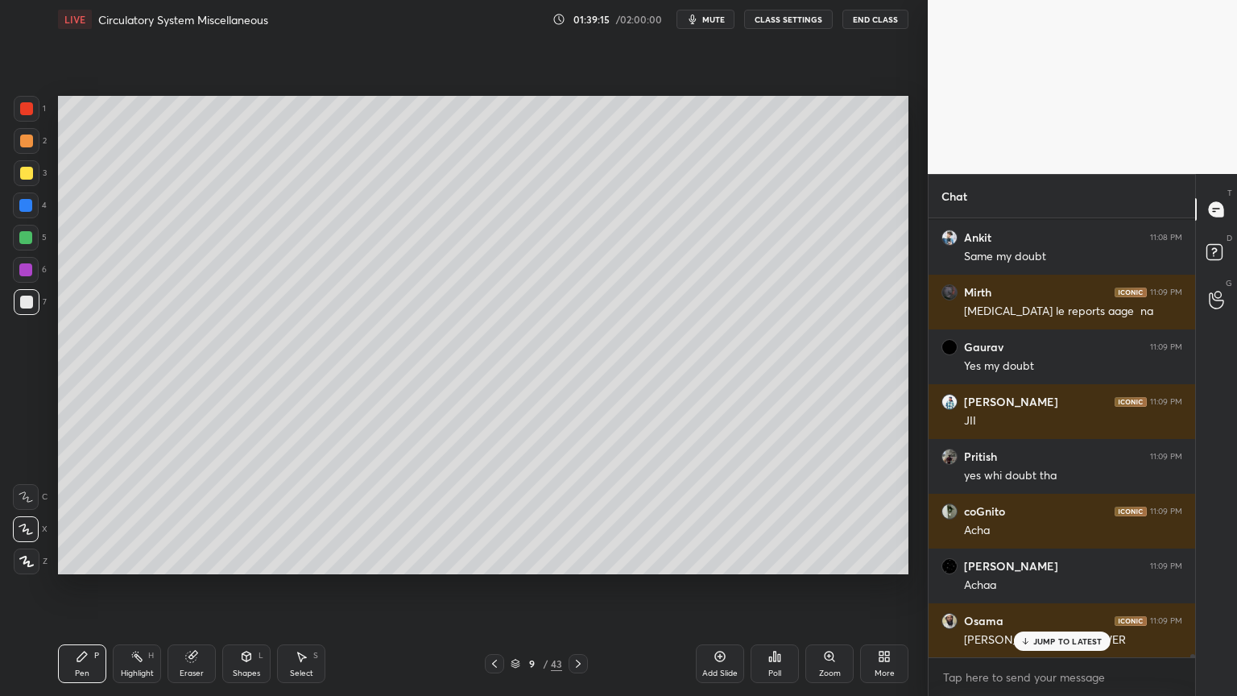
drag, startPoint x: 31, startPoint y: 546, endPoint x: 26, endPoint y: 535, distance: 12.6
click at [29, 543] on div "Z" at bounding box center [31, 558] width 34 height 32
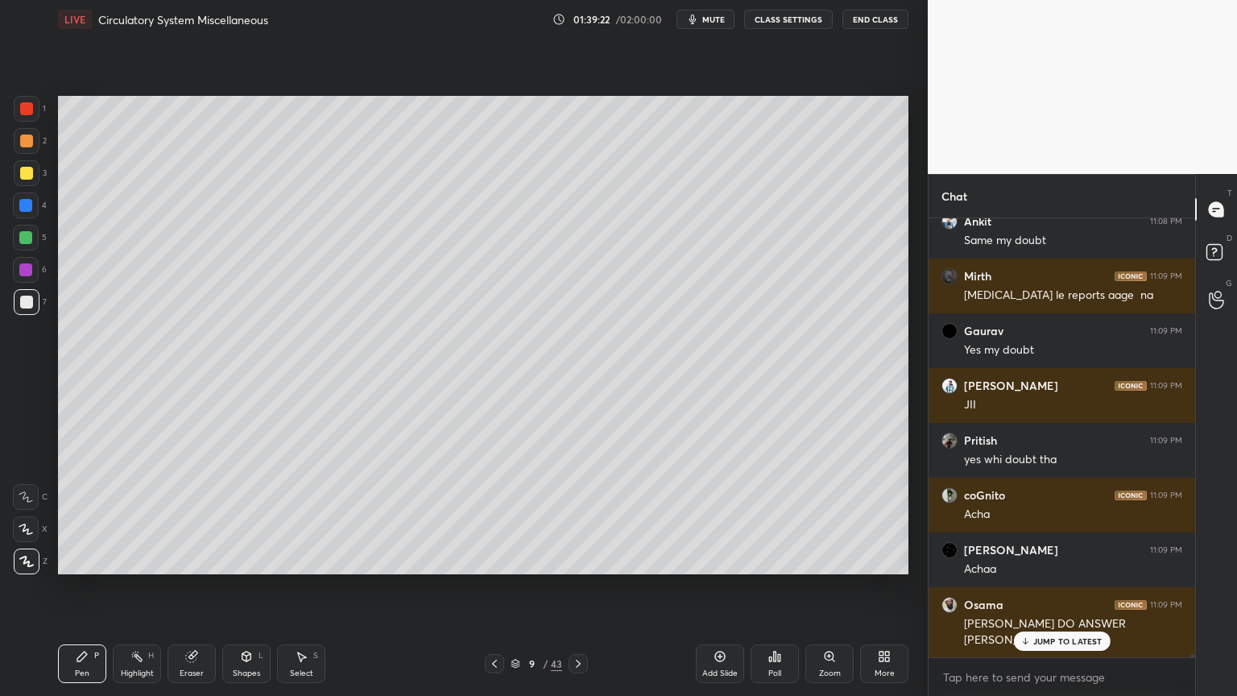
scroll to position [61782, 0]
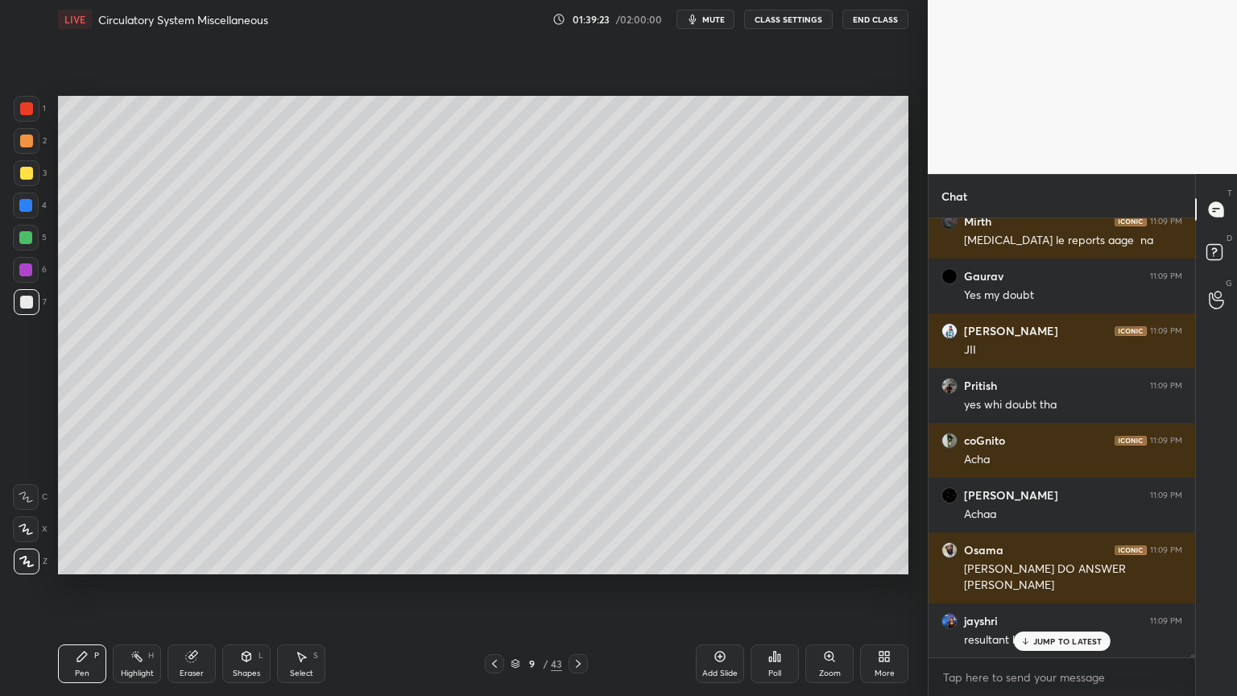
click at [27, 174] on div at bounding box center [26, 173] width 13 height 13
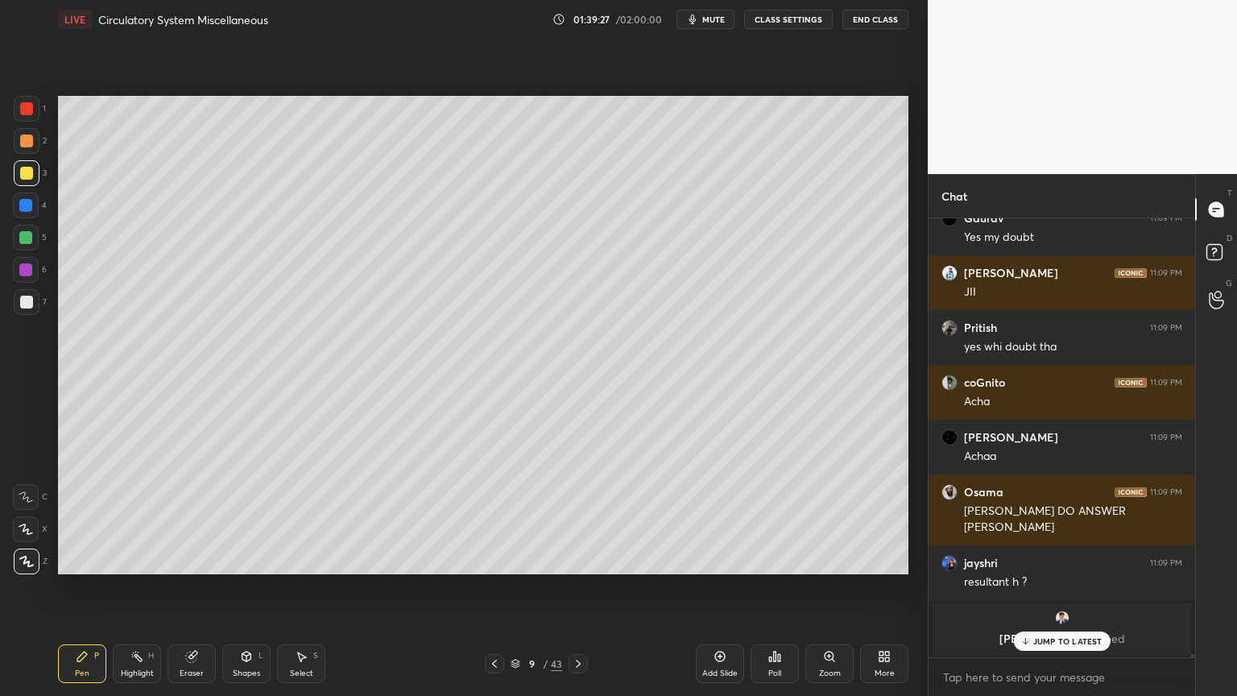
drag, startPoint x: 32, startPoint y: 141, endPoint x: 55, endPoint y: 132, distance: 24.2
click at [31, 140] on div at bounding box center [26, 141] width 13 height 13
drag, startPoint x: 25, startPoint y: 304, endPoint x: 56, endPoint y: 282, distance: 38.0
click at [23, 304] on div at bounding box center [26, 302] width 13 height 13
click at [26, 175] on div at bounding box center [26, 173] width 13 height 13
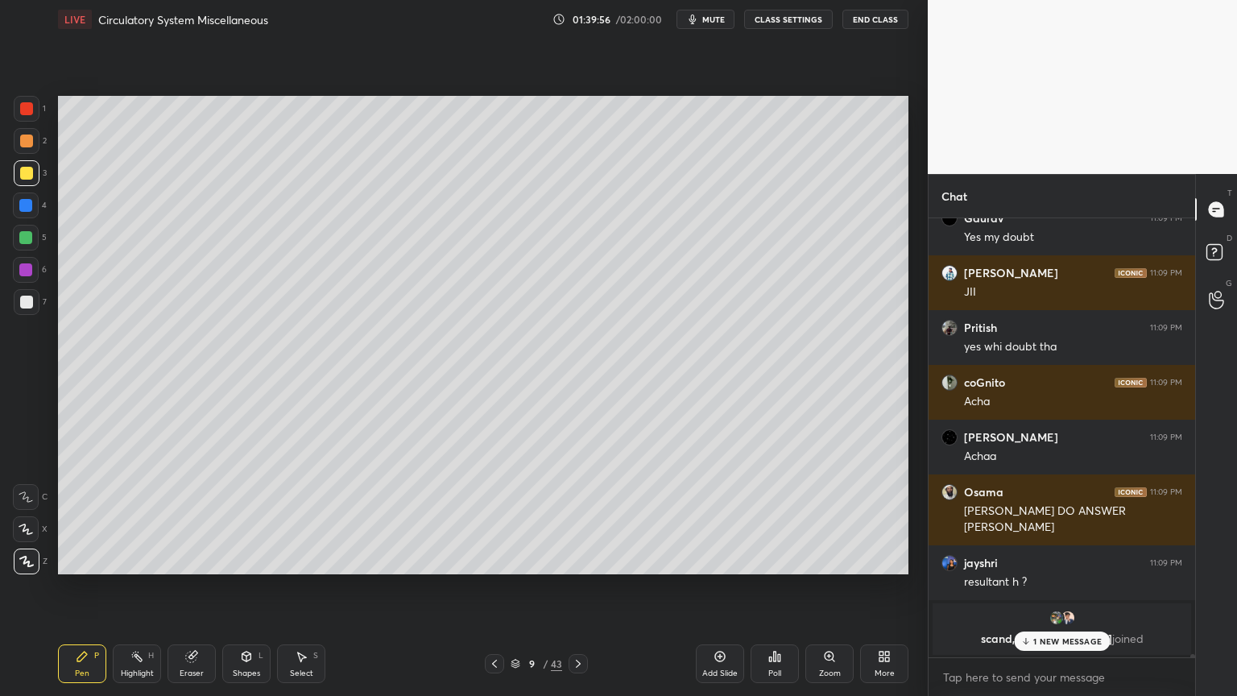
click at [23, 313] on div at bounding box center [27, 302] width 26 height 26
drag, startPoint x: 253, startPoint y: 646, endPoint x: 241, endPoint y: 644, distance: 12.3
click at [255, 559] on div "Shapes L" at bounding box center [246, 663] width 48 height 39
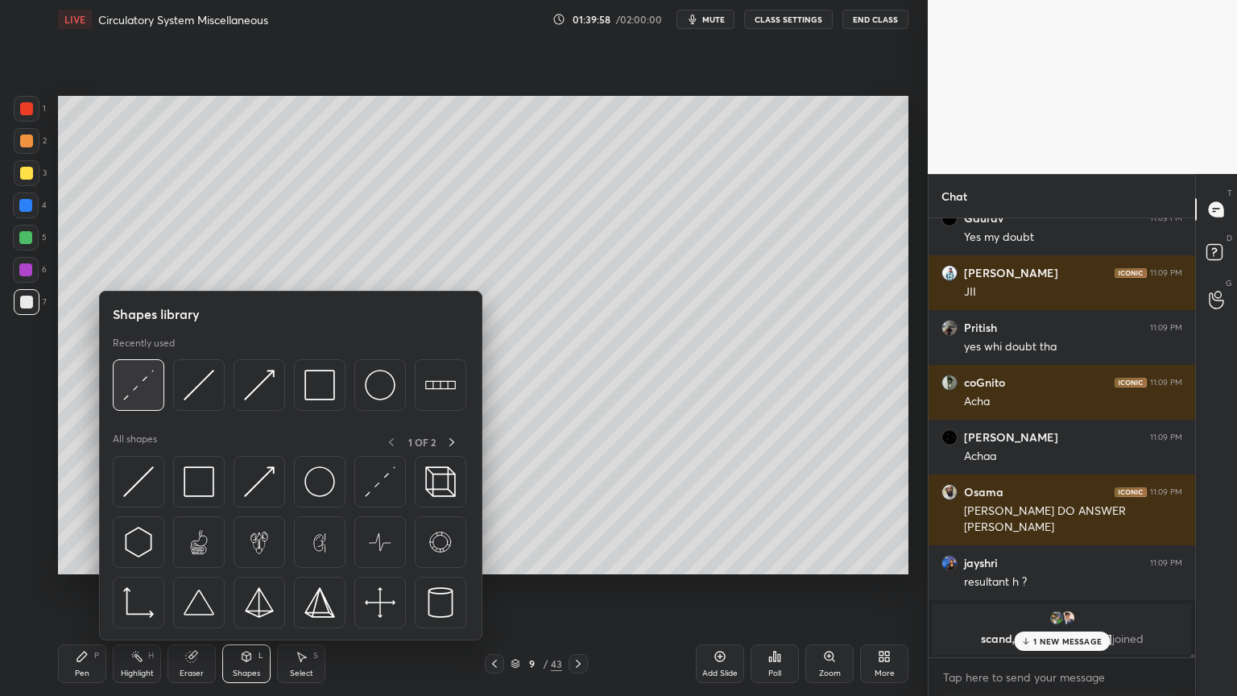
click at [147, 392] on img at bounding box center [138, 385] width 31 height 31
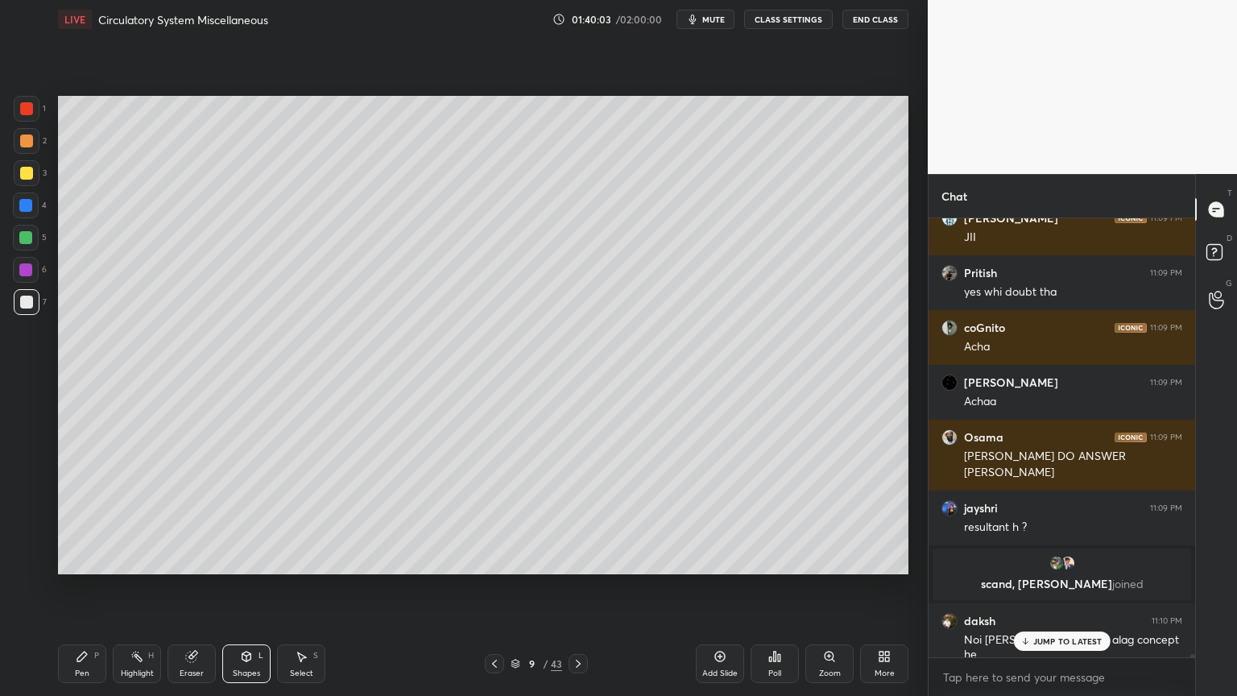
scroll to position [61950, 0]
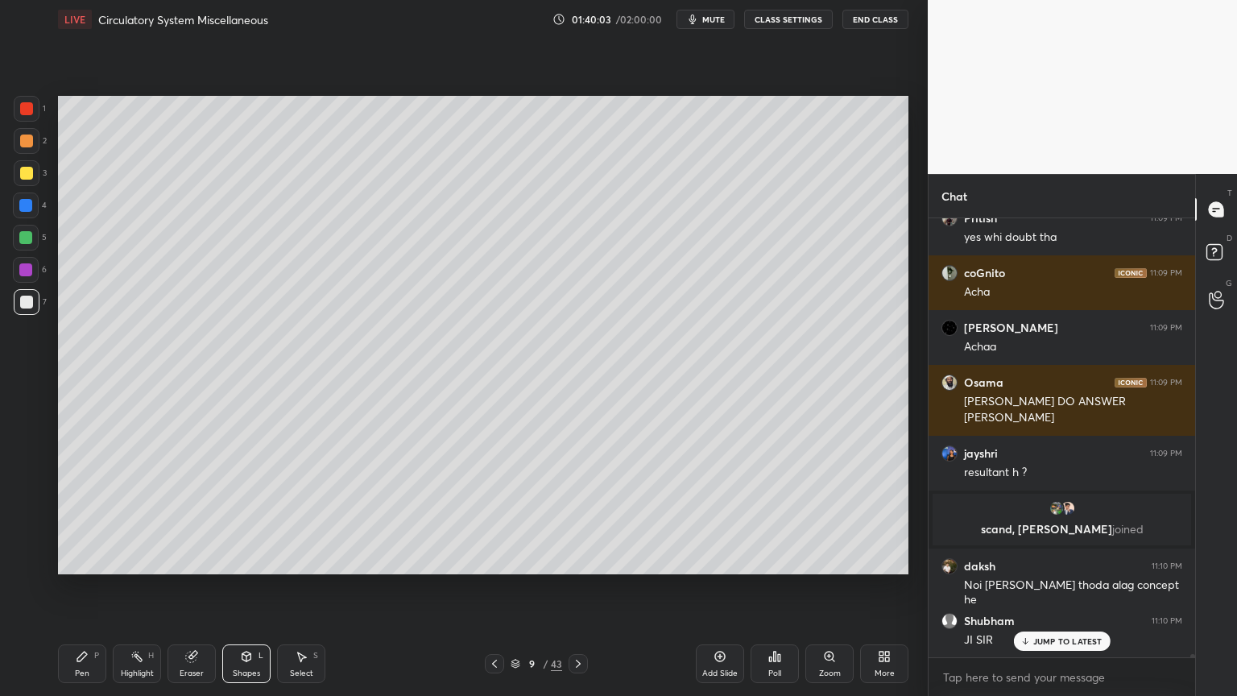
click at [24, 241] on div at bounding box center [25, 237] width 13 height 13
drag, startPoint x: 76, startPoint y: 659, endPoint x: 87, endPoint y: 579, distance: 80.5
click at [79, 559] on icon at bounding box center [82, 656] width 13 height 13
click at [23, 534] on icon at bounding box center [26, 529] width 14 height 11
click at [28, 528] on icon at bounding box center [26, 529] width 14 height 11
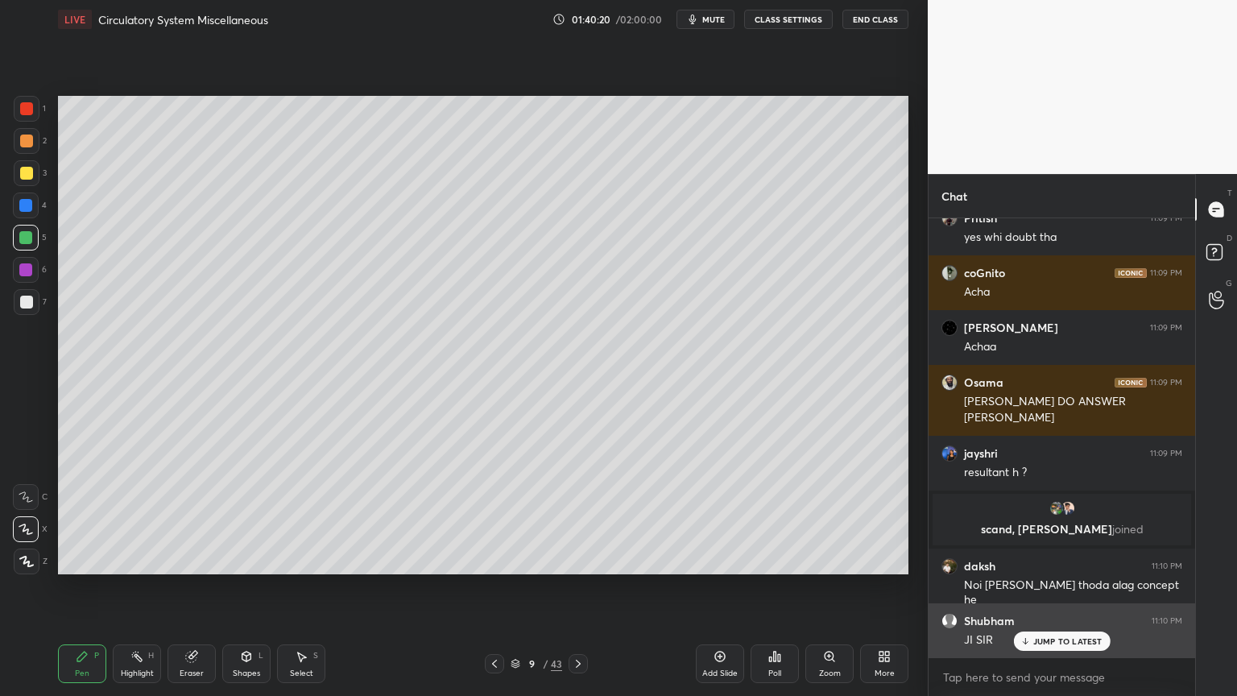
drag, startPoint x: 1033, startPoint y: 638, endPoint x: 1023, endPoint y: 648, distance: 13.7
click at [1031, 559] on div "JUMP TO LATEST" at bounding box center [1061, 641] width 97 height 19
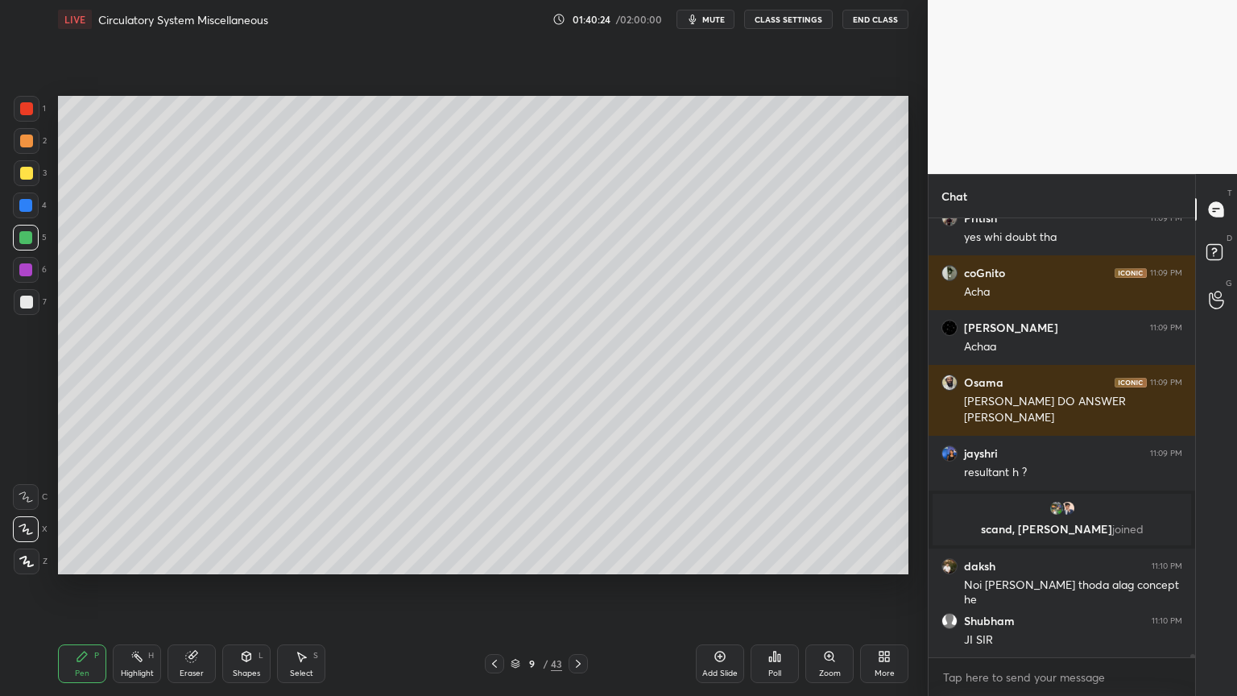
click at [493, 559] on icon at bounding box center [494, 663] width 13 height 13
click at [496, 559] on icon at bounding box center [494, 663] width 13 height 13
click at [149, 559] on div "Highlight" at bounding box center [137, 673] width 33 height 8
click at [147, 559] on div "Highlight" at bounding box center [137, 673] width 33 height 8
click at [29, 260] on div at bounding box center [26, 270] width 26 height 26
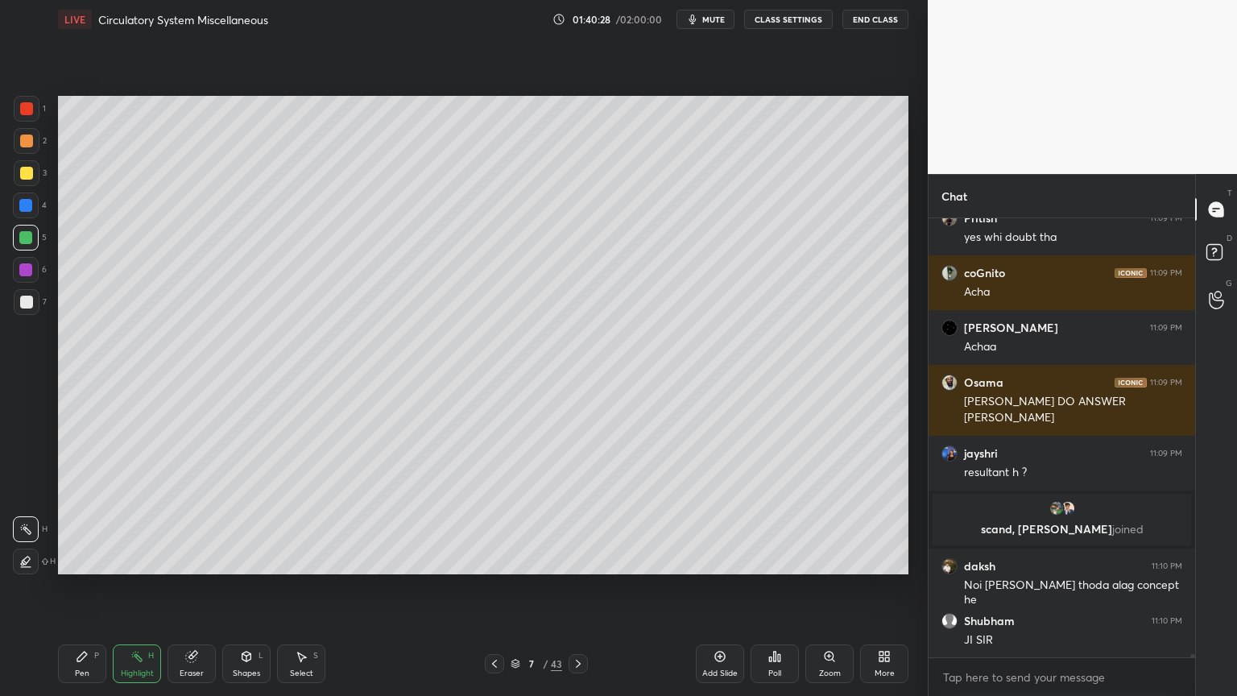
scroll to position [62004, 0]
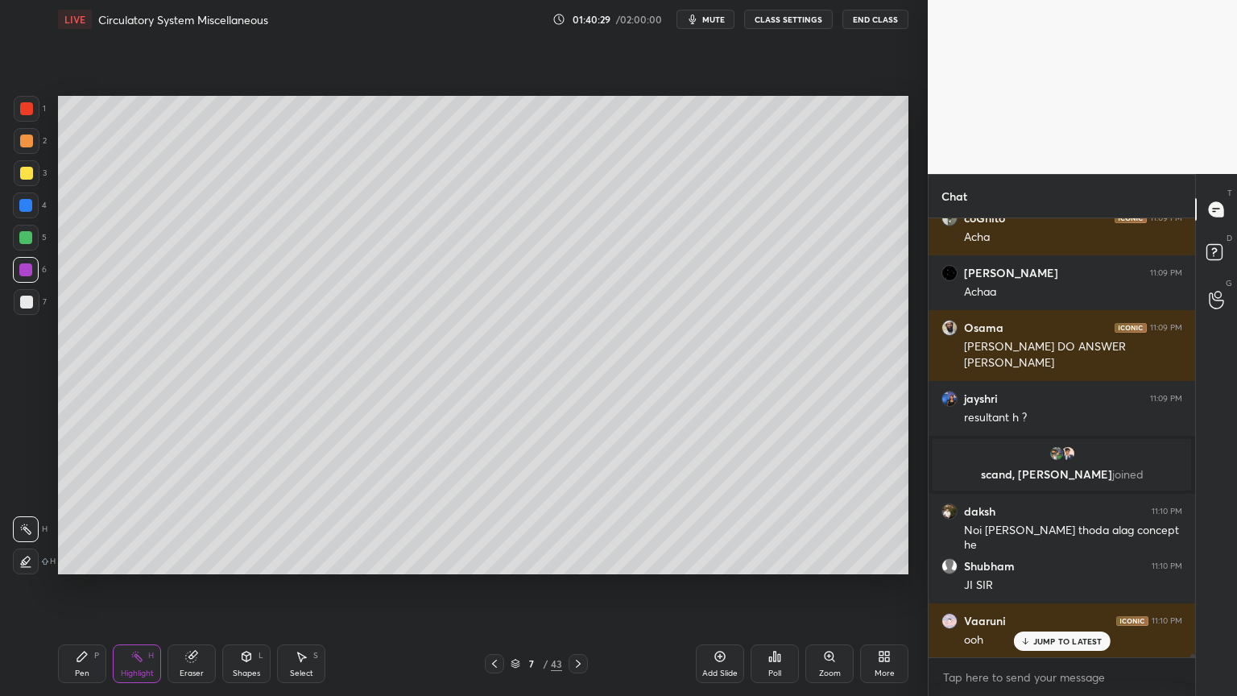
click at [29, 177] on div at bounding box center [27, 173] width 26 height 26
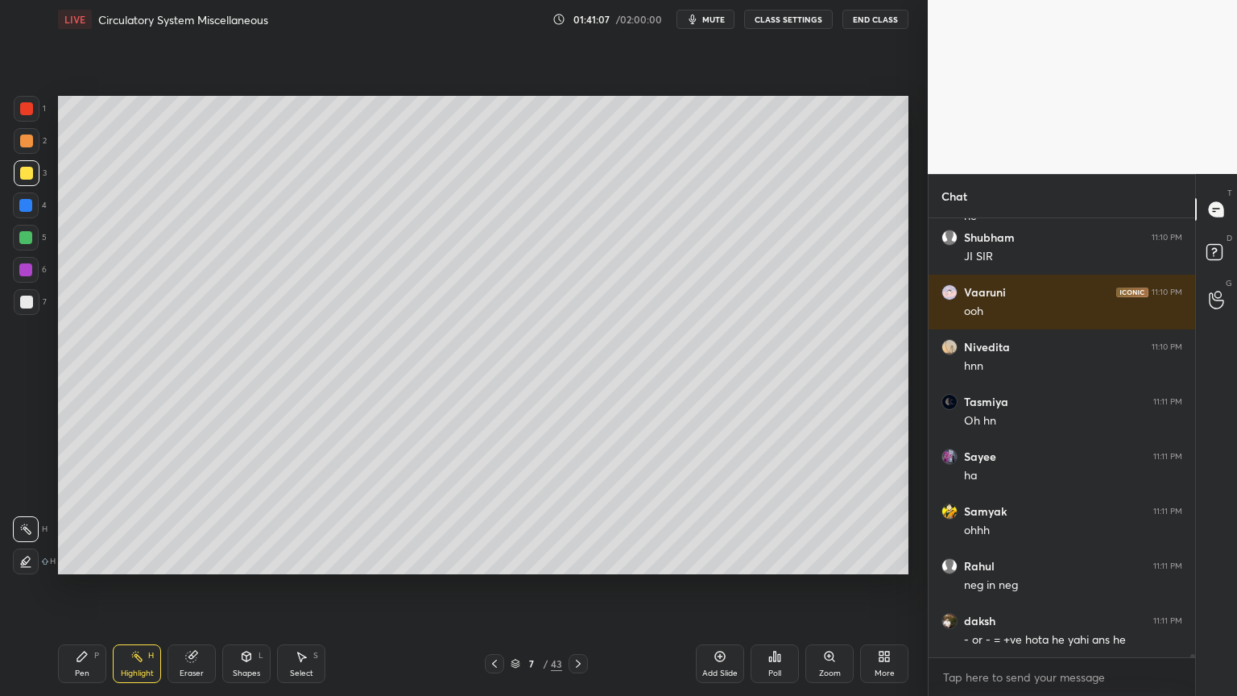
scroll to position [62388, 0]
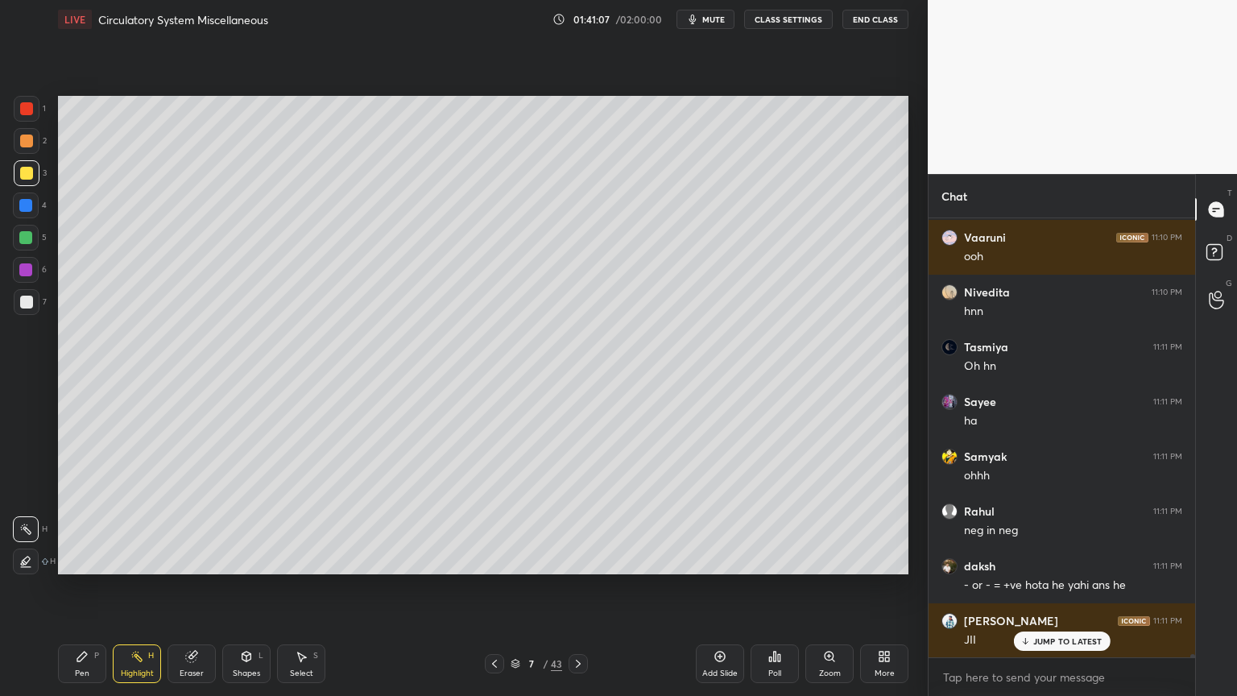
click at [578, 559] on icon at bounding box center [578, 663] width 13 height 13
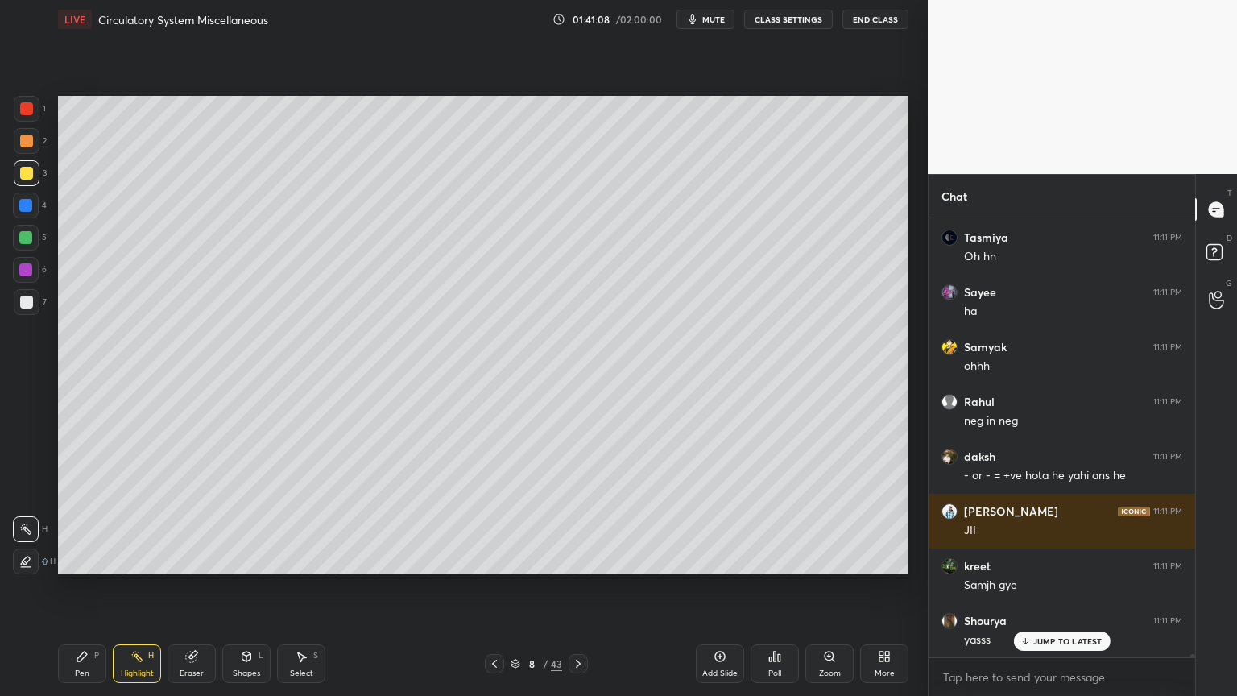
click at [574, 559] on icon at bounding box center [578, 663] width 13 height 13
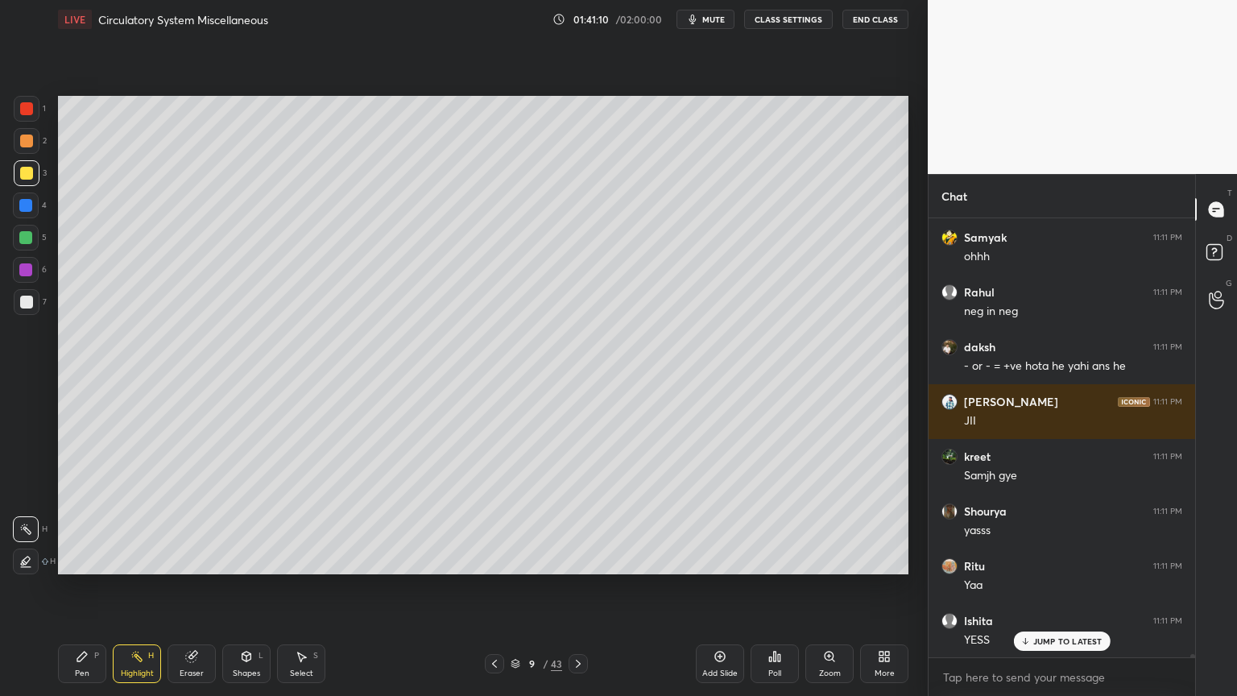
scroll to position [62662, 0]
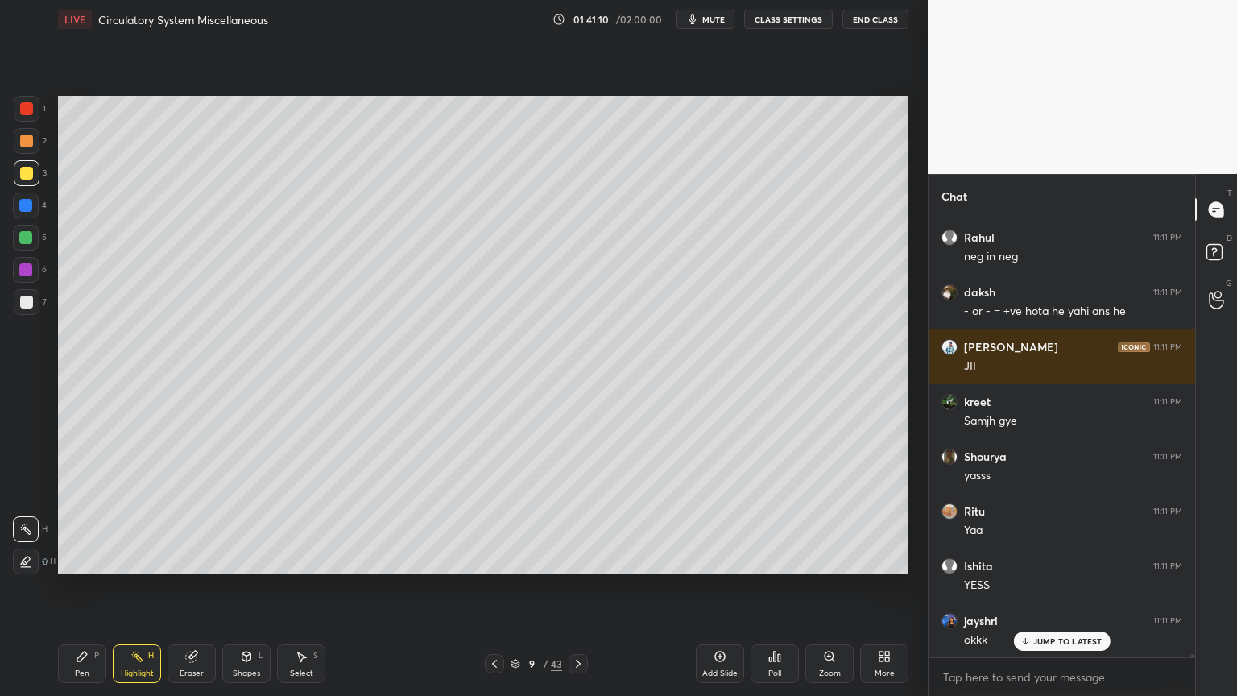
click at [35, 139] on div at bounding box center [27, 141] width 26 height 26
click at [97, 559] on div "P" at bounding box center [96, 656] width 5 height 8
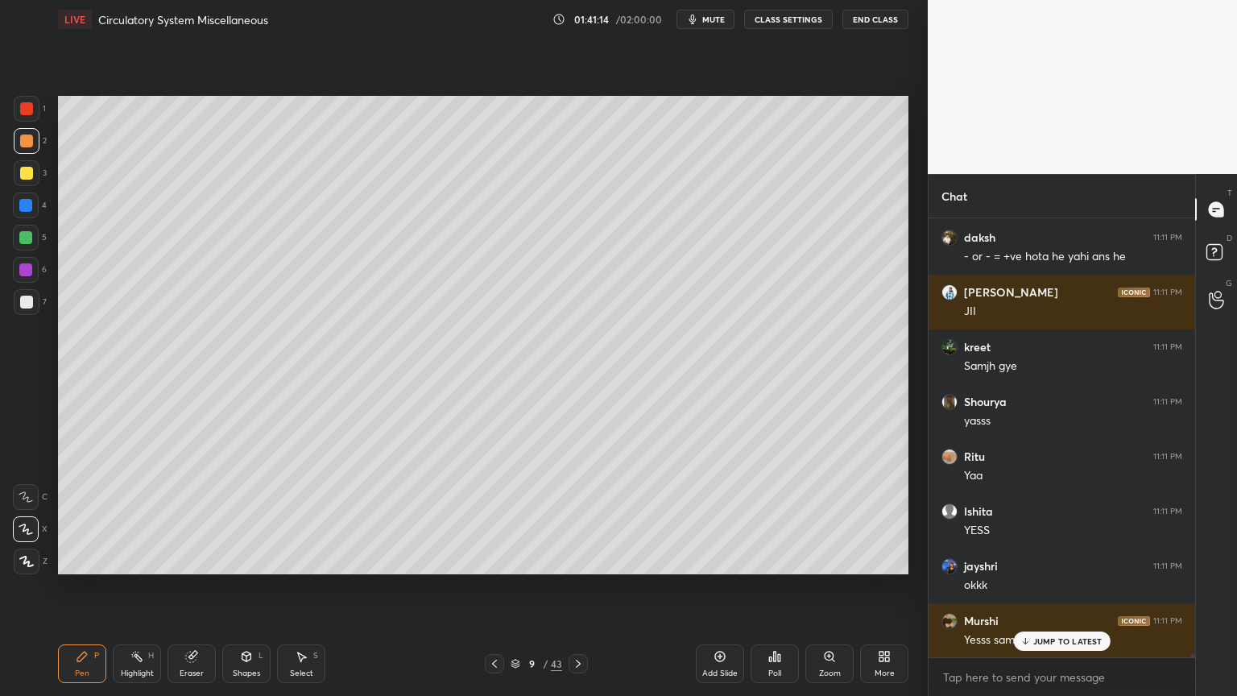
scroll to position [62787, 0]
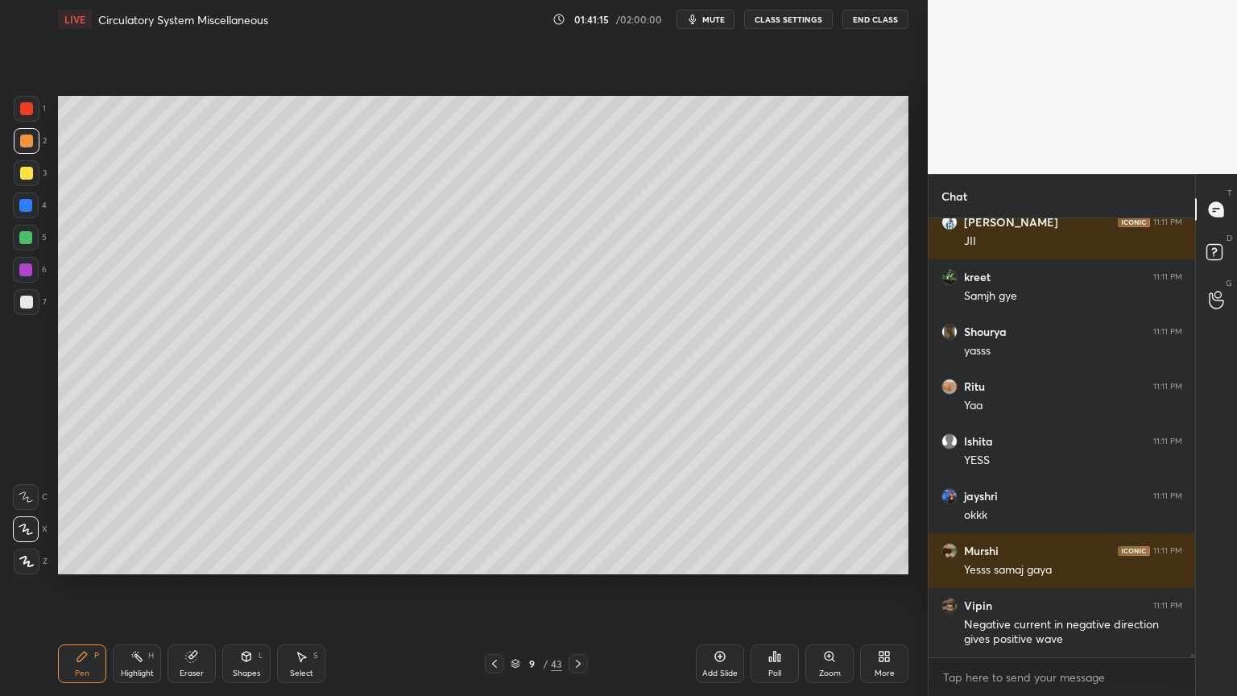
drag, startPoint x: 35, startPoint y: 297, endPoint x: 52, endPoint y: 284, distance: 21.8
click at [38, 296] on div at bounding box center [27, 302] width 26 height 26
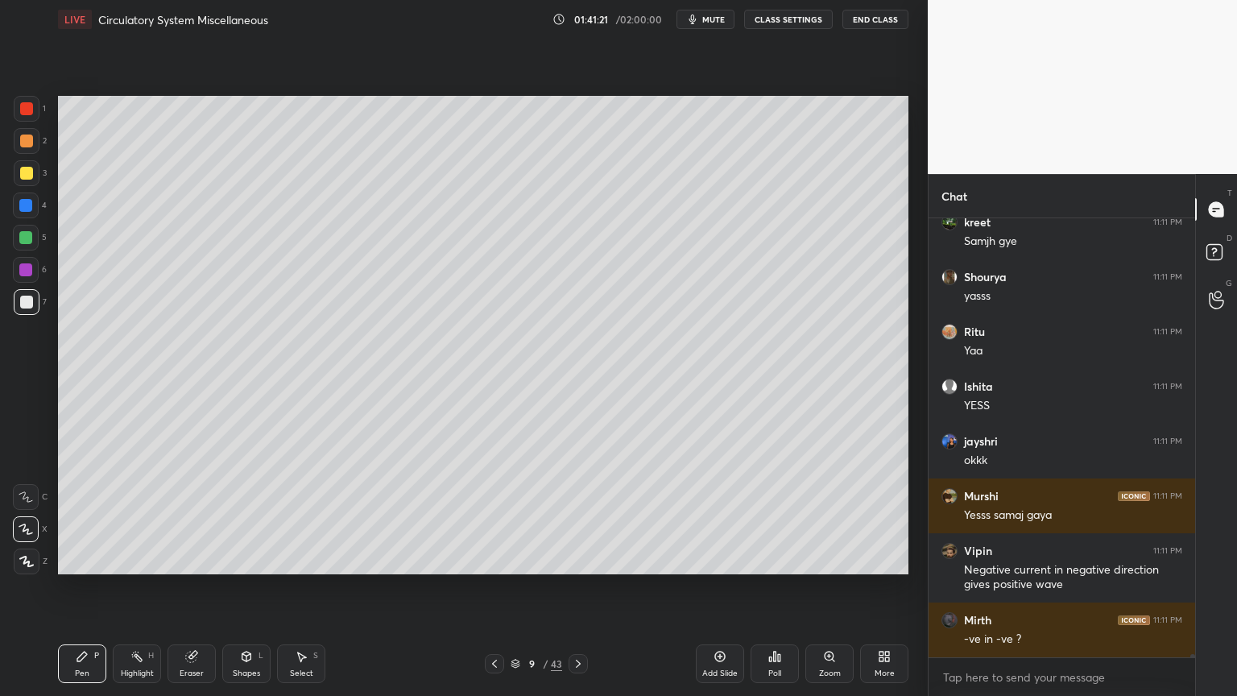
click at [30, 172] on div at bounding box center [26, 173] width 13 height 13
drag, startPoint x: 23, startPoint y: 147, endPoint x: 49, endPoint y: 168, distance: 33.3
click at [26, 151] on div at bounding box center [27, 141] width 26 height 26
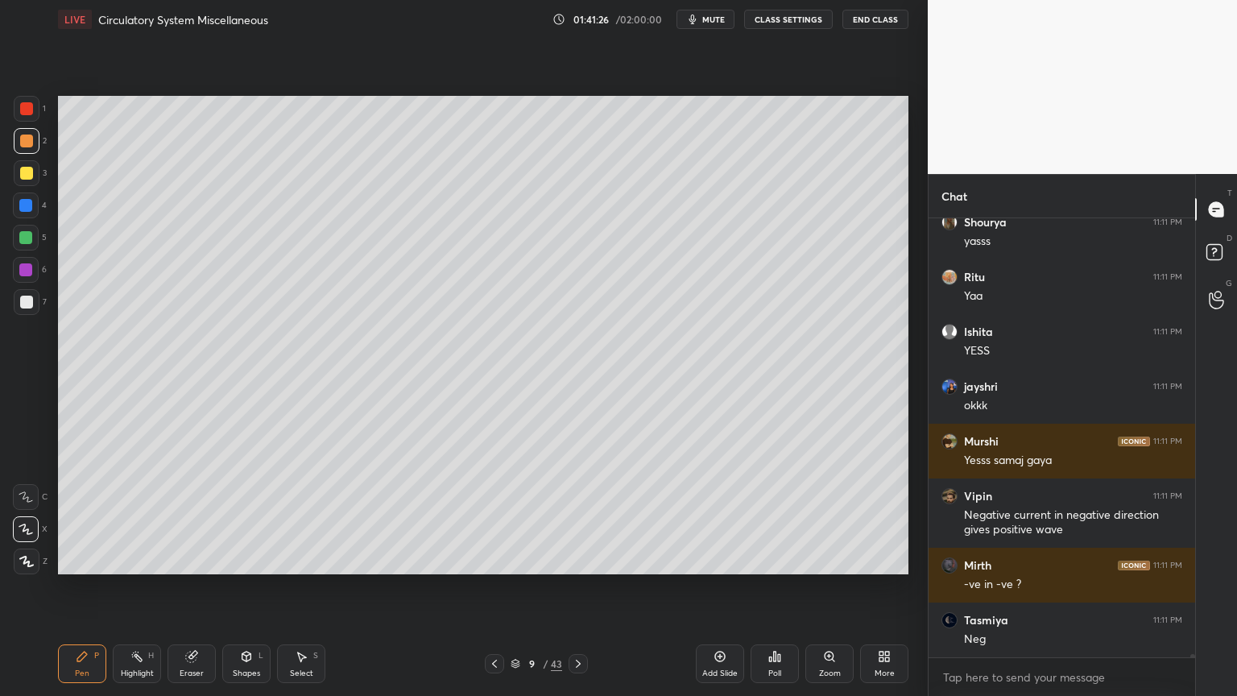
click at [27, 271] on div at bounding box center [25, 269] width 13 height 13
drag, startPoint x: 29, startPoint y: 97, endPoint x: 43, endPoint y: 126, distance: 32.8
click at [27, 103] on div at bounding box center [27, 109] width 26 height 26
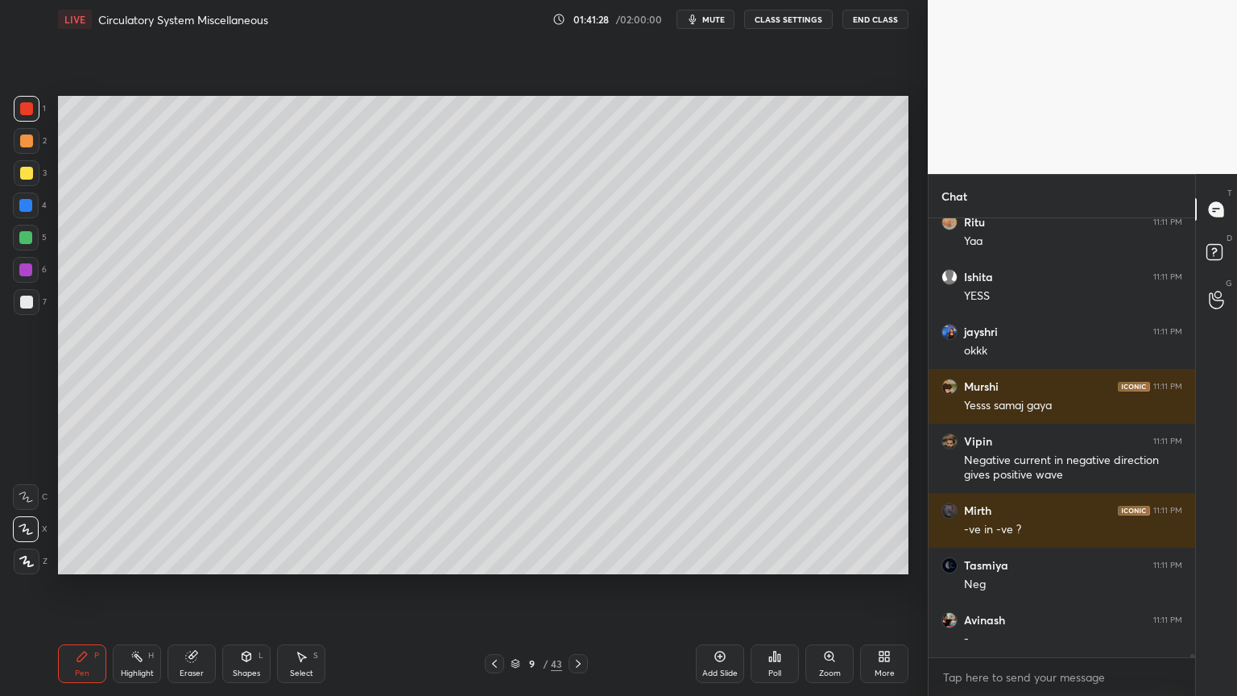
drag, startPoint x: 29, startPoint y: 300, endPoint x: 52, endPoint y: 305, distance: 24.0
click at [31, 300] on div at bounding box center [26, 302] width 13 height 13
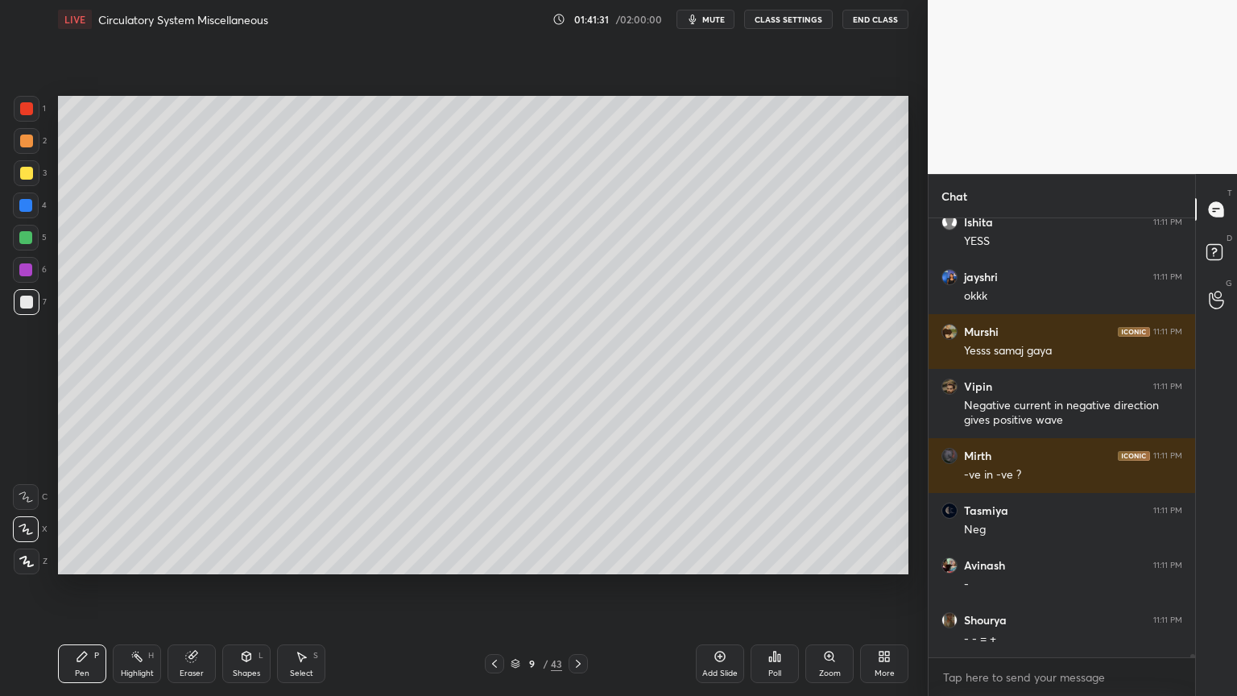
click at [26, 110] on div at bounding box center [26, 108] width 13 height 13
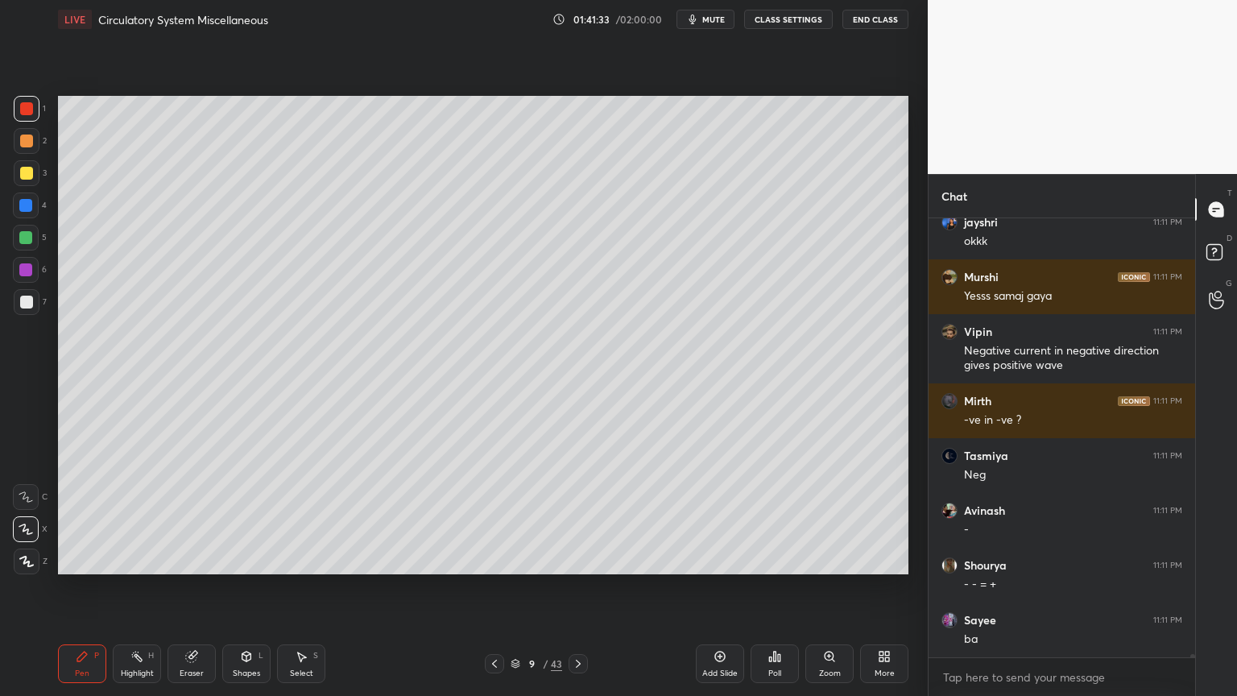
scroll to position [63115, 0]
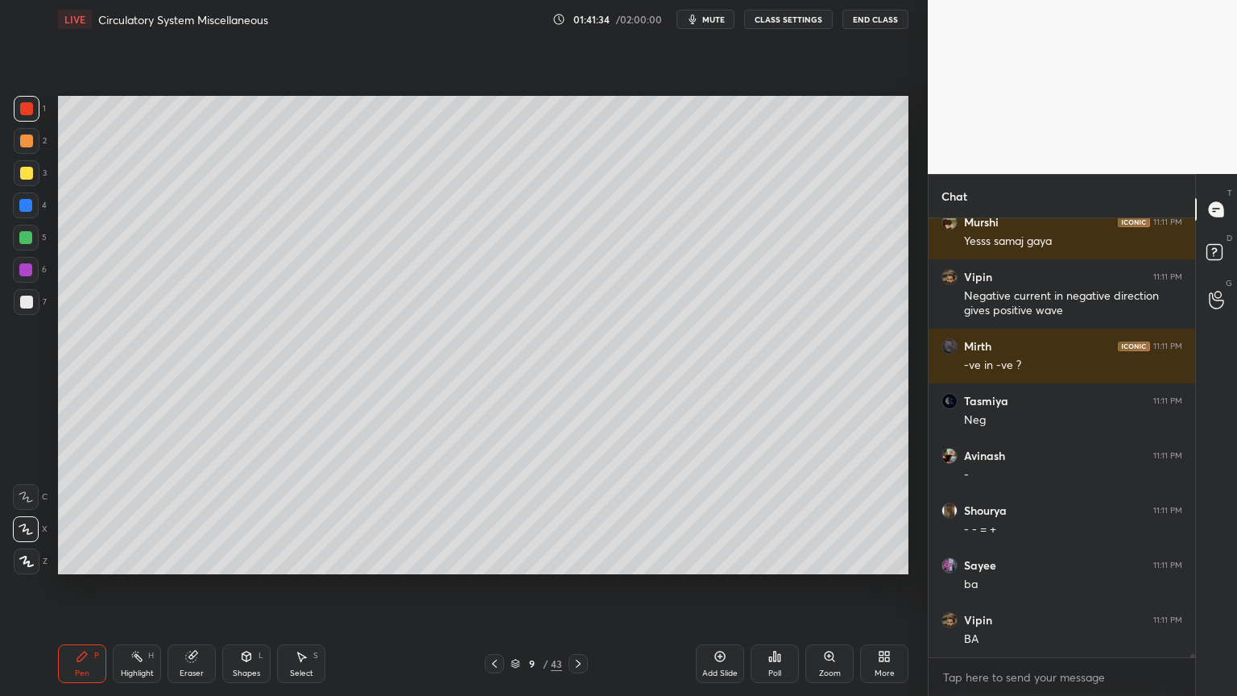
click at [28, 145] on div at bounding box center [26, 141] width 13 height 13
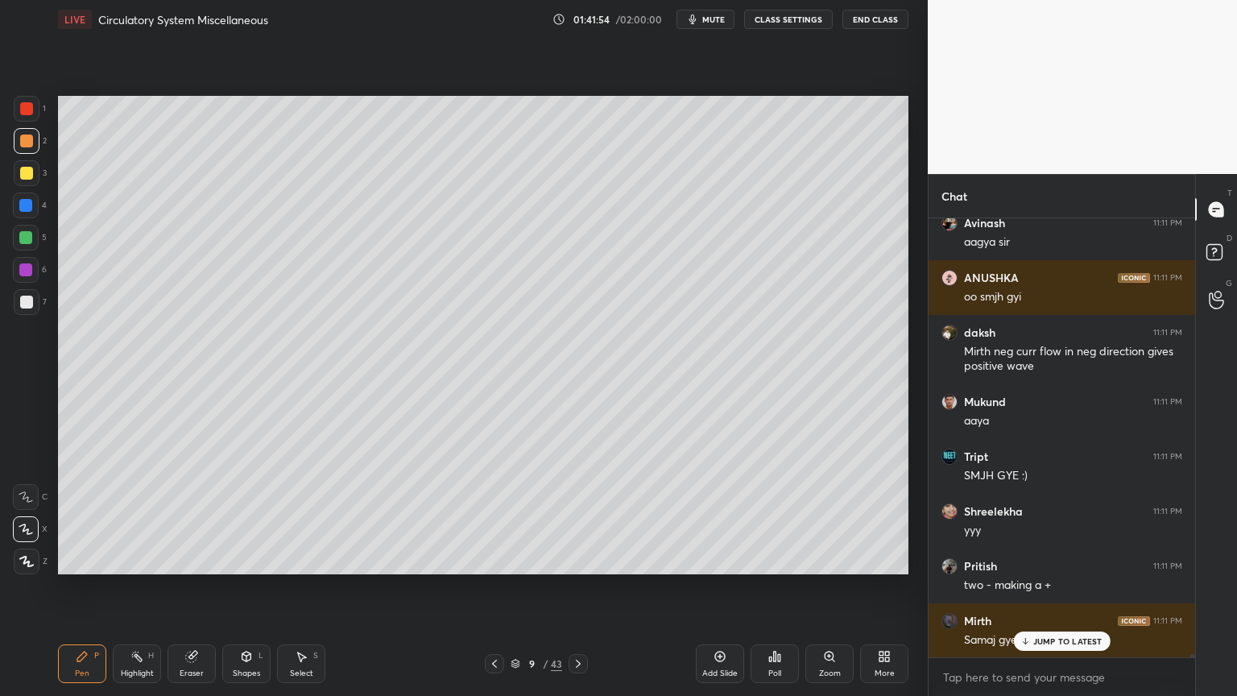
scroll to position [64170, 0]
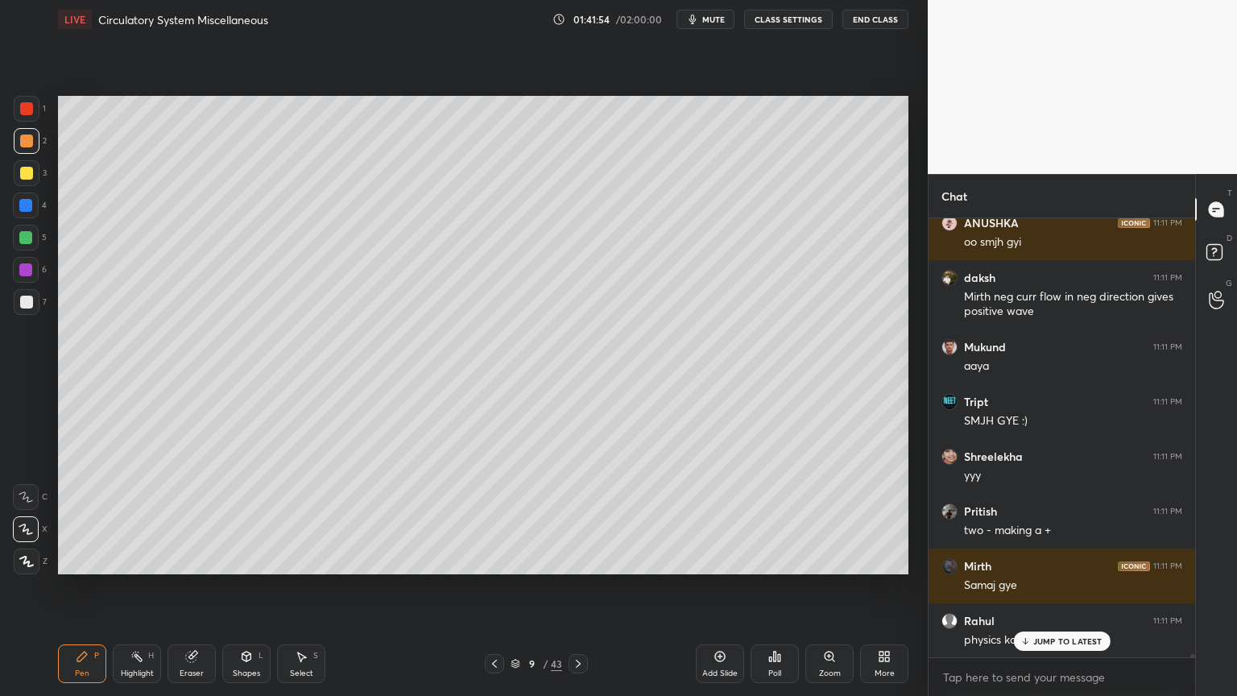
click at [498, 559] on icon at bounding box center [494, 663] width 13 height 13
click at [497, 559] on icon at bounding box center [494, 663] width 13 height 13
click at [496, 559] on icon at bounding box center [494, 663] width 13 height 13
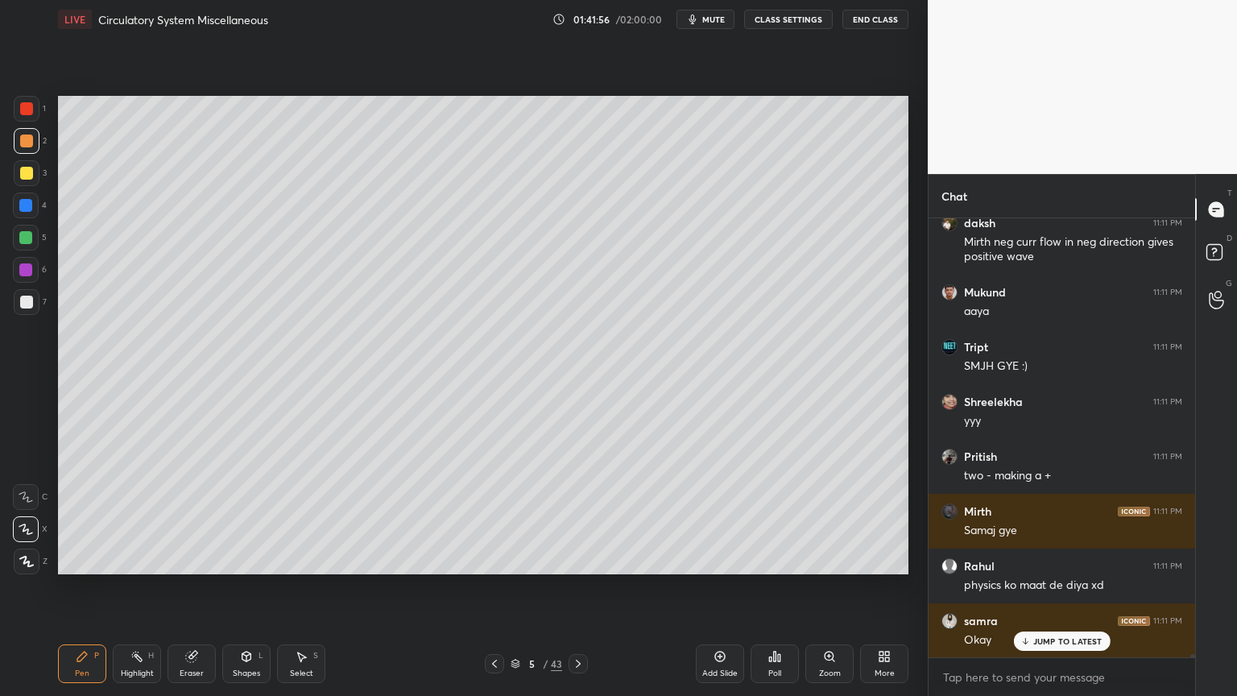
click at [574, 559] on icon at bounding box center [578, 663] width 13 height 13
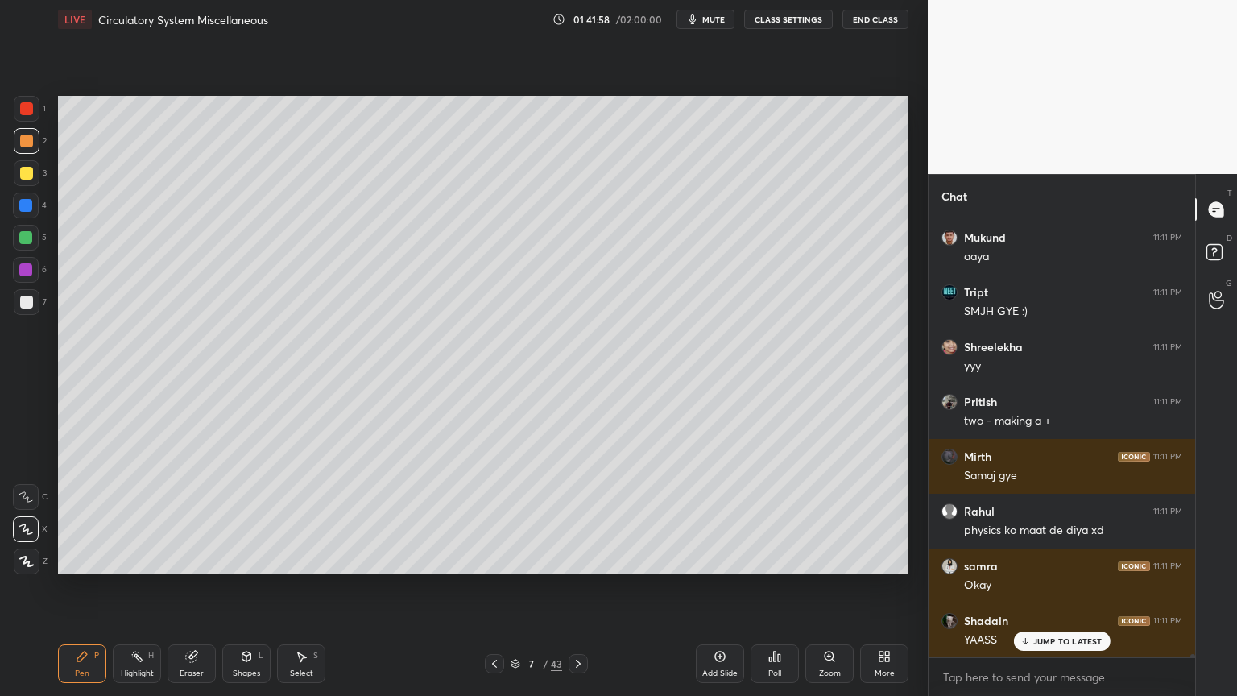
click at [137, 559] on div "Highlight" at bounding box center [137, 673] width 33 height 8
click at [143, 559] on div "Highlight" at bounding box center [137, 673] width 33 height 8
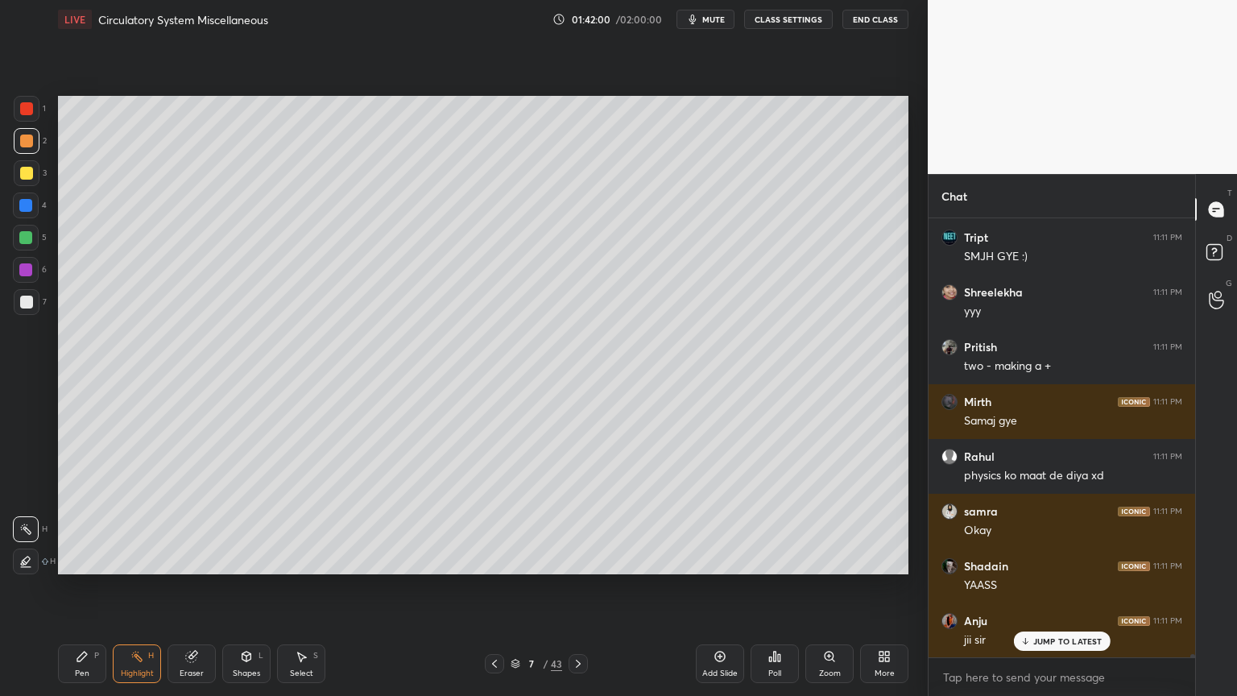
click at [31, 245] on div at bounding box center [26, 238] width 26 height 26
click at [33, 244] on div at bounding box center [26, 238] width 26 height 26
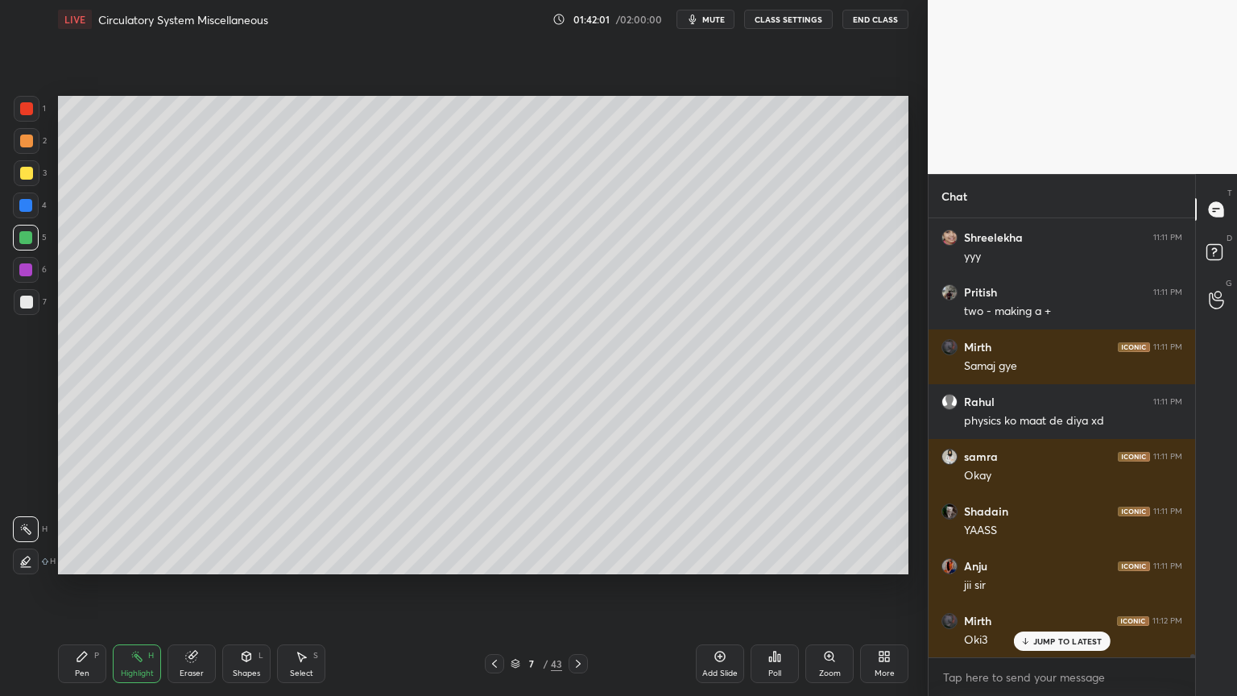
click at [186, 559] on div "Eraser" at bounding box center [192, 663] width 48 height 39
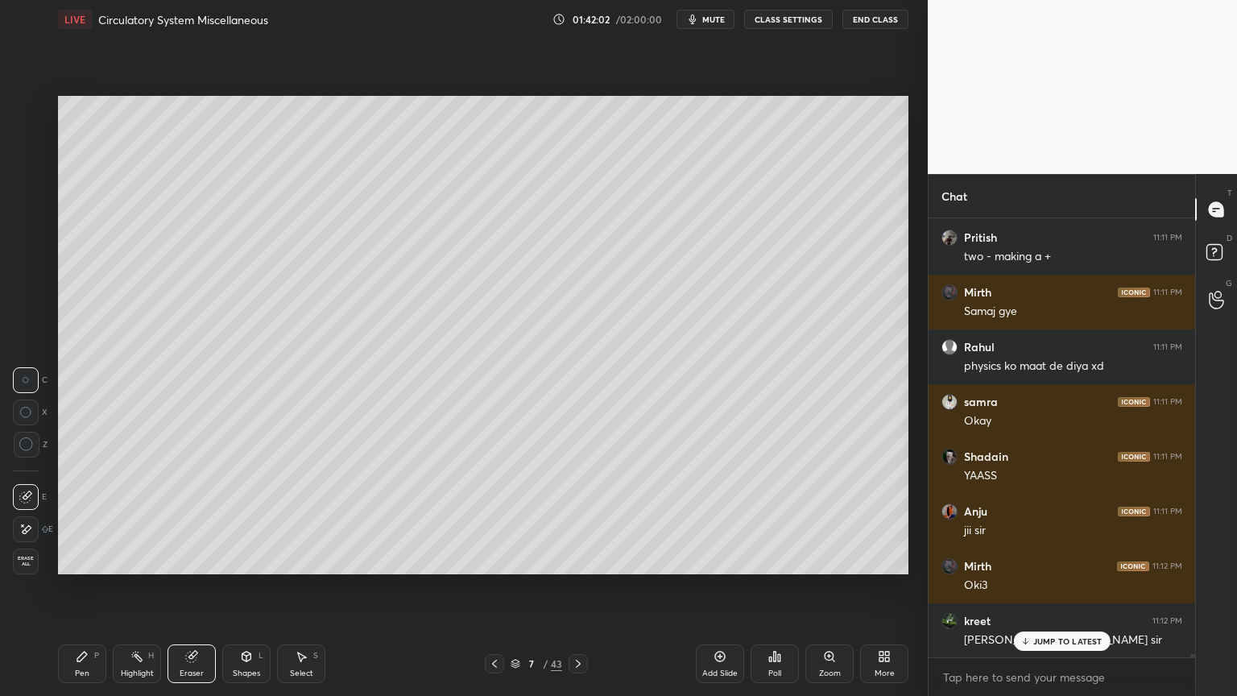
click at [30, 413] on icon at bounding box center [25, 412] width 11 height 11
click at [142, 559] on div "Highlight H" at bounding box center [137, 663] width 48 height 39
click at [140, 559] on div "Highlight H" at bounding box center [137, 663] width 48 height 39
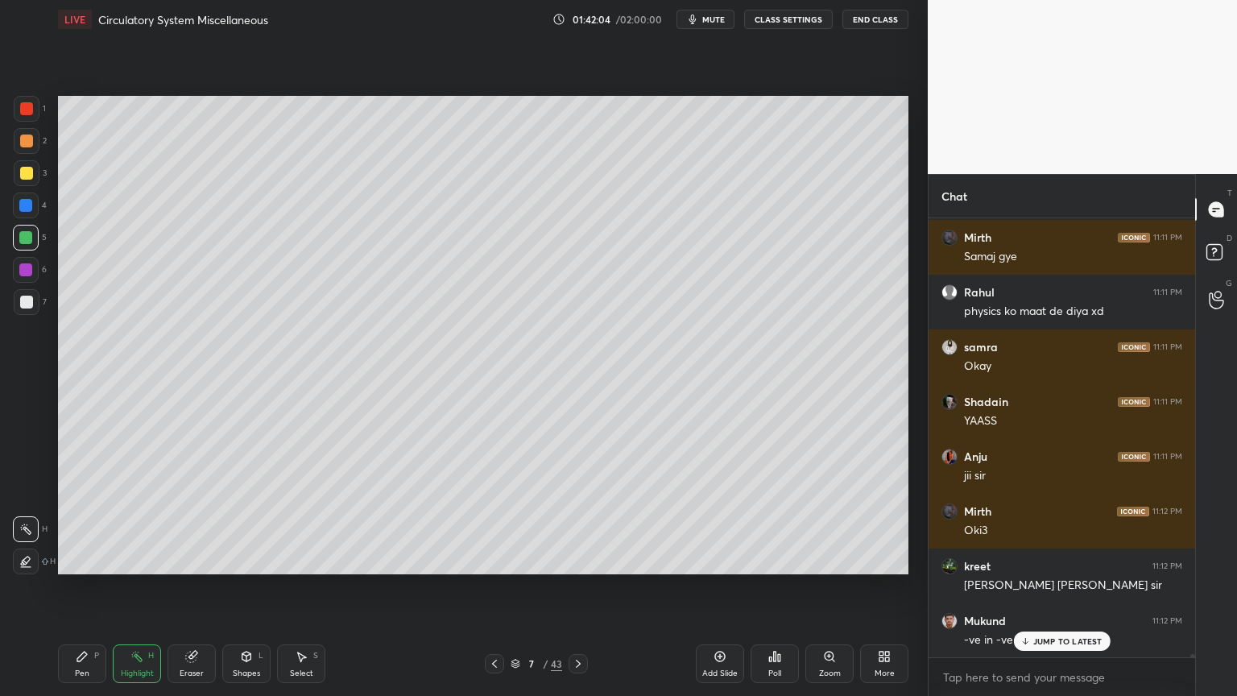
drag, startPoint x: 193, startPoint y: 671, endPoint x: 199, endPoint y: 683, distance: 13.3
click at [193, 559] on div "Eraser" at bounding box center [192, 673] width 24 height 8
click at [27, 526] on icon at bounding box center [25, 530] width 13 height 14
click at [16, 500] on div at bounding box center [26, 497] width 26 height 26
click at [23, 499] on icon at bounding box center [25, 497] width 13 height 13
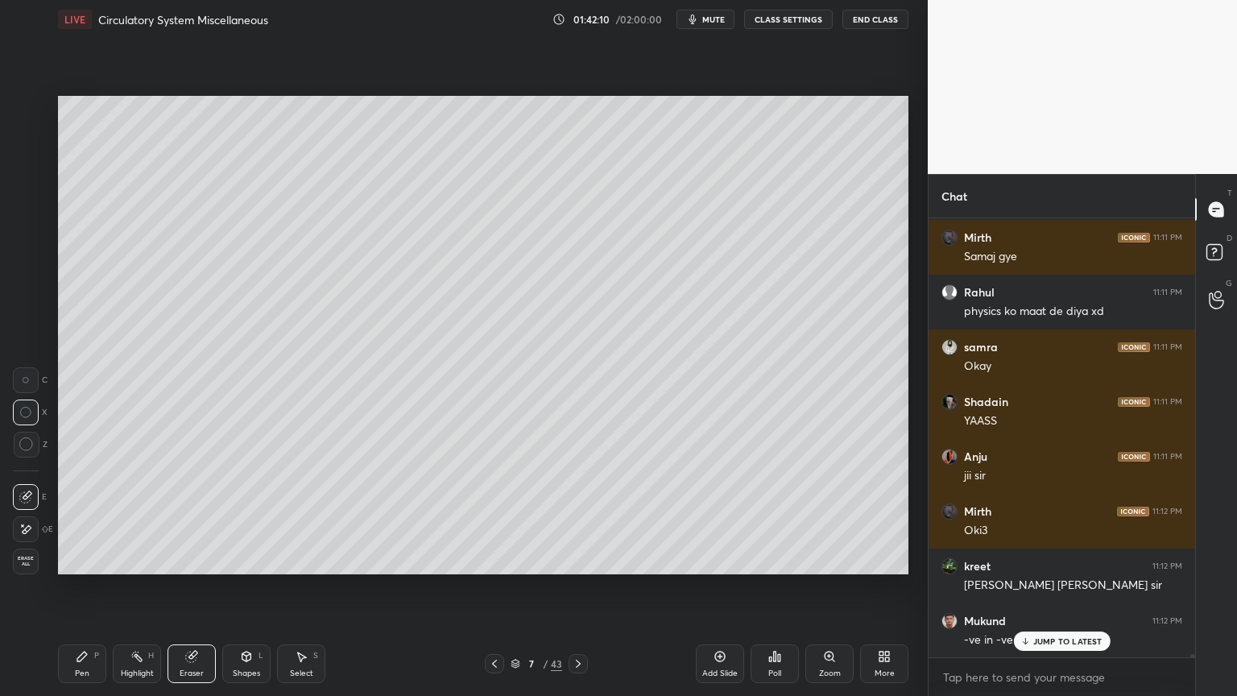
click at [31, 493] on icon at bounding box center [27, 495] width 9 height 8
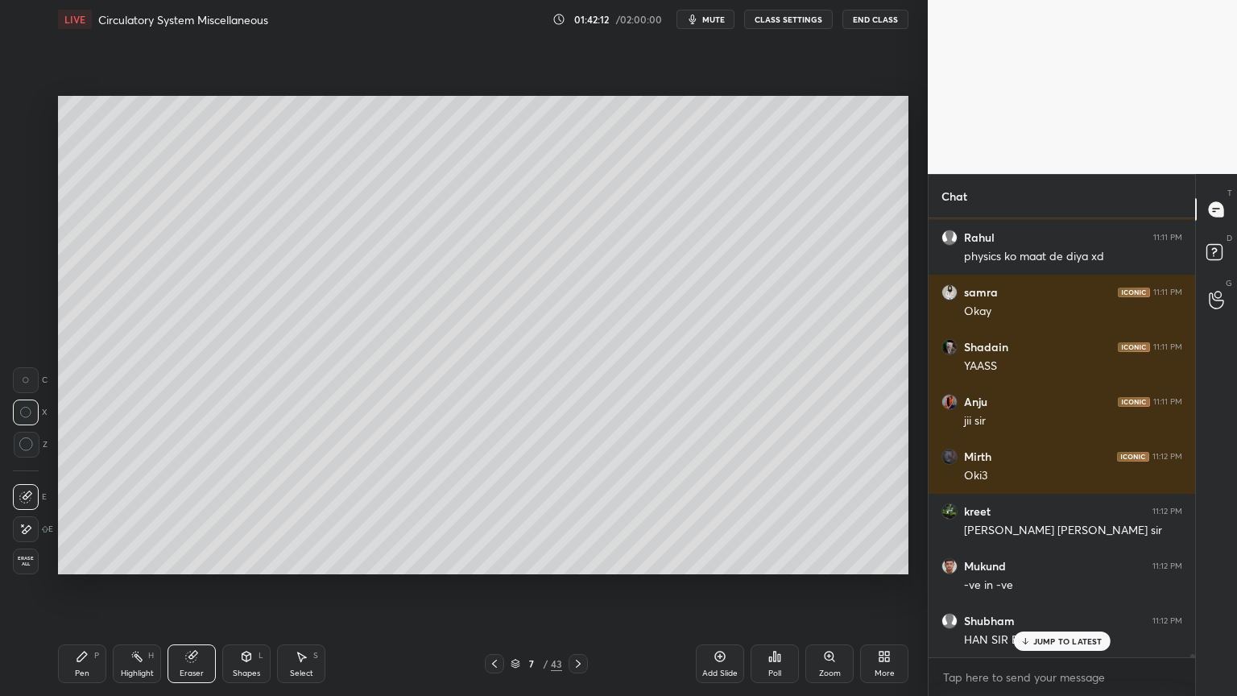
drag, startPoint x: 145, startPoint y: 657, endPoint x: 137, endPoint y: 651, distance: 10.3
click at [143, 559] on div "Highlight H" at bounding box center [137, 663] width 48 height 39
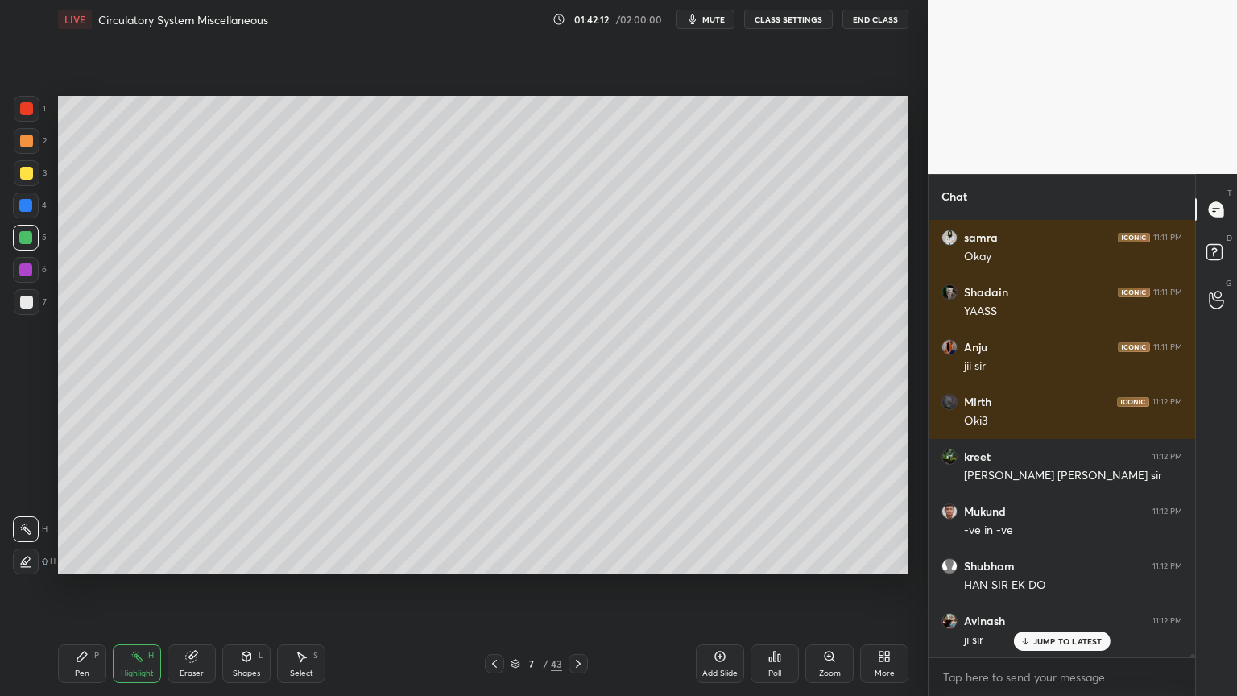
click at [31, 524] on icon at bounding box center [25, 529] width 13 height 13
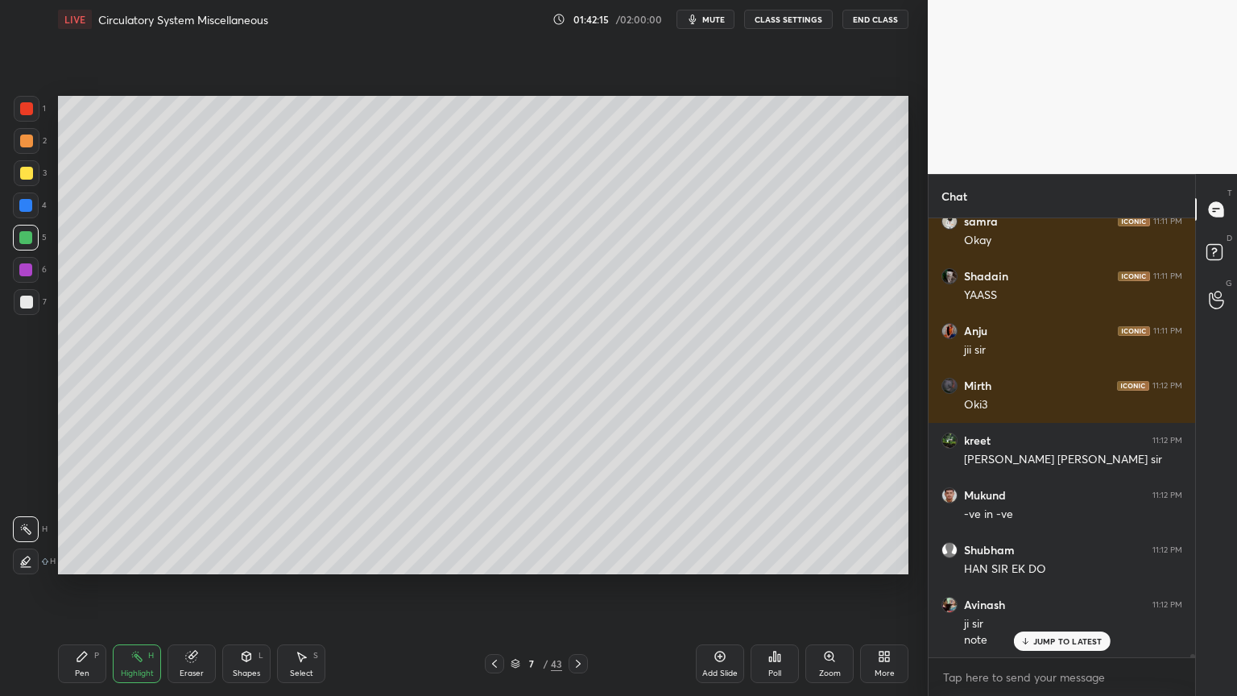
scroll to position [64679, 0]
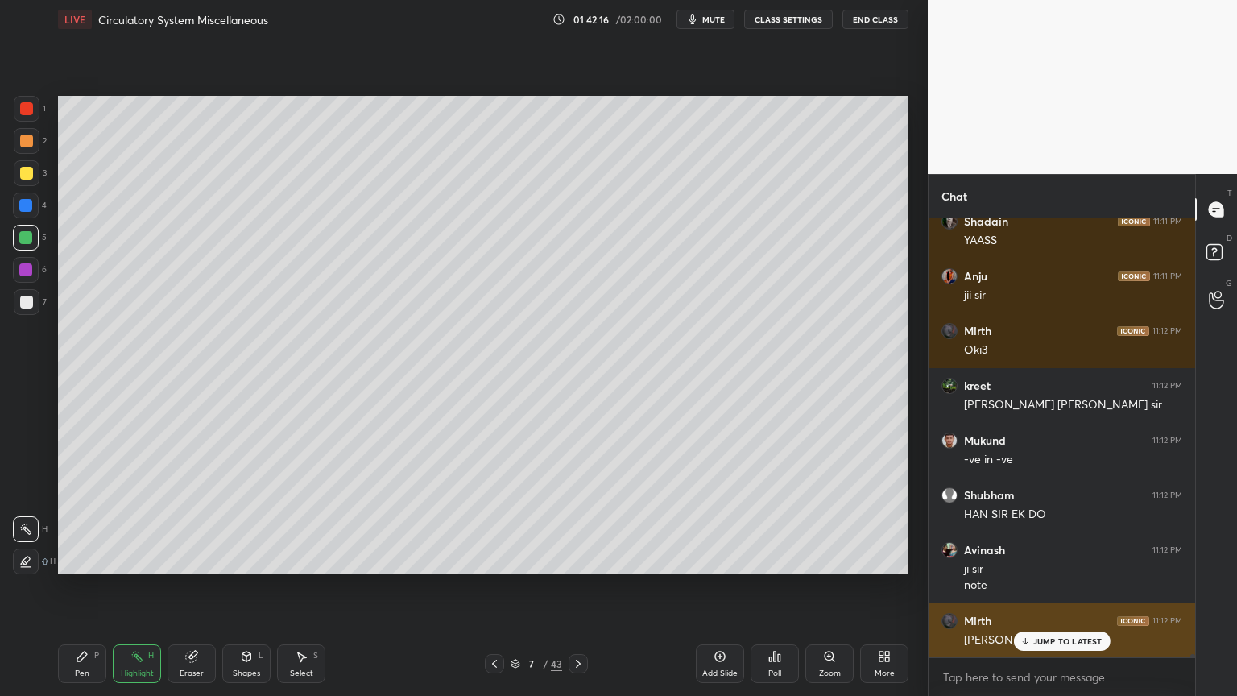
click at [1036, 559] on p "JUMP TO LATEST" at bounding box center [1067, 641] width 69 height 10
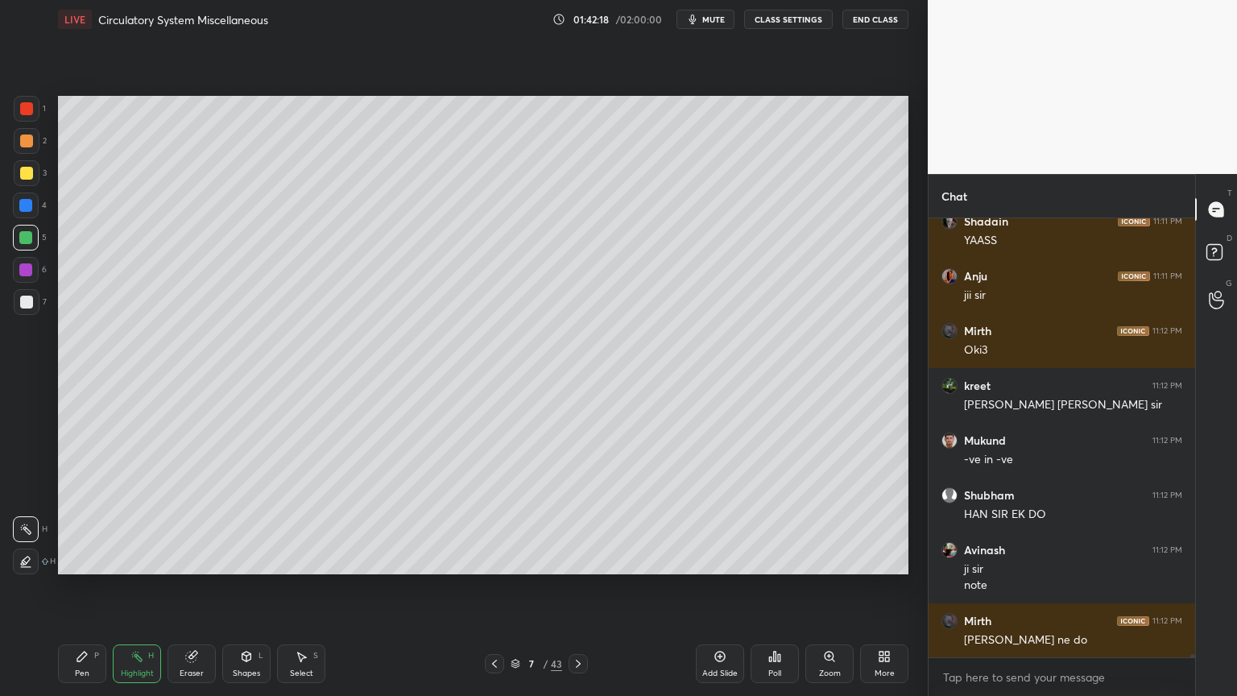
scroll to position [64749, 0]
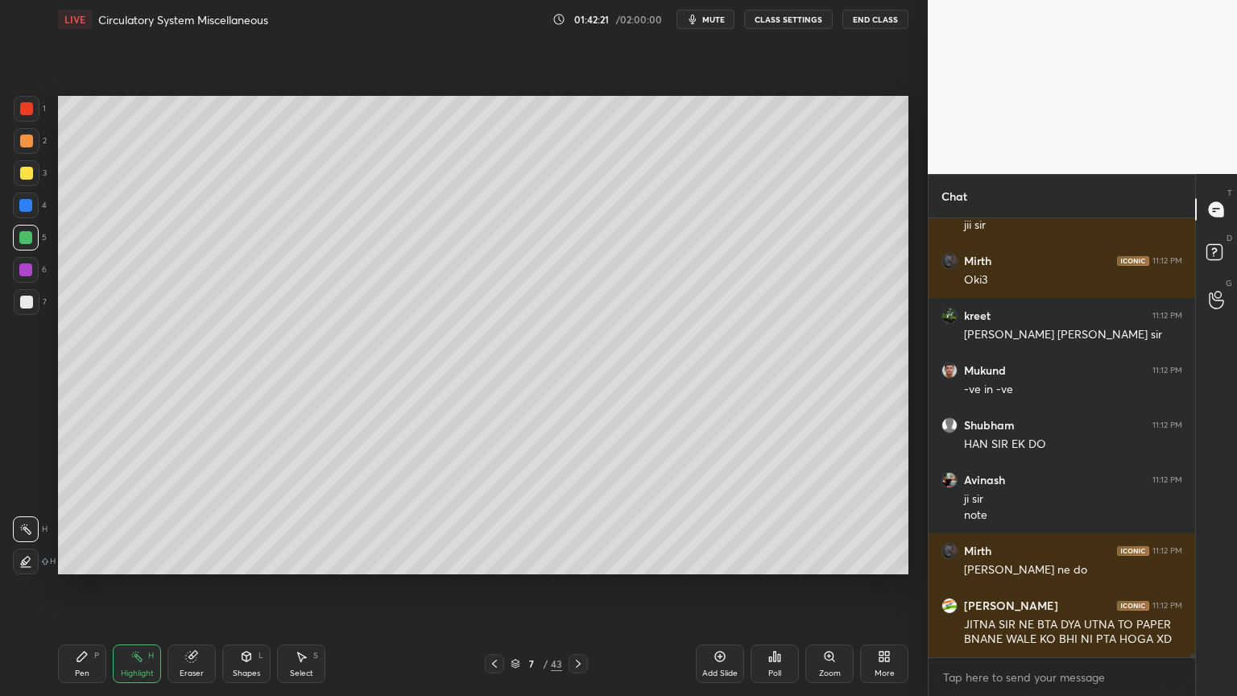
click at [84, 559] on icon at bounding box center [82, 656] width 13 height 13
click at [722, 21] on span "mute" at bounding box center [713, 19] width 23 height 11
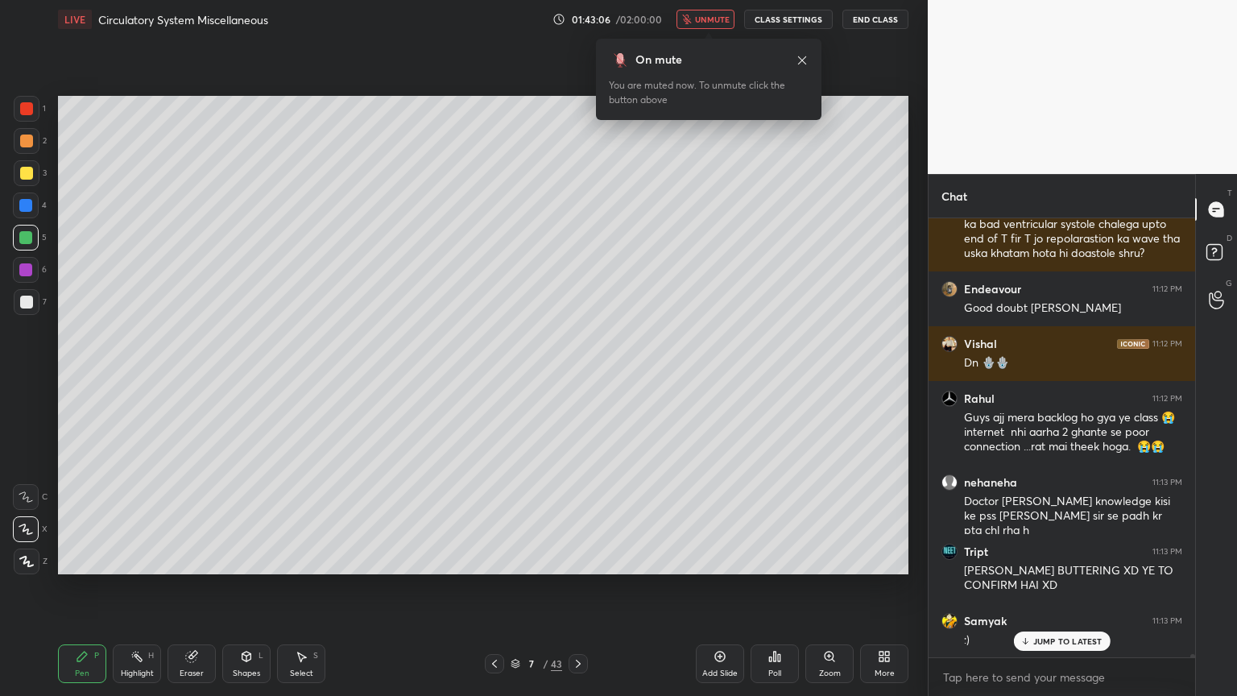
scroll to position [65893, 0]
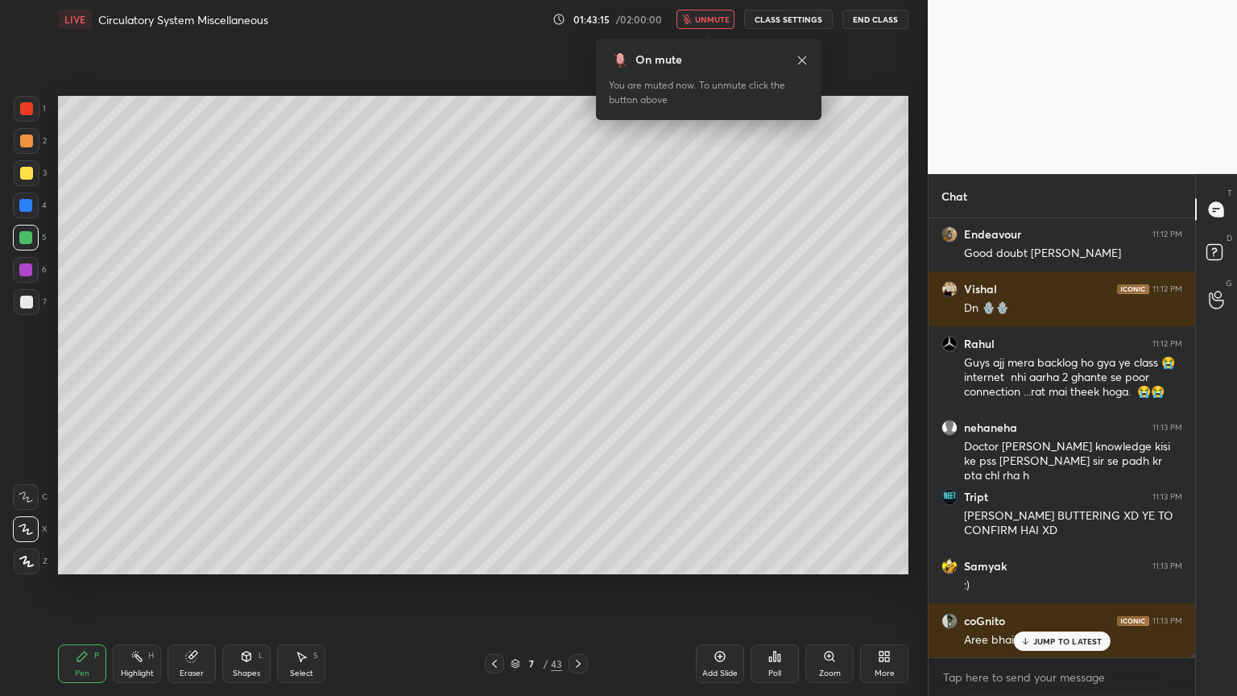
click at [722, 20] on span "unmute" at bounding box center [712, 19] width 35 height 11
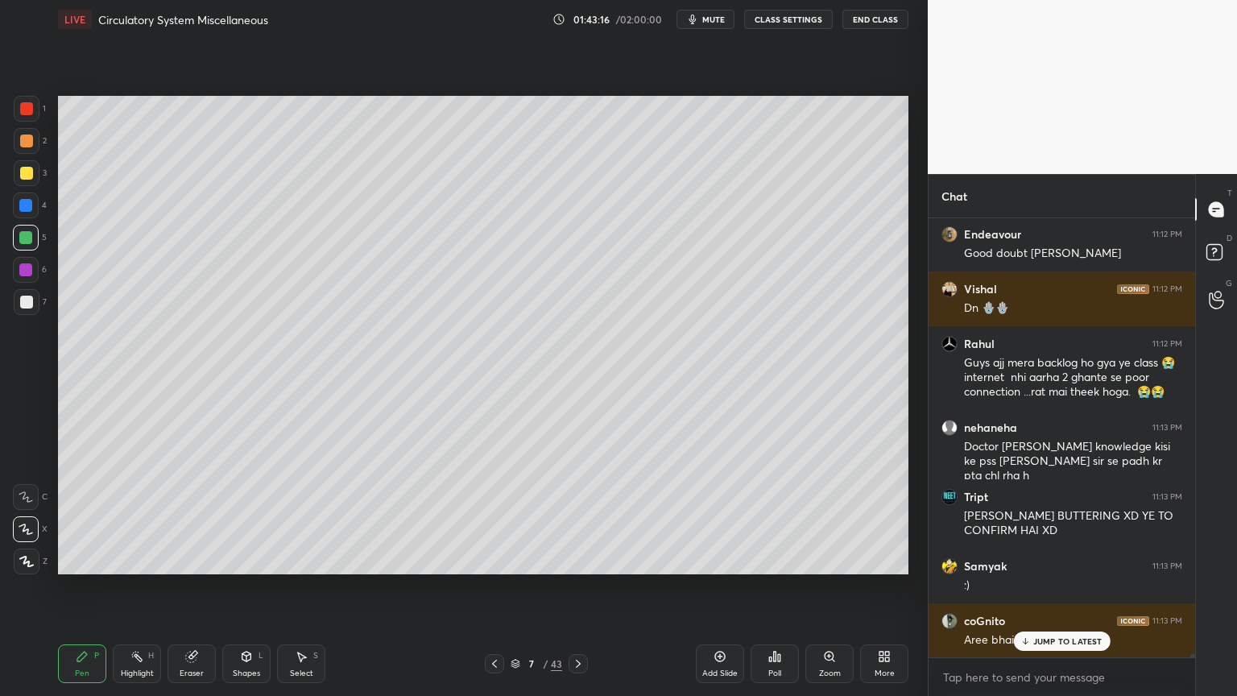
scroll to position [65963, 0]
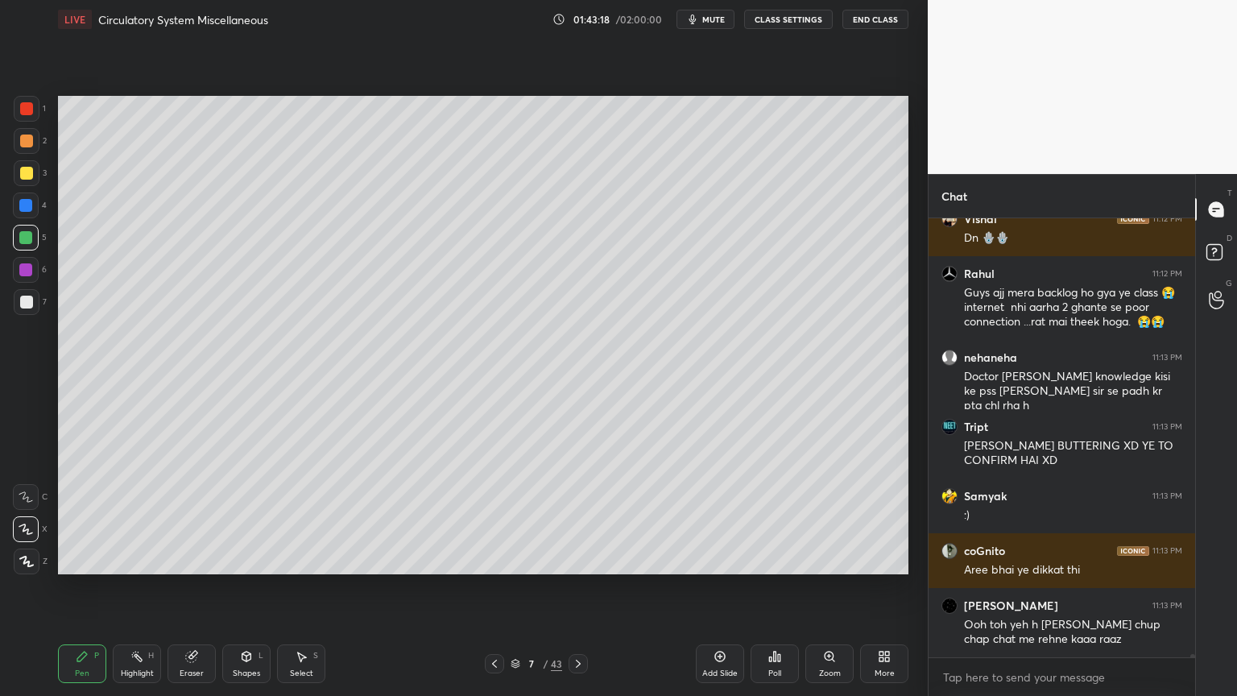
drag, startPoint x: 304, startPoint y: 667, endPoint x: 333, endPoint y: 625, distance: 50.9
click at [304, 559] on div "Select S" at bounding box center [301, 663] width 48 height 39
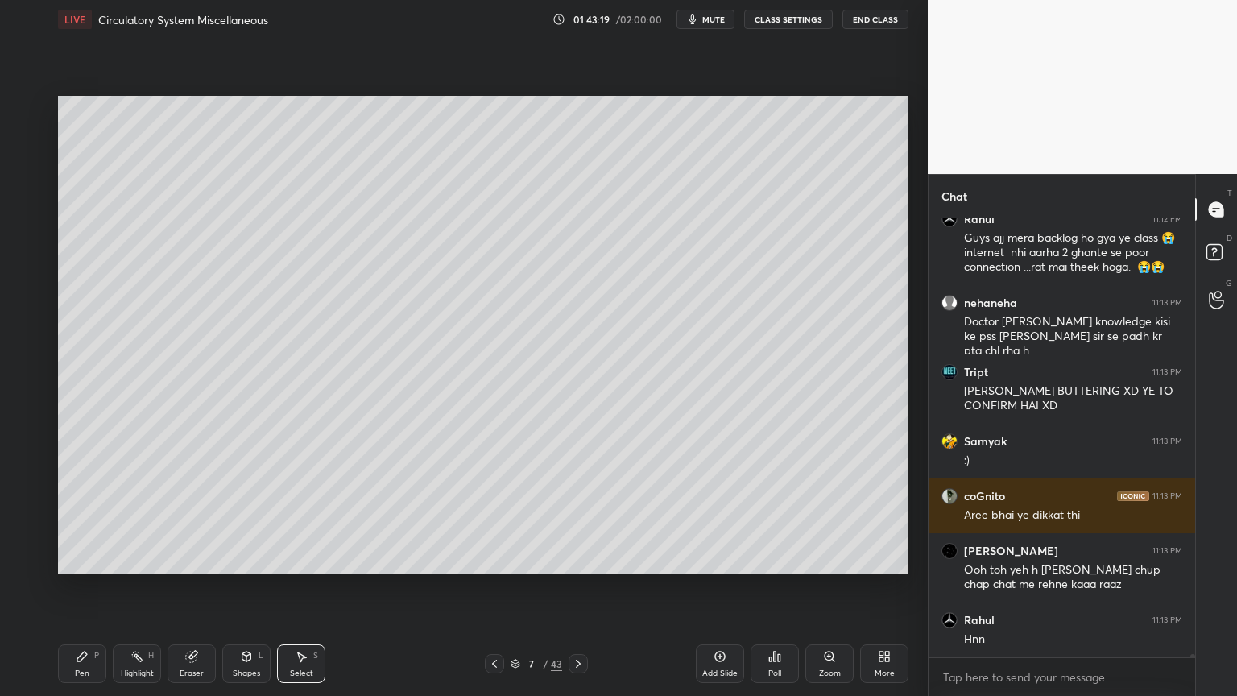
click at [590, 252] on div "0 ° Undo Copy Paste here Duplicate Duplicate to new slide Delete" at bounding box center [483, 335] width 851 height 478
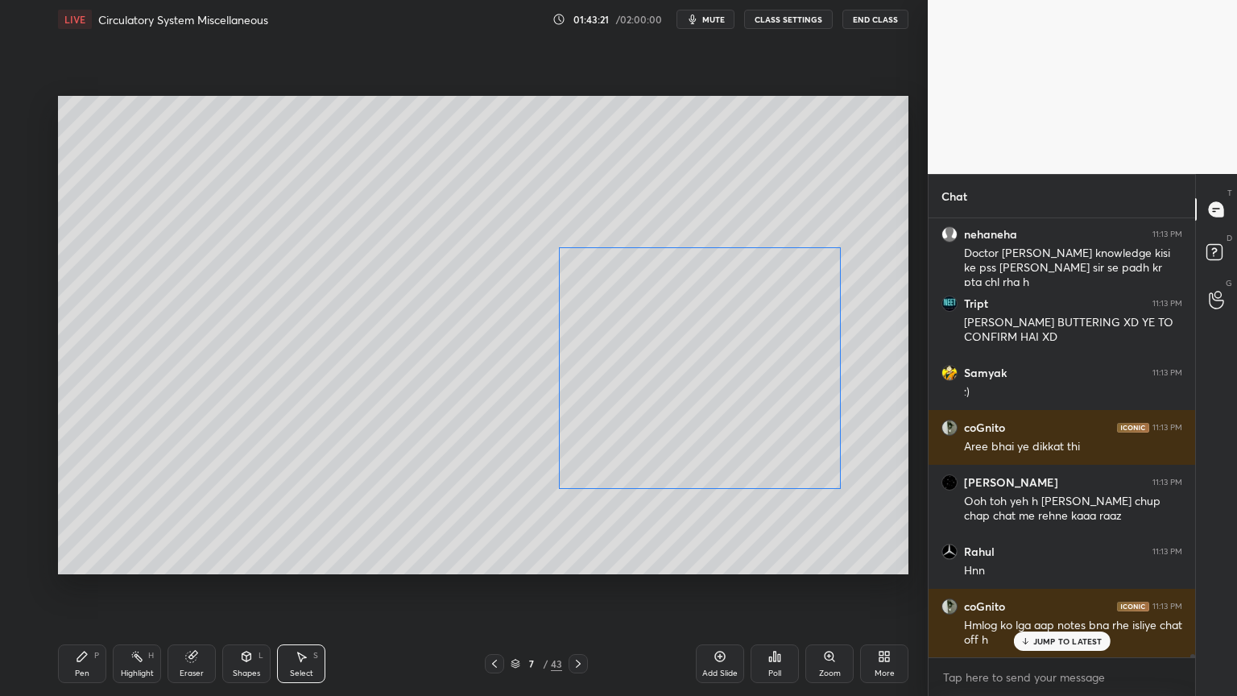
scroll to position [66141, 0]
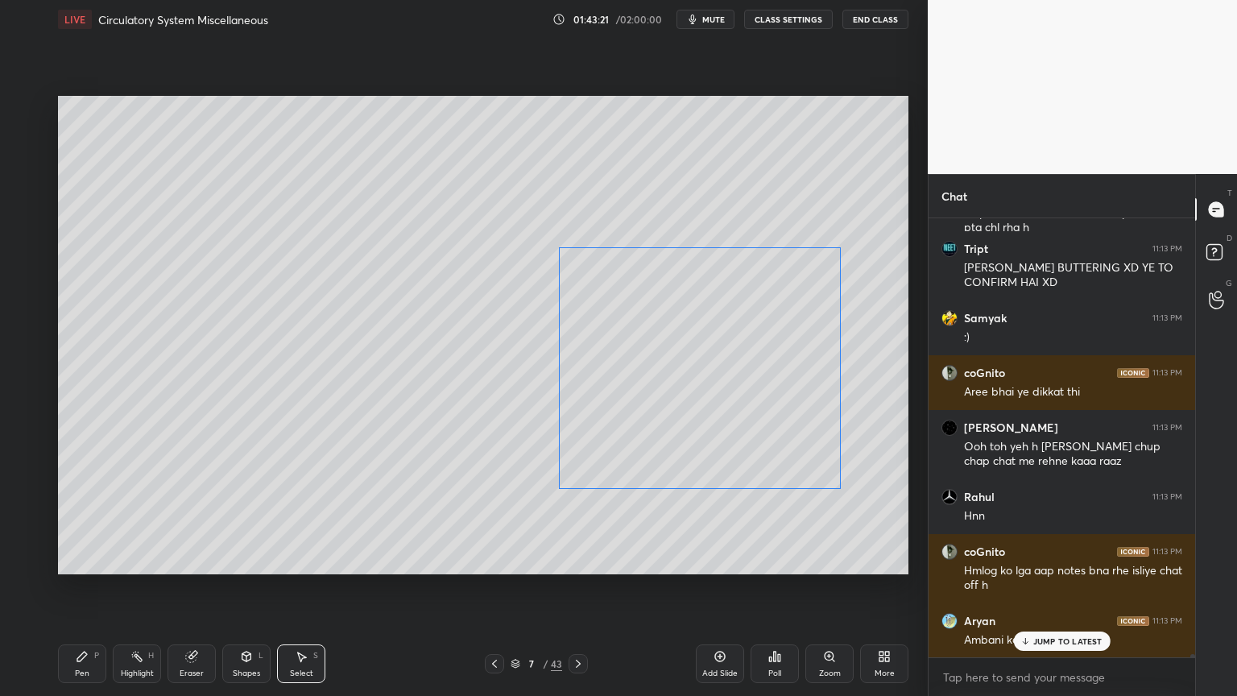
drag, startPoint x: 609, startPoint y: 261, endPoint x: 594, endPoint y: 261, distance: 14.5
click at [588, 266] on div "0 ° Undo Copy Paste here Duplicate Duplicate to new slide Delete" at bounding box center [483, 335] width 851 height 478
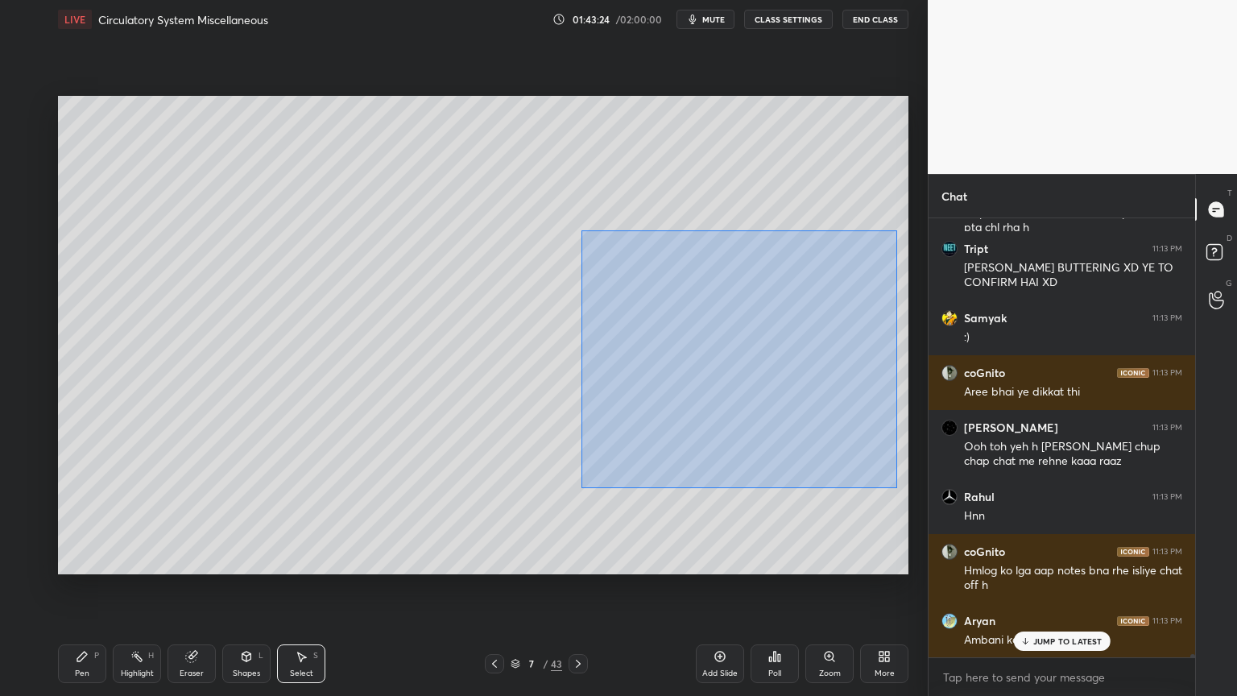
drag, startPoint x: 584, startPoint y: 231, endPoint x: 890, endPoint y: 495, distance: 403.8
click at [898, 496] on div "0 ° Undo Copy Paste here Duplicate Duplicate to new slide Delete" at bounding box center [483, 335] width 851 height 478
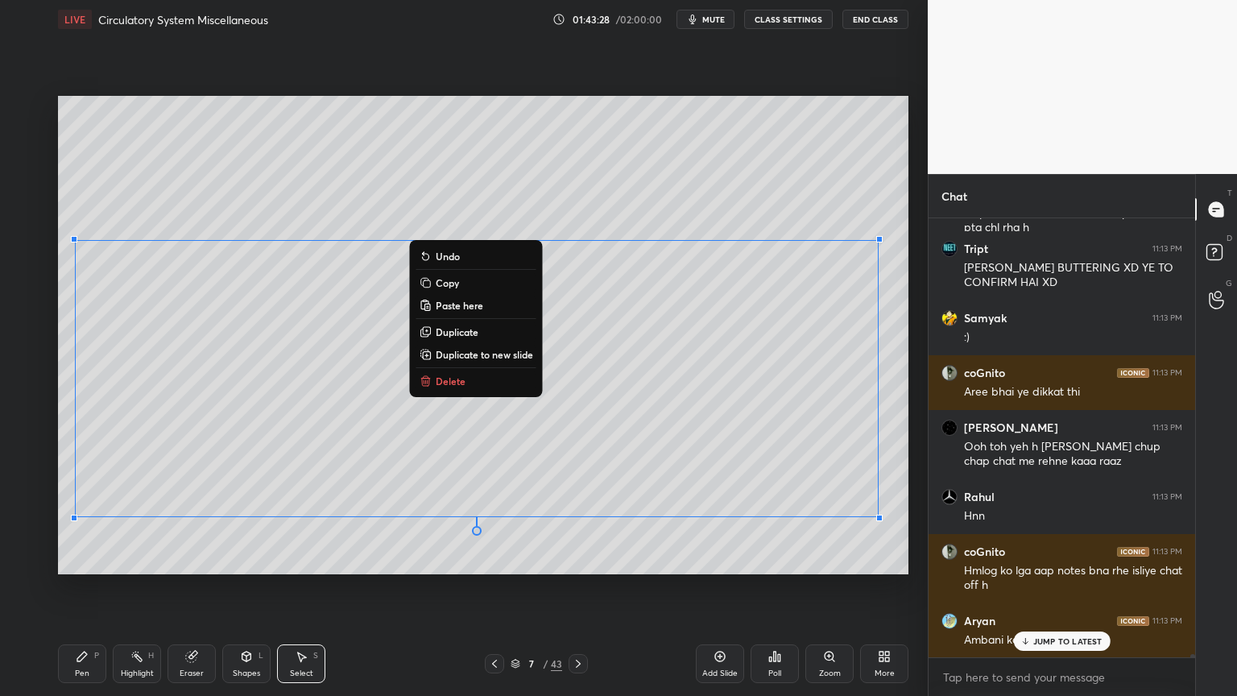
click at [454, 284] on p "Copy" at bounding box center [447, 282] width 23 height 13
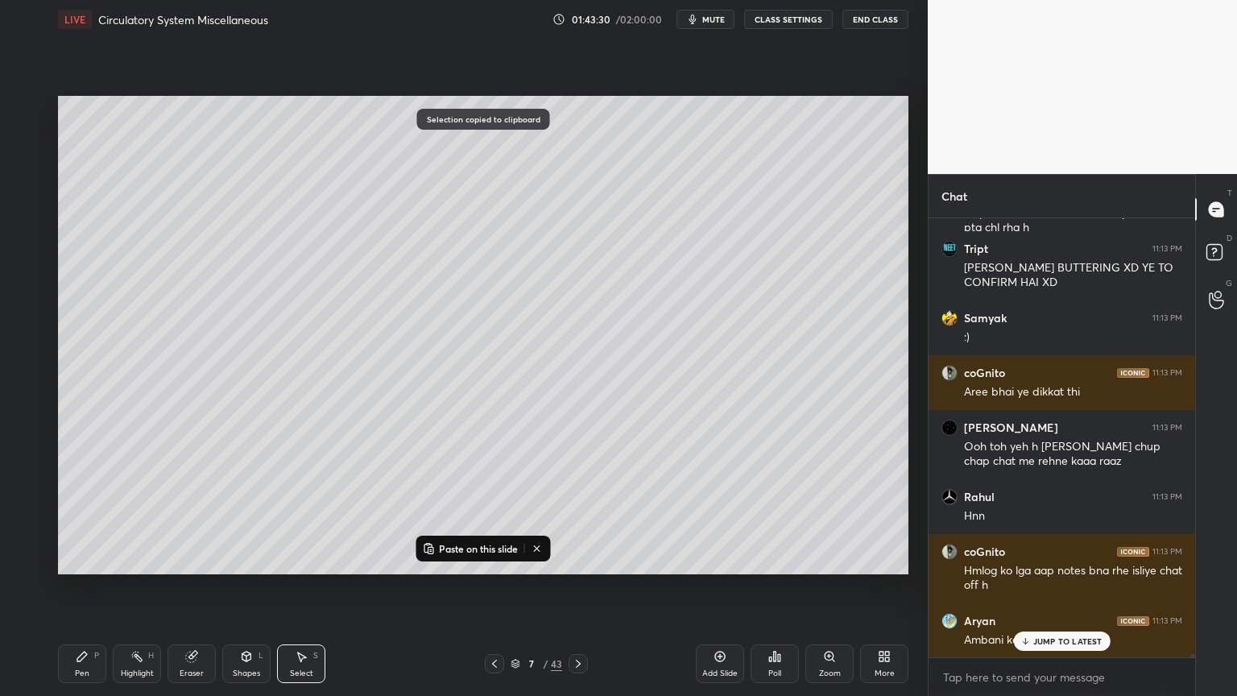
click at [574, 559] on icon at bounding box center [578, 663] width 13 height 13
click at [724, 559] on icon at bounding box center [720, 656] width 13 height 13
click at [507, 549] on p "Paste on this slide" at bounding box center [478, 548] width 79 height 13
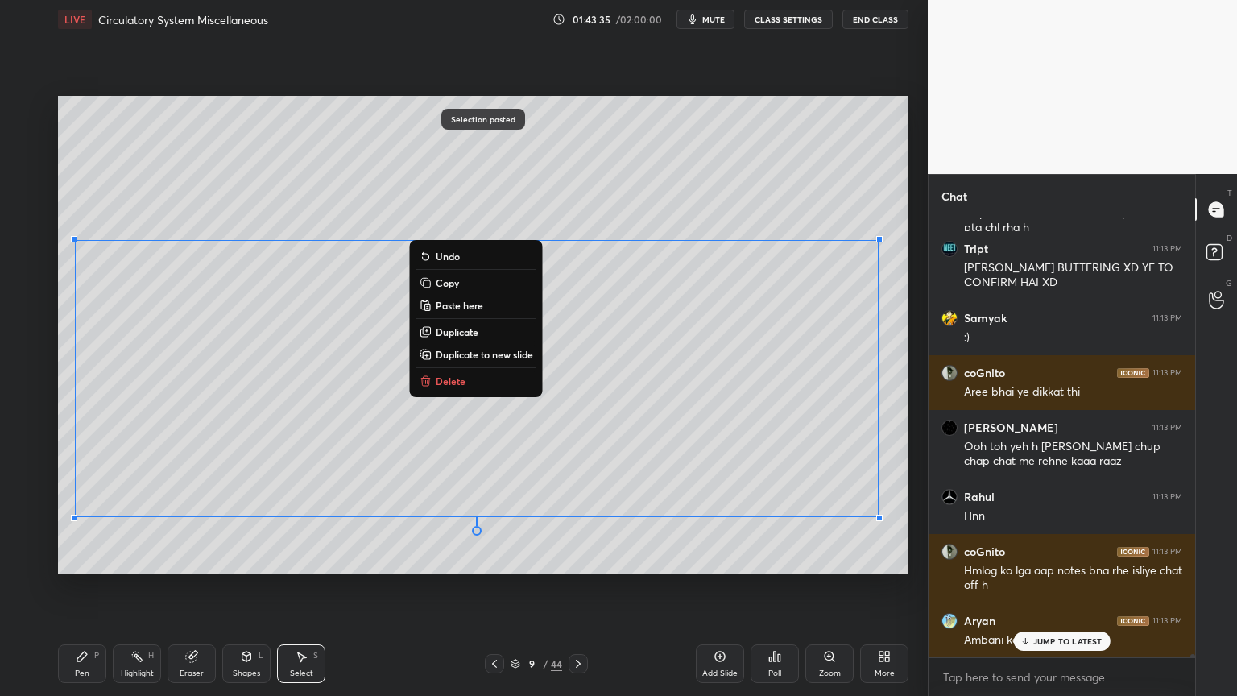
click at [661, 376] on div "0 ° Undo Copy Paste here Duplicate Duplicate to new slide Delete" at bounding box center [483, 335] width 851 height 478
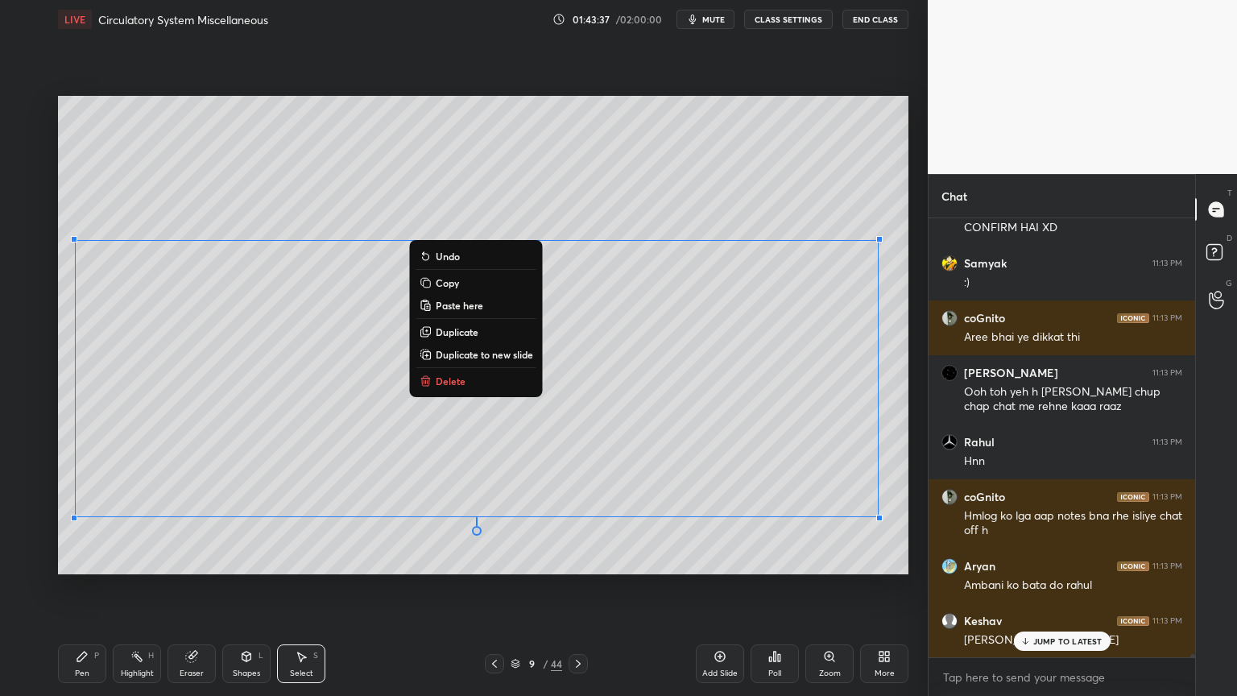
drag, startPoint x: 707, startPoint y: 190, endPoint x: 701, endPoint y: 184, distance: 8.6
click at [703, 190] on div "0 ° Undo Copy Paste here Duplicate Duplicate to new slide Delete" at bounding box center [483, 335] width 851 height 478
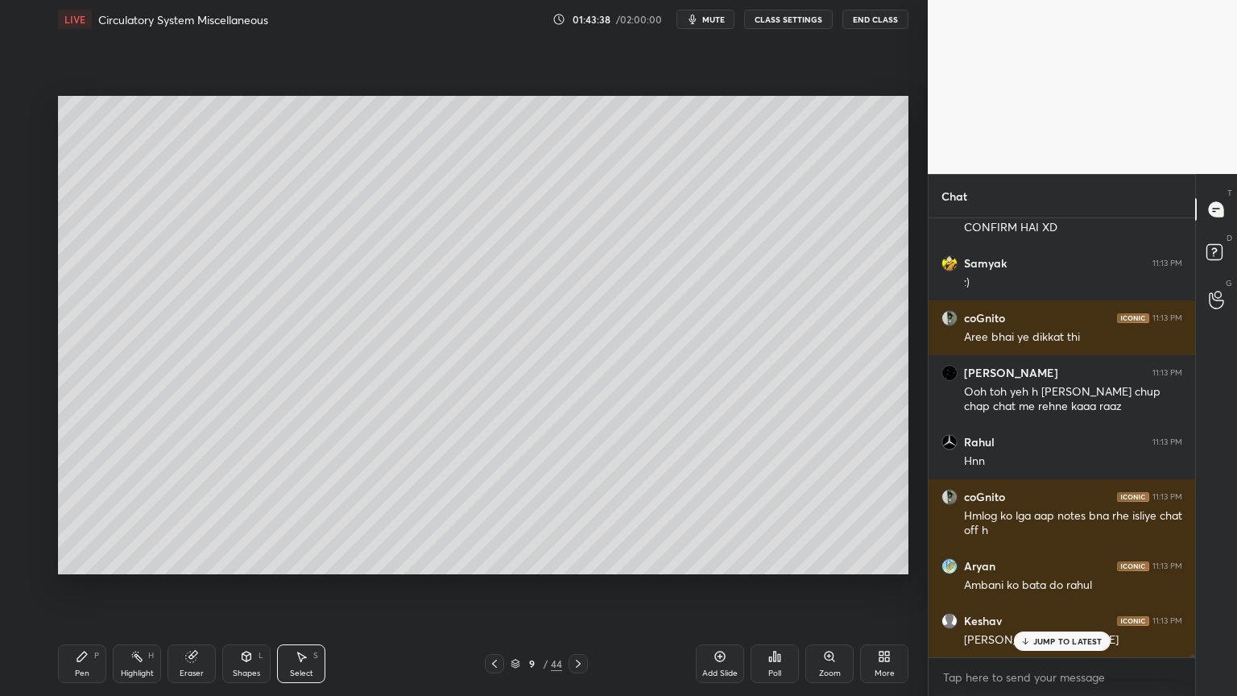
click at [254, 559] on div "Shapes L" at bounding box center [246, 663] width 48 height 39
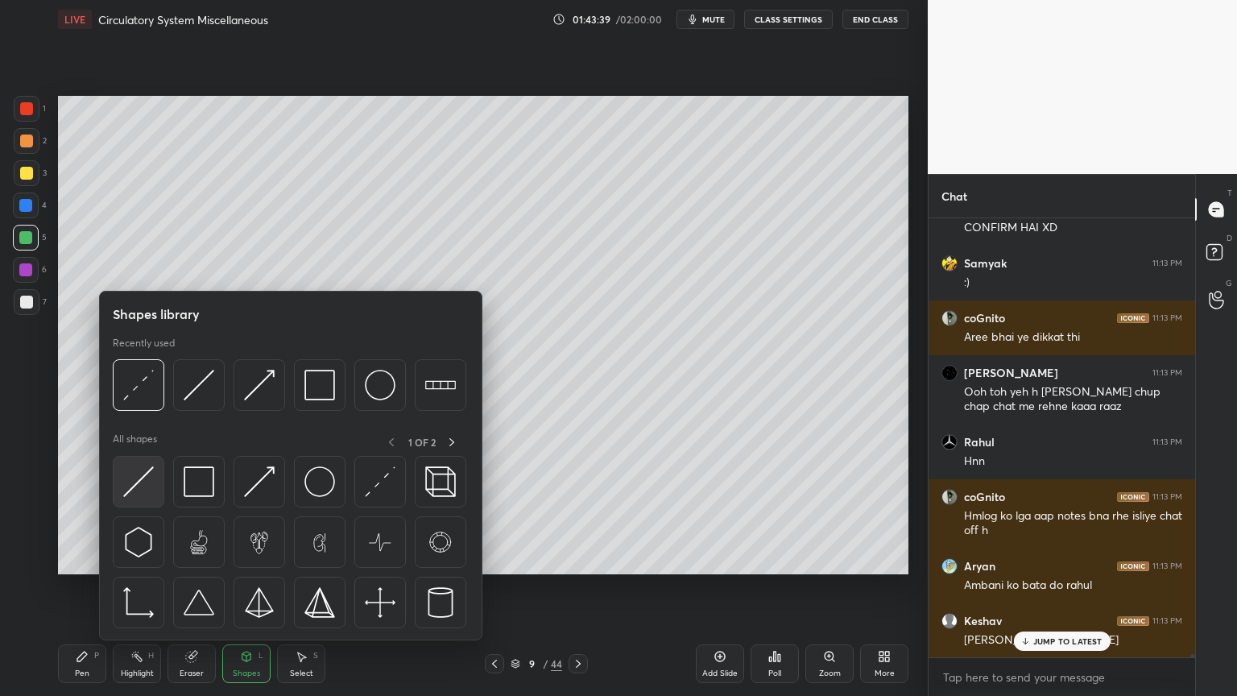
click at [142, 499] on div at bounding box center [139, 482] width 52 height 52
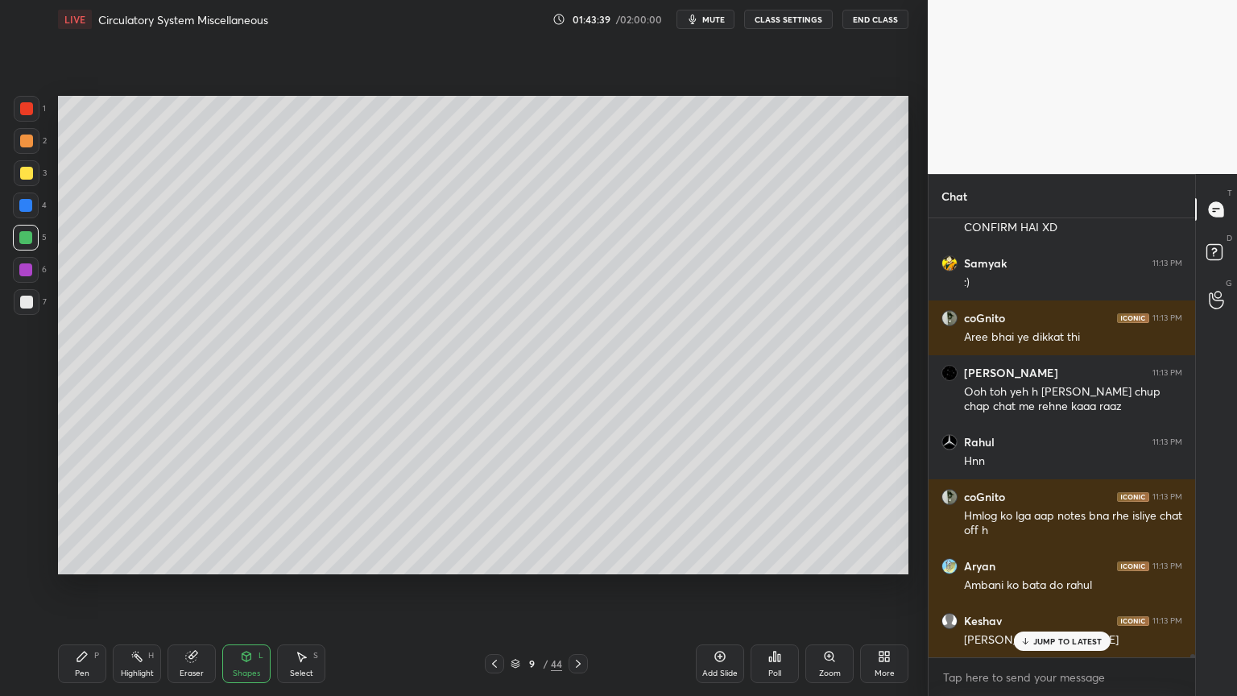
scroll to position [66251, 0]
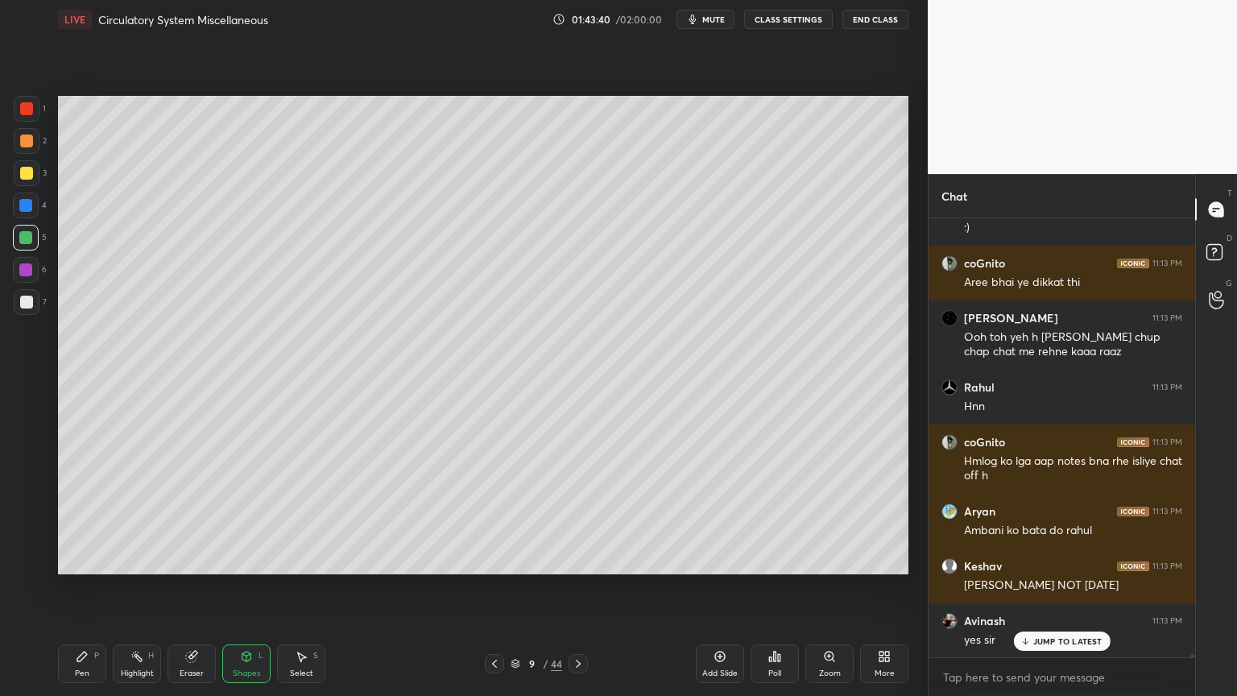
drag, startPoint x: 23, startPoint y: 303, endPoint x: 31, endPoint y: 297, distance: 9.8
click at [24, 303] on div at bounding box center [26, 302] width 13 height 13
drag, startPoint x: 85, startPoint y: 673, endPoint x: 84, endPoint y: 664, distance: 9.8
click at [85, 559] on div "Pen" at bounding box center [82, 673] width 14 height 8
click at [87, 559] on div "Pen P" at bounding box center [82, 663] width 48 height 39
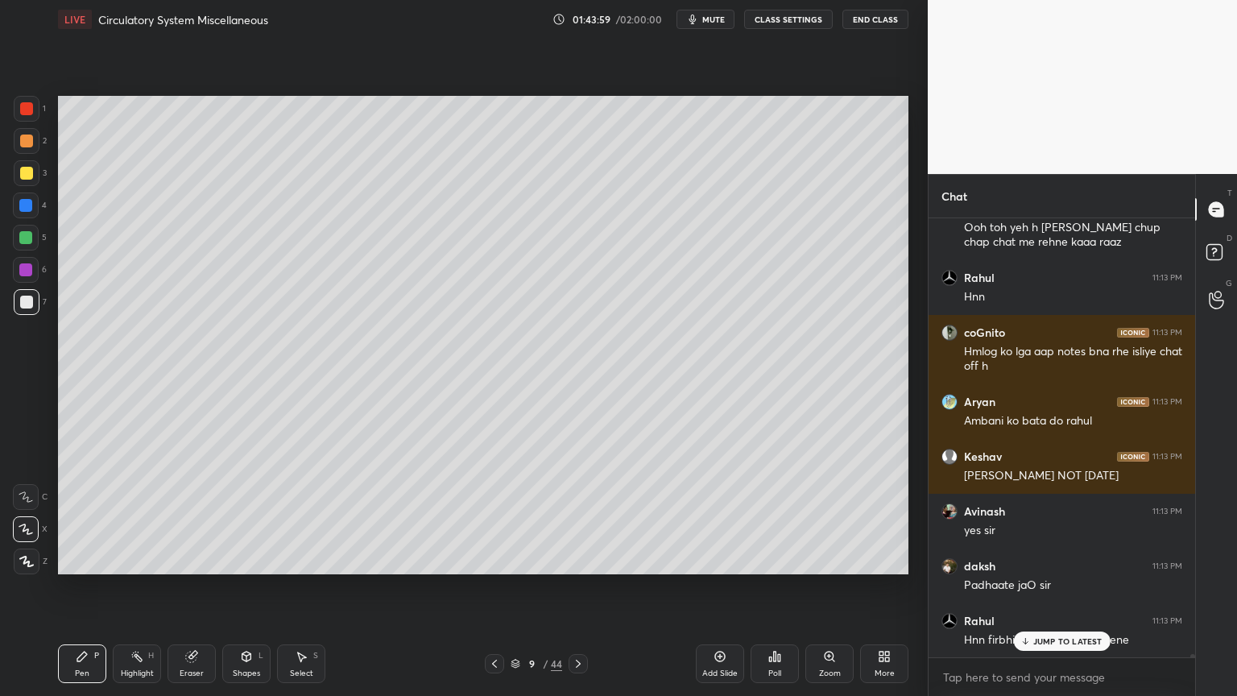
scroll to position [66415, 0]
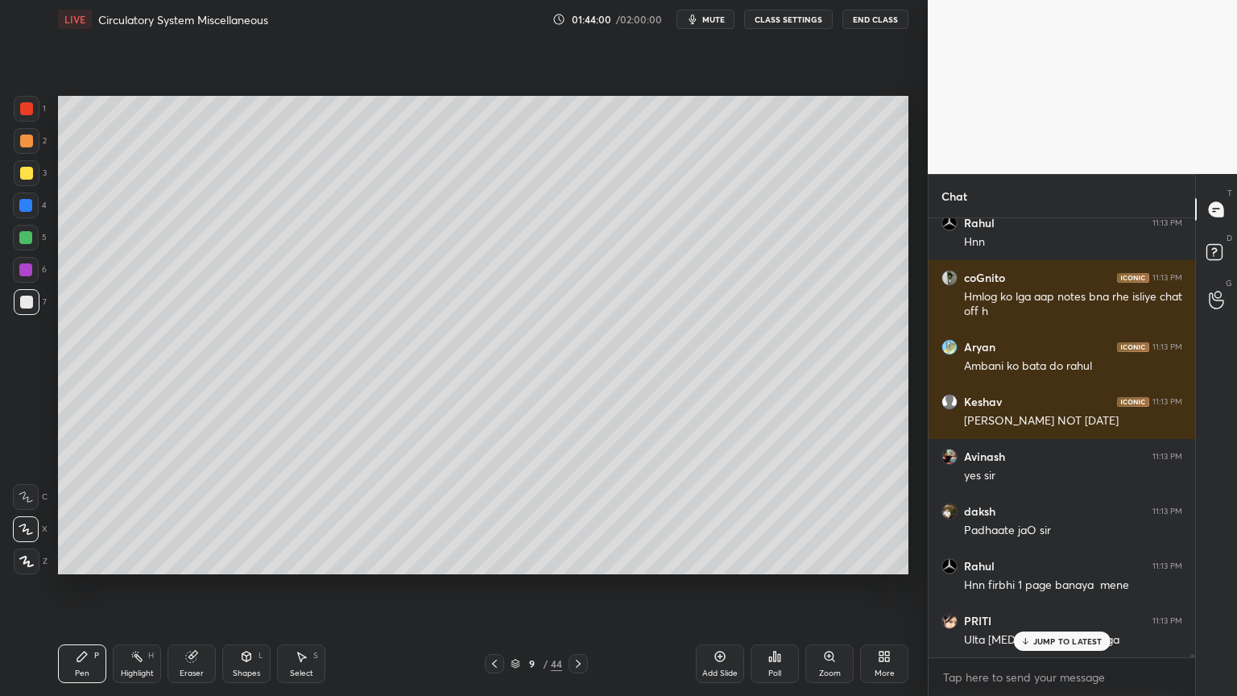
drag, startPoint x: 25, startPoint y: 114, endPoint x: 34, endPoint y: 139, distance: 25.7
click at [26, 116] on div at bounding box center [27, 109] width 26 height 26
click at [46, 559] on div "1 2 3 4 5 6 7 C X Z C X Z E E Erase all H H LIVE Circulatory System Miscellaneo…" at bounding box center [457, 348] width 915 height 696
click at [37, 559] on div at bounding box center [27, 562] width 26 height 26
drag, startPoint x: 34, startPoint y: 561, endPoint x: 36, endPoint y: 550, distance: 11.5
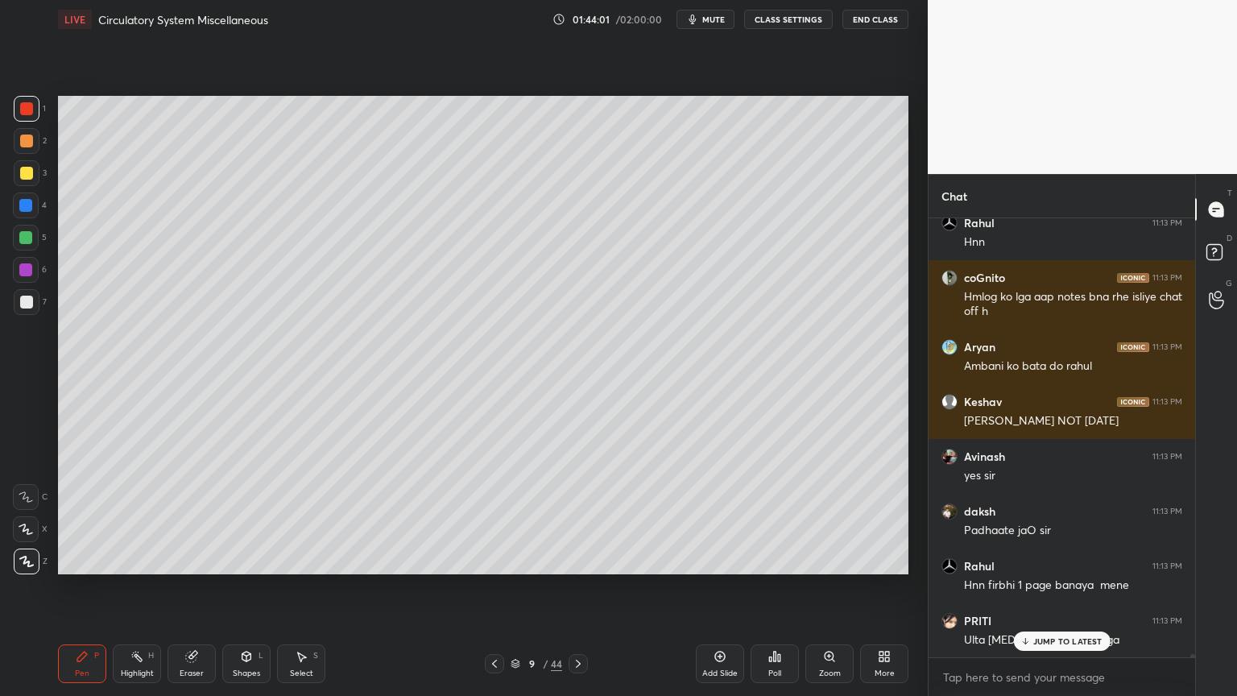
click at [35, 559] on div at bounding box center [27, 562] width 26 height 26
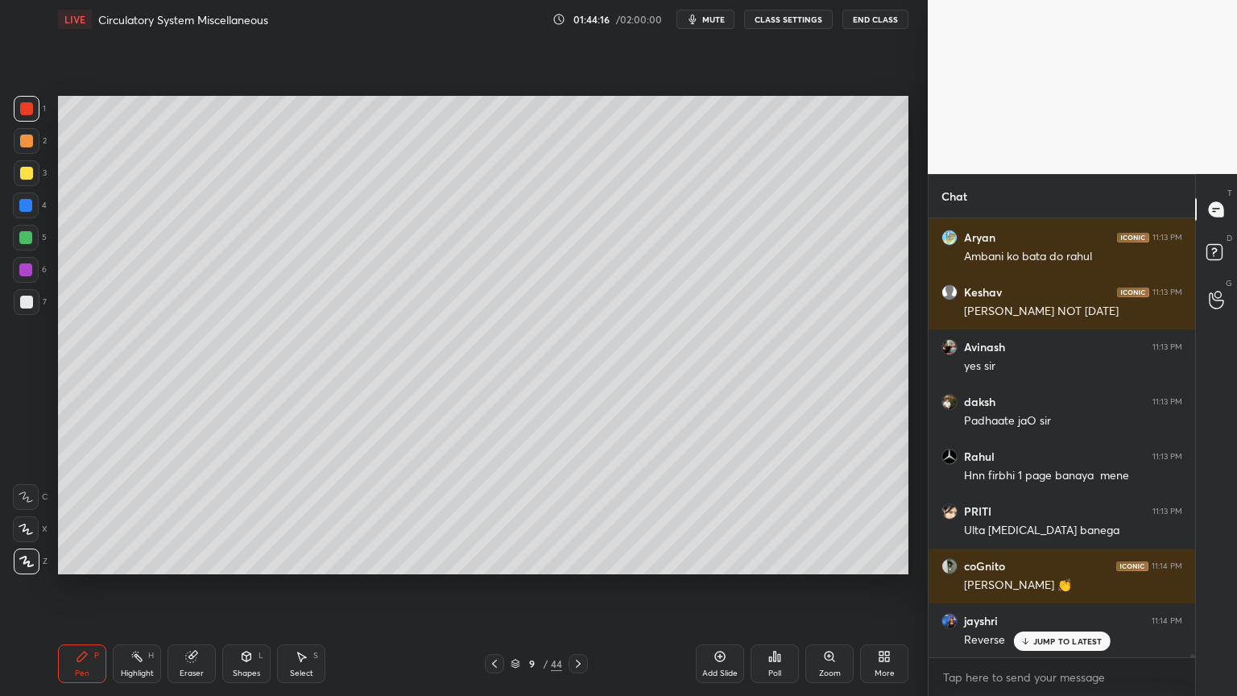
scroll to position [66580, 0]
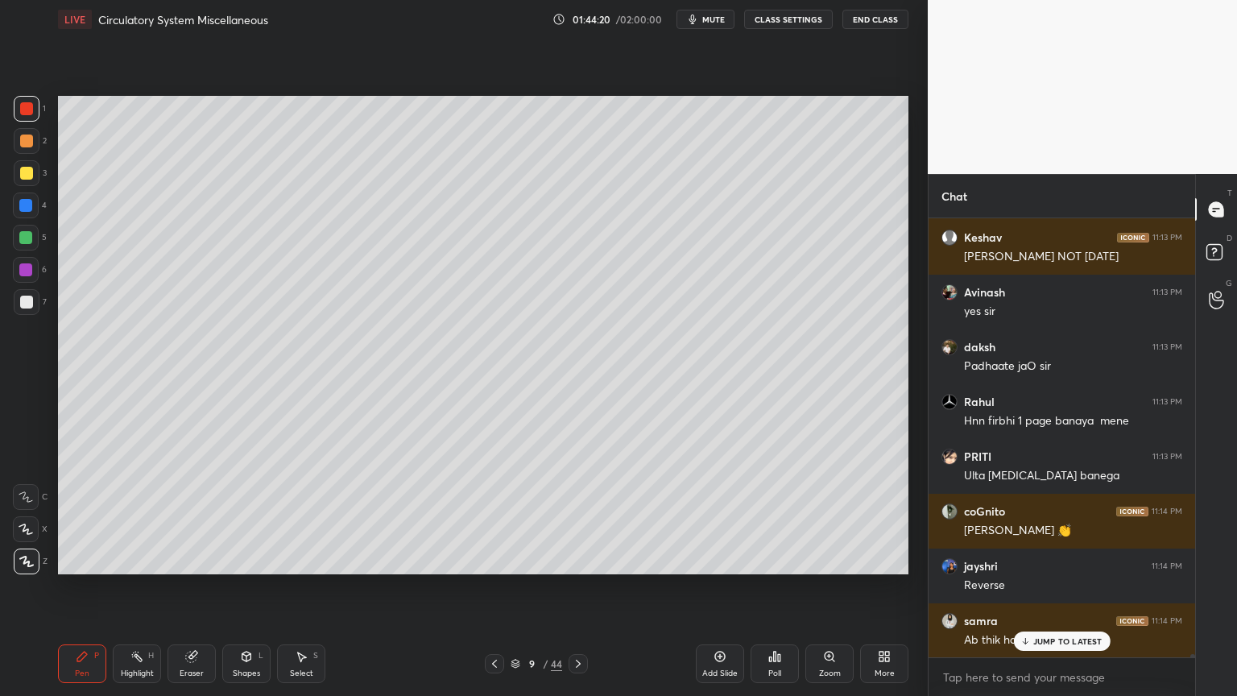
drag, startPoint x: 29, startPoint y: 238, endPoint x: 53, endPoint y: 287, distance: 54.0
click at [31, 247] on div at bounding box center [26, 238] width 26 height 26
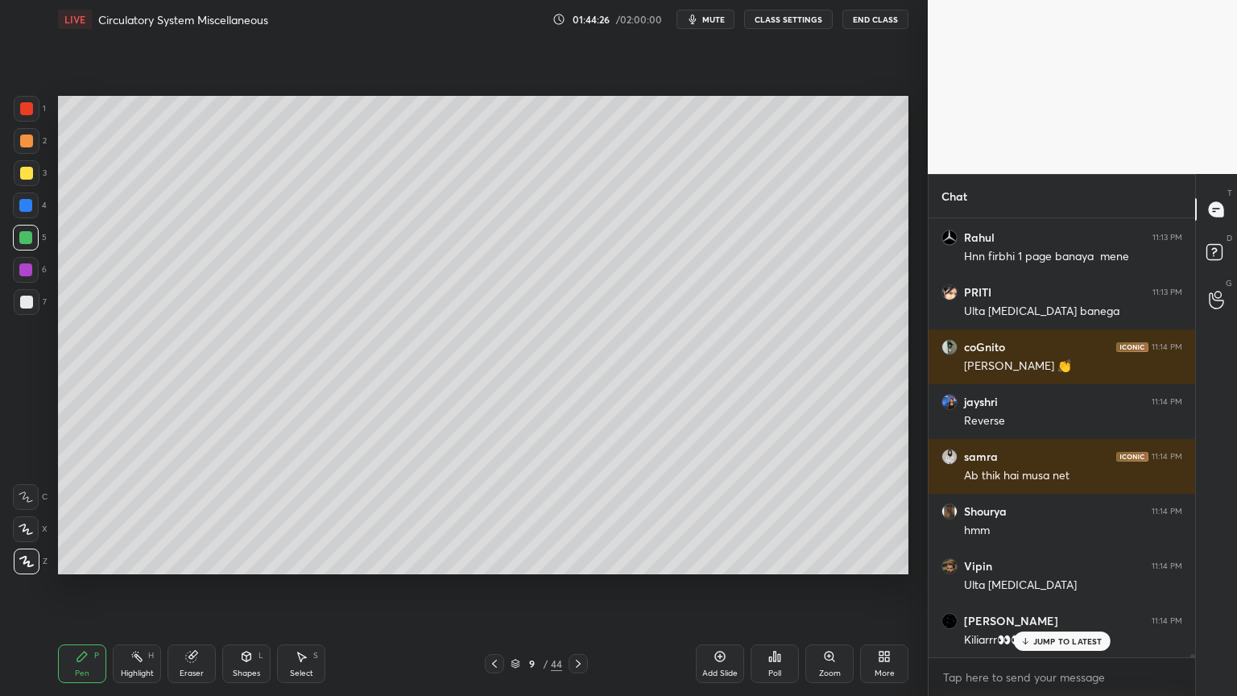
scroll to position [66799, 0]
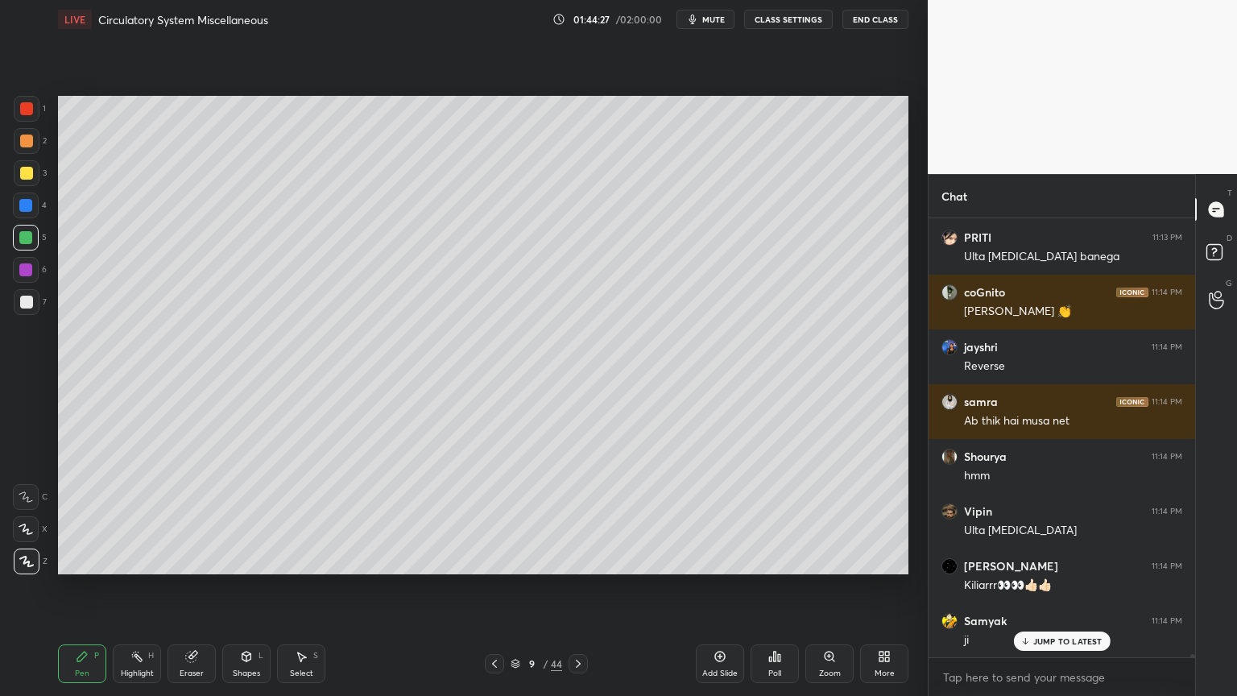
drag, startPoint x: 27, startPoint y: 120, endPoint x: 52, endPoint y: 152, distance: 40.8
click at [32, 131] on div "1 2 3 4 5 6 7" at bounding box center [30, 209] width 34 height 226
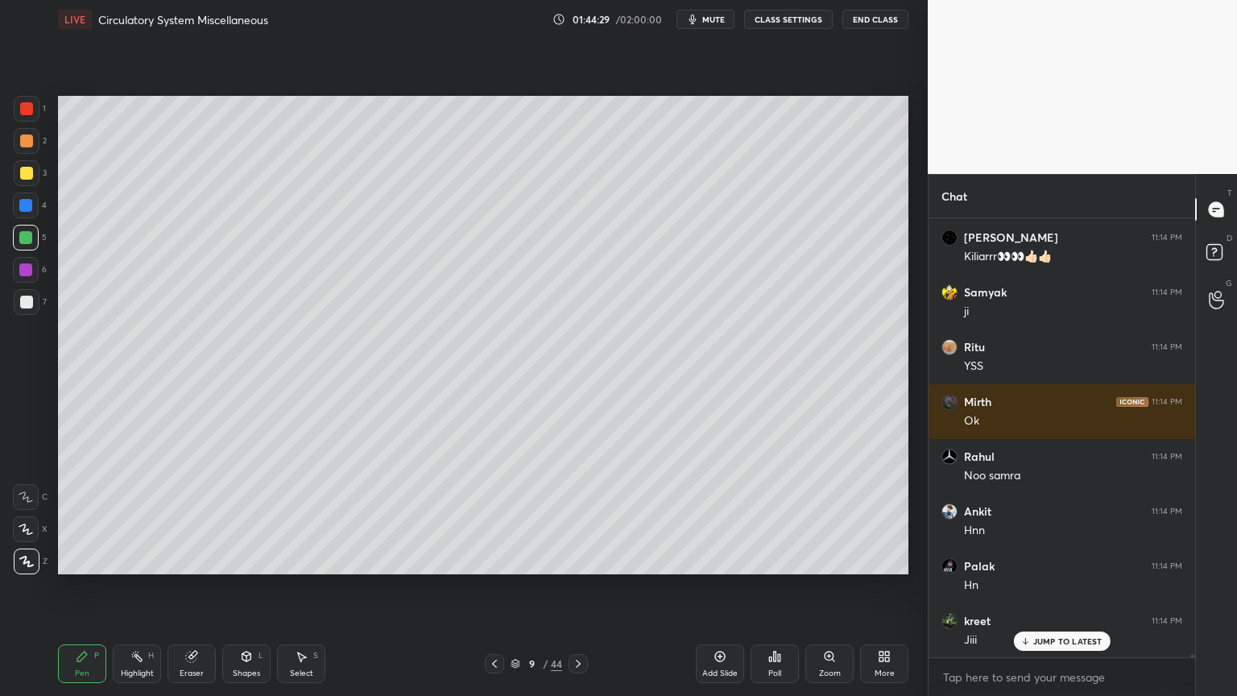
scroll to position [67456, 0]
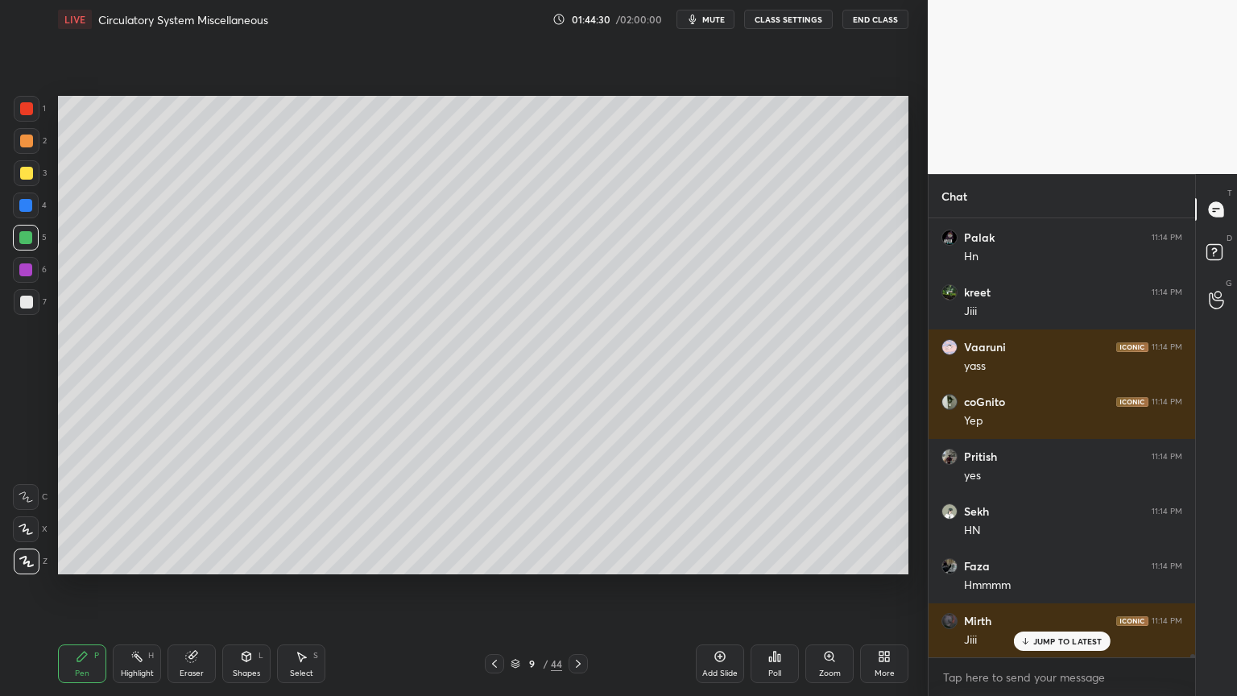
drag, startPoint x: 26, startPoint y: 113, endPoint x: 55, endPoint y: 149, distance: 46.4
click at [25, 114] on div at bounding box center [26, 108] width 13 height 13
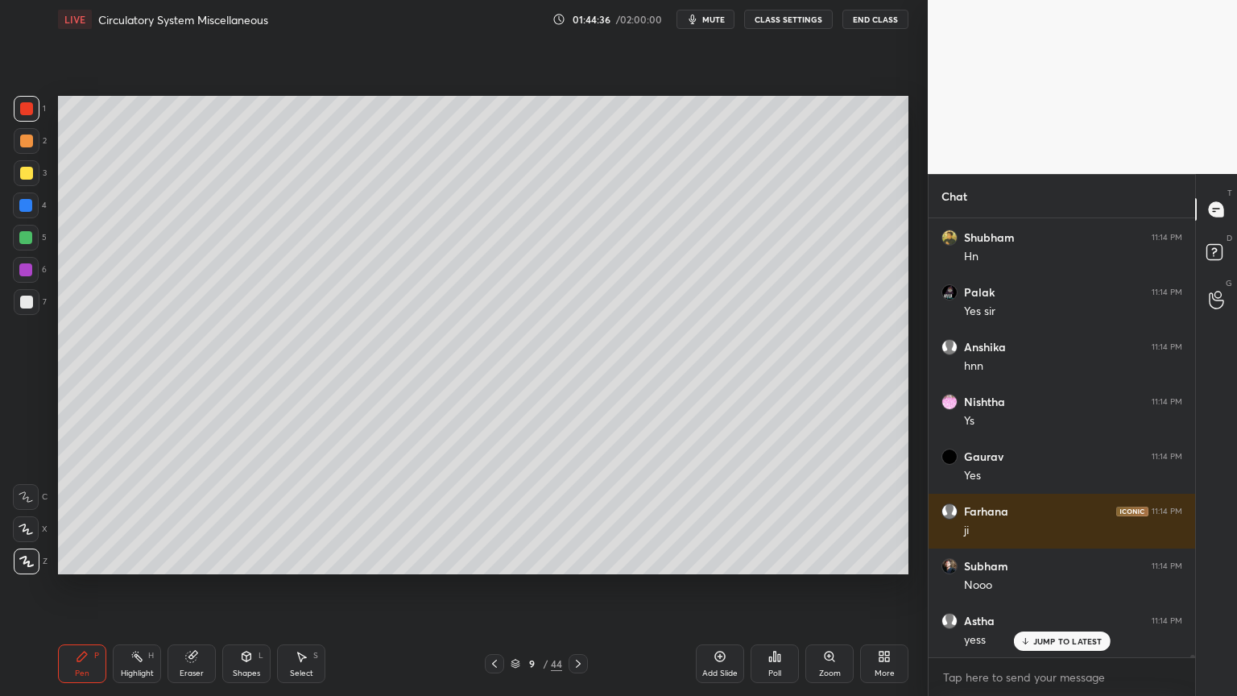
scroll to position [68278, 0]
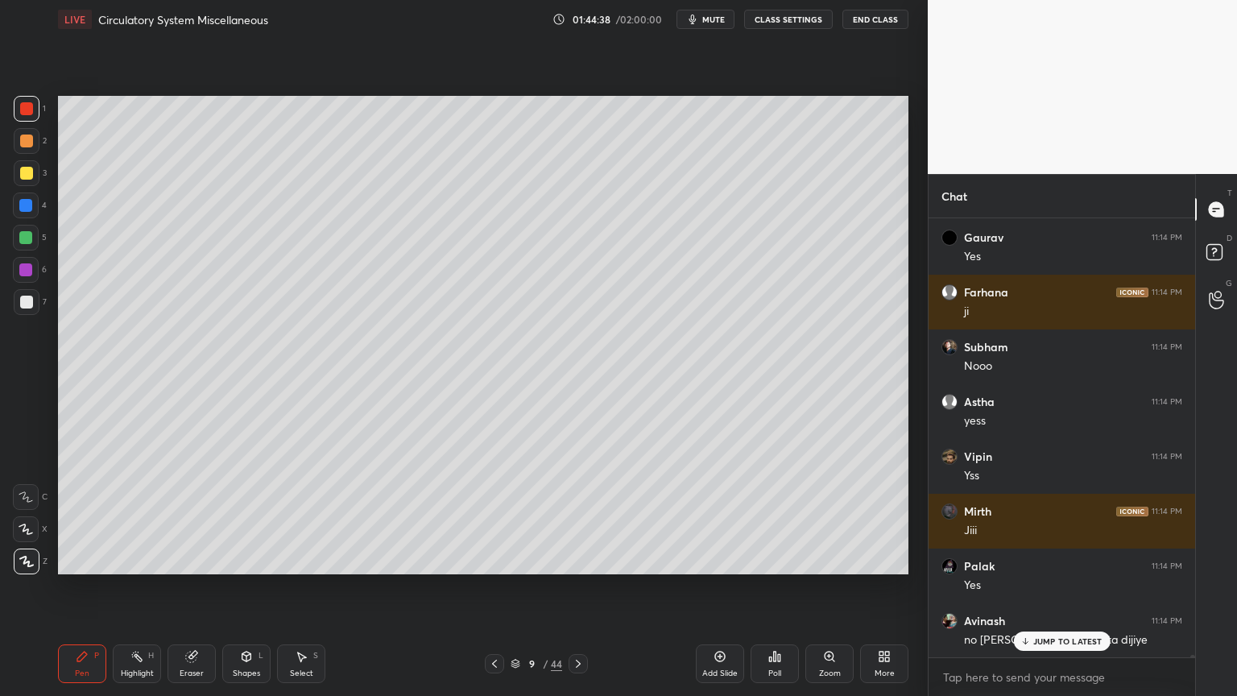
click at [197, 559] on div "Eraser" at bounding box center [192, 663] width 48 height 39
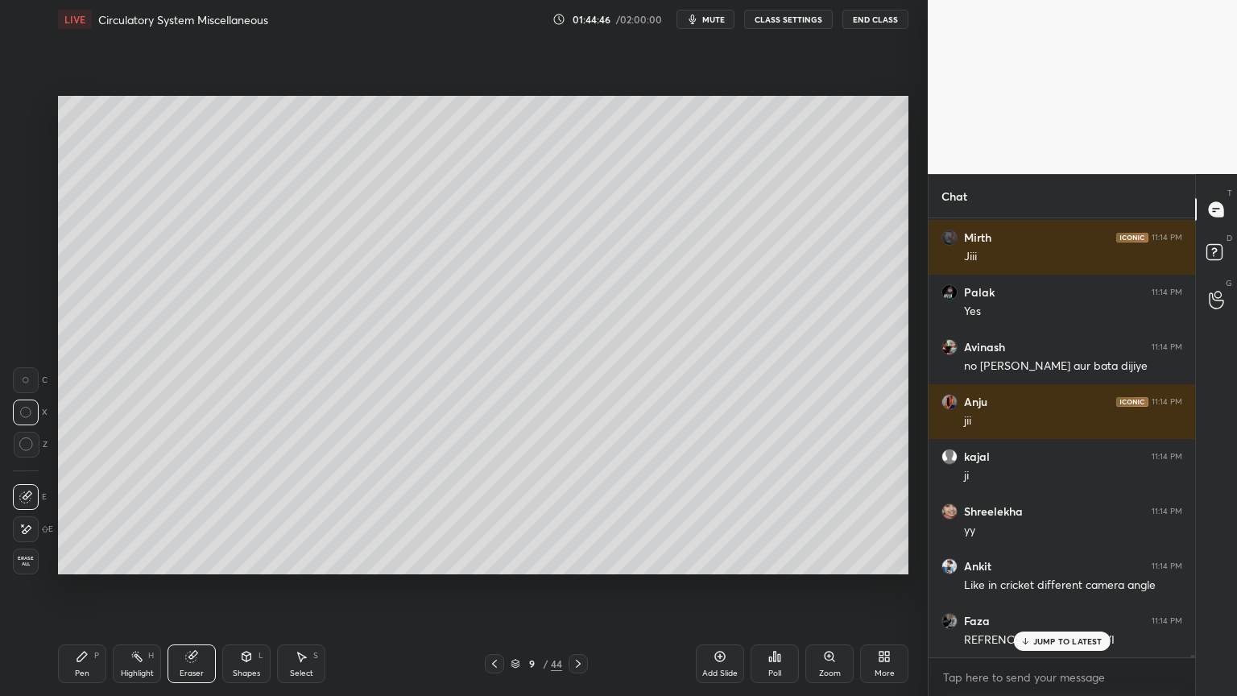
scroll to position [68771, 0]
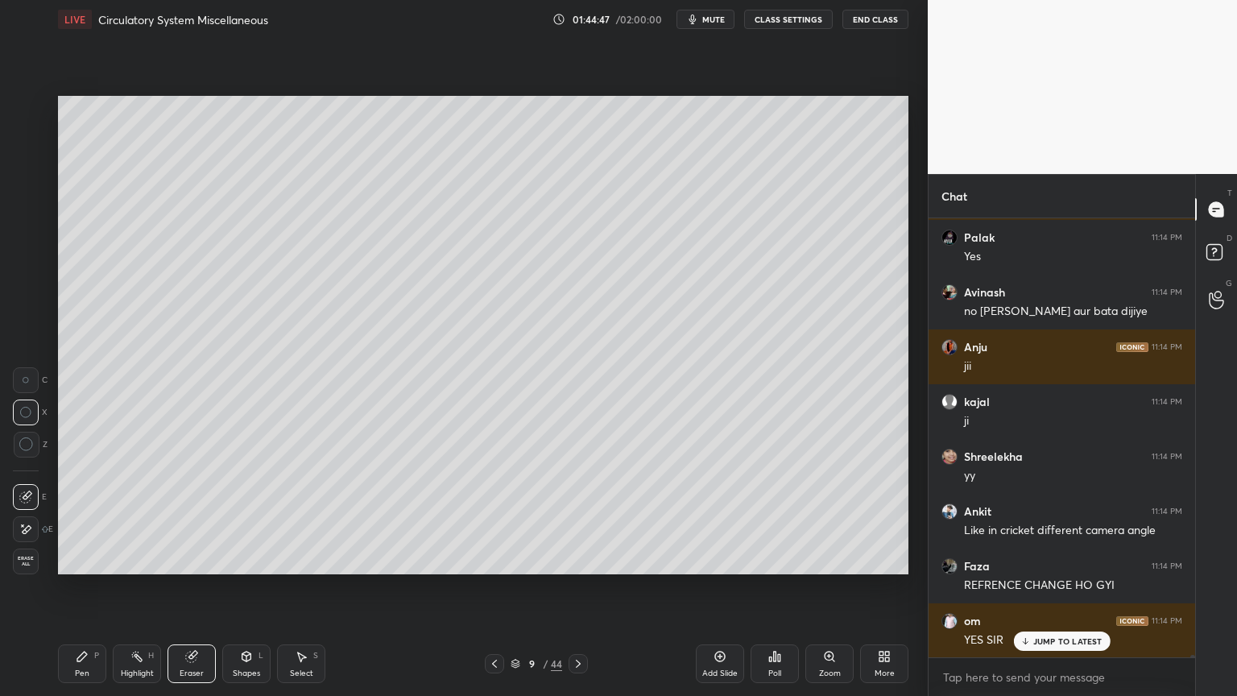
click at [497, 559] on div at bounding box center [494, 663] width 19 height 19
click at [499, 559] on icon at bounding box center [494, 663] width 13 height 13
click at [92, 559] on div "Pen P" at bounding box center [82, 663] width 48 height 39
click at [31, 534] on icon at bounding box center [26, 529] width 14 height 11
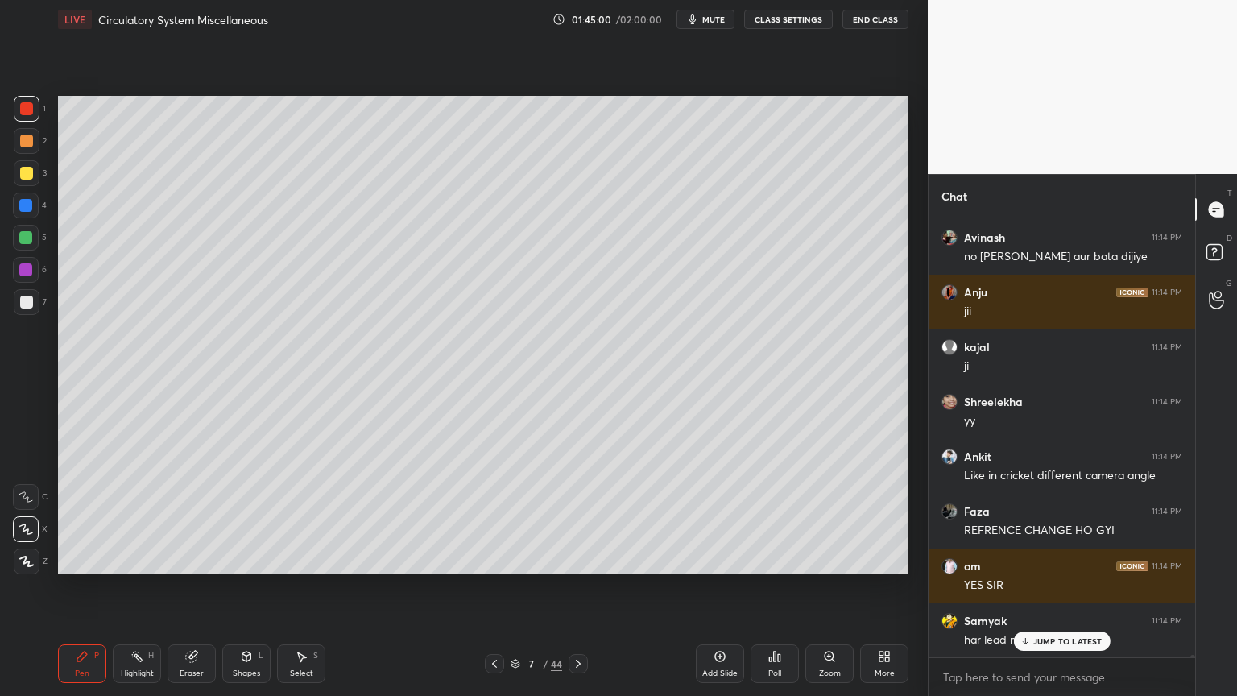
scroll to position [68880, 0]
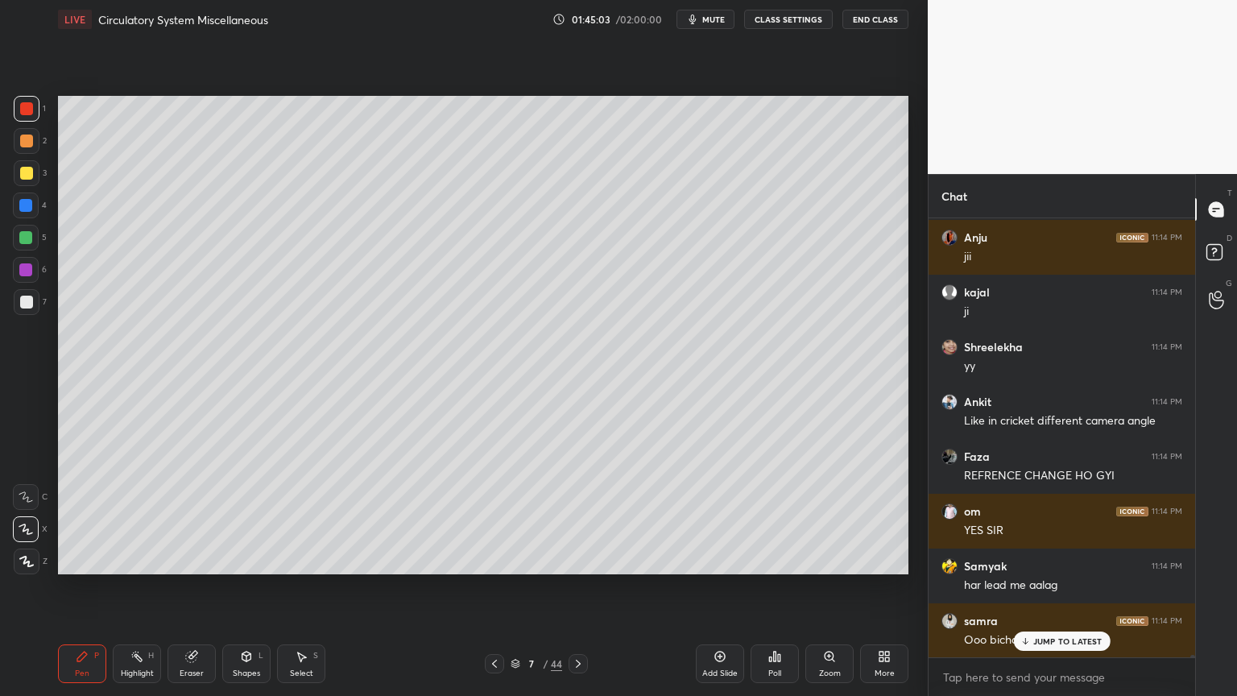
click at [720, 19] on span "mute" at bounding box center [713, 19] width 23 height 11
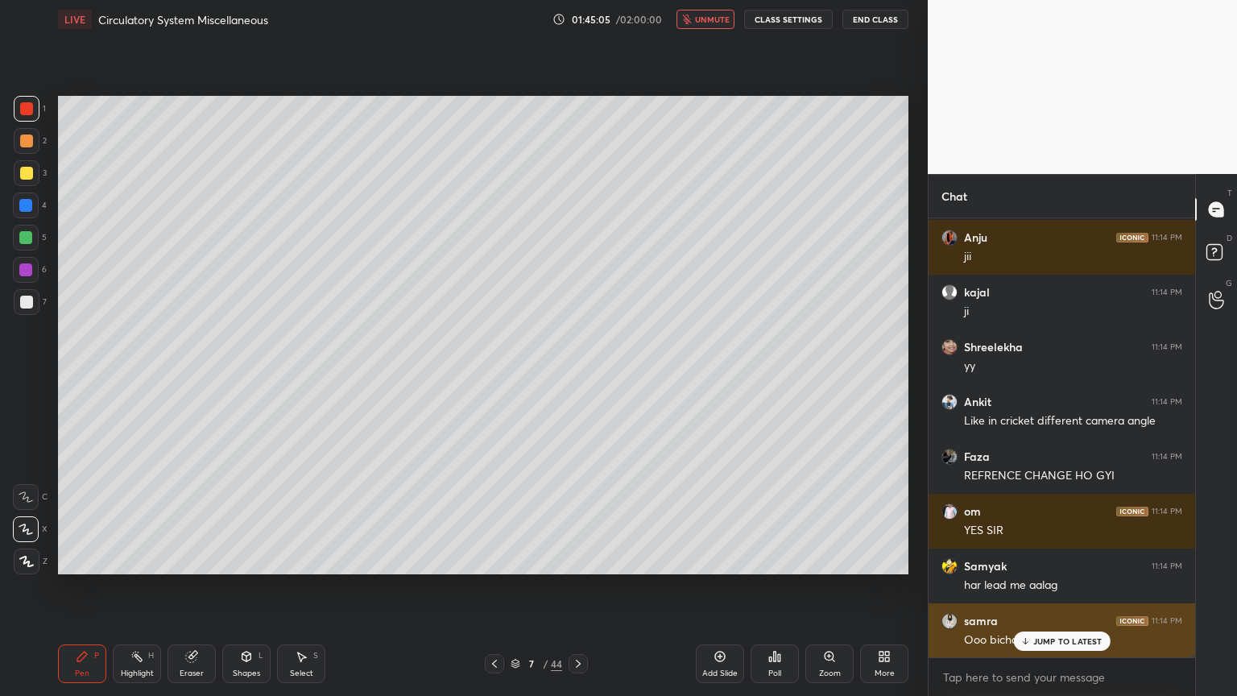
click at [1046, 559] on p "JUMP TO LATEST" at bounding box center [1067, 641] width 69 height 10
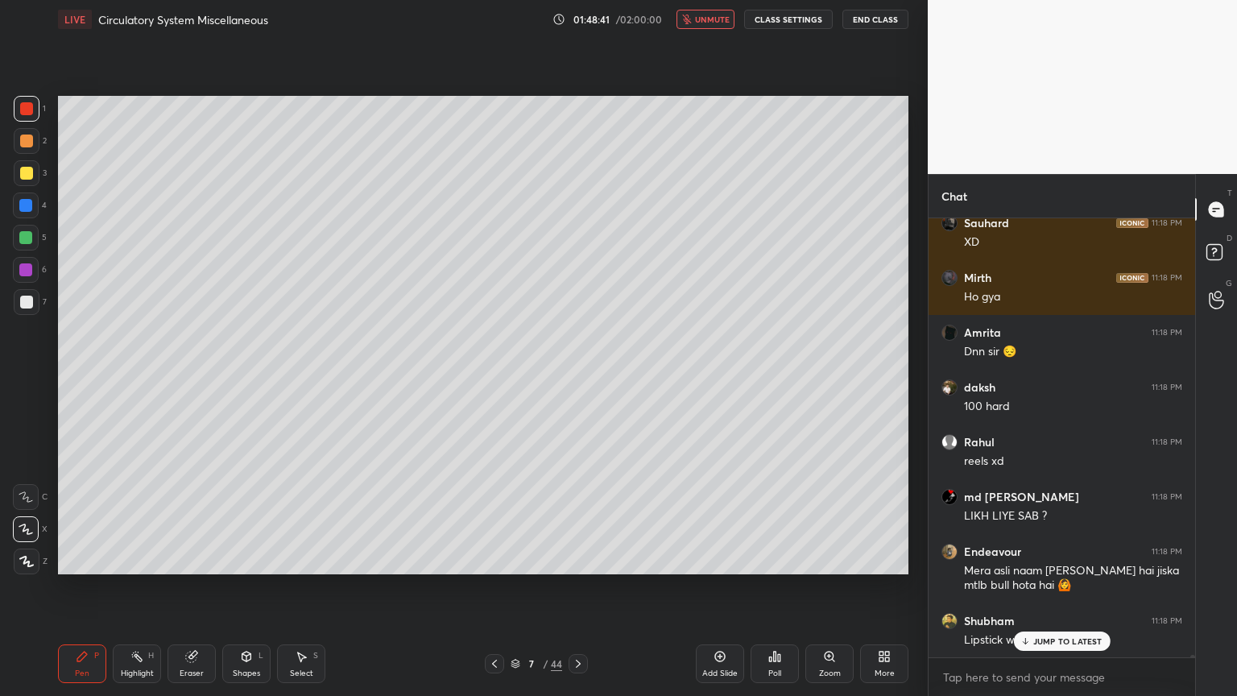
scroll to position [73136, 0]
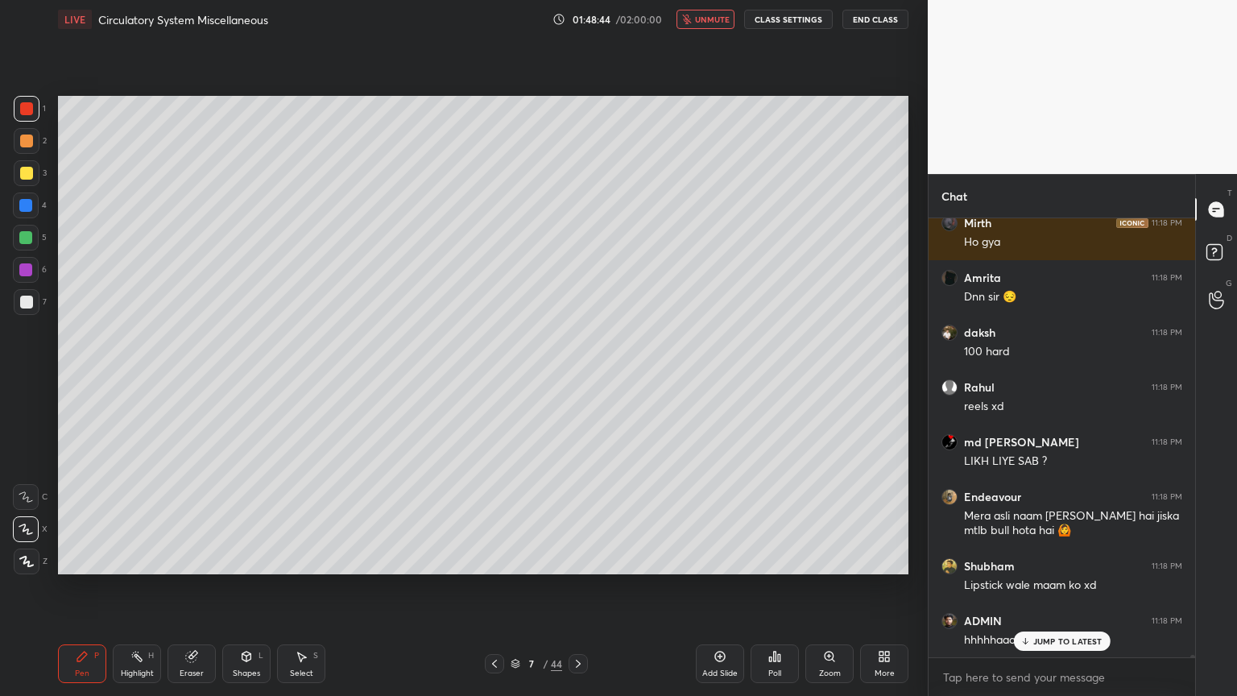
drag, startPoint x: 714, startPoint y: 19, endPoint x: 731, endPoint y: 16, distance: 17.1
click at [718, 19] on span "unmute" at bounding box center [712, 19] width 35 height 11
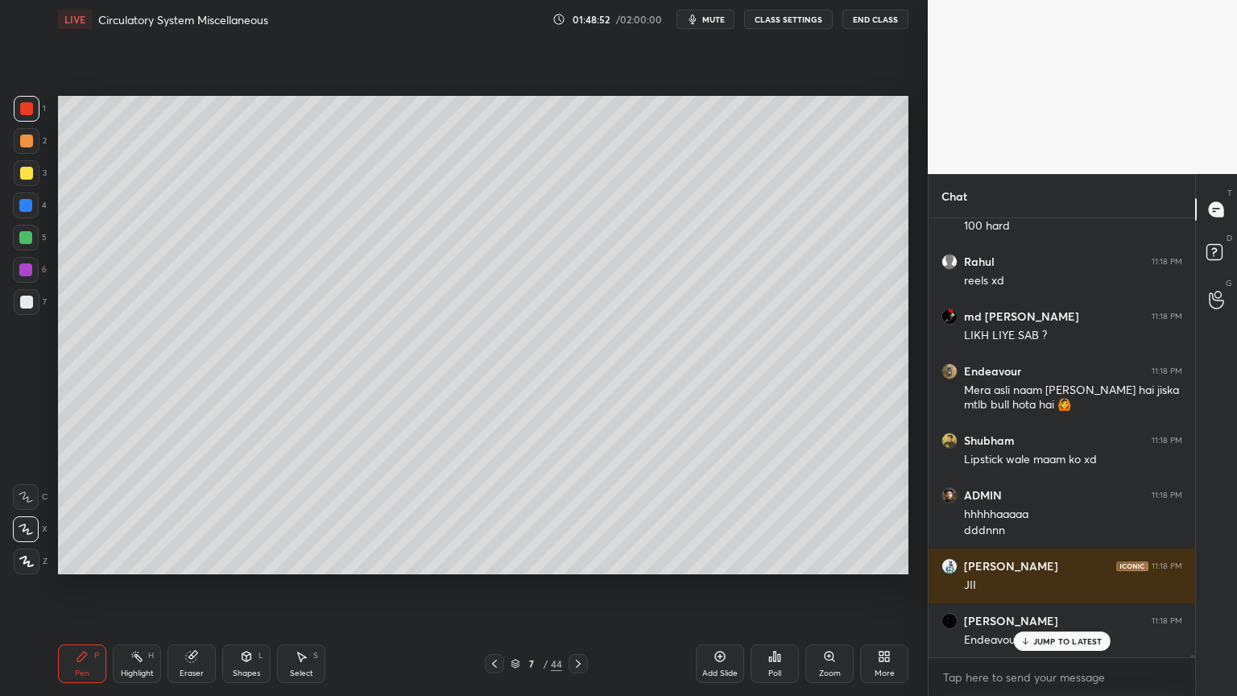
scroll to position [73317, 0]
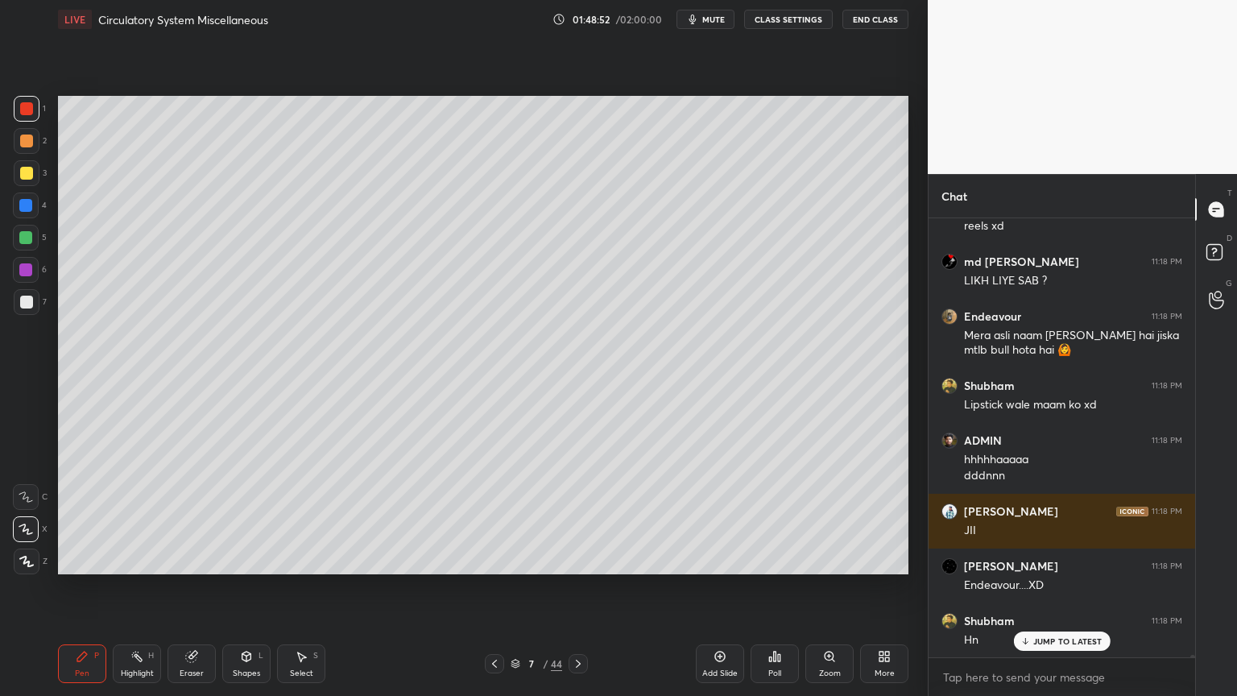
click at [780, 559] on div "Poll" at bounding box center [775, 663] width 48 height 39
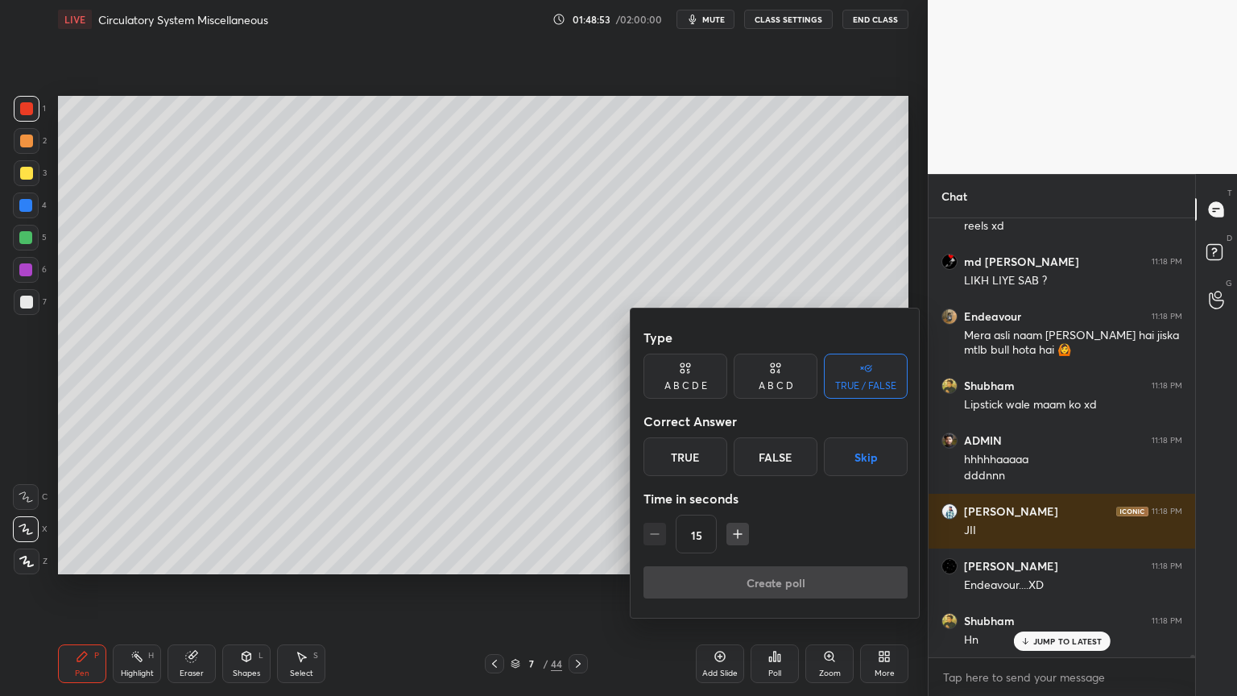
click at [840, 467] on button "Skip" at bounding box center [866, 456] width 84 height 39
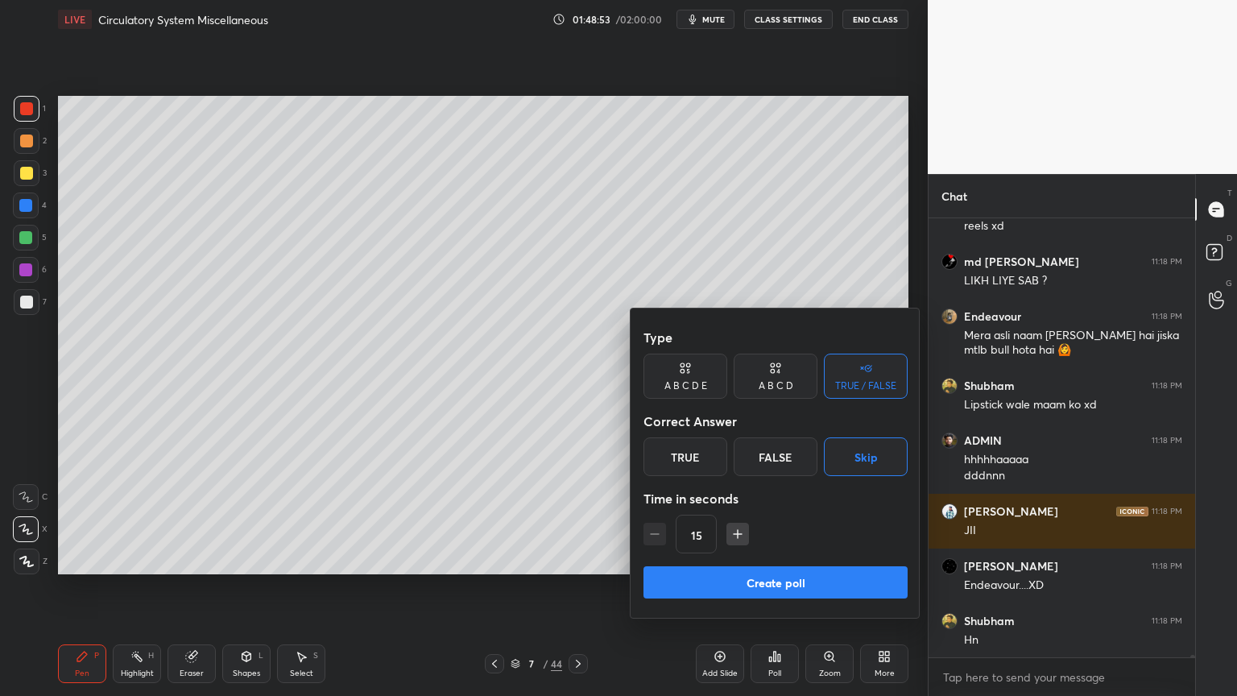
scroll to position [73372, 0]
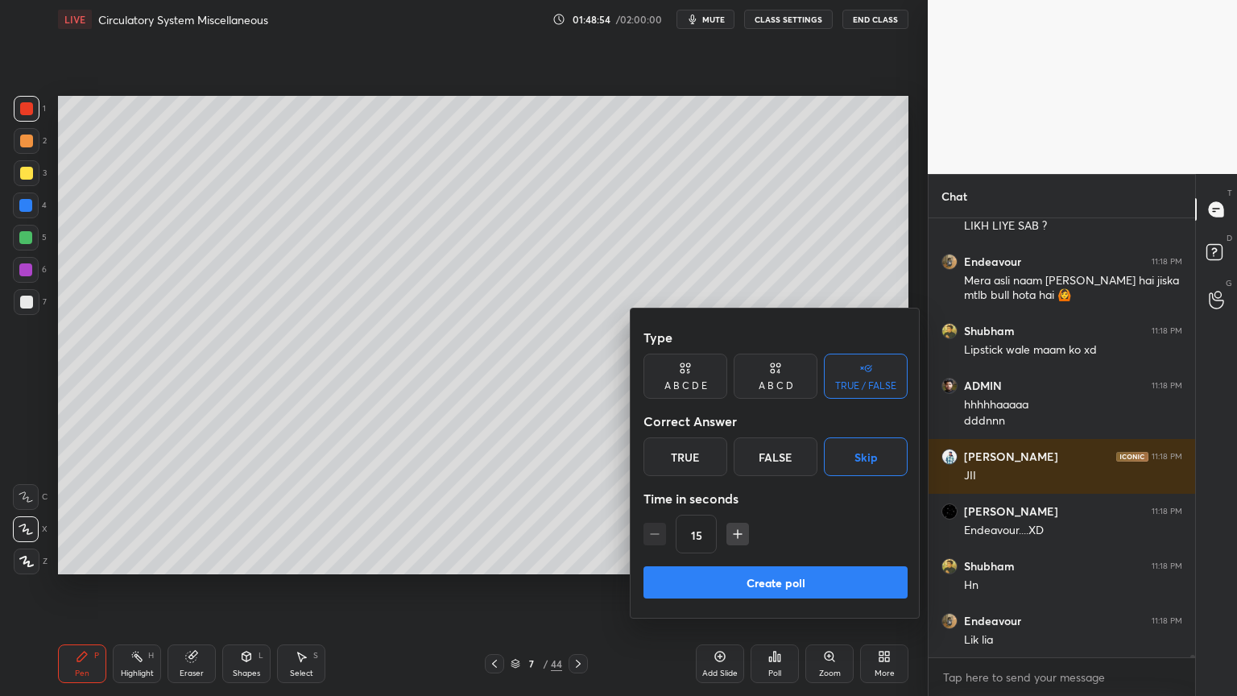
drag, startPoint x: 802, startPoint y: 585, endPoint x: 801, endPoint y: 593, distance: 8.1
click at [801, 559] on button "Create poll" at bounding box center [776, 582] width 264 height 32
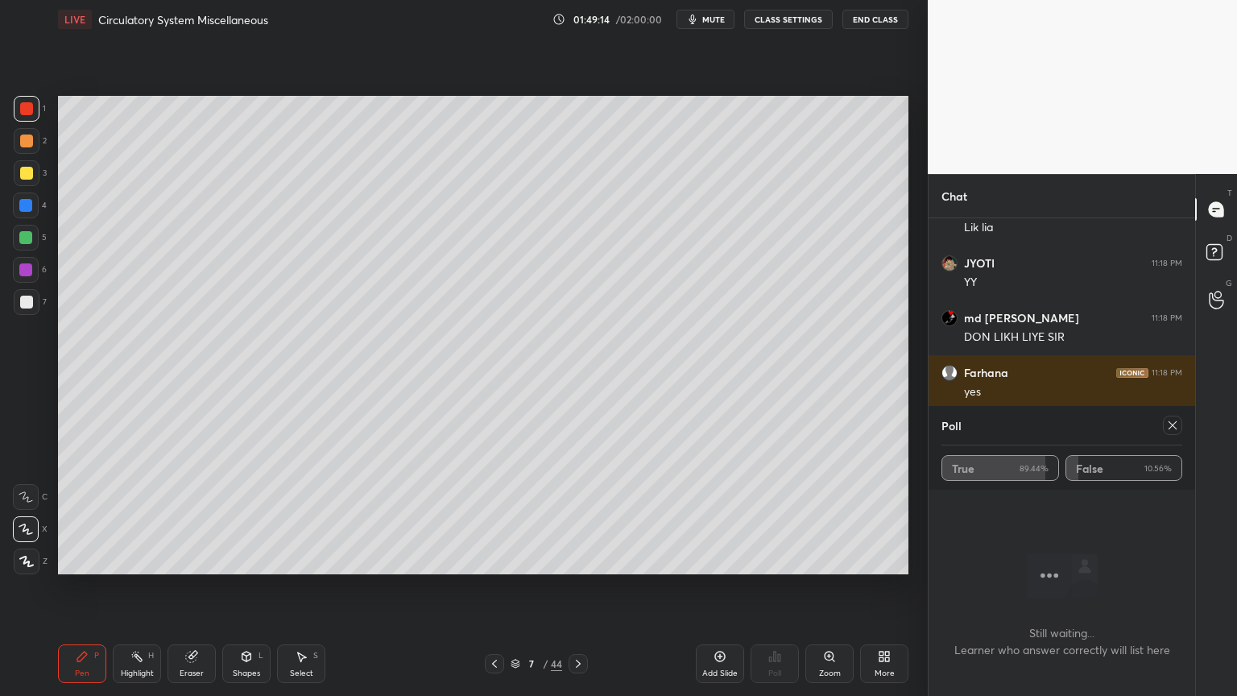
scroll to position [73839, 0]
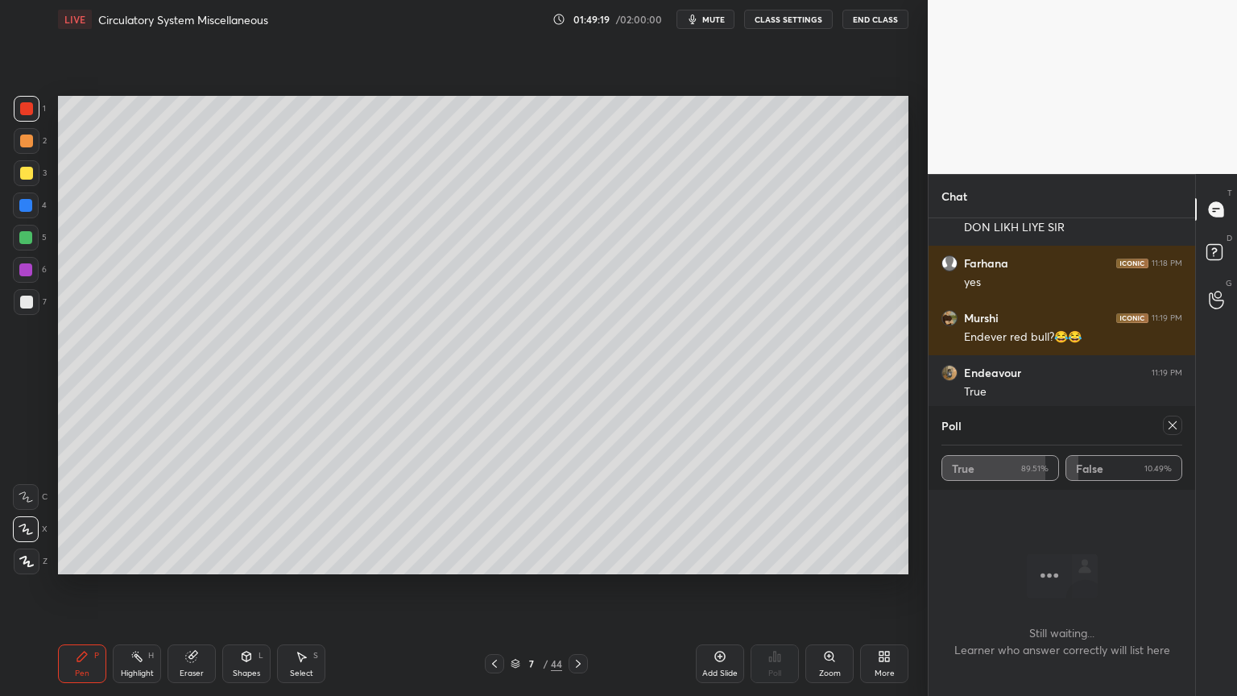
click at [1173, 432] on div at bounding box center [1172, 425] width 19 height 19
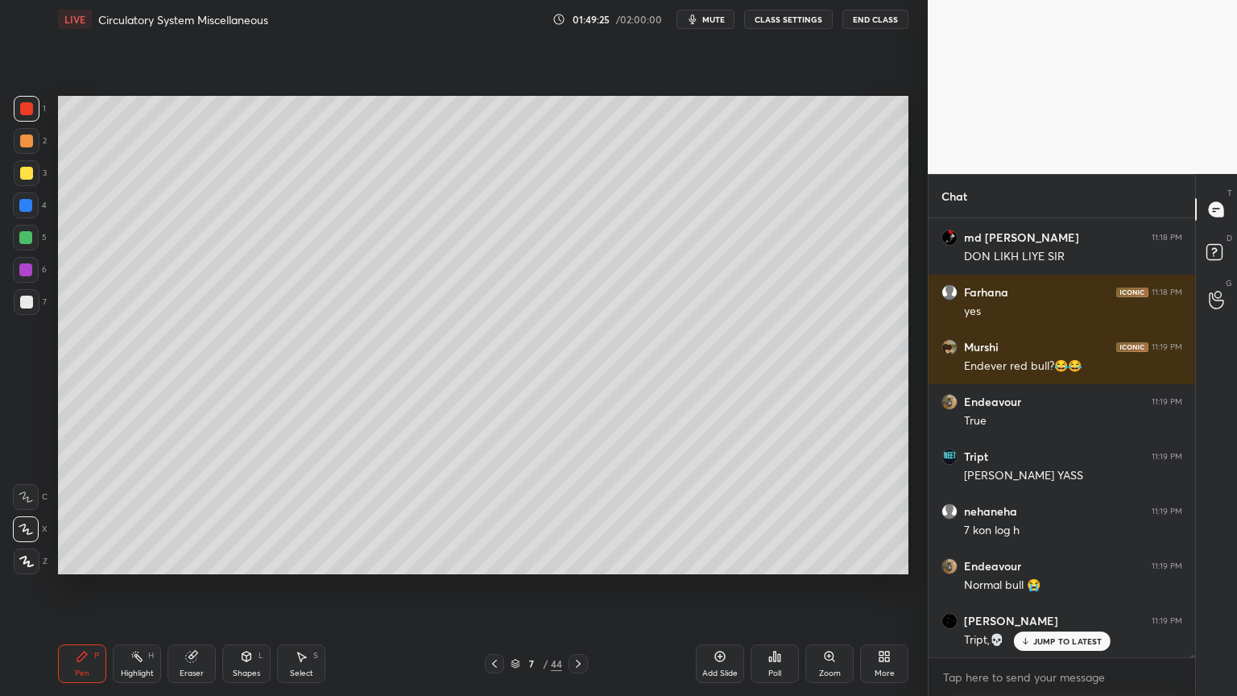
click at [574, 559] on icon at bounding box center [578, 663] width 13 height 13
click at [496, 559] on icon at bounding box center [494, 663] width 13 height 13
click at [578, 559] on icon at bounding box center [578, 663] width 13 height 13
click at [498, 559] on icon at bounding box center [494, 663] width 13 height 13
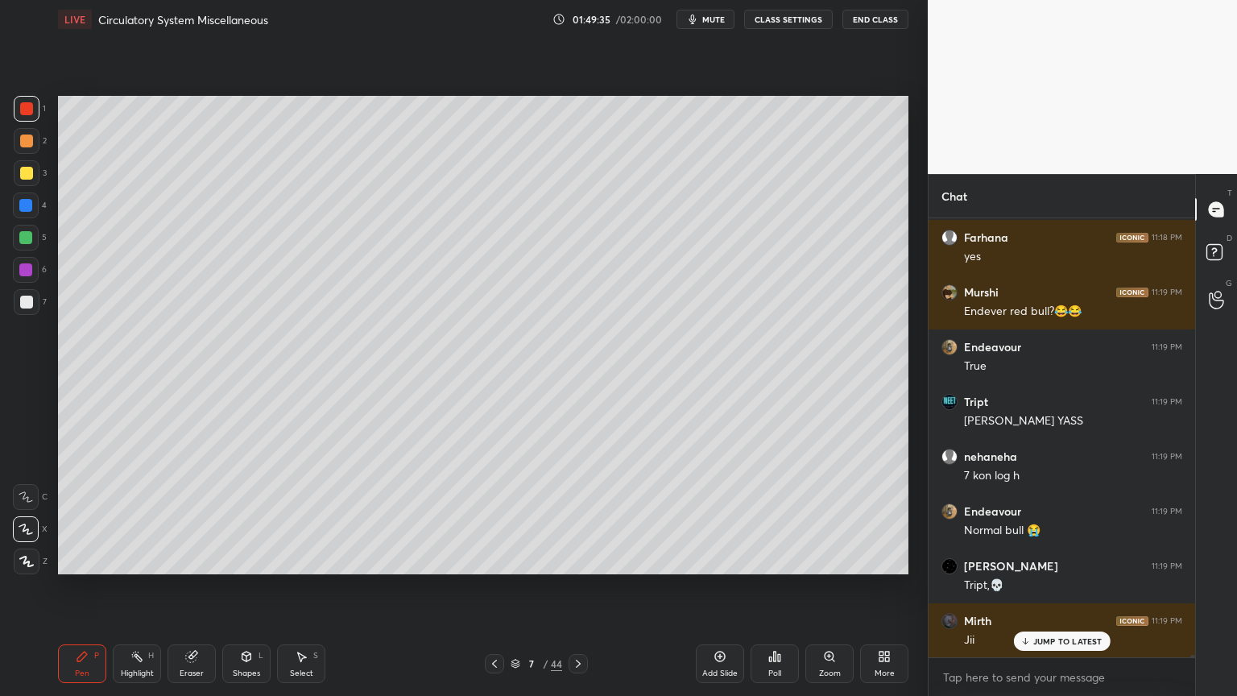
click at [1054, 559] on p "JUMP TO LATEST" at bounding box center [1067, 641] width 69 height 10
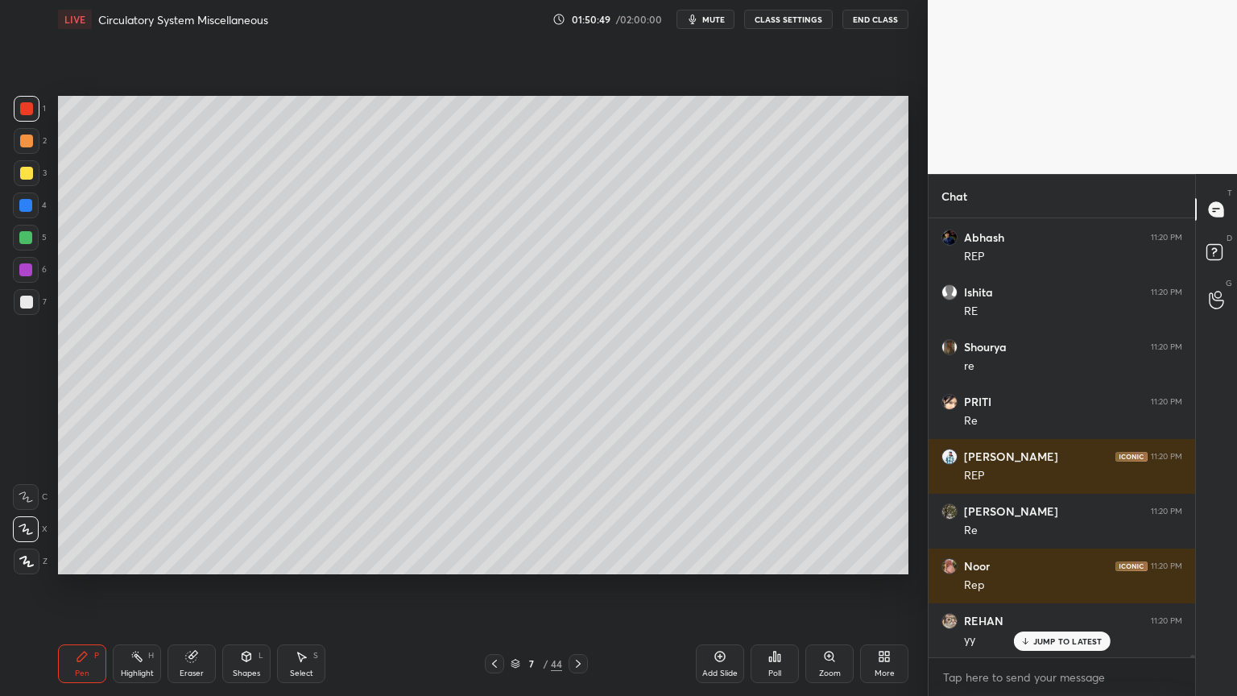
scroll to position [75895, 0]
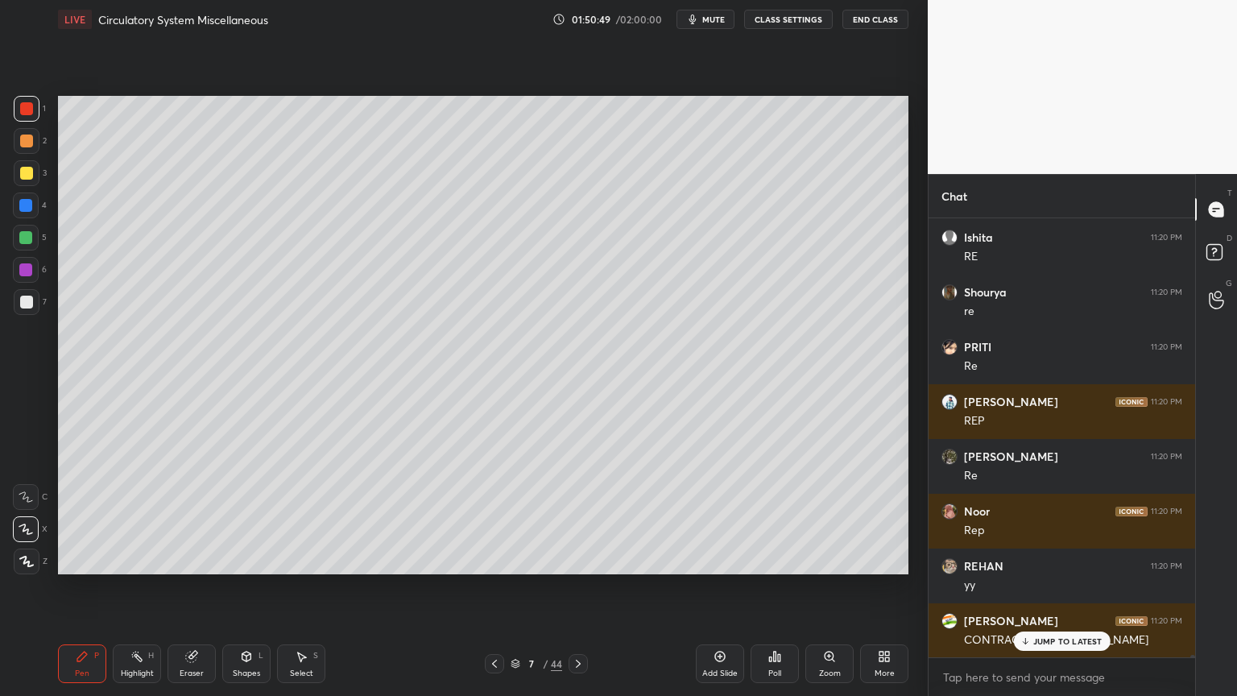
click at [574, 559] on icon at bounding box center [578, 663] width 13 height 13
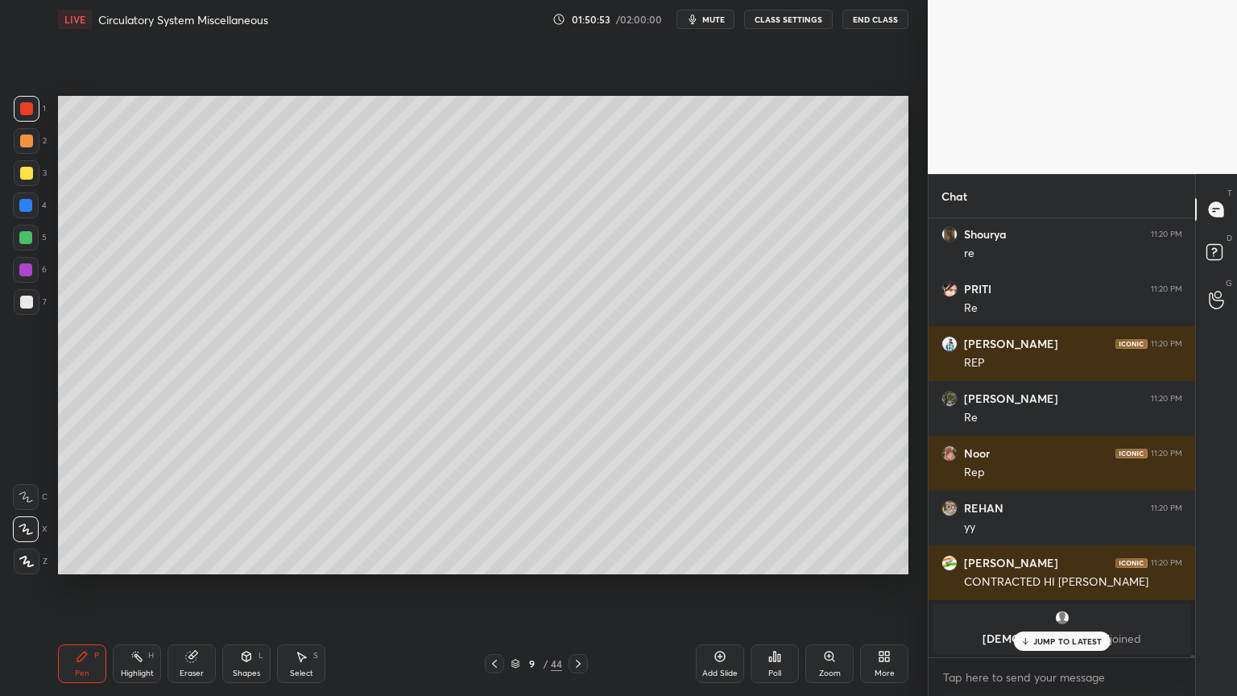
click at [200, 559] on div "Eraser" at bounding box center [192, 663] width 48 height 39
click at [88, 559] on div "Pen P" at bounding box center [82, 663] width 48 height 39
click at [29, 292] on div at bounding box center [27, 302] width 26 height 26
click at [710, 26] on button "mute" at bounding box center [706, 19] width 58 height 19
click at [717, 21] on span "unmute" at bounding box center [712, 19] width 35 height 11
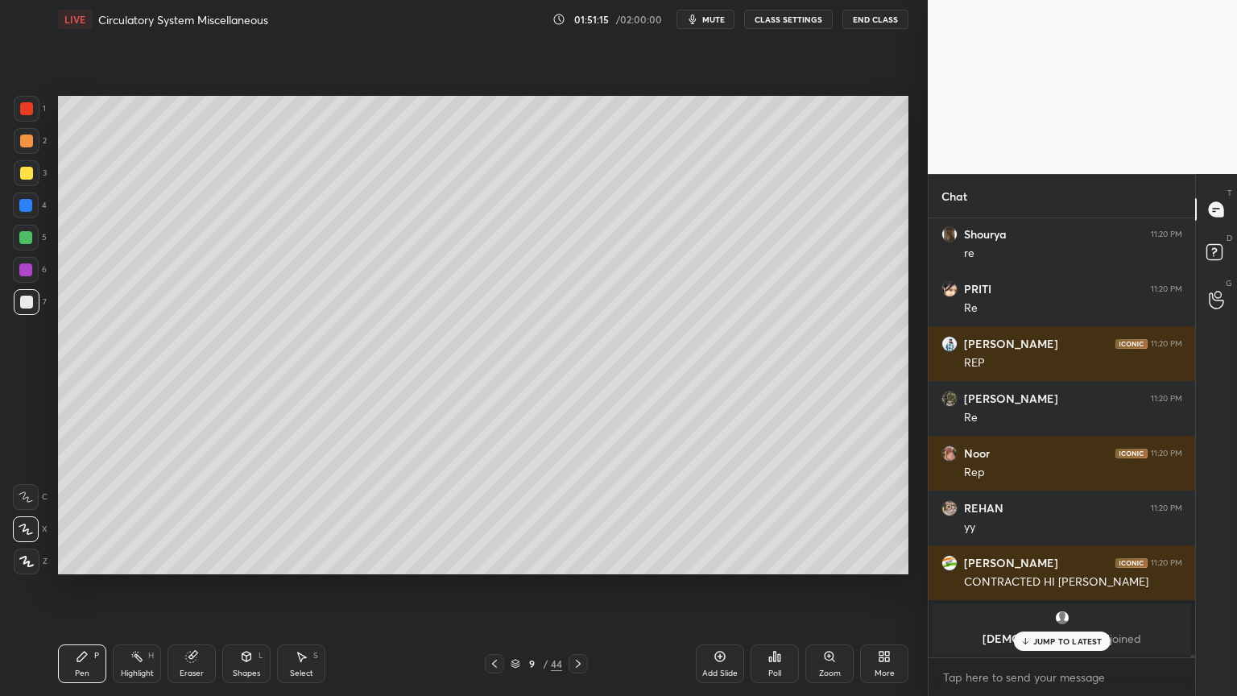
click at [661, 93] on div "Setting up your live class Poll for secs No correct answer Start poll" at bounding box center [483, 335] width 863 height 593
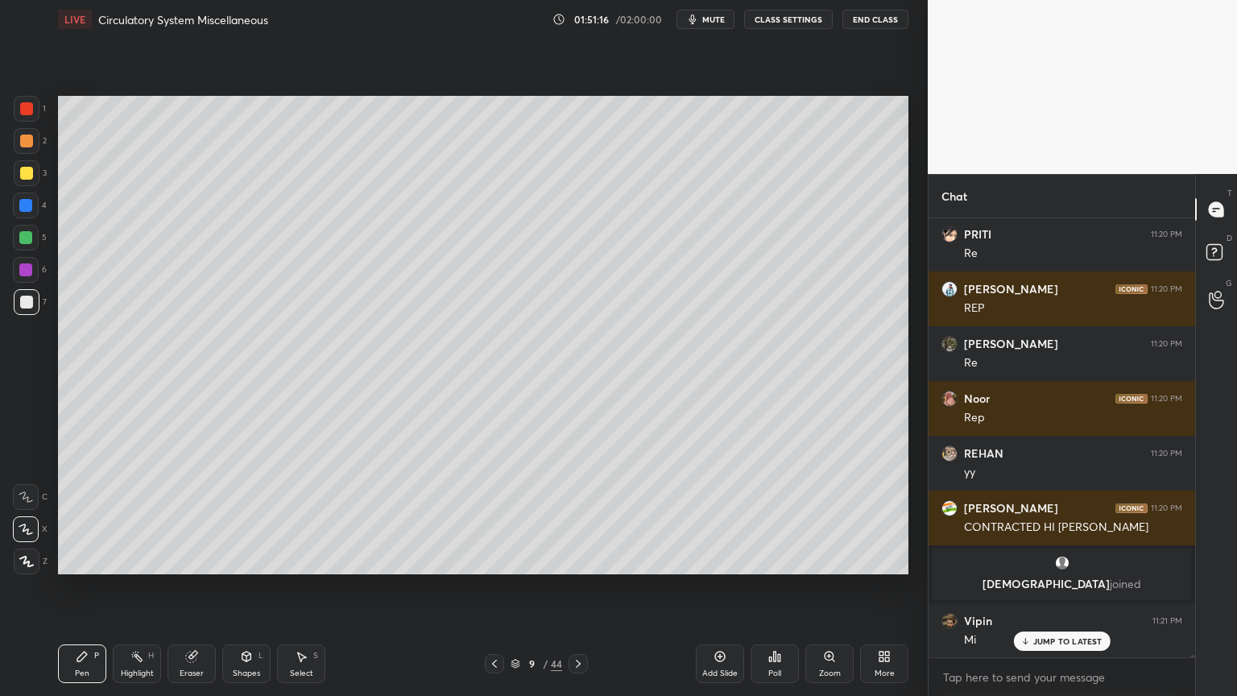
click at [659, 93] on div "Setting up your live class Poll for secs No correct answer Start poll" at bounding box center [483, 335] width 863 height 593
click at [699, 107] on div "Setting up your live class Poll for secs No correct answer Start poll" at bounding box center [483, 335] width 863 height 593
click at [255, 559] on div "Shapes" at bounding box center [246, 673] width 27 height 8
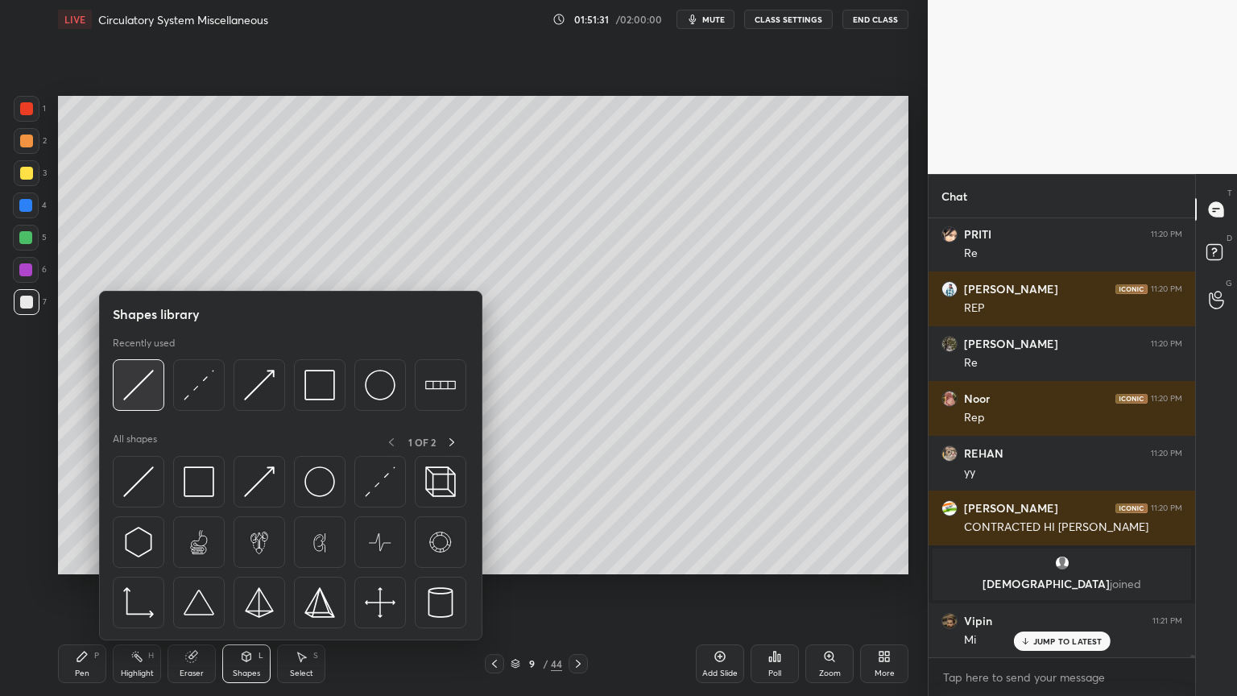
click at [146, 393] on img at bounding box center [138, 385] width 31 height 31
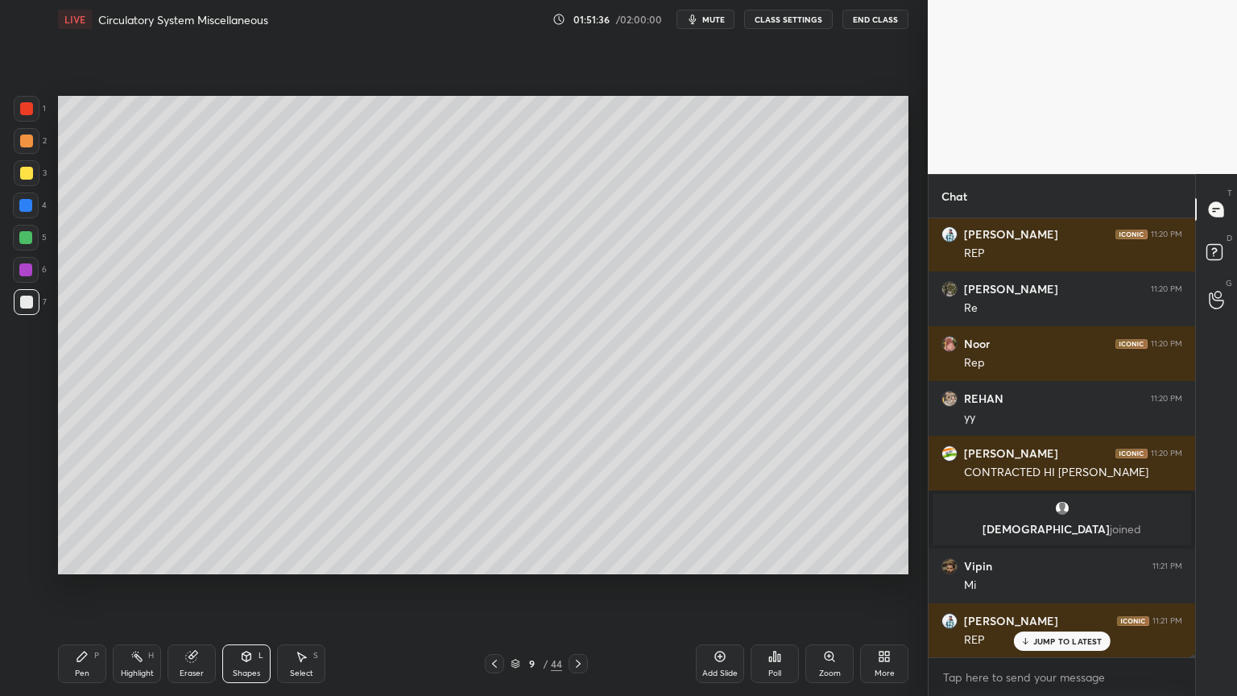
scroll to position [76117, 0]
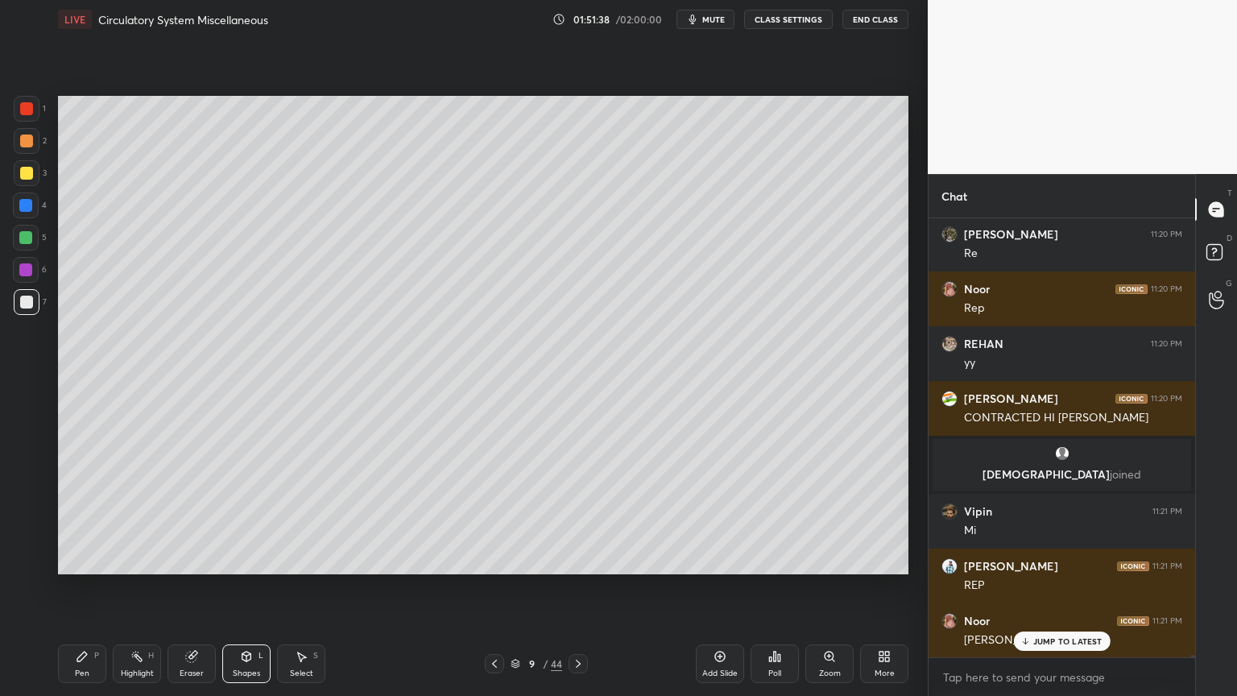
drag, startPoint x: 86, startPoint y: 659, endPoint x: 87, endPoint y: 670, distance: 11.3
click at [85, 559] on icon at bounding box center [82, 656] width 13 height 13
click at [30, 143] on div at bounding box center [26, 141] width 13 height 13
drag, startPoint x: 25, startPoint y: 111, endPoint x: 39, endPoint y: 106, distance: 14.8
click at [26, 113] on div at bounding box center [26, 108] width 13 height 13
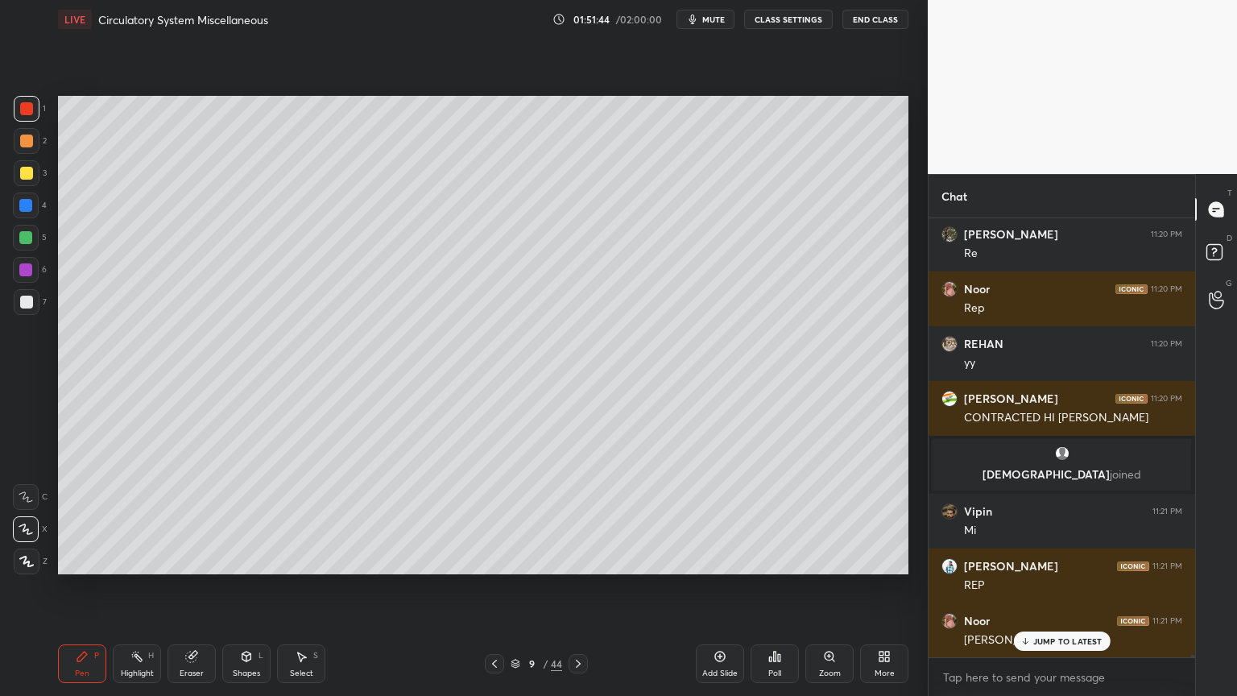
click at [27, 555] on div at bounding box center [27, 562] width 26 height 26
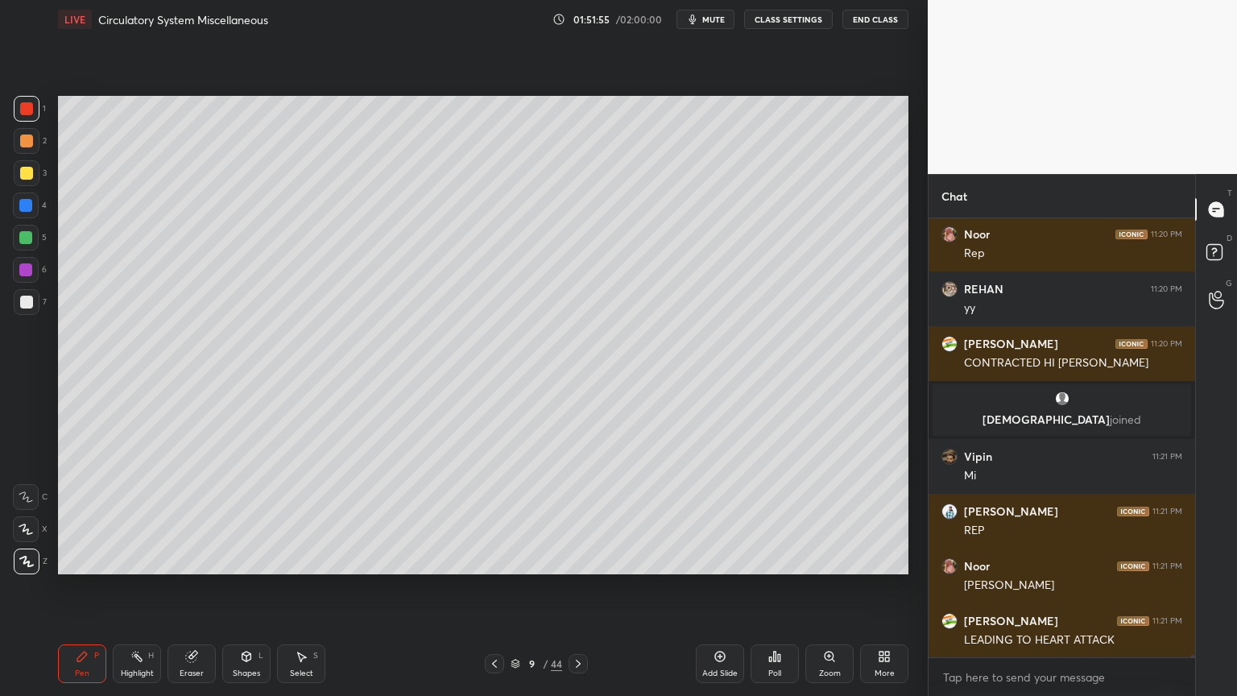
scroll to position [76230, 0]
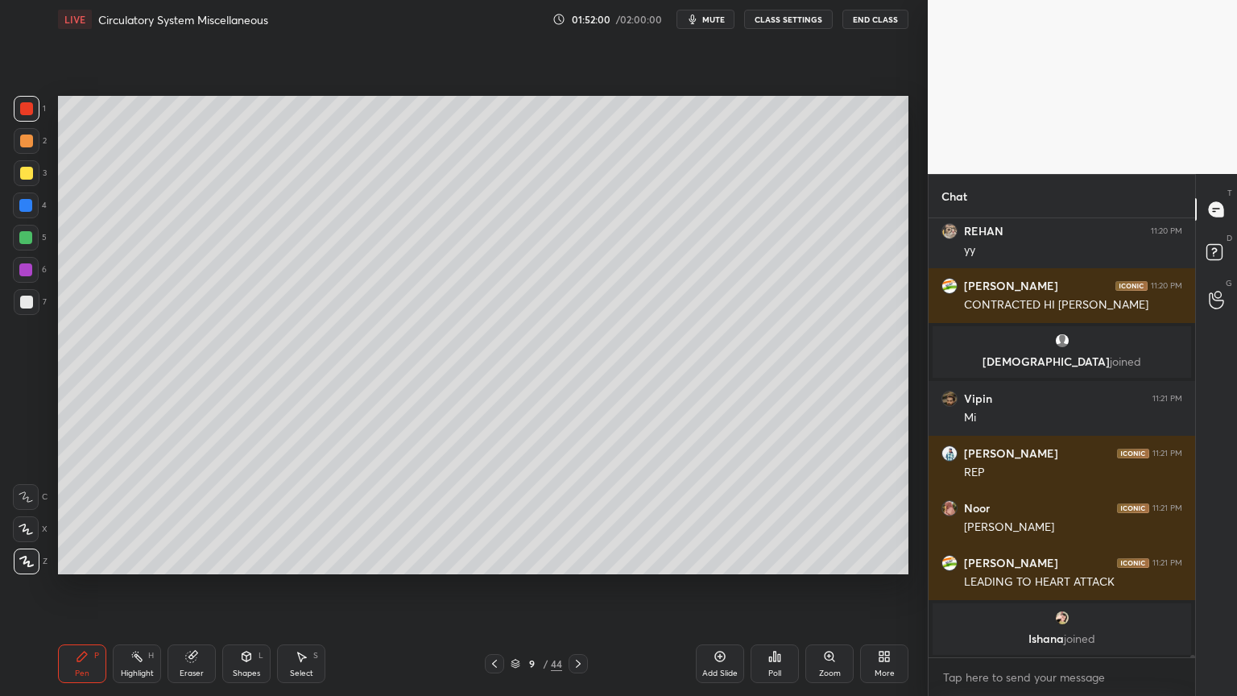
click at [199, 559] on div "Eraser" at bounding box center [192, 663] width 48 height 39
click at [90, 559] on div "Pen P" at bounding box center [82, 663] width 48 height 39
click at [25, 308] on div at bounding box center [26, 302] width 13 height 13
click at [31, 528] on icon at bounding box center [26, 529] width 14 height 11
drag, startPoint x: 28, startPoint y: 528, endPoint x: 35, endPoint y: 485, distance: 44.1
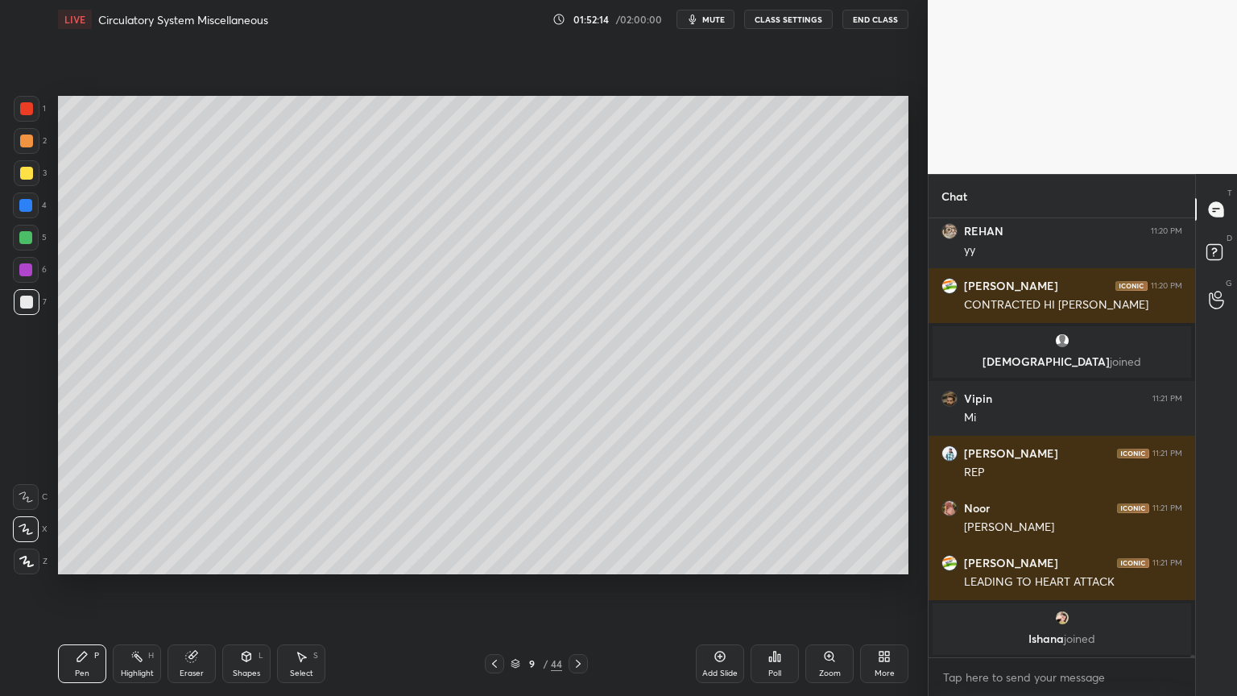
click at [29, 528] on icon at bounding box center [26, 529] width 14 height 11
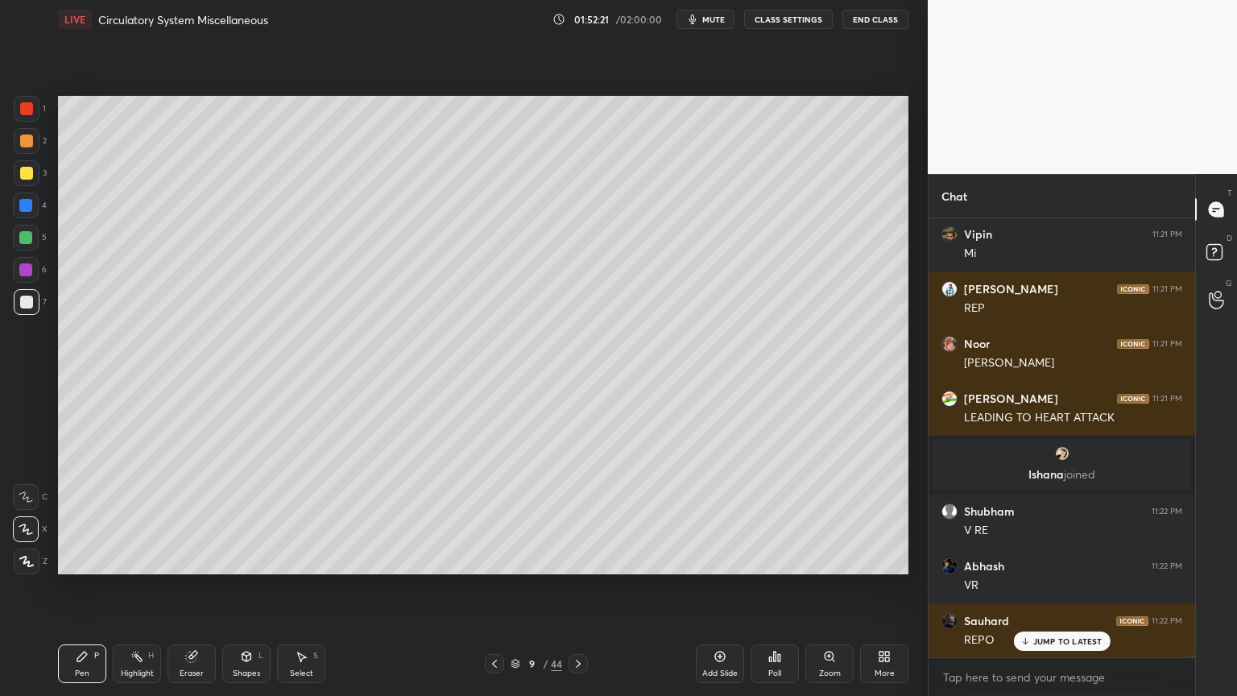
scroll to position [76503, 0]
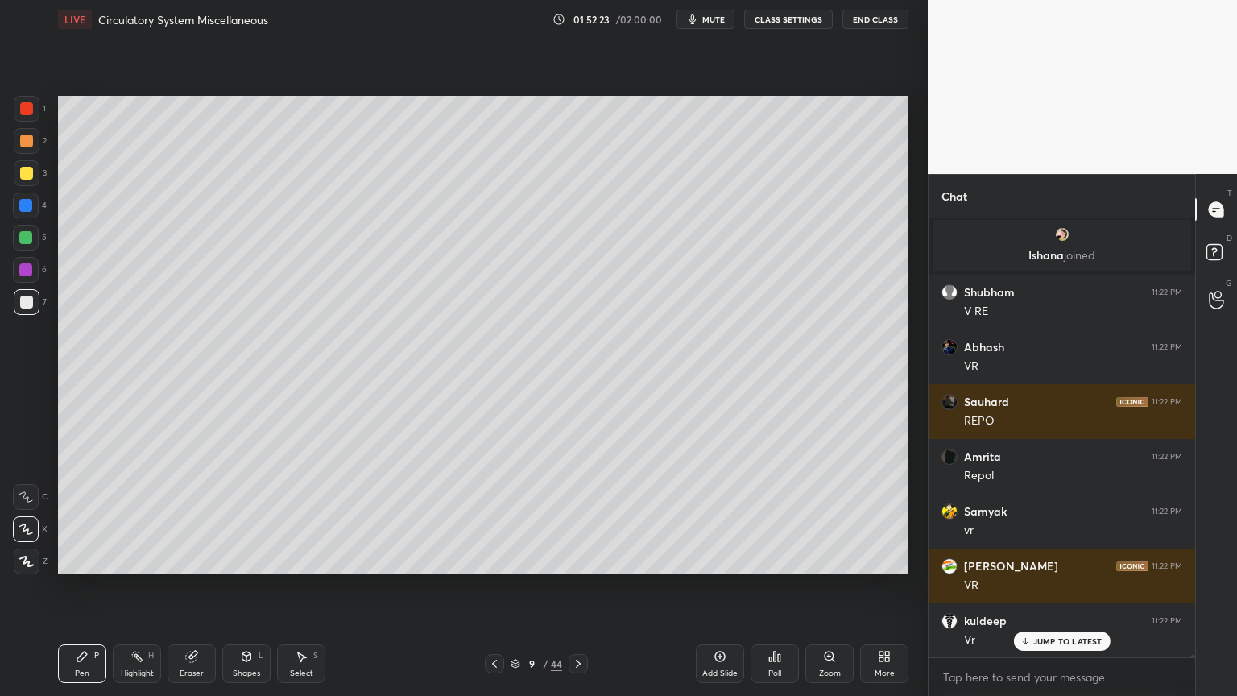
click at [134, 559] on icon at bounding box center [136, 656] width 13 height 13
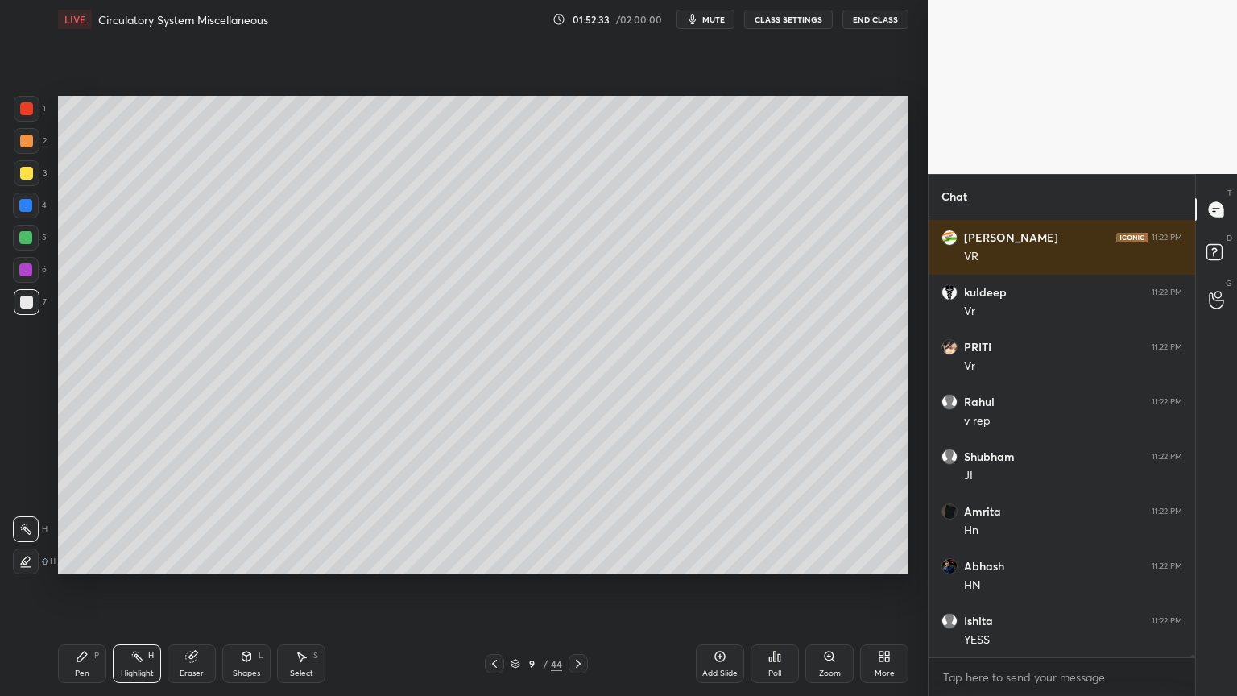
scroll to position [76996, 0]
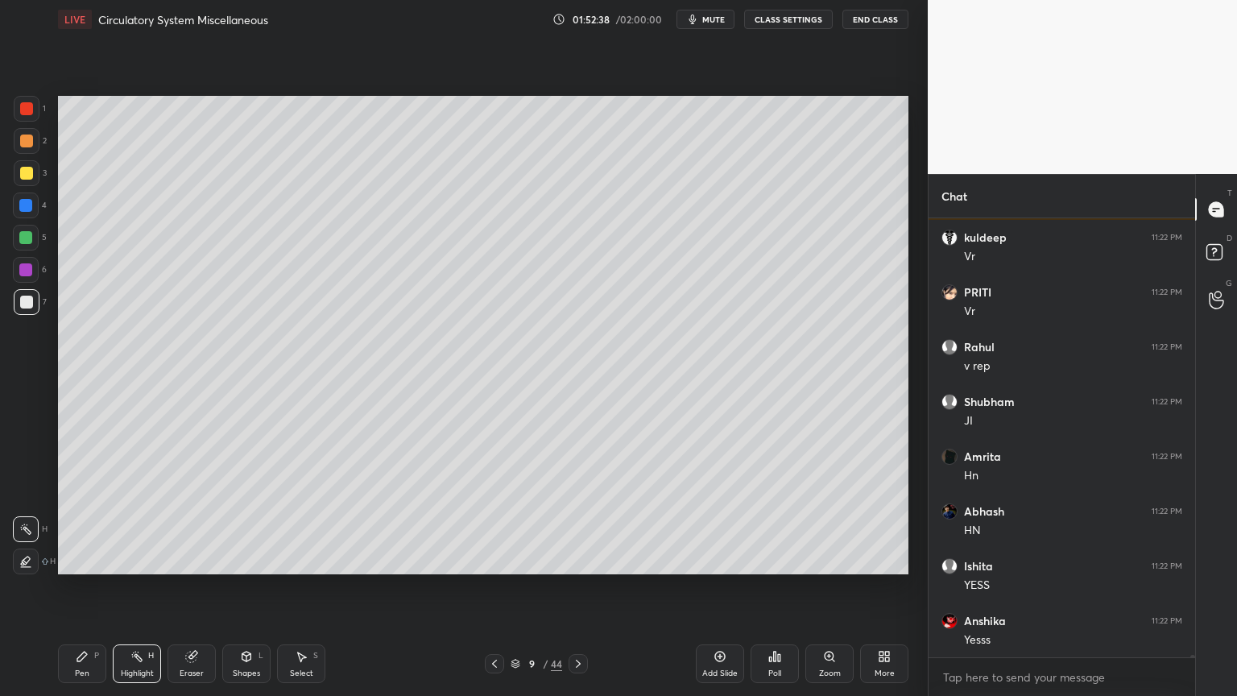
drag, startPoint x: 89, startPoint y: 657, endPoint x: 88, endPoint y: 648, distance: 9.0
click at [90, 559] on div "Pen P" at bounding box center [82, 663] width 48 height 39
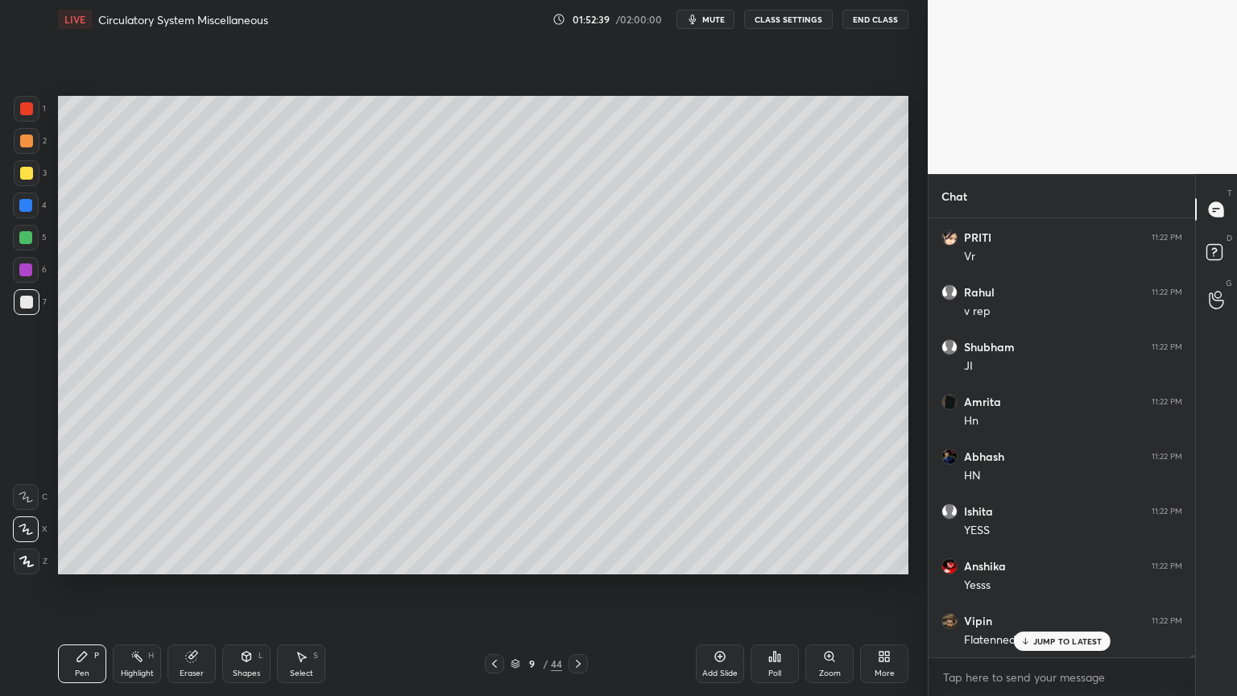
drag, startPoint x: 29, startPoint y: 175, endPoint x: 54, endPoint y: 165, distance: 26.8
click at [29, 175] on div at bounding box center [26, 173] width 13 height 13
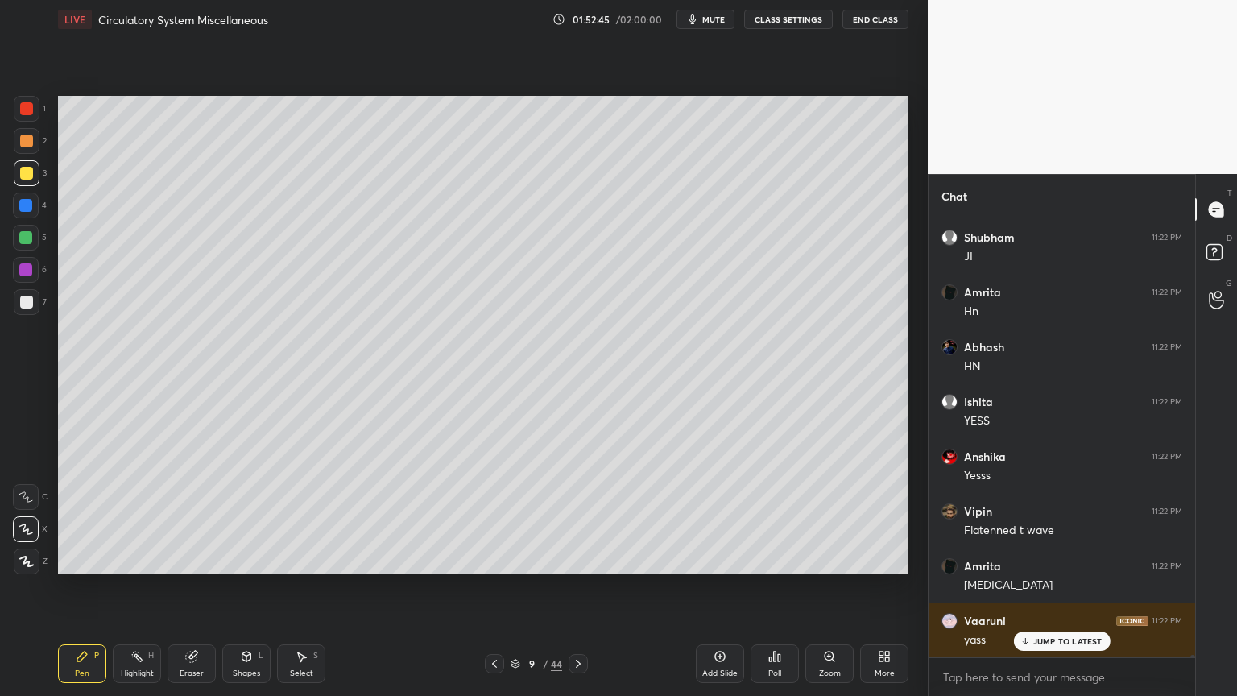
scroll to position [77216, 0]
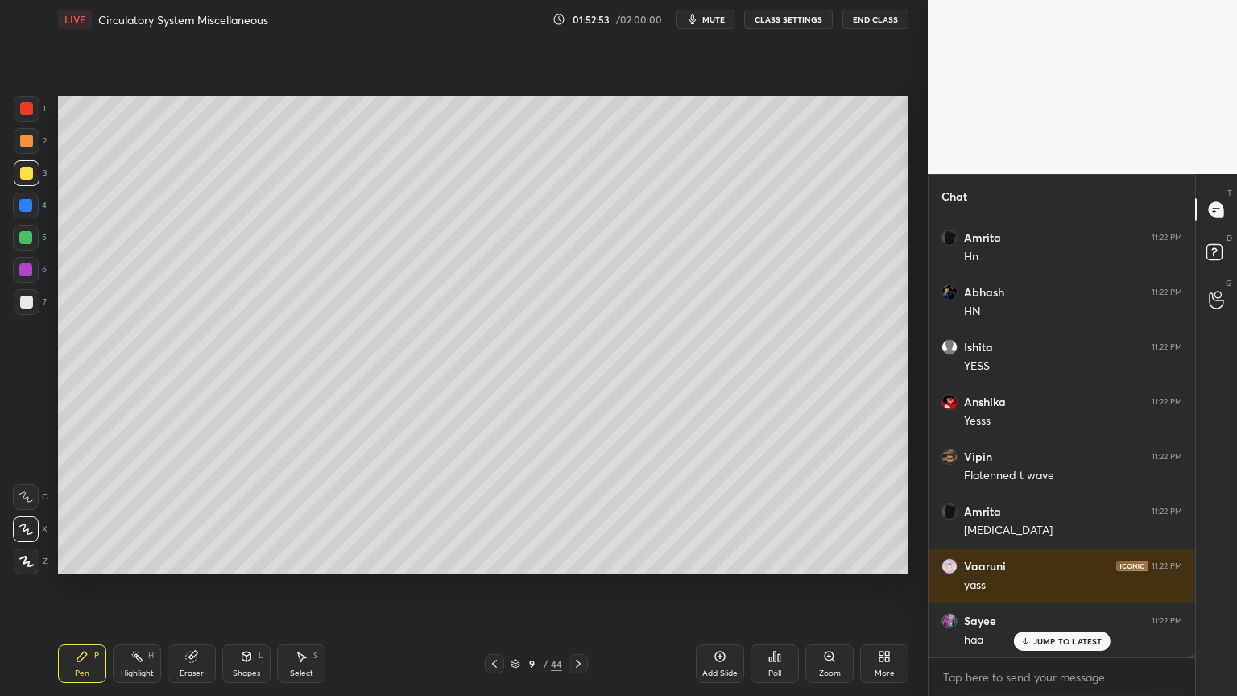
click at [29, 114] on div at bounding box center [27, 109] width 26 height 26
drag, startPoint x: 27, startPoint y: 116, endPoint x: 37, endPoint y: 132, distance: 18.8
click at [27, 118] on div at bounding box center [27, 109] width 26 height 26
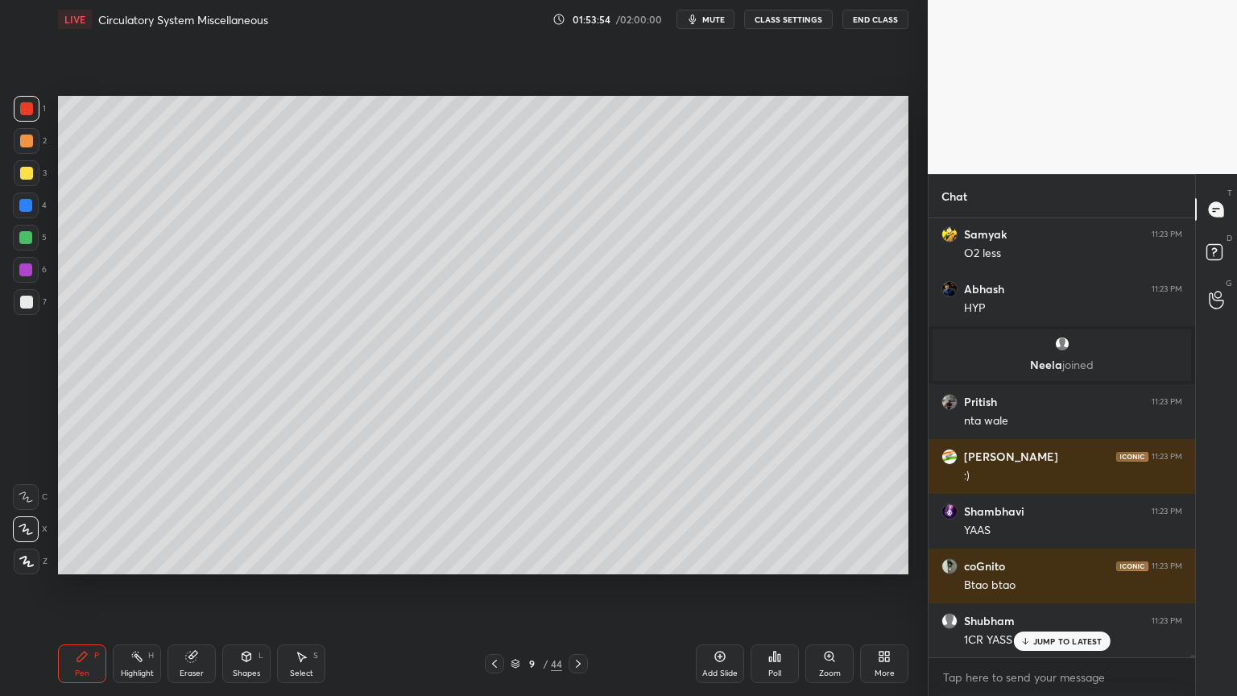
scroll to position [79519, 0]
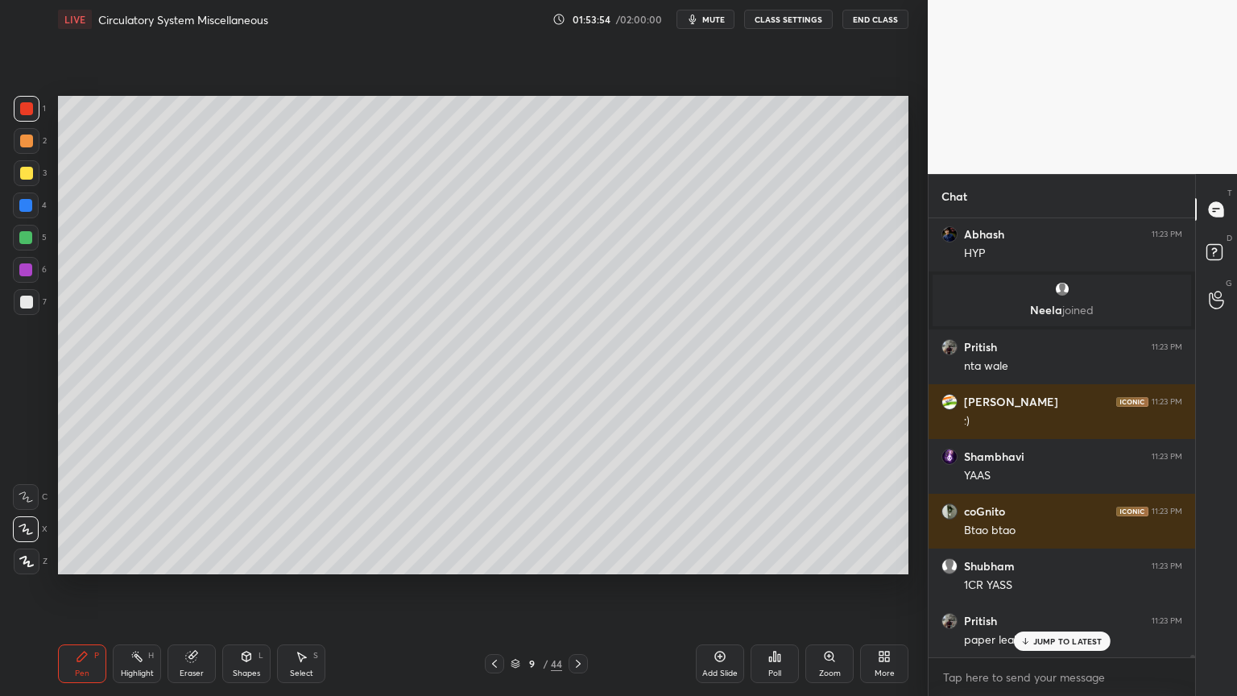
drag, startPoint x: 195, startPoint y: 658, endPoint x: 202, endPoint y: 663, distance: 8.7
click at [200, 559] on div "Eraser" at bounding box center [192, 663] width 48 height 39
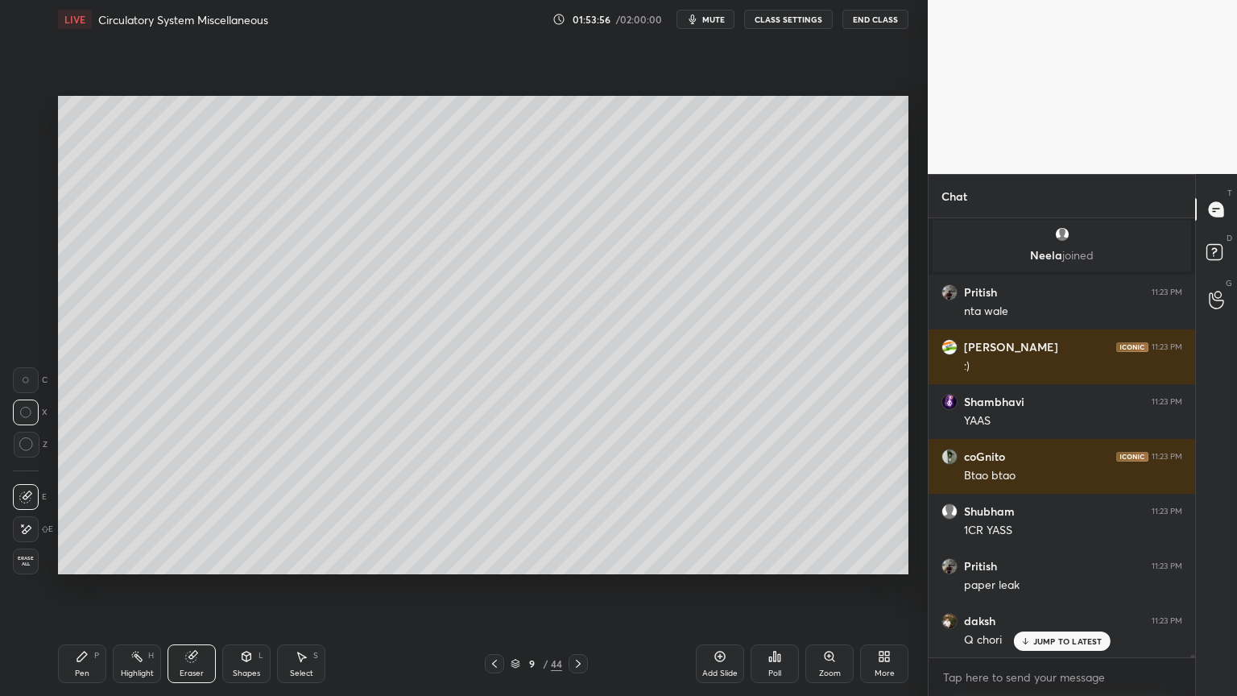
scroll to position [79629, 0]
click at [29, 532] on icon at bounding box center [25, 530] width 13 height 14
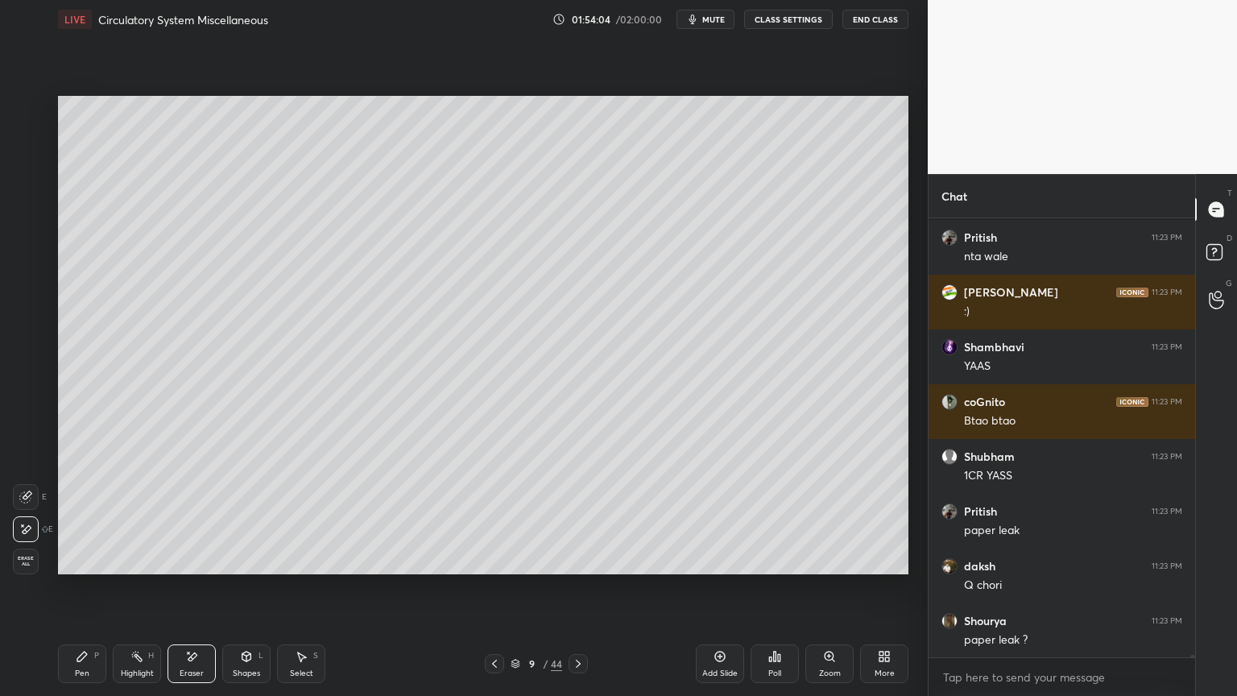
click at [34, 506] on div at bounding box center [26, 497] width 26 height 26
click at [26, 499] on icon at bounding box center [25, 497] width 13 height 13
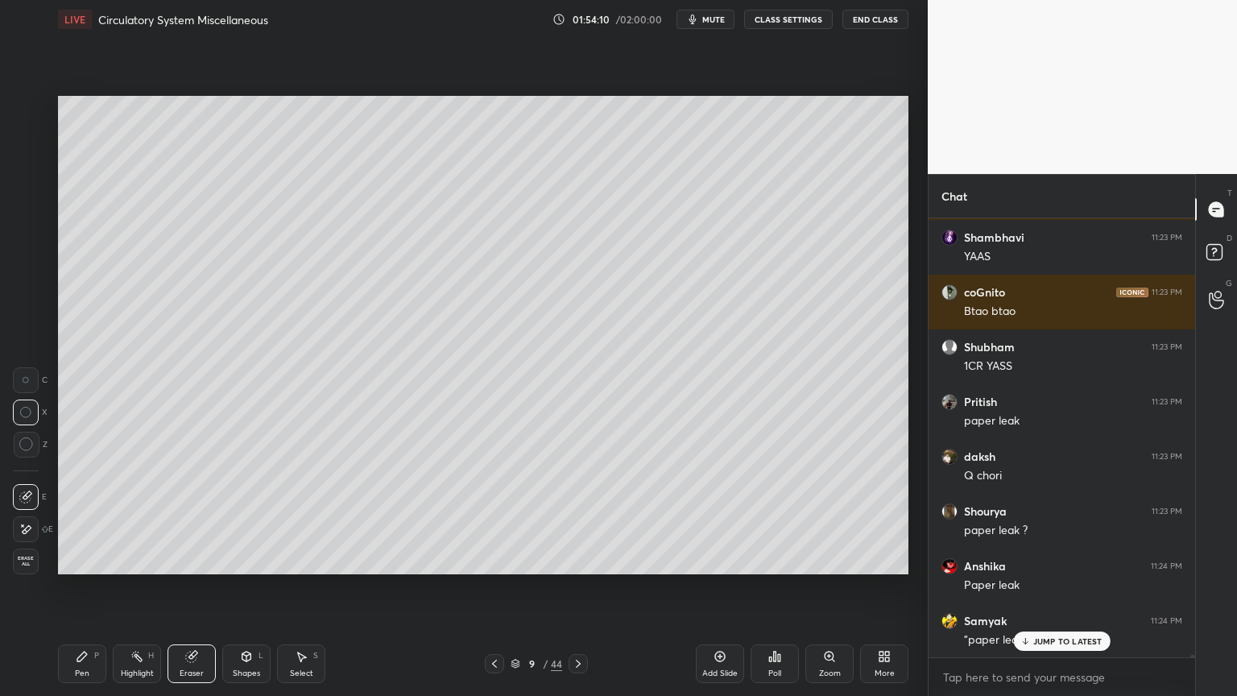
scroll to position [79793, 0]
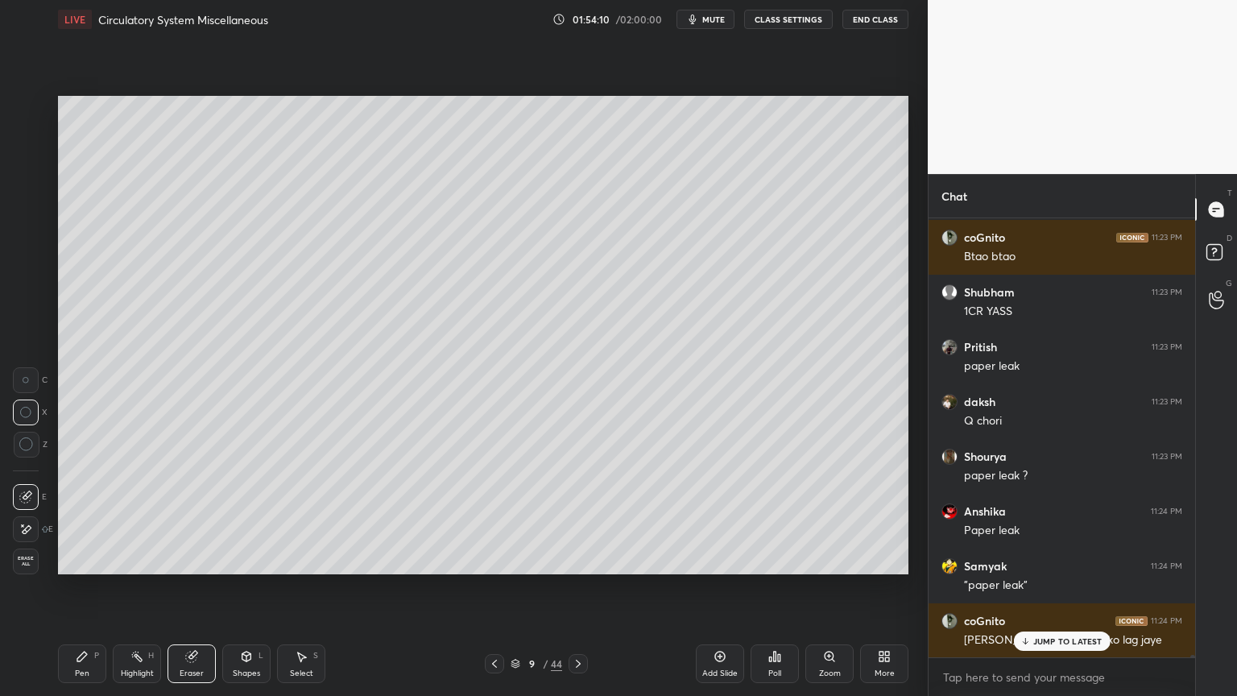
click at [71, 559] on div "Pen P" at bounding box center [82, 663] width 48 height 39
click at [35, 306] on div at bounding box center [27, 302] width 26 height 26
click at [495, 559] on icon at bounding box center [494, 663] width 13 height 13
click at [139, 559] on rect at bounding box center [139, 658] width 8 height 8
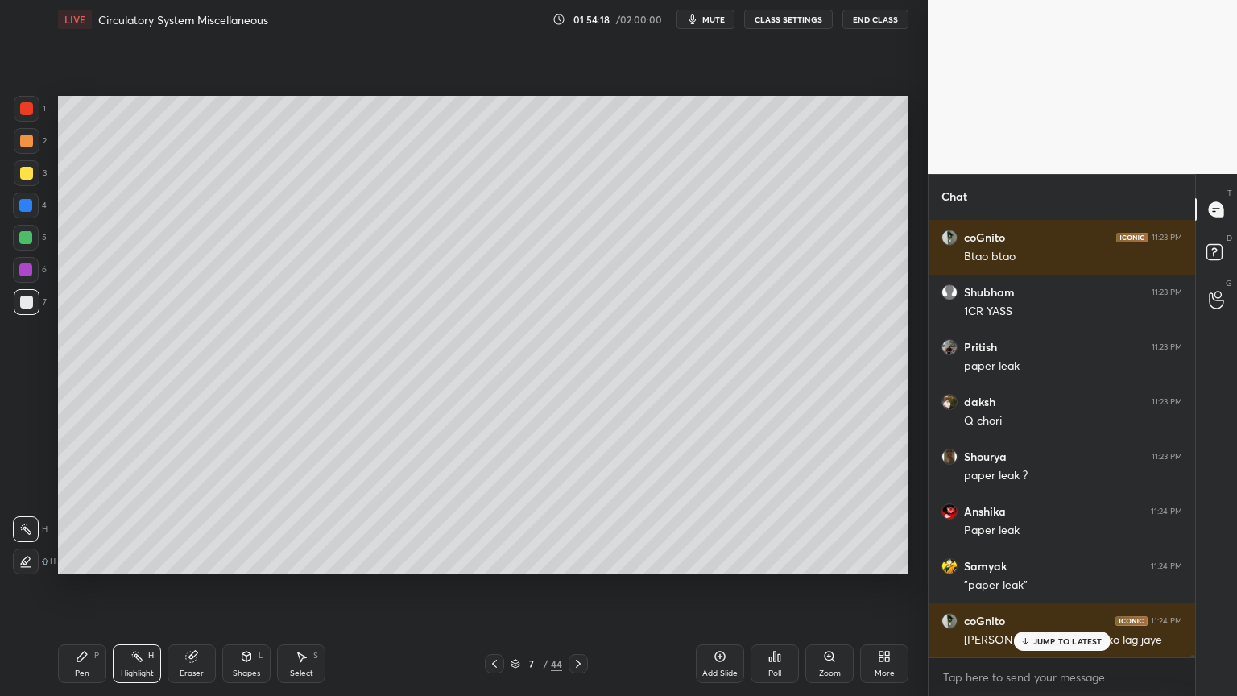
click at [32, 309] on div at bounding box center [27, 302] width 26 height 26
click at [34, 559] on div at bounding box center [26, 562] width 26 height 26
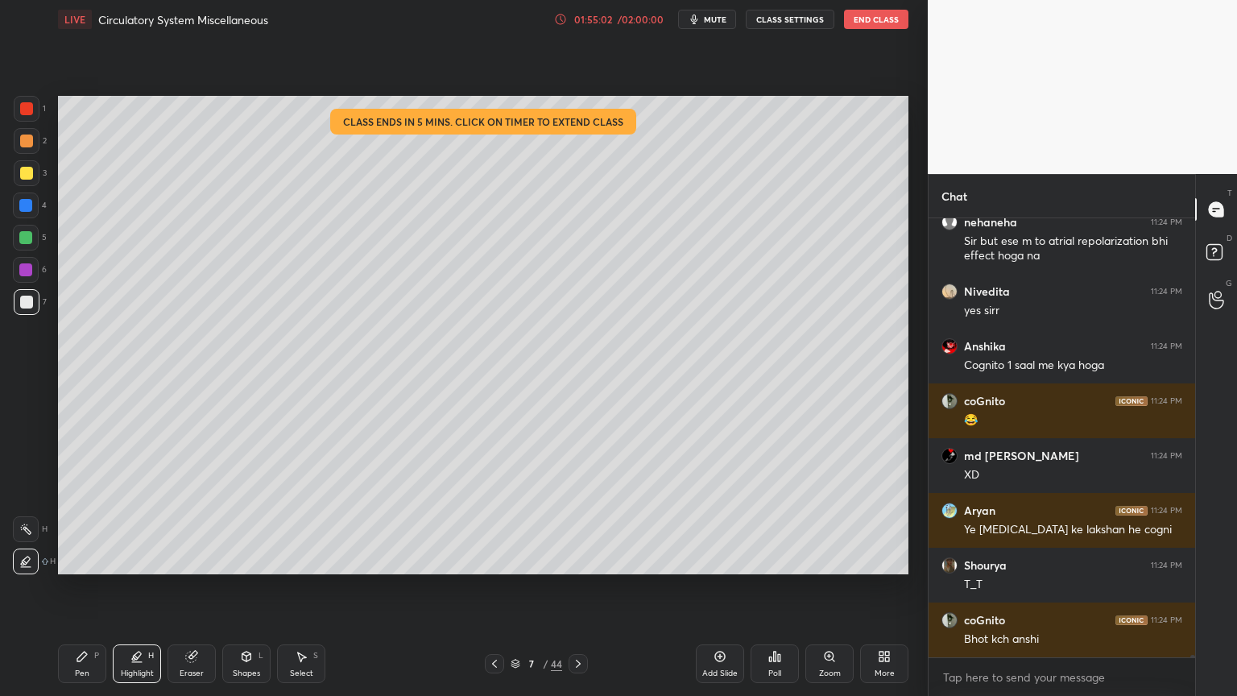
scroll to position [80411, 0]
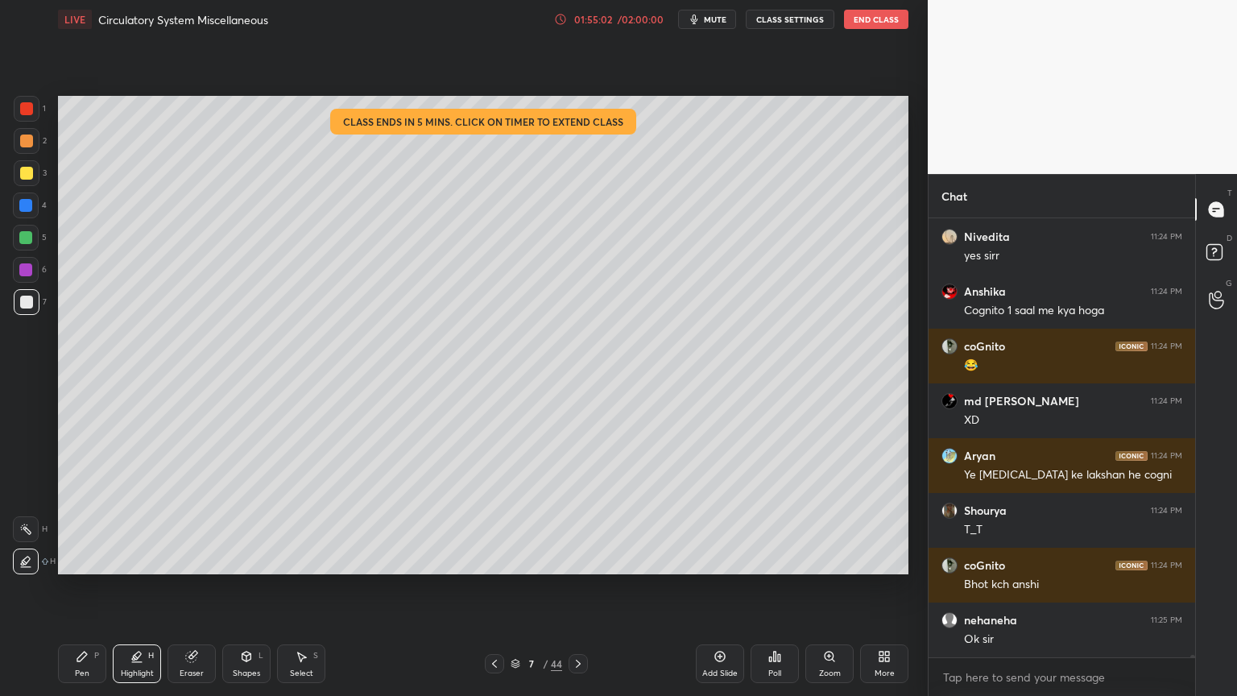
click at [635, 19] on div "/ 02:00:00" at bounding box center [640, 19] width 50 height 10
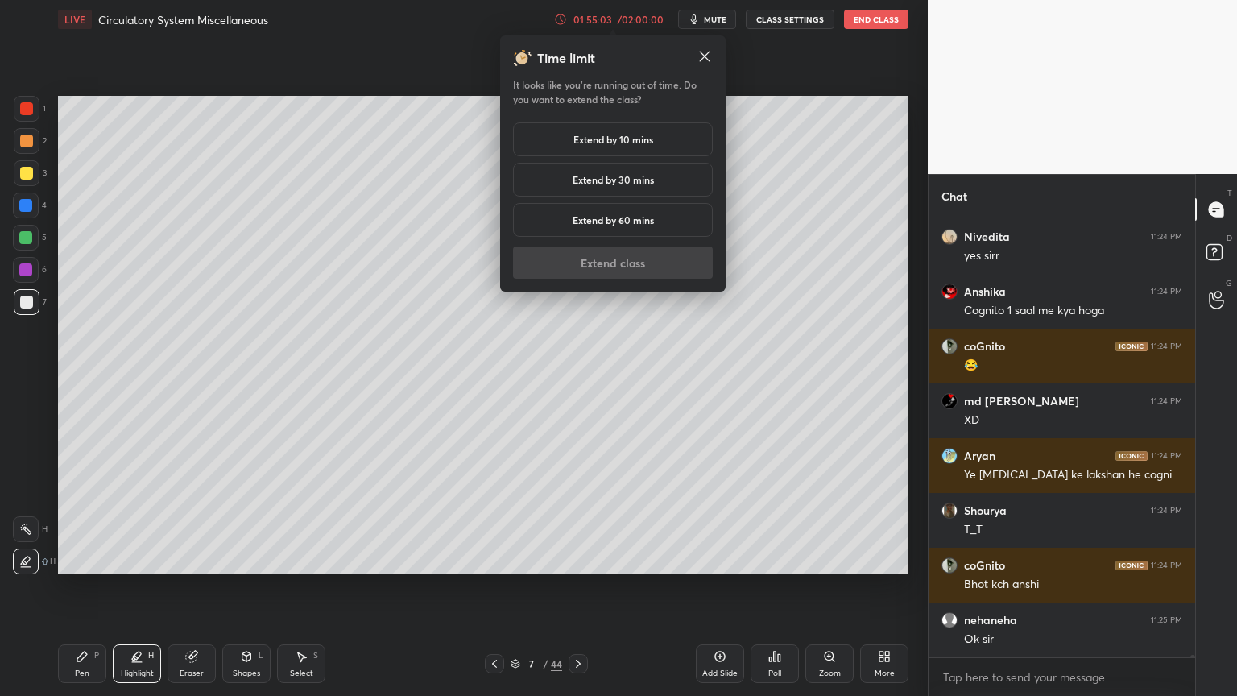
click at [628, 138] on h5 "Extend by 10 mins" at bounding box center [614, 139] width 80 height 14
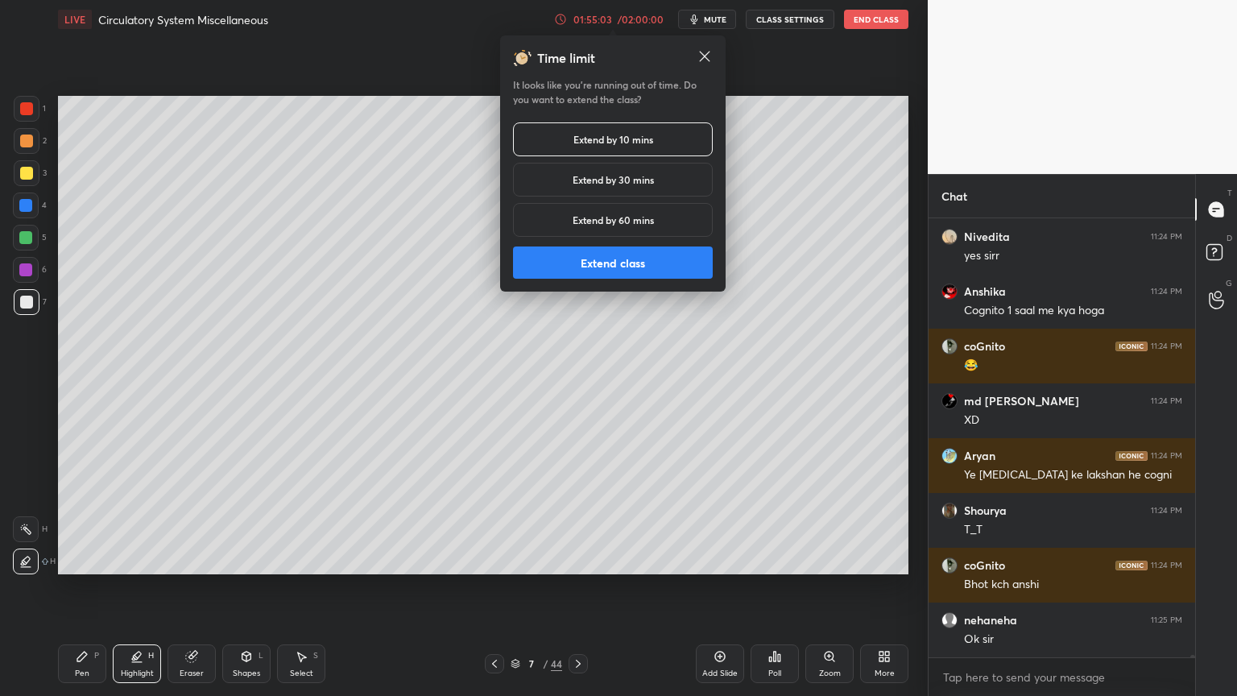
click at [619, 261] on button "Extend class" at bounding box center [613, 262] width 200 height 32
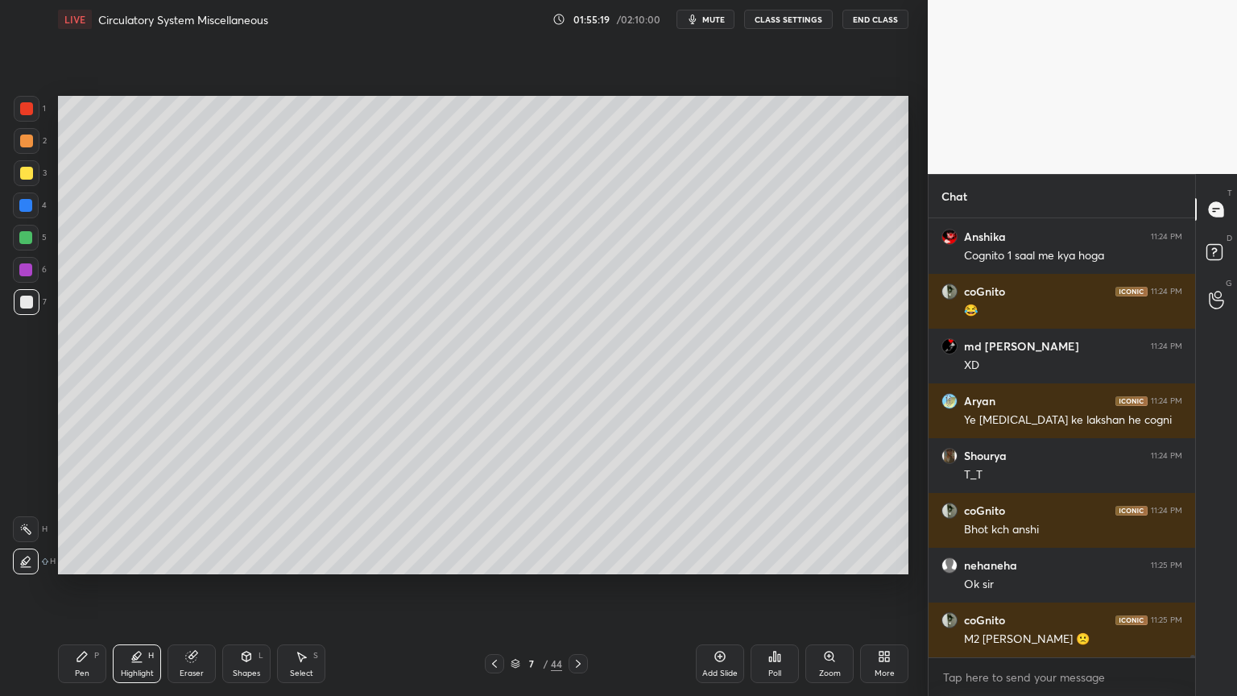
scroll to position [80521, 0]
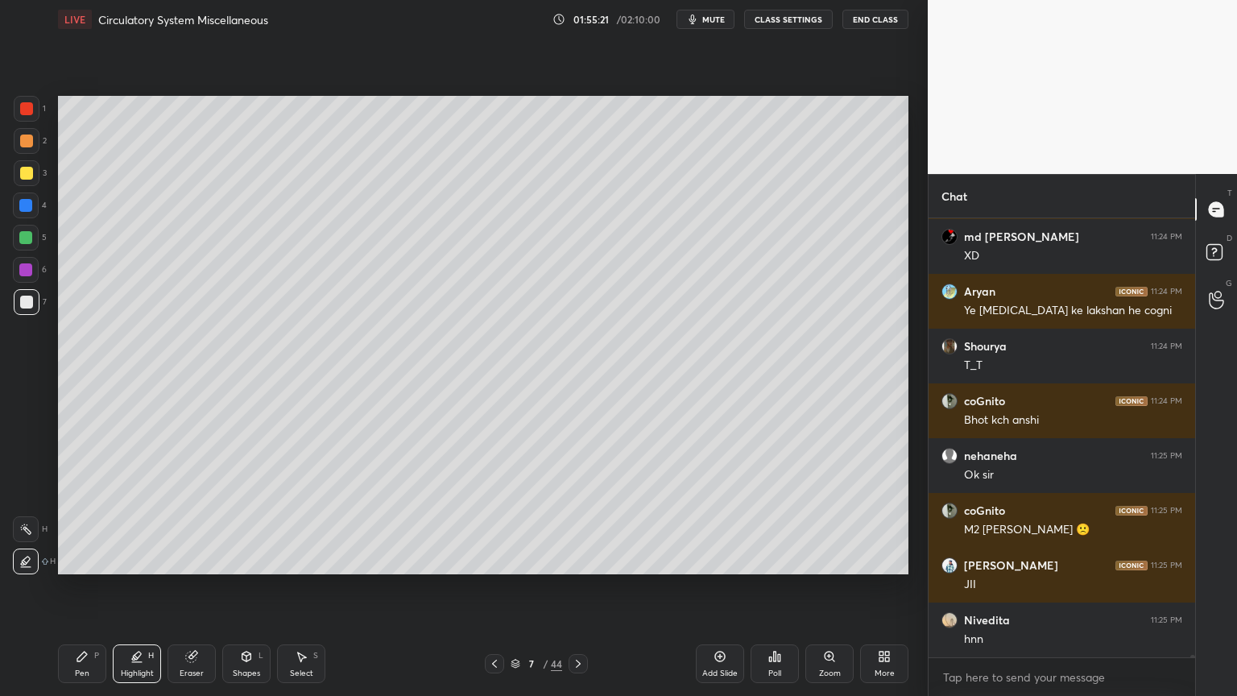
click at [574, 559] on icon at bounding box center [578, 663] width 13 height 13
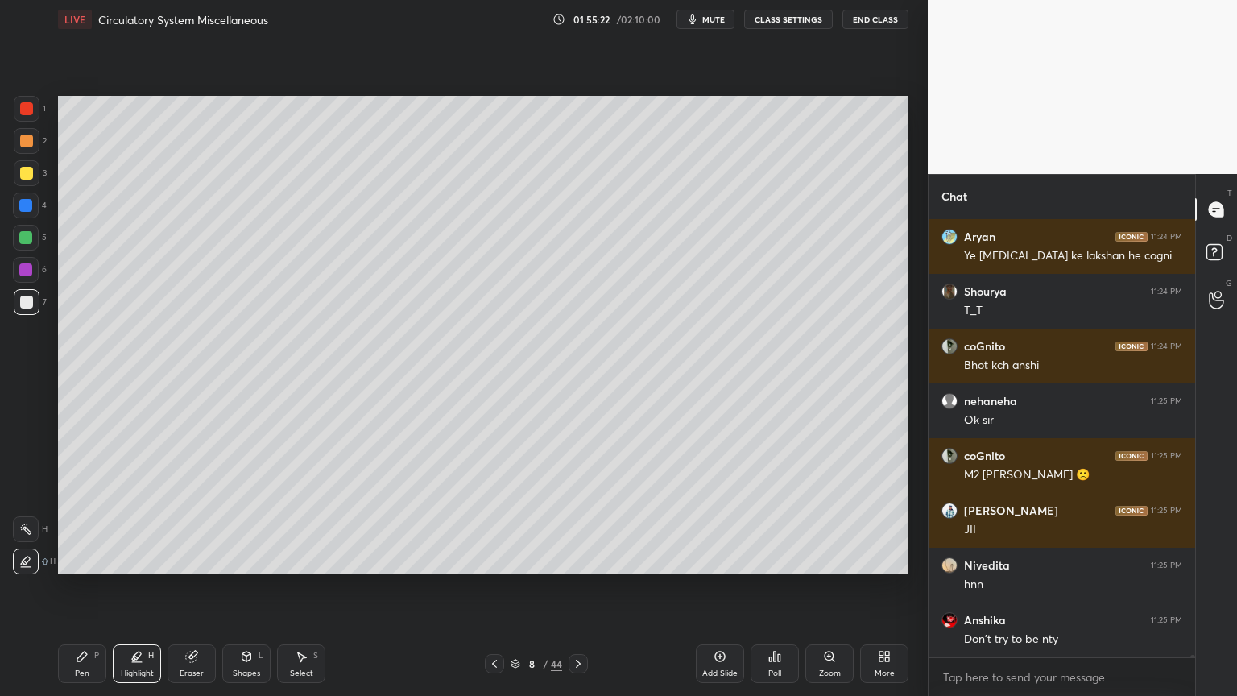
click at [573, 559] on icon at bounding box center [578, 663] width 13 height 13
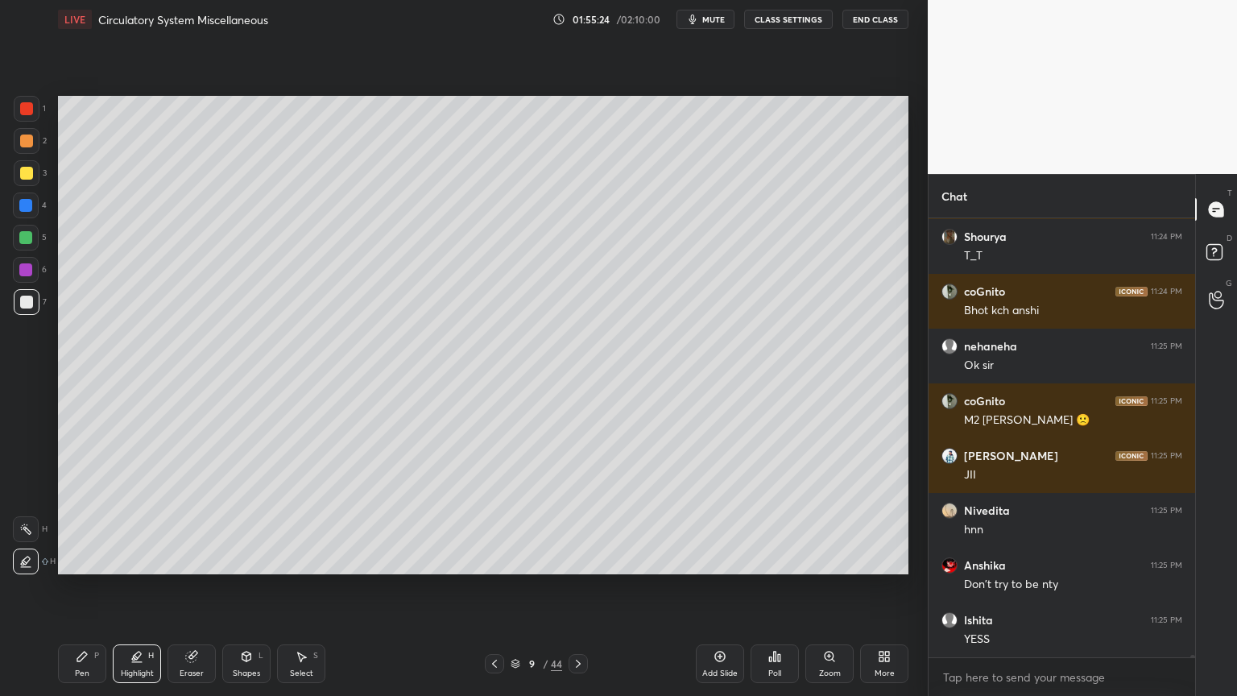
click at [87, 559] on icon at bounding box center [82, 656] width 13 height 13
drag, startPoint x: 36, startPoint y: 295, endPoint x: 48, endPoint y: 292, distance: 12.5
click at [34, 299] on div at bounding box center [27, 302] width 26 height 26
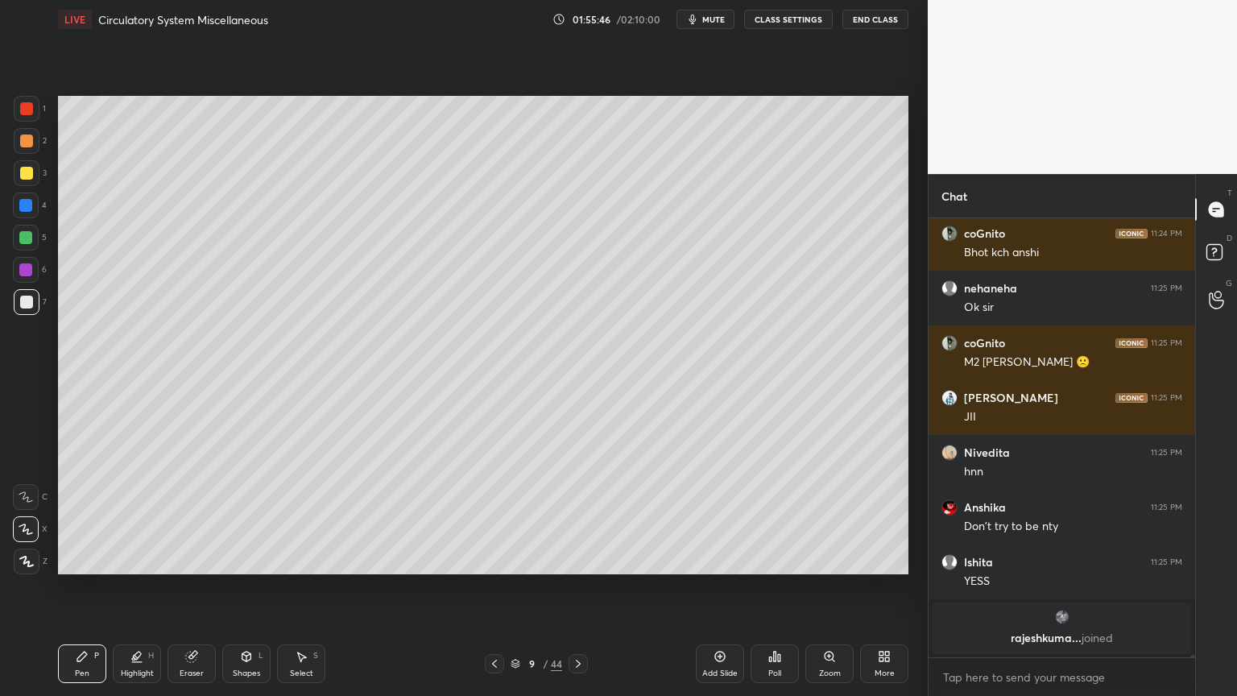
drag, startPoint x: 27, startPoint y: 112, endPoint x: 37, endPoint y: 112, distance: 9.7
click at [34, 113] on div at bounding box center [27, 109] width 26 height 26
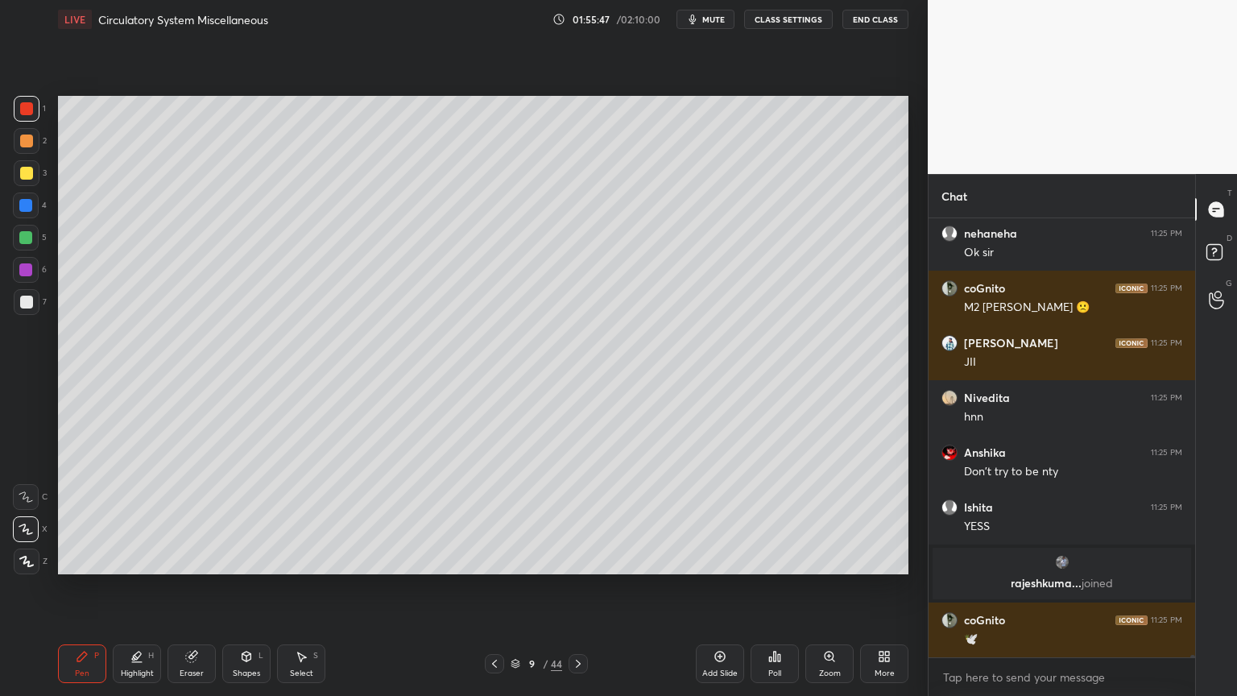
scroll to position [75278, 0]
click at [19, 116] on div at bounding box center [27, 109] width 26 height 26
click at [28, 559] on icon at bounding box center [26, 561] width 14 height 11
click at [27, 558] on icon at bounding box center [26, 561] width 14 height 11
drag, startPoint x: 23, startPoint y: 242, endPoint x: 40, endPoint y: 252, distance: 20.2
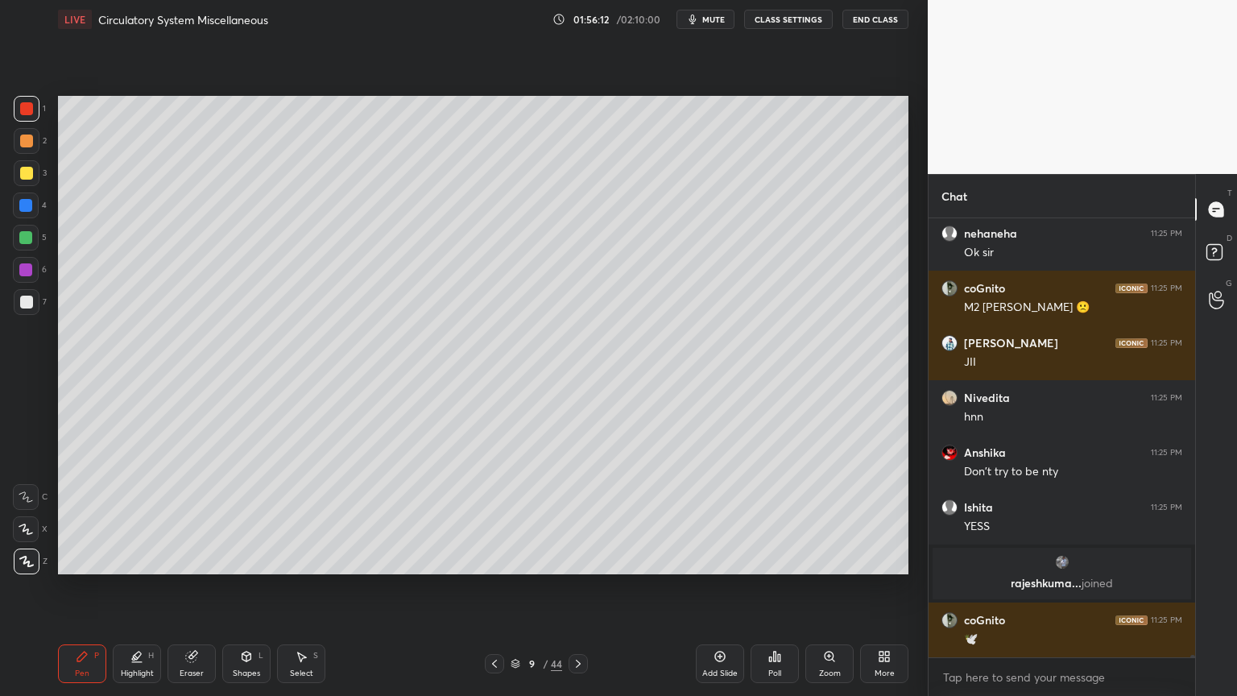
click at [23, 243] on div at bounding box center [25, 237] width 13 height 13
click at [33, 306] on div at bounding box center [27, 302] width 26 height 26
click at [26, 110] on div at bounding box center [26, 108] width 13 height 13
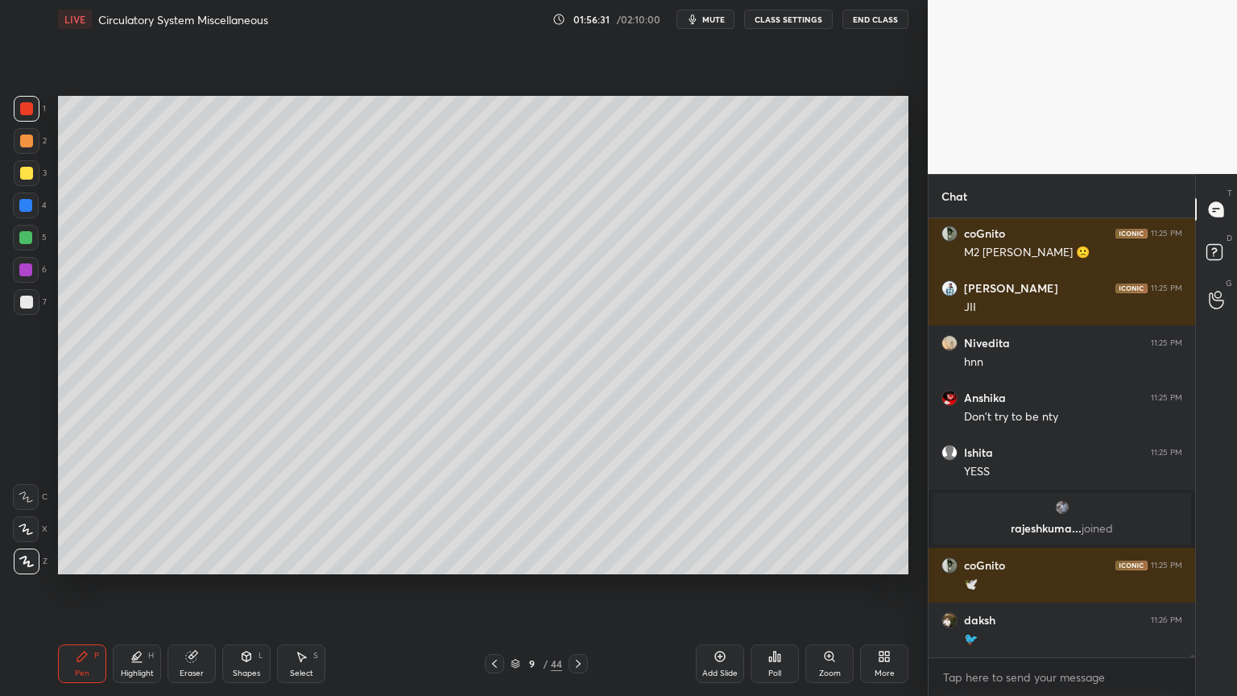
scroll to position [75388, 0]
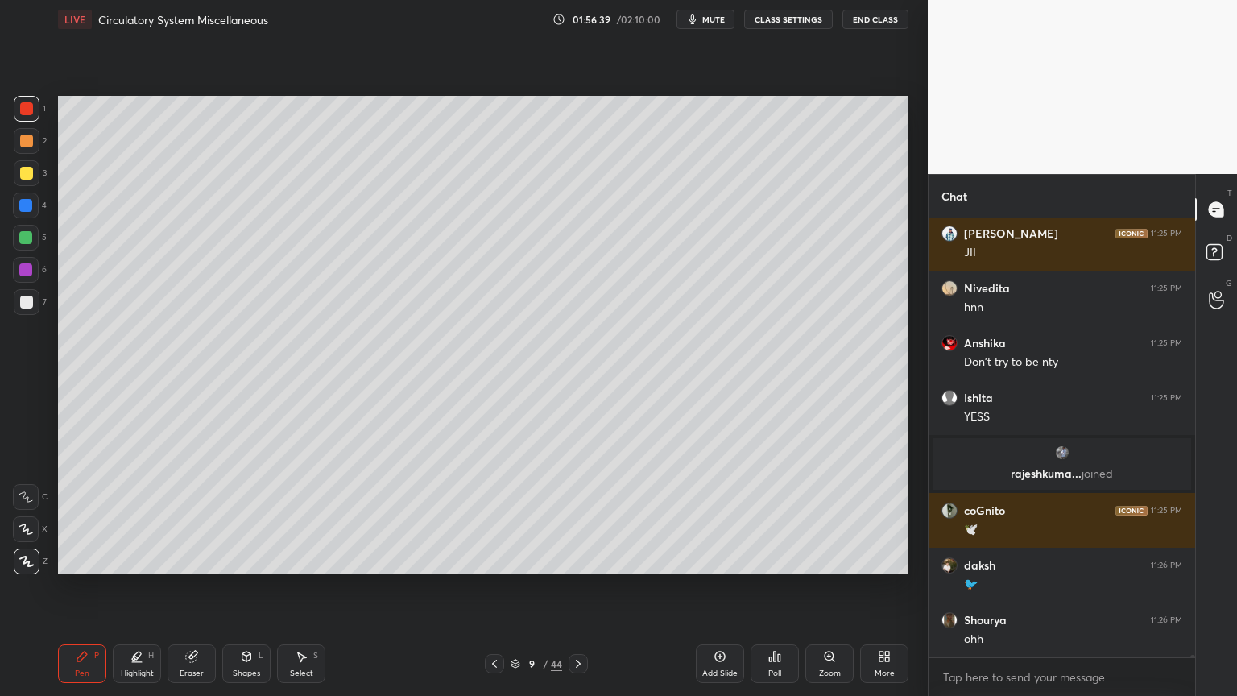
click at [197, 559] on div "Eraser" at bounding box center [192, 663] width 48 height 39
click at [97, 559] on div "Pen P" at bounding box center [82, 663] width 48 height 39
drag, startPoint x: 24, startPoint y: 309, endPoint x: 55, endPoint y: 317, distance: 31.5
click at [28, 315] on div "7" at bounding box center [30, 305] width 33 height 32
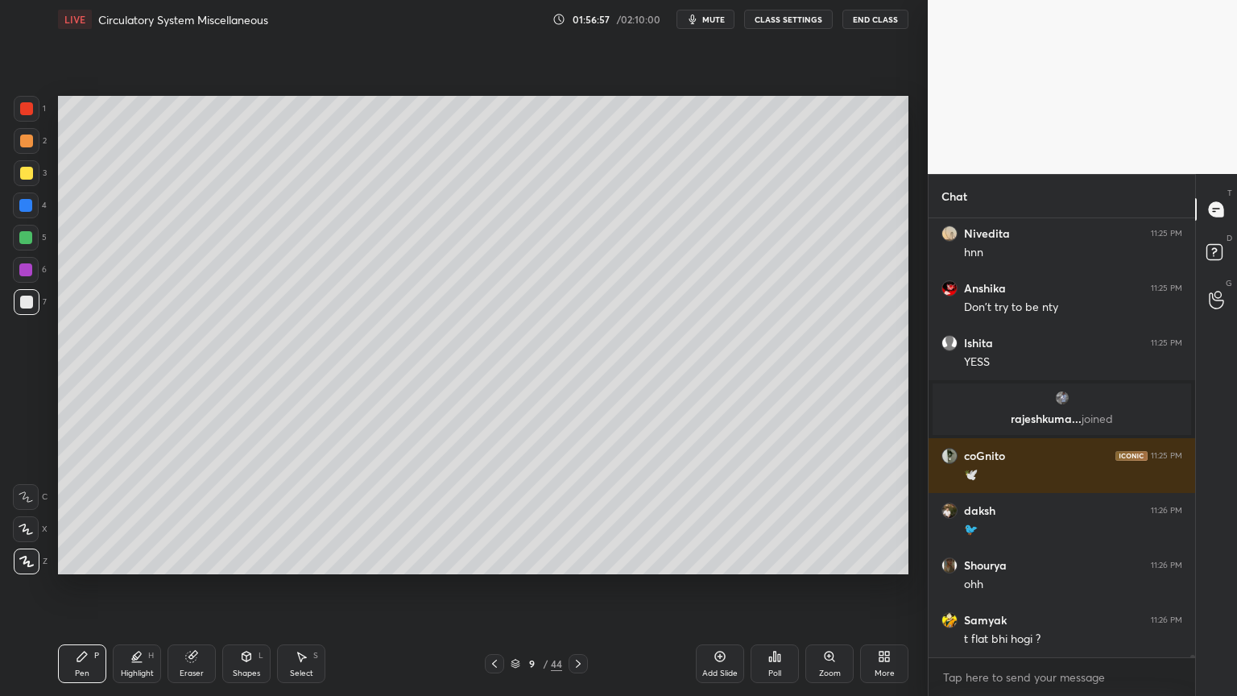
click at [138, 559] on div "Highlight H" at bounding box center [137, 663] width 48 height 39
click at [30, 559] on div at bounding box center [26, 562] width 26 height 26
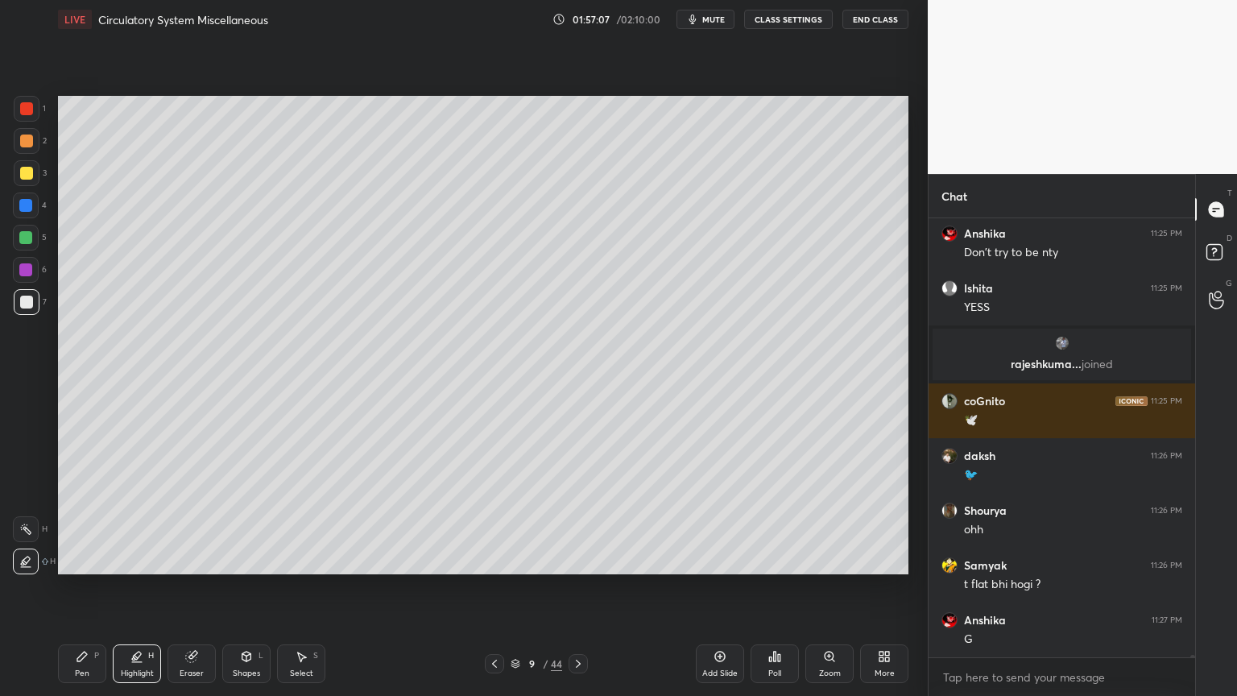
click at [79, 559] on div "Pen P" at bounding box center [82, 663] width 48 height 39
drag, startPoint x: 17, startPoint y: 166, endPoint x: 55, endPoint y: 214, distance: 61.4
click at [23, 171] on div at bounding box center [27, 173] width 26 height 26
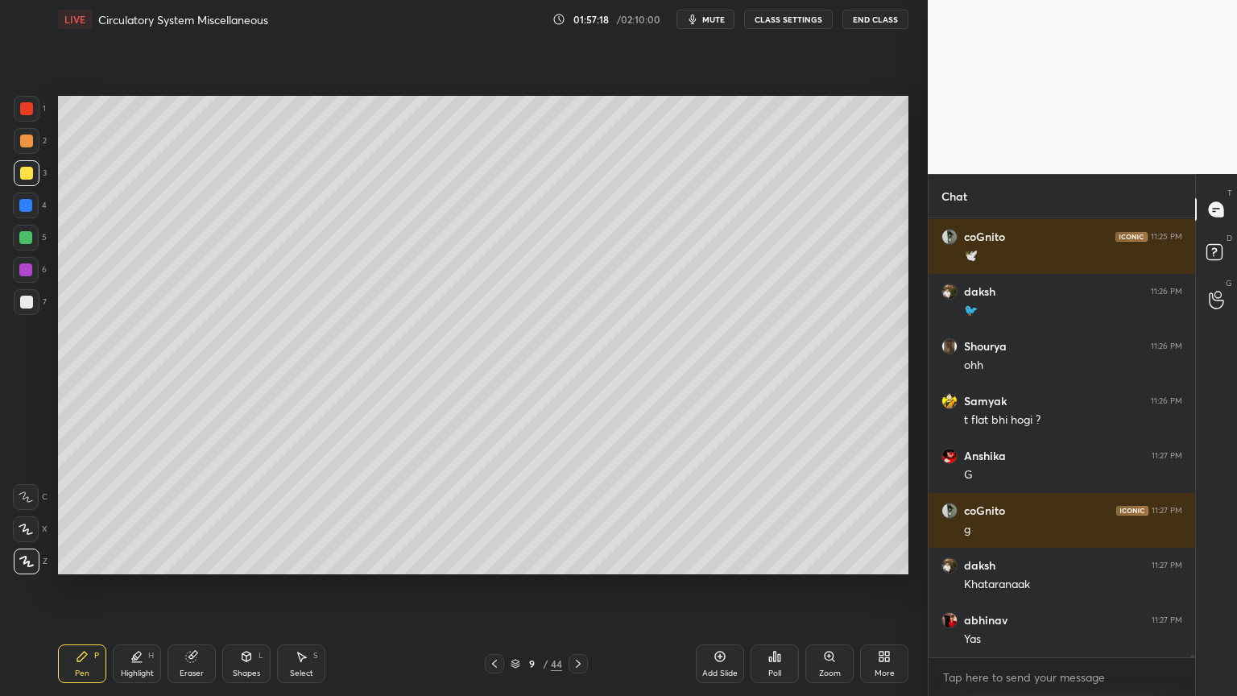
scroll to position [75717, 0]
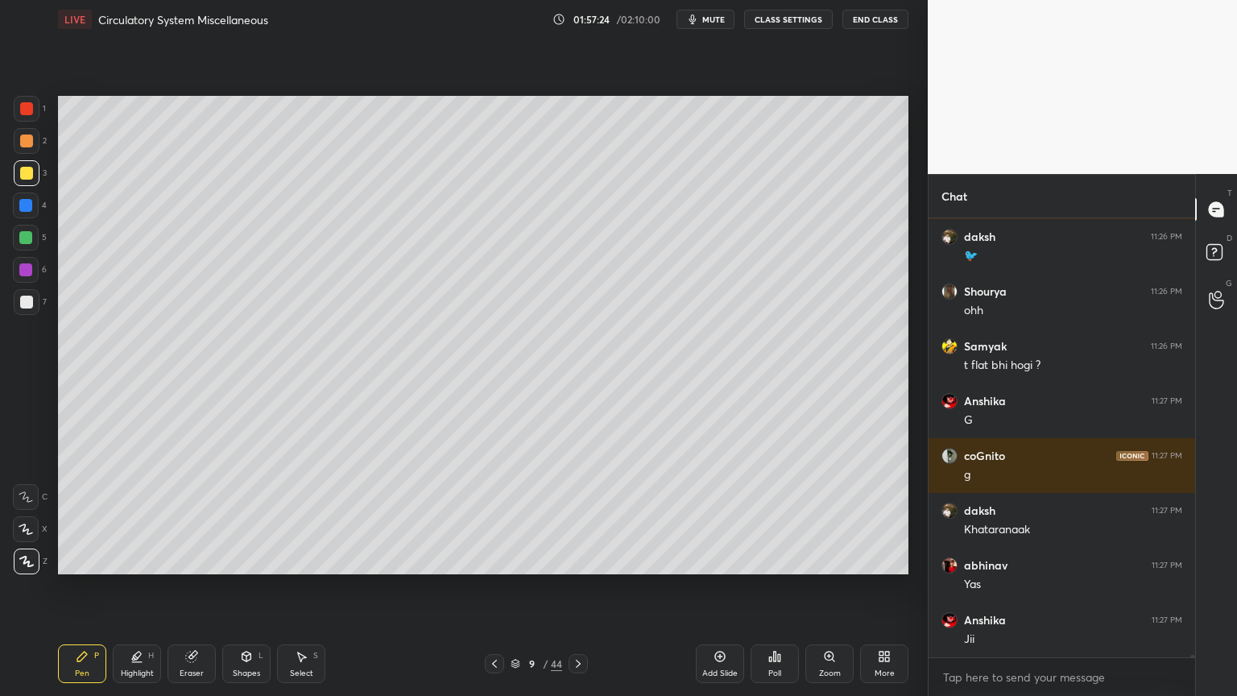
click at [24, 520] on div at bounding box center [26, 529] width 26 height 26
click at [23, 530] on icon at bounding box center [25, 529] width 13 height 10
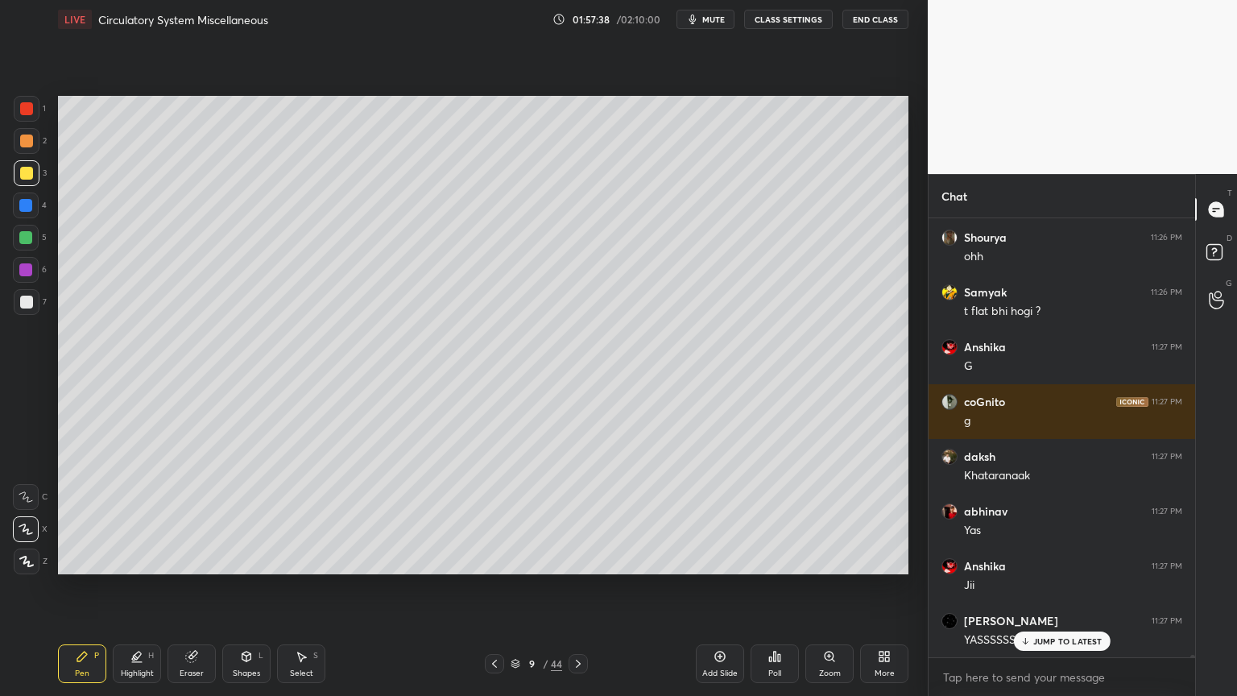
scroll to position [75666, 0]
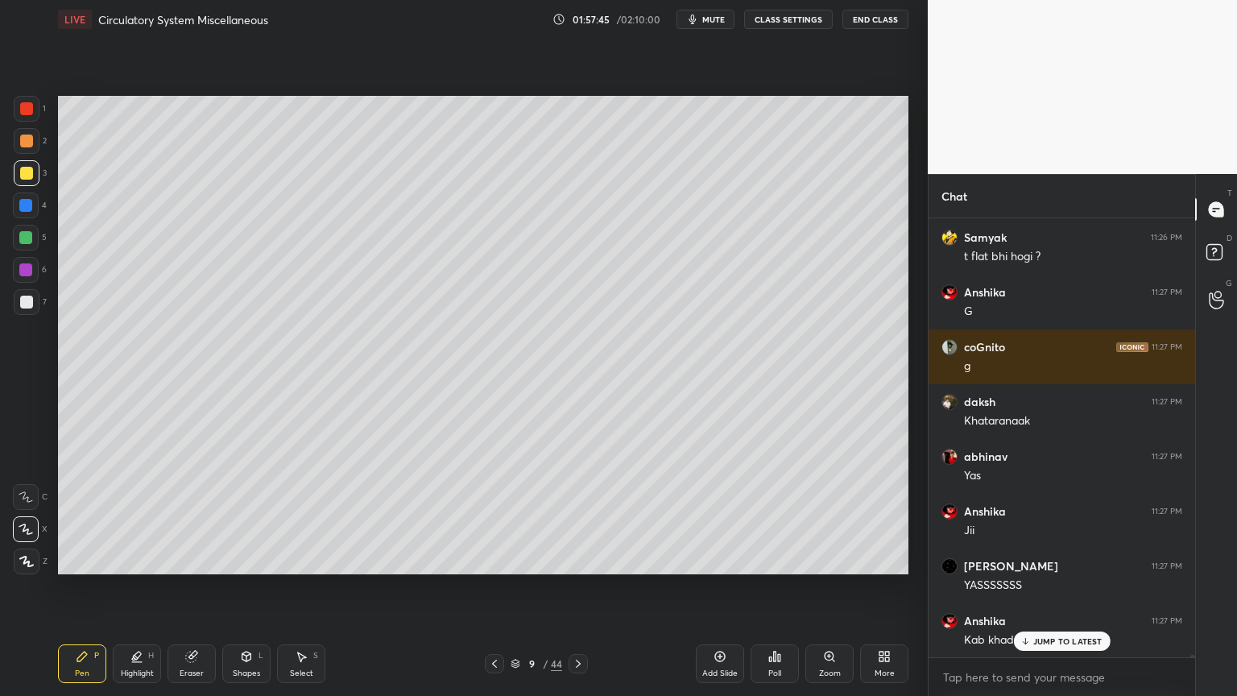
click at [29, 306] on div at bounding box center [26, 302] width 13 height 13
click at [129, 559] on div "Highlight H" at bounding box center [137, 663] width 48 height 39
drag, startPoint x: 29, startPoint y: 528, endPoint x: 19, endPoint y: 481, distance: 47.9
click at [27, 521] on div at bounding box center [26, 529] width 26 height 26
click at [89, 559] on div "Pen P" at bounding box center [82, 663] width 48 height 39
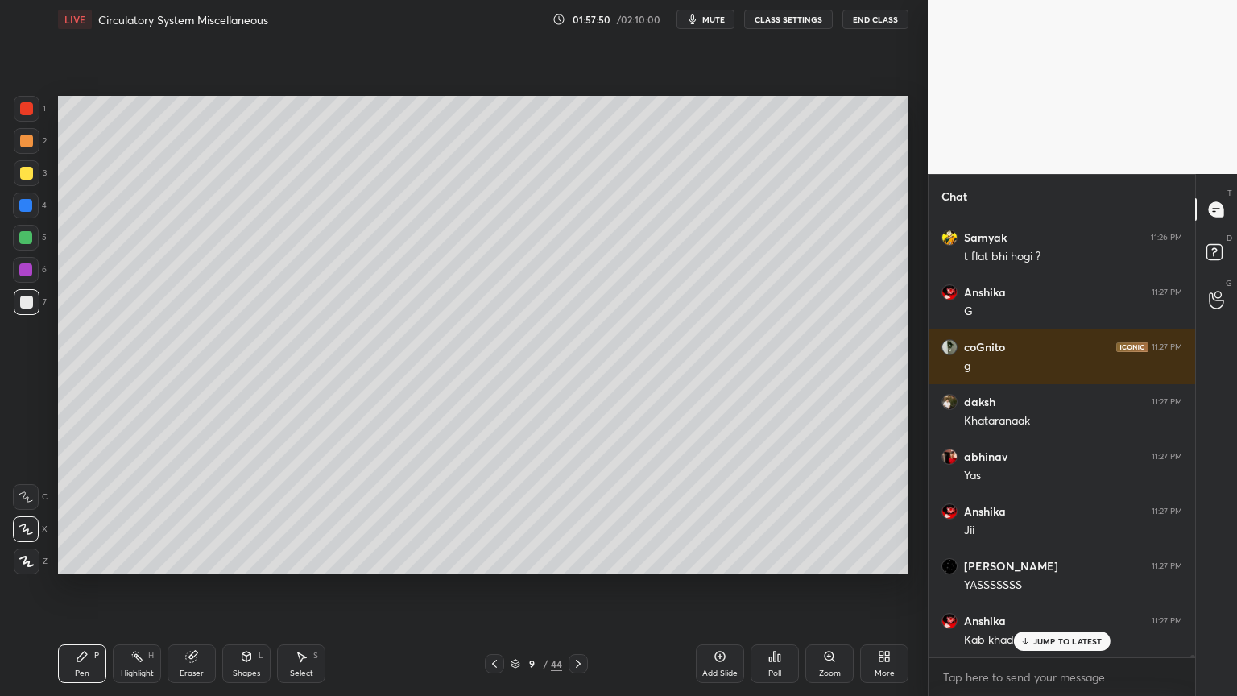
click at [87, 559] on div "Pen P" at bounding box center [82, 663] width 48 height 39
drag, startPoint x: 23, startPoint y: 269, endPoint x: 28, endPoint y: 259, distance: 11.5
click at [27, 264] on div at bounding box center [26, 270] width 26 height 26
click at [28, 239] on div at bounding box center [25, 237] width 13 height 13
click at [191, 559] on icon at bounding box center [191, 657] width 10 height 10
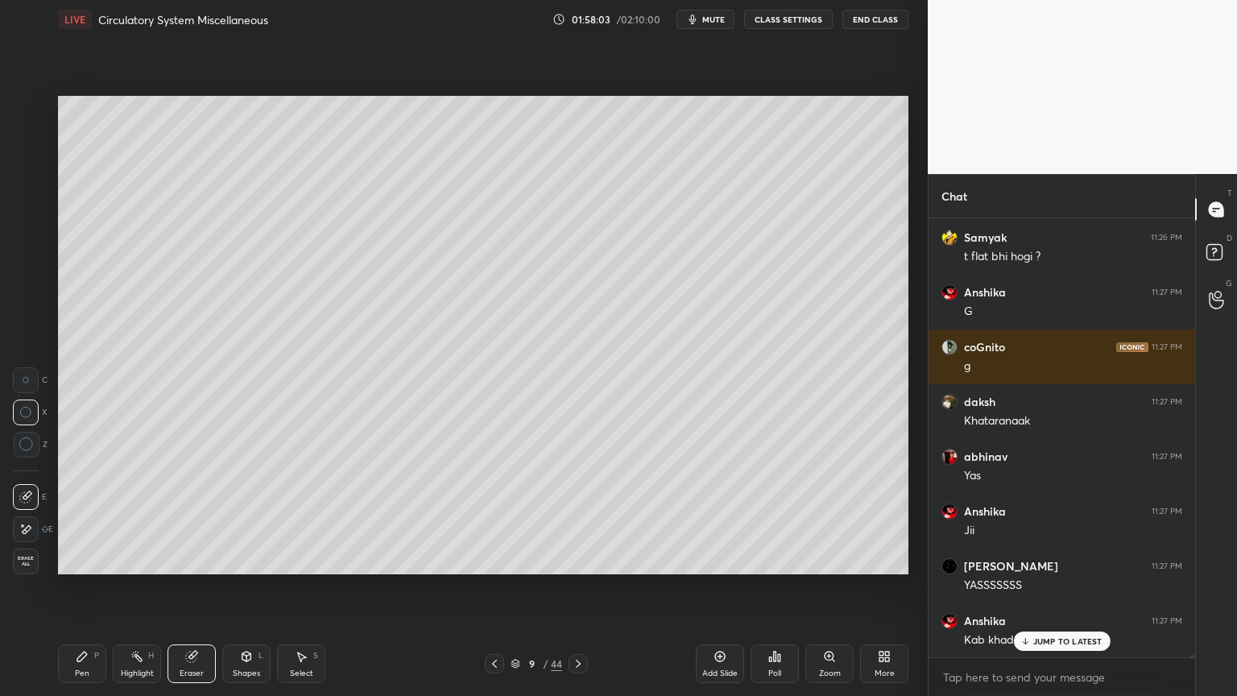
drag, startPoint x: 143, startPoint y: 661, endPoint x: 132, endPoint y: 641, distance: 22.4
click at [143, 559] on div "Highlight H" at bounding box center [137, 663] width 48 height 39
drag, startPoint x: 491, startPoint y: 667, endPoint x: 478, endPoint y: 634, distance: 35.5
click at [489, 559] on icon at bounding box center [494, 663] width 13 height 13
click at [495, 559] on div at bounding box center [494, 663] width 19 height 19
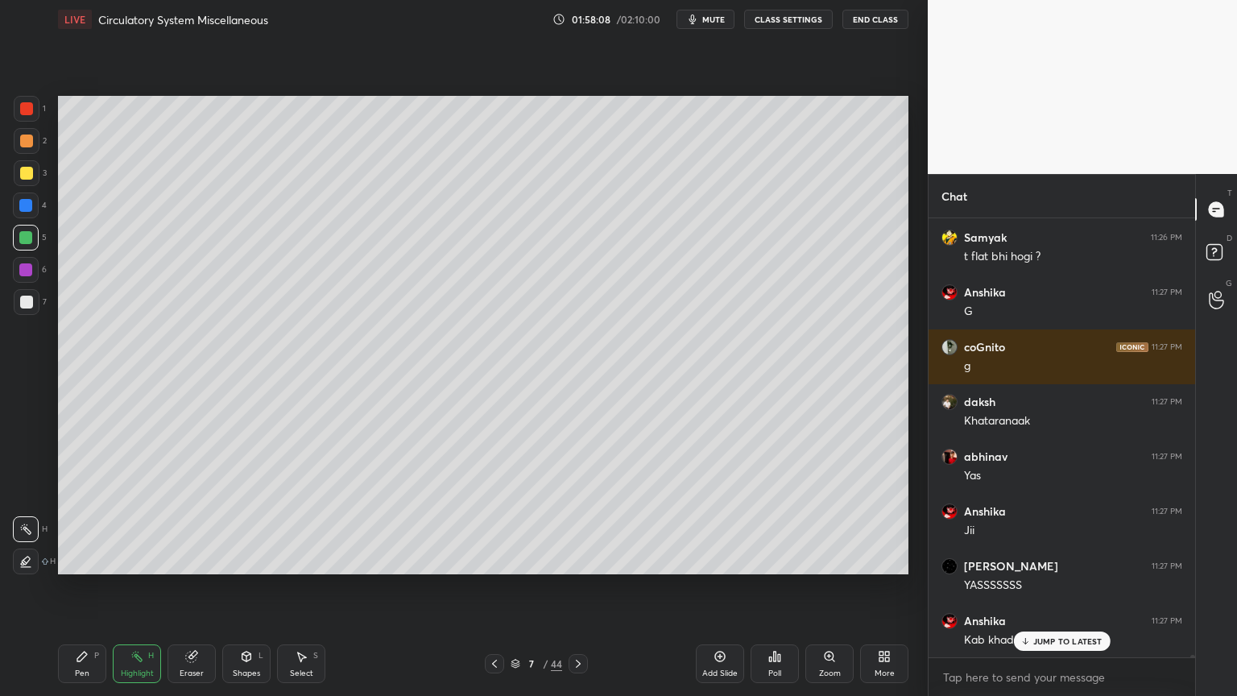
click at [581, 559] on icon at bounding box center [578, 663] width 13 height 13
click at [582, 559] on icon at bounding box center [578, 663] width 13 height 13
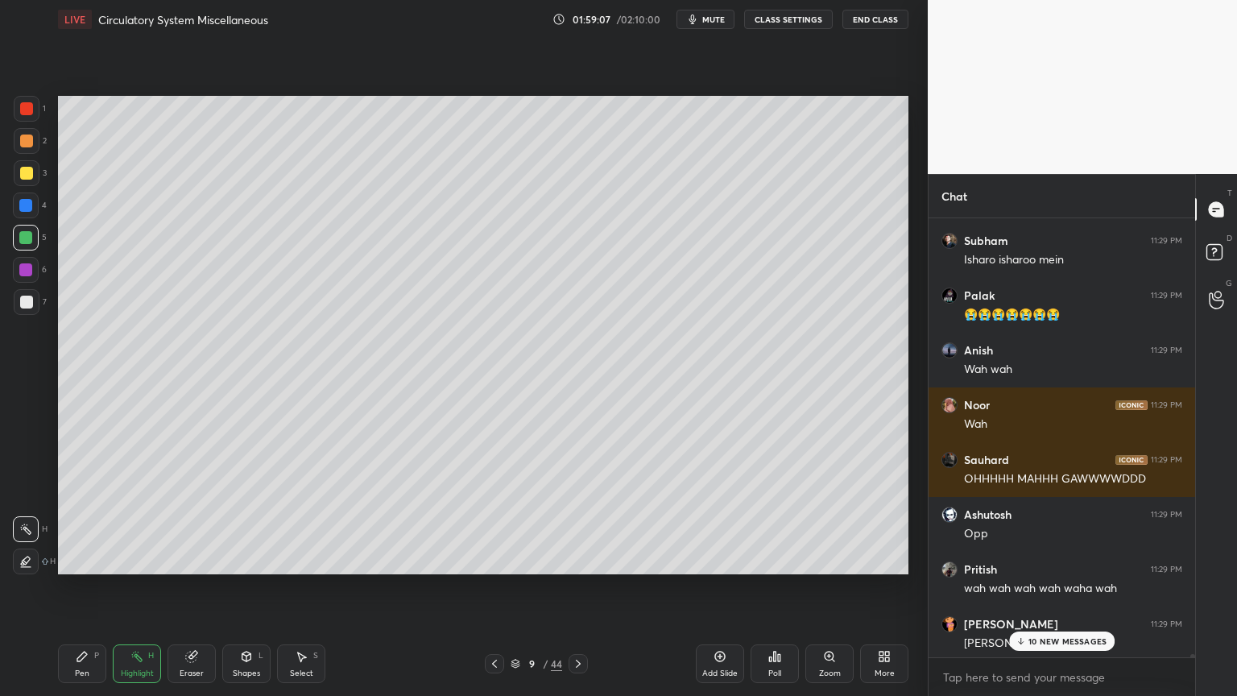
scroll to position [80315, 0]
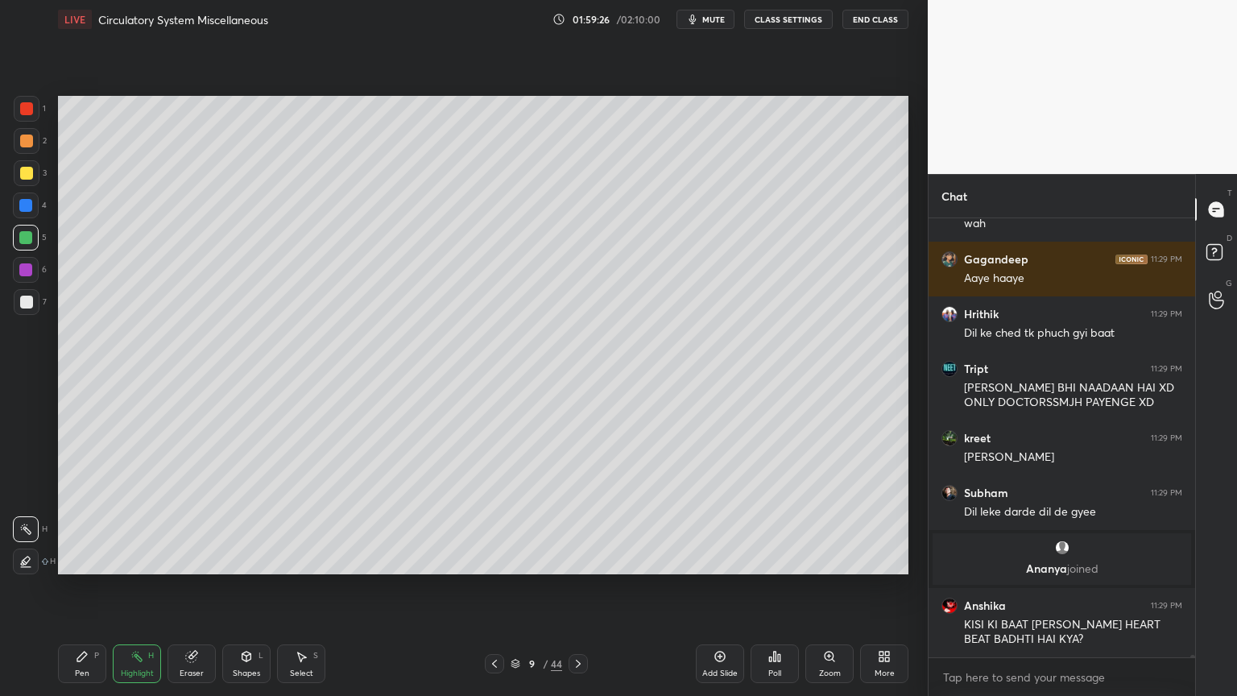
click at [503, 559] on div at bounding box center [494, 663] width 19 height 19
click at [580, 559] on icon at bounding box center [578, 663] width 13 height 13
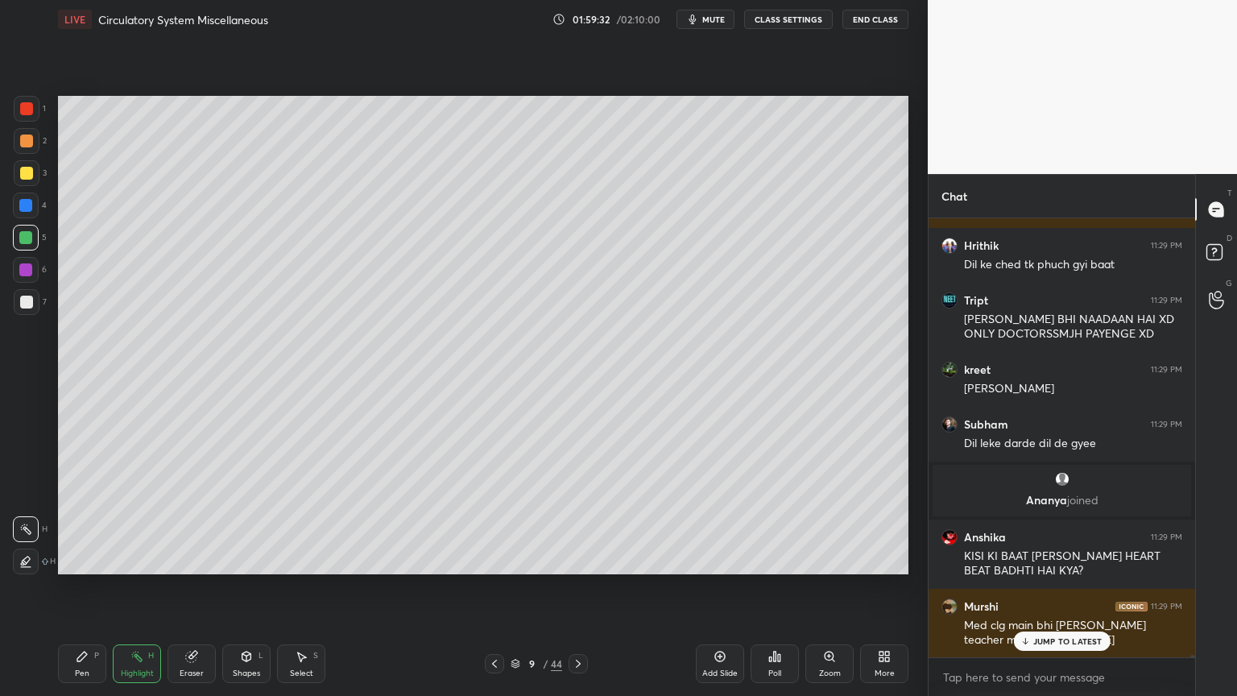
scroll to position [79616, 0]
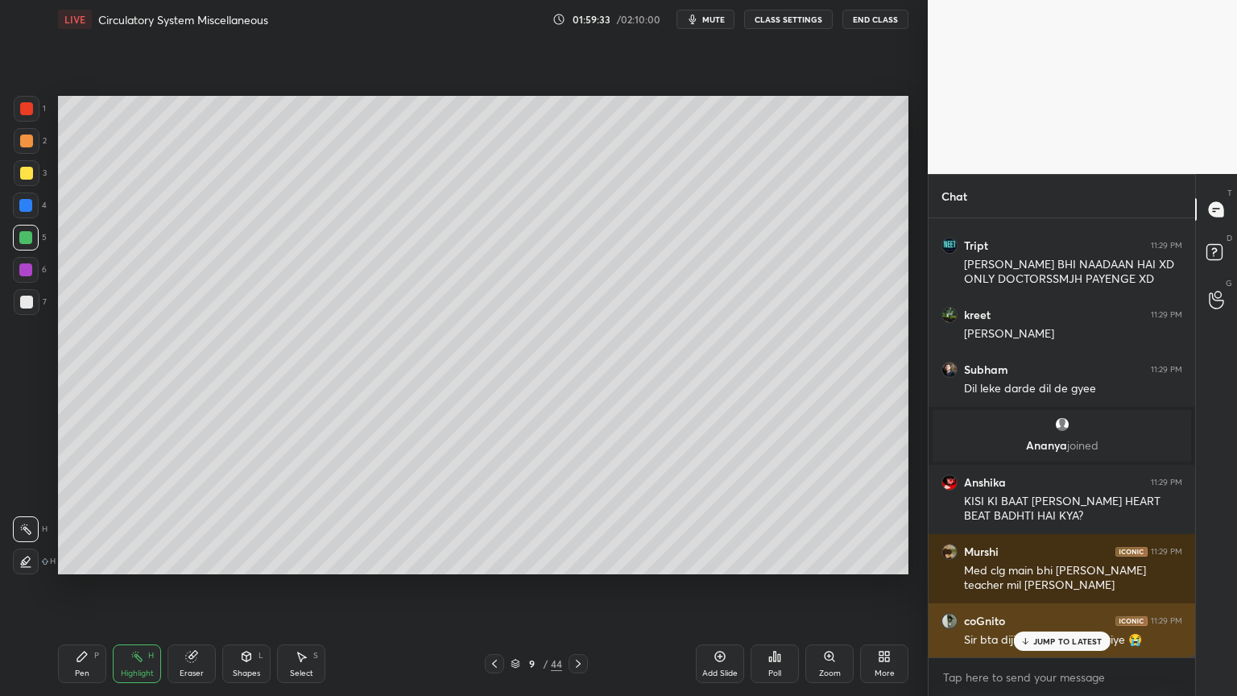
click at [1049, 559] on div "JUMP TO LATEST" at bounding box center [1061, 641] width 97 height 19
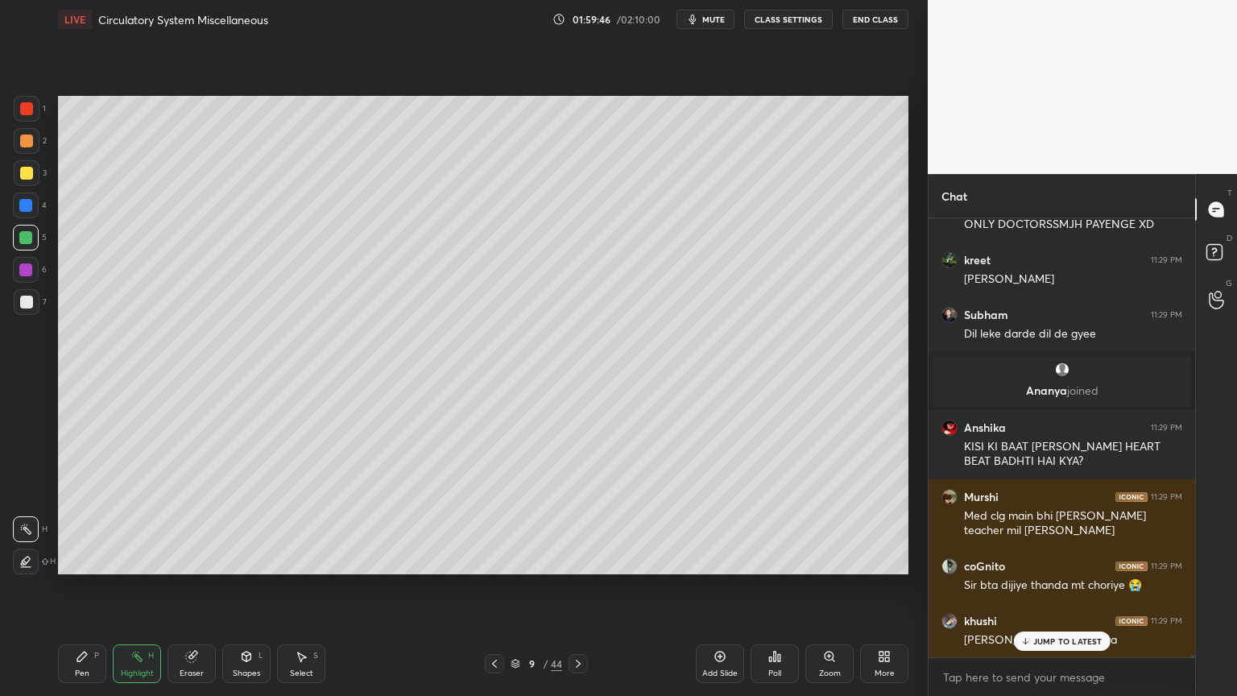
scroll to position [79725, 0]
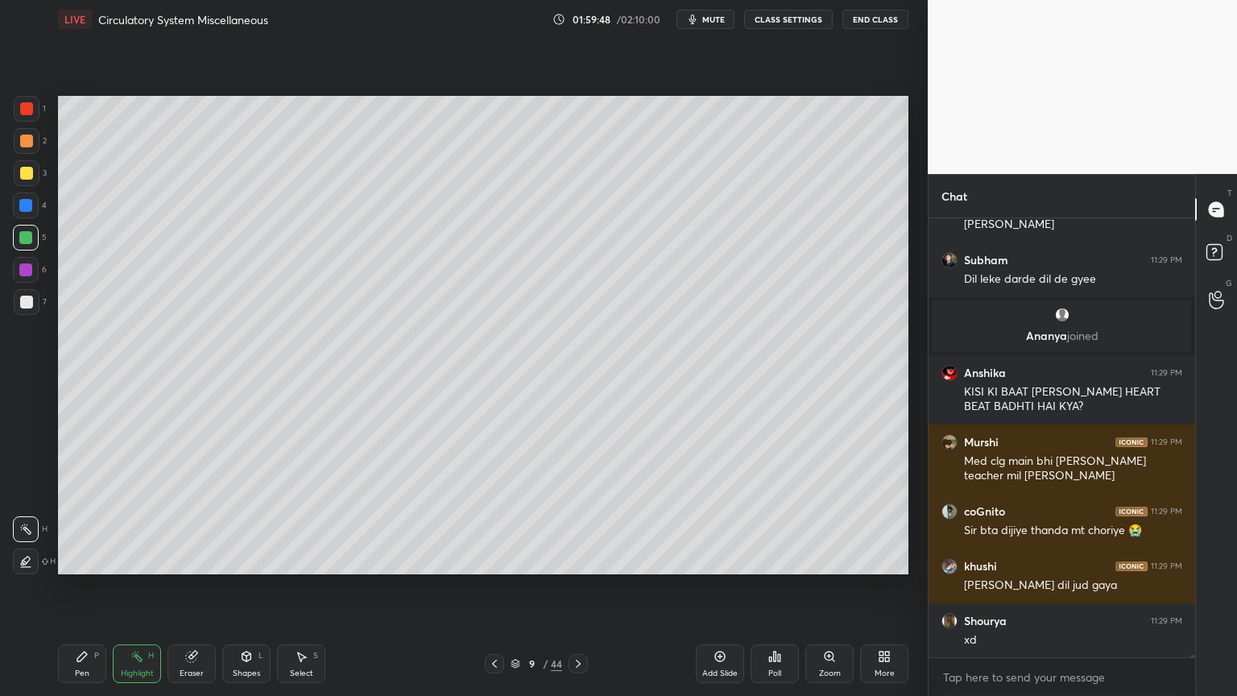
drag, startPoint x: 77, startPoint y: 654, endPoint x: 59, endPoint y: 678, distance: 30.4
click at [77, 559] on icon at bounding box center [82, 656] width 13 height 13
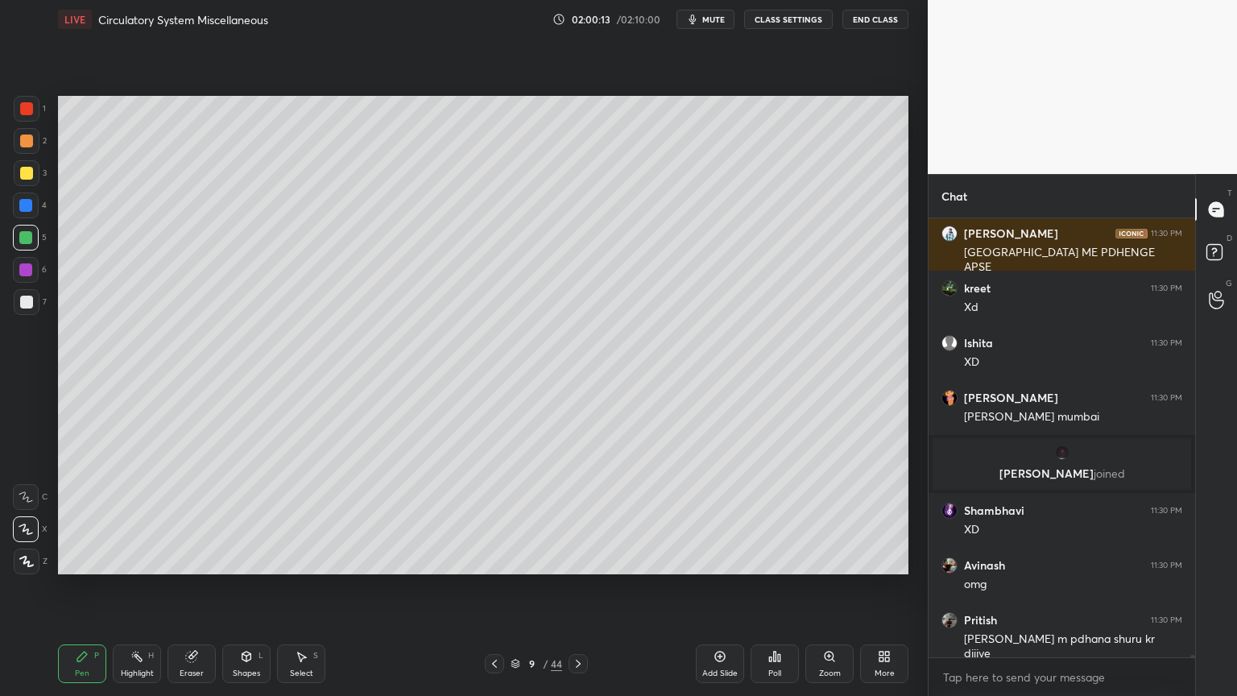
scroll to position [80730, 0]
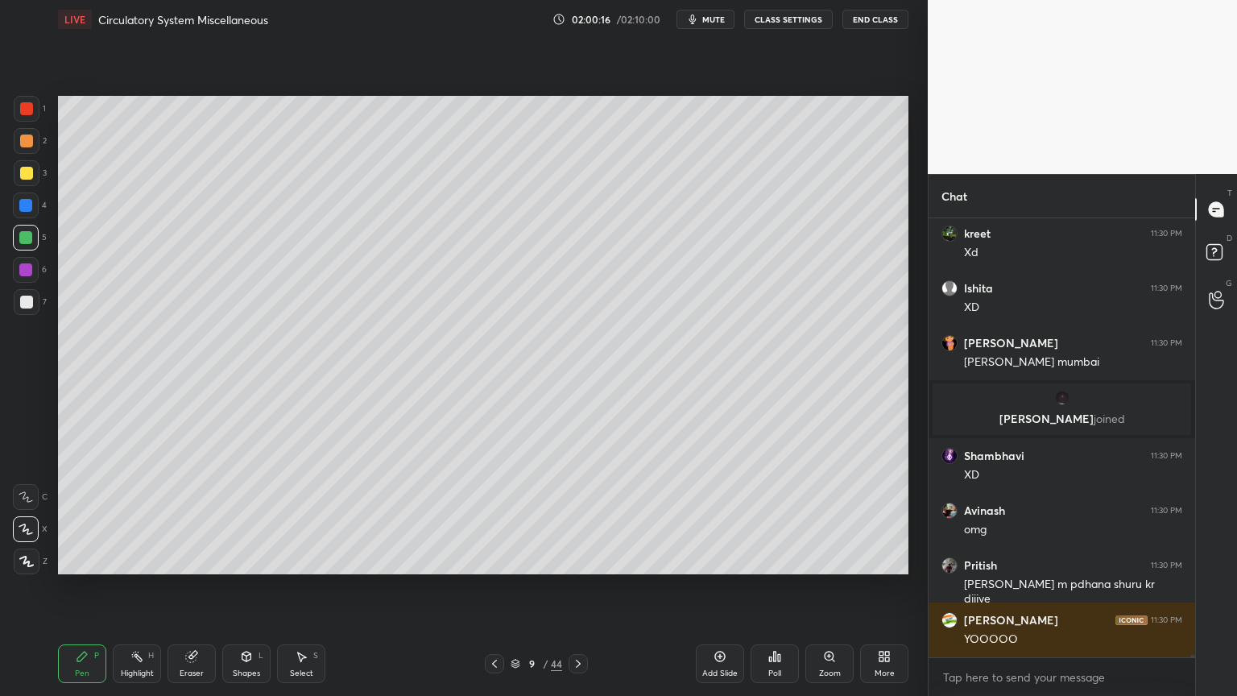
click at [792, 17] on button "CLASS SETTINGS" at bounding box center [788, 19] width 89 height 19
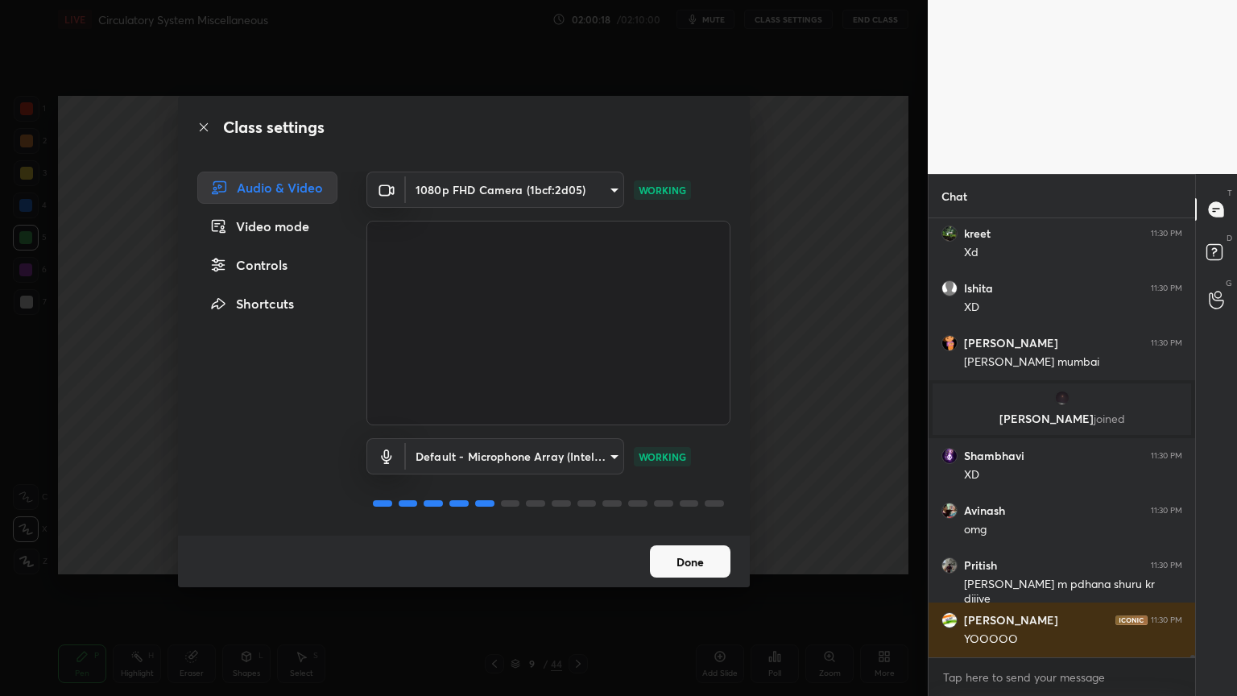
click at [275, 271] on div "Controls" at bounding box center [267, 265] width 140 height 32
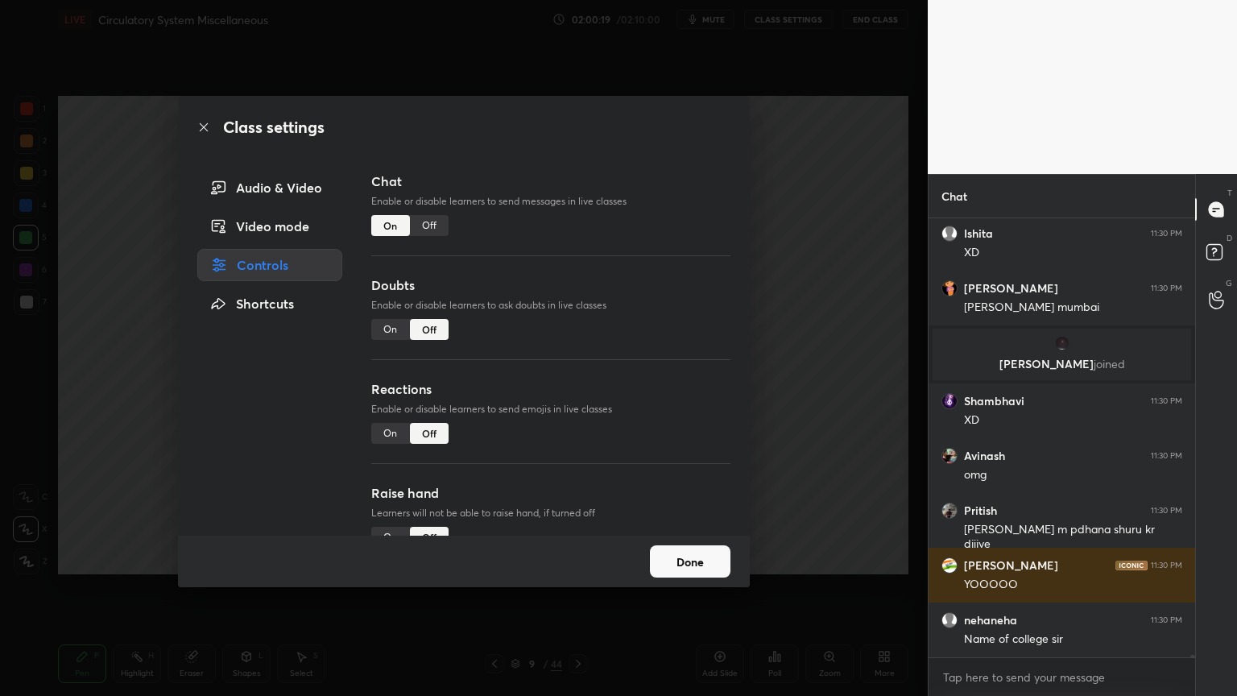
click at [387, 335] on div "On" at bounding box center [390, 329] width 39 height 21
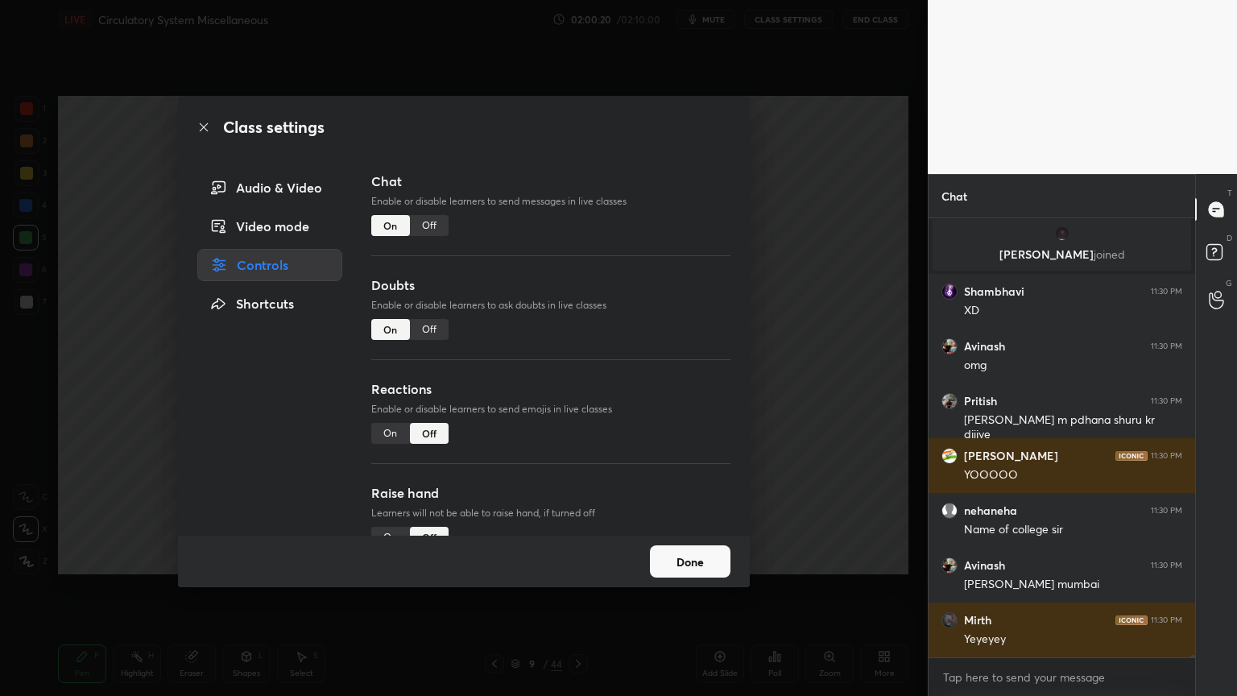
click at [390, 436] on div "On" at bounding box center [390, 433] width 39 height 21
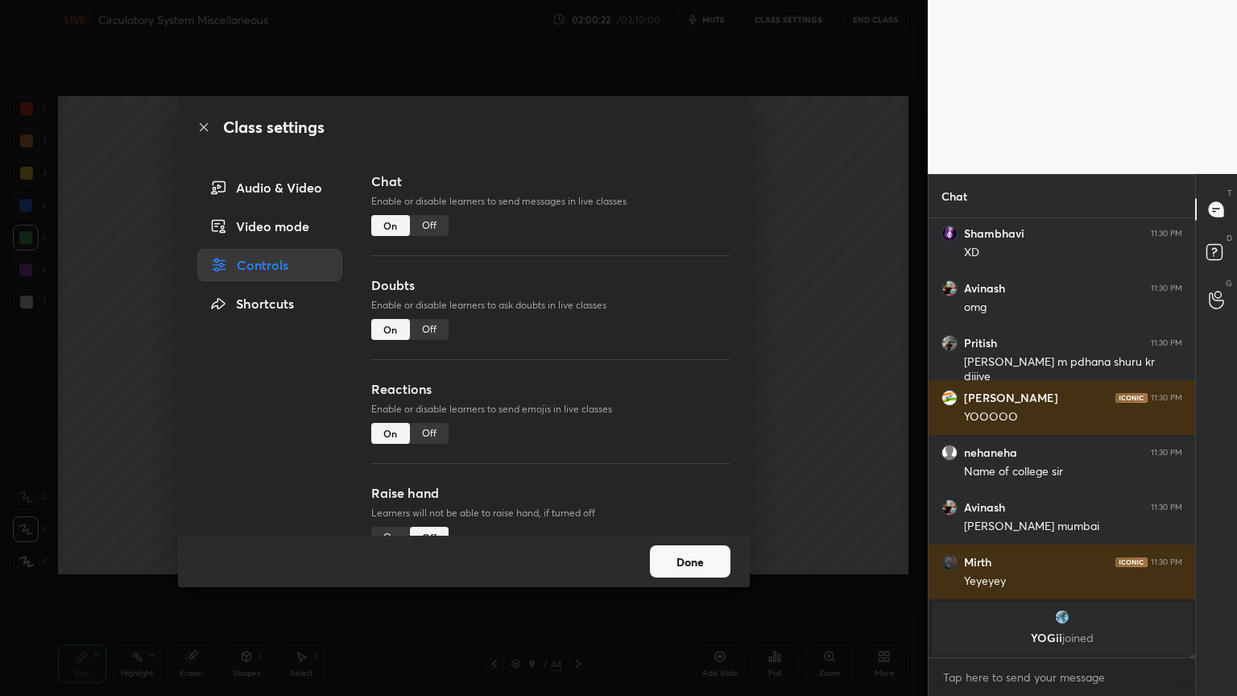
drag, startPoint x: 727, startPoint y: 420, endPoint x: 723, endPoint y: 437, distance: 18.4
click at [727, 440] on div "Chat Enable or disable learners to send messages in live classes On Off Doubts …" at bounding box center [551, 354] width 398 height 364
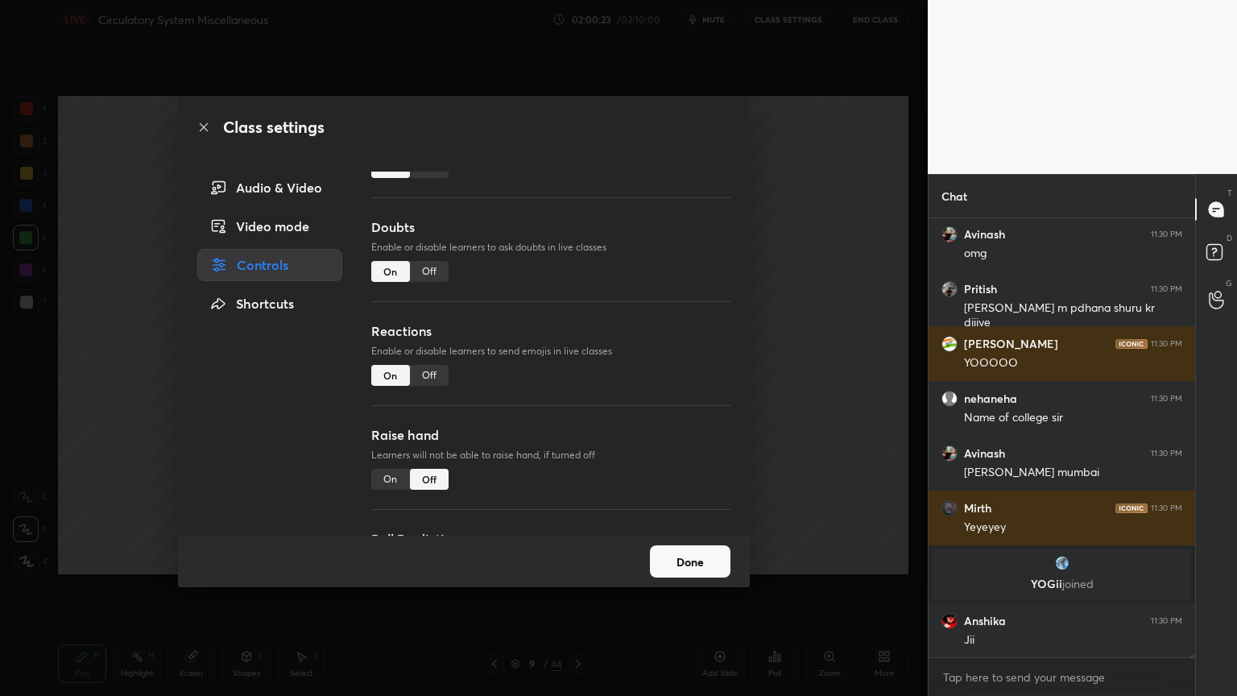
scroll to position [80960, 0]
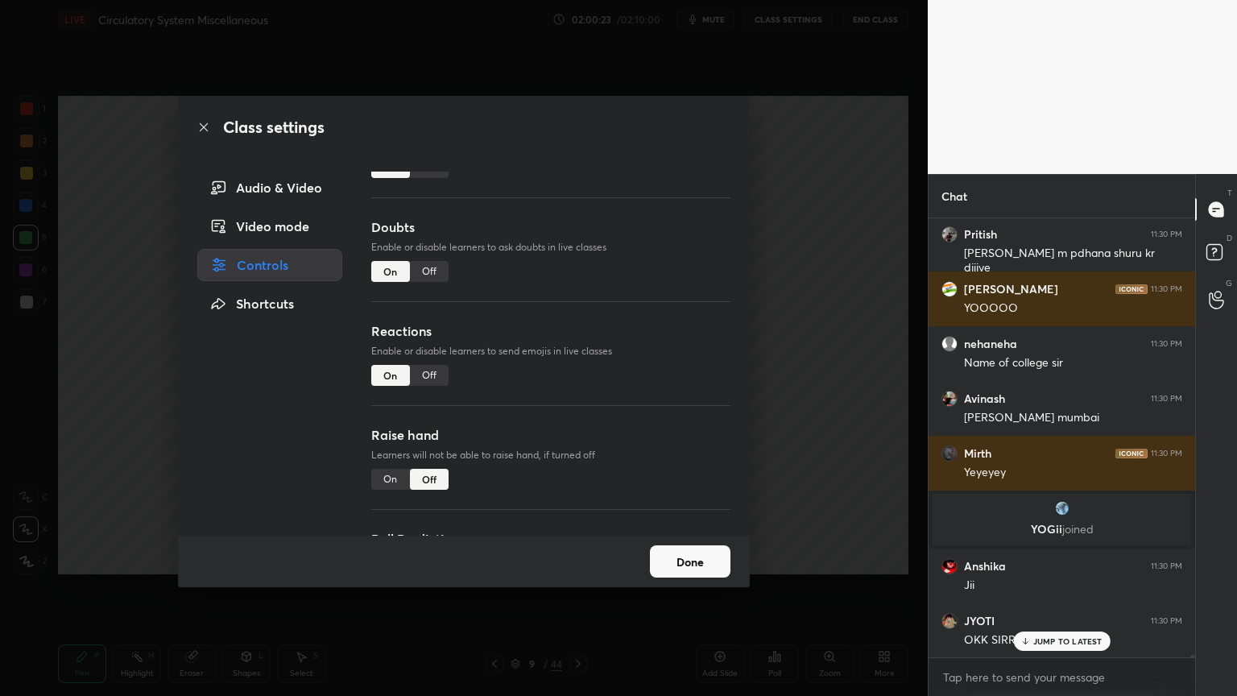
click at [379, 481] on div "On" at bounding box center [390, 479] width 39 height 21
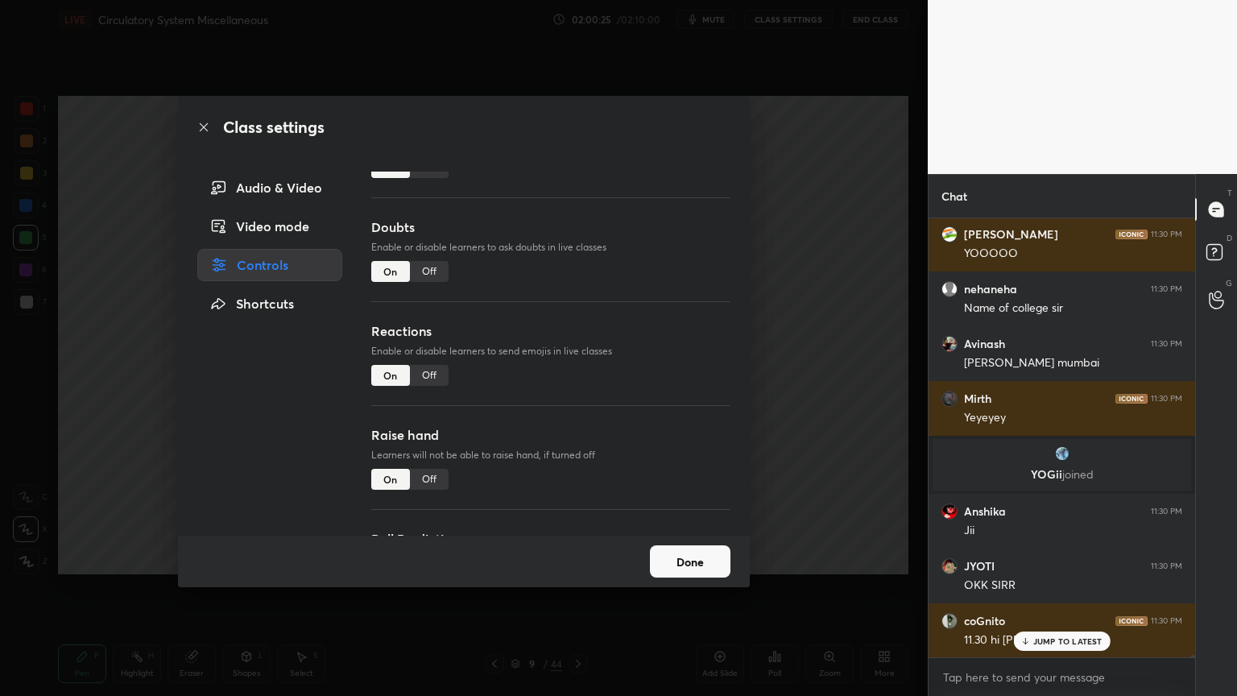
click at [699, 557] on button "Done" at bounding box center [690, 561] width 81 height 32
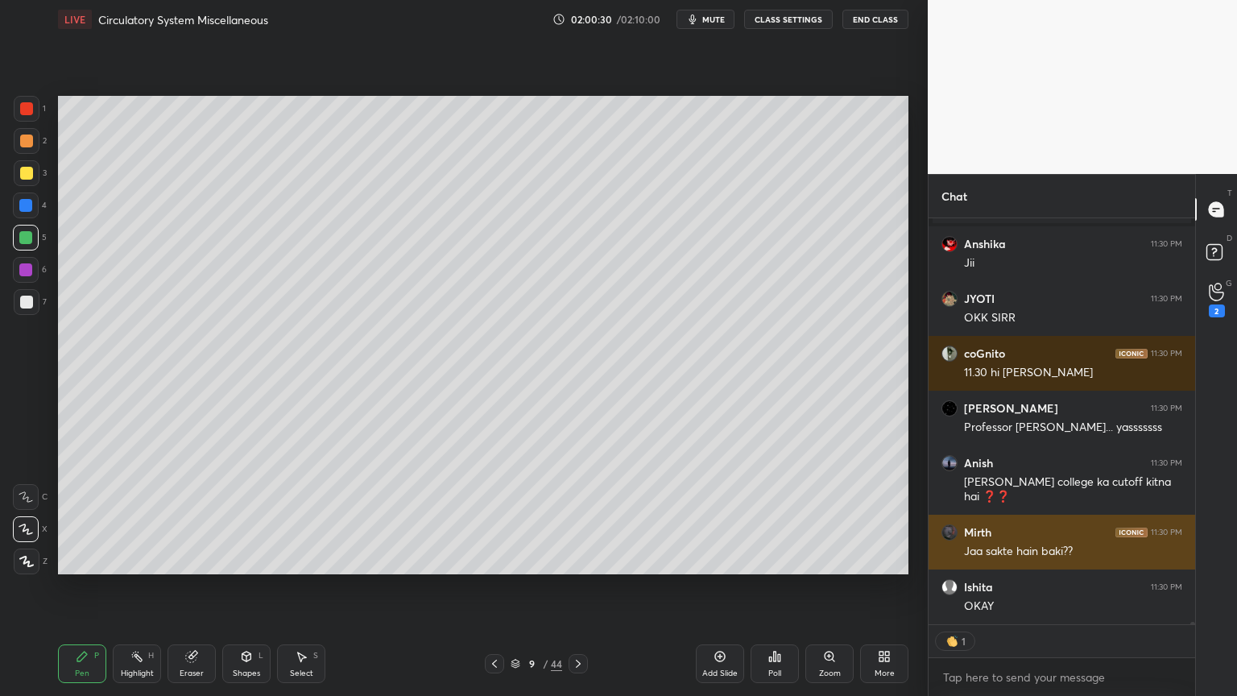
scroll to position [81337, 0]
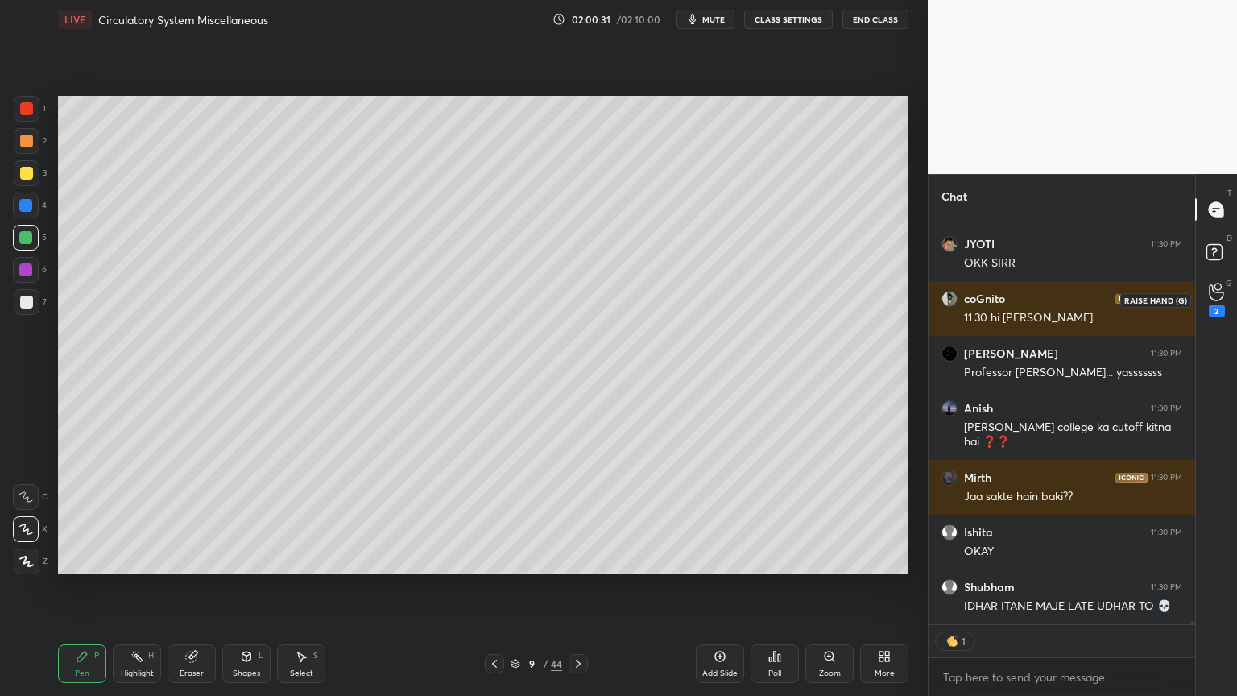
click at [1224, 301] on div "2" at bounding box center [1217, 300] width 16 height 35
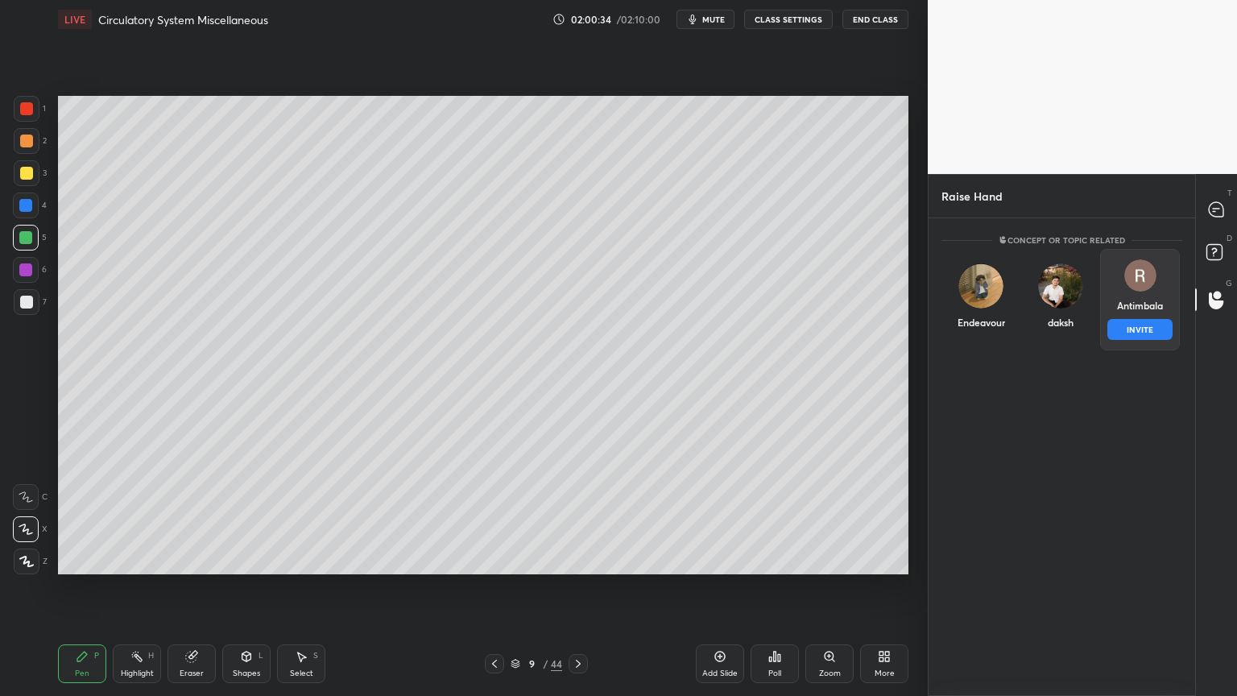
click at [1128, 292] on div "Antimbala INVITE" at bounding box center [1140, 299] width 80 height 101
click at [1127, 319] on button "INVITE" at bounding box center [1140, 329] width 65 height 21
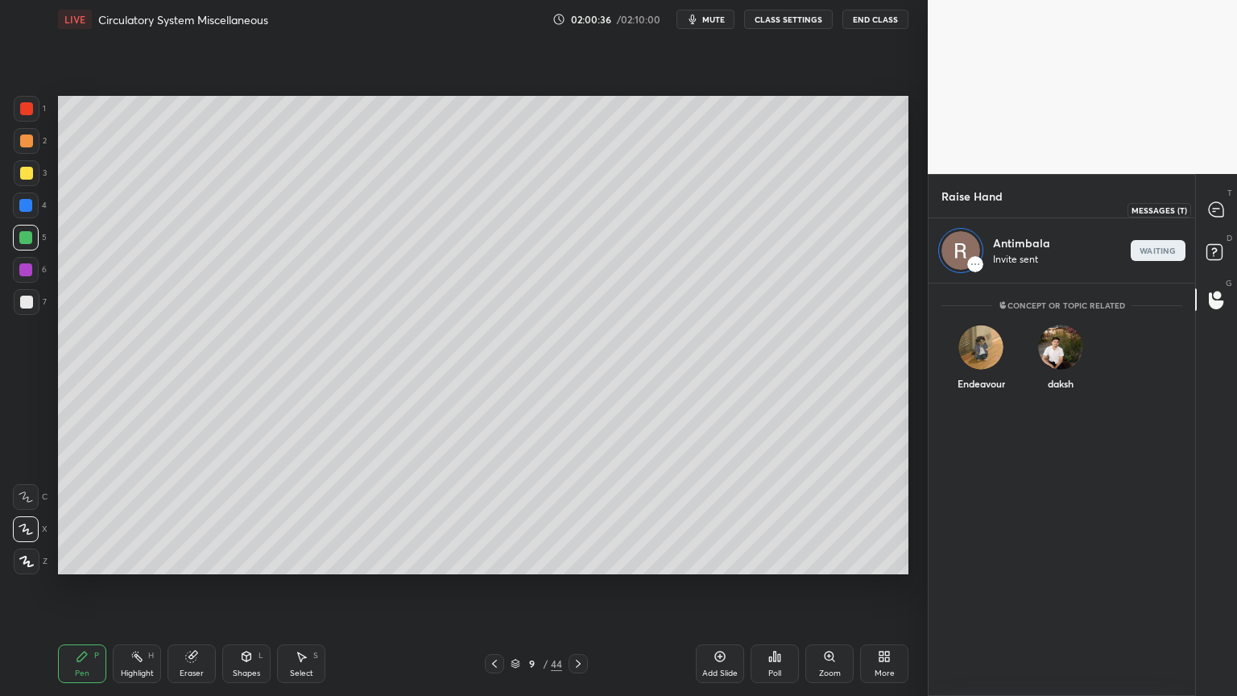
click at [1209, 208] on icon at bounding box center [1216, 209] width 14 height 14
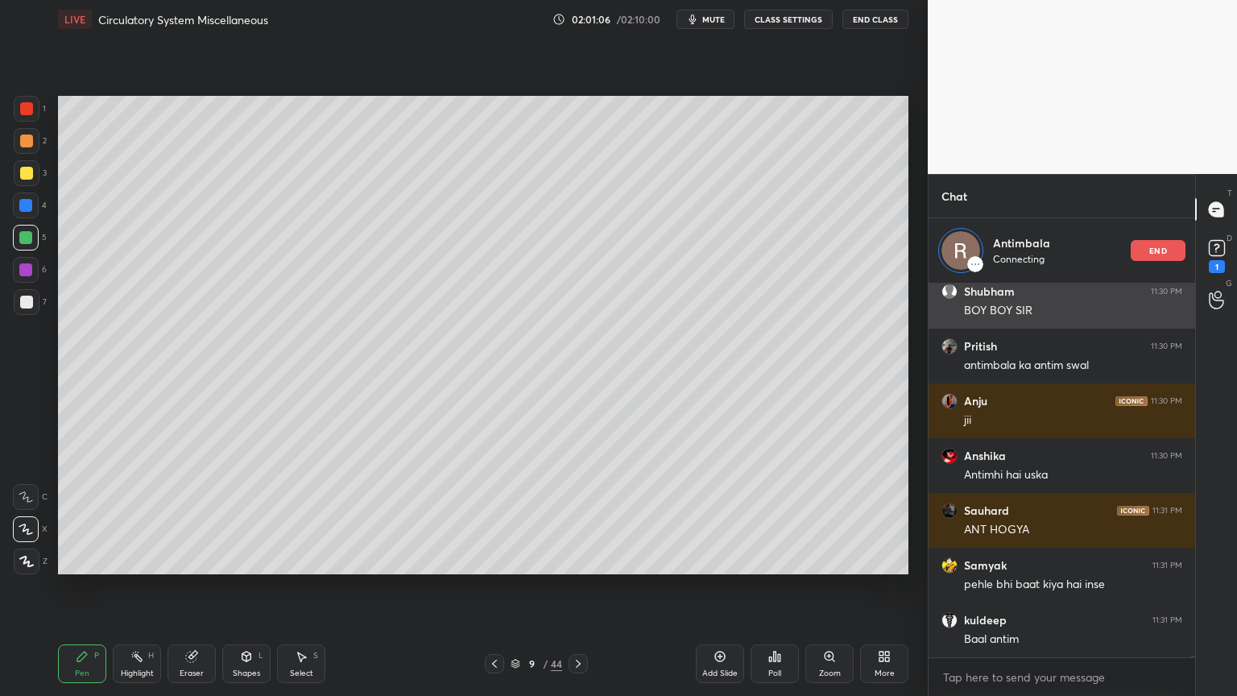
click at [1156, 249] on p "end" at bounding box center [1158, 250] width 18 height 8
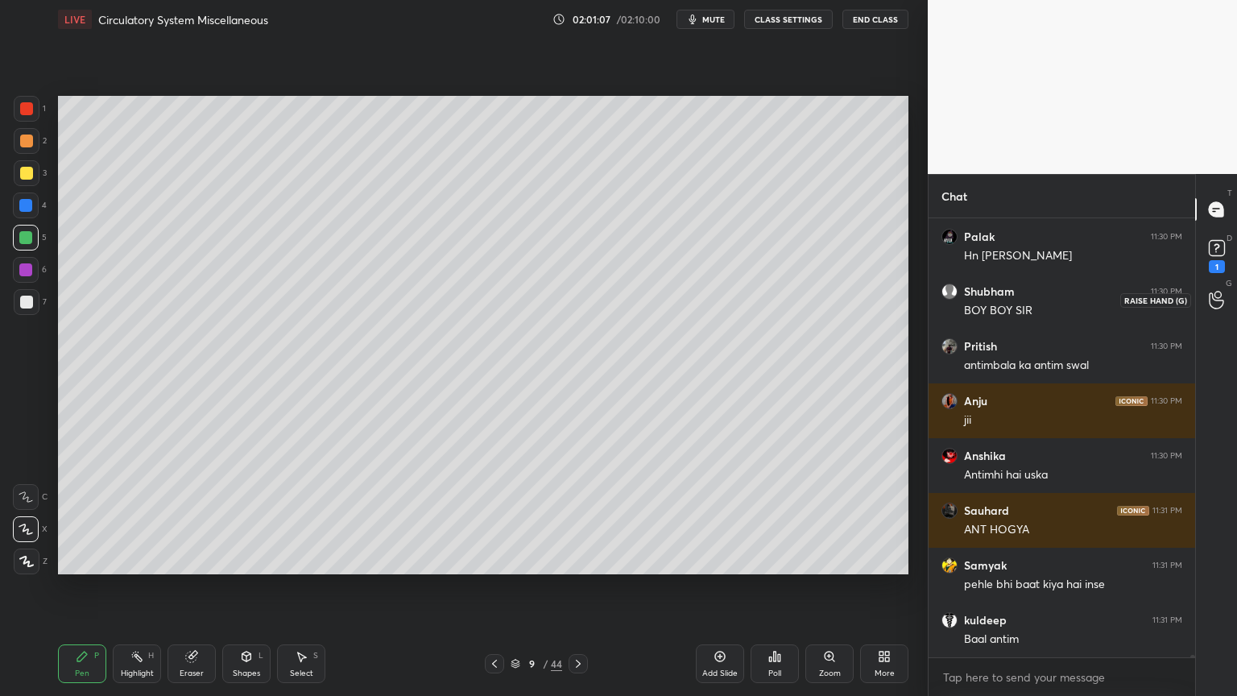
click at [1222, 301] on icon at bounding box center [1216, 300] width 15 height 19
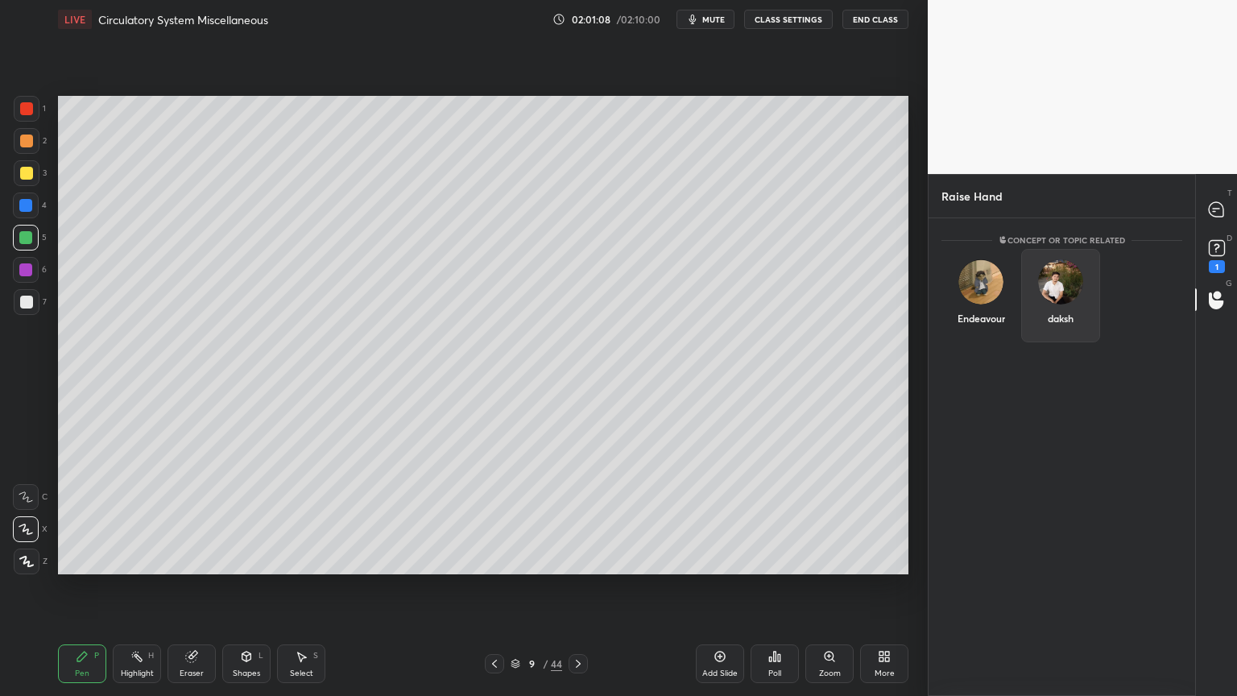
click at [1068, 319] on div "daksh" at bounding box center [1061, 295] width 80 height 93
drag, startPoint x: 1066, startPoint y: 322, endPoint x: 1064, endPoint y: 238, distance: 83.8
click at [1066, 294] on div "[PERSON_NAME] INVITE" at bounding box center [1061, 299] width 80 height 101
click at [1070, 329] on button "INVITE" at bounding box center [1061, 329] width 65 height 21
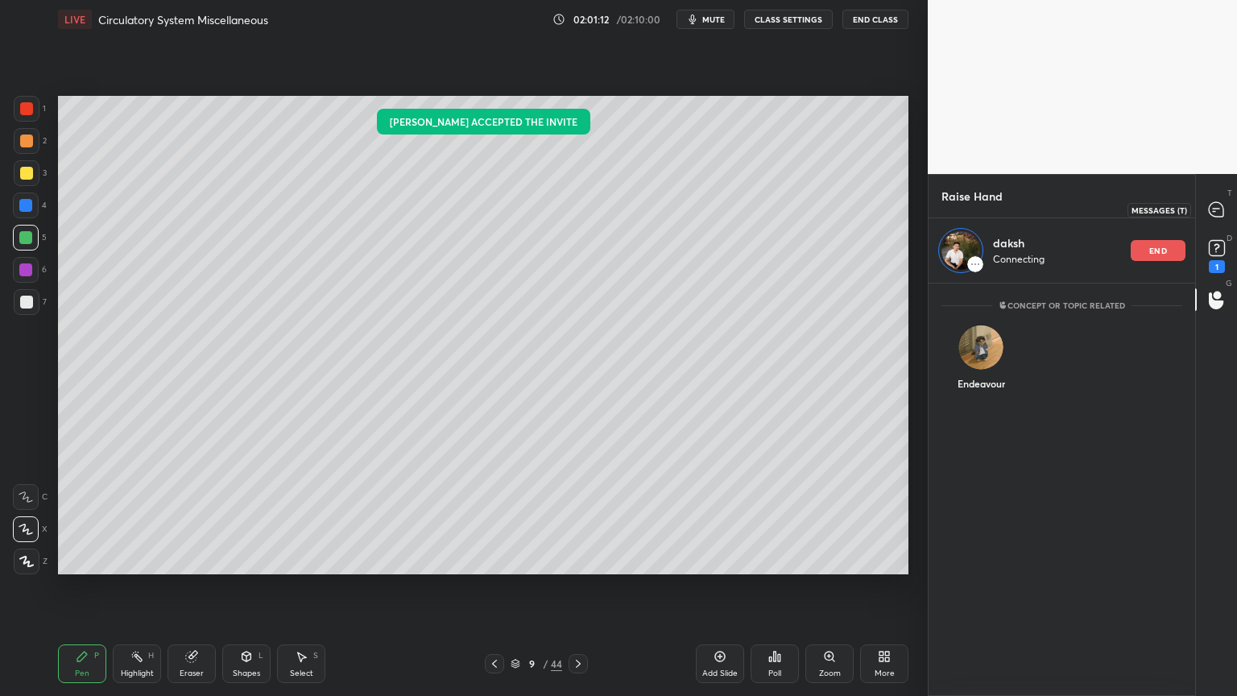
drag, startPoint x: 1214, startPoint y: 211, endPoint x: 1191, endPoint y: 234, distance: 31.9
click at [1214, 211] on icon at bounding box center [1214, 211] width 2 height 0
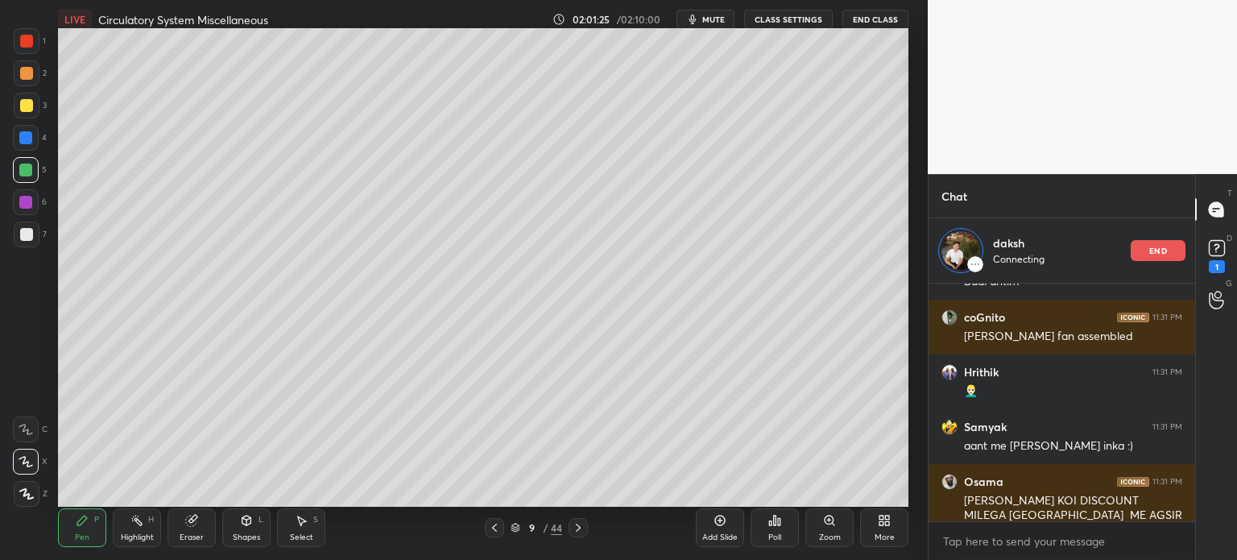
type textarea "x"
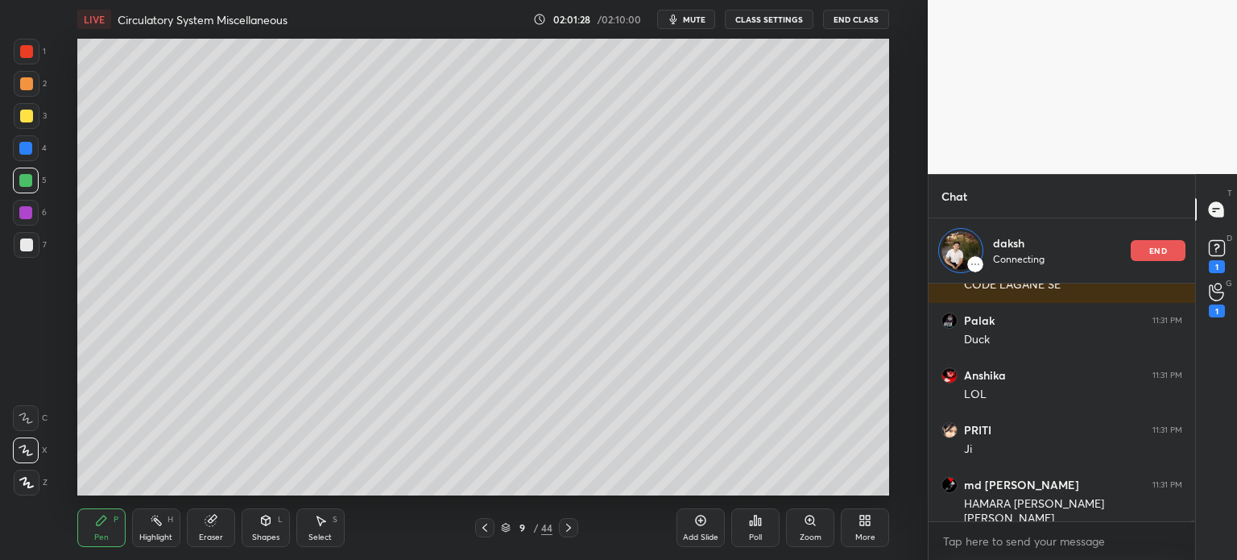
click at [1155, 243] on div "end" at bounding box center [1158, 250] width 55 height 21
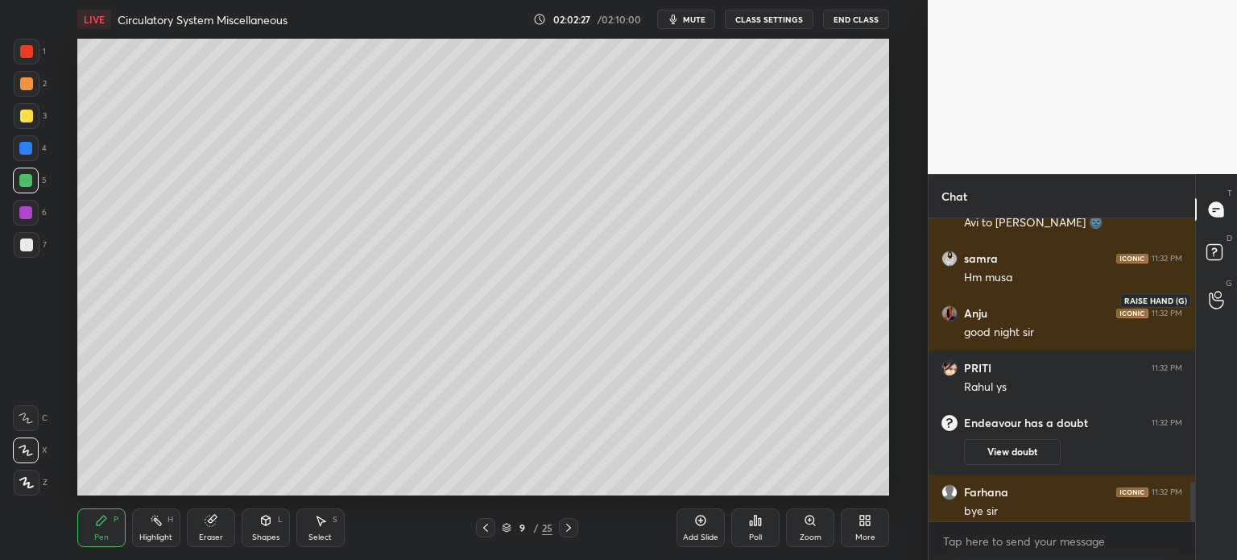
scroll to position [2004, 0]
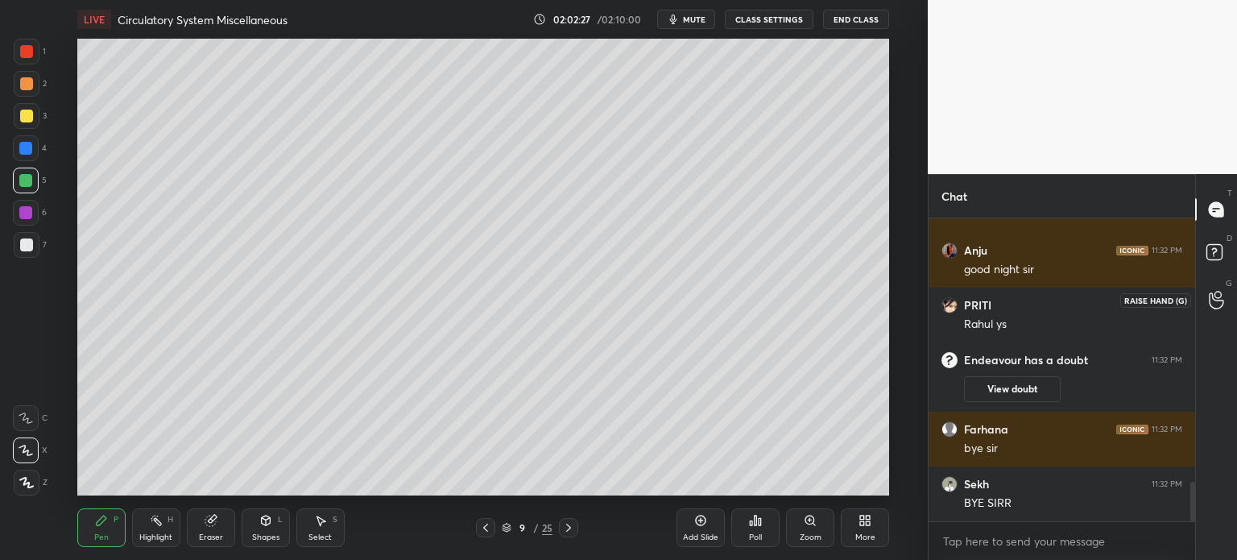
click at [1217, 289] on div at bounding box center [1217, 299] width 32 height 29
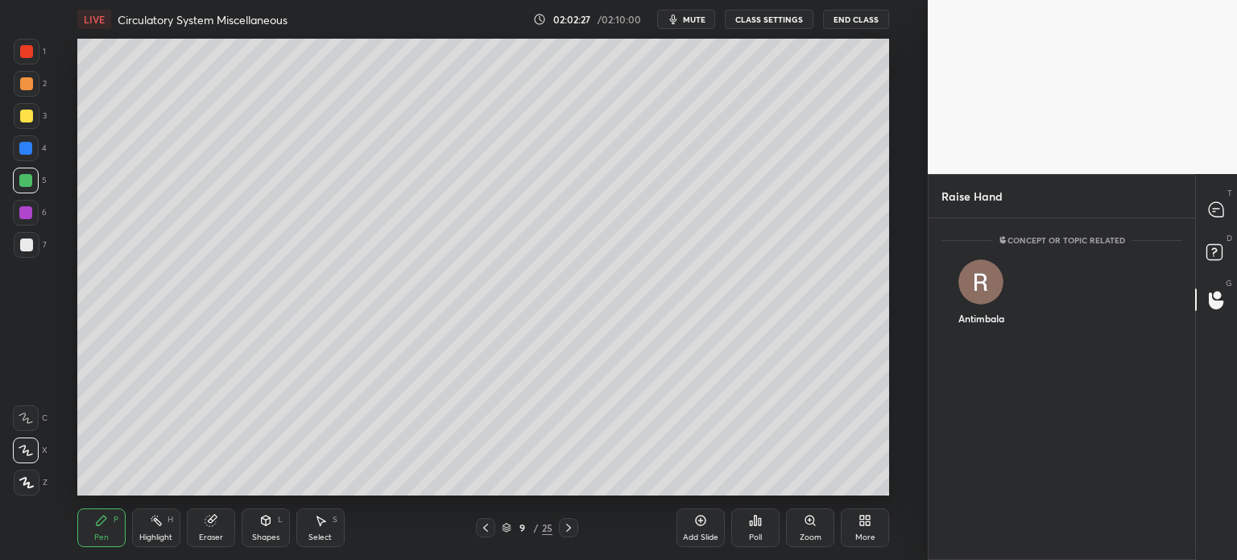
scroll to position [4, 5]
click at [979, 288] on img "grid" at bounding box center [981, 281] width 45 height 45
click at [980, 328] on button "INVITE" at bounding box center [981, 329] width 65 height 21
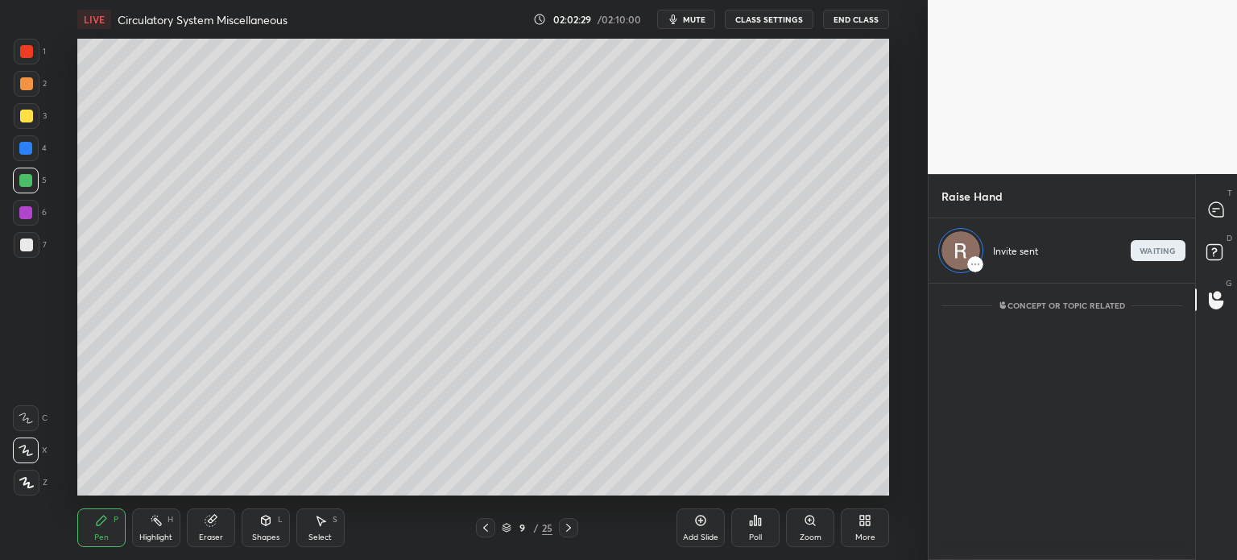
scroll to position [5, 5]
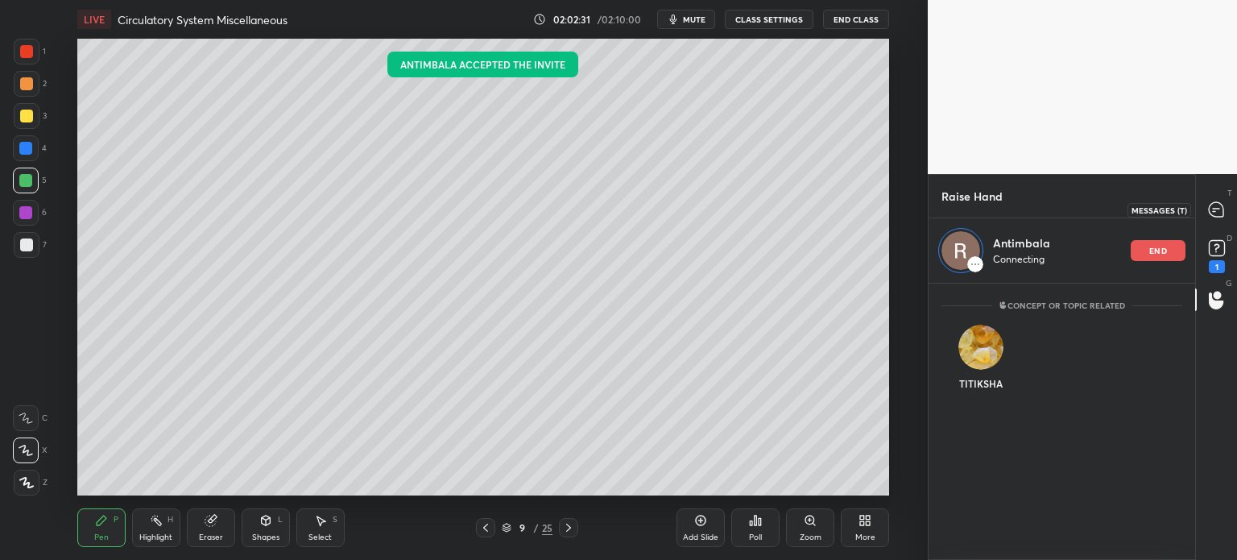
click at [1211, 209] on icon at bounding box center [1216, 209] width 14 height 14
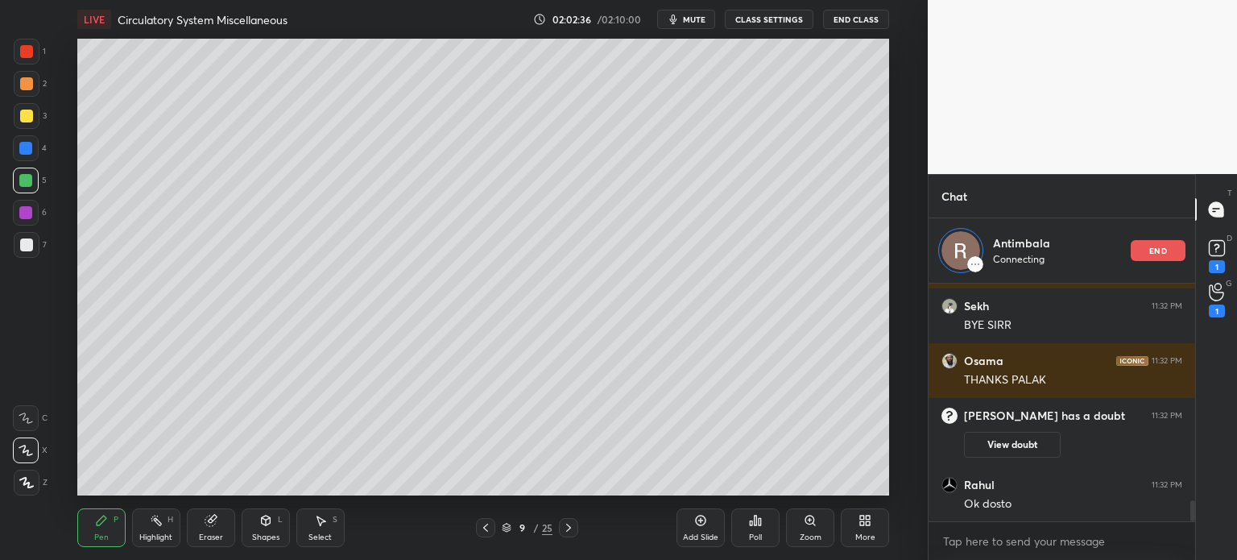
scroll to position [2429, 0]
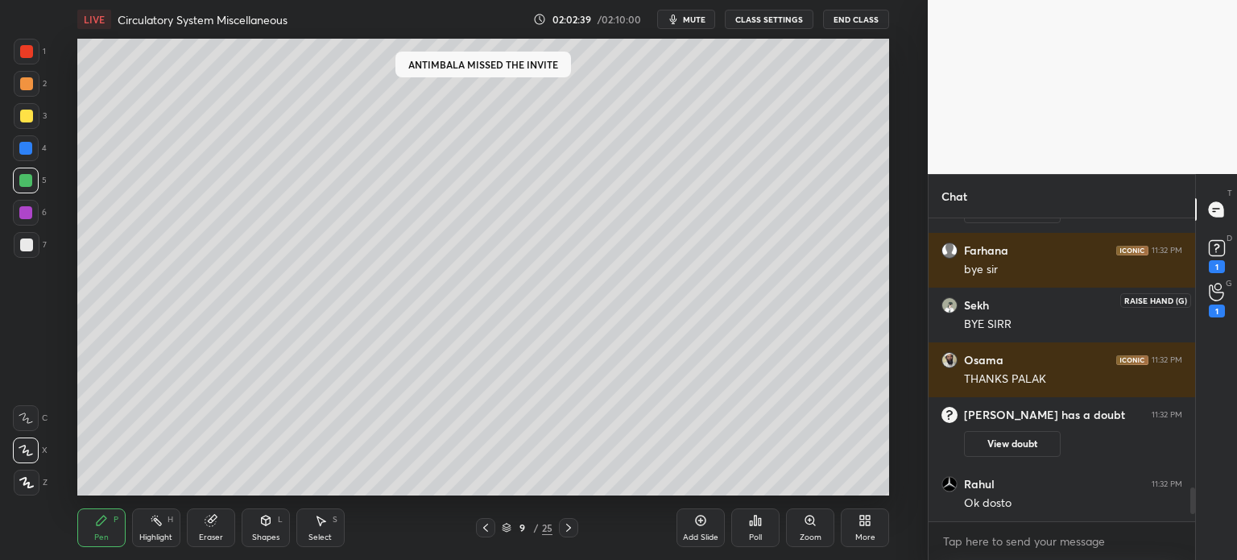
click at [1224, 301] on div "1" at bounding box center [1217, 300] width 16 height 35
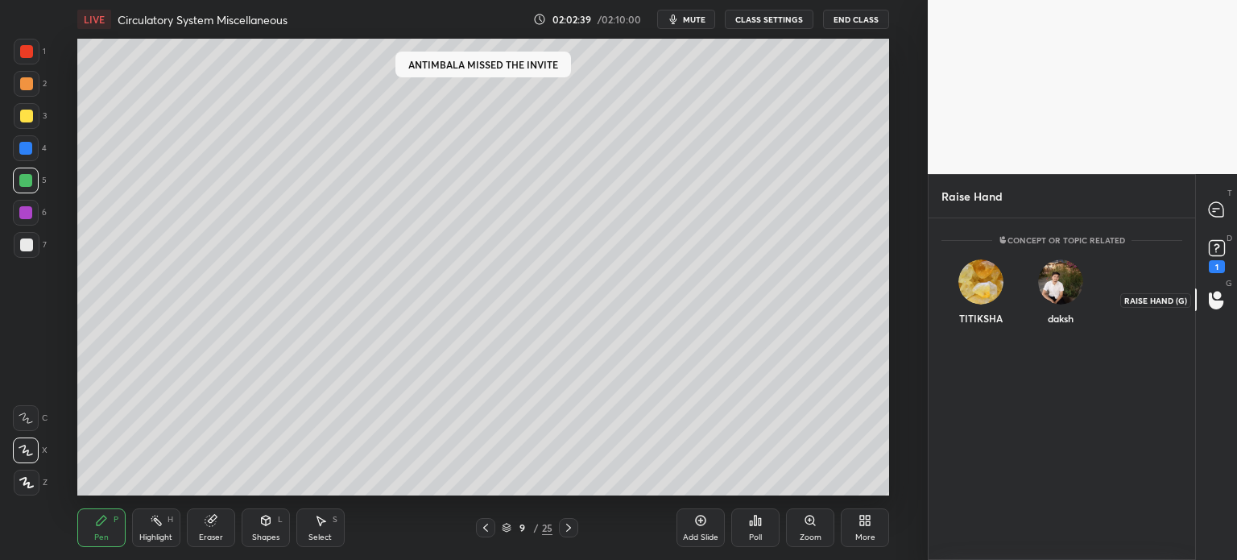
scroll to position [0, 0]
click at [1073, 307] on div "daksh" at bounding box center [1061, 295] width 80 height 93
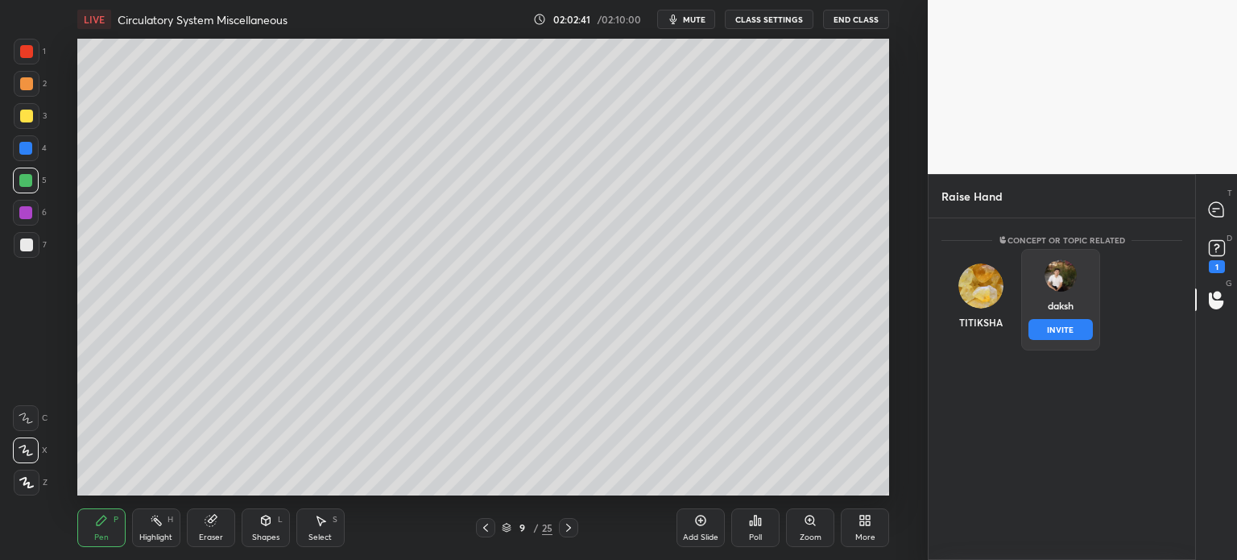
click at [1067, 325] on button "INVITE" at bounding box center [1061, 329] width 65 height 21
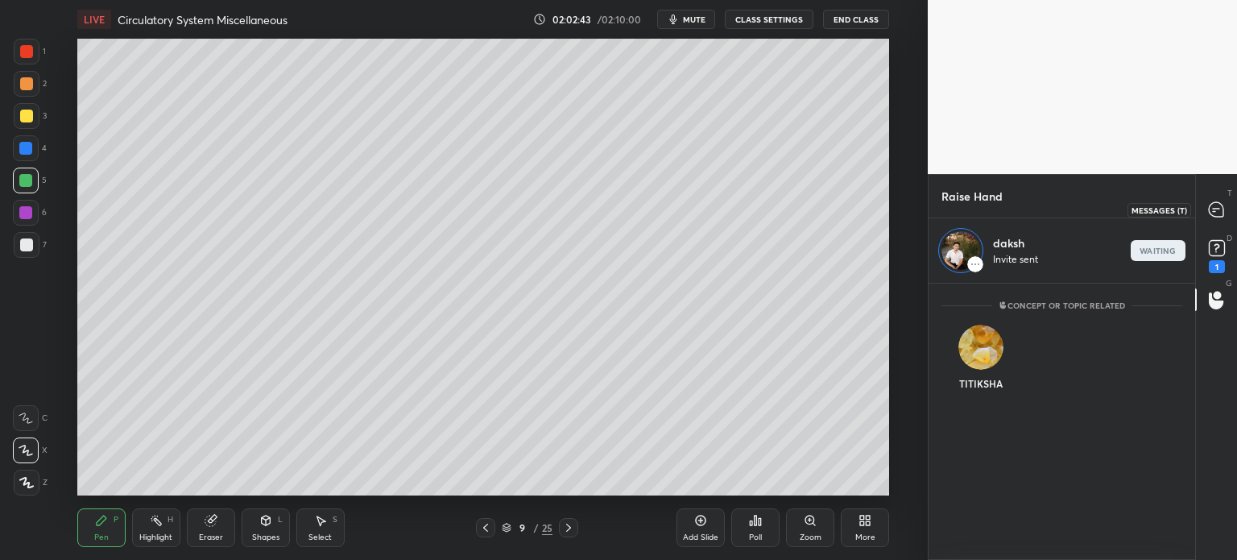
click at [1218, 209] on icon at bounding box center [1216, 209] width 14 height 14
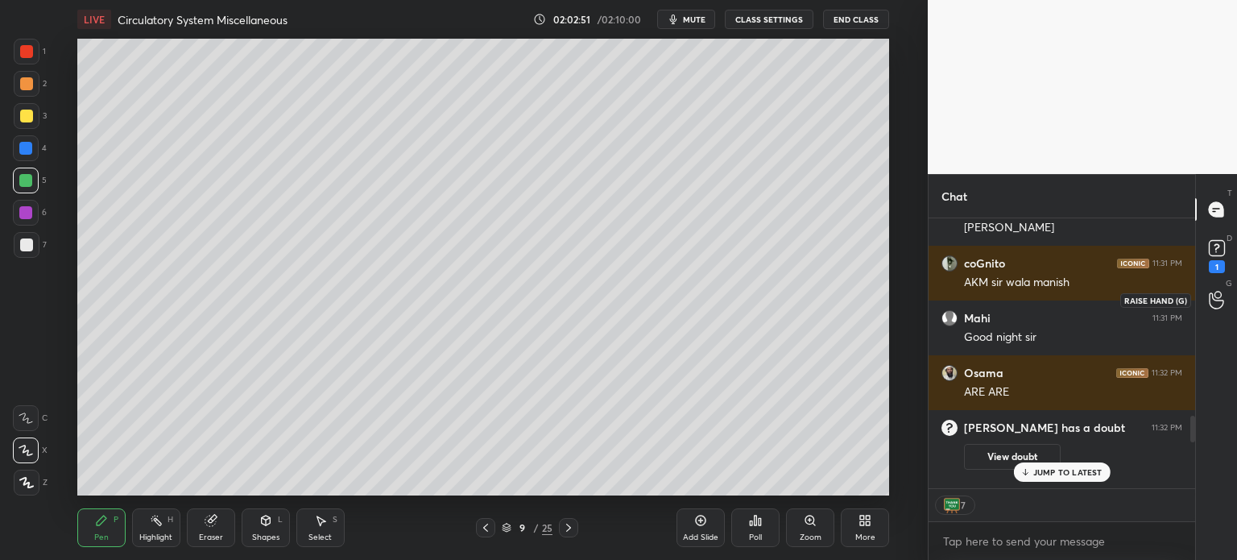
click at [1211, 299] on icon at bounding box center [1216, 300] width 15 height 19
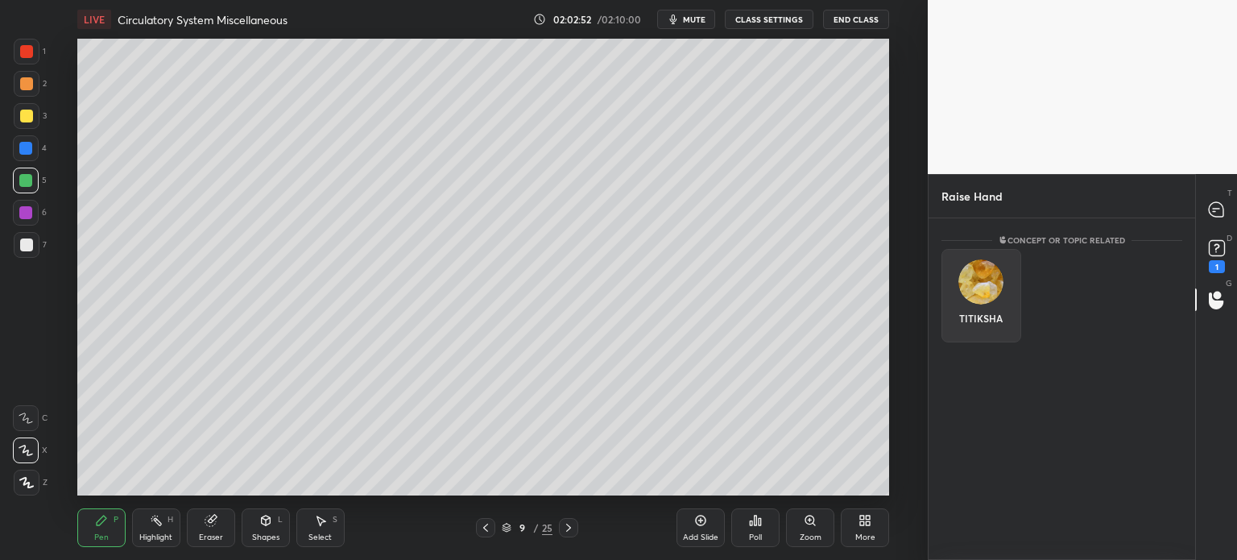
click at [1006, 313] on div "TITIKSHA" at bounding box center [982, 295] width 80 height 93
click at [996, 322] on button "INVITE" at bounding box center [981, 329] width 65 height 21
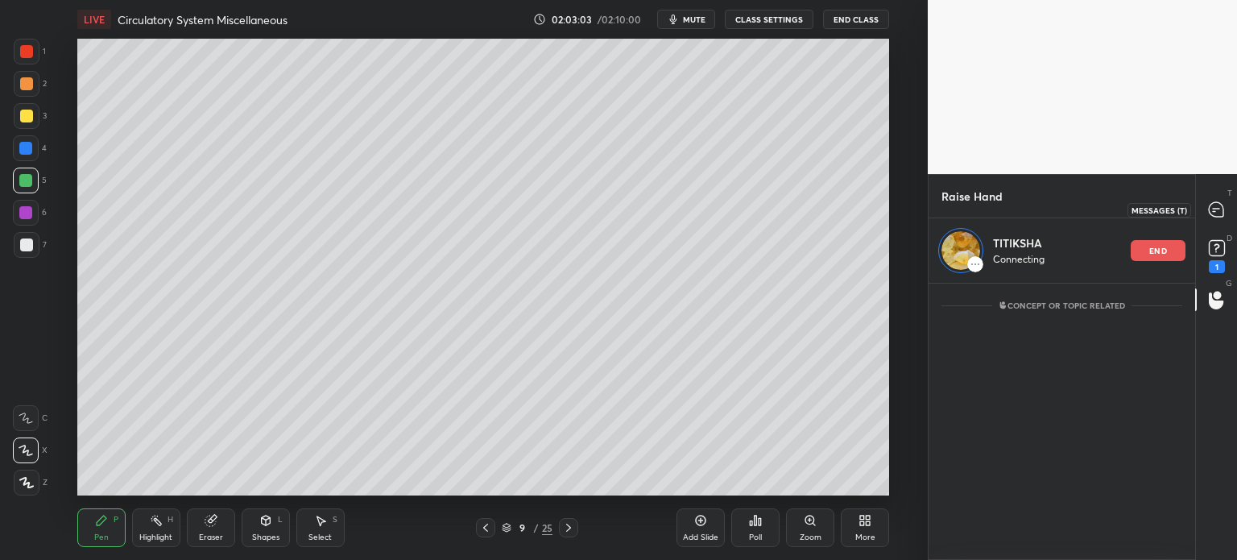
click at [1216, 206] on icon at bounding box center [1216, 209] width 14 height 14
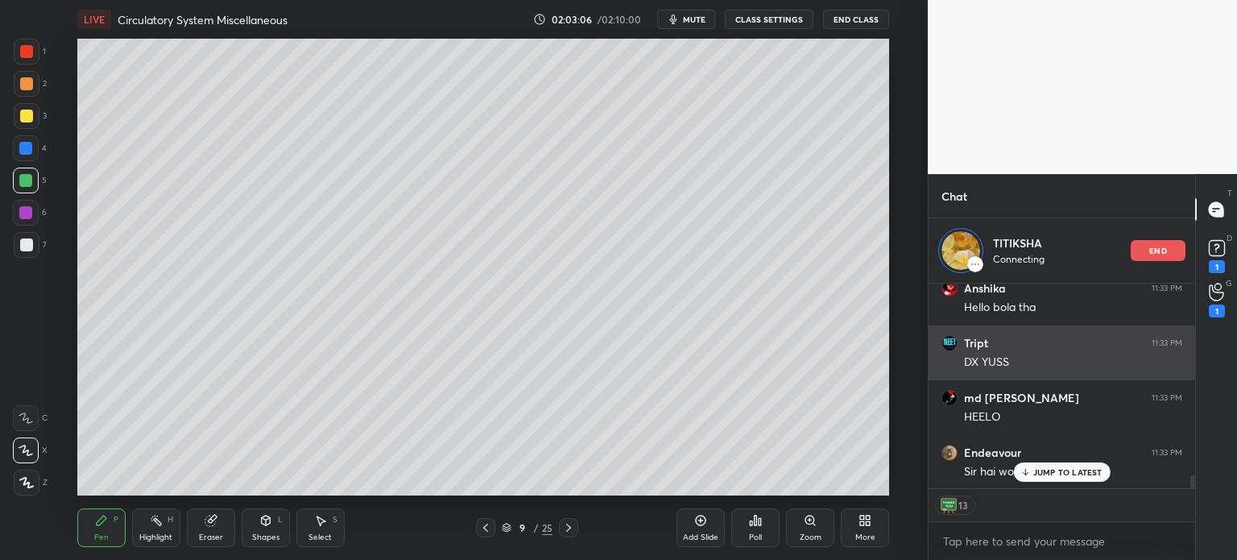
type textarea "x"
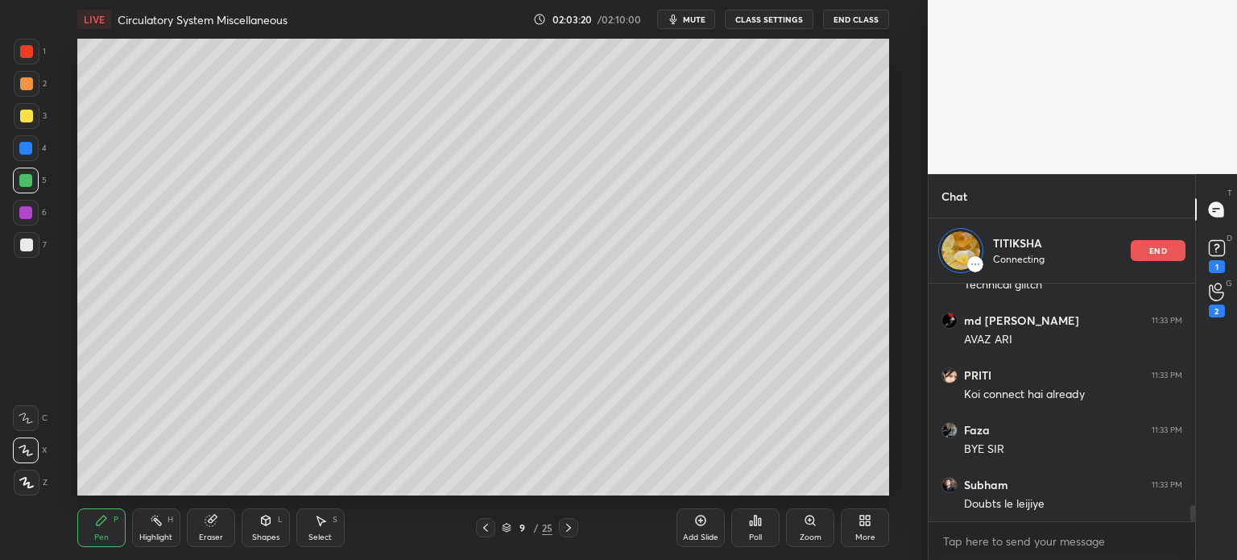
click at [1171, 255] on div "end" at bounding box center [1158, 250] width 55 height 21
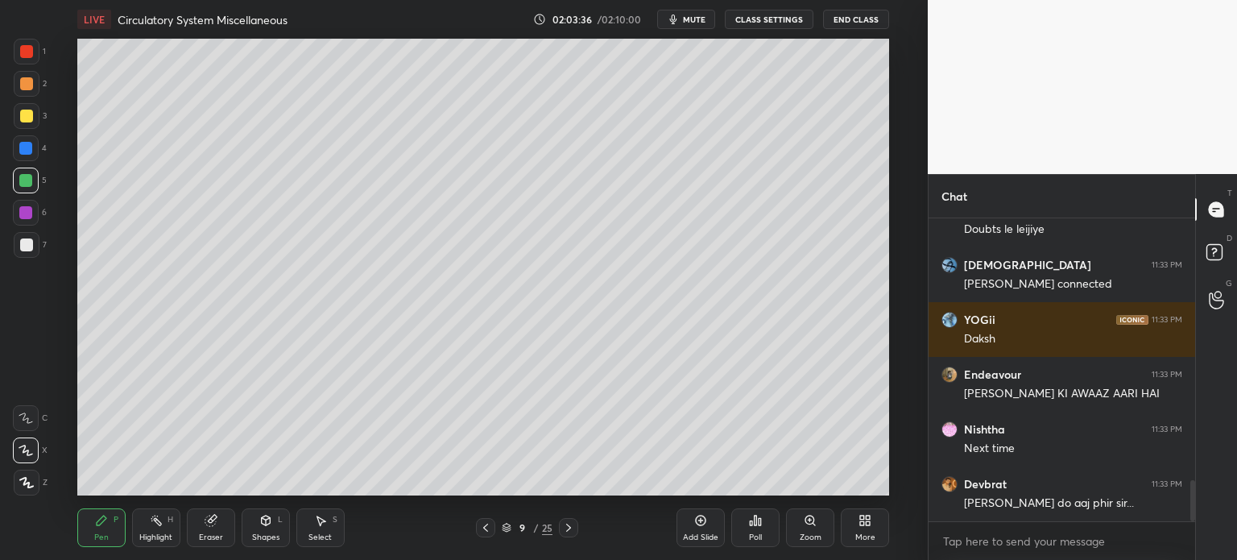
scroll to position [1946, 0]
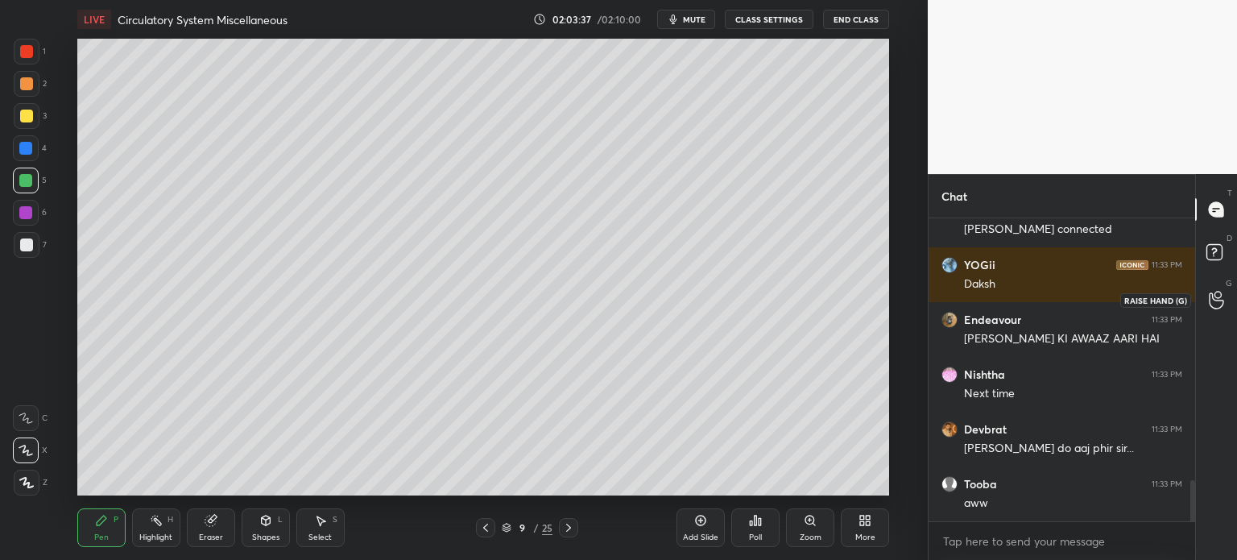
click at [1211, 300] on icon at bounding box center [1216, 300] width 15 height 19
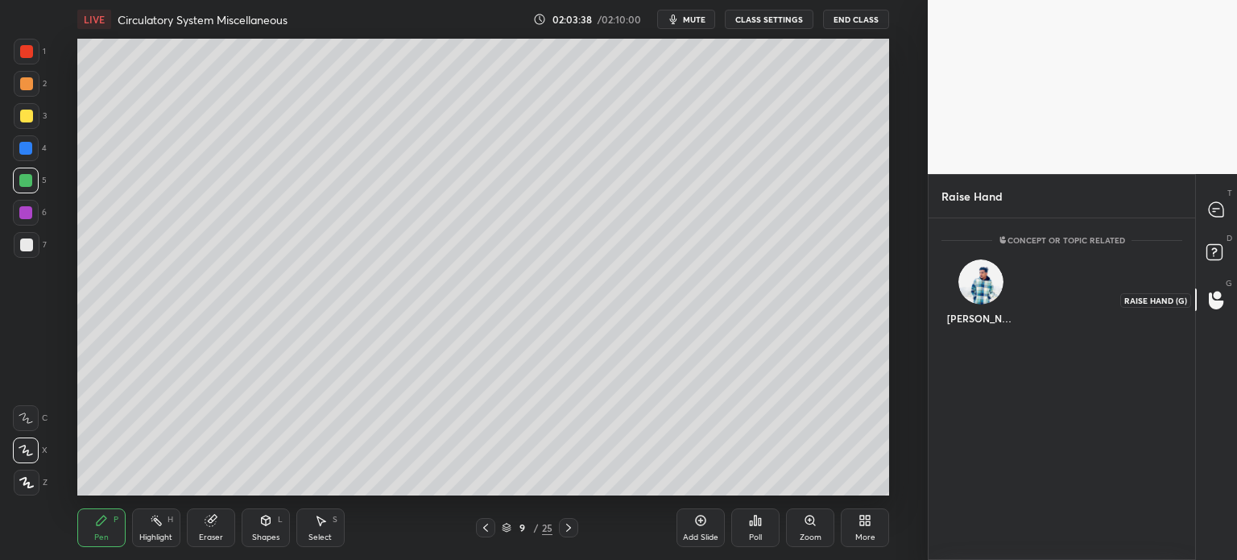
scroll to position [4, 5]
click at [1002, 303] on div "[PERSON_NAME]" at bounding box center [982, 295] width 80 height 93
click at [997, 329] on button "INVITE" at bounding box center [981, 329] width 65 height 21
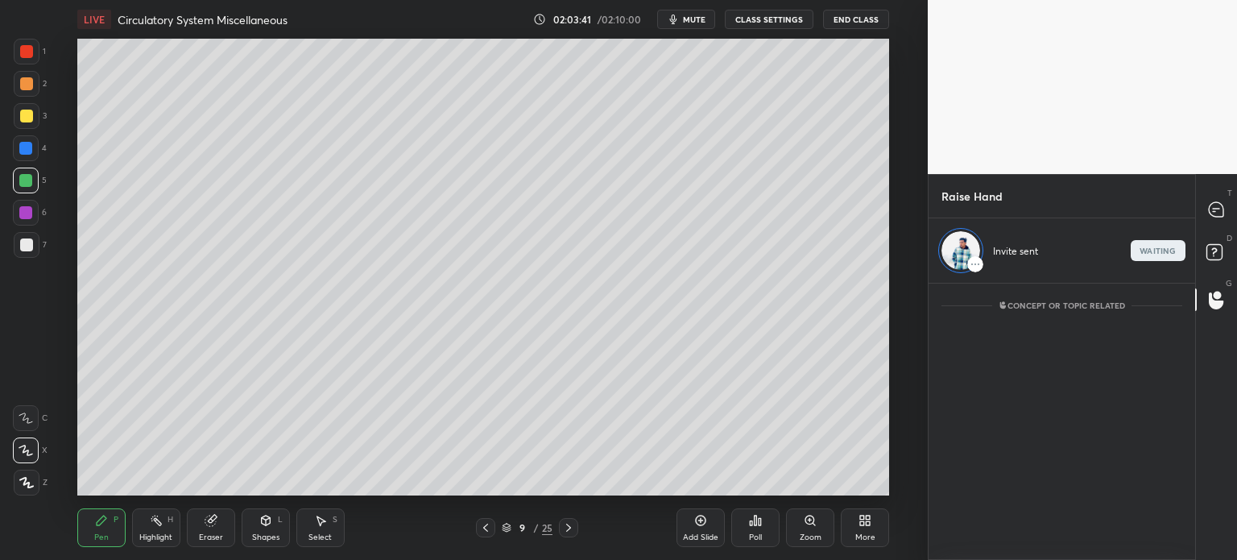
scroll to position [5, 5]
click at [1220, 209] on icon at bounding box center [1216, 209] width 14 height 14
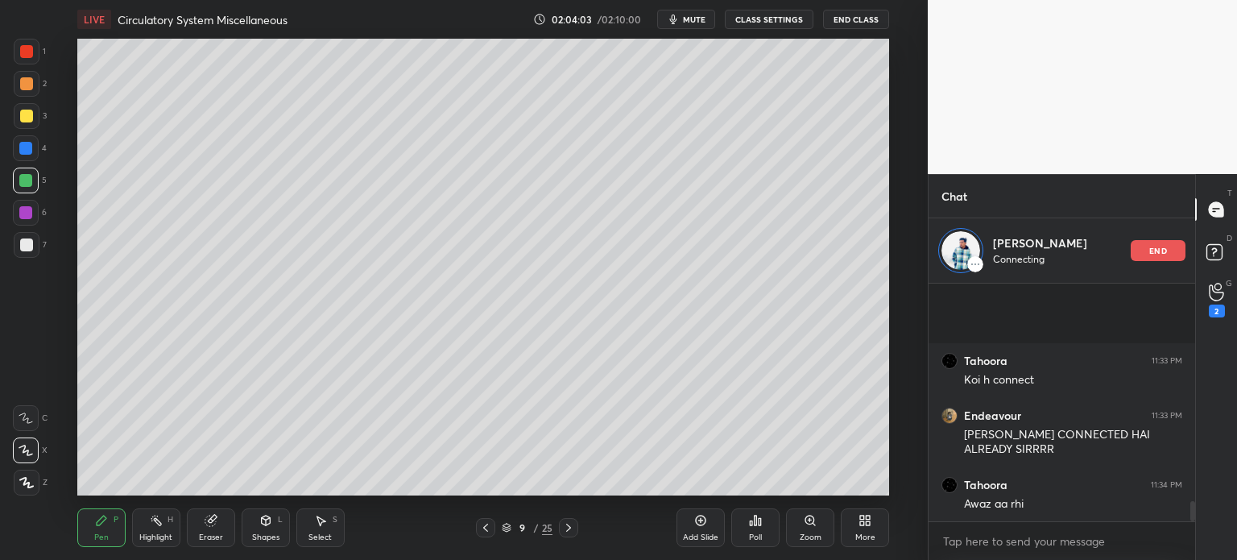
scroll to position [0, 0]
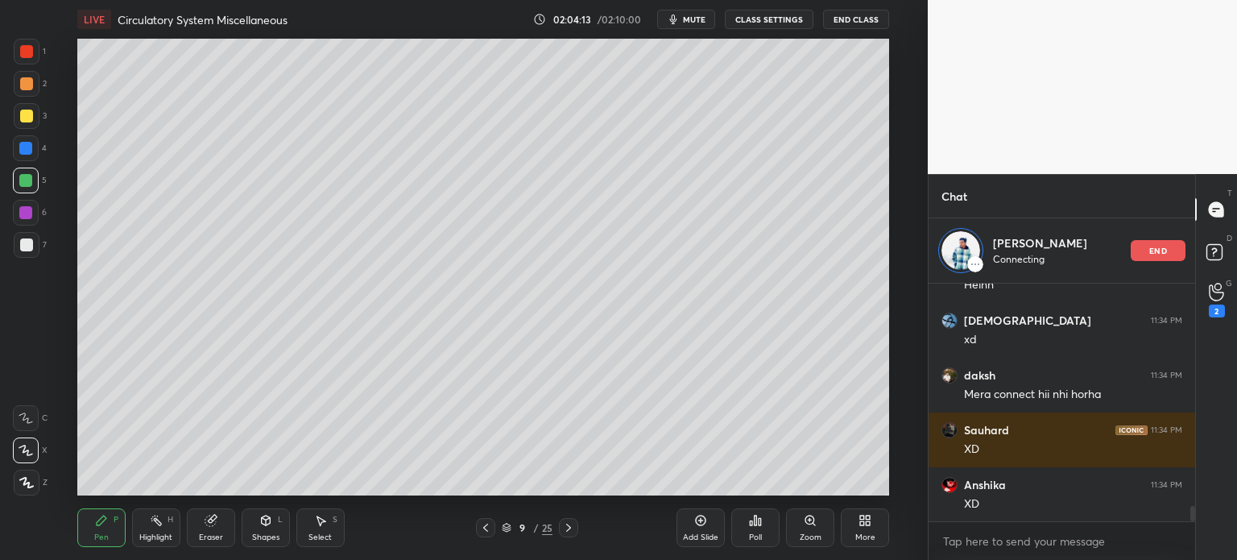
click at [1173, 253] on div "end" at bounding box center [1158, 250] width 55 height 21
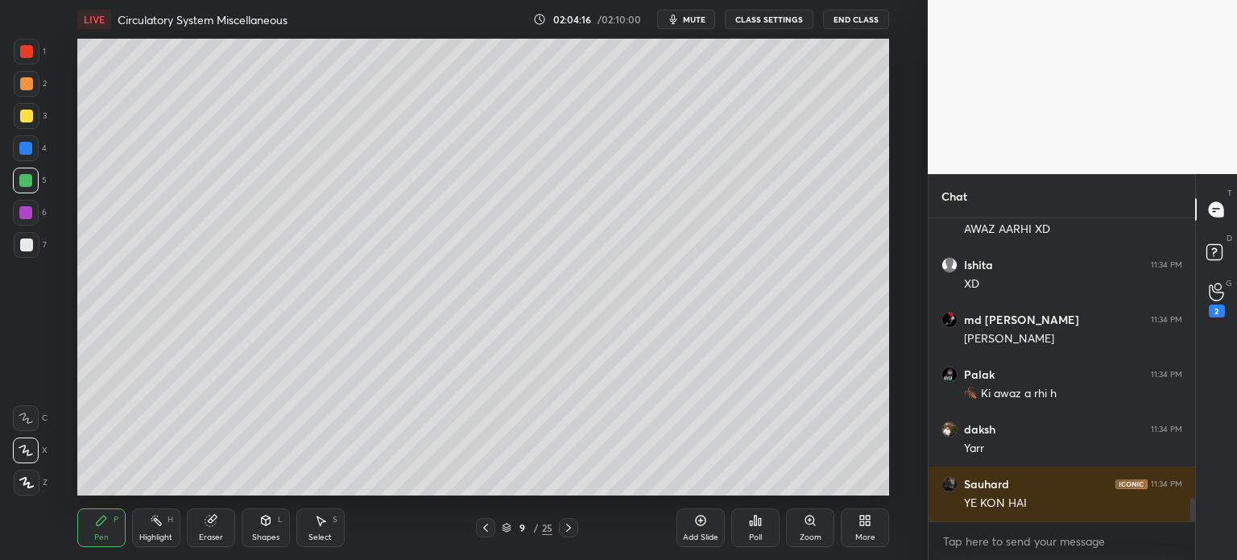
click at [569, 531] on icon at bounding box center [568, 527] width 13 height 13
click at [568, 531] on icon at bounding box center [568, 527] width 13 height 13
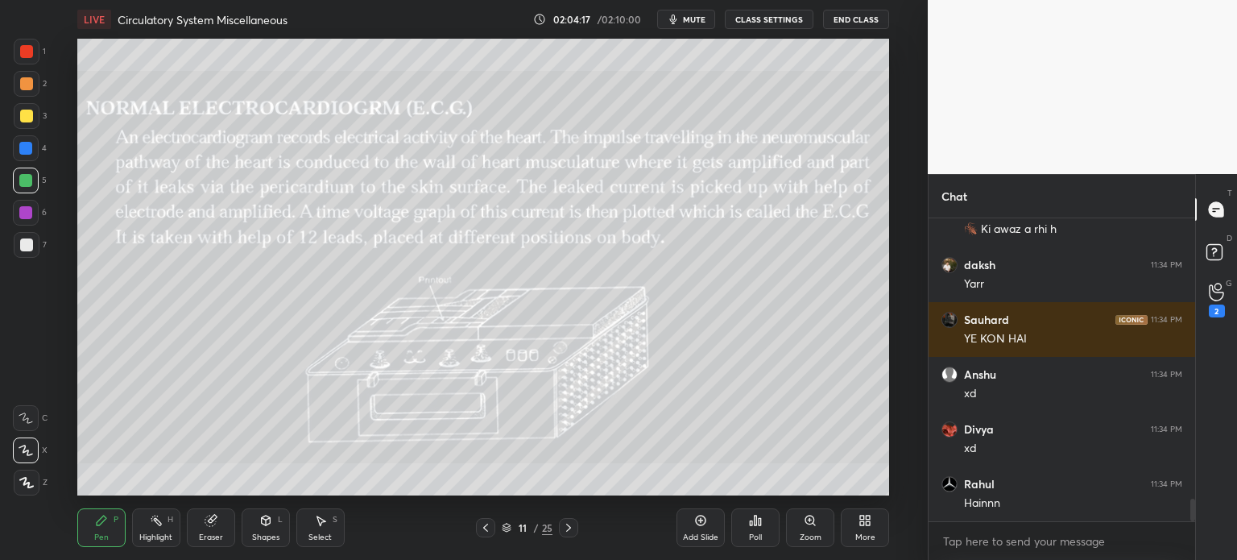
click at [567, 531] on icon at bounding box center [568, 528] width 5 height 8
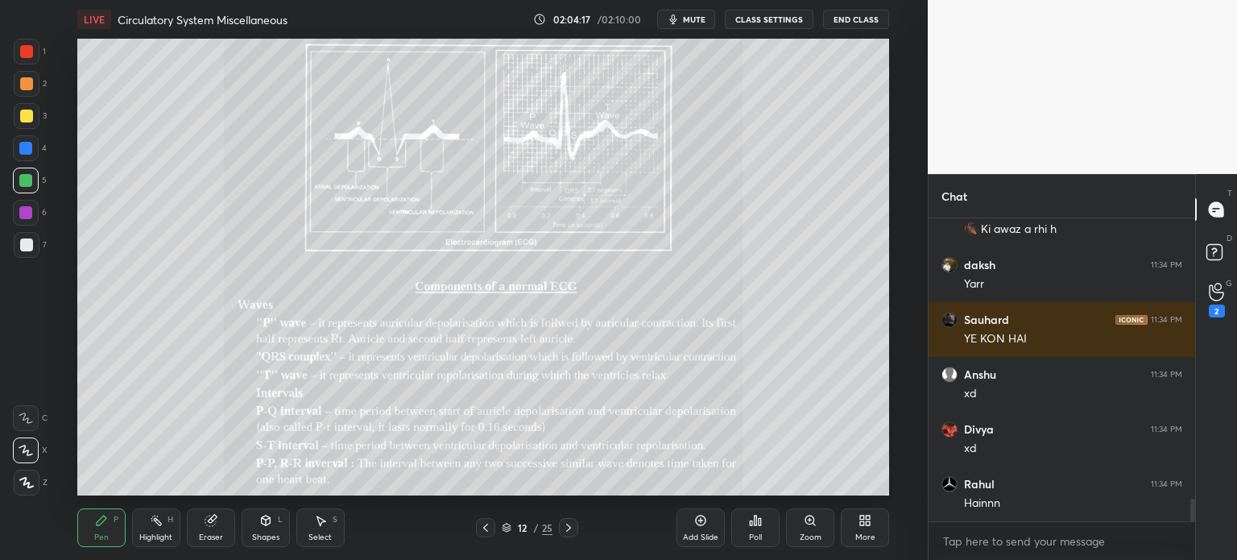
click at [567, 531] on icon at bounding box center [568, 528] width 5 height 8
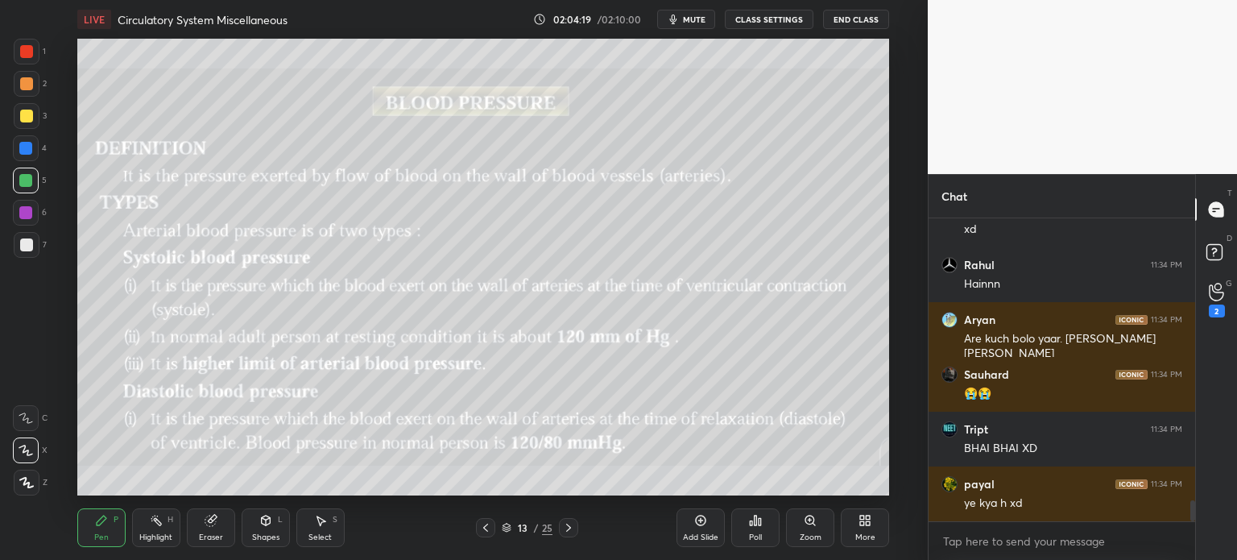
click at [493, 528] on div at bounding box center [485, 527] width 19 height 19
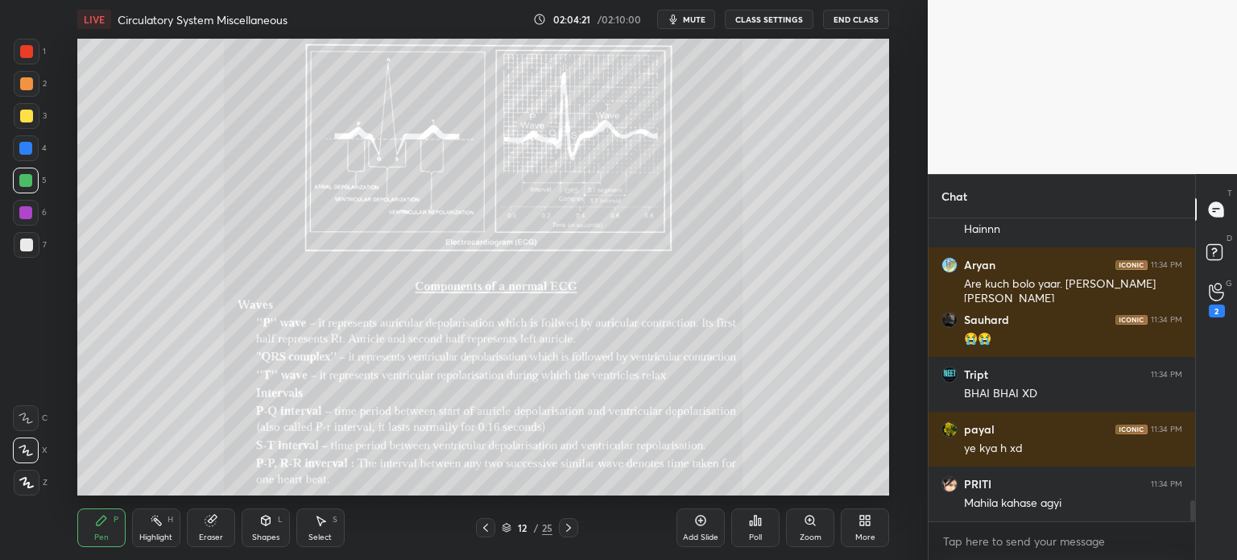
click at [567, 532] on icon at bounding box center [568, 527] width 13 height 13
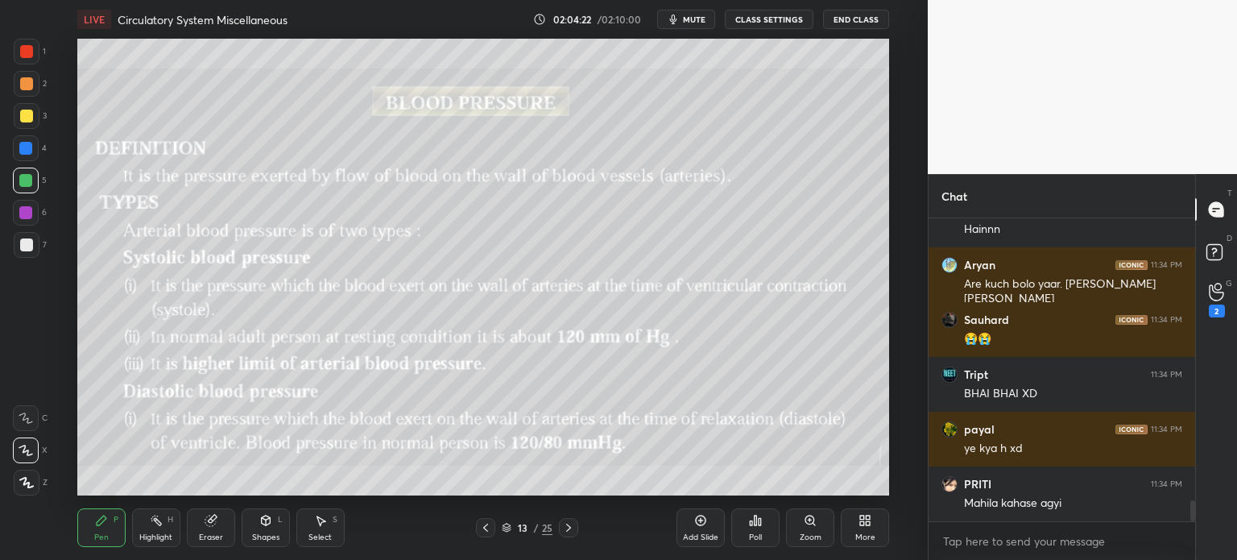
click at [567, 532] on icon at bounding box center [568, 527] width 13 height 13
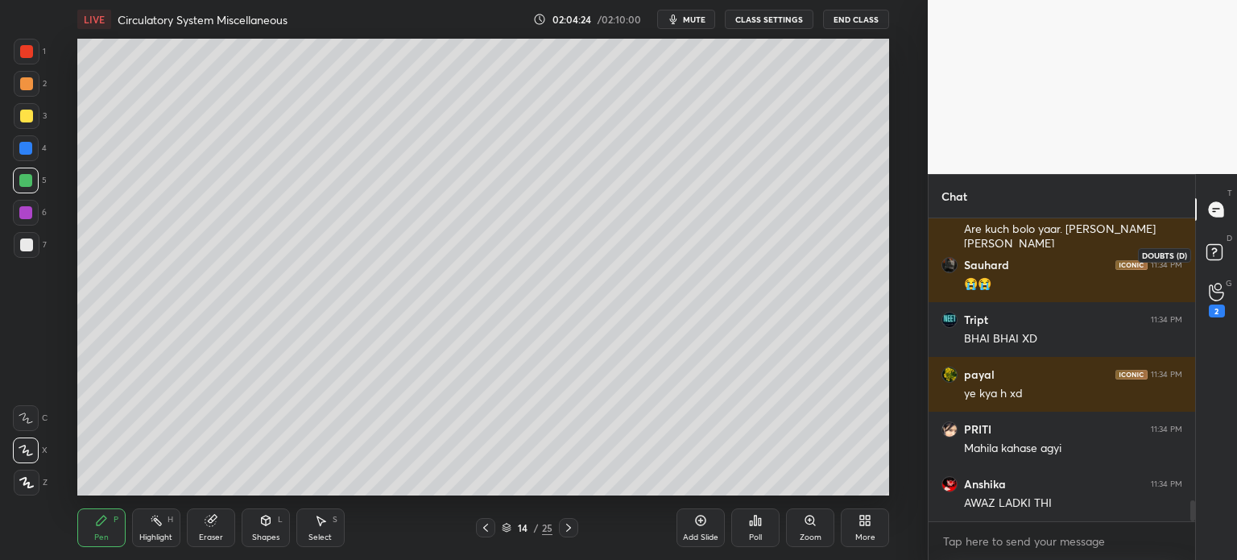
click at [1220, 257] on rect at bounding box center [1214, 252] width 15 height 15
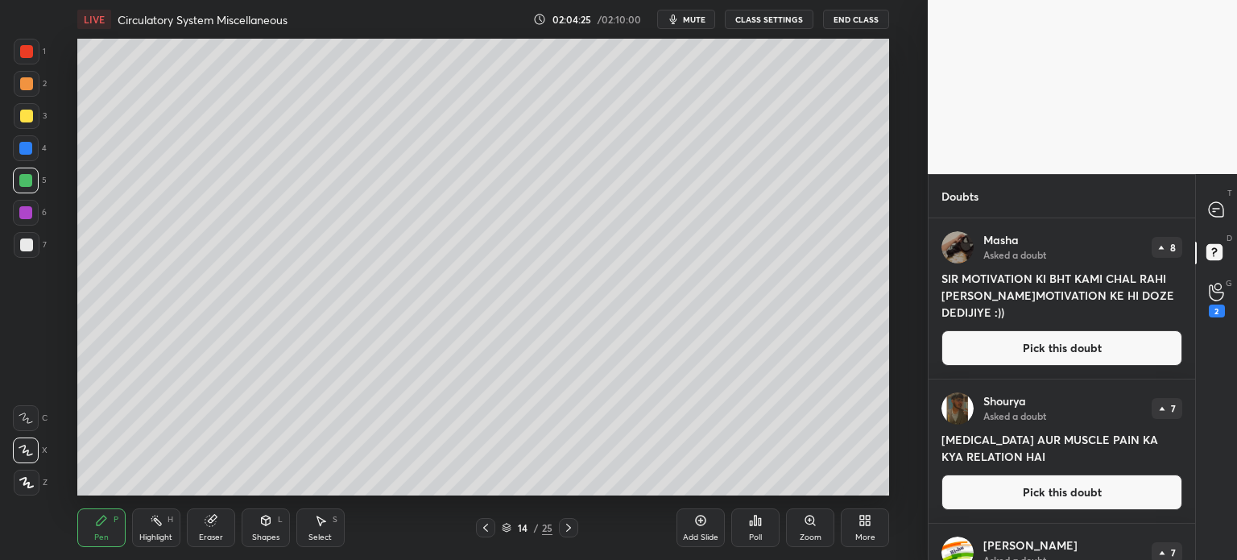
click at [1066, 345] on button "Pick this doubt" at bounding box center [1062, 347] width 241 height 35
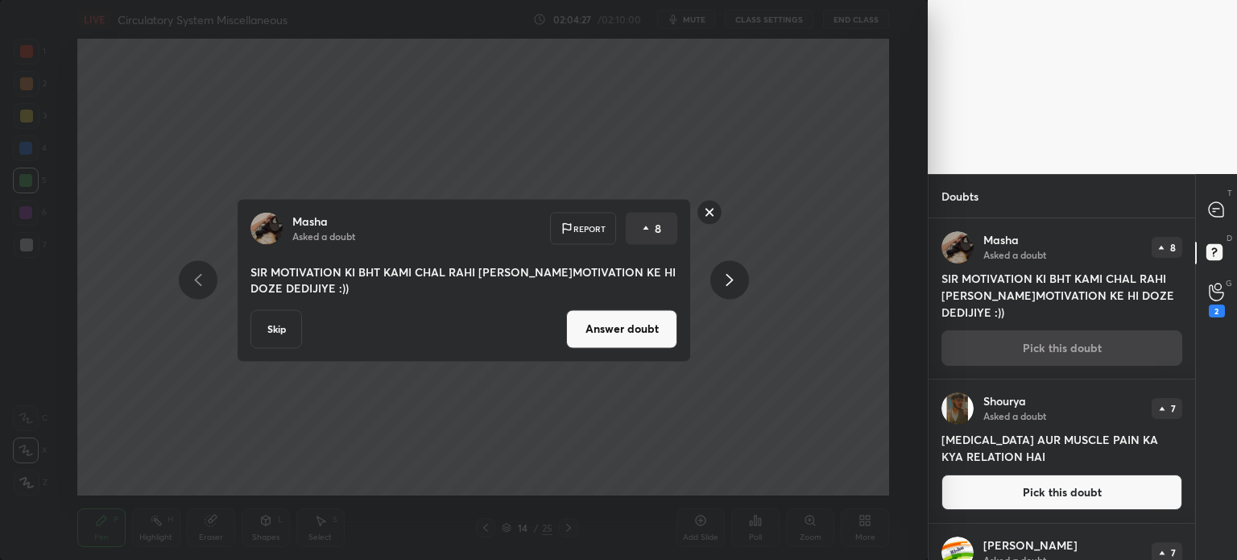
click at [656, 339] on button "Answer doubt" at bounding box center [621, 328] width 111 height 39
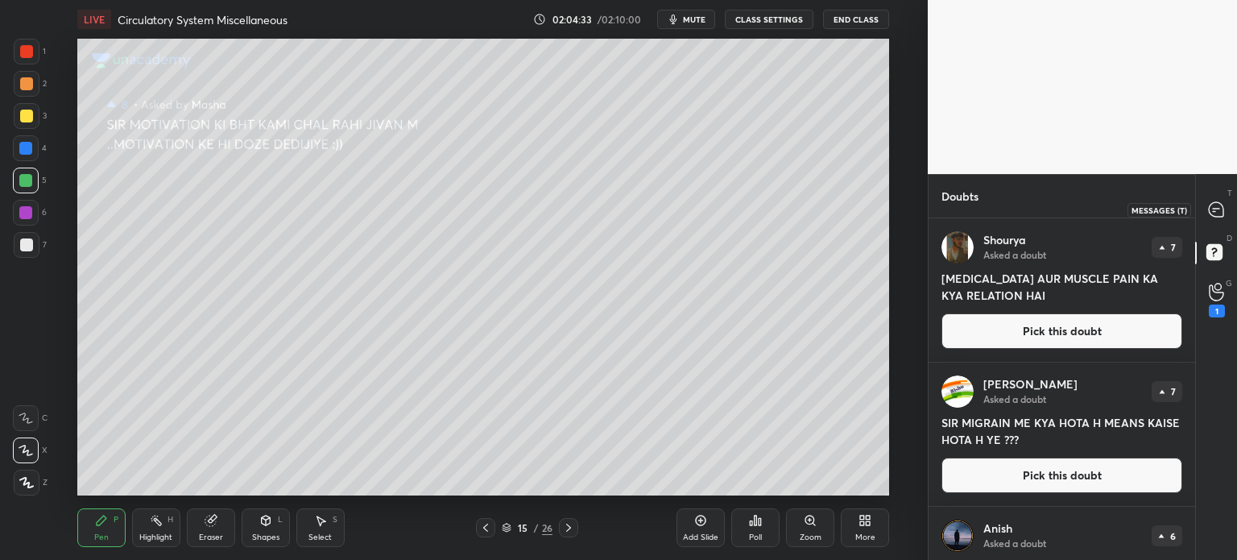
click at [1222, 211] on icon at bounding box center [1216, 209] width 14 height 14
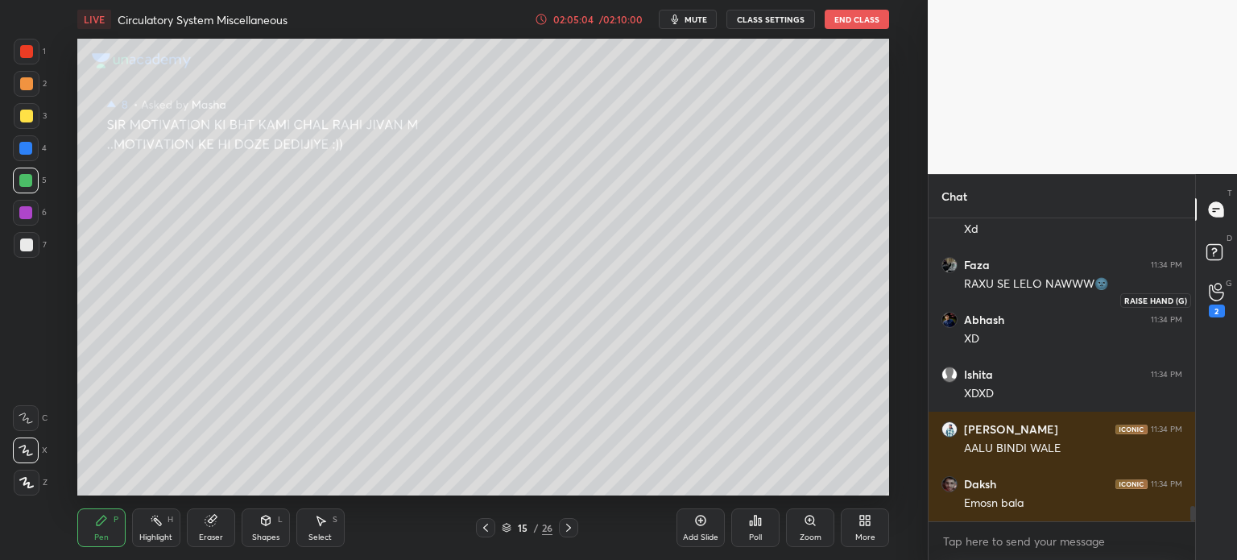
click at [1224, 292] on div "2" at bounding box center [1217, 300] width 16 height 35
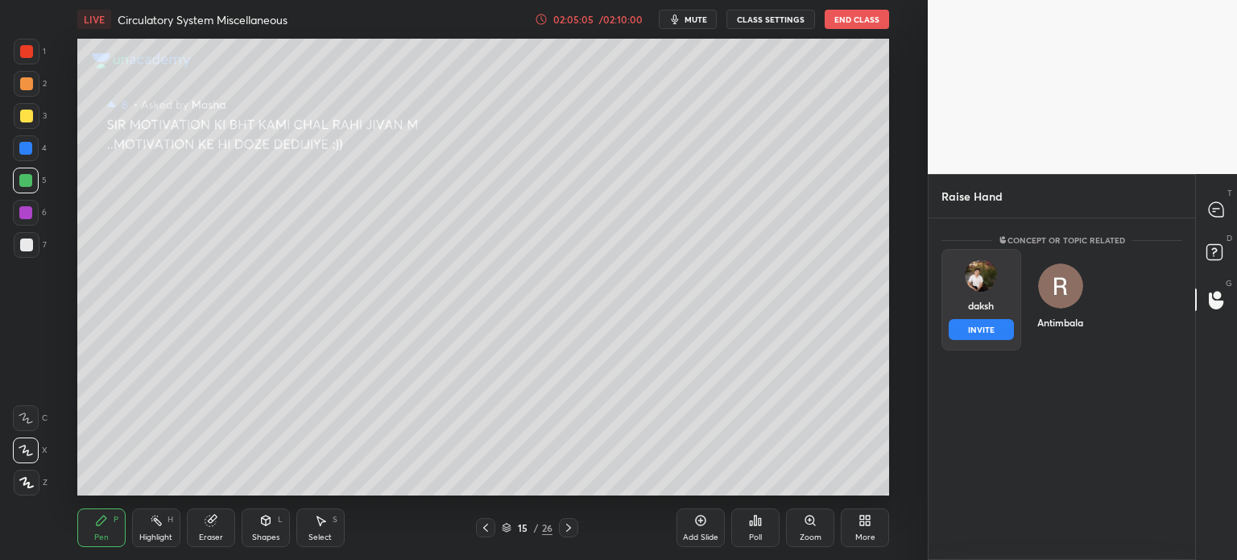
click at [992, 293] on div "[PERSON_NAME] INVITE" at bounding box center [982, 299] width 80 height 101
click at [990, 329] on button "INVITE" at bounding box center [981, 329] width 65 height 21
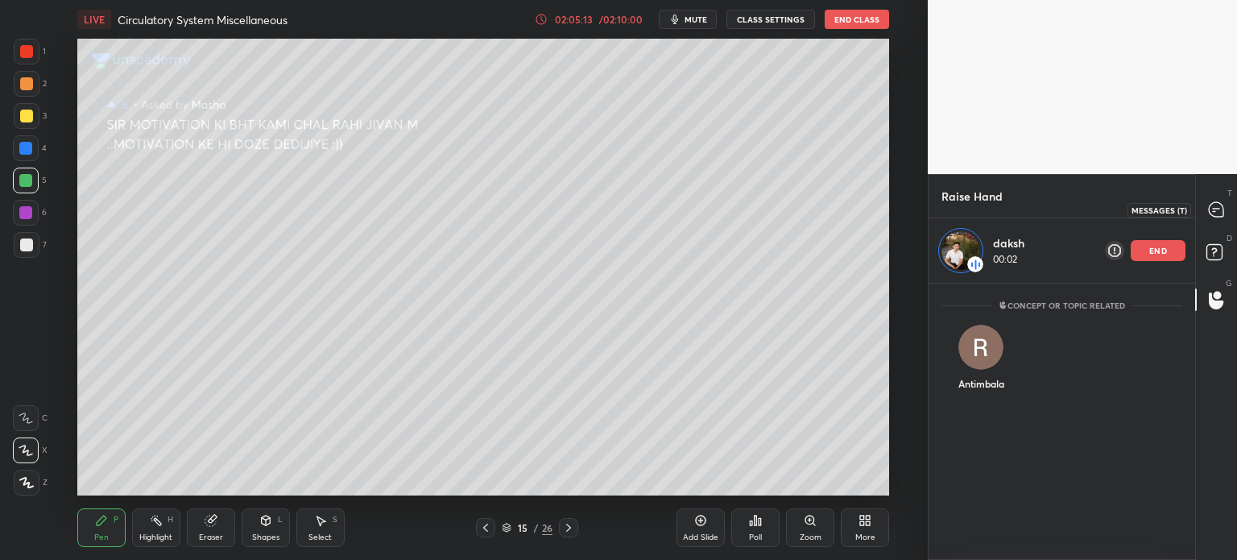
click at [1209, 211] on icon at bounding box center [1216, 209] width 14 height 14
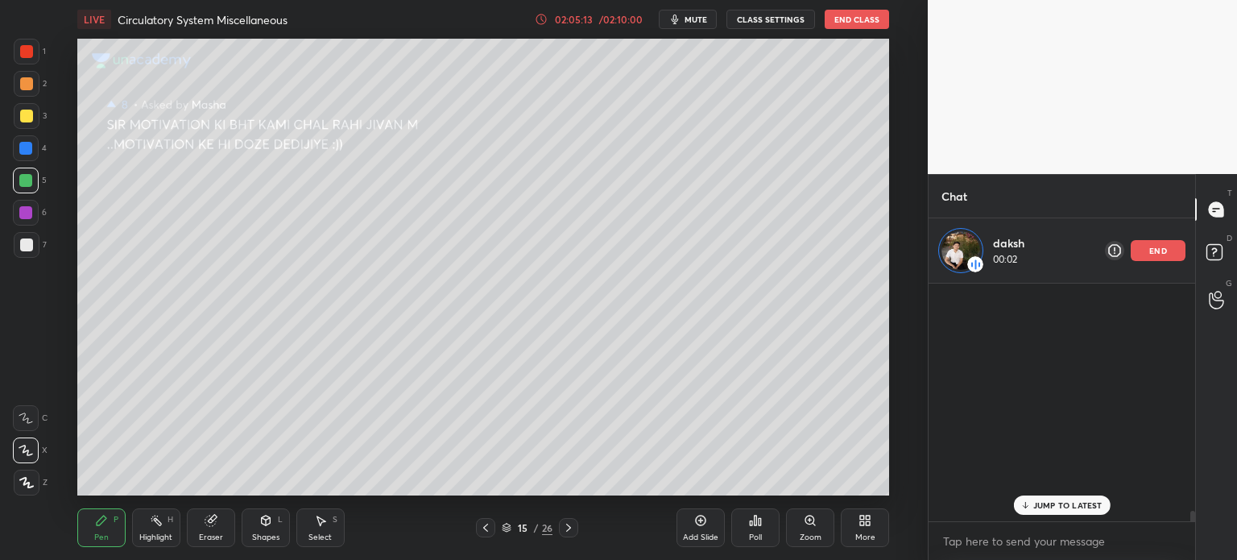
scroll to position [6004, 0]
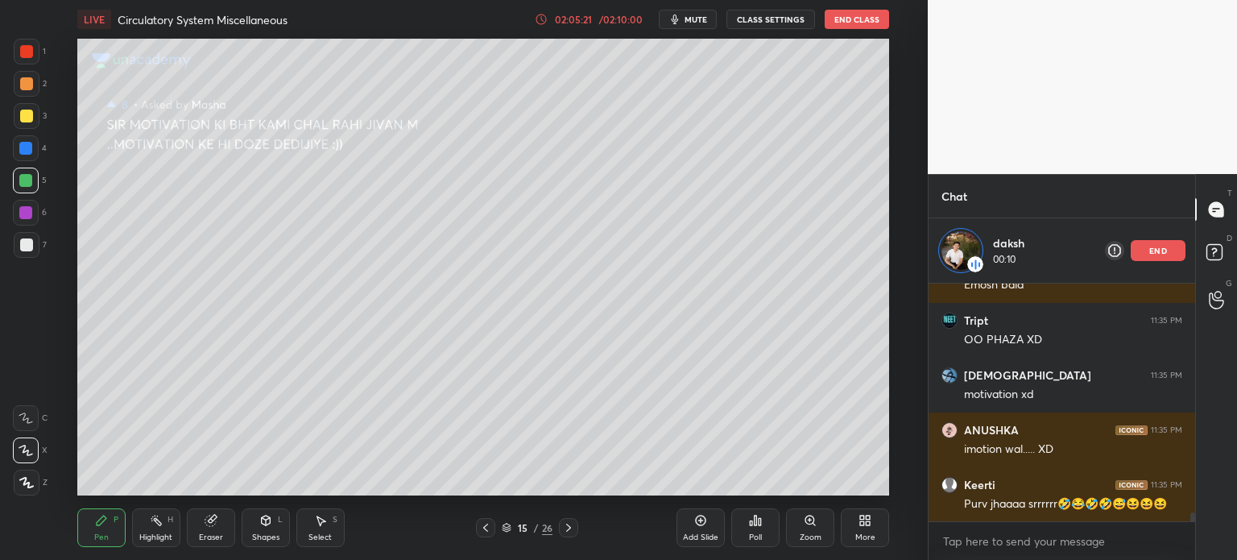
click at [711, 528] on div "Add Slide" at bounding box center [701, 527] width 48 height 39
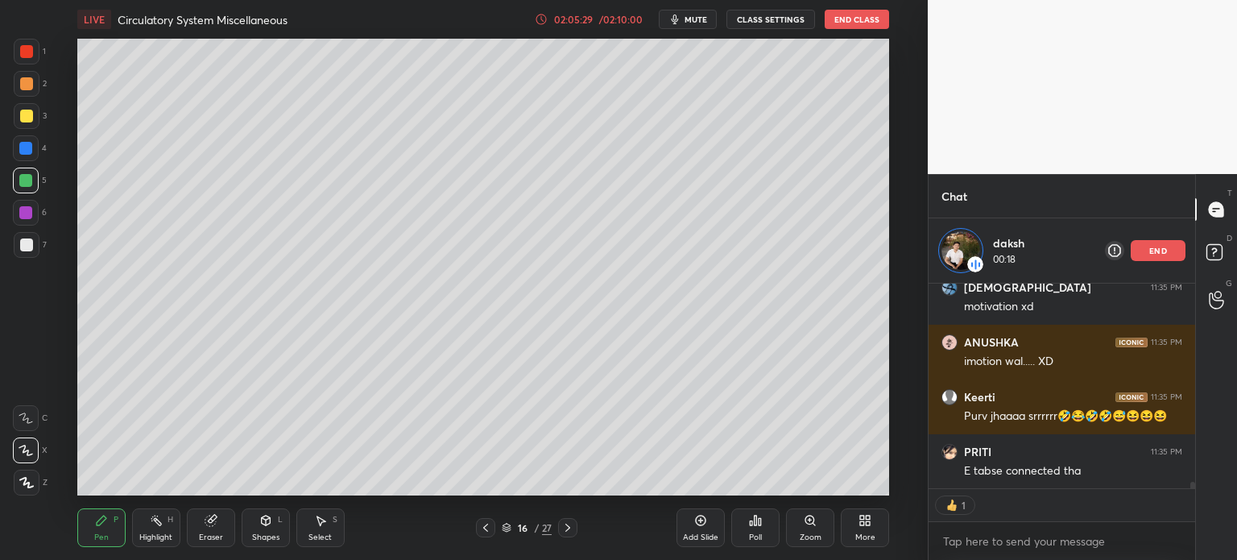
click at [262, 522] on icon at bounding box center [265, 521] width 9 height 10
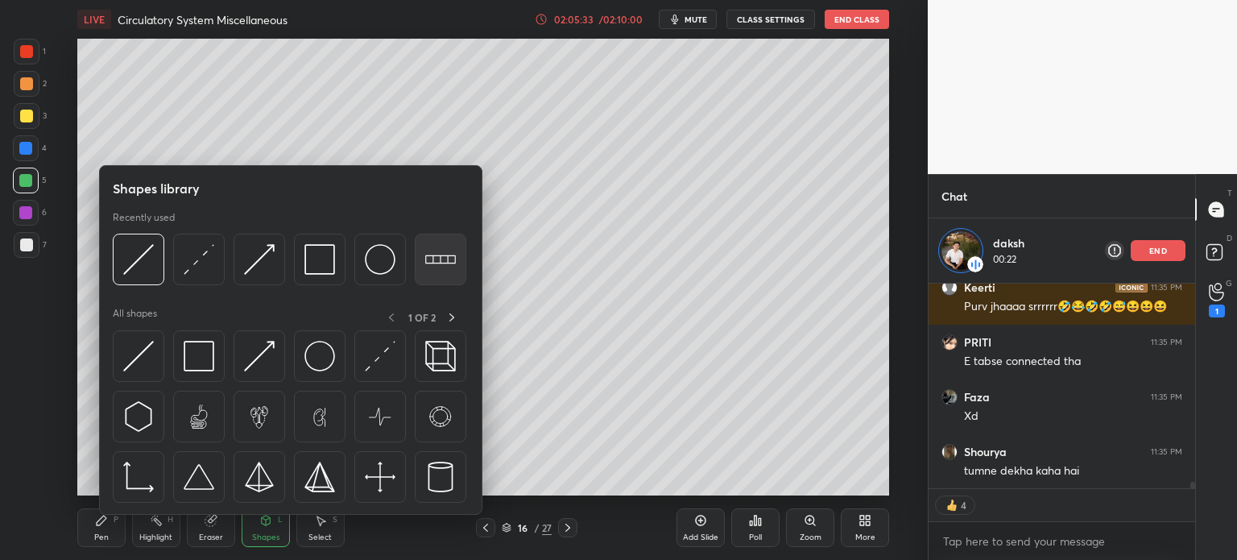
click at [453, 256] on img at bounding box center [440, 259] width 31 height 31
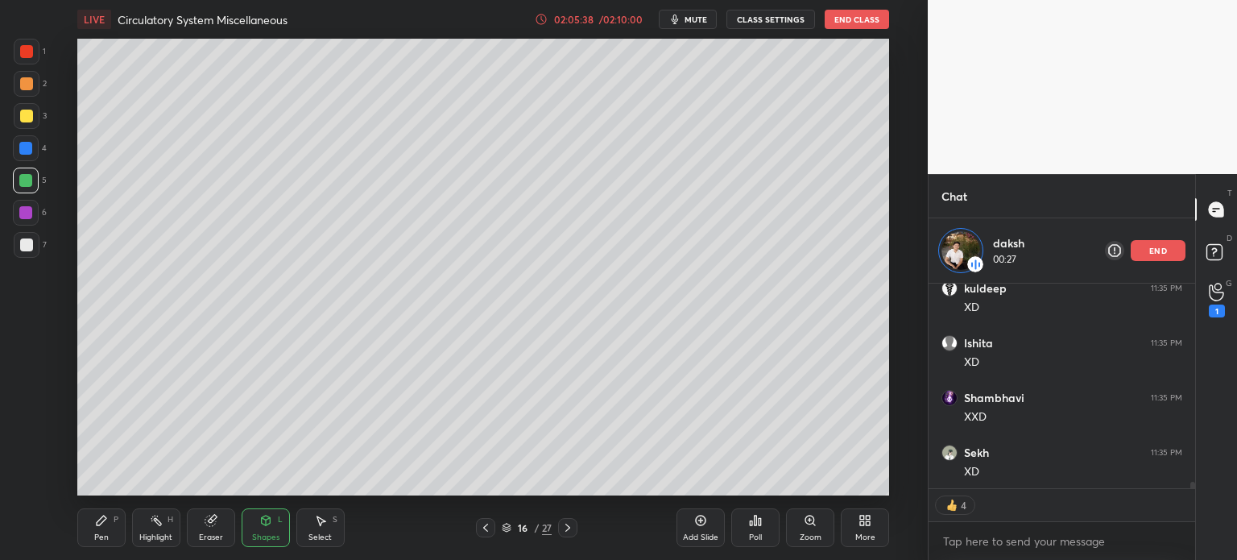
scroll to position [6737, 0]
click at [99, 537] on div "Pen" at bounding box center [101, 537] width 14 height 8
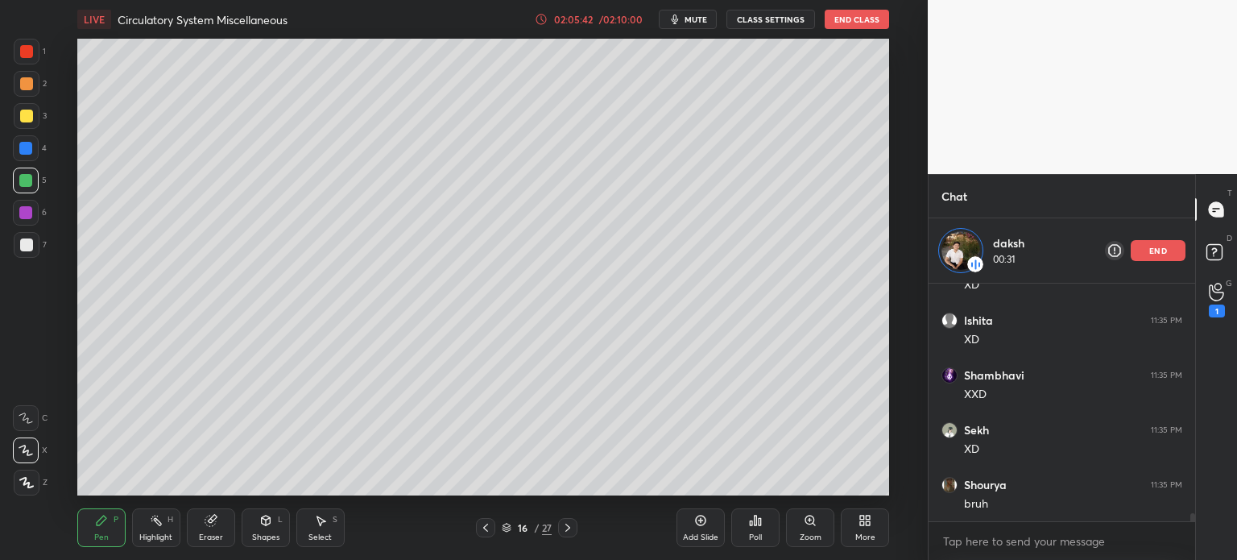
click at [32, 239] on div at bounding box center [26, 244] width 13 height 13
click at [34, 238] on div at bounding box center [27, 245] width 26 height 26
click at [33, 238] on div at bounding box center [27, 245] width 26 height 26
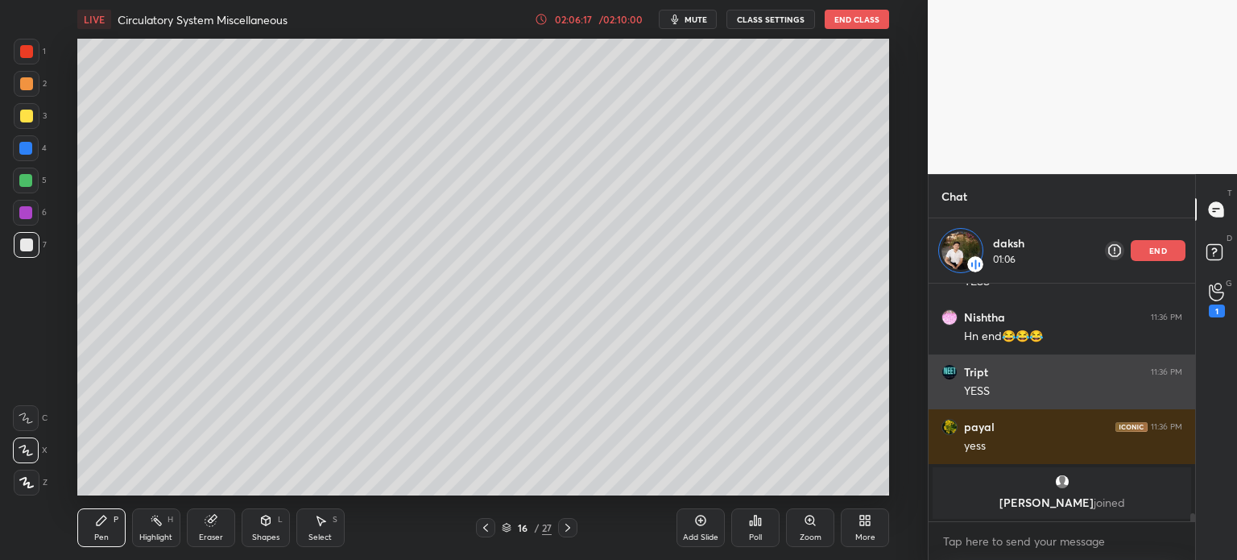
scroll to position [6686, 0]
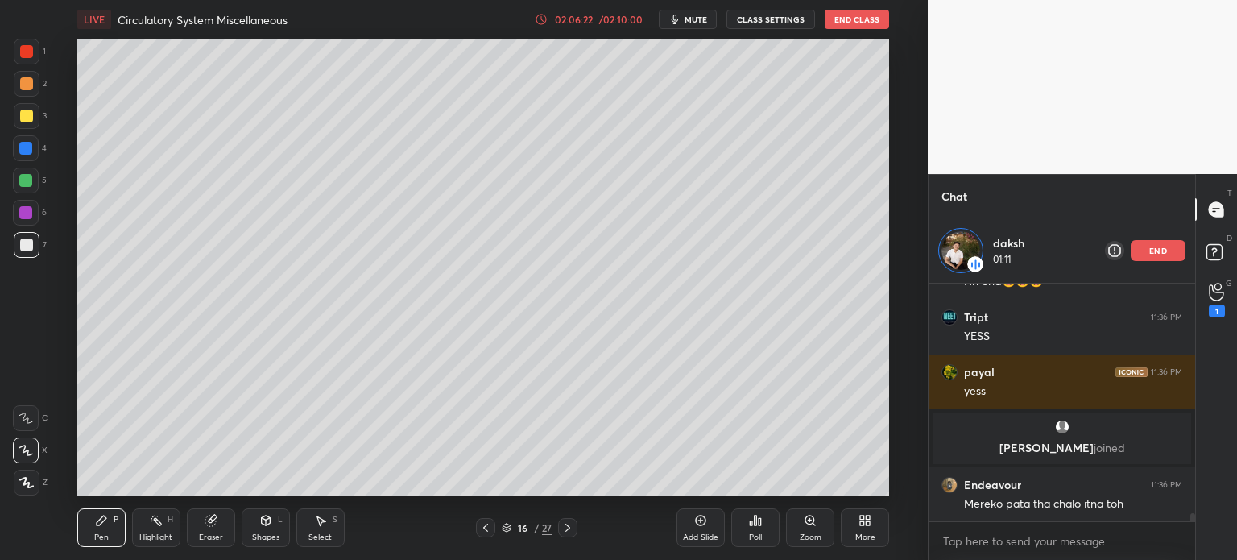
drag, startPoint x: 27, startPoint y: 36, endPoint x: 30, endPoint y: 46, distance: 10.2
click at [28, 45] on div "1 2 3 4 5 6 7 C X Z C X Z E E Erase all H H LIVE Circulatory System Miscellaneo…" at bounding box center [457, 280] width 915 height 560
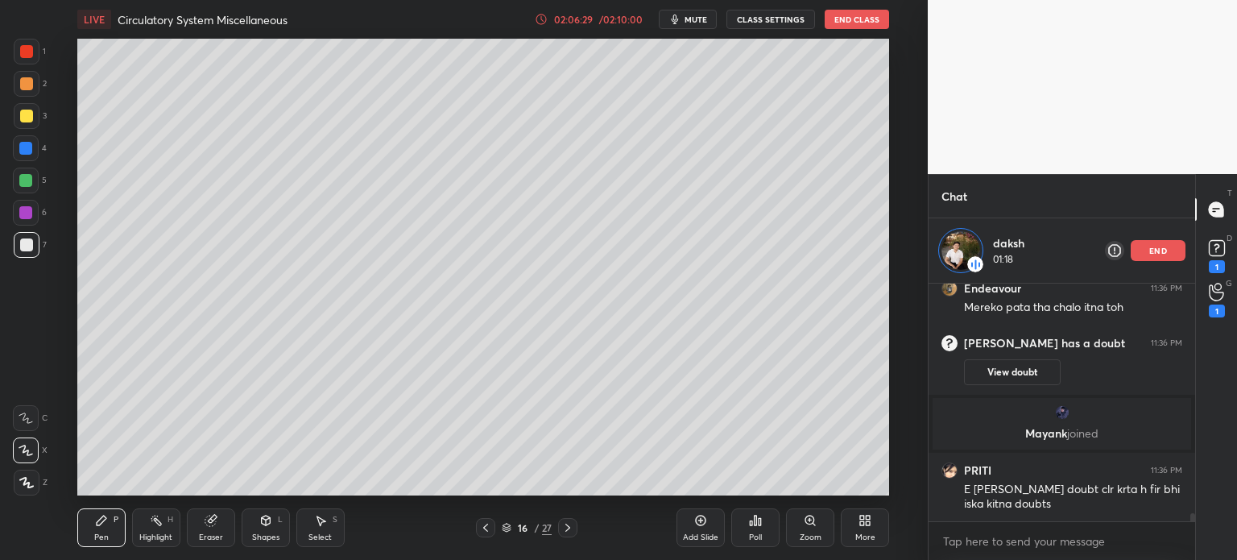
scroll to position [6897, 0]
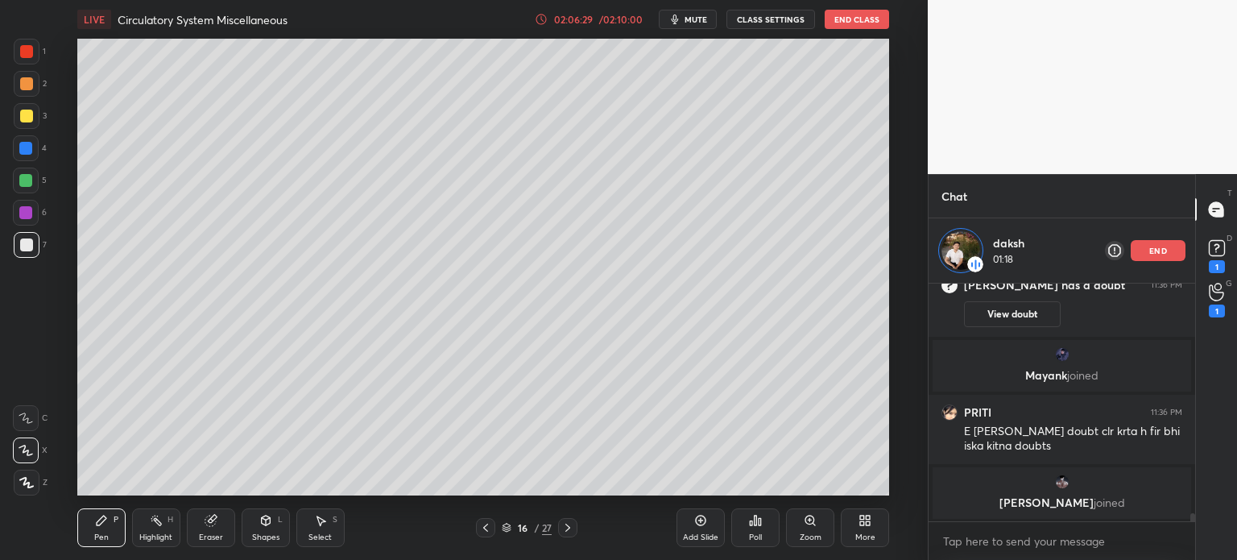
click at [29, 54] on div at bounding box center [26, 51] width 13 height 13
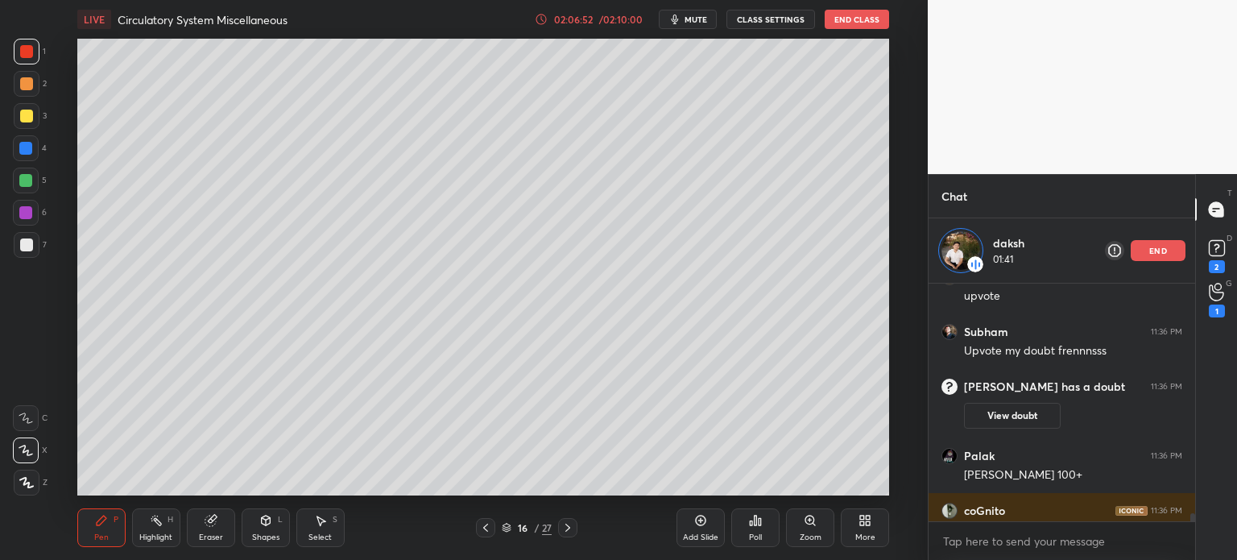
scroll to position [7138, 0]
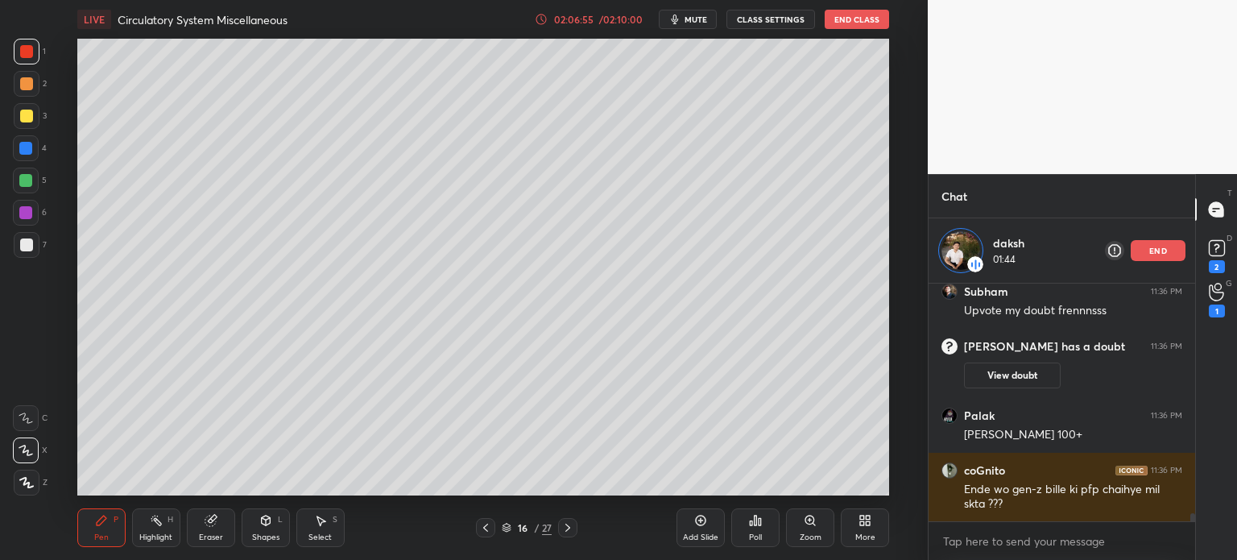
click at [702, 522] on icon at bounding box center [700, 520] width 13 height 13
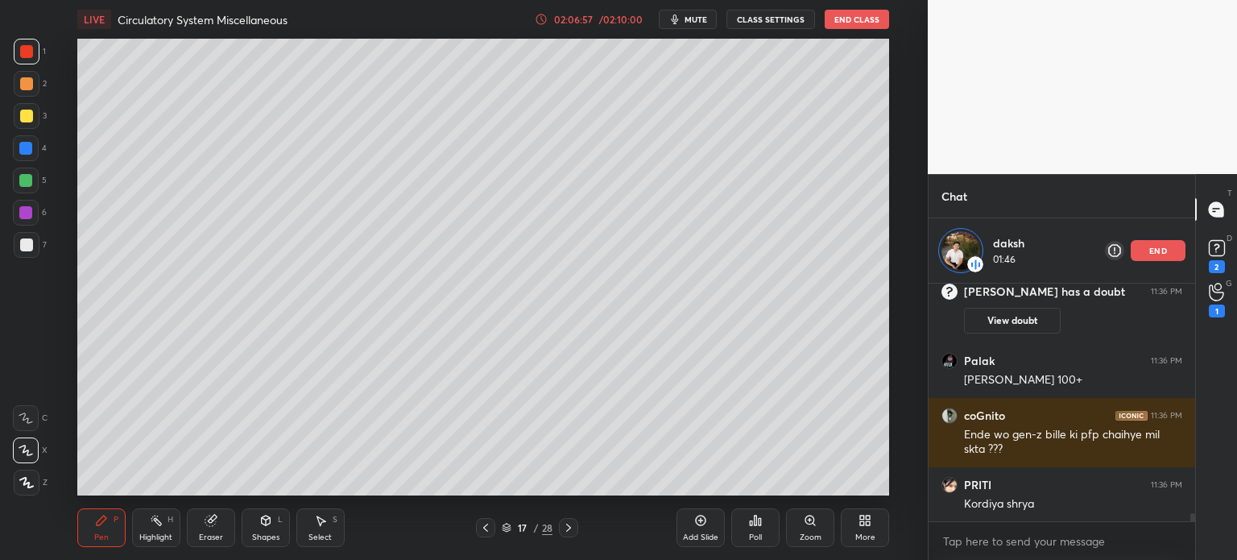
click at [27, 246] on div at bounding box center [26, 244] width 13 height 13
drag, startPoint x: 271, startPoint y: 528, endPoint x: 267, endPoint y: 516, distance: 11.7
click at [271, 528] on div "Shapes L" at bounding box center [266, 527] width 48 height 39
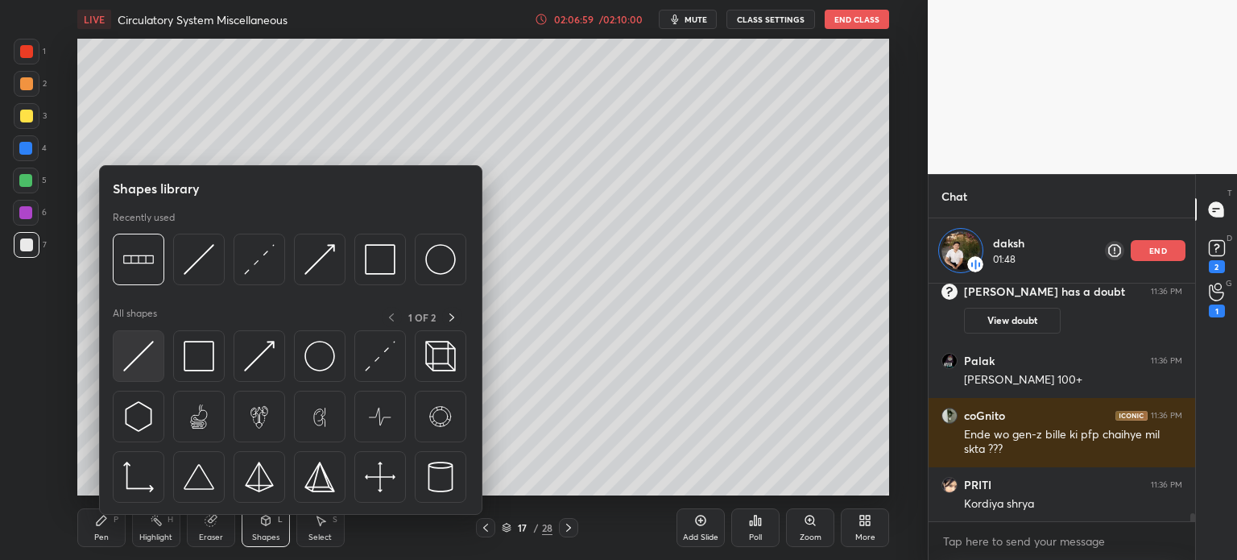
click at [145, 363] on img at bounding box center [138, 356] width 31 height 31
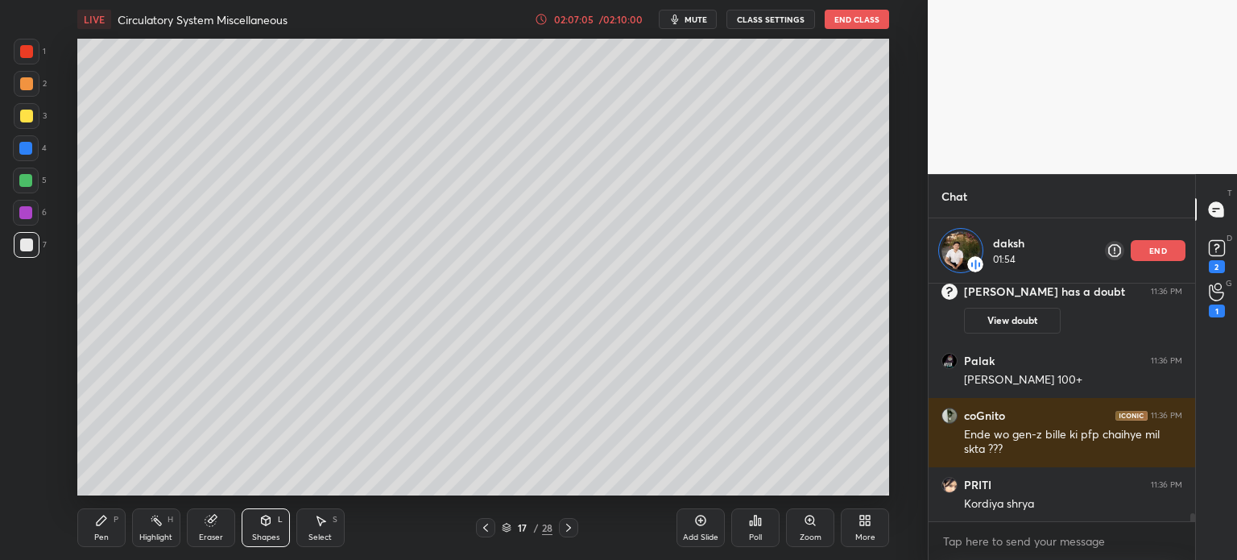
click at [97, 535] on div "Pen P" at bounding box center [101, 527] width 48 height 39
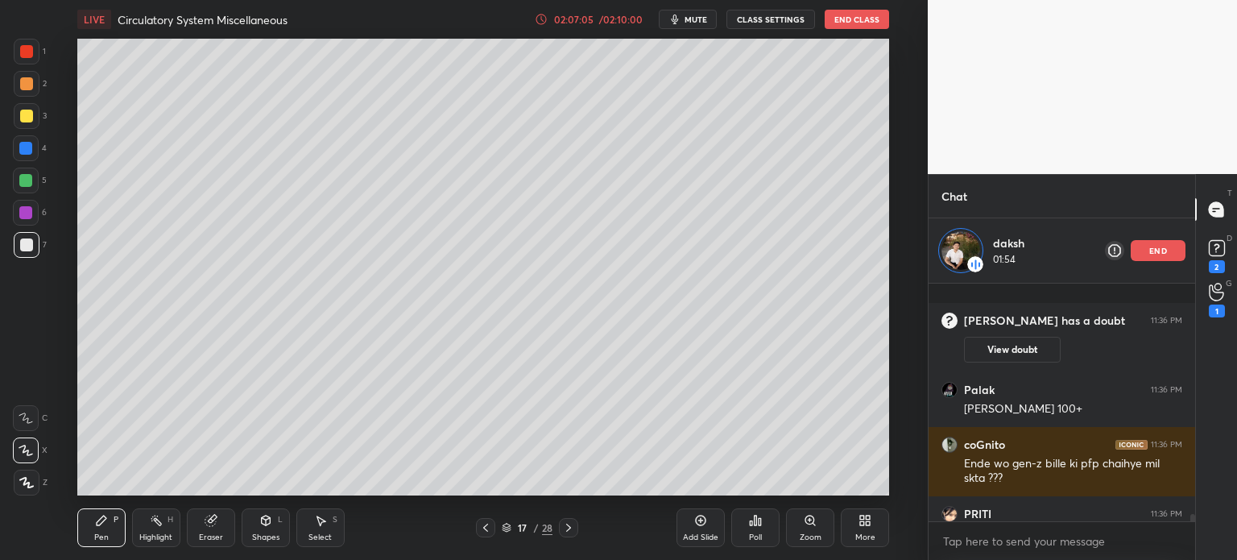
scroll to position [7248, 0]
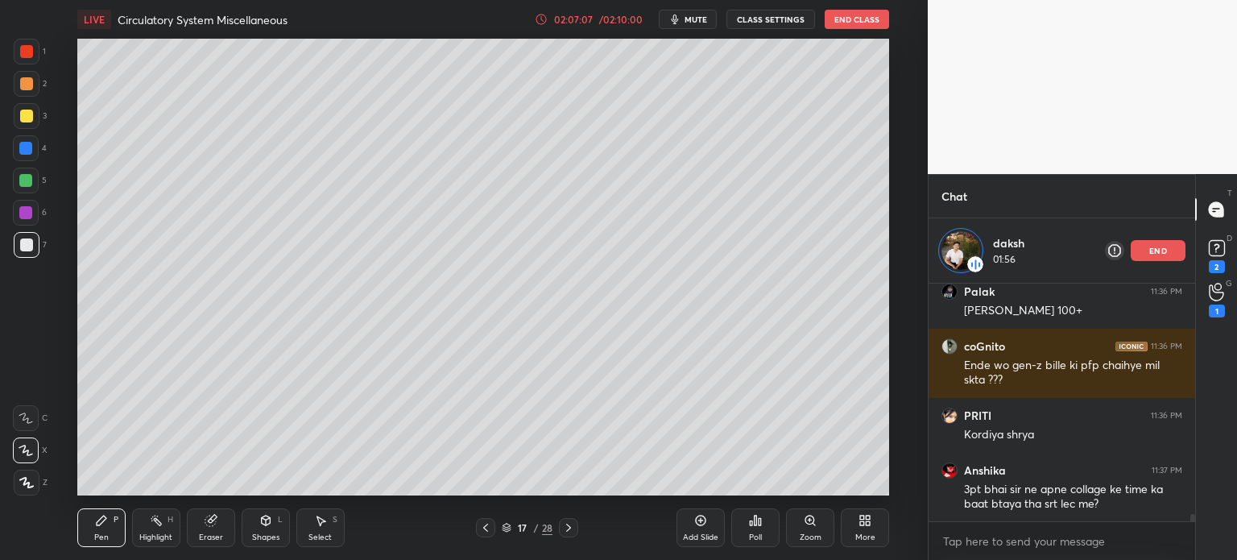
drag, startPoint x: 30, startPoint y: 89, endPoint x: 29, endPoint y: 97, distance: 8.9
click at [29, 93] on div at bounding box center [27, 84] width 26 height 26
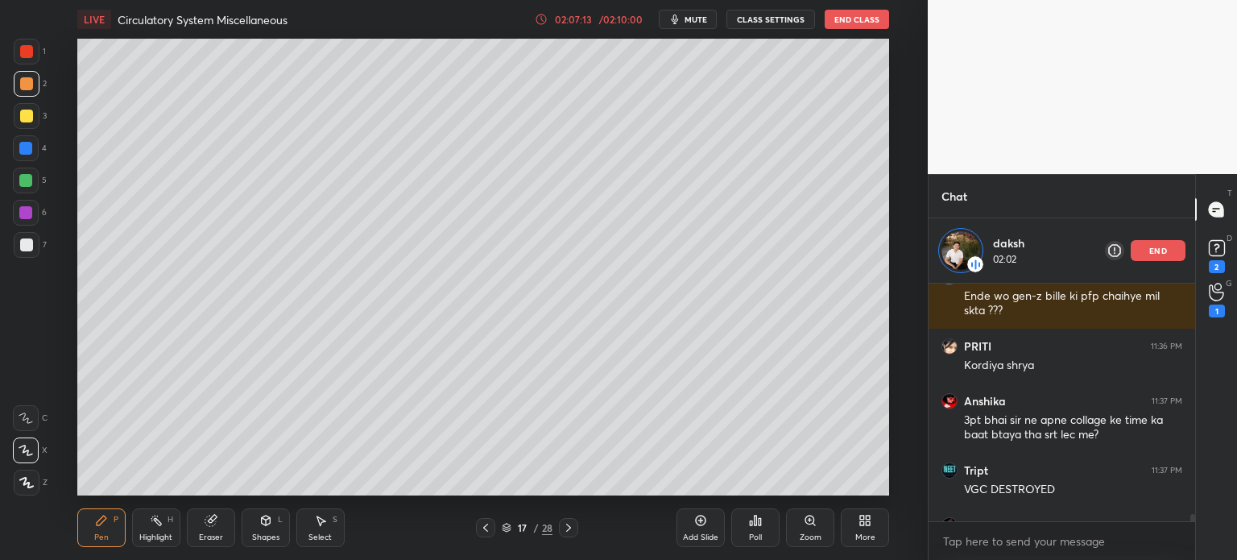
scroll to position [7343, 0]
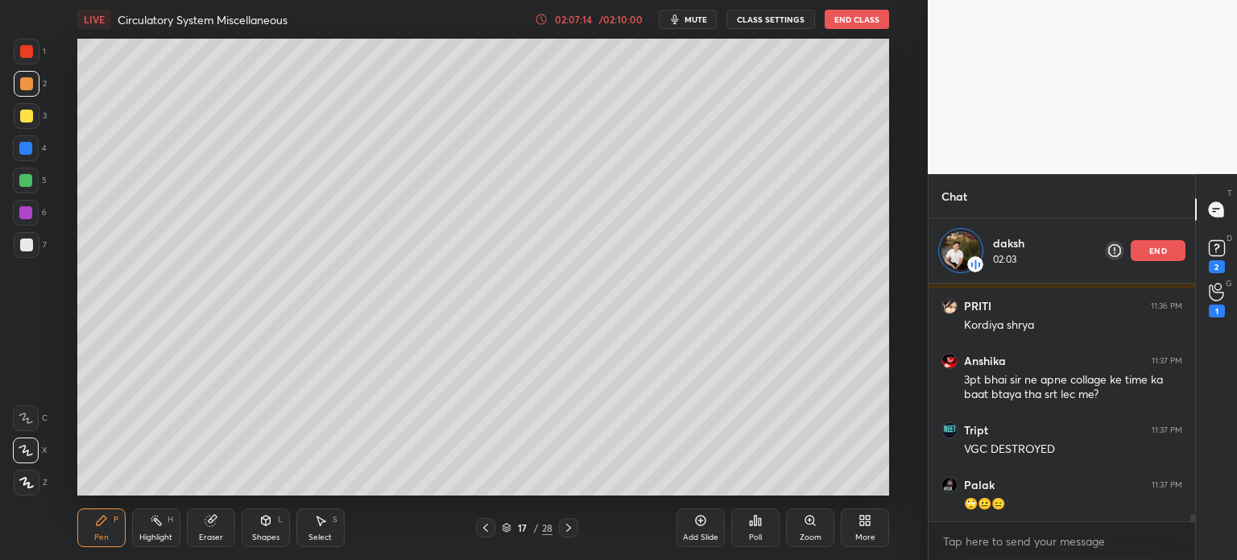
click at [1162, 250] on p "end" at bounding box center [1158, 250] width 18 height 8
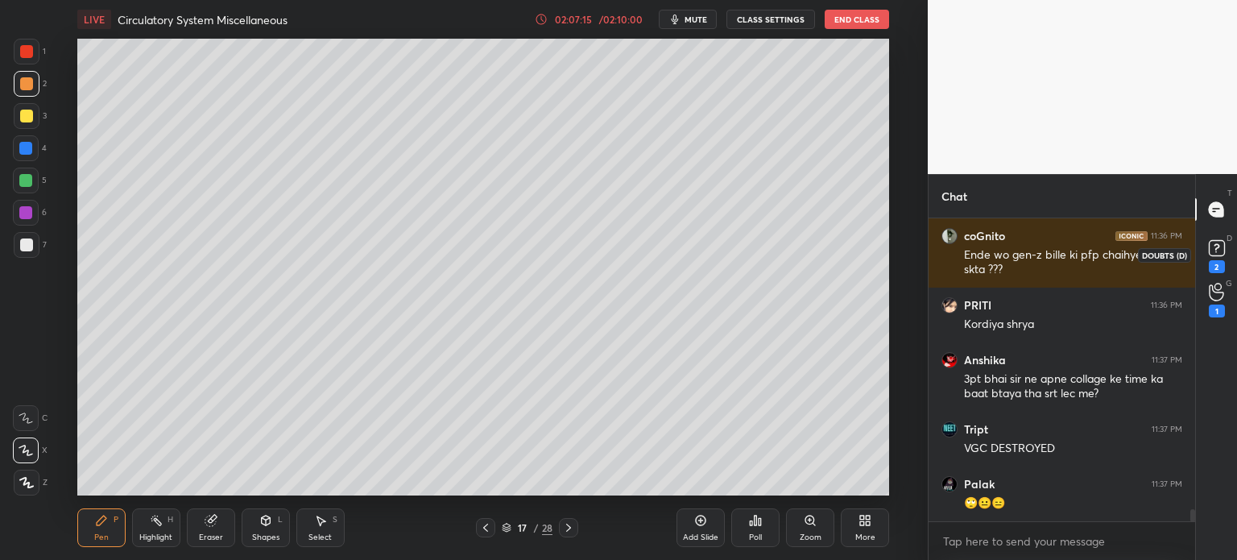
click at [1218, 254] on rect at bounding box center [1216, 248] width 15 height 15
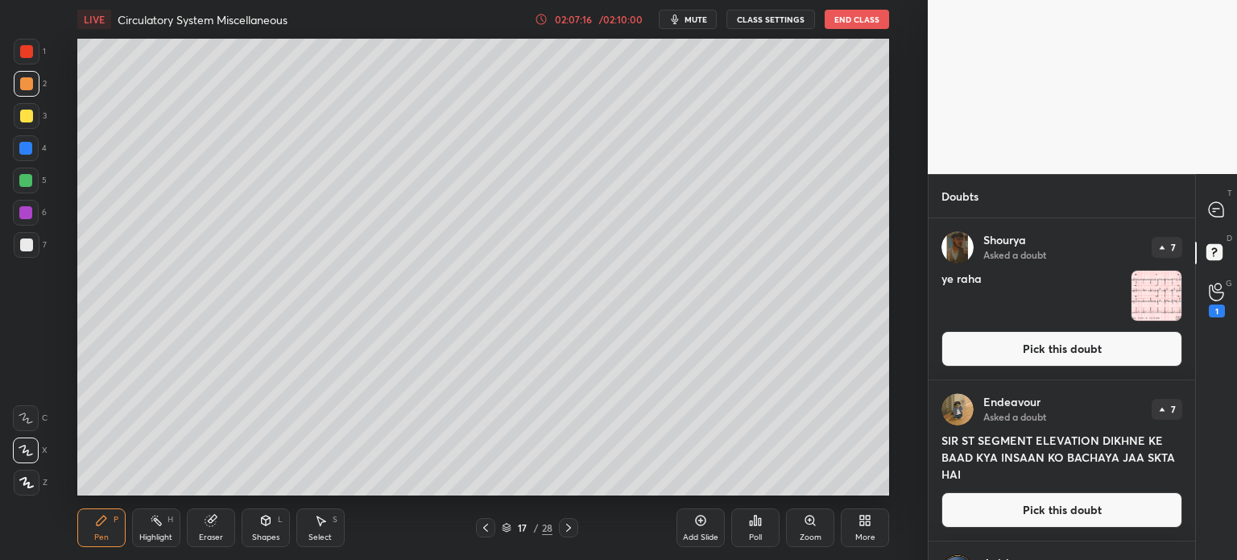
click at [1082, 341] on button "Pick this doubt" at bounding box center [1062, 348] width 241 height 35
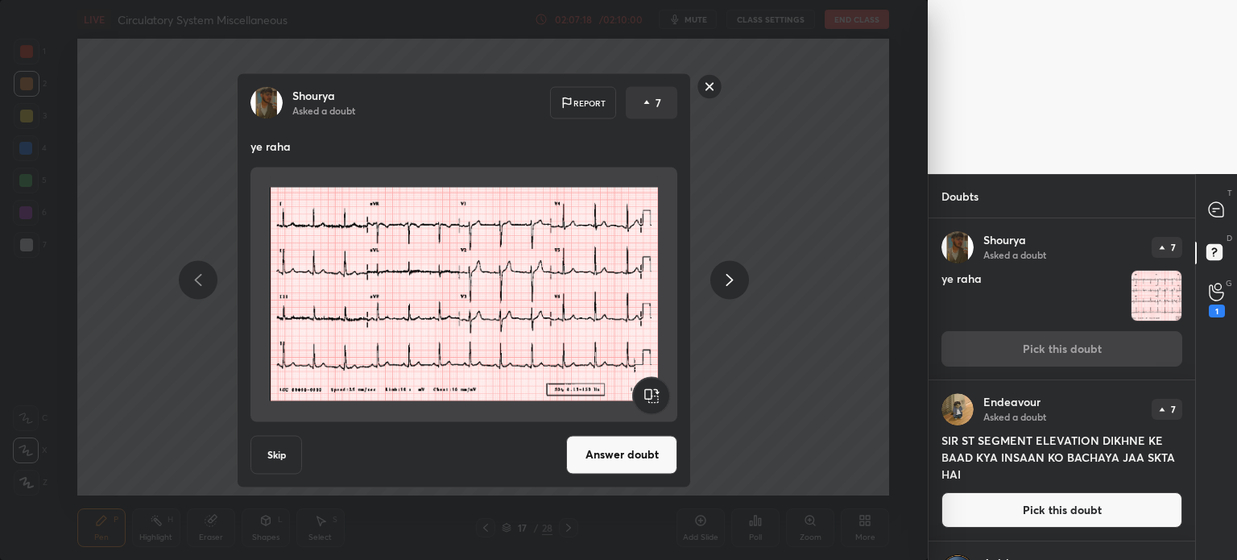
click at [638, 456] on button "Answer doubt" at bounding box center [621, 454] width 111 height 39
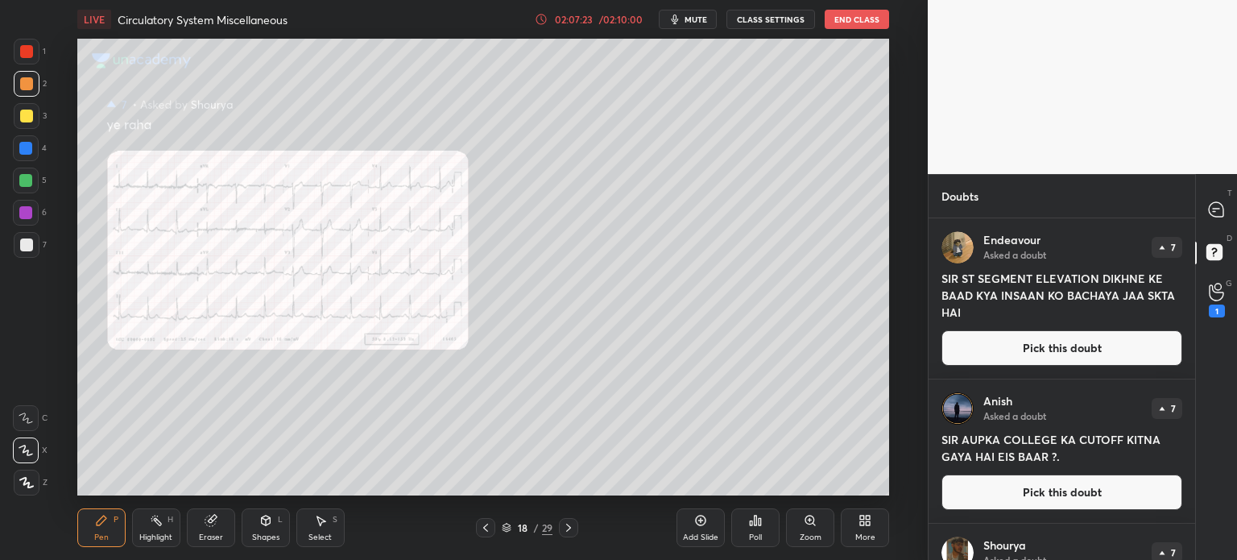
click at [806, 518] on icon at bounding box center [810, 520] width 9 height 9
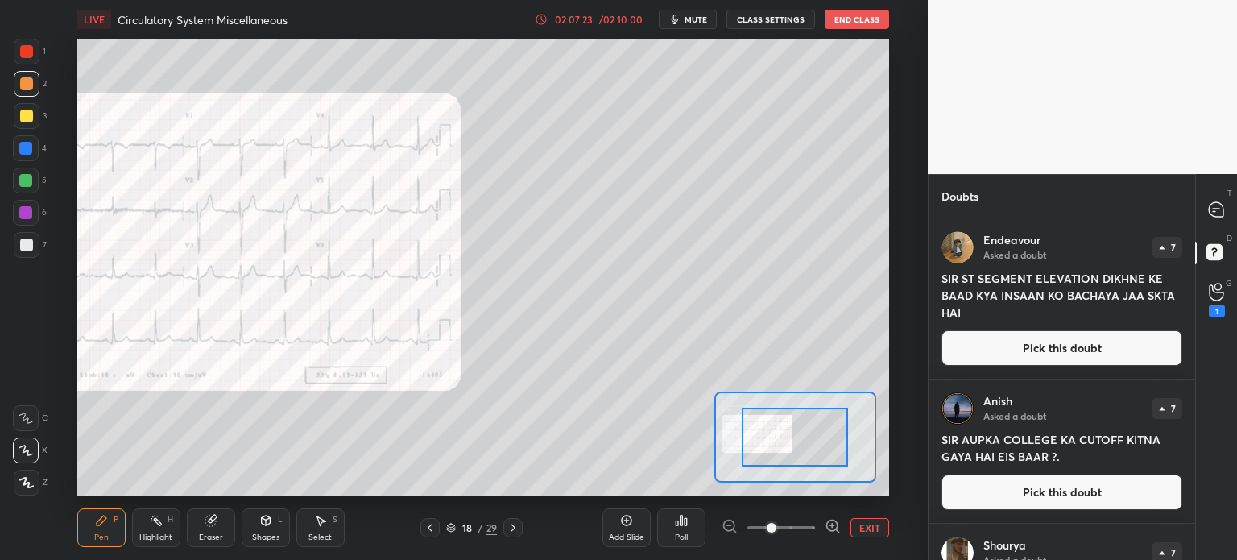
click at [814, 522] on span at bounding box center [782, 528] width 68 height 24
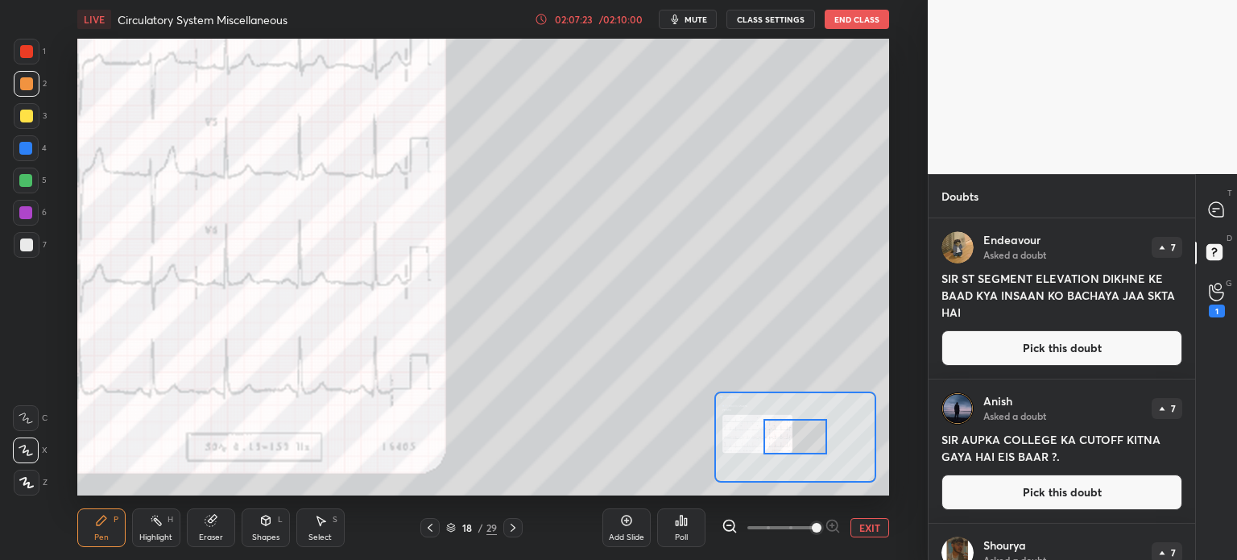
click at [806, 421] on div at bounding box center [796, 436] width 64 height 35
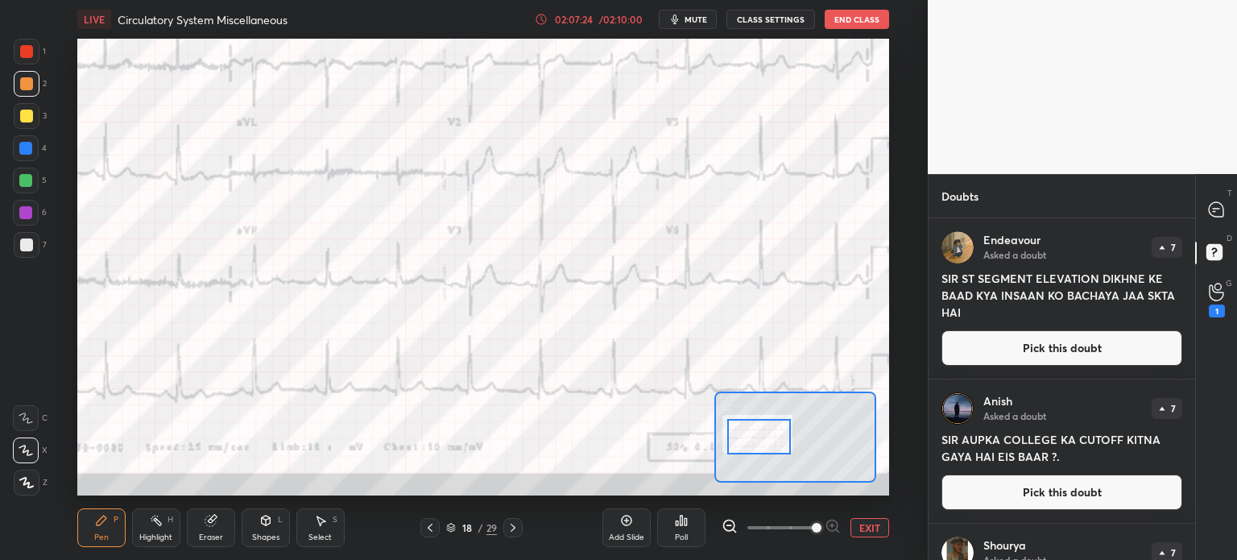
drag, startPoint x: 790, startPoint y: 422, endPoint x: 764, endPoint y: 410, distance: 29.2
click at [763, 419] on div at bounding box center [759, 436] width 64 height 35
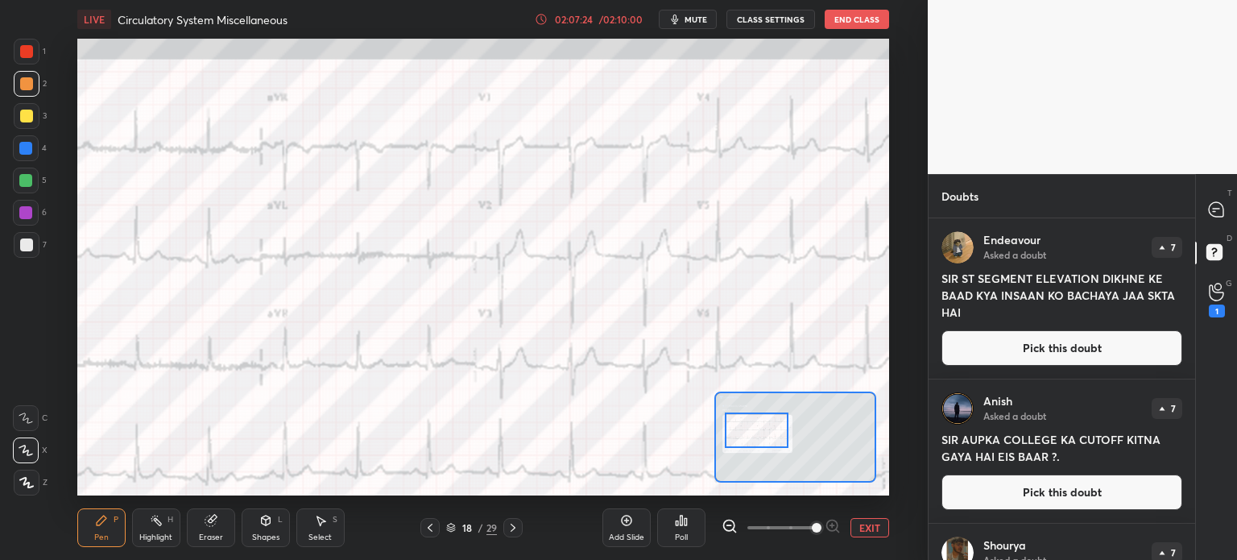
click at [768, 416] on div at bounding box center [757, 429] width 64 height 35
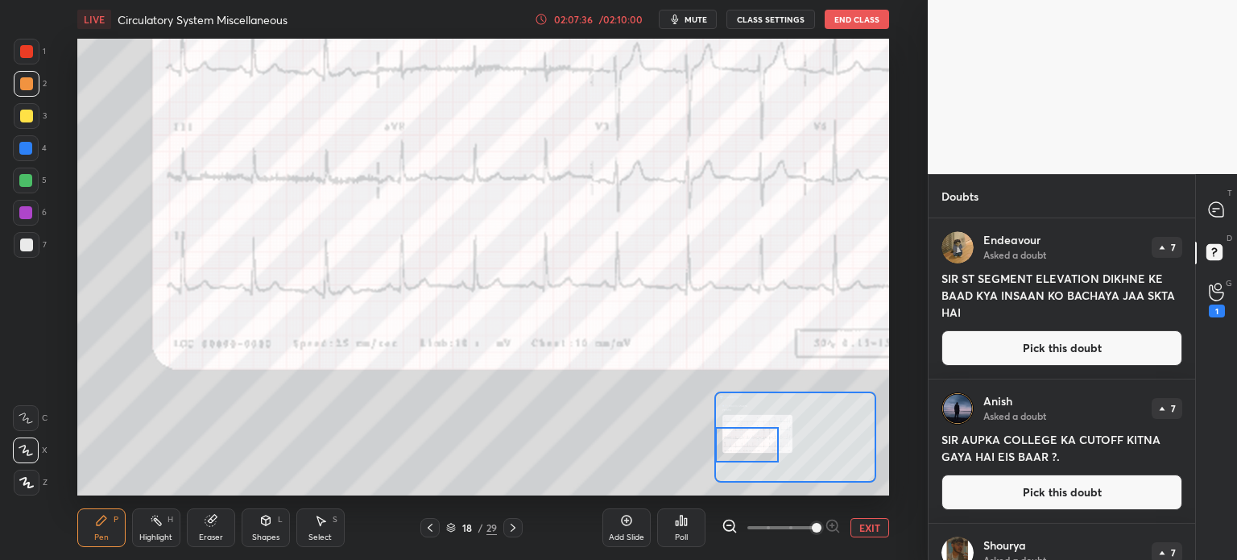
drag, startPoint x: 774, startPoint y: 437, endPoint x: 764, endPoint y: 445, distance: 12.7
click at [766, 448] on div at bounding box center [747, 444] width 64 height 35
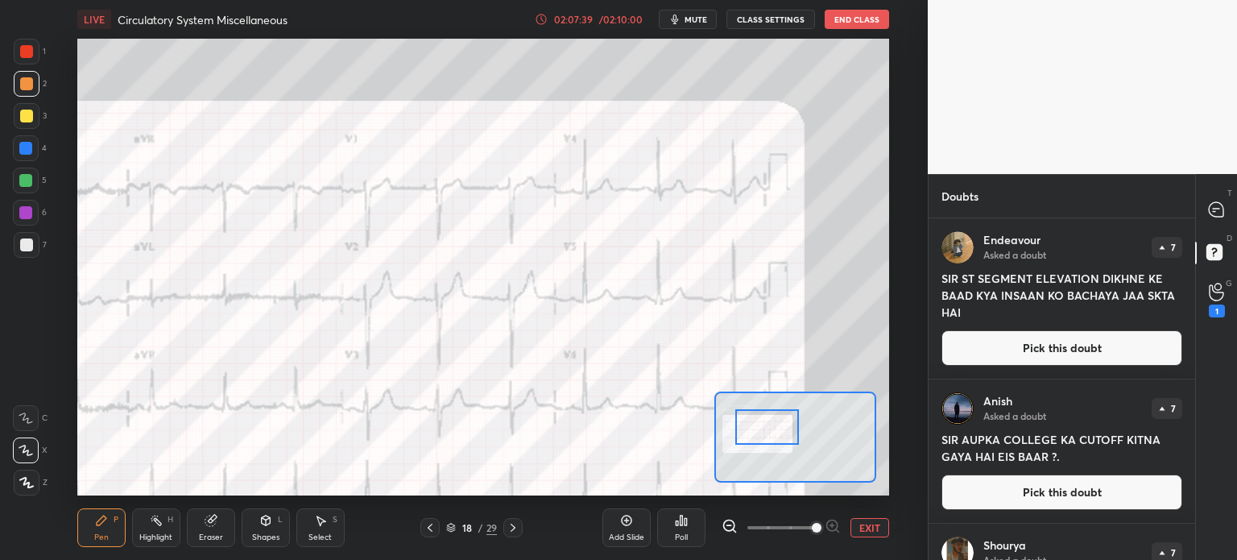
drag, startPoint x: 771, startPoint y: 450, endPoint x: 789, endPoint y: 435, distance: 24.0
click at [789, 435] on div at bounding box center [767, 426] width 64 height 35
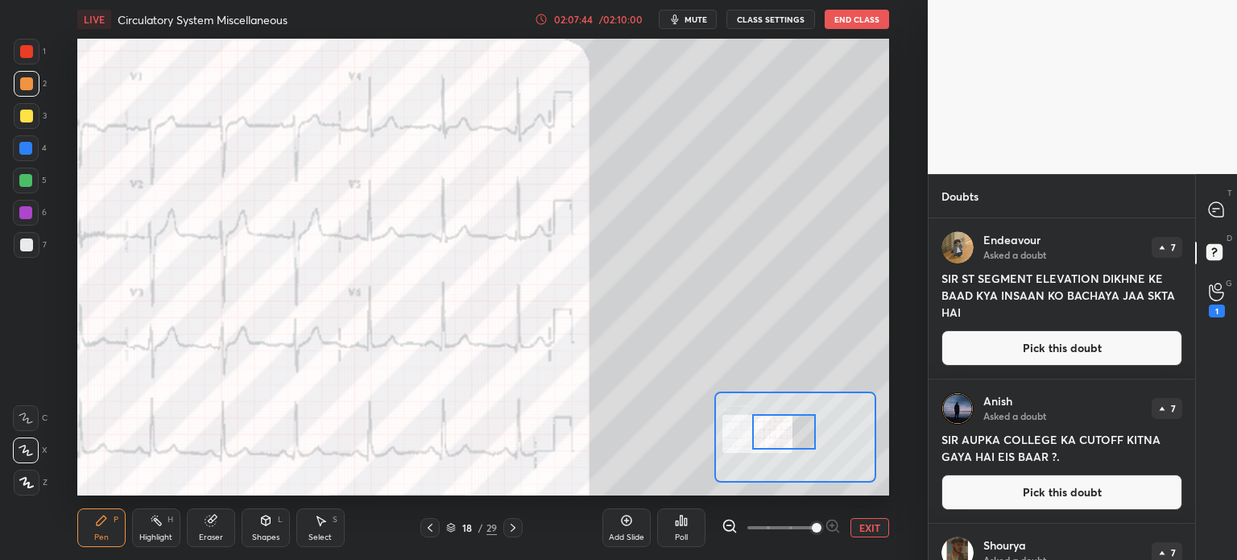
drag, startPoint x: 804, startPoint y: 432, endPoint x: 787, endPoint y: 434, distance: 17.1
click at [785, 437] on div at bounding box center [784, 431] width 64 height 35
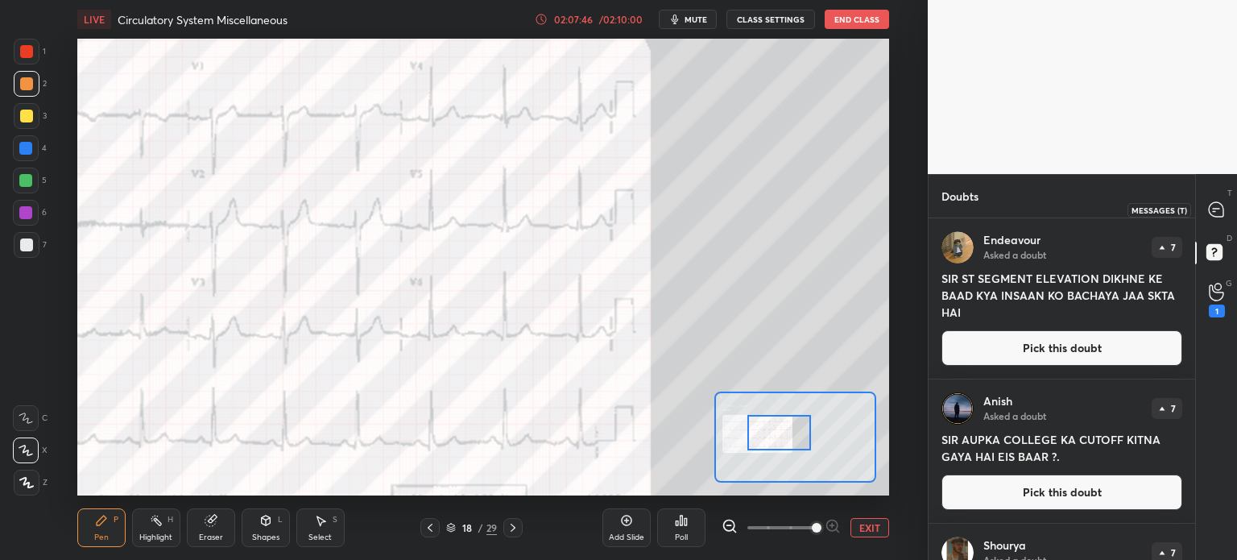
click at [1215, 212] on icon at bounding box center [1216, 209] width 14 height 14
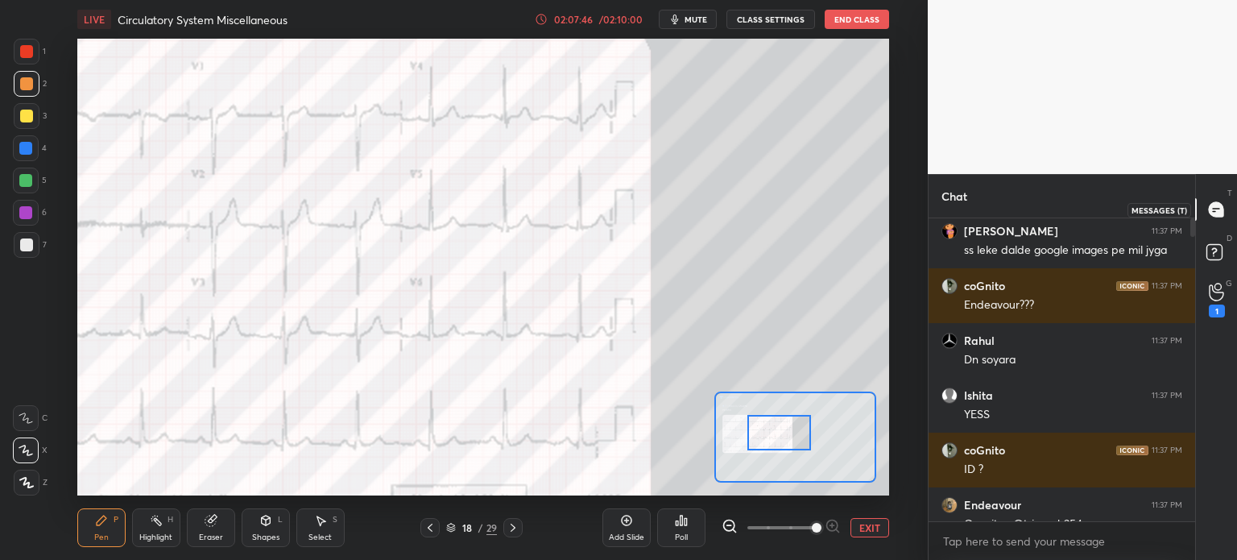
scroll to position [298, 262]
click at [1041, 503] on div "JUMP TO LATEST" at bounding box center [1061, 504] width 97 height 19
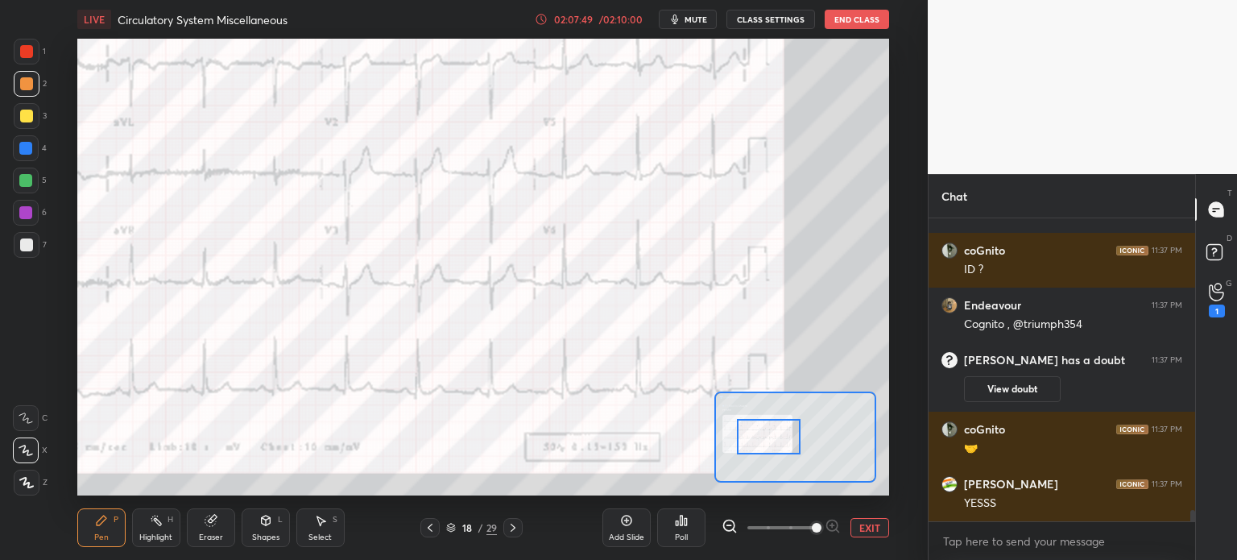
scroll to position [8034, 0]
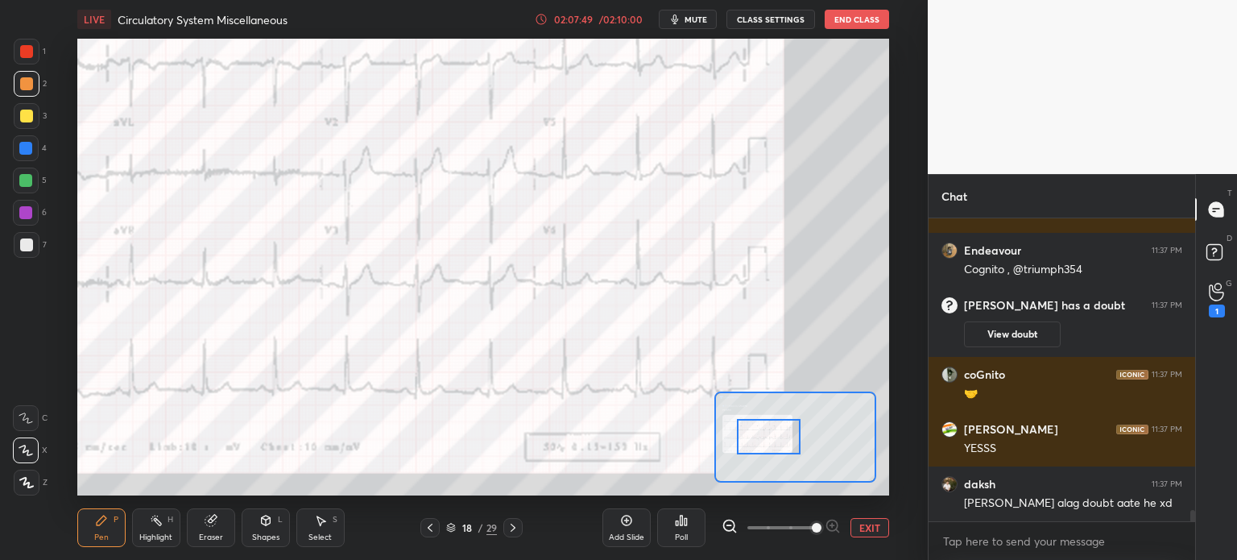
drag, startPoint x: 810, startPoint y: 439, endPoint x: 800, endPoint y: 443, distance: 10.5
click at [800, 444] on div at bounding box center [769, 436] width 64 height 35
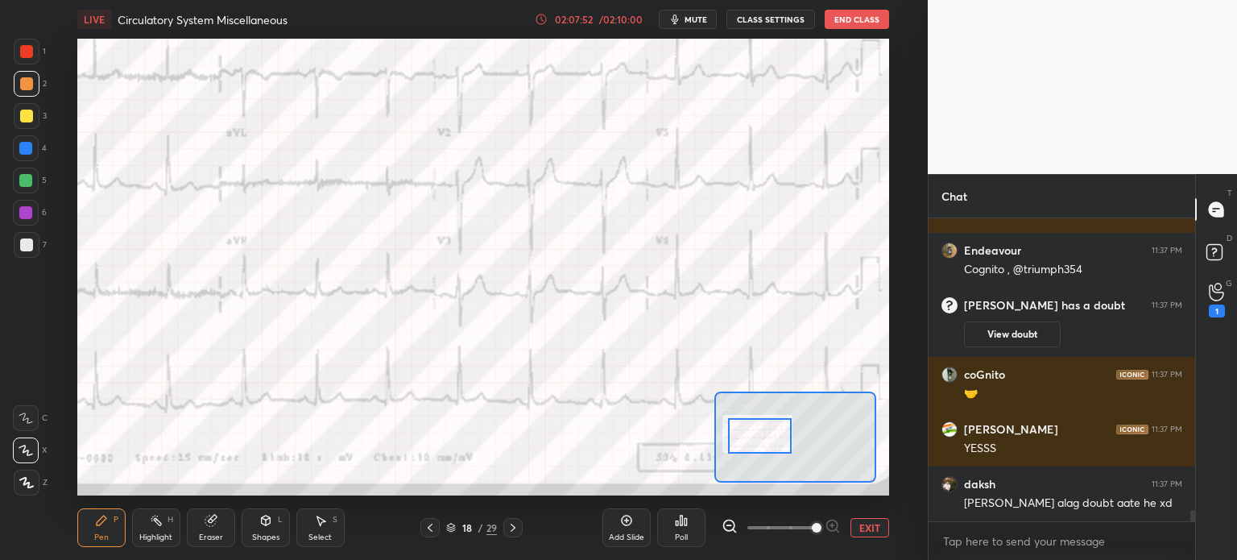
click at [770, 437] on div at bounding box center [760, 435] width 64 height 35
drag, startPoint x: 8, startPoint y: 424, endPoint x: 26, endPoint y: 418, distance: 18.6
click at [10, 420] on div "1 2 3 4 5 6 7 C X Z C X Z E E Erase all H H" at bounding box center [26, 267] width 52 height 457
drag, startPoint x: 23, startPoint y: 418, endPoint x: 39, endPoint y: 404, distance: 21.1
click at [28, 416] on icon at bounding box center [26, 417] width 14 height 11
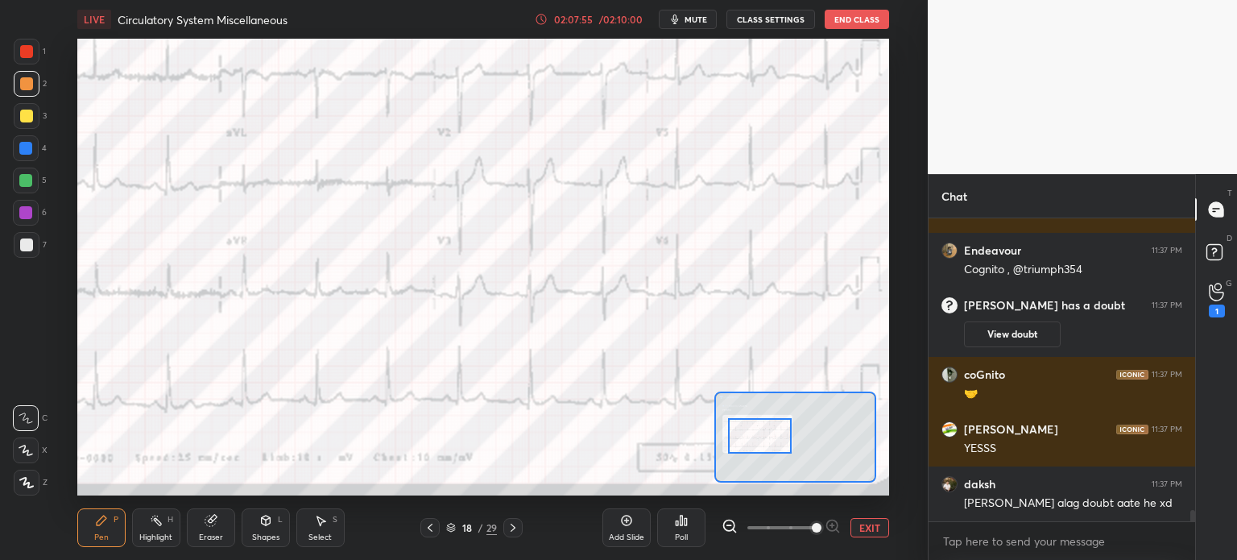
drag, startPoint x: 29, startPoint y: 58, endPoint x: 35, endPoint y: 68, distance: 11.2
click at [32, 64] on div at bounding box center [27, 52] width 26 height 26
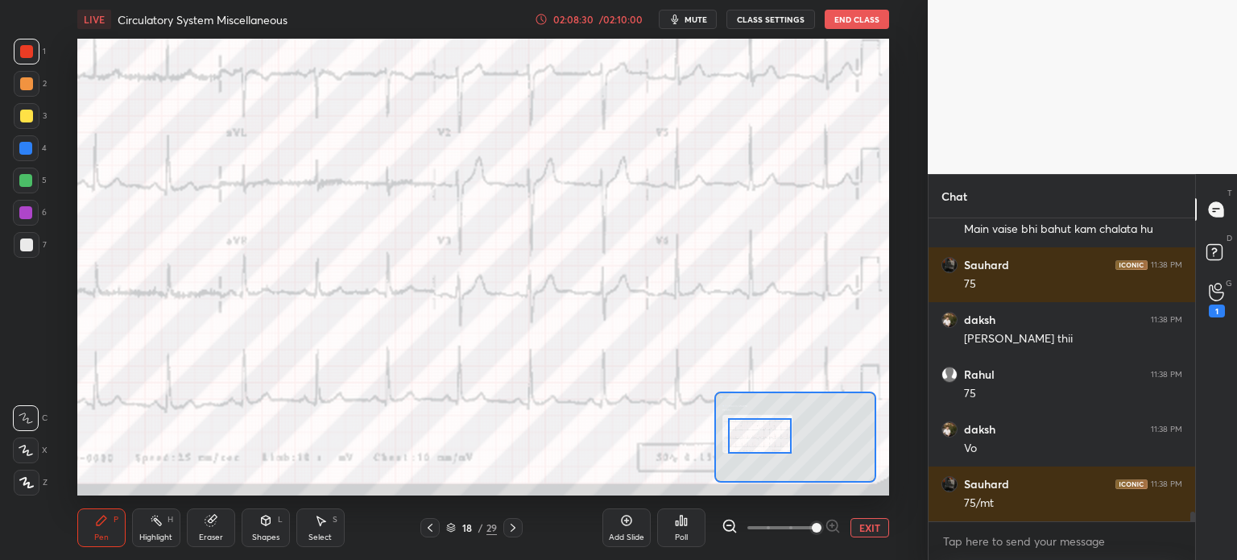
scroll to position [8815, 0]
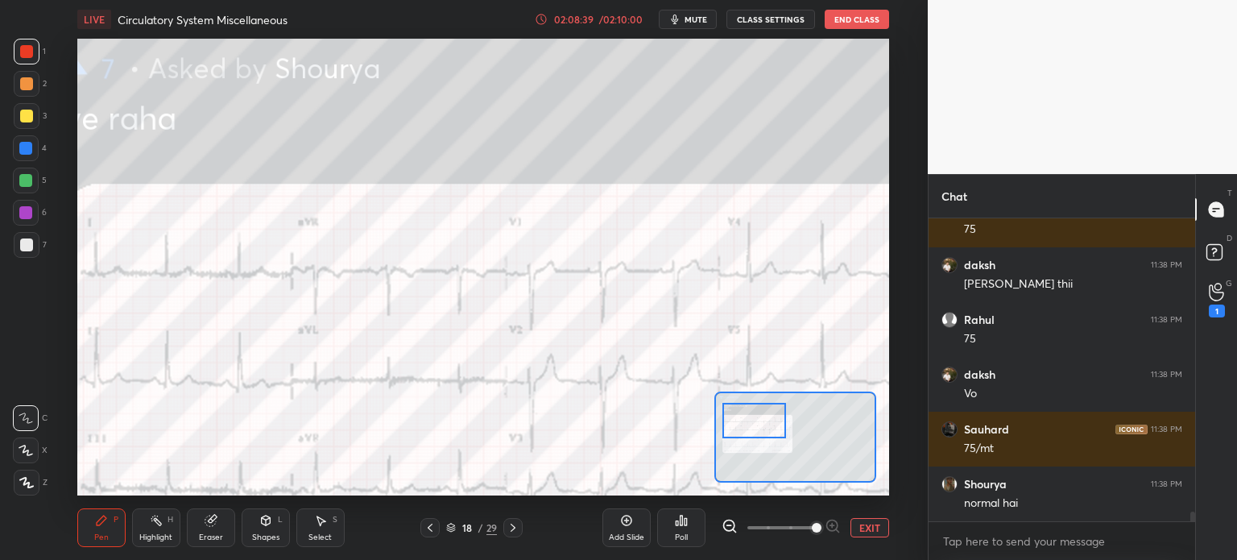
drag, startPoint x: 778, startPoint y: 431, endPoint x: 786, endPoint y: 437, distance: 10.3
click at [773, 419] on div at bounding box center [755, 420] width 64 height 35
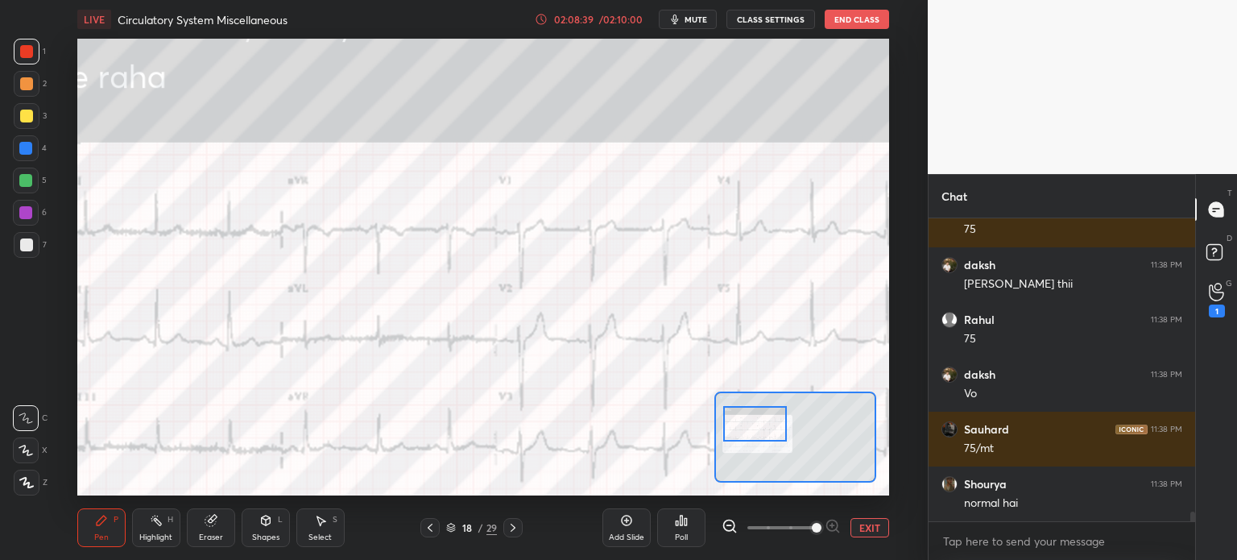
click at [859, 524] on button "EXIT" at bounding box center [870, 527] width 39 height 19
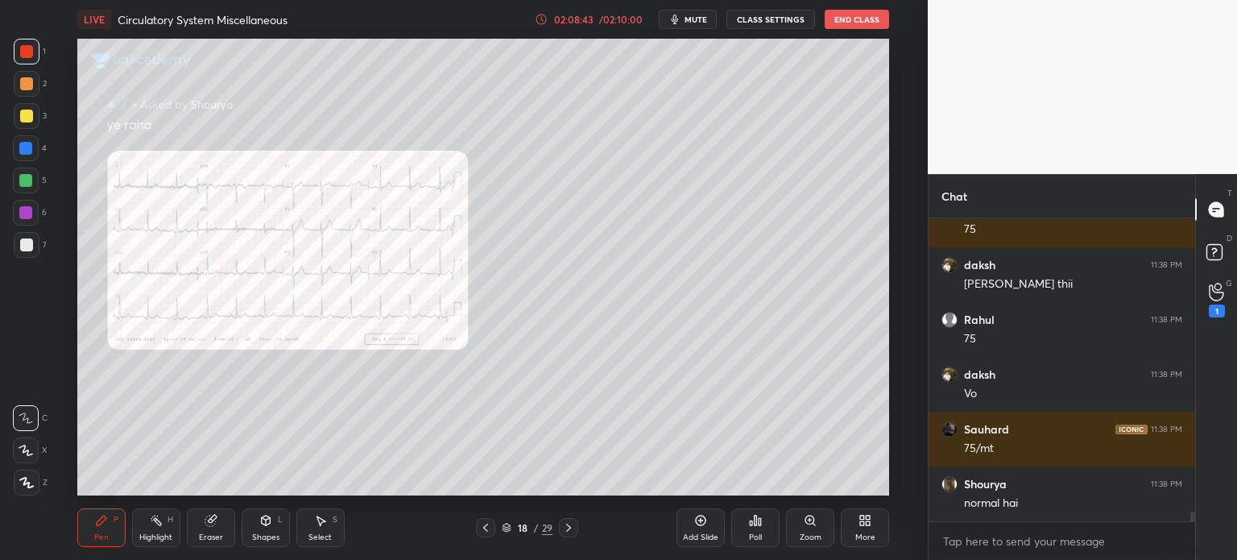
scroll to position [8870, 0]
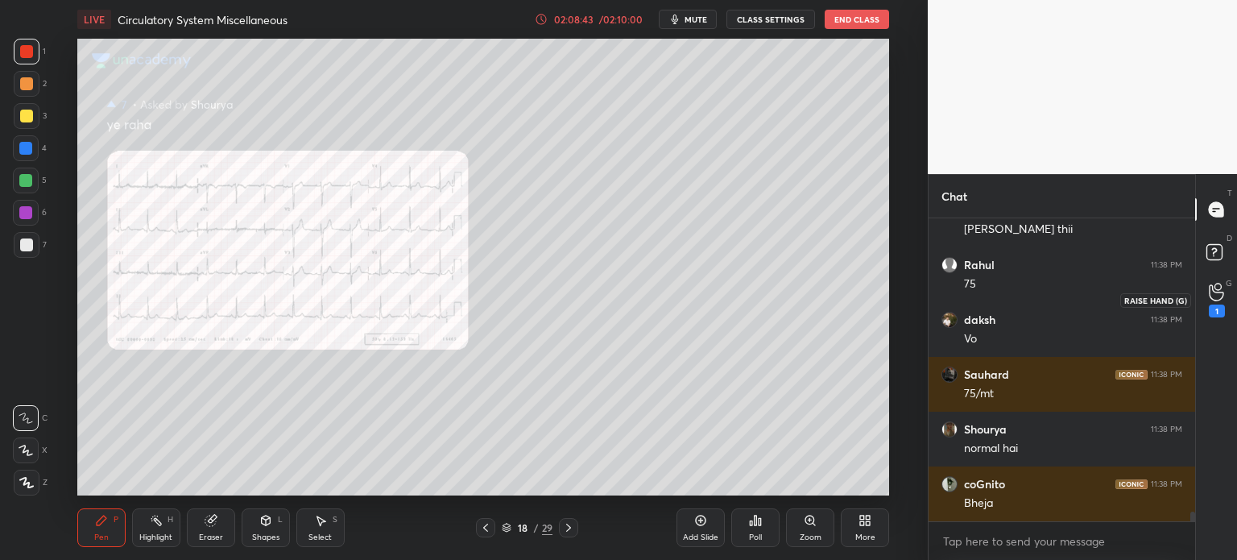
click at [1214, 300] on icon at bounding box center [1216, 292] width 15 height 19
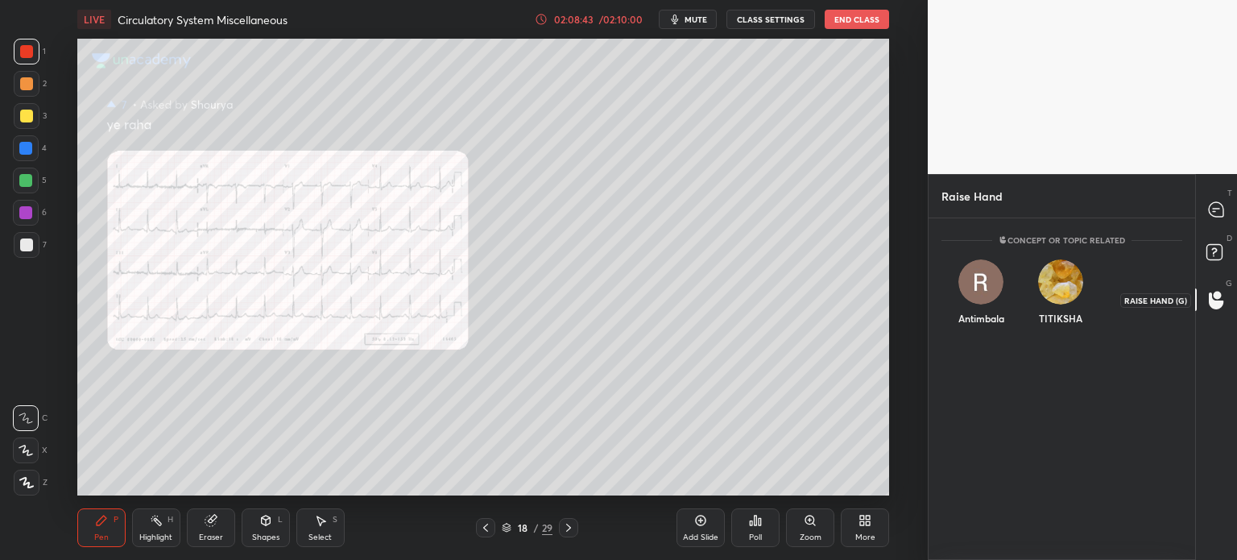
scroll to position [337, 262]
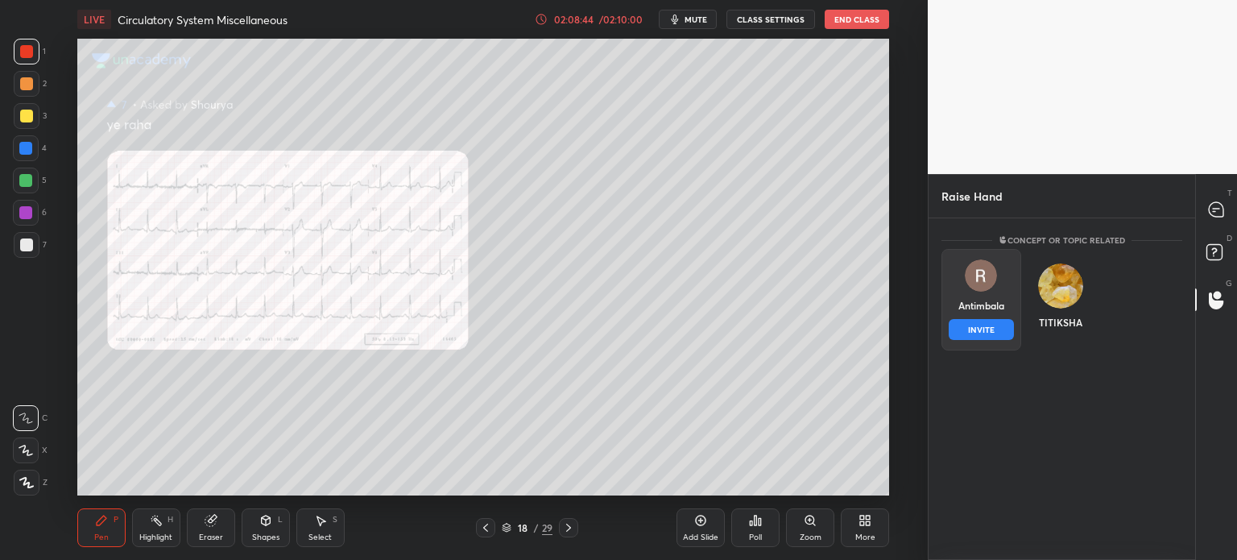
click at [975, 296] on div "Antimbala INVITE" at bounding box center [982, 299] width 80 height 101
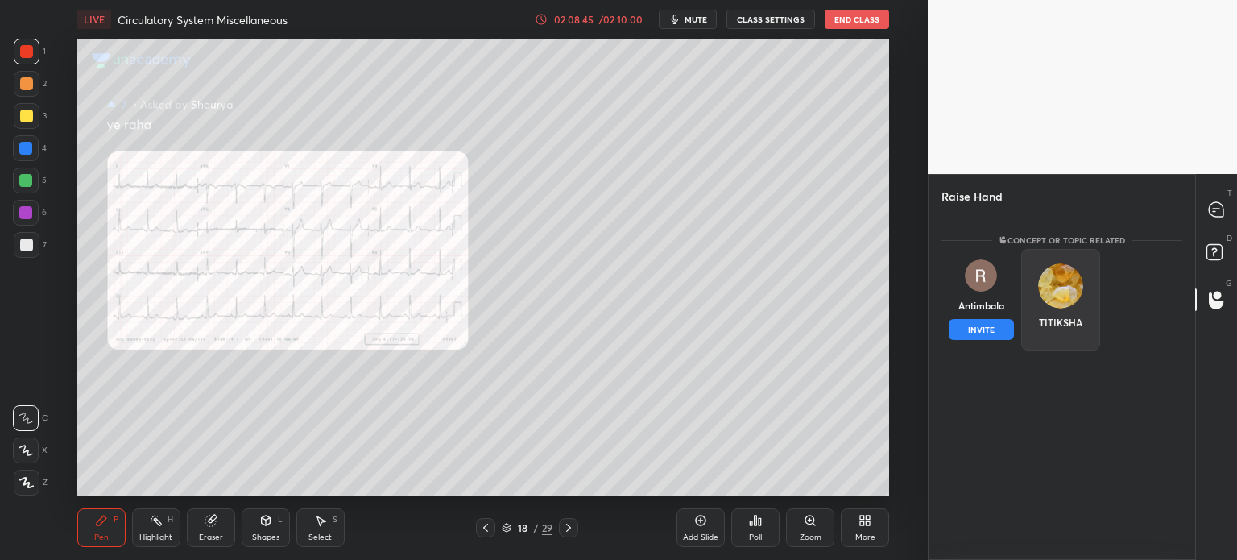
click at [970, 327] on button "INVITE" at bounding box center [981, 329] width 65 height 21
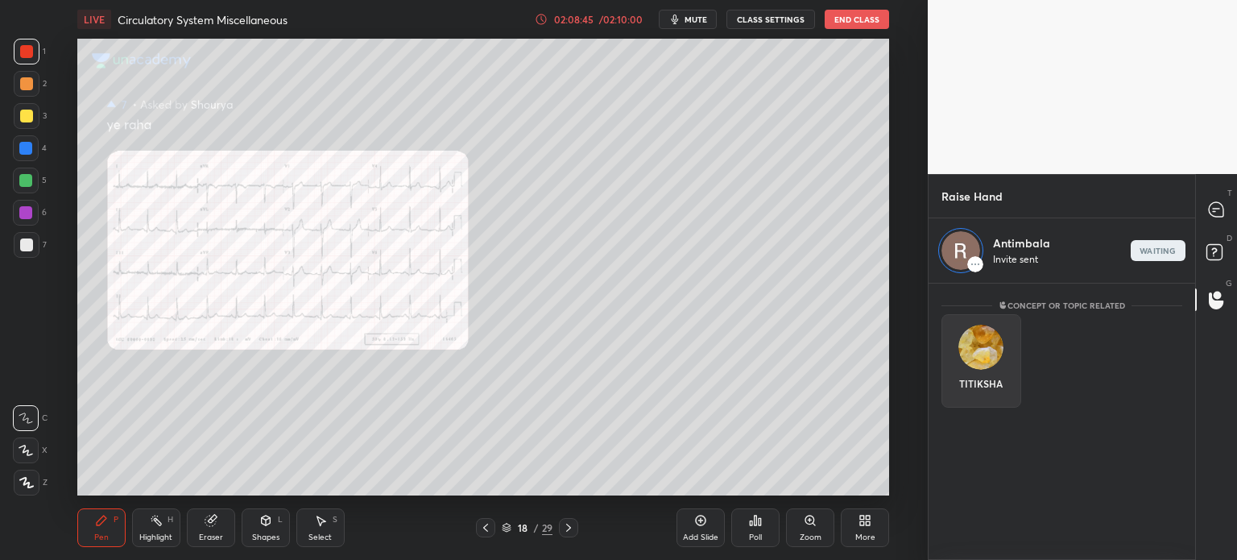
scroll to position [5, 5]
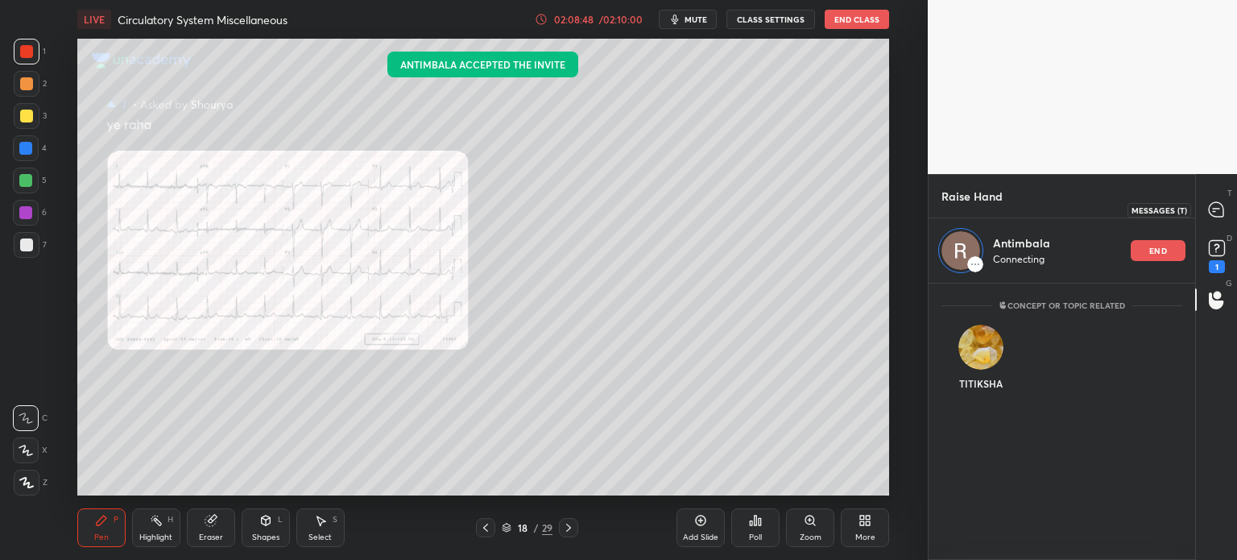
click at [1214, 211] on icon at bounding box center [1214, 211] width 2 height 0
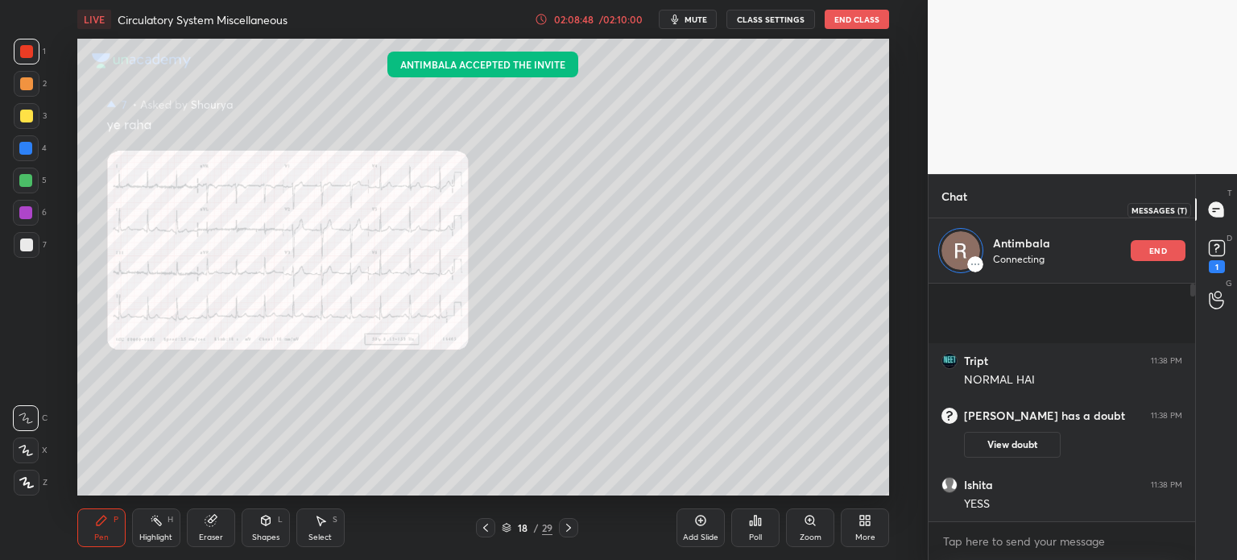
scroll to position [233, 262]
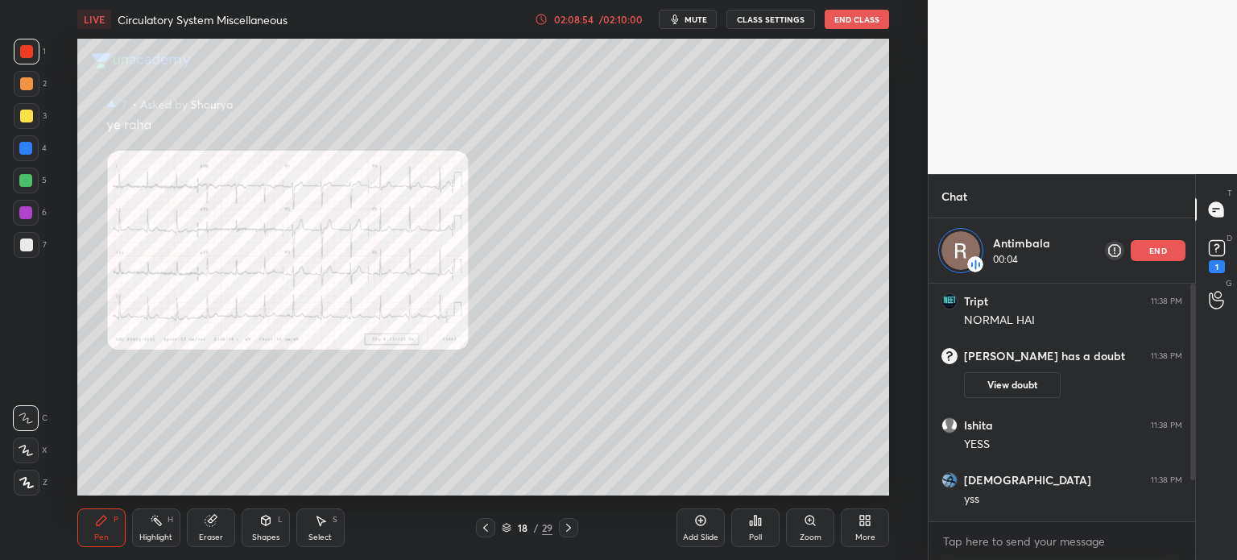
click at [702, 521] on icon at bounding box center [700, 520] width 13 height 13
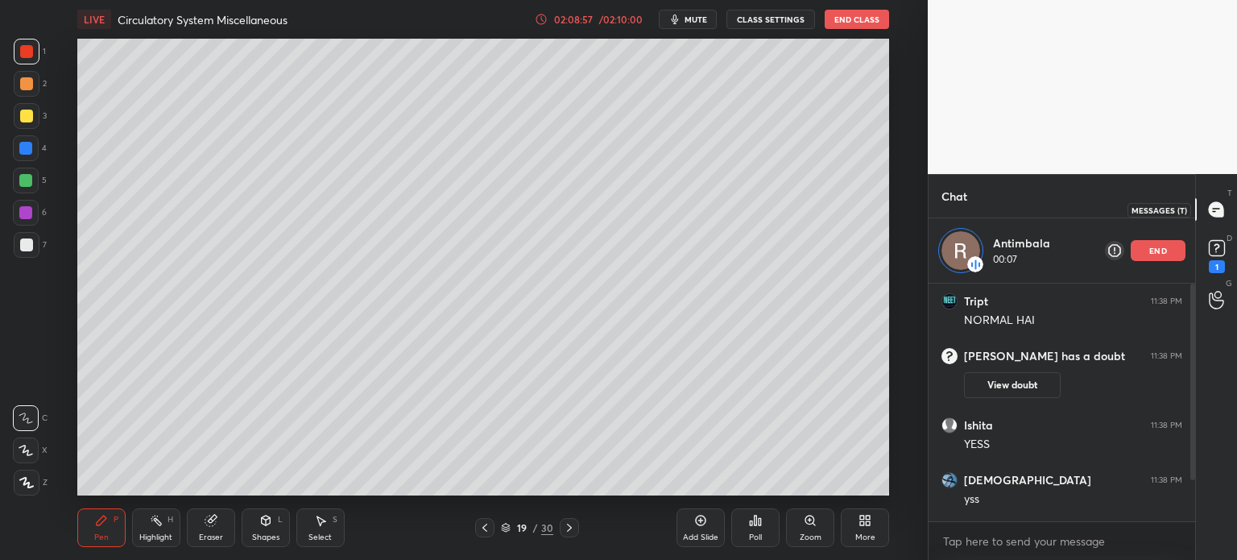
click at [1217, 209] on icon at bounding box center [1216, 209] width 6 height 0
click at [707, 18] on span "mute" at bounding box center [696, 19] width 23 height 11
click at [708, 18] on span "unmute" at bounding box center [694, 19] width 35 height 11
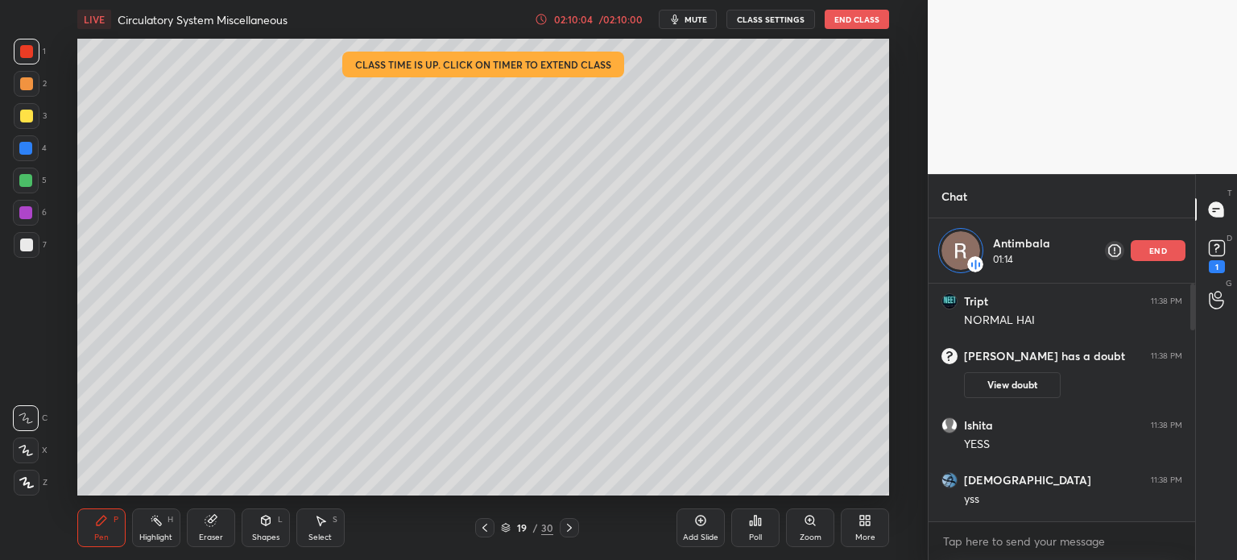
click at [623, 19] on div "/ 02:10:00" at bounding box center [621, 19] width 50 height 10
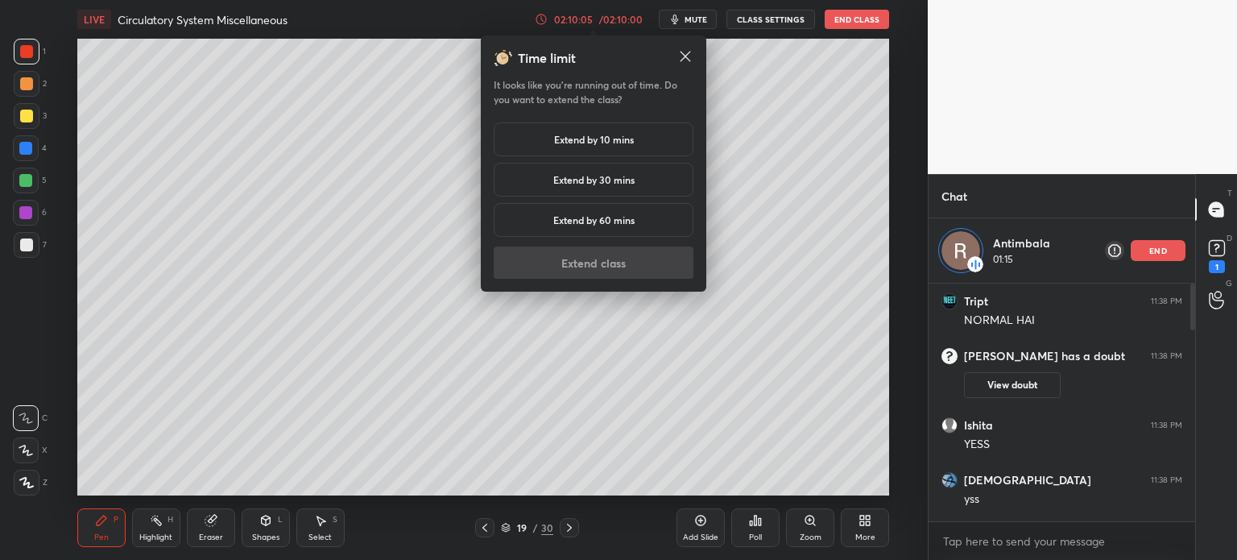
click at [593, 131] on div "Extend by 10 mins" at bounding box center [594, 139] width 200 height 34
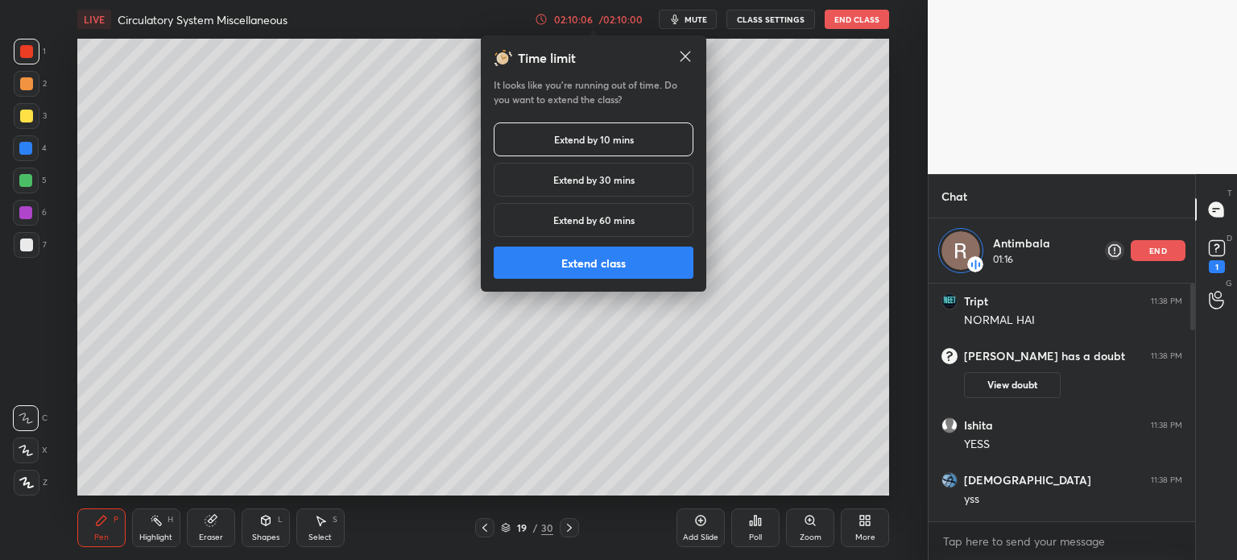
click at [638, 273] on button "Extend class" at bounding box center [594, 262] width 200 height 32
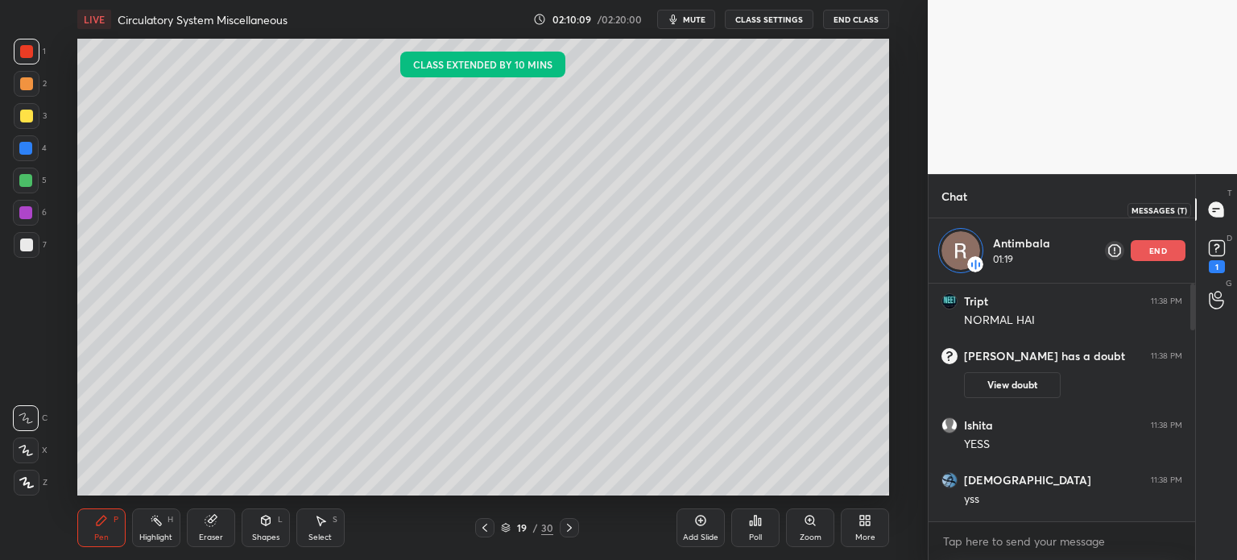
click at [1213, 206] on icon at bounding box center [1216, 209] width 14 height 14
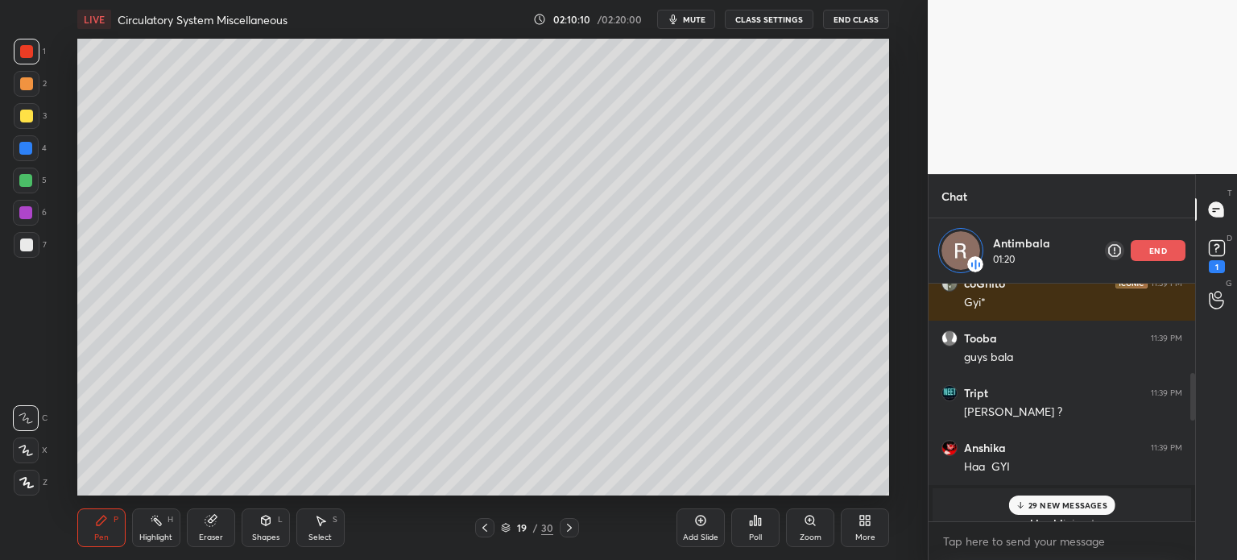
scroll to position [644, 0]
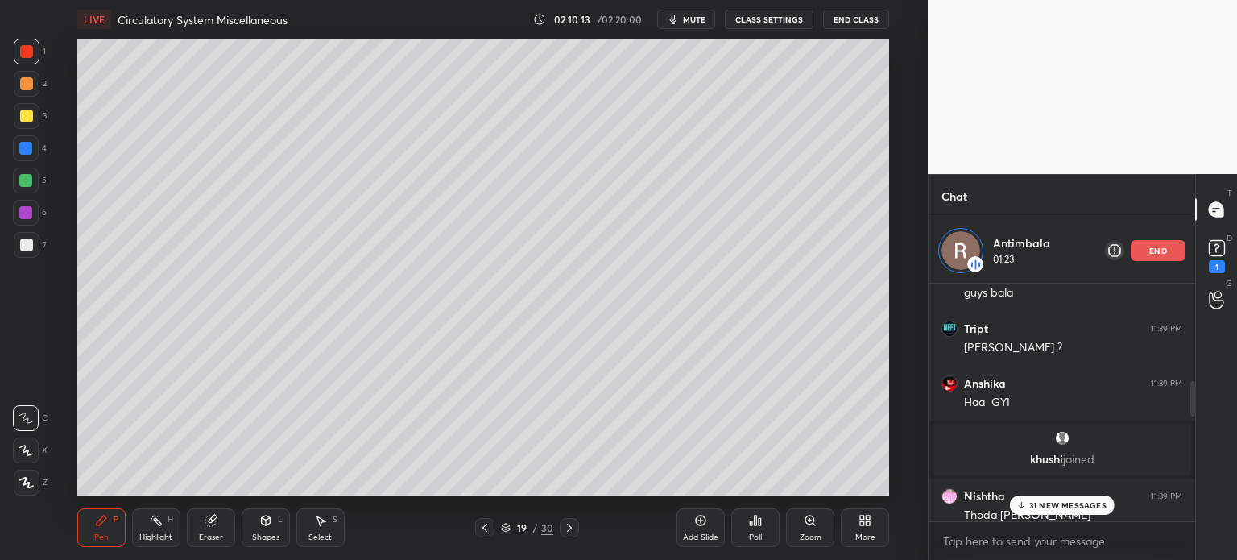
click at [1092, 504] on p "31 NEW MESSAGES" at bounding box center [1067, 505] width 77 height 10
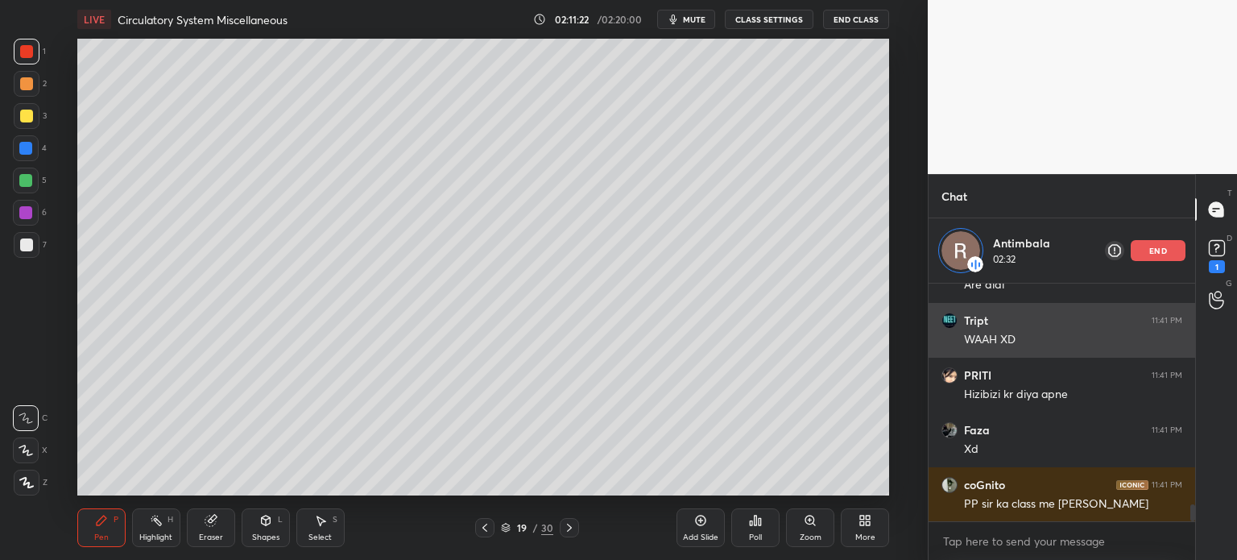
scroll to position [3172, 0]
drag, startPoint x: 1172, startPoint y: 244, endPoint x: 1163, endPoint y: 248, distance: 9.7
click at [1165, 246] on div "end" at bounding box center [1158, 250] width 55 height 21
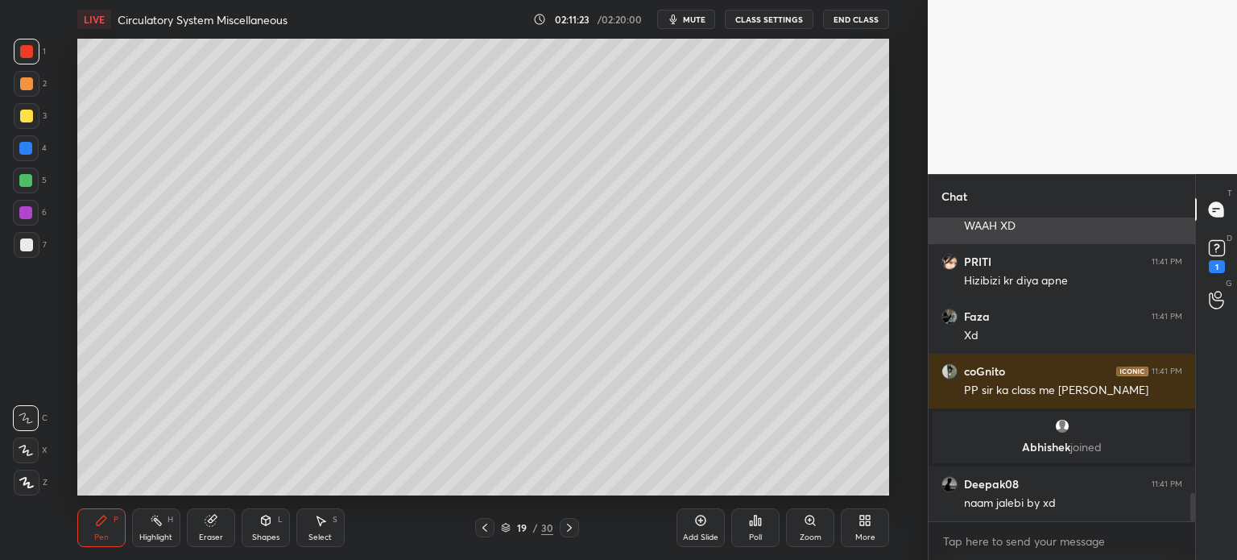
scroll to position [3000, 0]
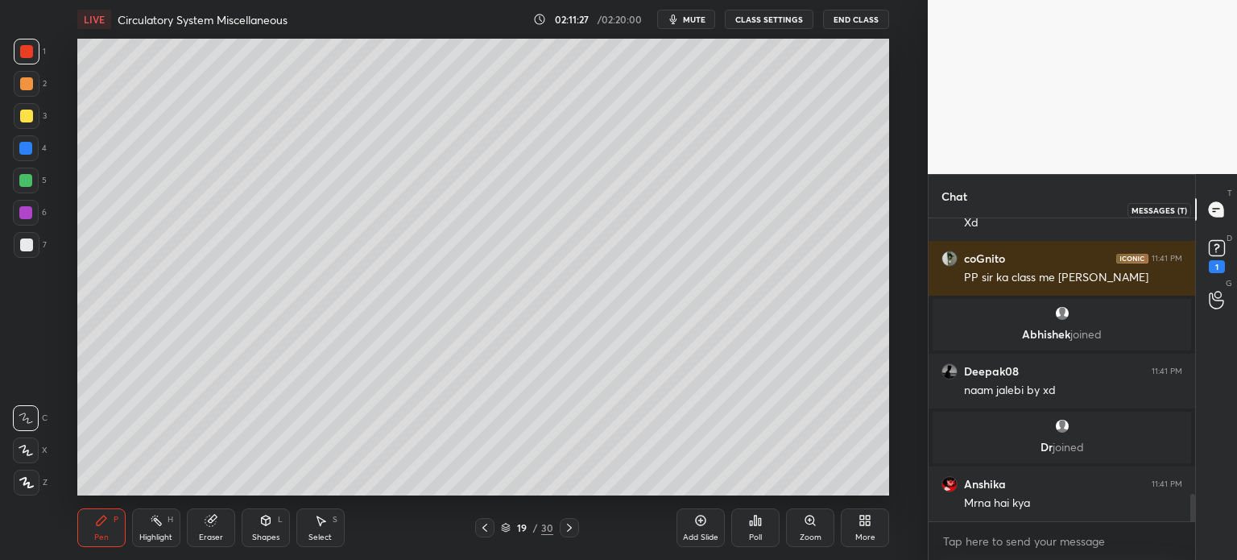
click at [1222, 205] on icon at bounding box center [1216, 209] width 14 height 14
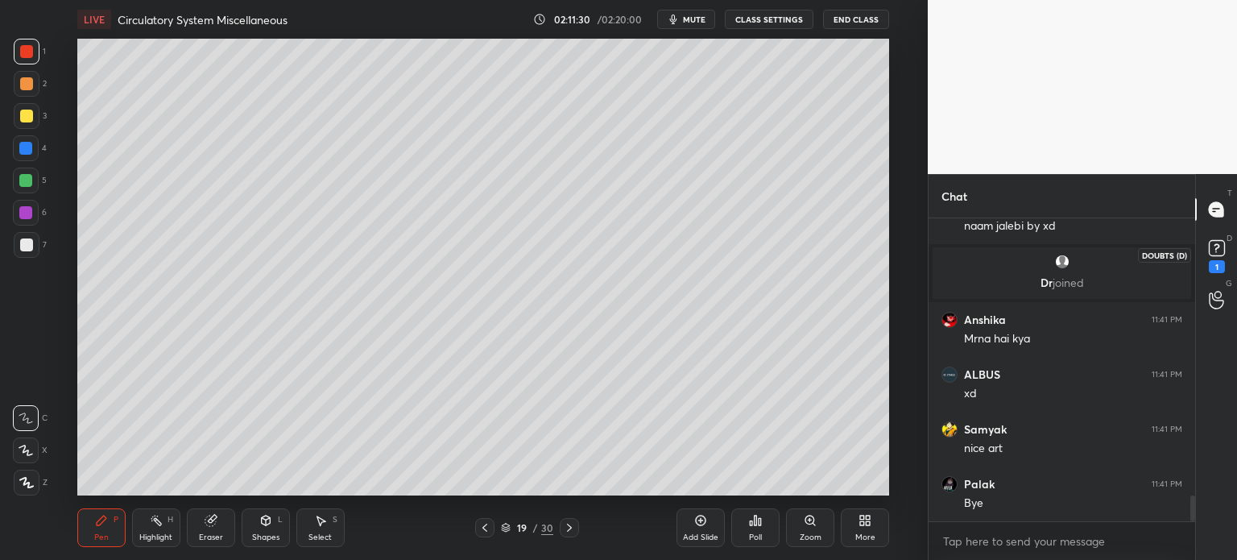
click at [1216, 257] on icon at bounding box center [1217, 248] width 24 height 24
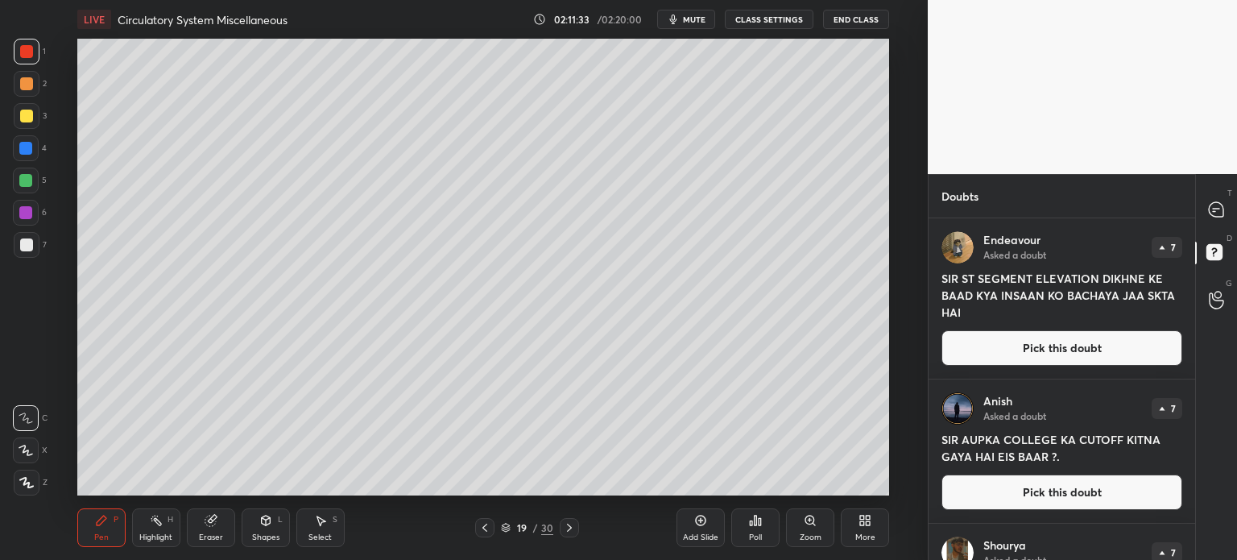
click at [1112, 346] on button "Pick this doubt" at bounding box center [1062, 347] width 241 height 35
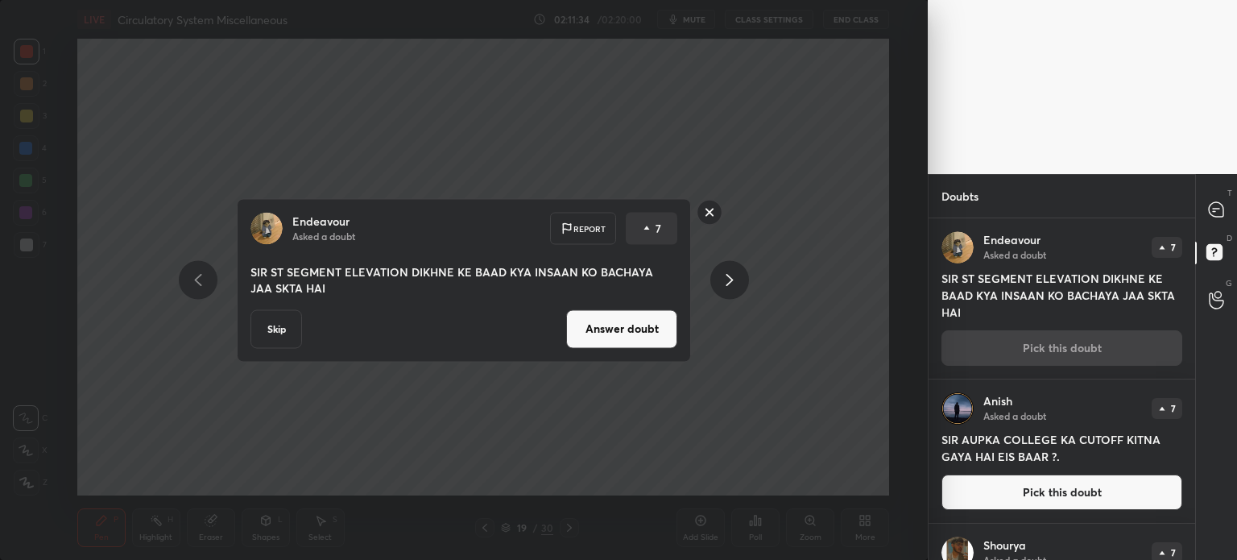
click at [591, 333] on button "Answer doubt" at bounding box center [621, 328] width 111 height 39
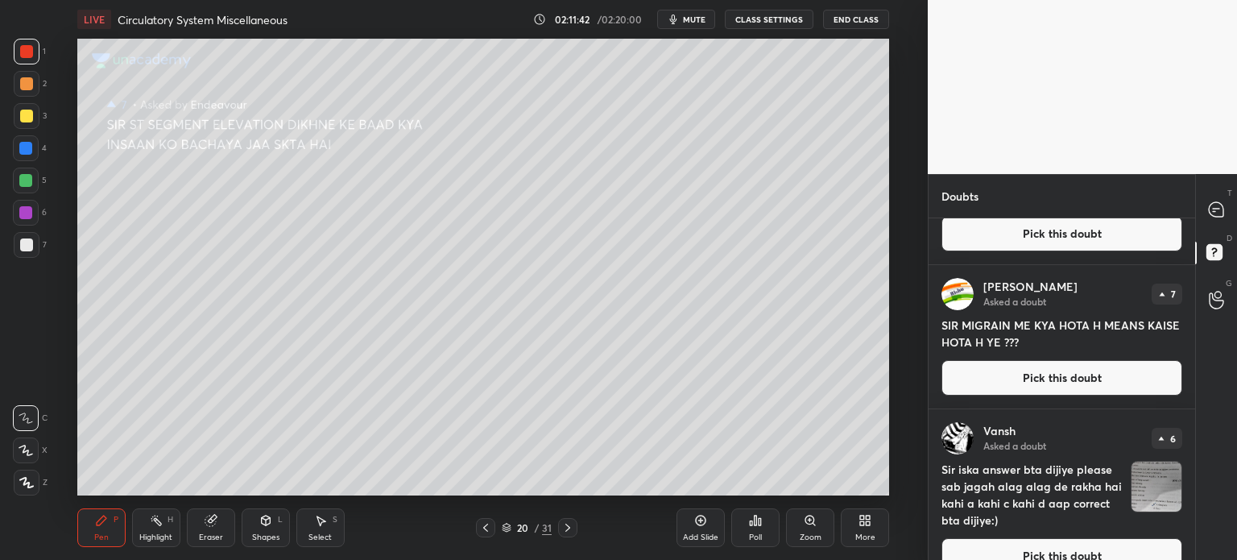
scroll to position [0, 0]
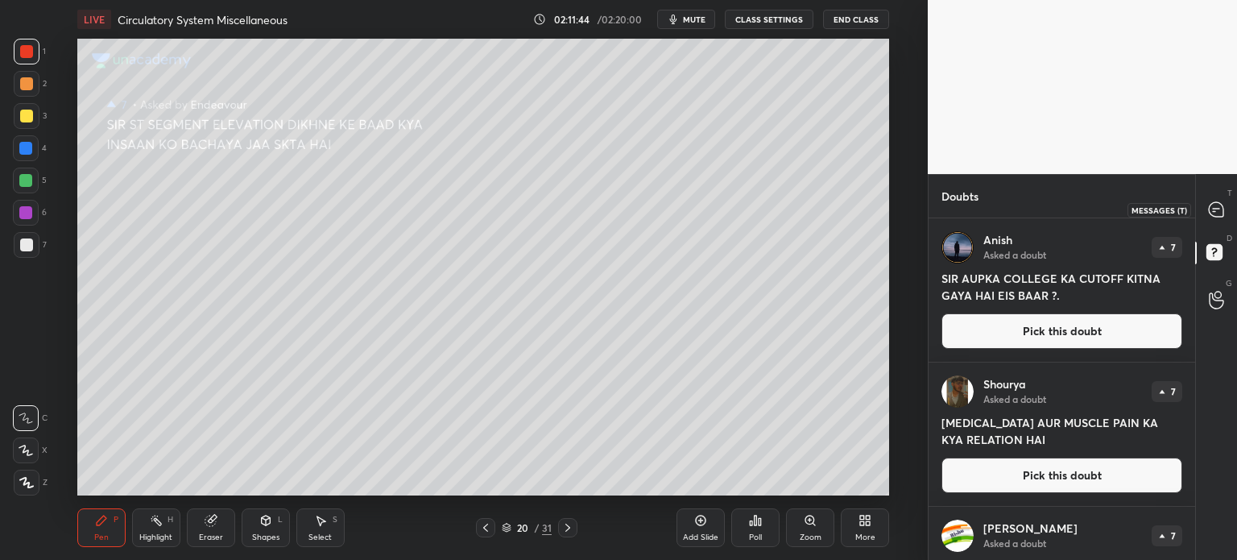
click at [1213, 209] on icon at bounding box center [1216, 209] width 6 height 0
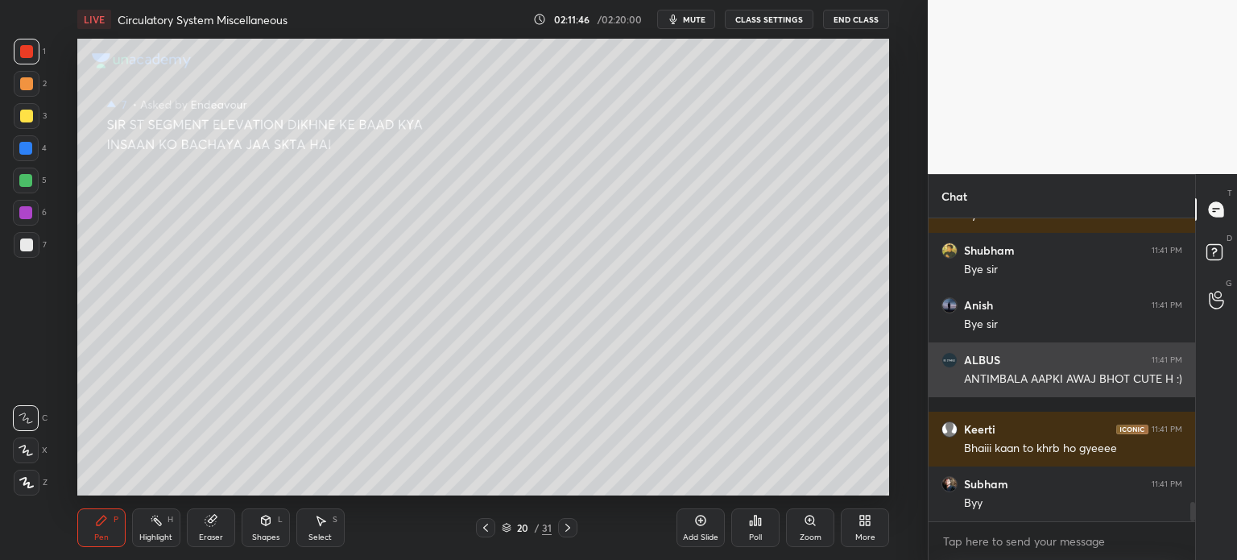
scroll to position [4356, 0]
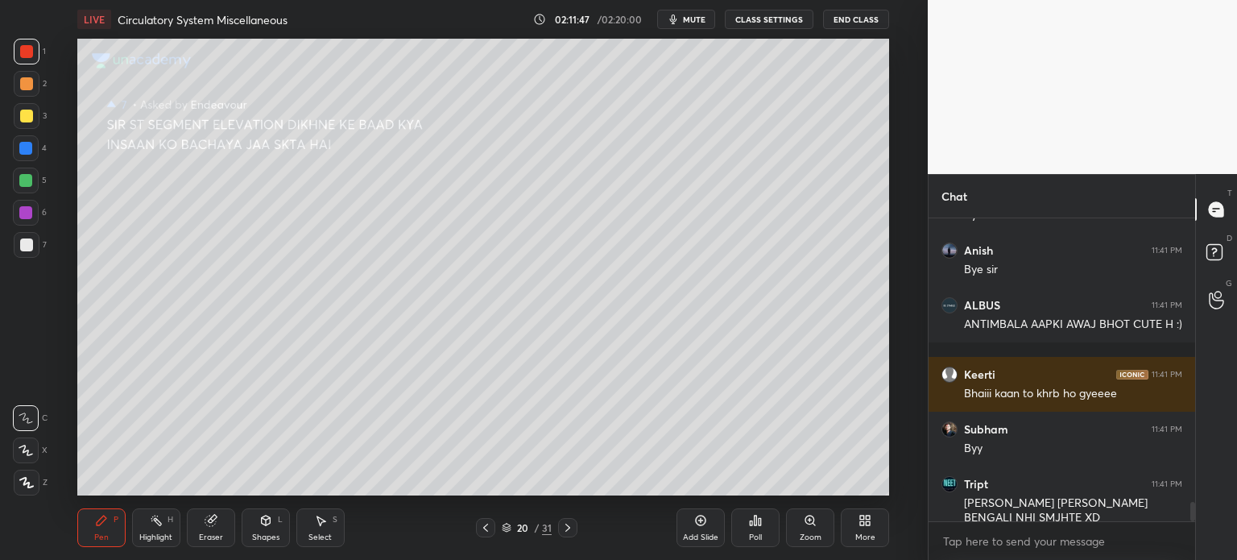
click at [700, 518] on icon at bounding box center [700, 520] width 13 height 13
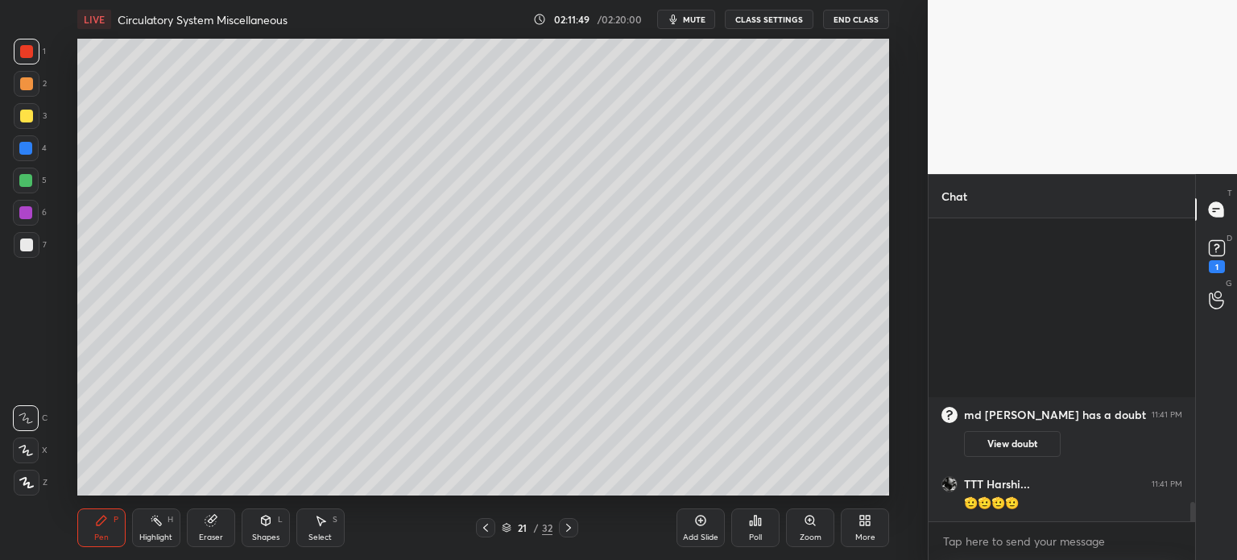
scroll to position [4018, 0]
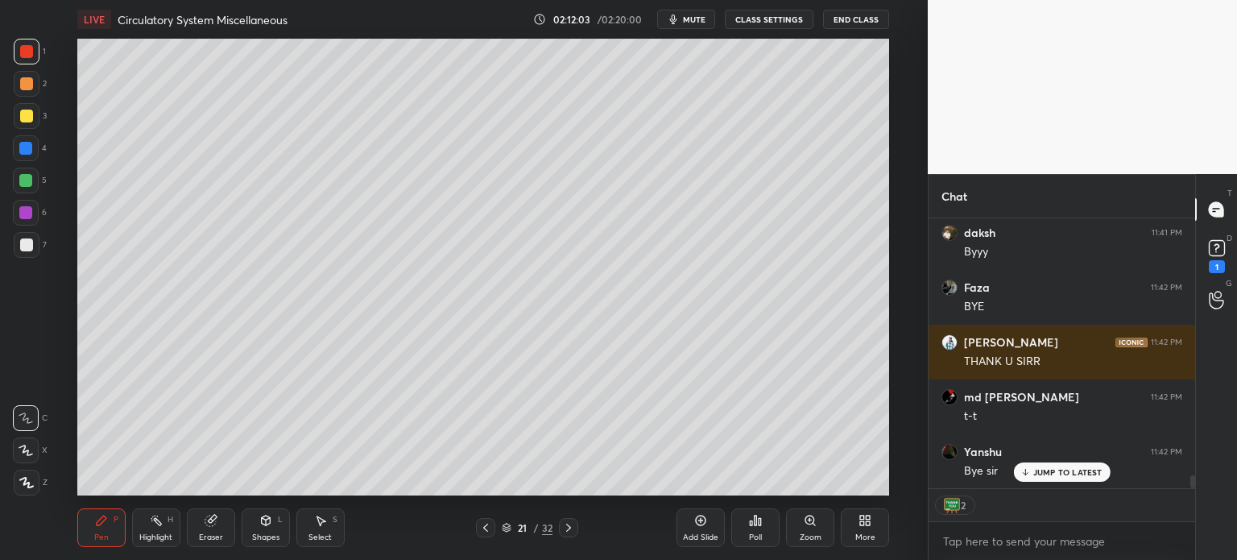
click at [860, 10] on button "End Class" at bounding box center [856, 19] width 66 height 19
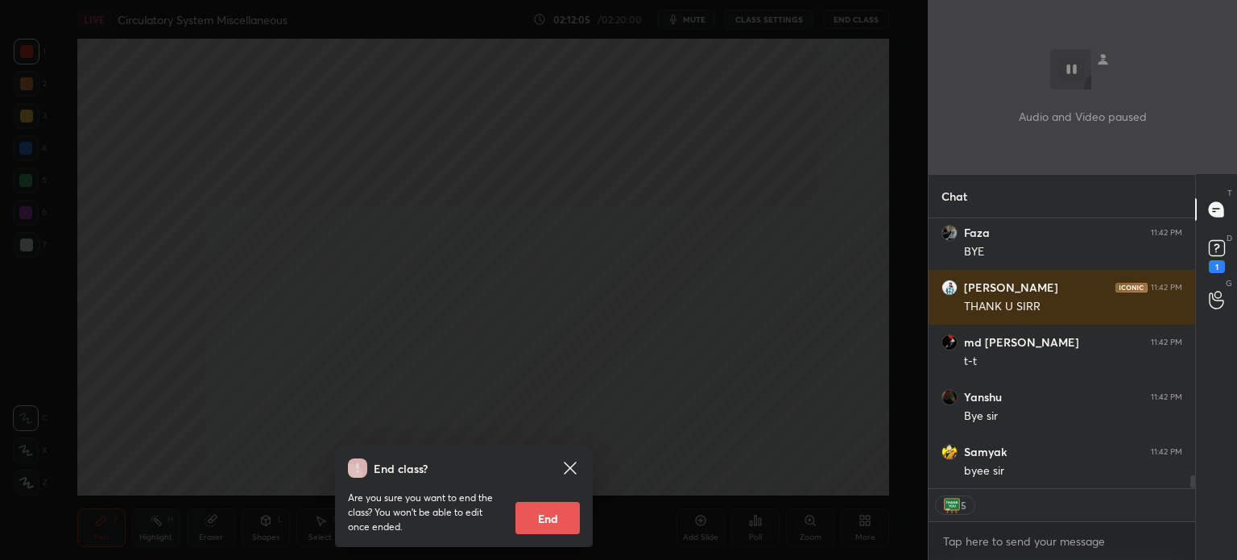
click at [524, 510] on button "End" at bounding box center [548, 518] width 64 height 32
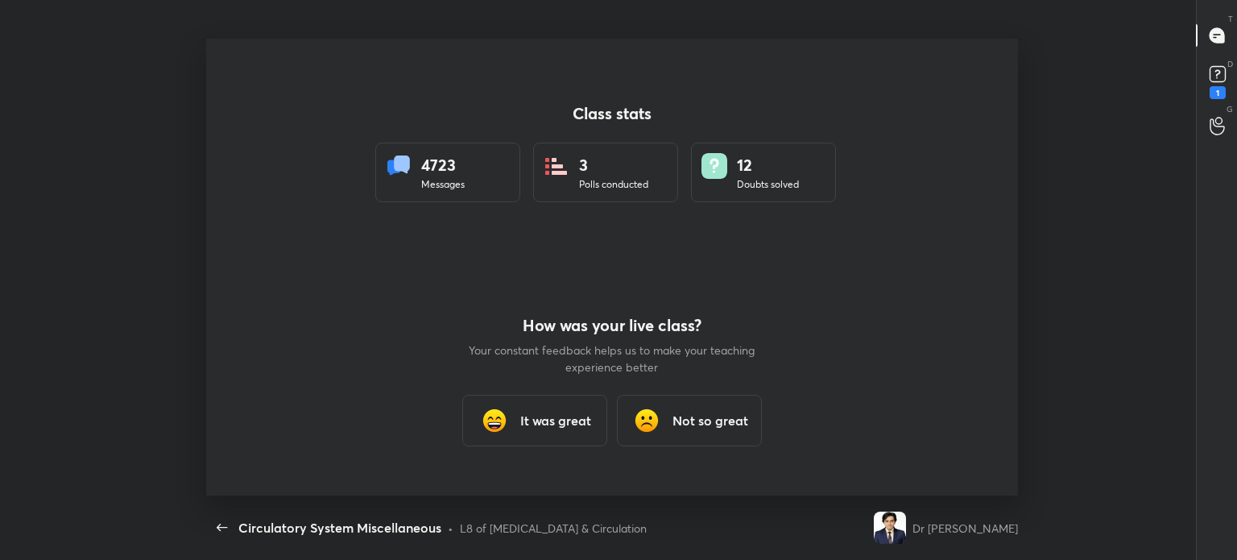
type textarea "x"
